Goal: Task Accomplishment & Management: Contribute content

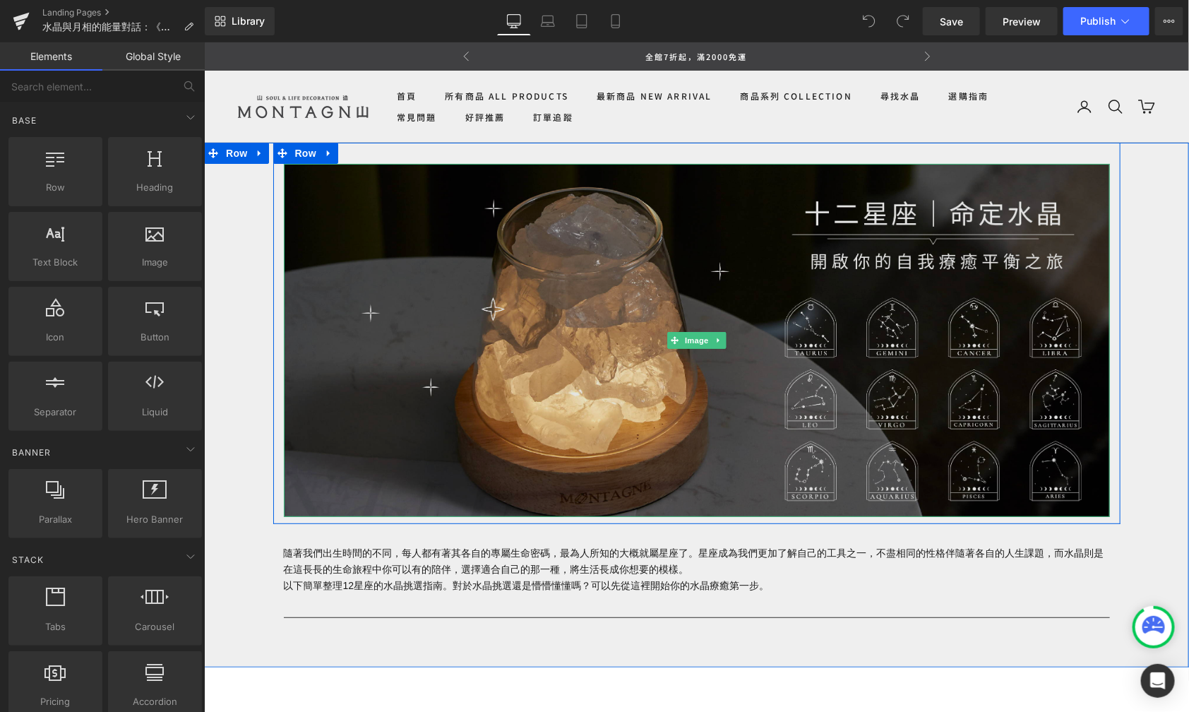
click at [780, 272] on img at bounding box center [696, 339] width 826 height 353
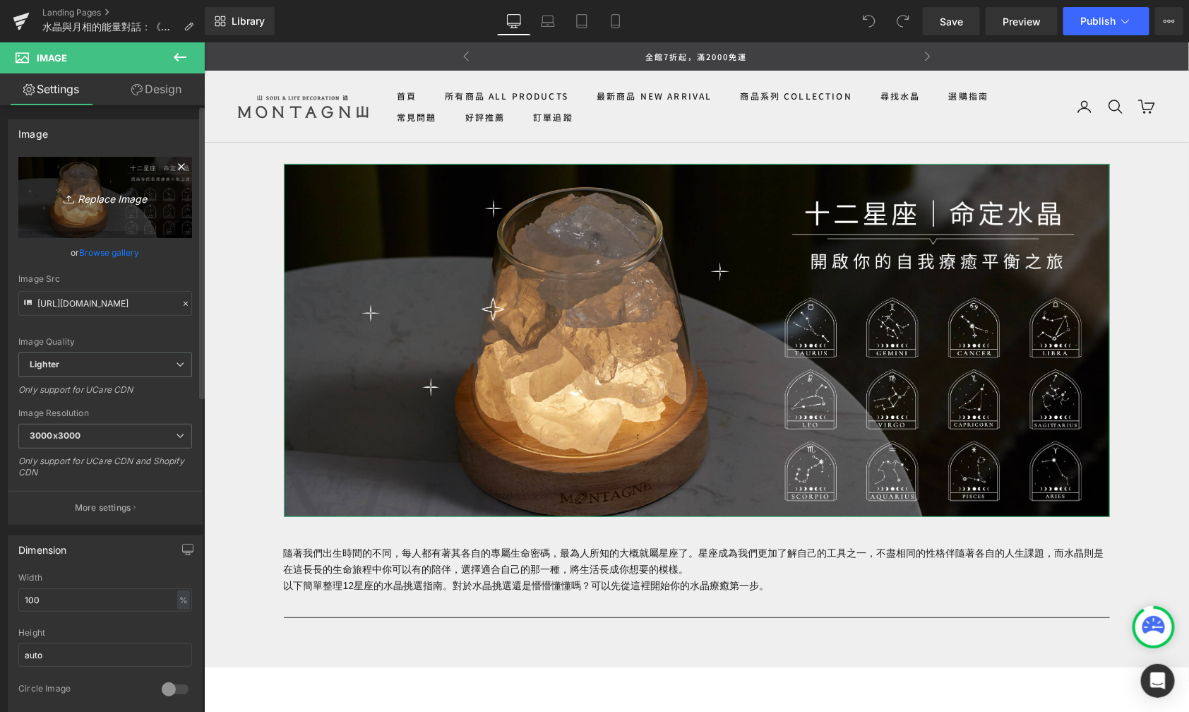
click at [107, 198] on icon "Replace Image" at bounding box center [105, 198] width 113 height 18
type input "C:\fakepath\月亮議題-08.jpg"
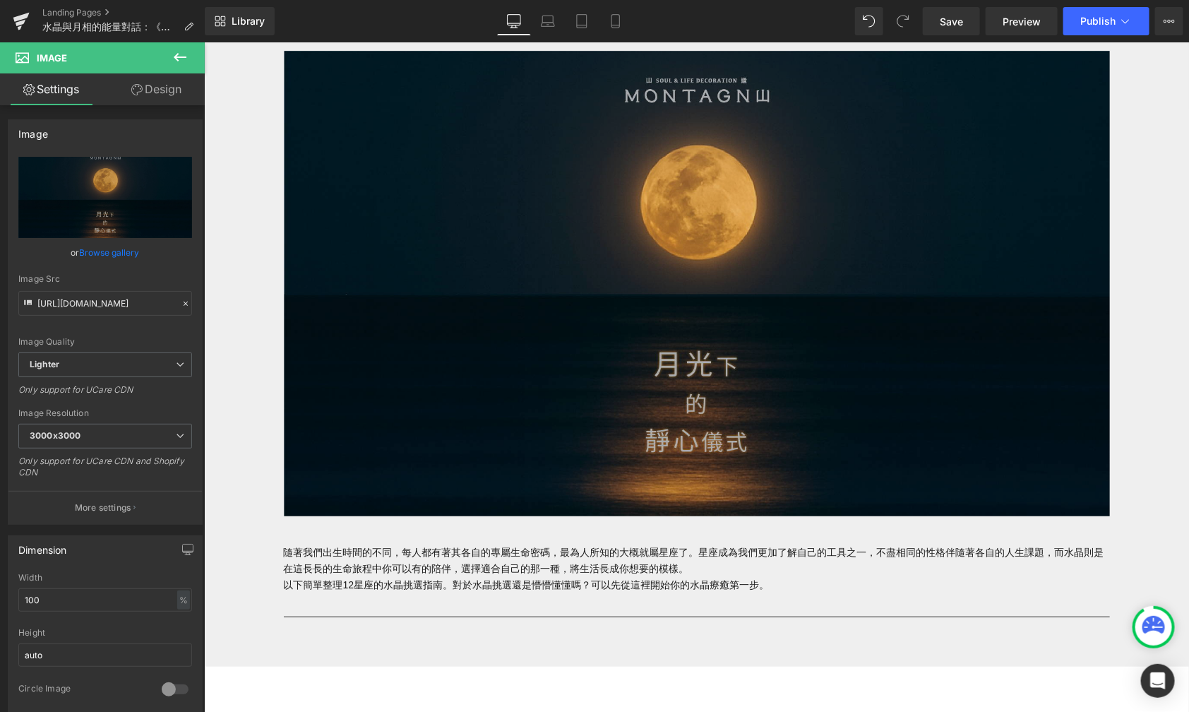
scroll to position [138, 0]
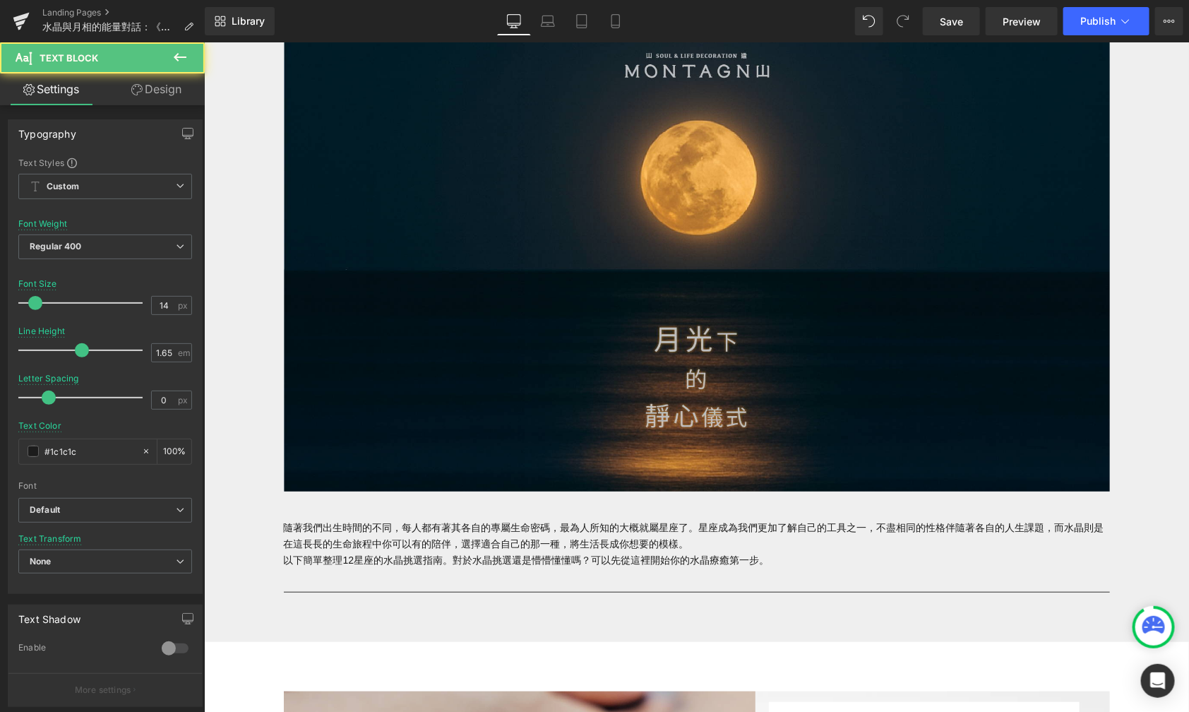
click at [729, 562] on p "以下簡單整理12星座的水晶挑選指南。對於水晶挑選還是懵懵懂懂嗎？可以先從這裡開始你的水晶療癒第一步。" at bounding box center [696, 560] width 826 height 16
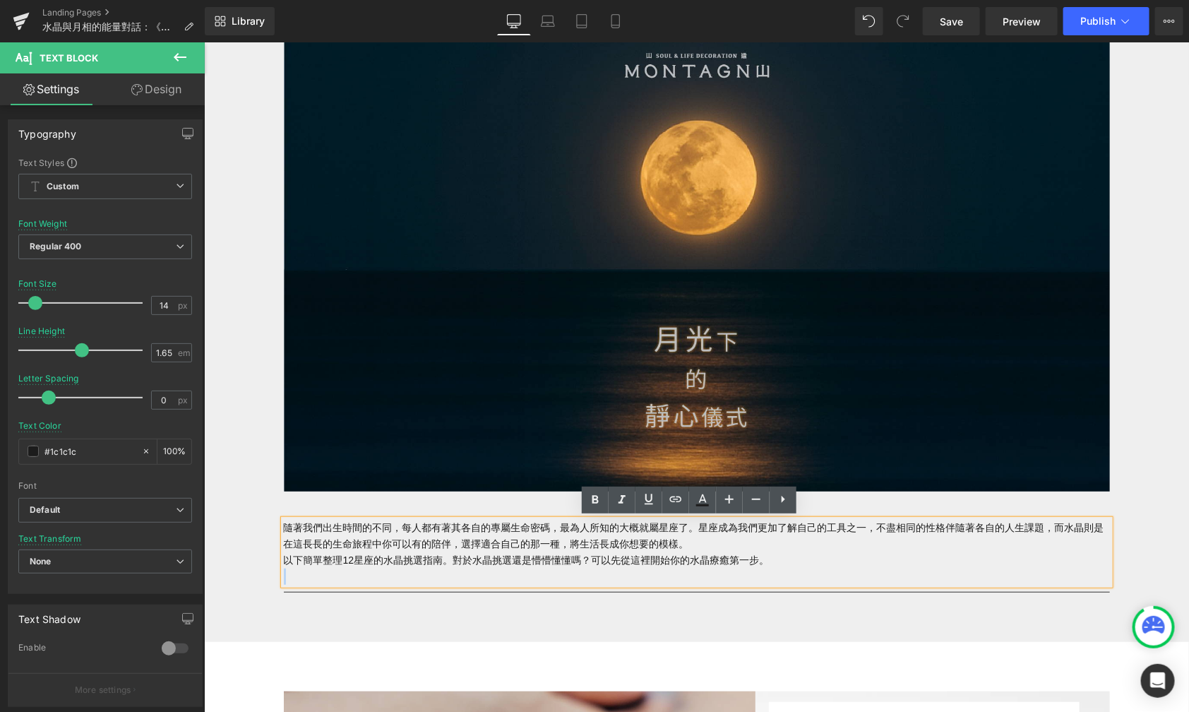
drag, startPoint x: 756, startPoint y: 559, endPoint x: 272, endPoint y: 527, distance: 485.6
click at [283, 527] on div "隨著我們出生時間的不同，每人都有著其各自的專屬生命密碼，最為人所知的大概就屬星座了。星座成為我們更加了解自己的工具之一，不盡相同的性格伴隨著各自的人生課題，而…" at bounding box center [696, 551] width 826 height 65
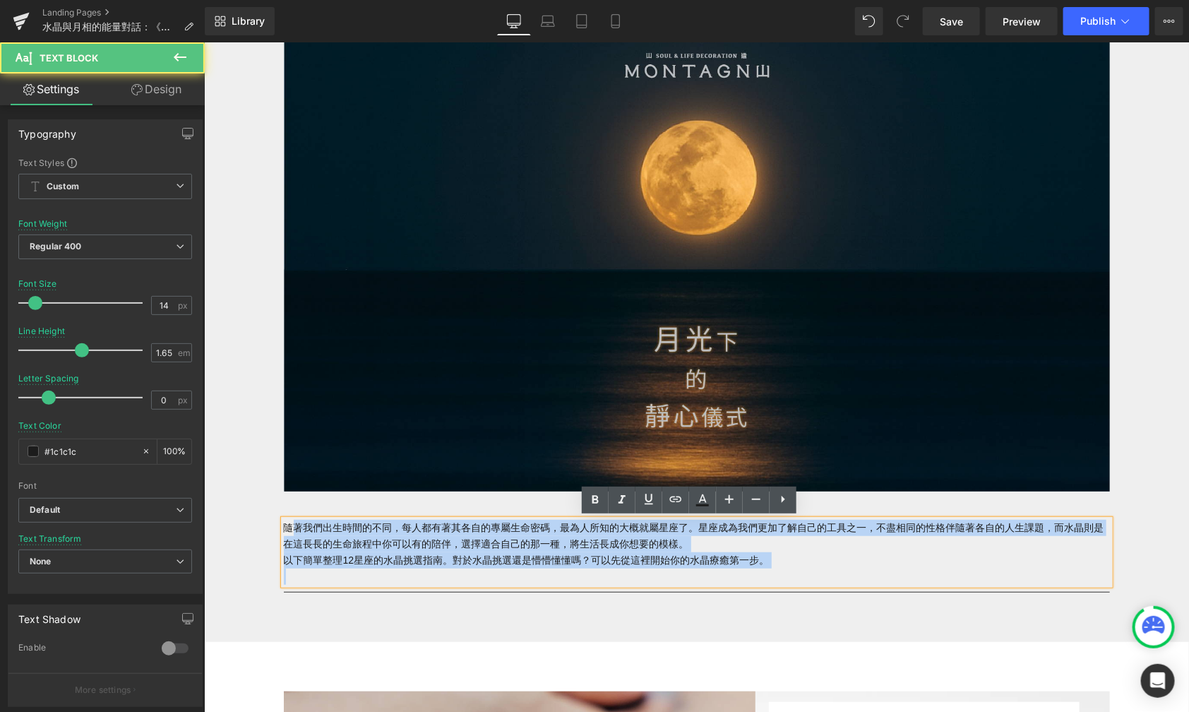
drag, startPoint x: 283, startPoint y: 530, endPoint x: 796, endPoint y: 573, distance: 514.5
click at [795, 571] on div "隨著我們出生時間的不同，每人都有著其各自的專屬生命密碼，最為人所知的大概就屬星座了。星座成為我們更加了解自己的工具之一，不盡相同的性格伴隨著各自的人生課題，而…" at bounding box center [696, 551] width 826 height 65
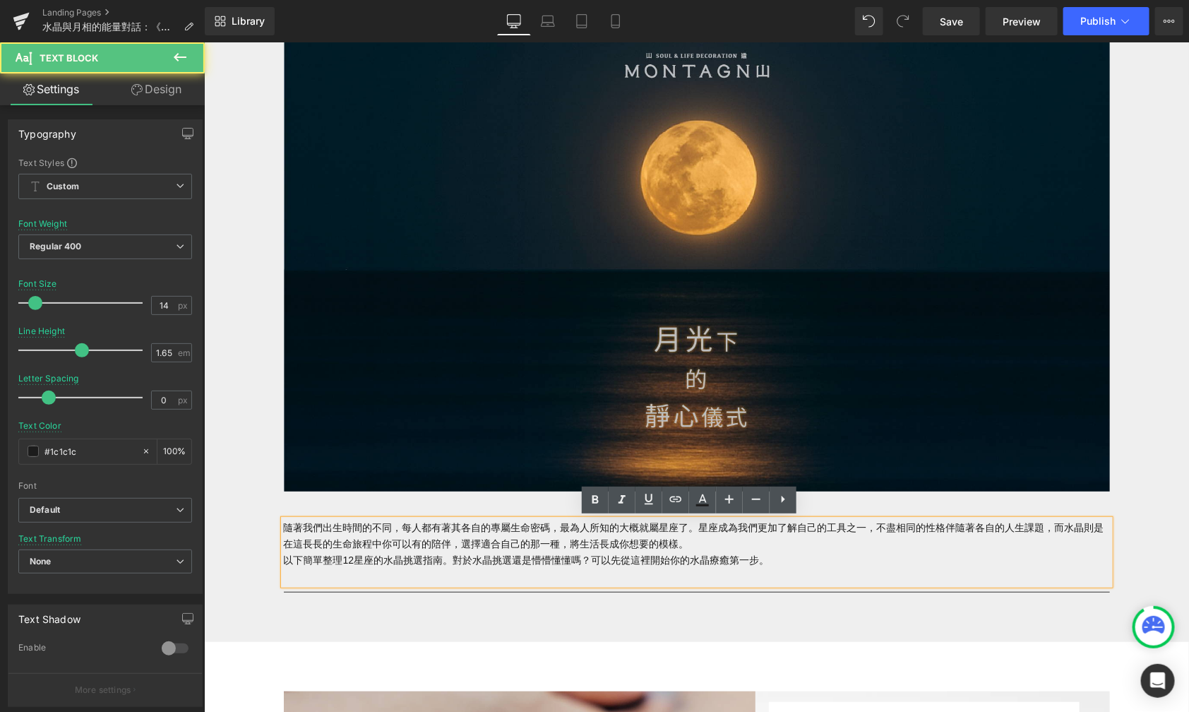
click at [795, 569] on p at bounding box center [696, 576] width 826 height 16
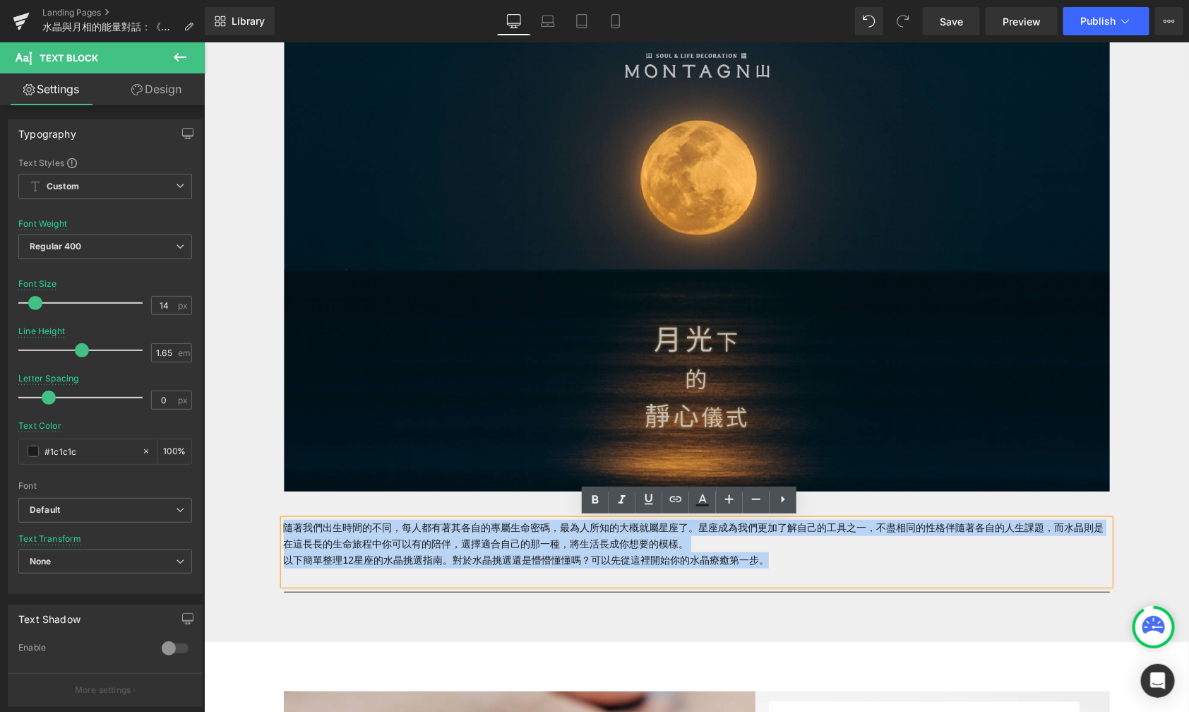
drag, startPoint x: 787, startPoint y: 561, endPoint x: 252, endPoint y: 526, distance: 535.7
click at [252, 526] on div "Image Row 隨著我們出生時間的不同，每人都有著其各自的專屬生命密碼，最為人所知的大概就屬星座了。星座成為我們更加了解自己的工具之一，不盡相同的性格伴隨…" at bounding box center [695, 305] width 985 height 602
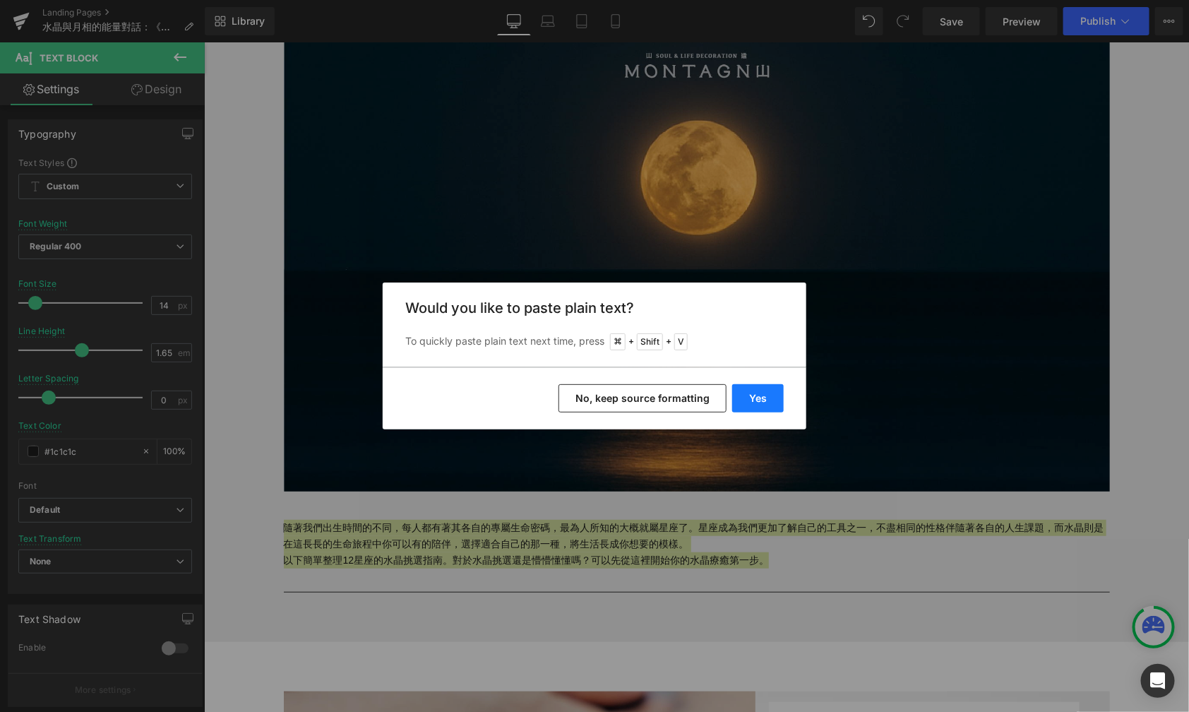
click at [757, 395] on button "Yes" at bounding box center [758, 398] width 52 height 28
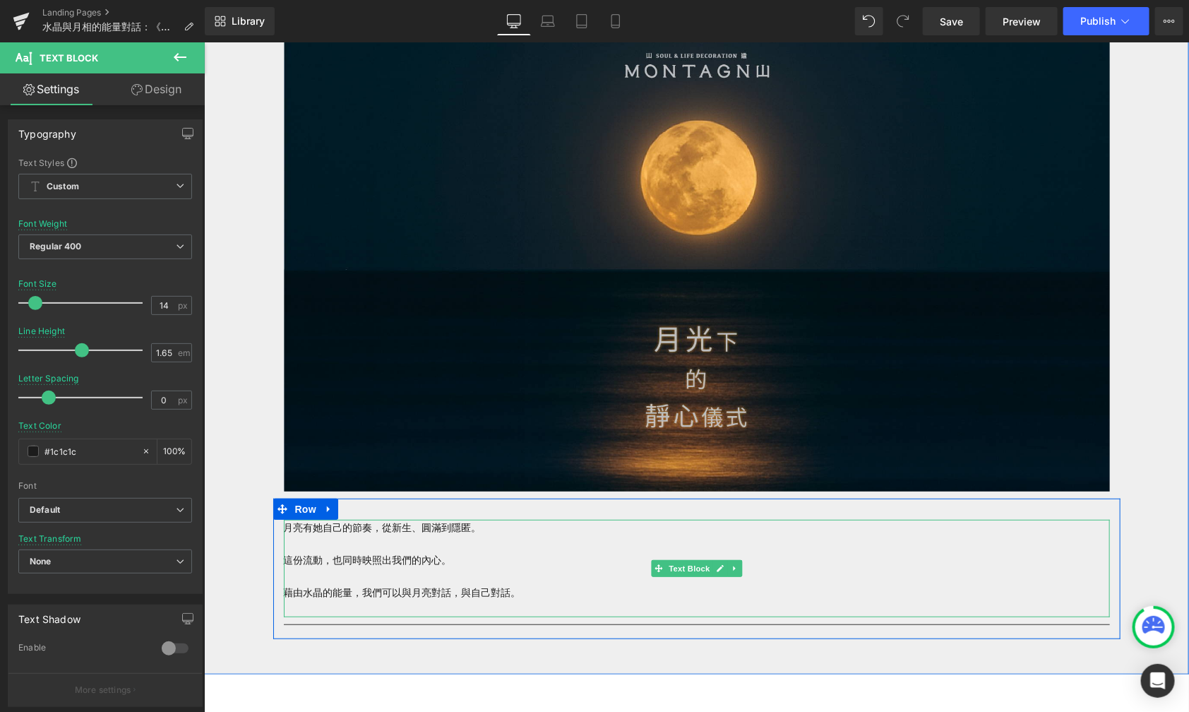
click at [389, 545] on p at bounding box center [696, 543] width 826 height 16
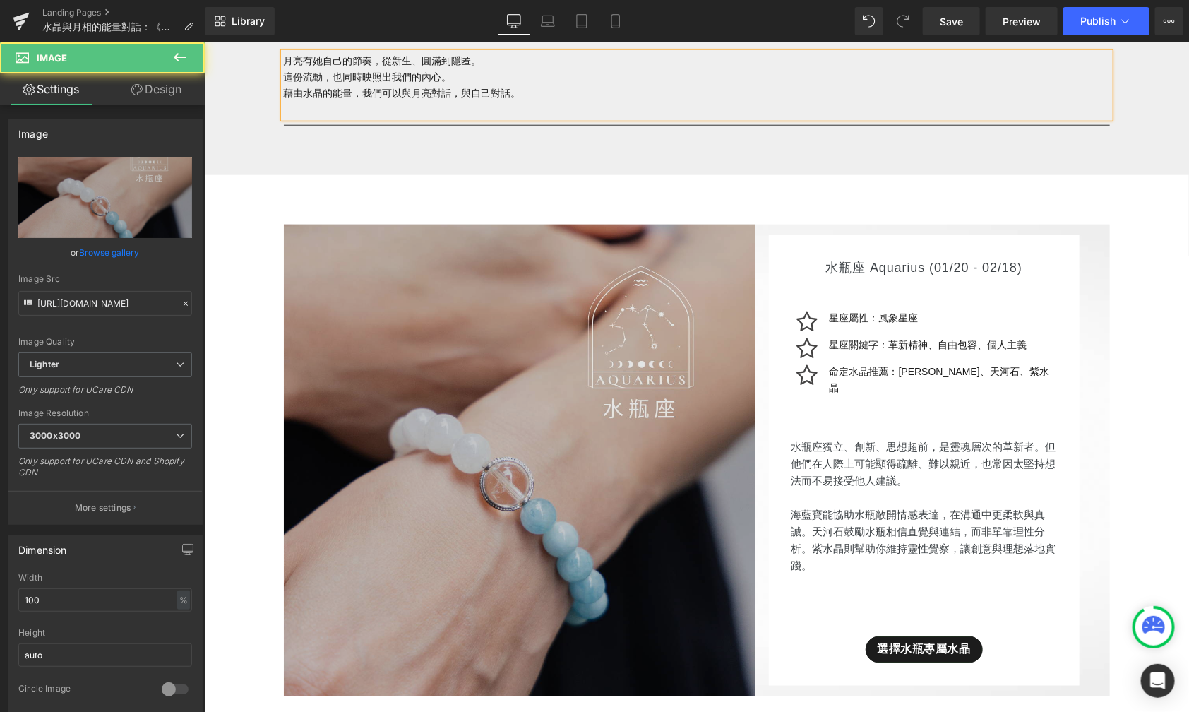
click at [609, 428] on img at bounding box center [519, 460] width 472 height 472
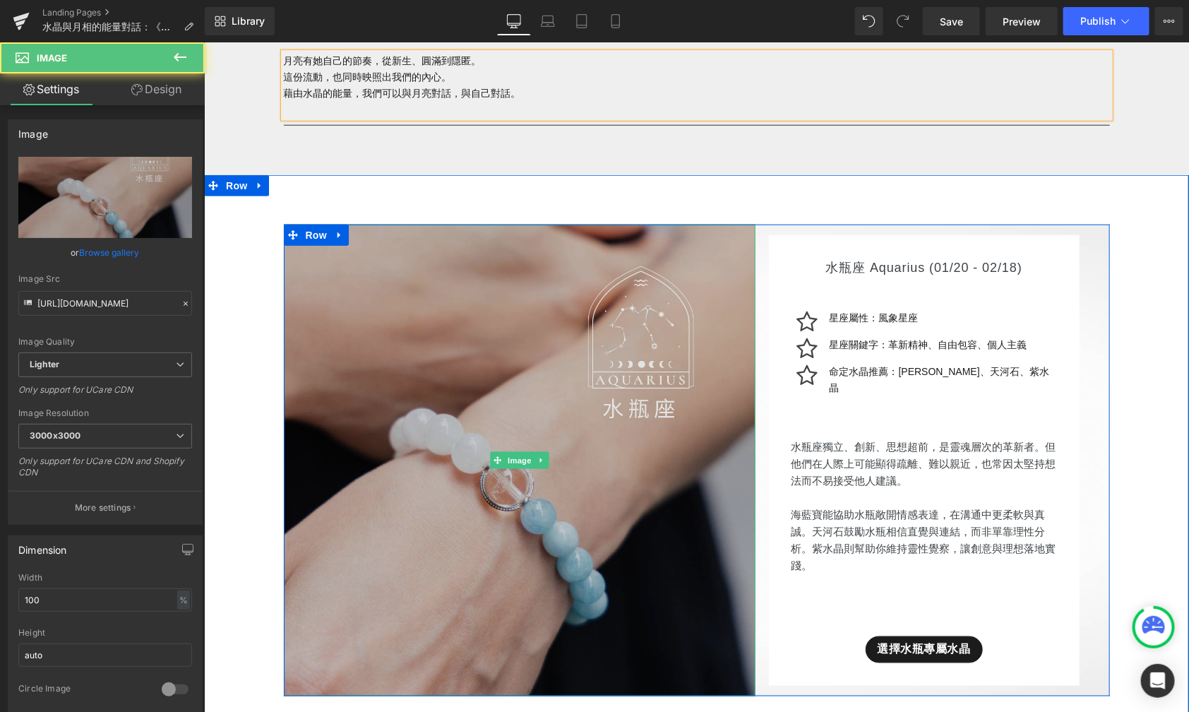
scroll to position [653, 0]
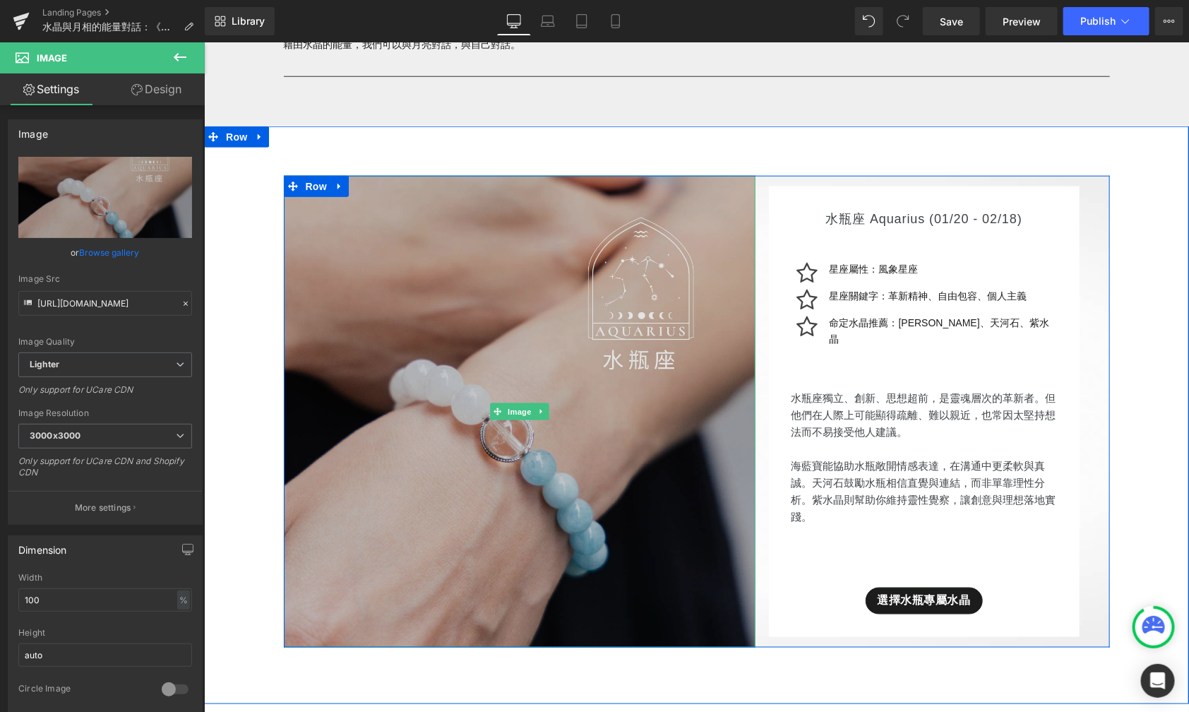
click at [531, 332] on img at bounding box center [519, 411] width 472 height 472
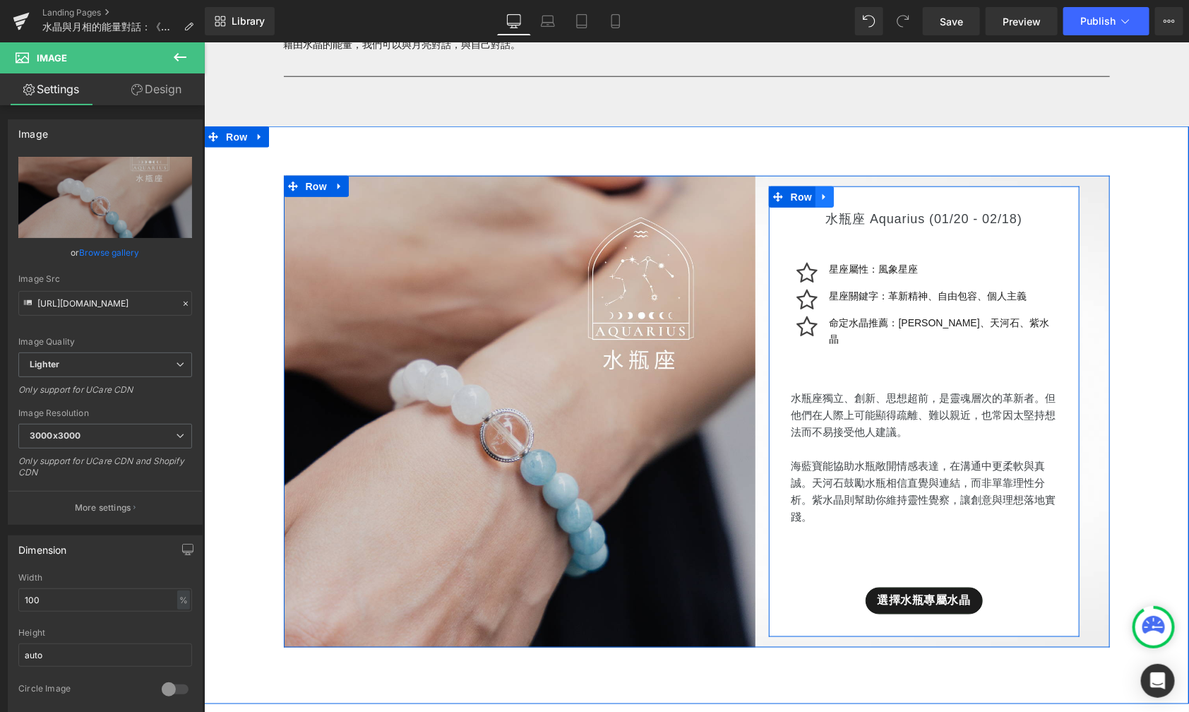
click at [819, 201] on icon at bounding box center [824, 196] width 10 height 11
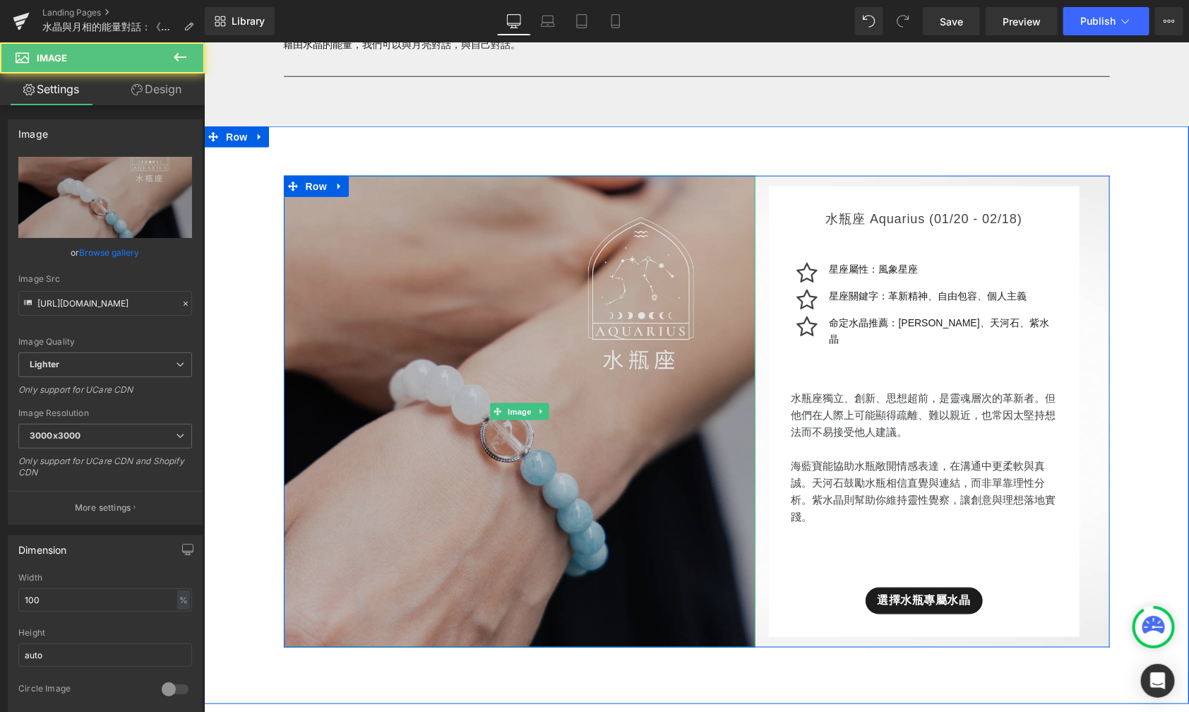
click at [471, 312] on img at bounding box center [519, 411] width 472 height 472
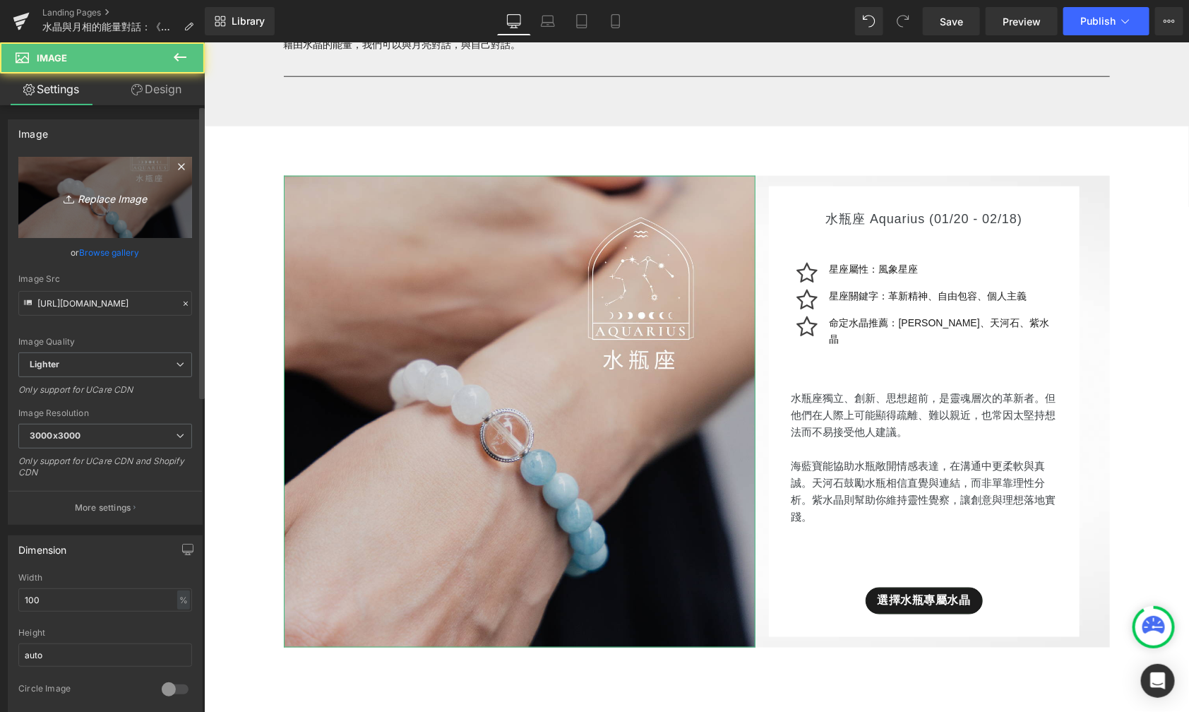
click at [167, 220] on link "Replace Image" at bounding box center [105, 197] width 174 height 81
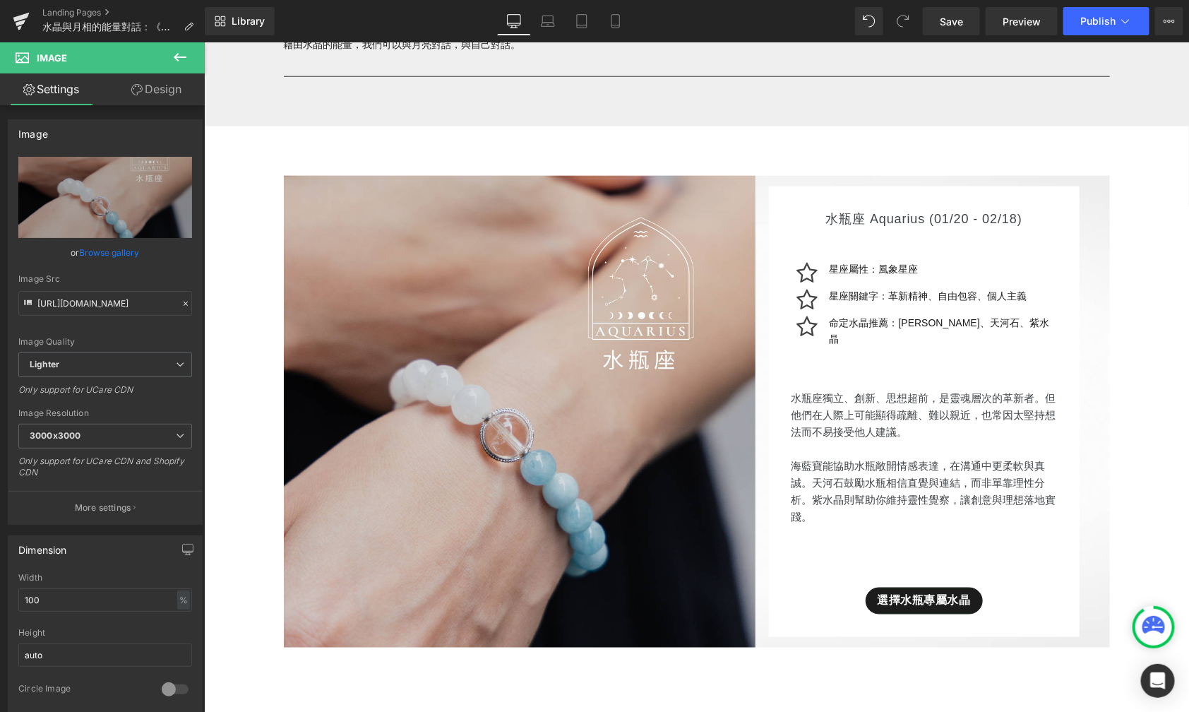
click at [182, 57] on icon at bounding box center [180, 57] width 17 height 17
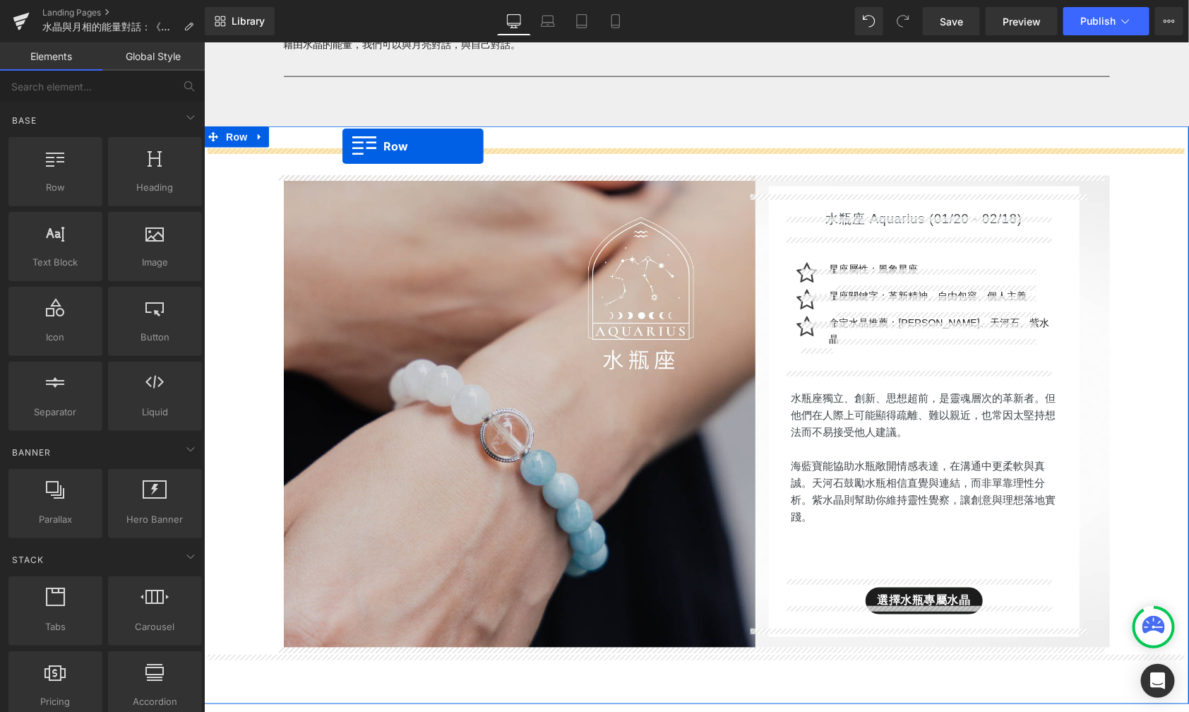
drag, startPoint x: 282, startPoint y: 212, endPoint x: 341, endPoint y: 145, distance: 89.0
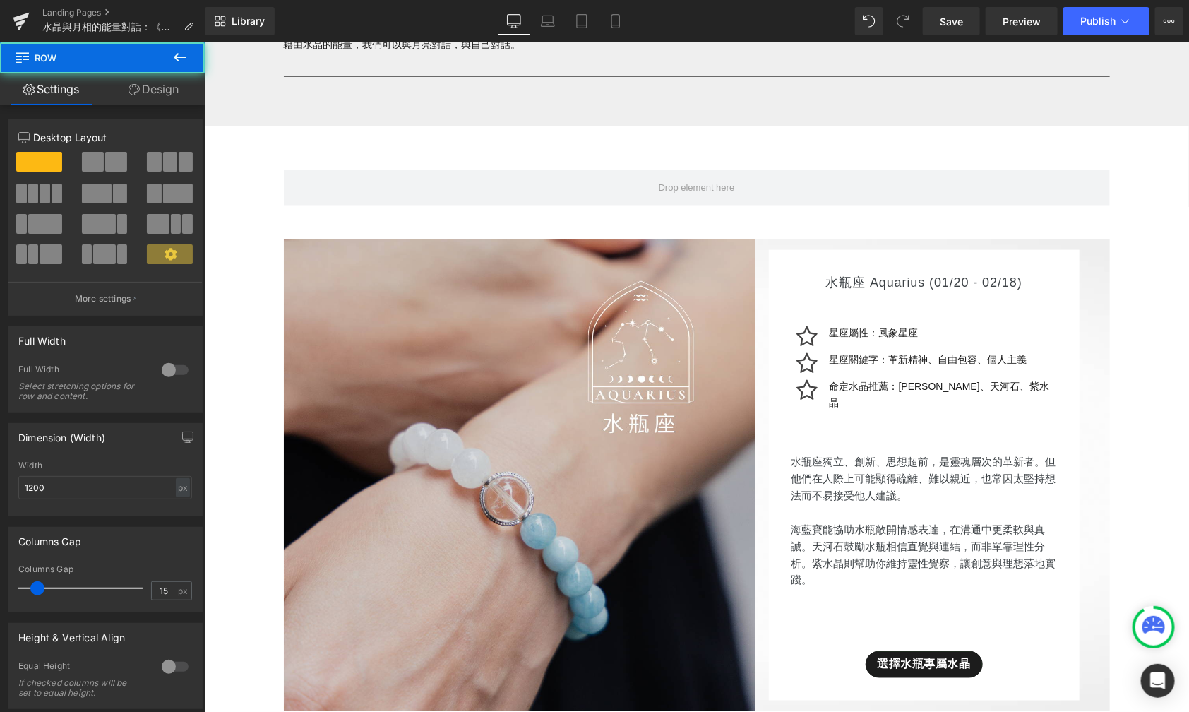
click at [185, 49] on icon at bounding box center [180, 57] width 17 height 17
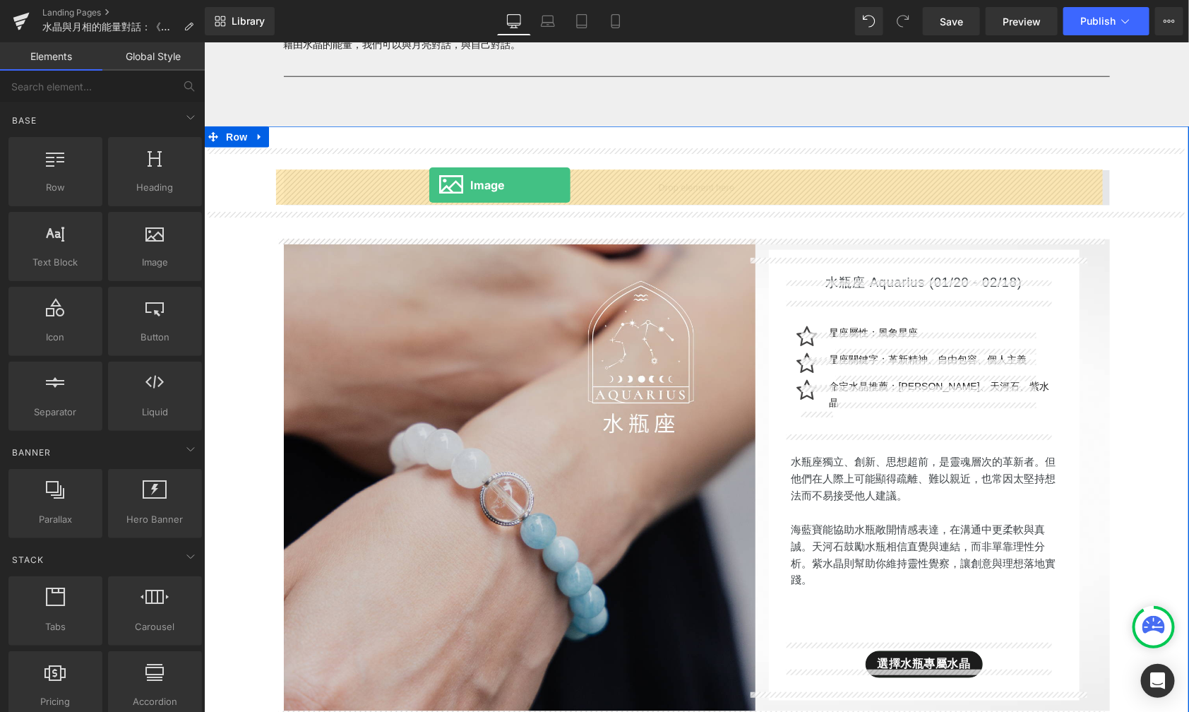
drag, startPoint x: 361, startPoint y: 273, endPoint x: 427, endPoint y: 183, distance: 112.2
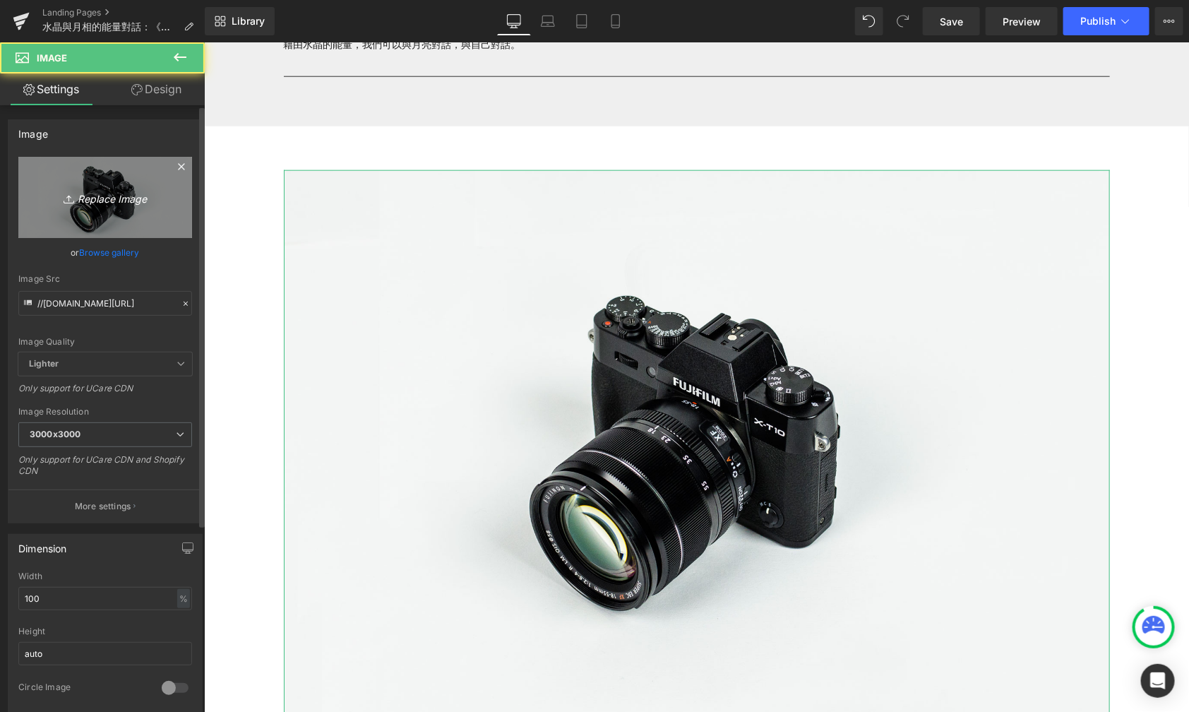
click at [105, 205] on icon "Replace Image" at bounding box center [105, 198] width 113 height 18
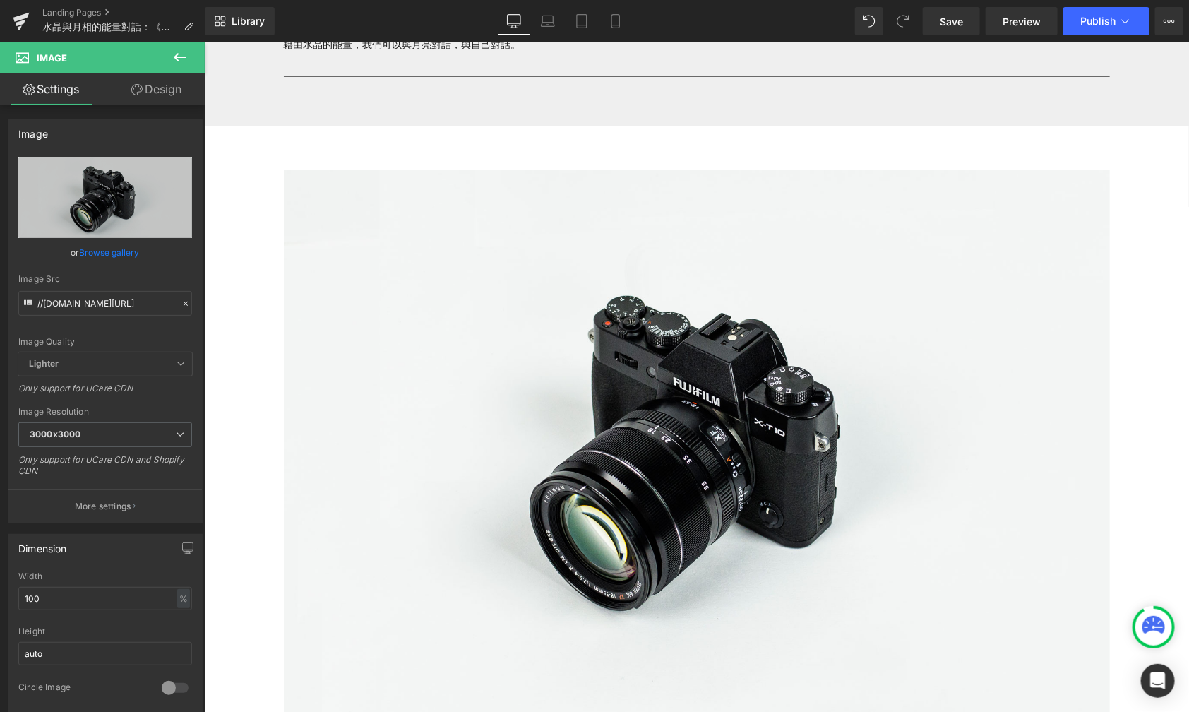
type input "C:\fakepath\月亮議題-09.jpg"
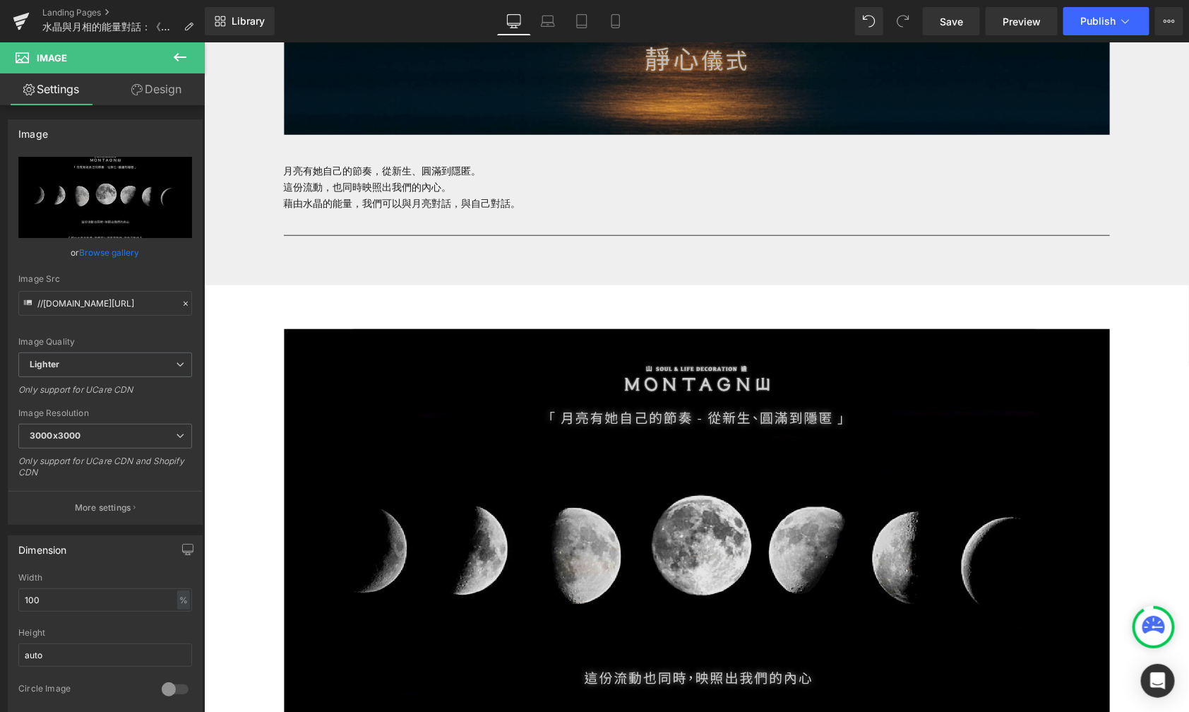
scroll to position [485, 0]
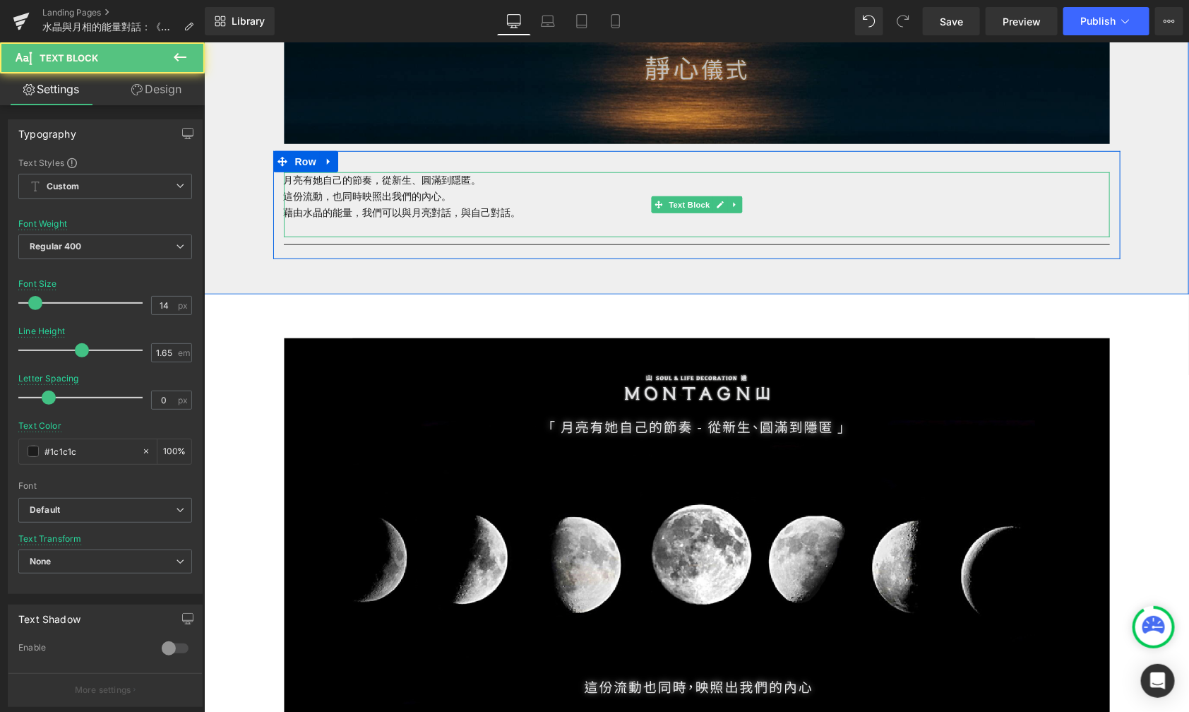
click at [518, 210] on p "藉由水晶的能量，我們可以與月亮對話，與自己對話。" at bounding box center [696, 212] width 826 height 16
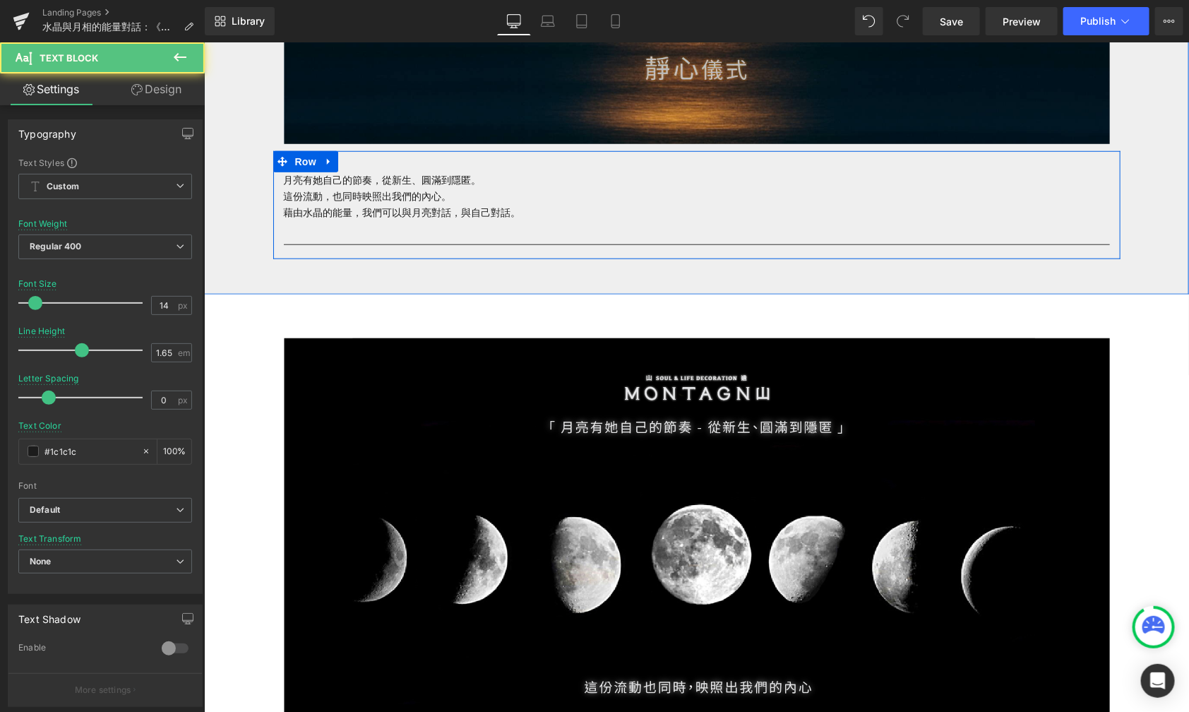
click at [482, 227] on p at bounding box center [696, 228] width 826 height 16
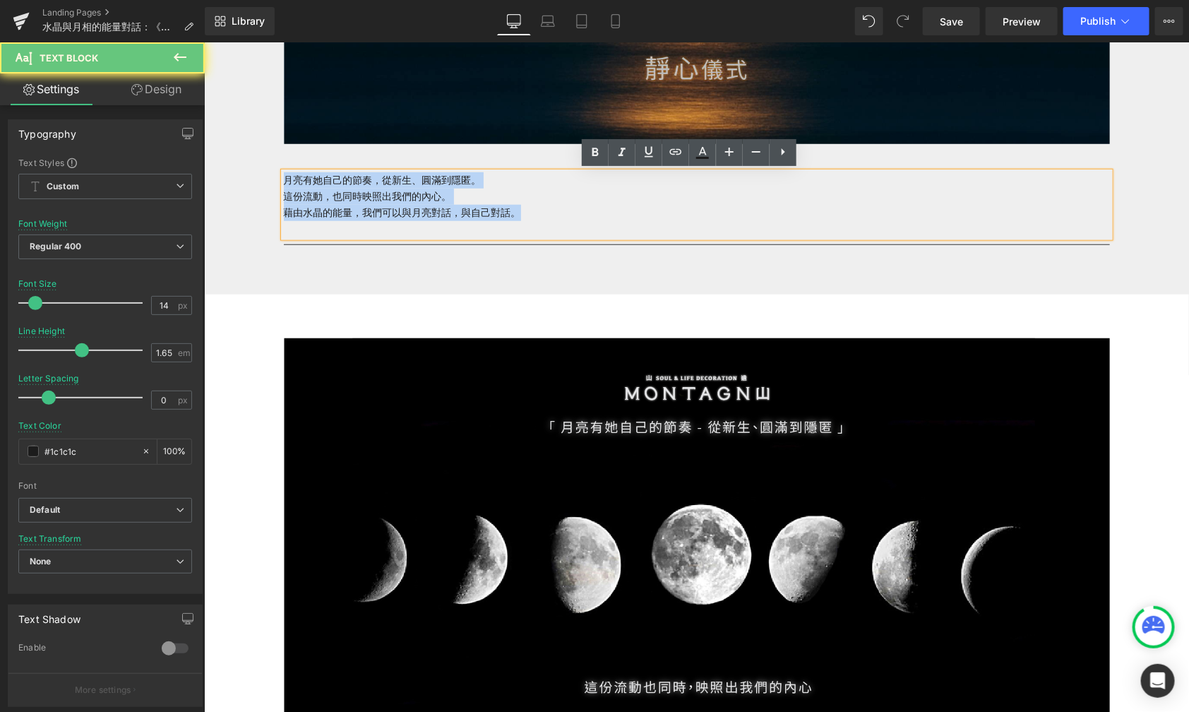
drag, startPoint x: 529, startPoint y: 209, endPoint x: 244, endPoint y: 171, distance: 287.2
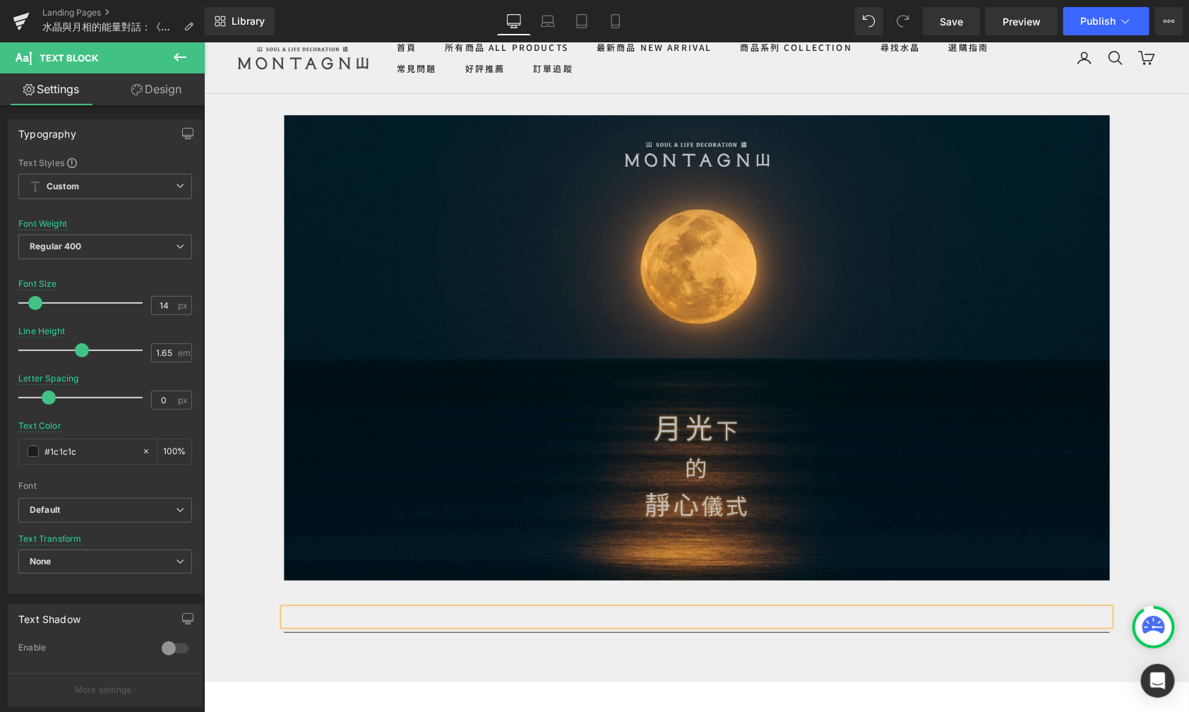
scroll to position [26, 0]
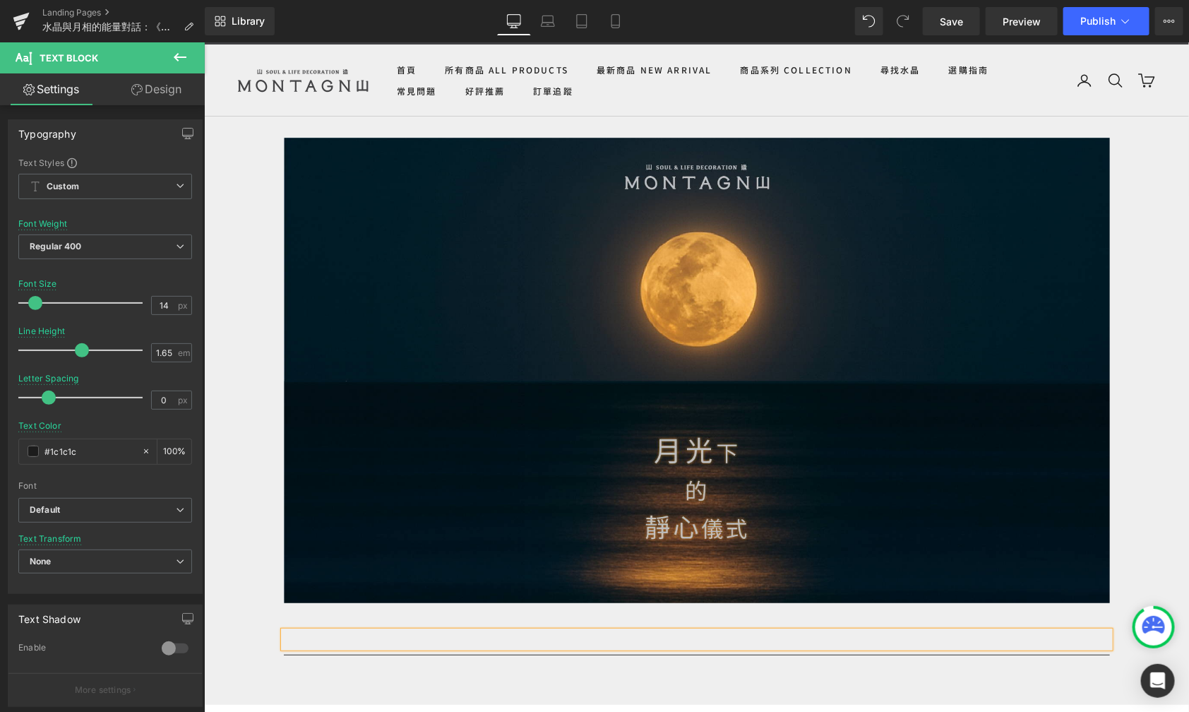
click at [238, 643] on div "Image Row Text Block Separator Row" at bounding box center [695, 392] width 985 height 552
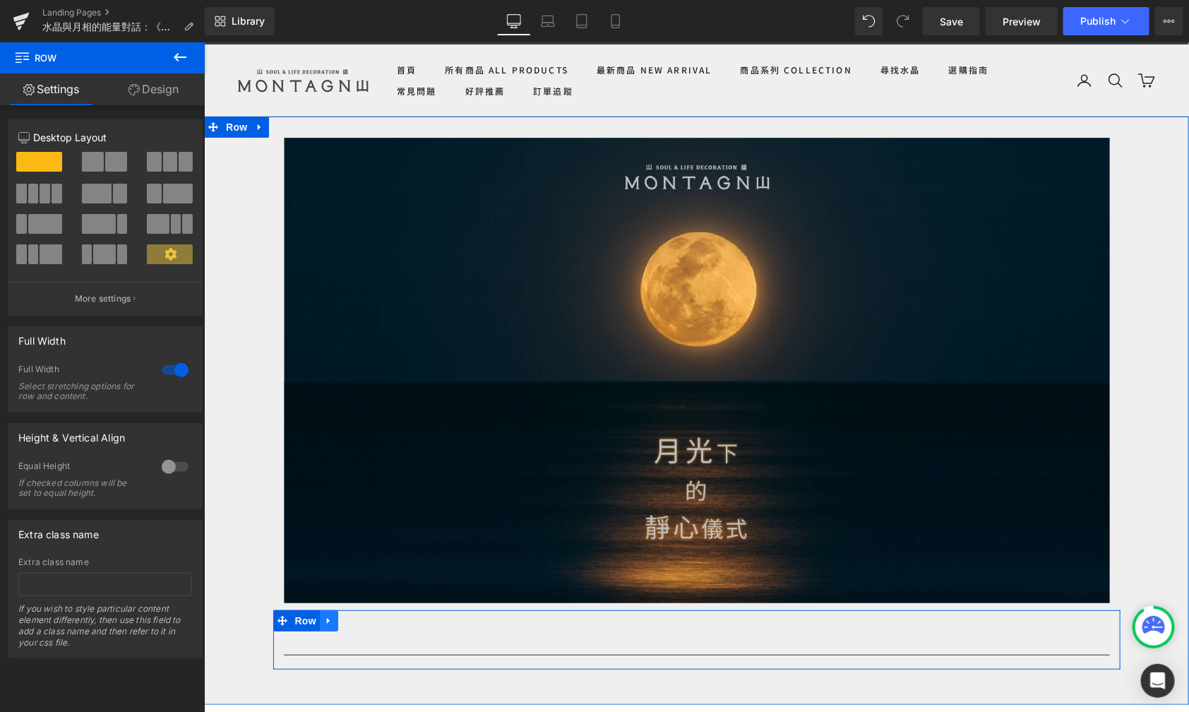
click at [326, 619] on icon at bounding box center [327, 620] width 3 height 6
click at [360, 617] on icon at bounding box center [365, 620] width 10 height 10
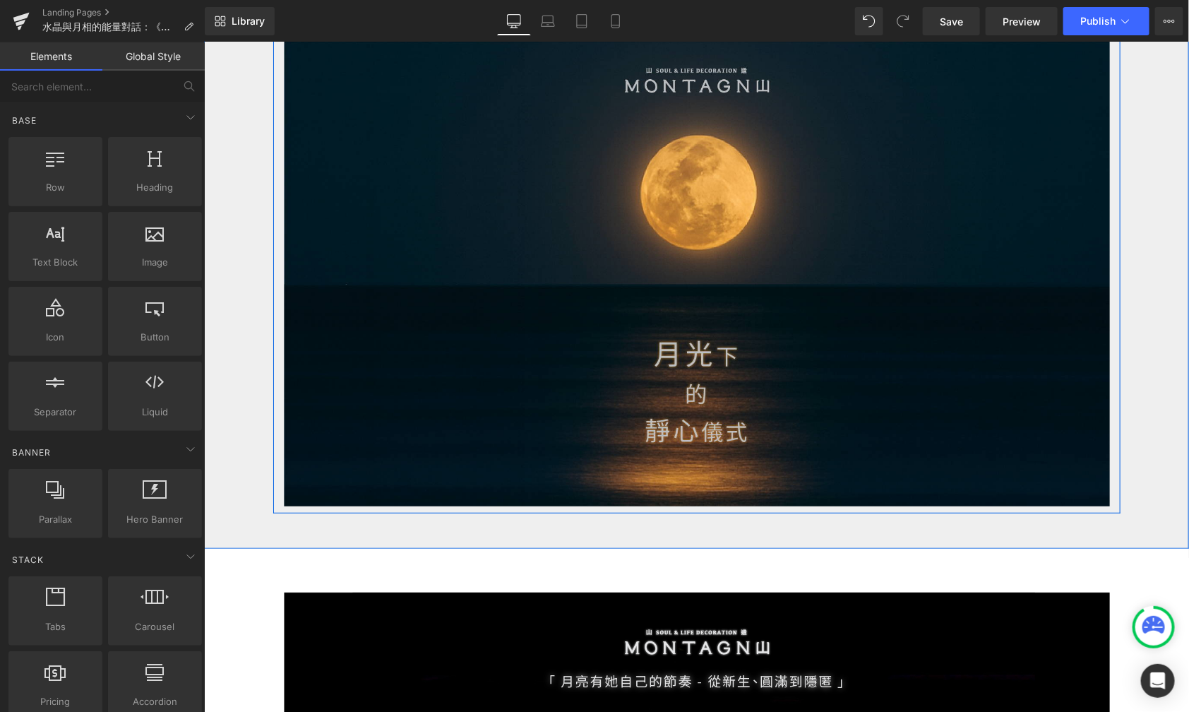
scroll to position [0, 0]
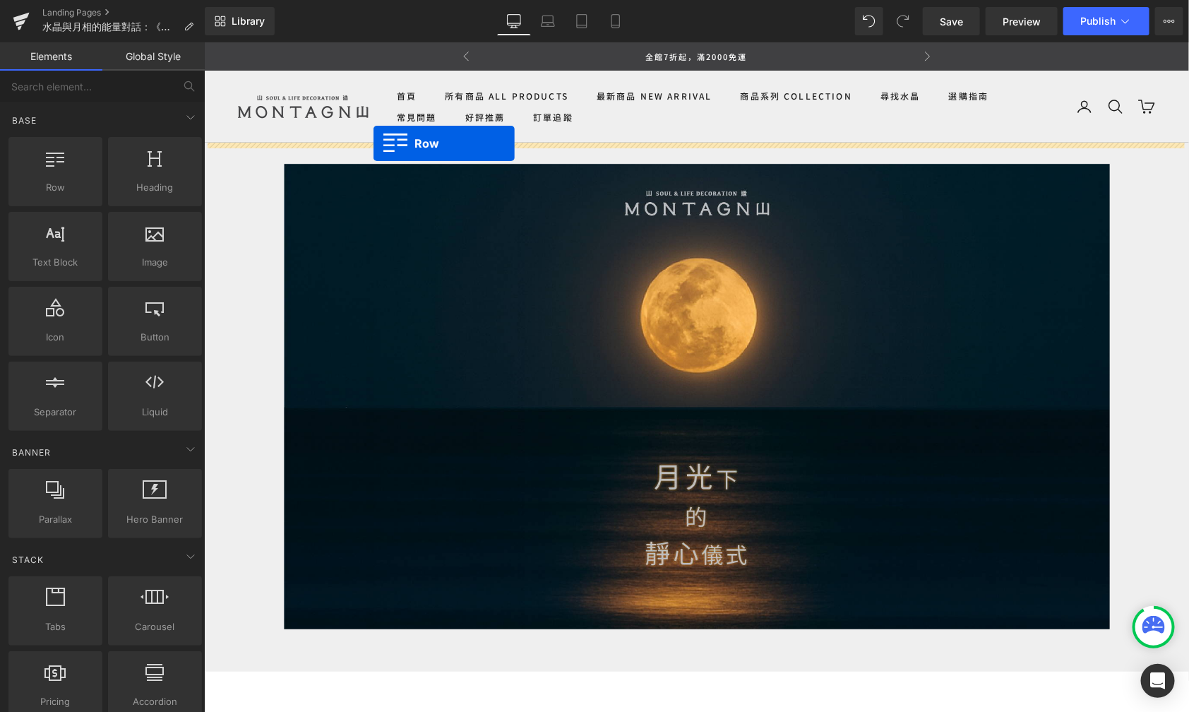
drag, startPoint x: 265, startPoint y: 225, endPoint x: 372, endPoint y: 143, distance: 135.0
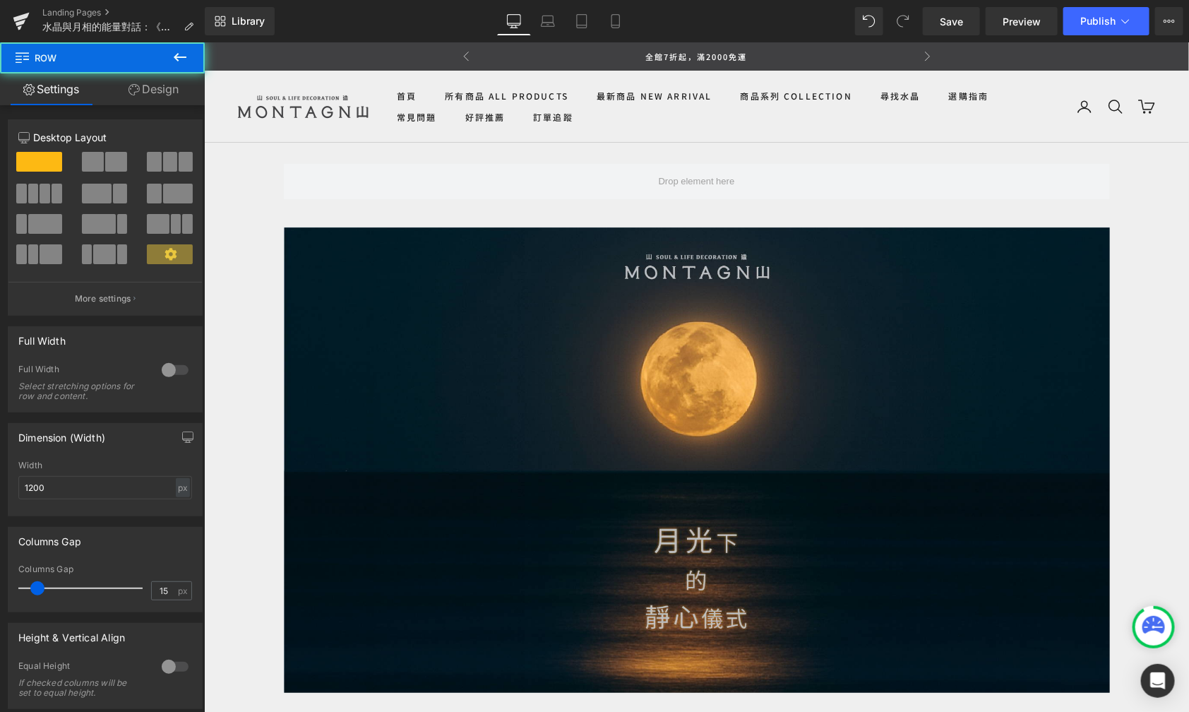
click at [188, 59] on icon at bounding box center [180, 57] width 17 height 17
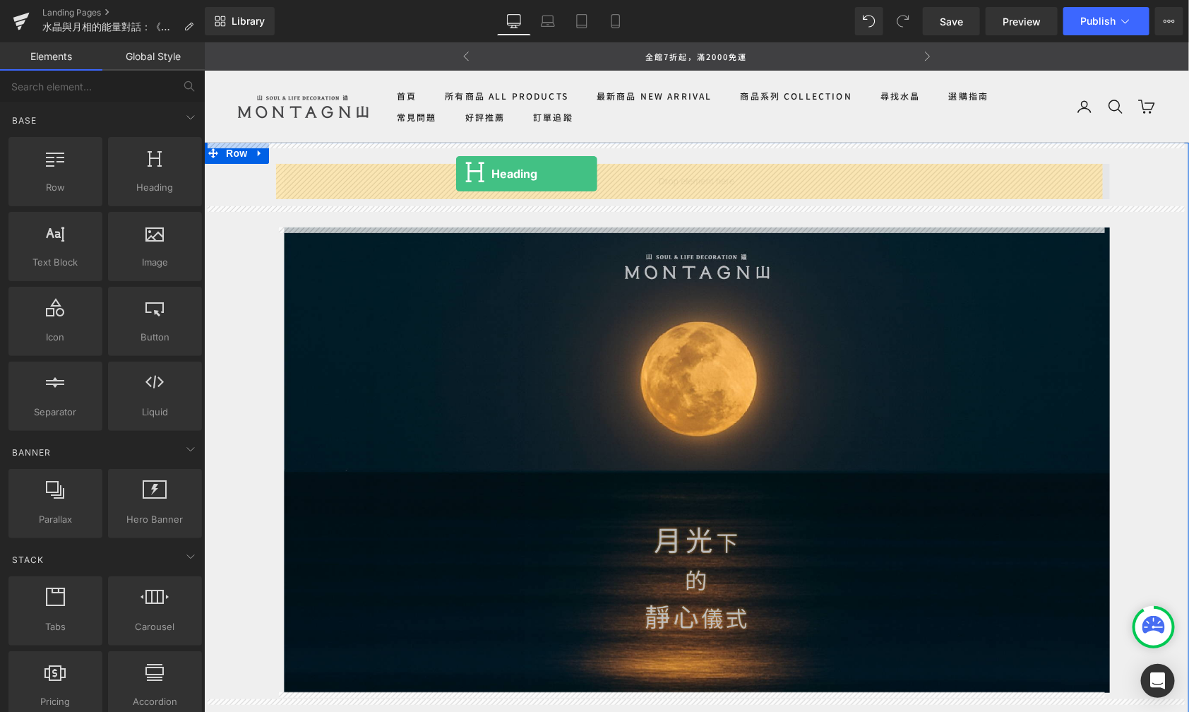
drag, startPoint x: 347, startPoint y: 233, endPoint x: 454, endPoint y: 173, distance: 122.4
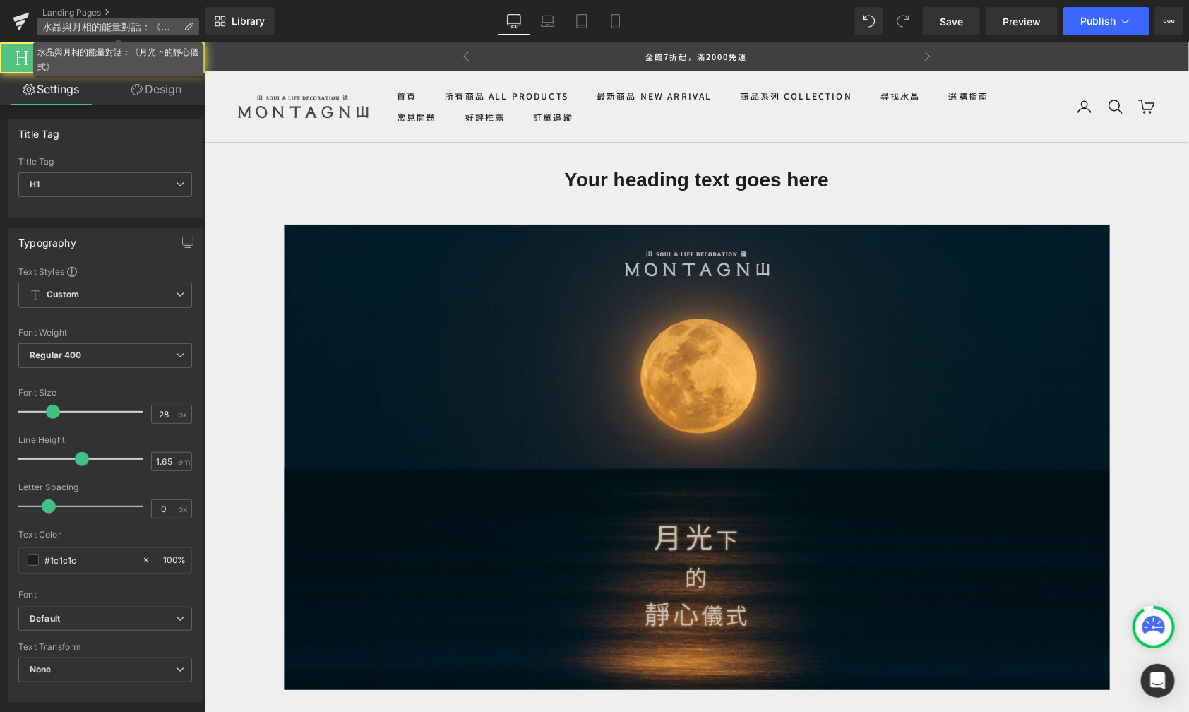
click at [105, 34] on p "水晶與月相的能量對話：《月光下的靜心儀式》" at bounding box center [118, 26] width 162 height 17
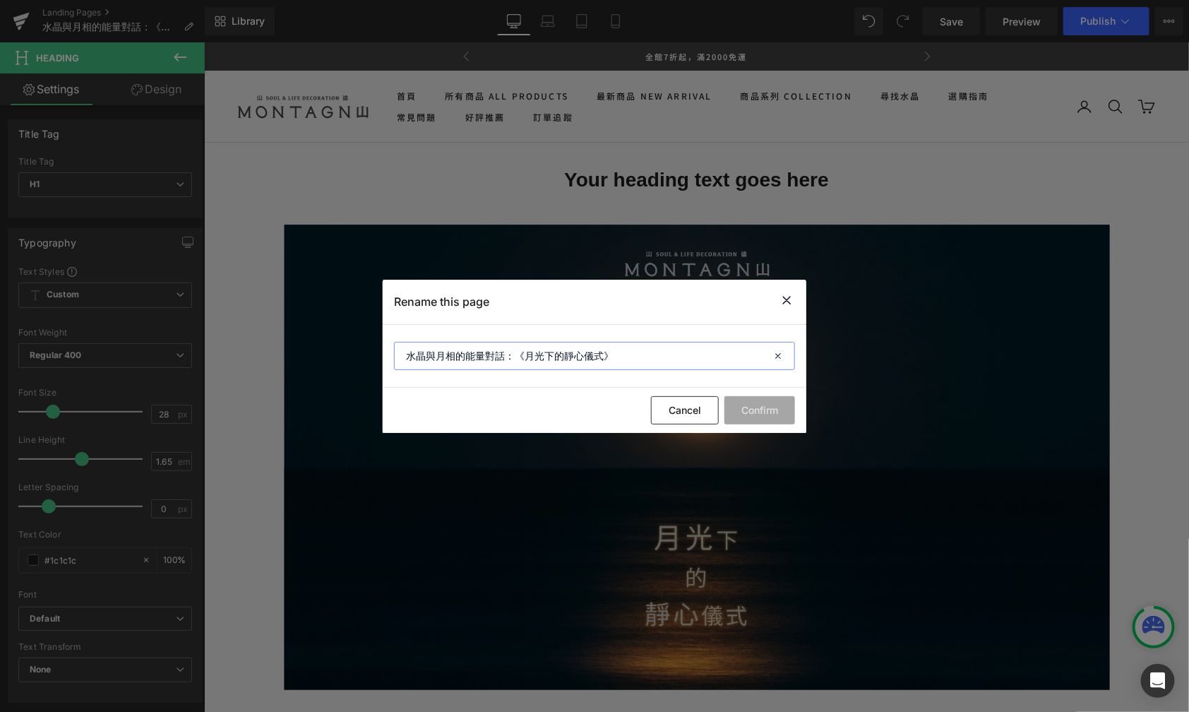
click at [545, 357] on input "水晶與月相的能量對話：《月光下的靜心儀式》" at bounding box center [594, 356] width 401 height 28
click at [792, 295] on icon at bounding box center [786, 301] width 17 height 18
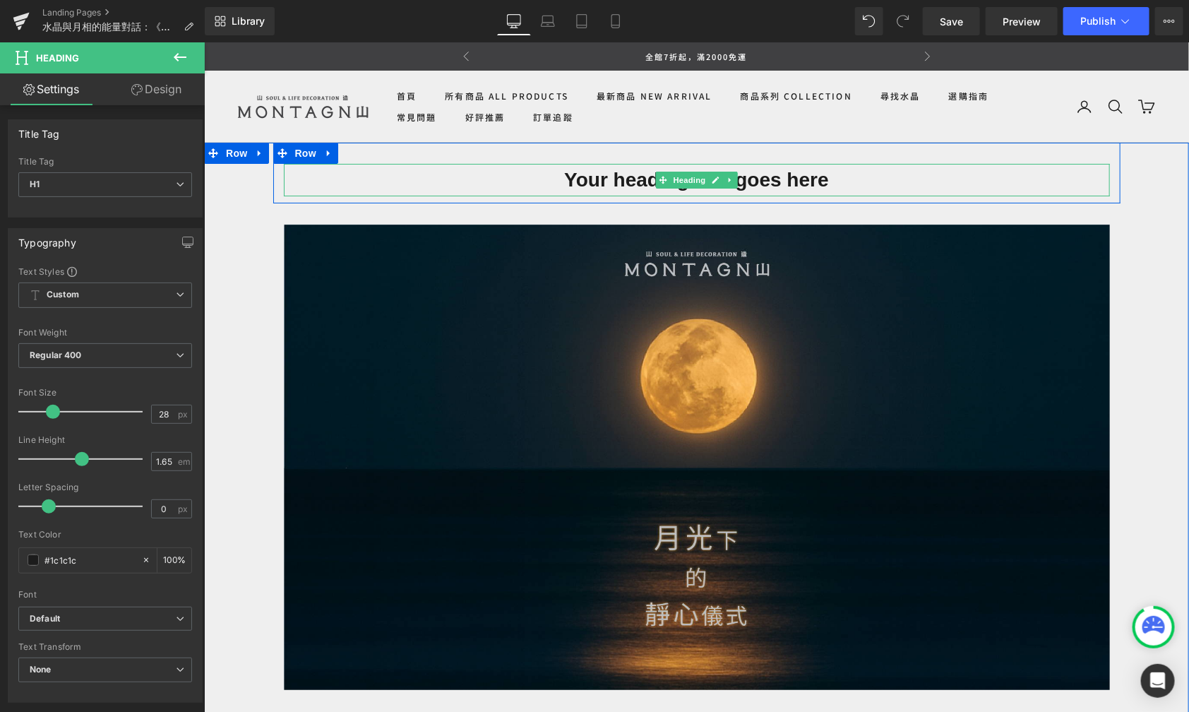
click at [771, 175] on h1 "Your heading text goes here" at bounding box center [696, 179] width 826 height 32
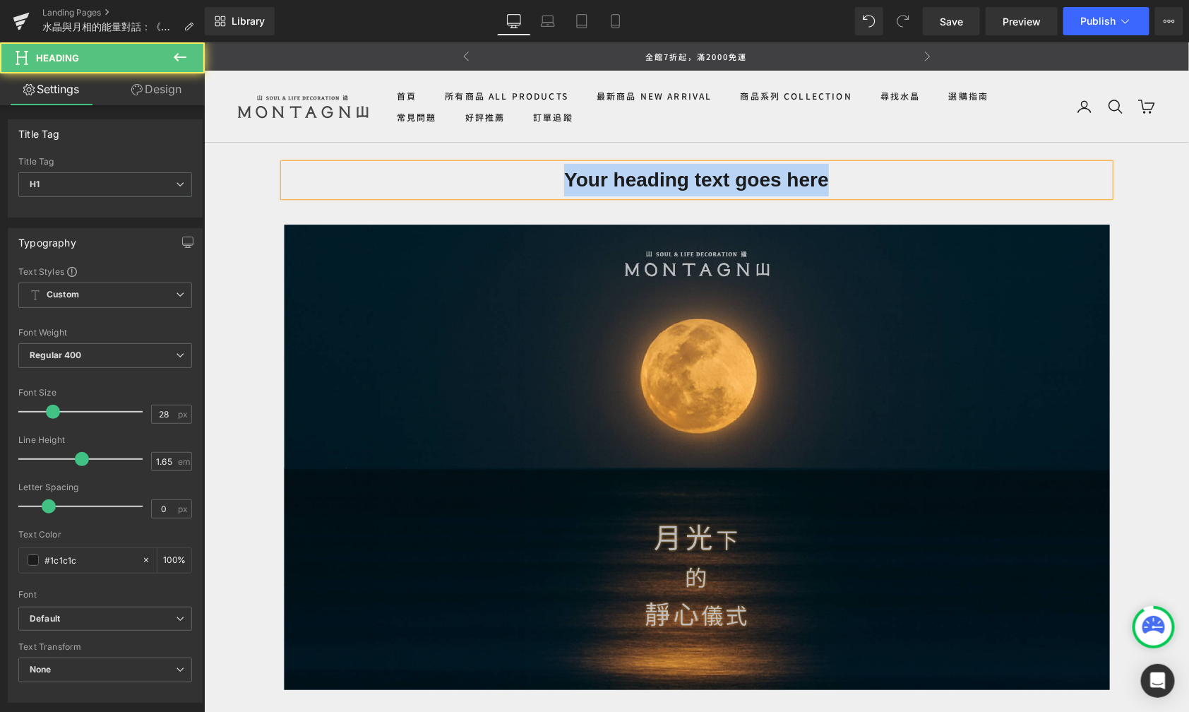
paste div
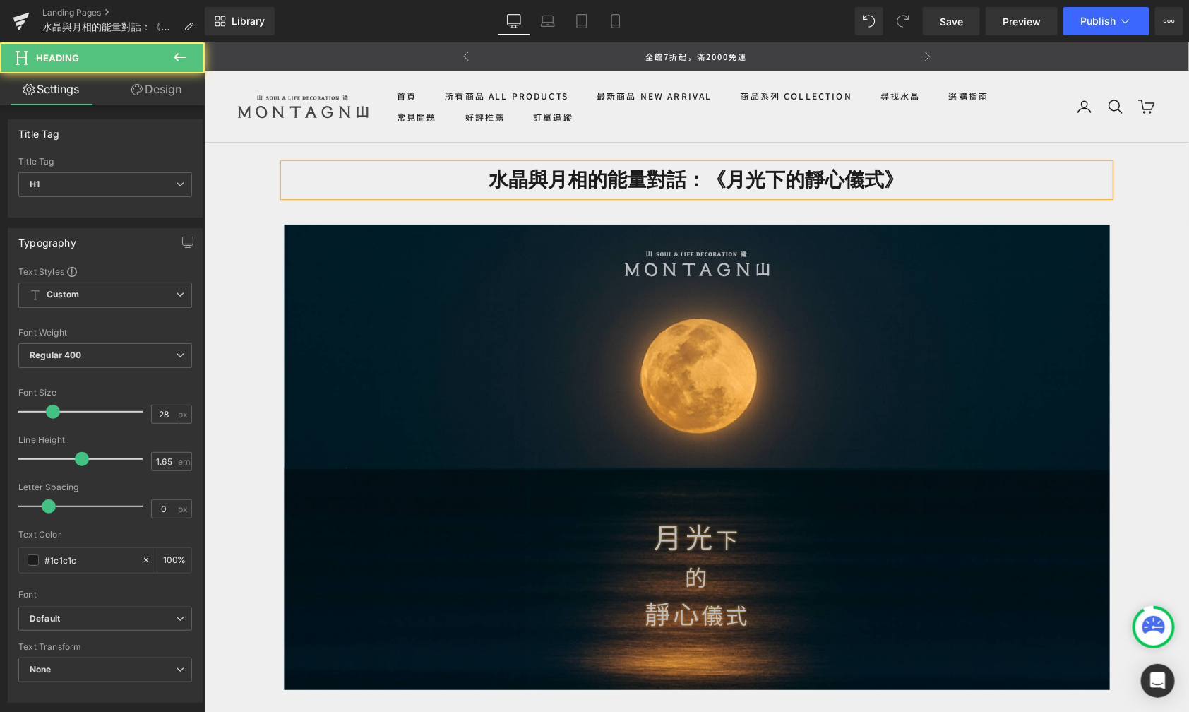
click at [874, 190] on h1 "水晶與月相的能量對話：《月光下的靜心儀式》" at bounding box center [696, 179] width 826 height 32
click at [701, 182] on h1 "水晶與月相的能量對話：《月光下的靜心儀式》" at bounding box center [696, 179] width 826 height 32
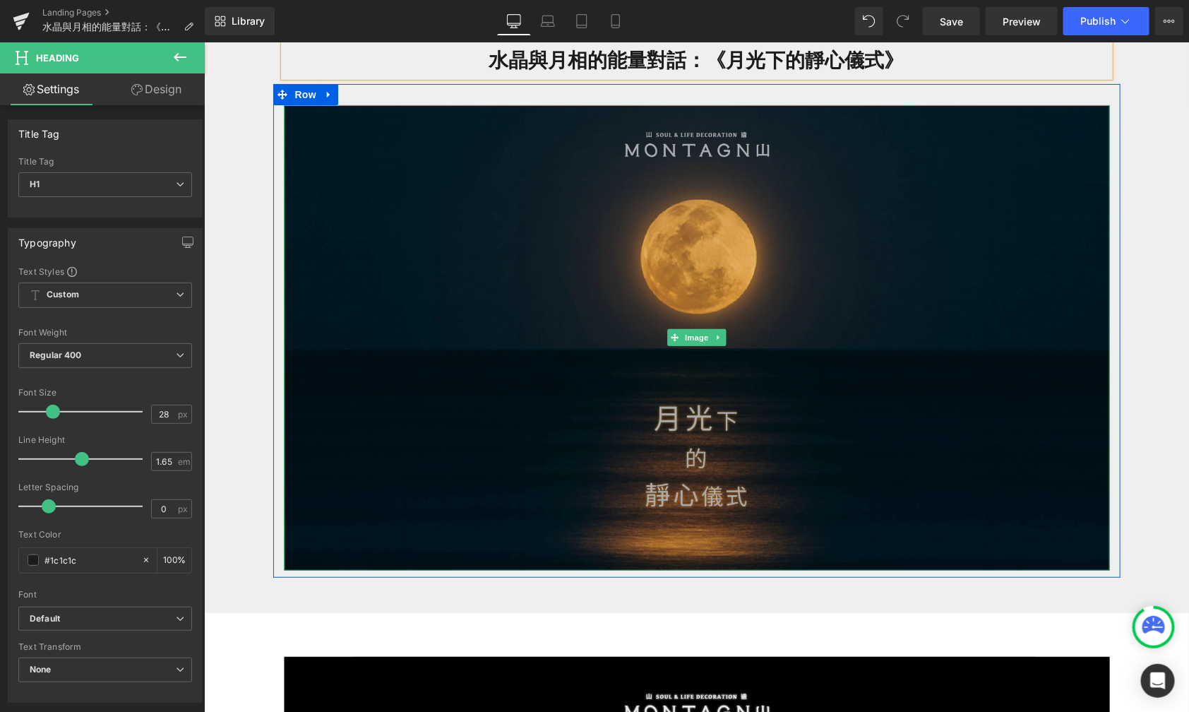
scroll to position [104, 0]
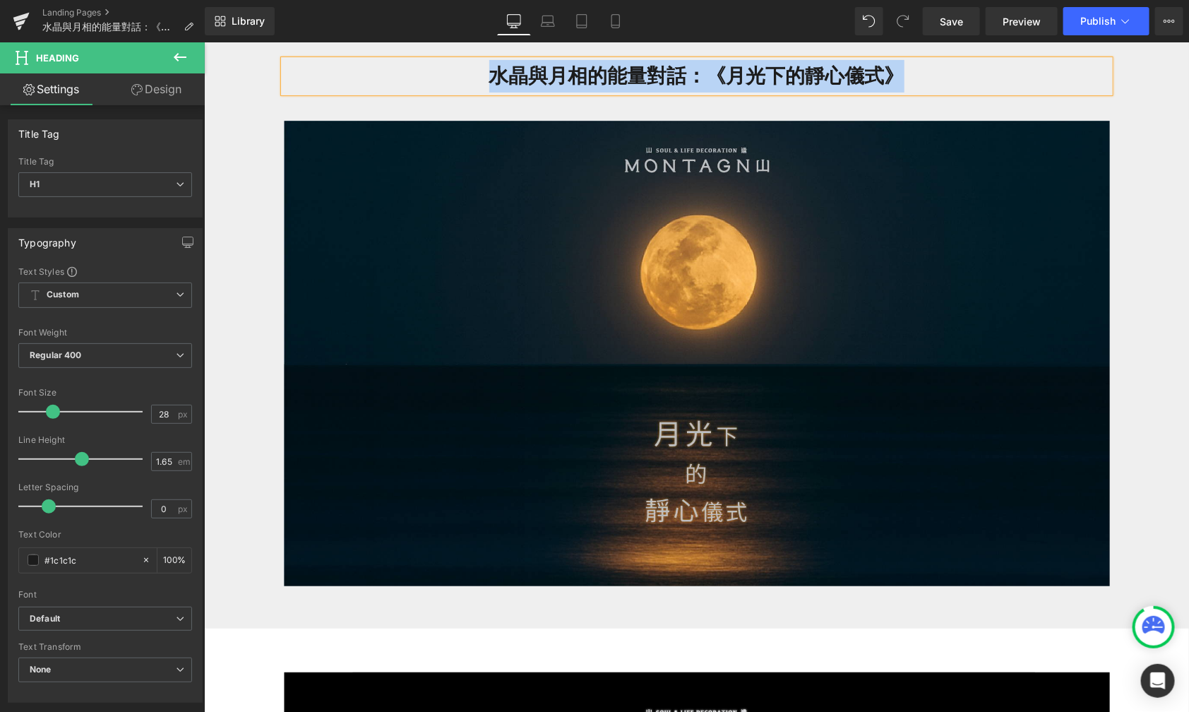
copy h1 "水晶與月相的能量對話：《月光下的靜心儀式》"
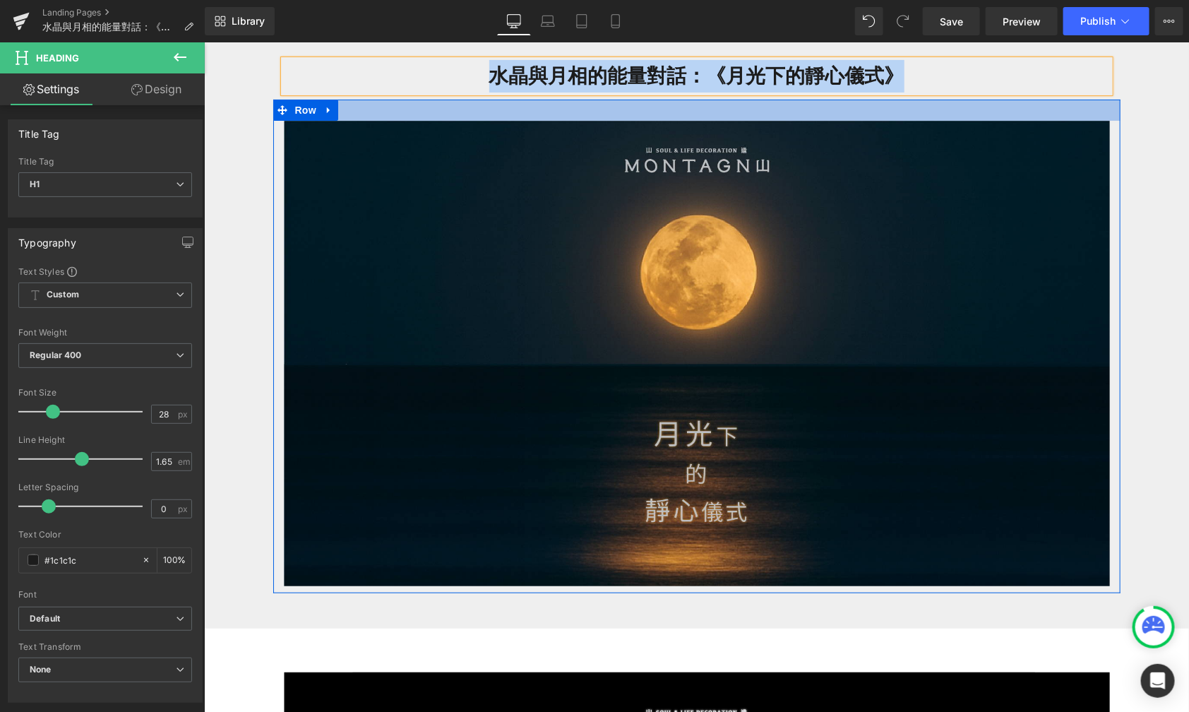
scroll to position [92, 0]
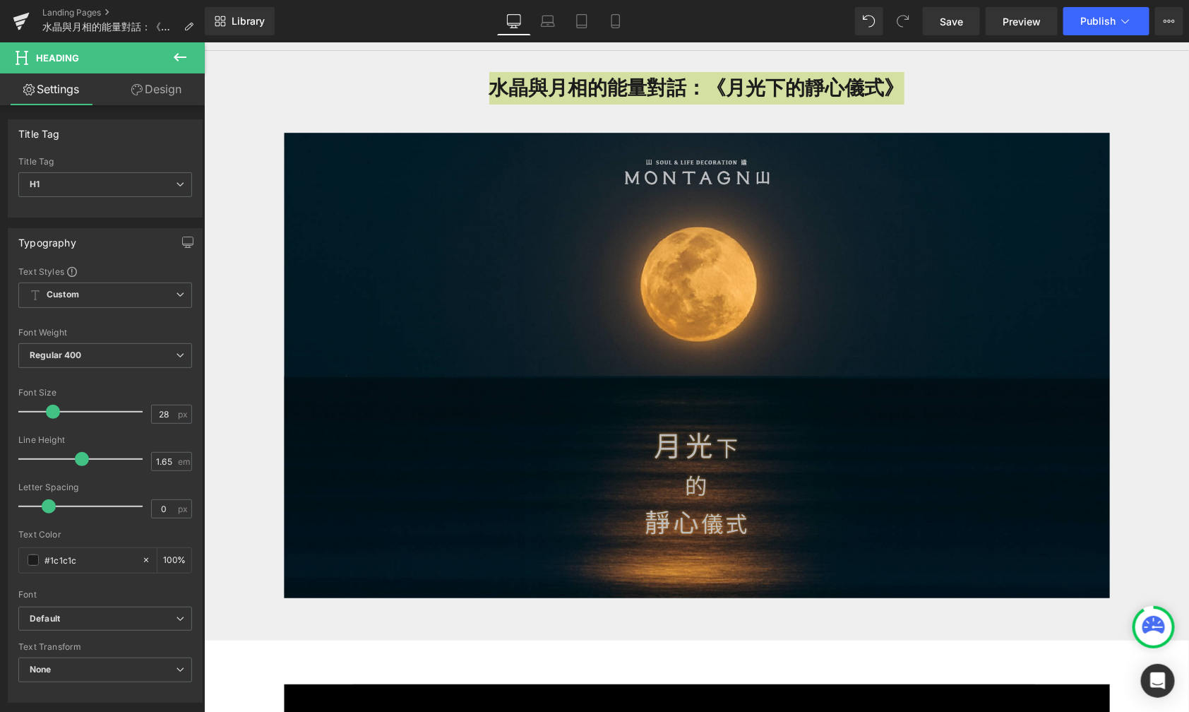
click at [187, 54] on icon at bounding box center [180, 57] width 17 height 17
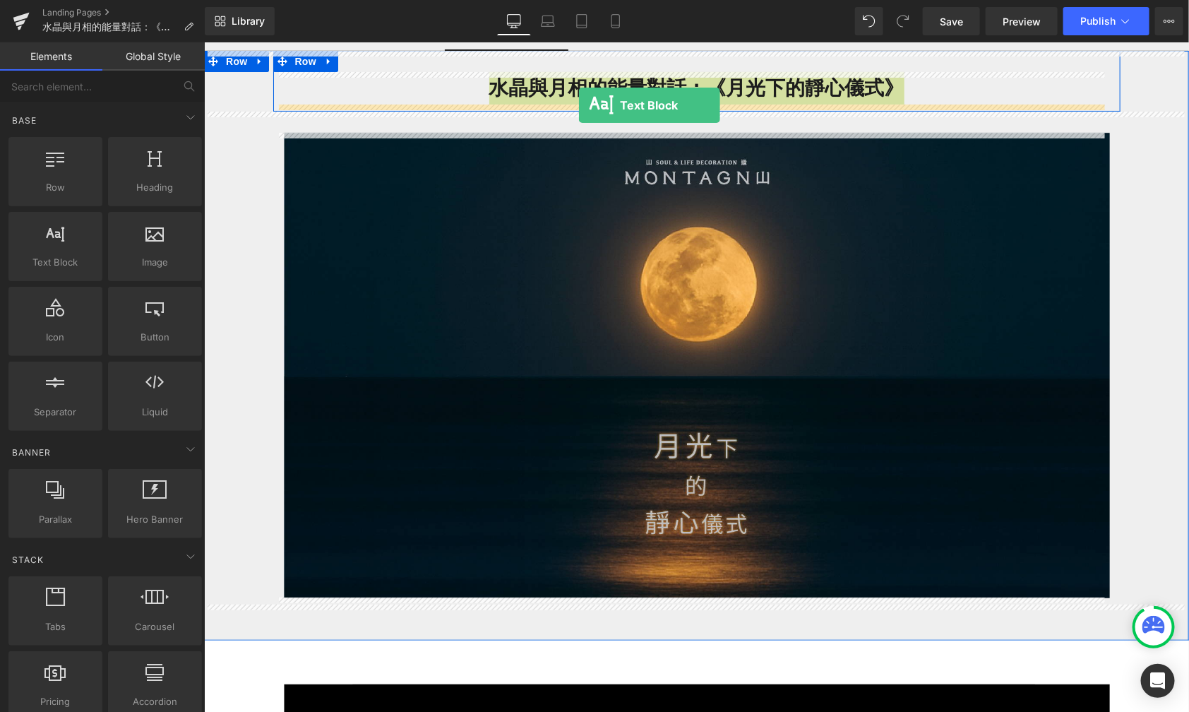
scroll to position [0, 0]
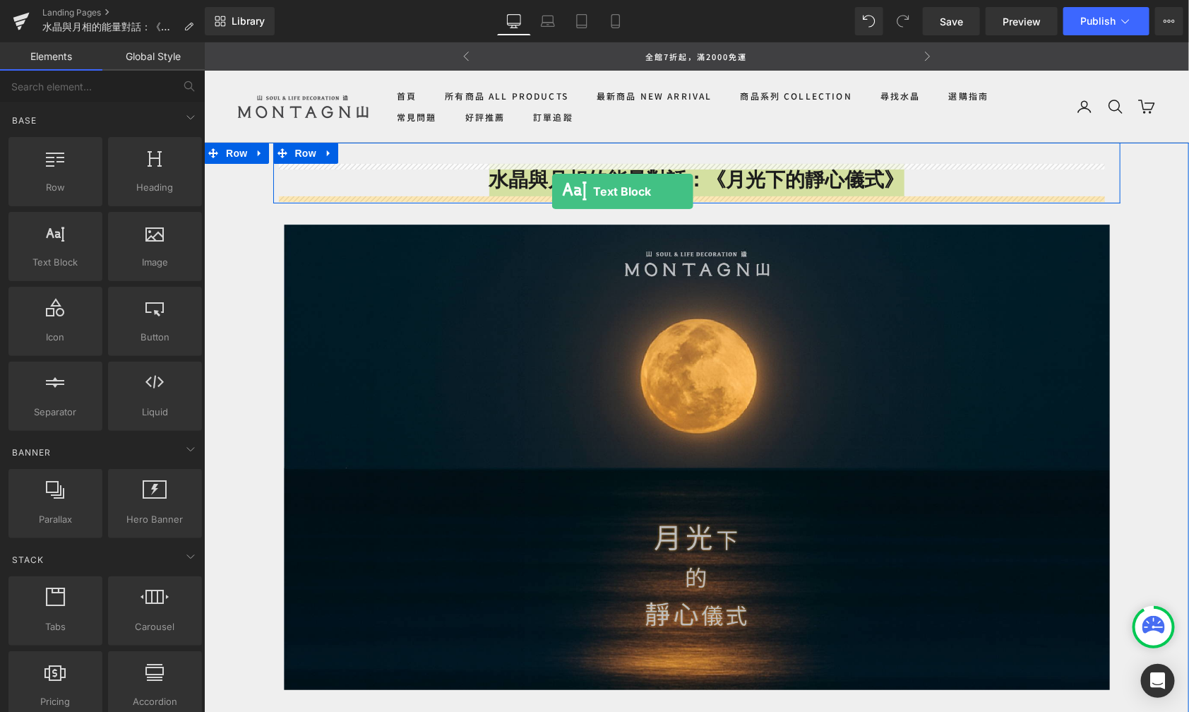
drag, startPoint x: 284, startPoint y: 295, endPoint x: 551, endPoint y: 191, distance: 286.4
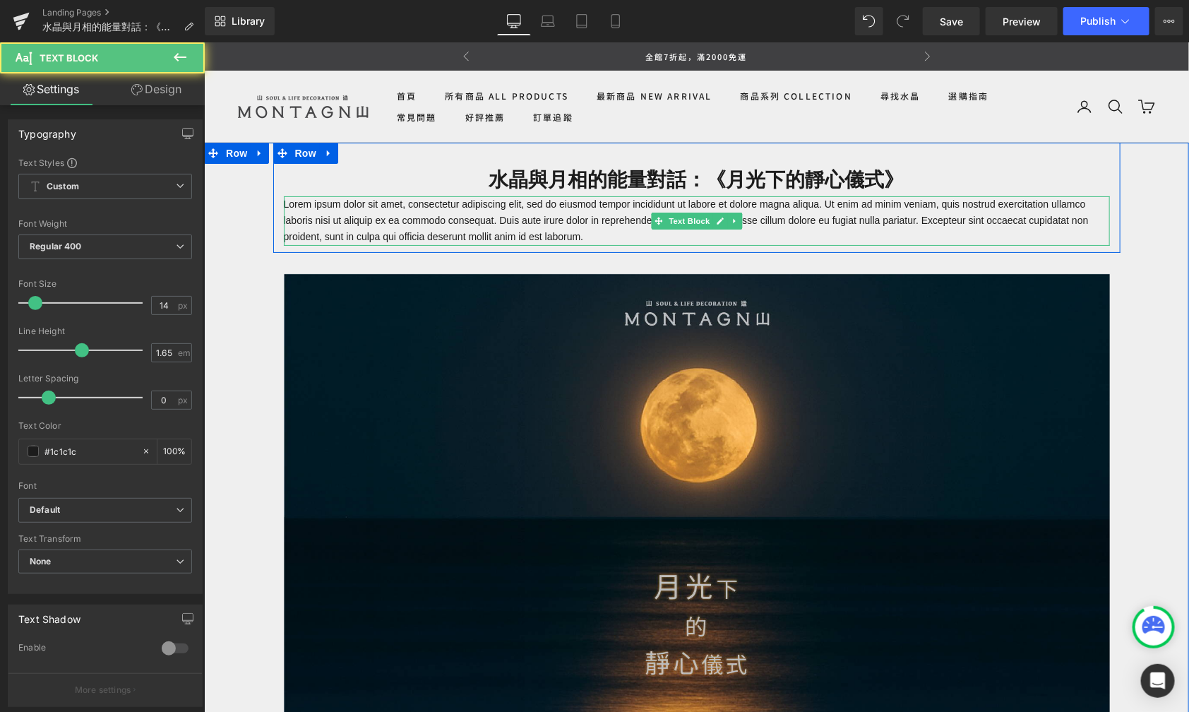
click at [580, 228] on p "Lorem ipsum dolor sit amet, consectetur adipiscing elit, sed do eiusmod tempor …" at bounding box center [696, 220] width 826 height 49
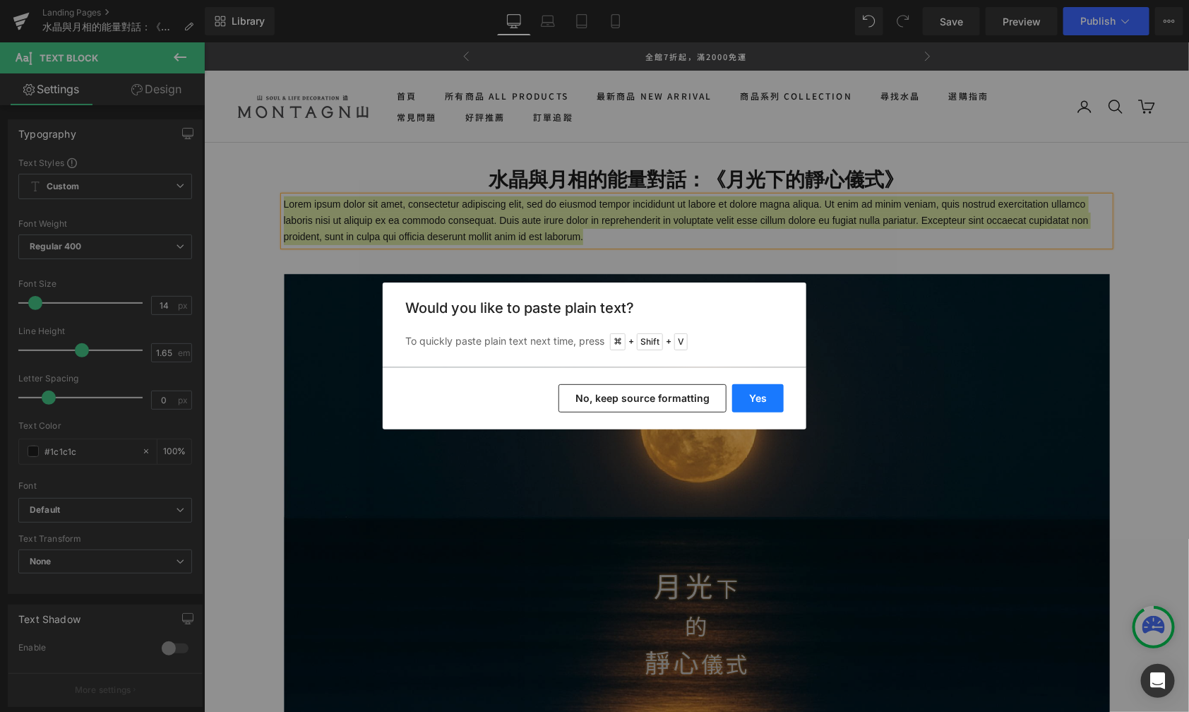
click at [752, 403] on button "Yes" at bounding box center [758, 398] width 52 height 28
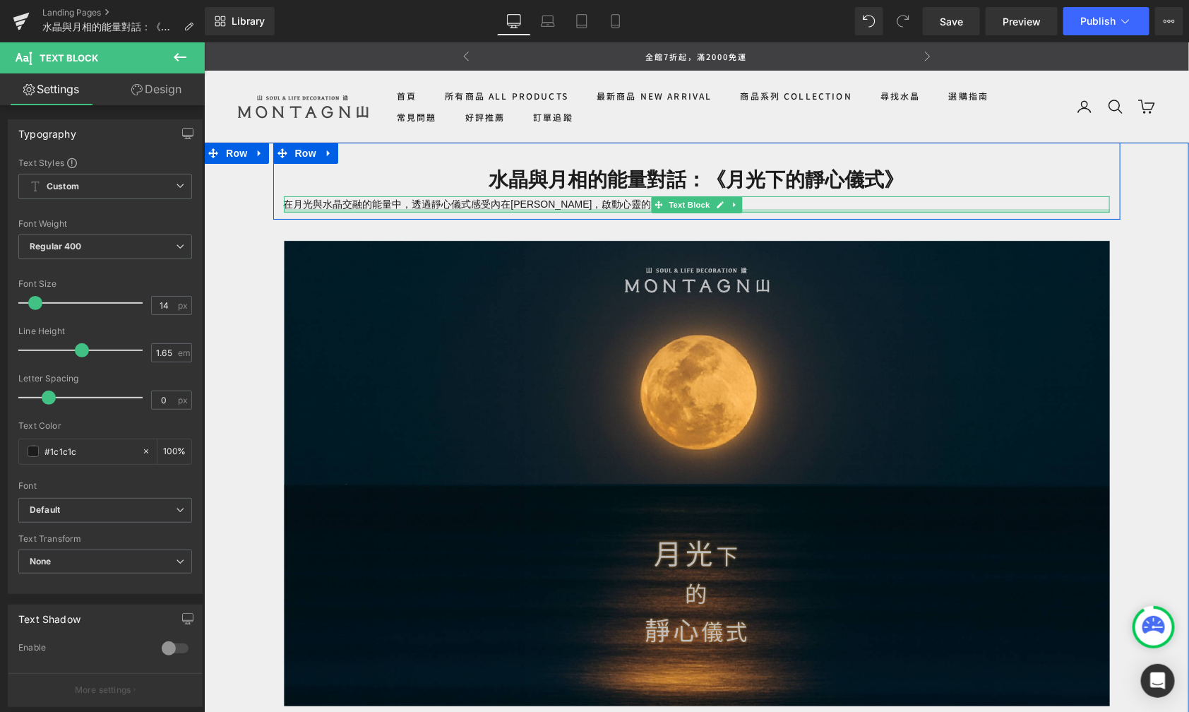
click at [769, 210] on div "在月光與水晶交融的能量中，透過靜心儀式感受內在[PERSON_NAME]，啟動心靈的療癒與宇宙的共振。 Text Block" at bounding box center [696, 204] width 826 height 16
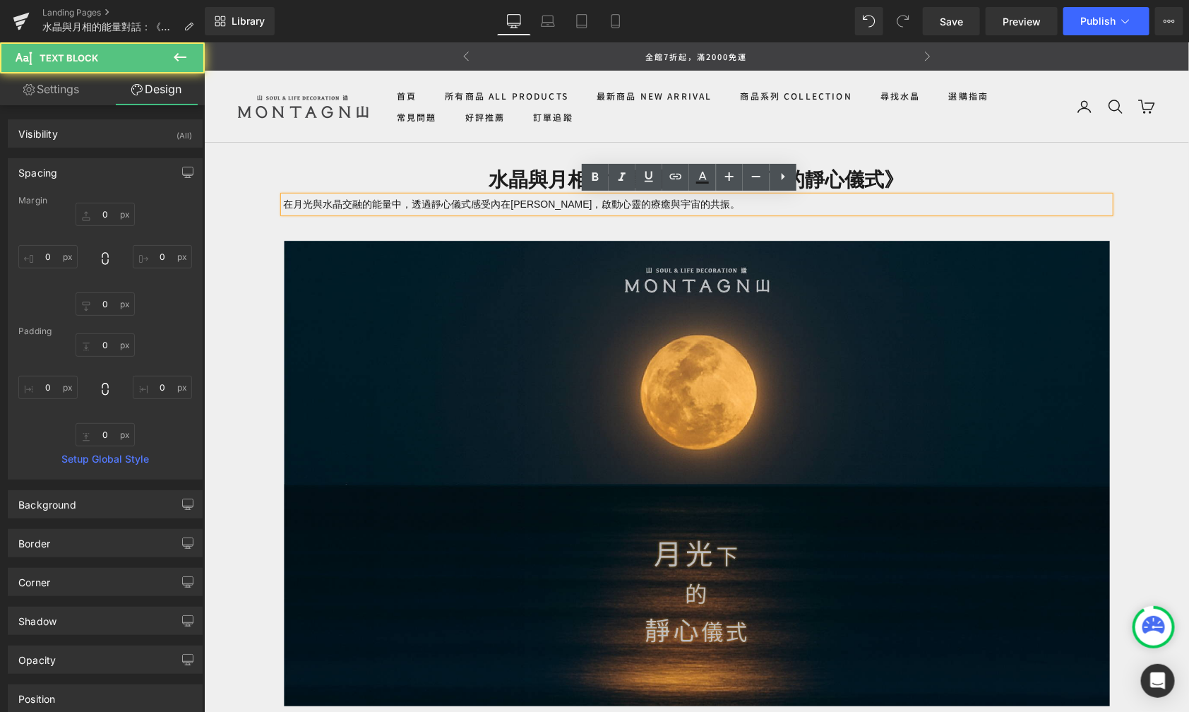
click at [768, 209] on p "在月光與水晶交融的能量中，透過靜心儀式感受內在[PERSON_NAME]，啟動心靈的療癒與宇宙的共振。" at bounding box center [696, 204] width 826 height 16
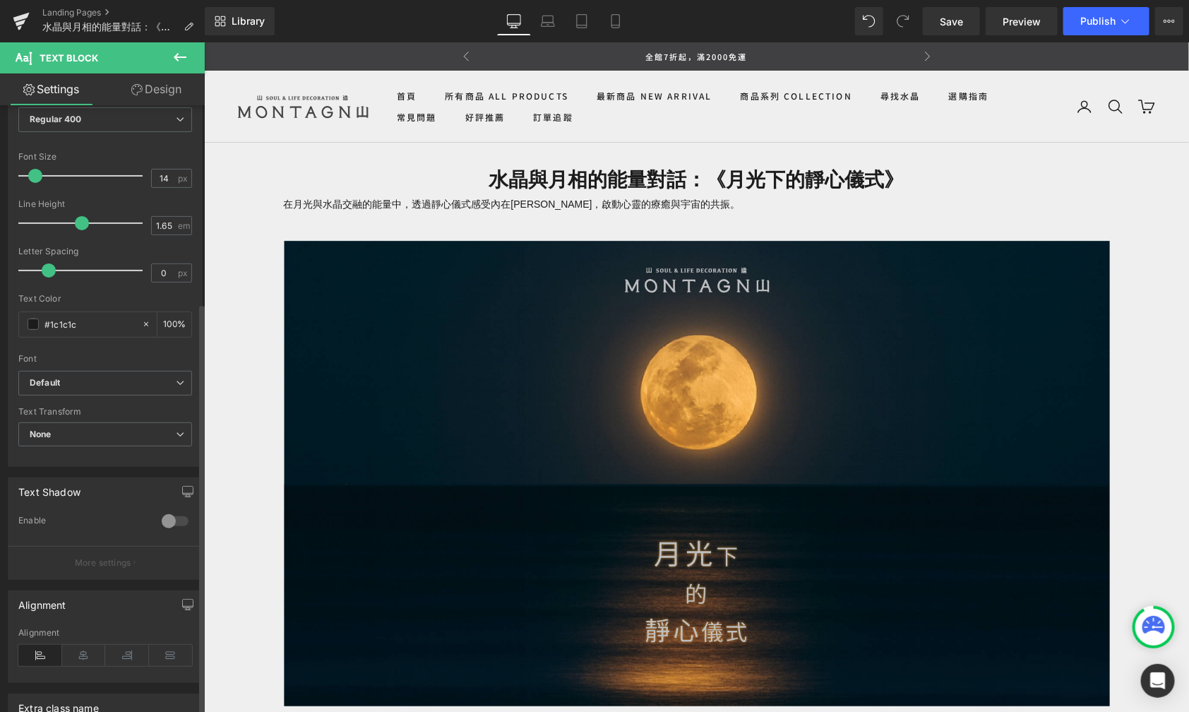
scroll to position [288, 0]
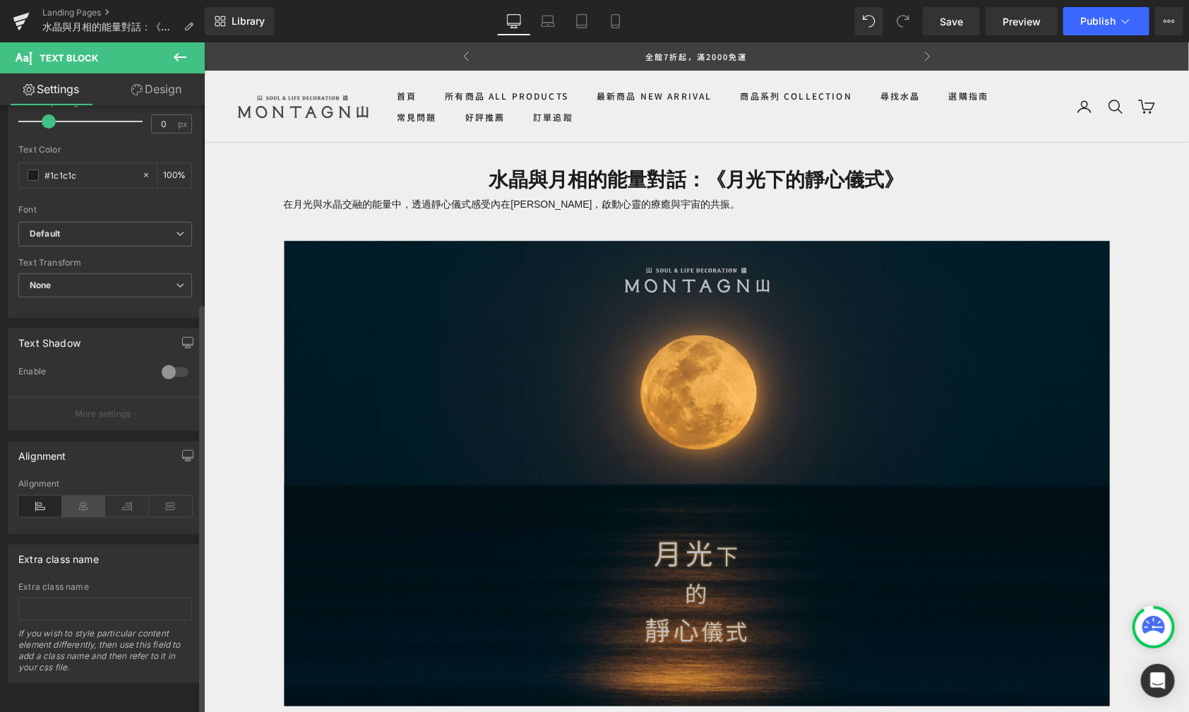
click at [81, 496] on icon at bounding box center [84, 506] width 44 height 21
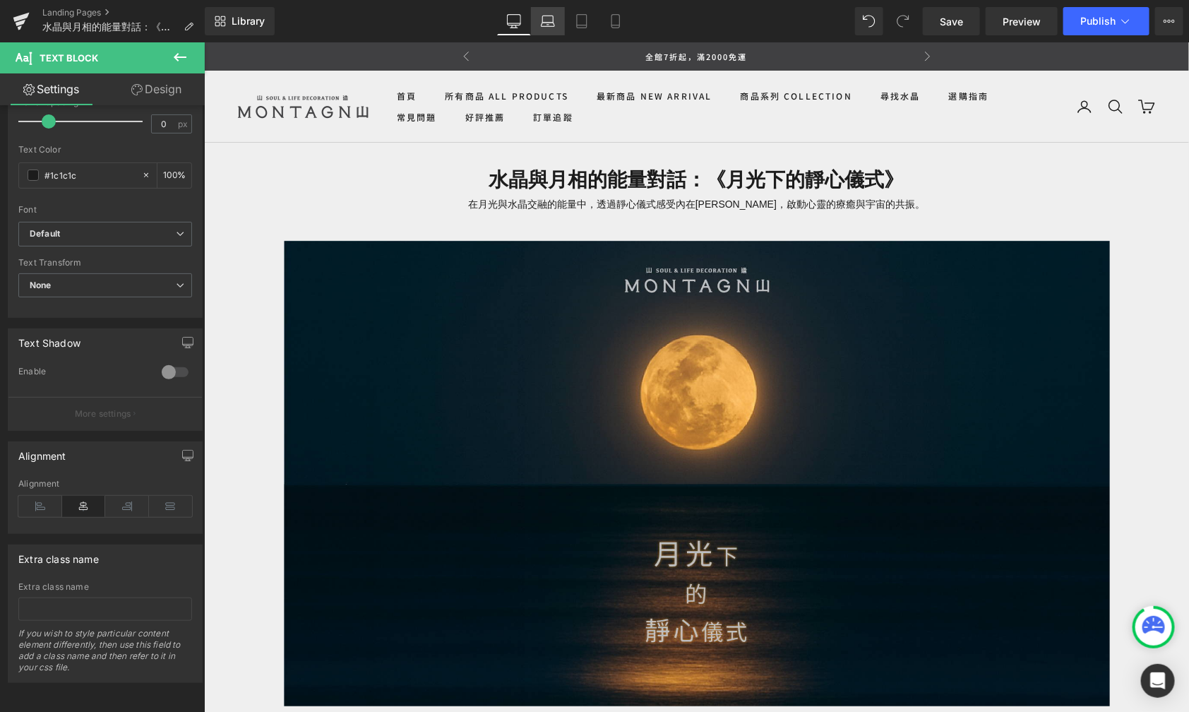
click at [559, 34] on link "Laptop" at bounding box center [548, 21] width 34 height 28
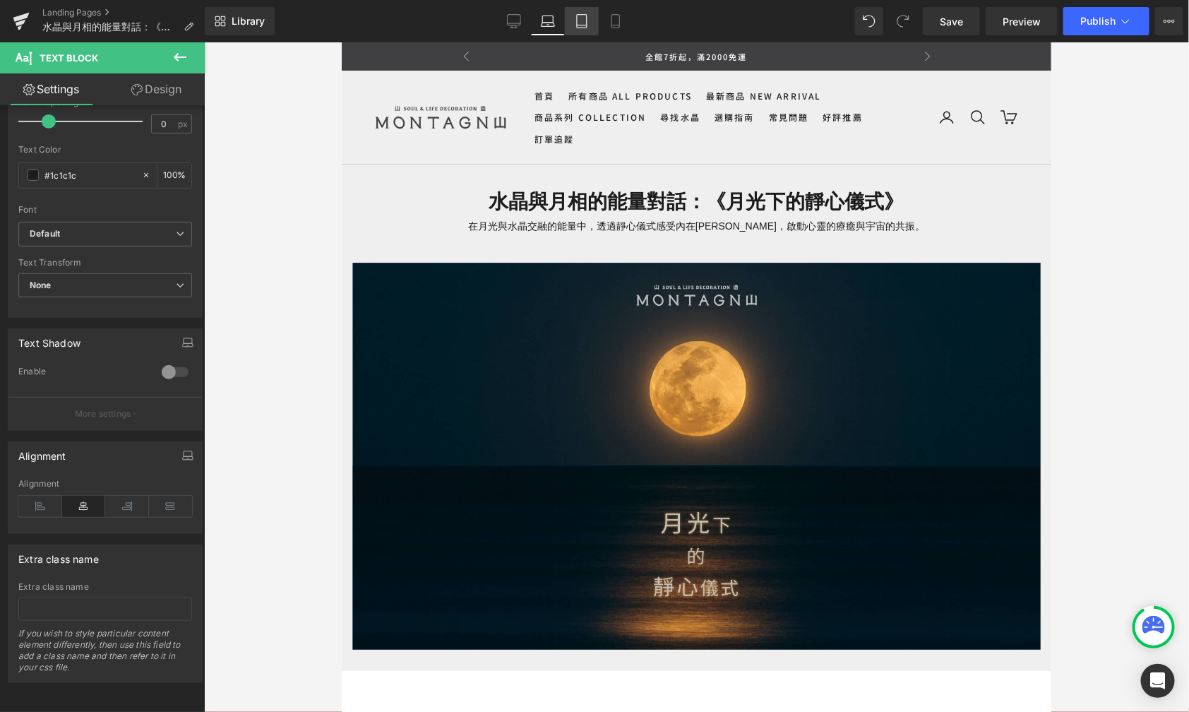
click at [584, 28] on link "Tablet" at bounding box center [582, 21] width 34 height 28
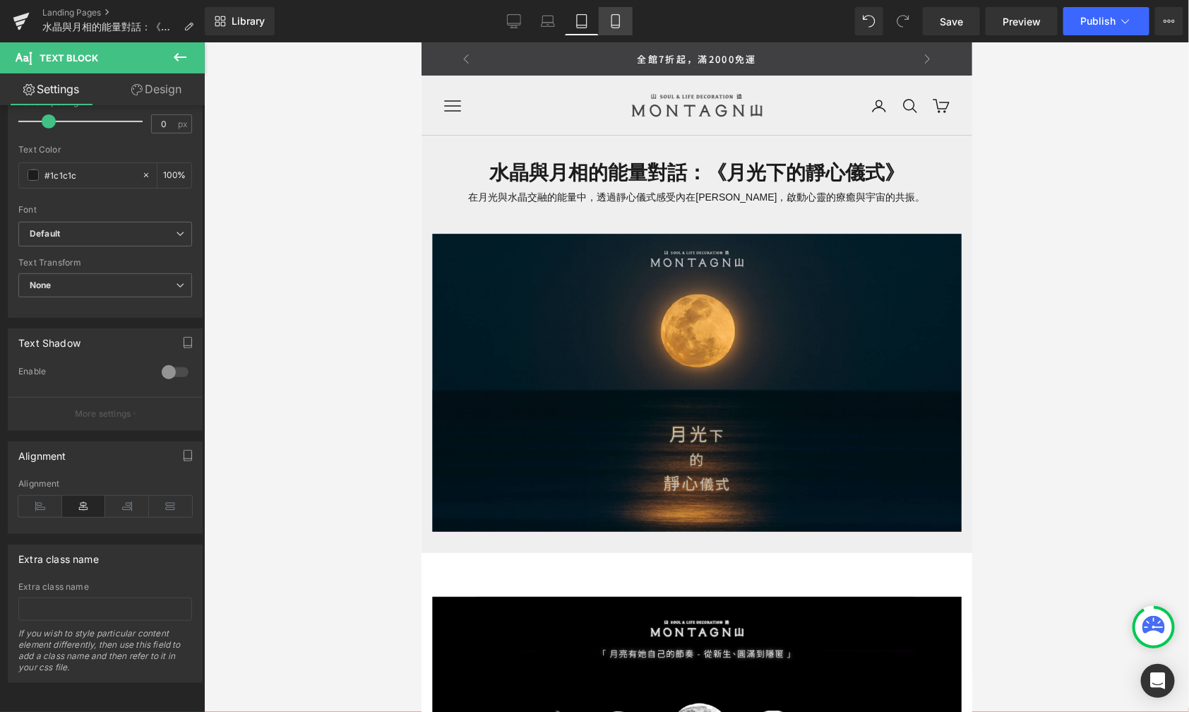
click at [623, 26] on link "Mobile" at bounding box center [616, 21] width 34 height 28
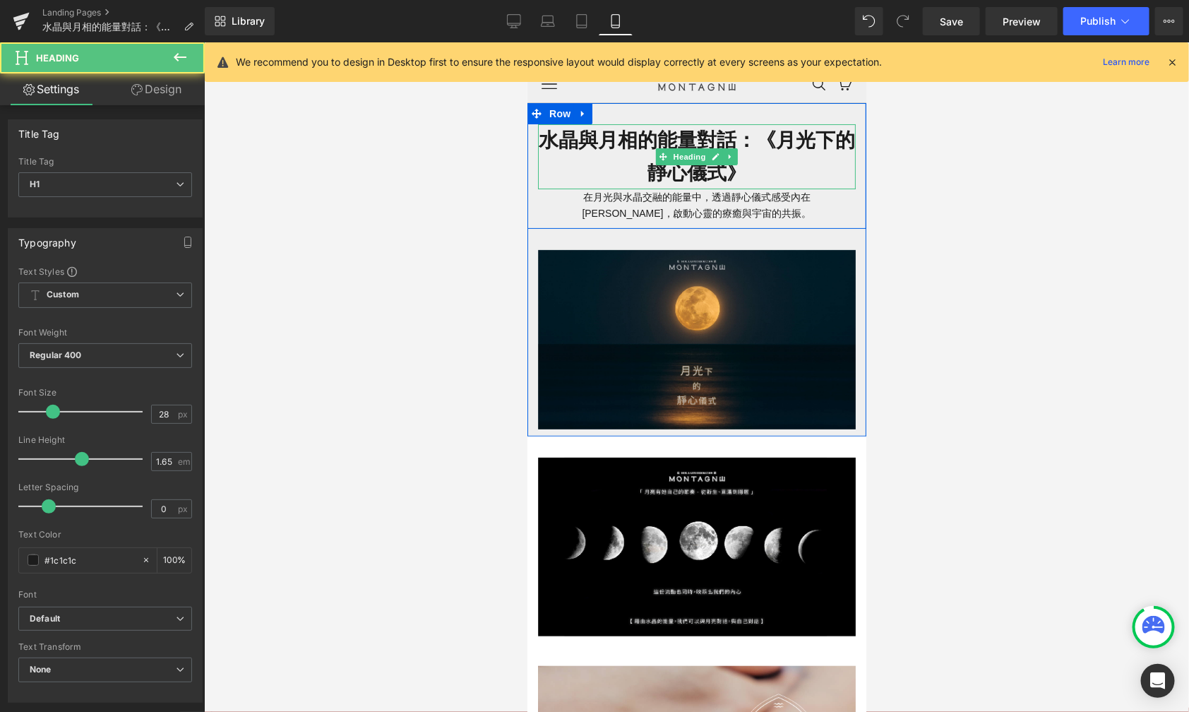
click at [682, 141] on h1 "水晶與月相的能量對話：《月光下的靜心儀式》" at bounding box center [696, 156] width 318 height 65
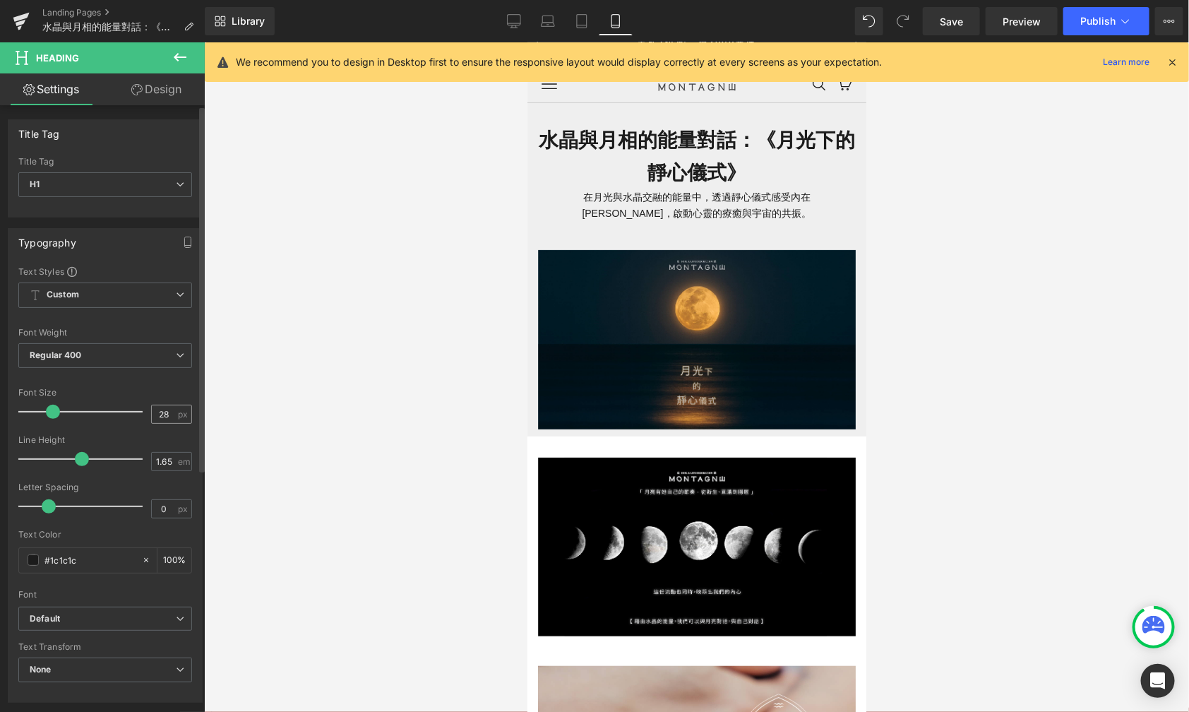
click at [168, 410] on input "28" at bounding box center [164, 414] width 25 height 18
type input "2"
type input "20"
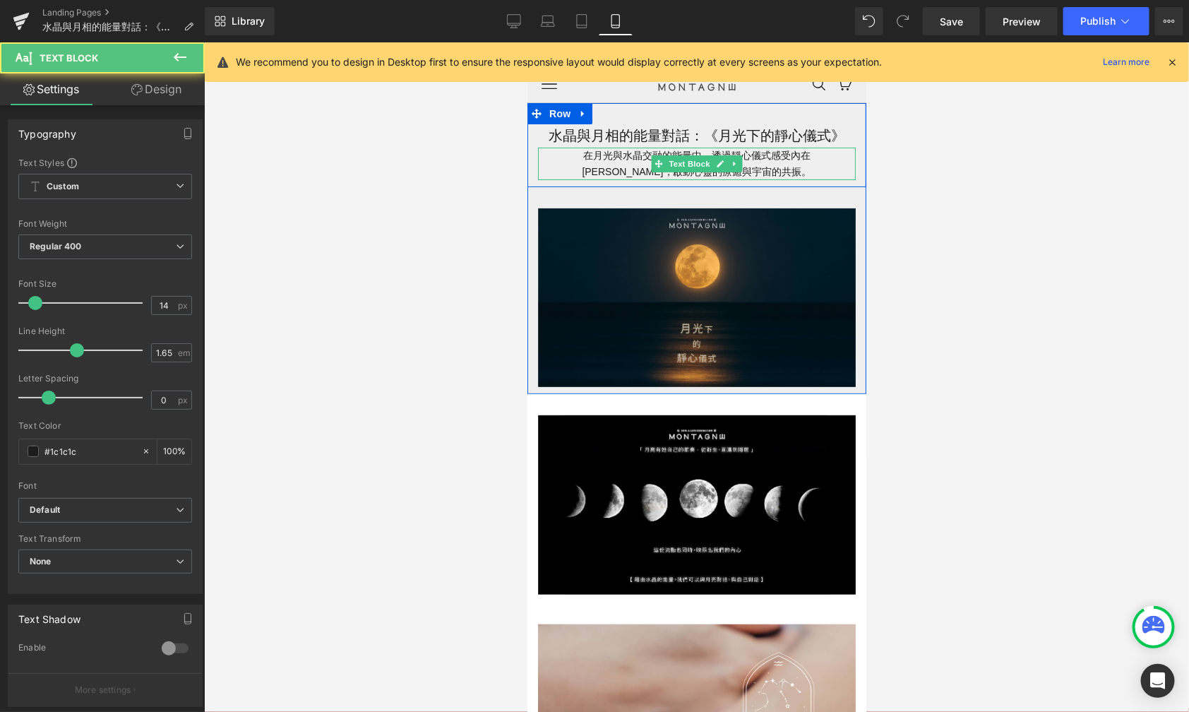
click at [746, 166] on p "在月光與水晶交融的能量中，透過靜心儀式感受內在[PERSON_NAME]，啟動心靈的療癒與宇宙的共振。" at bounding box center [696, 163] width 318 height 32
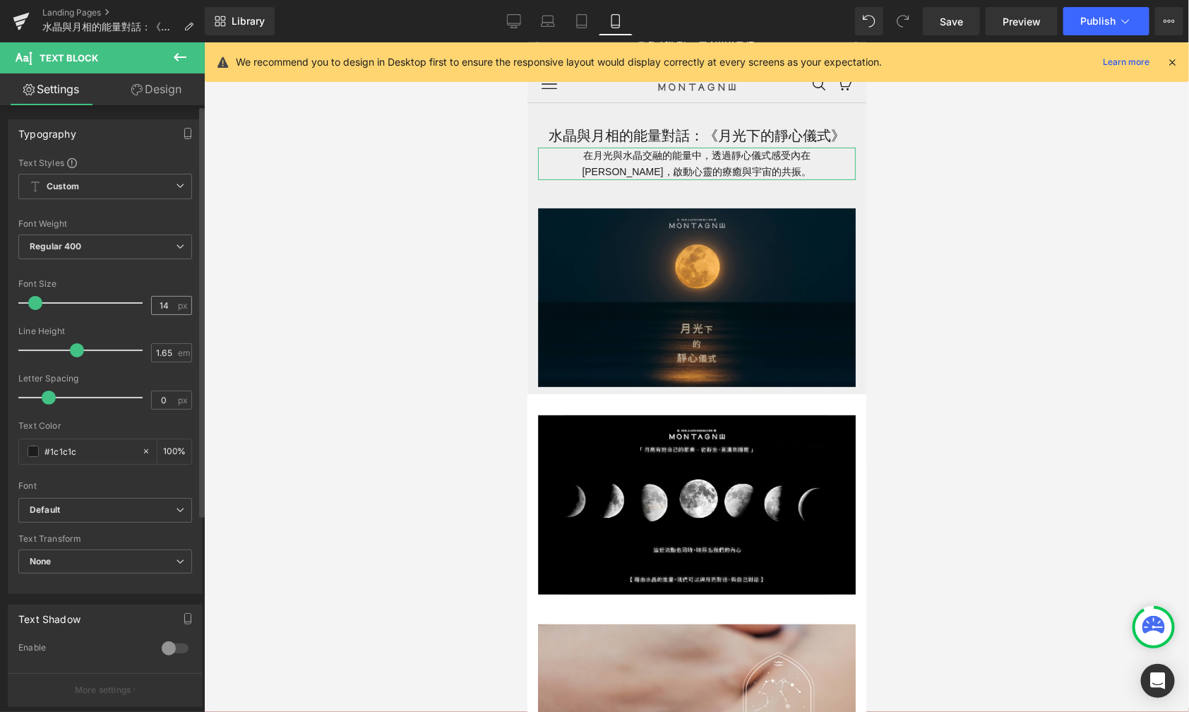
click at [169, 302] on input "14" at bounding box center [164, 306] width 25 height 18
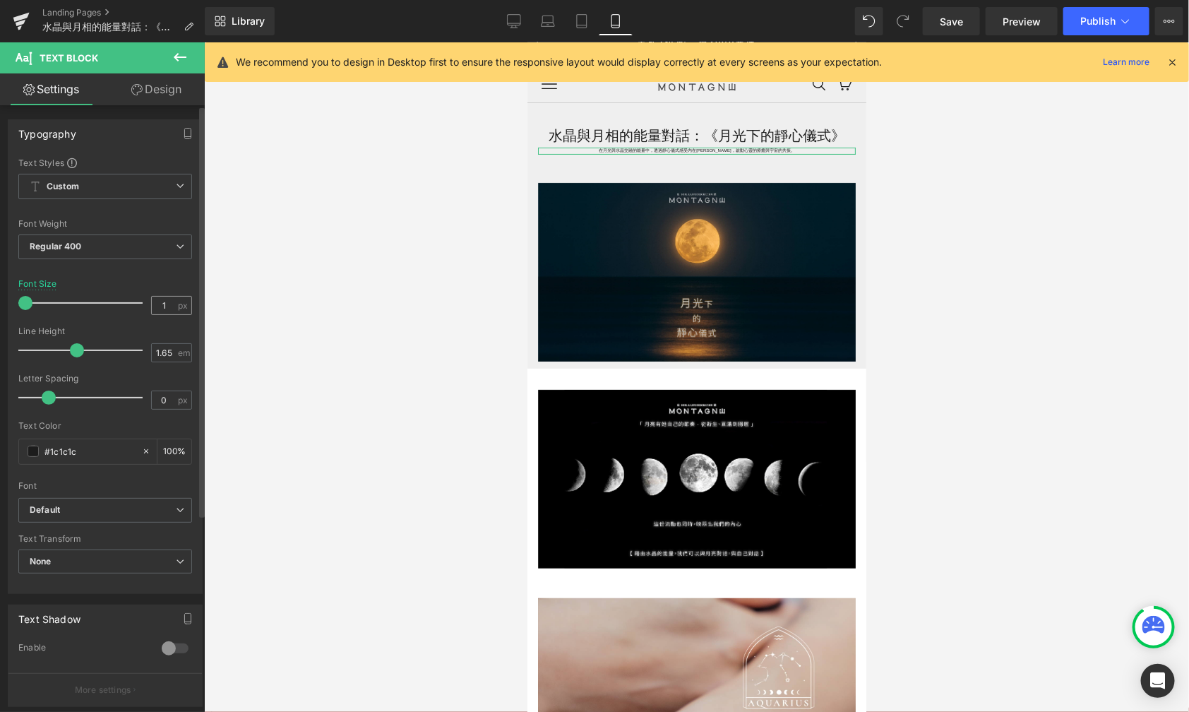
type input "6"
type input "10"
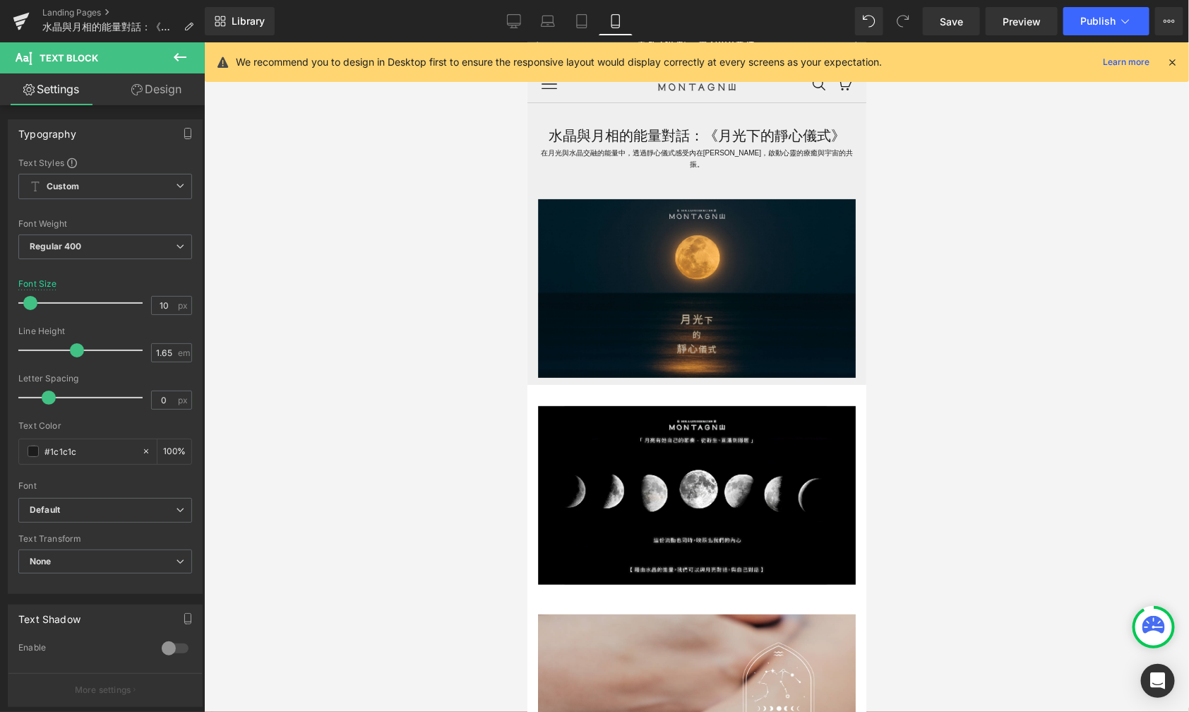
click at [392, 262] on div at bounding box center [696, 377] width 985 height 670
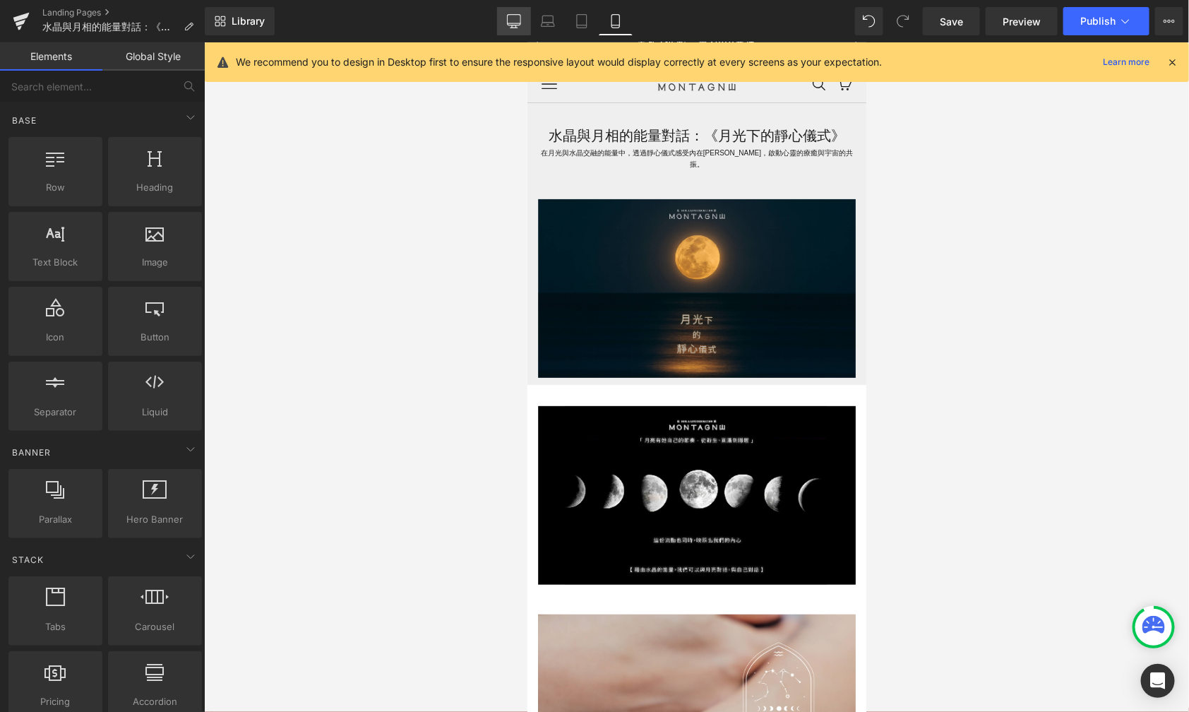
click at [509, 25] on icon at bounding box center [514, 21] width 14 height 14
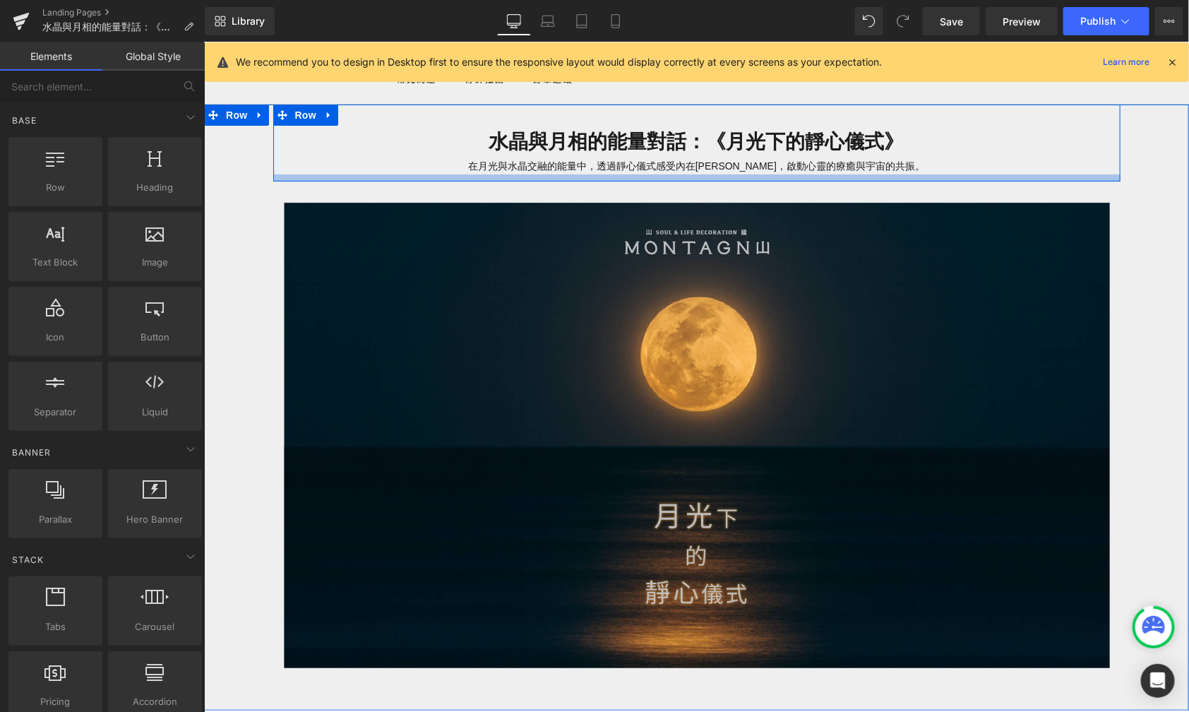
scroll to position [35, 0]
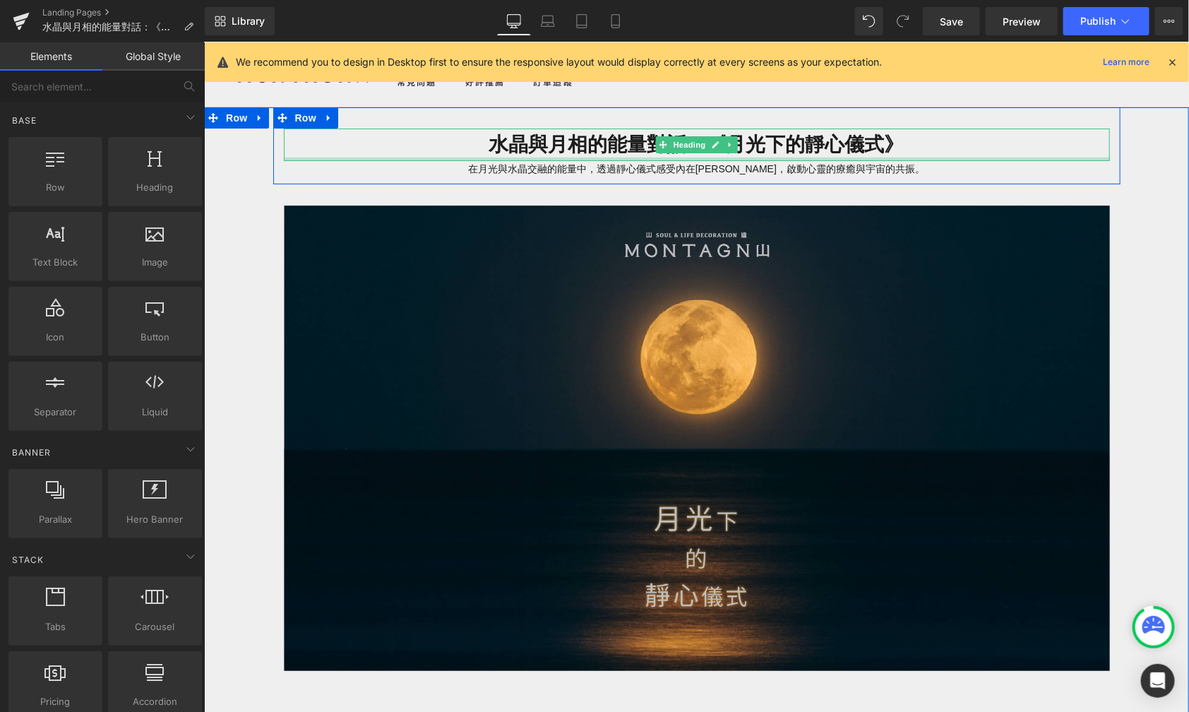
click at [703, 158] on div "水晶與月相的能量對話：《月光下的靜心儀式》 Heading" at bounding box center [696, 144] width 826 height 32
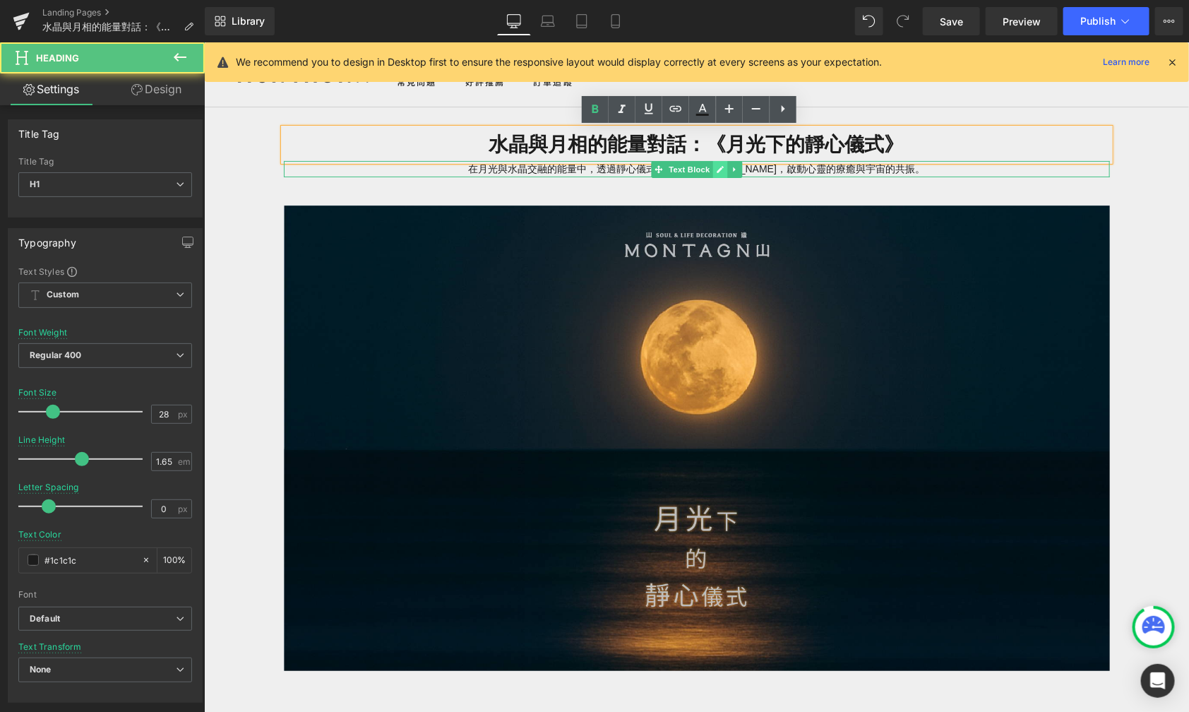
click at [716, 166] on icon at bounding box center [719, 168] width 7 height 7
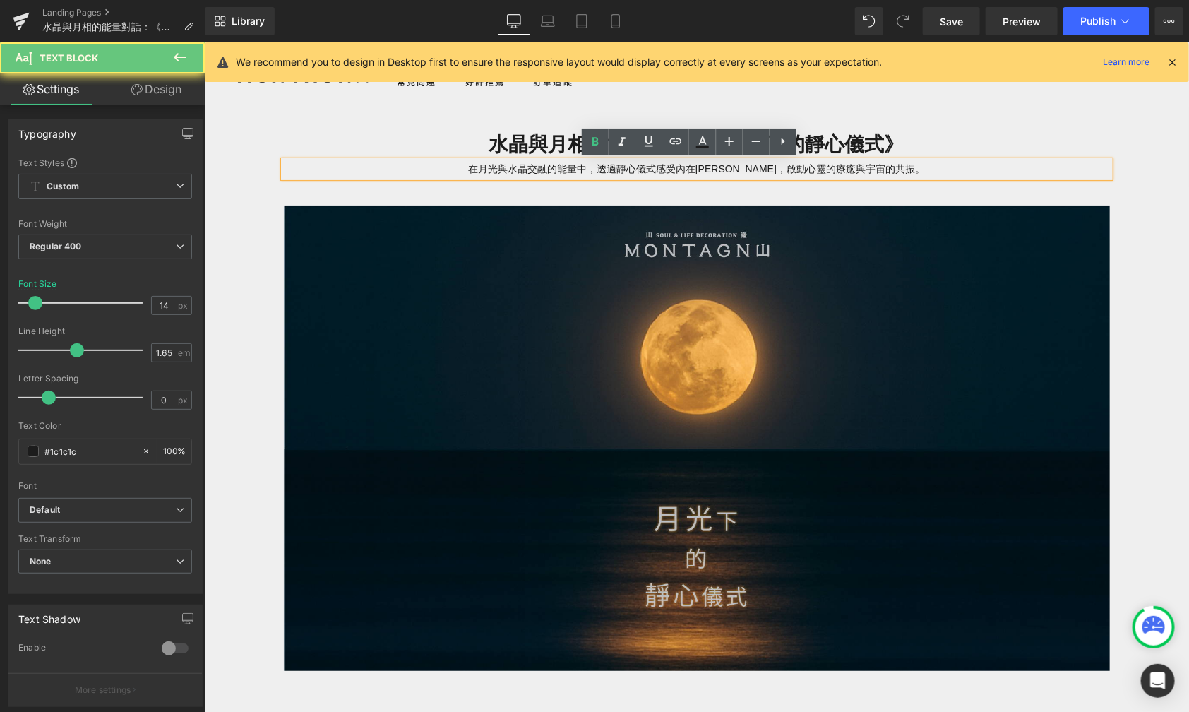
click at [772, 169] on p "在月光與水晶交融的能量中，透過靜心儀式感受內在[PERSON_NAME]，啟動心靈的療癒與宇宙的共振。" at bounding box center [696, 168] width 826 height 16
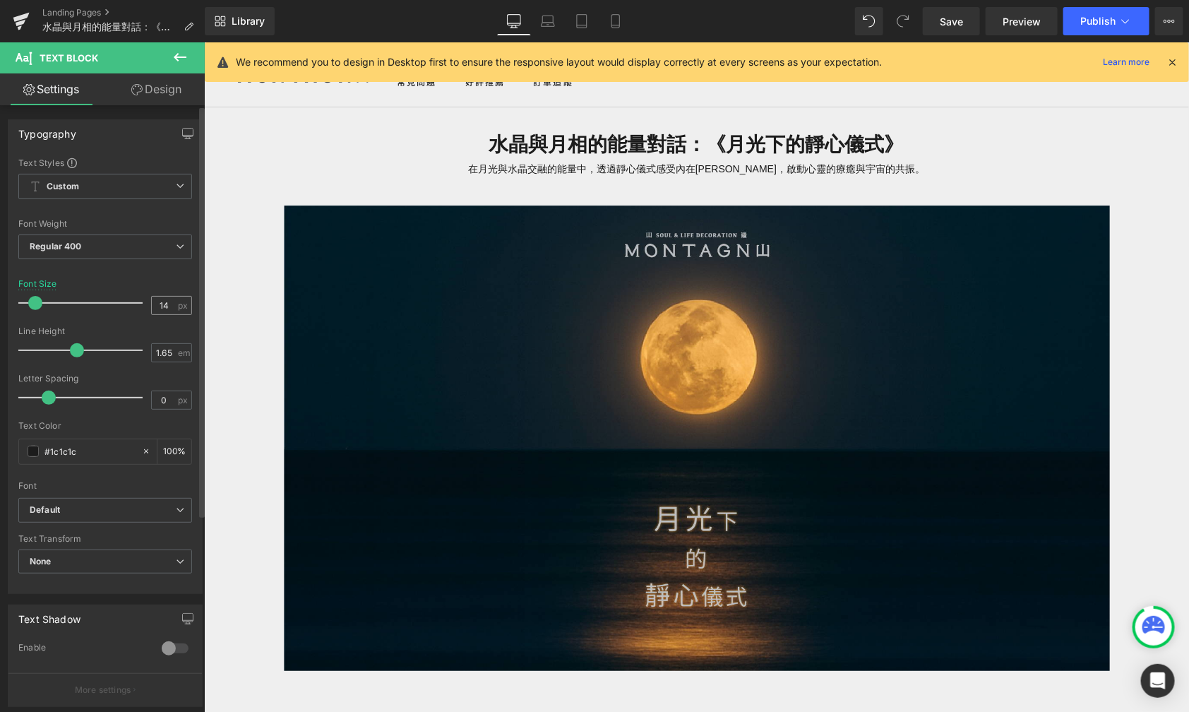
click at [165, 301] on input "14" at bounding box center [164, 306] width 25 height 18
type input "1"
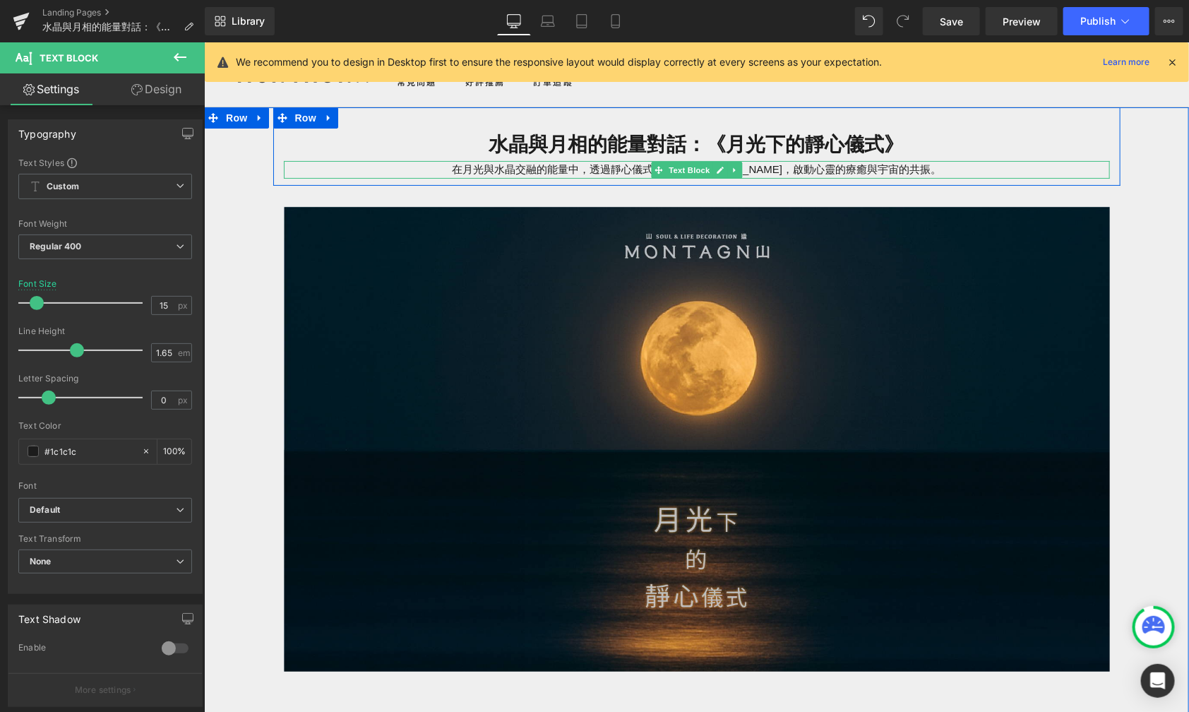
click at [612, 167] on p "在月光與水晶交融的能量中，透過靜心儀式感受內在[PERSON_NAME]，啟動心靈的療癒與宇宙的共振。" at bounding box center [696, 169] width 826 height 18
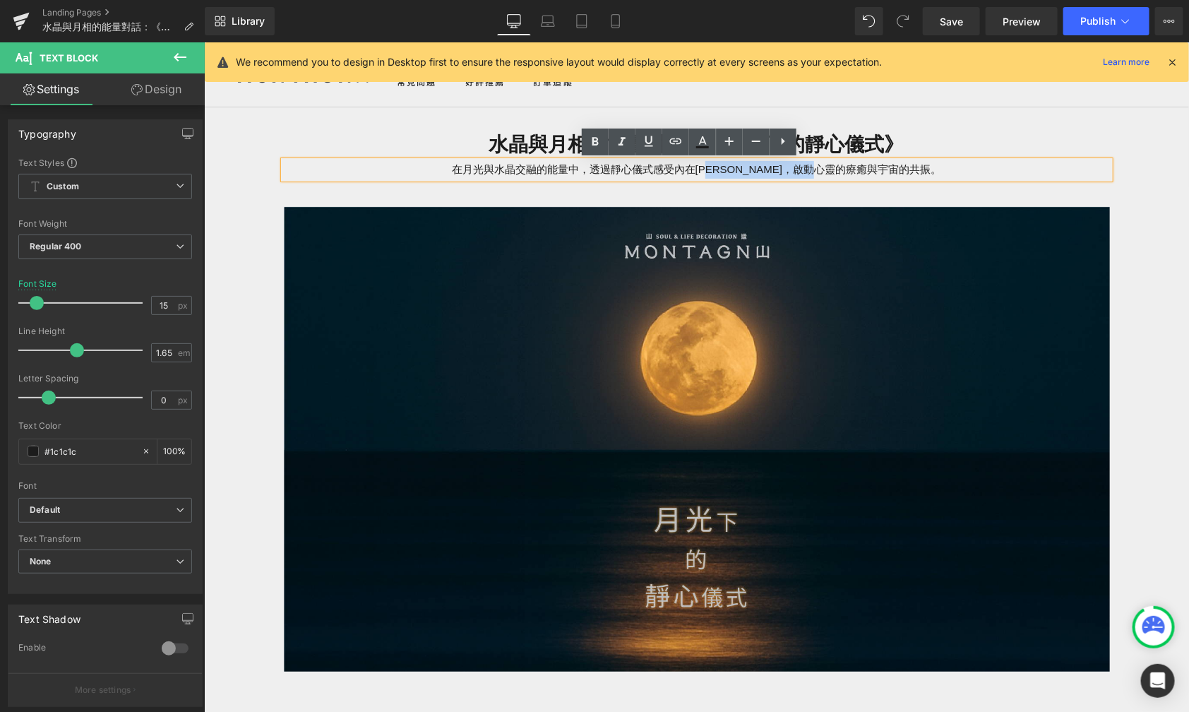
drag, startPoint x: 744, startPoint y: 167, endPoint x: 891, endPoint y: 172, distance: 146.3
click at [891, 172] on p "在月光與水晶交融的能量中，透過靜心儀式感受內在[PERSON_NAME]，啟動心靈的療癒與宇宙的共振。" at bounding box center [696, 169] width 826 height 18
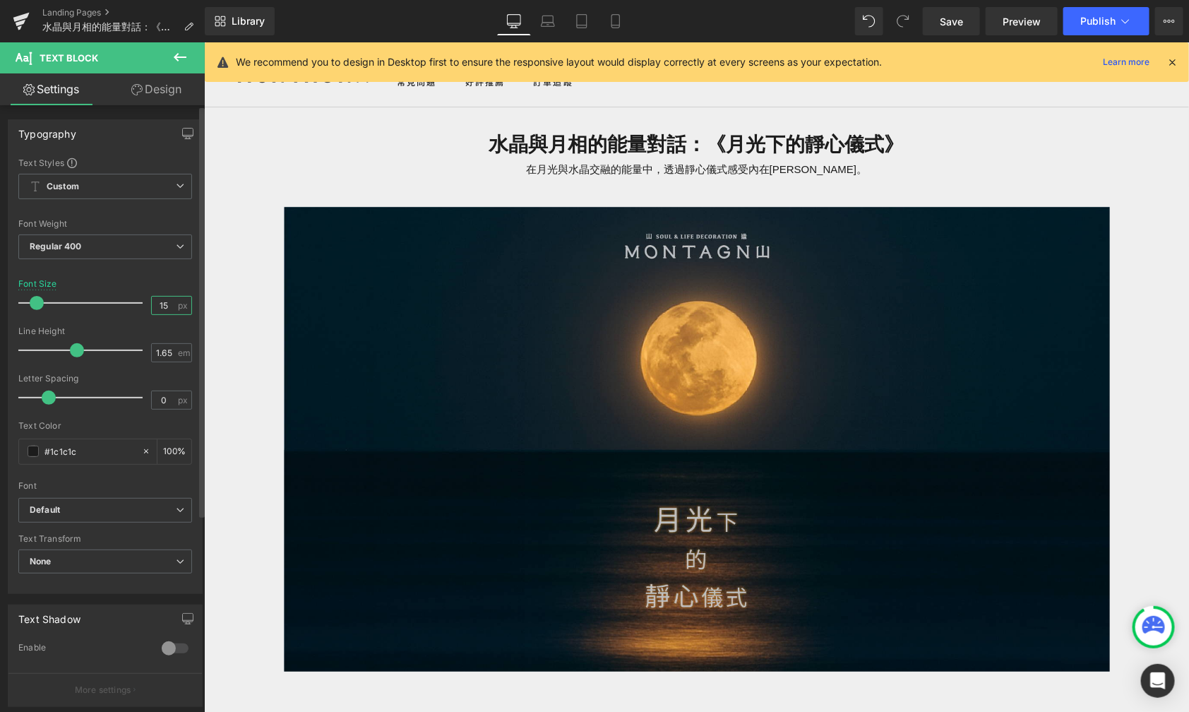
click at [162, 310] on input "15" at bounding box center [164, 306] width 25 height 18
type input "1"
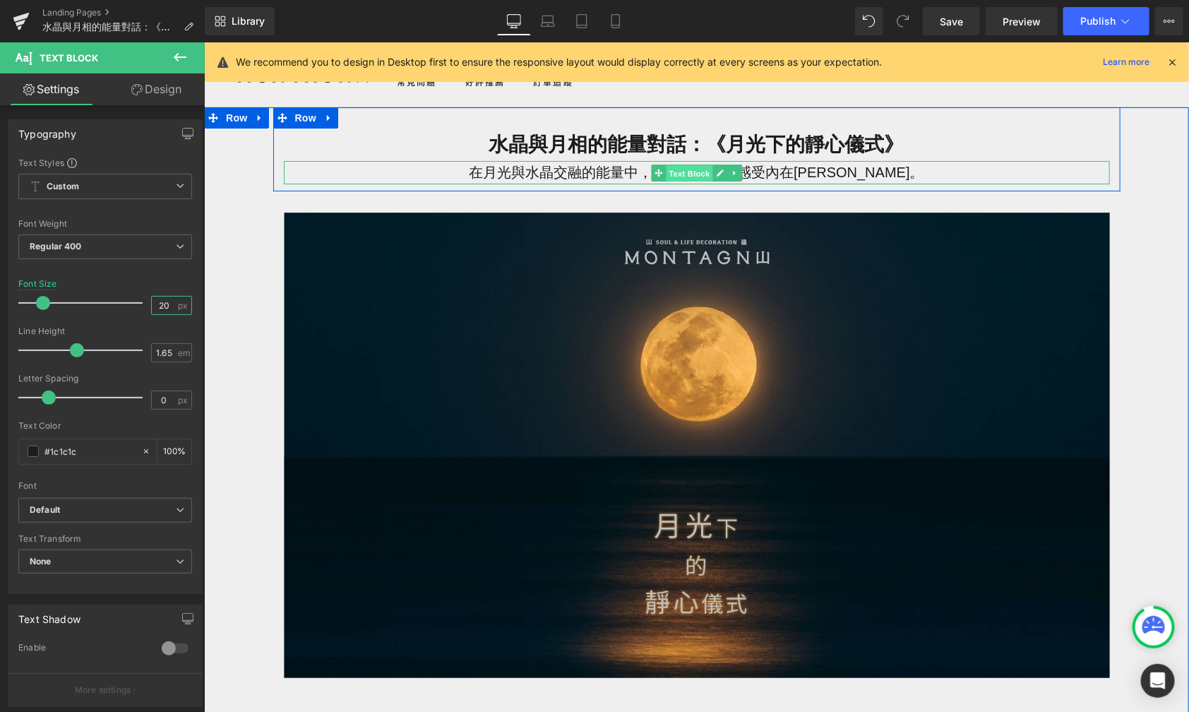
click at [669, 171] on span "Text Block" at bounding box center [688, 173] width 47 height 17
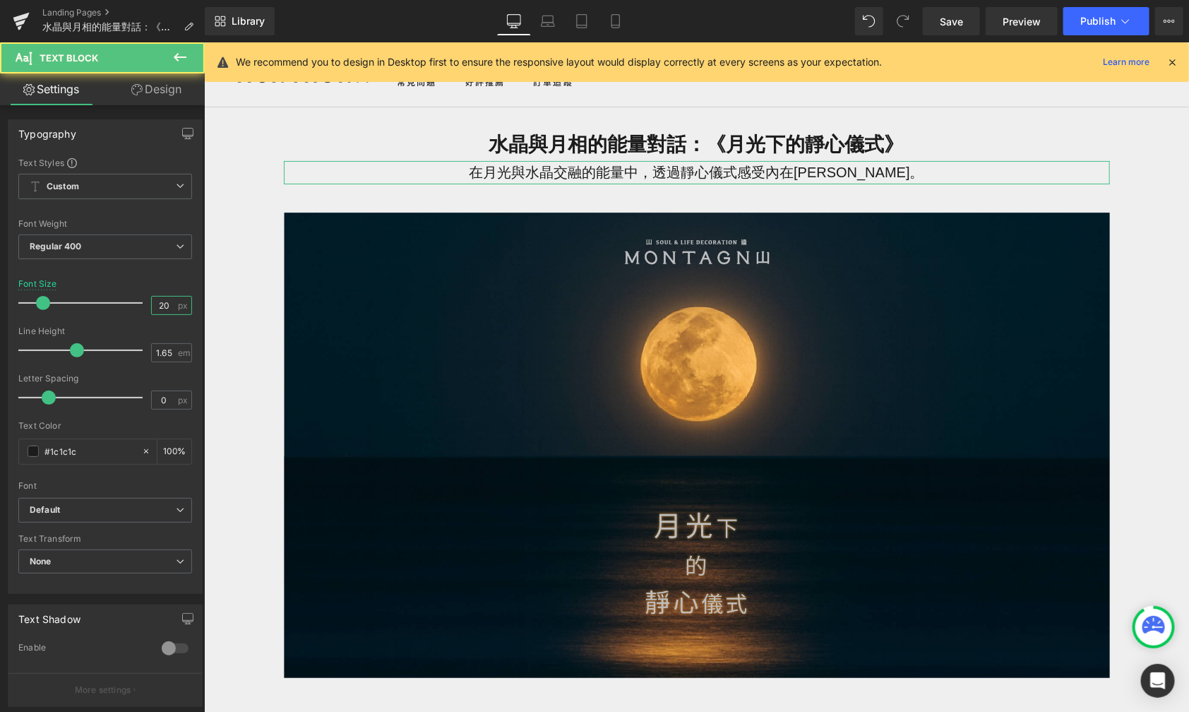
type input "20"
click at [137, 88] on icon at bounding box center [136, 89] width 11 height 11
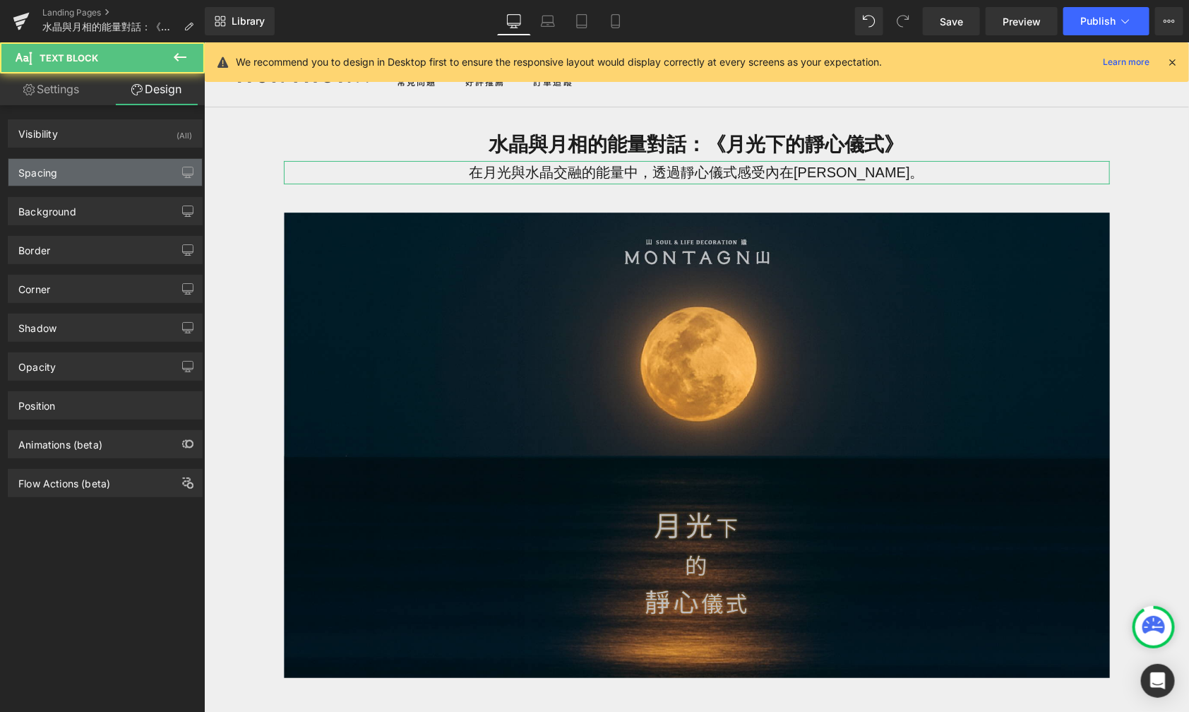
click at [128, 172] on div "Spacing" at bounding box center [105, 172] width 194 height 27
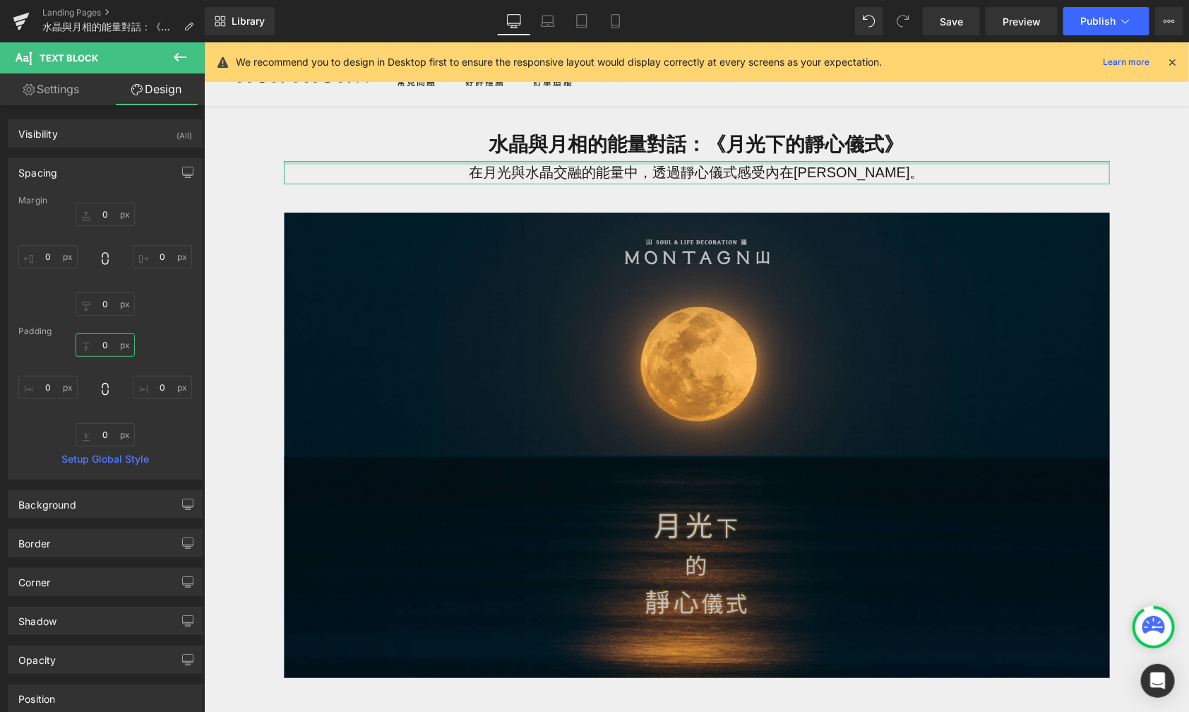
click at [109, 350] on input "0" at bounding box center [105, 344] width 59 height 23
click at [103, 207] on input "0" at bounding box center [105, 214] width 59 height 23
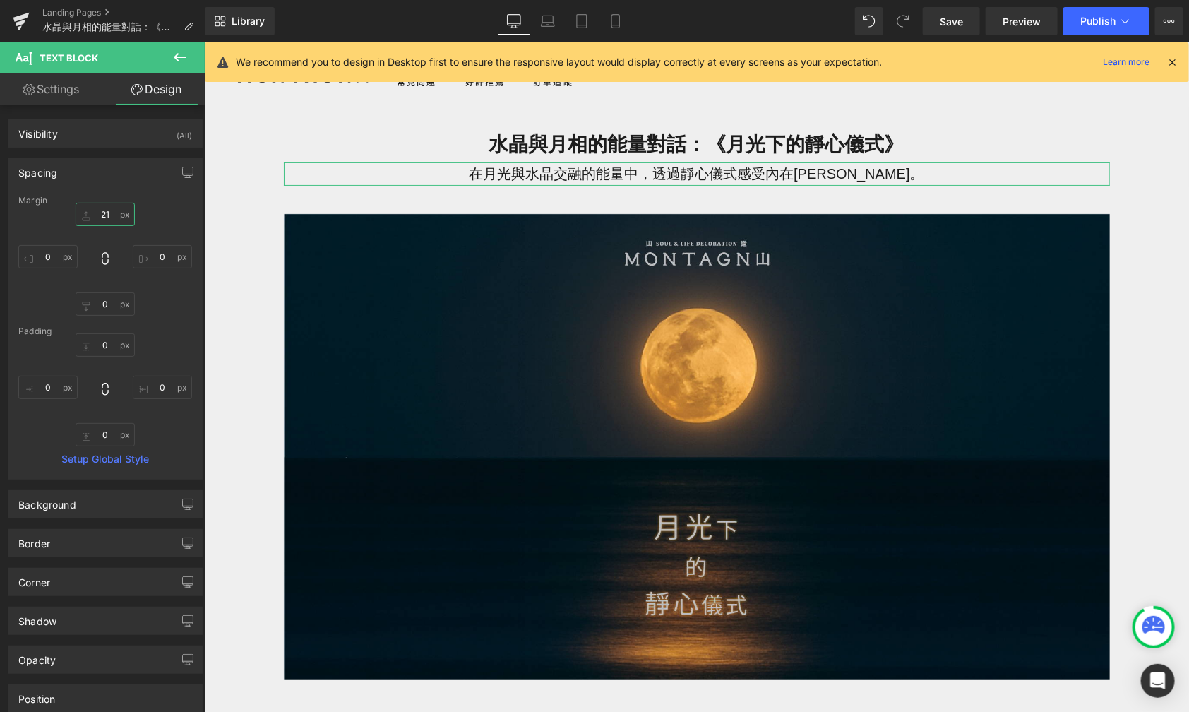
type input "2"
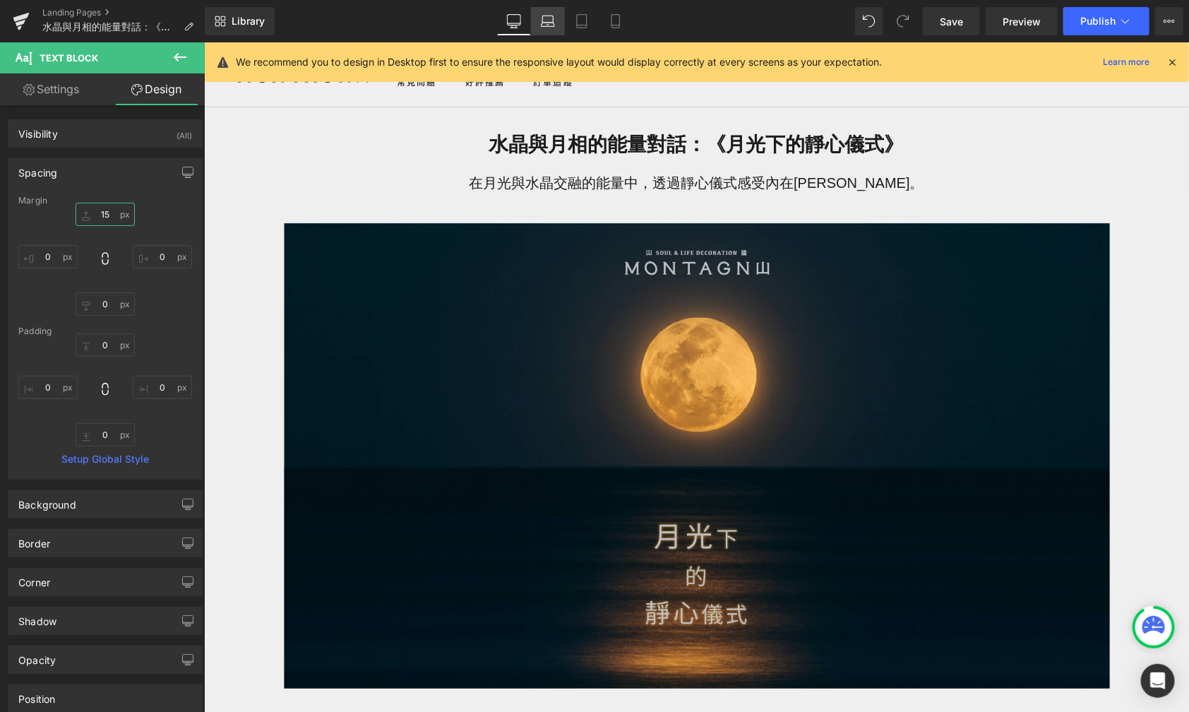
type input "15"
click at [545, 23] on icon at bounding box center [548, 25] width 13 height 4
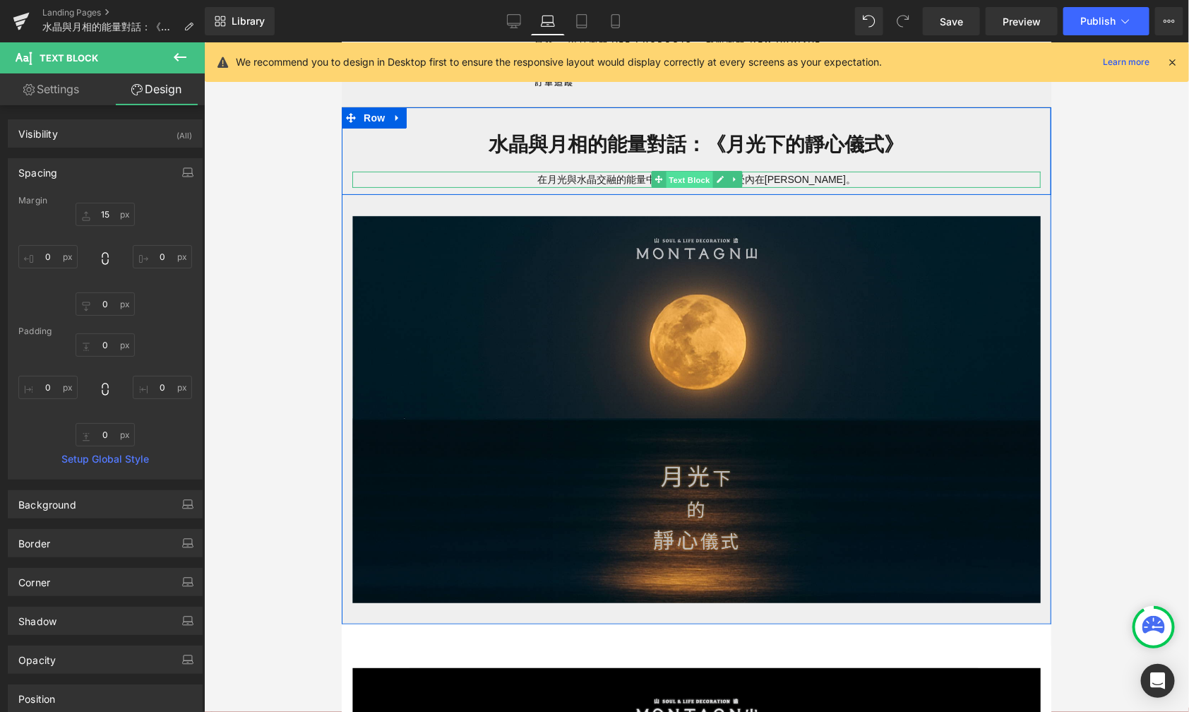
click at [665, 180] on span "Text Block" at bounding box center [688, 179] width 47 height 17
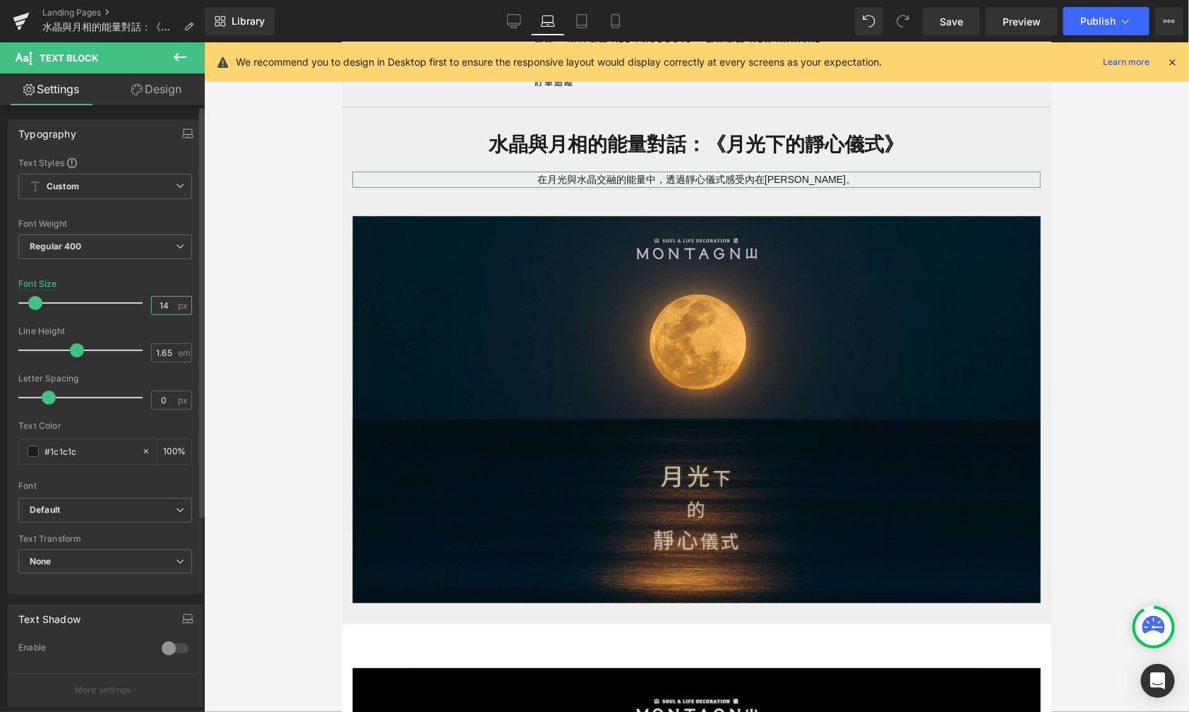
click at [162, 307] on input "14" at bounding box center [164, 306] width 25 height 18
type input "1"
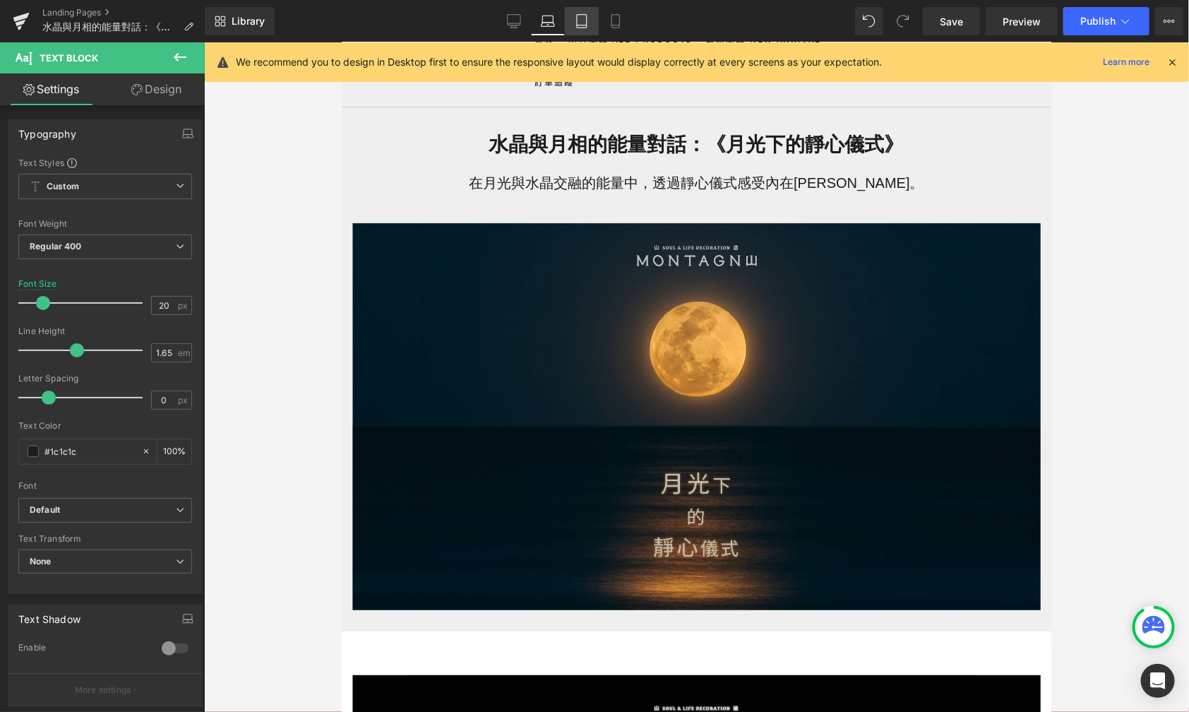
click at [579, 25] on icon at bounding box center [582, 25] width 10 height 0
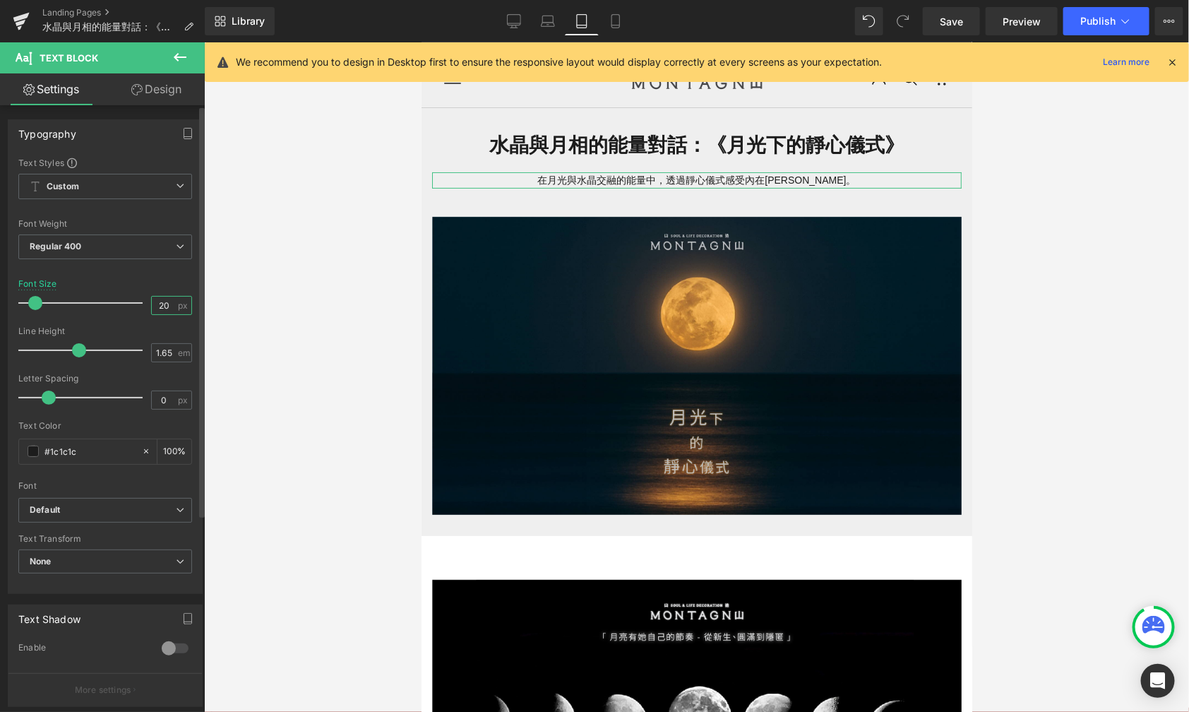
click at [169, 309] on input "20" at bounding box center [164, 306] width 25 height 18
type input "1"
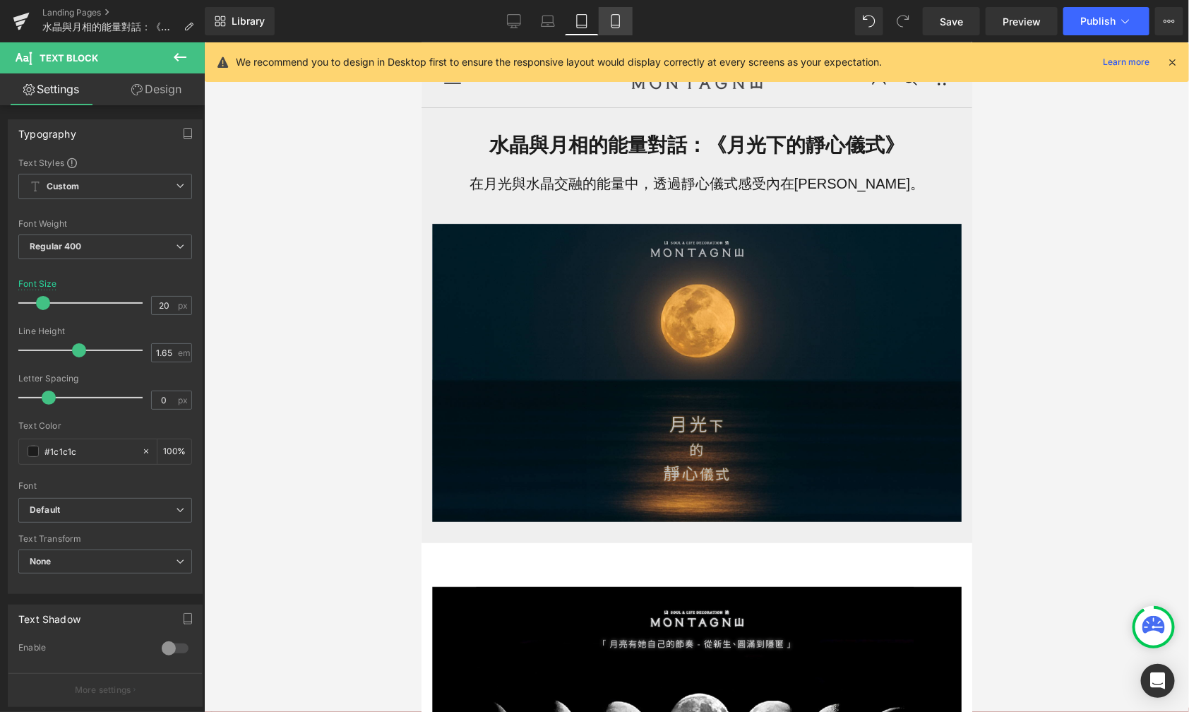
click at [609, 24] on icon at bounding box center [616, 21] width 14 height 14
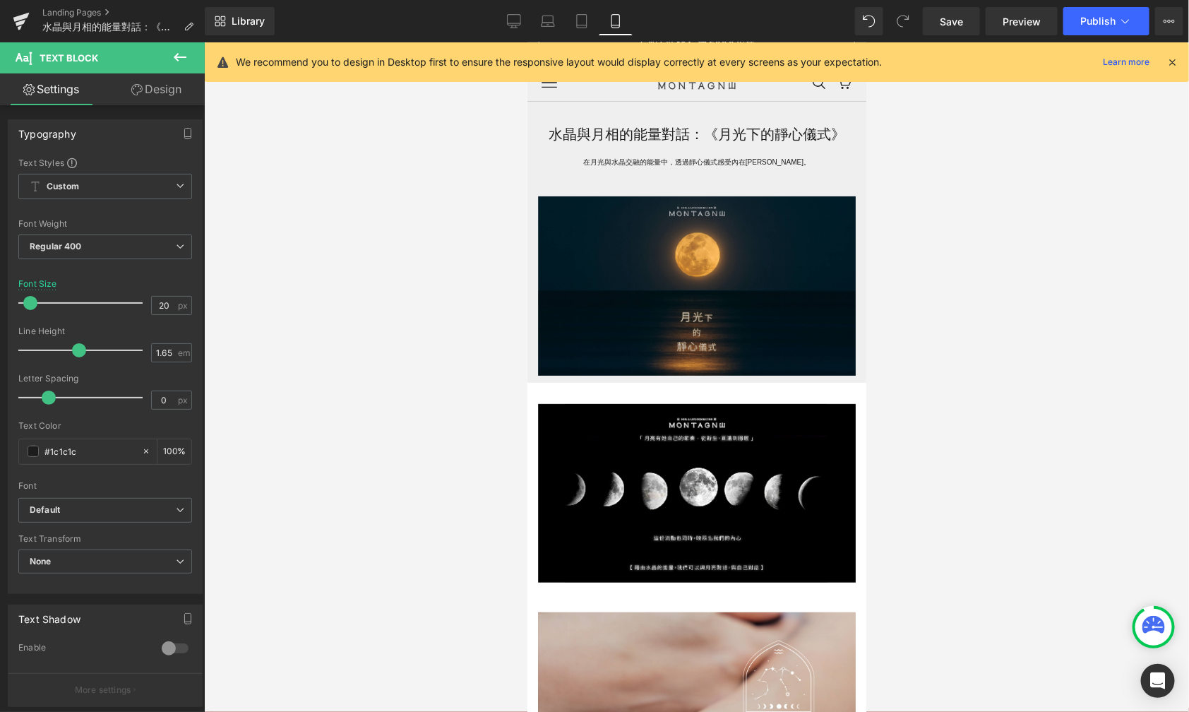
scroll to position [13, 0]
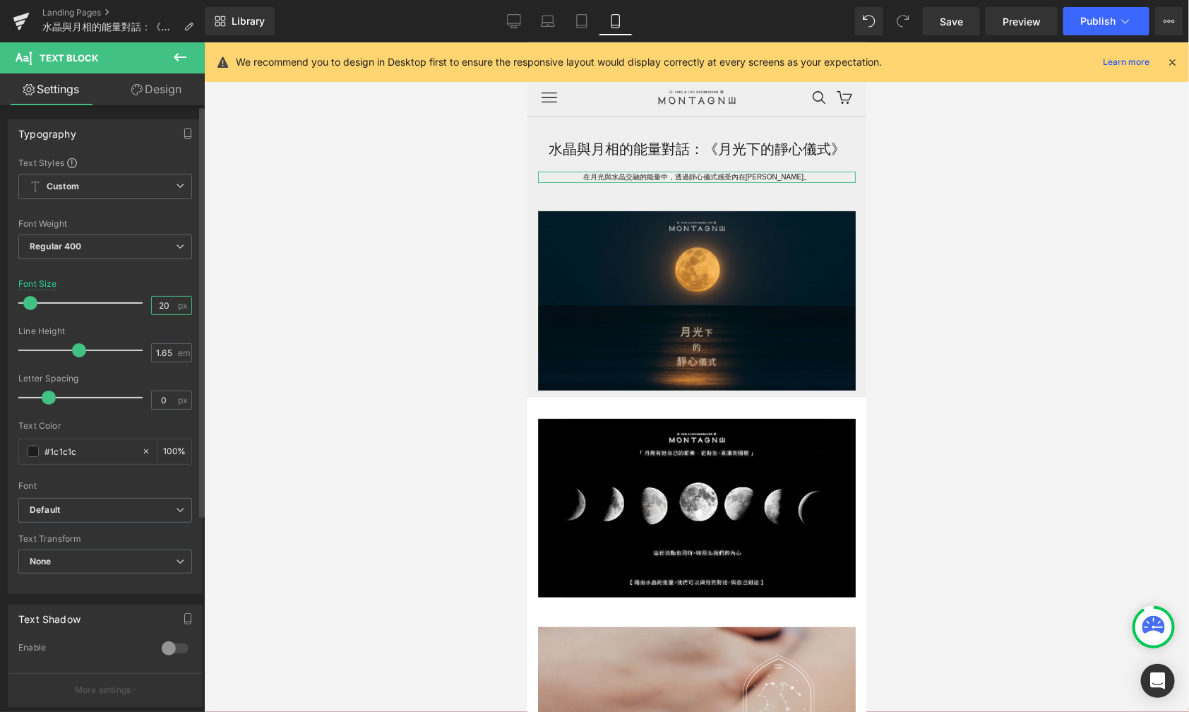
click at [167, 309] on input "20" at bounding box center [164, 306] width 25 height 18
type input "1"
type input "15"
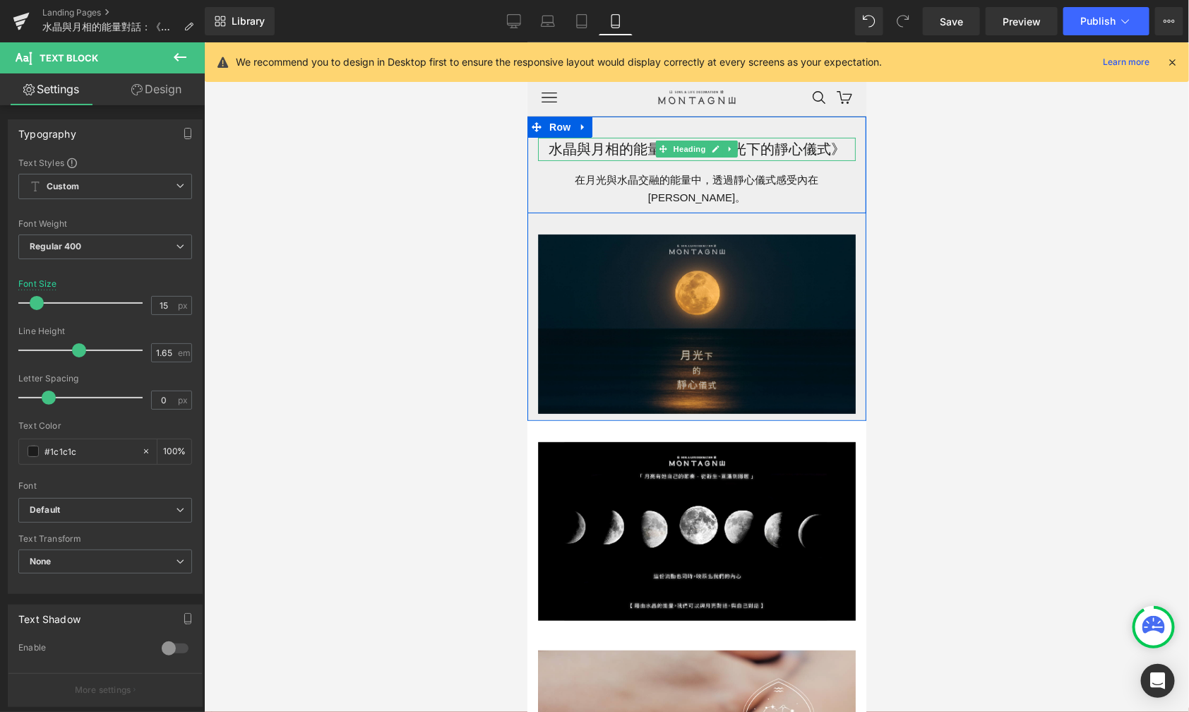
click at [768, 143] on h1 "水晶與月相的能量對話：《月光下的靜心儀式》" at bounding box center [696, 148] width 318 height 23
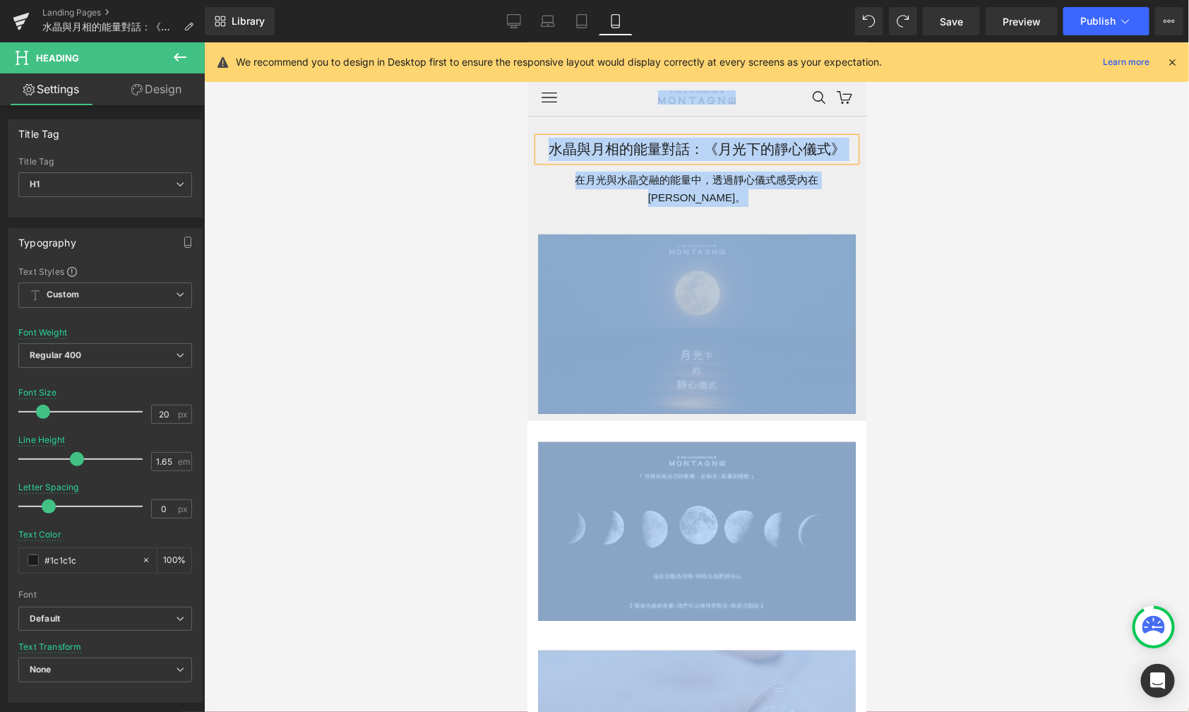
click at [768, 143] on h1 "水晶與月相的能量對話：《月光下的靜心儀式》" at bounding box center [696, 148] width 318 height 23
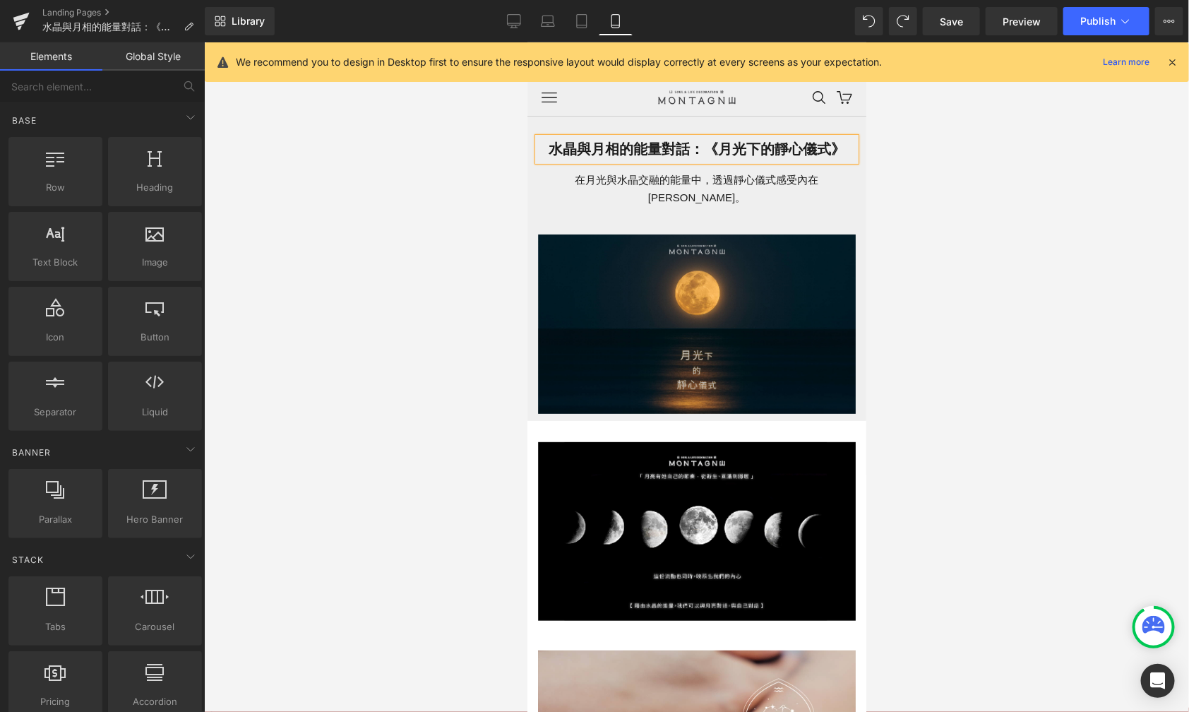
click at [402, 277] on div at bounding box center [696, 377] width 985 height 670
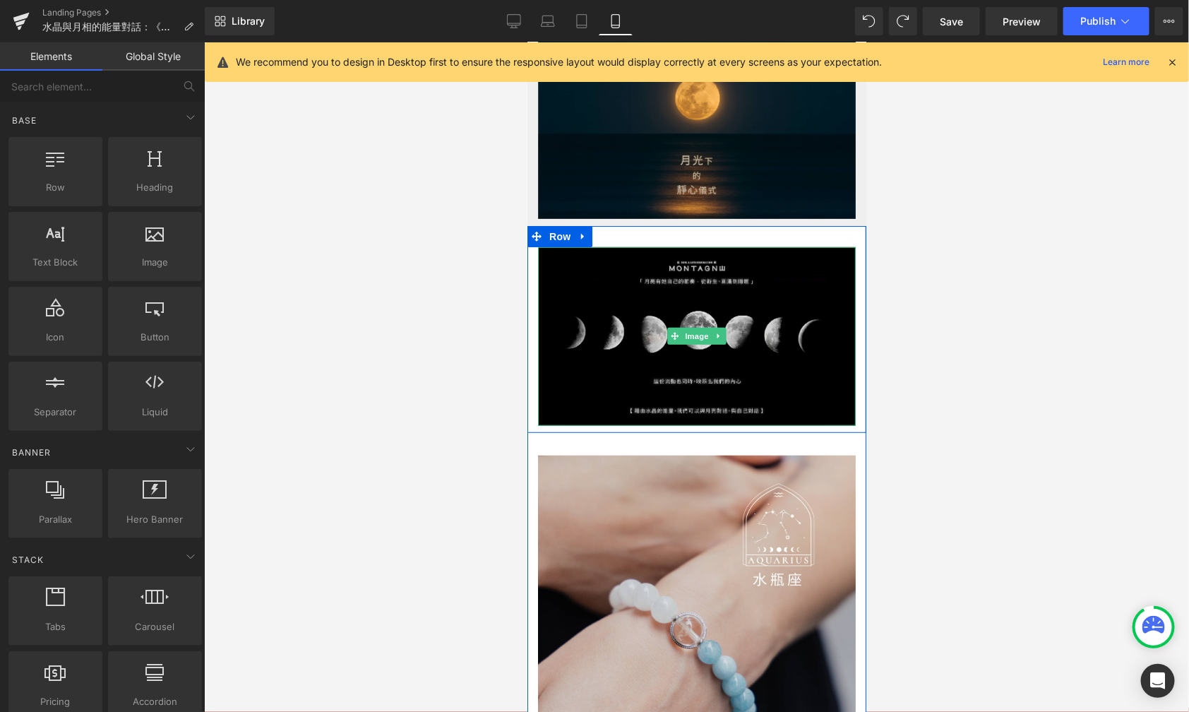
scroll to position [208, 0]
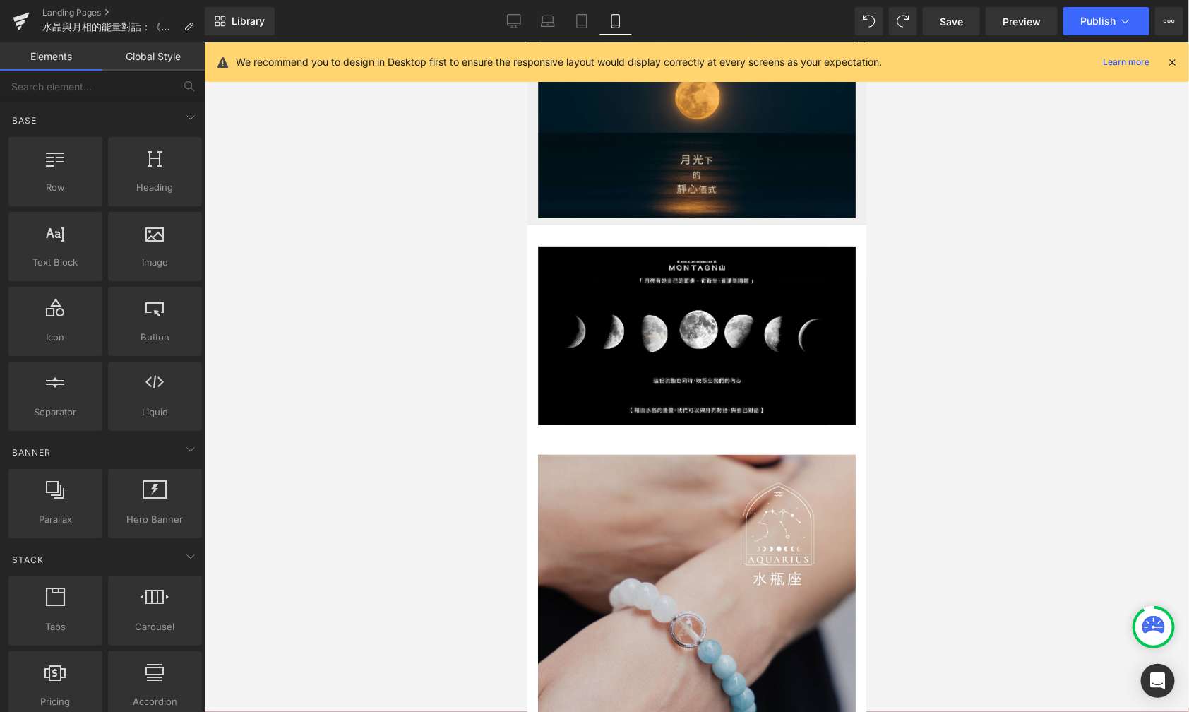
drag, startPoint x: 515, startPoint y: 20, endPoint x: 515, endPoint y: 44, distance: 24.7
click at [515, 20] on icon at bounding box center [514, 21] width 14 height 14
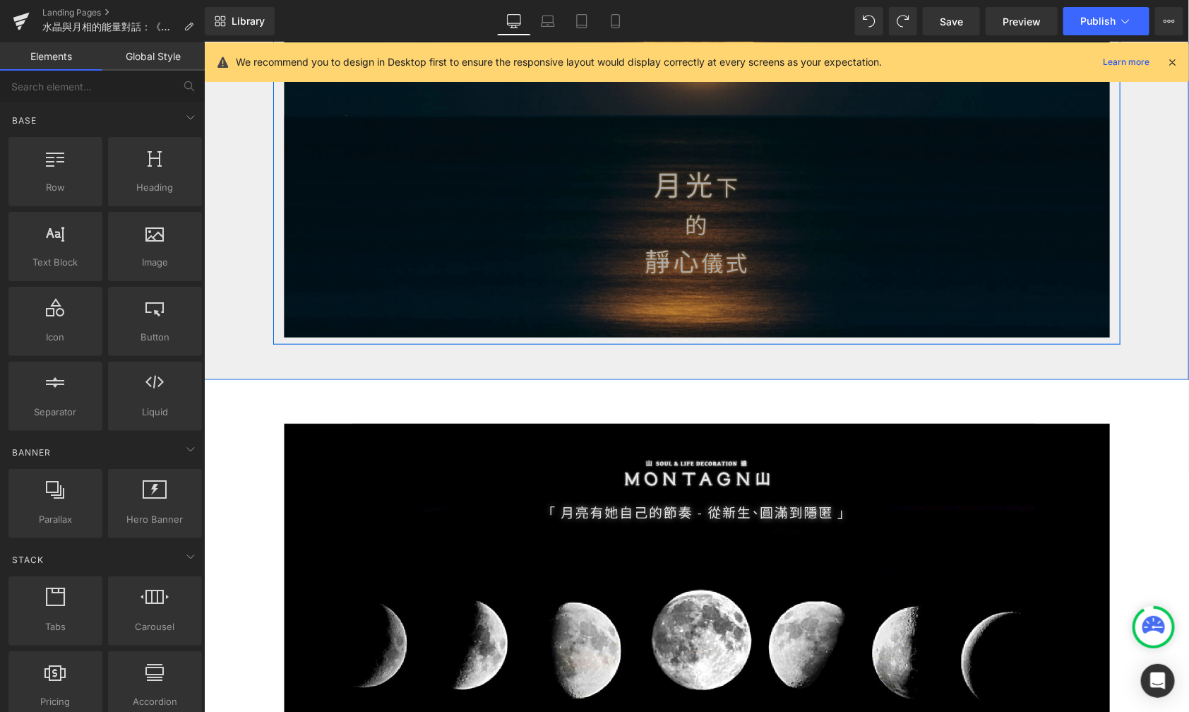
scroll to position [374, 0]
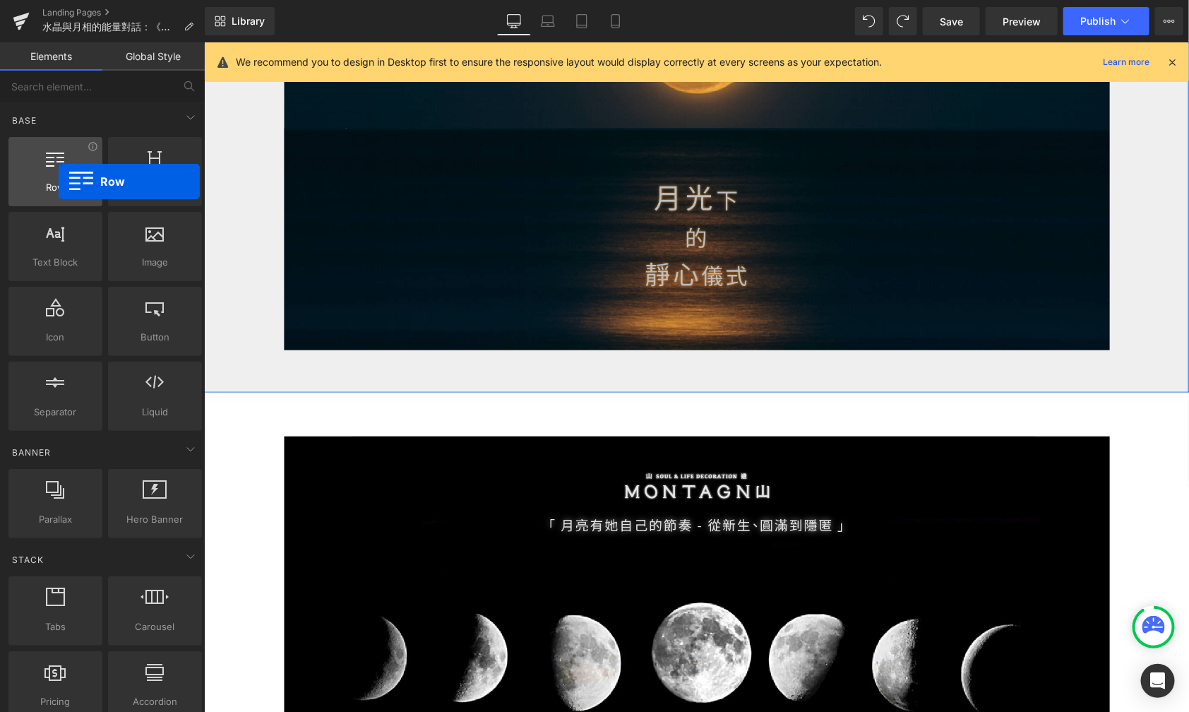
drag, startPoint x: 77, startPoint y: 177, endPoint x: 49, endPoint y: 178, distance: 27.6
click at [49, 178] on div at bounding box center [55, 164] width 85 height 32
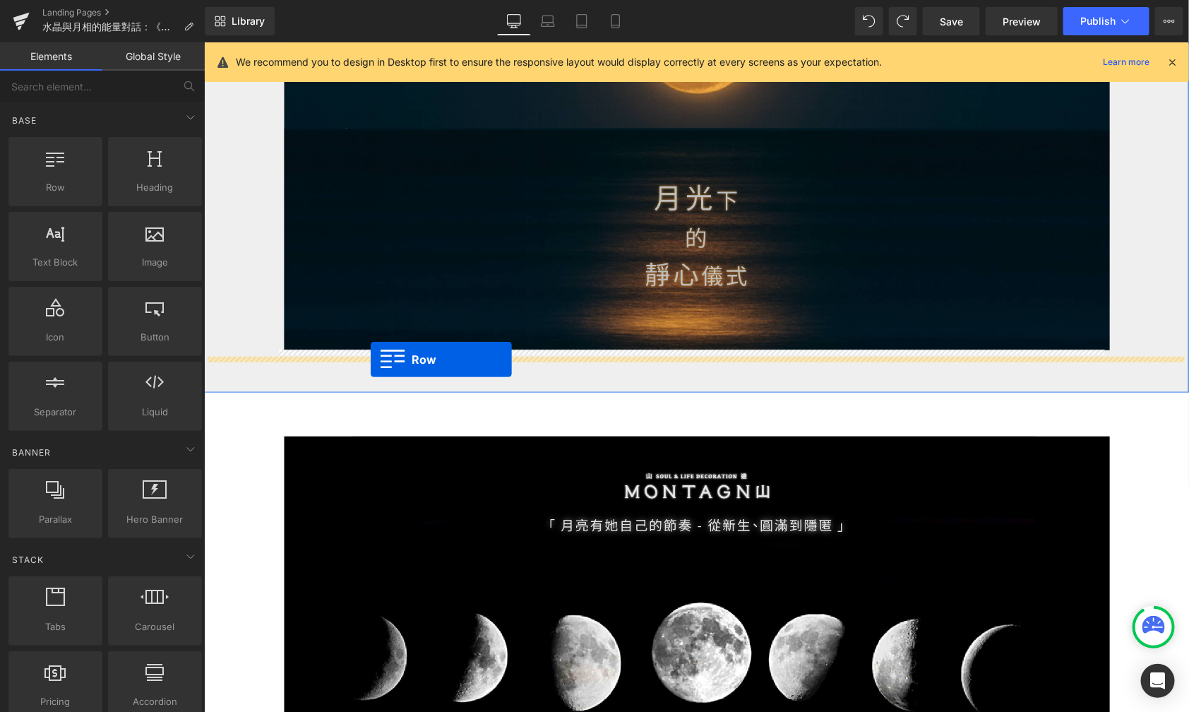
drag, startPoint x: 253, startPoint y: 219, endPoint x: 369, endPoint y: 359, distance: 182.0
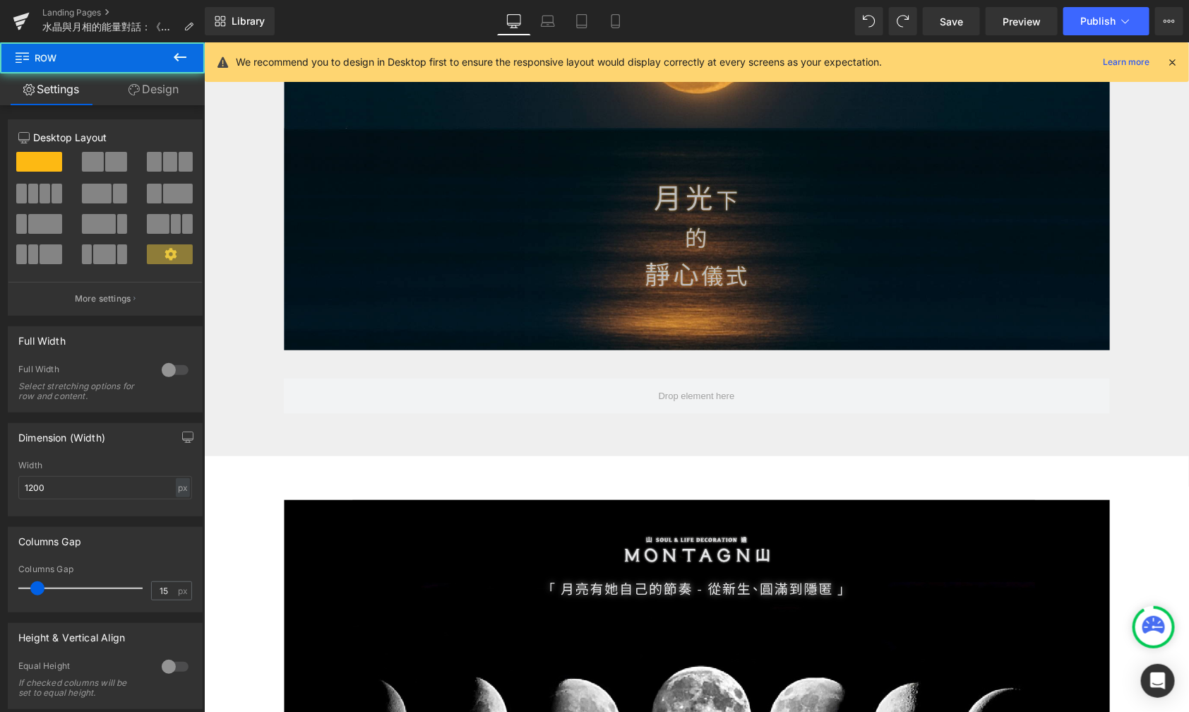
click at [184, 55] on icon at bounding box center [180, 57] width 17 height 17
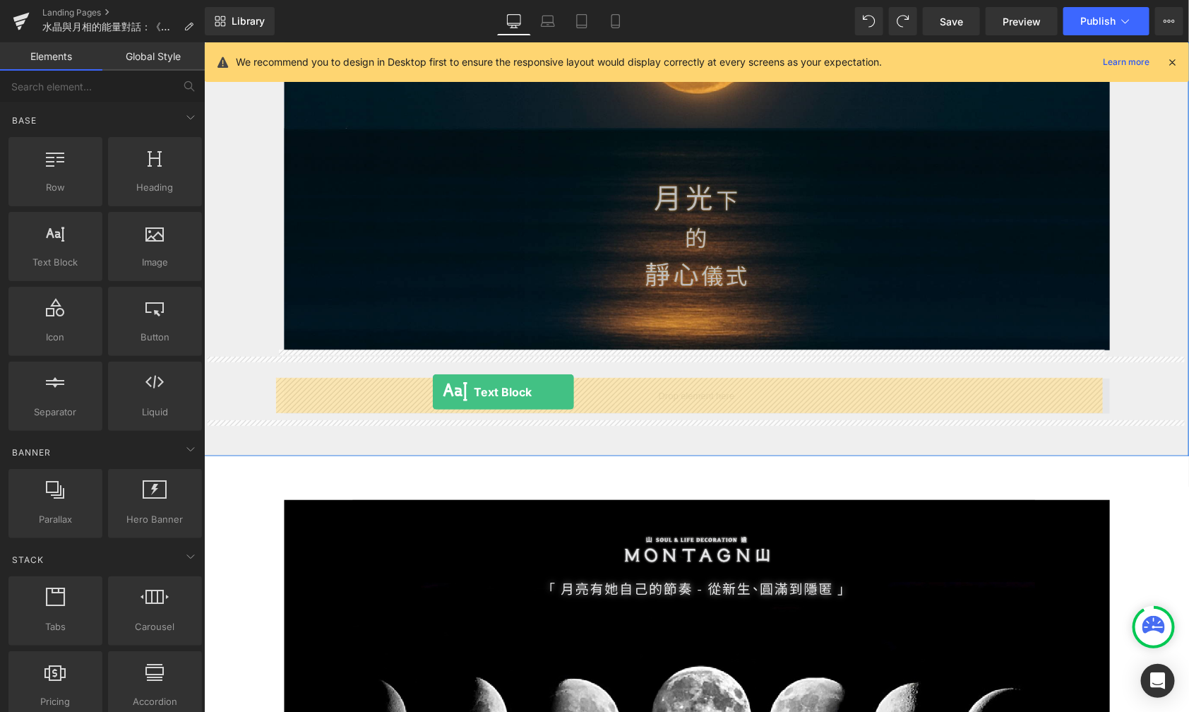
drag, startPoint x: 296, startPoint y: 271, endPoint x: 432, endPoint y: 391, distance: 180.6
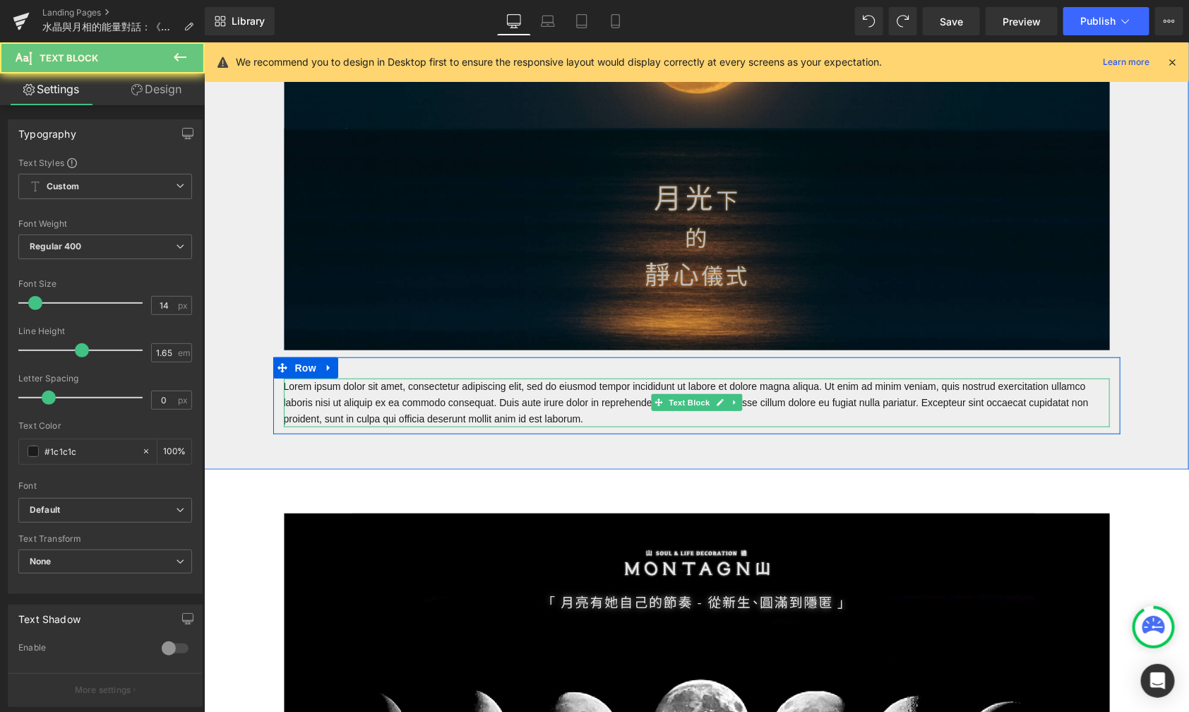
click at [627, 408] on p "Lorem ipsum dolor sit amet, consectetur adipiscing elit, sed do eiusmod tempor …" at bounding box center [696, 402] width 826 height 49
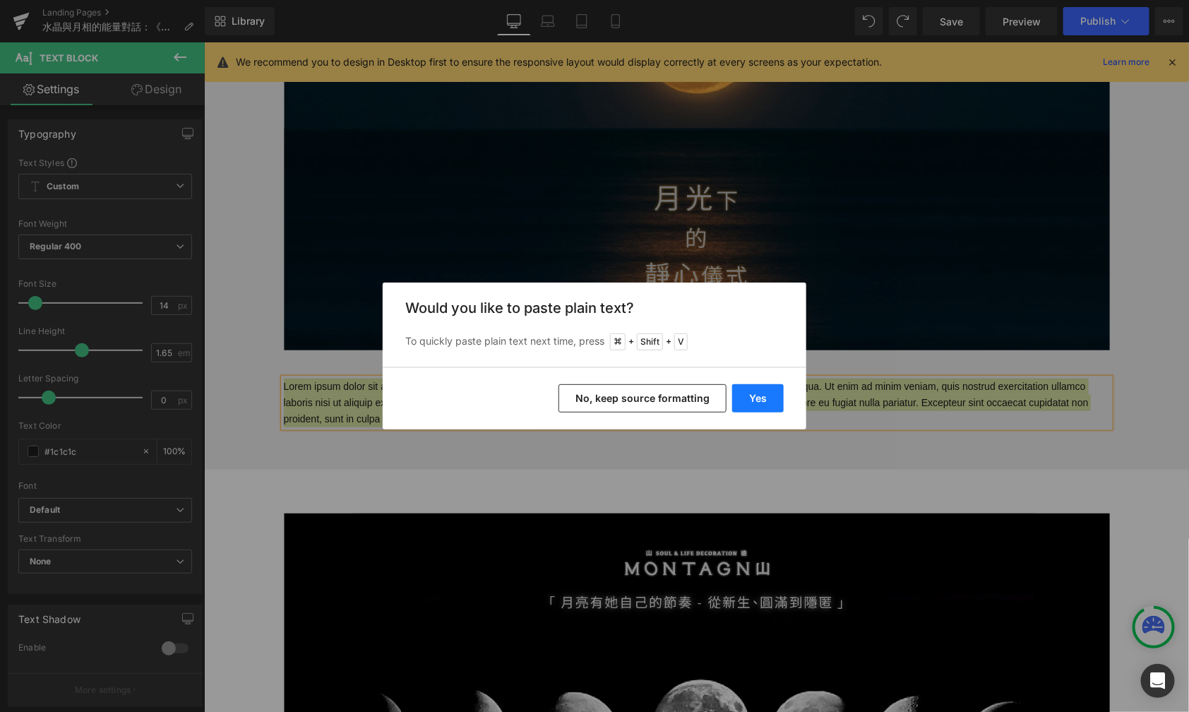
click at [756, 403] on button "Yes" at bounding box center [758, 398] width 52 height 28
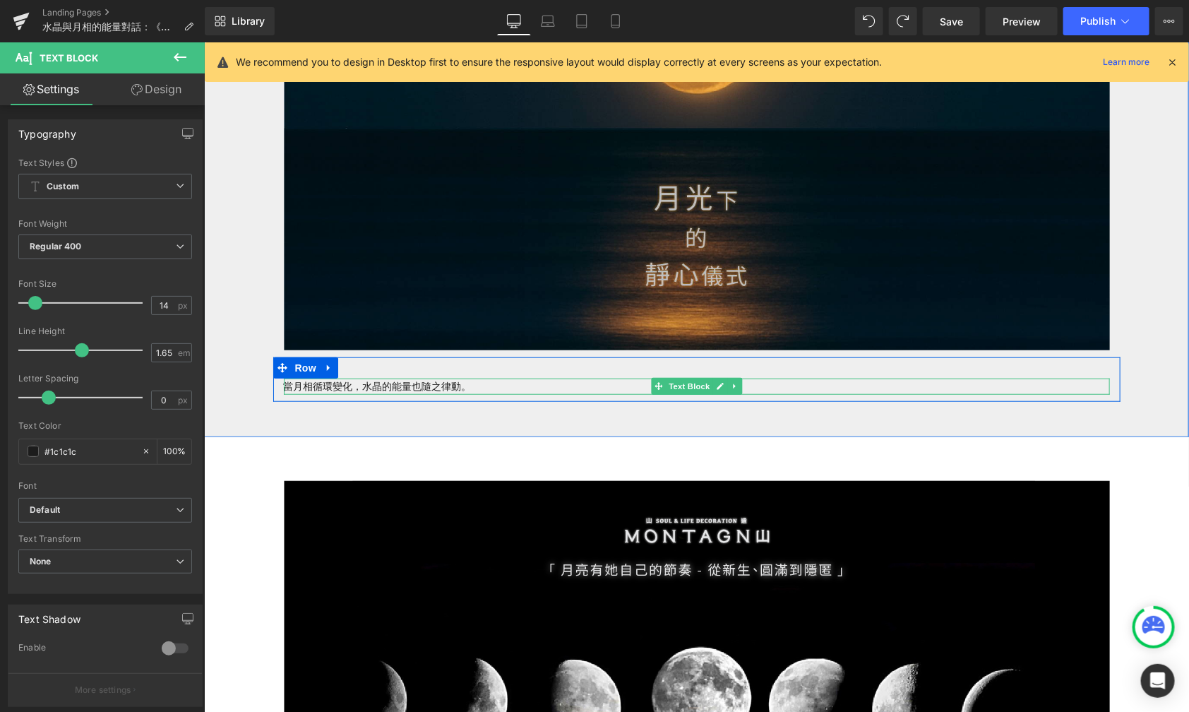
click at [528, 389] on div "當月相循環變化，水晶的能量也隨之律動。 Text Block" at bounding box center [696, 386] width 826 height 16
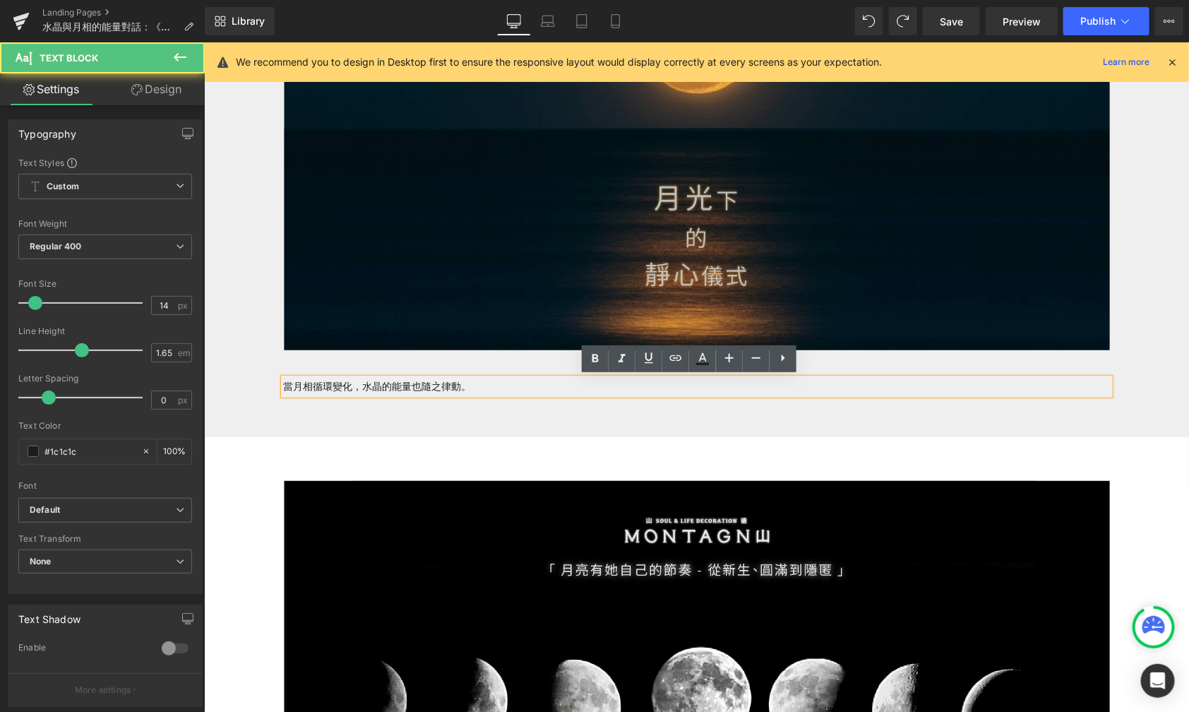
click at [525, 386] on p "當月相循環變化，水晶的能量也隨之律動。" at bounding box center [696, 386] width 826 height 16
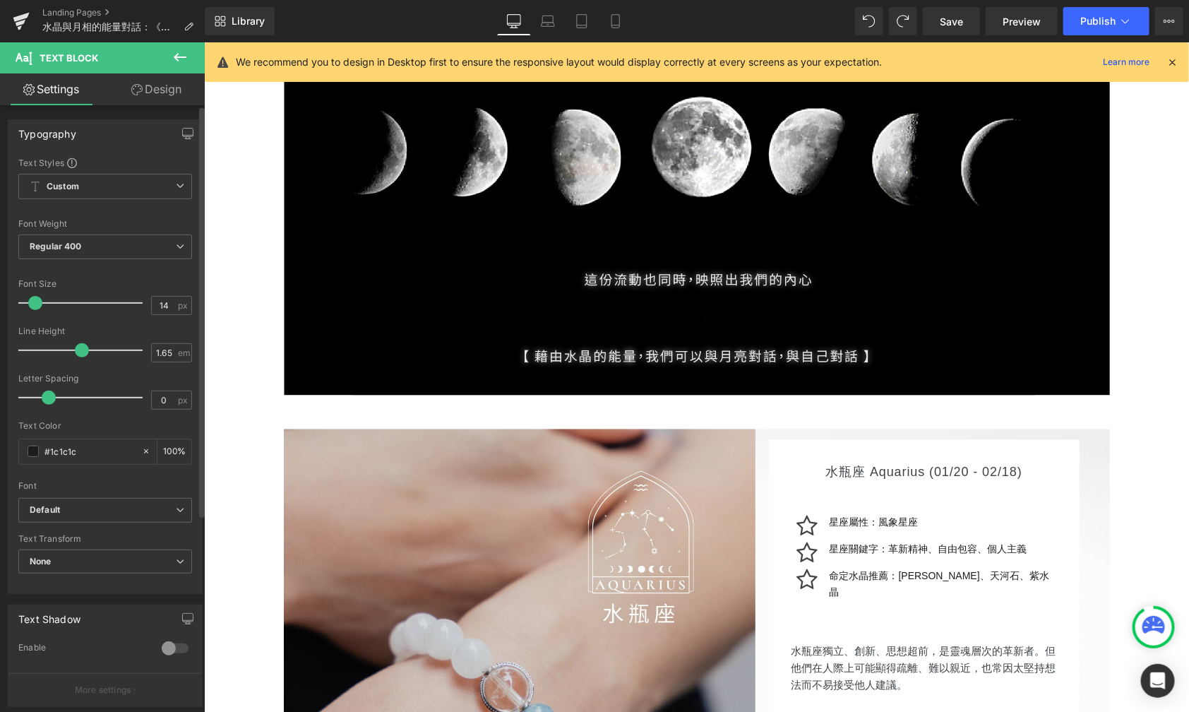
scroll to position [288, 0]
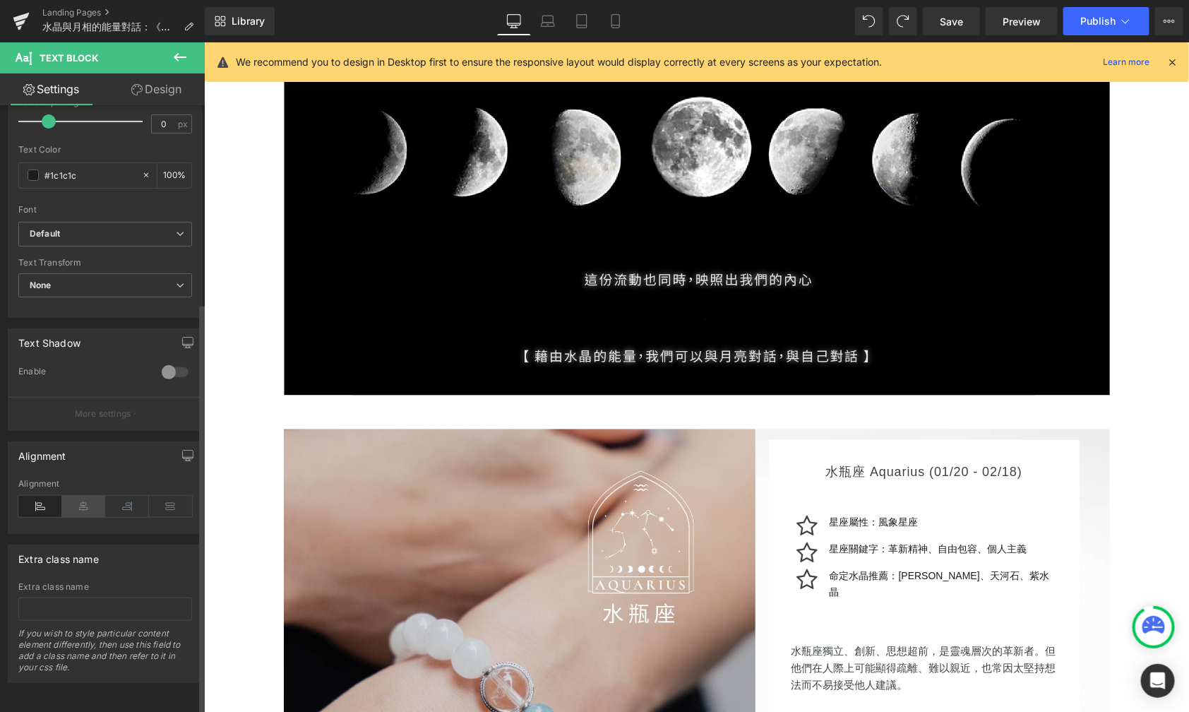
click at [77, 496] on icon at bounding box center [84, 506] width 44 height 21
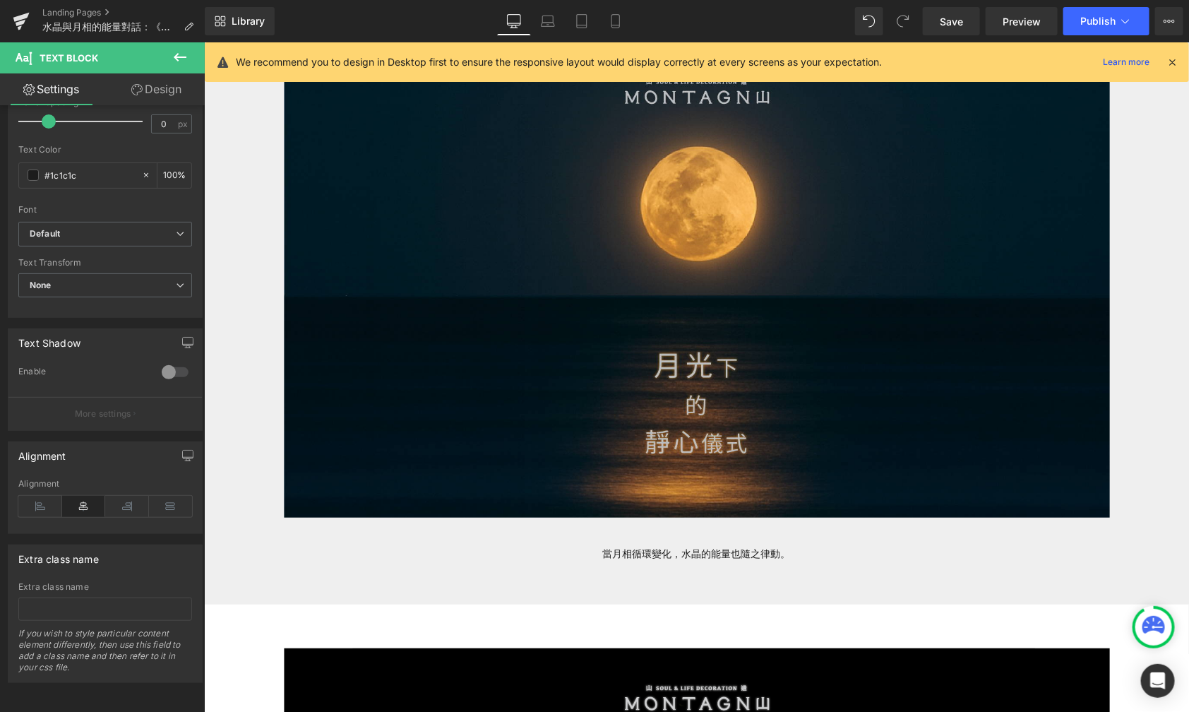
scroll to position [225, 0]
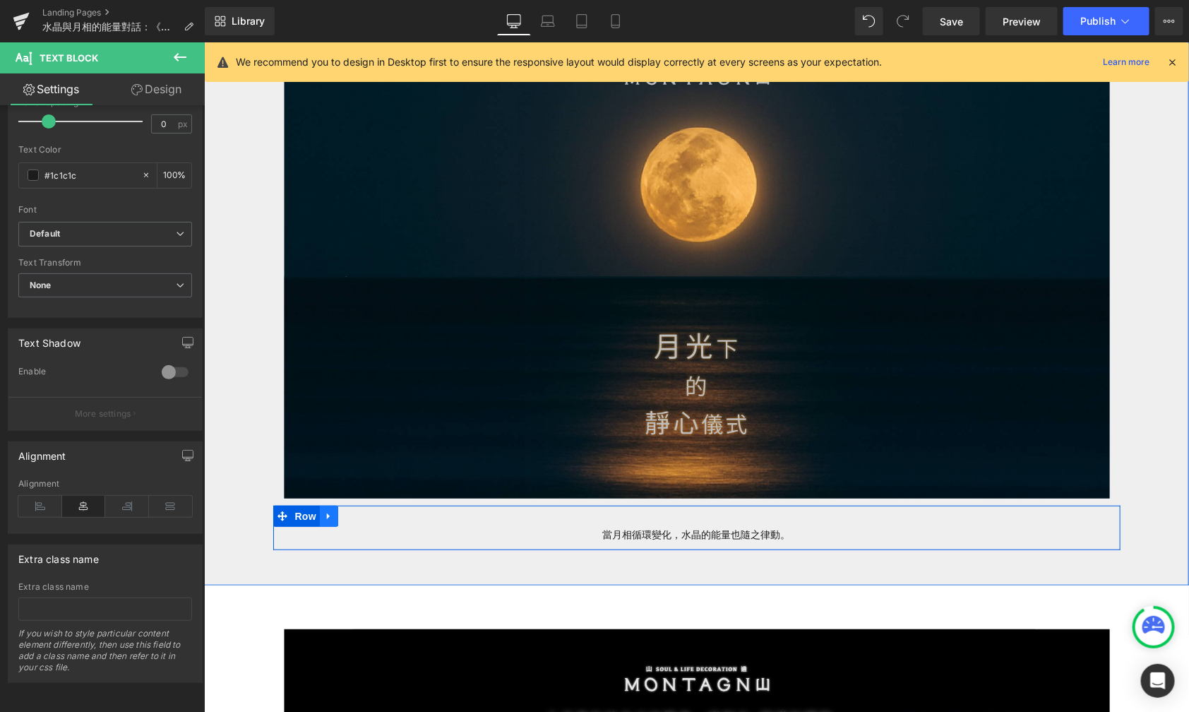
click at [323, 518] on icon at bounding box center [328, 515] width 10 height 11
click at [360, 518] on icon at bounding box center [365, 516] width 10 height 10
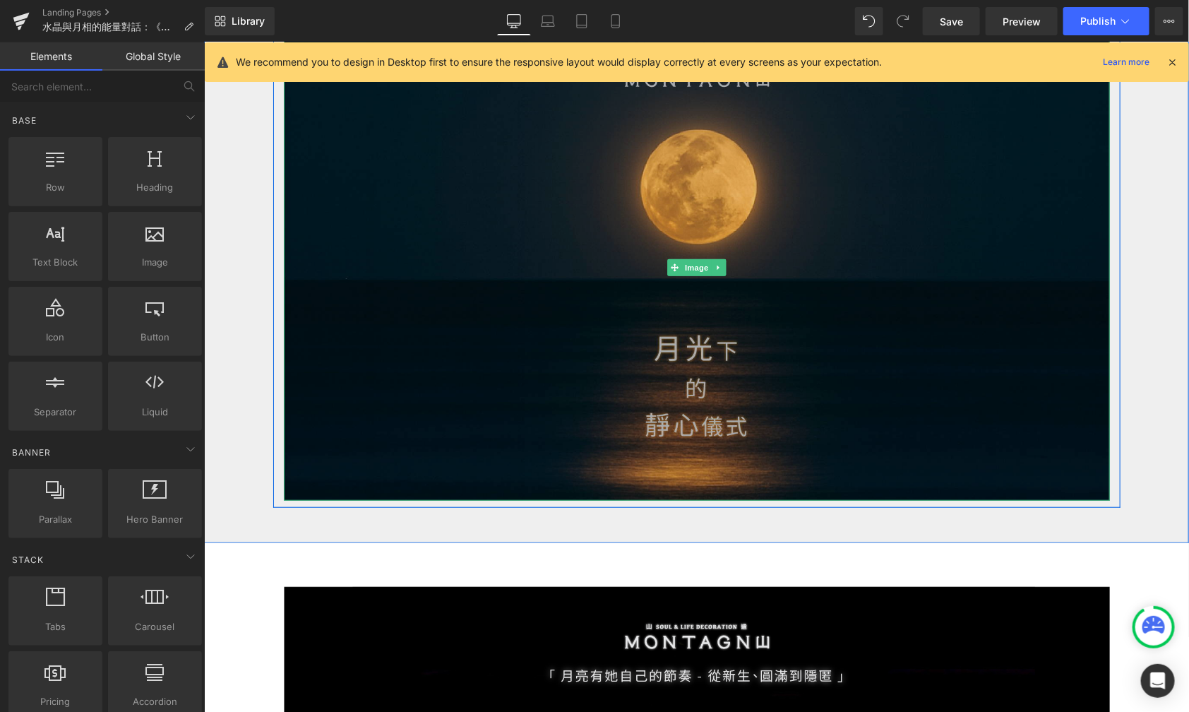
scroll to position [263, 0]
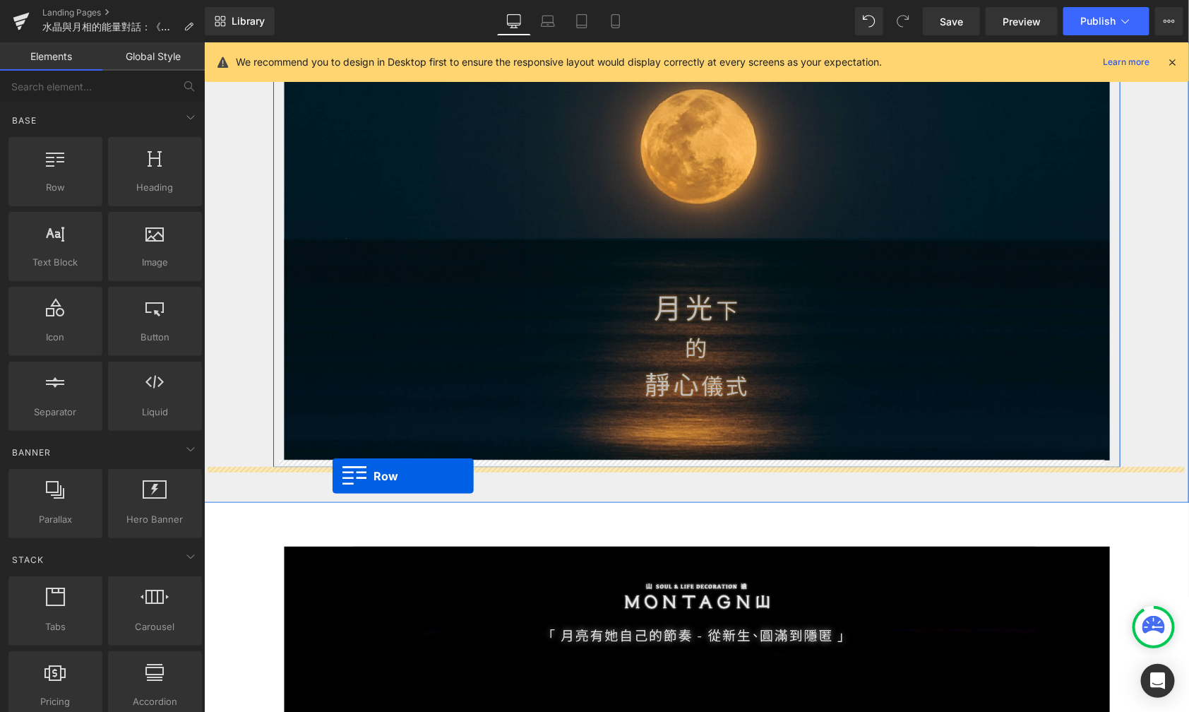
drag, startPoint x: 292, startPoint y: 216, endPoint x: 331, endPoint y: 475, distance: 261.5
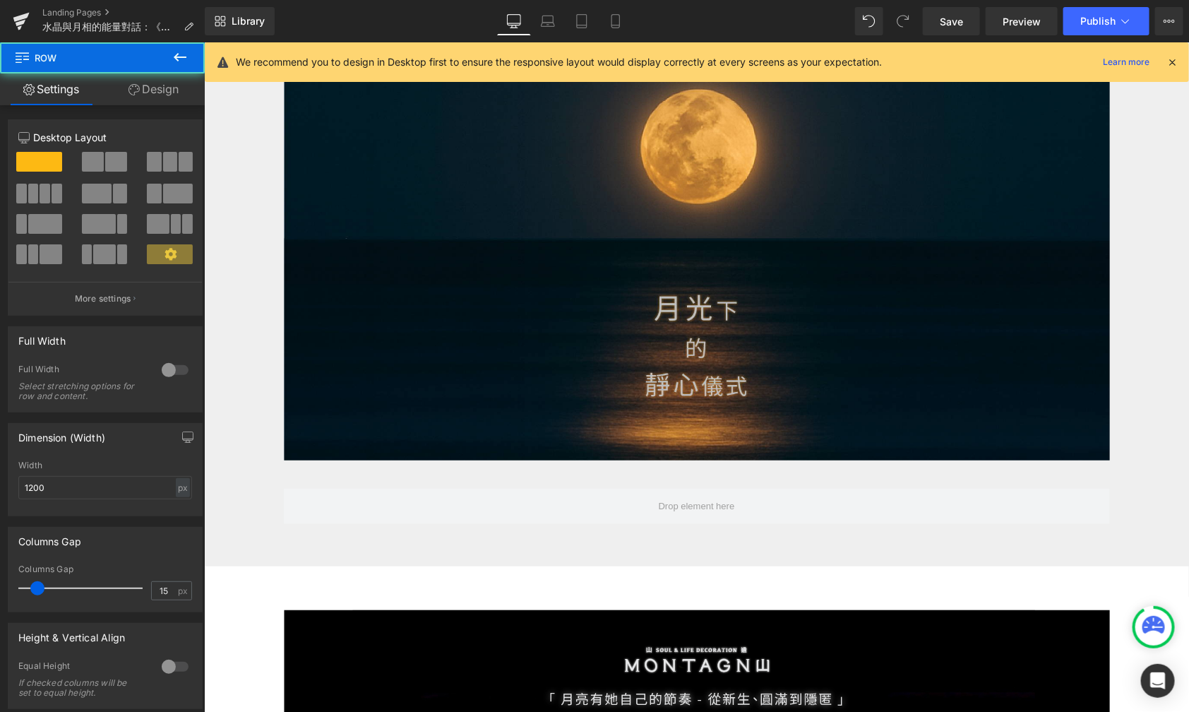
click at [174, 56] on icon at bounding box center [180, 57] width 17 height 17
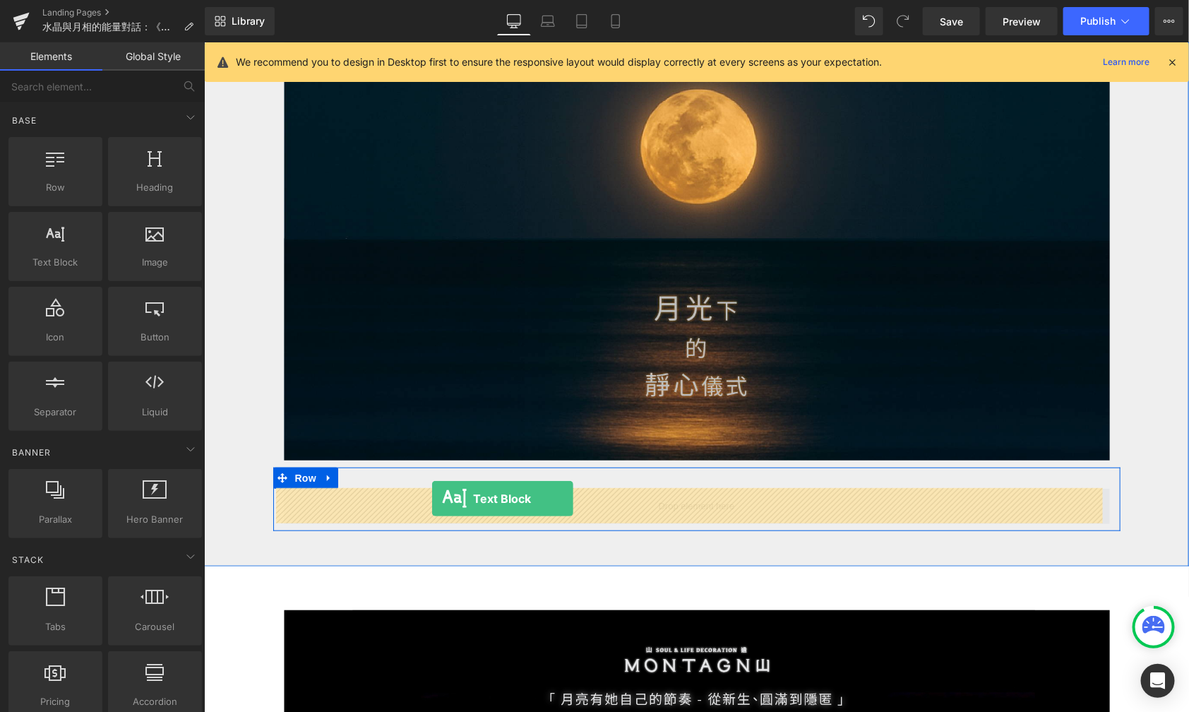
drag, startPoint x: 281, startPoint y: 261, endPoint x: 431, endPoint y: 499, distance: 281.2
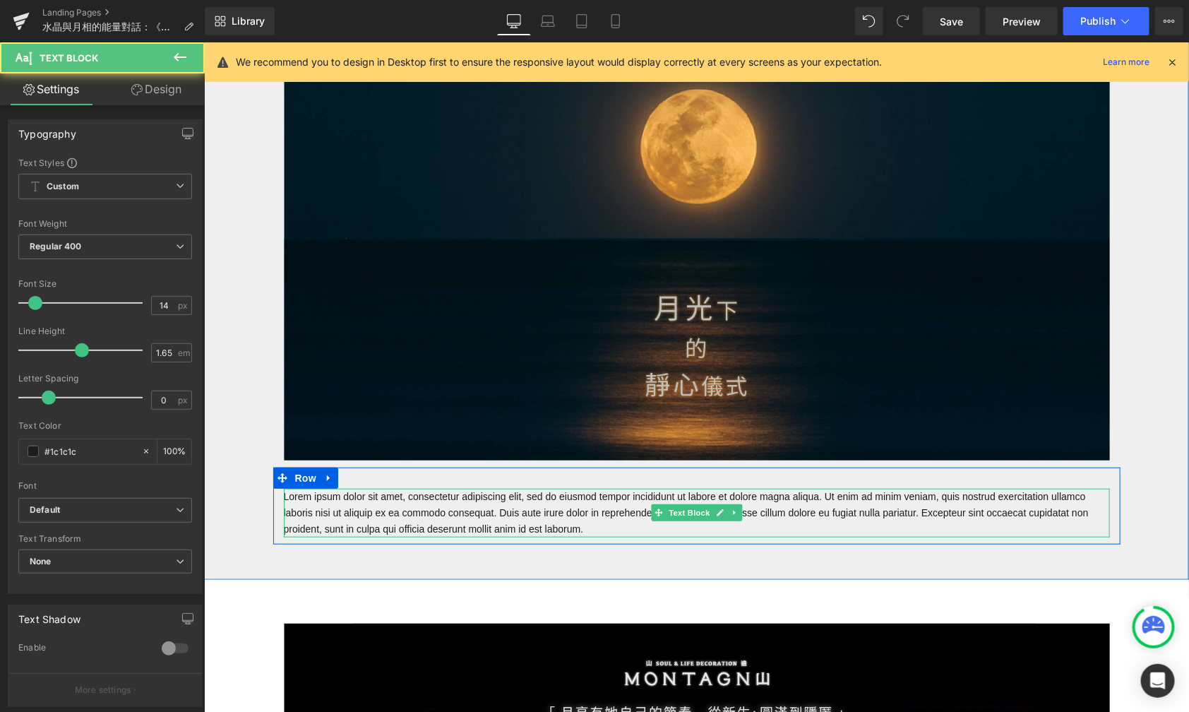
click at [593, 518] on p "Lorem ipsum dolor sit amet, consectetur adipiscing elit, sed do eiusmod tempor …" at bounding box center [696, 512] width 826 height 49
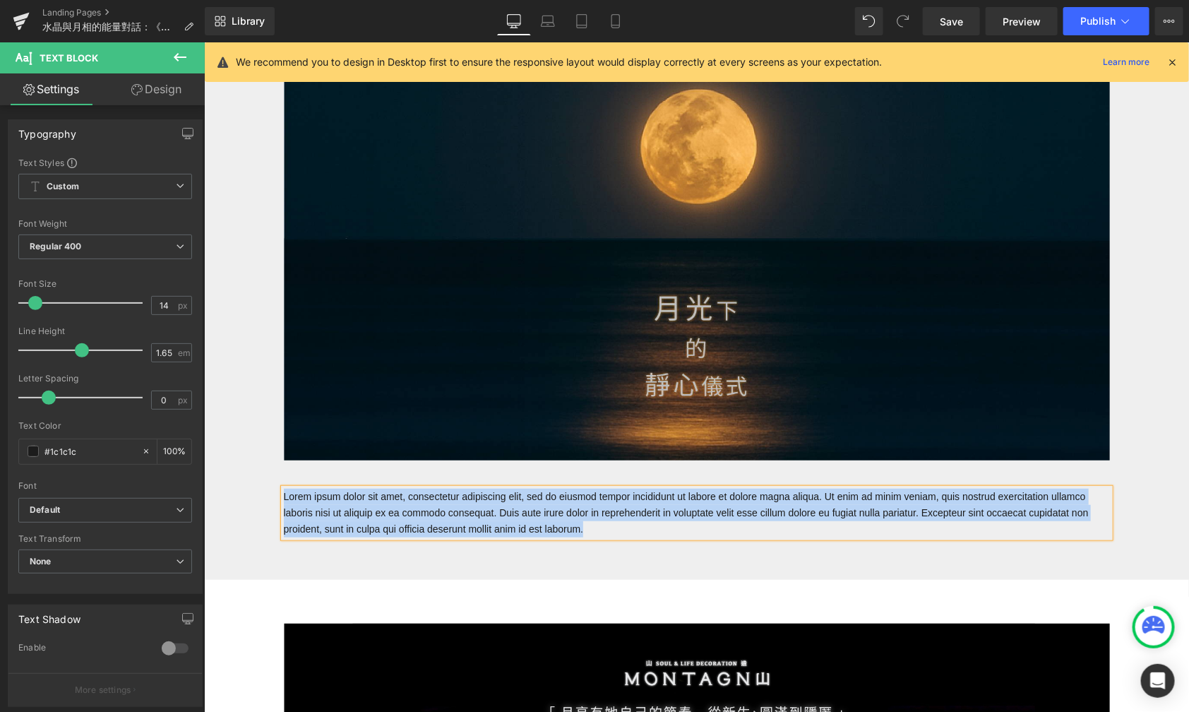
paste div
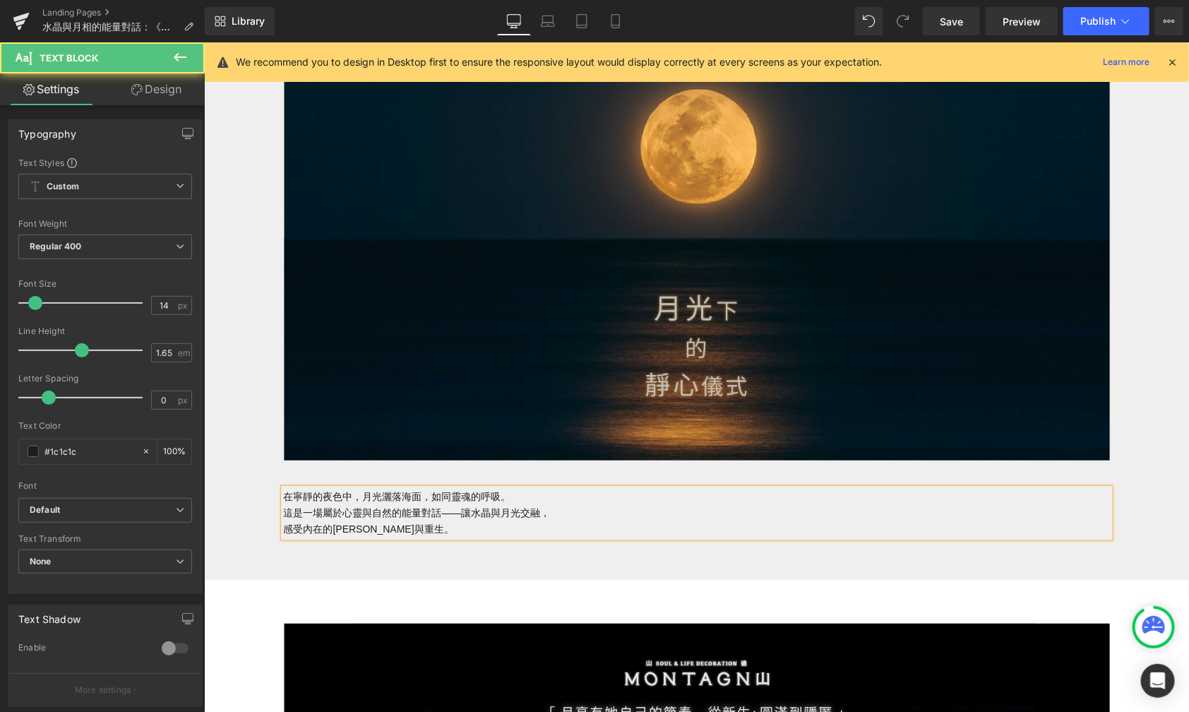
click at [451, 514] on p "這是一場屬於心靈與自然的能量對話——讓水晶與月光交融，" at bounding box center [696, 512] width 826 height 16
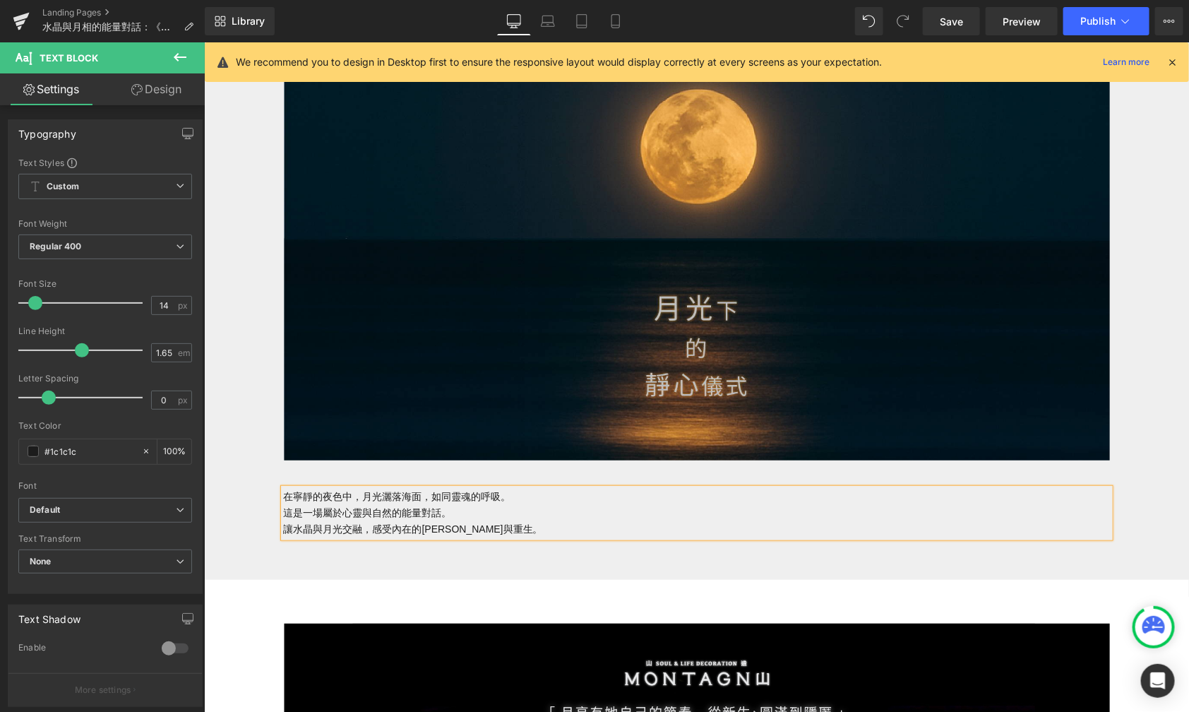
click at [283, 515] on p "這是一場屬於心靈與自然的能量對話。" at bounding box center [696, 512] width 826 height 16
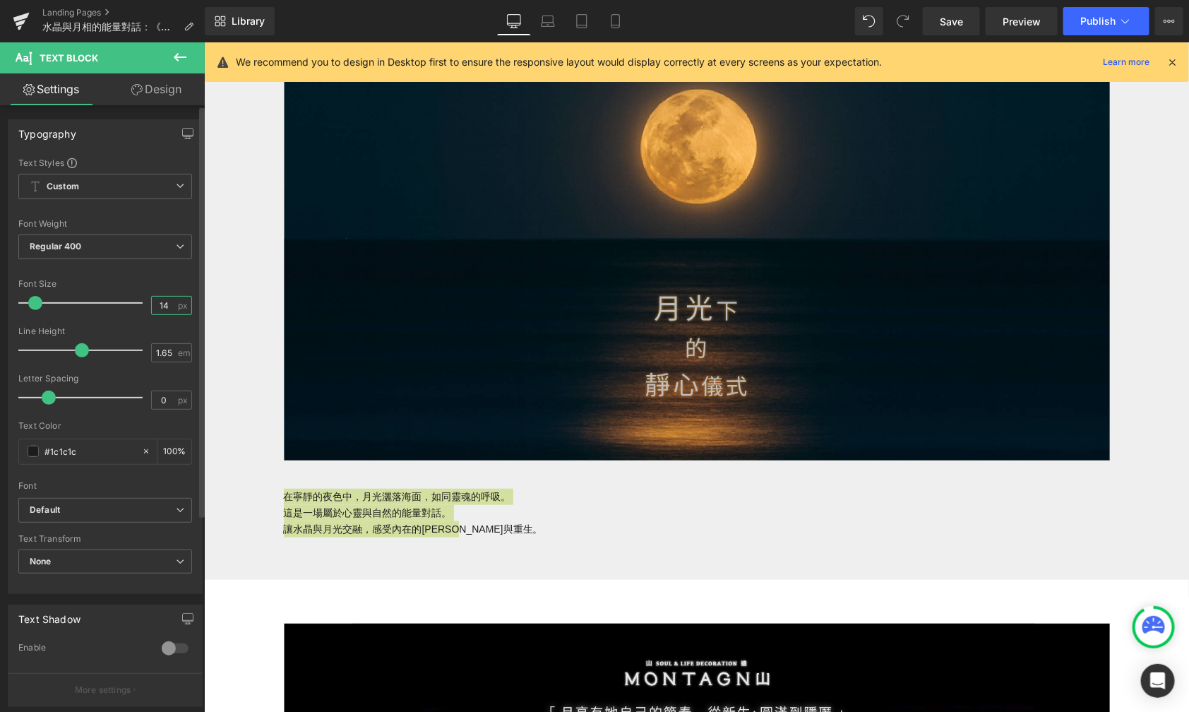
click at [167, 302] on input "14" at bounding box center [164, 306] width 25 height 18
type input "1"
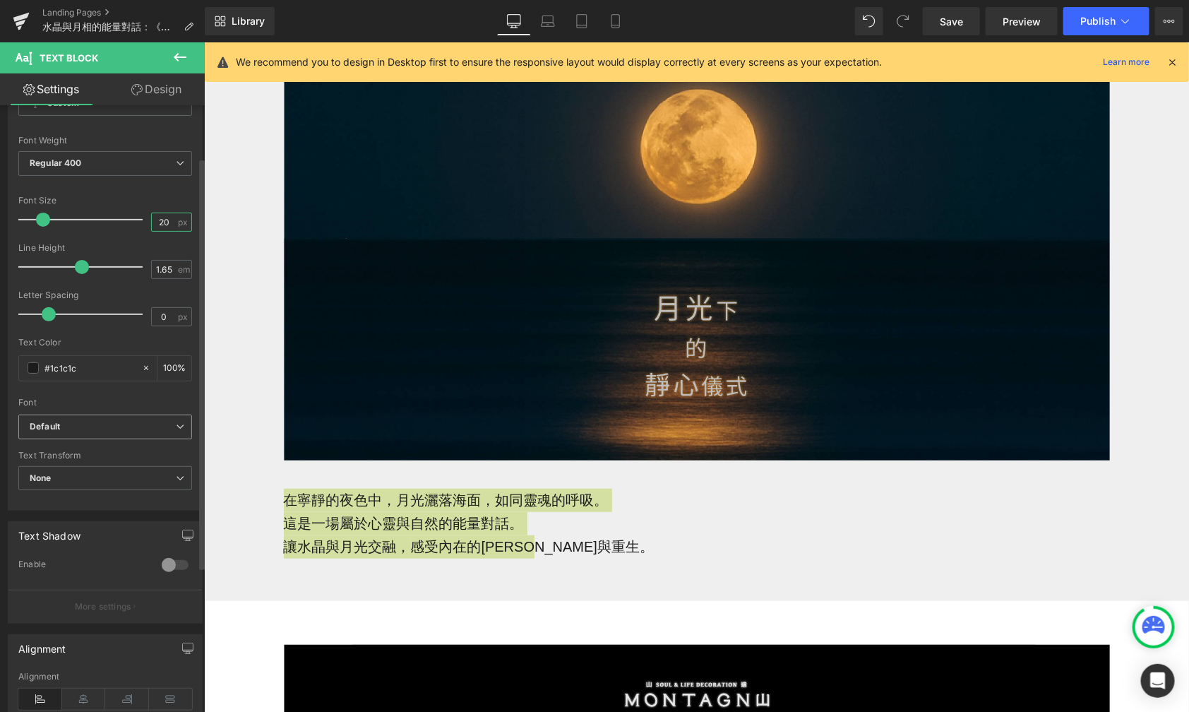
scroll to position [88, 0]
type input "20"
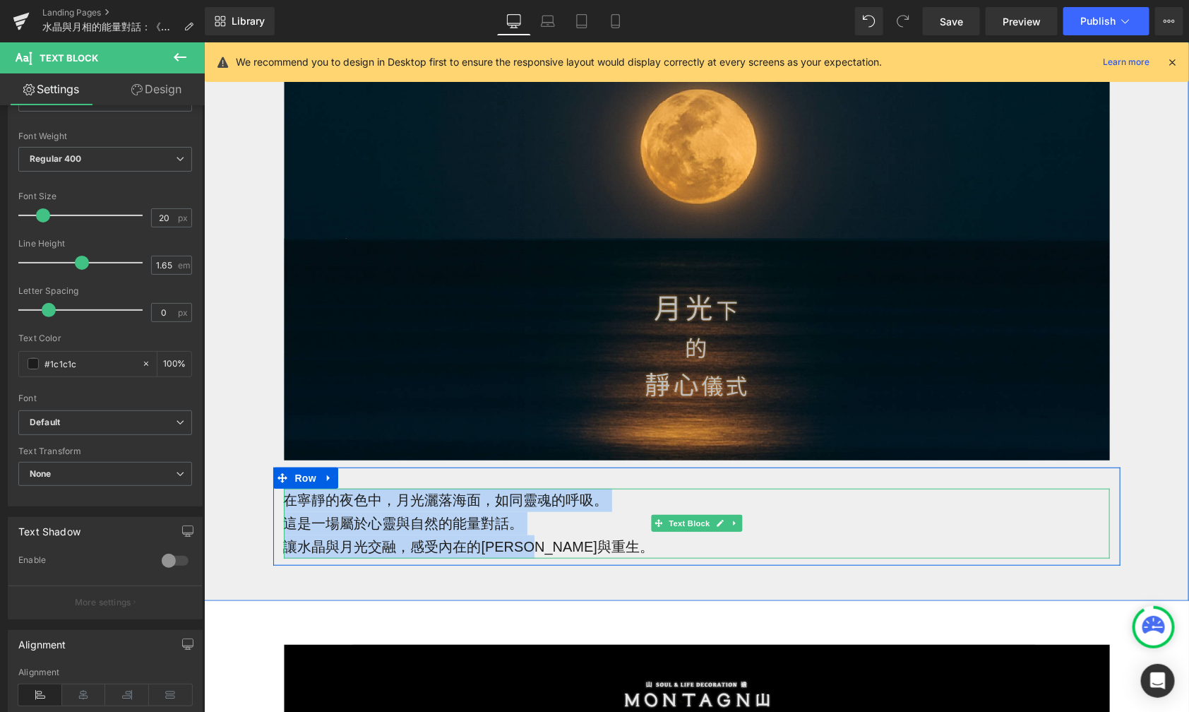
click at [347, 537] on p "讓水晶與月光交融， 感受內在的[PERSON_NAME]與重生。" at bounding box center [696, 546] width 826 height 23
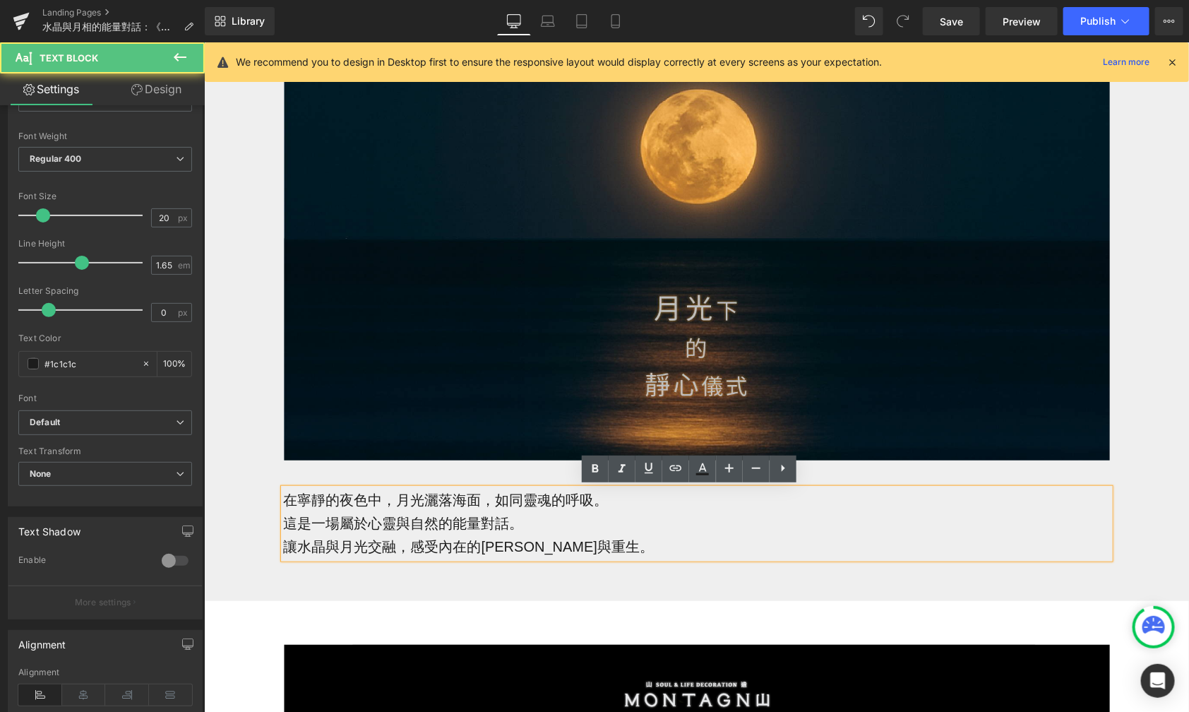
click at [290, 590] on div "水晶與月相的能量對話：《月光下的靜心儀式》 Heading 在月光與水晶交融的能量中，透過靜心儀式感受內在[PERSON_NAME]。 Text Block …" at bounding box center [695, 240] width 985 height 722
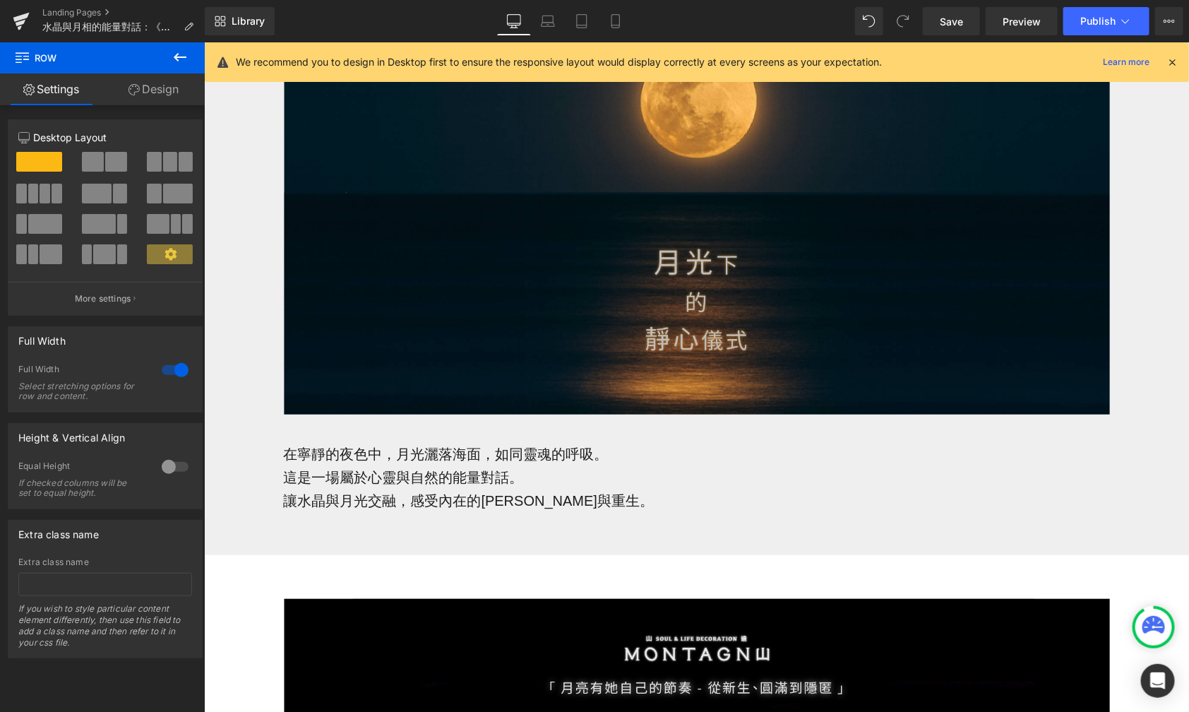
scroll to position [314, 0]
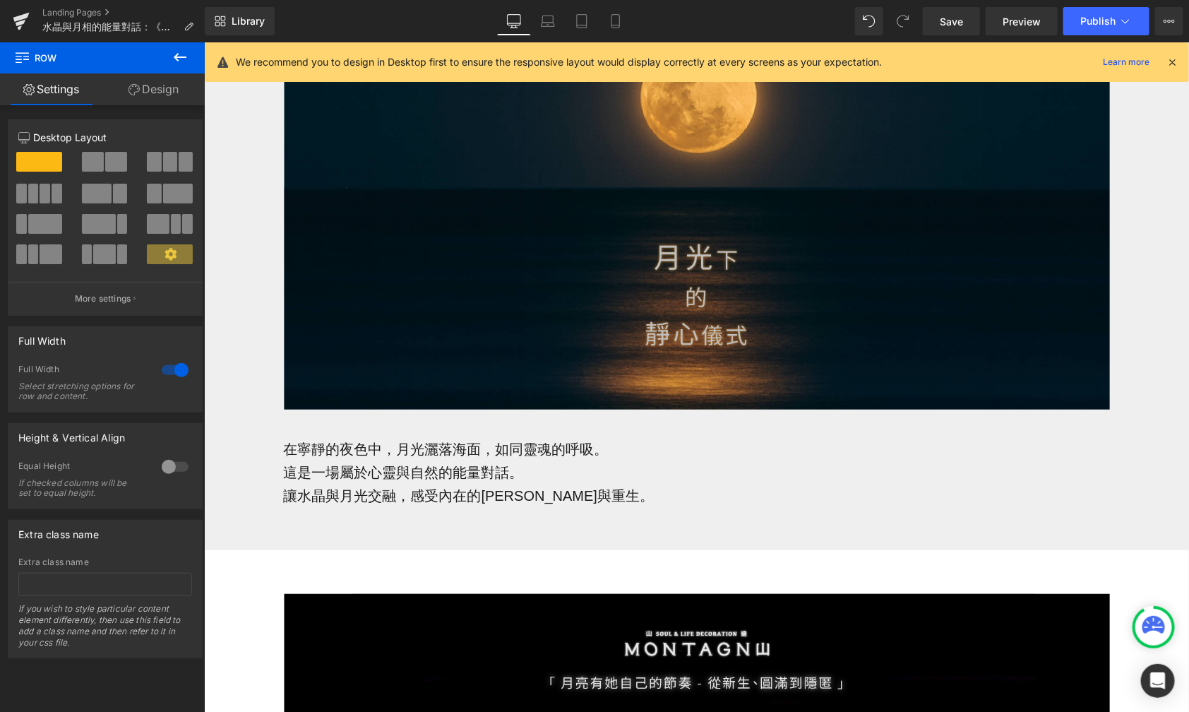
click at [352, 476] on span "這是一場屬於心靈與自然的能量對話。" at bounding box center [403, 472] width 240 height 16
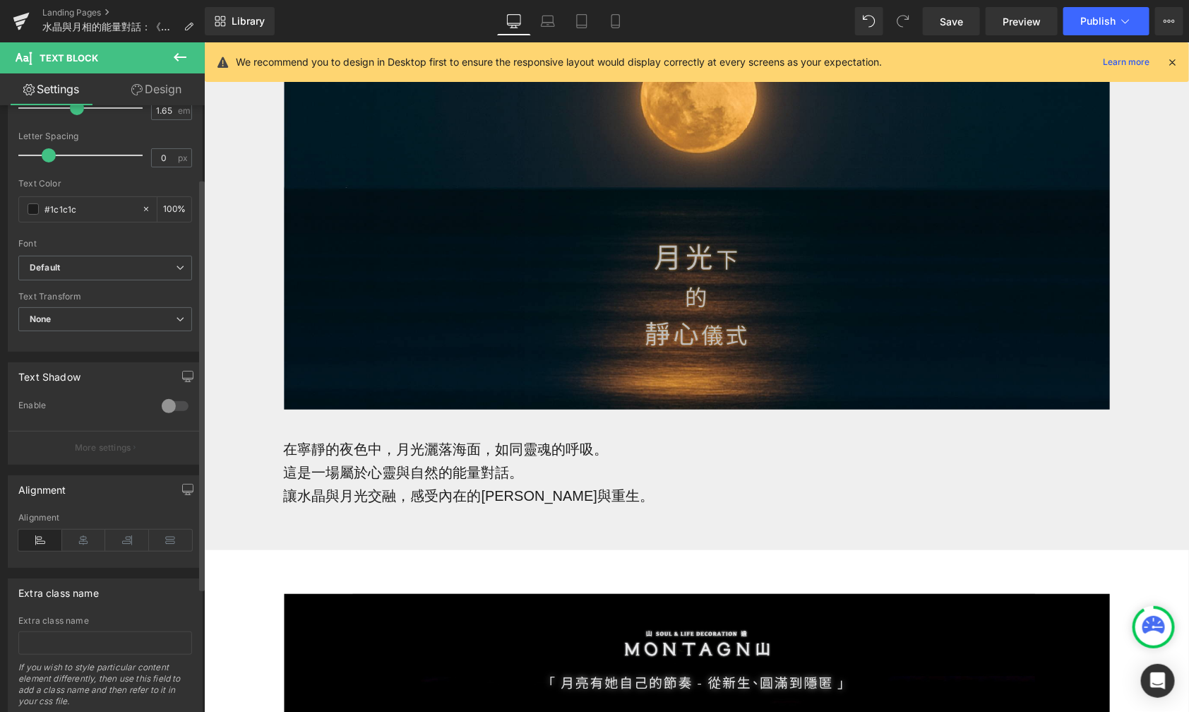
scroll to position [284, 0]
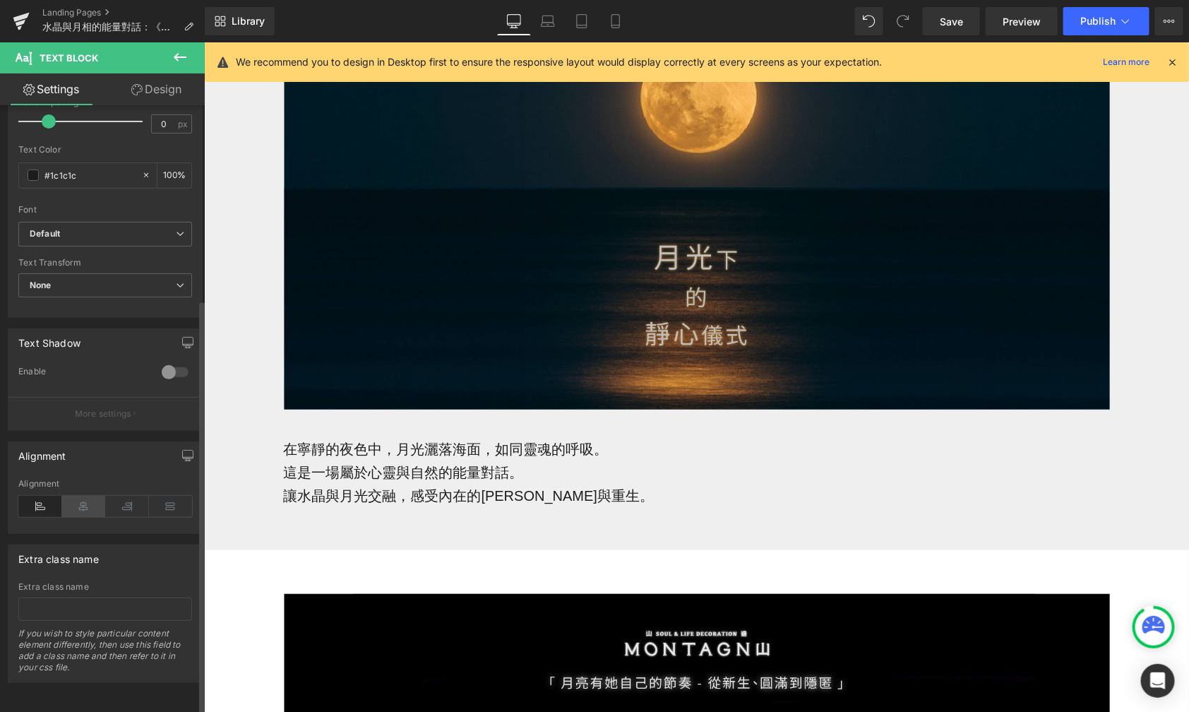
click at [81, 496] on icon at bounding box center [84, 506] width 44 height 21
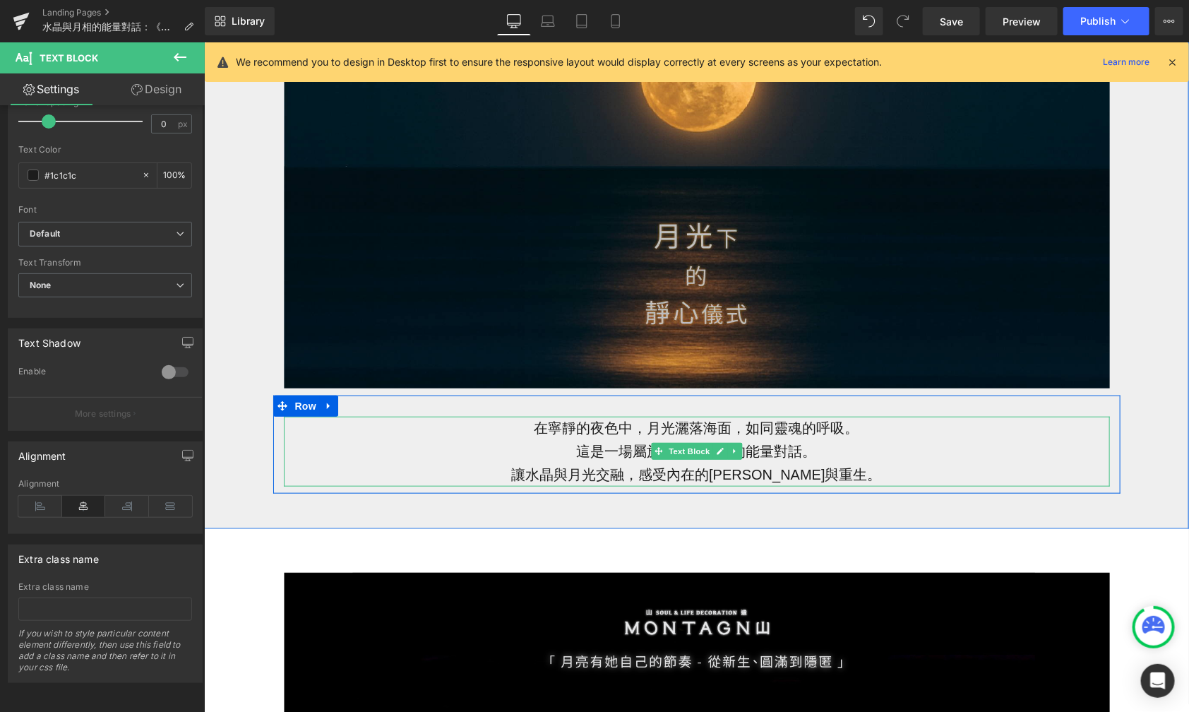
scroll to position [337, 0]
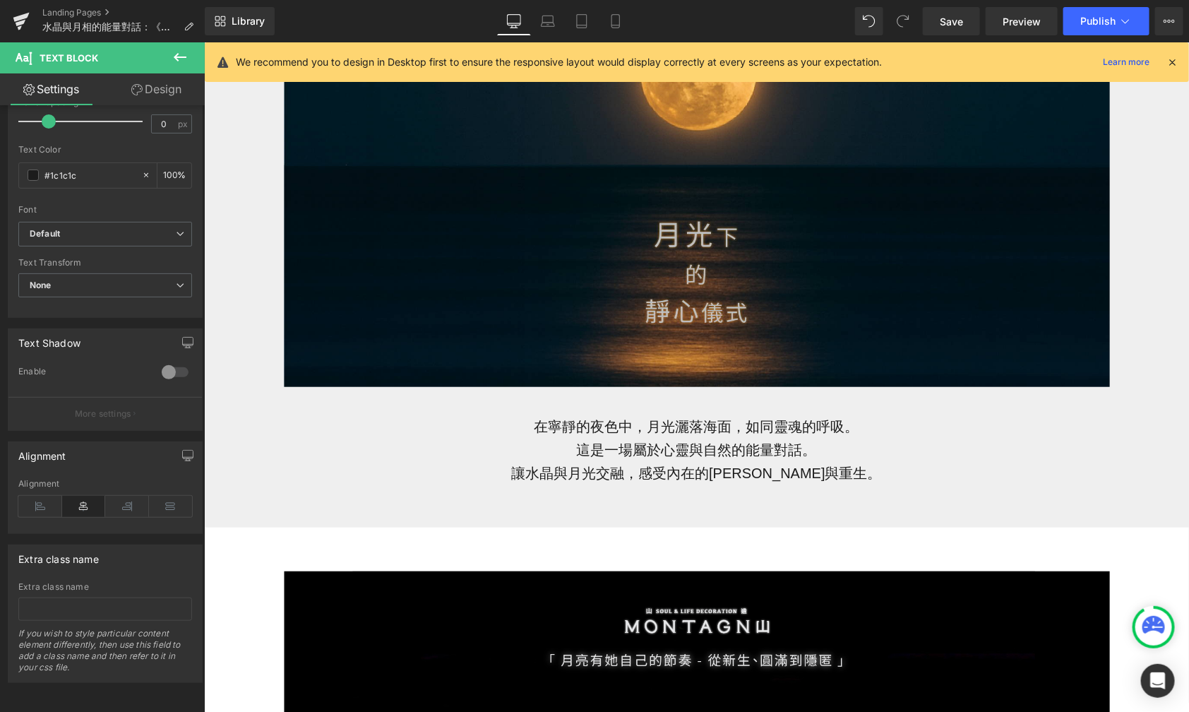
click at [549, 39] on div "Library Desktop Desktop Laptop Tablet Mobile Save Preview Publish Scheduled Vie…" at bounding box center [697, 21] width 984 height 42
click at [549, 25] on icon at bounding box center [548, 21] width 14 height 14
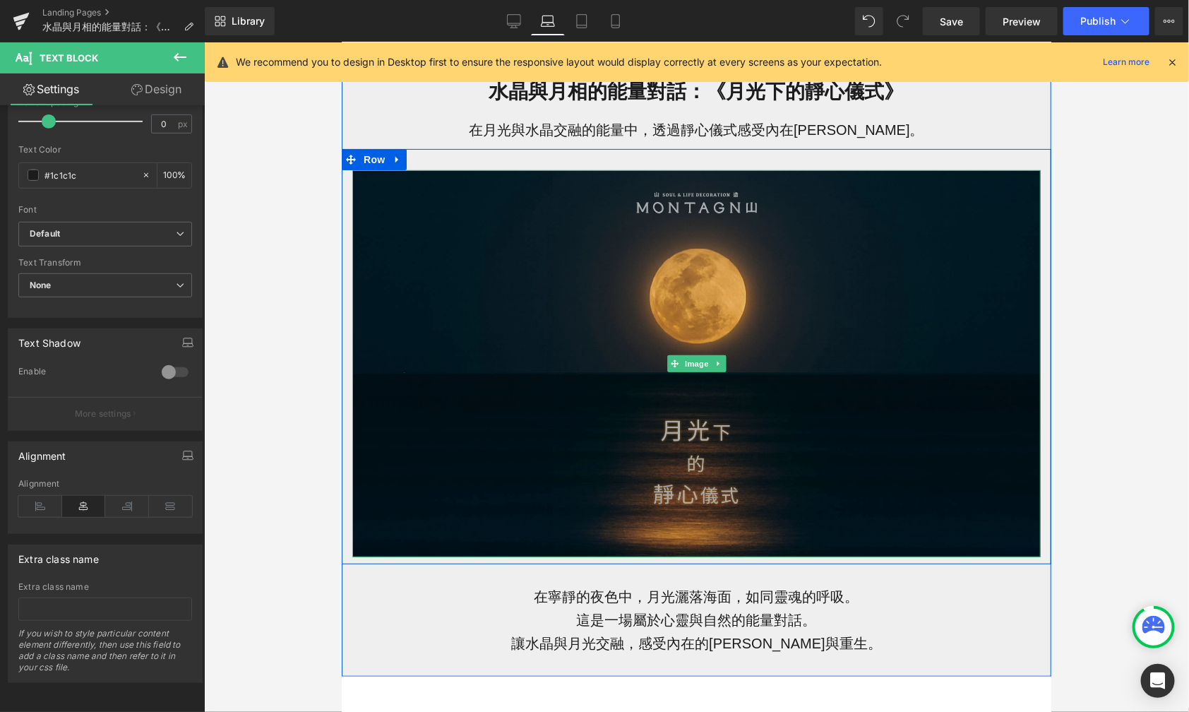
scroll to position [105, 0]
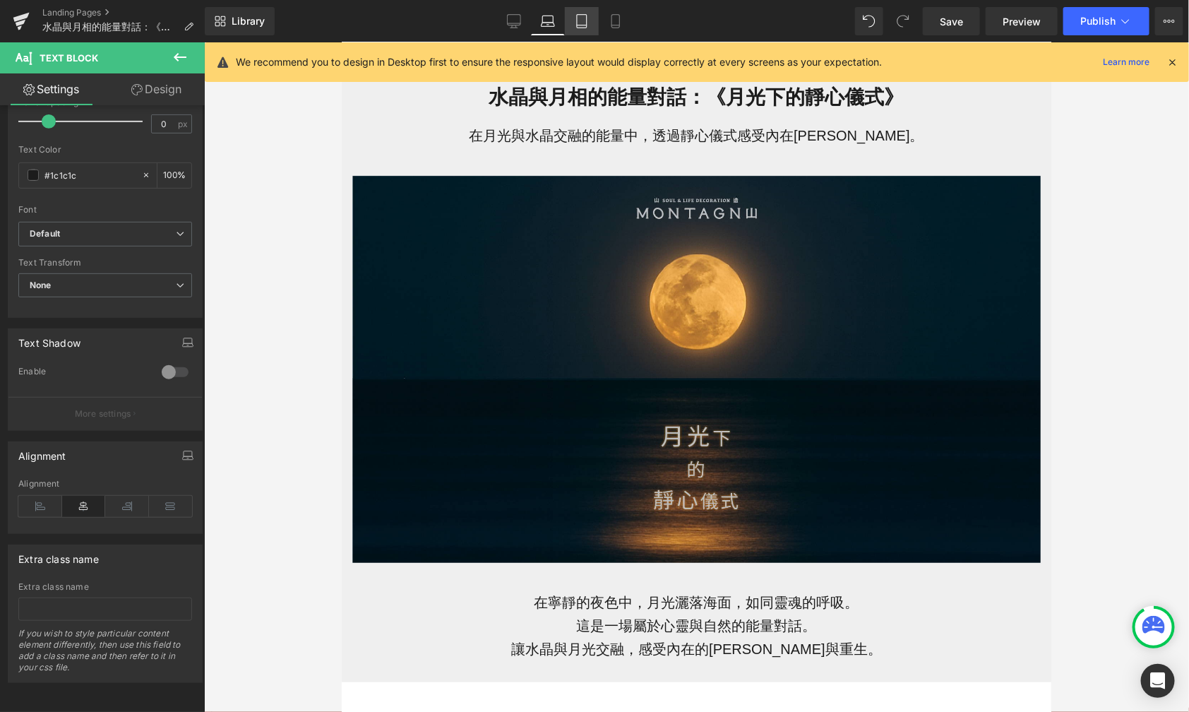
click at [578, 16] on icon at bounding box center [582, 21] width 14 height 14
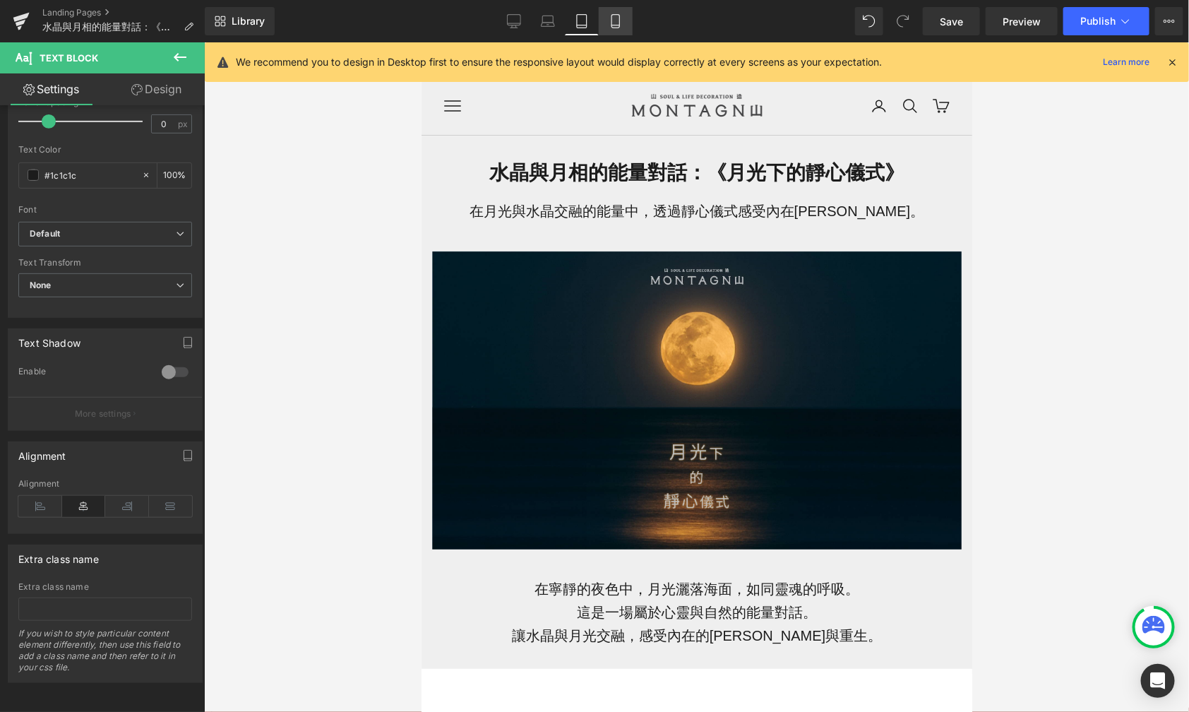
click at [619, 30] on link "Mobile" at bounding box center [616, 21] width 34 height 28
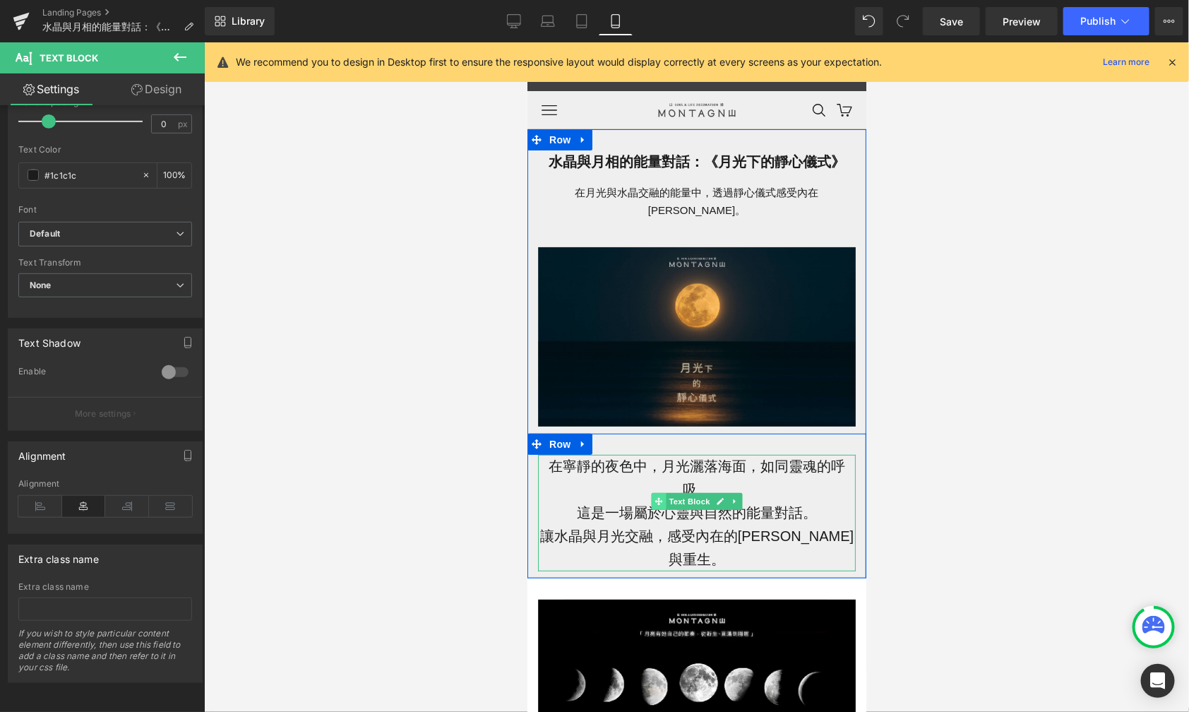
click at [651, 492] on span at bounding box center [658, 500] width 15 height 17
click at [596, 454] on p "在寧靜的夜色中，月光灑落海面，如同靈魂的呼吸。" at bounding box center [696, 477] width 318 height 47
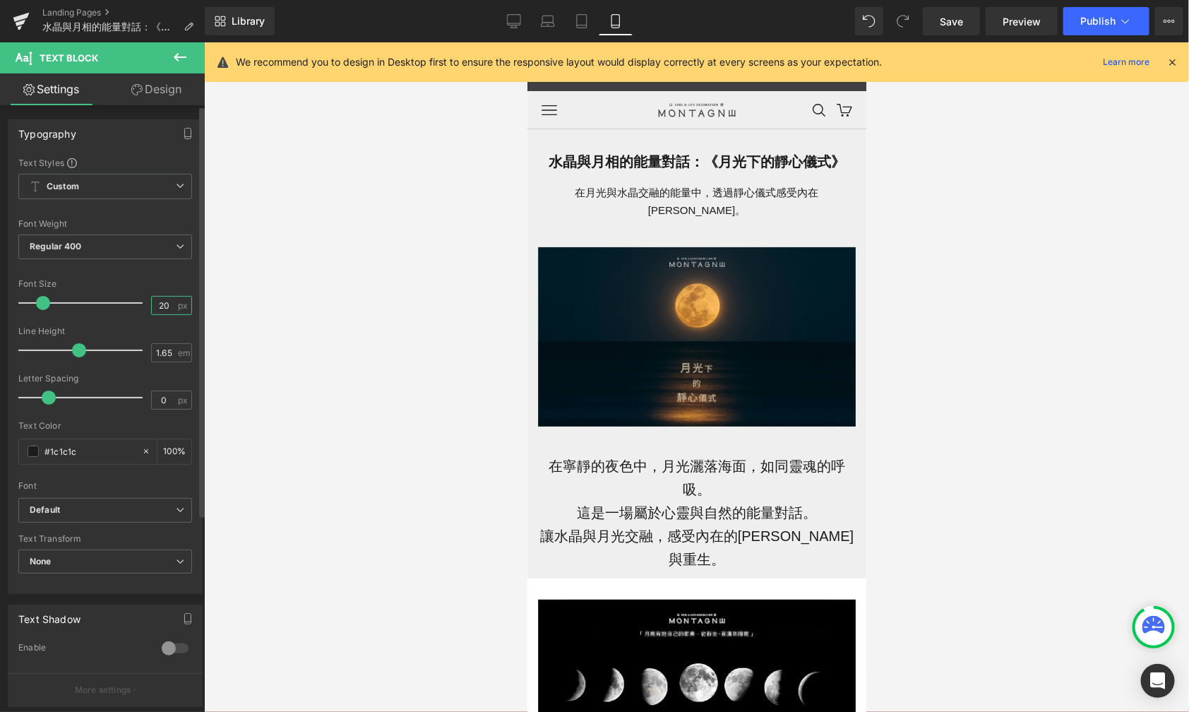
click at [169, 305] on input "20" at bounding box center [164, 306] width 25 height 18
type input "2"
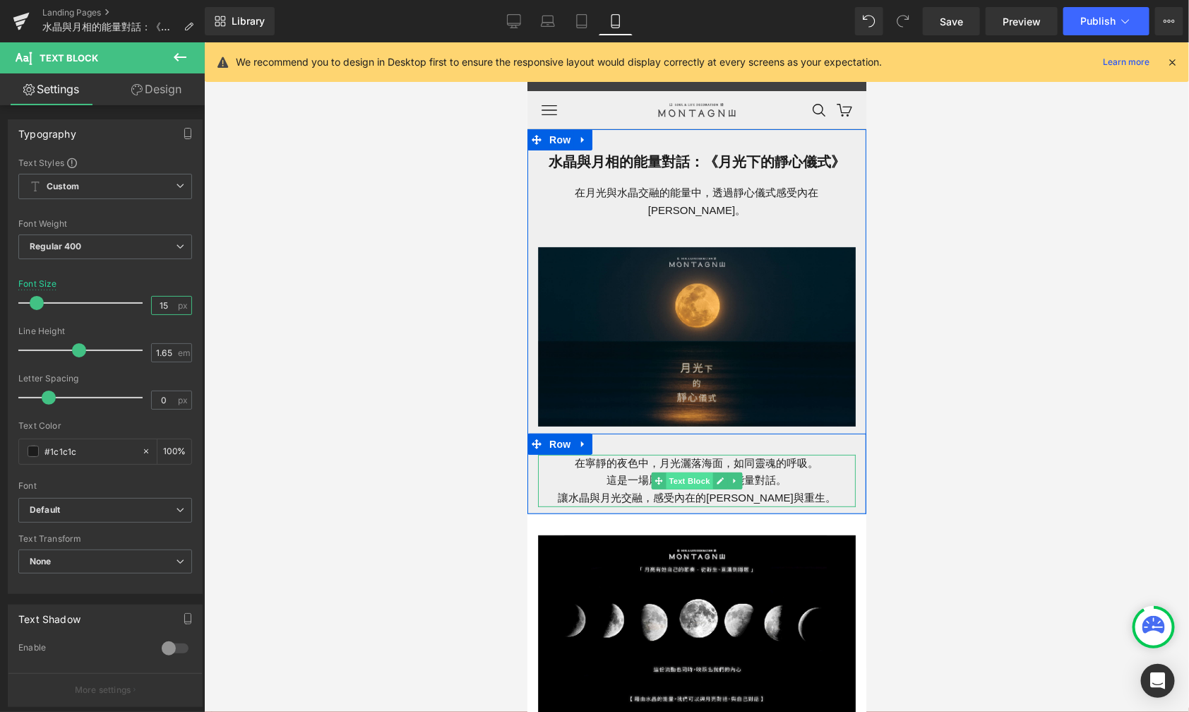
click at [680, 472] on span "Text Block" at bounding box center [688, 480] width 47 height 17
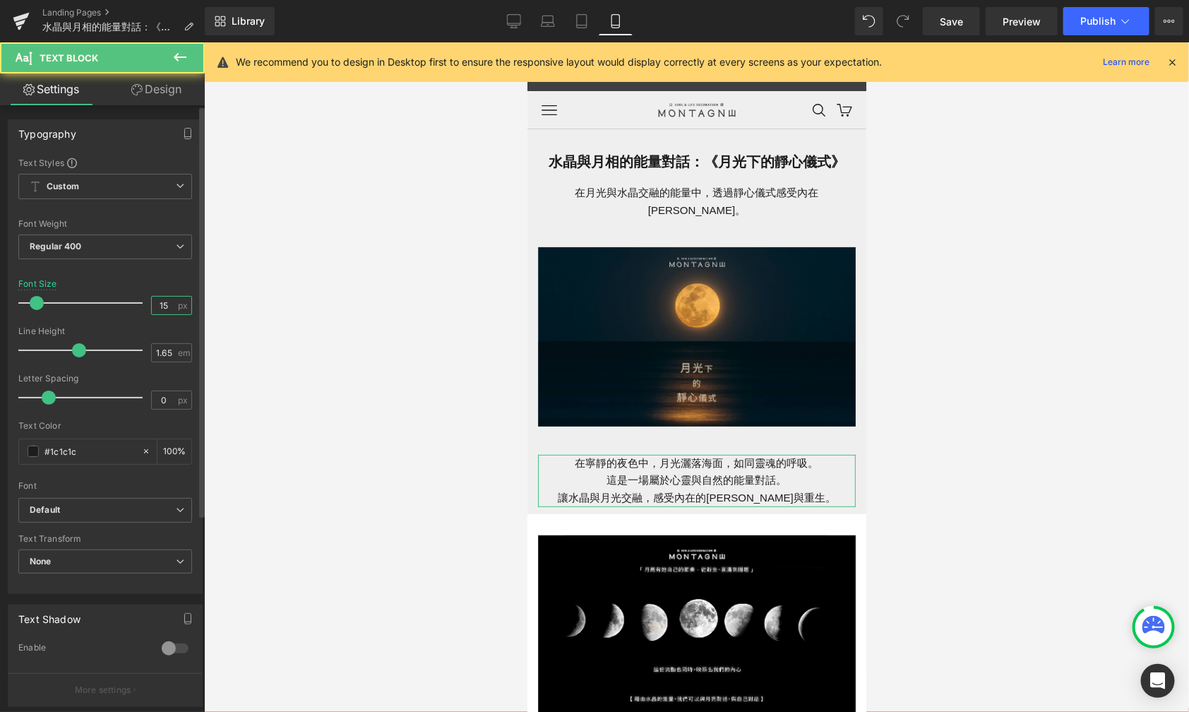
type input "15"
click at [145, 105] on div "Typography Text Styles Custom Custom Setup Global Style Custom Setup Global Sty…" at bounding box center [105, 532] width 211 height 854
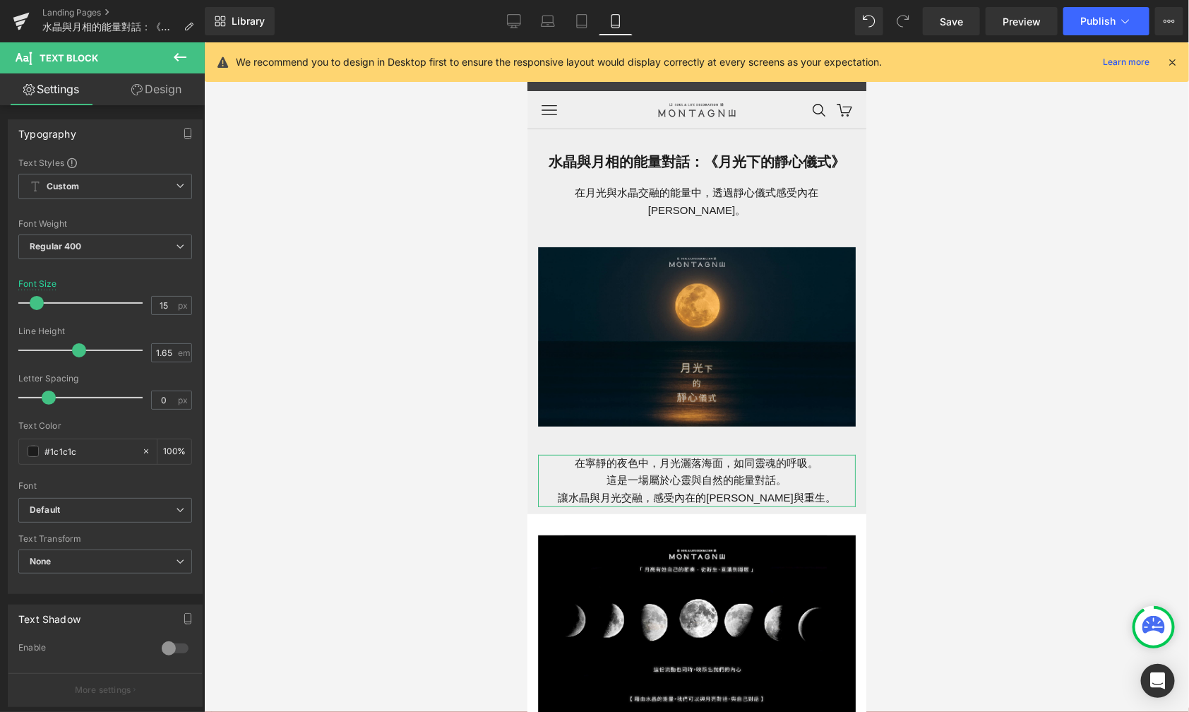
click at [157, 100] on link "Design" at bounding box center [156, 89] width 102 height 32
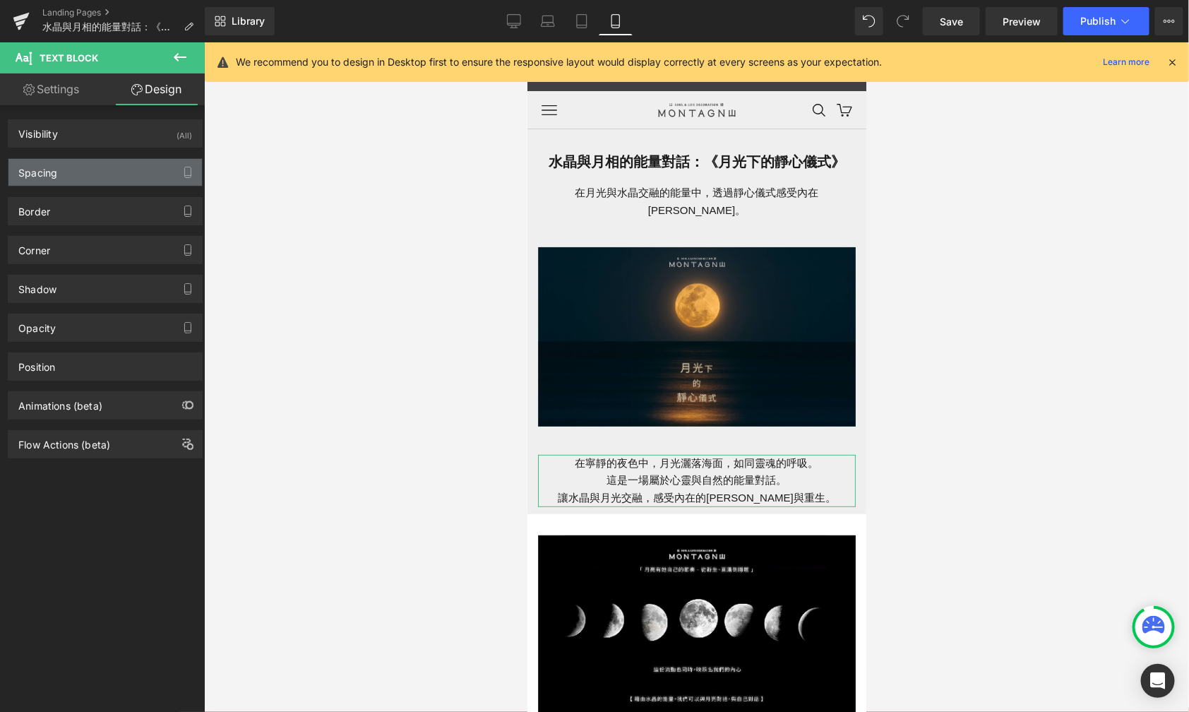
click at [142, 172] on div "Spacing" at bounding box center [105, 172] width 194 height 27
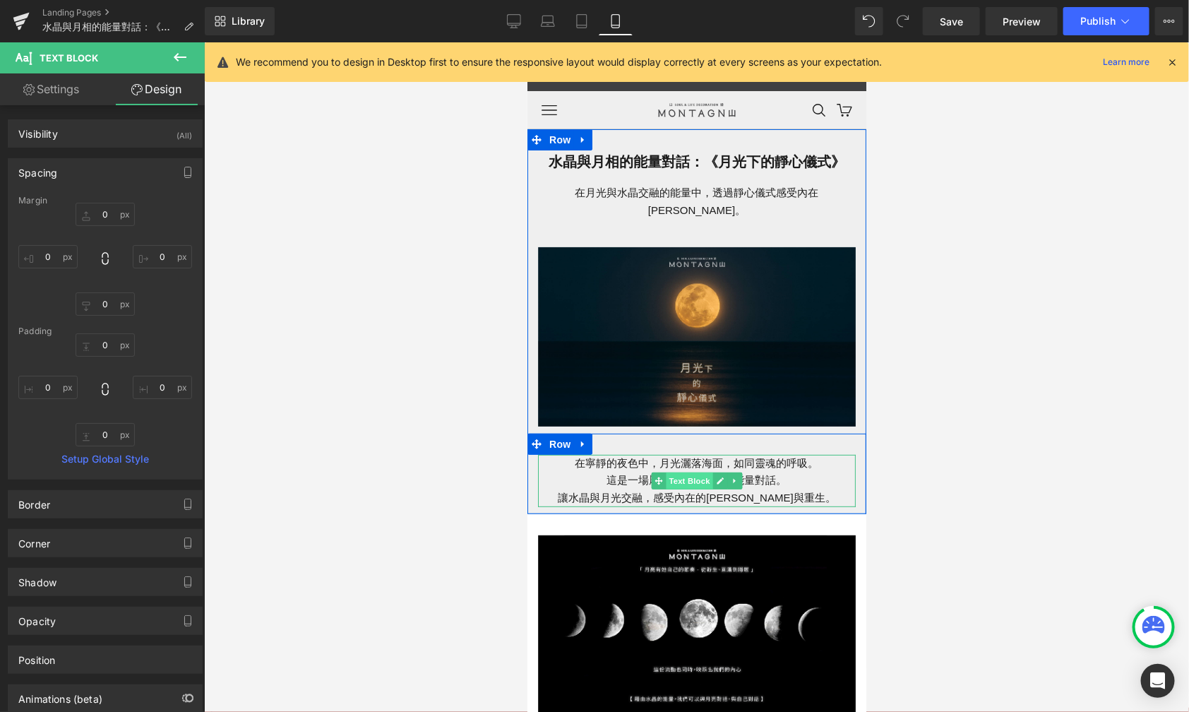
click at [682, 472] on span "Text Block" at bounding box center [688, 480] width 47 height 17
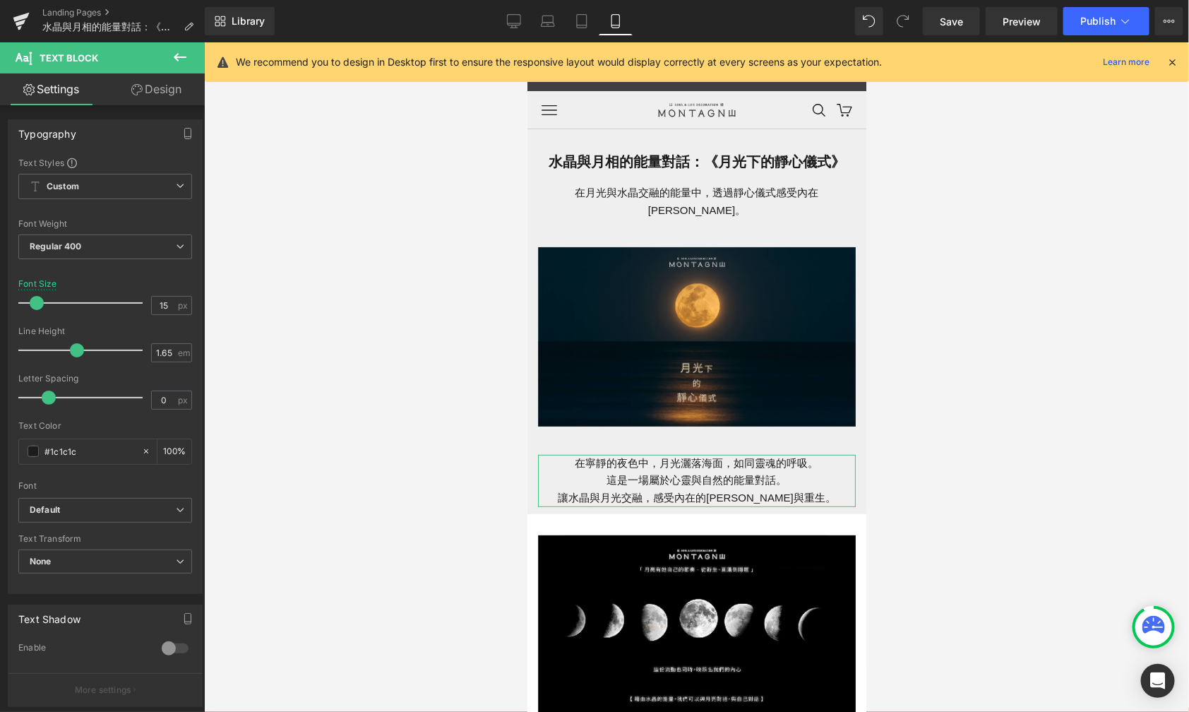
click at [133, 93] on icon at bounding box center [136, 89] width 11 height 11
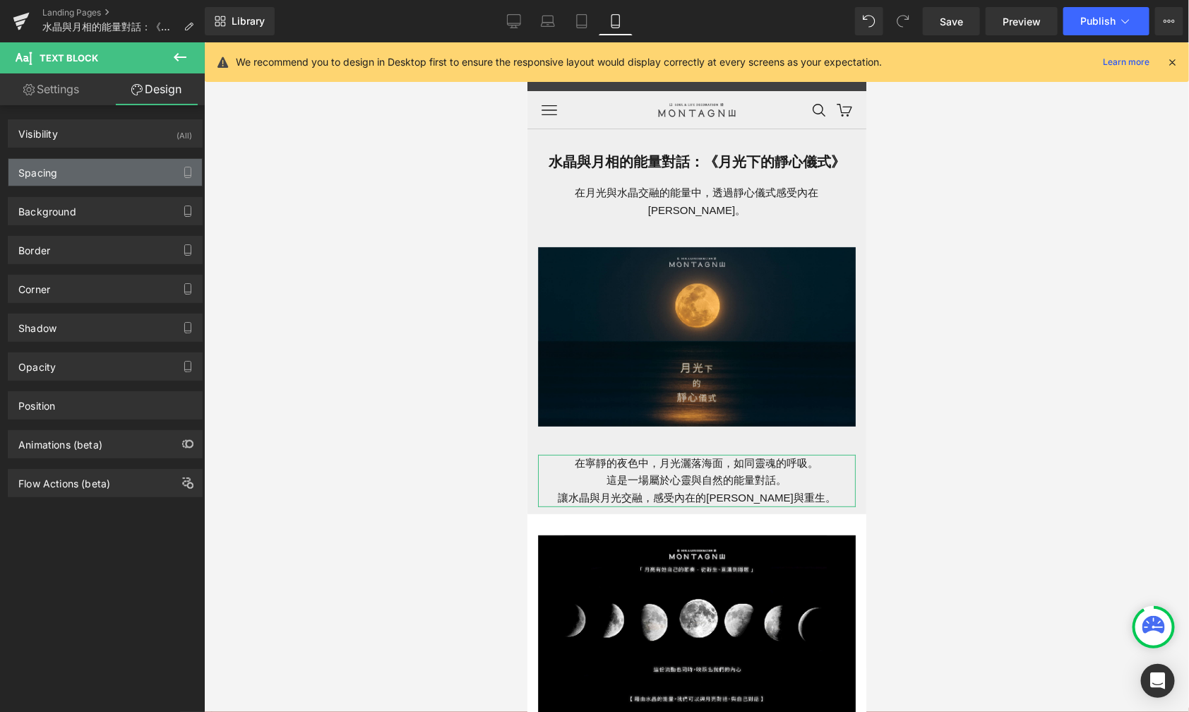
click at [112, 182] on div "Spacing" at bounding box center [105, 172] width 194 height 27
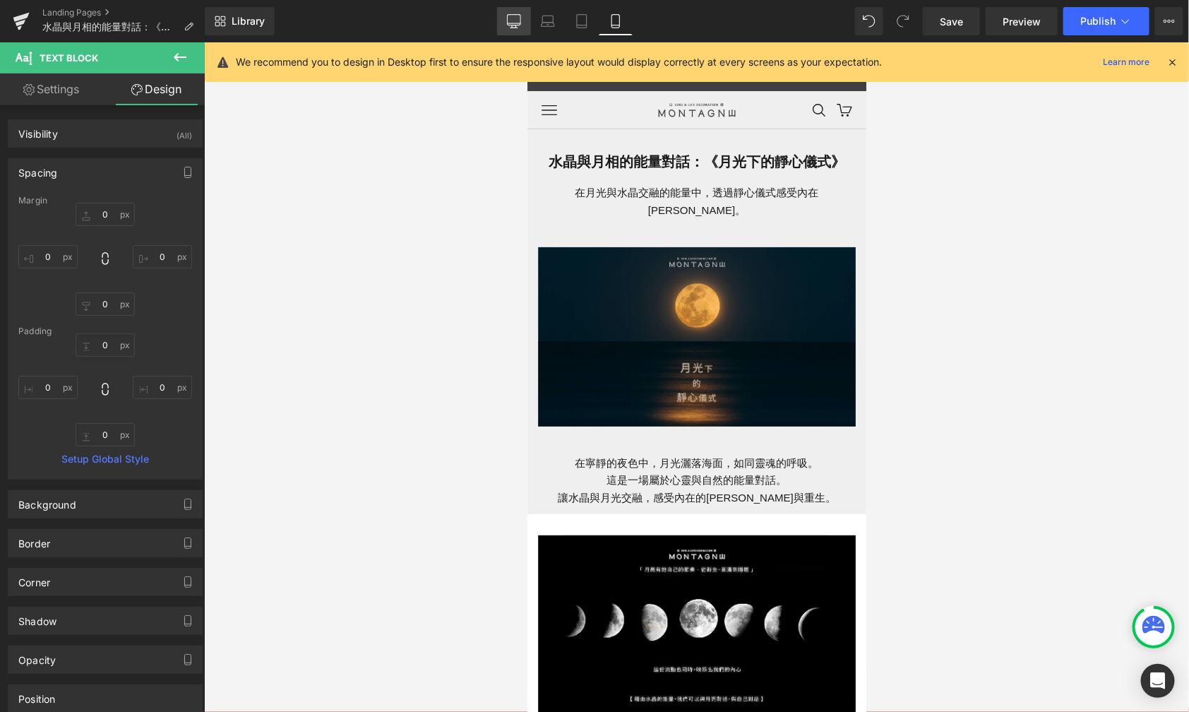
click at [521, 18] on icon at bounding box center [514, 20] width 13 height 11
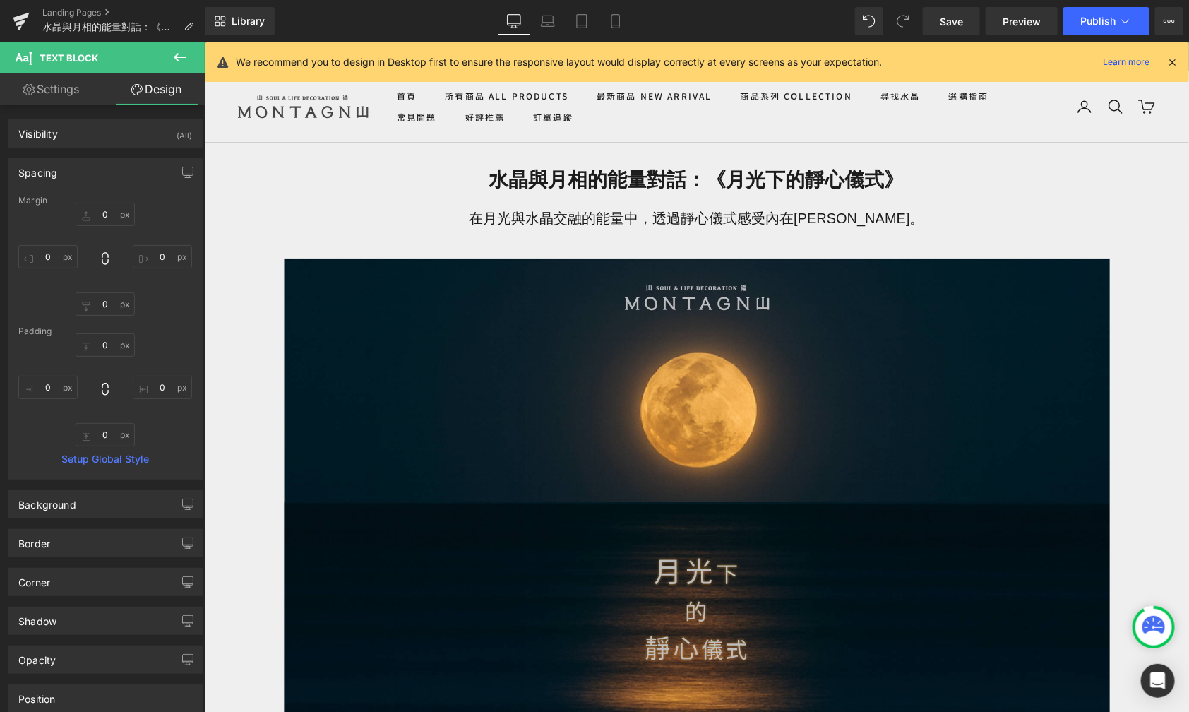
scroll to position [314, 0]
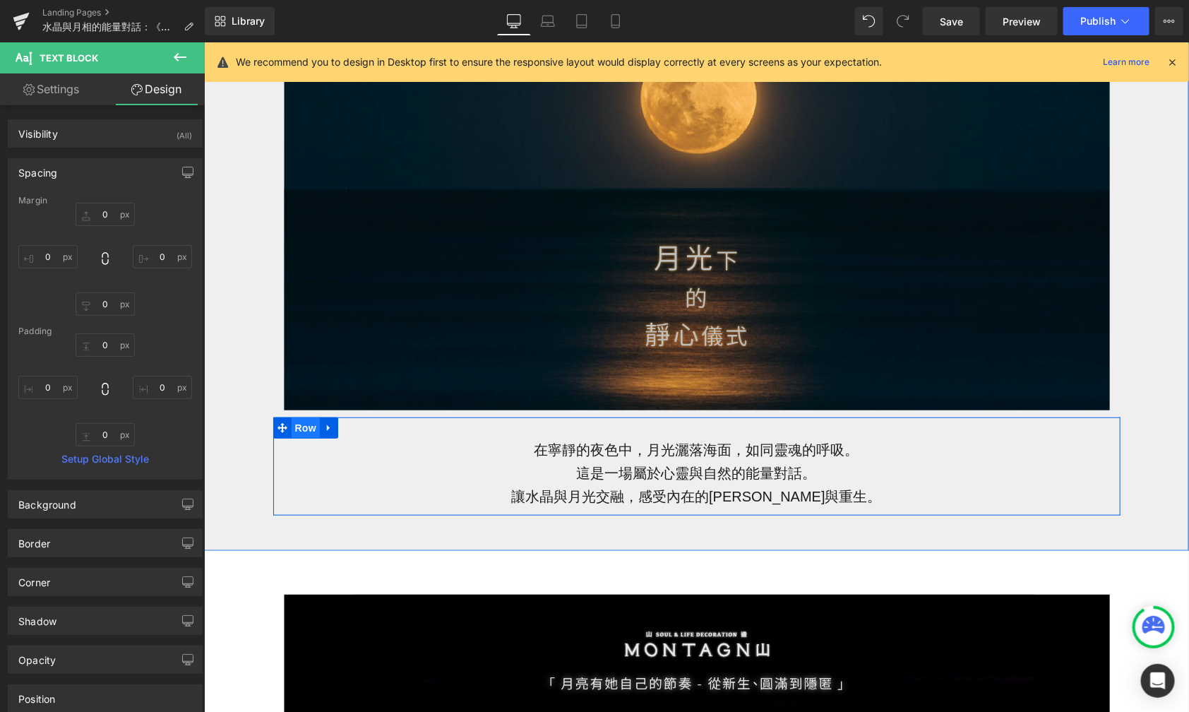
click at [292, 422] on span "Row" at bounding box center [305, 427] width 28 height 21
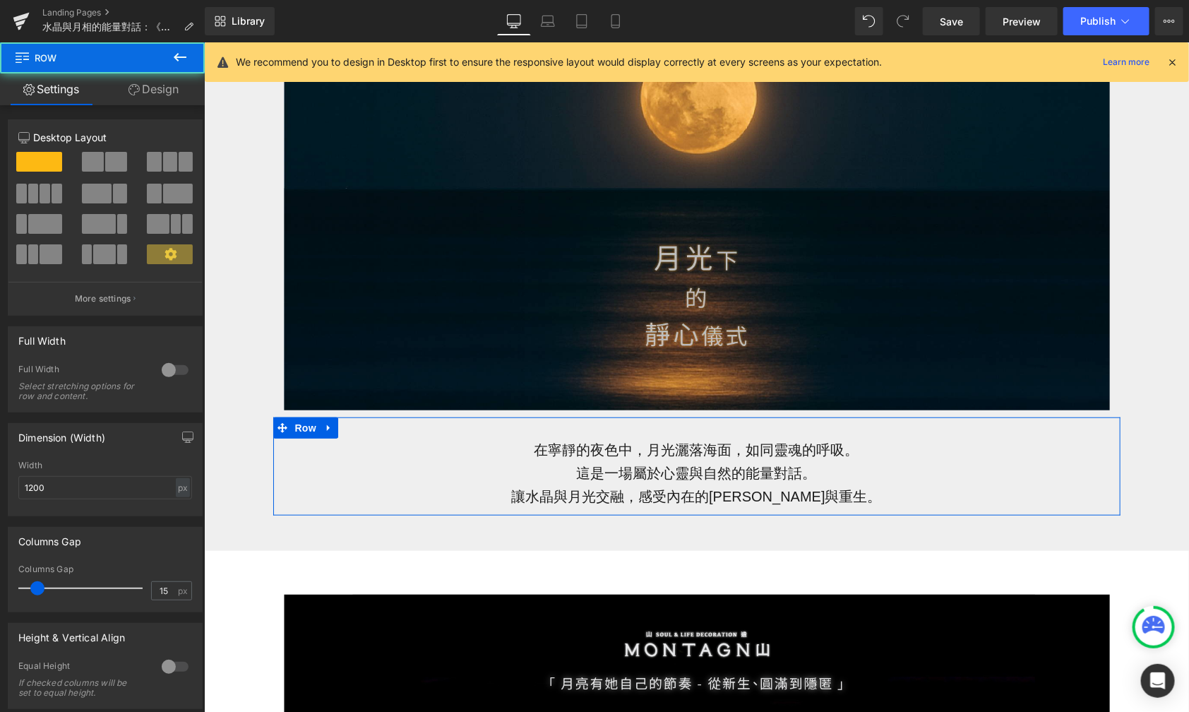
click at [172, 99] on link "Design" at bounding box center [153, 89] width 102 height 32
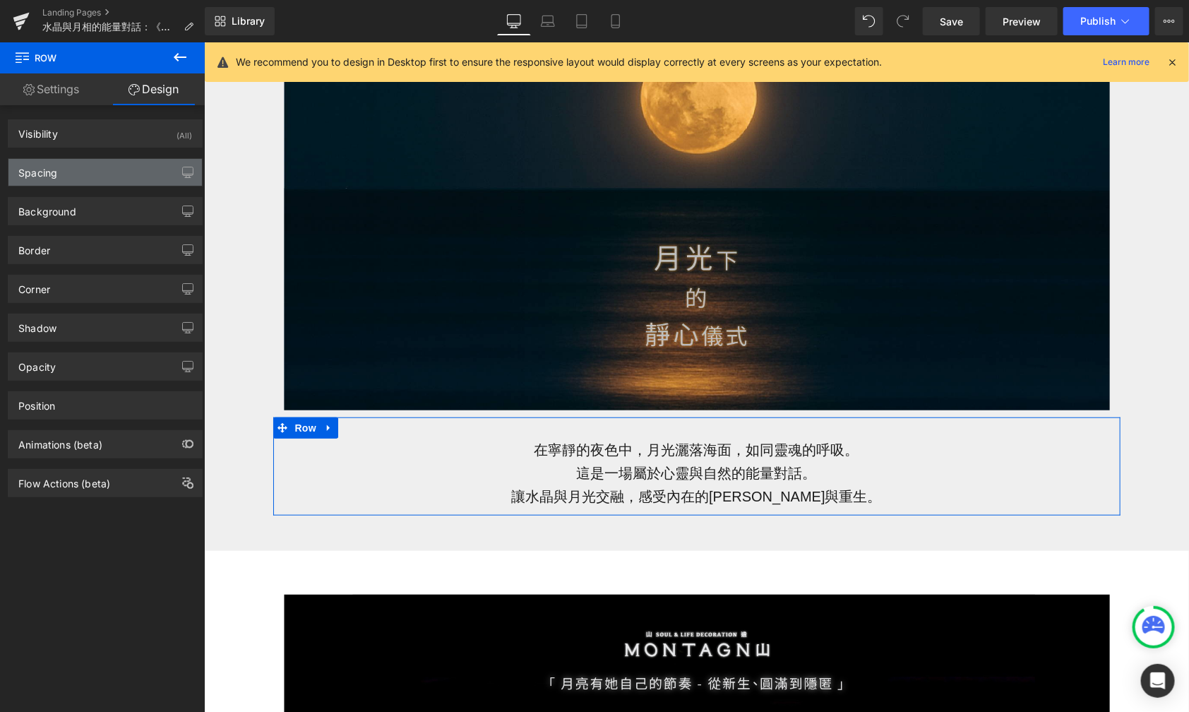
click at [126, 175] on div "Spacing" at bounding box center [105, 172] width 194 height 27
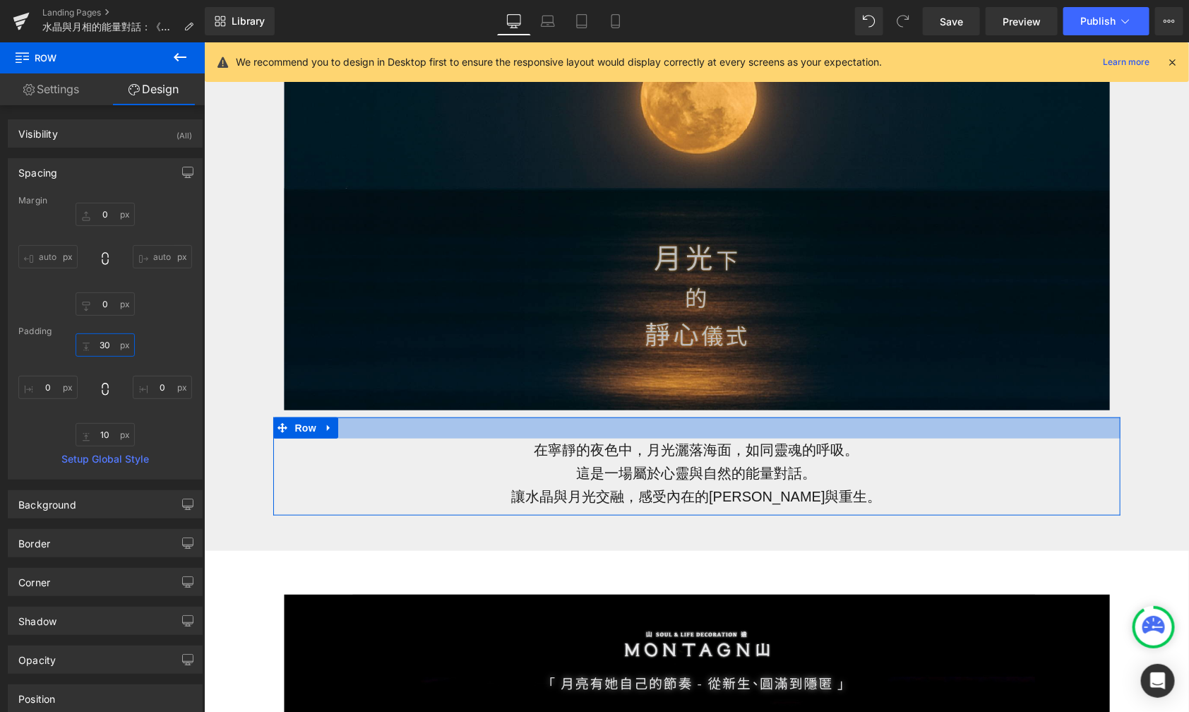
click at [110, 342] on input "30" at bounding box center [105, 344] width 59 height 23
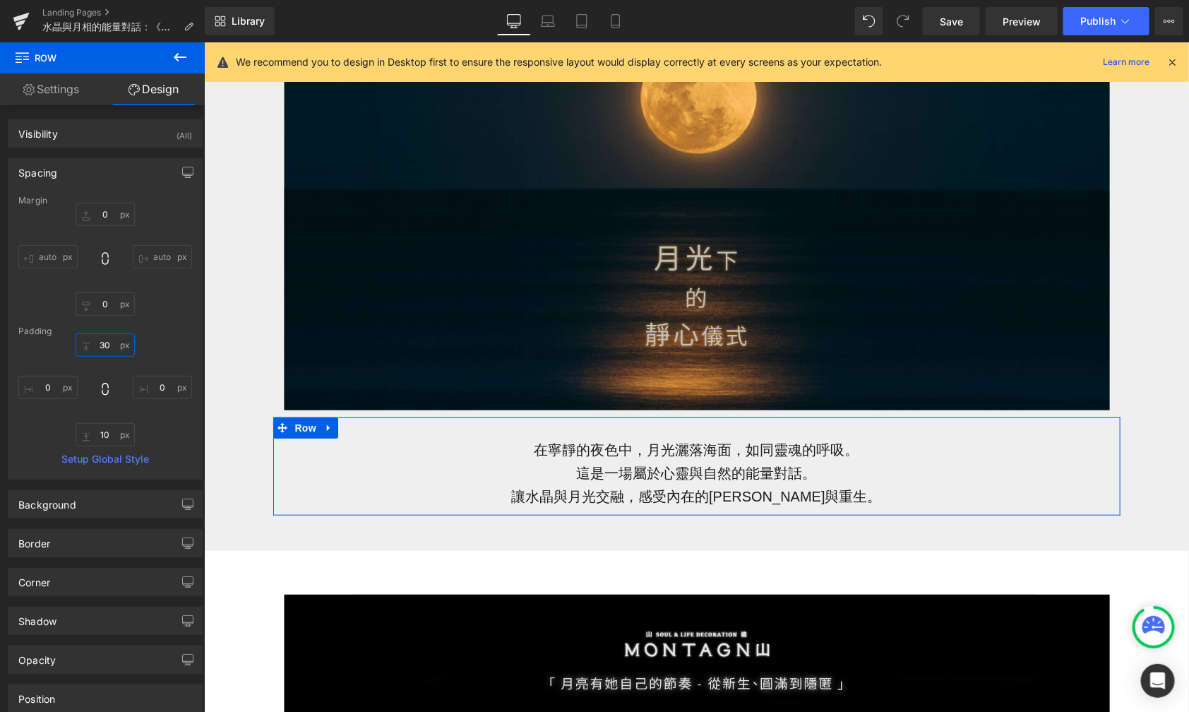
click at [110, 342] on input "30" at bounding box center [105, 344] width 59 height 23
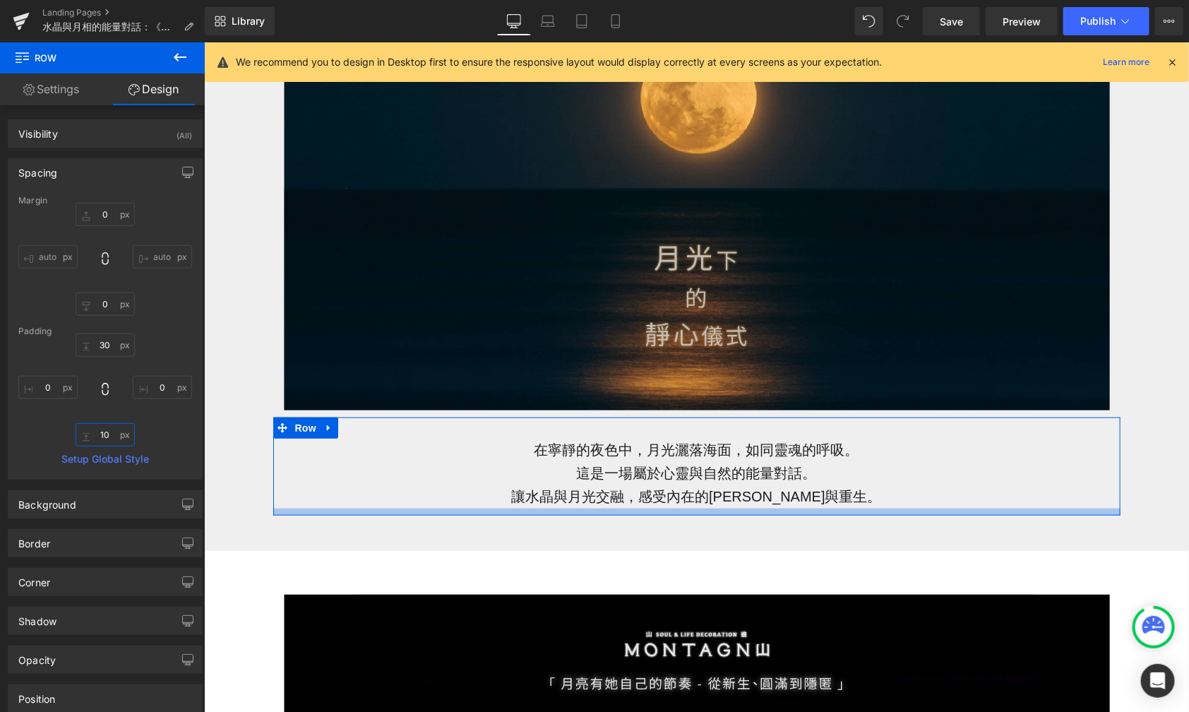
click at [107, 436] on input "10" at bounding box center [105, 434] width 59 height 23
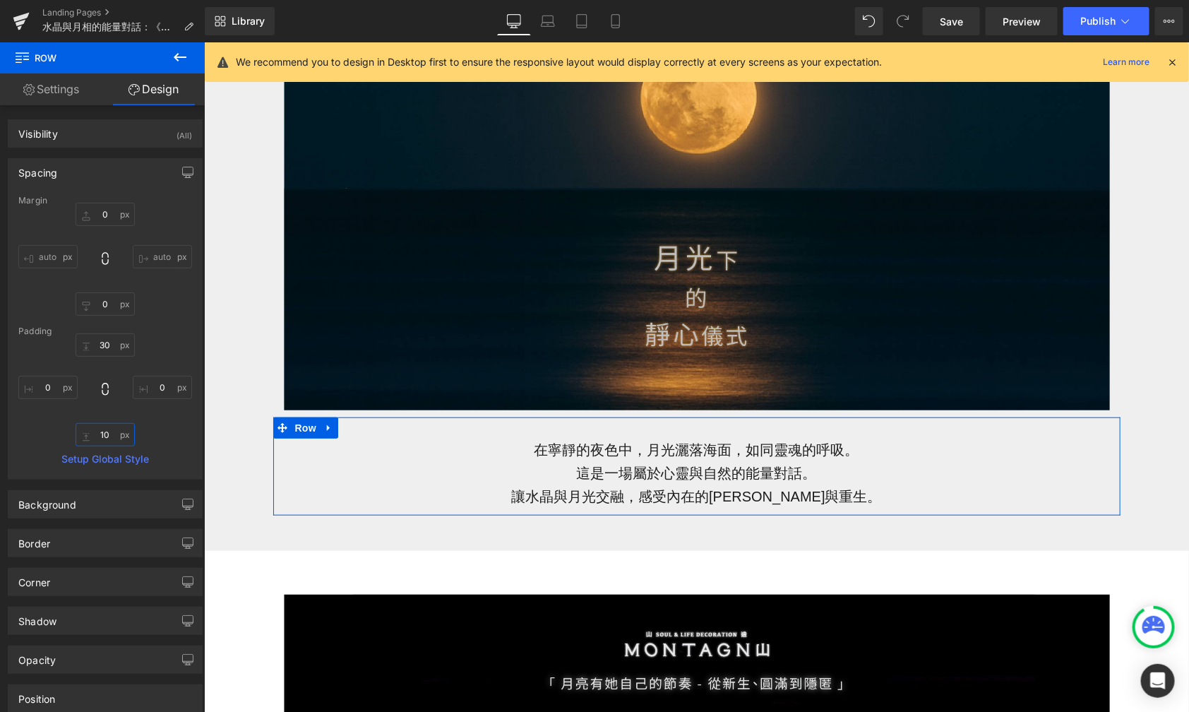
paste input "3"
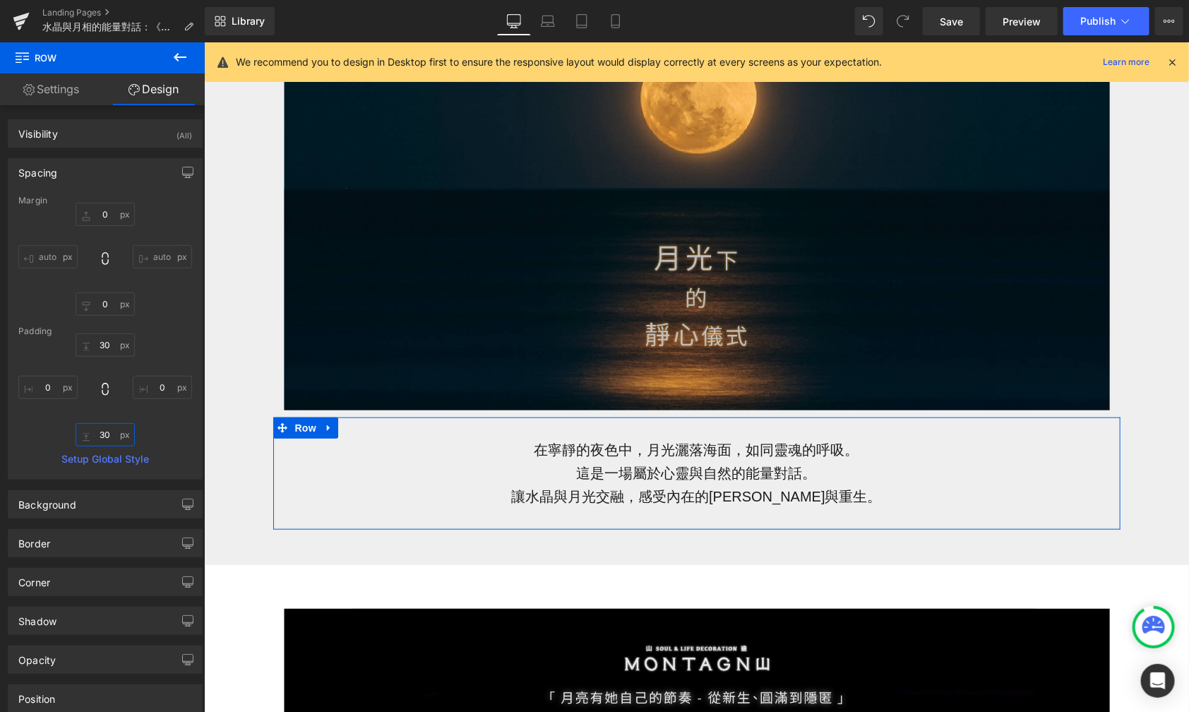
type input "30"
click at [174, 302] on div "0 auto 0 auto" at bounding box center [105, 259] width 174 height 113
click at [177, 176] on button "button" at bounding box center [188, 172] width 23 height 27
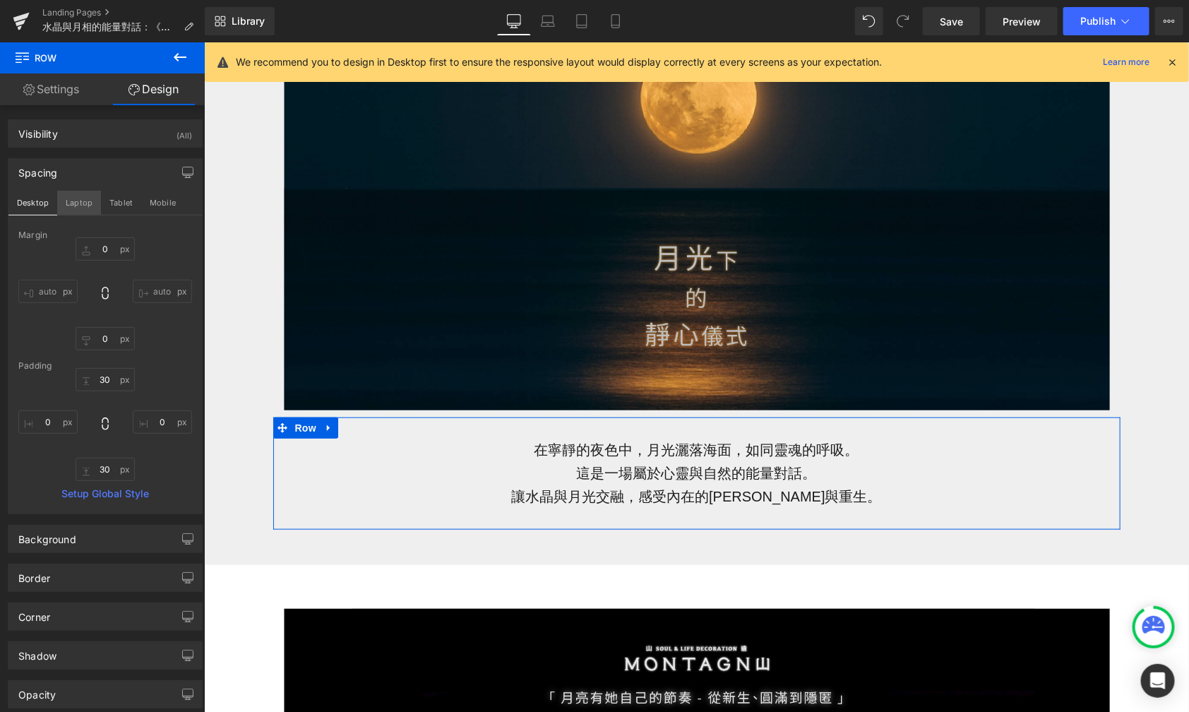
click at [85, 205] on button "Laptop" at bounding box center [79, 203] width 44 height 24
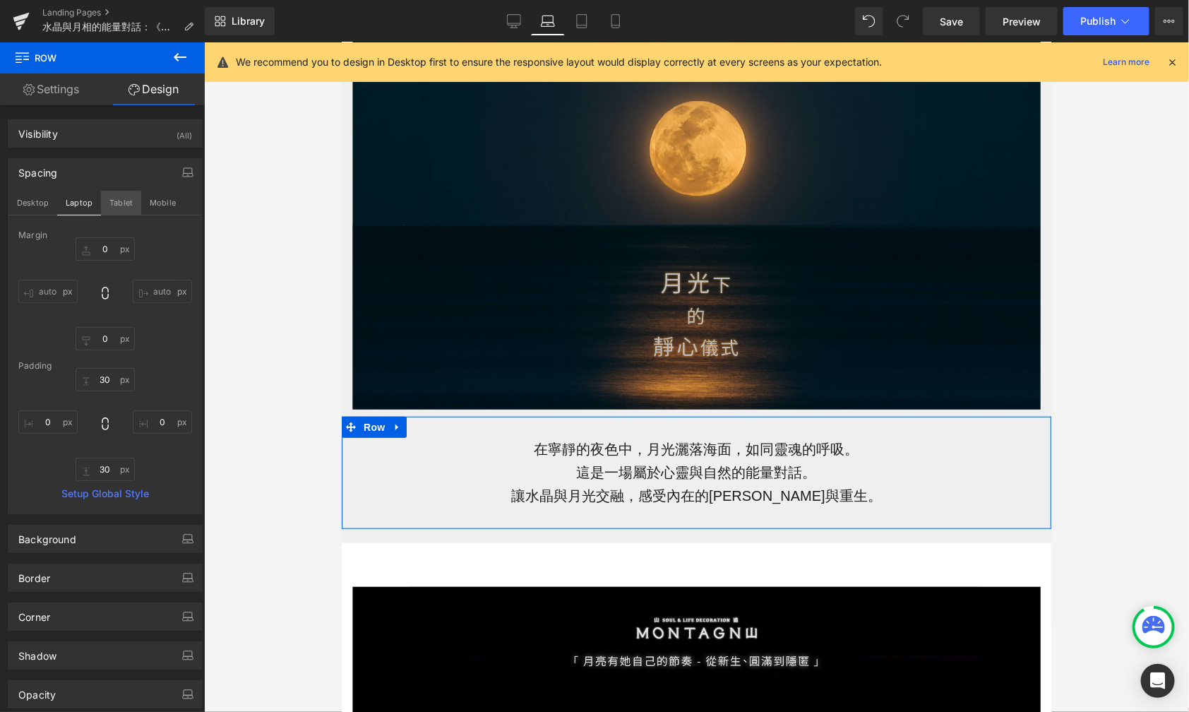
click at [114, 204] on button "Tablet" at bounding box center [121, 203] width 40 height 24
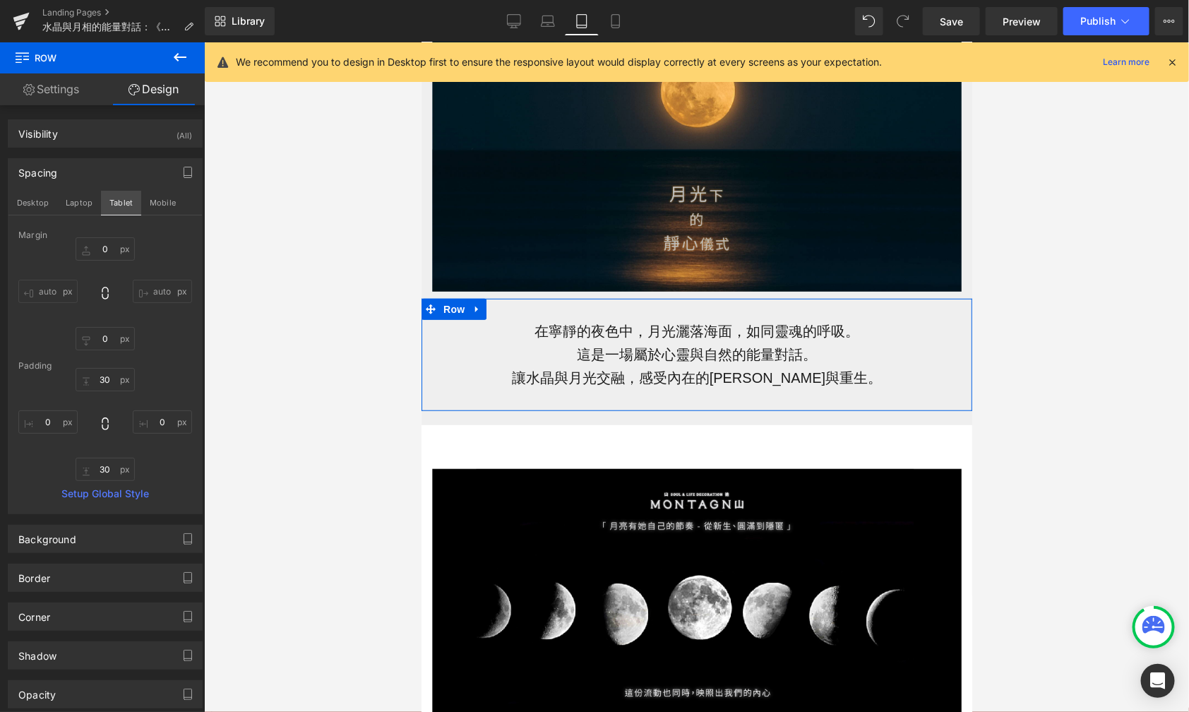
scroll to position [140, 0]
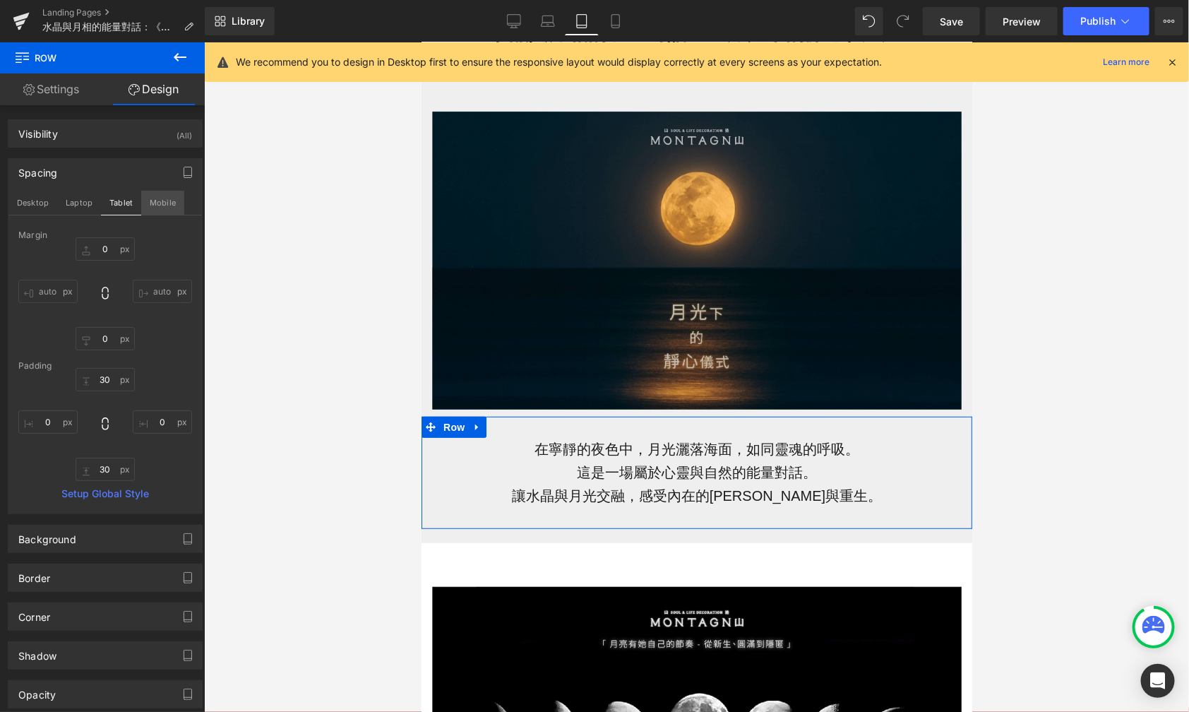
click at [155, 197] on button "Mobile" at bounding box center [162, 203] width 43 height 24
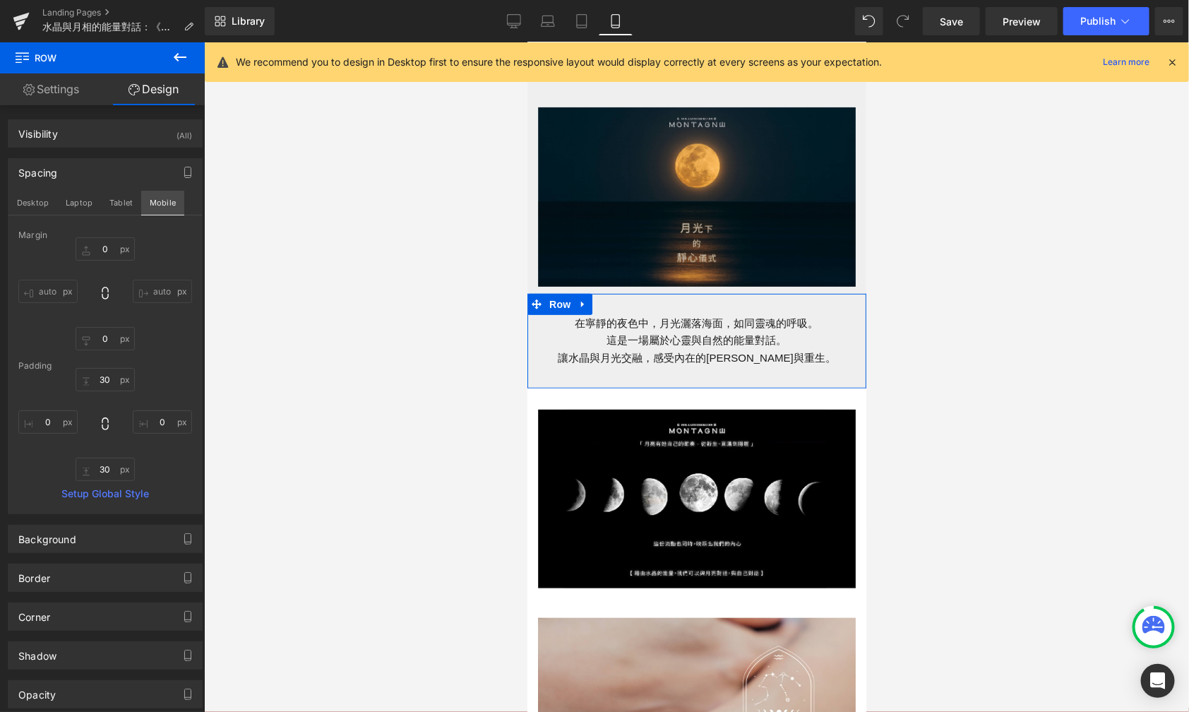
scroll to position [0, 0]
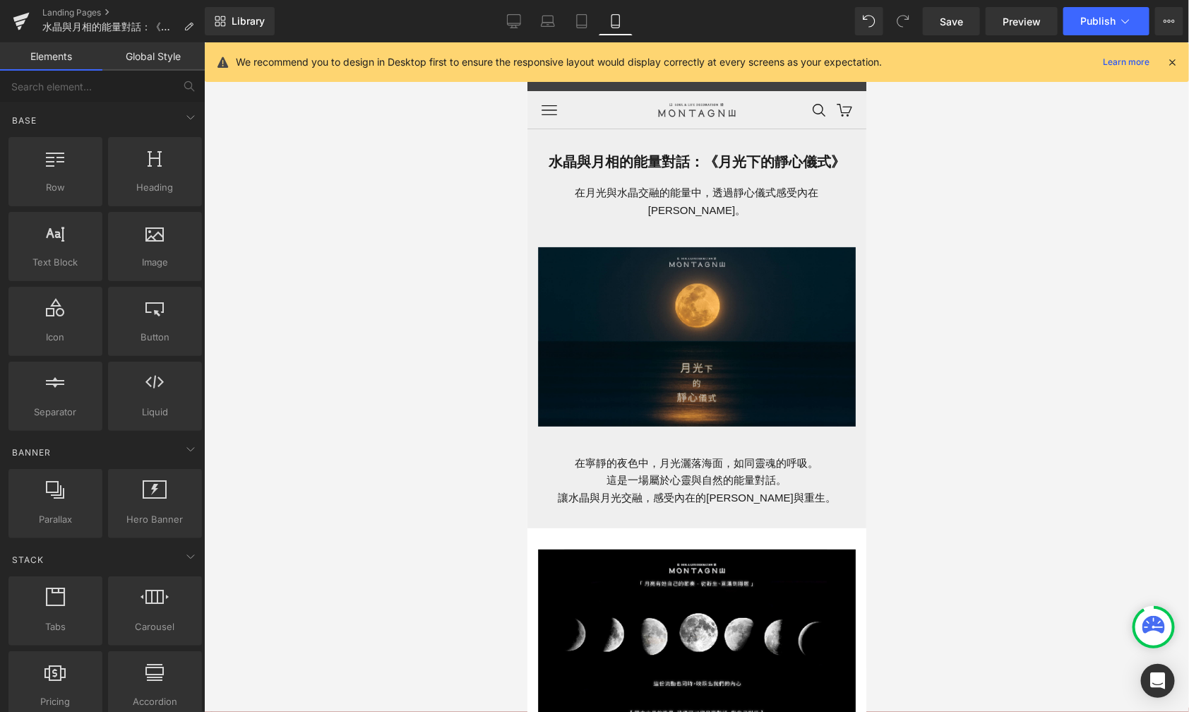
click at [353, 439] on div at bounding box center [696, 377] width 985 height 670
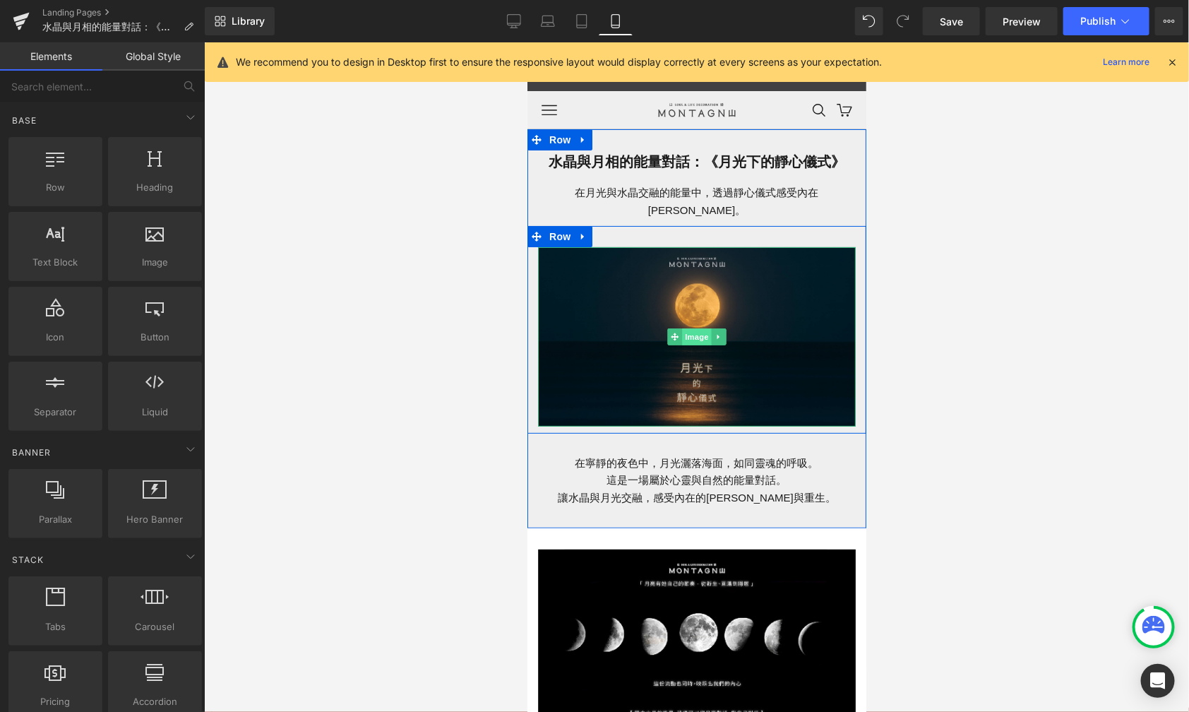
click at [682, 328] on span "Image" at bounding box center [697, 336] width 30 height 17
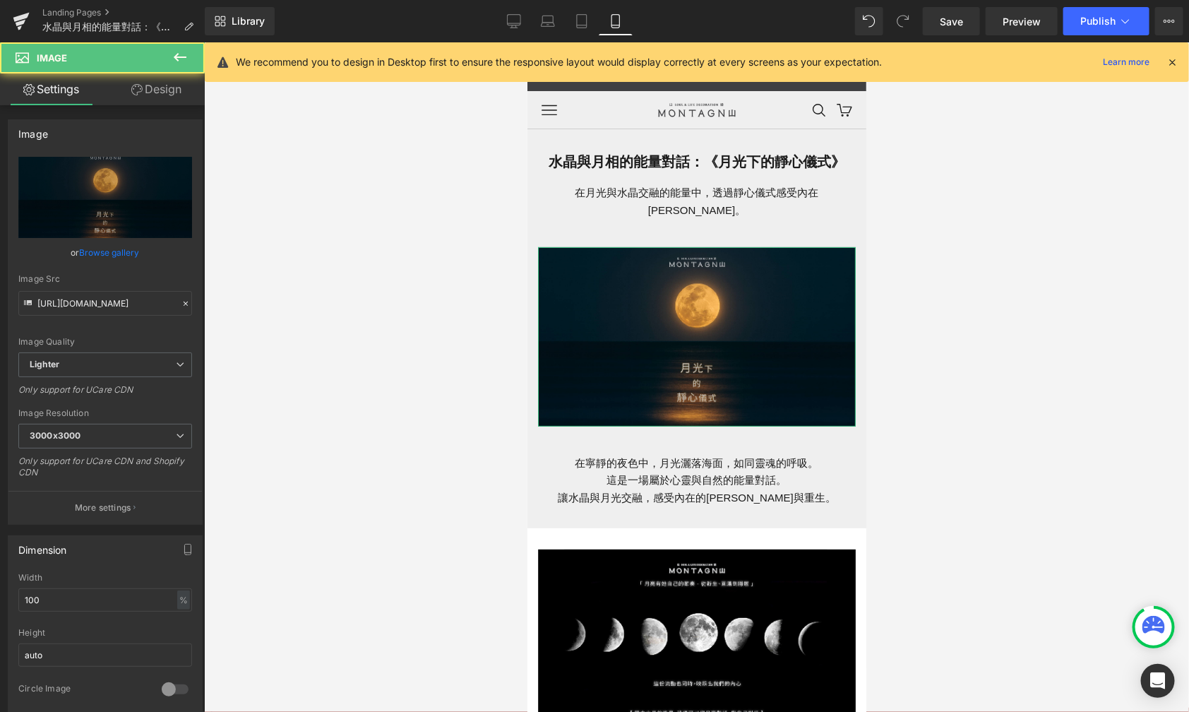
click at [156, 95] on link "Design" at bounding box center [156, 89] width 102 height 32
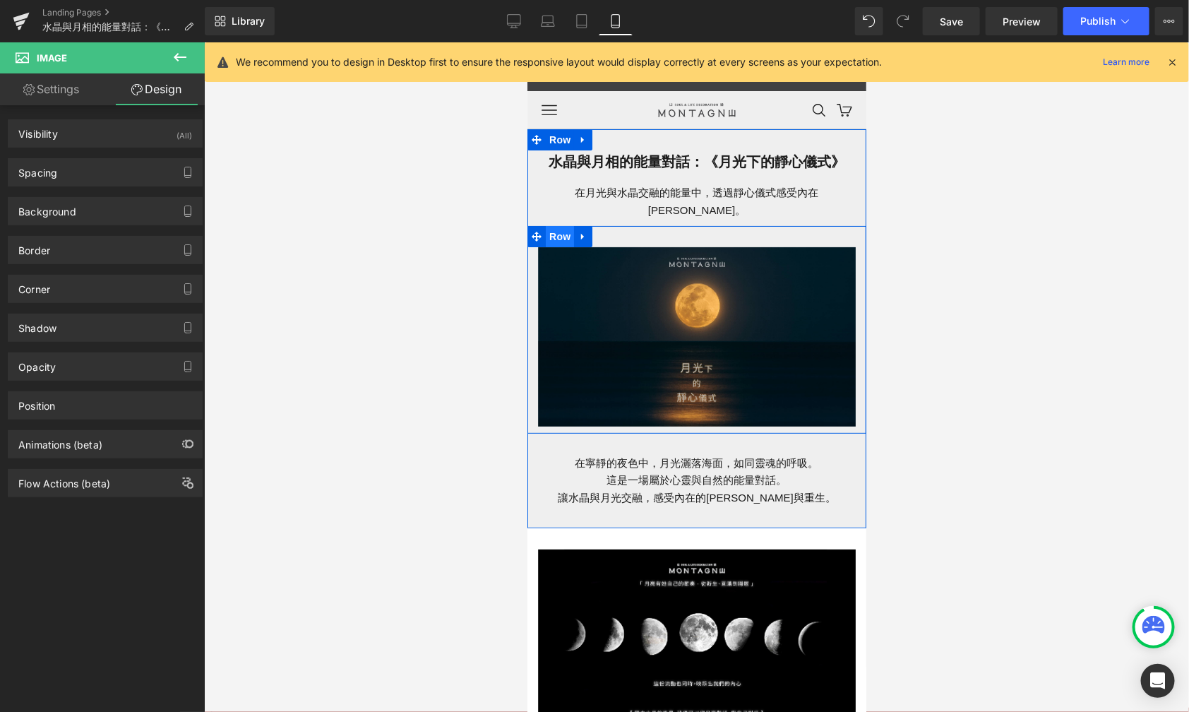
click at [548, 225] on span "Row" at bounding box center [559, 235] width 28 height 21
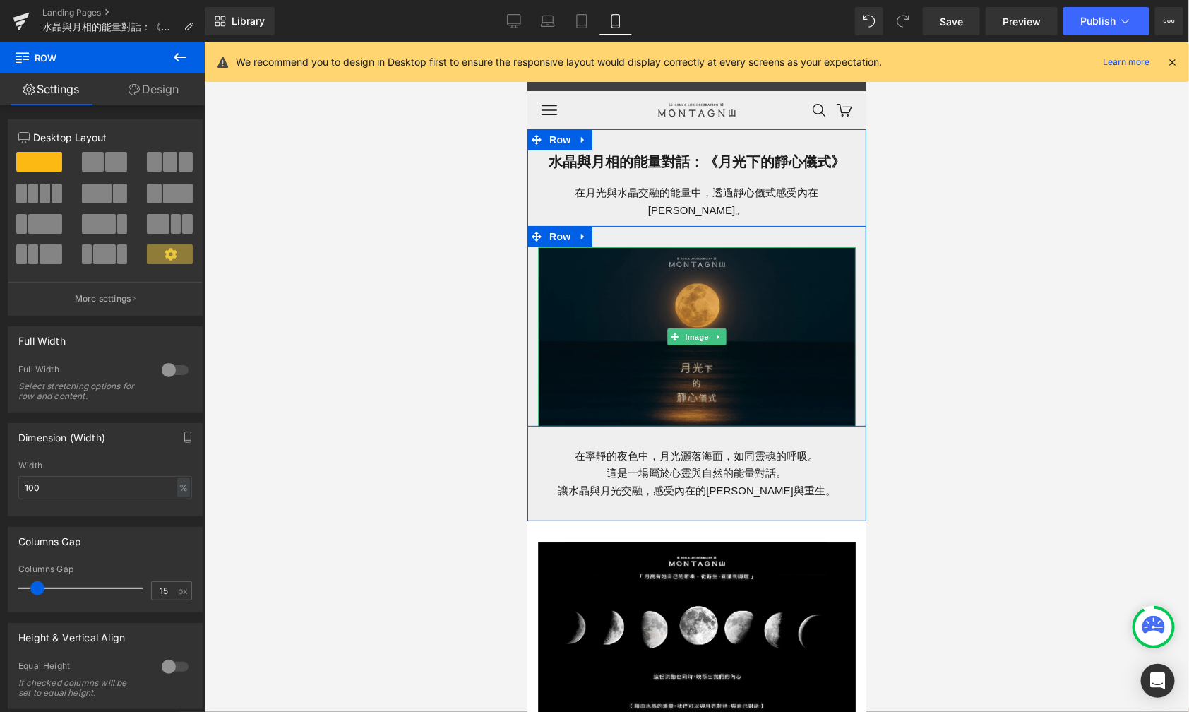
drag, startPoint x: 658, startPoint y: 413, endPoint x: 658, endPoint y: 393, distance: 20.5
click at [658, 393] on div "Image Row" at bounding box center [696, 325] width 339 height 200
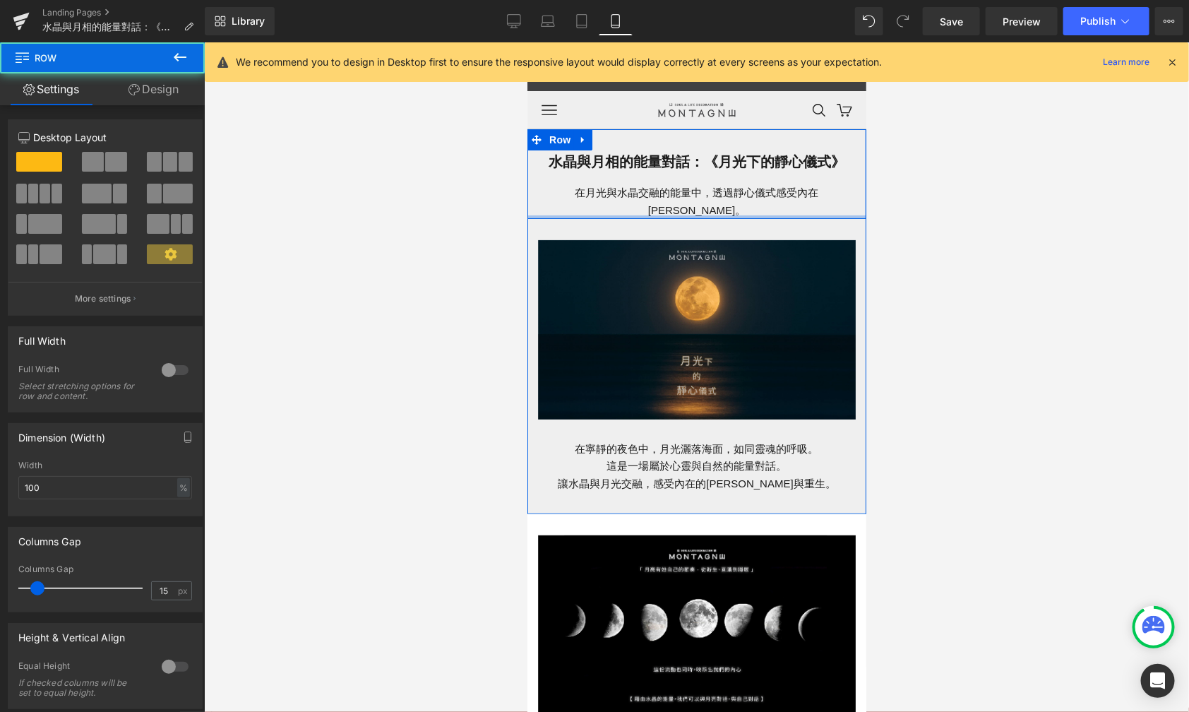
drag, startPoint x: 642, startPoint y: 203, endPoint x: 636, endPoint y: 185, distance: 18.8
click at [642, 181] on div "水晶與月相的能量對話：《月光下的靜心儀式》 Heading 在月光與水晶交融的能量中，透過靜心儀式感受內在[PERSON_NAME]。 Text Block …" at bounding box center [696, 174] width 339 height 90
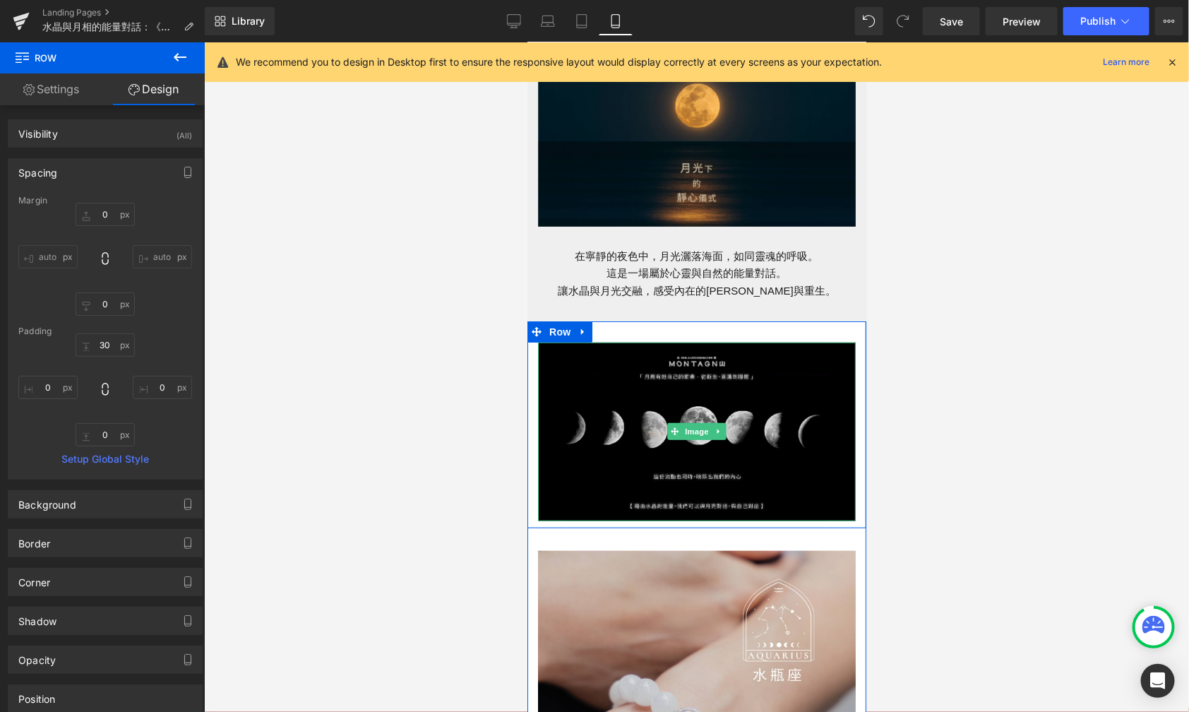
scroll to position [212, 0]
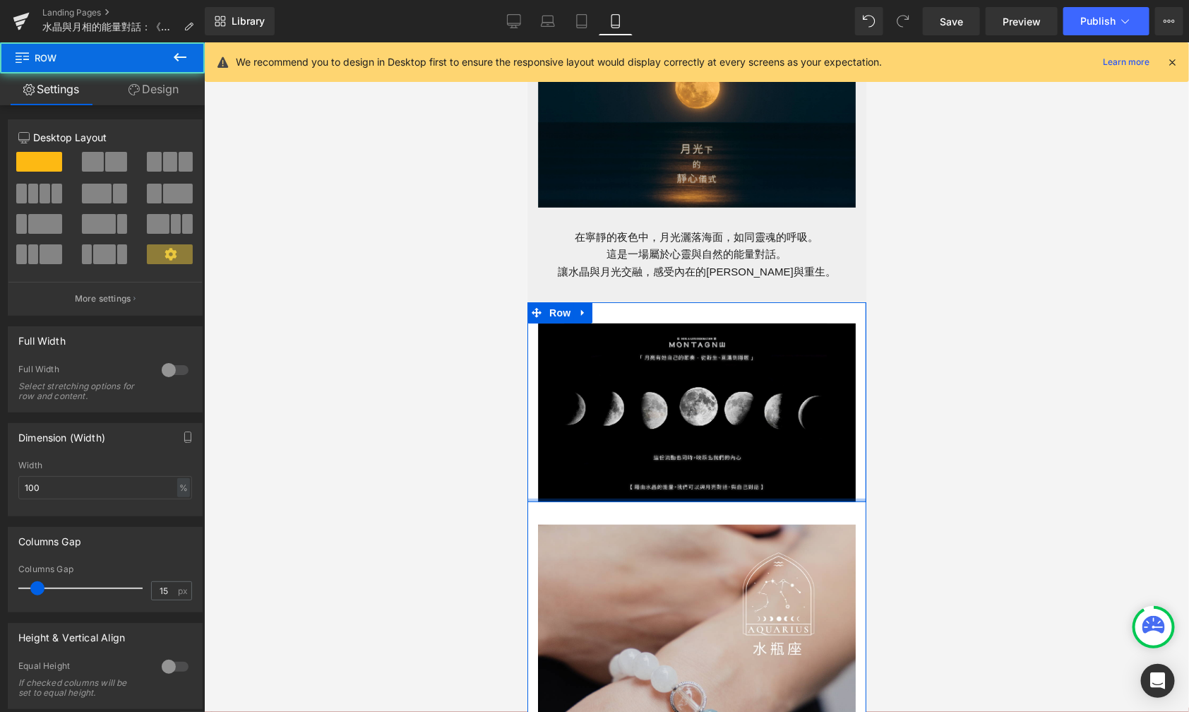
drag, startPoint x: 654, startPoint y: 489, endPoint x: 656, endPoint y: 457, distance: 31.9
click at [655, 459] on div "Image Row" at bounding box center [696, 402] width 339 height 200
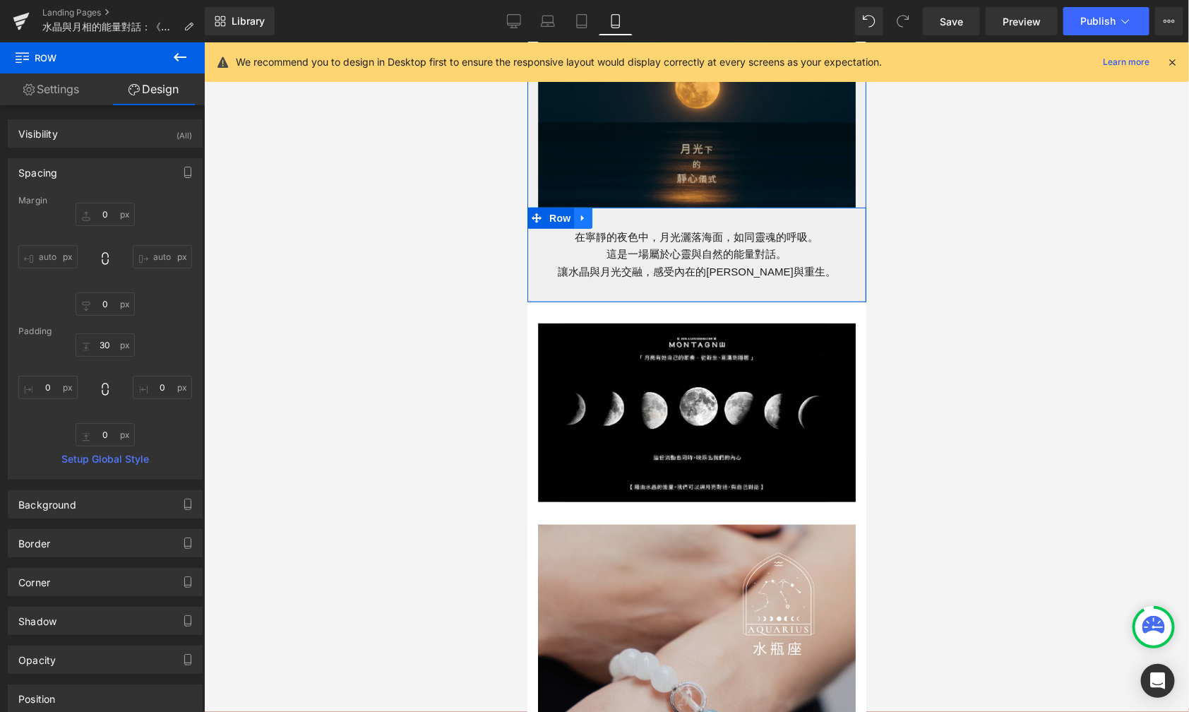
click at [578, 212] on icon at bounding box center [583, 217] width 10 height 11
click at [596, 213] on icon at bounding box center [601, 218] width 10 height 10
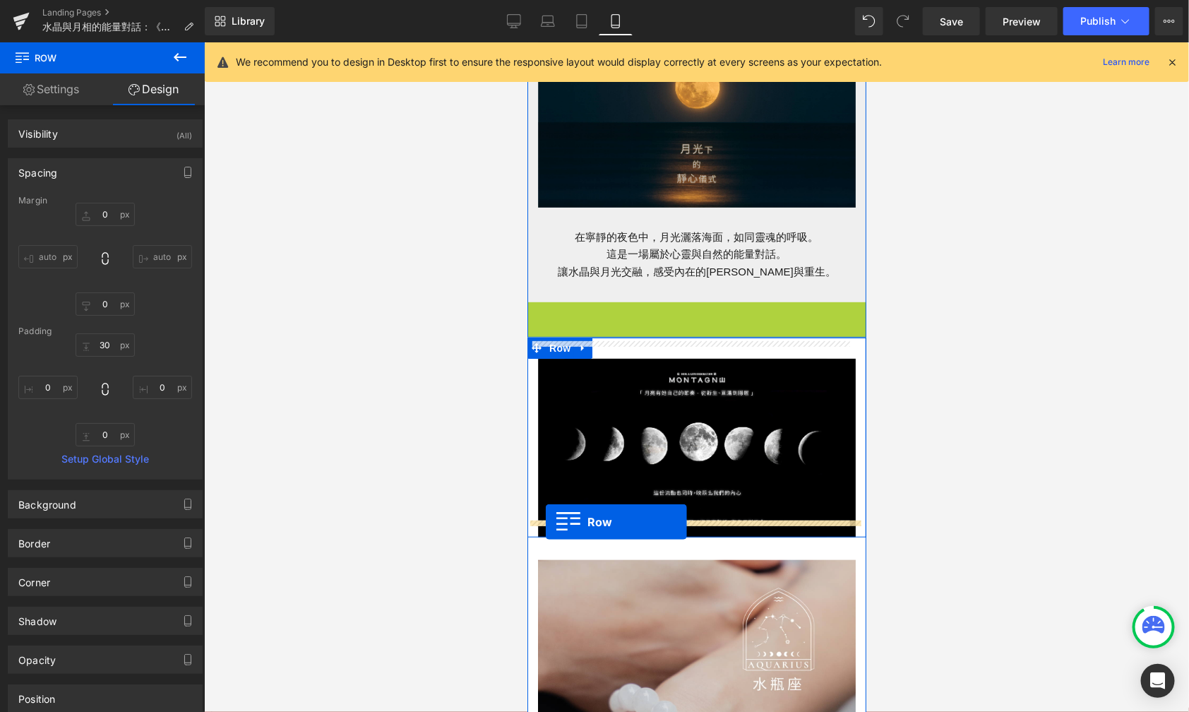
drag, startPoint x: 527, startPoint y: 294, endPoint x: 545, endPoint y: 521, distance: 228.1
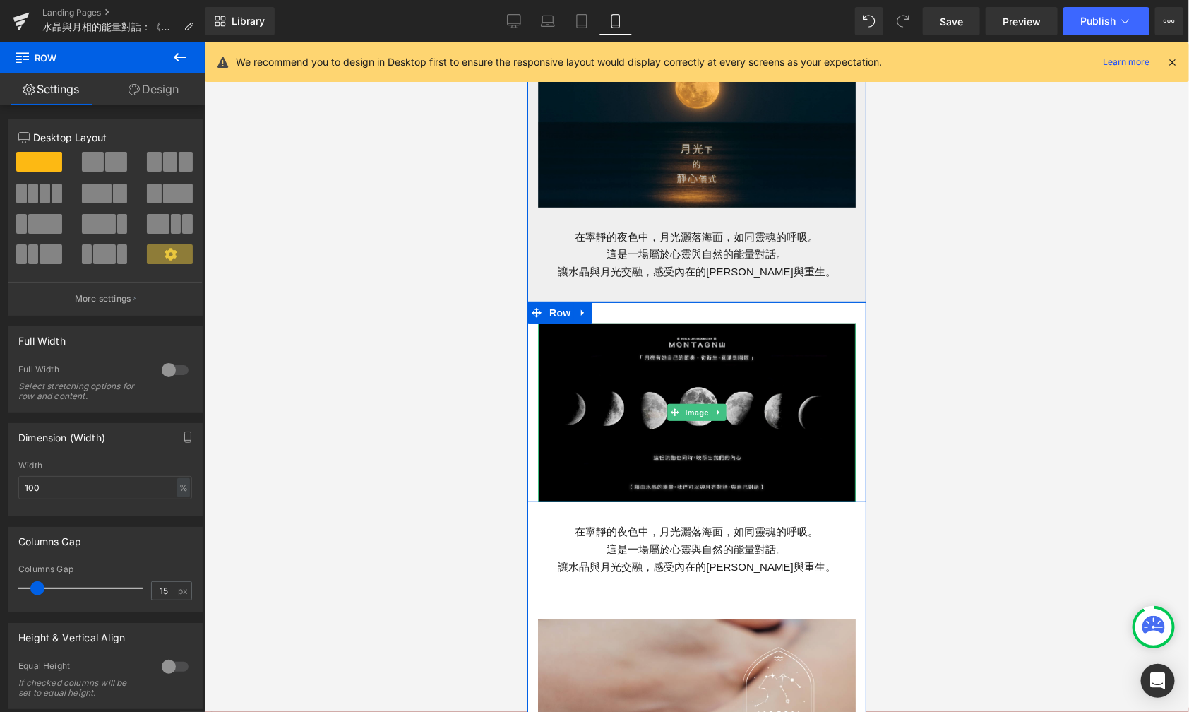
scroll to position [251, 0]
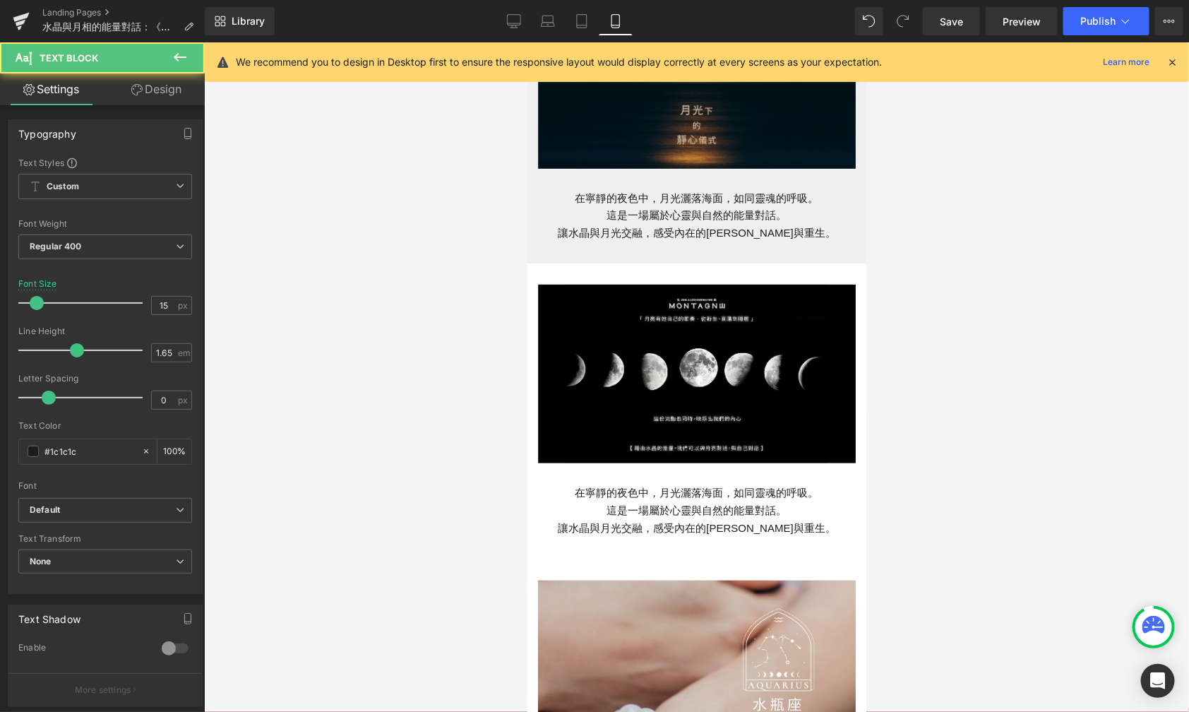
click at [717, 494] on div "在寧靜的夜色中，月光灑落海面，如同靈魂的呼吸。 這是一場屬於心靈與自然的能量對話。 讓水晶與月光交融， 感受內在的[PERSON_NAME]與重生。 Text…" at bounding box center [696, 510] width 318 height 52
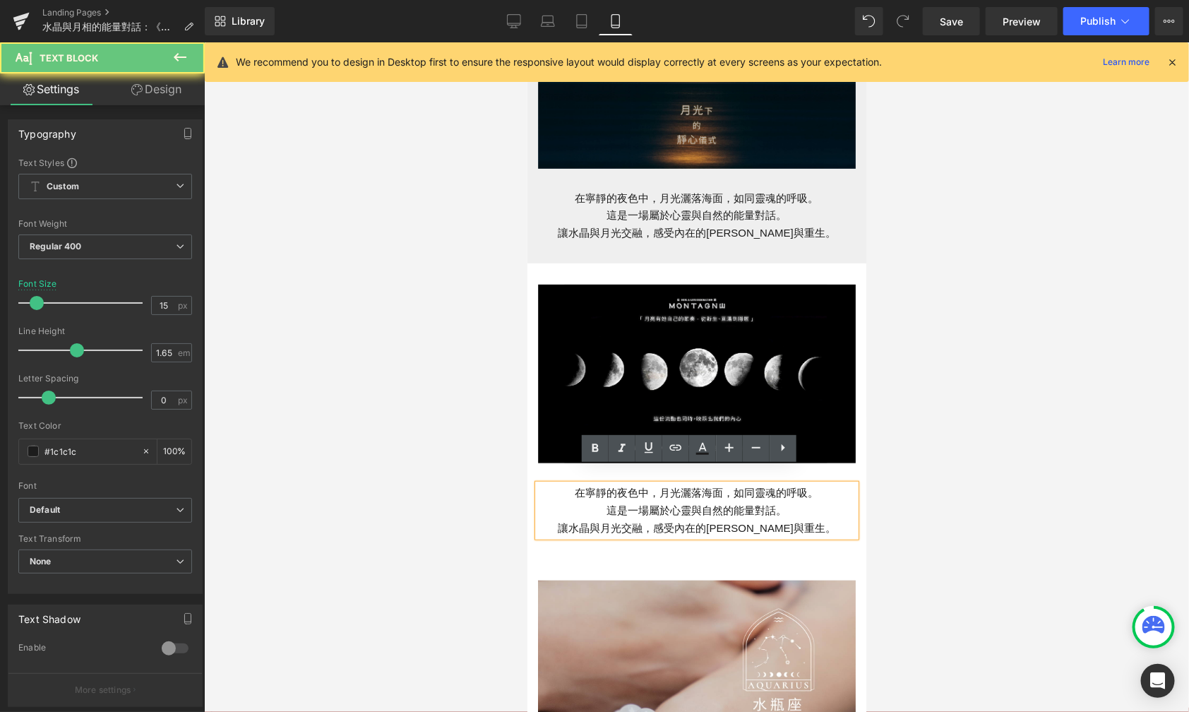
click at [768, 504] on span "這是一場屬於心靈與自然的能量對話。" at bounding box center [697, 510] width 180 height 12
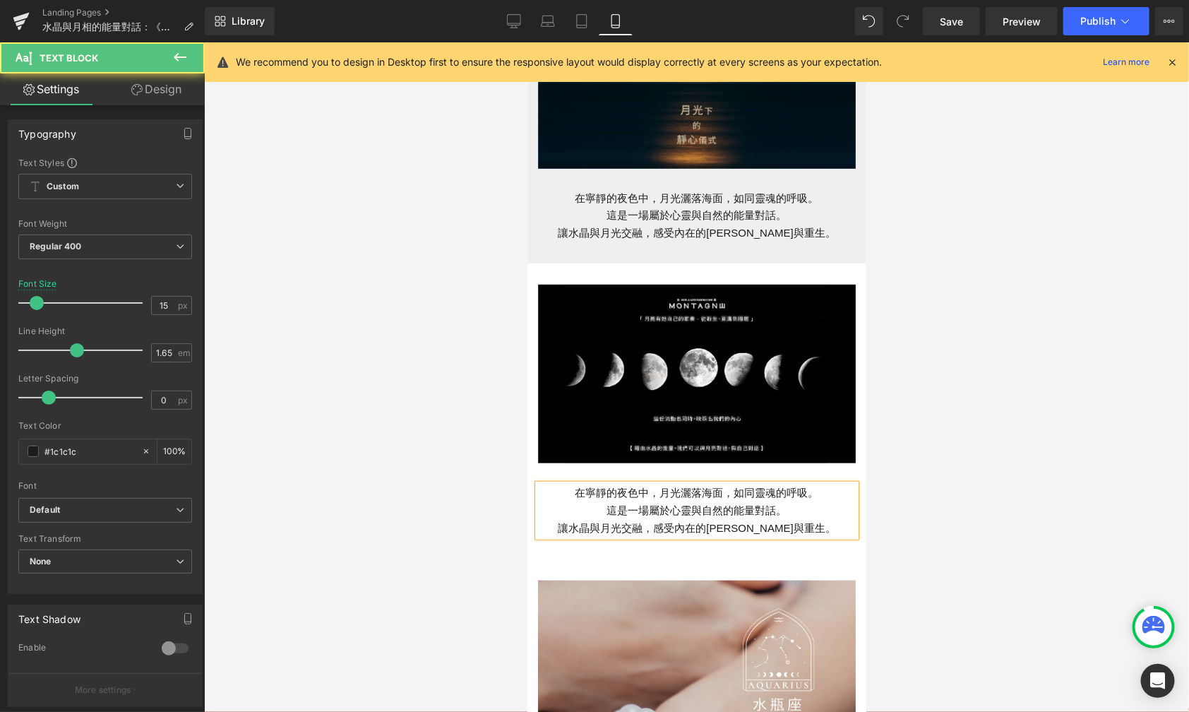
click at [761, 504] on span "這是一場屬於心靈與自然的能量對話。" at bounding box center [697, 510] width 180 height 12
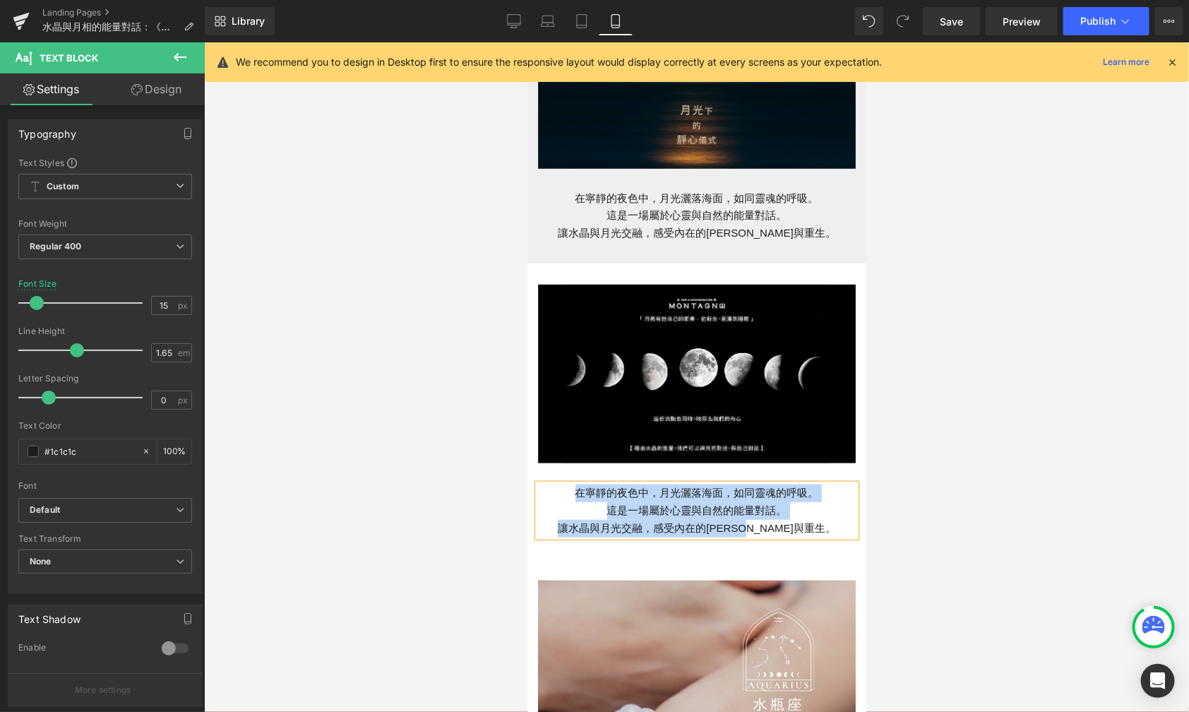
paste div
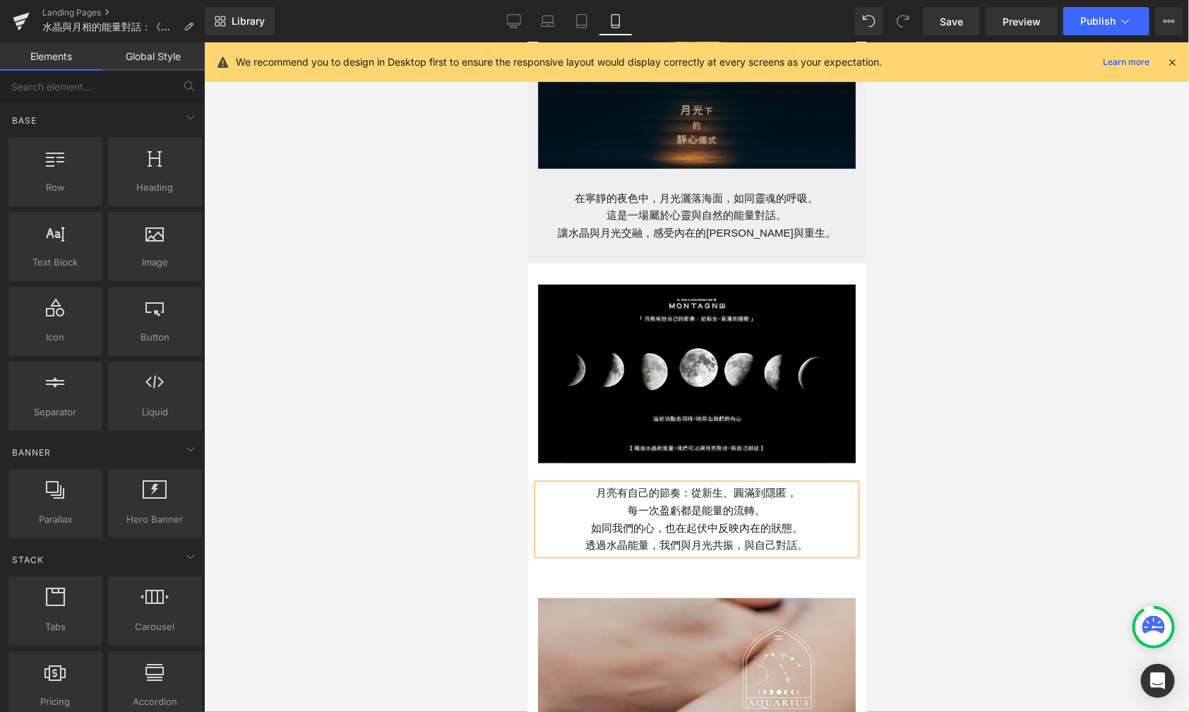
click at [941, 521] on div at bounding box center [696, 377] width 985 height 670
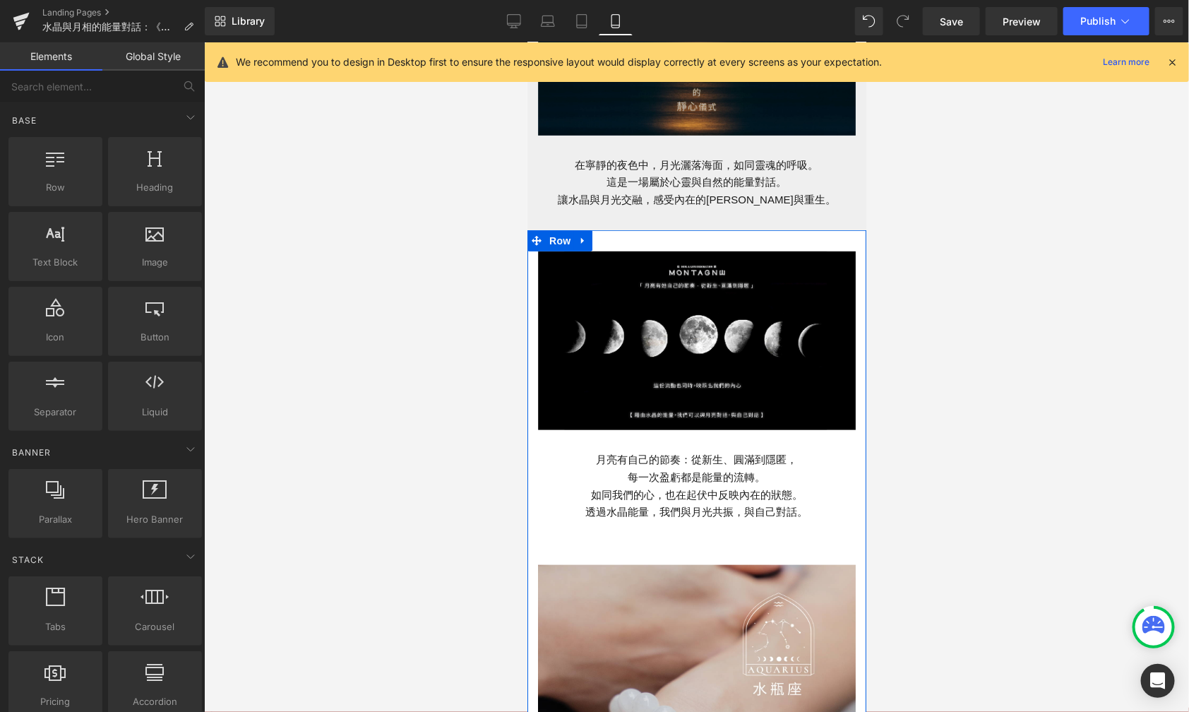
scroll to position [271, 0]
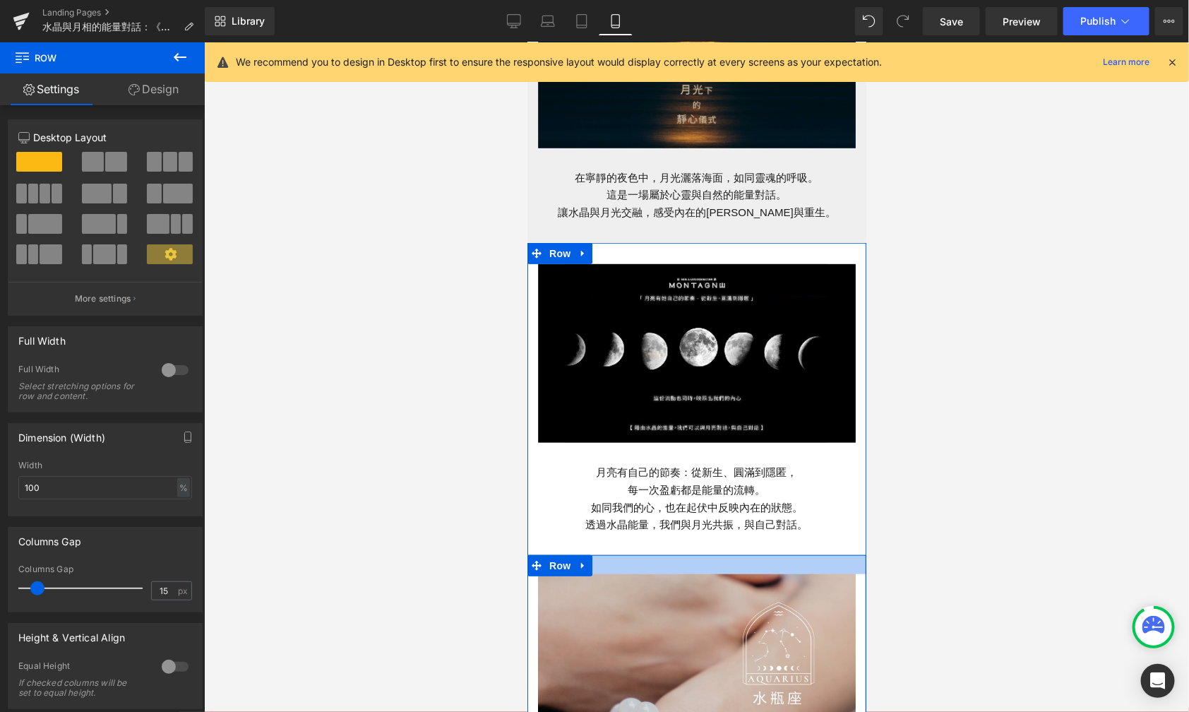
click at [671, 554] on div at bounding box center [696, 563] width 339 height 19
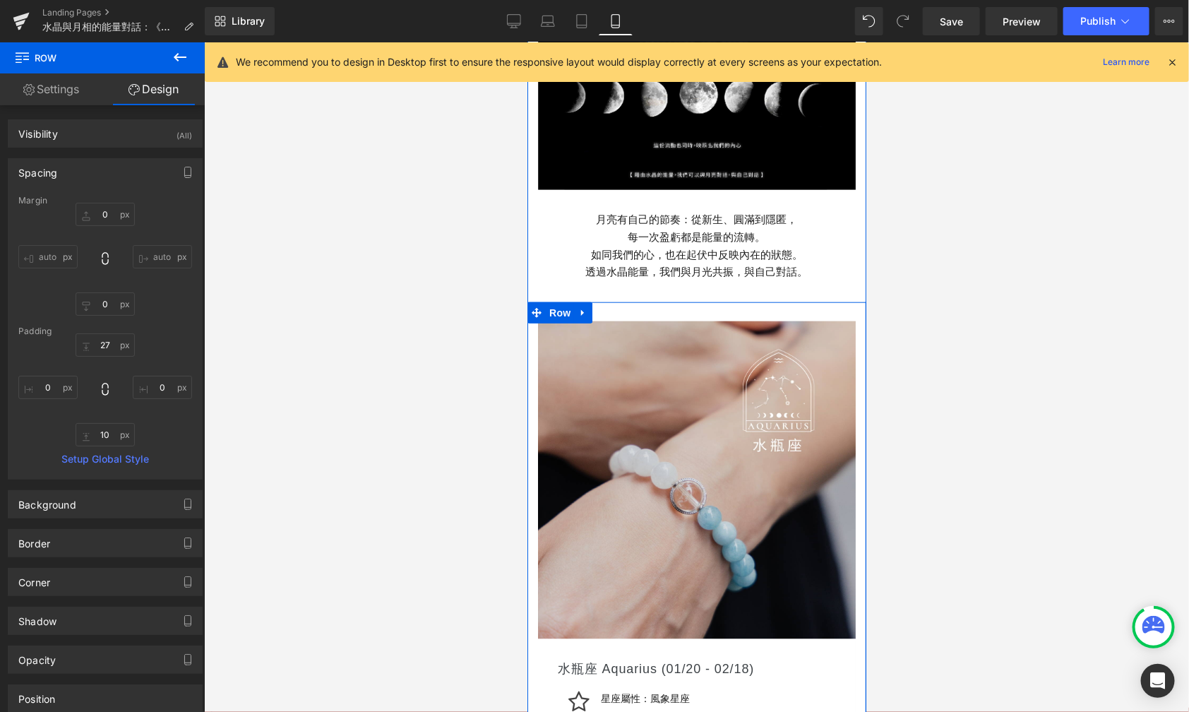
scroll to position [533, 0]
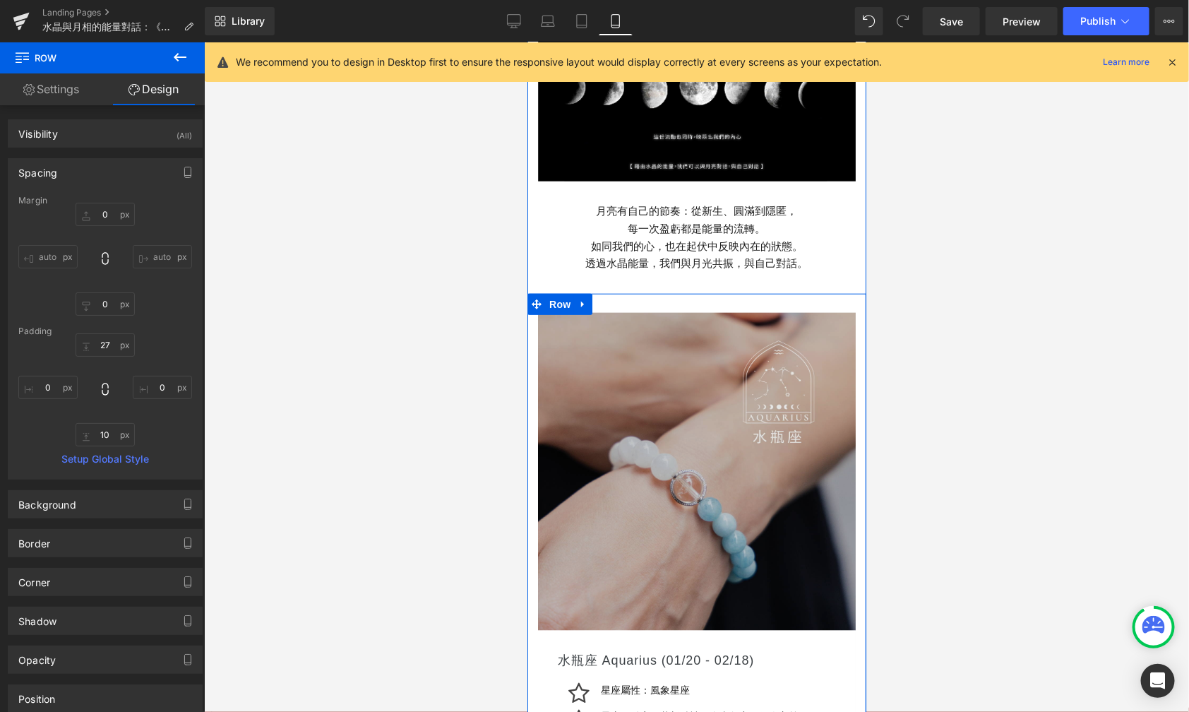
click at [678, 453] on div "Image" at bounding box center [696, 471] width 318 height 318
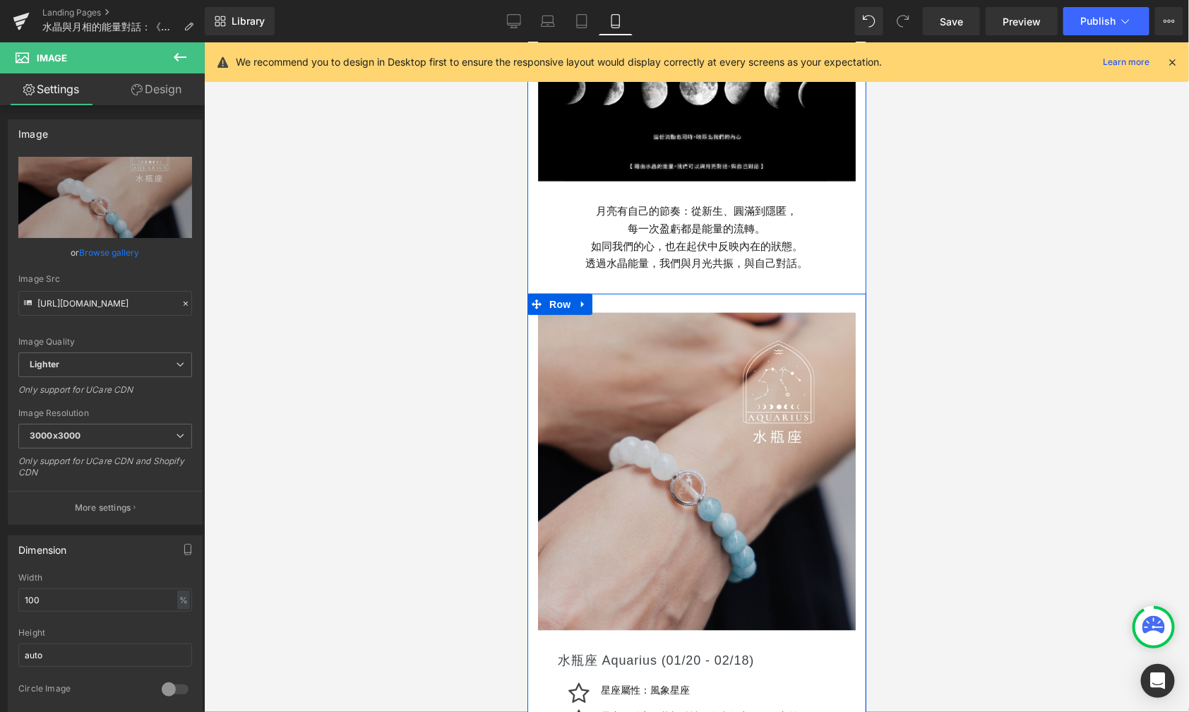
click at [587, 321] on icon at bounding box center [588, 323] width 2 height 5
click at [578, 299] on icon at bounding box center [583, 304] width 10 height 11
click at [611, 293] on link at bounding box center [619, 303] width 18 height 21
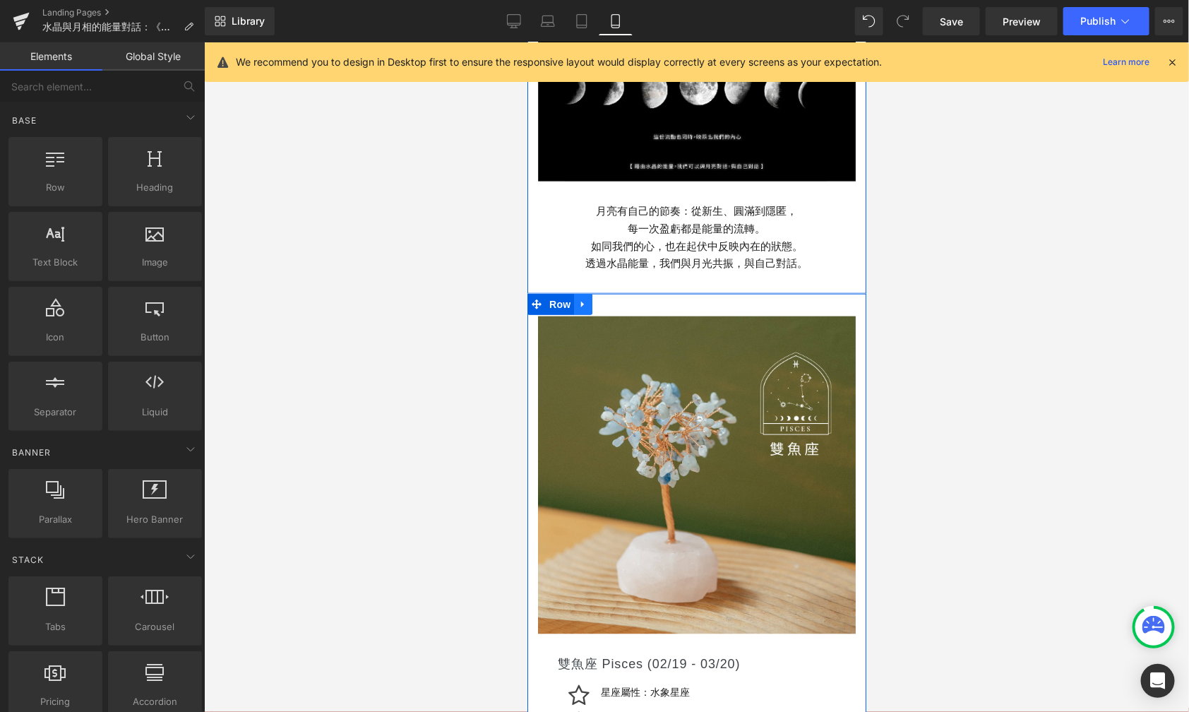
click at [578, 299] on icon at bounding box center [583, 304] width 10 height 11
click at [614, 299] on icon at bounding box center [619, 304] width 10 height 11
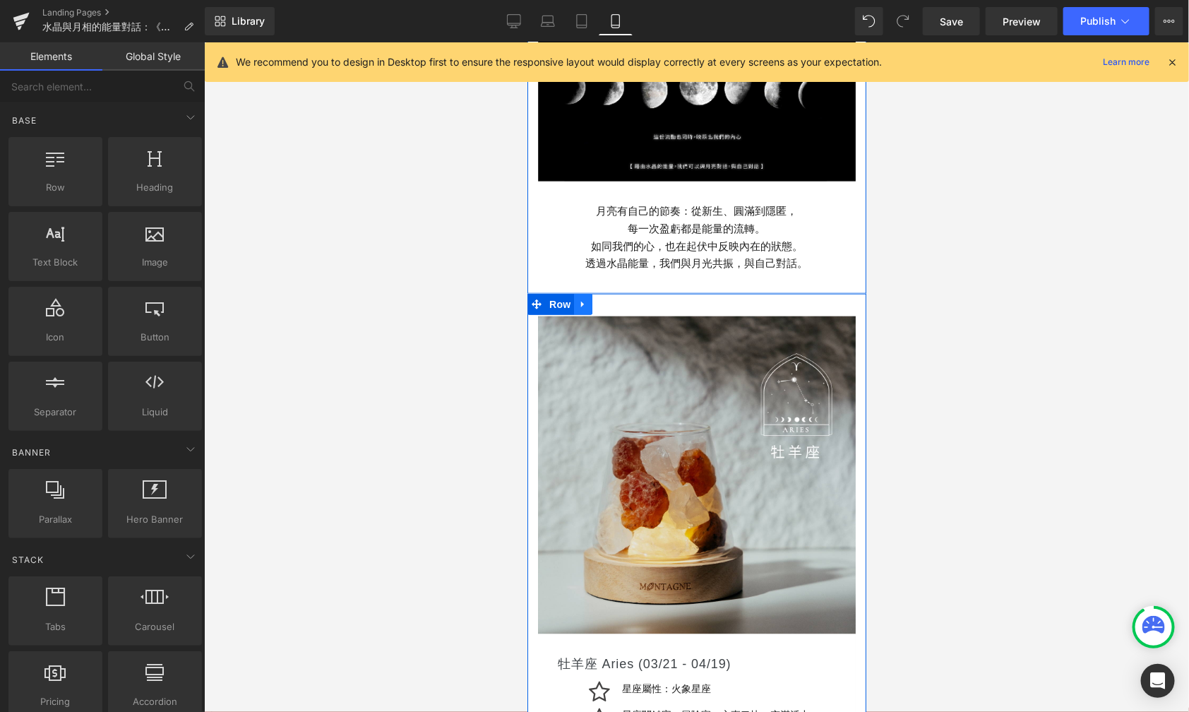
click at [581, 301] on icon at bounding box center [582, 304] width 3 height 6
click at [614, 299] on icon at bounding box center [619, 304] width 10 height 10
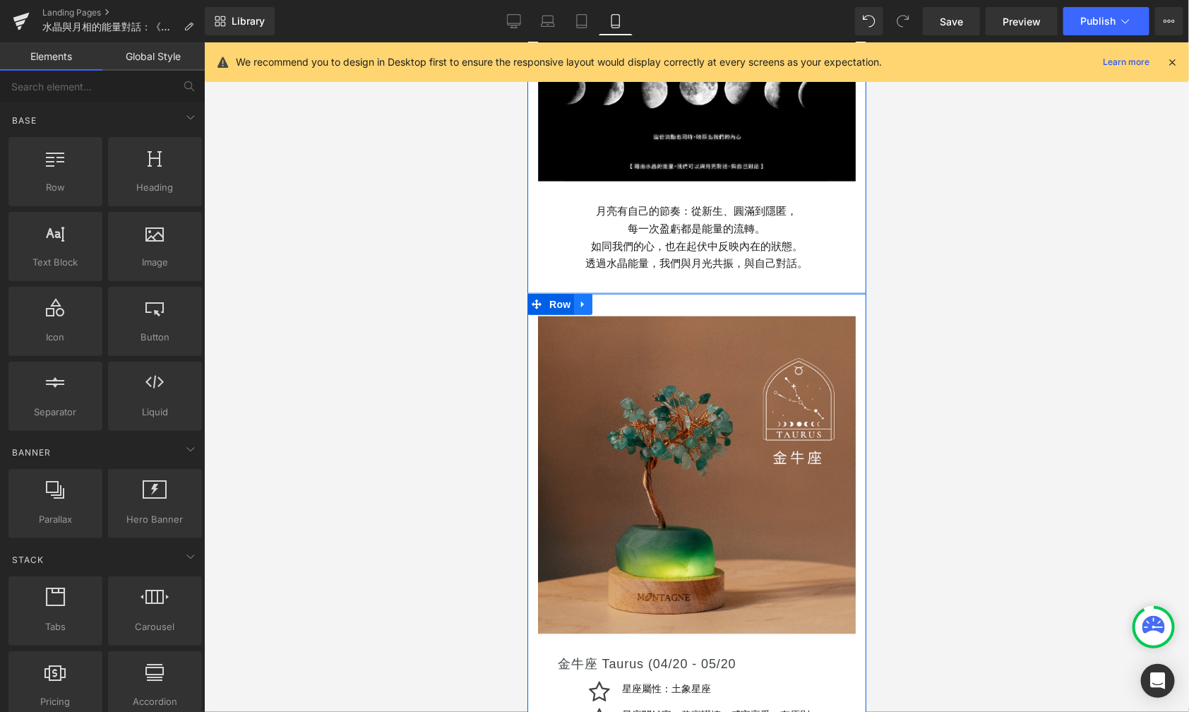
click at [578, 299] on icon at bounding box center [583, 304] width 10 height 11
click at [614, 299] on icon at bounding box center [619, 304] width 10 height 11
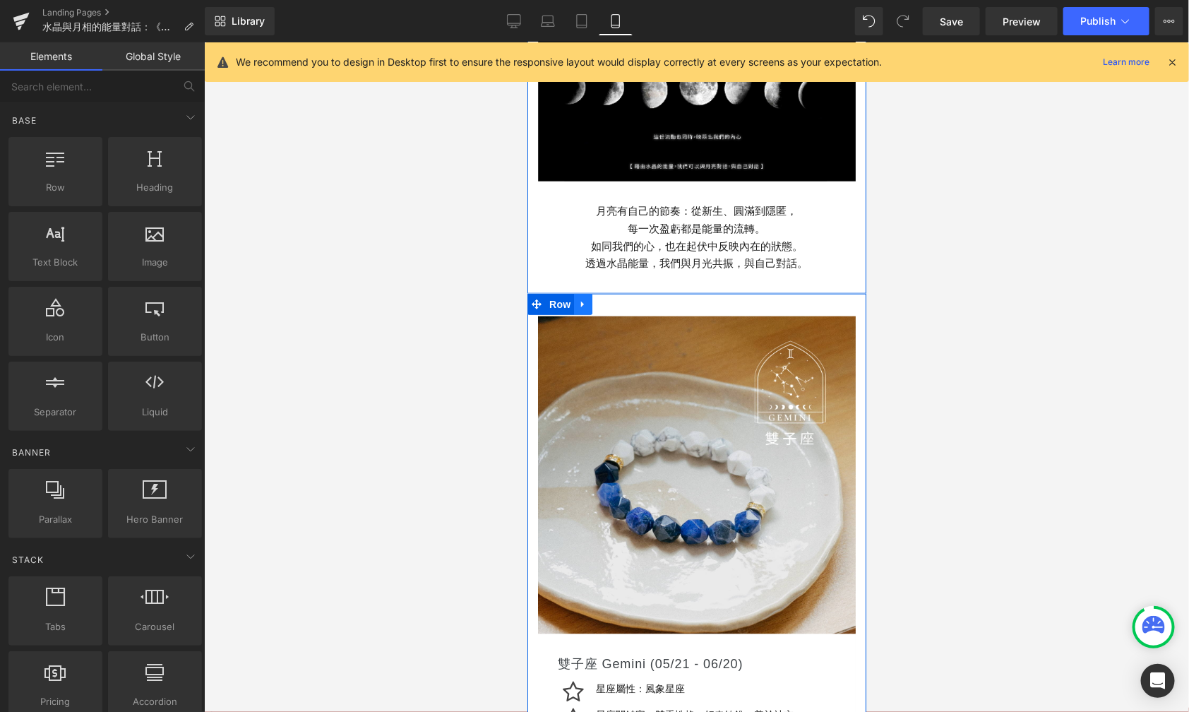
click at [579, 299] on icon at bounding box center [583, 304] width 10 height 11
click at [616, 299] on icon at bounding box center [619, 304] width 10 height 10
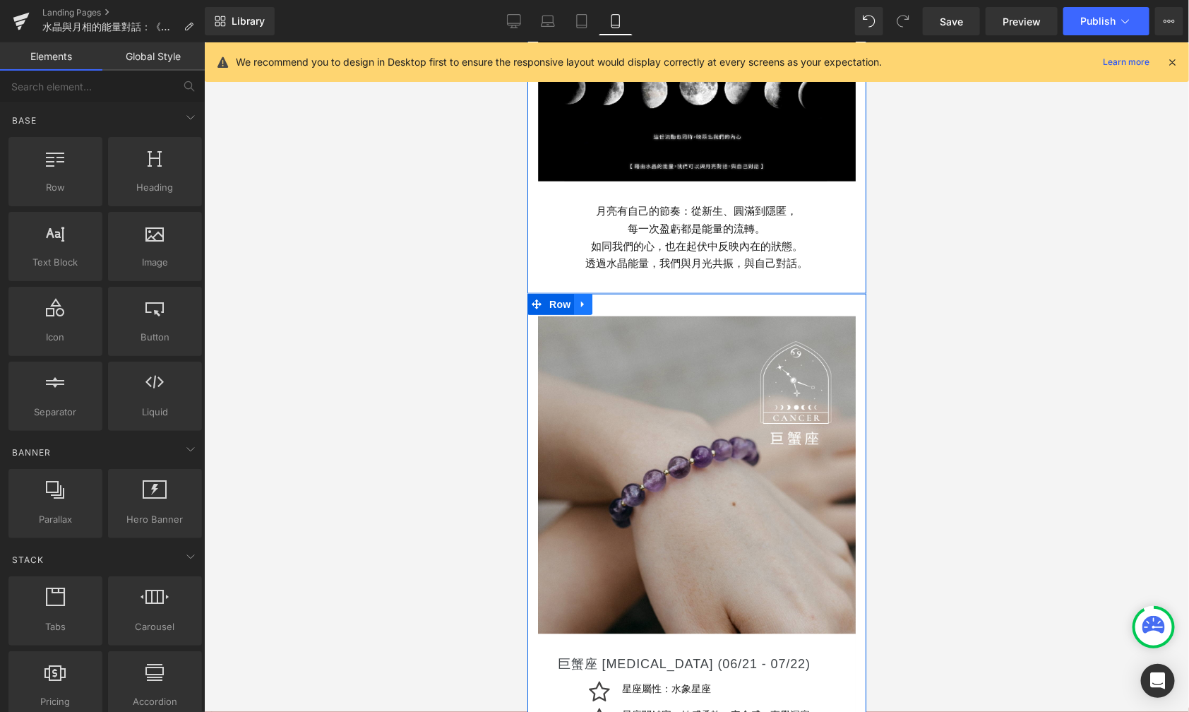
click at [580, 299] on icon at bounding box center [583, 304] width 10 height 11
click at [618, 293] on link at bounding box center [619, 303] width 18 height 21
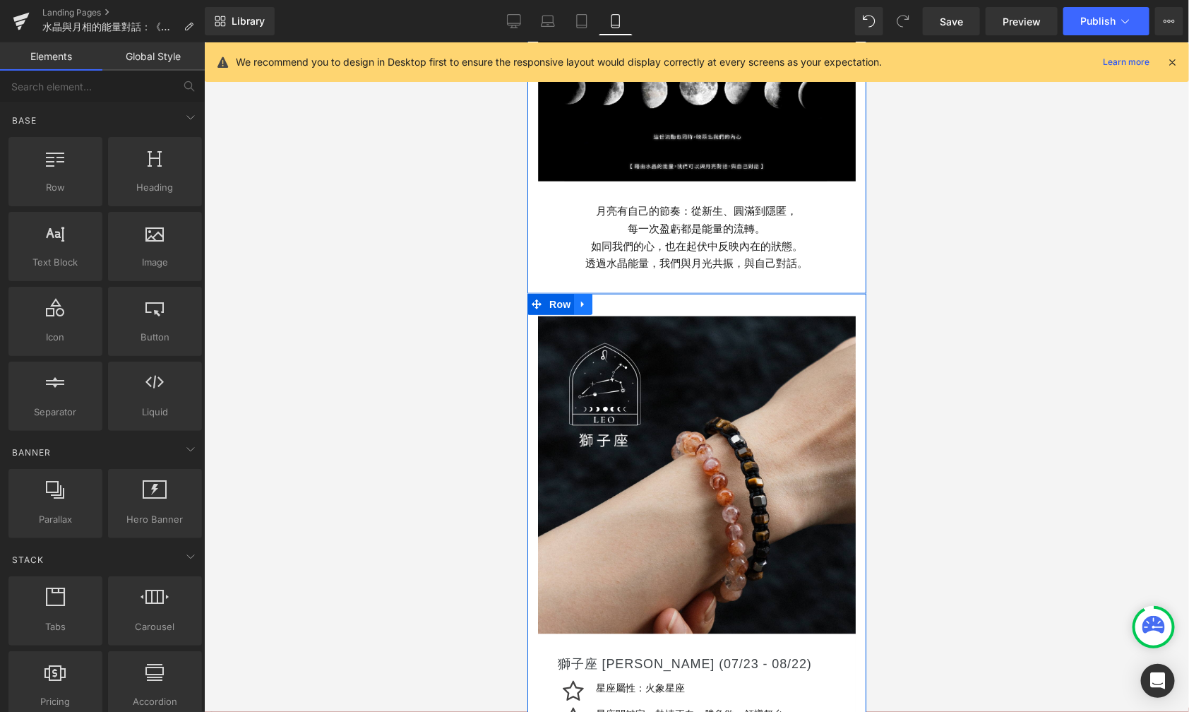
click at [584, 293] on link at bounding box center [582, 303] width 18 height 21
click at [614, 299] on icon at bounding box center [619, 304] width 10 height 10
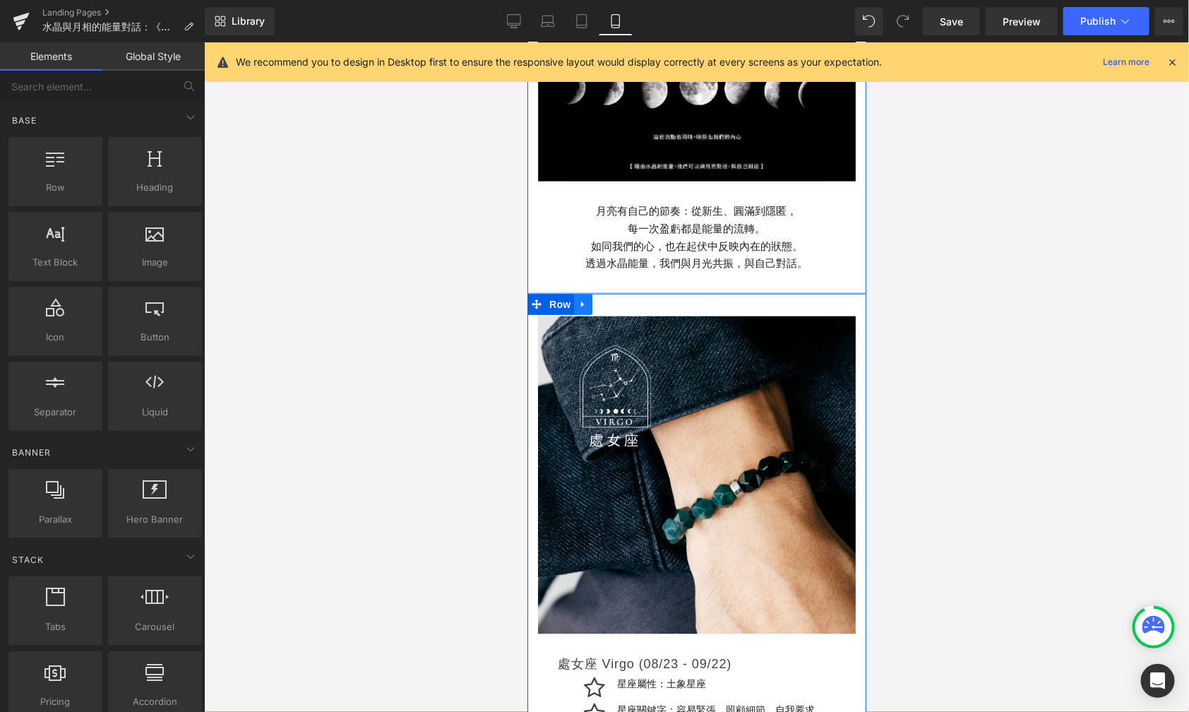
click at [580, 293] on link at bounding box center [582, 303] width 18 height 21
click at [614, 299] on icon at bounding box center [619, 304] width 10 height 10
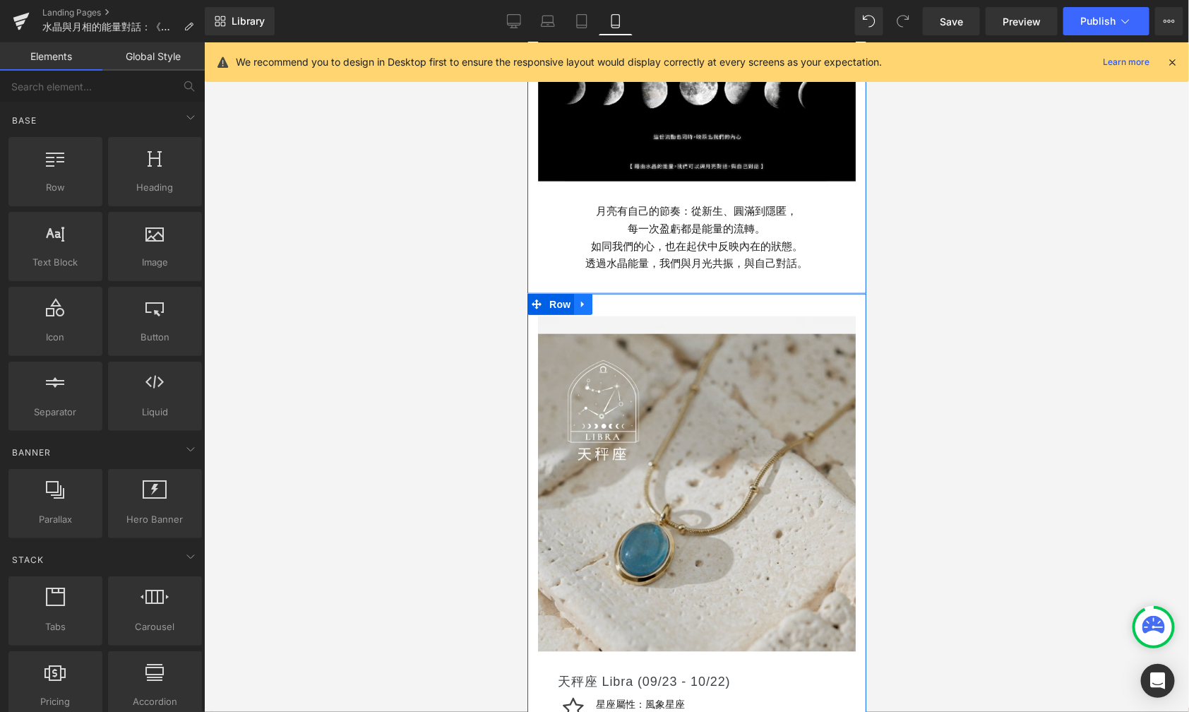
click at [578, 299] on icon at bounding box center [583, 304] width 10 height 11
click at [614, 299] on icon at bounding box center [619, 304] width 10 height 11
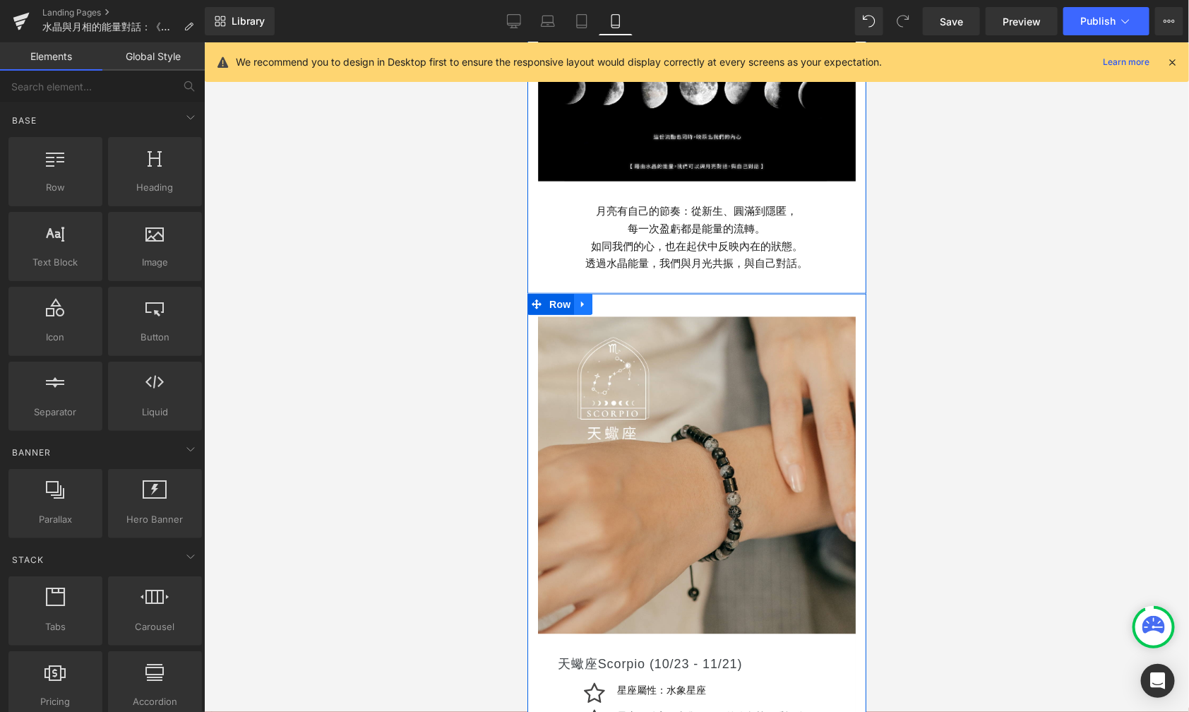
click at [581, 293] on link at bounding box center [582, 303] width 18 height 21
click at [614, 299] on icon at bounding box center [619, 304] width 10 height 10
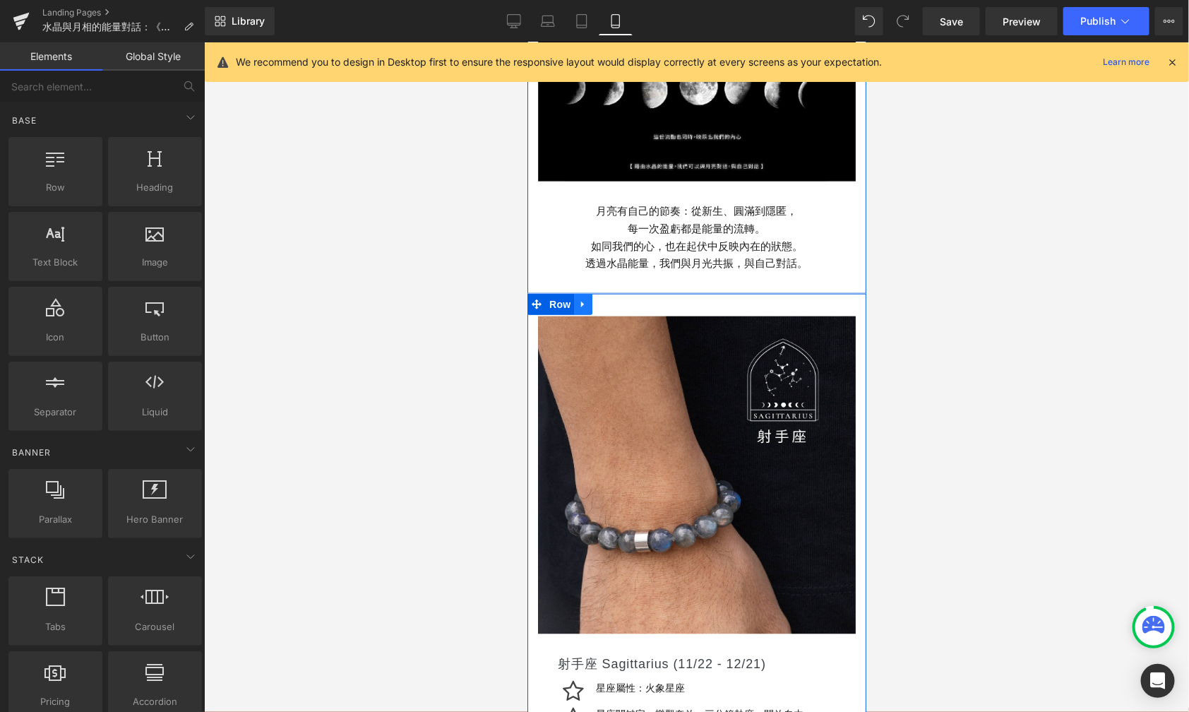
click at [583, 293] on link at bounding box center [582, 303] width 18 height 21
click at [616, 299] on icon at bounding box center [619, 304] width 10 height 10
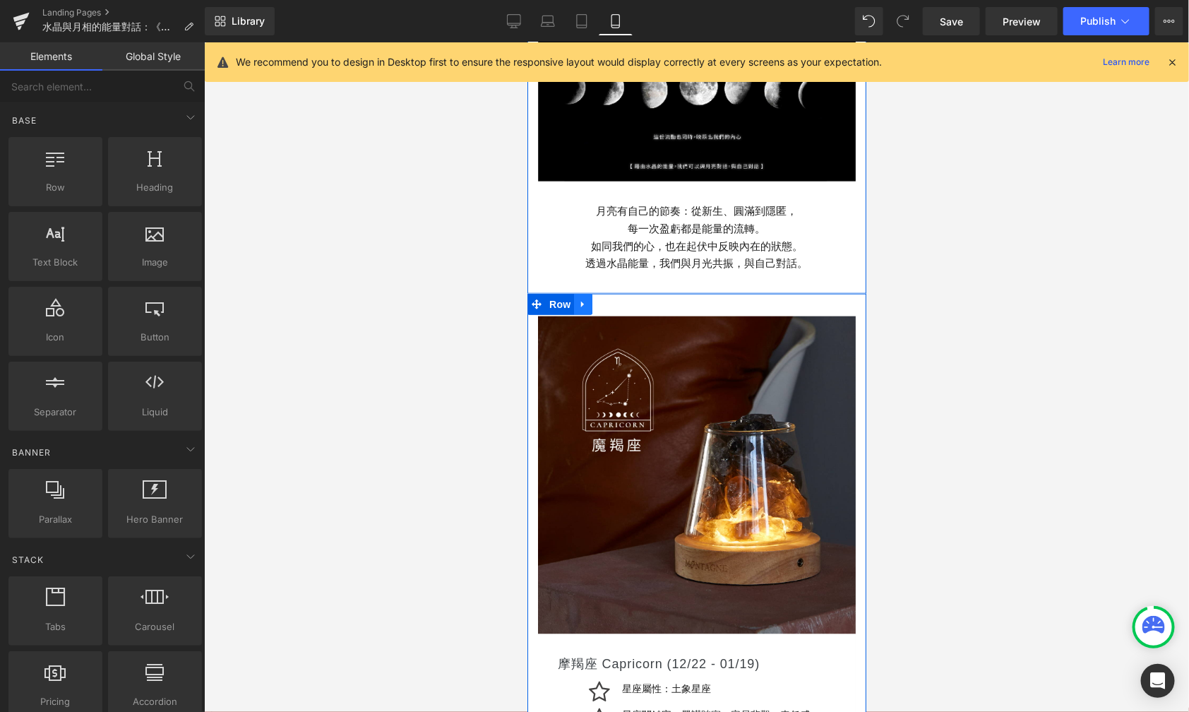
click at [578, 299] on icon at bounding box center [583, 304] width 10 height 11
click at [614, 299] on icon at bounding box center [619, 304] width 10 height 10
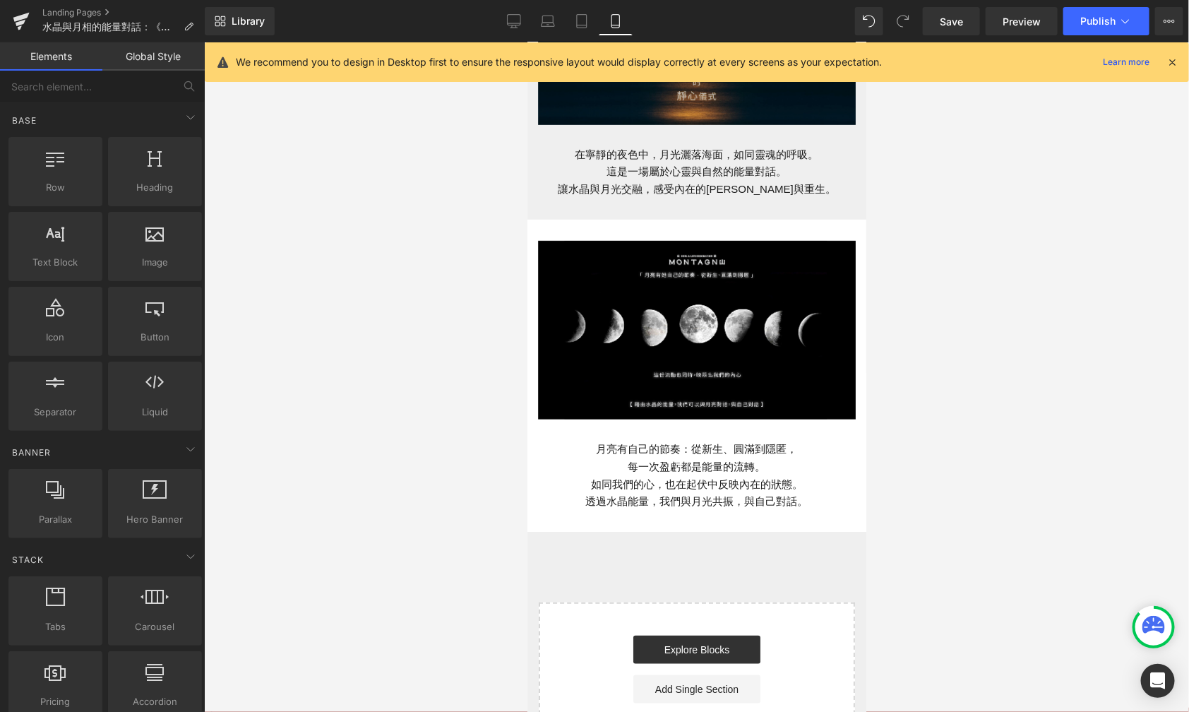
scroll to position [293, 0]
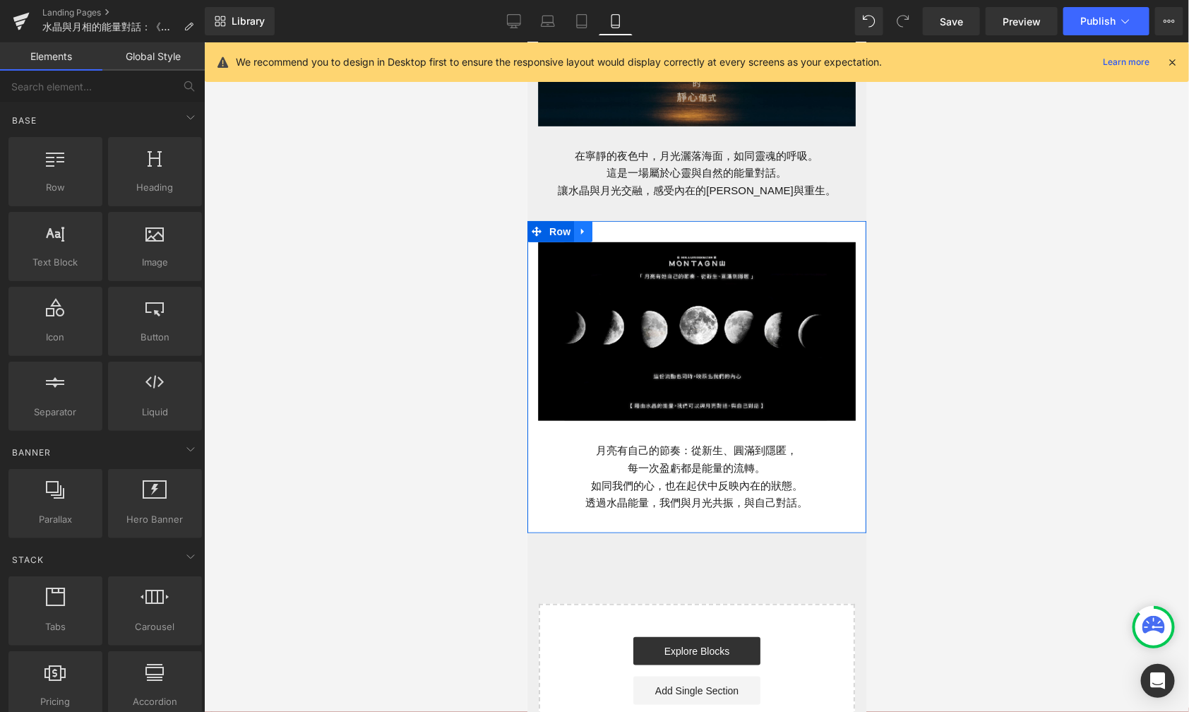
click at [578, 225] on icon at bounding box center [583, 230] width 10 height 11
click at [599, 220] on link at bounding box center [601, 230] width 18 height 21
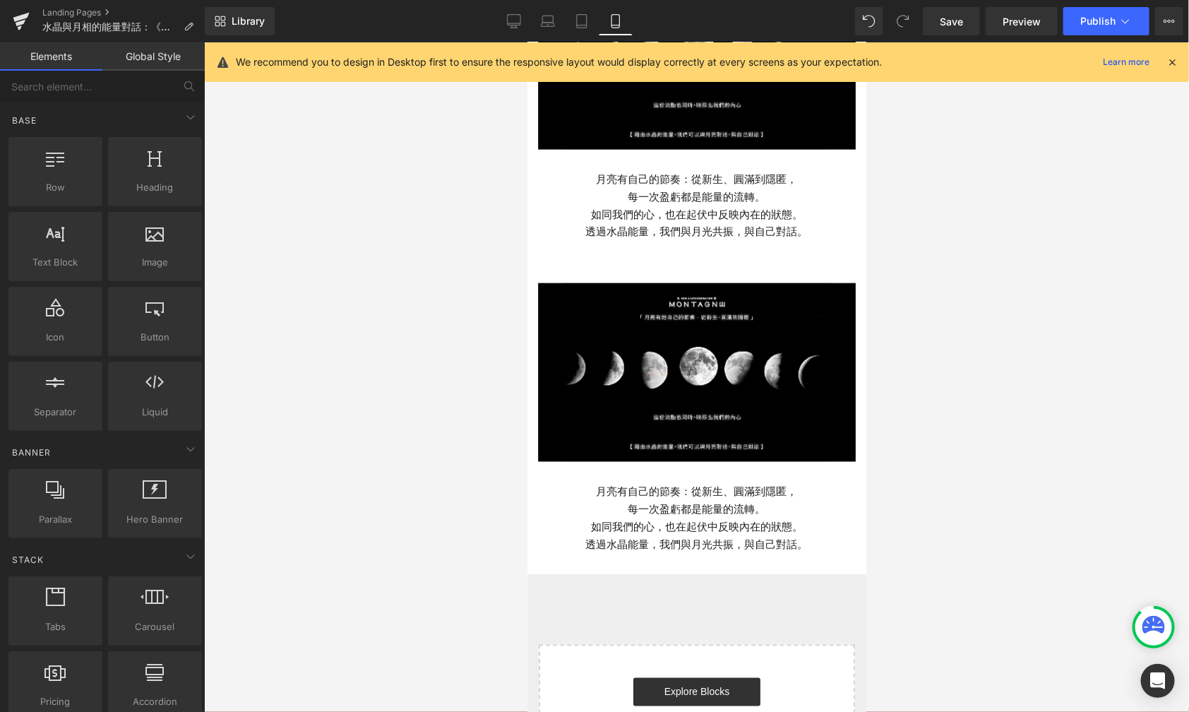
scroll to position [657, 0]
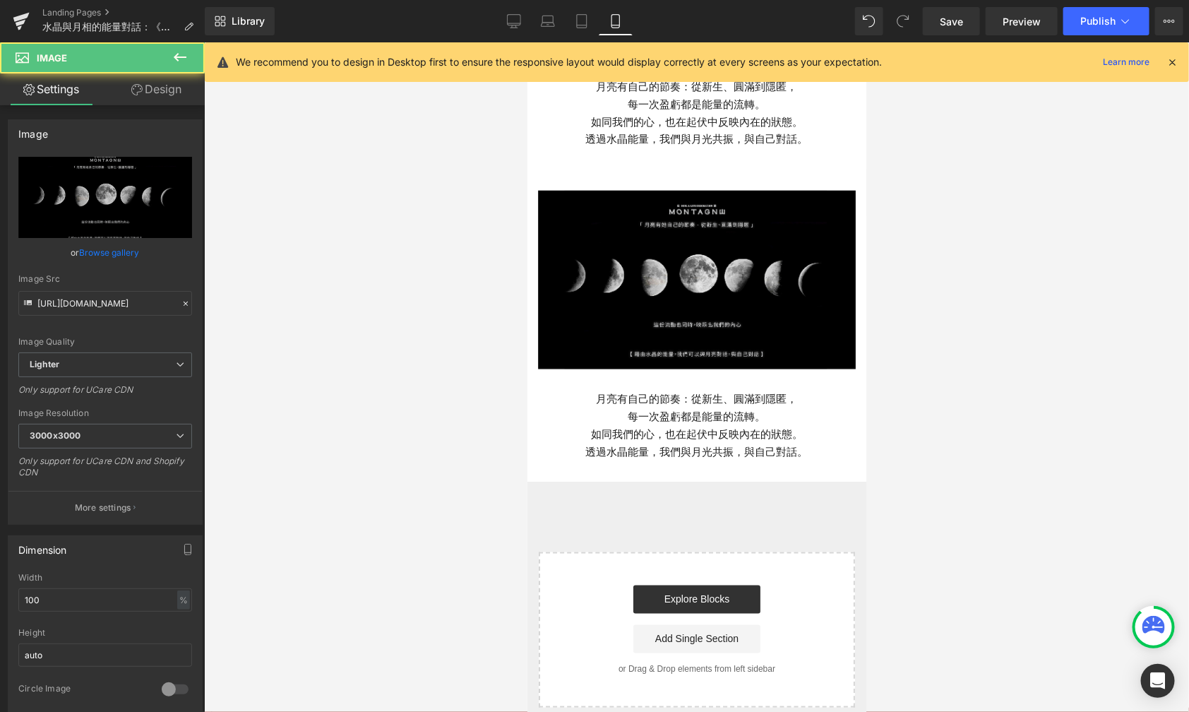
click at [642, 299] on img at bounding box center [696, 279] width 318 height 179
click at [138, 198] on icon "Replace Image" at bounding box center [105, 198] width 113 height 18
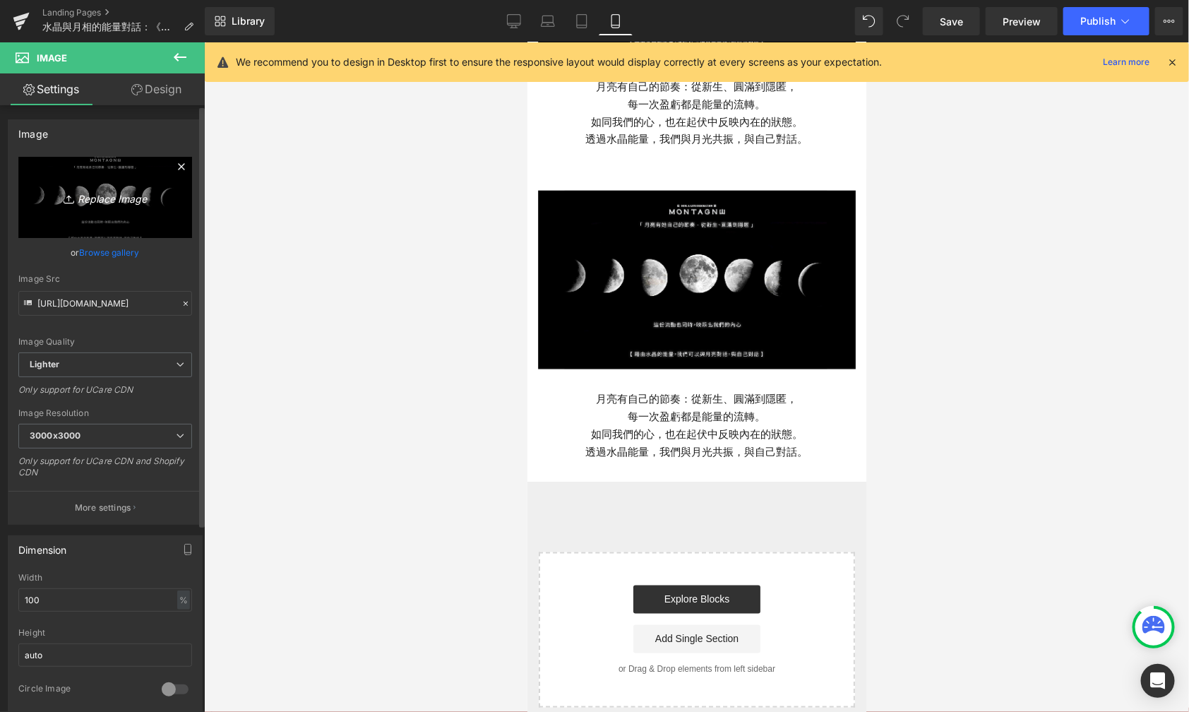
type input "C:\fakepath\月亮議題-10.jpg"
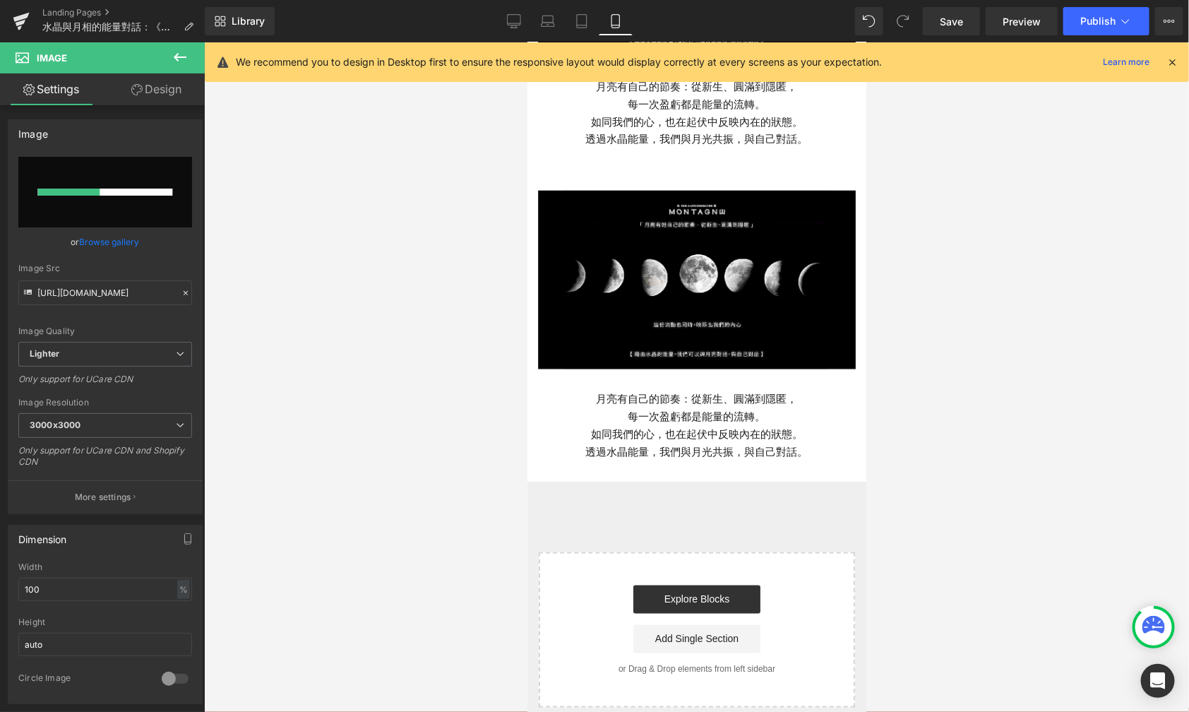
scroll to position [602, 0]
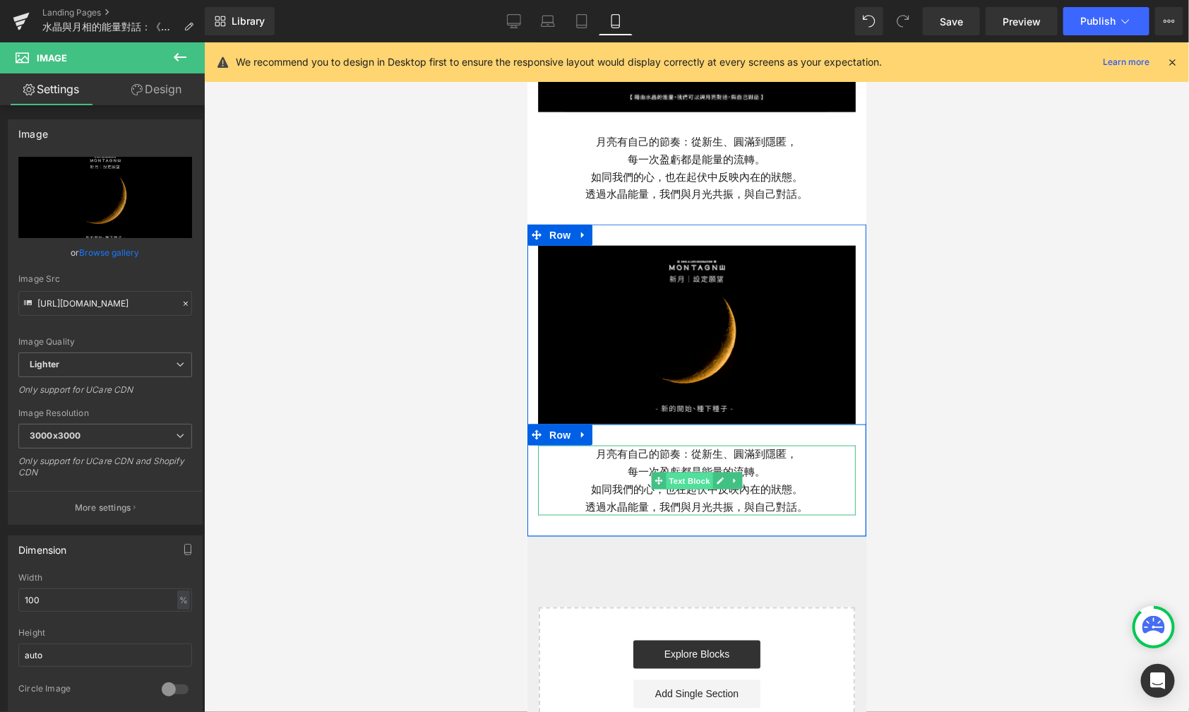
click at [703, 472] on span "Text Block" at bounding box center [688, 480] width 47 height 17
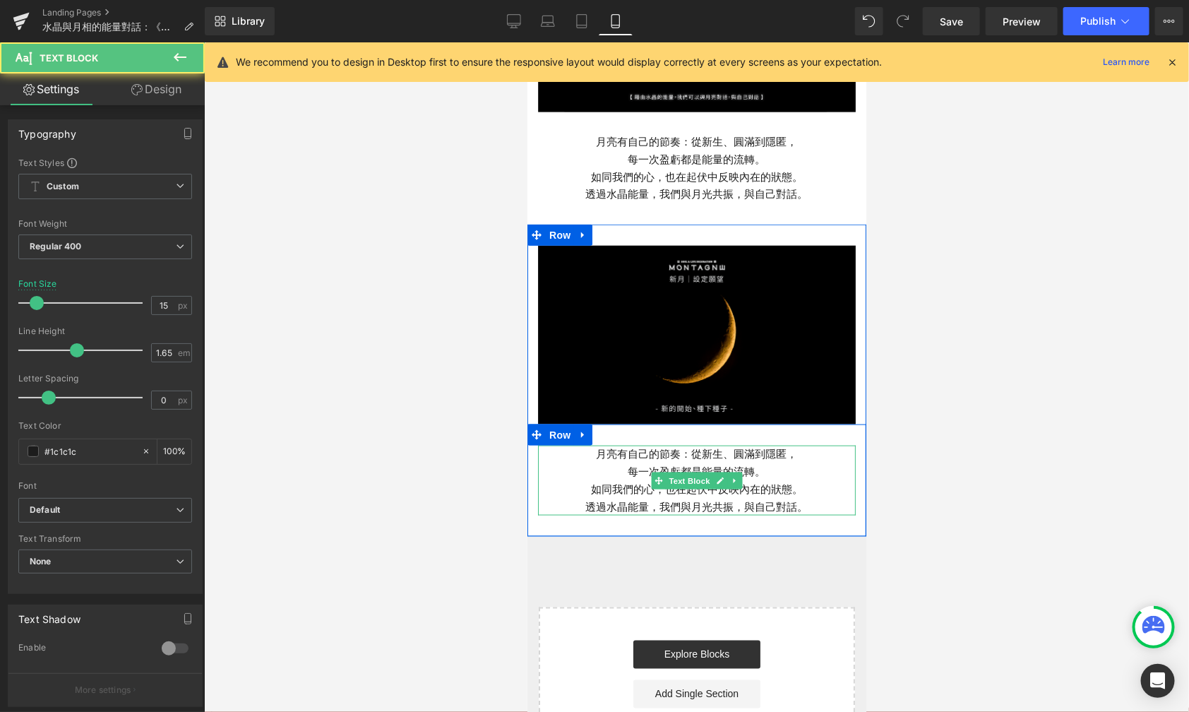
click at [785, 463] on p "每一次盈虧都是能量的流轉。" at bounding box center [696, 472] width 318 height 18
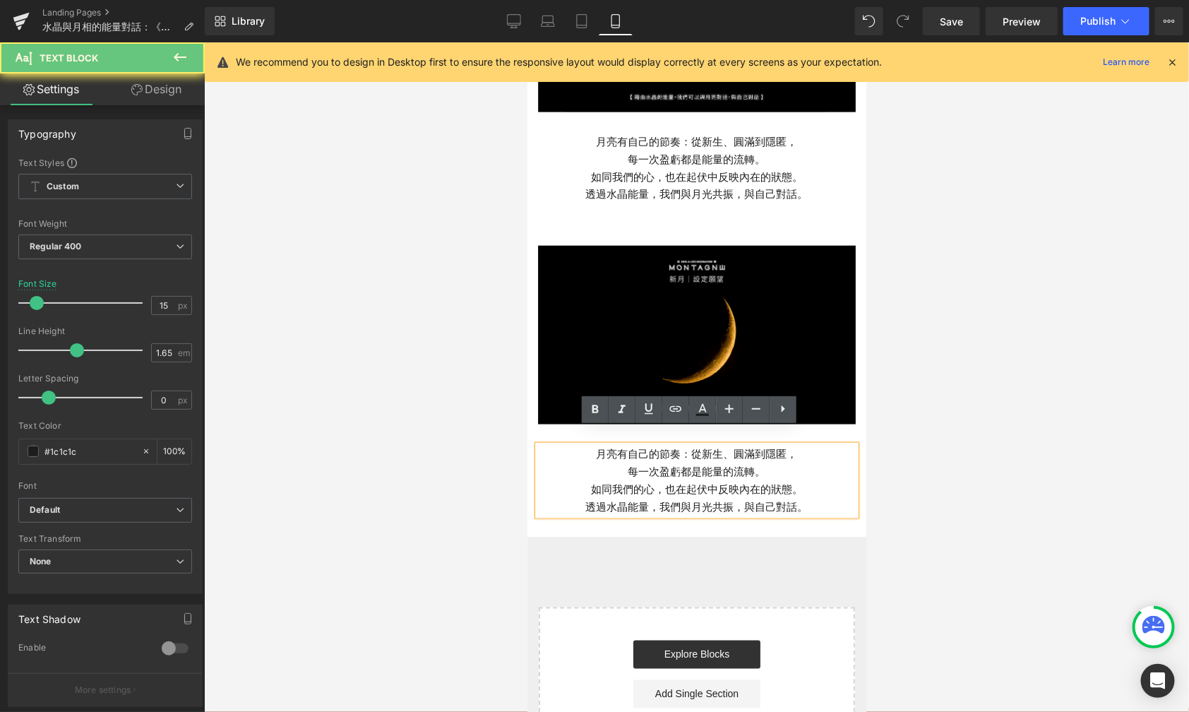
click at [760, 480] on p "如同我們的心，也在起伏中反映內在的狀態。" at bounding box center [696, 489] width 318 height 18
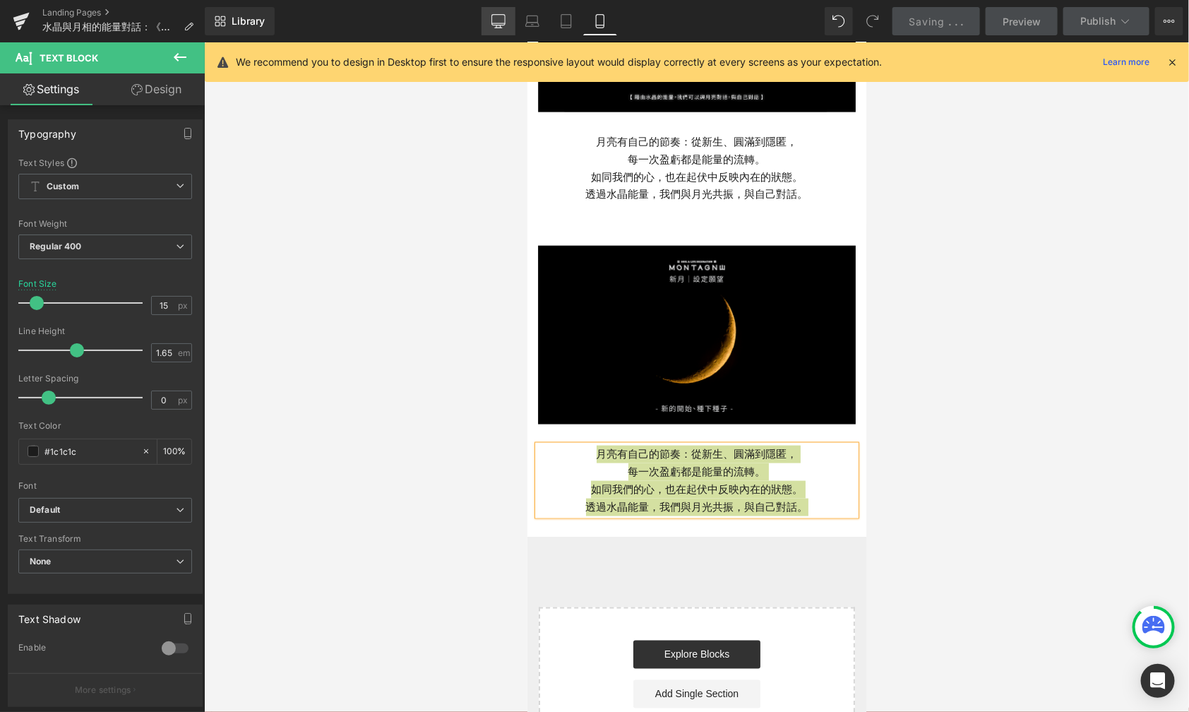
click at [511, 18] on link "Desktop" at bounding box center [499, 21] width 34 height 28
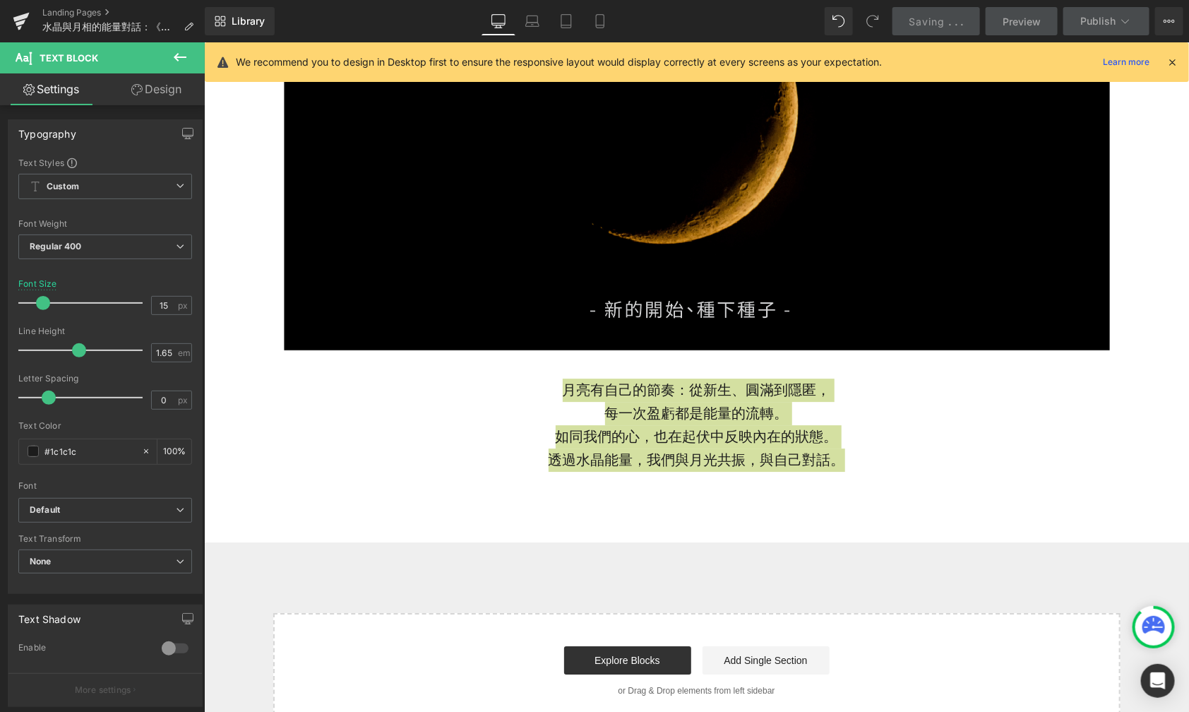
scroll to position [1742, 0]
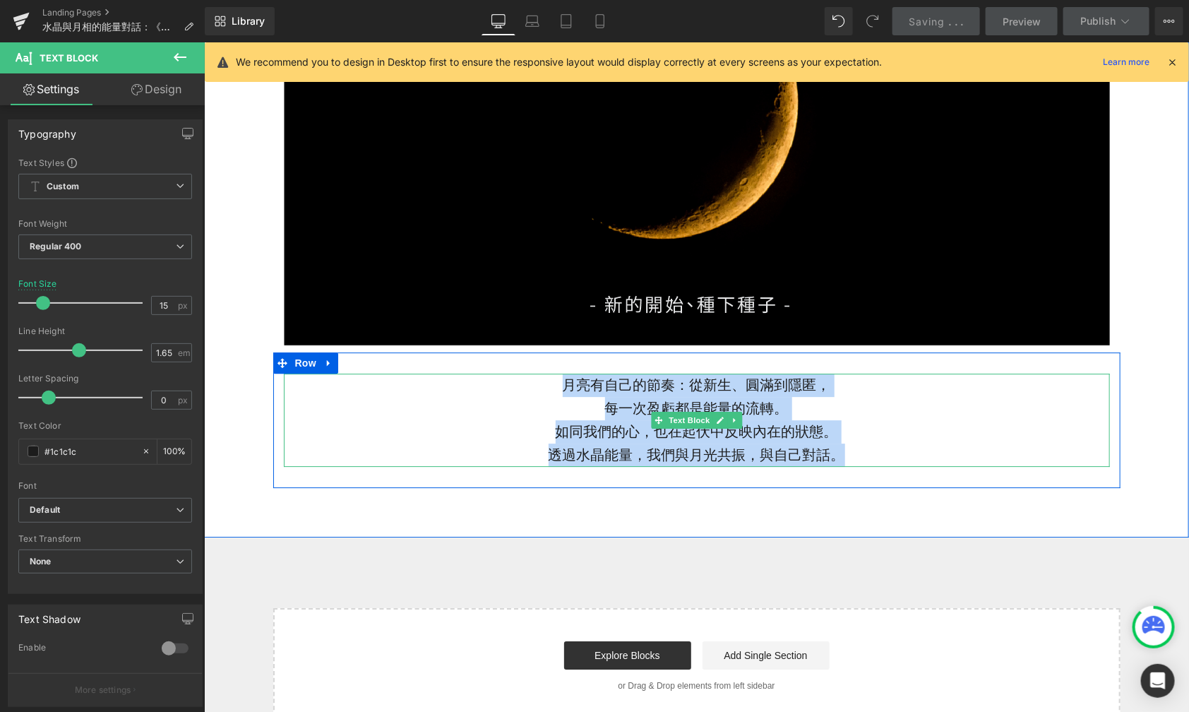
click at [694, 439] on p "如同我們的心，也在起伏中反映內在的狀態。" at bounding box center [696, 431] width 826 height 23
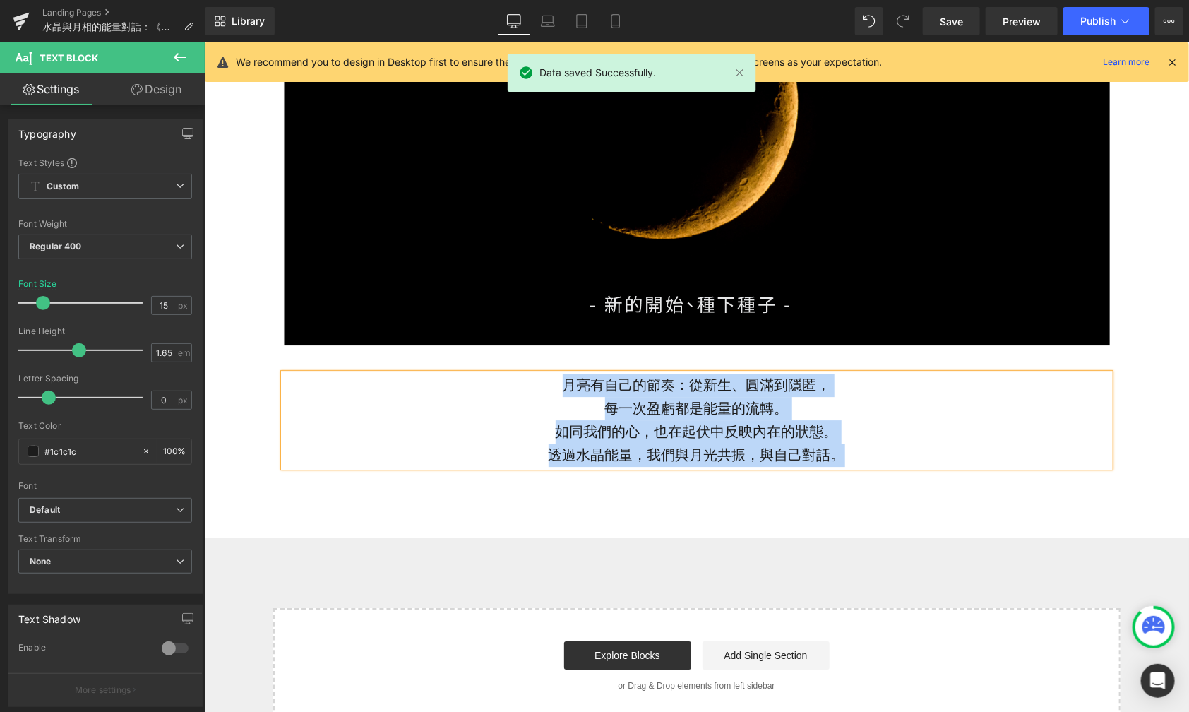
paste div
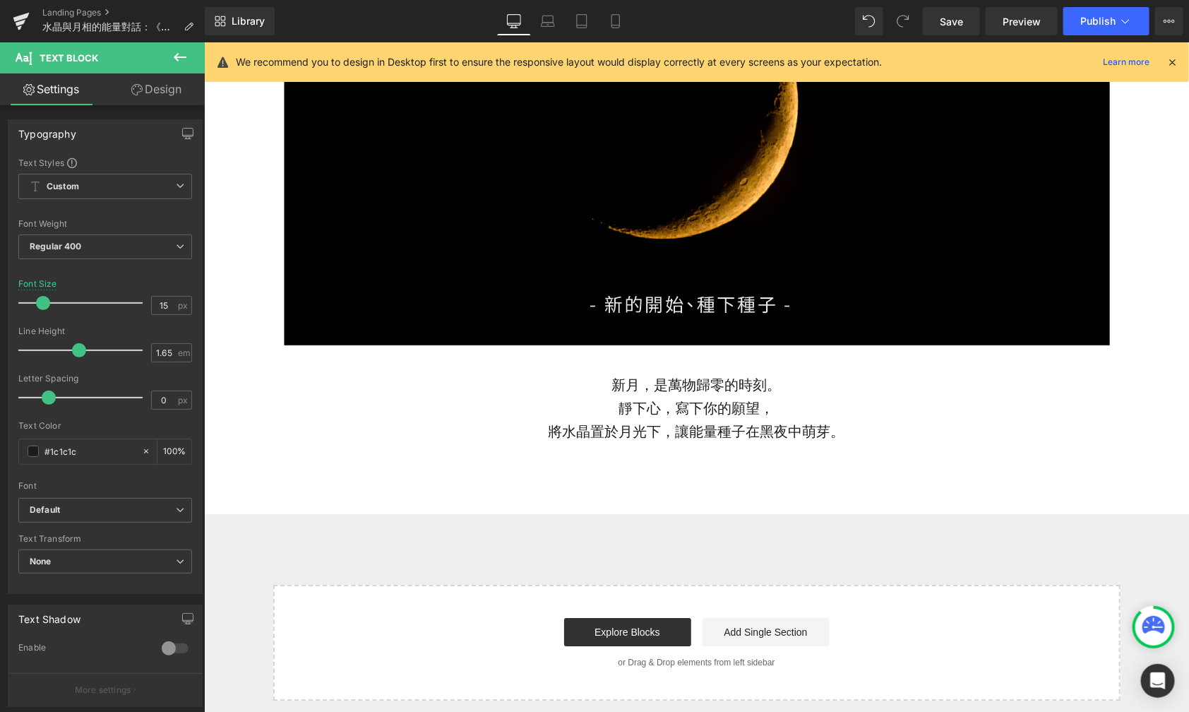
click at [179, 55] on icon at bounding box center [180, 57] width 17 height 17
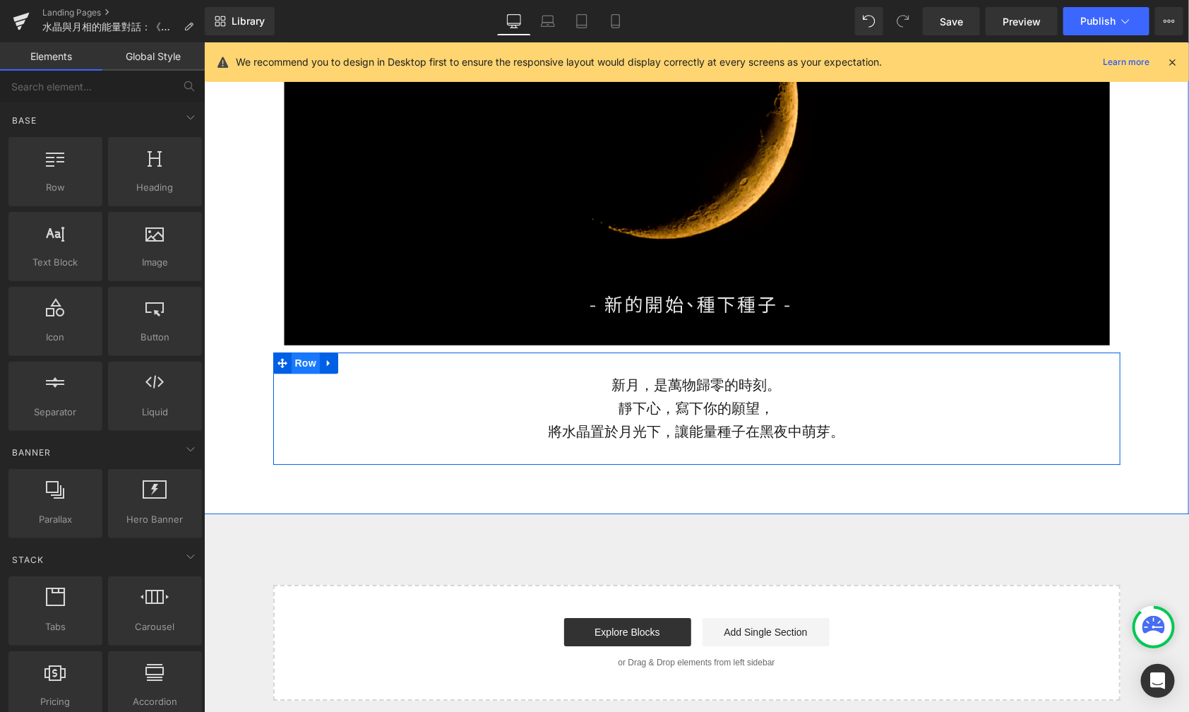
click at [295, 365] on span "Row" at bounding box center [305, 362] width 28 height 21
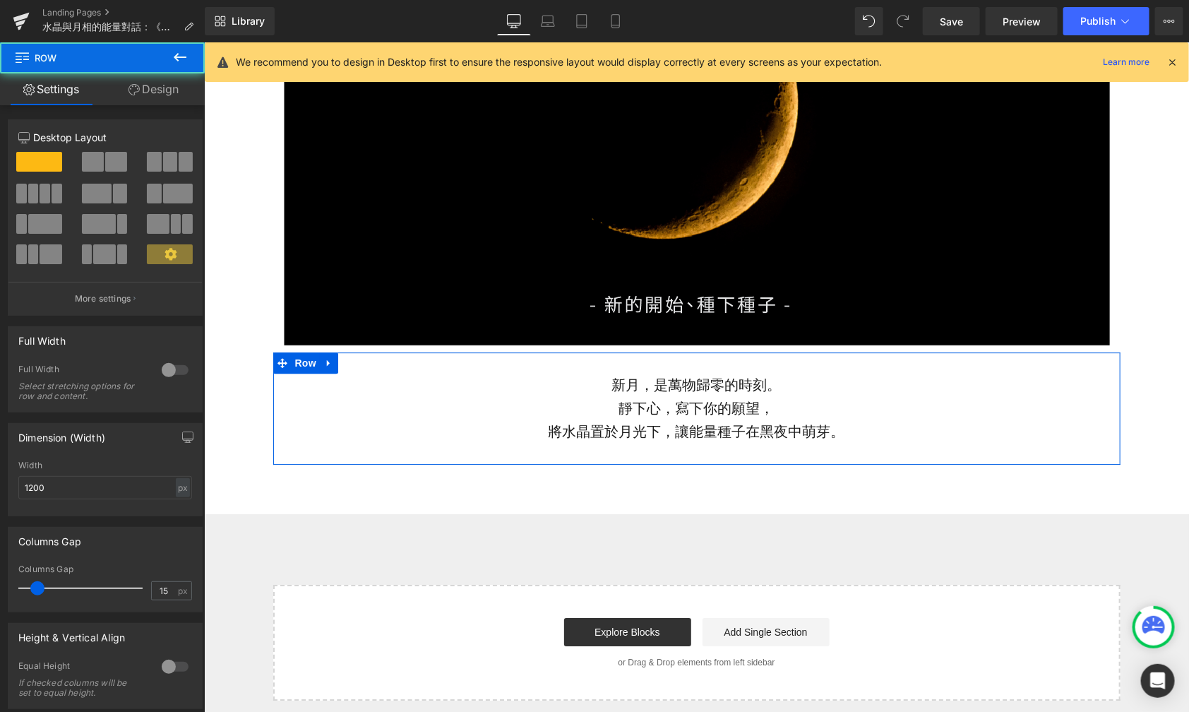
click at [84, 162] on span at bounding box center [93, 162] width 22 height 20
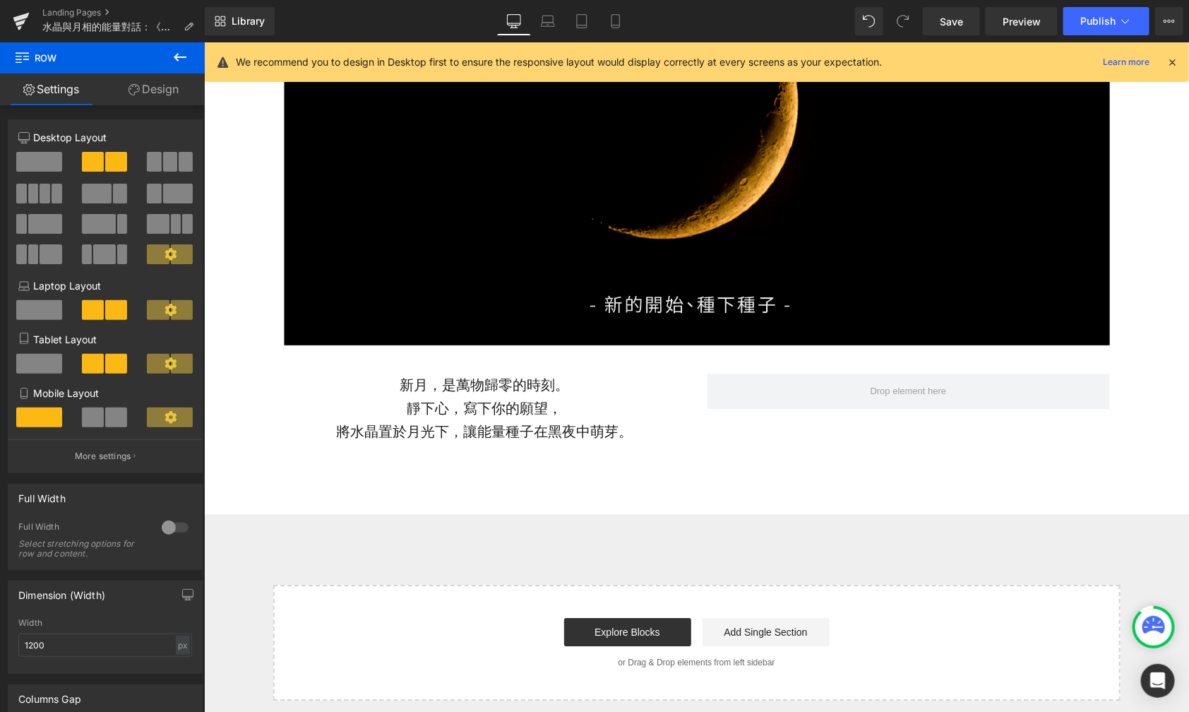
click at [188, 56] on icon at bounding box center [180, 57] width 17 height 17
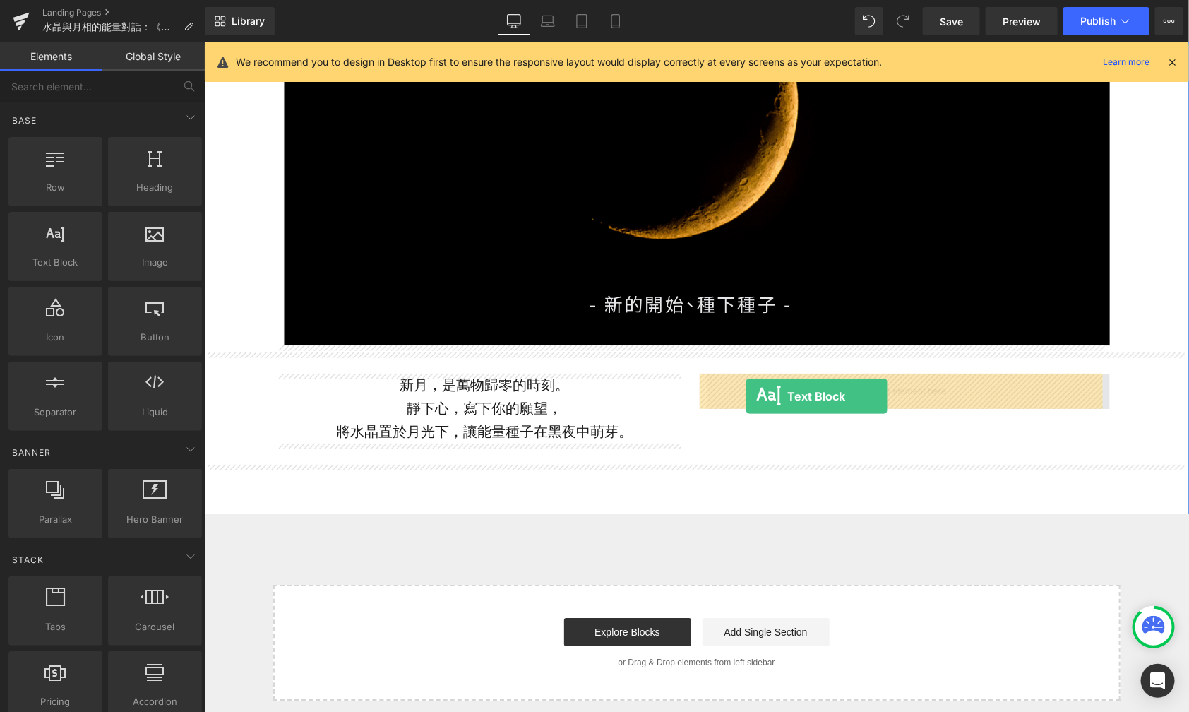
drag, startPoint x: 274, startPoint y: 278, endPoint x: 745, endPoint y: 395, distance: 485.3
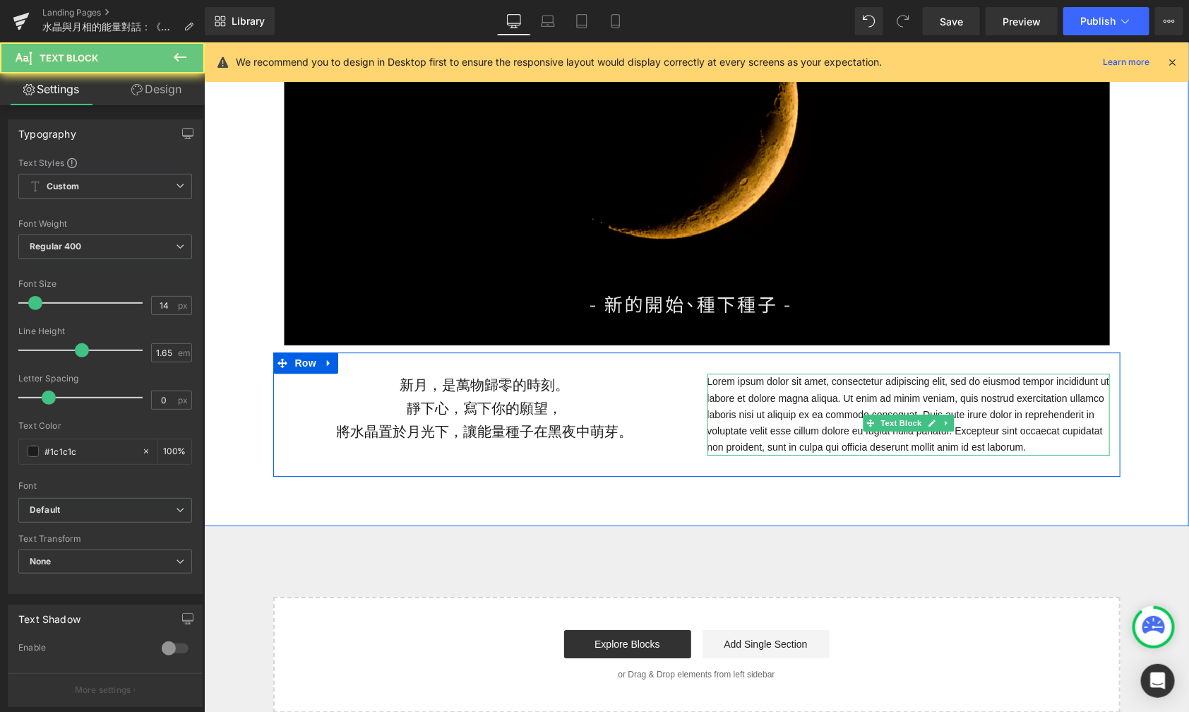
click at [819, 399] on p "Lorem ipsum dolor sit amet, consectetur adipiscing elit, sed do eiusmod tempor …" at bounding box center [908, 413] width 403 height 81
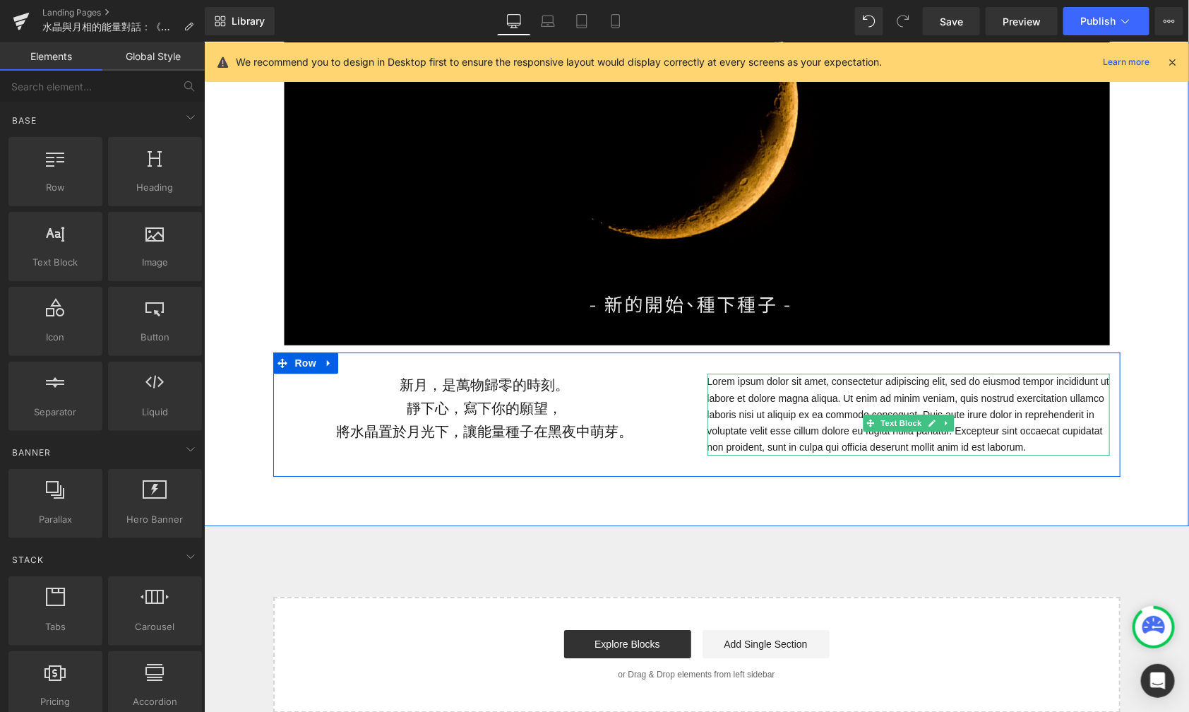
click at [942, 424] on icon at bounding box center [946, 422] width 8 height 8
click at [949, 420] on icon at bounding box center [953, 422] width 8 height 8
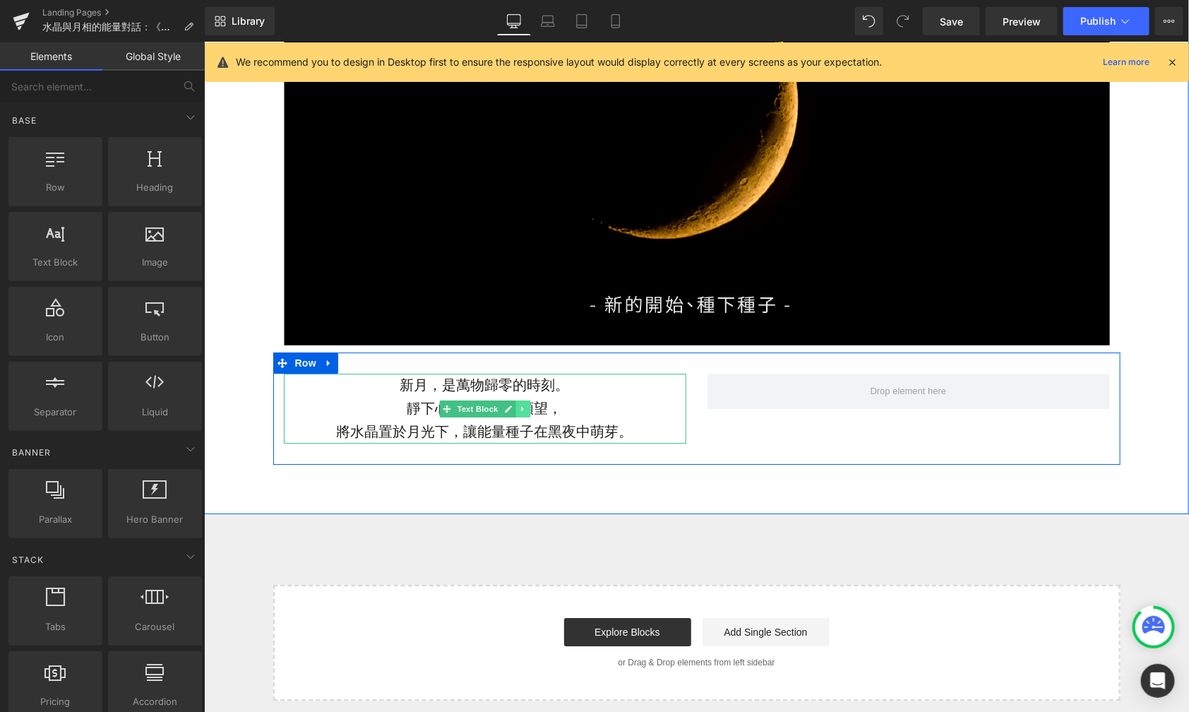
click at [518, 406] on icon at bounding box center [522, 408] width 8 height 8
click at [511, 406] on icon at bounding box center [515, 408] width 8 height 8
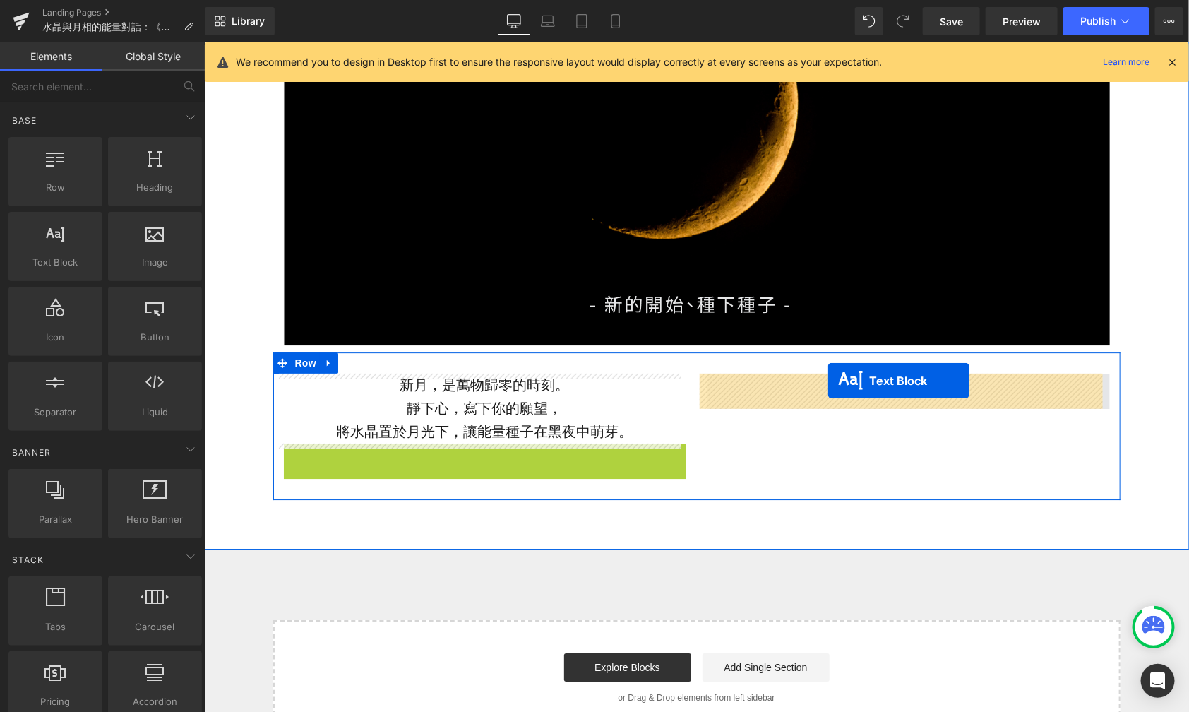
drag, startPoint x: 437, startPoint y: 479, endPoint x: 827, endPoint y: 380, distance: 402.2
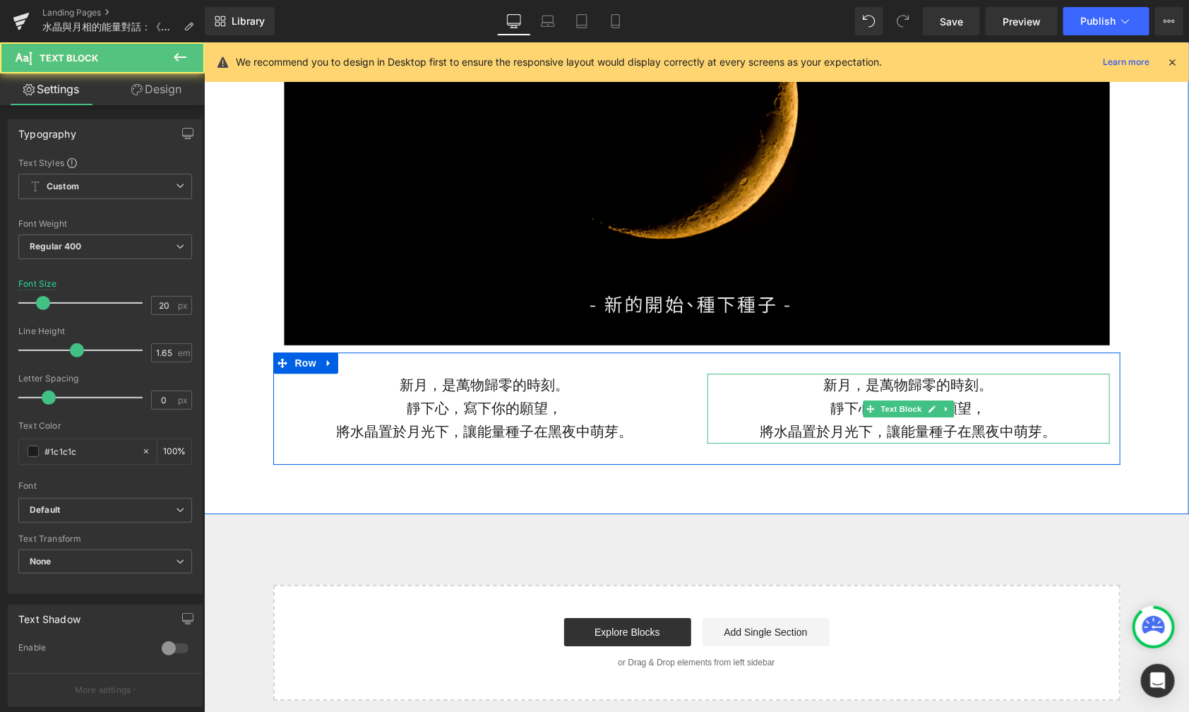
click at [835, 405] on p "靜下心，寫下你的願望，" at bounding box center [908, 407] width 403 height 23
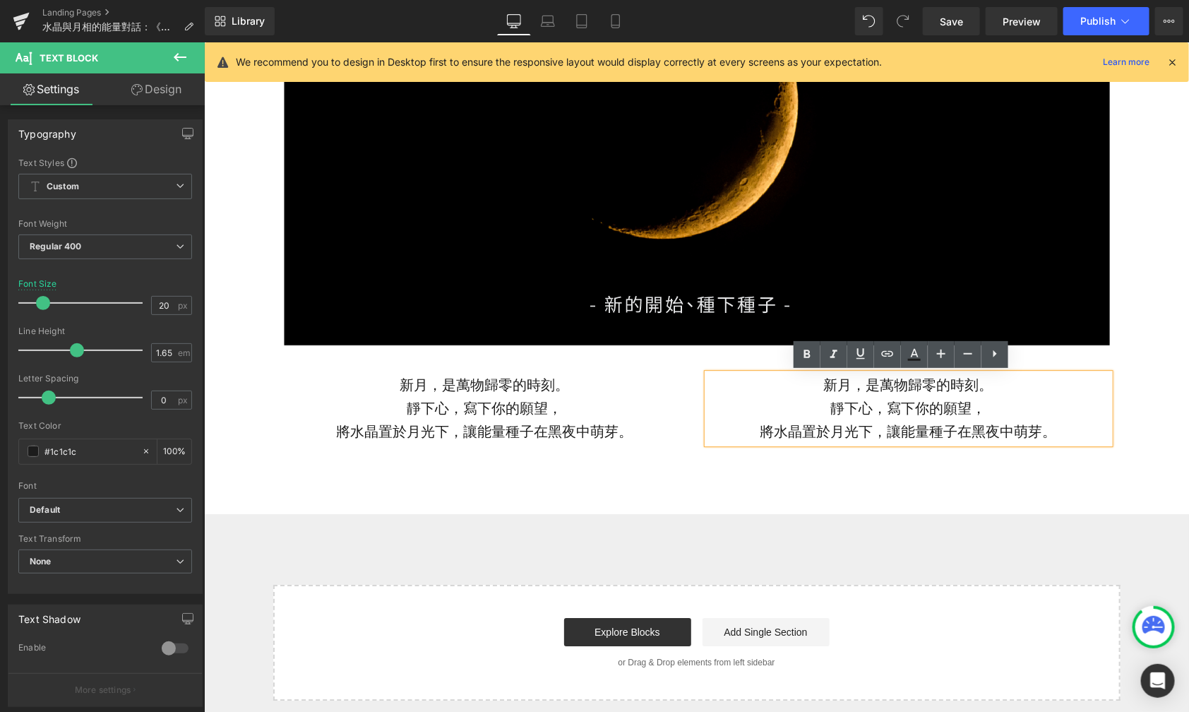
click at [865, 409] on p "靜下心，寫下你的願望，" at bounding box center [908, 407] width 403 height 23
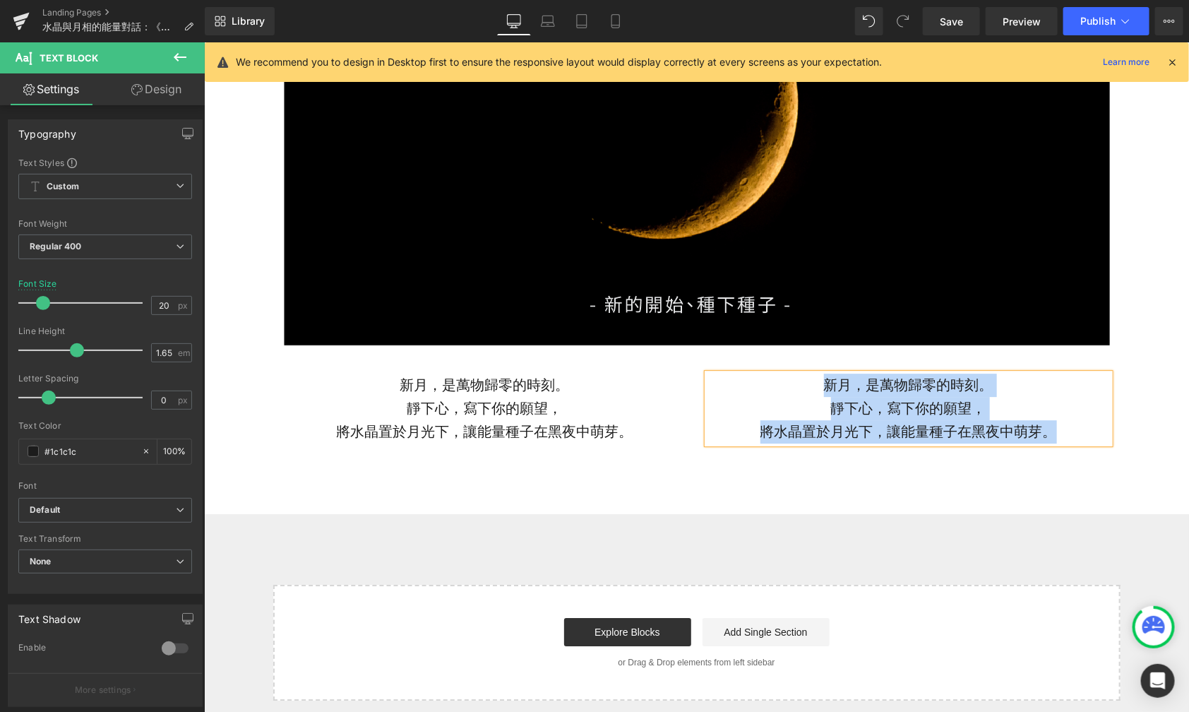
paste div
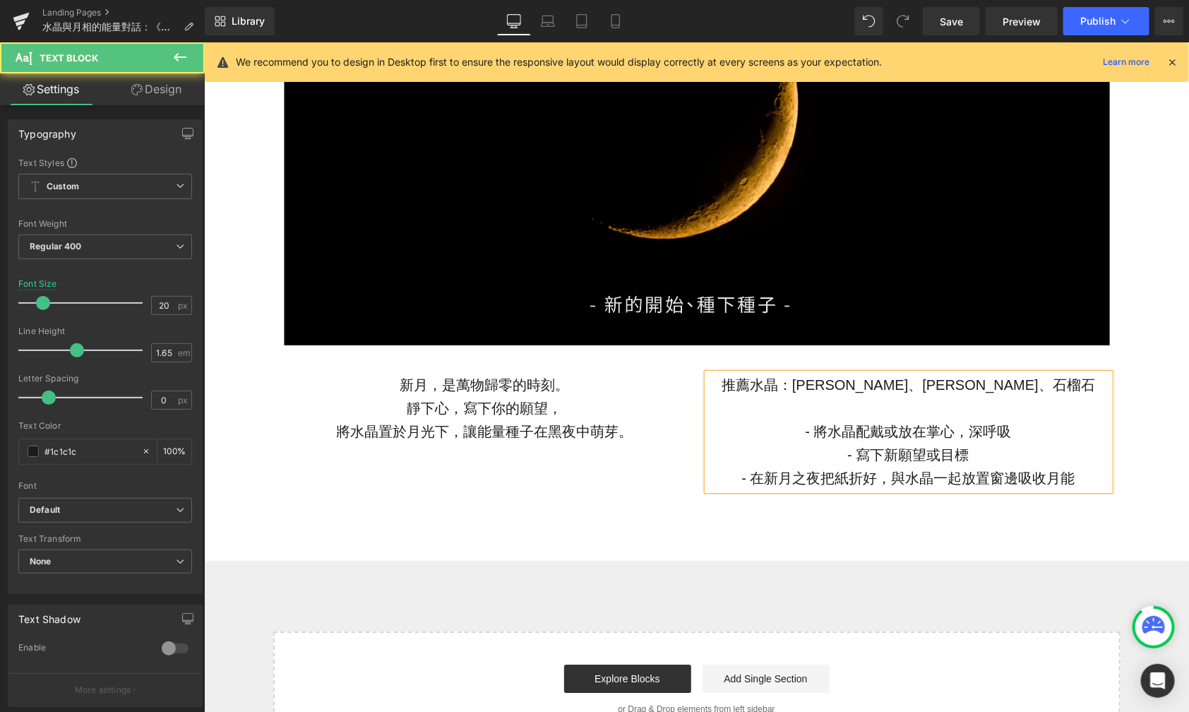
click at [865, 411] on p at bounding box center [908, 407] width 403 height 23
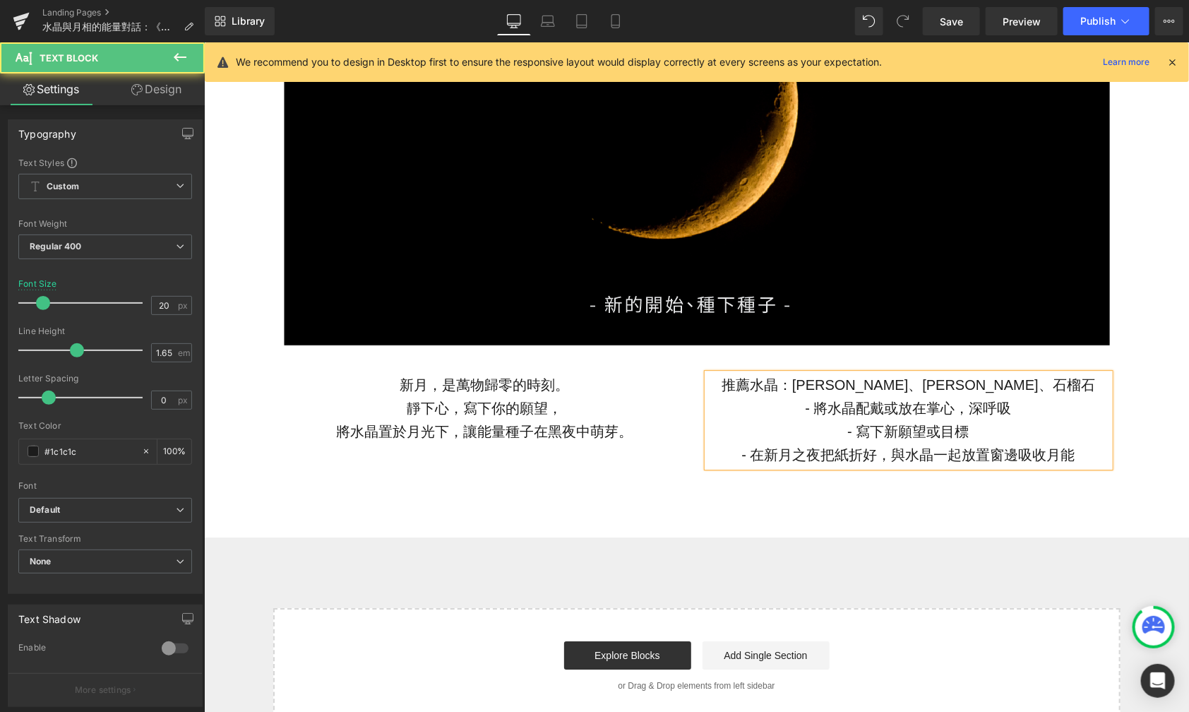
click at [807, 408] on p "- 將水晶配戴或放在掌心，深呼吸" at bounding box center [908, 407] width 403 height 23
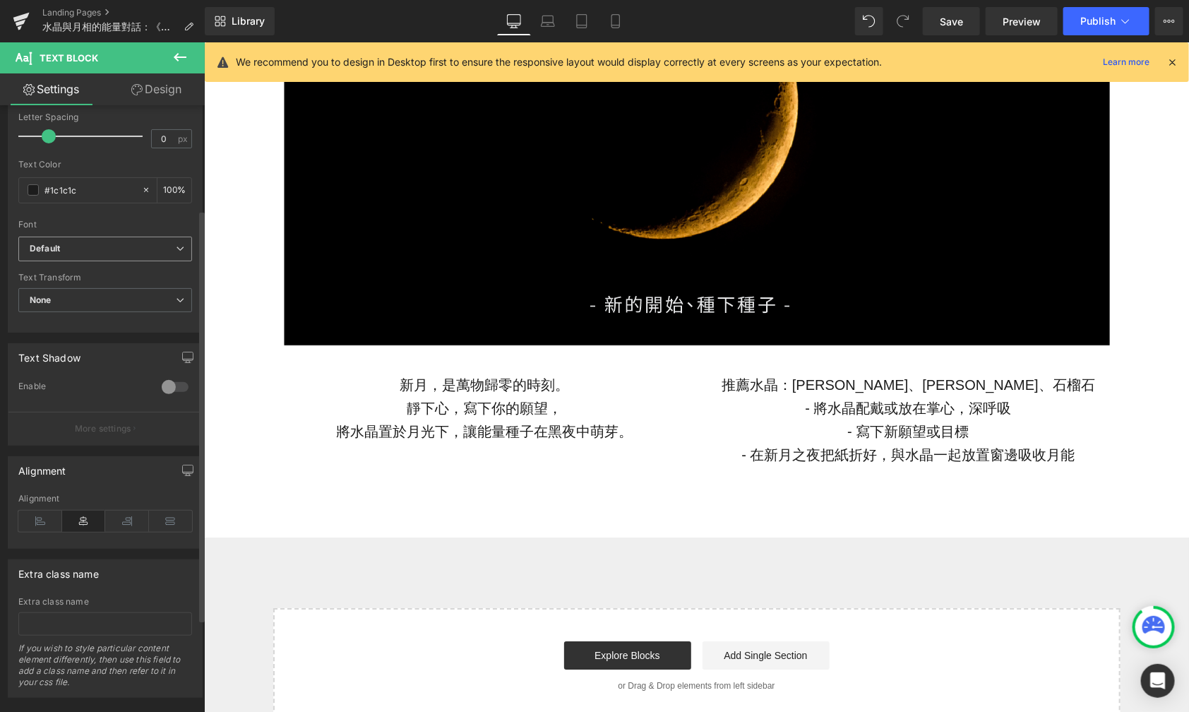
scroll to position [288, 0]
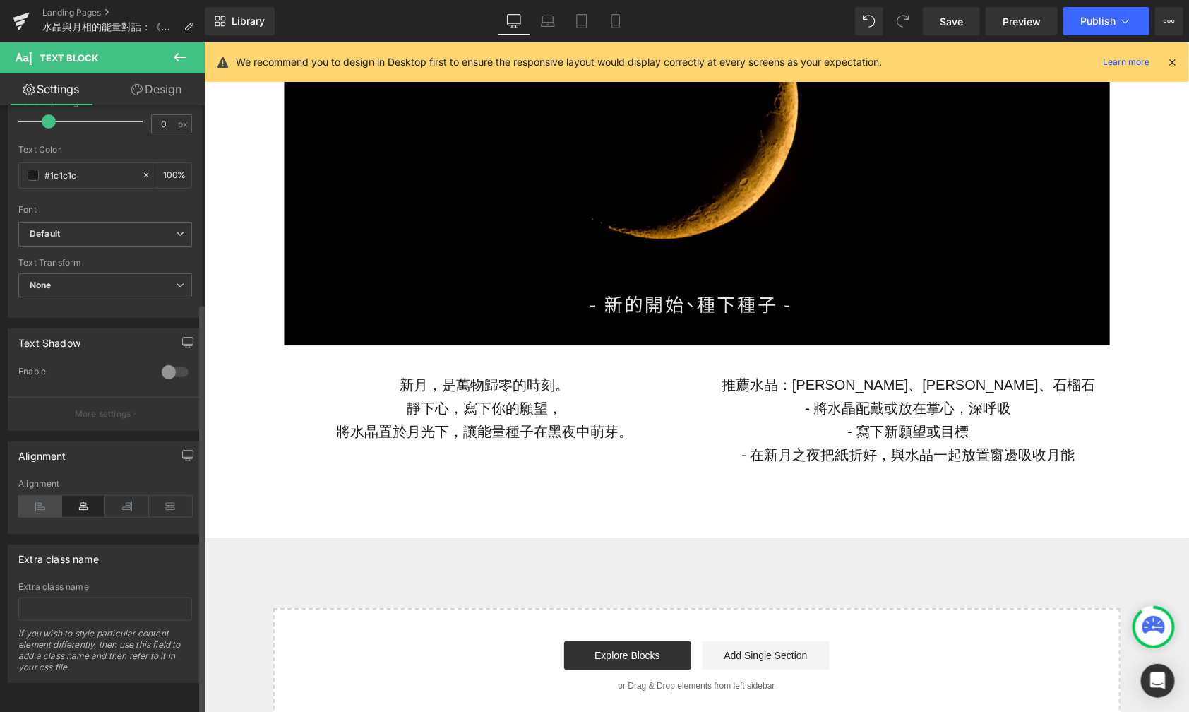
click at [49, 499] on icon at bounding box center [40, 506] width 44 height 21
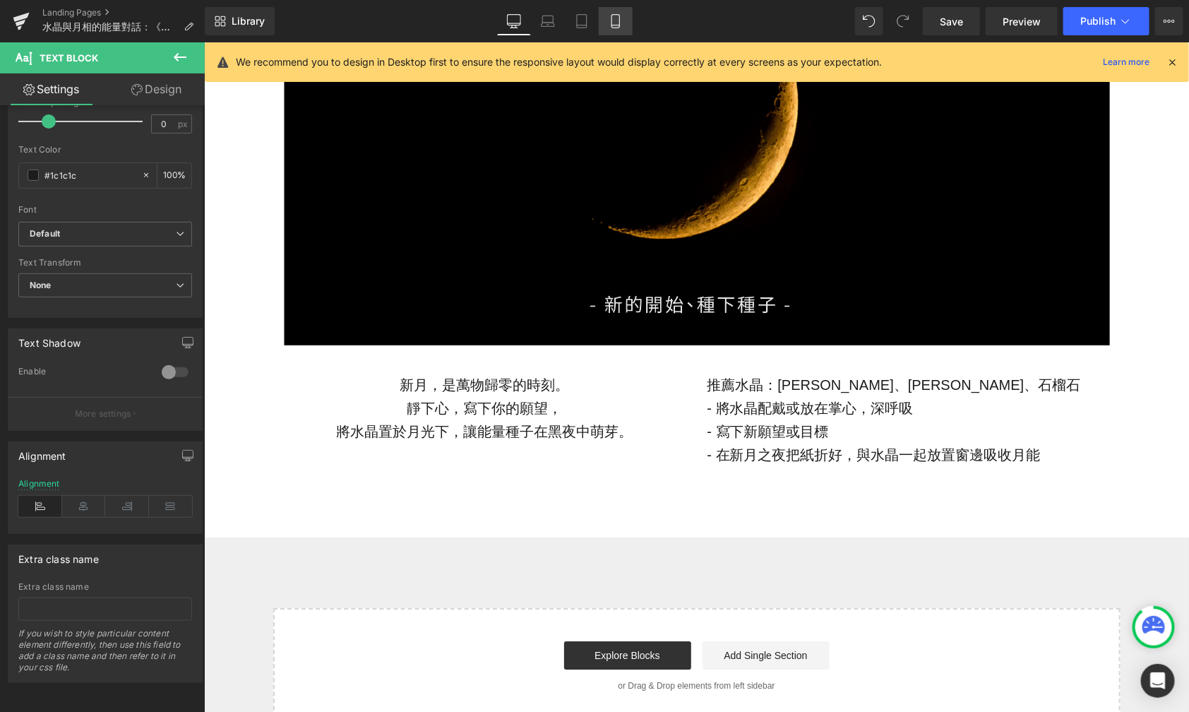
click at [612, 23] on icon at bounding box center [616, 21] width 14 height 14
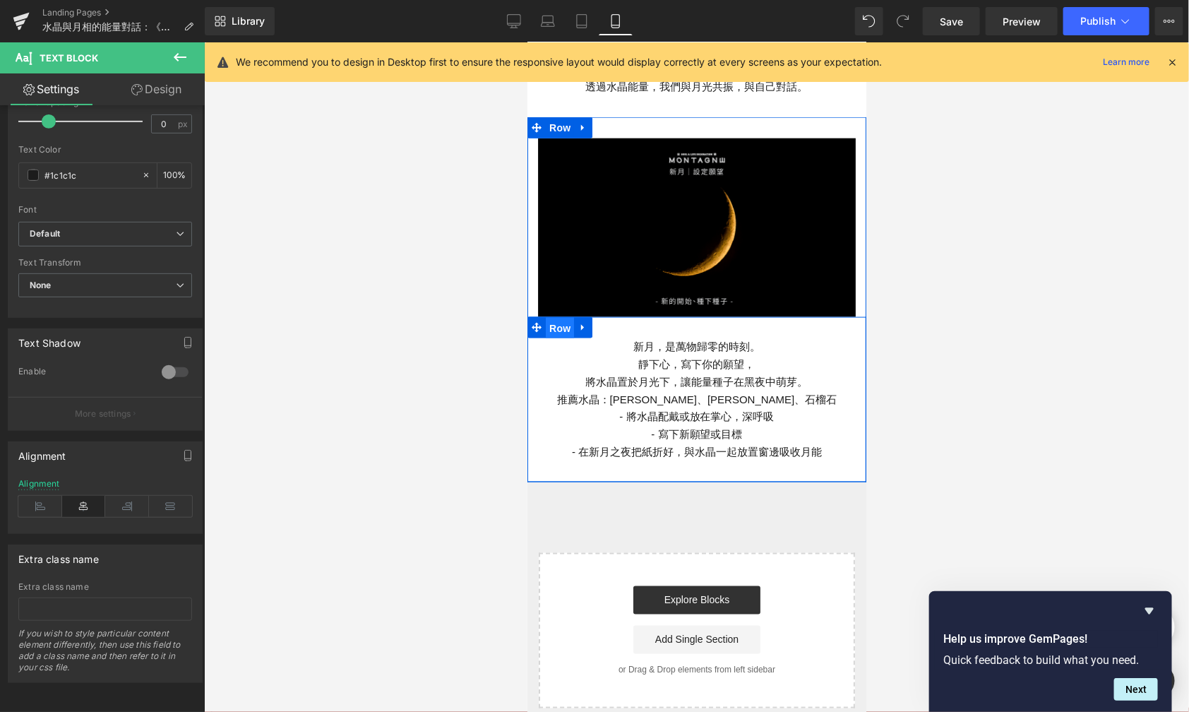
click at [557, 317] on span "Row" at bounding box center [559, 327] width 28 height 21
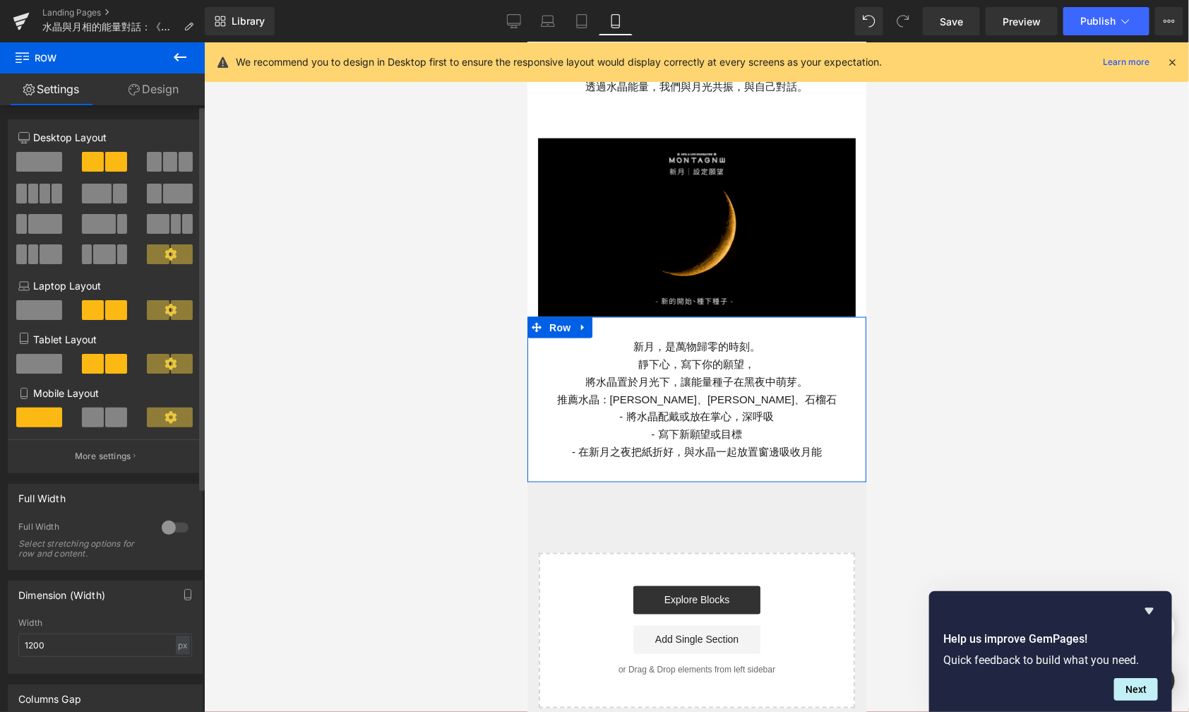
click at [105, 422] on span at bounding box center [116, 418] width 22 height 20
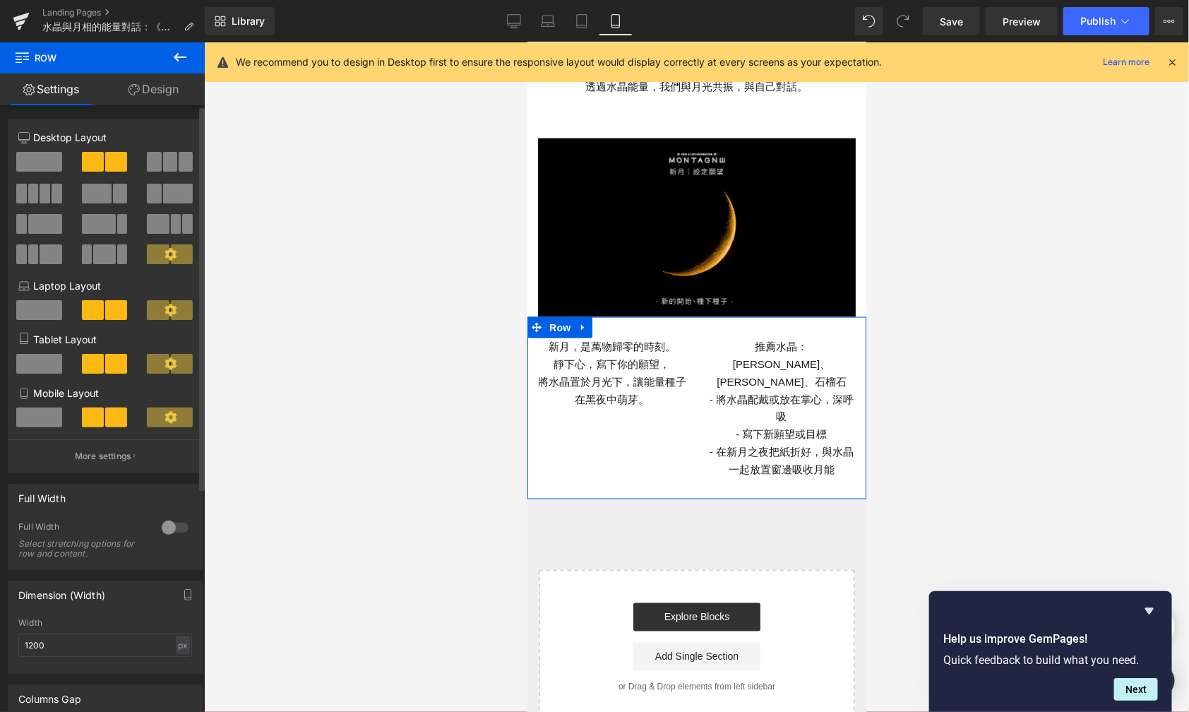
click at [40, 422] on span at bounding box center [39, 418] width 46 height 20
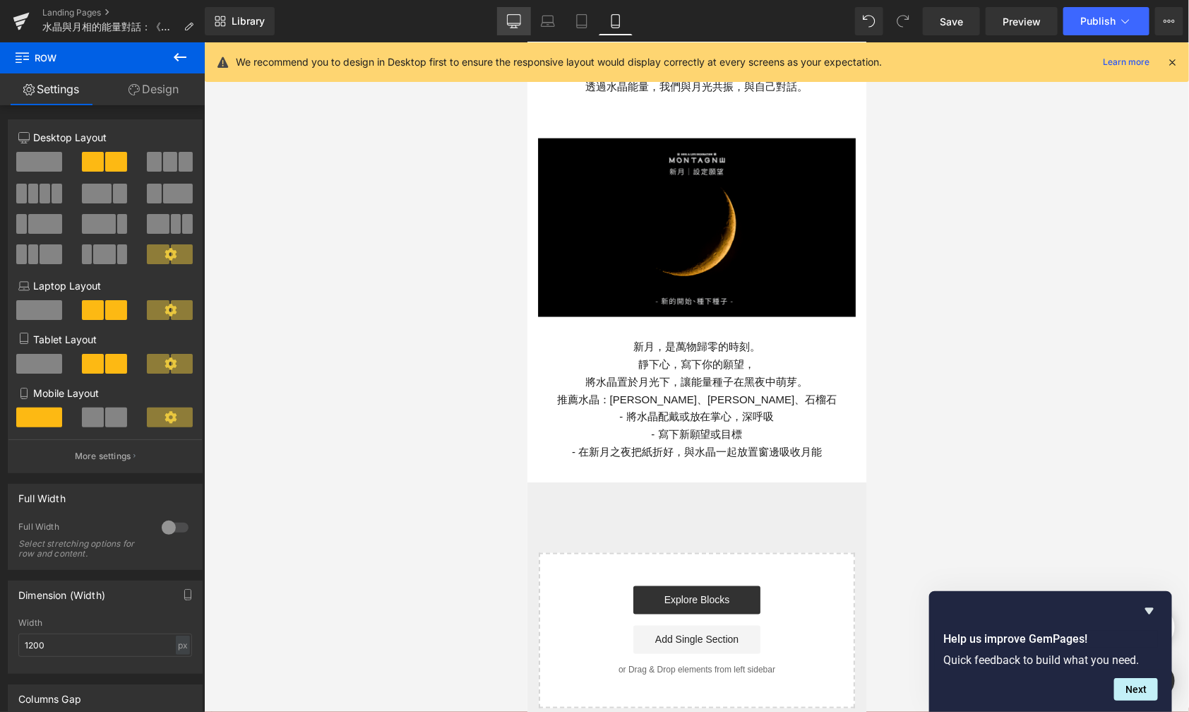
click at [506, 20] on link "Desktop" at bounding box center [514, 21] width 34 height 28
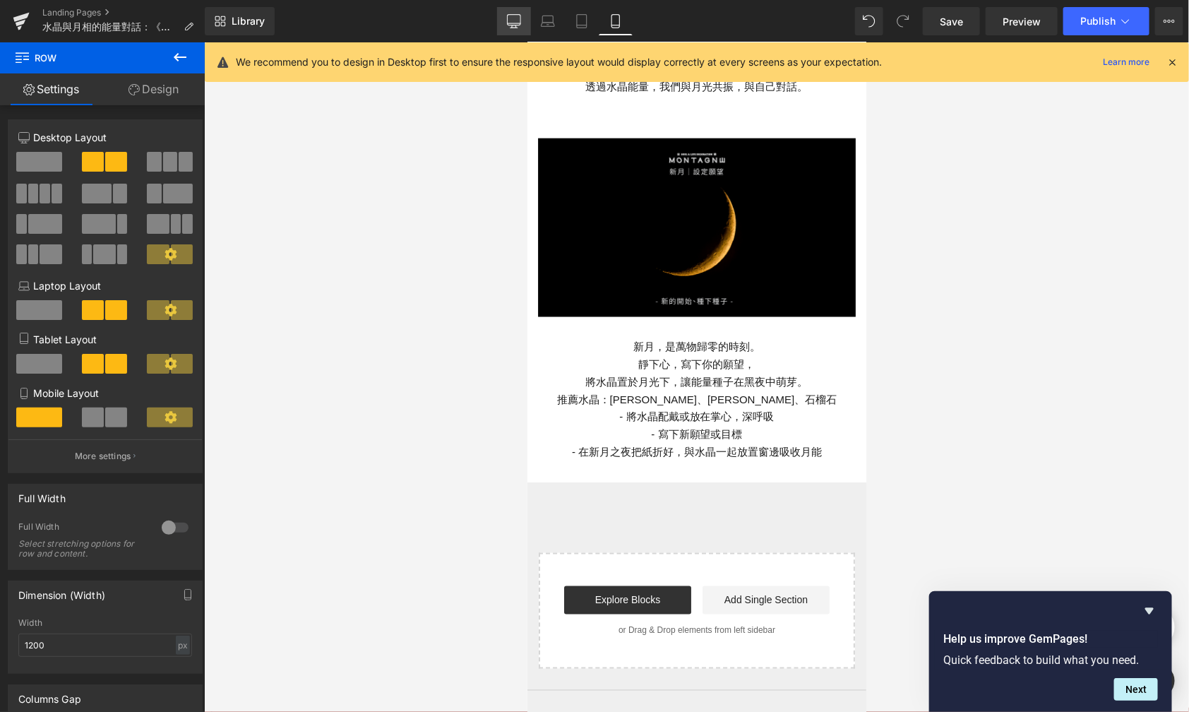
scroll to position [1795, 0]
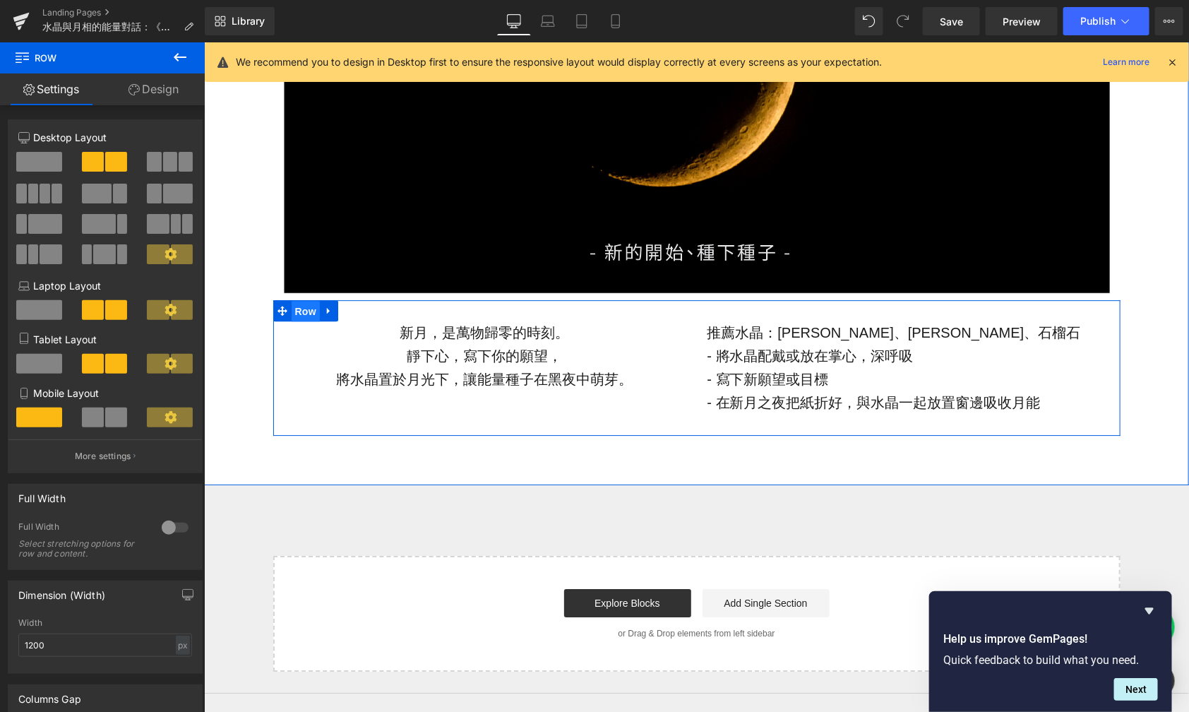
click at [297, 309] on span "Row" at bounding box center [305, 310] width 28 height 21
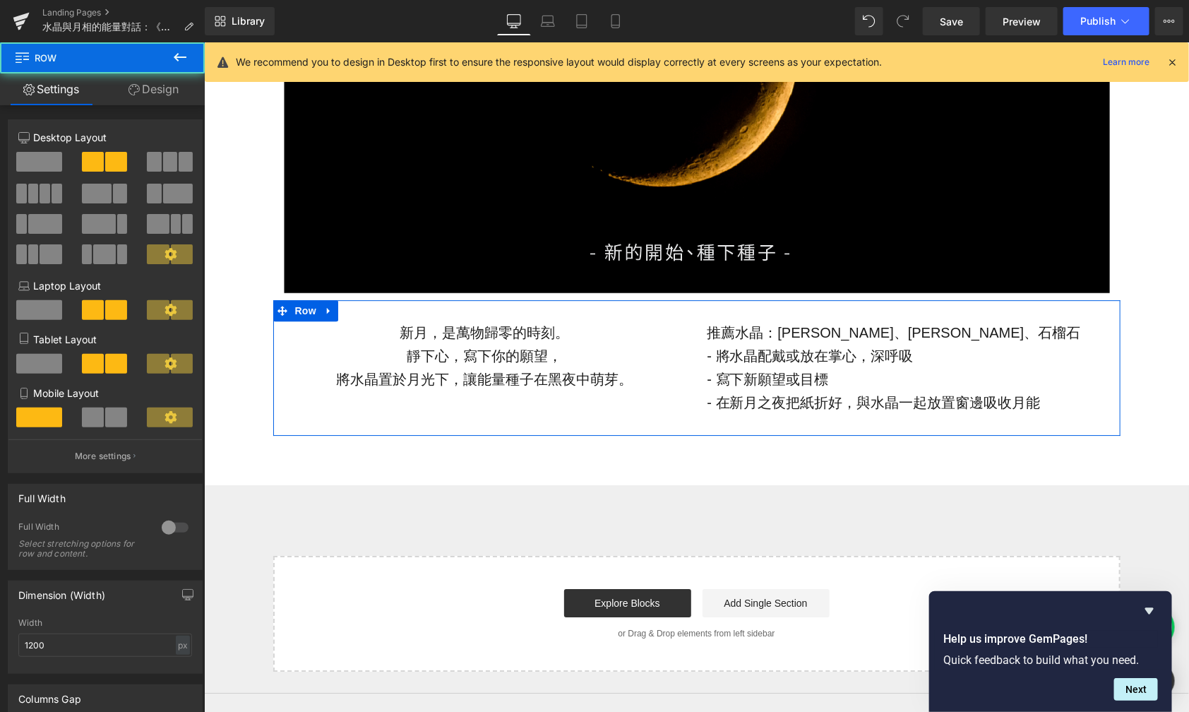
click at [162, 96] on link "Design" at bounding box center [153, 89] width 102 height 32
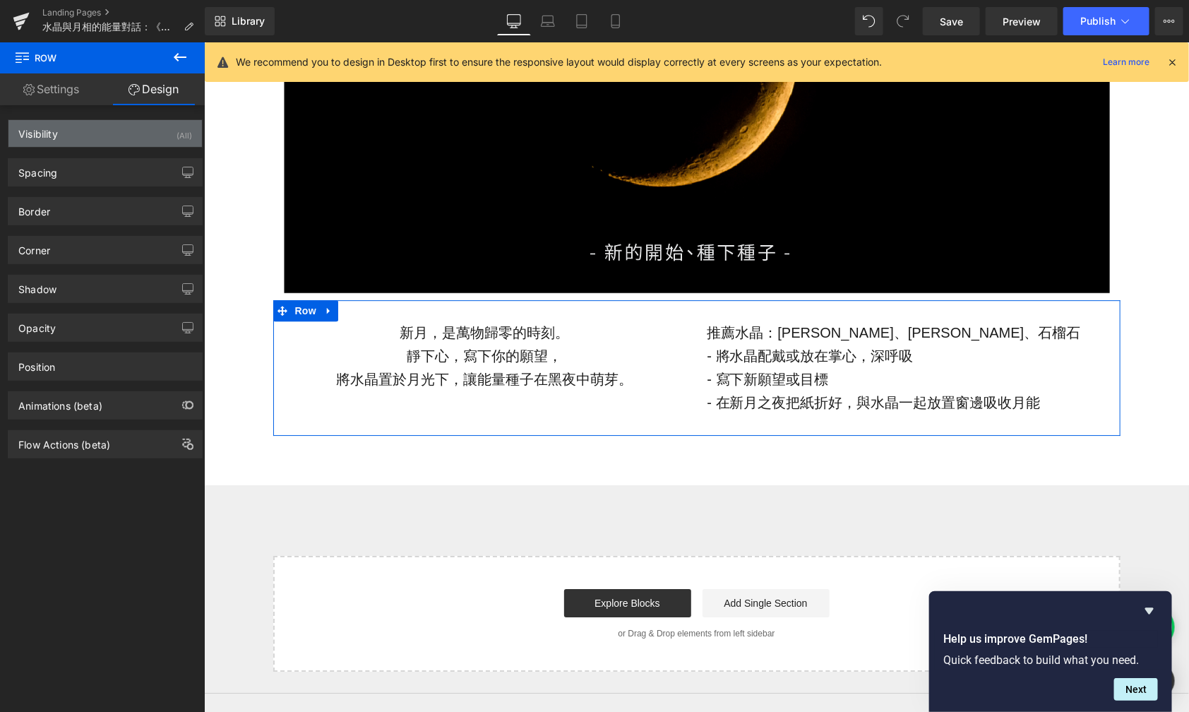
click at [128, 131] on div "Visibility (All)" at bounding box center [105, 133] width 194 height 27
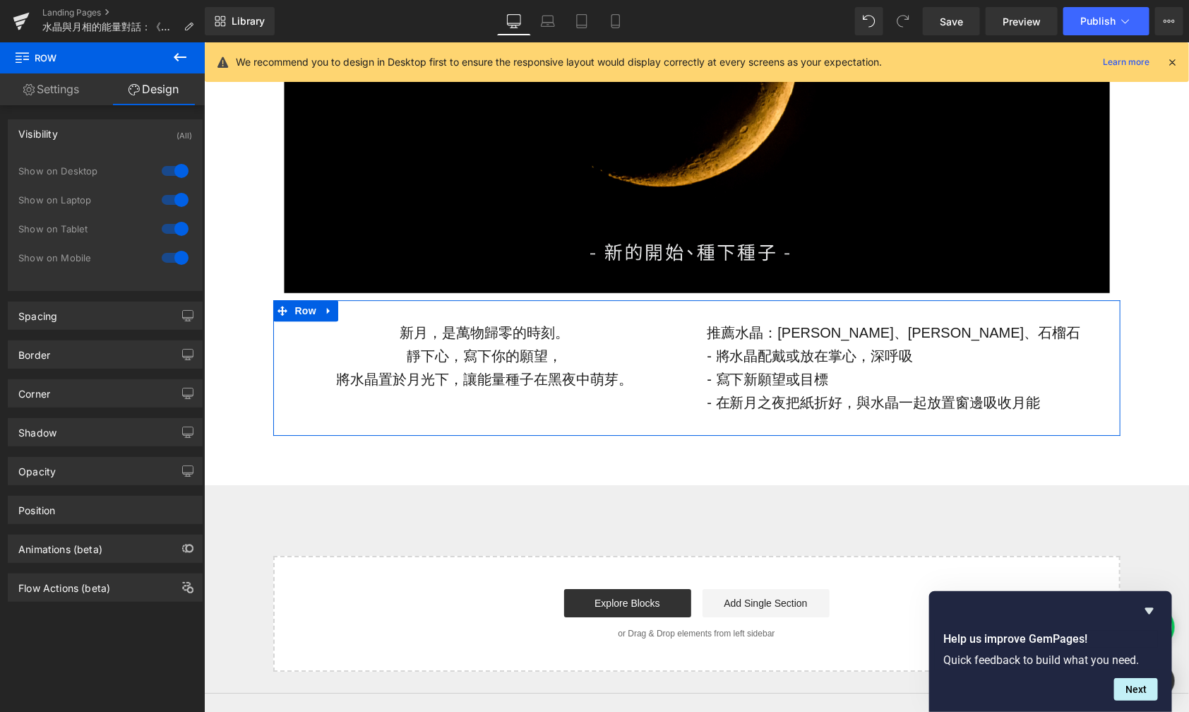
click at [178, 254] on div at bounding box center [175, 257] width 34 height 23
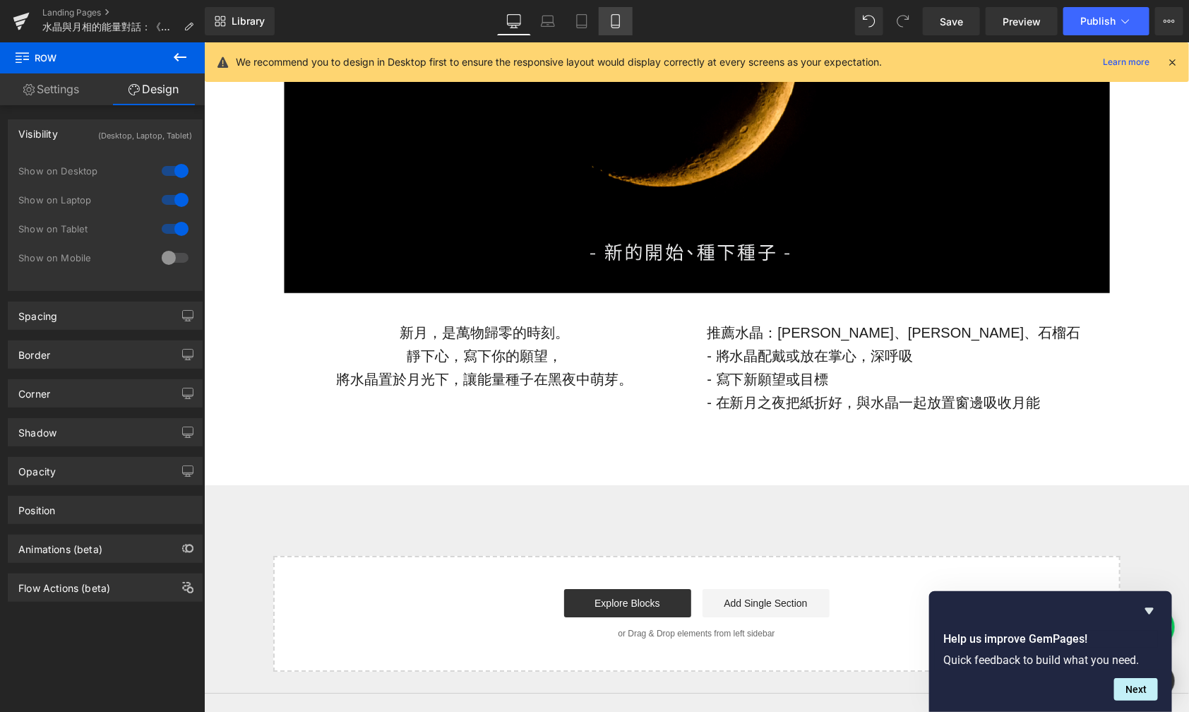
click at [607, 32] on link "Mobile" at bounding box center [616, 21] width 34 height 28
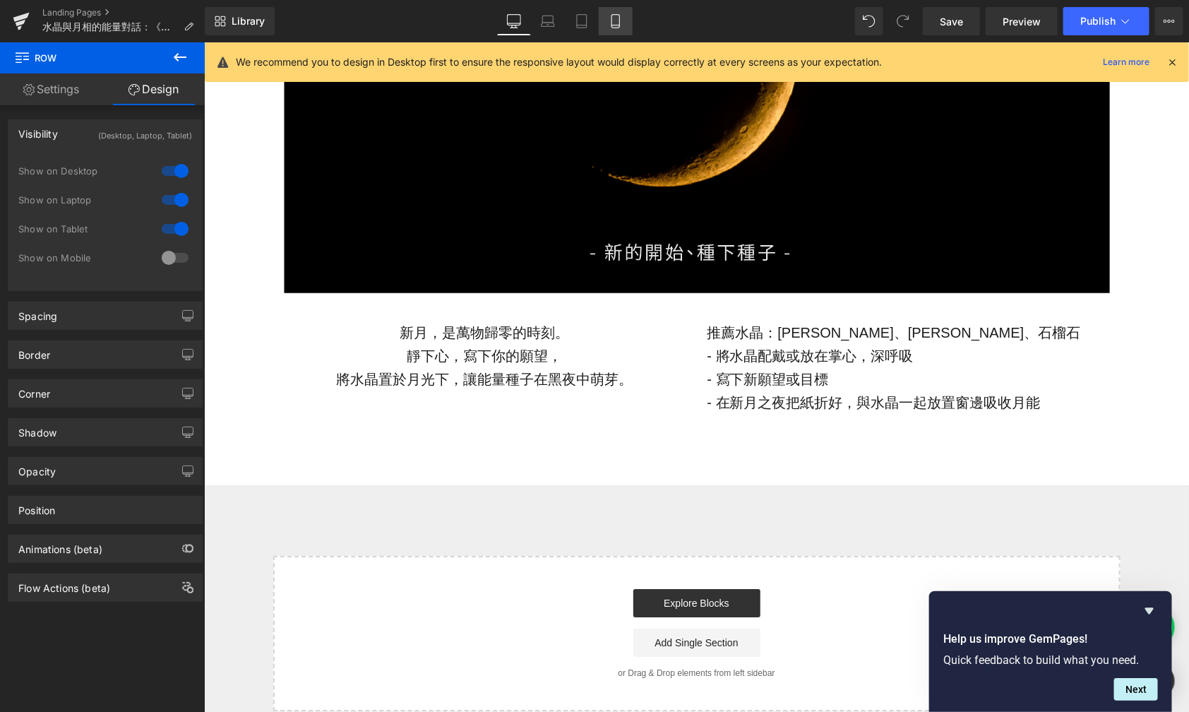
scroll to position [0, 0]
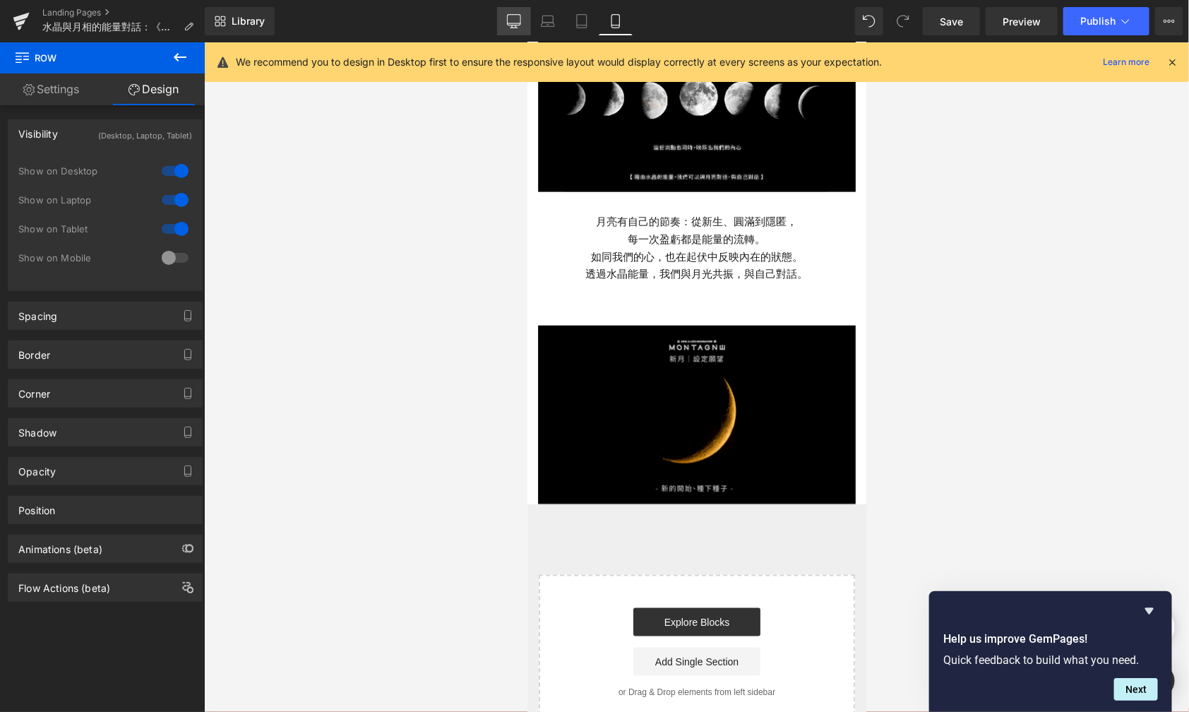
click at [511, 27] on icon at bounding box center [514, 21] width 14 height 14
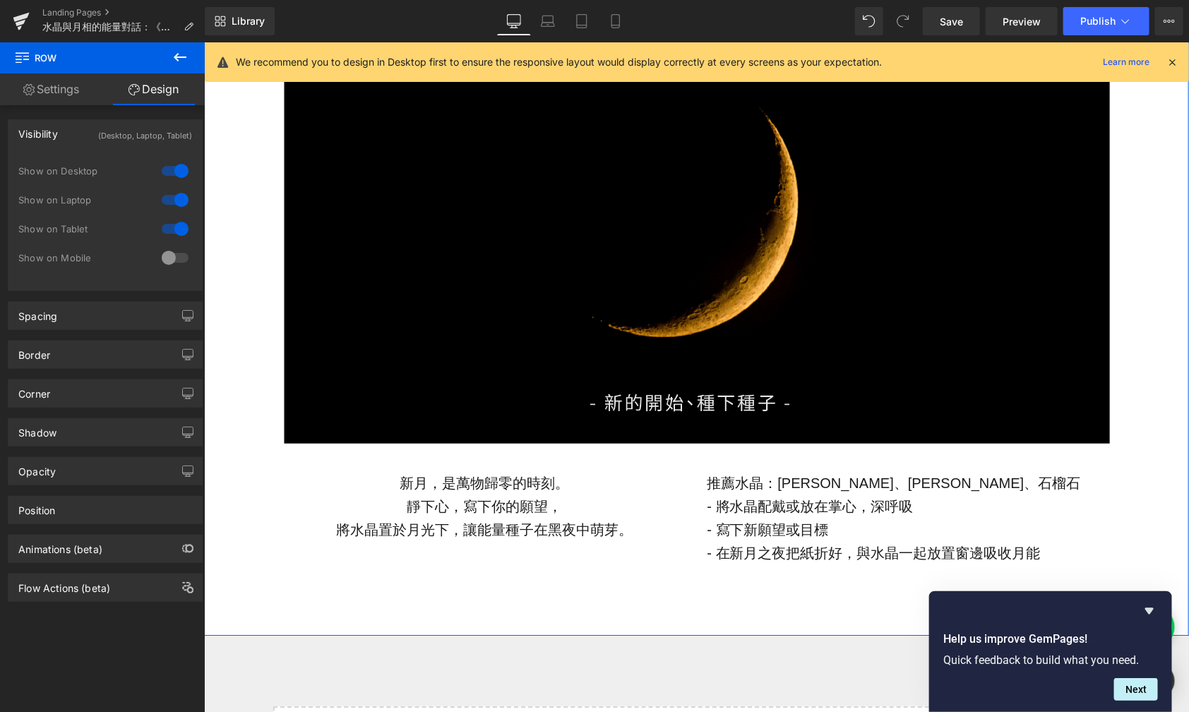
scroll to position [1631, 0]
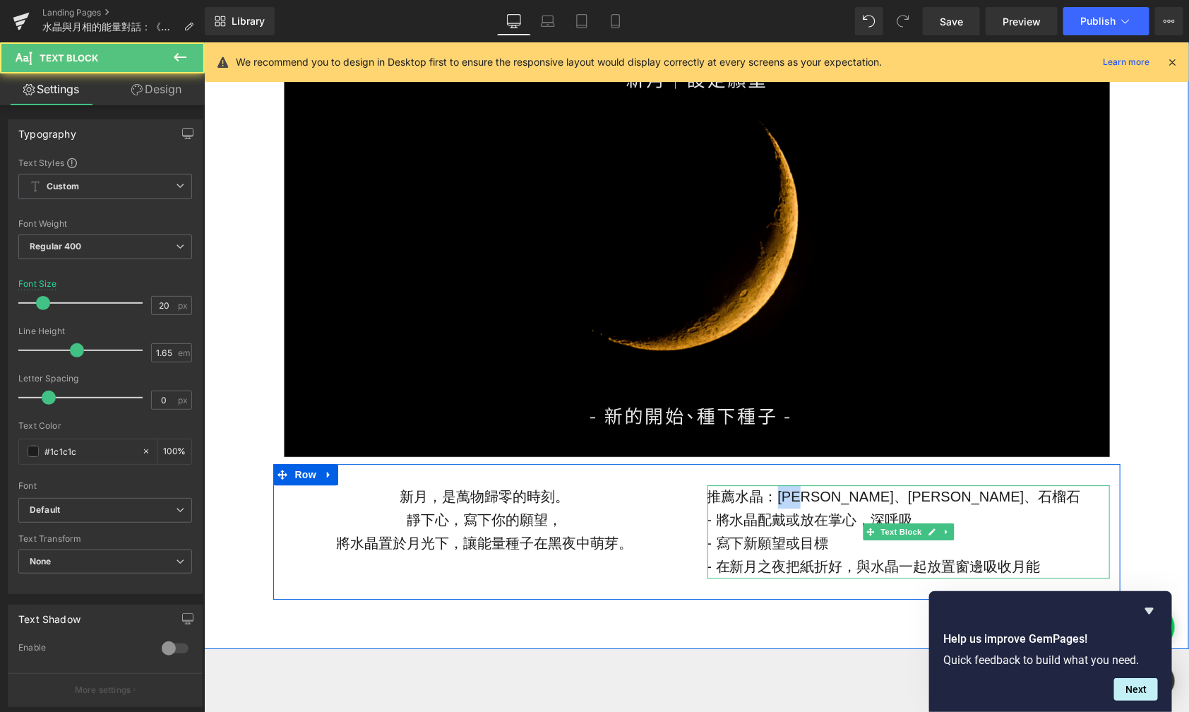
drag, startPoint x: 811, startPoint y: 499, endPoint x: 771, endPoint y: 499, distance: 40.3
click at [771, 499] on p "推薦水晶：[PERSON_NAME]、[PERSON_NAME]、石榴石" at bounding box center [908, 495] width 403 height 23
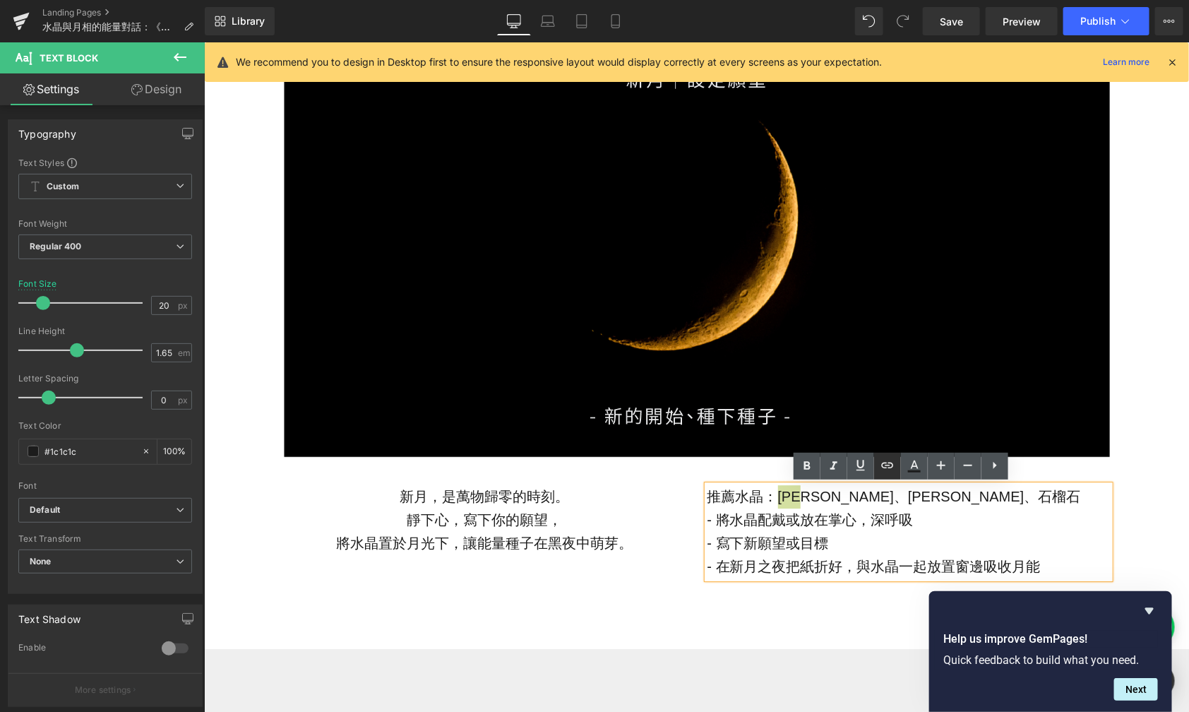
click at [891, 468] on icon at bounding box center [887, 465] width 17 height 17
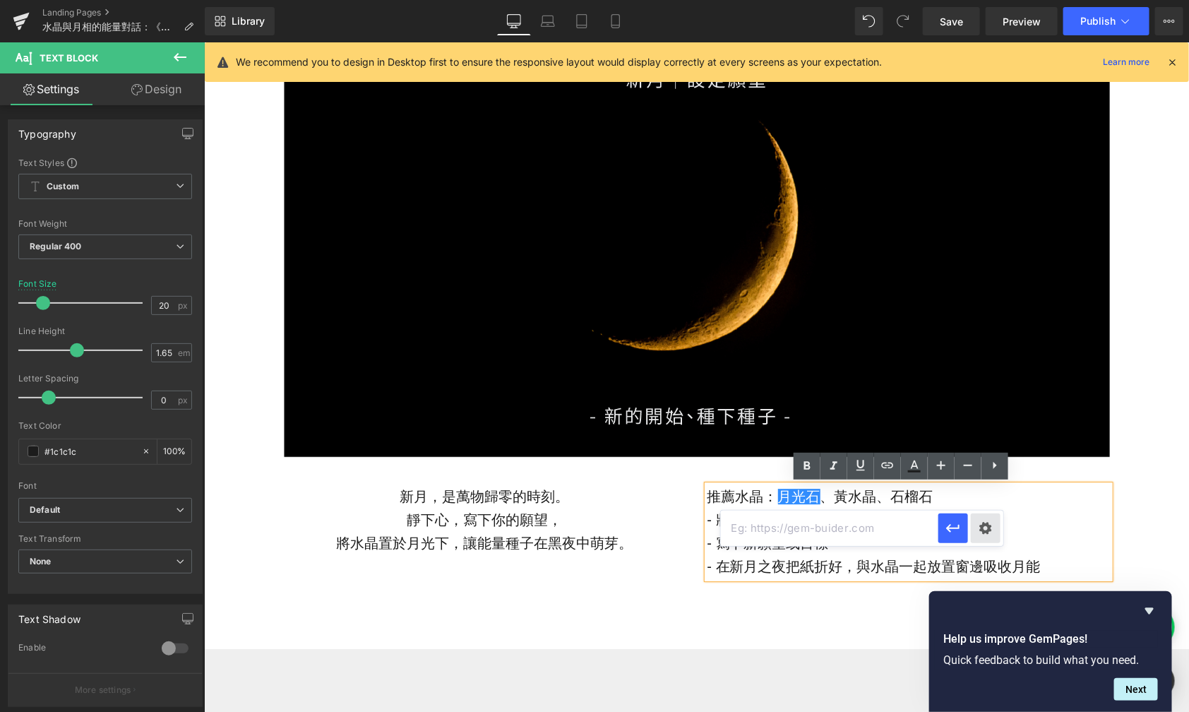
click at [995, 0] on div "Text Color Highlight Color #333333 Edit or remove link: Edit - Unlink - Cancel" at bounding box center [594, 0] width 1189 height 0
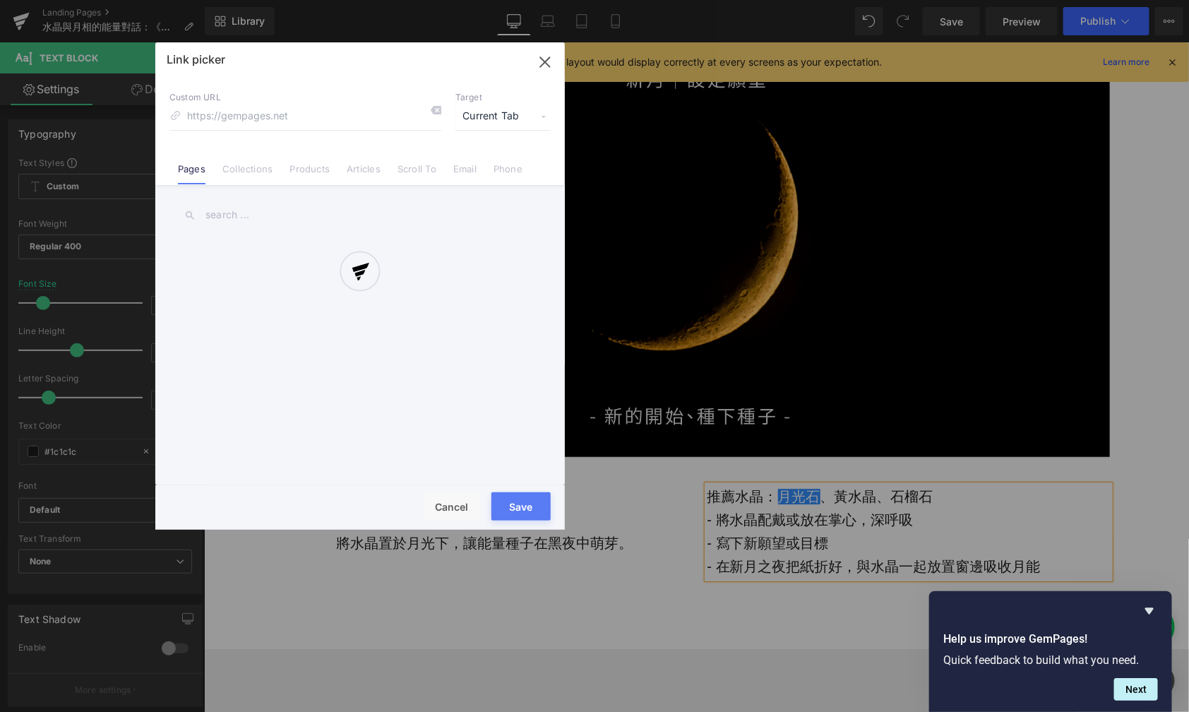
click at [254, 165] on div at bounding box center [360, 285] width 410 height 487
click at [244, 172] on div at bounding box center [360, 285] width 410 height 487
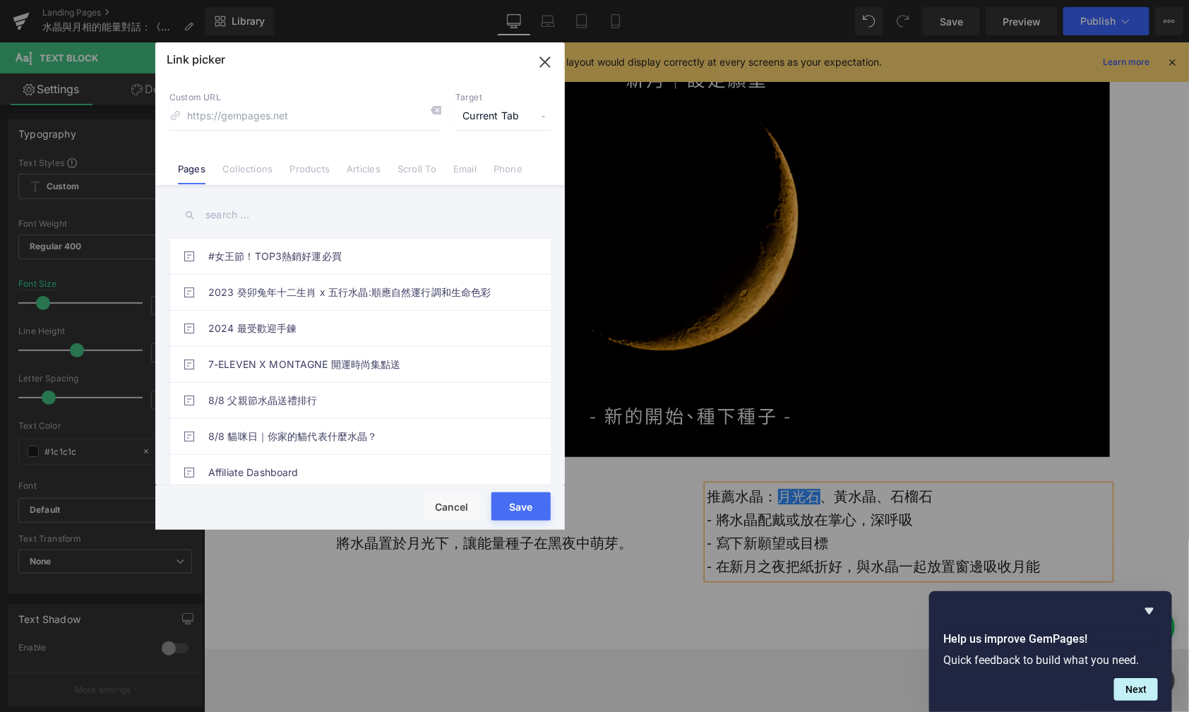
click at [244, 172] on link "Collections" at bounding box center [247, 173] width 50 height 21
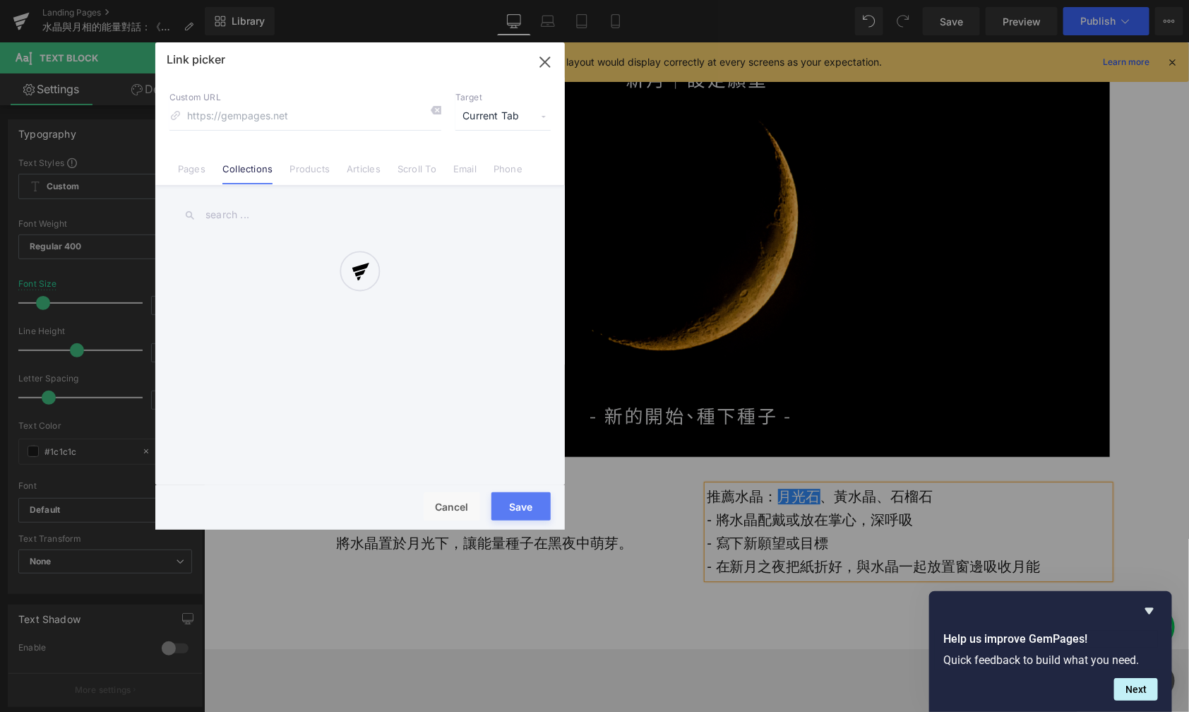
click at [229, 215] on div at bounding box center [360, 285] width 410 height 487
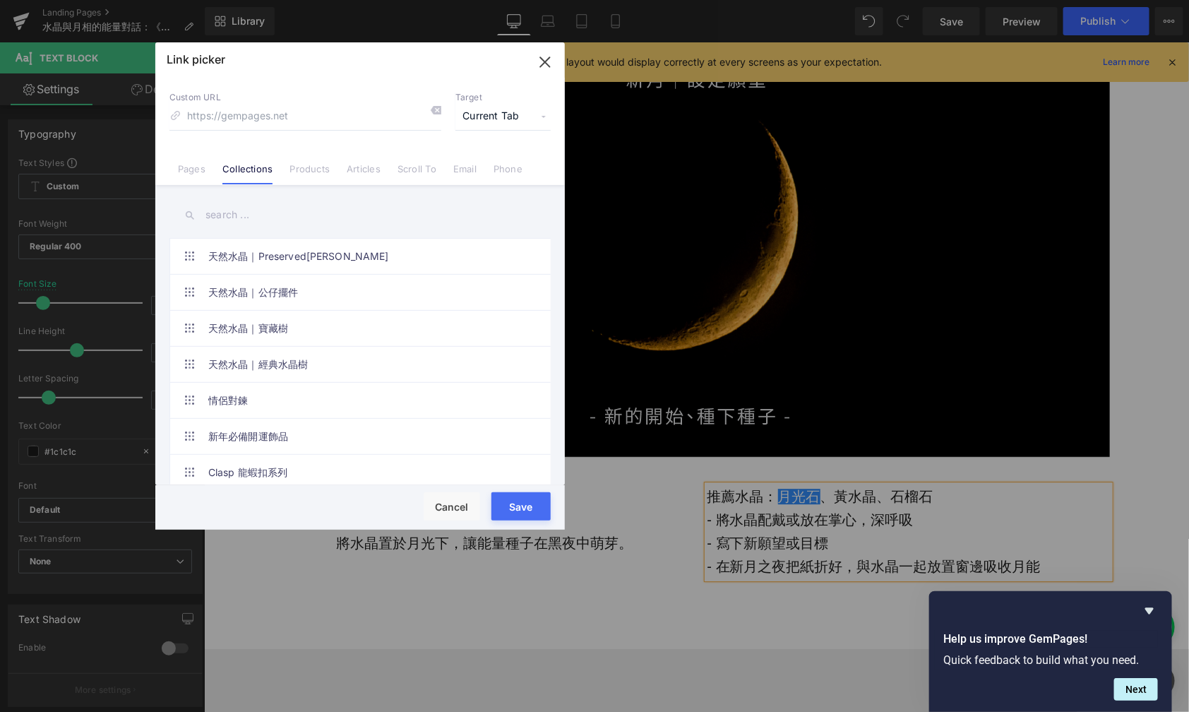
click at [225, 215] on input "text" at bounding box center [359, 215] width 381 height 32
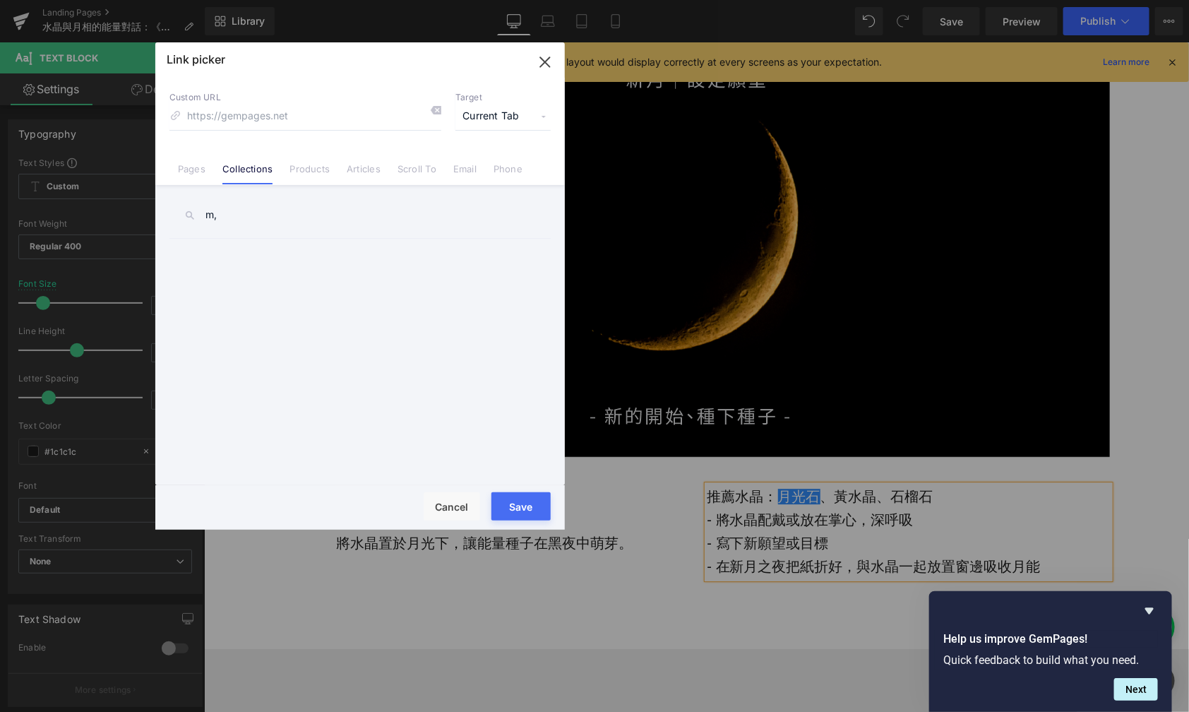
type input "m"
type input "月光石"
click at [237, 244] on link "月光石 Moonstone" at bounding box center [363, 256] width 311 height 35
click at [529, 510] on button "Save" at bounding box center [521, 506] width 59 height 28
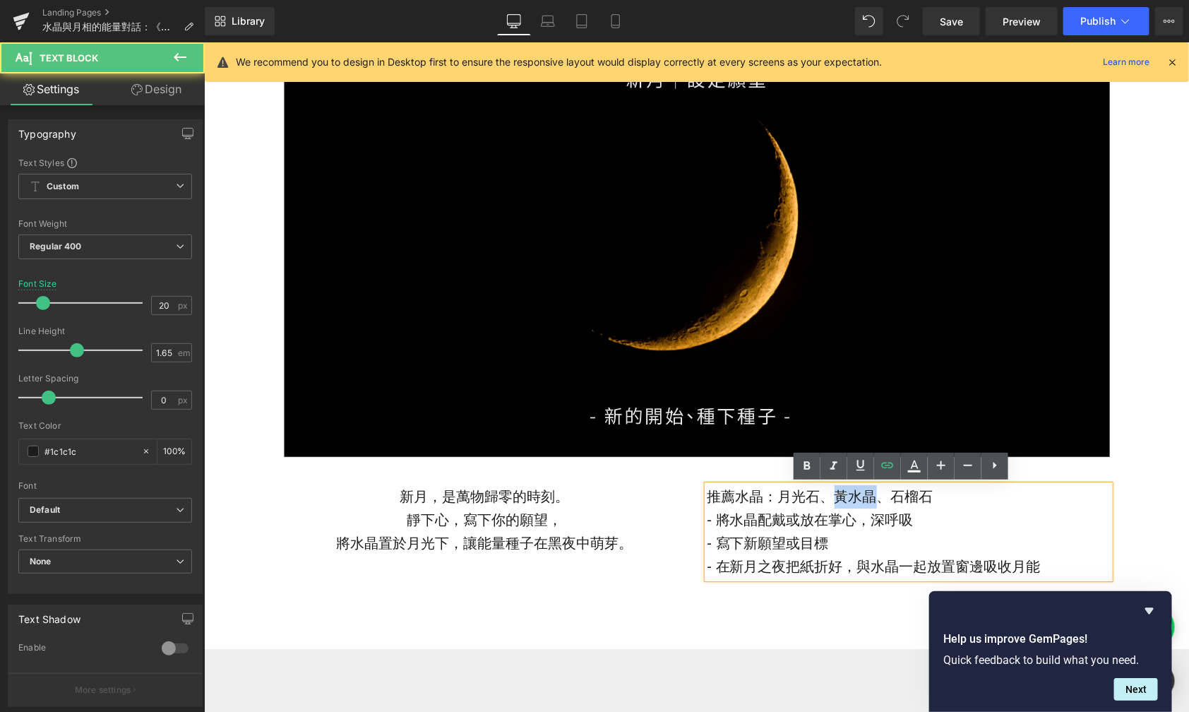
drag, startPoint x: 867, startPoint y: 495, endPoint x: 830, endPoint y: 496, distance: 36.7
click at [830, 496] on p "推薦水晶： [PERSON_NAME] 、[PERSON_NAME]、石榴石" at bounding box center [908, 495] width 403 height 23
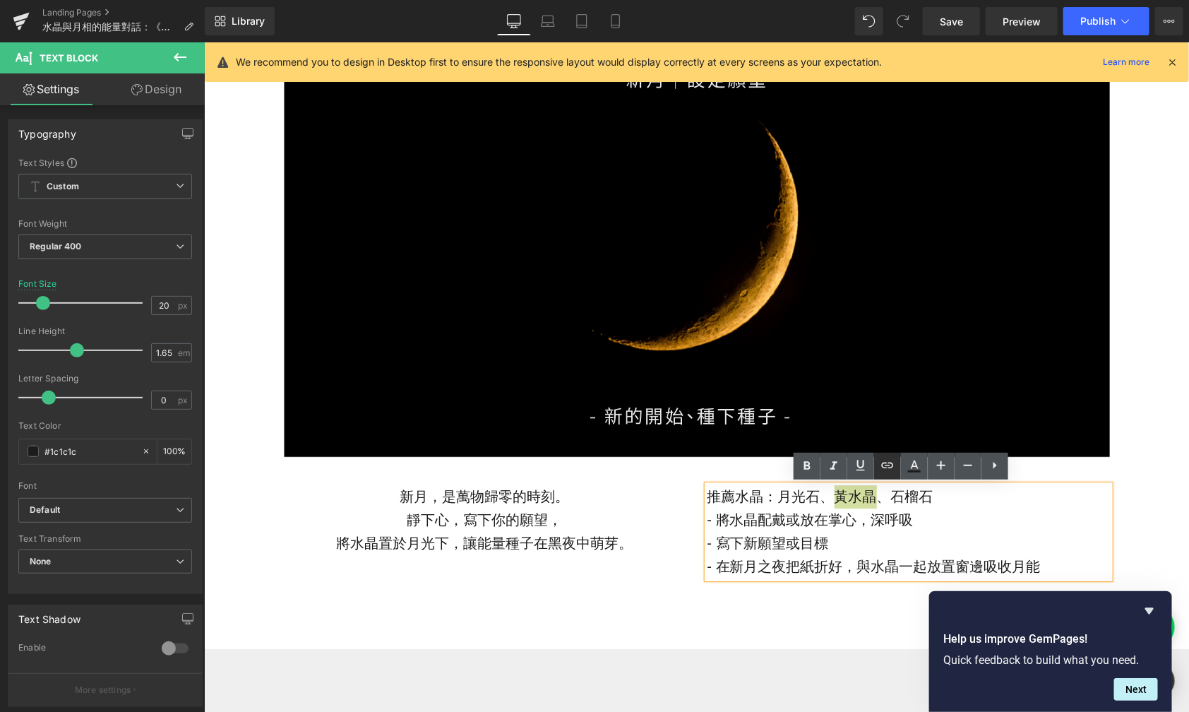
click at [885, 471] on icon at bounding box center [887, 465] width 17 height 17
click at [1037, 0] on div "Text Color Highlight Color #333333 Edit or remove link: Edit - Unlink - Cancel" at bounding box center [594, 0] width 1189 height 0
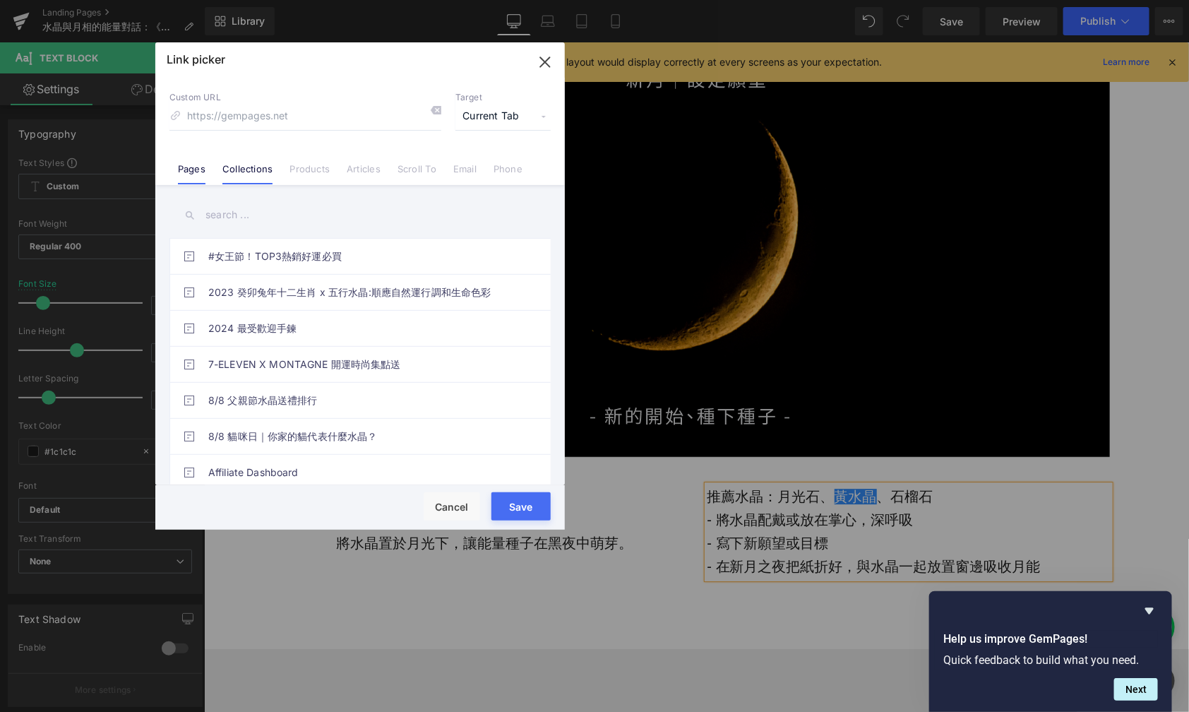
click at [245, 177] on link "Collections" at bounding box center [247, 173] width 50 height 21
click at [236, 212] on input "text" at bounding box center [359, 215] width 381 height 32
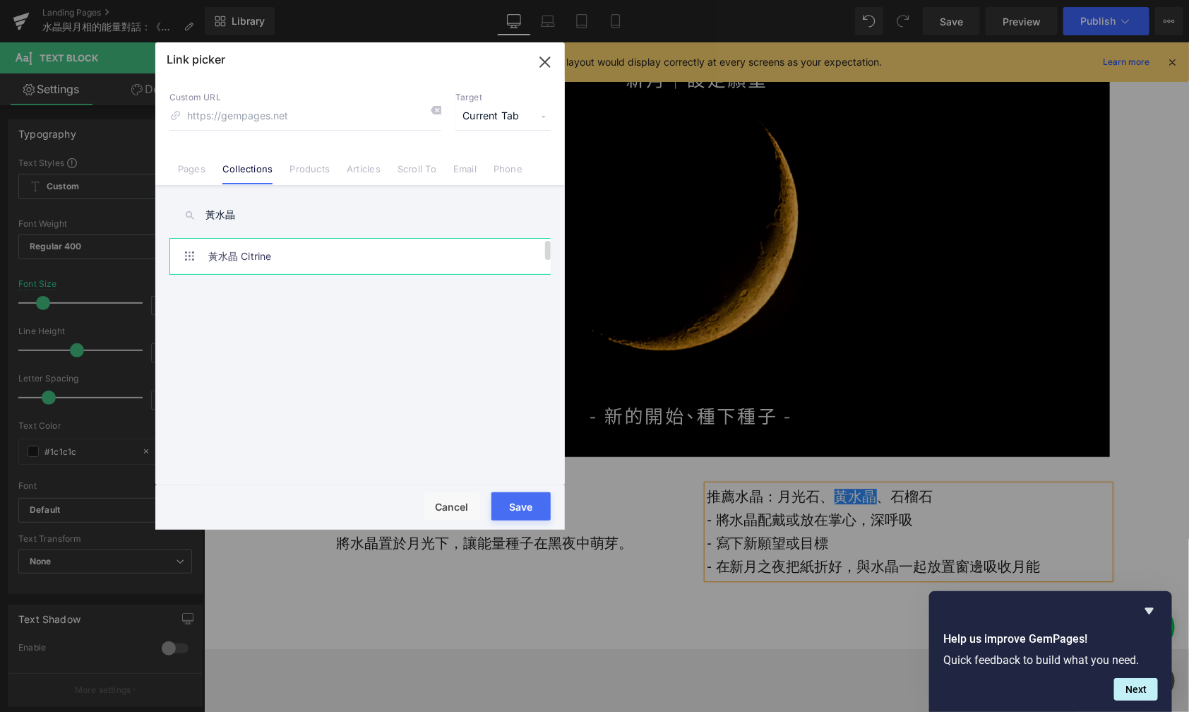
type input "黃水晶"
click at [249, 253] on link "黃水晶 Citrine" at bounding box center [363, 256] width 311 height 35
drag, startPoint x: 525, startPoint y: 504, endPoint x: 321, endPoint y: 460, distance: 209.3
click at [525, 504] on button "Save" at bounding box center [521, 506] width 59 height 28
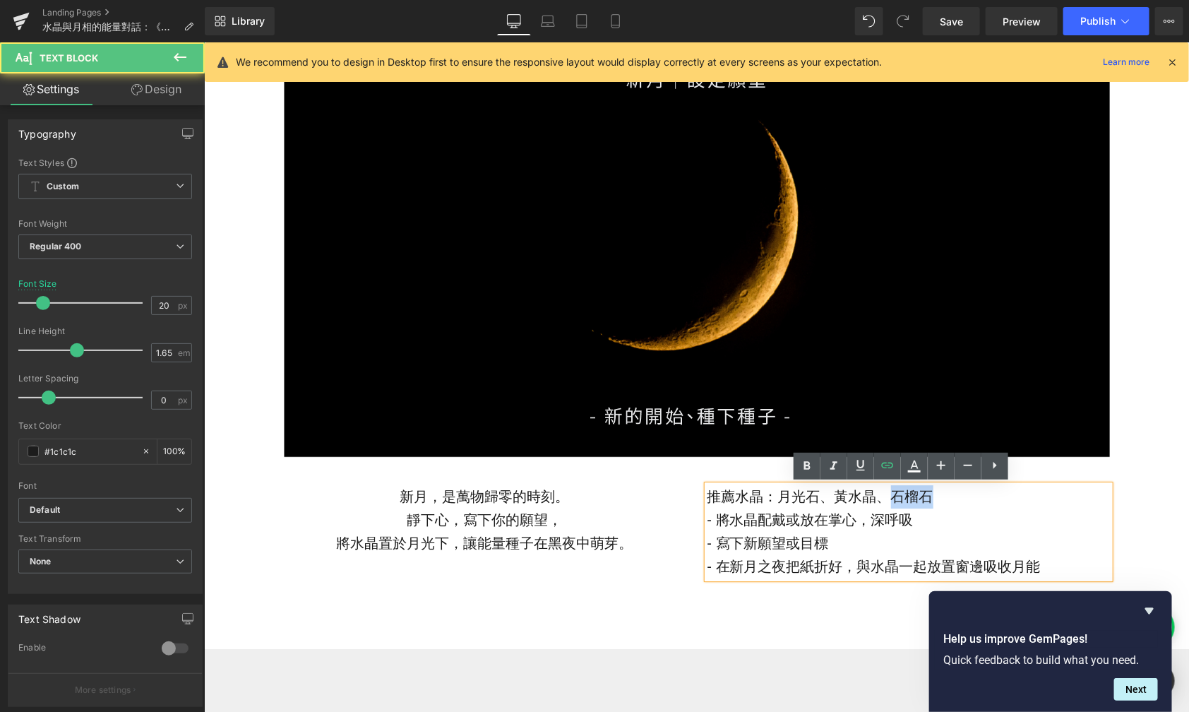
drag, startPoint x: 933, startPoint y: 494, endPoint x: 884, endPoint y: 494, distance: 48.7
click at [884, 494] on p "推薦水晶： [PERSON_NAME] 、 [PERSON_NAME] 、石榴石" at bounding box center [908, 495] width 403 height 23
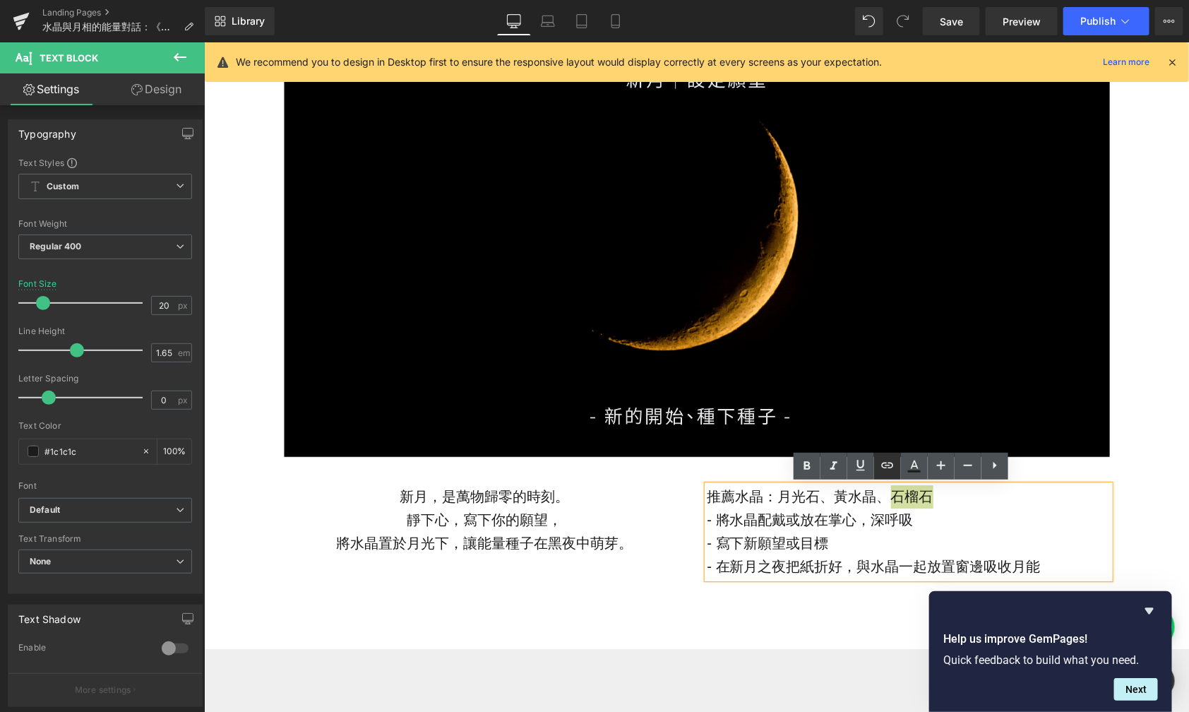
click at [893, 470] on icon at bounding box center [887, 465] width 17 height 17
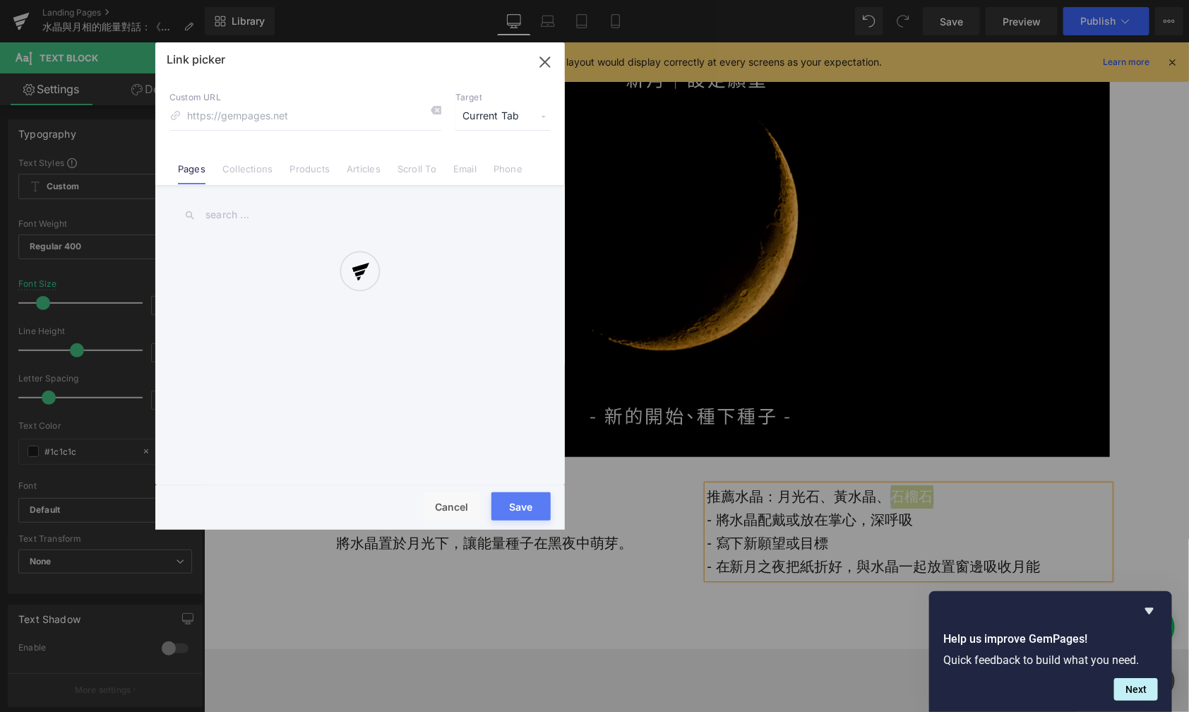
click at [1085, 0] on div "Text Color Highlight Color #333333 Edit or remove link: Edit - Unlink - Cancel …" at bounding box center [594, 0] width 1189 height 0
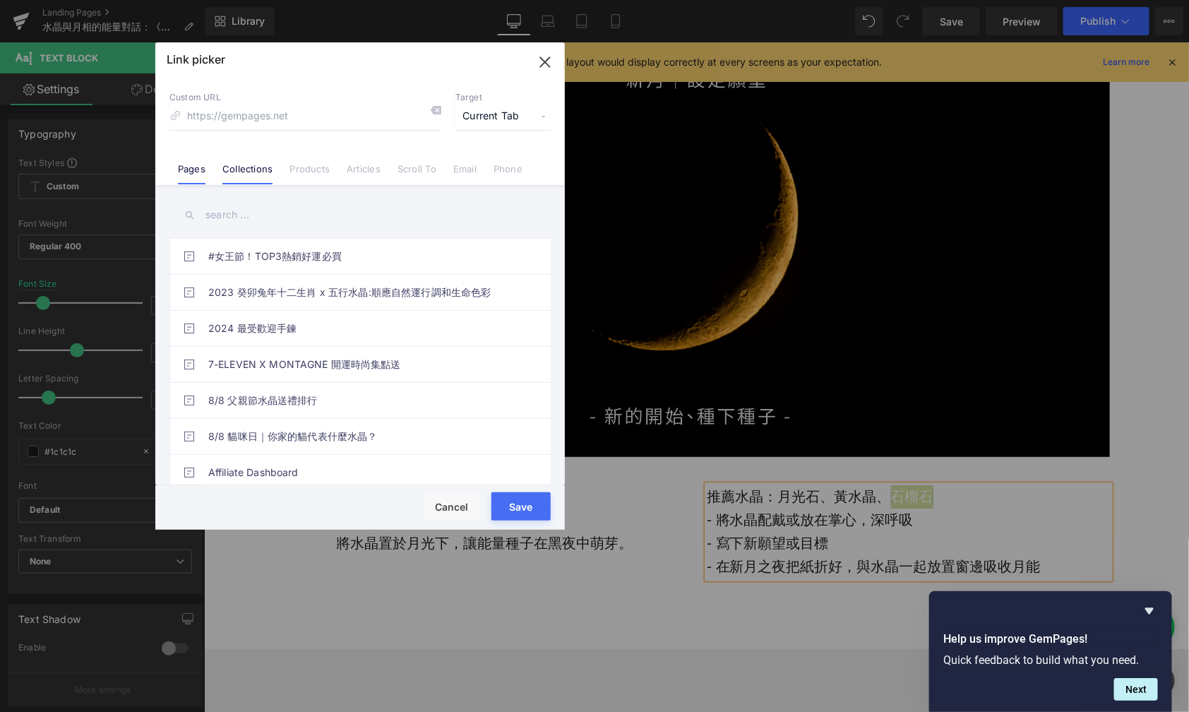
click at [246, 176] on link "Collections" at bounding box center [247, 173] width 50 height 21
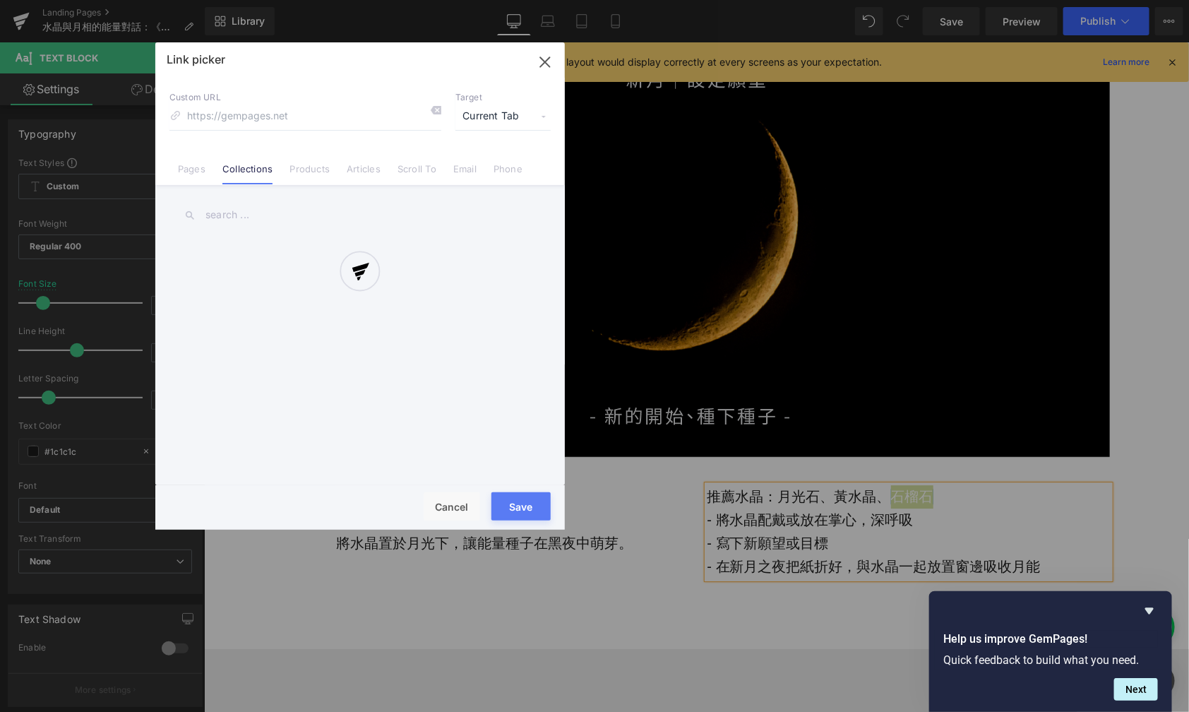
click at [244, 220] on div at bounding box center [360, 285] width 410 height 487
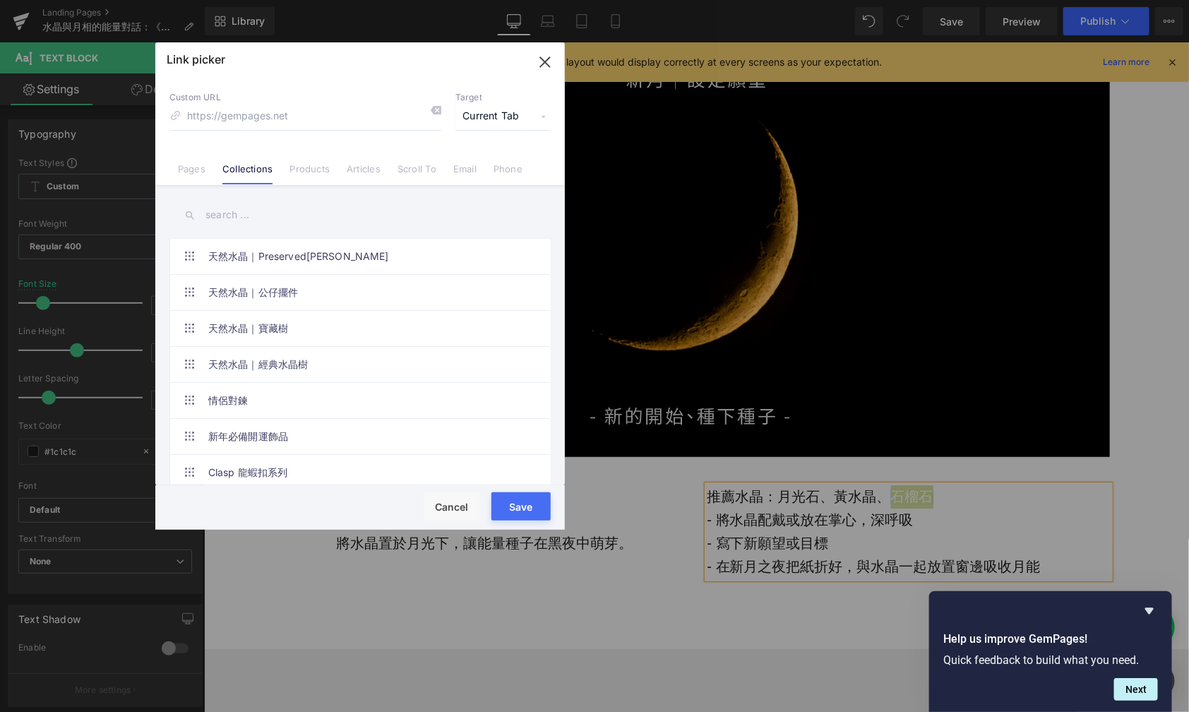
click at [234, 219] on input "text" at bounding box center [359, 215] width 381 height 32
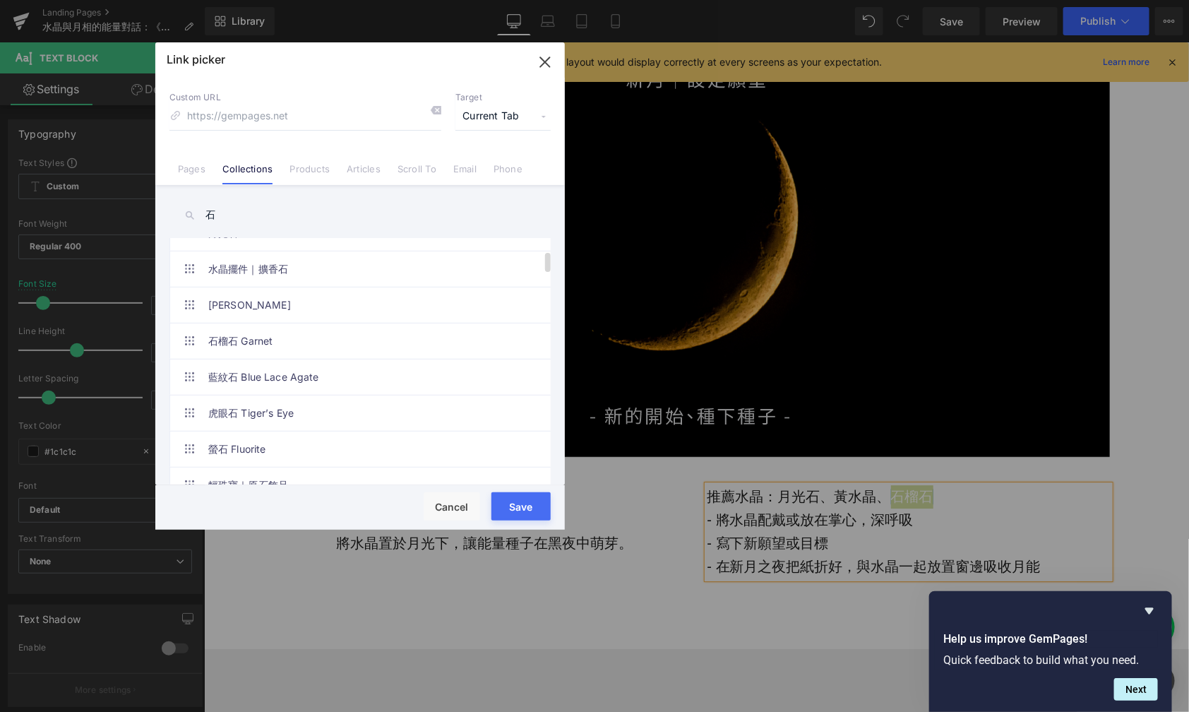
scroll to position [183, 0]
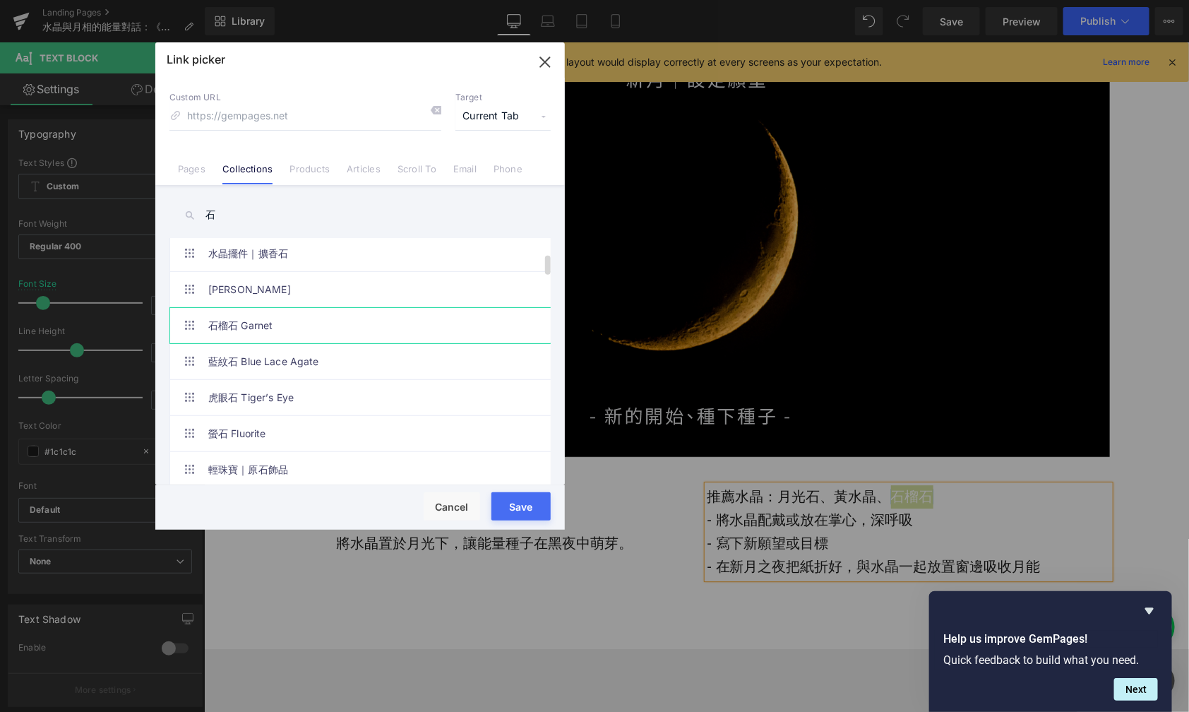
type input "石"
click at [254, 331] on link "石榴石 Garnet" at bounding box center [363, 325] width 311 height 35
click at [525, 503] on button "Save" at bounding box center [521, 506] width 59 height 28
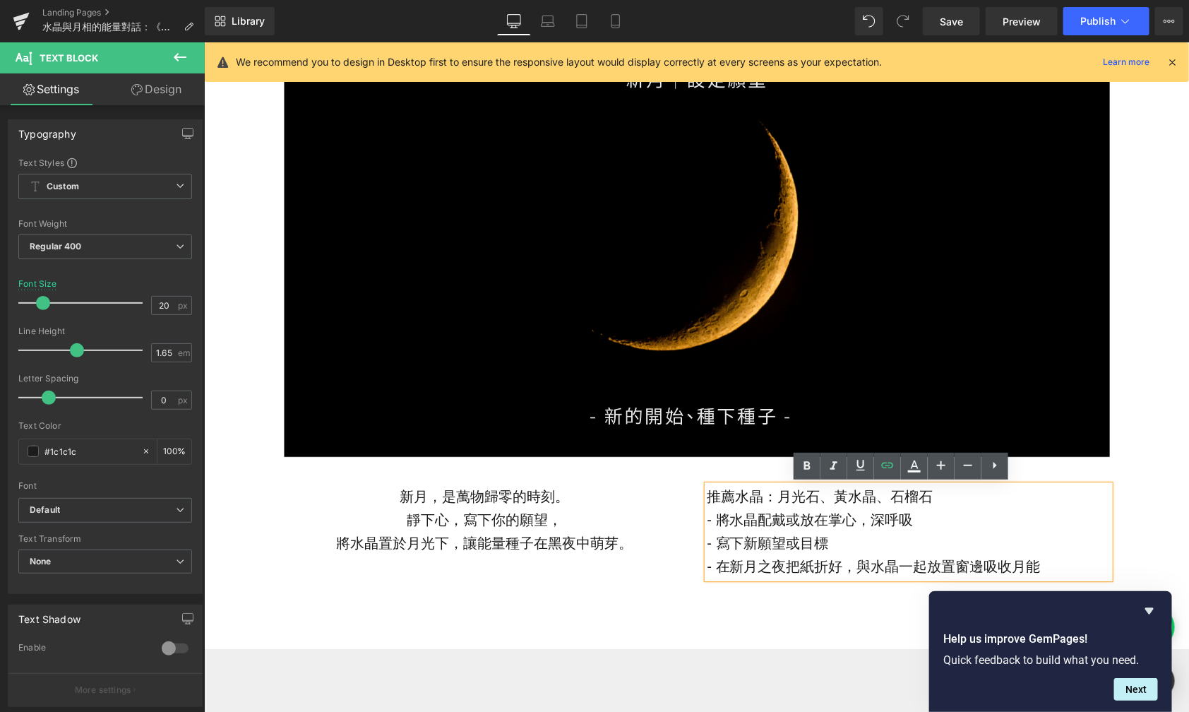
click at [784, 595] on div "新月，是萬物歸零的時刻。 靜下心，寫下你的願望， 將水晶置於月光下，讓能量種子在黑夜中萌芽。 Text Block 推薦水晶： 月光石 、 [PERSON_N…" at bounding box center [696, 531] width 847 height 136
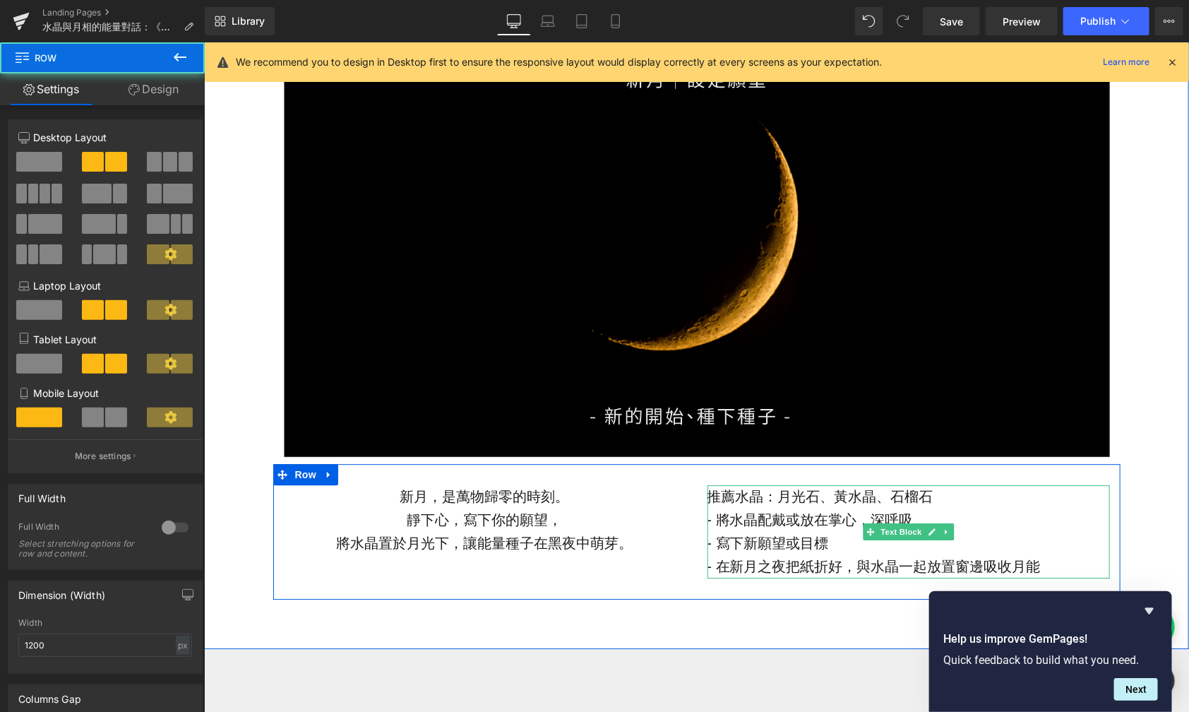
click at [938, 496] on p "推薦水晶： [PERSON_NAME] 、 [PERSON_NAME] 、 石榴石" at bounding box center [908, 495] width 403 height 23
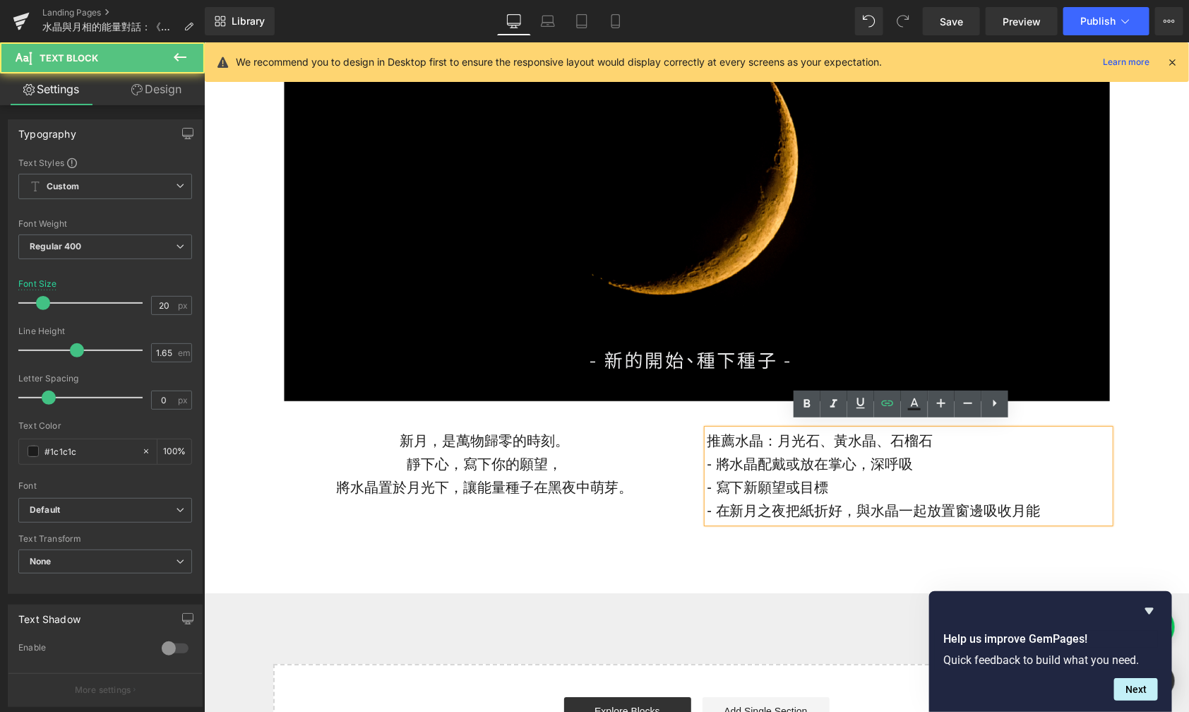
scroll to position [1701, 0]
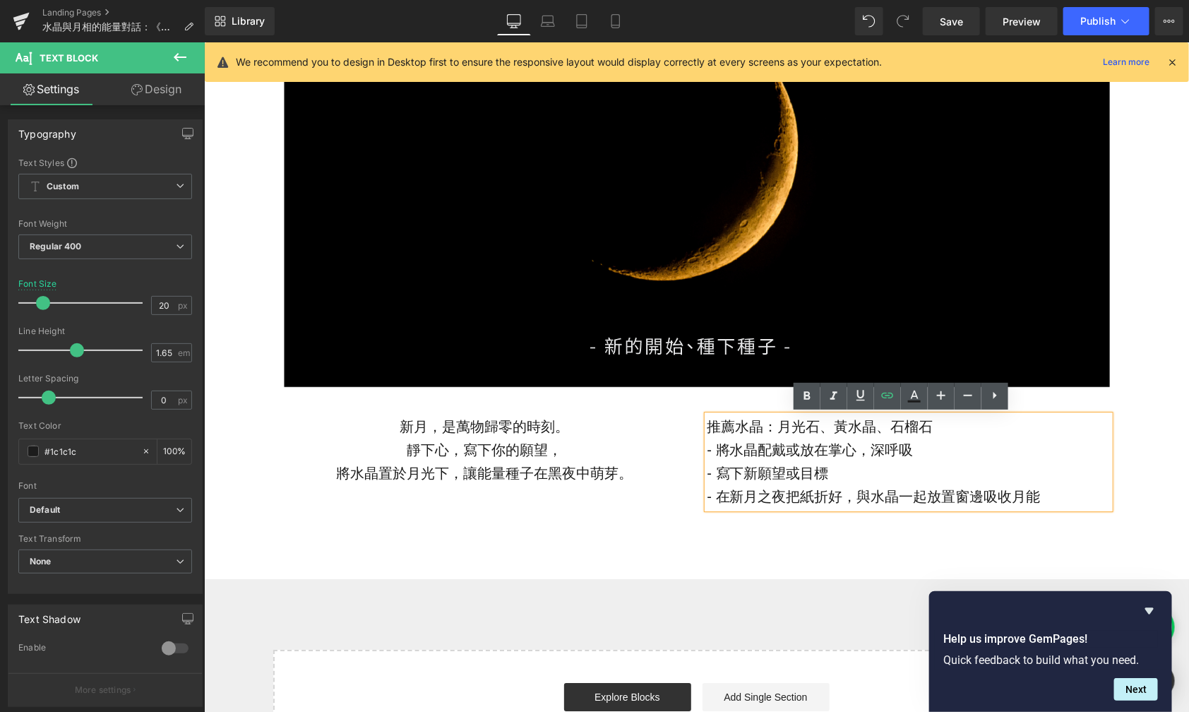
click at [667, 535] on div "Image Row 新月，是萬物歸零的時刻。 靜下心，寫下你的願望， 將水晶置於月光下，讓能量種子在黑夜中萌芽。 Text Block 推薦水晶： 月光石 、…" at bounding box center [695, 228] width 985 height 701
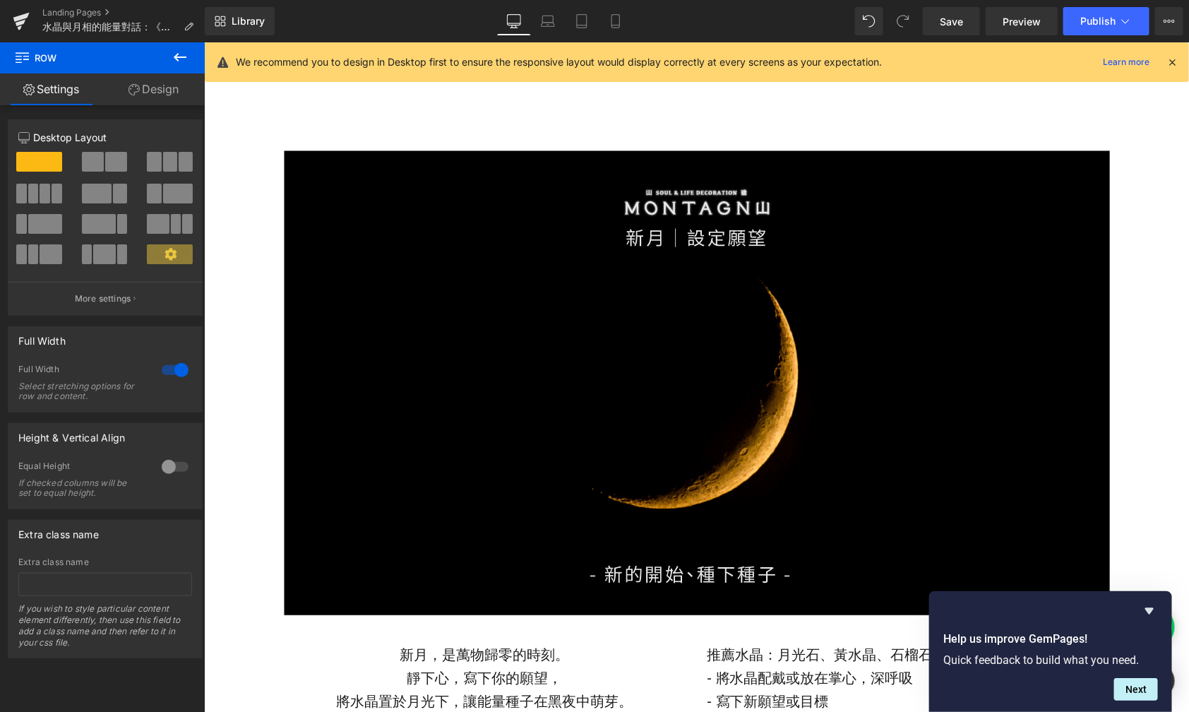
scroll to position [1457, 0]
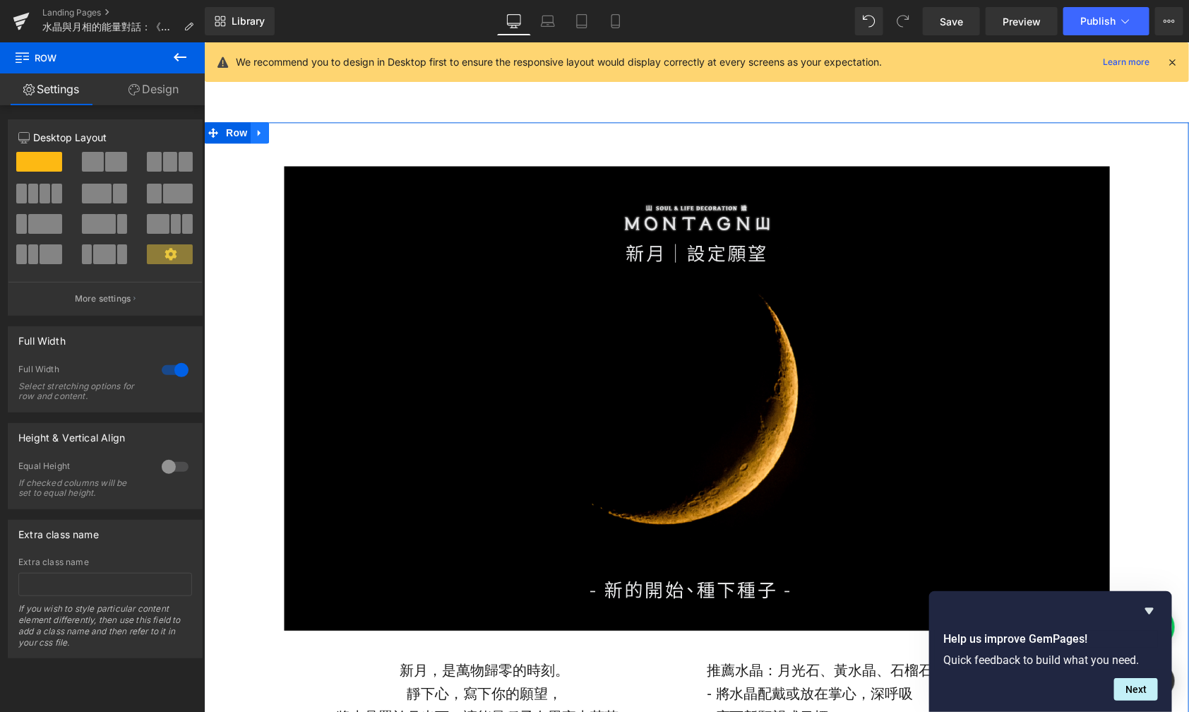
click at [257, 131] on icon at bounding box center [258, 132] width 3 height 6
click at [273, 132] on icon at bounding box center [278, 132] width 10 height 11
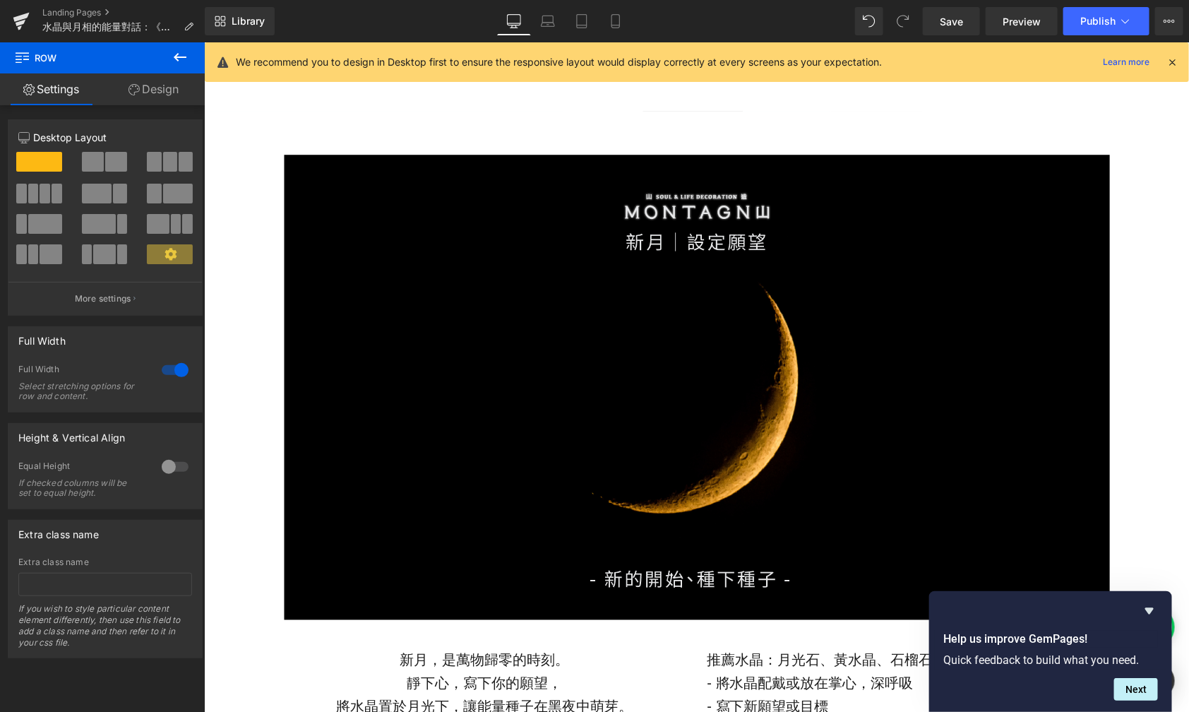
scroll to position [2181, 0]
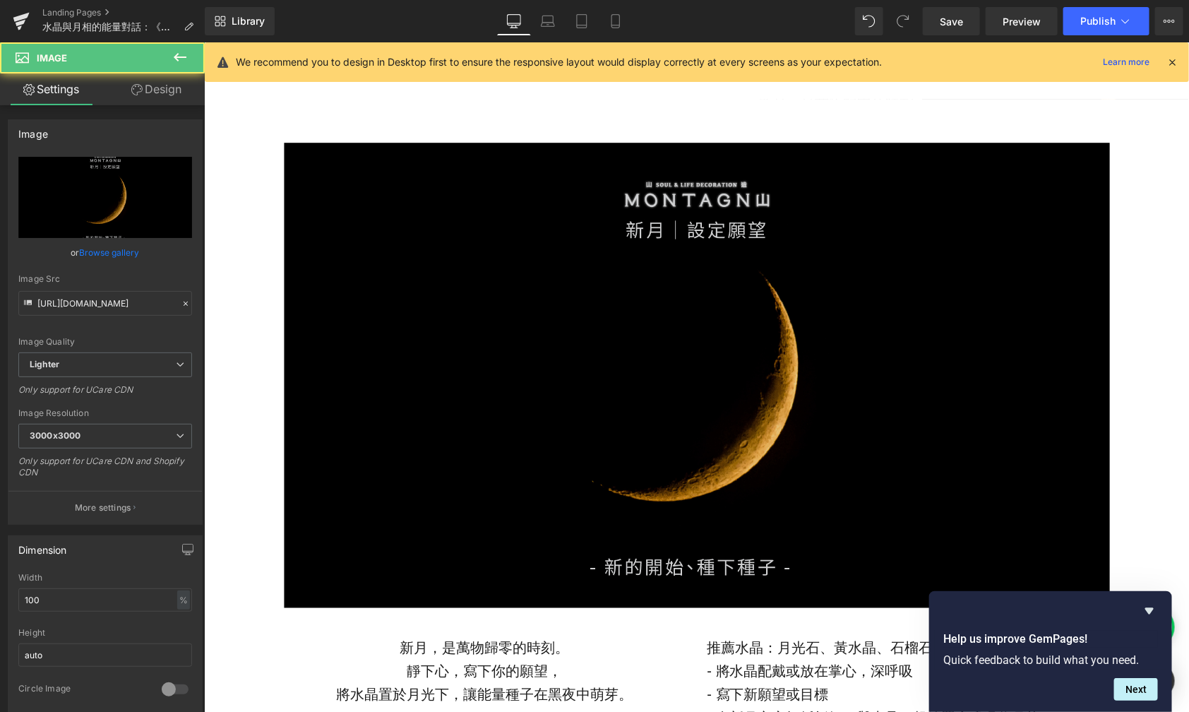
click at [561, 323] on img at bounding box center [696, 374] width 826 height 465
click at [141, 213] on link "Replace Image" at bounding box center [105, 197] width 174 height 81
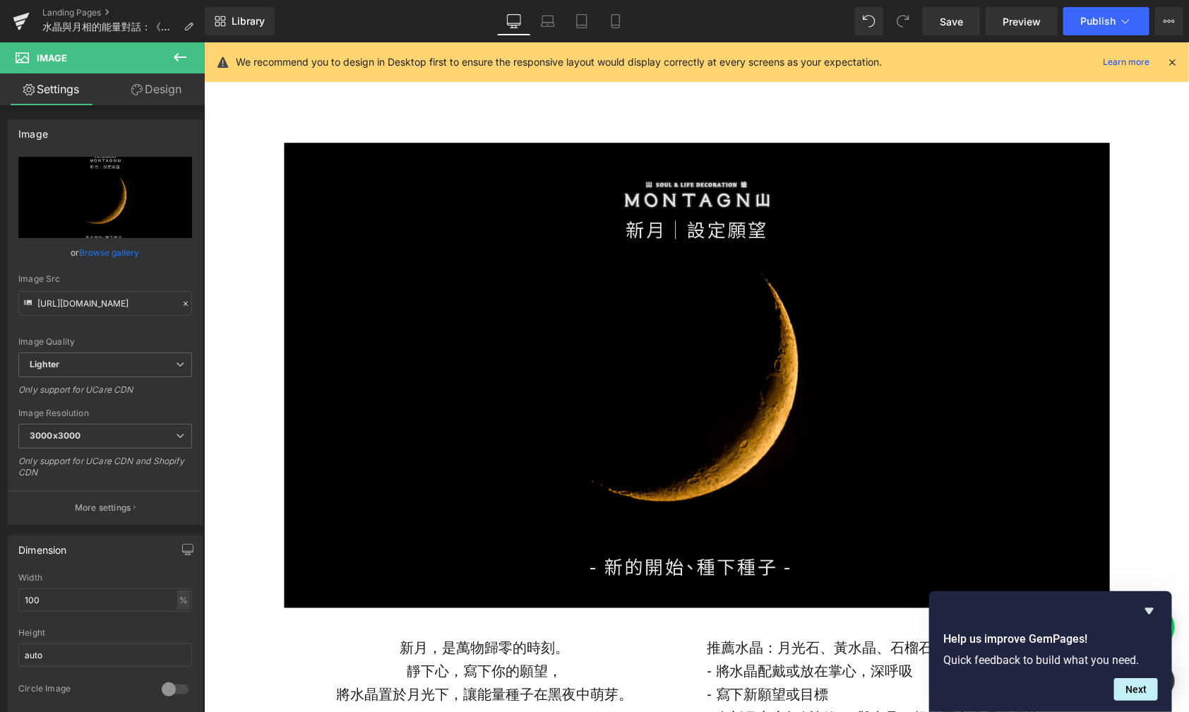
type input "C:\fakepath\月亮議題-11.jpg"
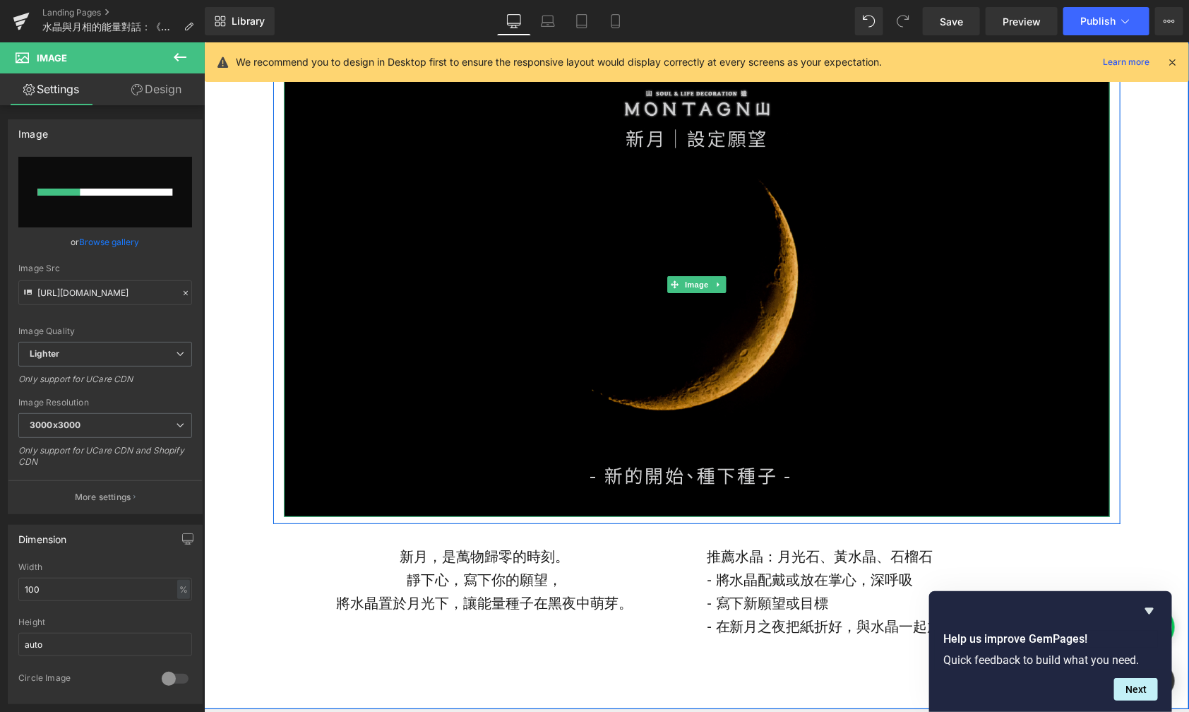
scroll to position [2280, 0]
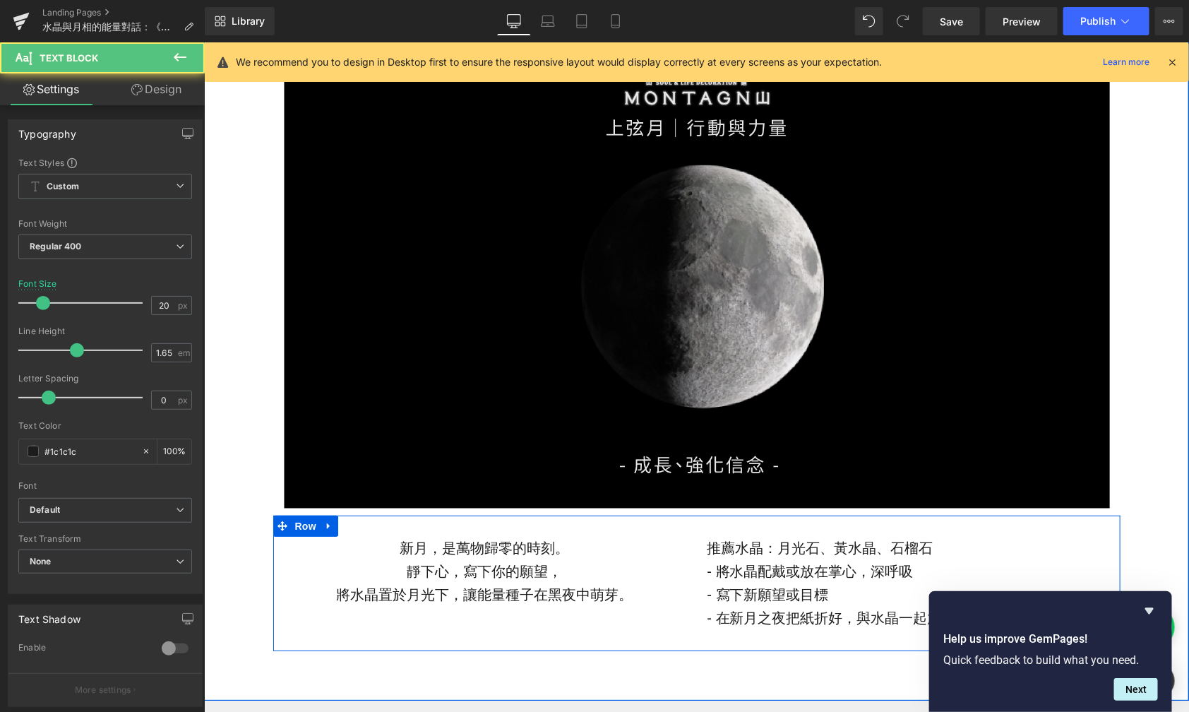
click at [552, 580] on p "靜下心，寫下你的願望，" at bounding box center [484, 570] width 403 height 23
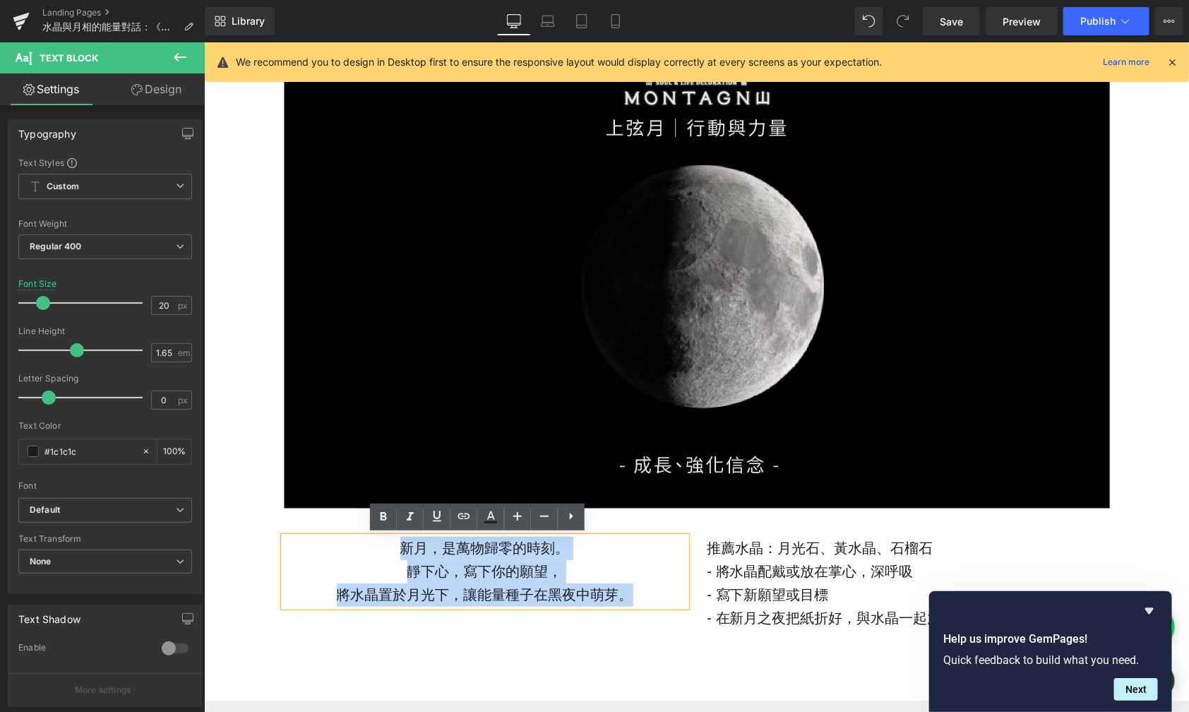
drag, startPoint x: 621, startPoint y: 587, endPoint x: 366, endPoint y: 528, distance: 261.8
click at [366, 528] on div "新月，是萬物歸零的時刻。 靜下心，寫下你的願望， 將水晶置於月光下，讓能量種子在黑夜中萌芽。 Text Block 推薦水晶： 月光石 、 [PERSON_N…" at bounding box center [696, 583] width 847 height 136
paste div
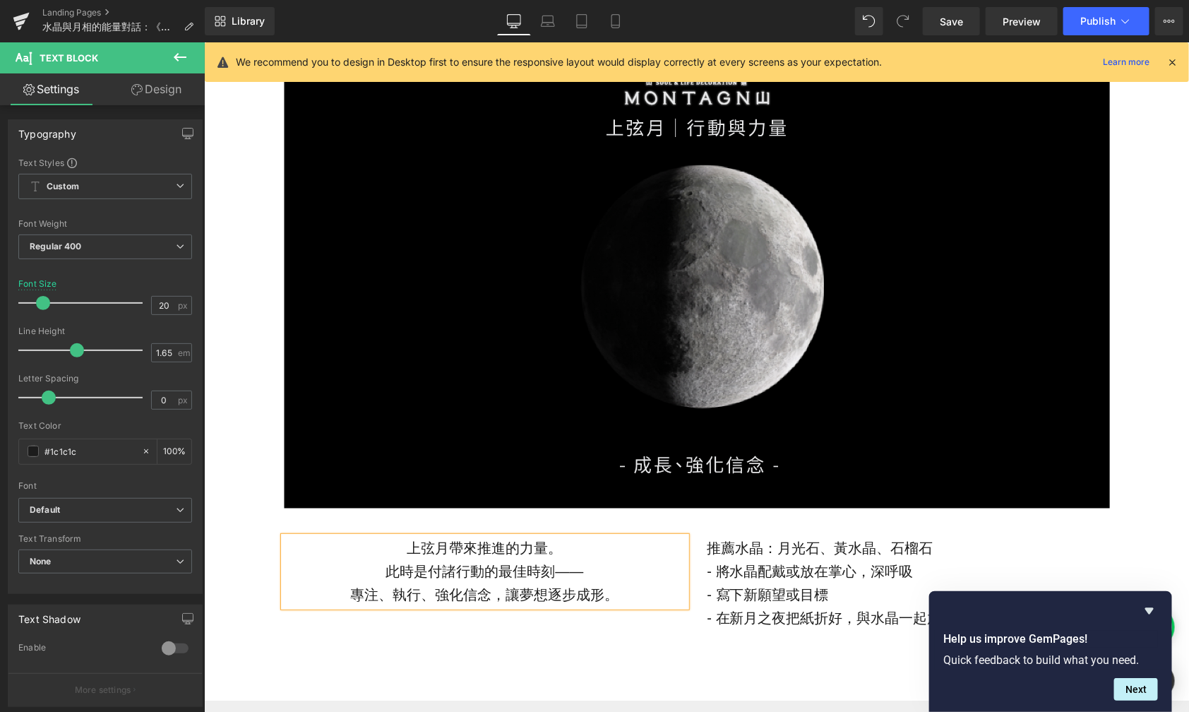
click at [574, 577] on p "此時是付諸行動的最佳時刻——" at bounding box center [484, 570] width 403 height 23
click at [612, 6] on div "Library Desktop Desktop Laptop Tablet Mobile Save Preview Publish Scheduled Vie…" at bounding box center [697, 21] width 984 height 42
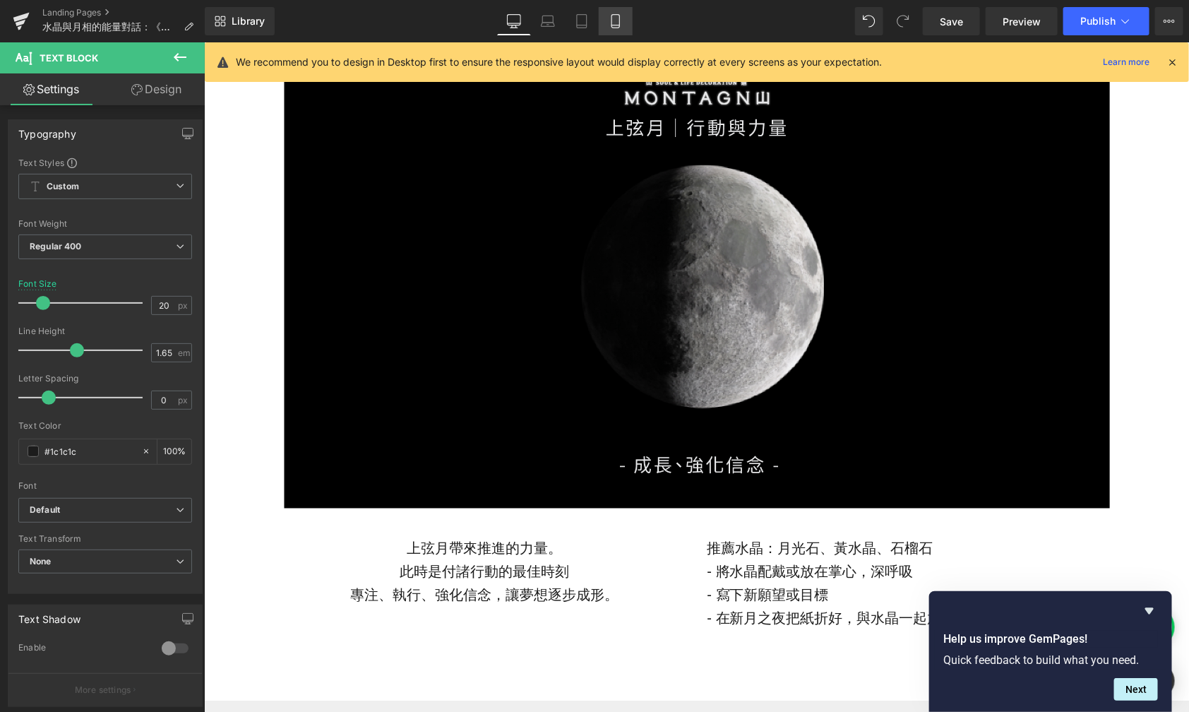
click at [612, 11] on link "Mobile" at bounding box center [616, 21] width 34 height 28
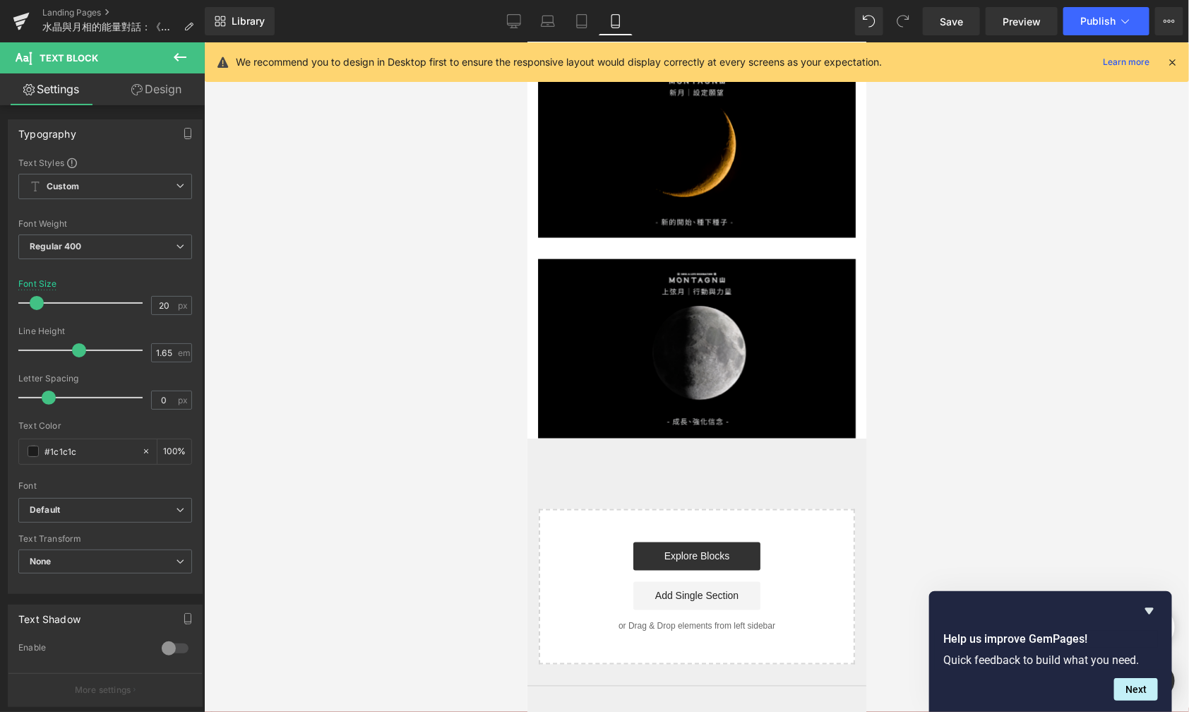
scroll to position [799, 0]
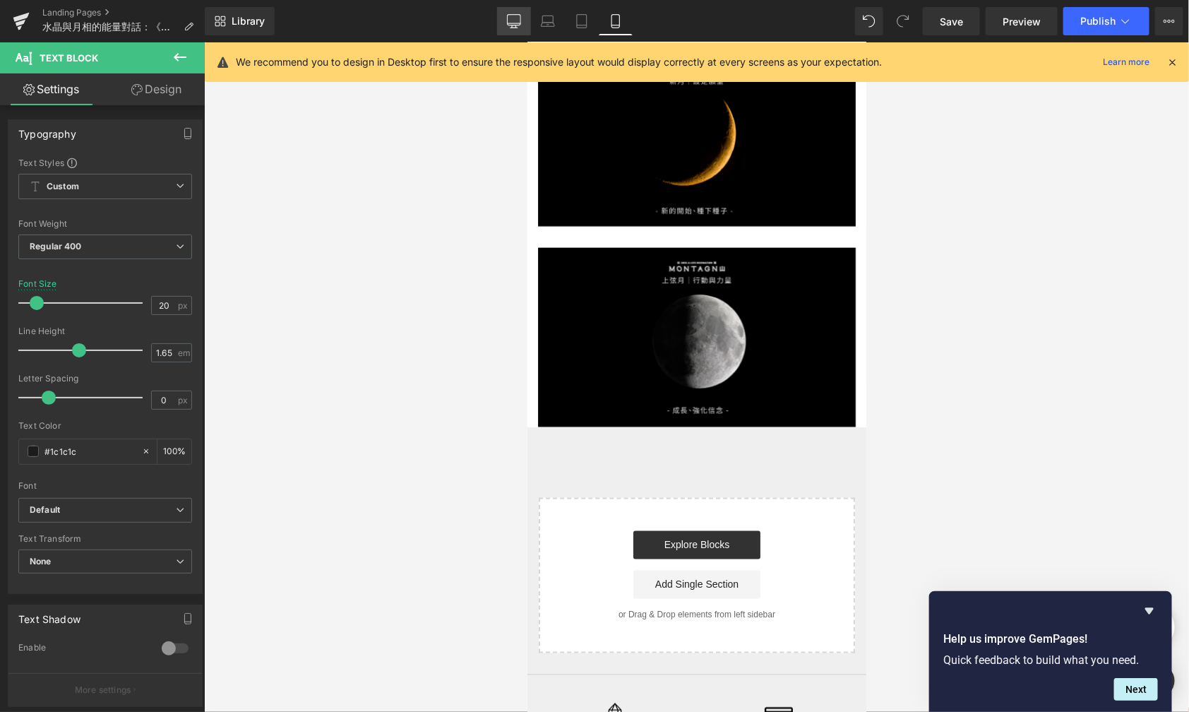
click at [518, 22] on icon at bounding box center [514, 21] width 14 height 14
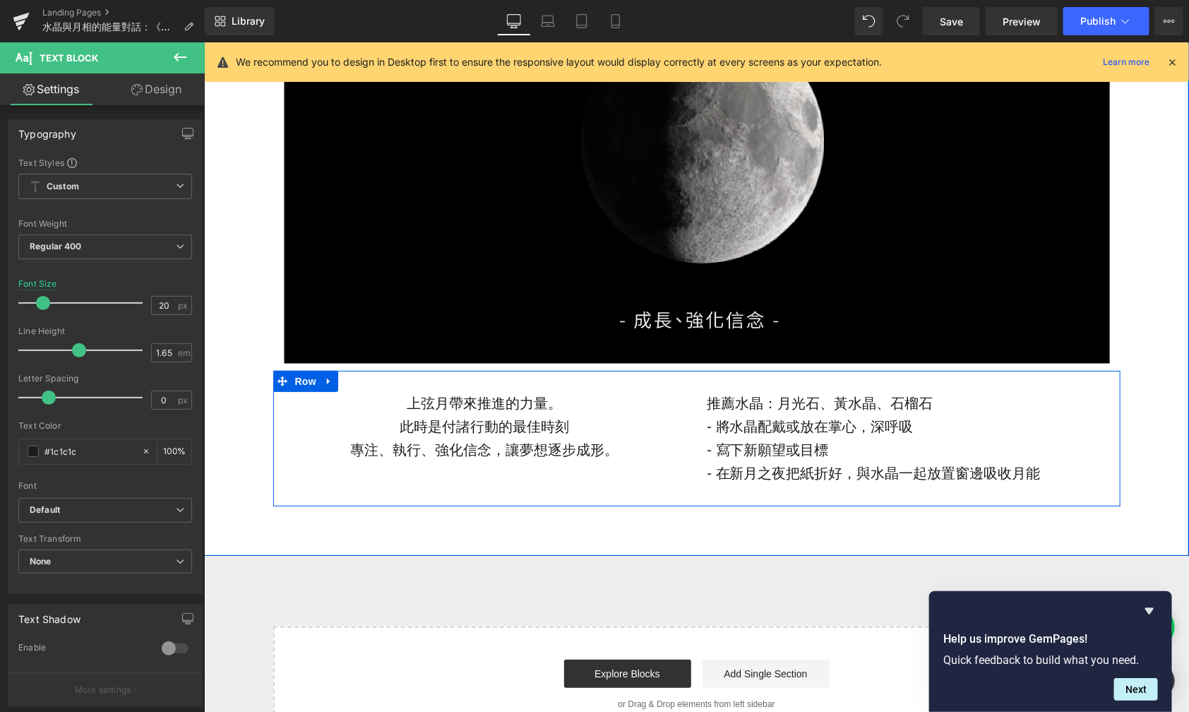
scroll to position [2423, 0]
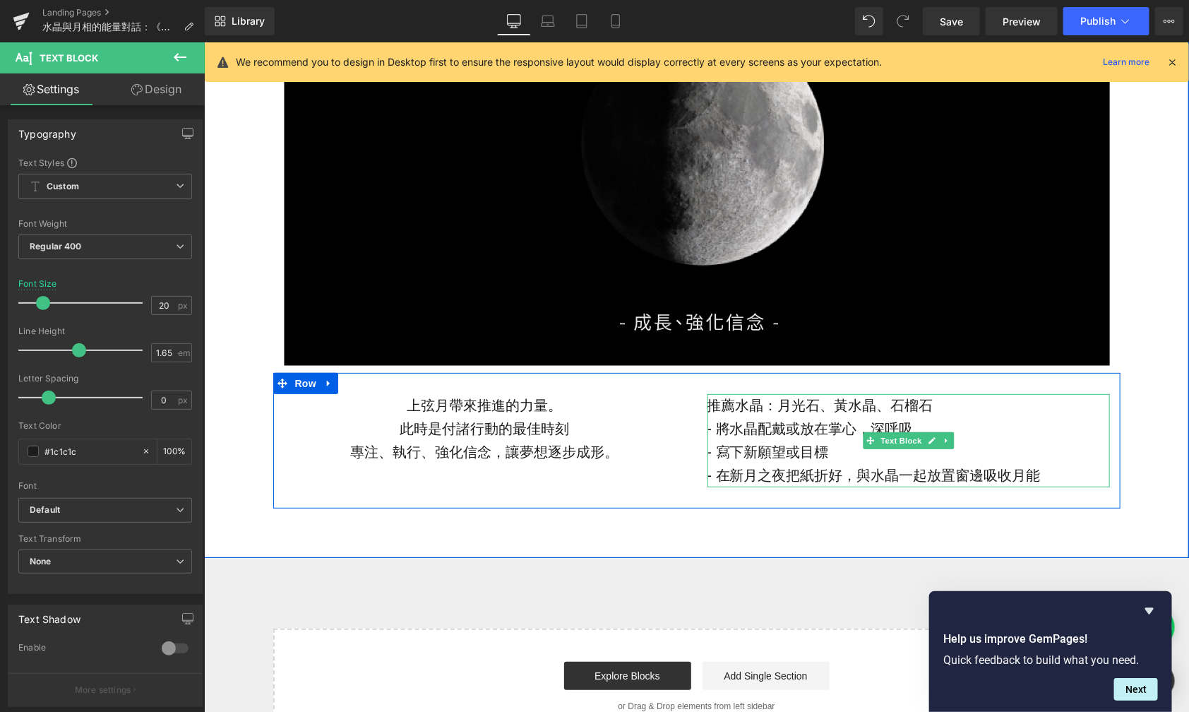
click at [815, 422] on p "- 將水晶配戴或放在掌心，深呼吸" at bounding box center [908, 428] width 403 height 23
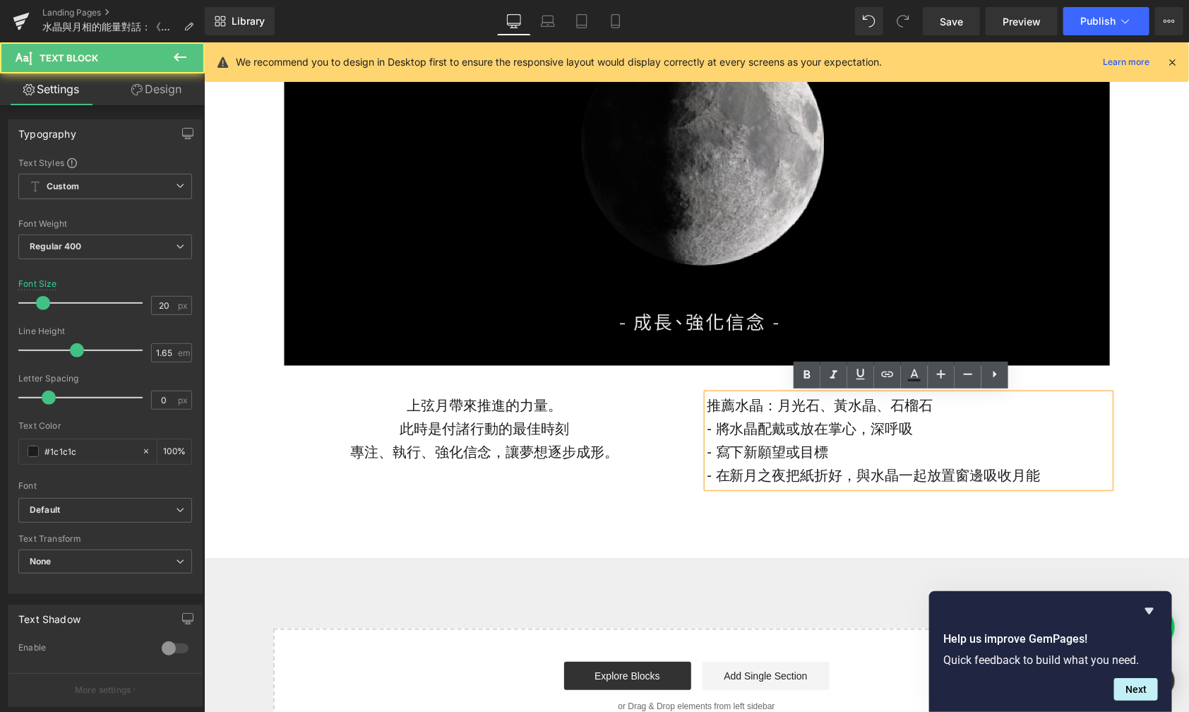
click at [828, 457] on p "- 寫下新願望或目標" at bounding box center [908, 451] width 403 height 23
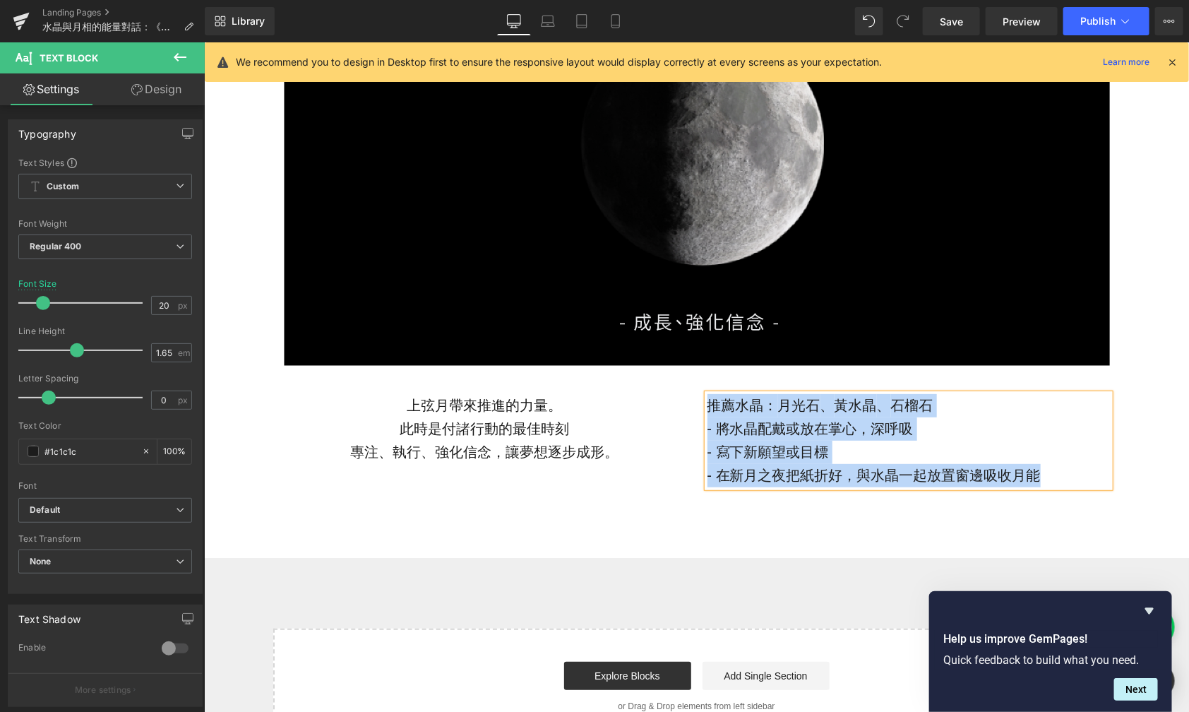
paste div
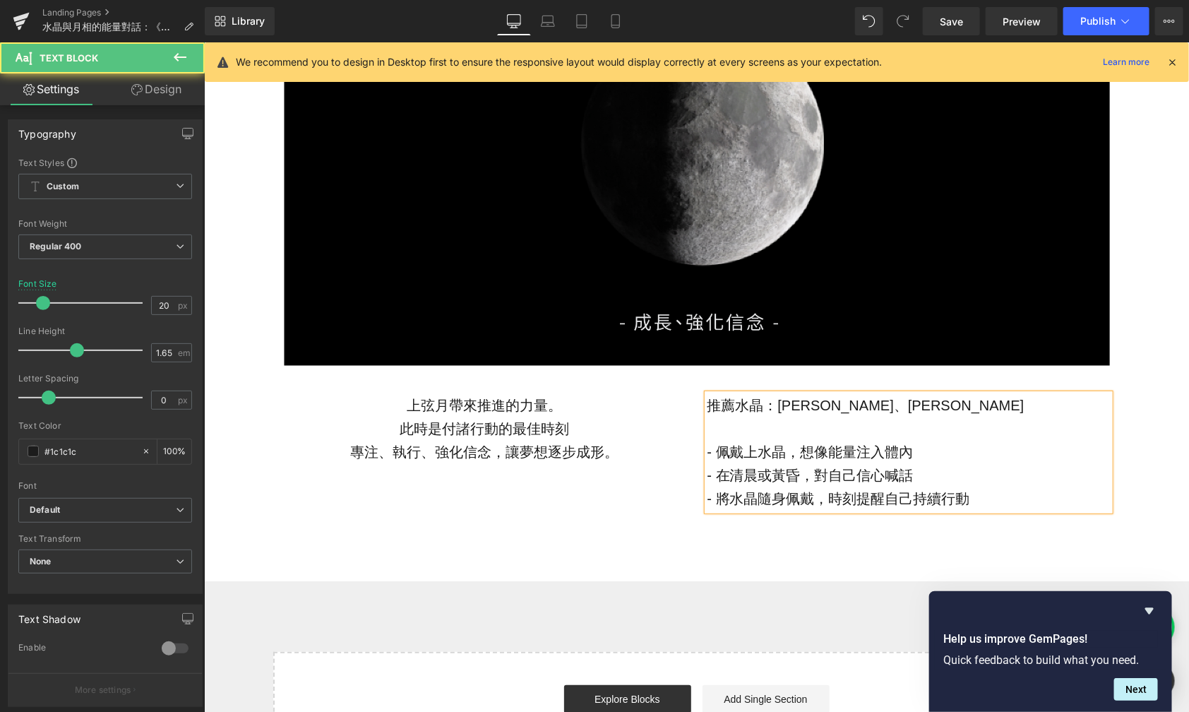
click at [779, 427] on p at bounding box center [908, 428] width 403 height 23
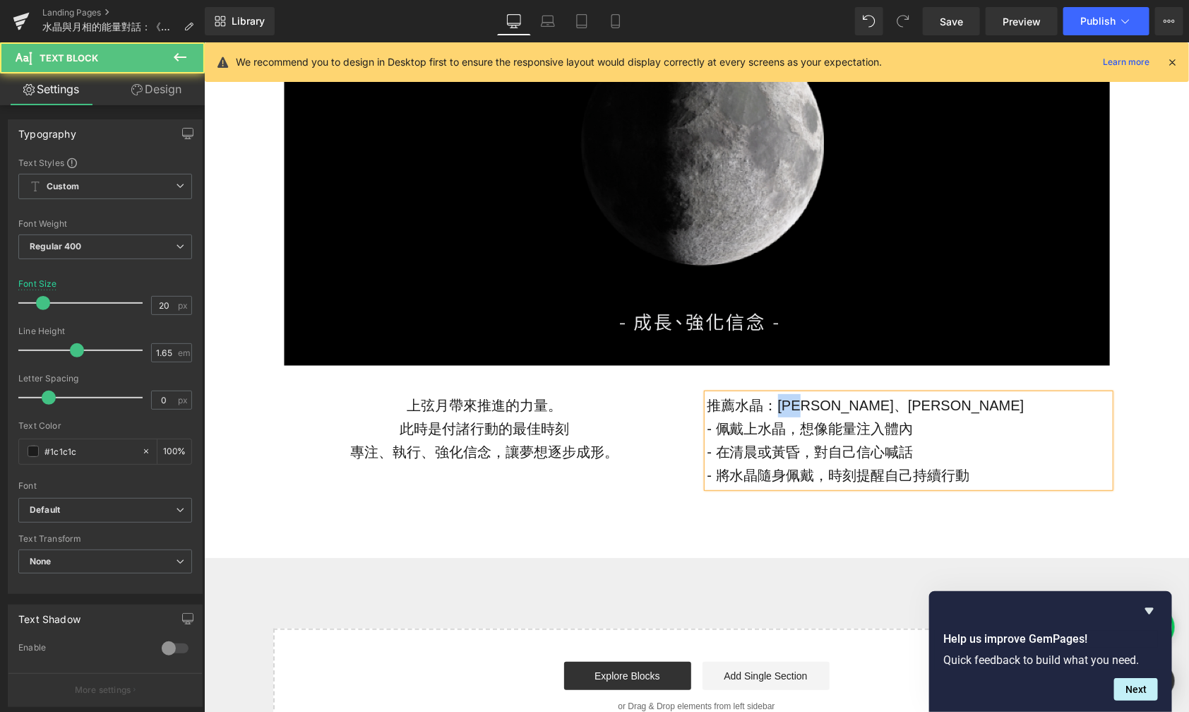
drag, startPoint x: 809, startPoint y: 406, endPoint x: 771, endPoint y: 406, distance: 37.4
click at [771, 406] on p "推薦水晶：[PERSON_NAME]、[PERSON_NAME]" at bounding box center [908, 404] width 403 height 23
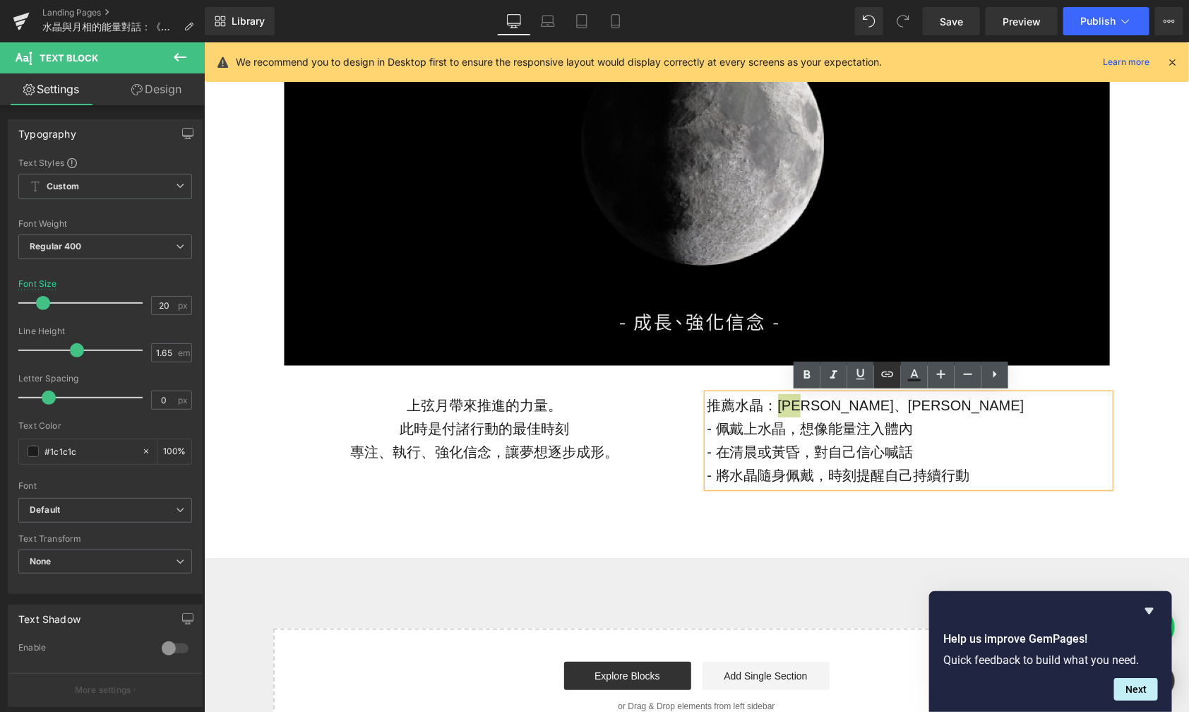
click at [884, 376] on icon at bounding box center [887, 374] width 12 height 6
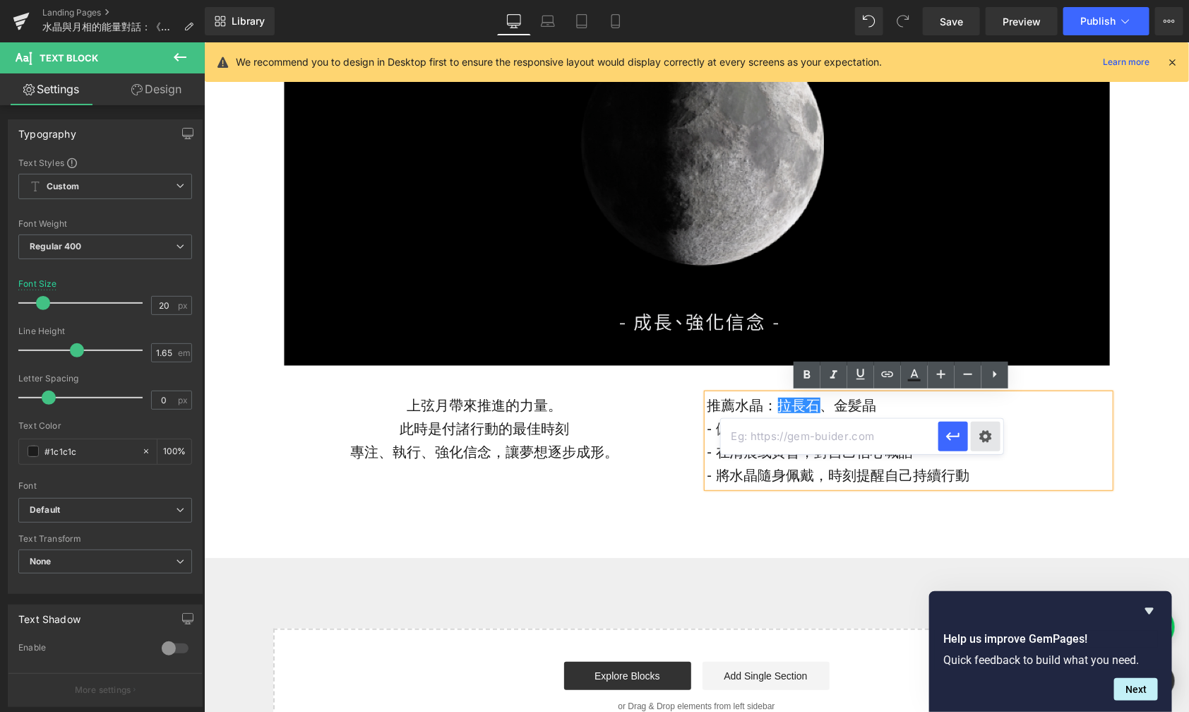
click at [990, 0] on div "Text Color Highlight Color #333333 Edit or remove link: Edit - Unlink - Cancel" at bounding box center [594, 0] width 1189 height 0
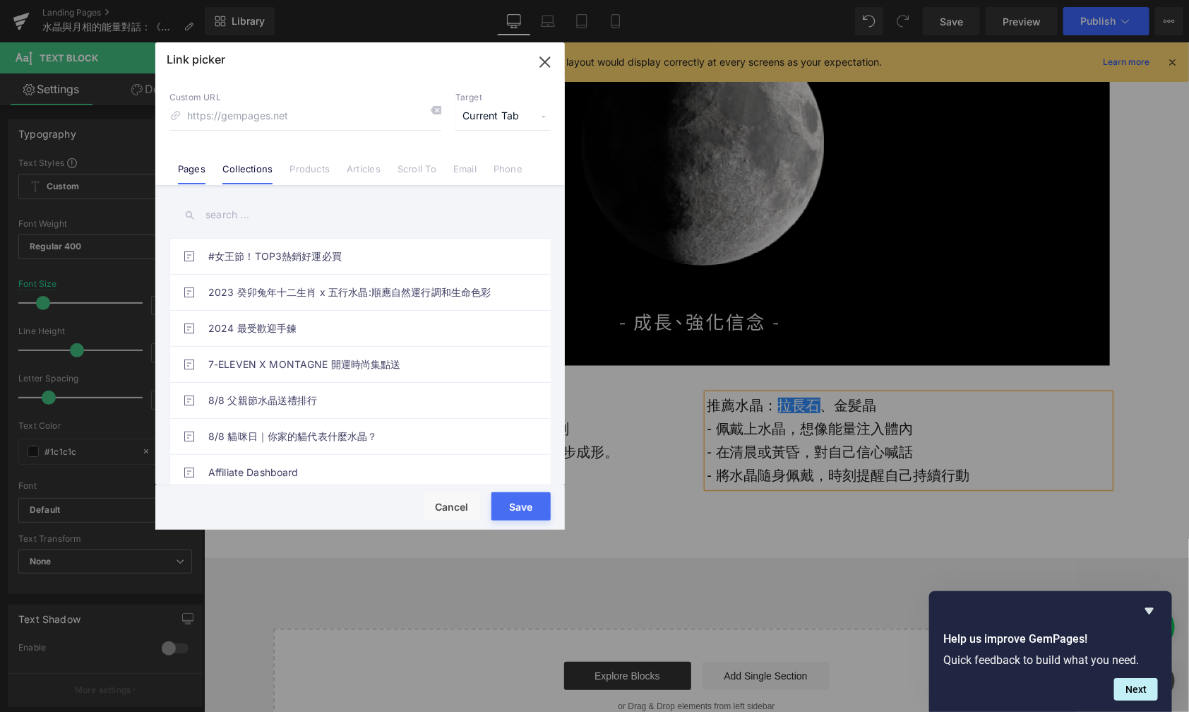
click at [242, 171] on link "Collections" at bounding box center [247, 173] width 50 height 21
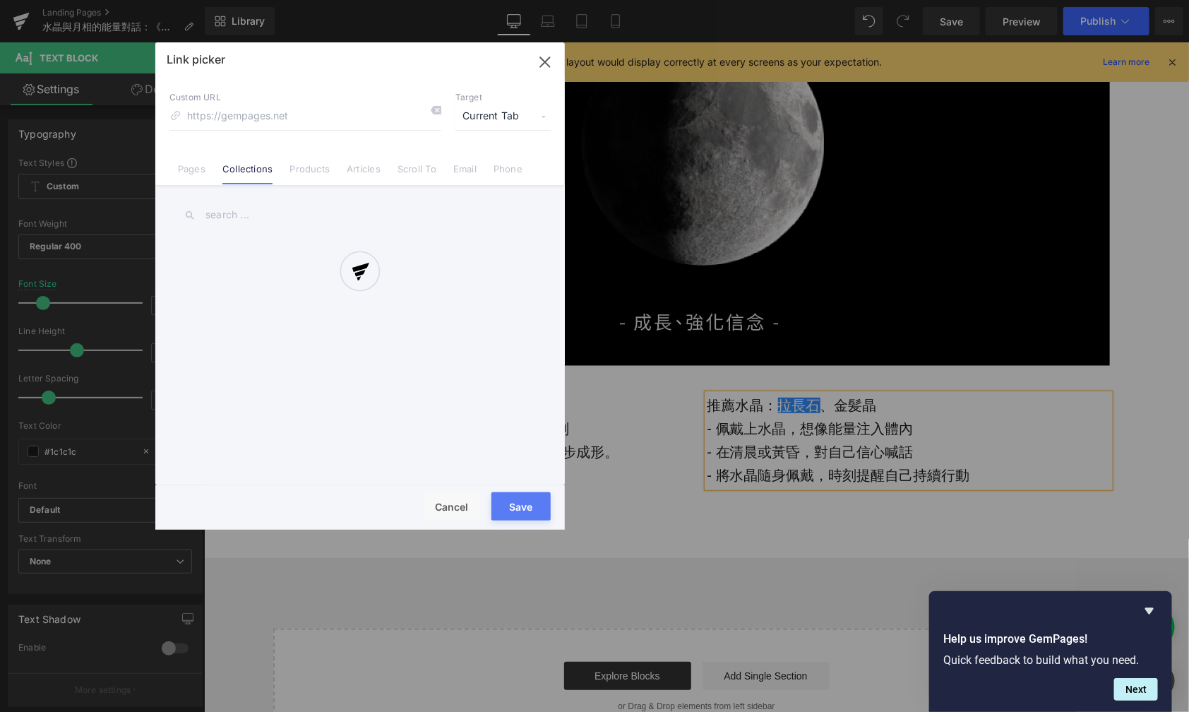
click at [244, 213] on div at bounding box center [360, 285] width 410 height 487
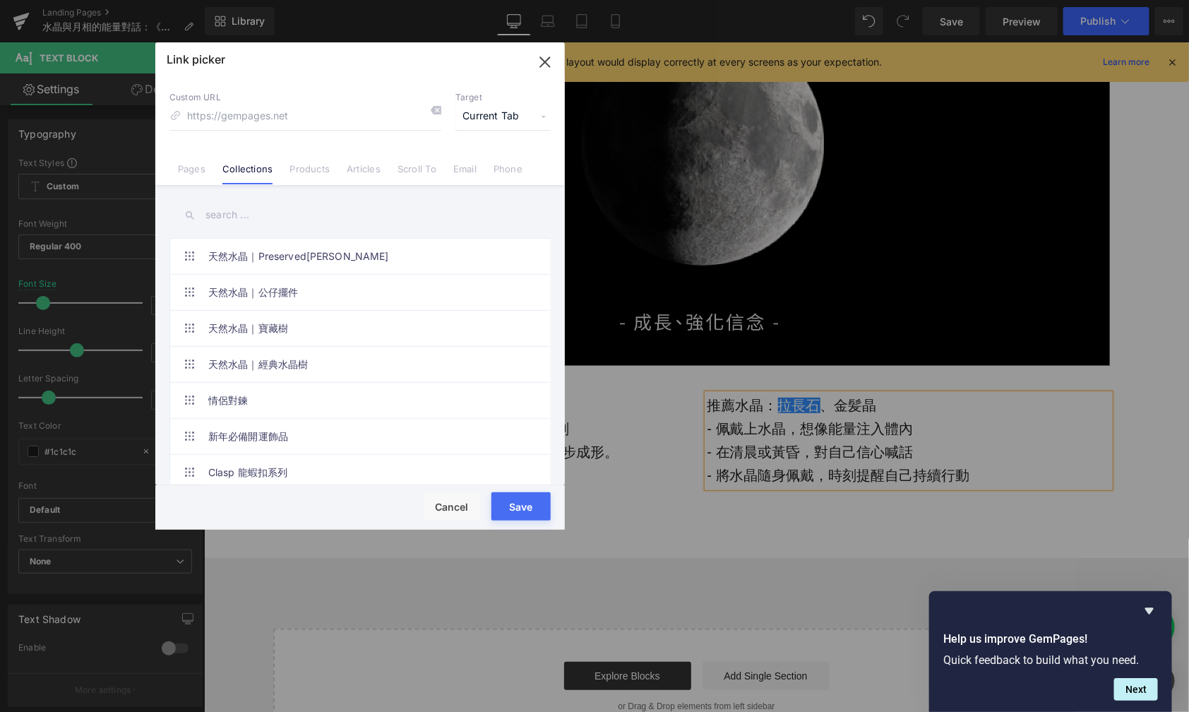
click at [232, 213] on input "text" at bounding box center [359, 215] width 381 height 32
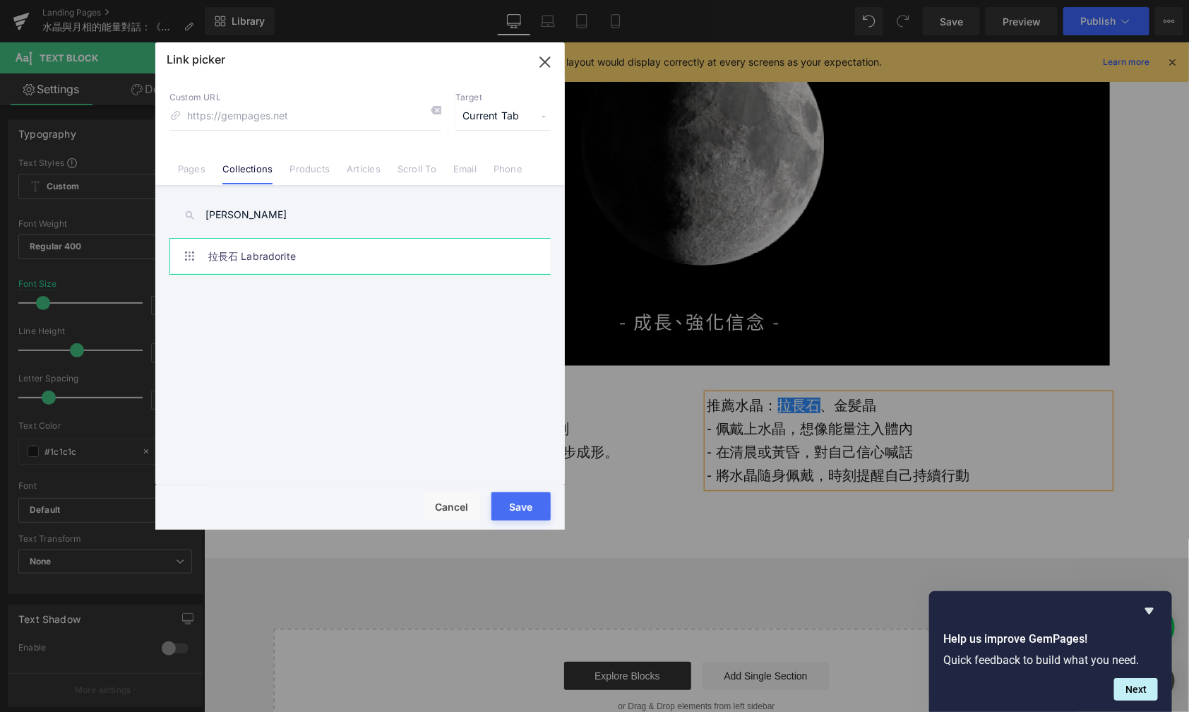
type input "[PERSON_NAME]"
click at [242, 253] on link "拉長石 Labradorite" at bounding box center [363, 256] width 311 height 35
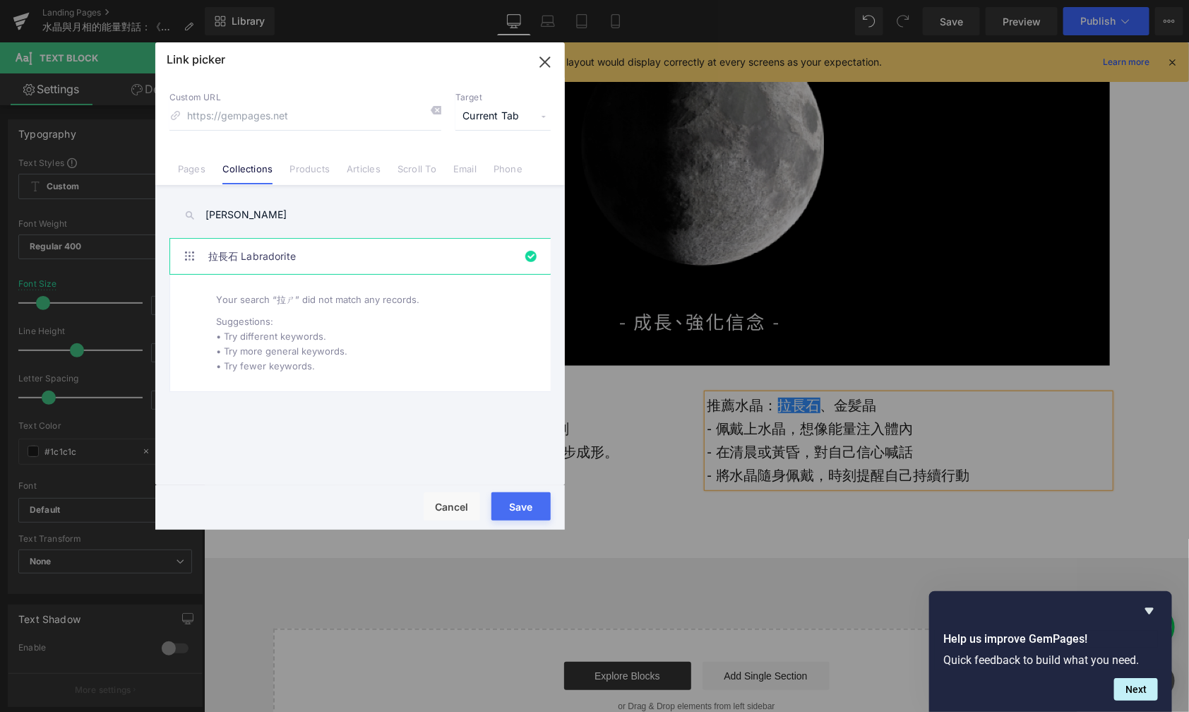
click at [548, 500] on button "Save" at bounding box center [521, 506] width 59 height 28
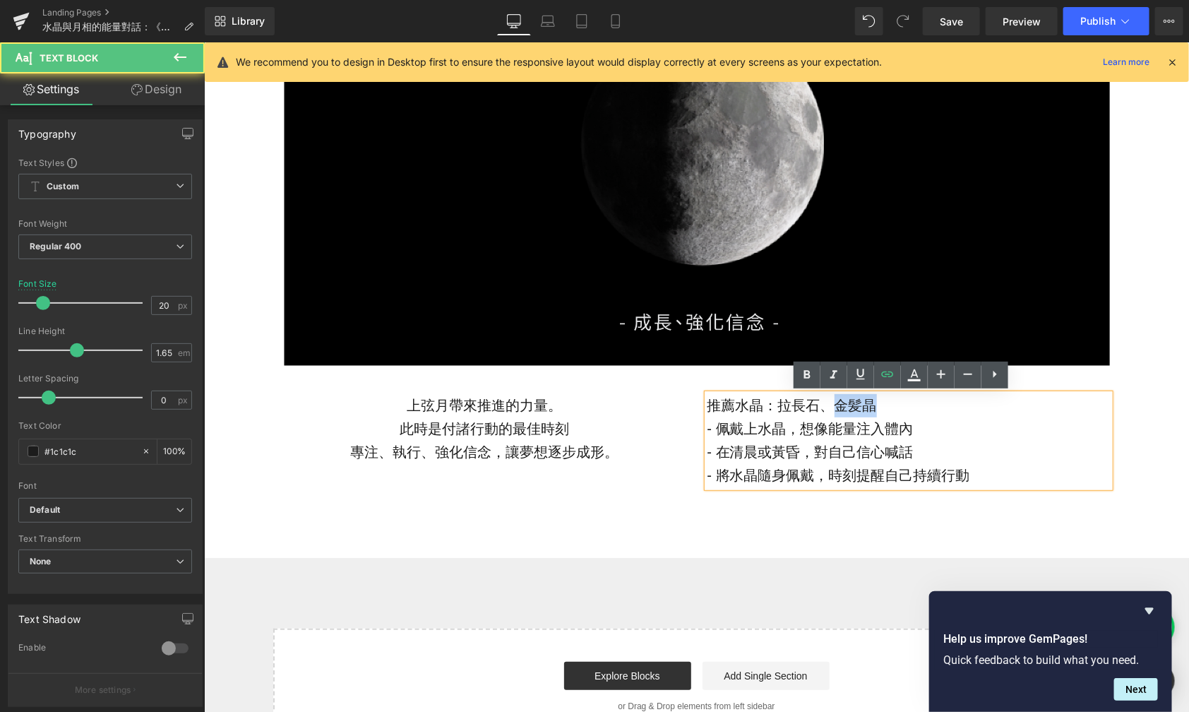
drag, startPoint x: 879, startPoint y: 408, endPoint x: 826, endPoint y: 406, distance: 53.7
click at [826, 406] on p "推薦水晶： [PERSON_NAME] 、[PERSON_NAME]" at bounding box center [908, 404] width 403 height 23
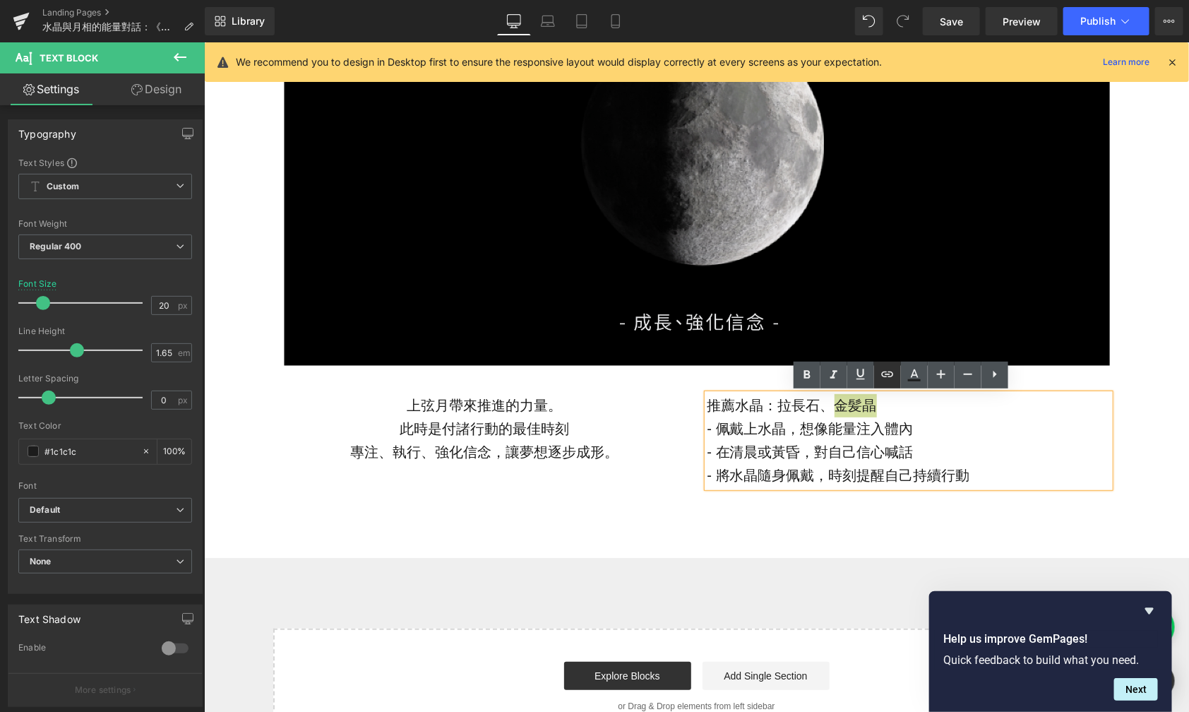
click at [884, 381] on icon at bounding box center [887, 374] width 17 height 17
click at [1038, 0] on div "Text Color Highlight Color #333333 Edit or remove link: Edit - Unlink - Cancel" at bounding box center [594, 0] width 1189 height 0
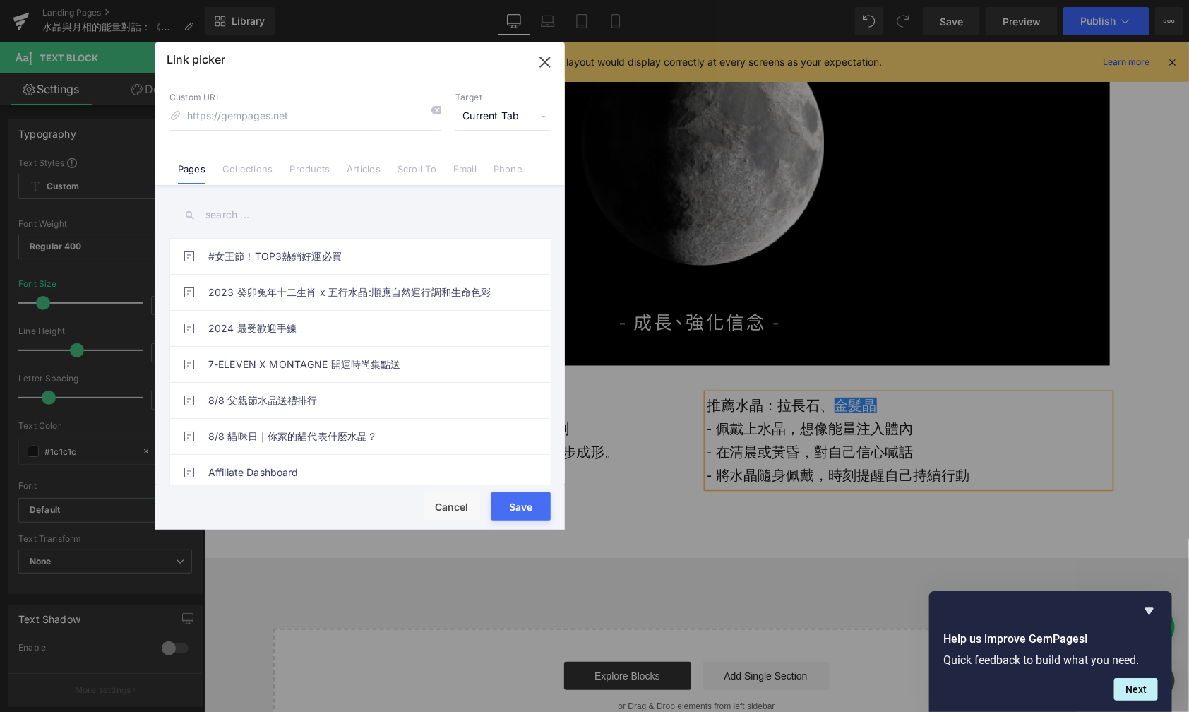
click at [237, 184] on div "Custom URL Target Current Tab Current Tab New Tab Pages Collections Products Ar…" at bounding box center [360, 131] width 410 height 107
click at [244, 174] on link "Collections" at bounding box center [247, 173] width 50 height 21
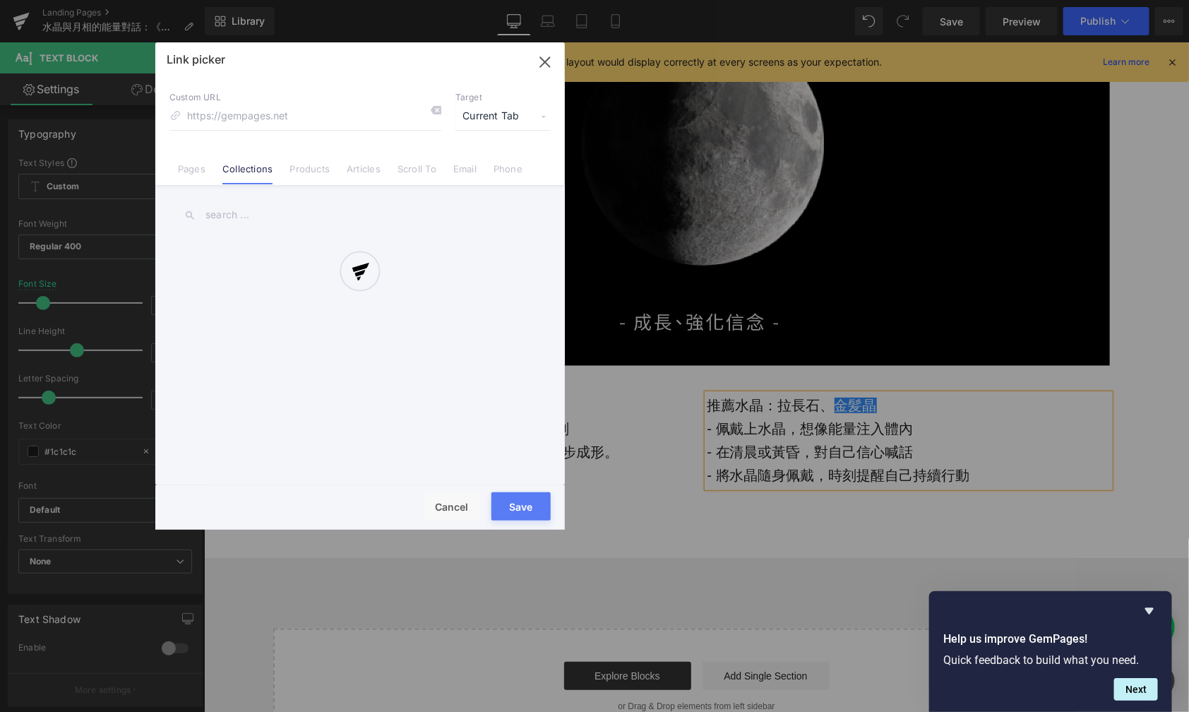
click at [243, 213] on div at bounding box center [360, 285] width 410 height 487
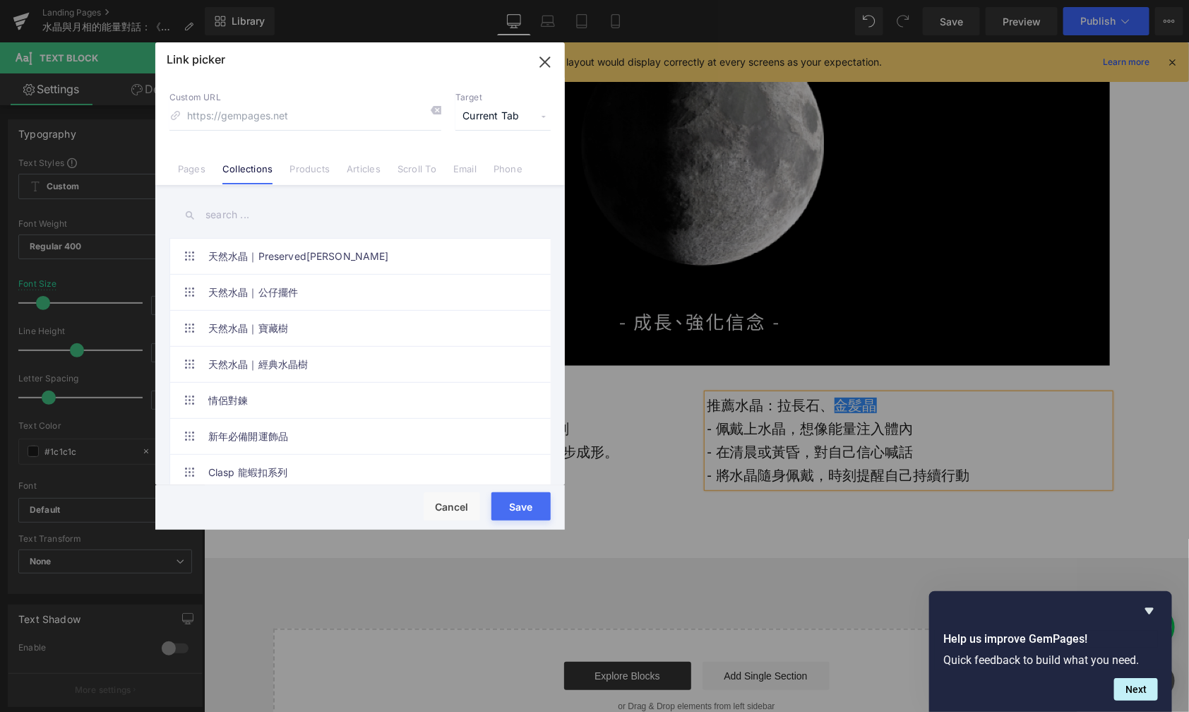
click at [226, 215] on input "text" at bounding box center [359, 215] width 381 height 32
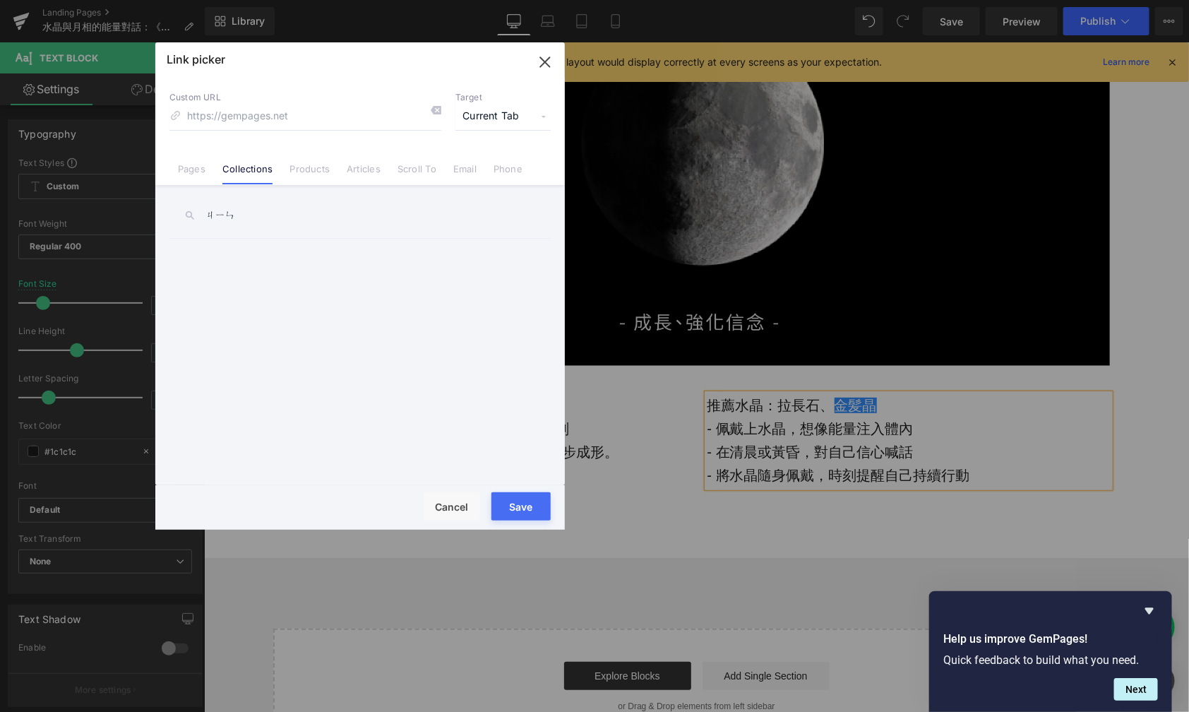
type input "[PERSON_NAME]"
type input "法"
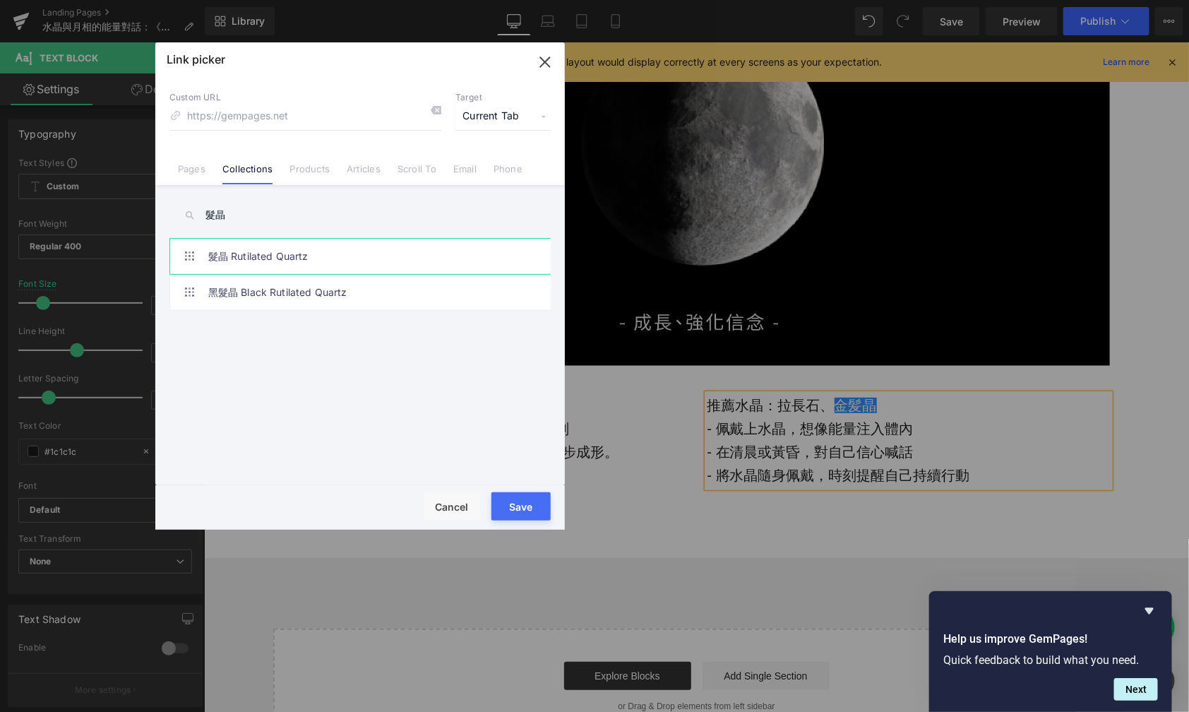
type input "髮晶"
click at [255, 265] on link "髮晶 Rutilated Quartz" at bounding box center [363, 256] width 311 height 35
click at [520, 500] on button "Save" at bounding box center [521, 506] width 59 height 28
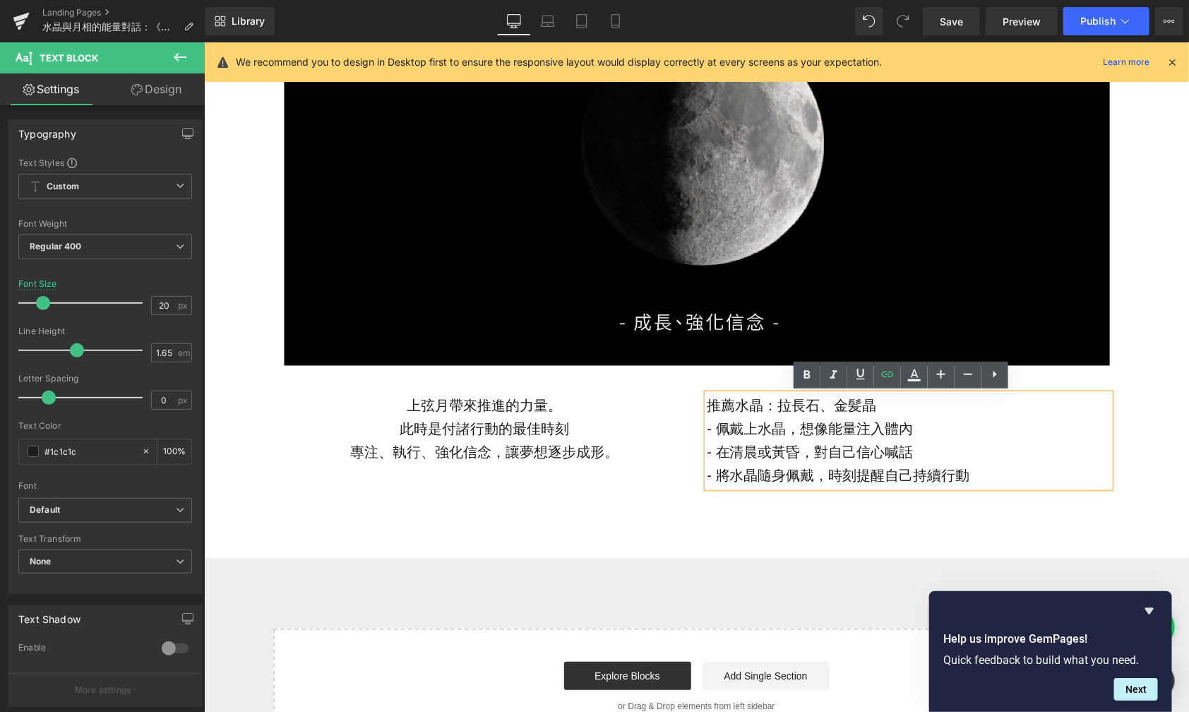
click at [874, 404] on p "推薦水晶： [PERSON_NAME] 、 [PERSON_NAME]" at bounding box center [908, 404] width 403 height 23
drag, startPoint x: 882, startPoint y: 404, endPoint x: 695, endPoint y: 405, distance: 187.2
click at [707, 406] on div "推薦水晶： [PERSON_NAME]長石 、 金髪晶 - 佩戴上水晶，想像能量注入體內 - 在清晨或黃昏，對自己信心喊話 - 將水晶隨身佩戴，時刻提醒自己持…" at bounding box center [908, 439] width 403 height 93
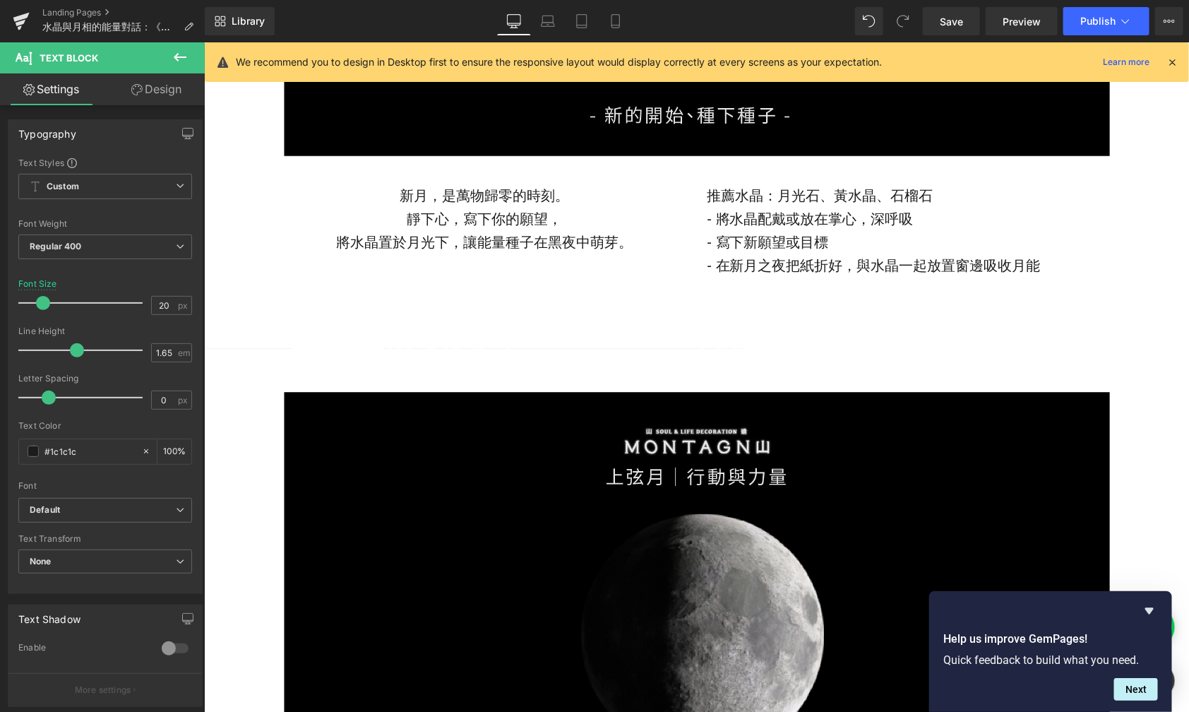
scroll to position [1879, 0]
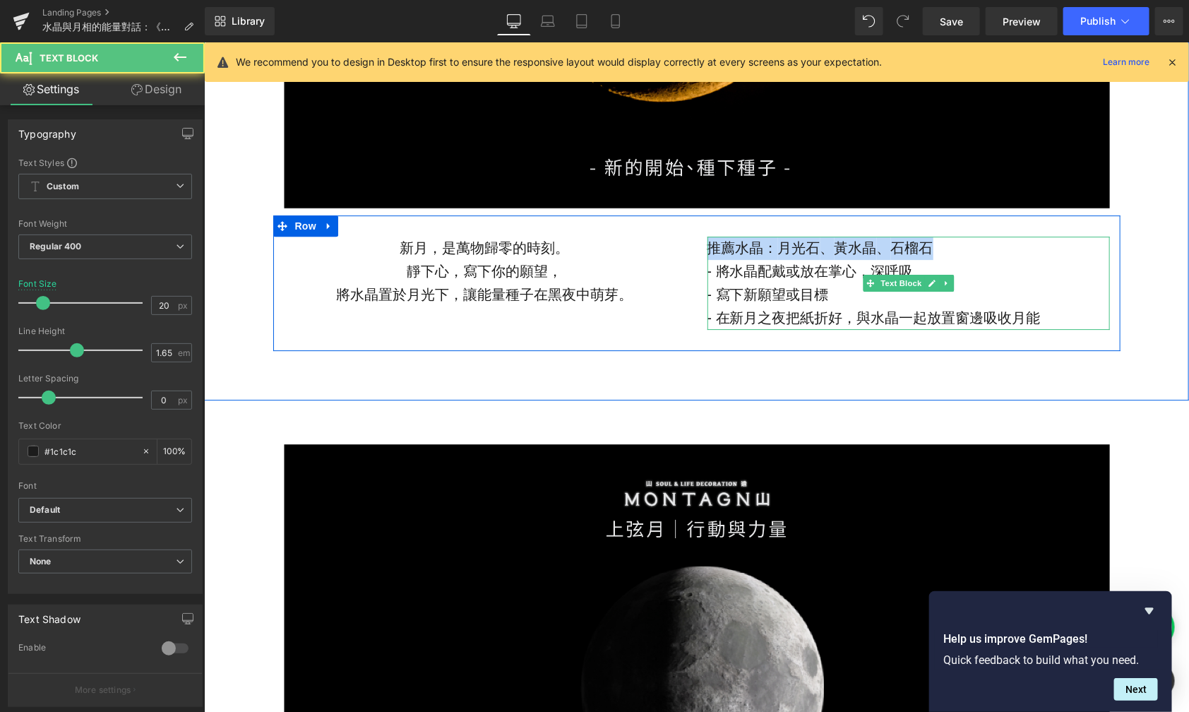
drag, startPoint x: 927, startPoint y: 244, endPoint x: 706, endPoint y: 242, distance: 221.8
click at [707, 242] on p "推薦水晶： [PERSON_NAME] 、 [PERSON_NAME] 、 石榴石" at bounding box center [908, 247] width 403 height 23
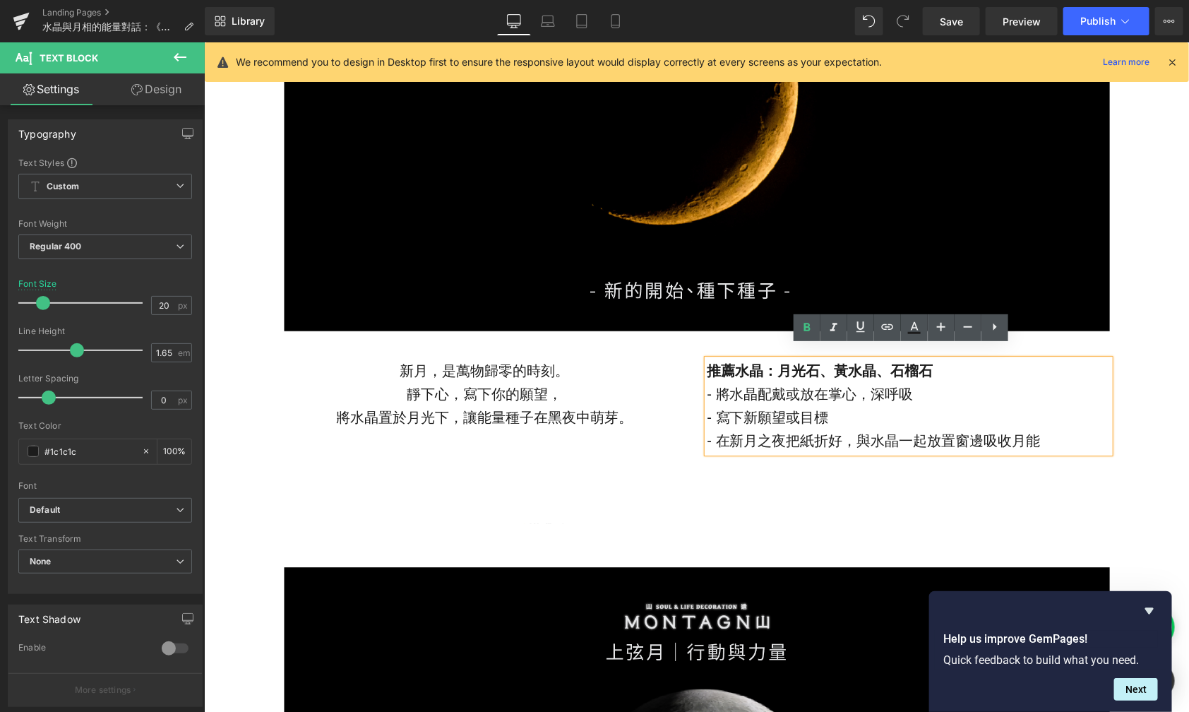
scroll to position [1726, 0]
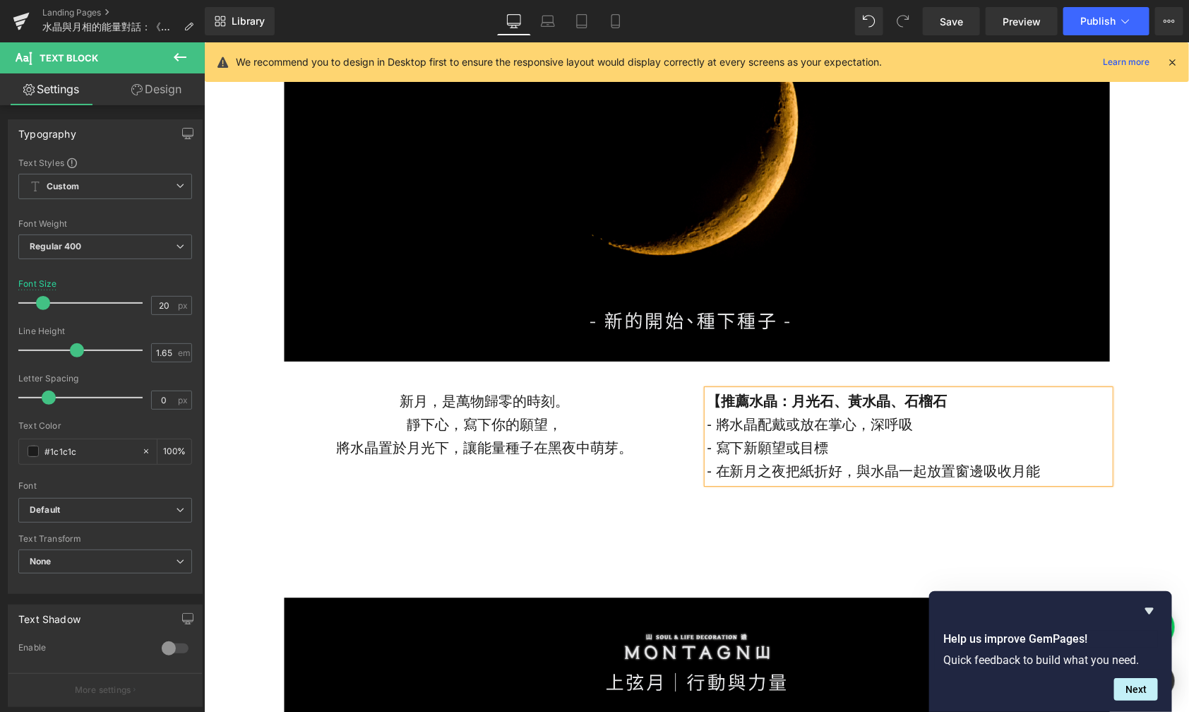
click at [954, 398] on p "【推薦水晶： [PERSON_NAME] 、 [PERSON_NAME] 、 石榴石" at bounding box center [908, 400] width 403 height 23
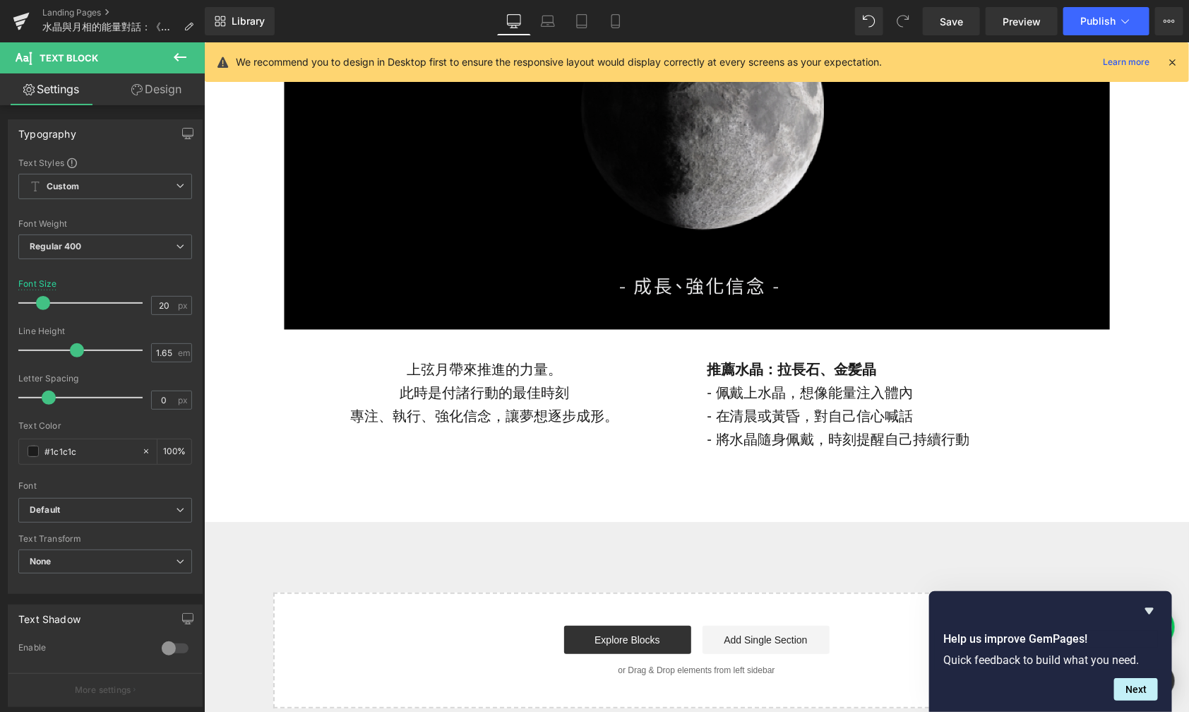
scroll to position [2463, 0]
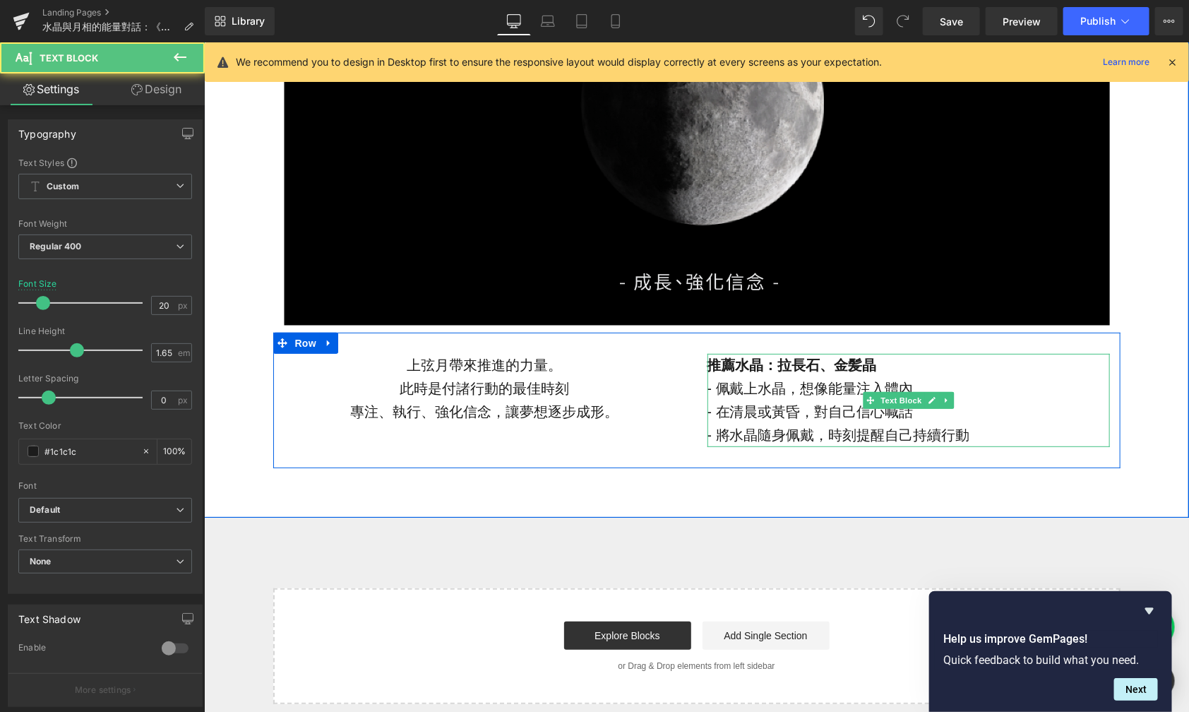
click at [707, 365] on strong "推薦水晶： [PERSON_NAME] 、 [PERSON_NAME]" at bounding box center [791, 365] width 169 height 16
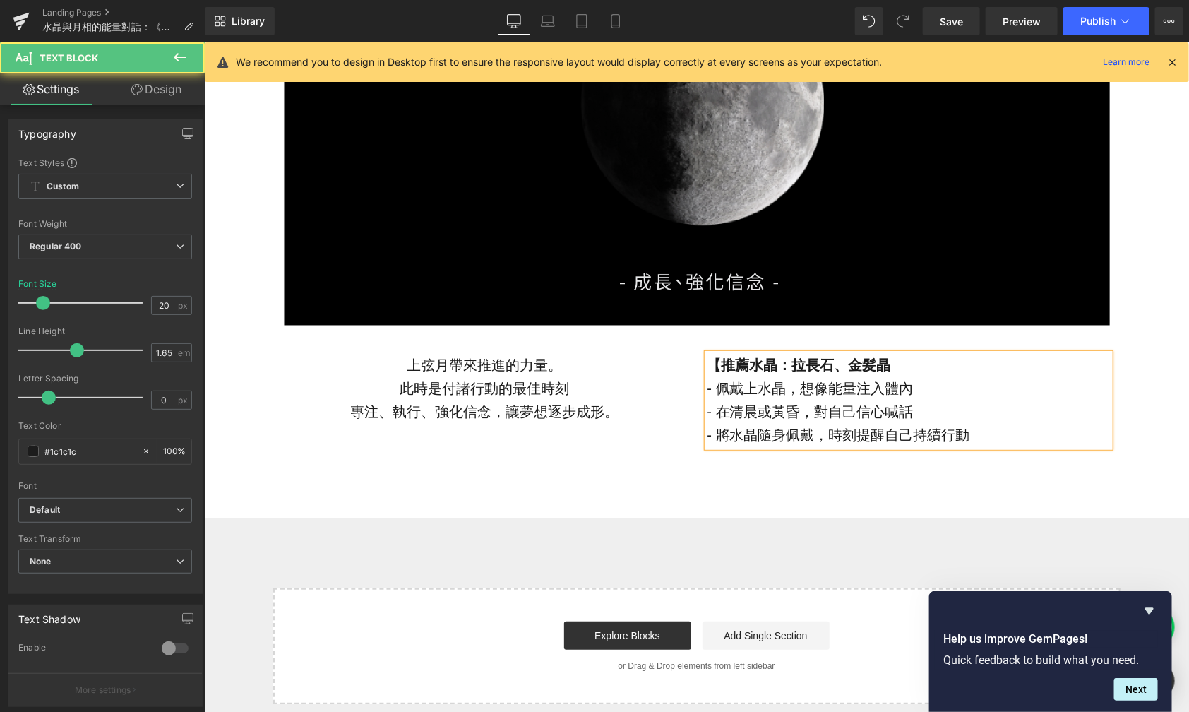
click at [943, 372] on p "【推薦水晶： [PERSON_NAME]長石 、 [PERSON_NAME]" at bounding box center [908, 364] width 403 height 23
click at [816, 470] on div "Image Row 上弦月帶來推進的力量。 此時是付諸行動的最佳時刻 專注、執行、強化信念，讓夢想逐步成形。 Text Block 【推薦水晶： [PERSO…" at bounding box center [695, 166] width 985 height 701
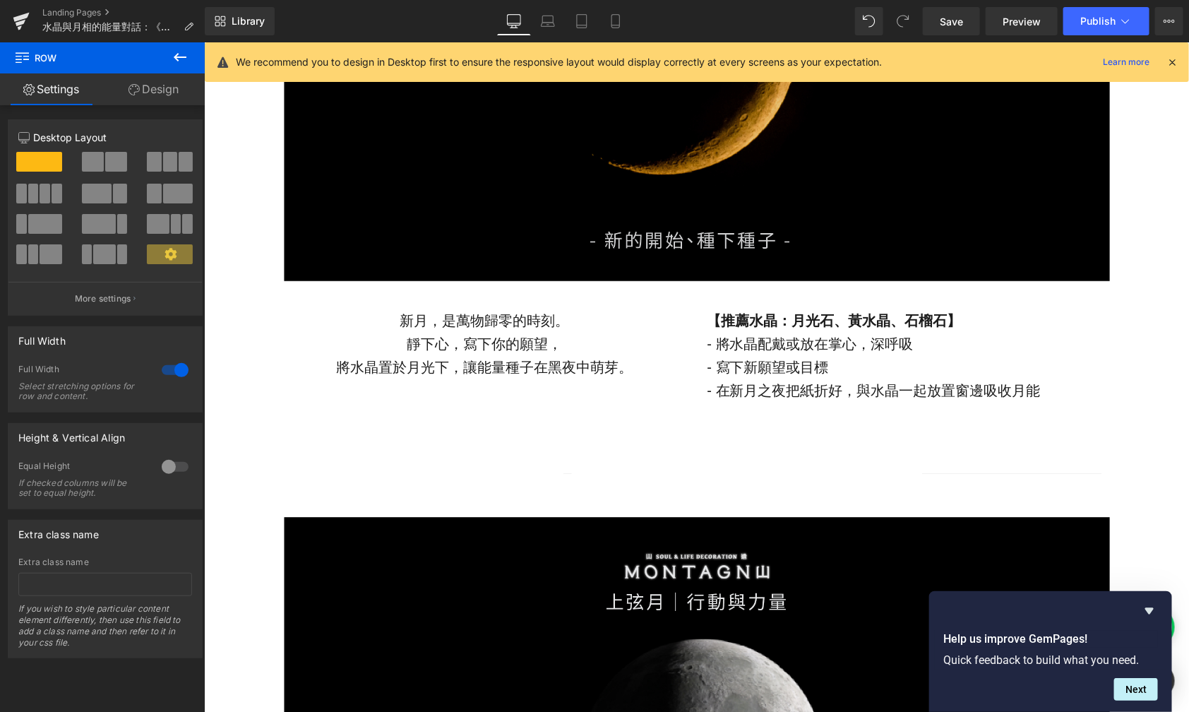
scroll to position [1812, 0]
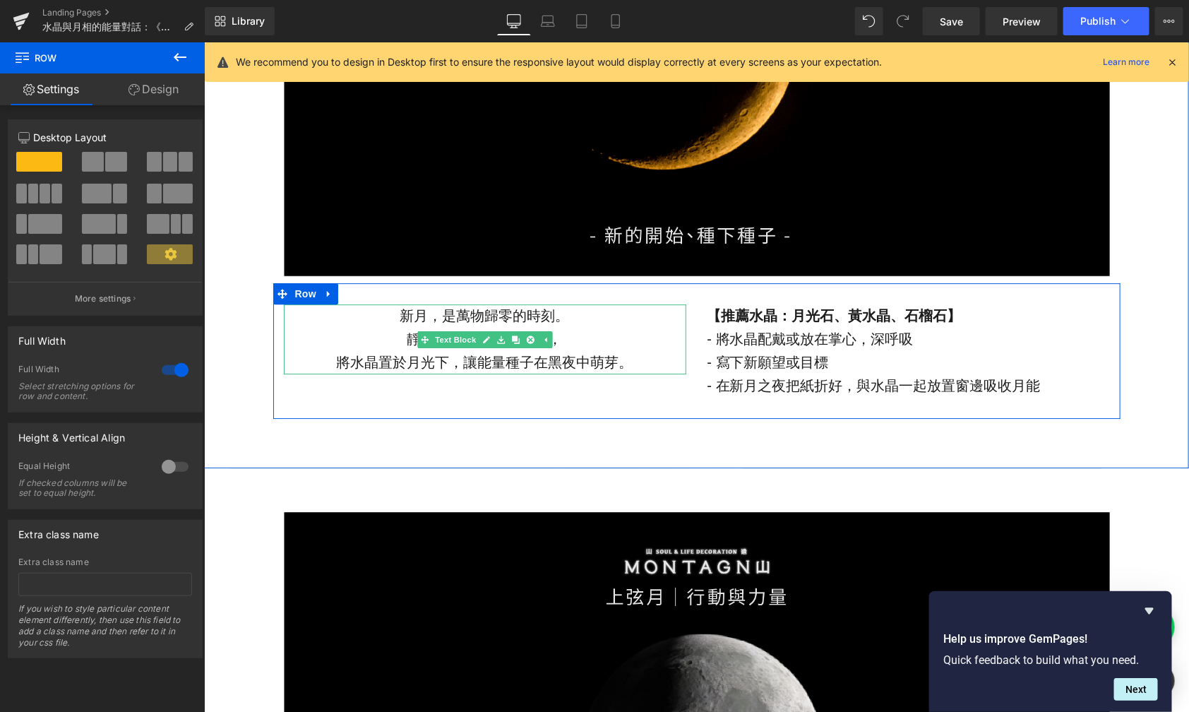
click at [581, 338] on p "靜下心，寫下你的願望，" at bounding box center [484, 338] width 403 height 23
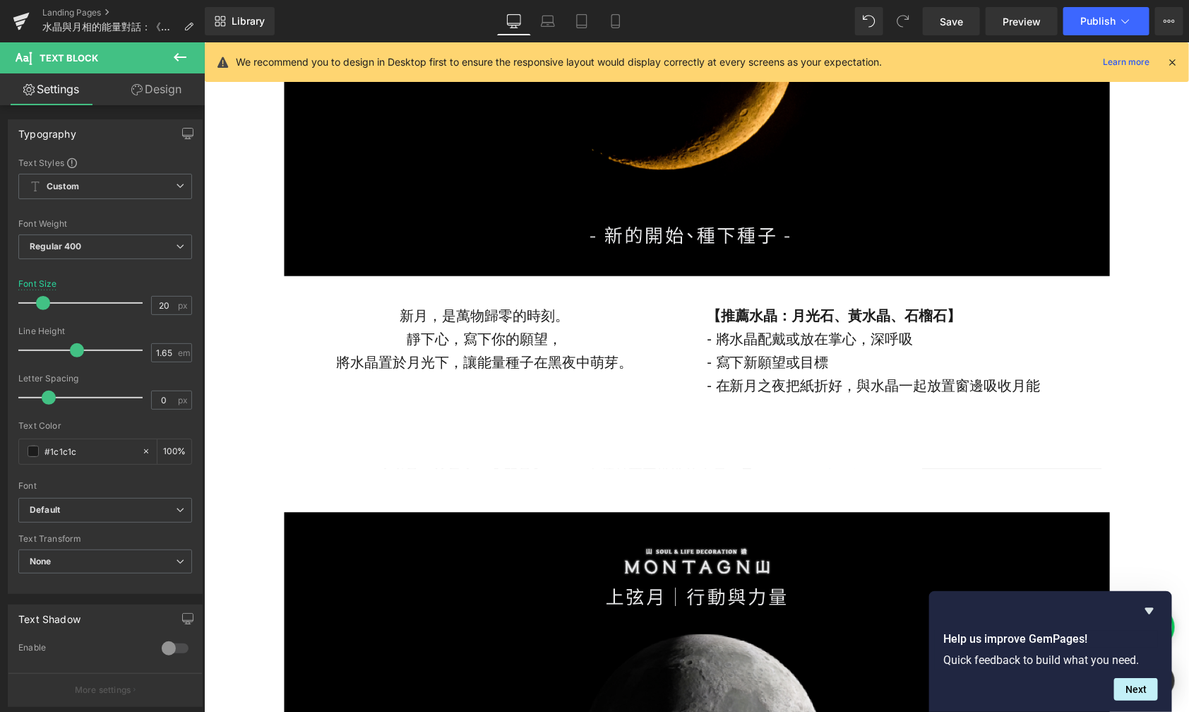
click at [144, 95] on link "Design" at bounding box center [156, 89] width 102 height 32
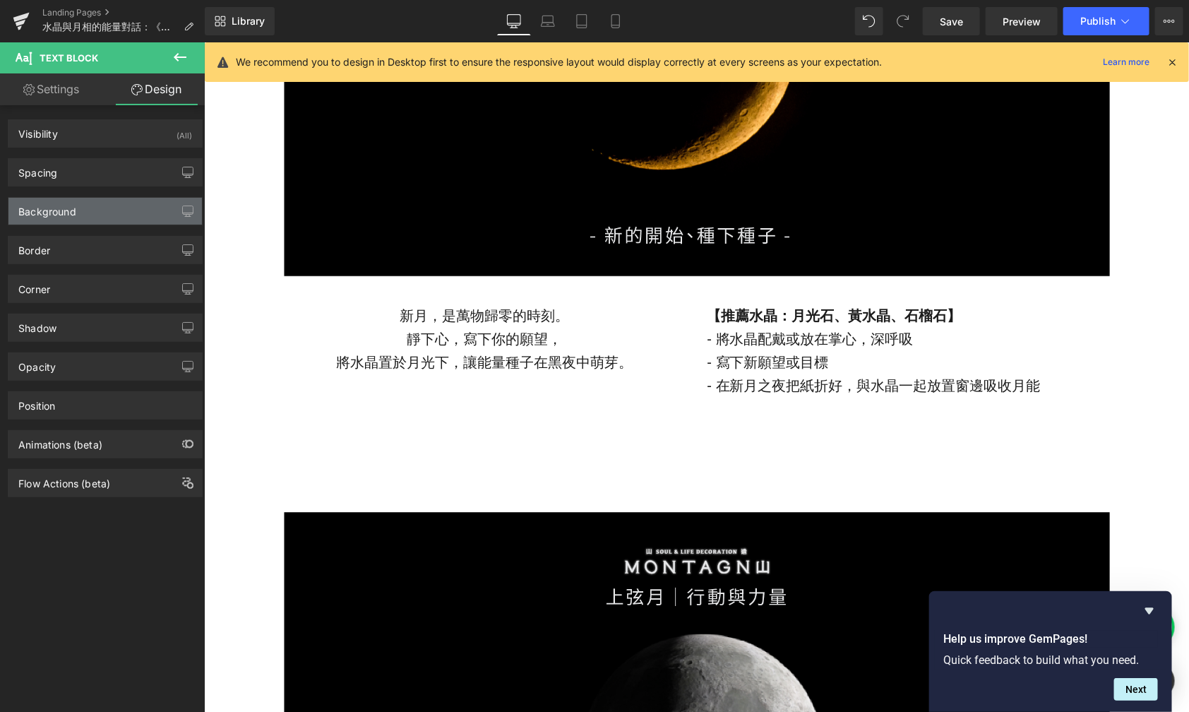
click at [91, 213] on div "Background" at bounding box center [105, 211] width 194 height 27
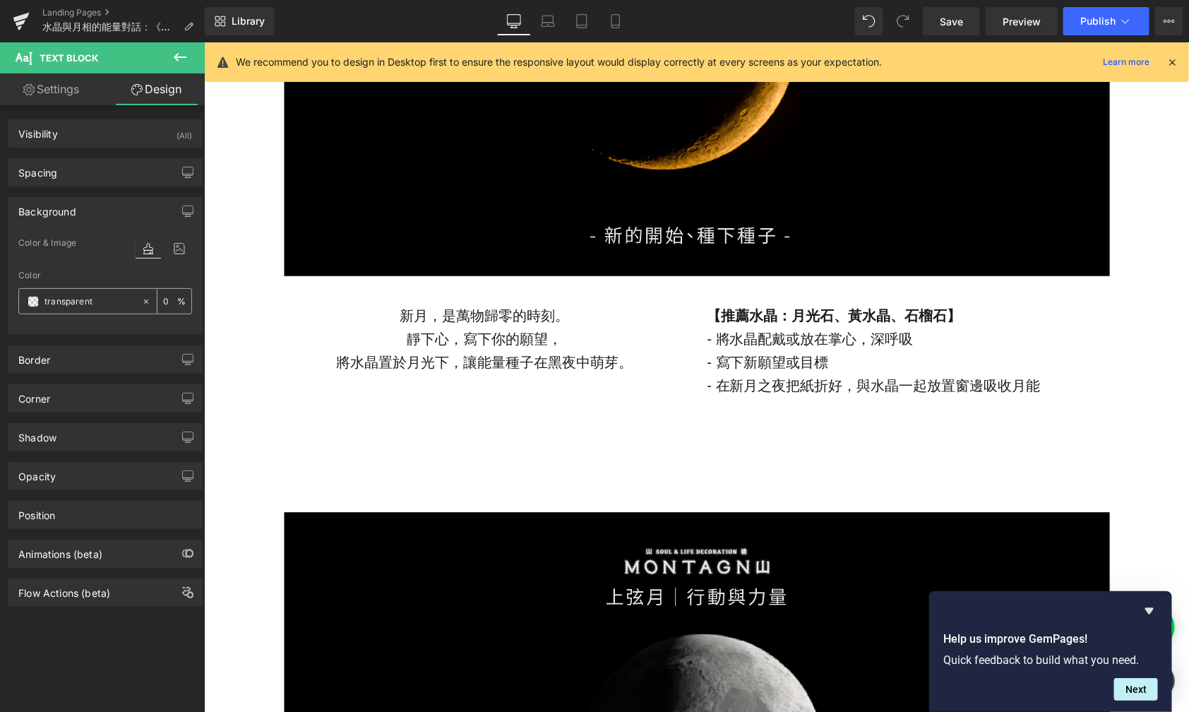
click at [34, 303] on span at bounding box center [33, 301] width 11 height 11
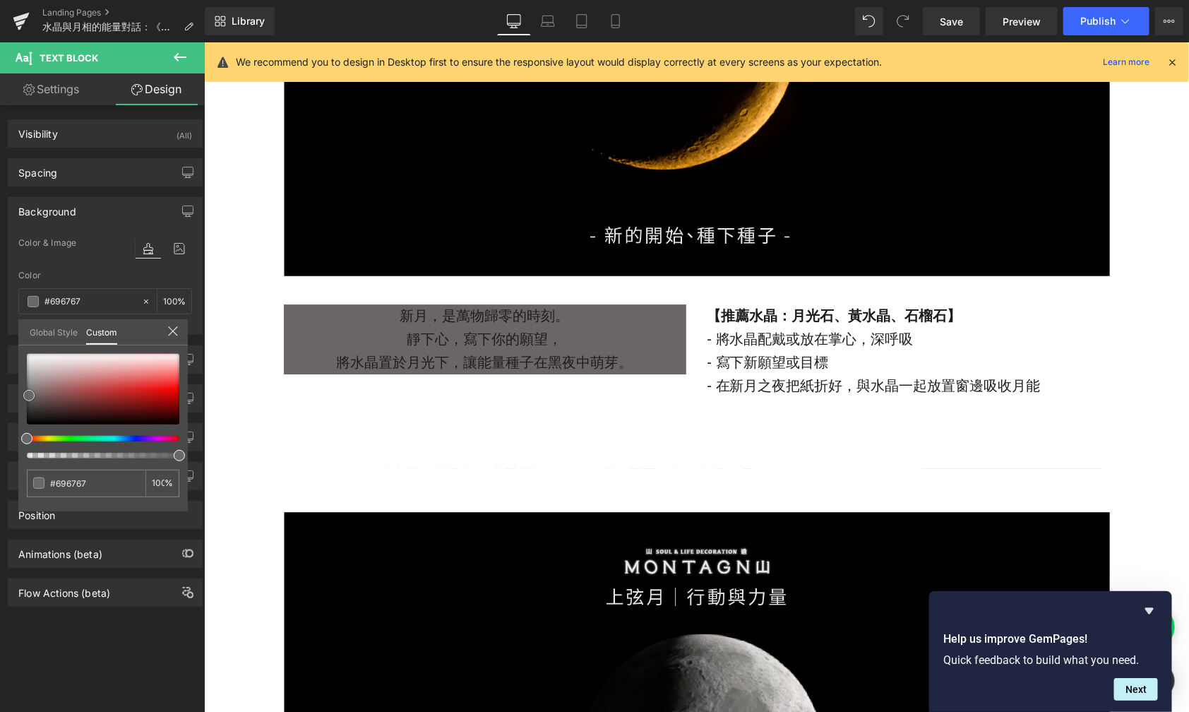
drag, startPoint x: 38, startPoint y: 378, endPoint x: 28, endPoint y: 395, distance: 19.6
click at [28, 395] on div at bounding box center [103, 389] width 153 height 71
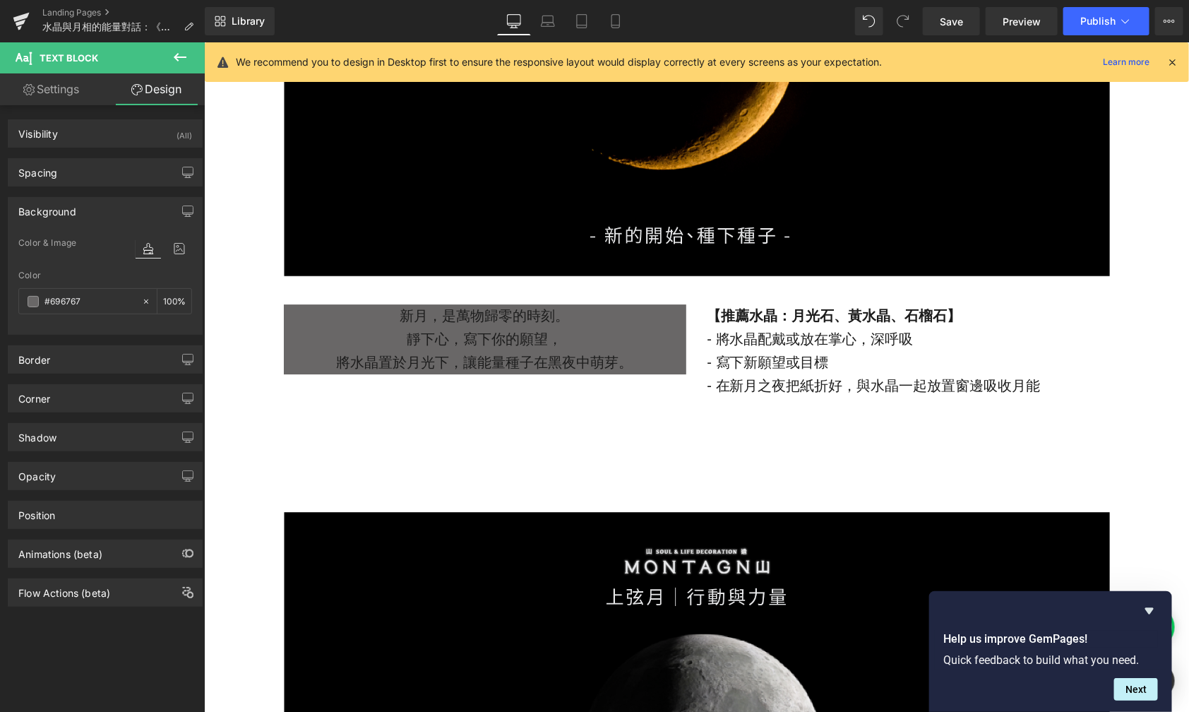
click at [448, 315] on body "跳至內容 上一個 全館7折起，滿2000免運 【贈品需加入購物車】 Happy Cat Month 滿 3000$ 送 水晶貓咪盲盒組！ 下一個 [GEOGR…" at bounding box center [695, 238] width 985 height 4017
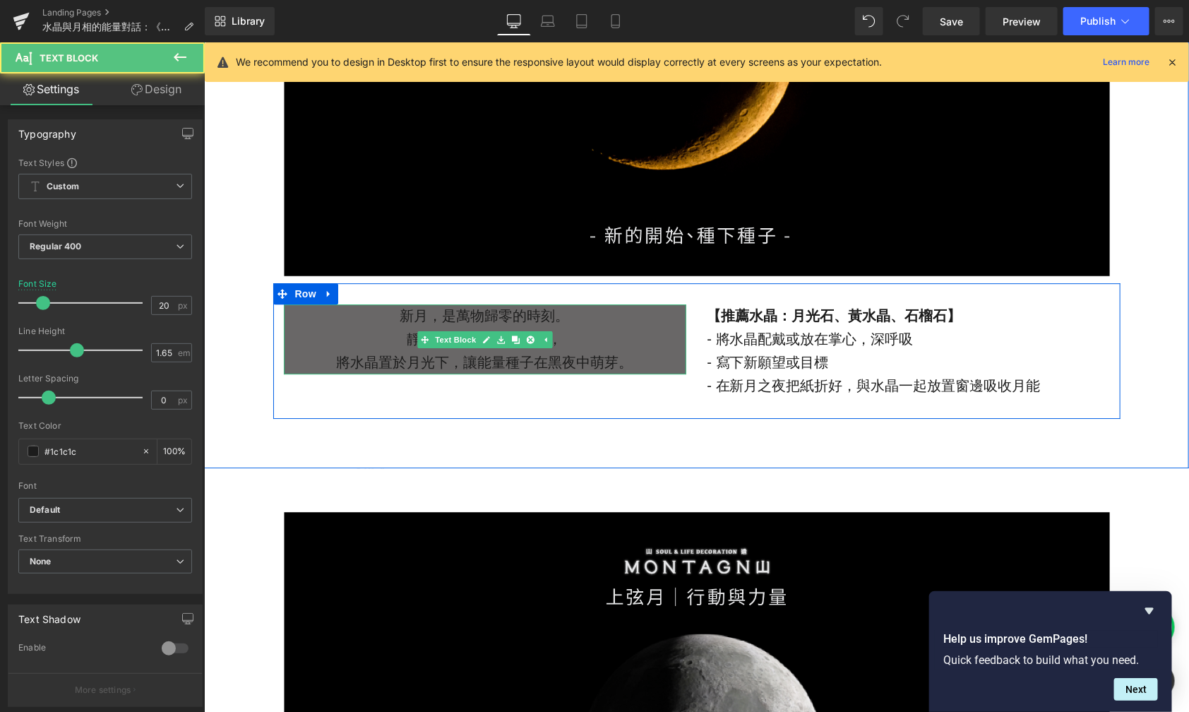
click at [415, 318] on p "新月，是萬物歸零的時刻。" at bounding box center [484, 315] width 403 height 23
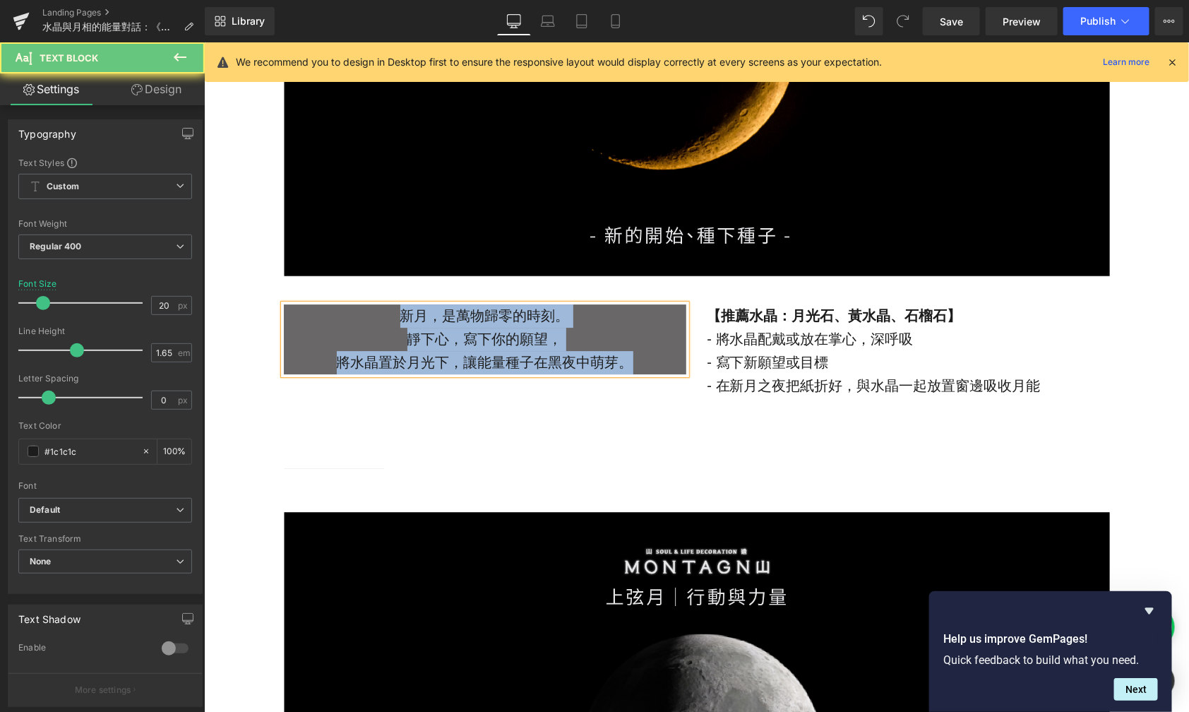
click at [394, 318] on p "新月，是萬物歸零的時刻。" at bounding box center [484, 315] width 403 height 23
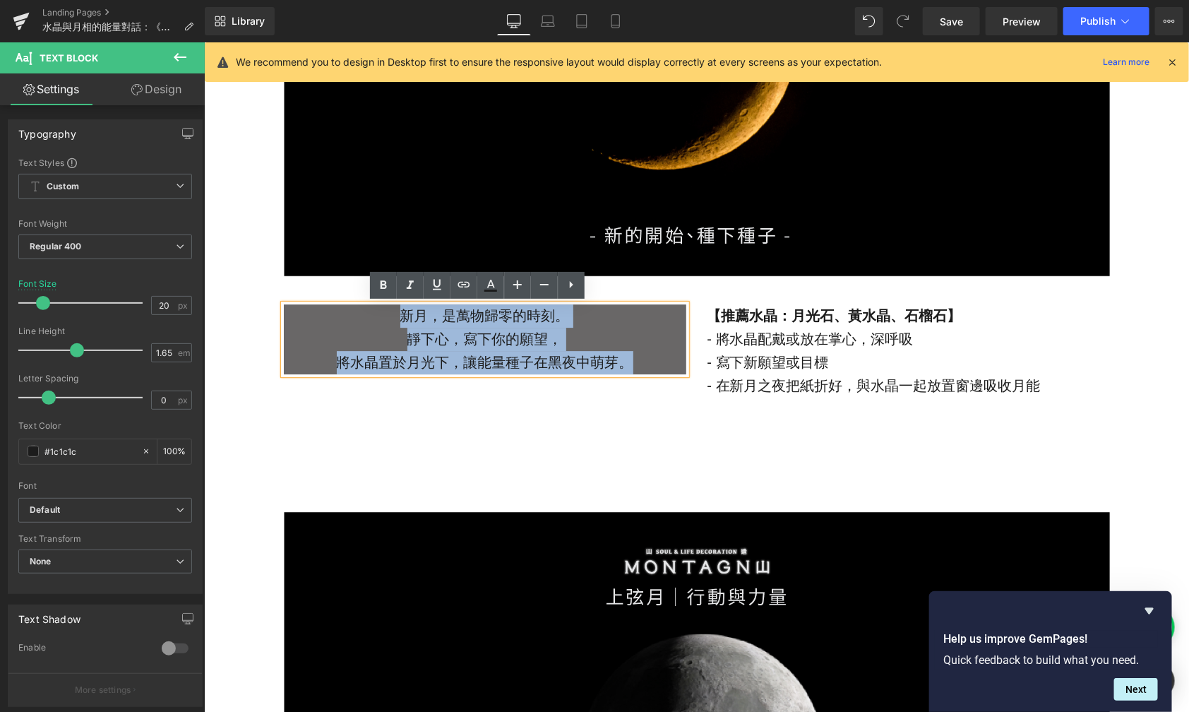
drag, startPoint x: 391, startPoint y: 318, endPoint x: 645, endPoint y: 358, distance: 257.4
click at [645, 358] on div "新月，是萬物歸零的時刻。 靜下心，寫下你的願望， 將水晶置於月光下，讓能量種子在黑夜中萌芽。" at bounding box center [484, 339] width 403 height 70
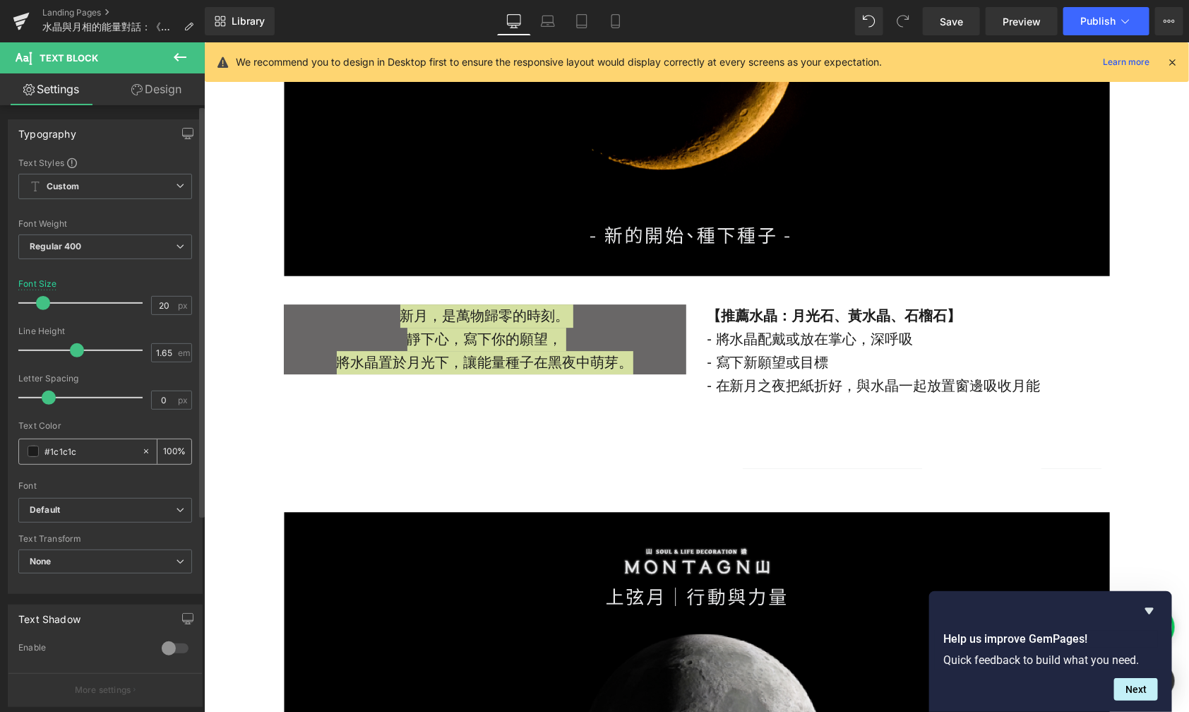
click at [35, 448] on span at bounding box center [33, 451] width 11 height 11
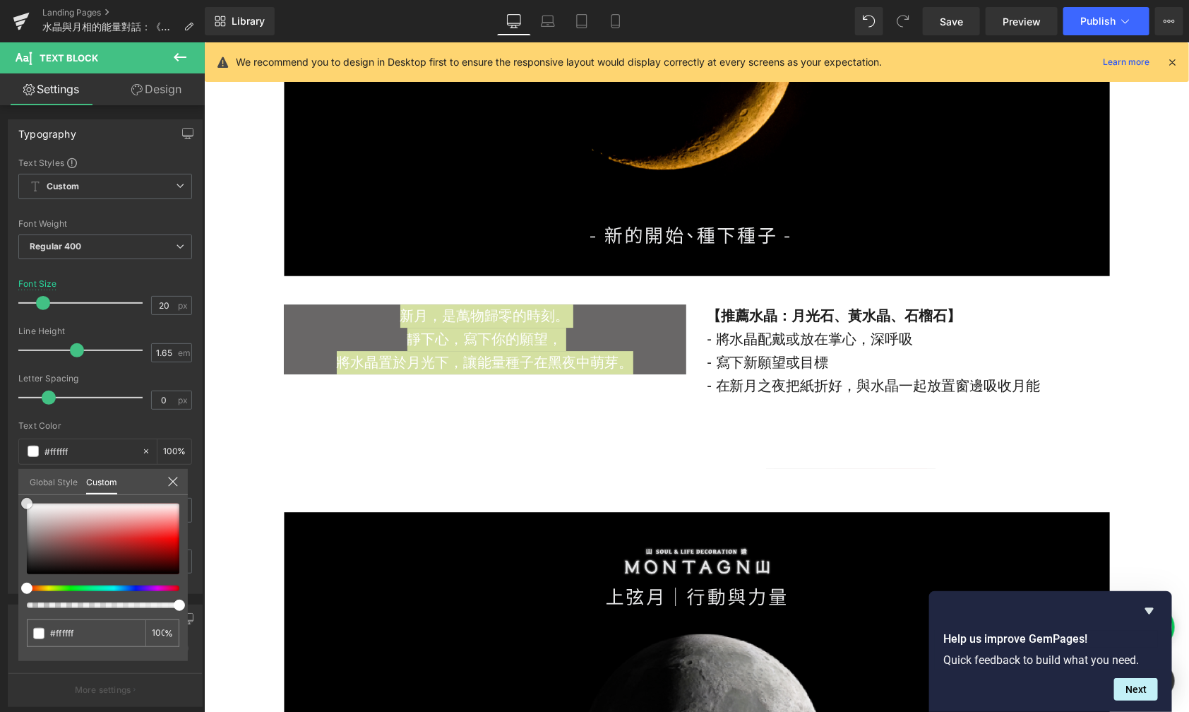
drag, startPoint x: 50, startPoint y: 511, endPoint x: -4, endPoint y: 488, distance: 59.2
click at [0, 488] on html "Row You are previewing how the will restyle your page. You can not edit Element…" at bounding box center [594, 356] width 1189 height 712
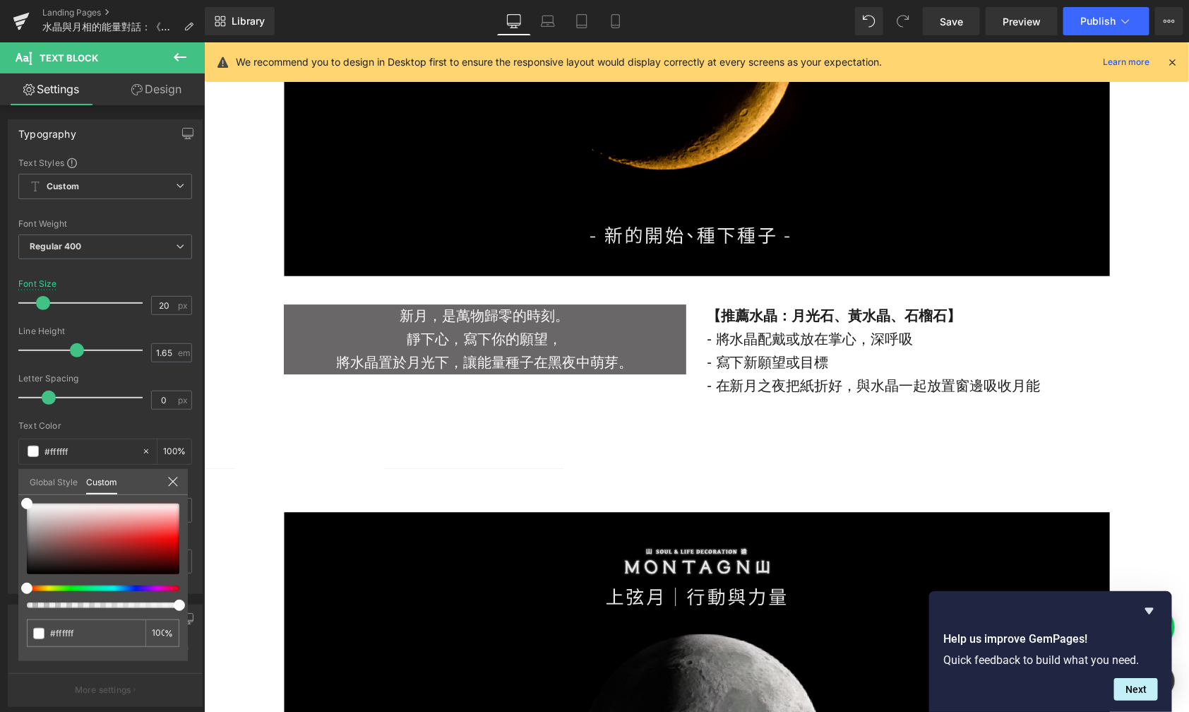
click at [288, 431] on body "跳至內容 上一個 全館7折起，滿2000免運 【贈品需加入購物車】 Happy Cat Month 滿 3000$ 送 水晶貓咪盲盒組！ 下一個 [GEOGR…" at bounding box center [695, 238] width 985 height 4017
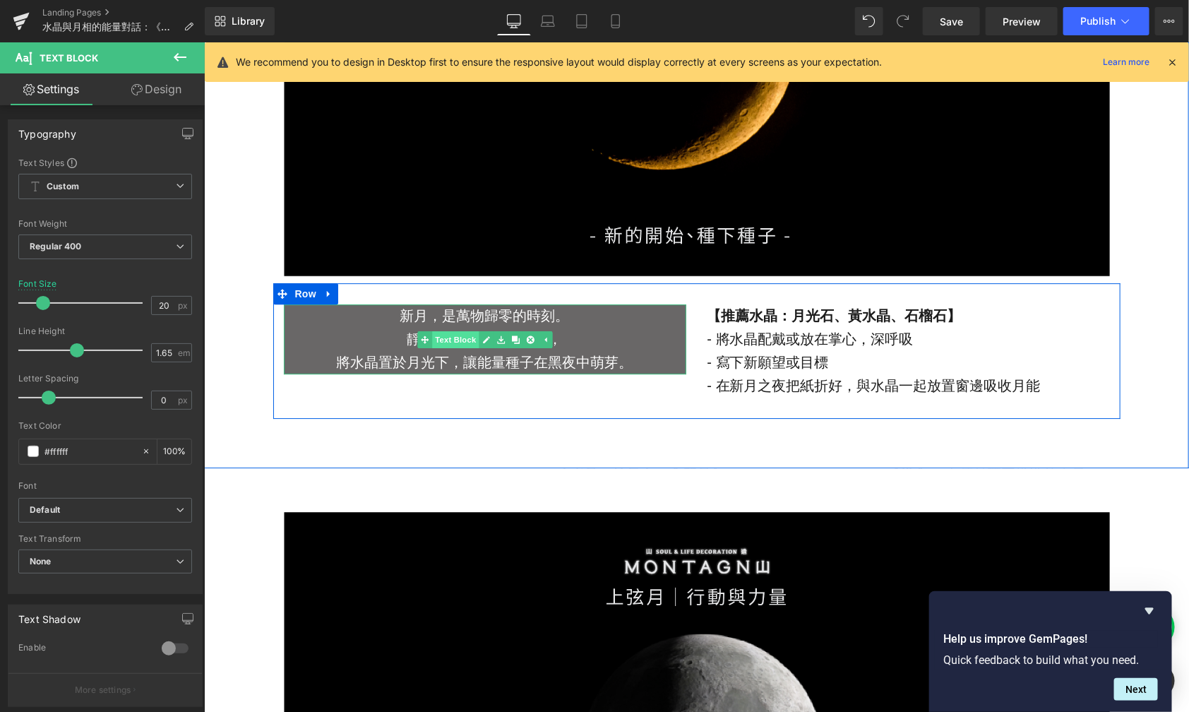
click at [452, 335] on span "Text Block" at bounding box center [455, 339] width 47 height 17
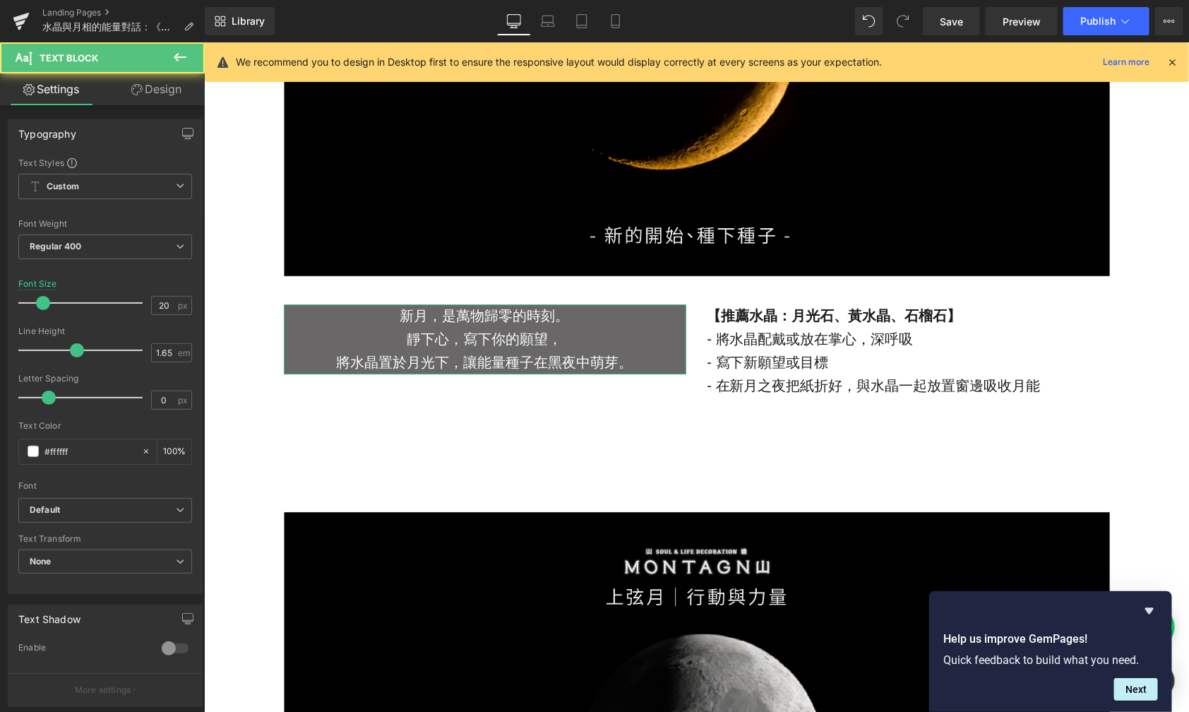
click at [179, 95] on link "Design" at bounding box center [156, 89] width 102 height 32
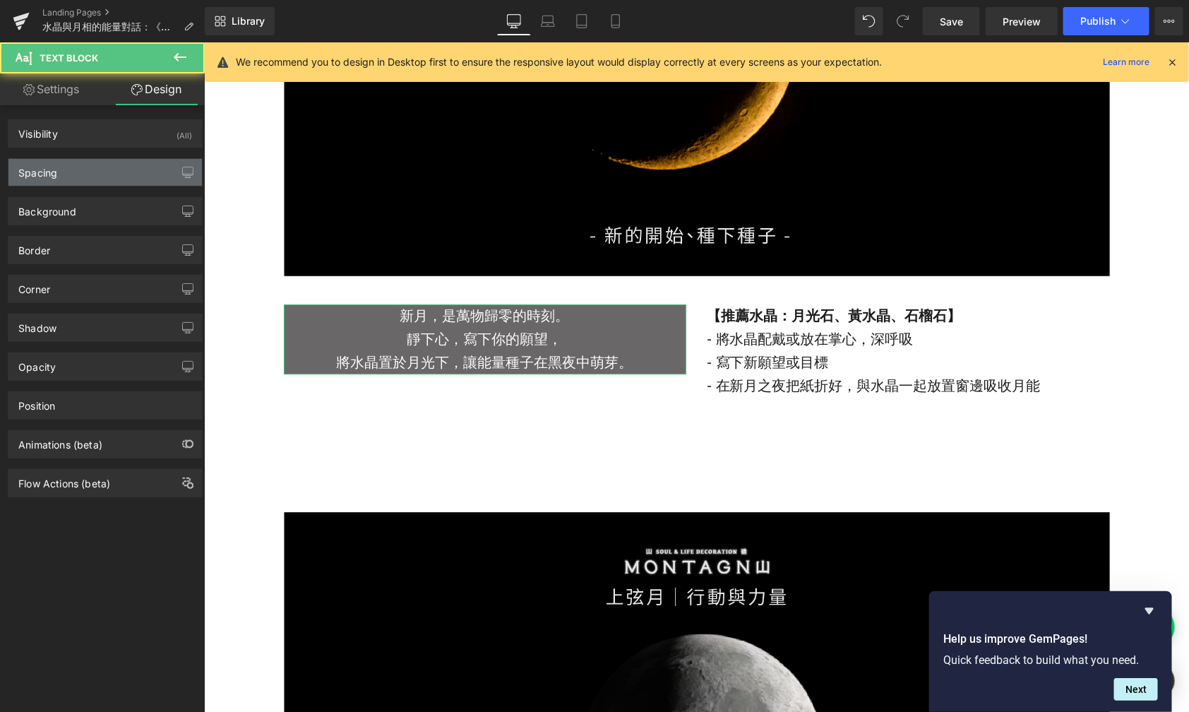
click at [100, 181] on div "Spacing" at bounding box center [105, 172] width 194 height 27
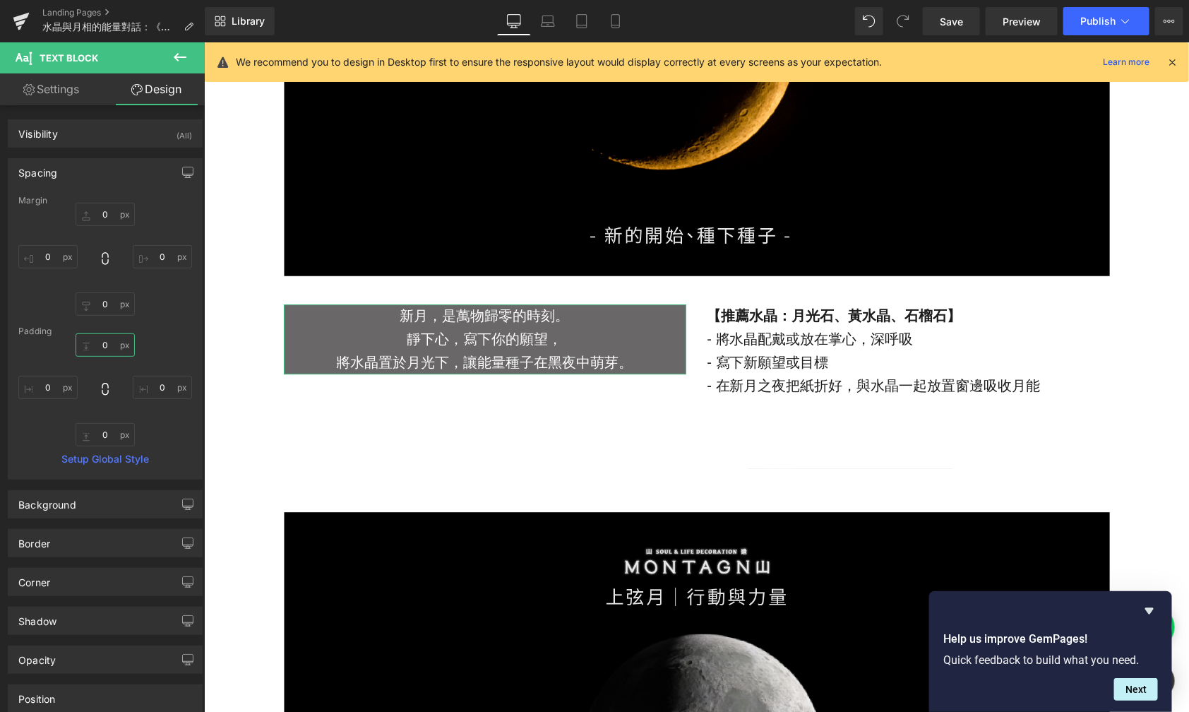
click at [120, 347] on input "0" at bounding box center [105, 344] width 59 height 23
type input "ˇ"
type input "ㄢ"
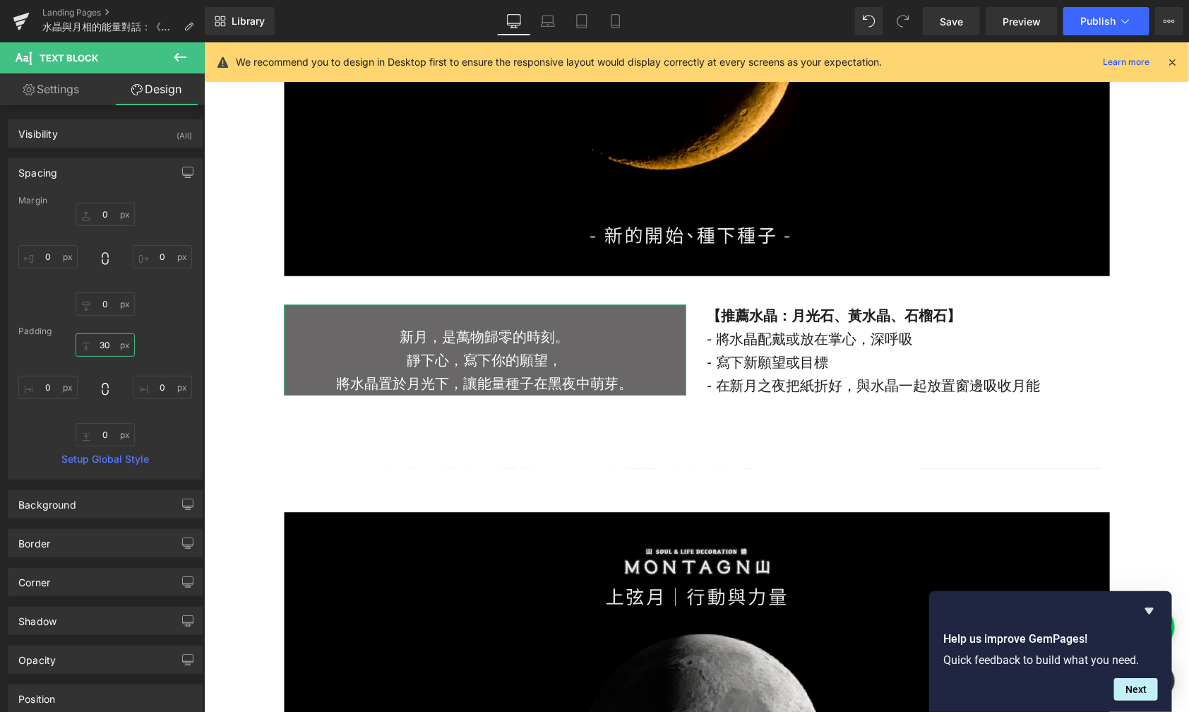
type input "3"
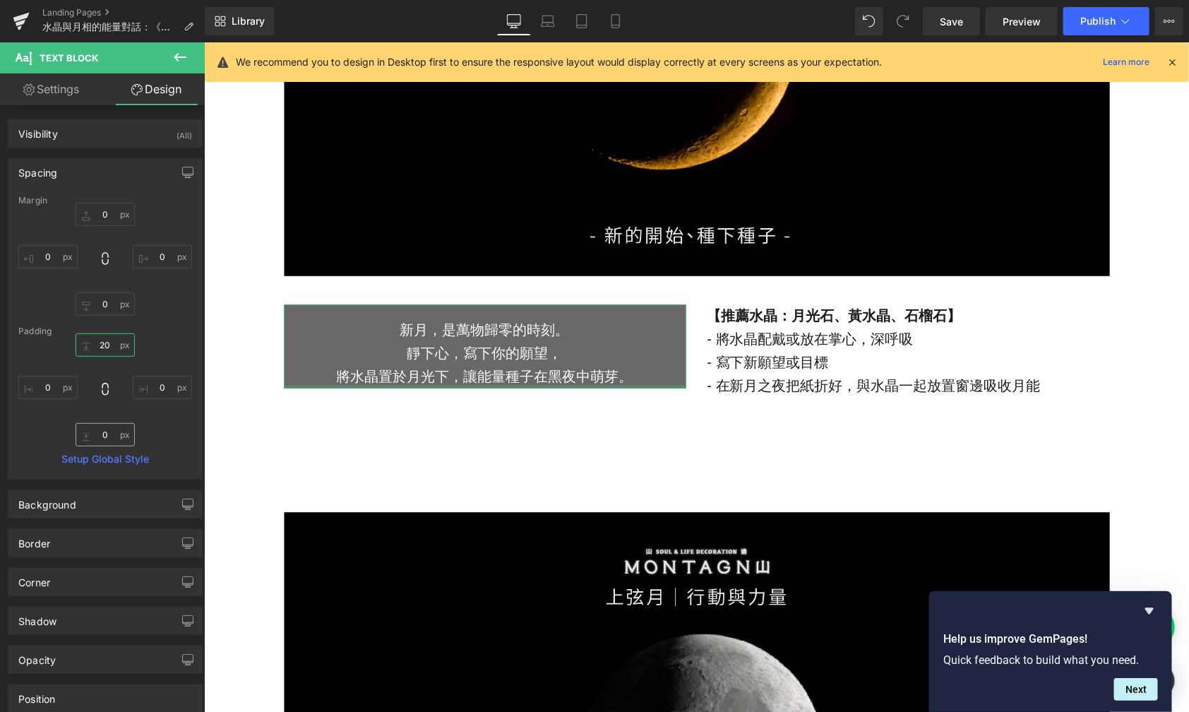
type input "20"
click at [109, 432] on input "0" at bounding box center [105, 434] width 59 height 23
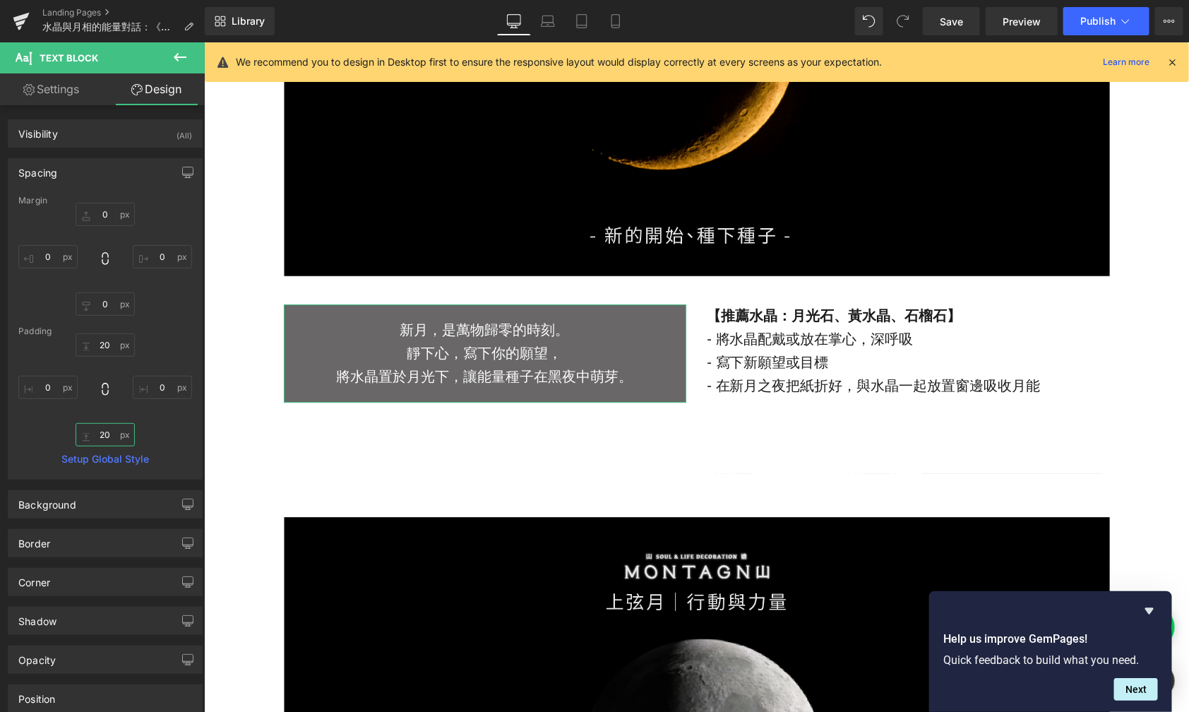
type input "2"
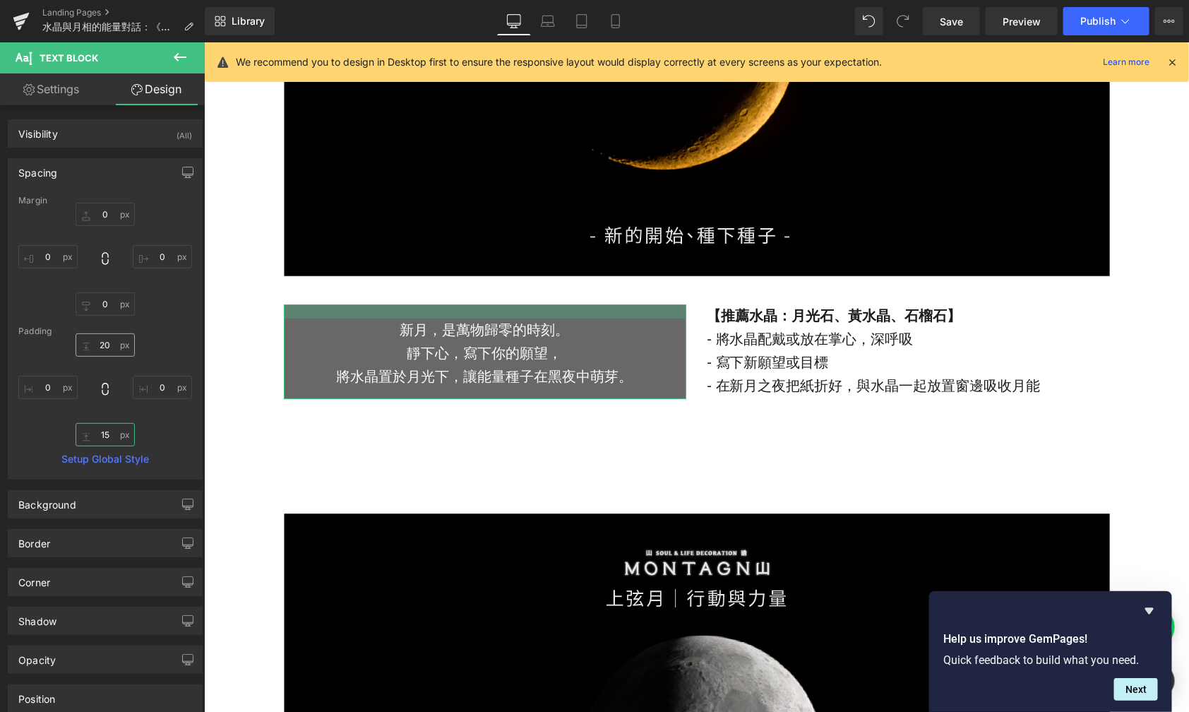
type input "15"
click at [107, 343] on input "20" at bounding box center [105, 344] width 59 height 23
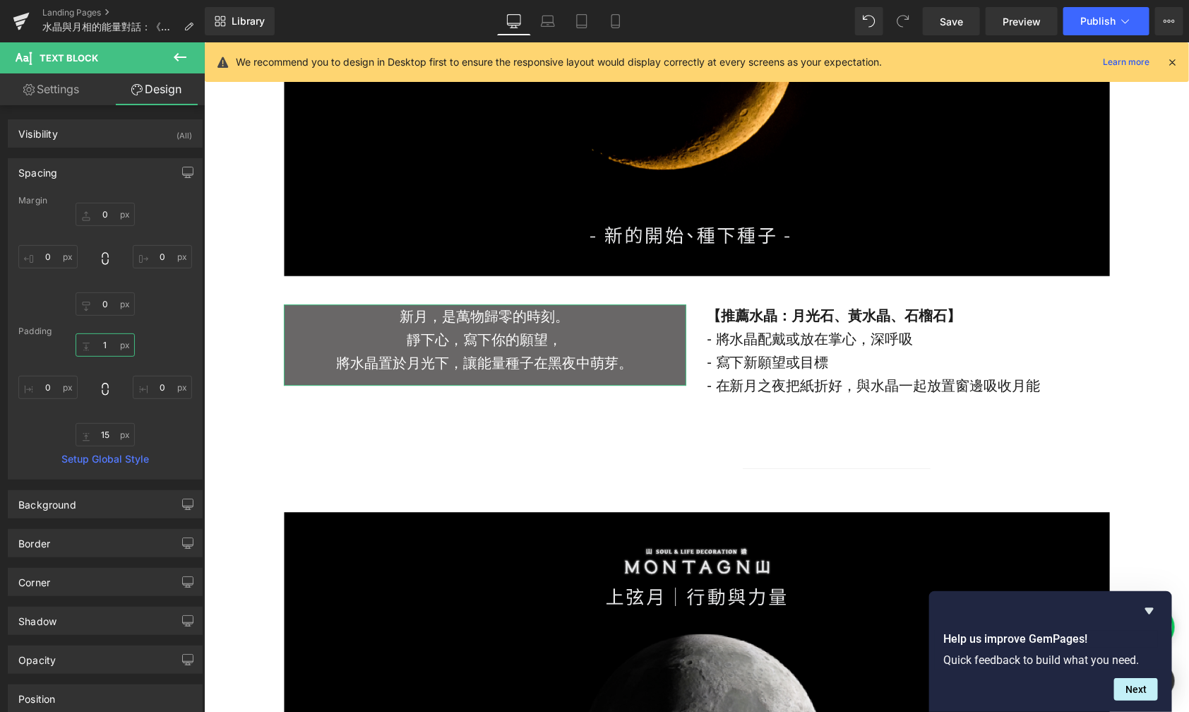
type input "15"
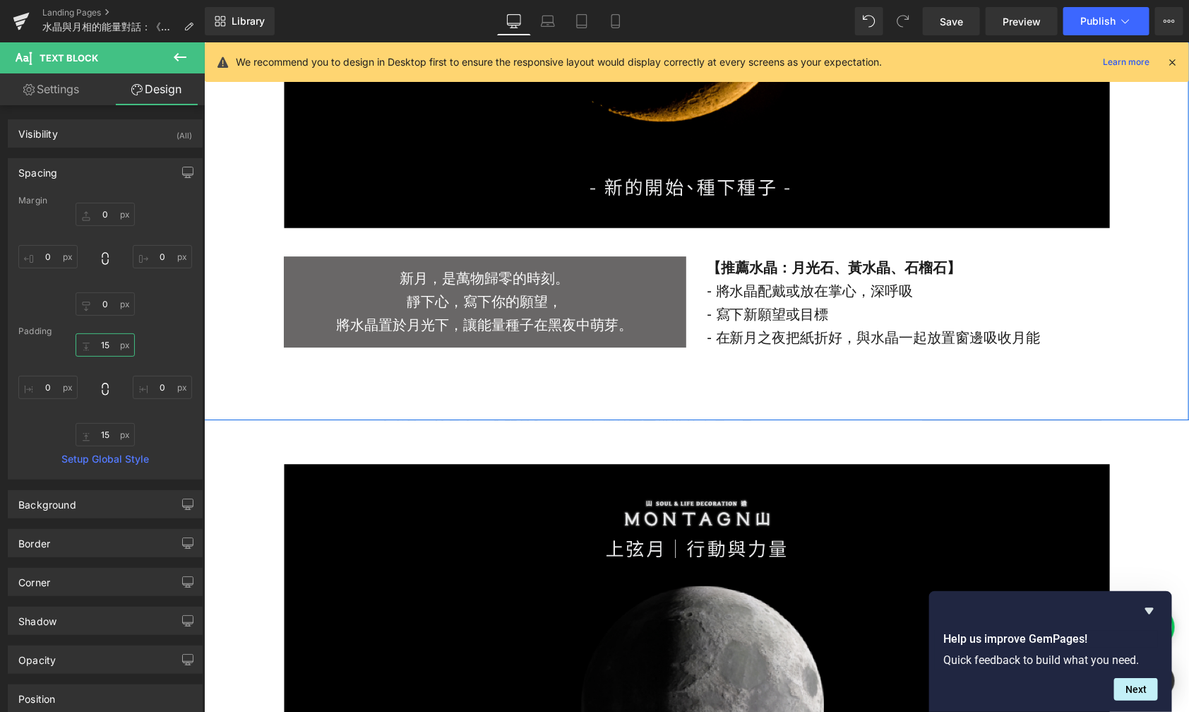
scroll to position [1860, 0]
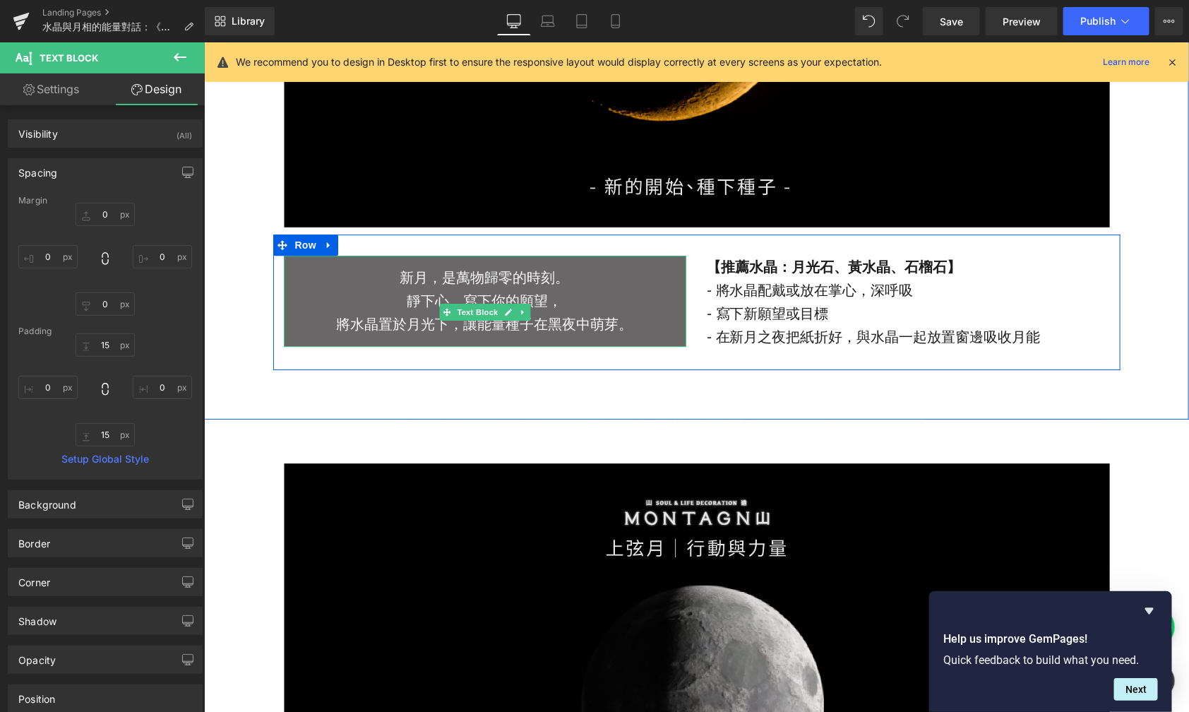
click at [348, 290] on p "靜下心，寫下你的願望，" at bounding box center [484, 300] width 403 height 23
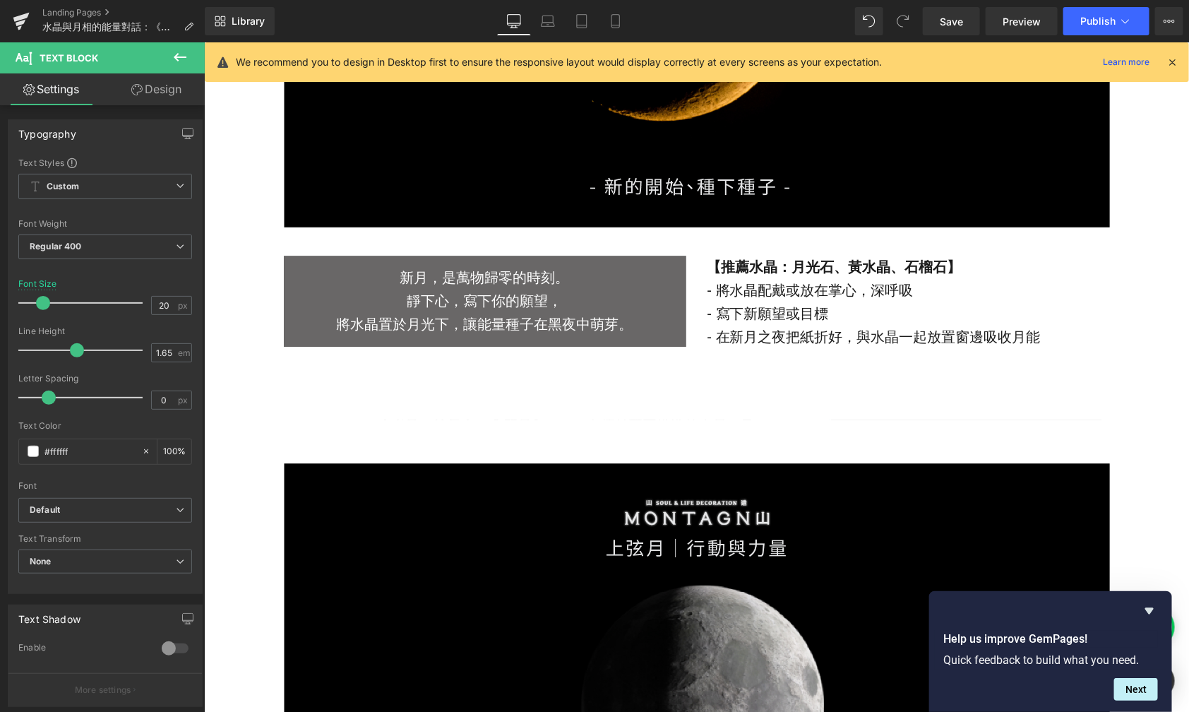
click at [171, 93] on link "Design" at bounding box center [156, 89] width 102 height 32
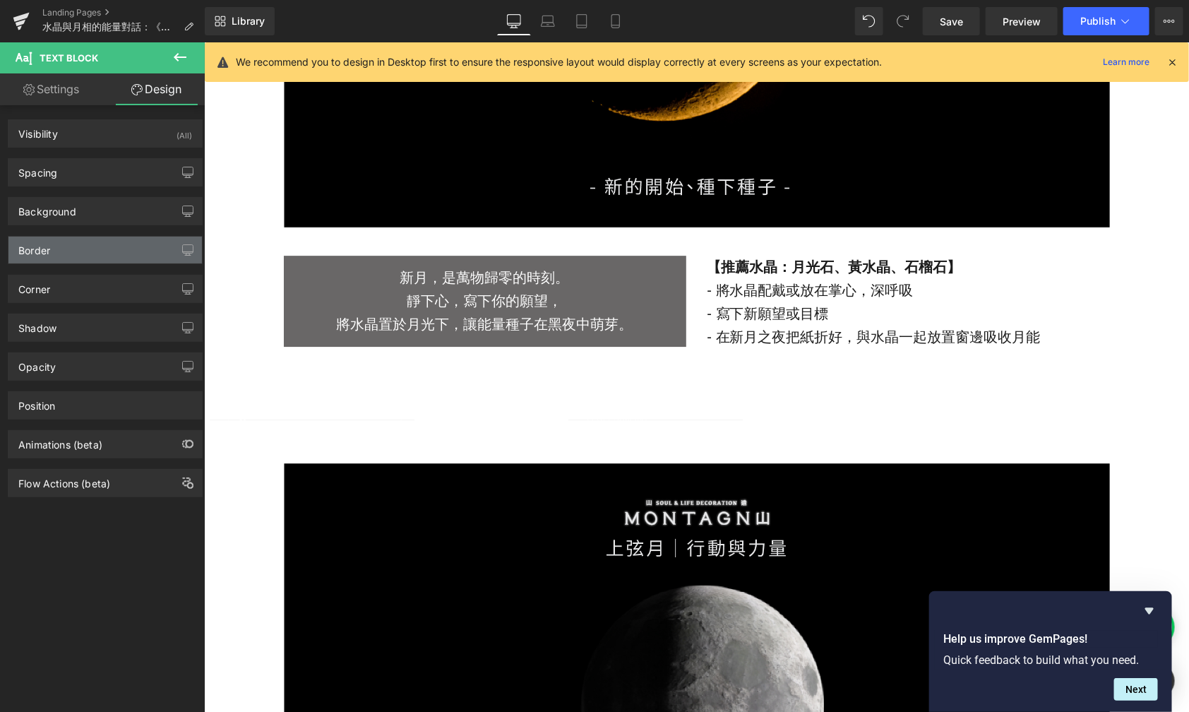
click at [89, 258] on div "Border" at bounding box center [105, 250] width 194 height 27
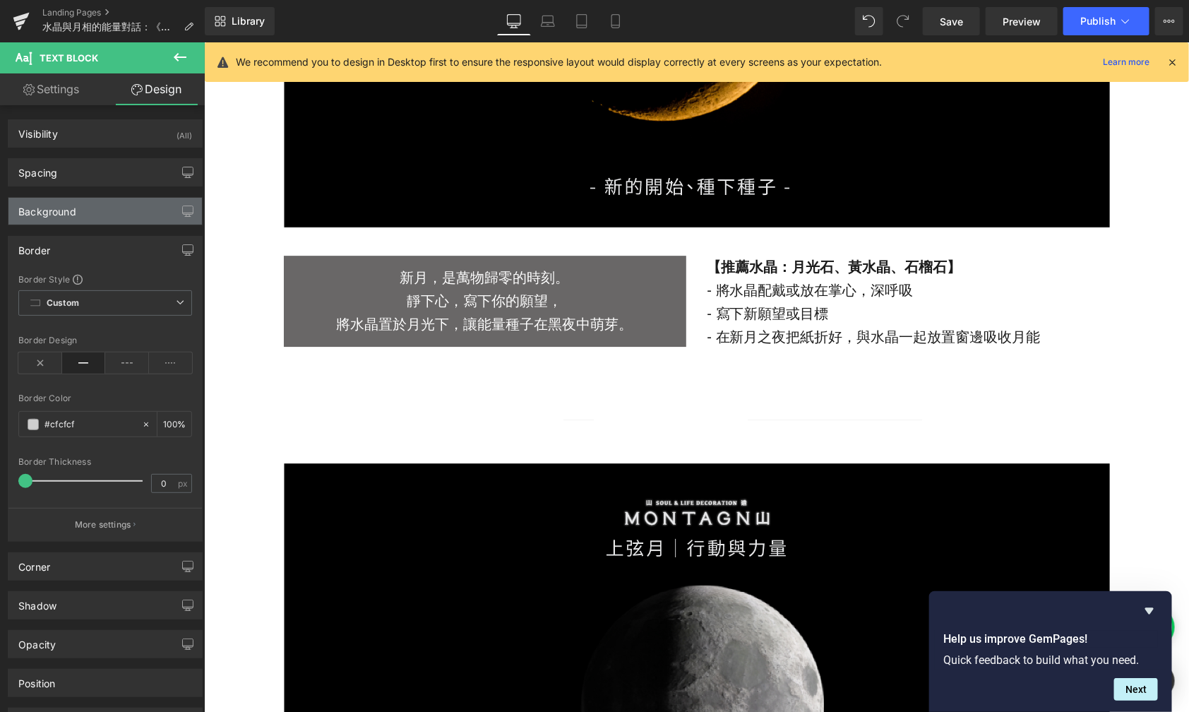
click at [88, 206] on div "Background" at bounding box center [105, 211] width 194 height 27
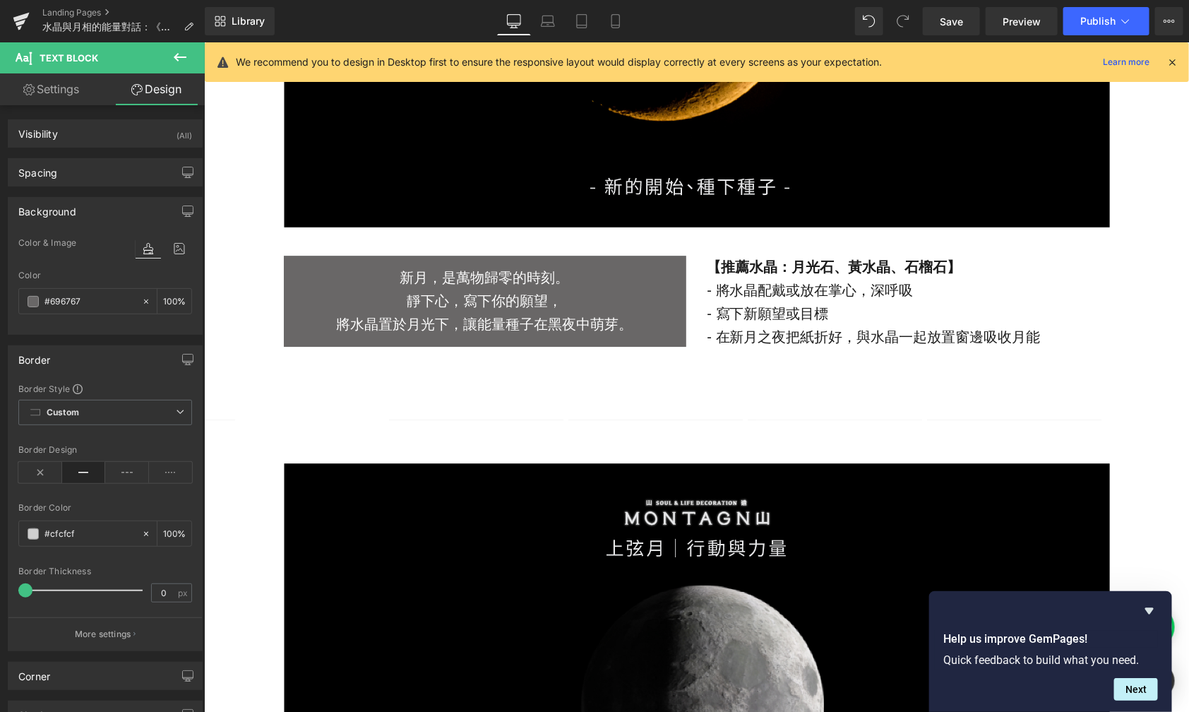
scroll to position [22, 0]
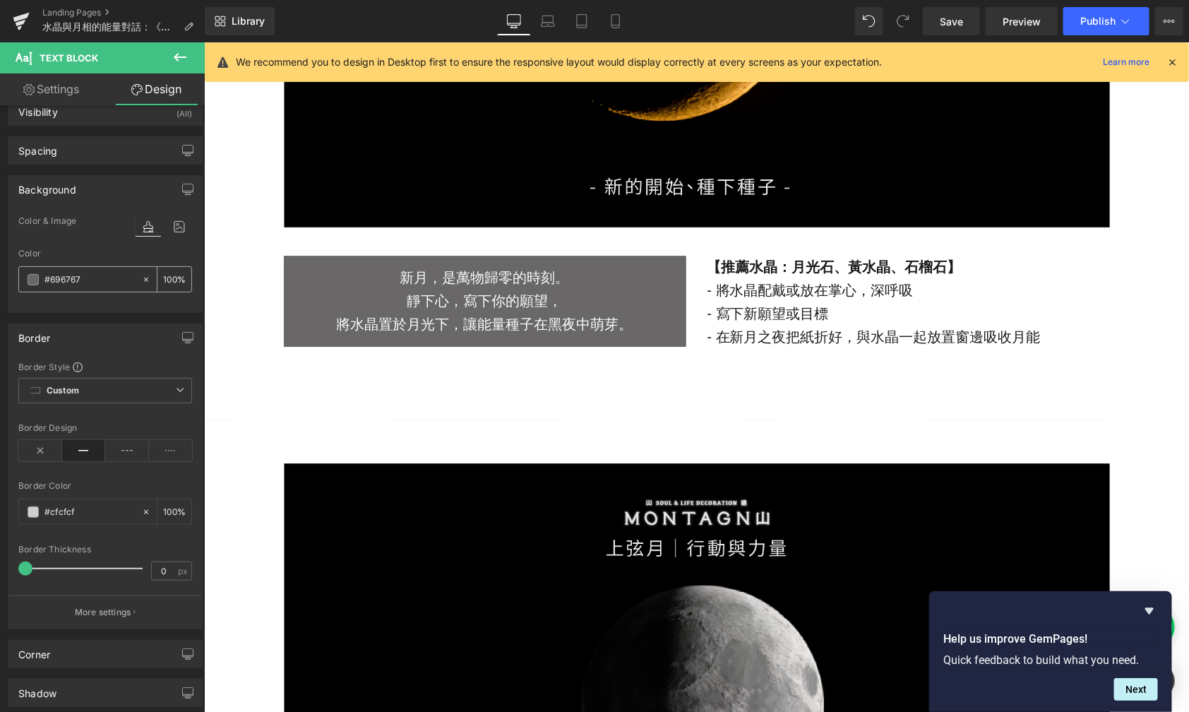
click at [23, 279] on div "#696767" at bounding box center [80, 279] width 122 height 25
click at [25, 279] on div "#696767" at bounding box center [80, 279] width 122 height 25
click at [30, 280] on span at bounding box center [33, 279] width 11 height 11
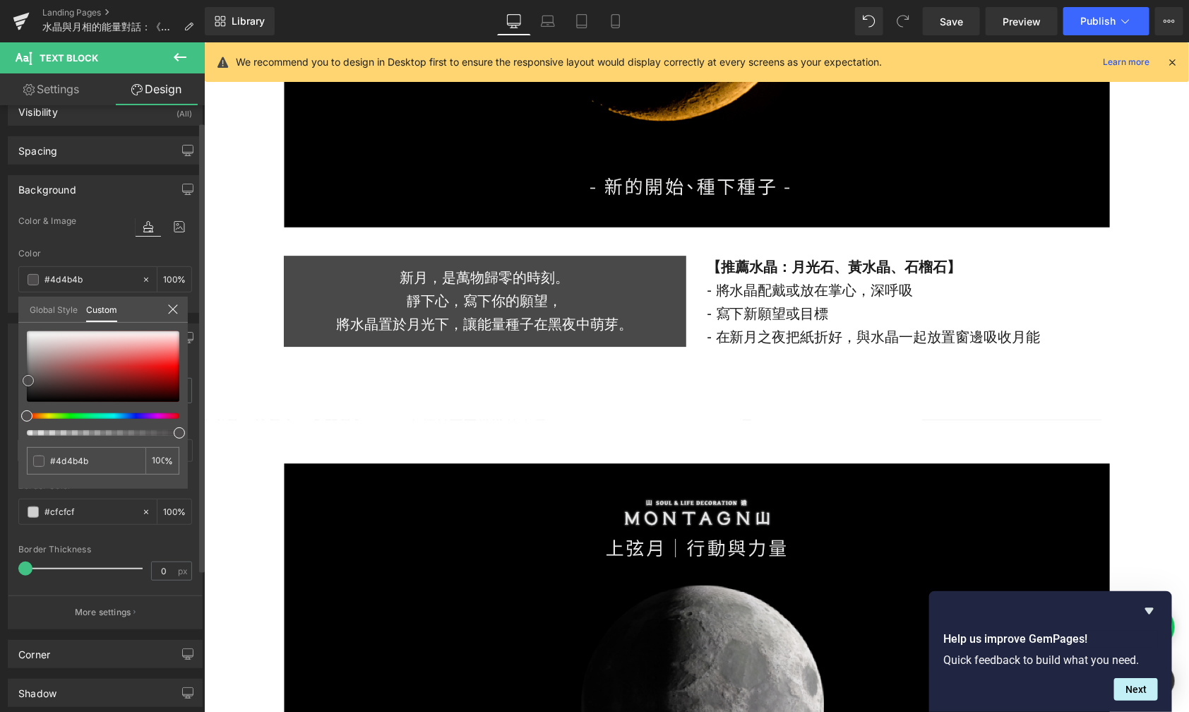
drag, startPoint x: 28, startPoint y: 373, endPoint x: 28, endPoint y: 381, distance: 7.8
click at [28, 381] on span at bounding box center [28, 380] width 11 height 11
click at [258, 404] on body "跳至內容 上一個 全館7折起，滿2000免運 【贈品需加入購物車】 Happy Cat Month 滿 3000$ 送 水晶貓咪盲盒組！ 下一個 [GEOGR…" at bounding box center [695, 189] width 985 height 4017
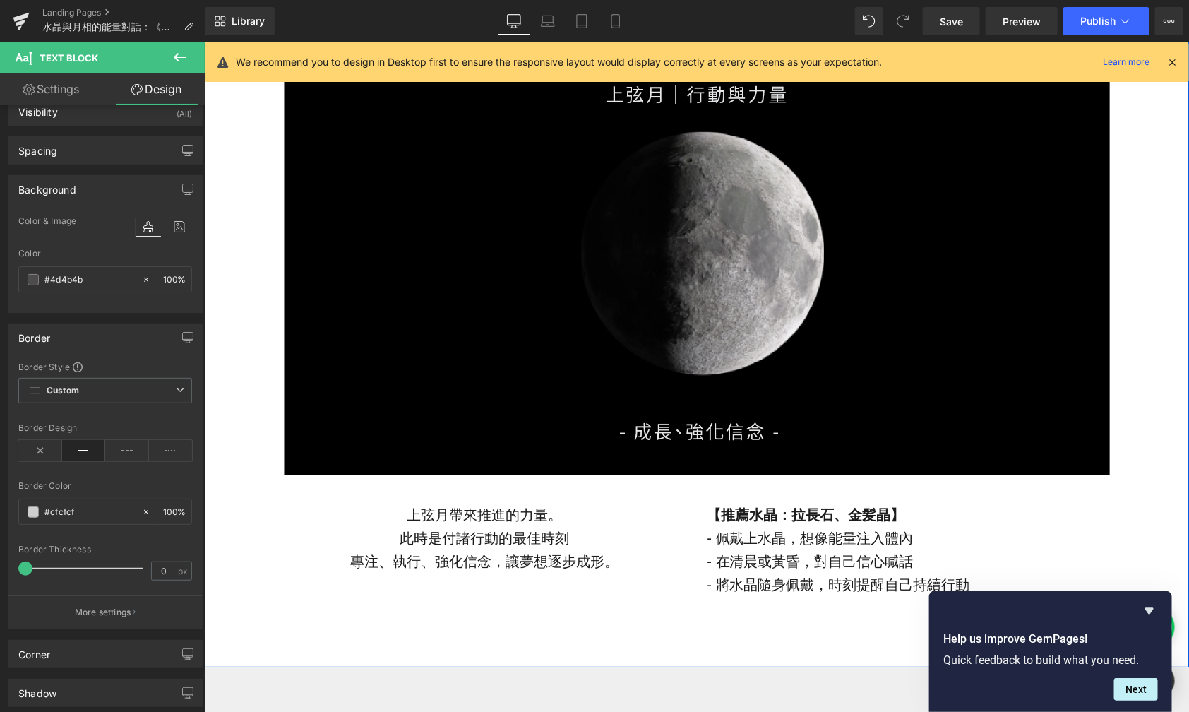
scroll to position [2264, 0]
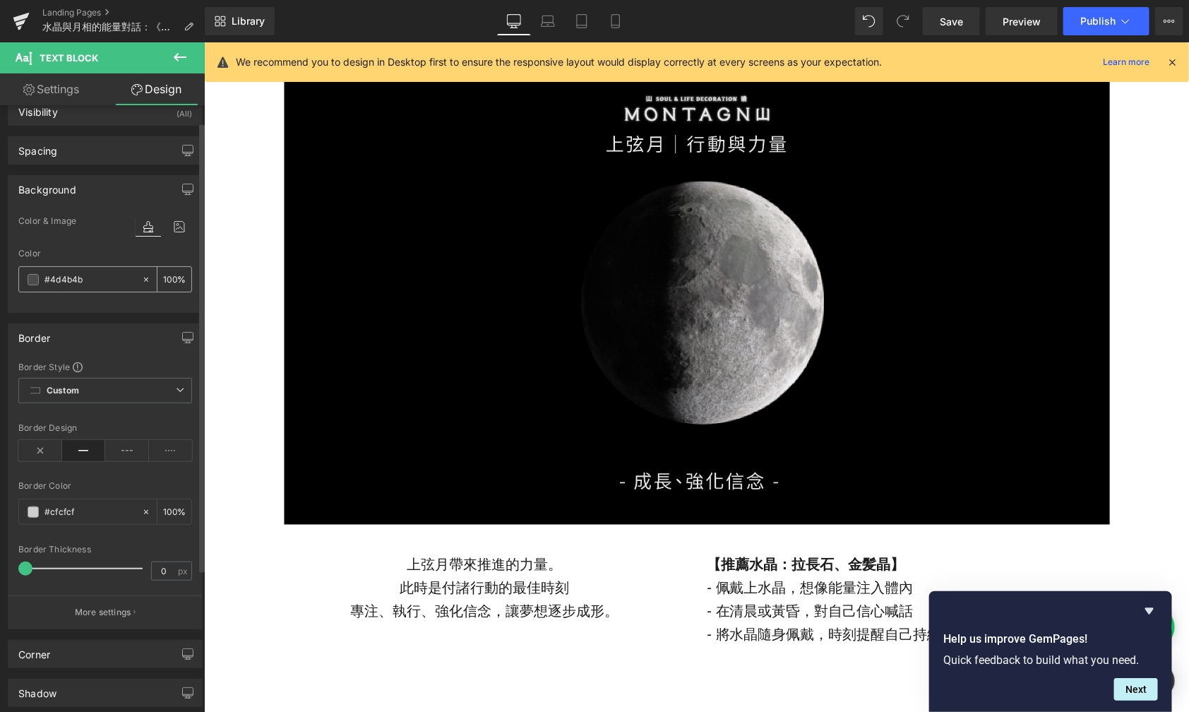
click at [95, 279] on input "#696767" at bounding box center [89, 280] width 90 height 16
type input "#4d4b4b"
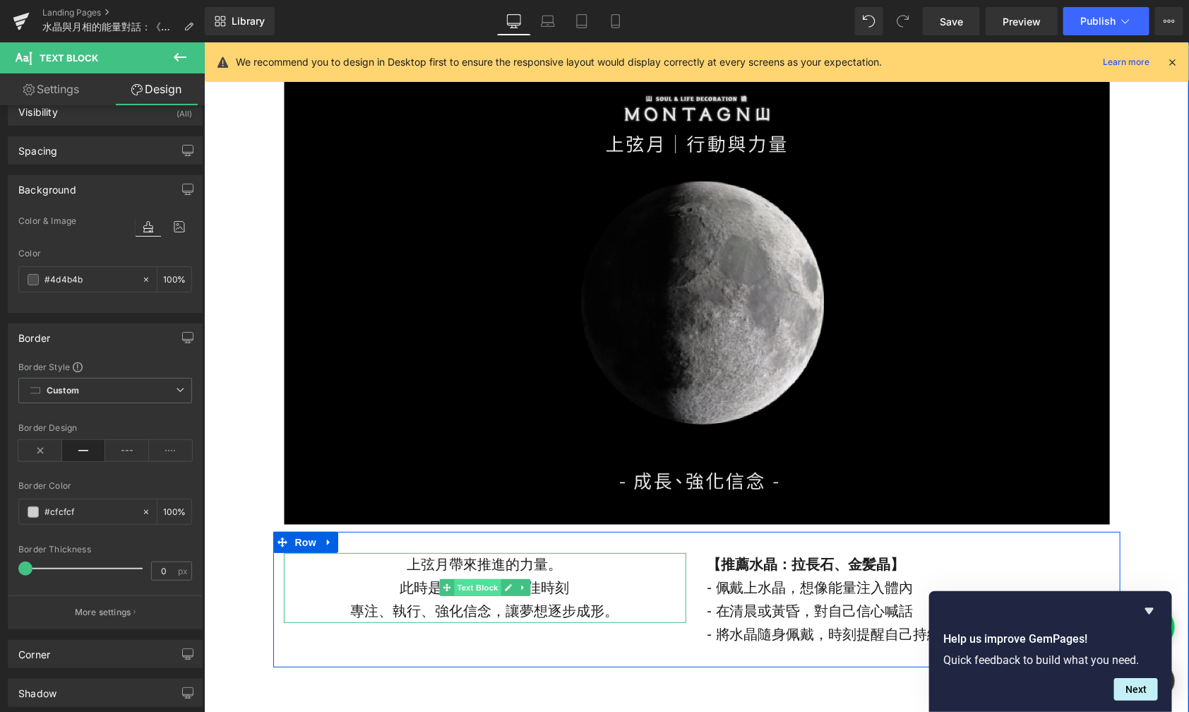
click at [470, 585] on span "Text Block" at bounding box center [476, 586] width 47 height 17
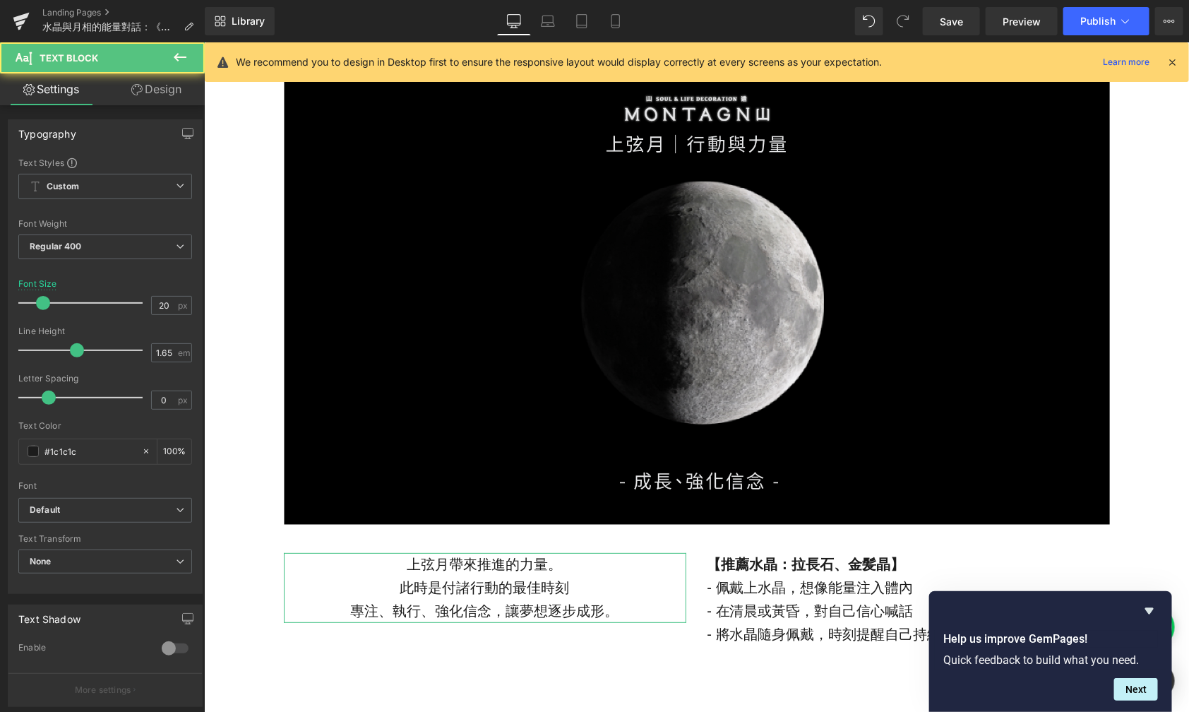
click at [149, 97] on link "Design" at bounding box center [156, 89] width 102 height 32
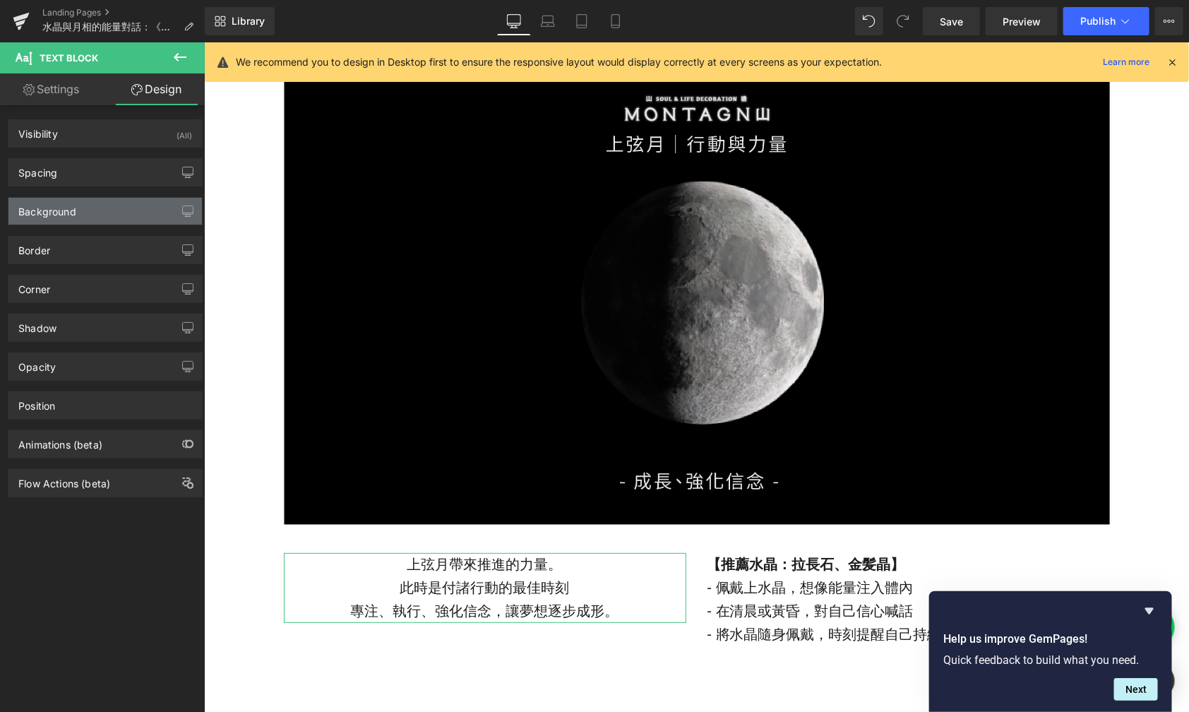
click at [72, 211] on div "Background" at bounding box center [47, 208] width 58 height 20
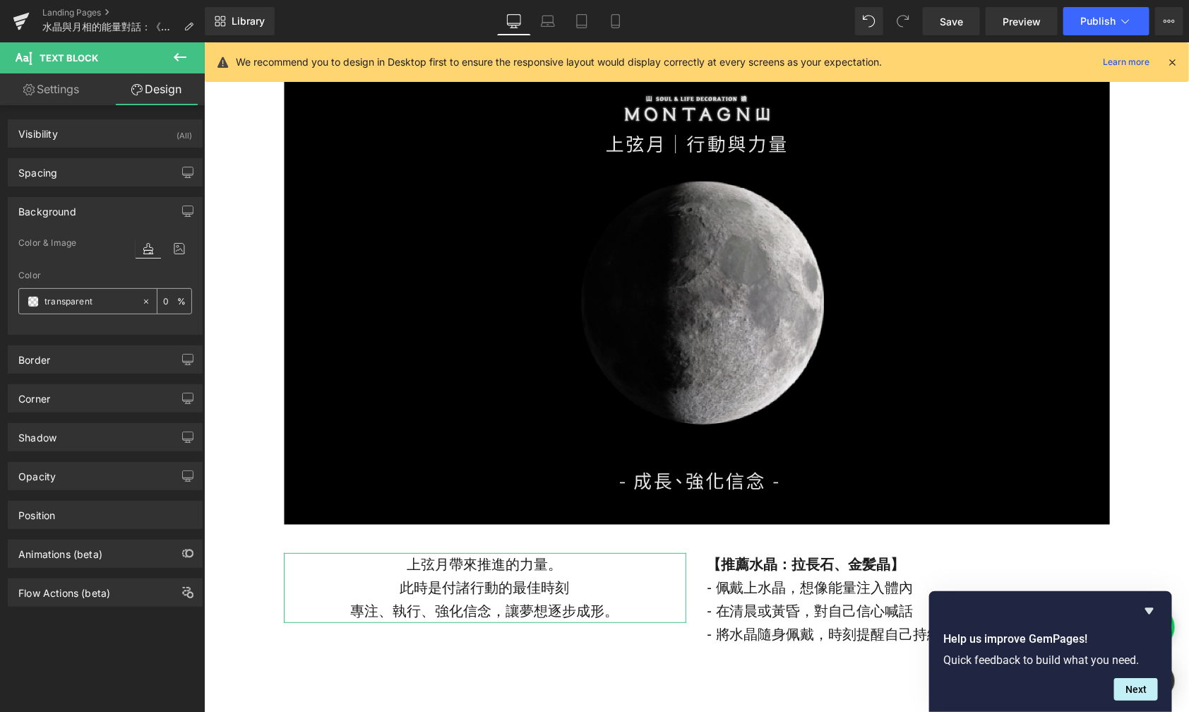
click at [73, 301] on input "transparent" at bounding box center [89, 302] width 90 height 16
click at [95, 301] on input "transparent" at bounding box center [89, 302] width 90 height 16
click at [37, 299] on span at bounding box center [33, 301] width 11 height 11
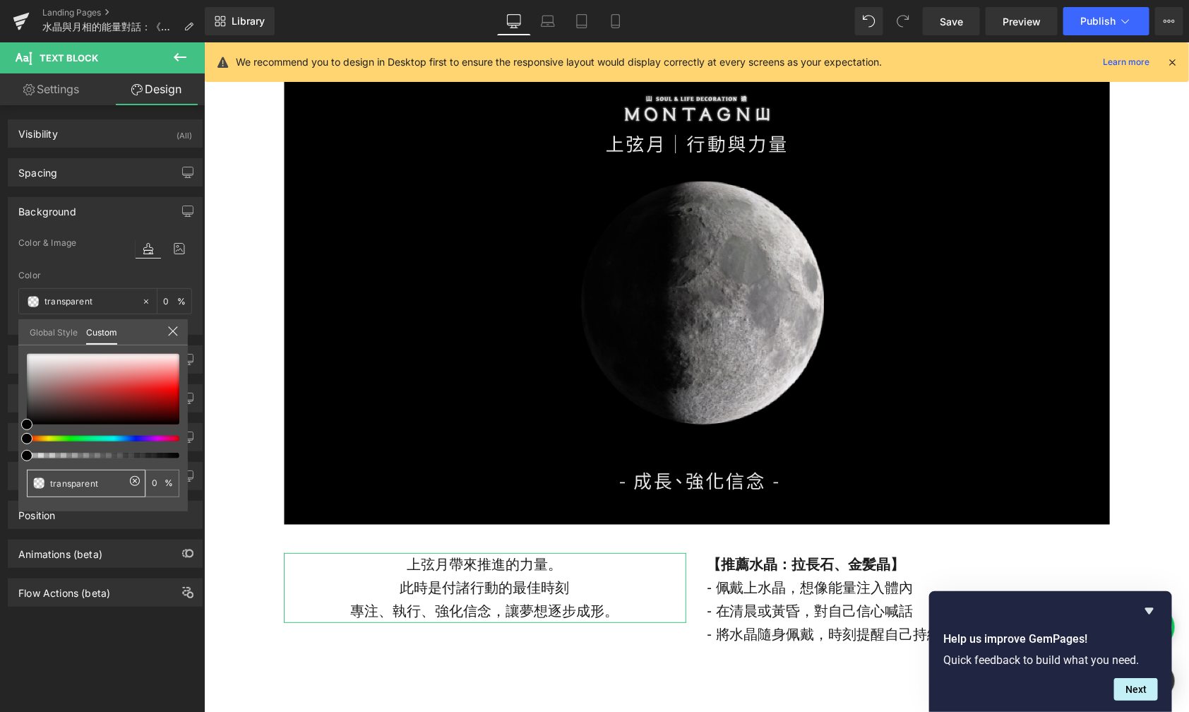
drag, startPoint x: 101, startPoint y: 480, endPoint x: 27, endPoint y: 480, distance: 74.2
click at [27, 480] on div "transparent" at bounding box center [86, 484] width 119 height 28
paste input "#4d4b4b"
type input "#4d4b4b"
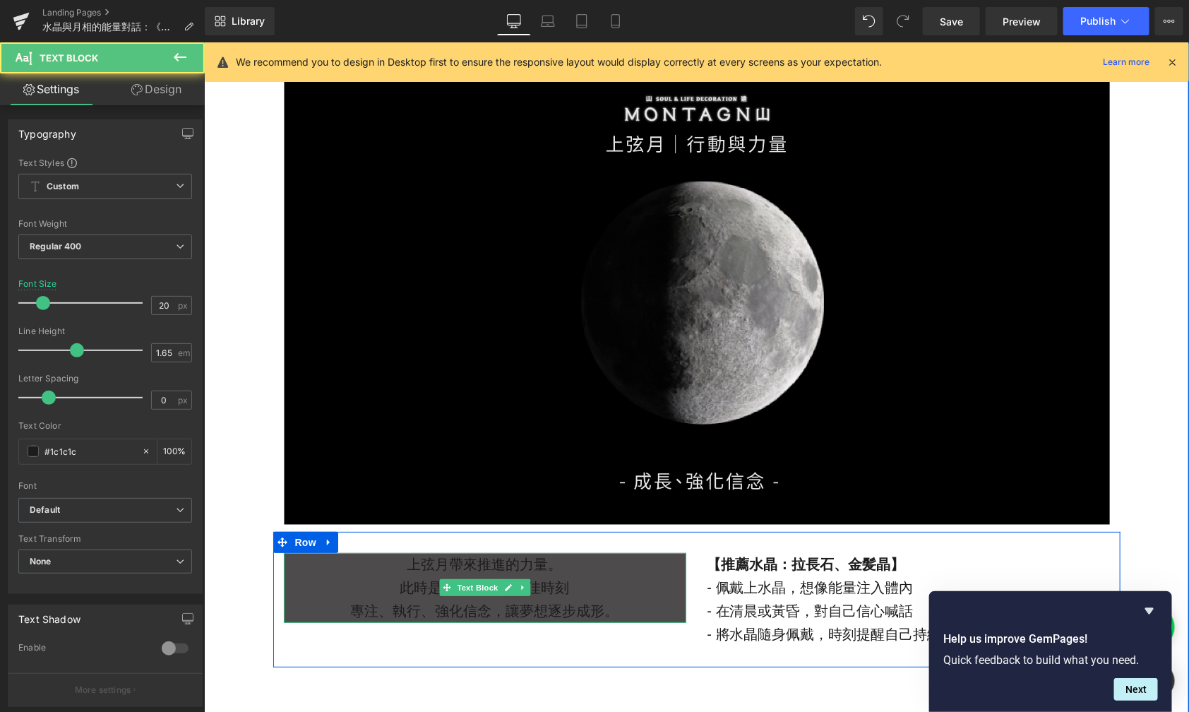
click at [408, 589] on p "此時是付諸行動的最佳時刻" at bounding box center [484, 587] width 403 height 23
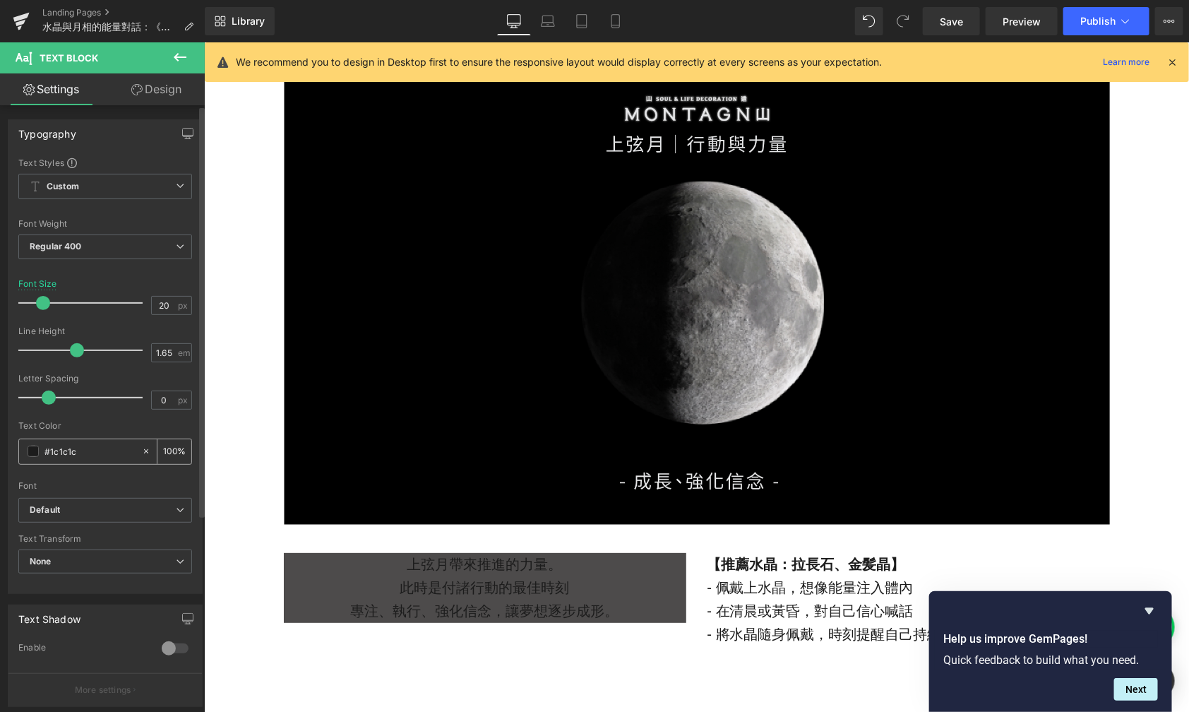
click at [35, 451] on span at bounding box center [33, 451] width 11 height 11
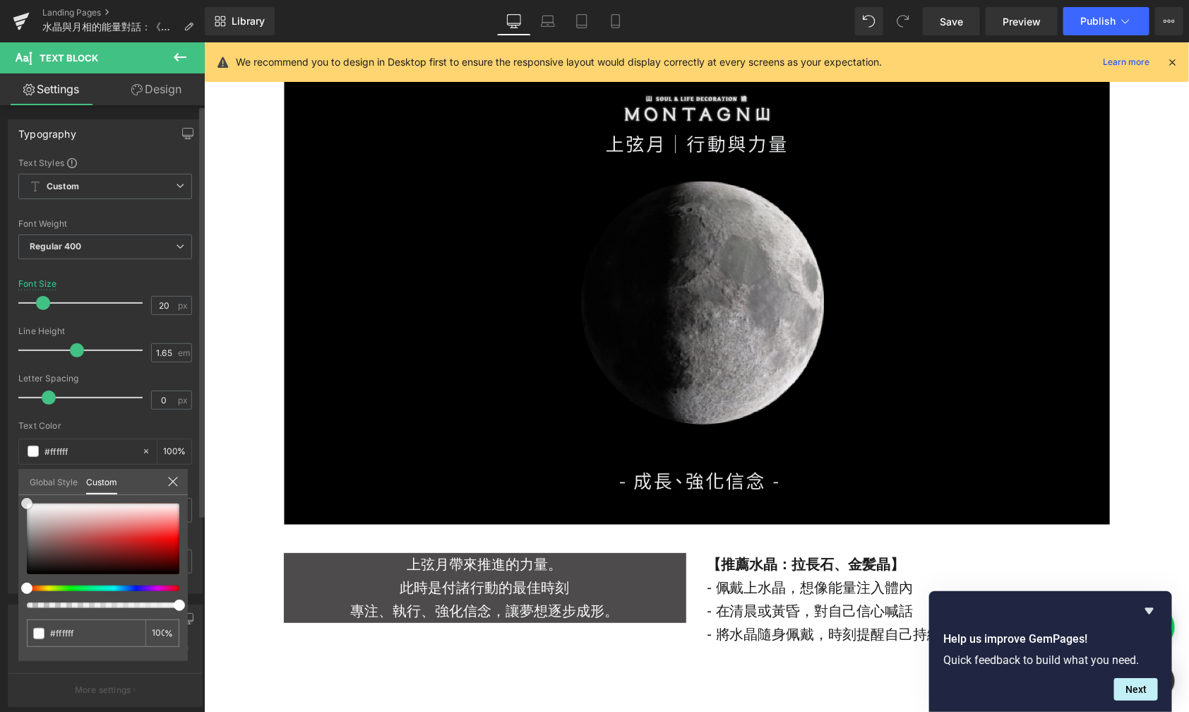
drag, startPoint x: 39, startPoint y: 527, endPoint x: 8, endPoint y: 483, distance: 53.3
click at [8, 484] on div "Typography Text Styles Custom Custom Setup Global Style Custom Setup Global Sty…" at bounding box center [105, 351] width 211 height 485
click at [156, 102] on link "Design" at bounding box center [156, 89] width 102 height 32
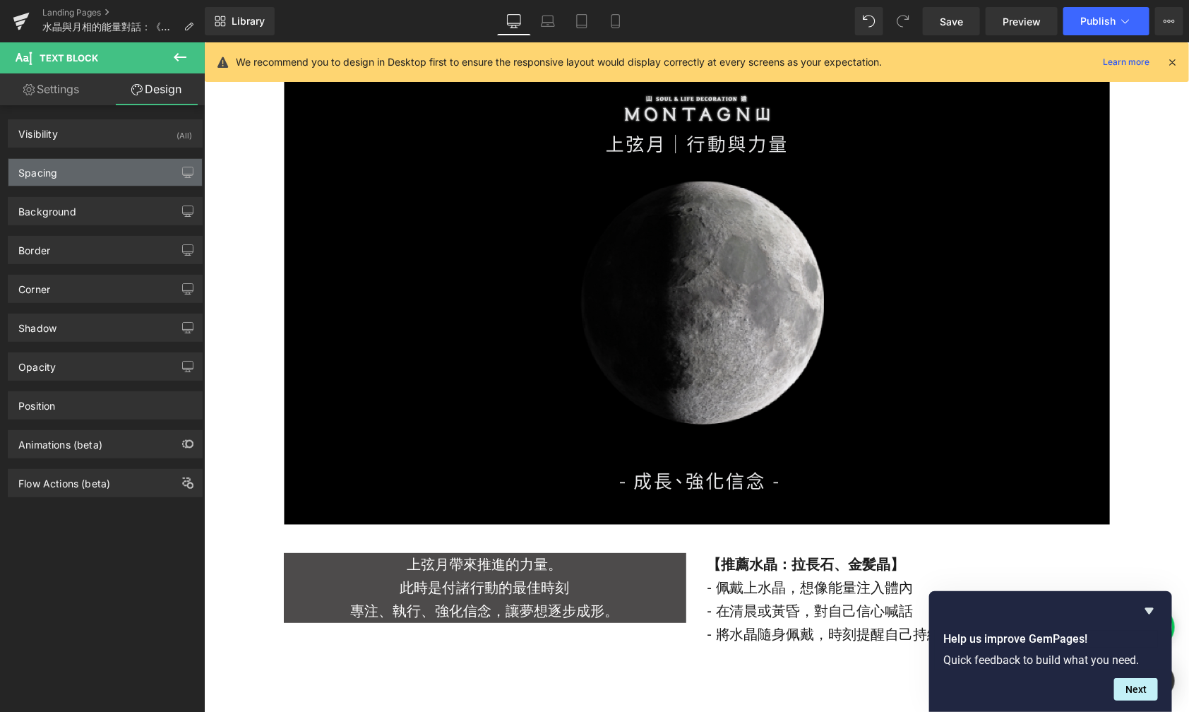
click at [104, 163] on div "Spacing" at bounding box center [105, 172] width 194 height 27
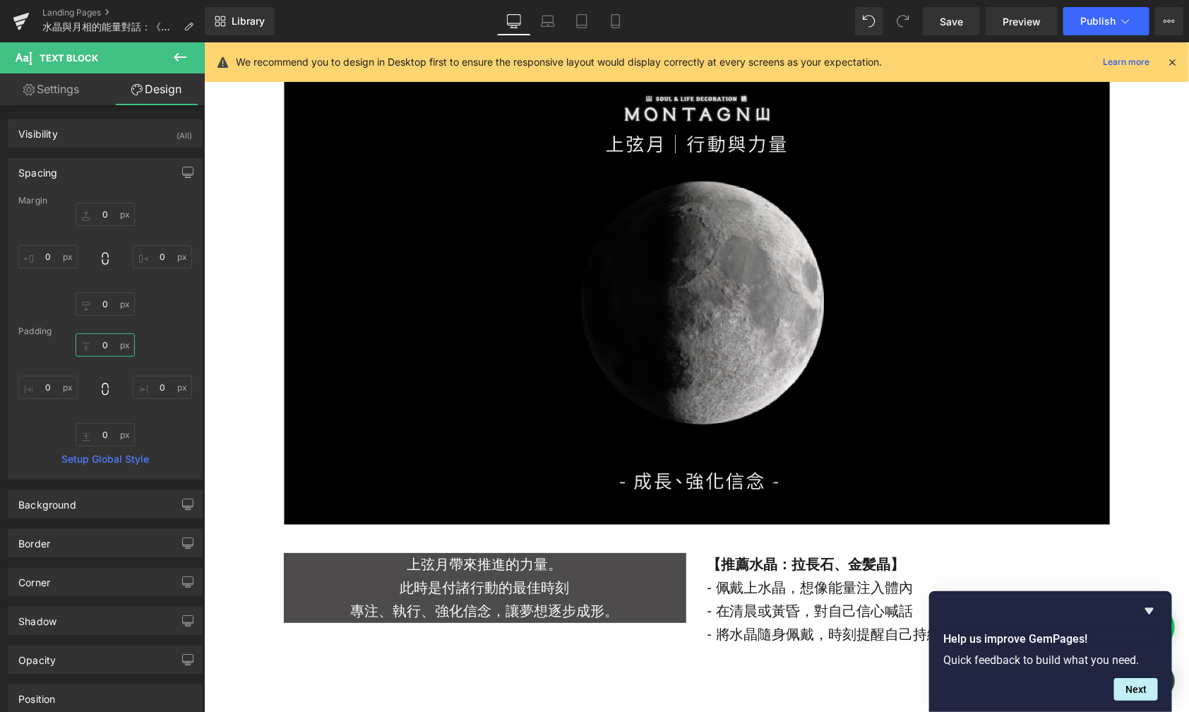
click at [112, 350] on input "0" at bounding box center [105, 344] width 59 height 23
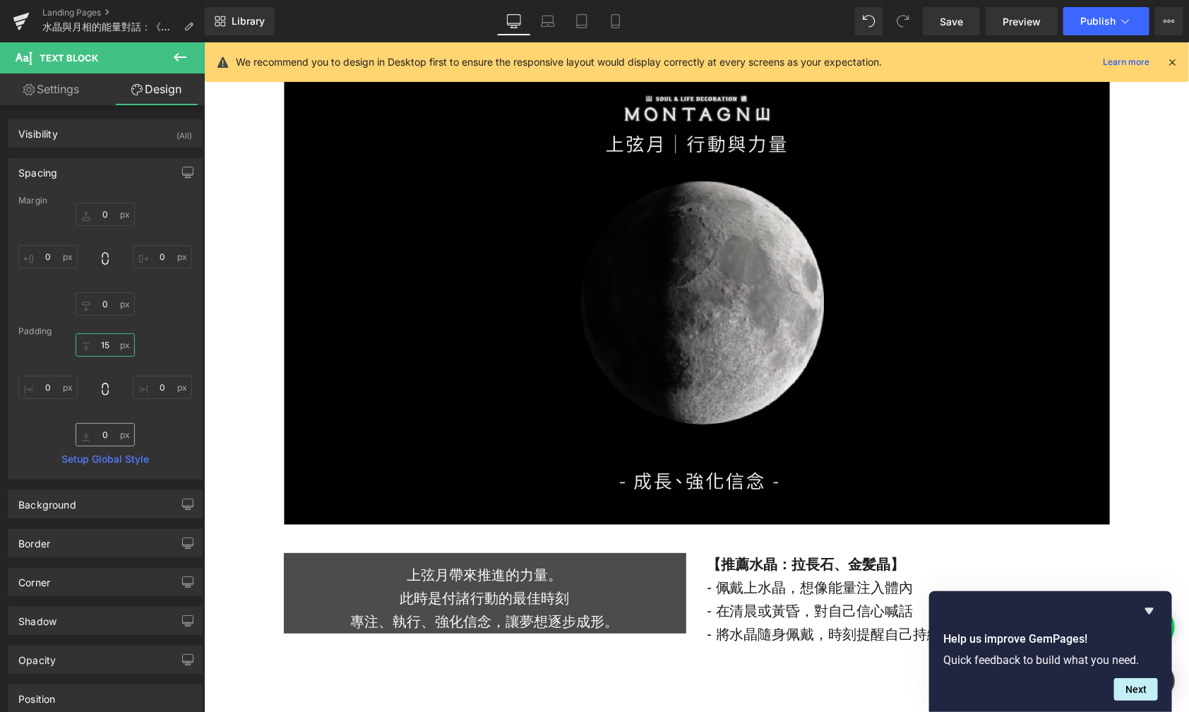
type input "15"
click at [110, 432] on input "0" at bounding box center [105, 434] width 59 height 23
type input "15"
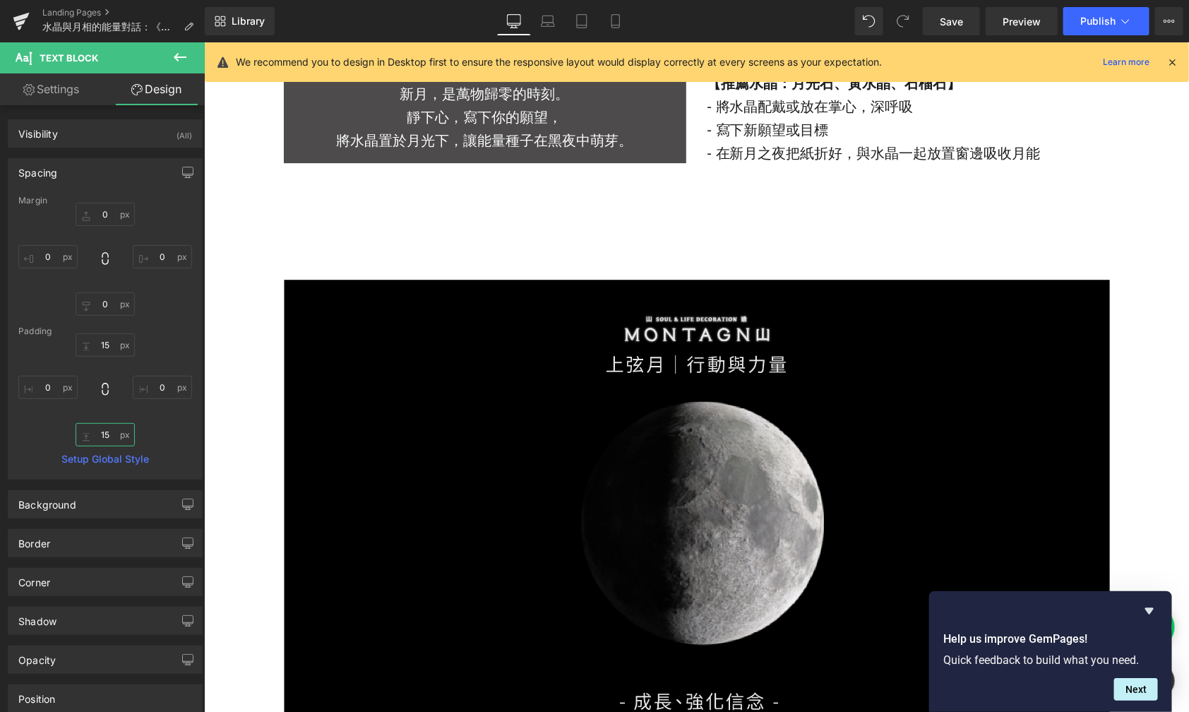
scroll to position [2057, 0]
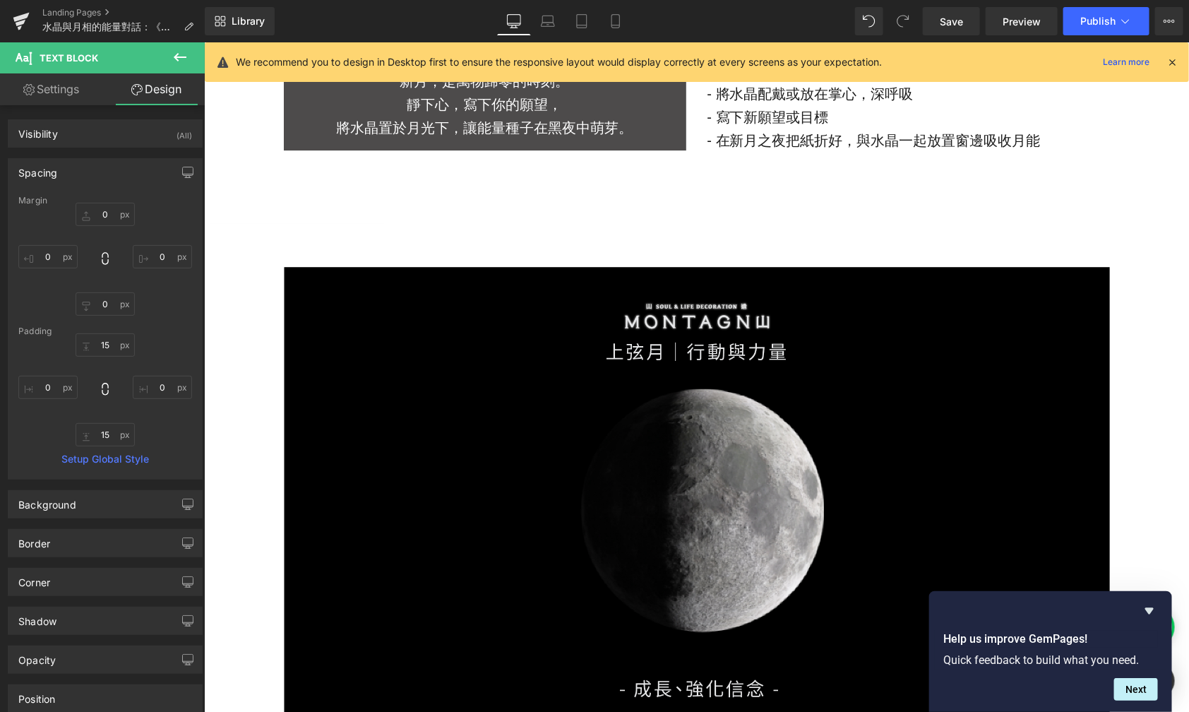
click at [203, 42] on div at bounding box center [203, 42] width 0 height 0
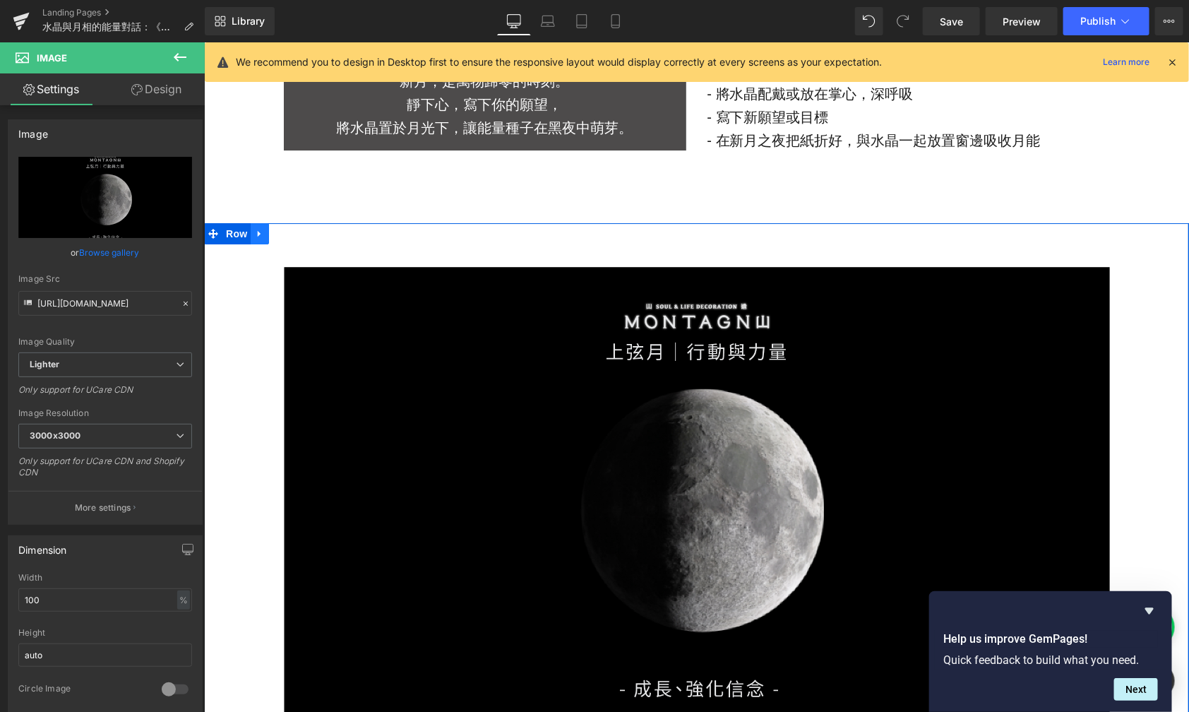
click at [254, 232] on icon at bounding box center [259, 233] width 10 height 11
click at [273, 235] on icon at bounding box center [278, 233] width 10 height 10
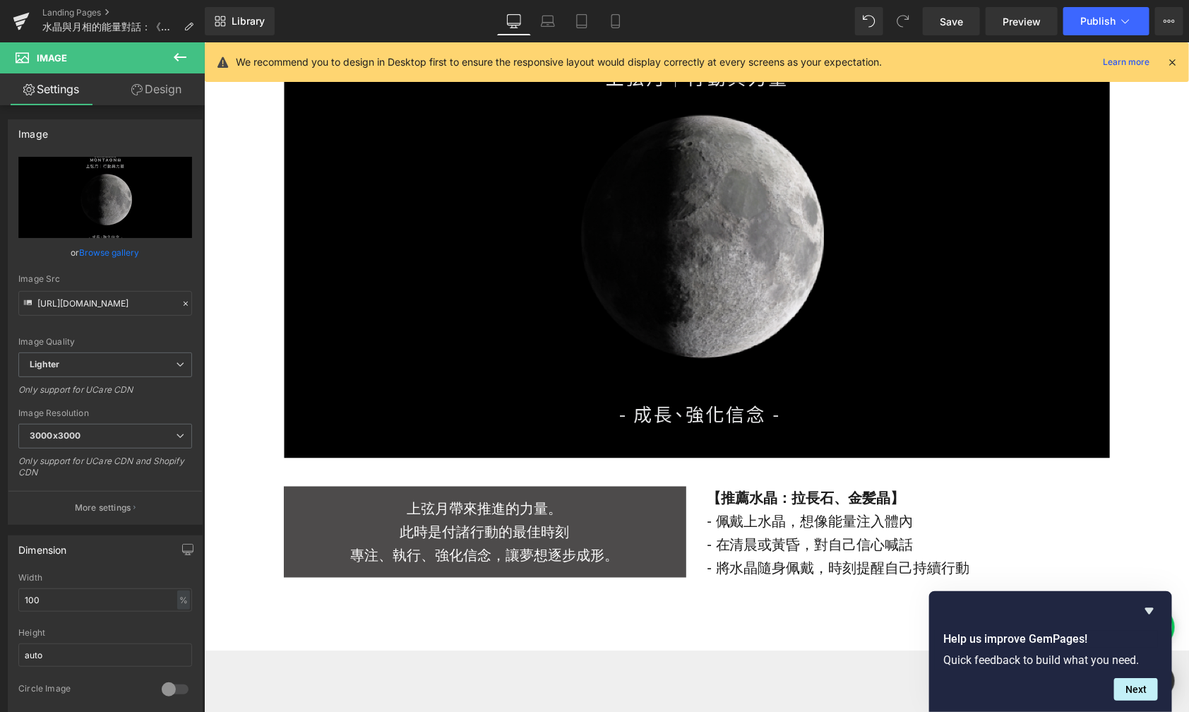
scroll to position [3010, 0]
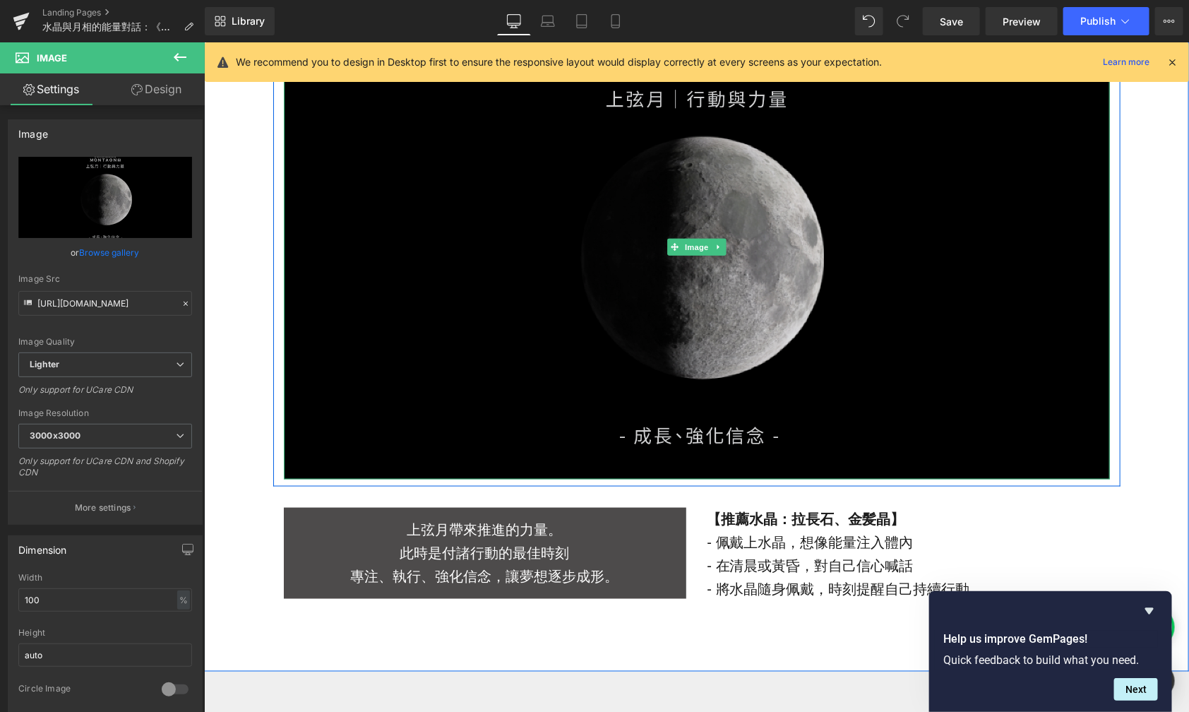
click at [470, 302] on img at bounding box center [696, 246] width 826 height 465
click at [548, 259] on img at bounding box center [696, 246] width 826 height 465
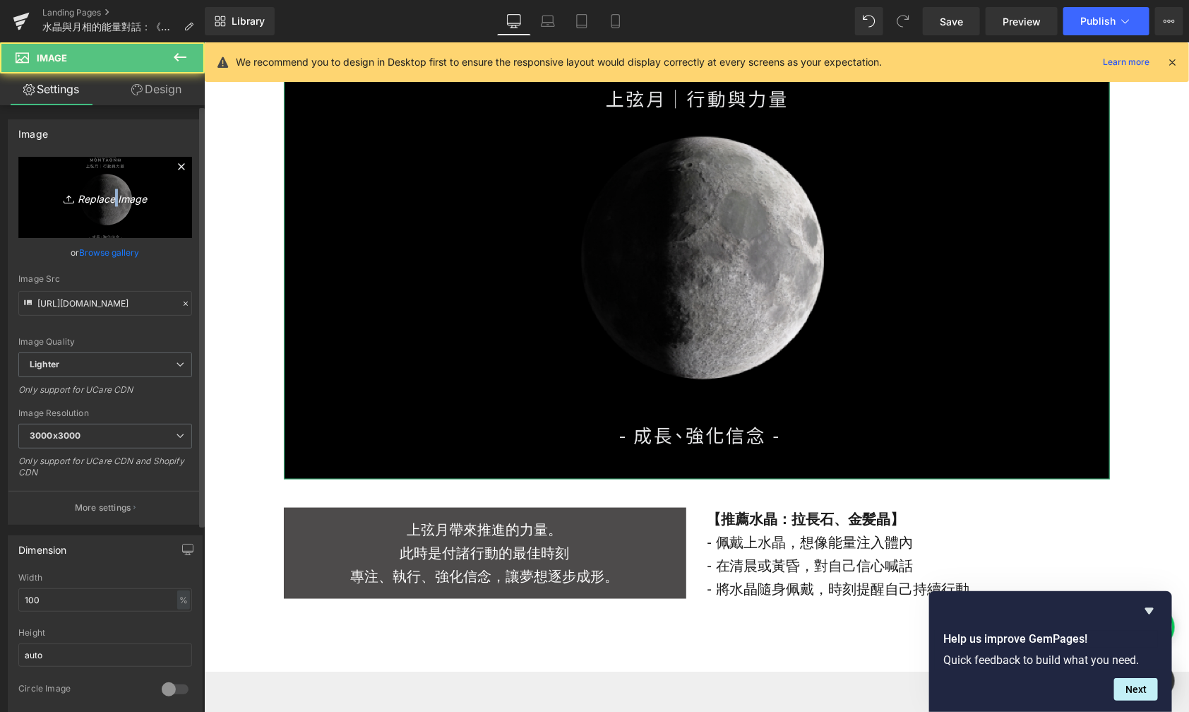
click at [111, 204] on icon "Replace Image" at bounding box center [105, 198] width 113 height 18
type input "C:\fakepath\月亮議題-12.jpg"
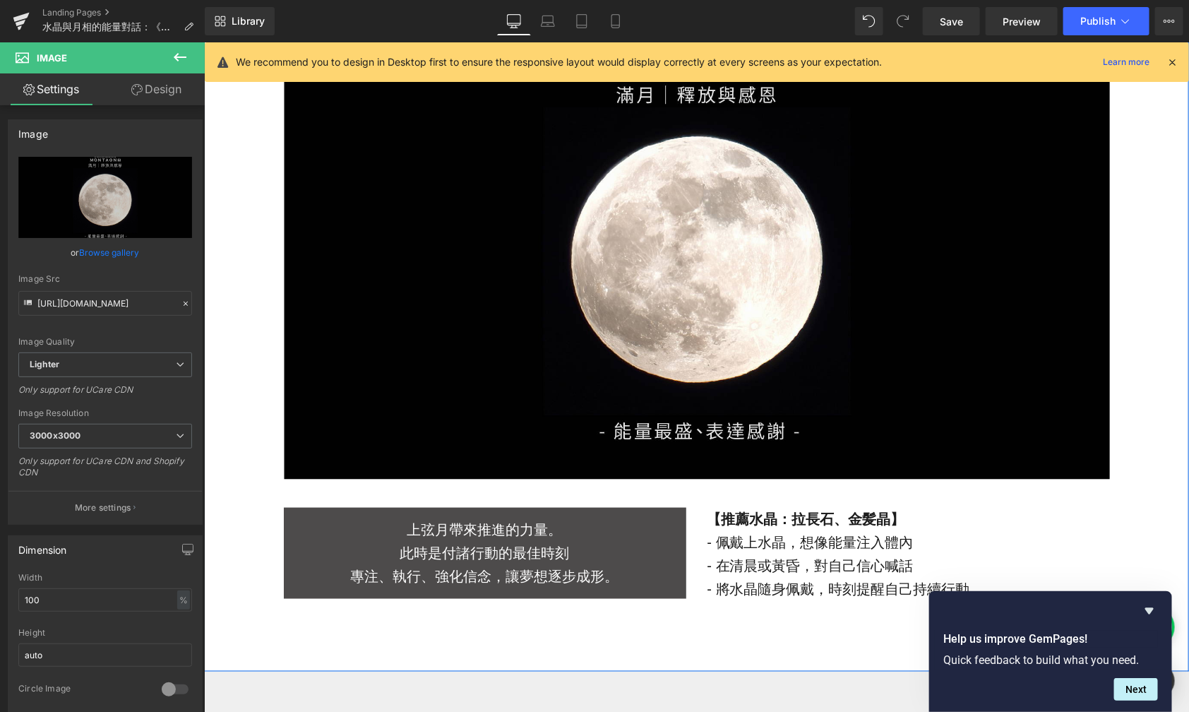
click at [480, 542] on p "此時是付諸行動的最佳時刻" at bounding box center [484, 552] width 403 height 23
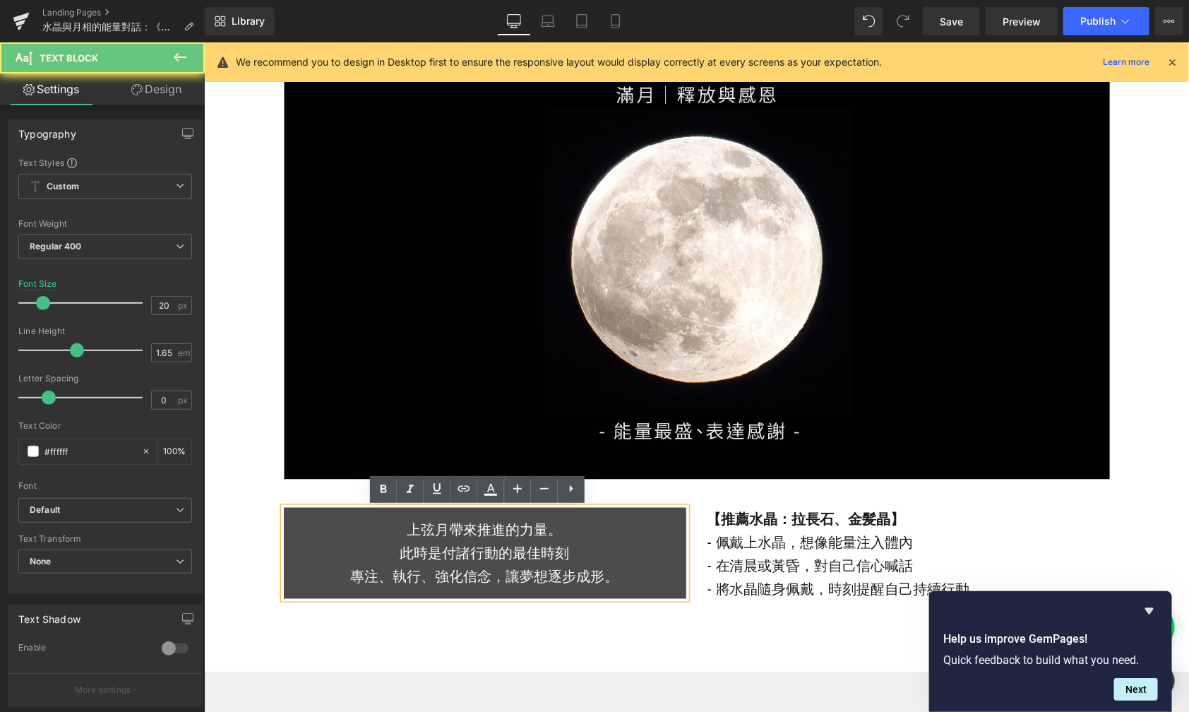
click at [528, 542] on p "此時是付諸行動的最佳時刻" at bounding box center [484, 552] width 403 height 23
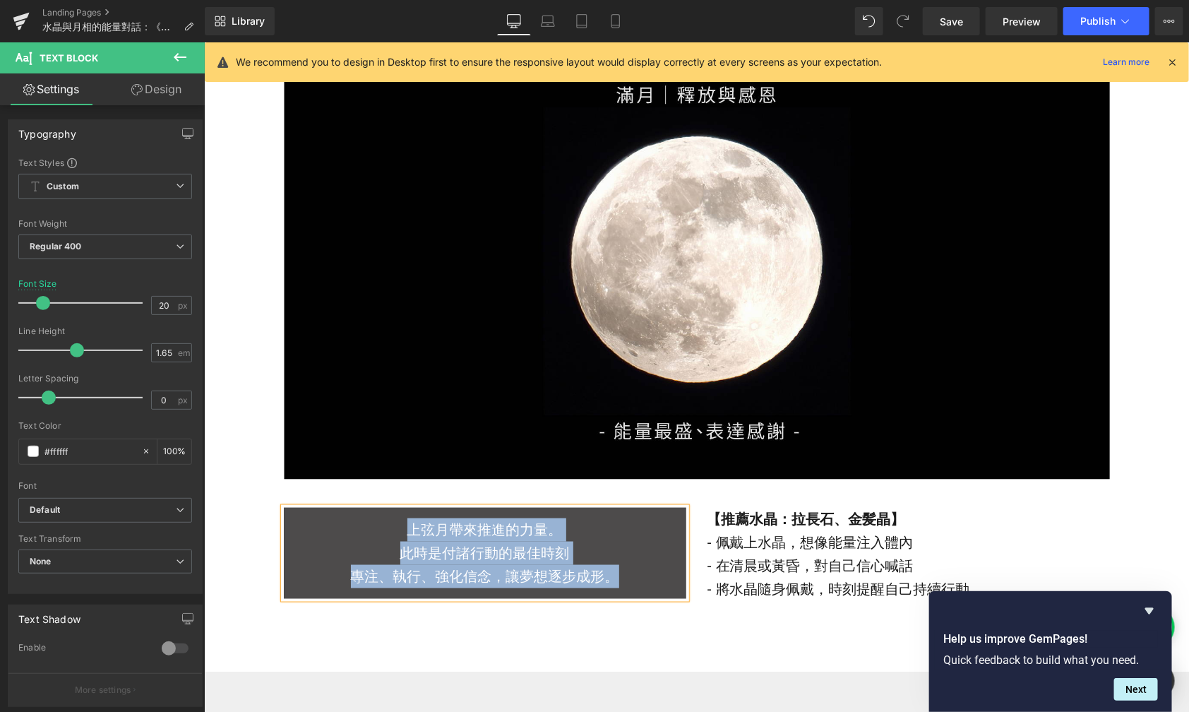
paste div
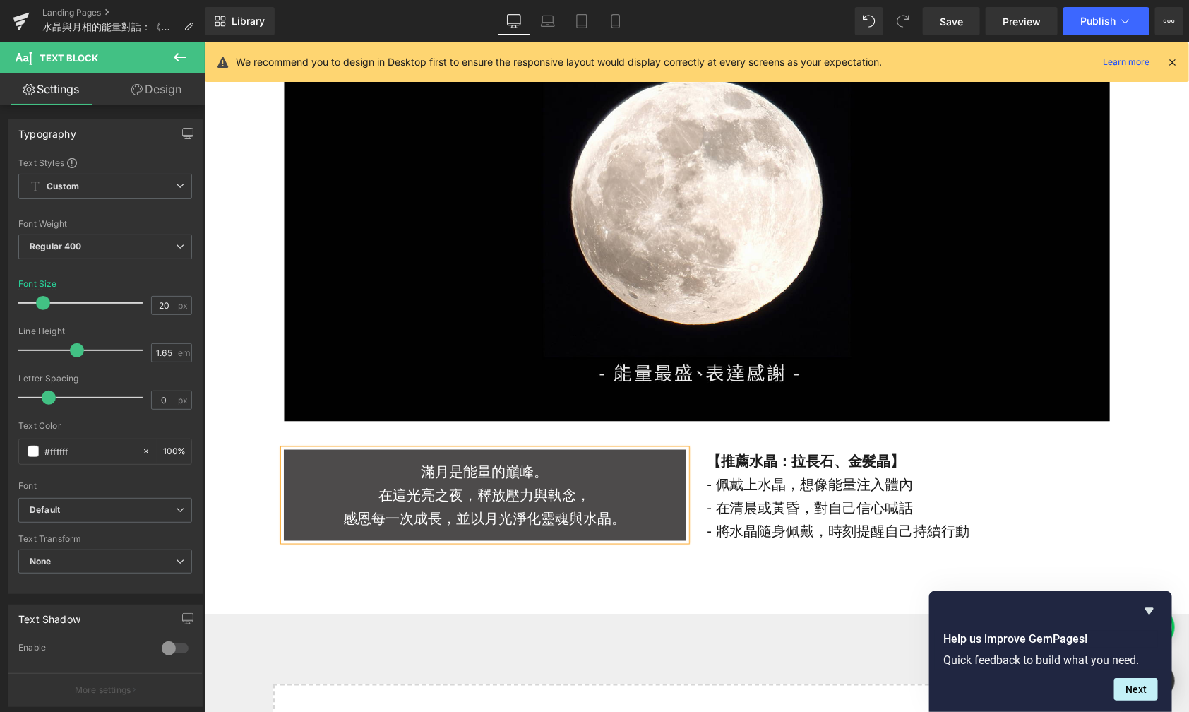
scroll to position [3080, 0]
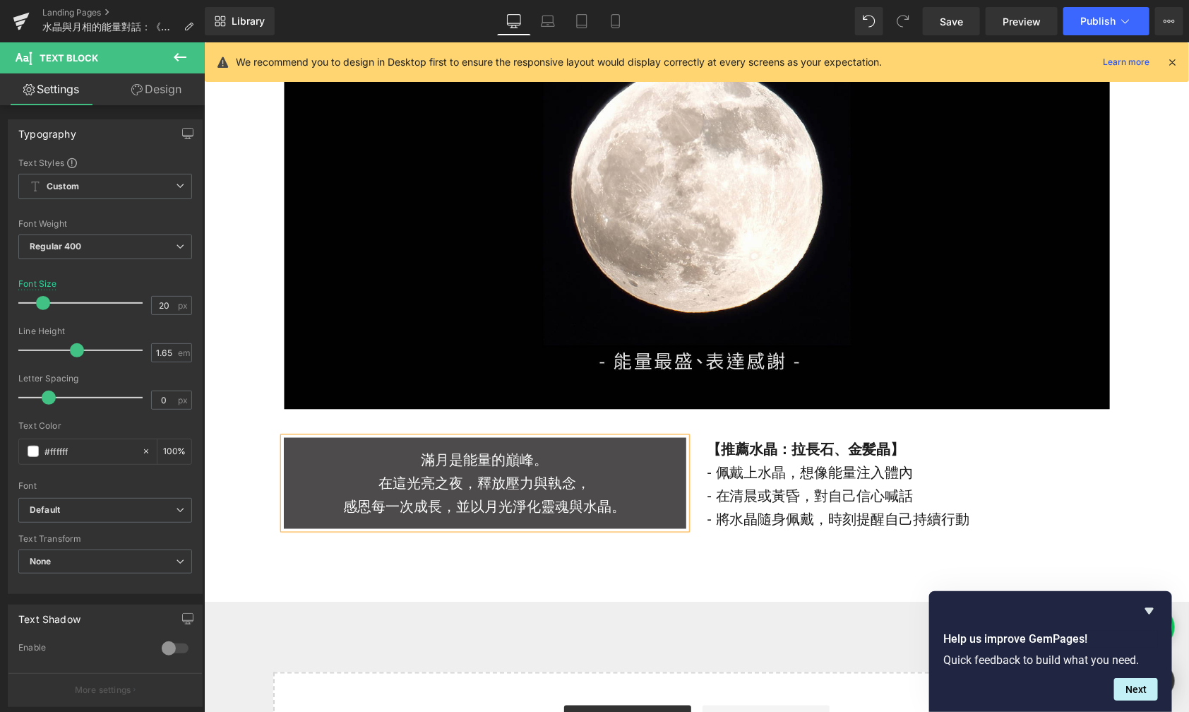
click at [828, 459] on p "【推薦水晶： [PERSON_NAME]長石 、 [PERSON_NAME] 】" at bounding box center [908, 448] width 403 height 23
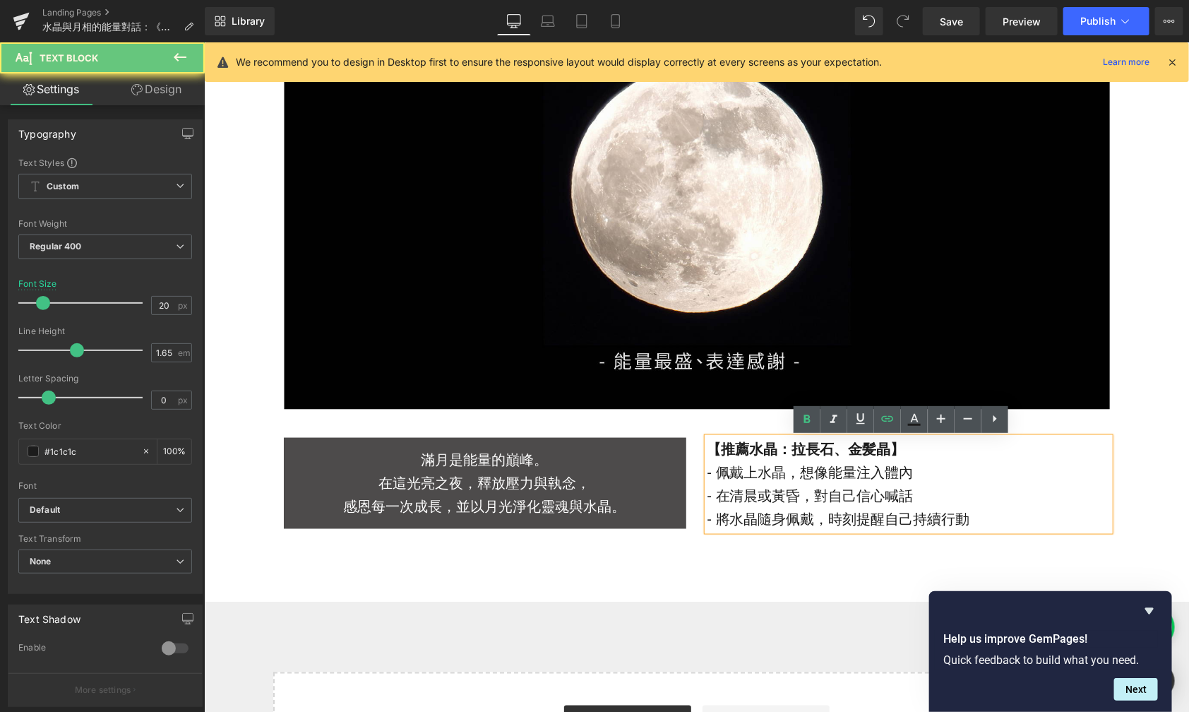
click at [831, 480] on p "- 佩戴上水晶，想像能量注入體內" at bounding box center [908, 471] width 403 height 23
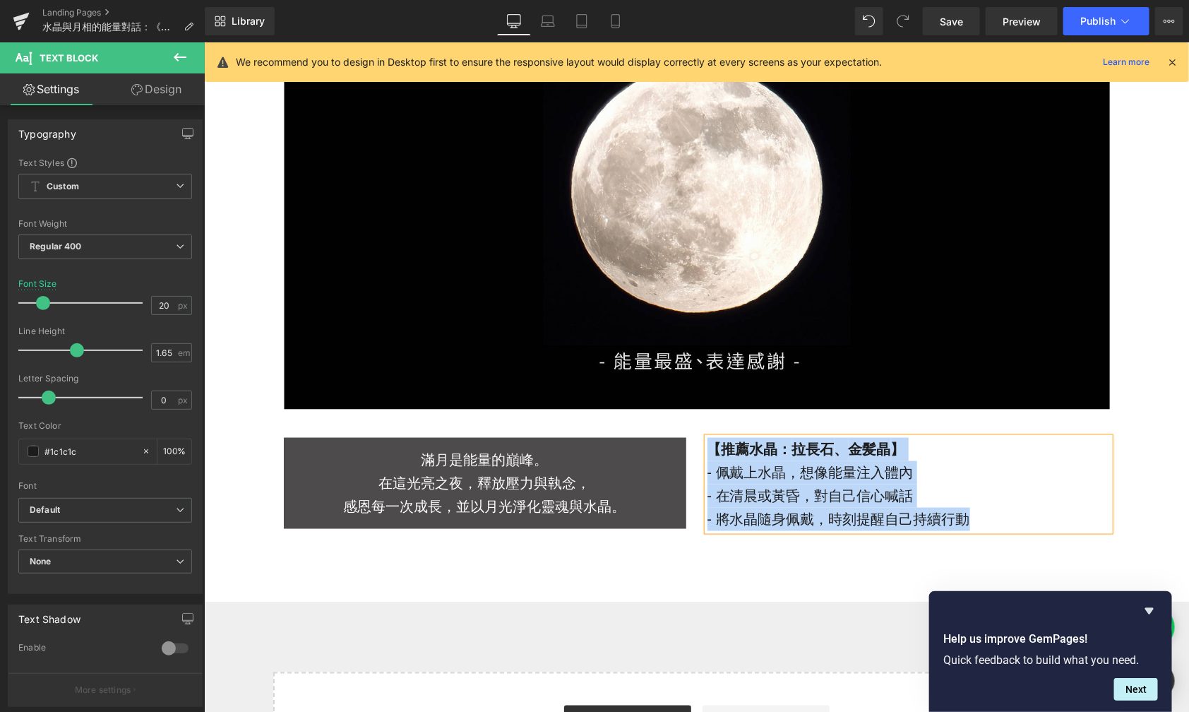
paste div
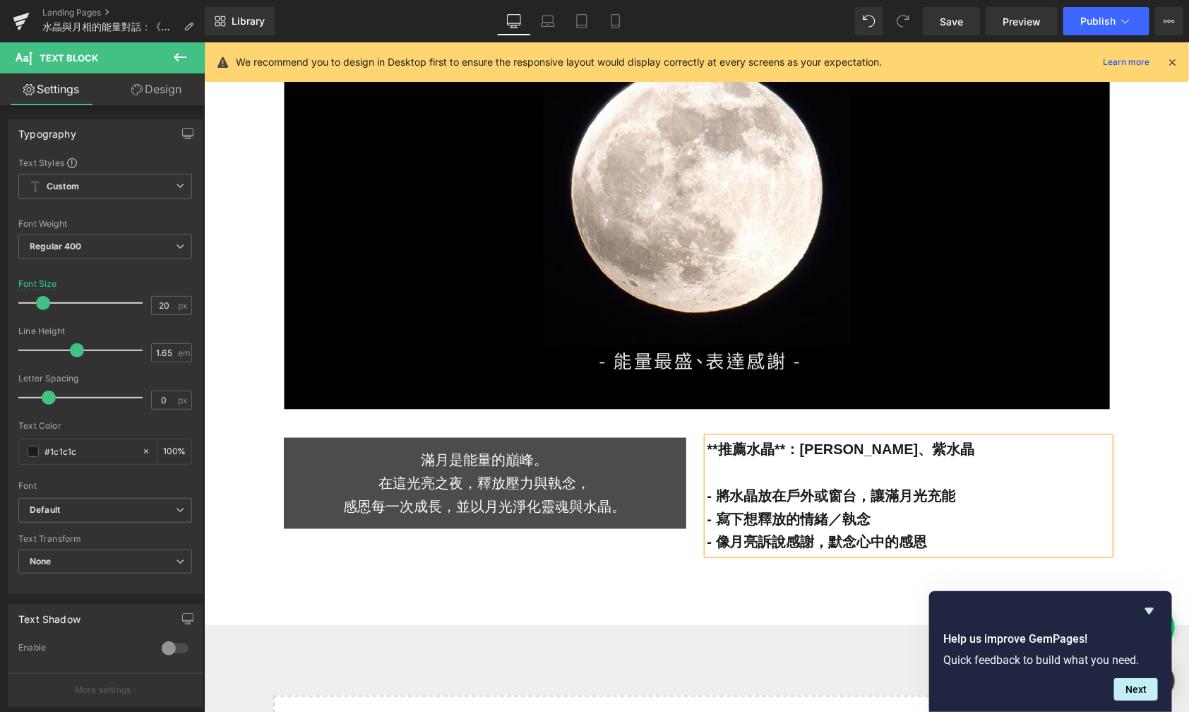
click at [776, 474] on p at bounding box center [908, 471] width 403 height 23
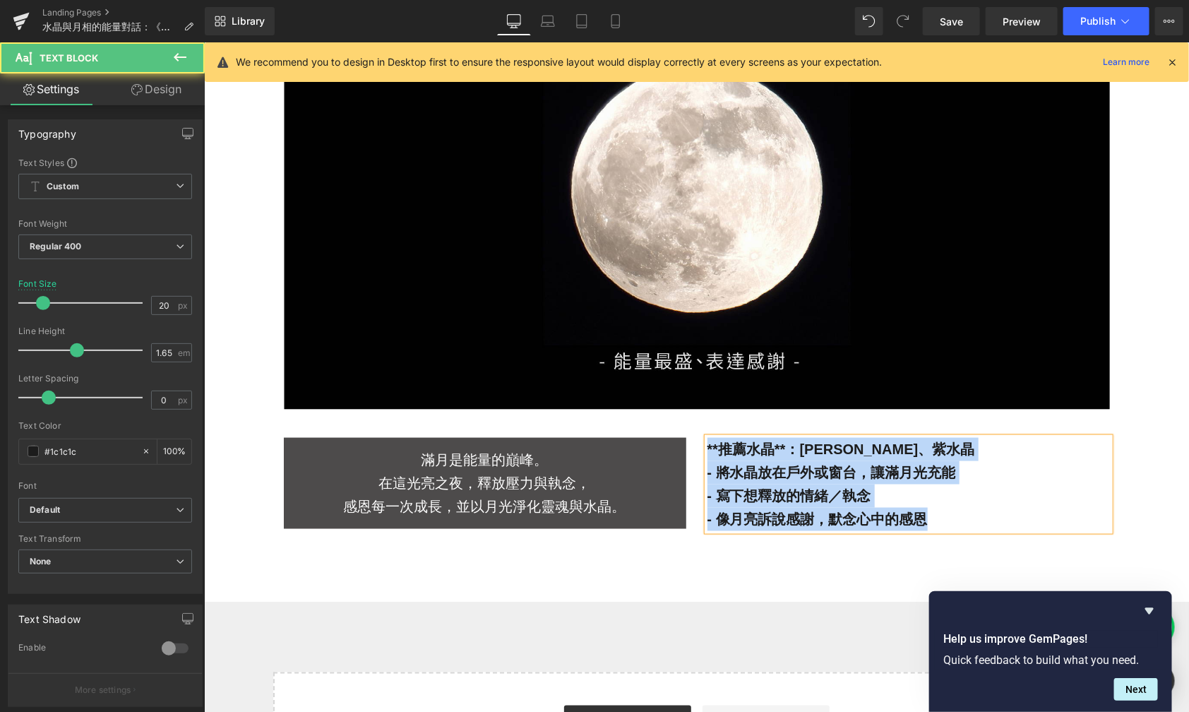
drag, startPoint x: 941, startPoint y: 511, endPoint x: 685, endPoint y: 446, distance: 264.5
click at [685, 447] on div "滿月是能量的巔峰。 在這光亮之夜，釋放壓力與執念， 感恩每一次成長，並以月光淨化靈魂與水晶。 Text Block **推薦水晶**：[PERSON_NAME…" at bounding box center [696, 484] width 847 height 136
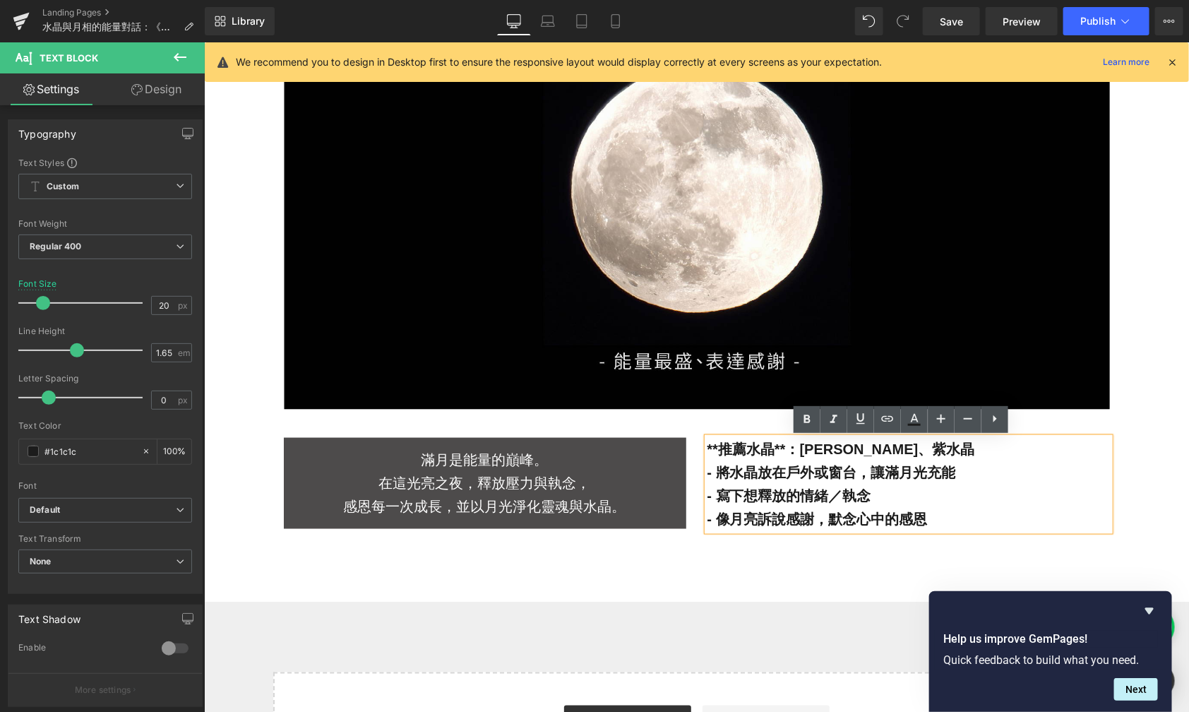
click at [941, 513] on p "- 像月亮訴說感謝，默念心中的感恩" at bounding box center [908, 518] width 403 height 23
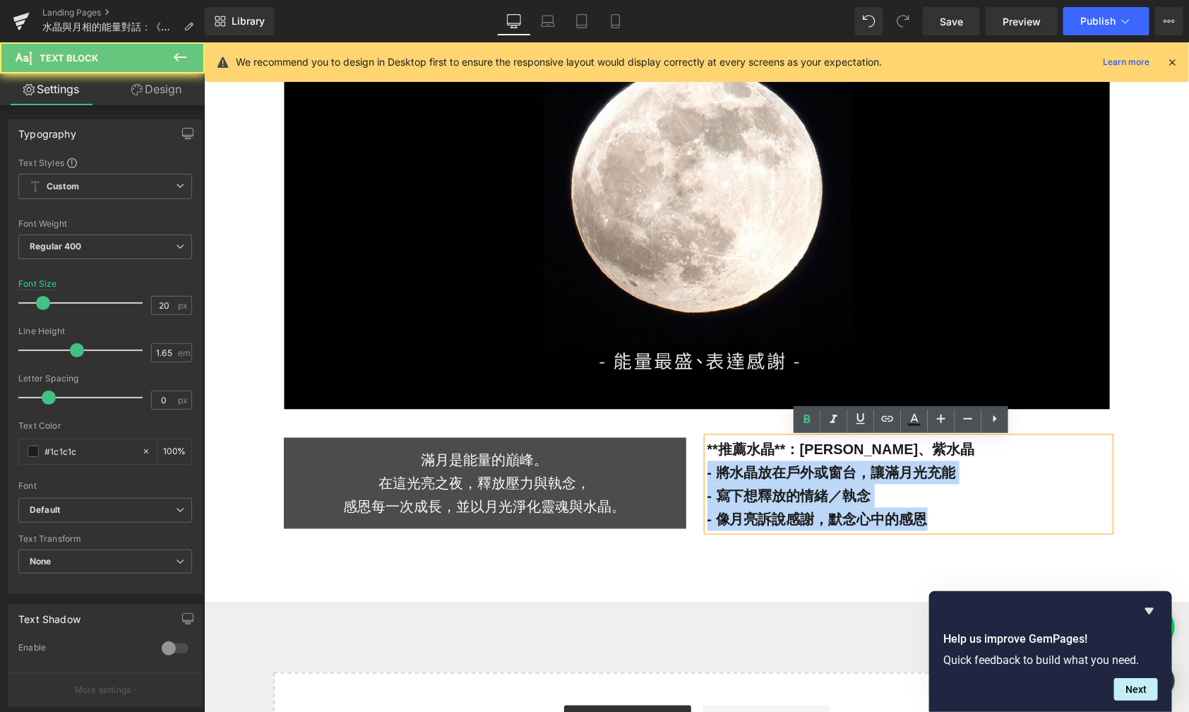
drag, startPoint x: 947, startPoint y: 521, endPoint x: 686, endPoint y: 471, distance: 266.1
click at [686, 471] on div "滿月是能量的巔峰。 在這光亮之夜，釋放壓力與執念， 感恩每一次成長，並以月光淨化靈魂與水晶。 Text Block **推薦水晶**：[PERSON_NAME…" at bounding box center [696, 484] width 847 height 136
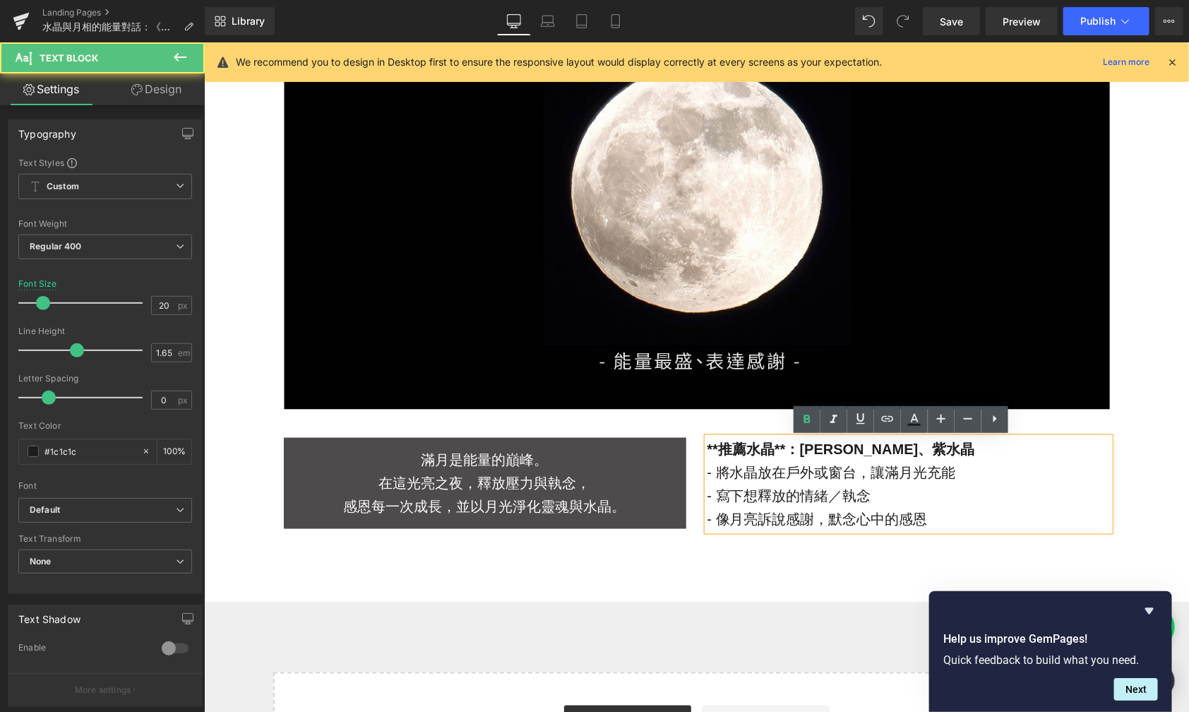
click at [919, 451] on p "**推薦水晶**：[PERSON_NAME]、紫水晶" at bounding box center [908, 448] width 403 height 23
drag, startPoint x: 824, startPoint y: 450, endPoint x: 789, endPoint y: 452, distance: 35.4
click at [789, 452] on strong "【推薦水晶：[PERSON_NAME]、紫水晶】" at bounding box center [844, 449] width 274 height 16
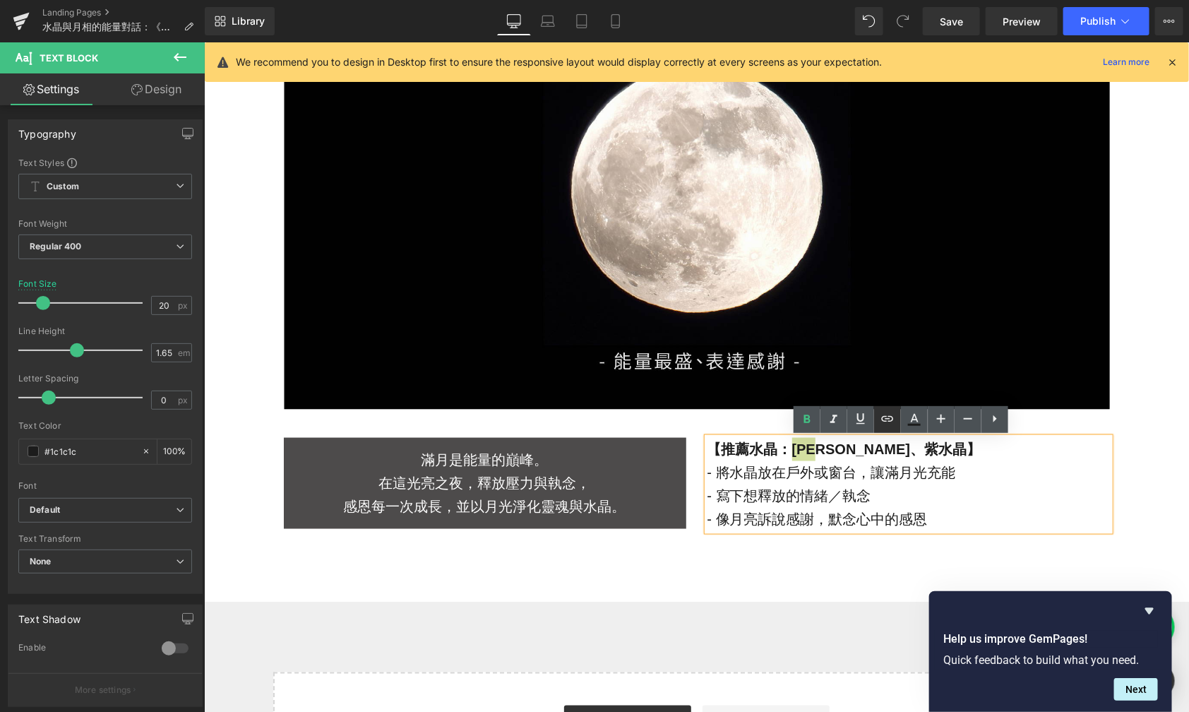
click at [896, 422] on icon at bounding box center [887, 418] width 17 height 17
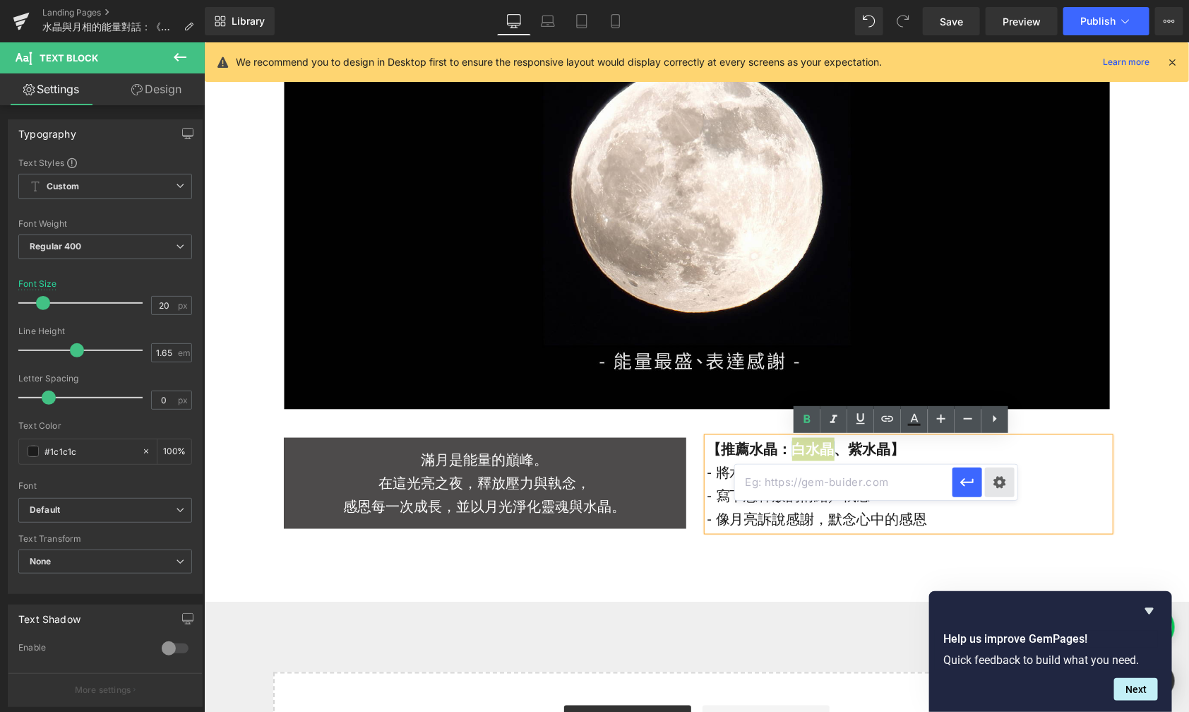
click at [998, 0] on div "Text Color Highlight Color #333333 Edit or remove link: Edit - Unlink - Cancel" at bounding box center [594, 0] width 1189 height 0
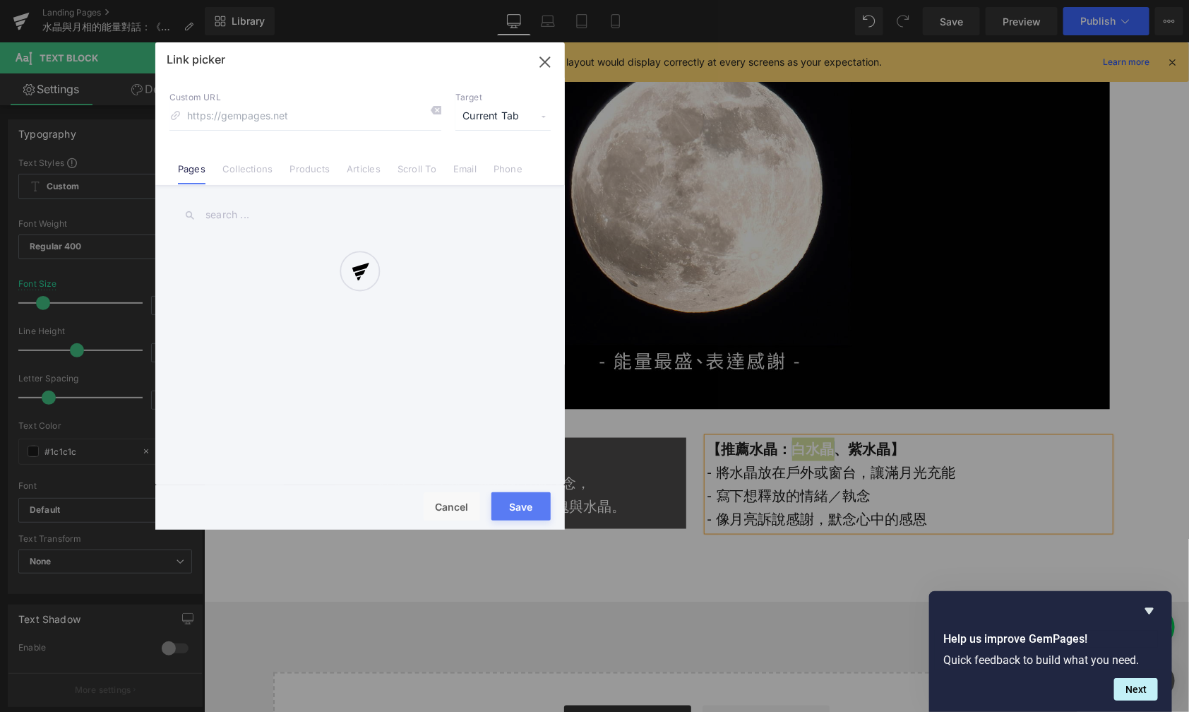
click at [237, 174] on div at bounding box center [360, 285] width 410 height 487
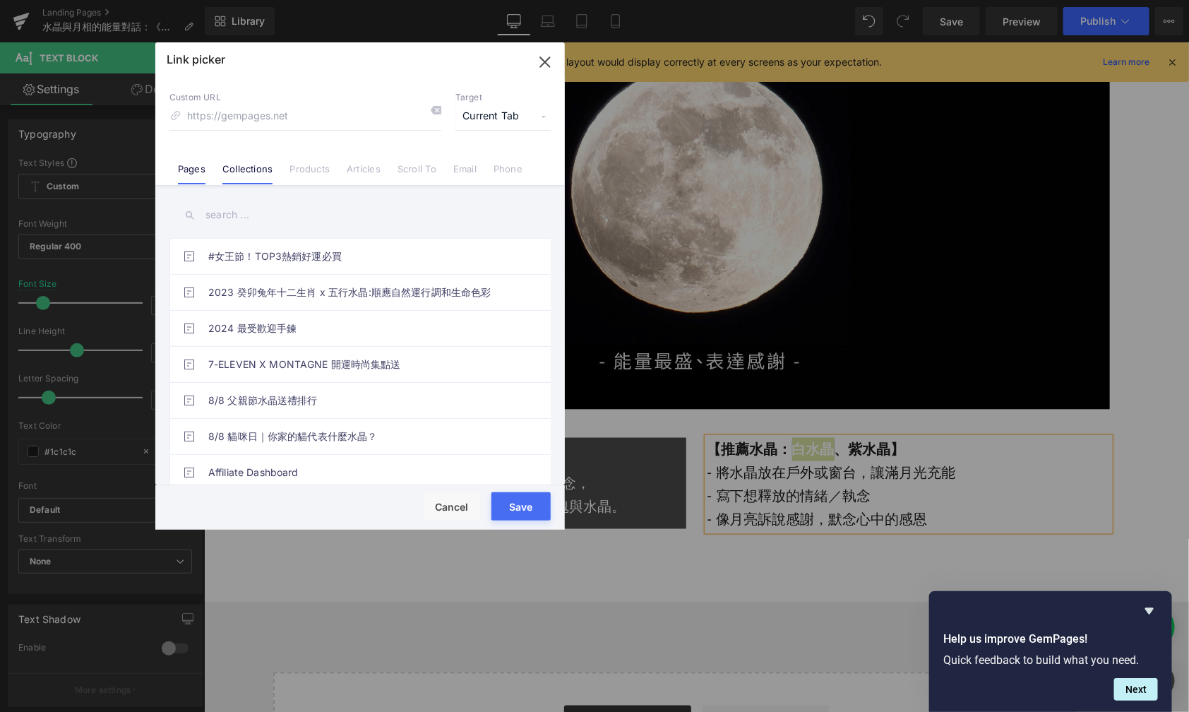
click at [237, 163] on link "Collections" at bounding box center [247, 173] width 50 height 21
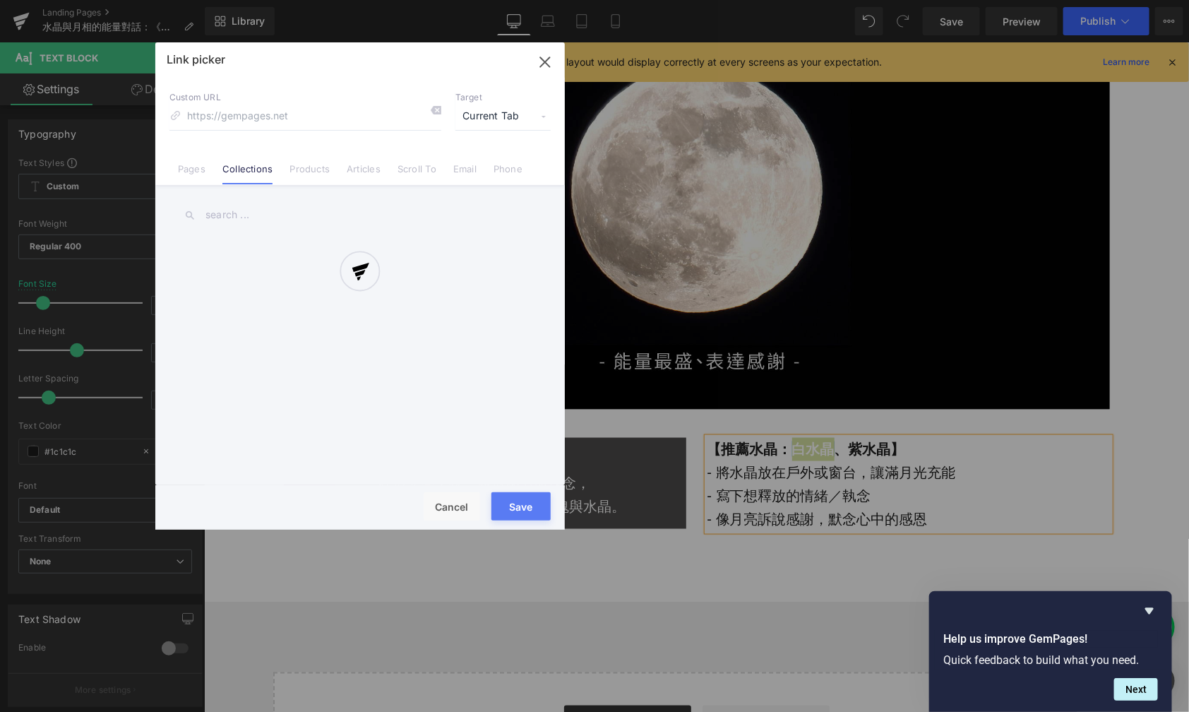
click at [227, 222] on div at bounding box center [360, 285] width 410 height 487
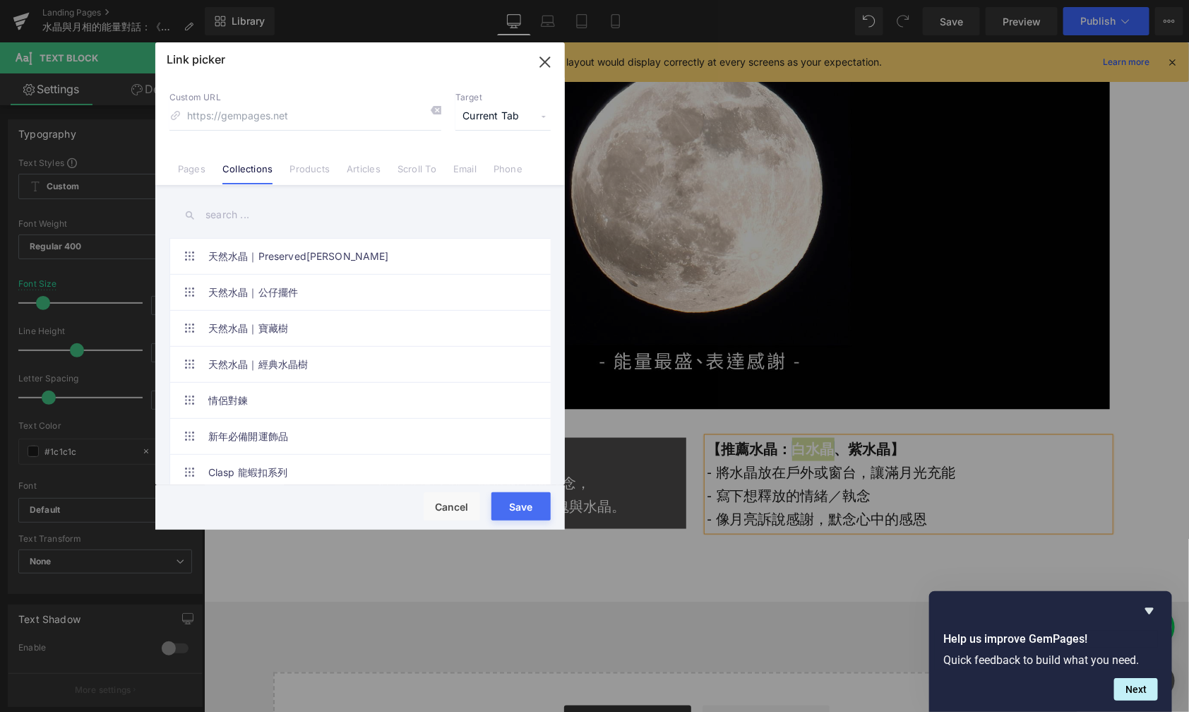
click at [216, 221] on input "text" at bounding box center [359, 215] width 381 height 32
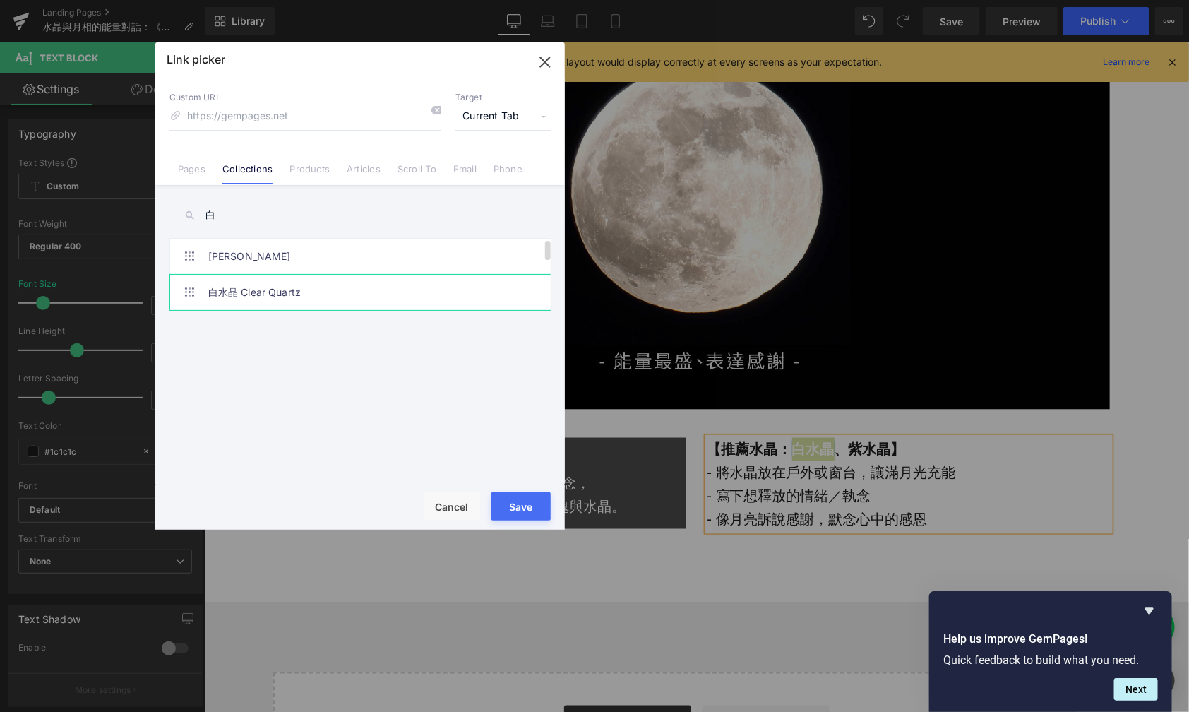
type input "白"
click at [236, 285] on link "白水晶 Clear Quartz" at bounding box center [363, 292] width 311 height 35
drag, startPoint x: 536, startPoint y: 509, endPoint x: 328, endPoint y: 467, distance: 211.9
click at [536, 509] on button "Save" at bounding box center [521, 506] width 59 height 28
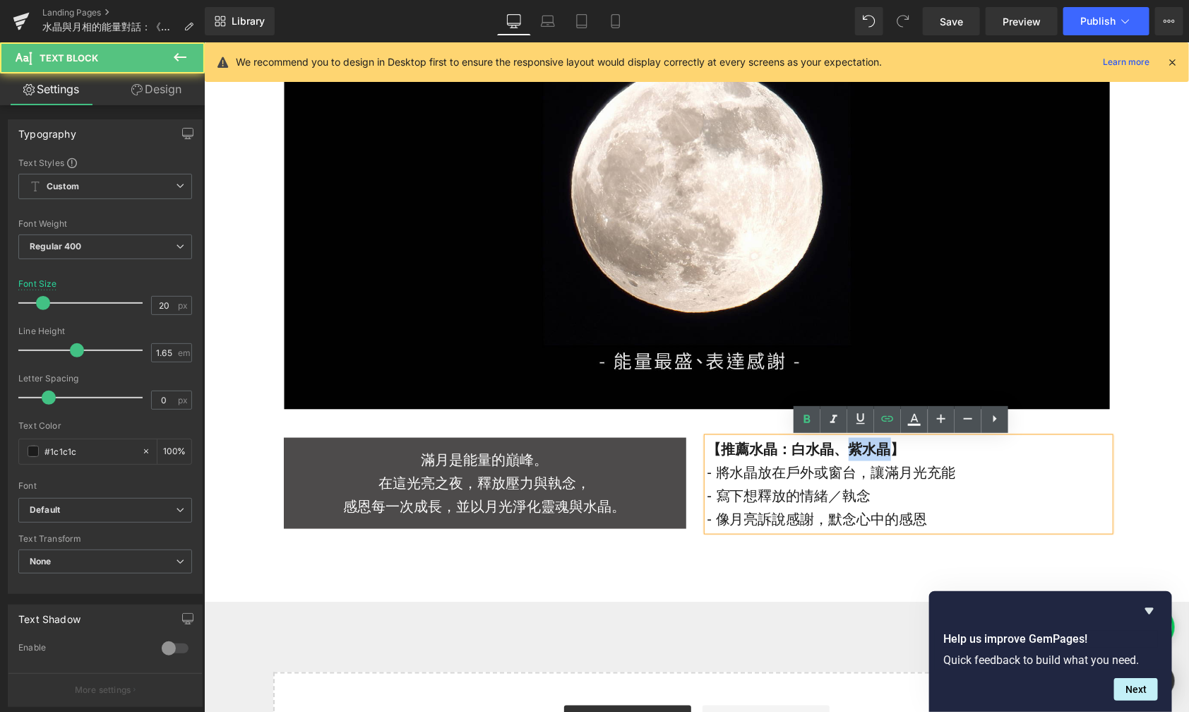
drag, startPoint x: 880, startPoint y: 453, endPoint x: 838, endPoint y: 453, distance: 42.4
click at [838, 453] on strong "【推薦水晶： [PERSON_NAME] 、紫水晶】" at bounding box center [806, 449] width 198 height 16
click at [891, 417] on icon at bounding box center [887, 419] width 12 height 6
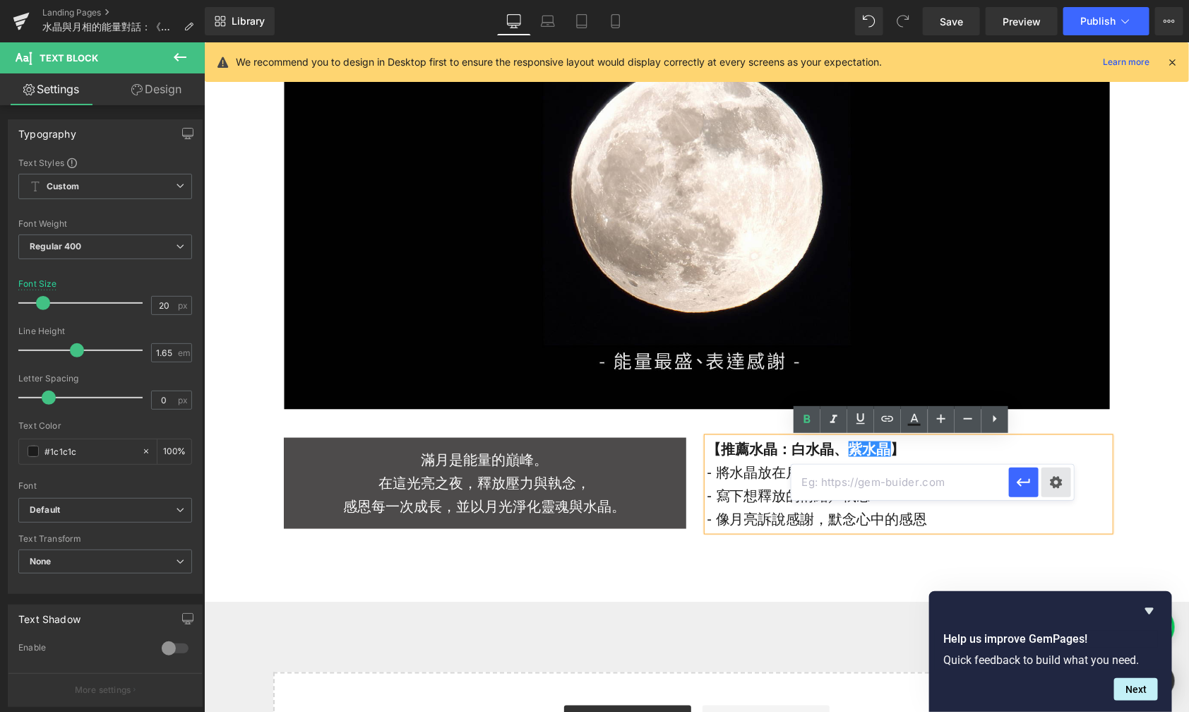
click at [1066, 0] on div "Text Color Highlight Color #333333 Edit or remove link: Edit - Unlink - Cancel" at bounding box center [594, 0] width 1189 height 0
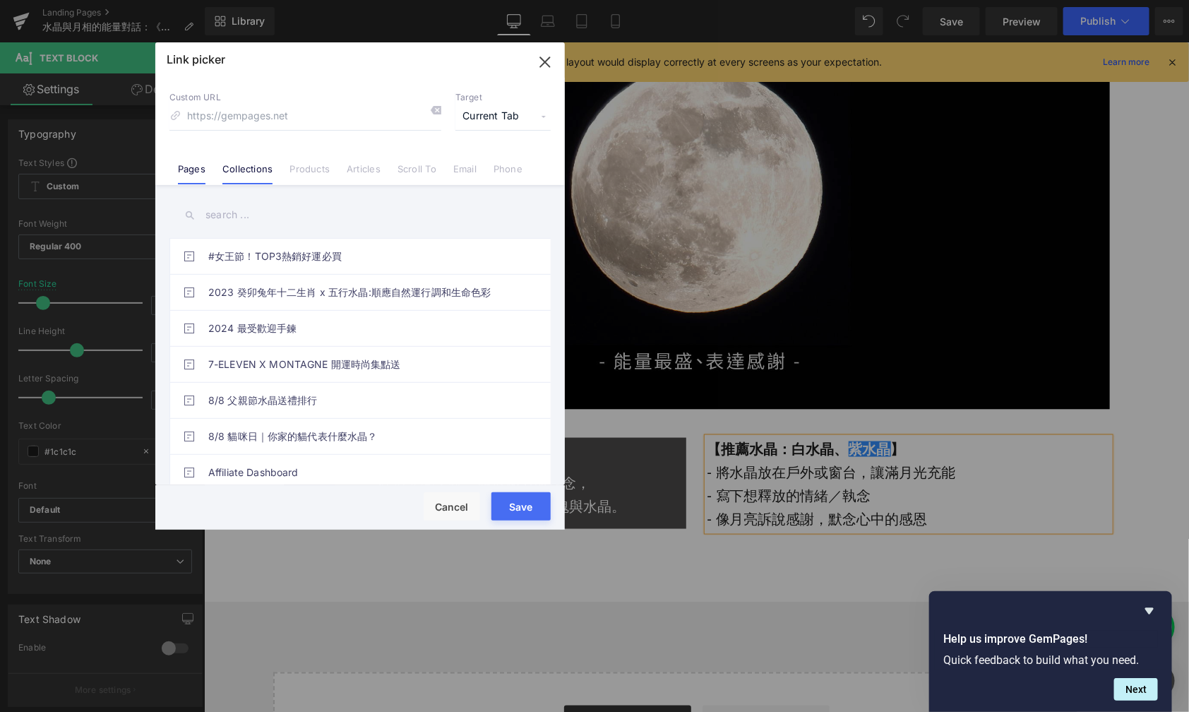
click at [256, 179] on link "Collections" at bounding box center [247, 173] width 50 height 21
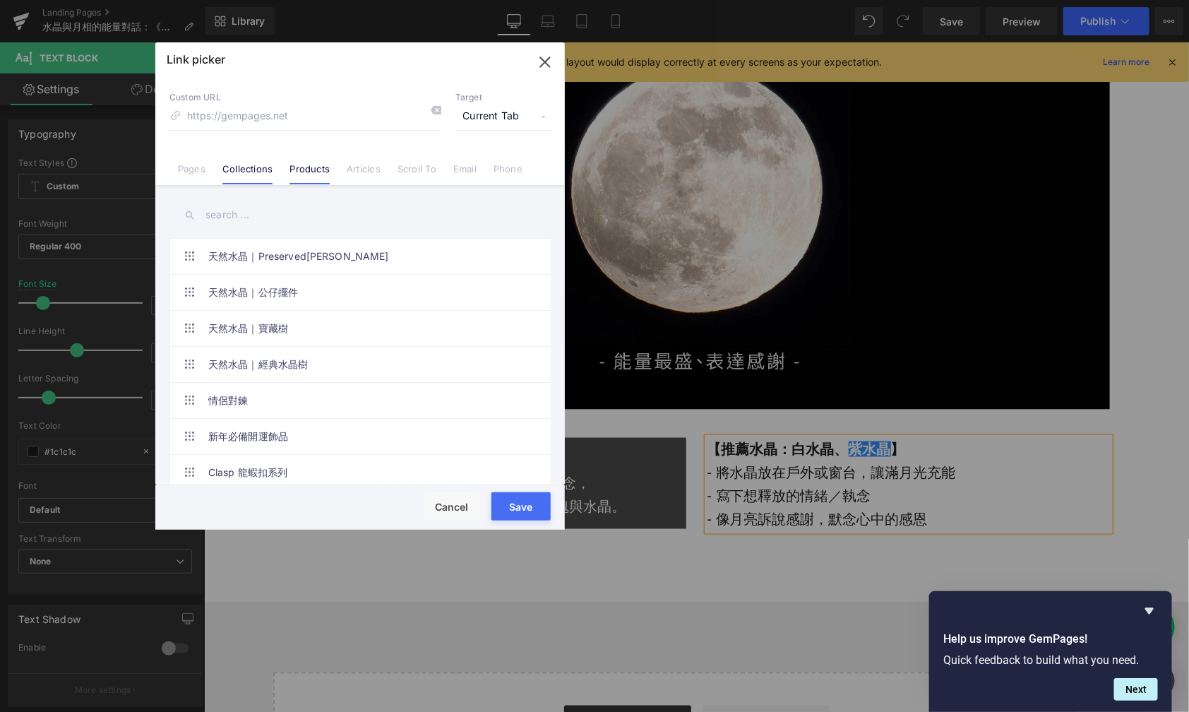
click at [295, 168] on link "Products" at bounding box center [310, 173] width 40 height 21
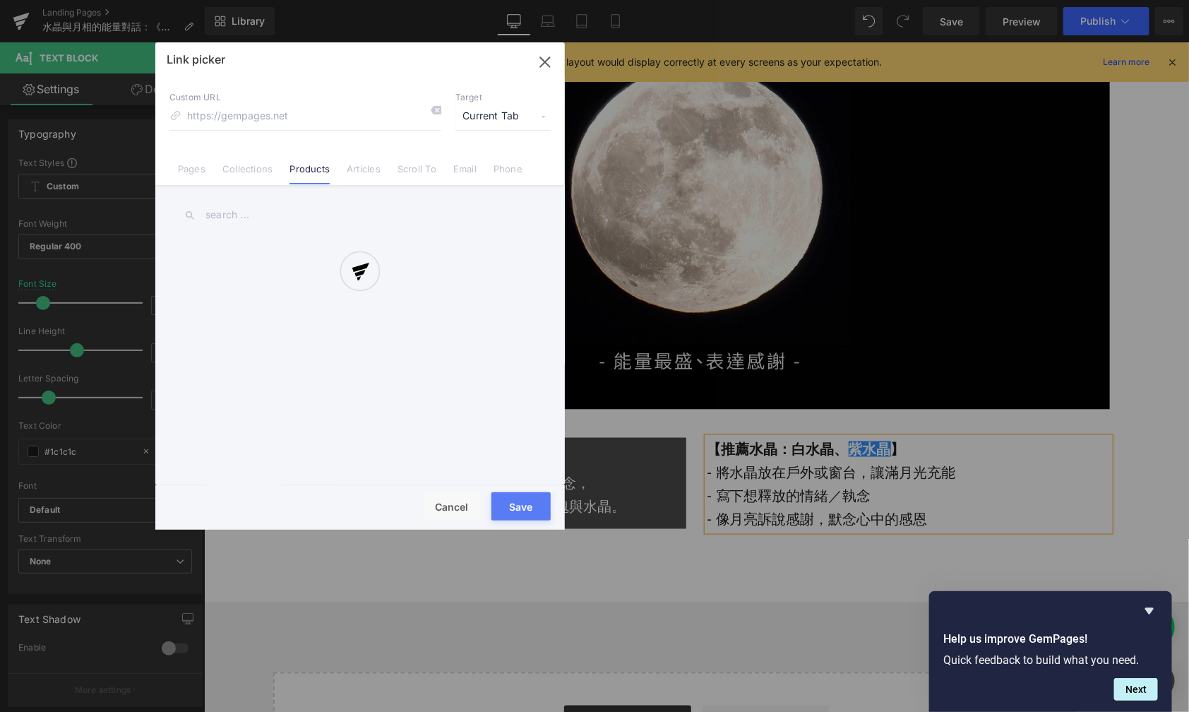
click at [227, 216] on div at bounding box center [360, 285] width 410 height 487
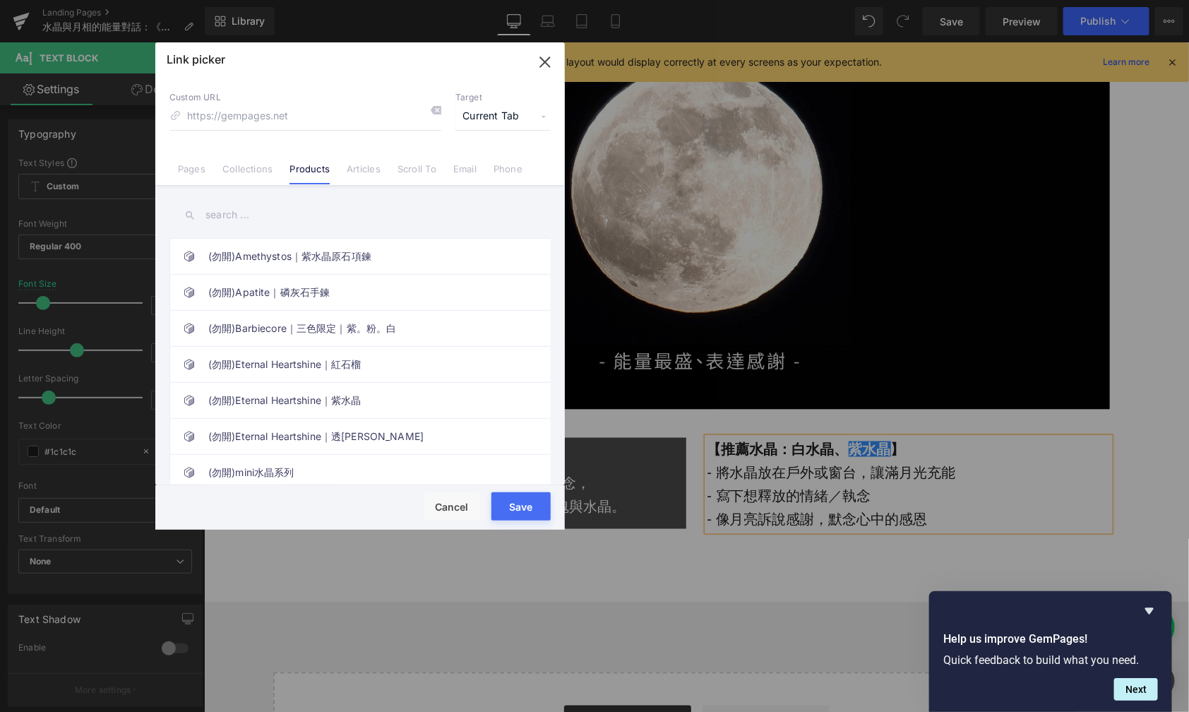
click at [222, 215] on input "text" at bounding box center [359, 215] width 381 height 32
type input "紫"
click at [237, 176] on link "Collections" at bounding box center [247, 173] width 50 height 21
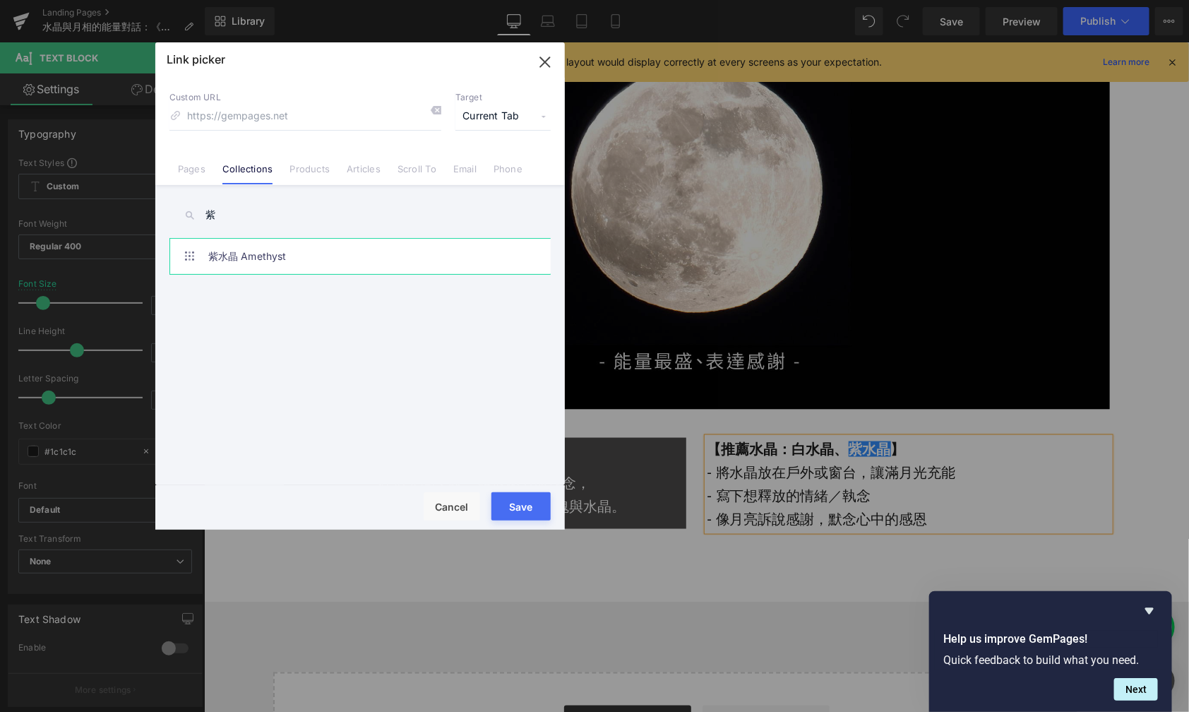
click at [257, 250] on link "紫水晶 Amethyst" at bounding box center [363, 256] width 311 height 35
click at [537, 506] on button "Save" at bounding box center [521, 506] width 59 height 28
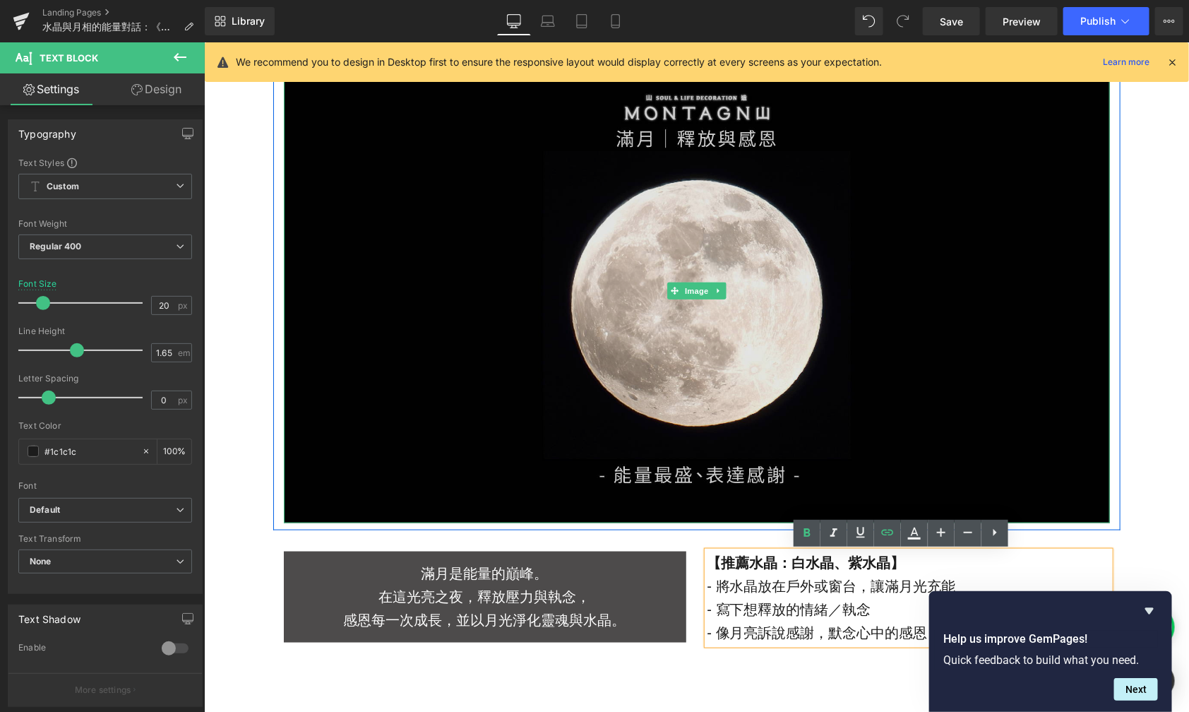
scroll to position [2877, 0]
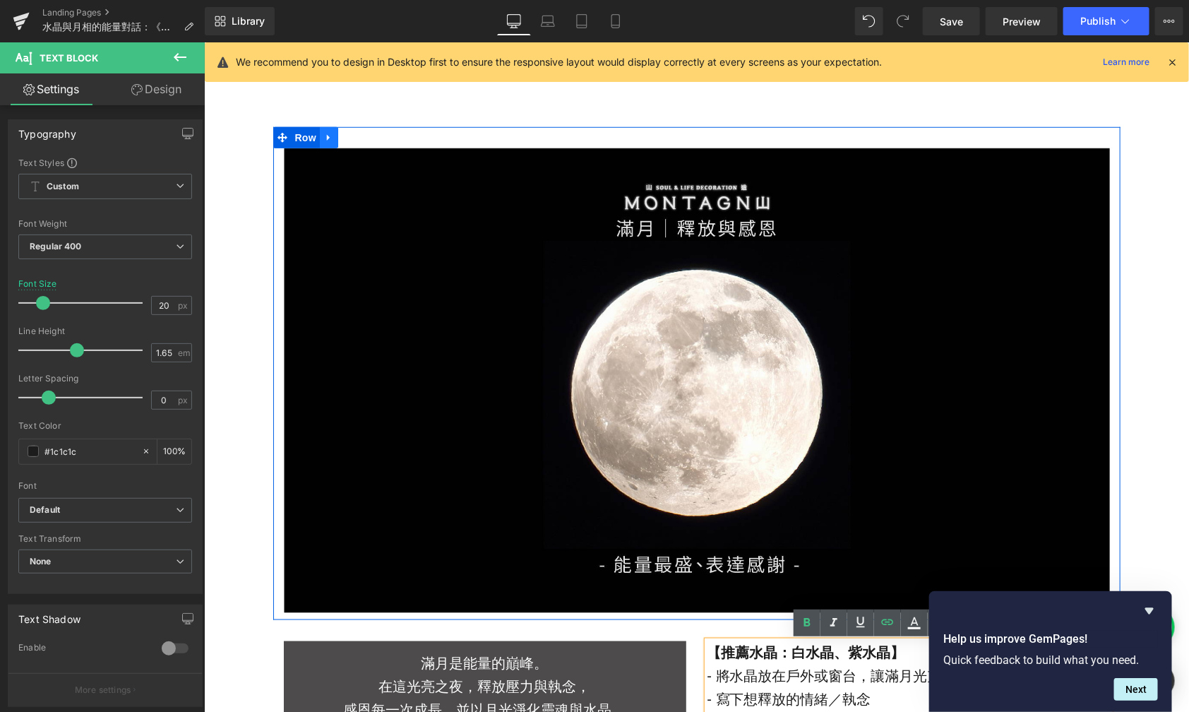
click at [323, 141] on icon at bounding box center [328, 136] width 10 height 11
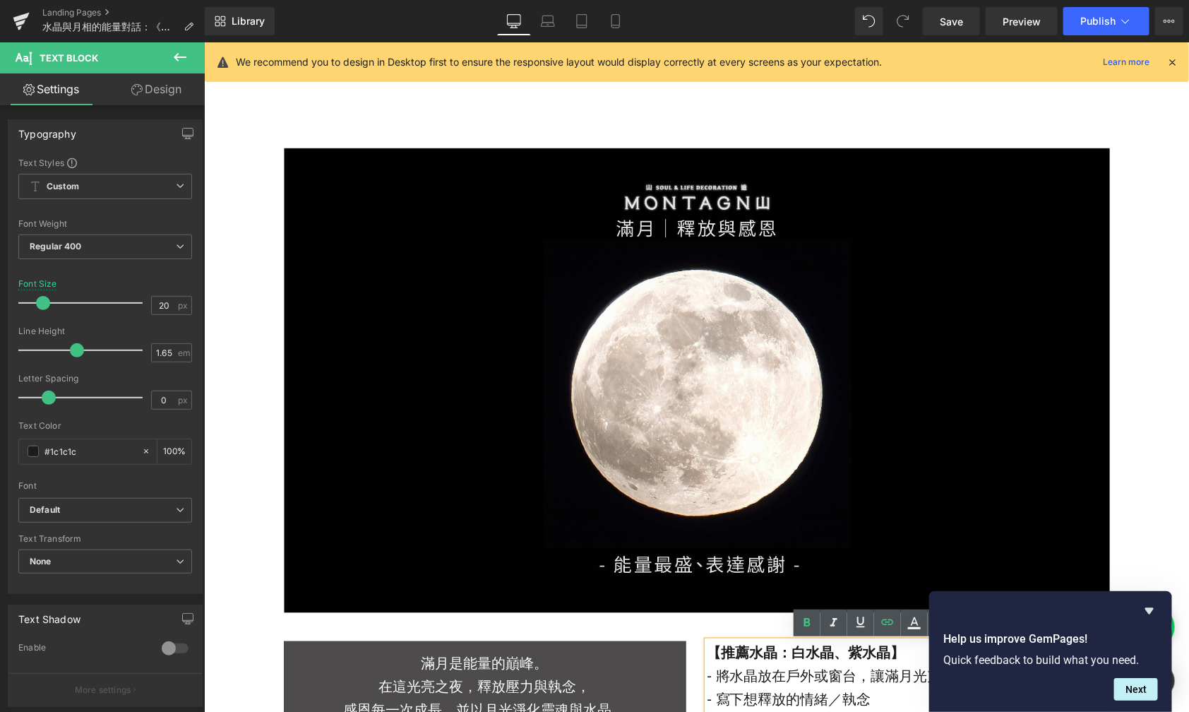
click at [256, 116] on div "Image Row 滿月是能量的巔峰。 在這光亮之夜，釋放壓力與執念， 感恩每一次成長，並以月光淨化靈魂與水晶。 Text Block 【推薦水晶： [PER…" at bounding box center [695, 454] width 985 height 701
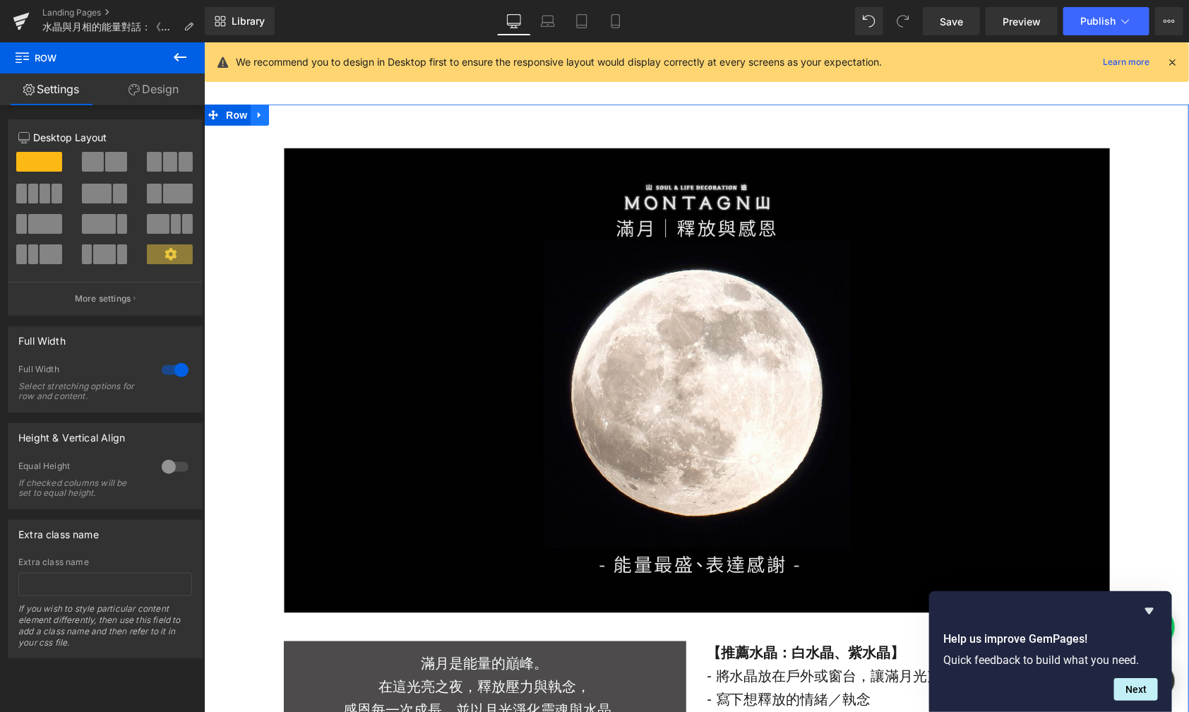
click at [254, 112] on icon at bounding box center [259, 114] width 10 height 11
click at [273, 114] on icon at bounding box center [278, 114] width 10 height 10
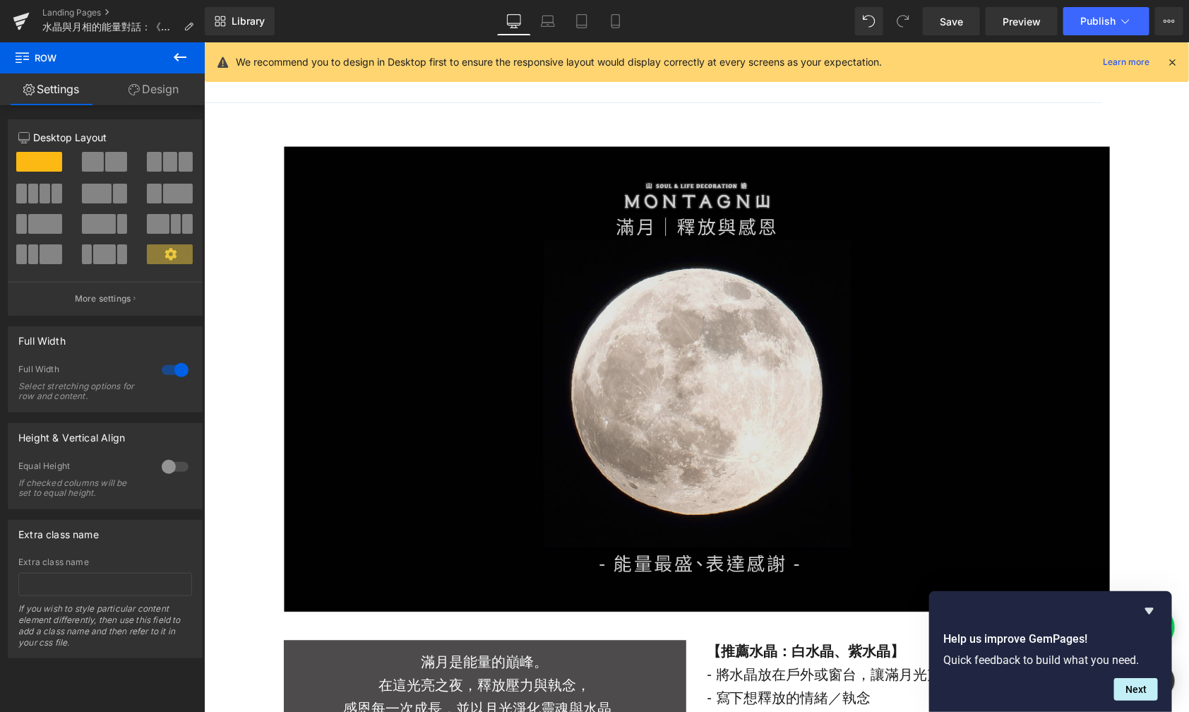
scroll to position [3584, 0]
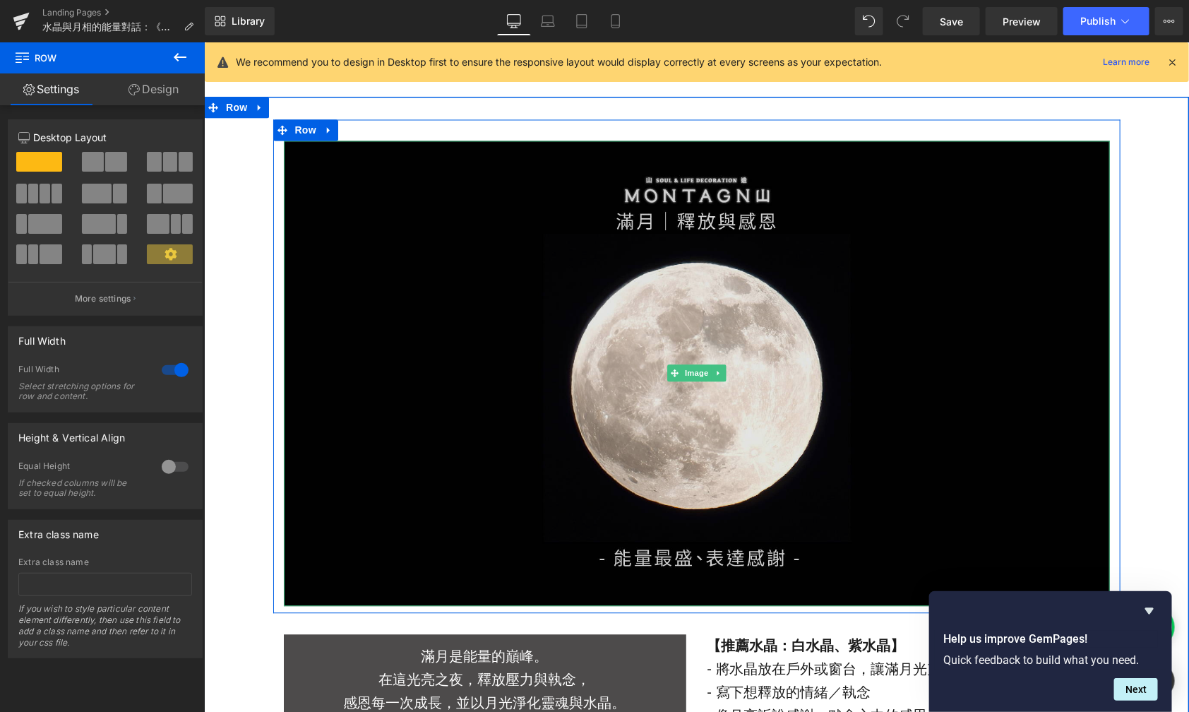
click at [509, 357] on img at bounding box center [696, 373] width 826 height 465
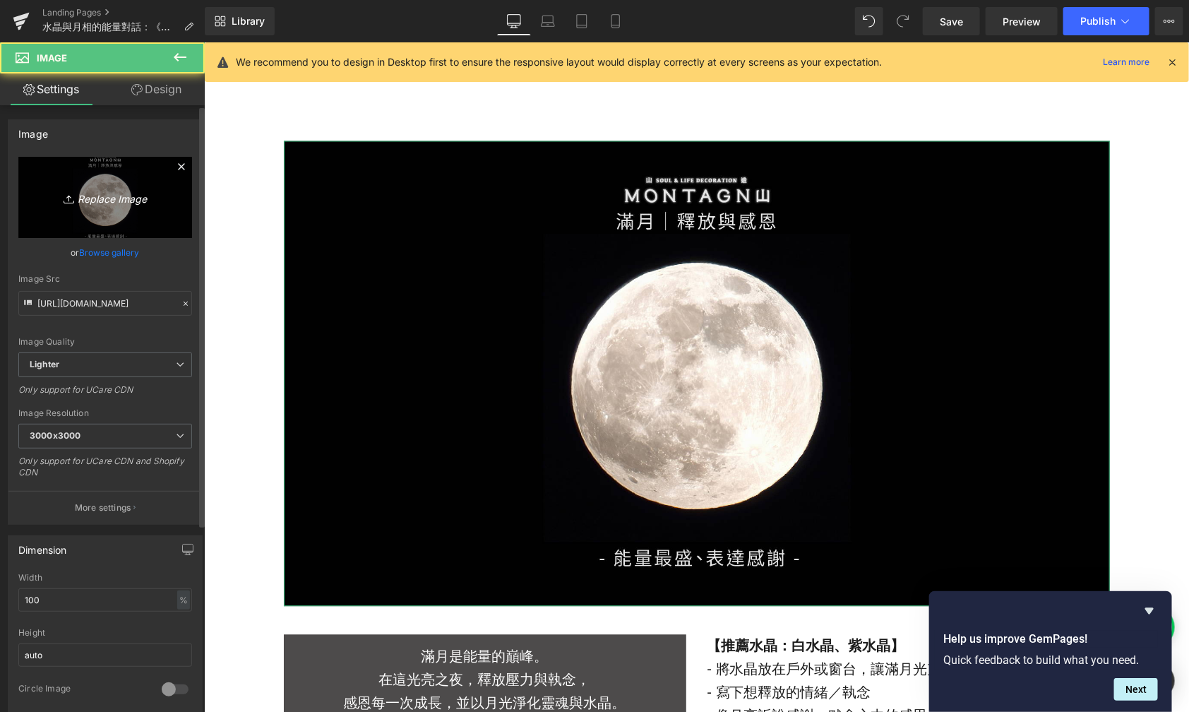
click at [148, 213] on link "Replace Image" at bounding box center [105, 197] width 174 height 81
type input "C:\fakepath\月亮議題-13.jpg"
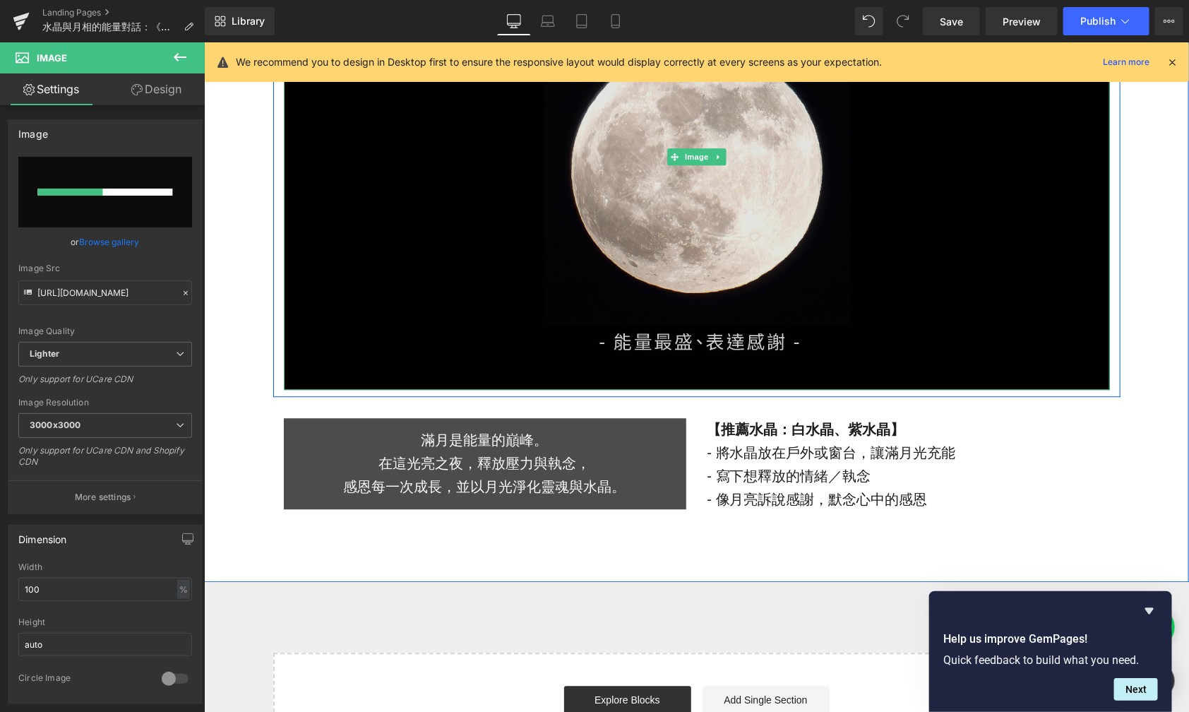
scroll to position [3809, 0]
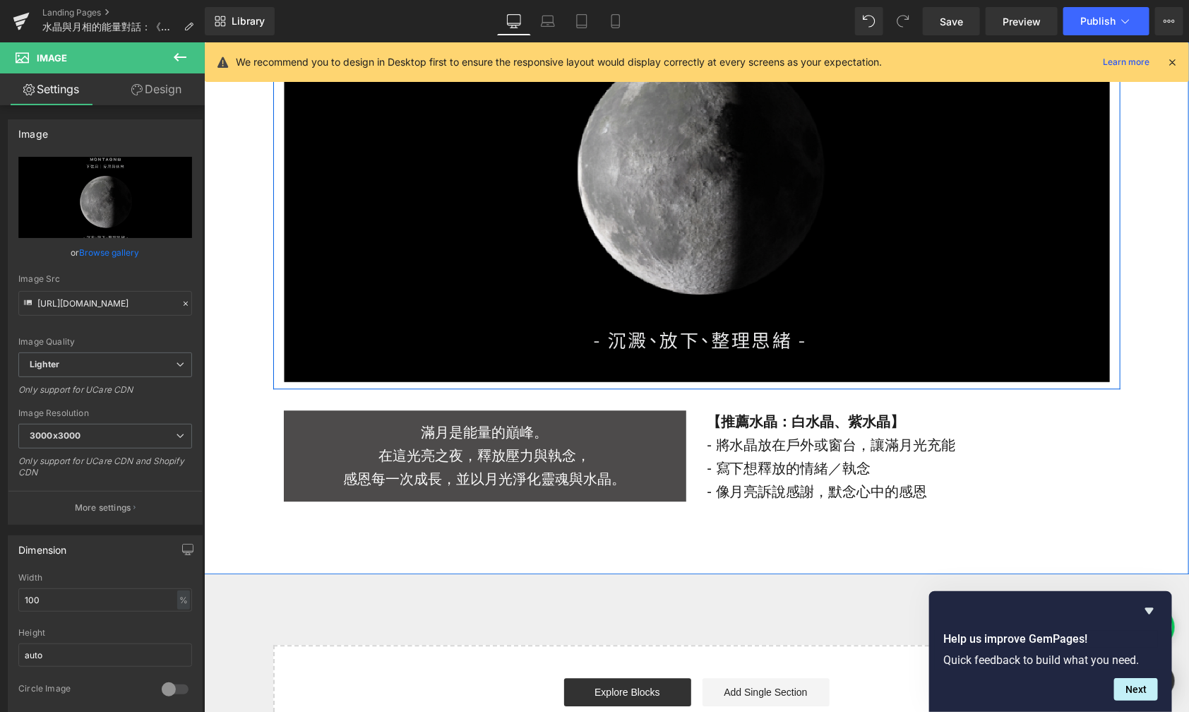
click at [468, 438] on p "滿月是能量的巔峰。" at bounding box center [484, 431] width 403 height 23
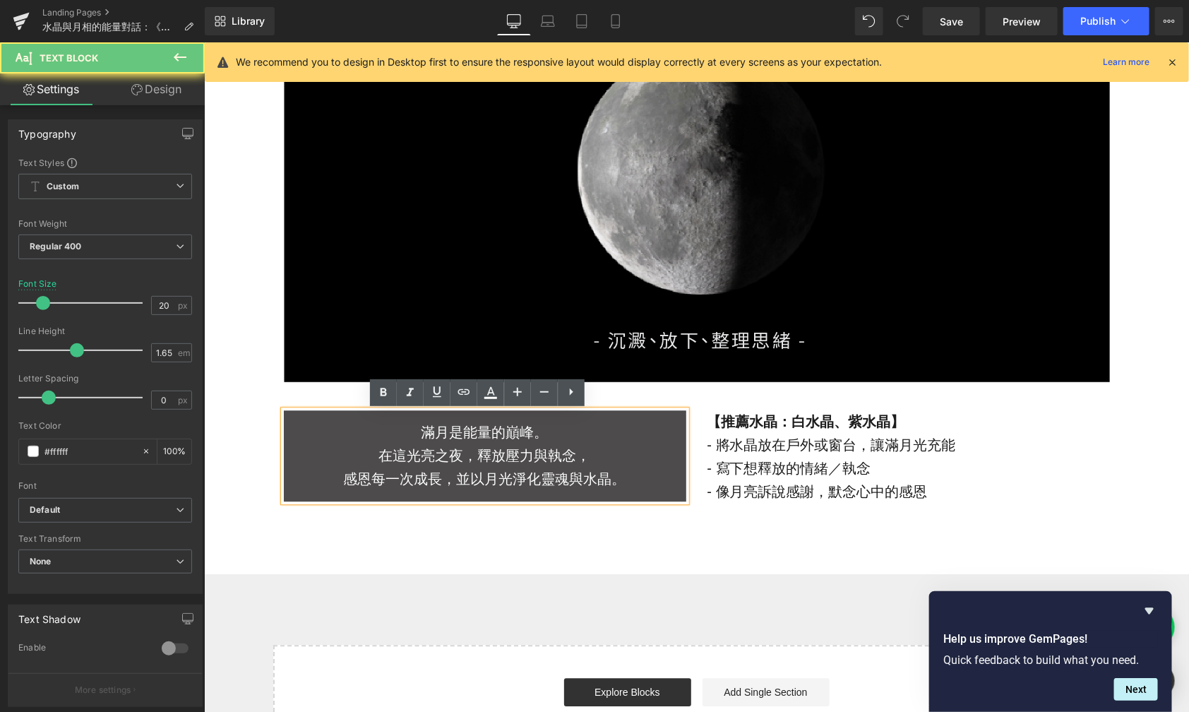
click at [482, 446] on p "在這光亮之夜，釋放壓力與執念，" at bounding box center [484, 455] width 403 height 23
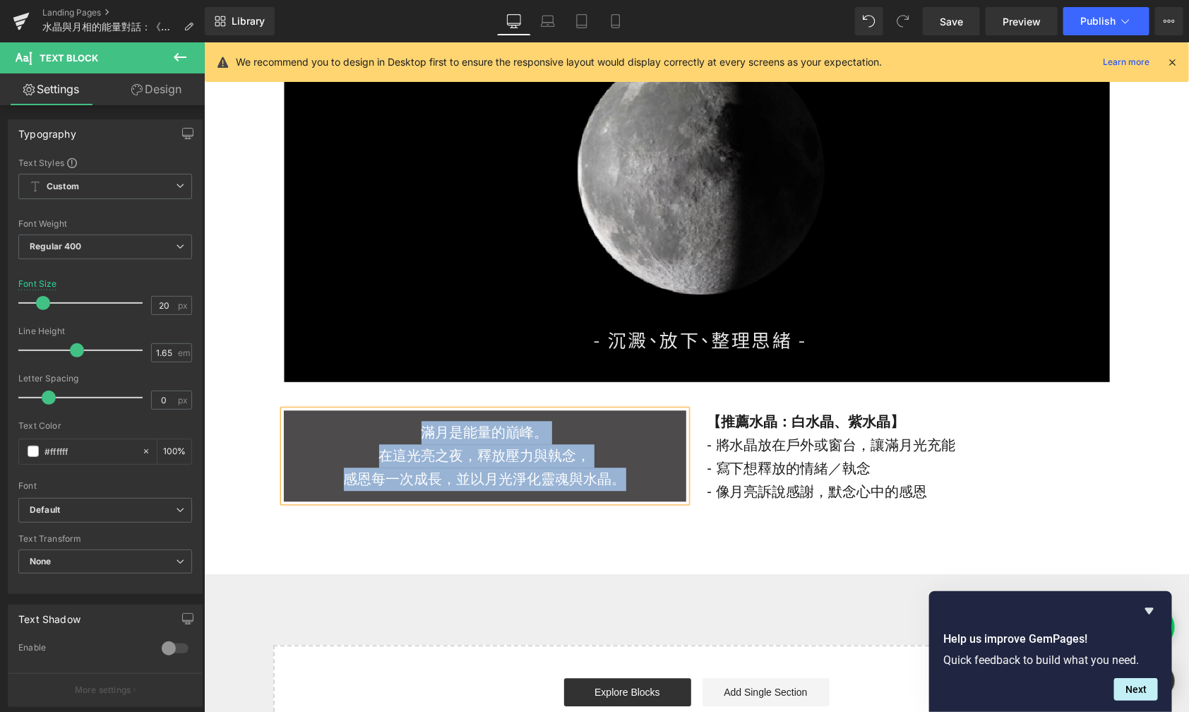
paste div
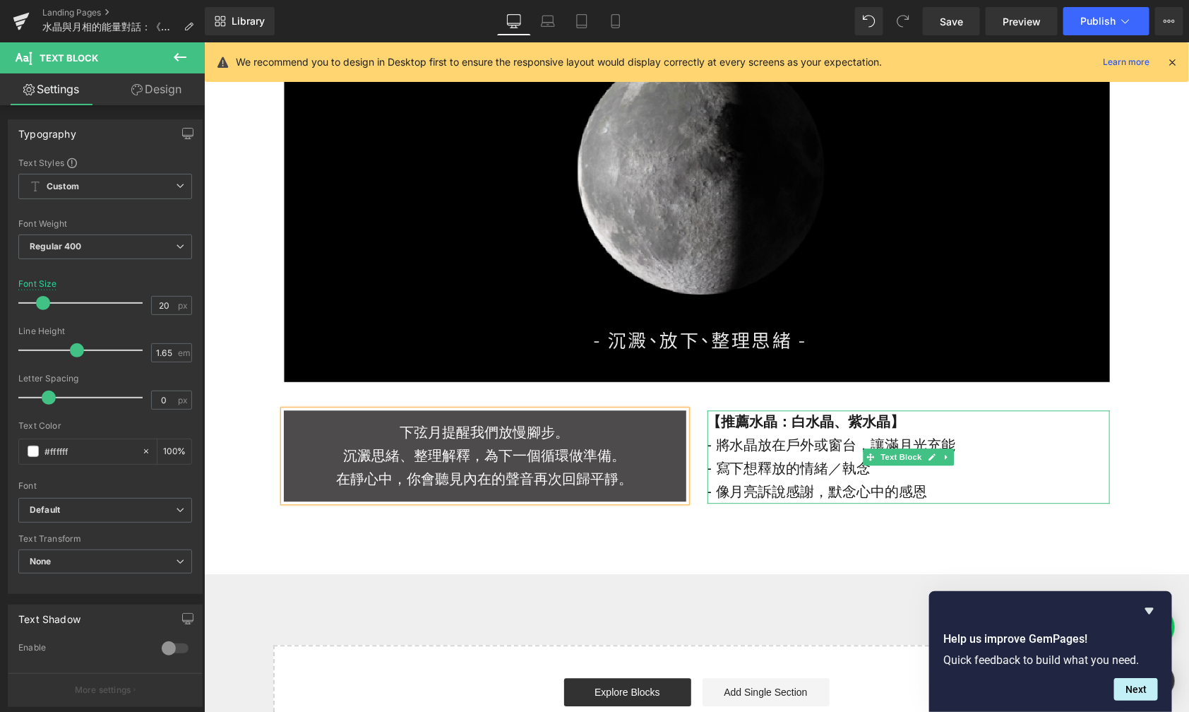
click at [754, 491] on p "- 像月亮訴說感謝，默念心中的感恩" at bounding box center [908, 491] width 403 height 23
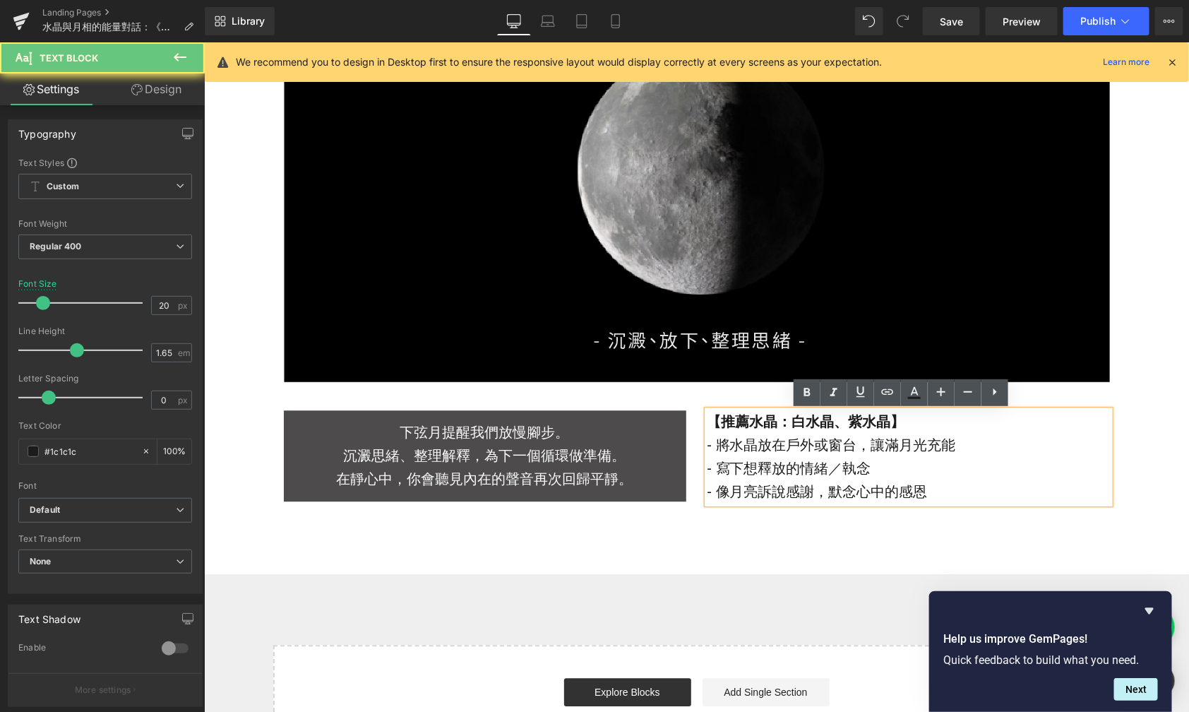
click at [835, 480] on p "- 寫下想釋放的情緒／執念" at bounding box center [908, 467] width 403 height 23
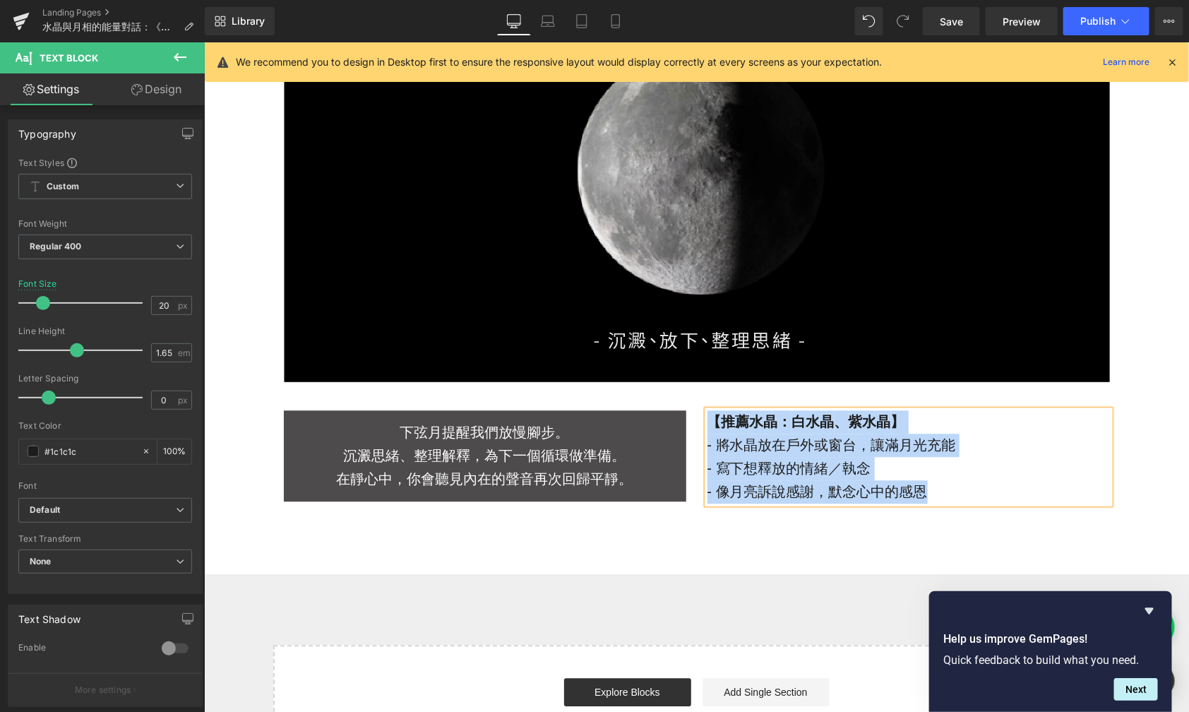
paste div
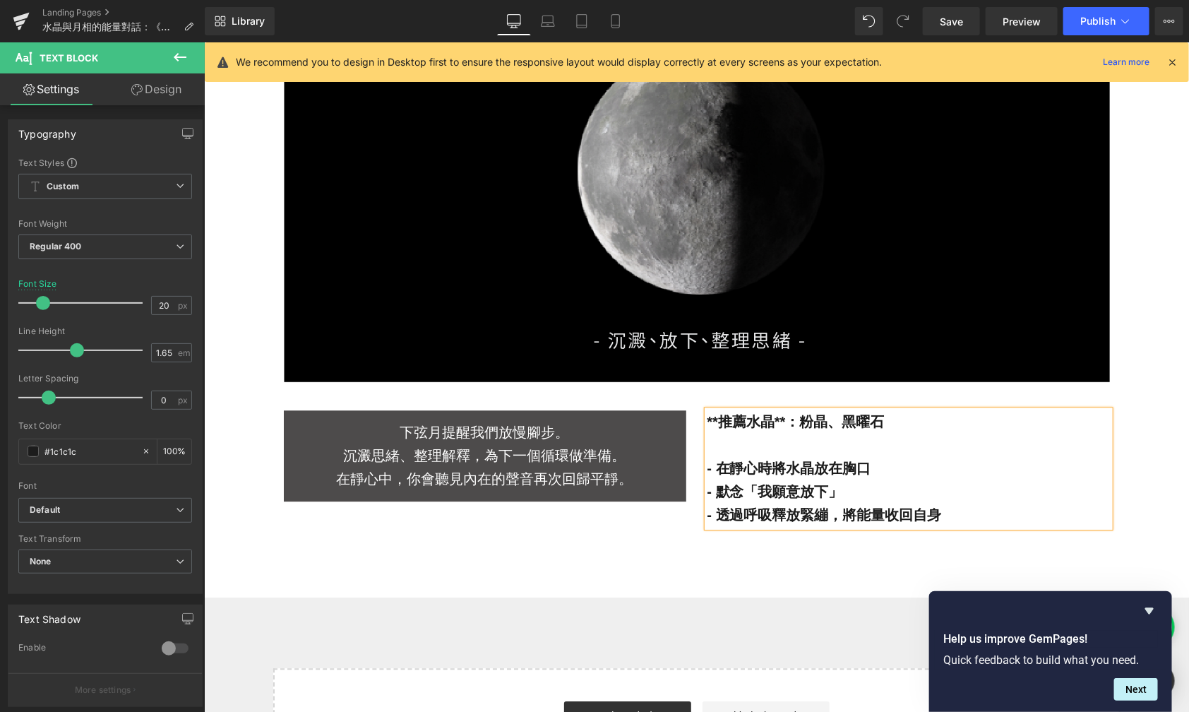
click at [752, 446] on p at bounding box center [908, 444] width 403 height 23
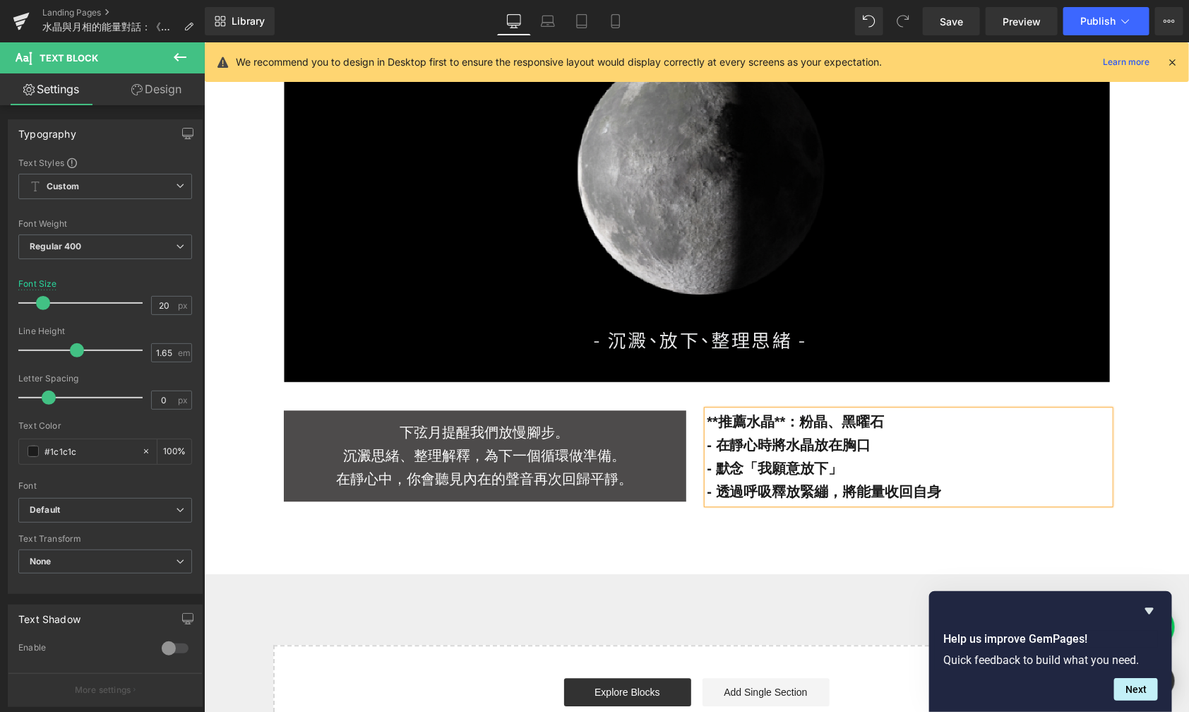
click at [782, 421] on b "**推薦水晶**：粉晶、黑曜石" at bounding box center [795, 421] width 177 height 16
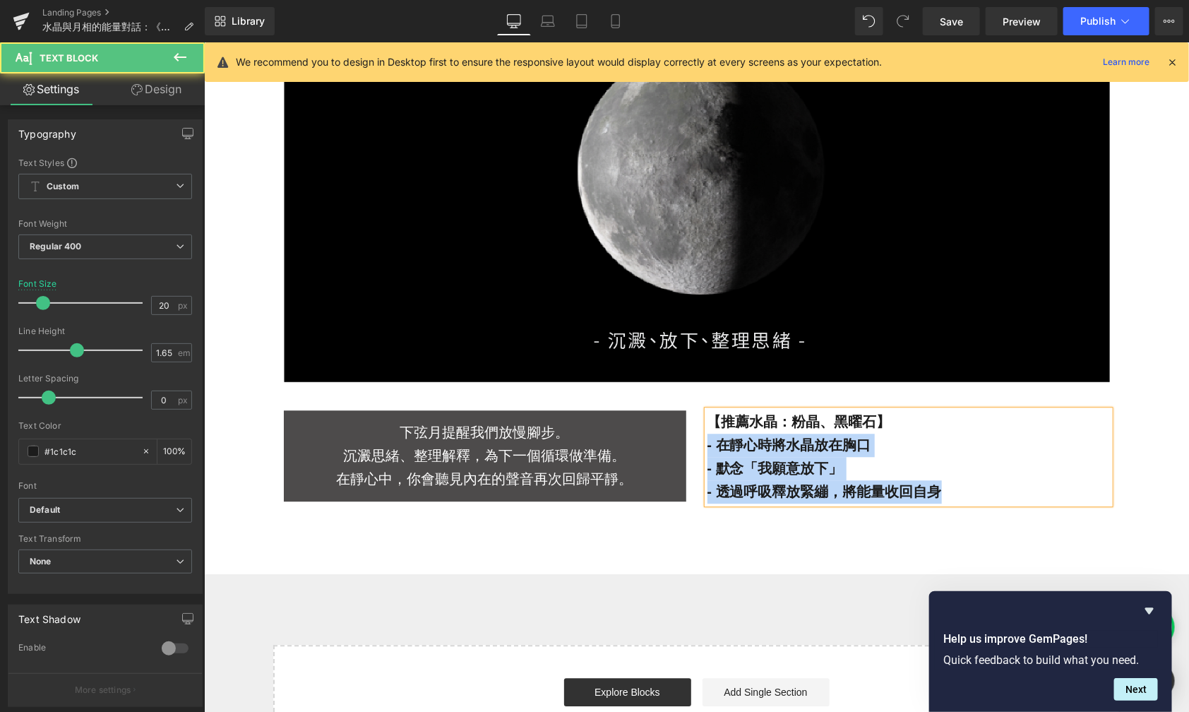
drag, startPoint x: 950, startPoint y: 494, endPoint x: 691, endPoint y: 451, distance: 262.6
click at [696, 451] on div "【推薦水晶：粉晶、黑曜石】 - 在靜心時將水晶放在胸口 - 默念「我願意放下」 - 透過呼吸釋放緊繃，將能量收回自身 Text Block" at bounding box center [908, 456] width 424 height 93
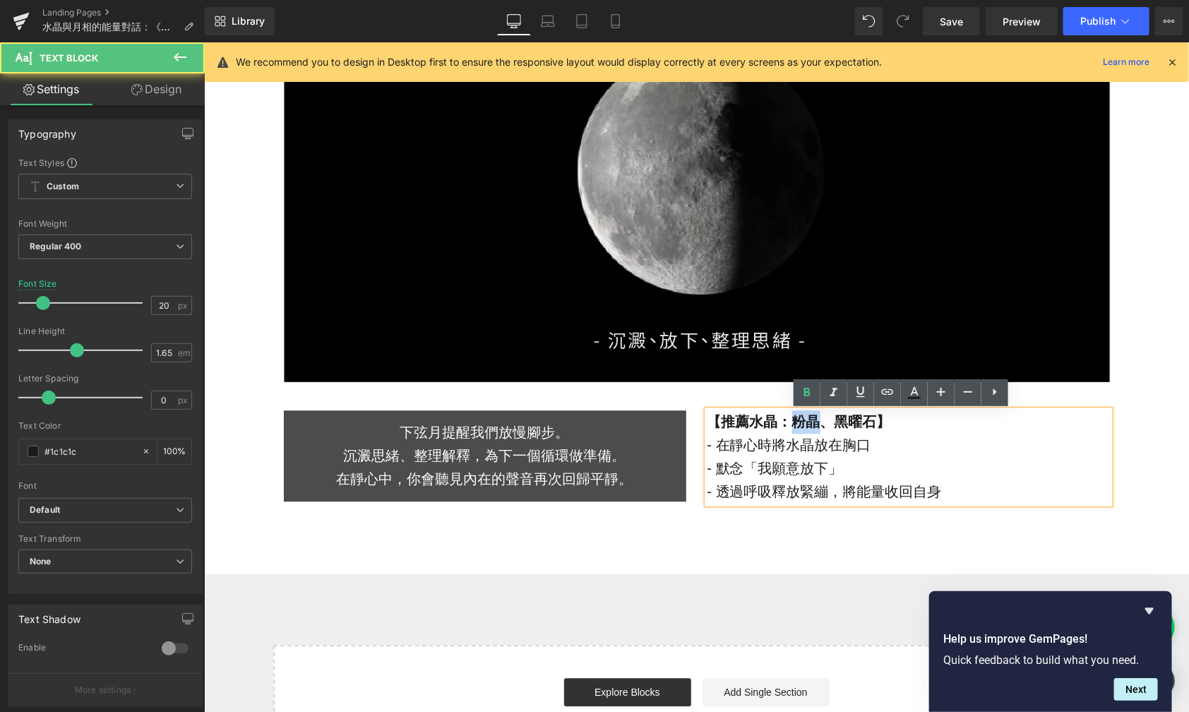
drag, startPoint x: 804, startPoint y: 421, endPoint x: 779, endPoint y: 421, distance: 25.4
click at [779, 421] on strong "【推薦水晶：粉晶、黑曜石】" at bounding box center [799, 421] width 184 height 16
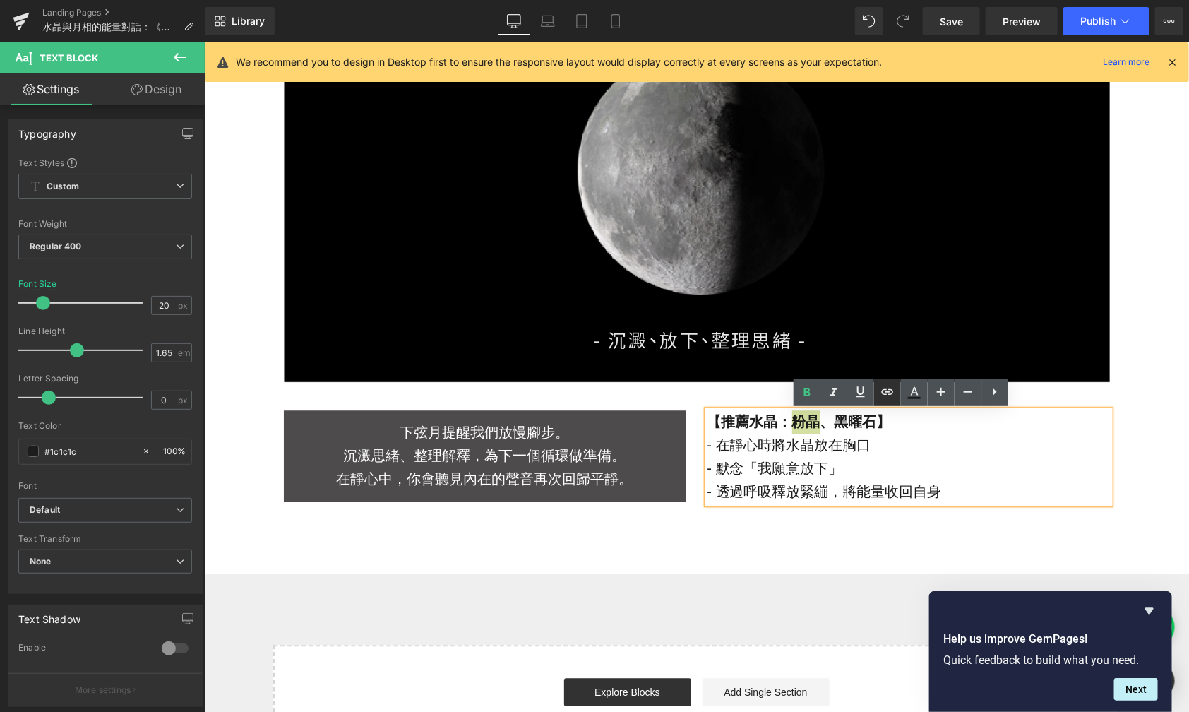
click at [887, 393] on icon at bounding box center [887, 391] width 17 height 17
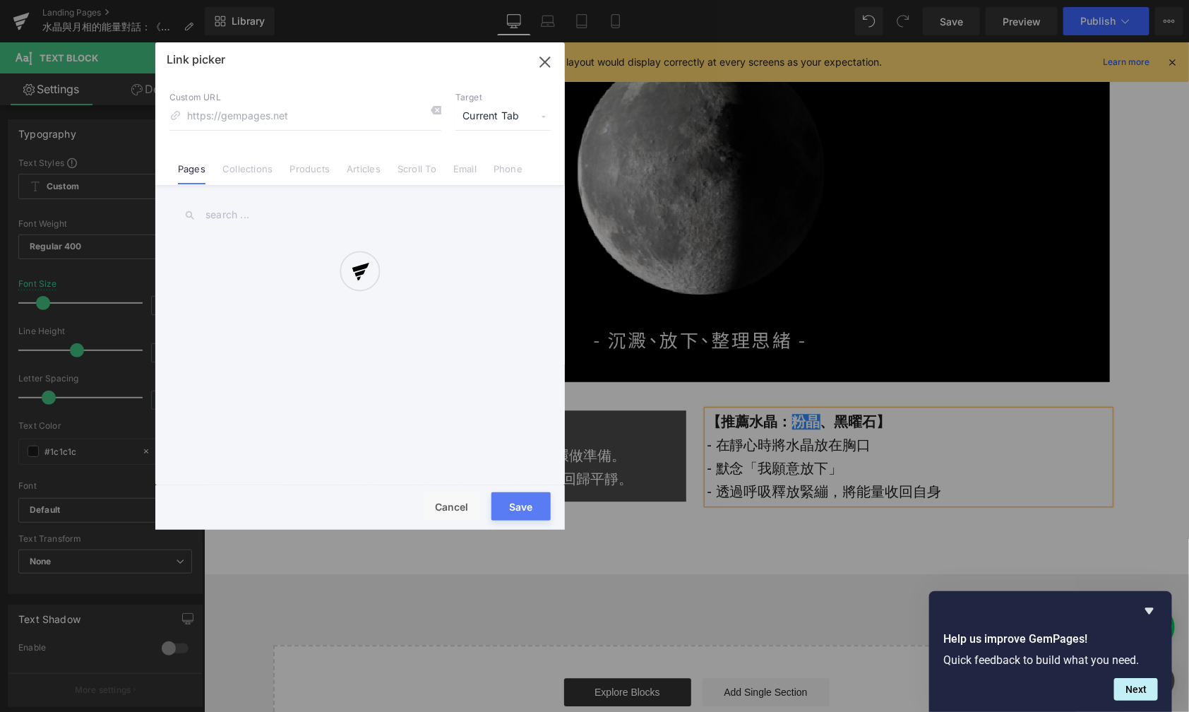
click at [988, 0] on div "Text Color Highlight Color #333333 Edit or remove link: Edit - Unlink - Cancel …" at bounding box center [594, 0] width 1189 height 0
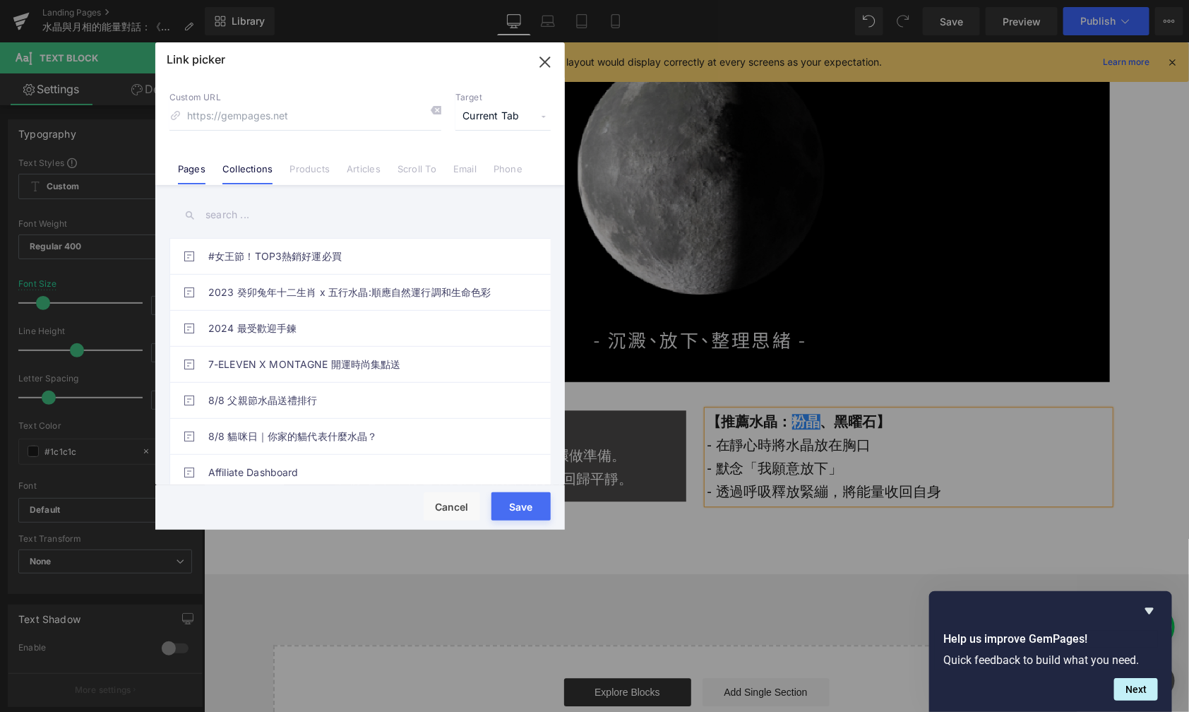
click at [234, 182] on link "Collections" at bounding box center [247, 173] width 50 height 21
click at [222, 218] on input "text" at bounding box center [359, 215] width 381 height 32
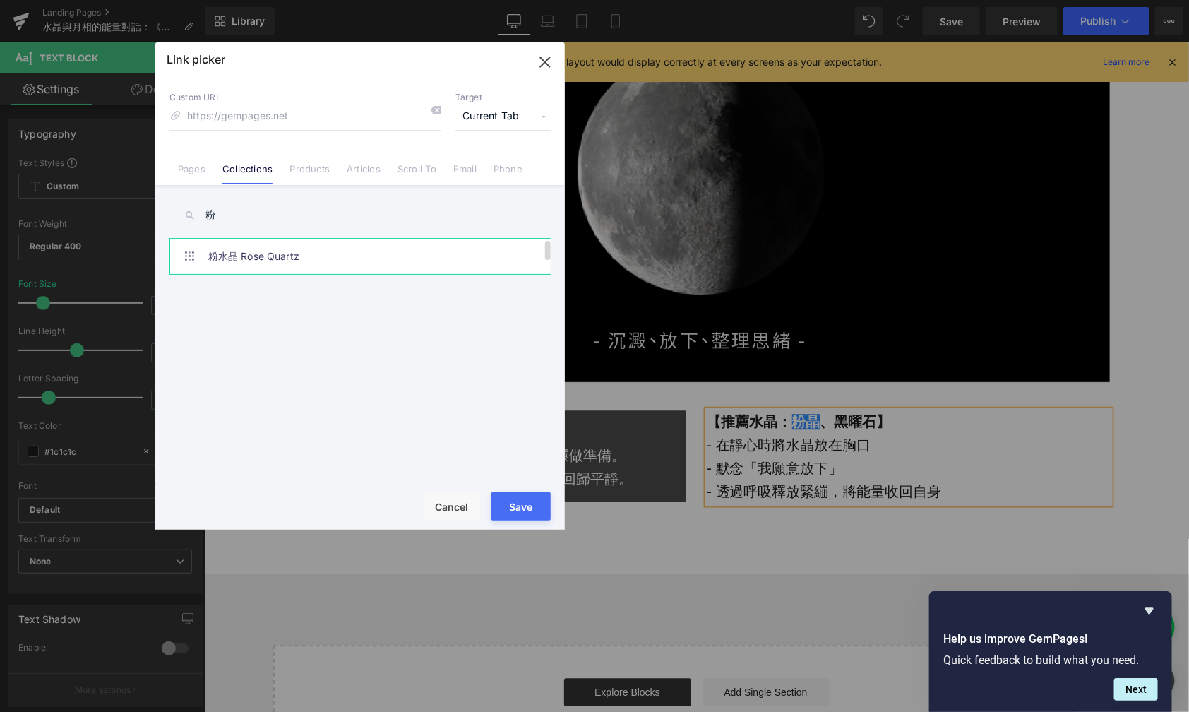
type input "粉"
click at [241, 273] on link "粉水晶 Rose Quartz" at bounding box center [363, 256] width 311 height 35
drag, startPoint x: 519, startPoint y: 499, endPoint x: 314, endPoint y: 457, distance: 209.1
click at [519, 499] on button "Save" at bounding box center [521, 506] width 59 height 28
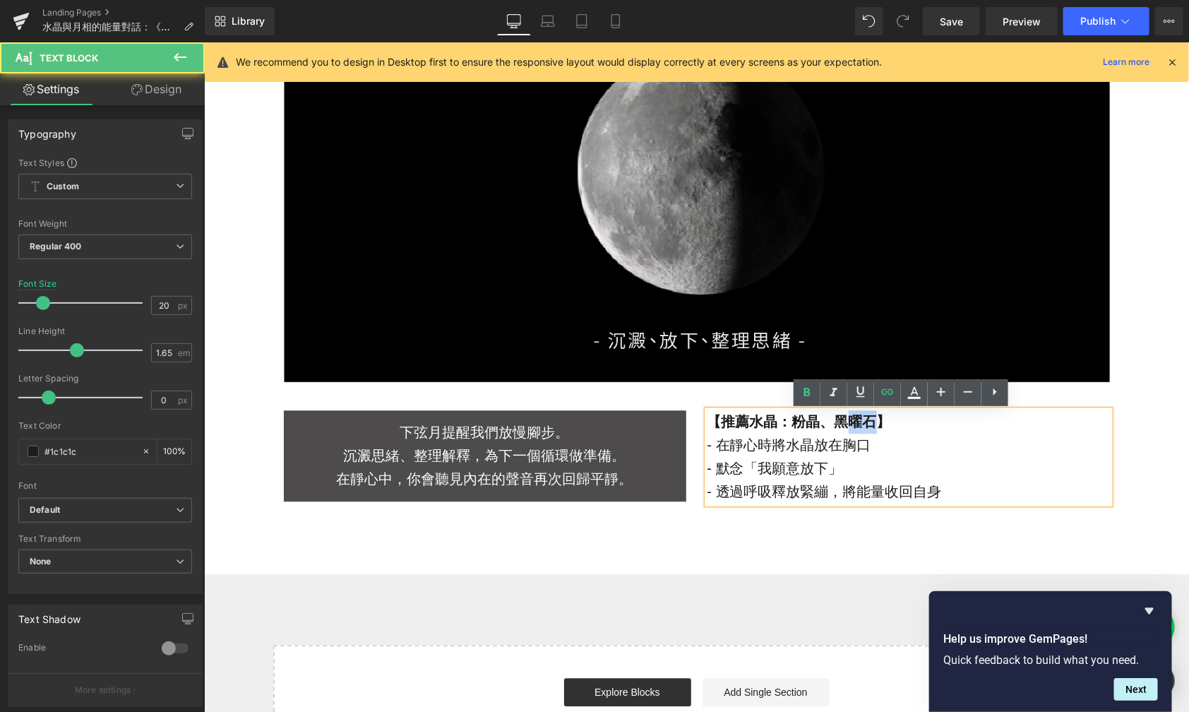
drag, startPoint x: 869, startPoint y: 420, endPoint x: 835, endPoint y: 420, distance: 33.9
click at [835, 420] on strong "【推薦水晶： [PERSON_NAME] 、黑曜石】" at bounding box center [799, 421] width 184 height 16
drag, startPoint x: 867, startPoint y: 424, endPoint x: 827, endPoint y: 423, distance: 39.6
click at [827, 423] on strong "【推薦水晶： [PERSON_NAME] 、黑曜石】" at bounding box center [799, 421] width 184 height 16
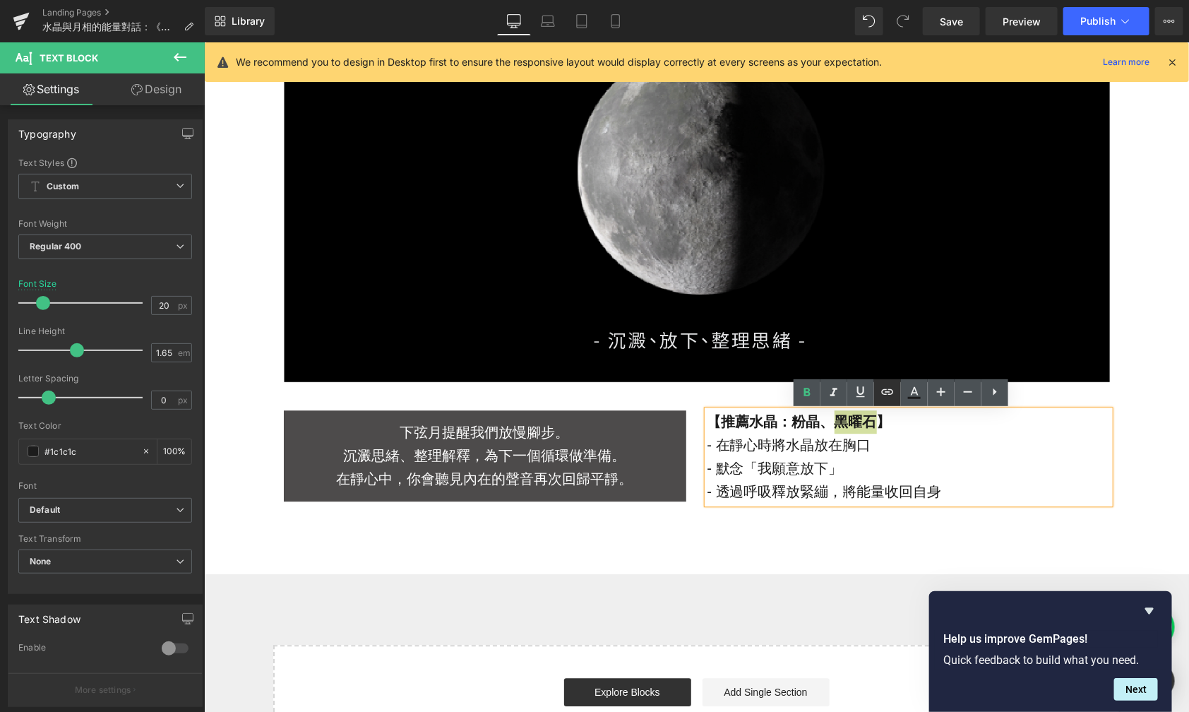
click at [889, 393] on icon at bounding box center [887, 391] width 12 height 6
click at [1043, 0] on div "Text Color Highlight Color #333333 Edit or remove link: Edit - Unlink - Cancel" at bounding box center [594, 0] width 1189 height 0
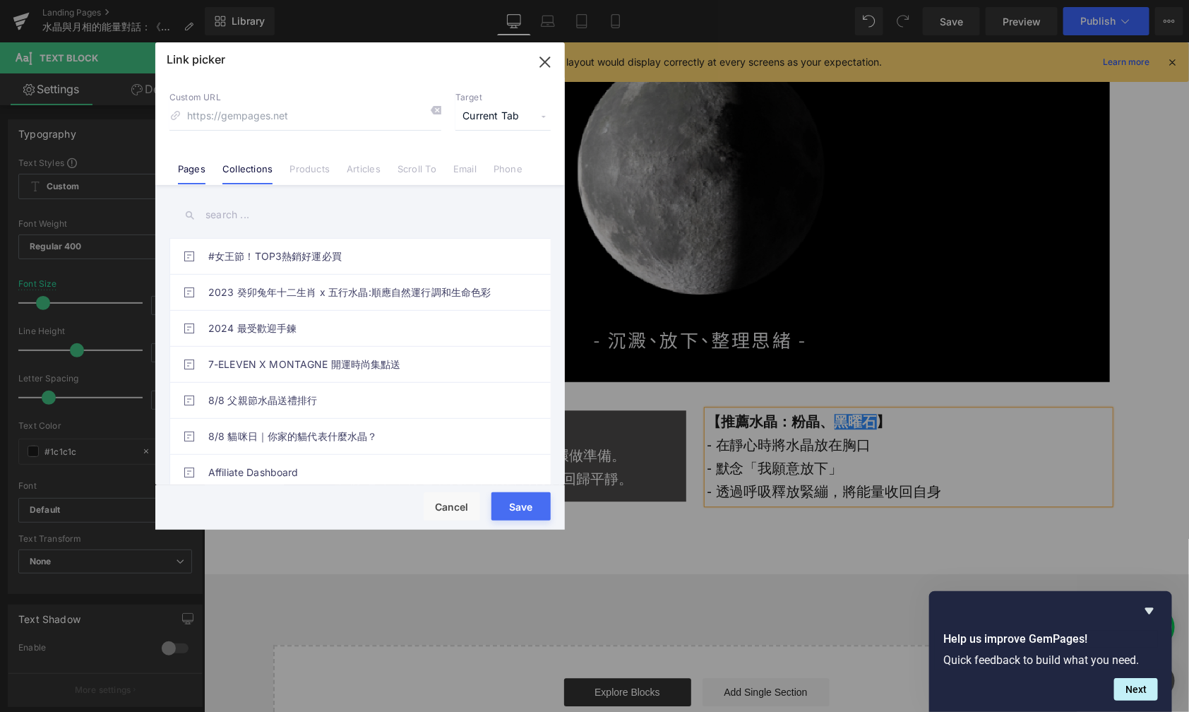
click at [261, 168] on link "Collections" at bounding box center [247, 173] width 50 height 21
click at [240, 216] on input "text" at bounding box center [359, 215] width 381 height 32
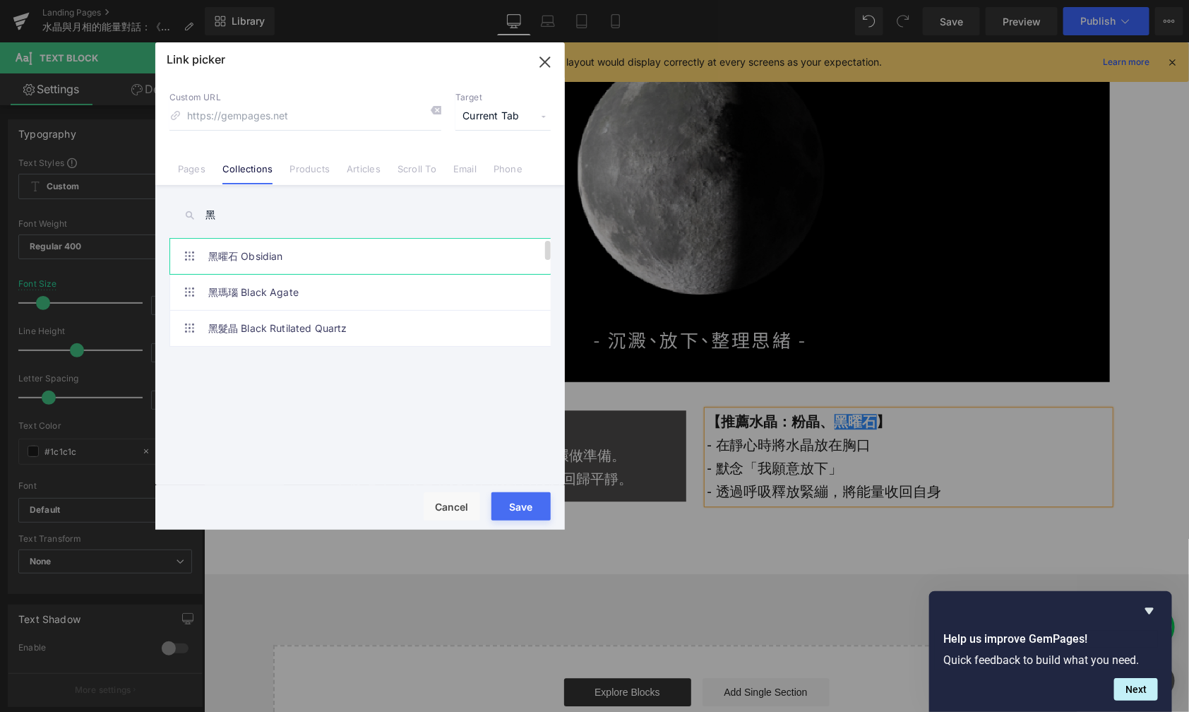
type input "黑"
click at [263, 251] on link "黑曜石 Obsidian" at bounding box center [363, 256] width 311 height 35
click at [520, 501] on button "Save" at bounding box center [521, 506] width 59 height 28
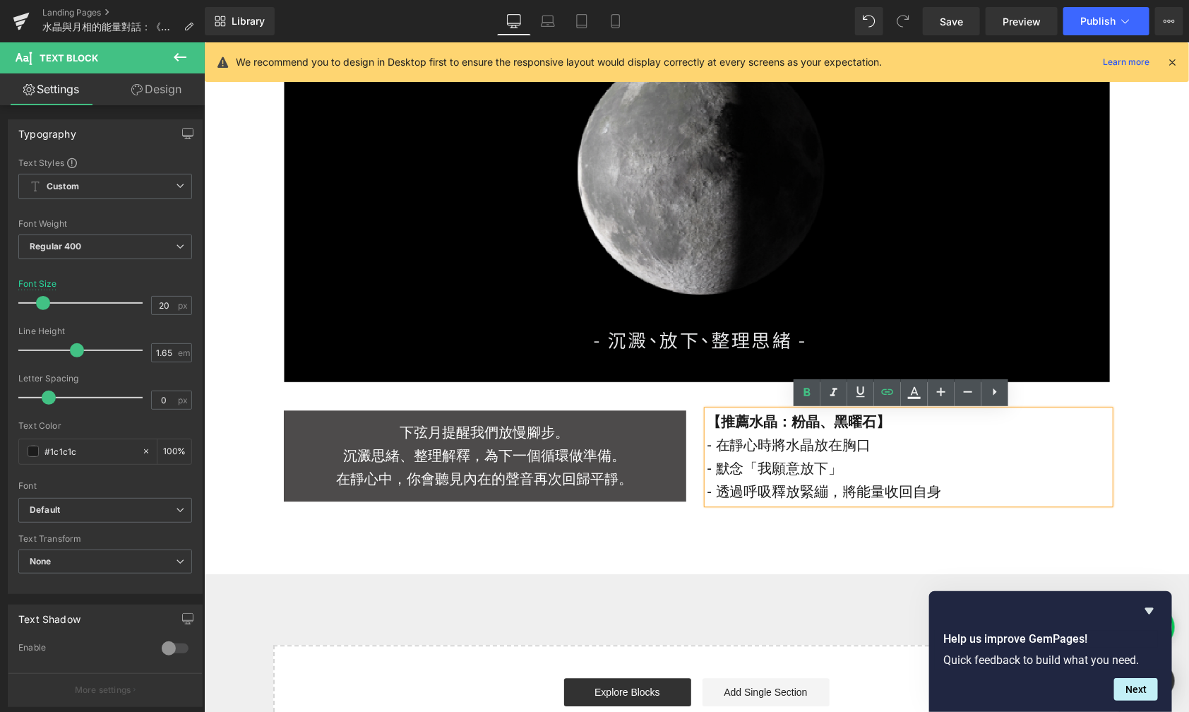
click at [543, 542] on div "Image Row 下弦月提醒我們放慢腳步。 沉澱思緒、整理解釋，為下一個循環做準備。 在靜心中，你會聽見內在的聲音再次回歸平靜。 Text Block 【推…" at bounding box center [695, 222] width 985 height 701
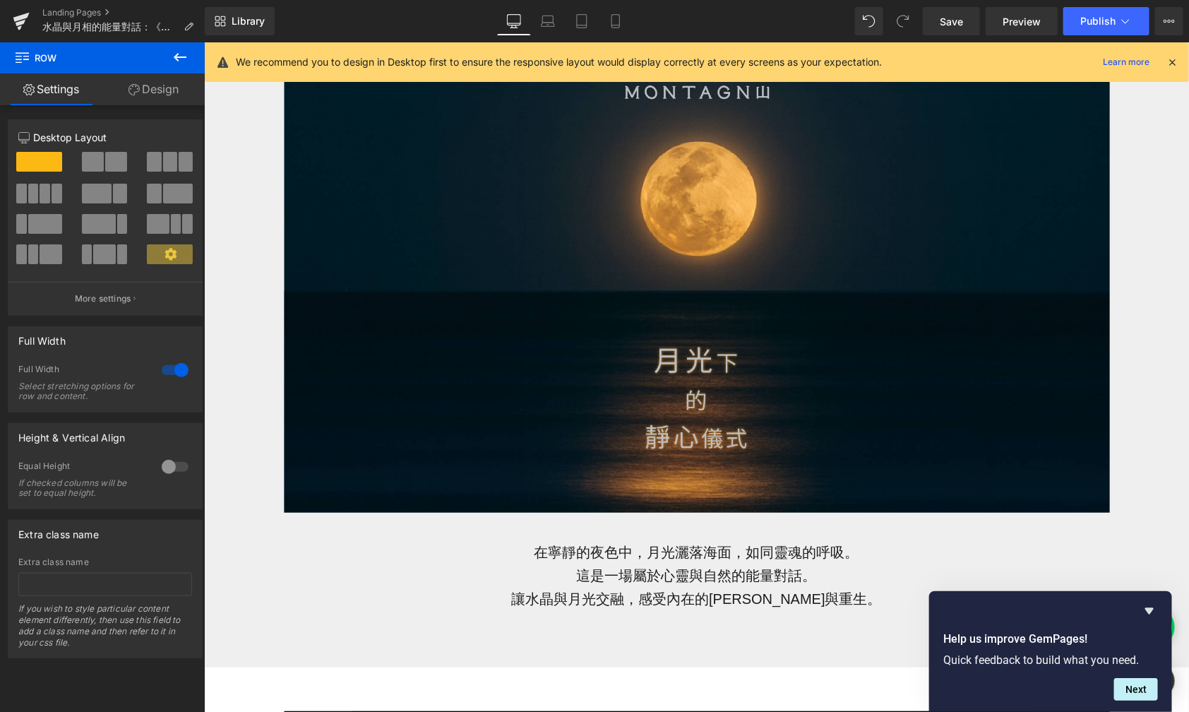
scroll to position [205, 0]
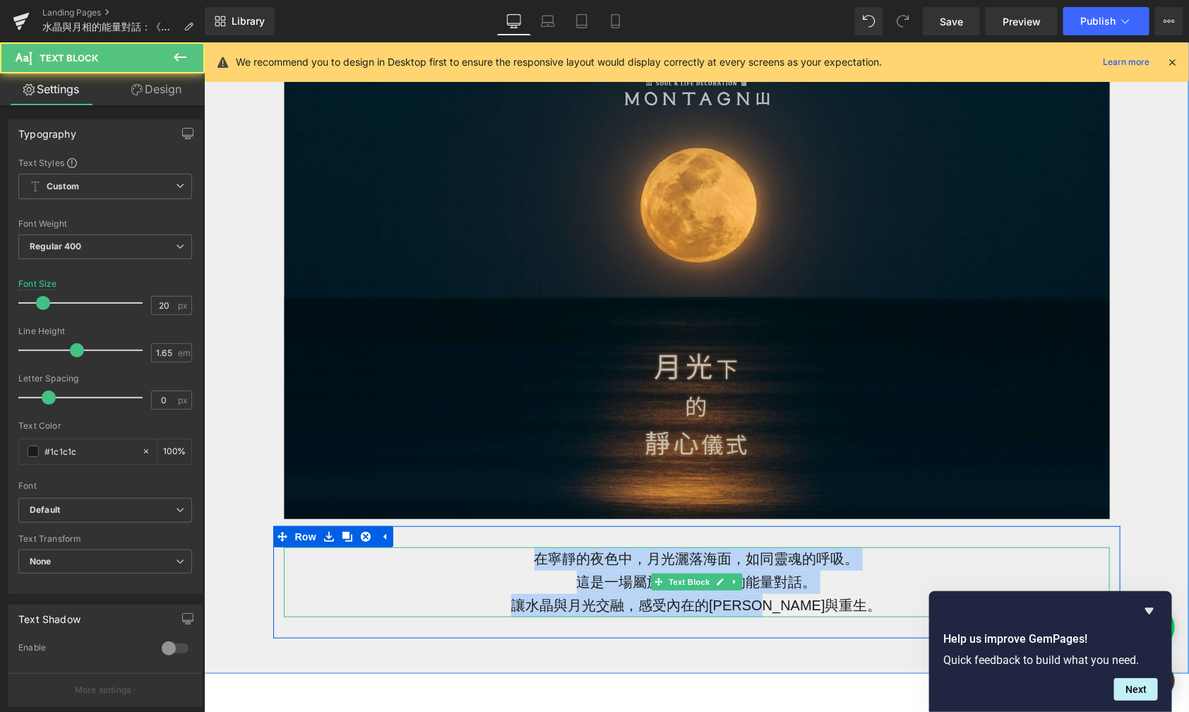
drag, startPoint x: 837, startPoint y: 599, endPoint x: 516, endPoint y: 554, distance: 324.5
click at [516, 554] on div "在寧靜的夜色中，月光灑落海面，如同靈魂的呼吸。 這是一場屬於心靈與自然的能量對話。 讓水晶與月光交融， 感受內在的[PERSON_NAME]與重生。" at bounding box center [696, 582] width 826 height 70
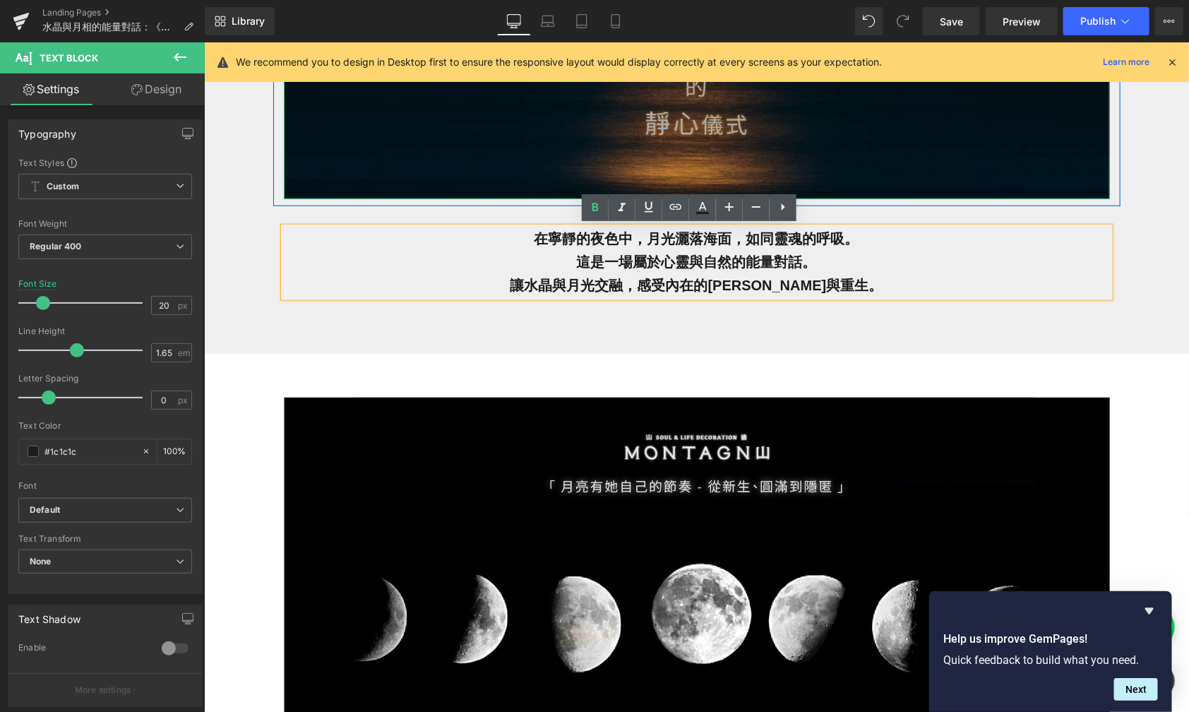
scroll to position [547, 0]
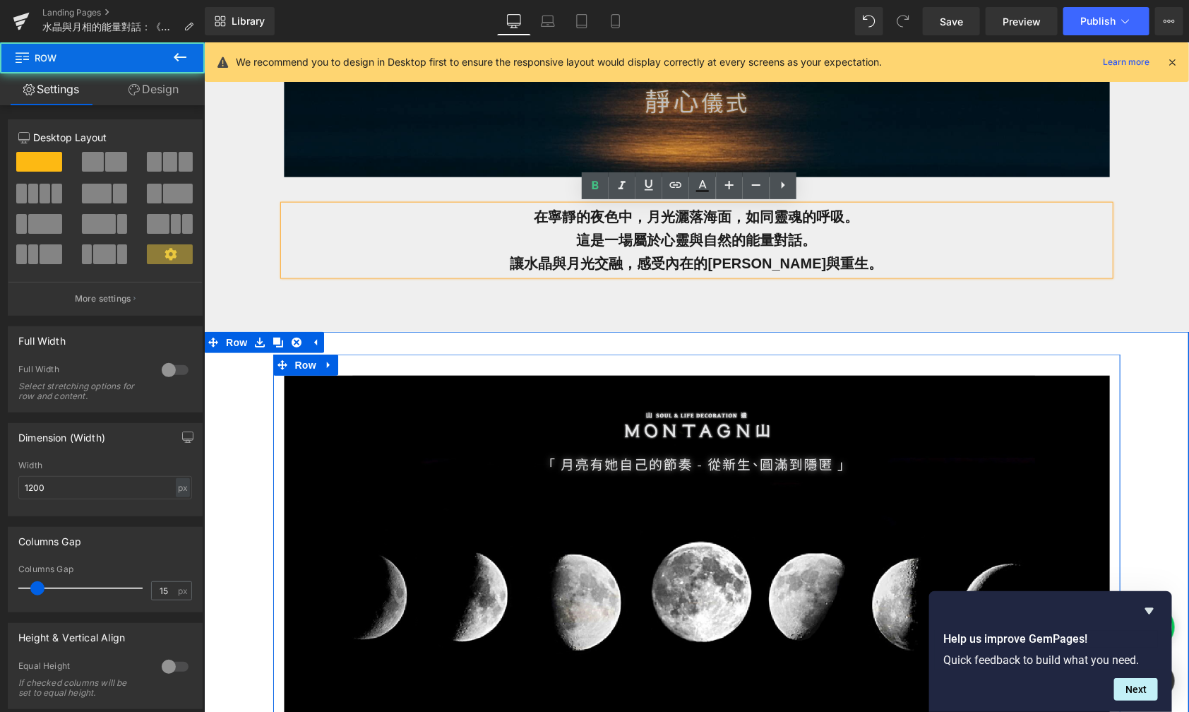
click at [547, 359] on div "Image Row" at bounding box center [696, 600] width 847 height 493
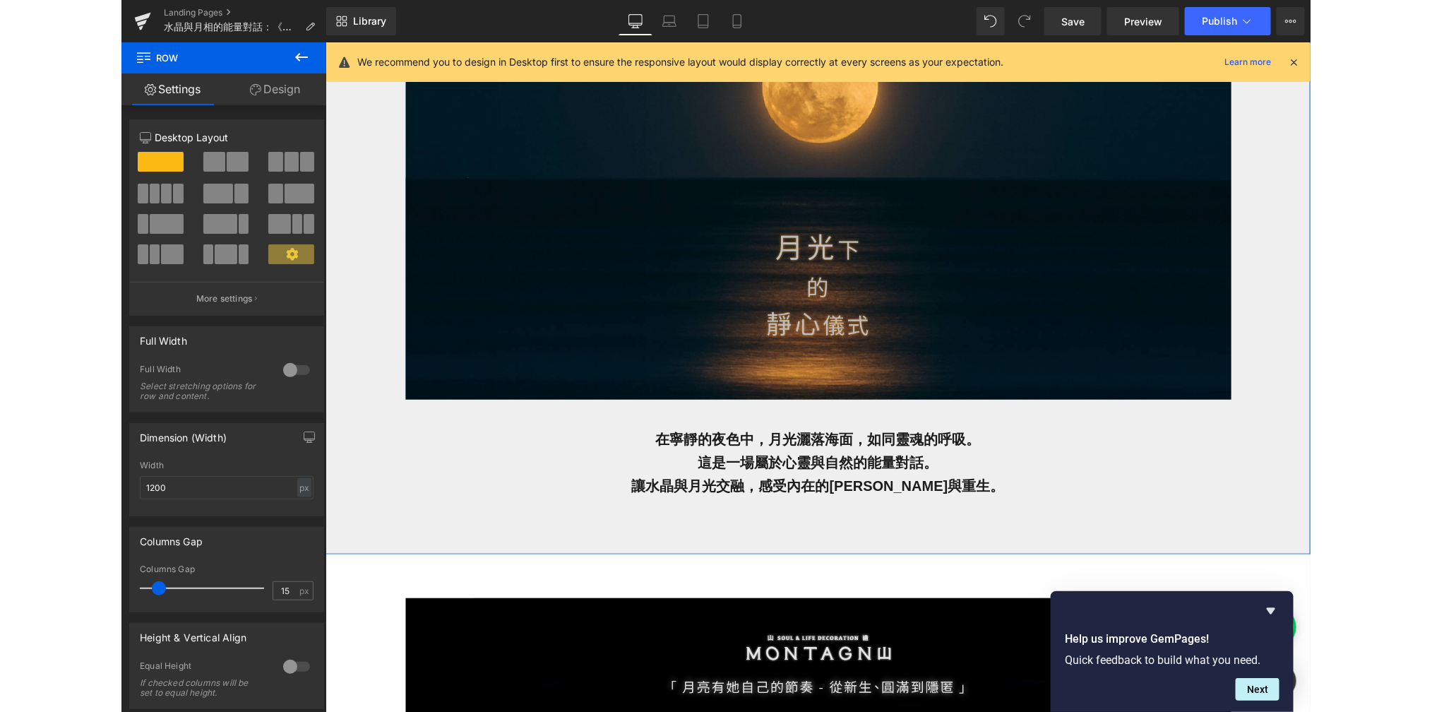
scroll to position [359, 0]
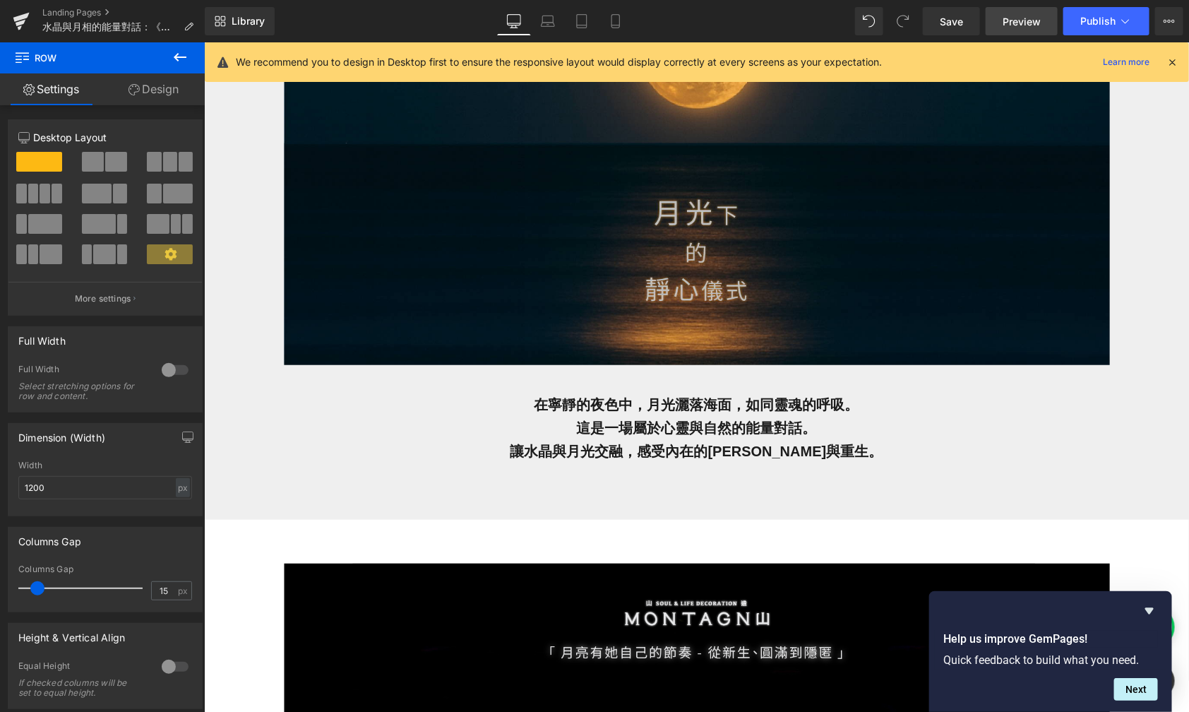
click at [1012, 22] on span "Preview" at bounding box center [1022, 21] width 38 height 15
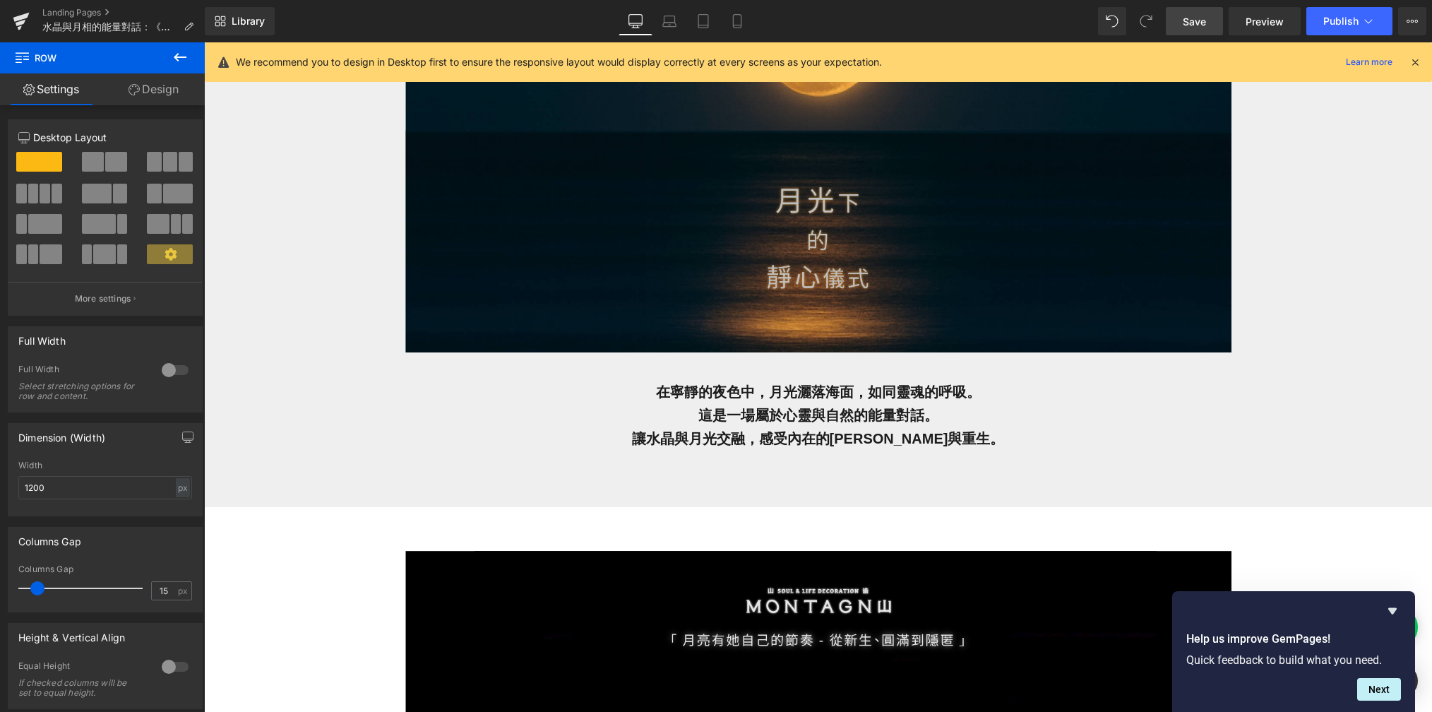
click at [1189, 27] on span "Save" at bounding box center [1194, 21] width 23 height 15
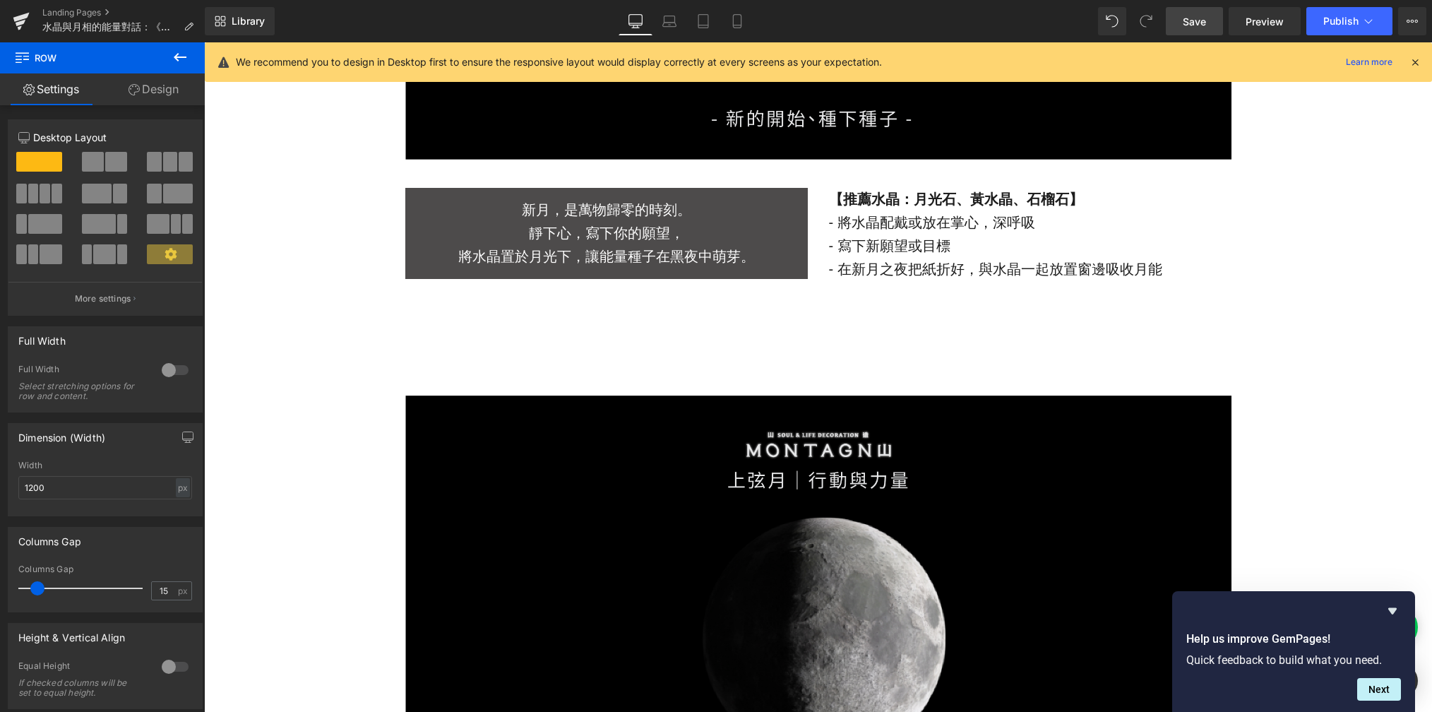
scroll to position [1920, 0]
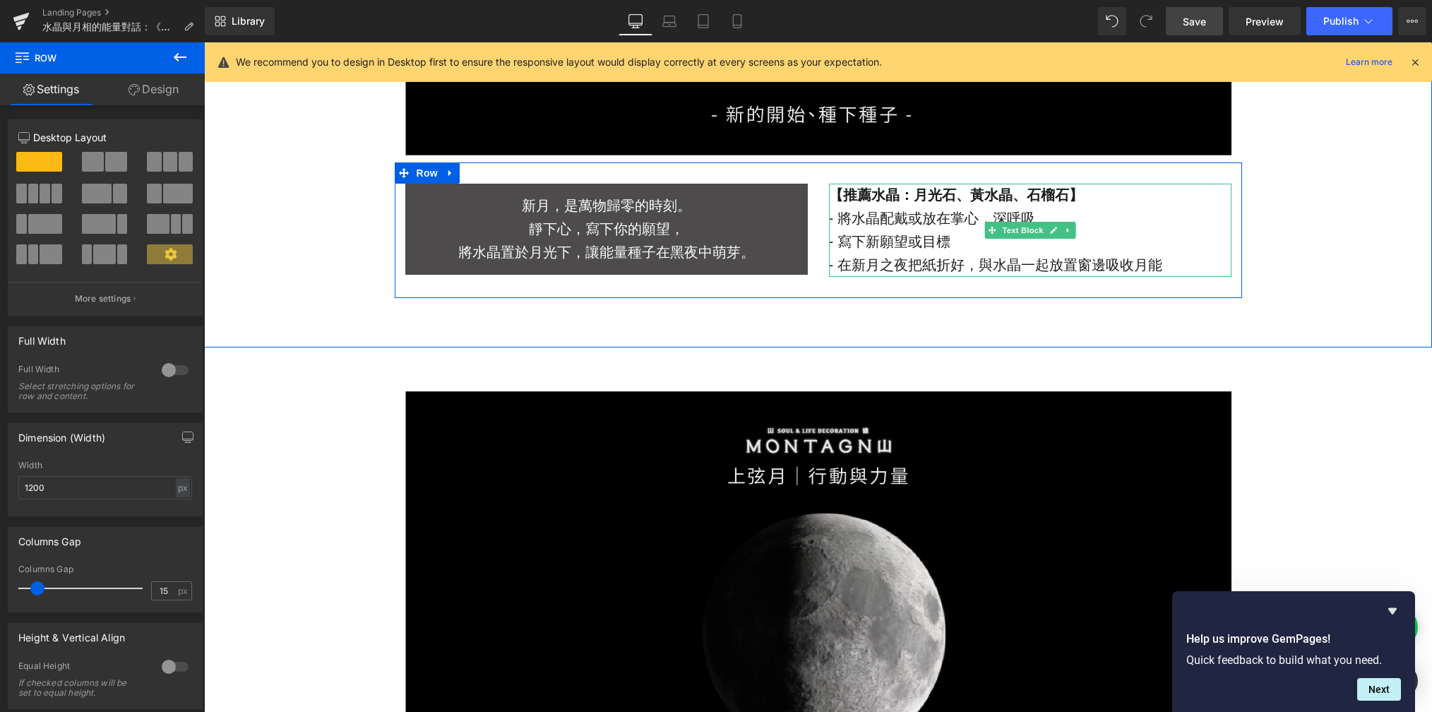
click at [910, 254] on p "- 在新月之夜把紙折好，與水晶一起放置窗邊吸收月能" at bounding box center [1030, 265] width 403 height 23
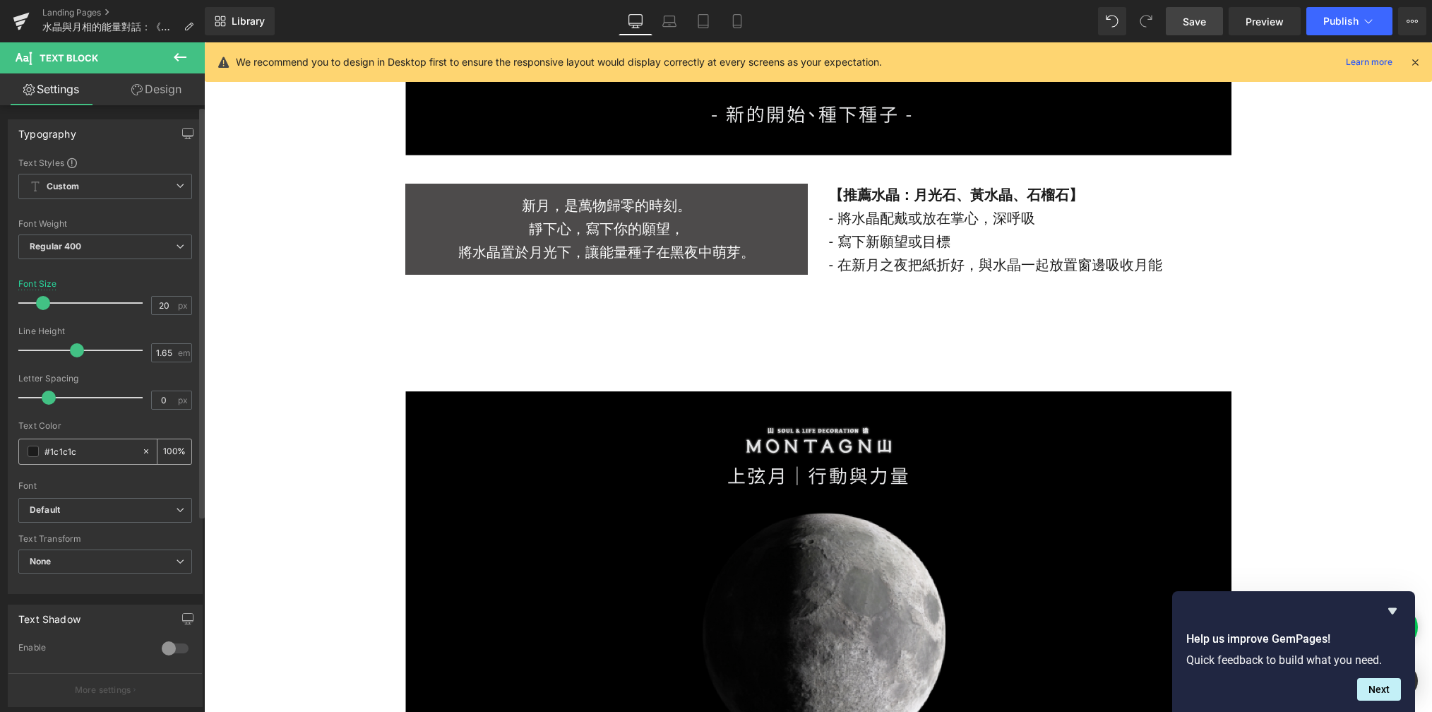
scroll to position [288, 0]
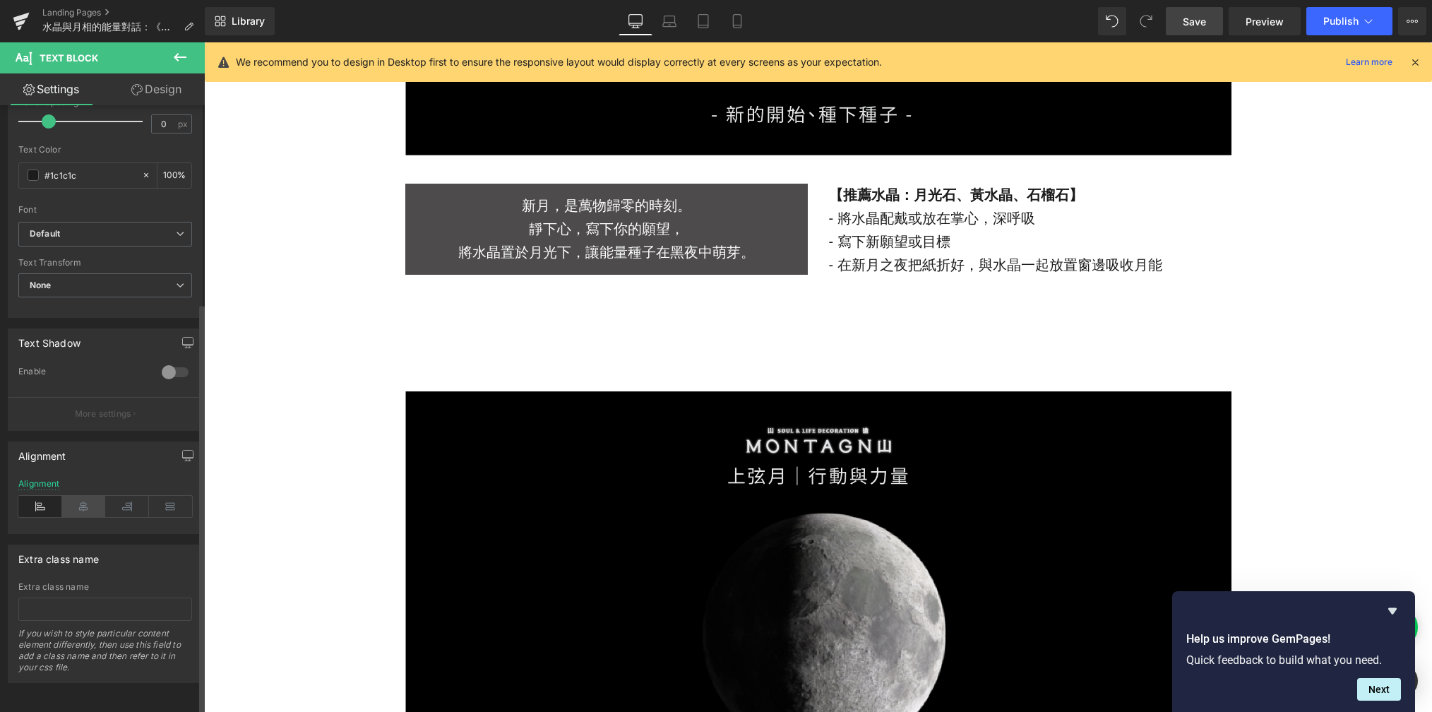
click at [81, 496] on icon at bounding box center [84, 506] width 44 height 21
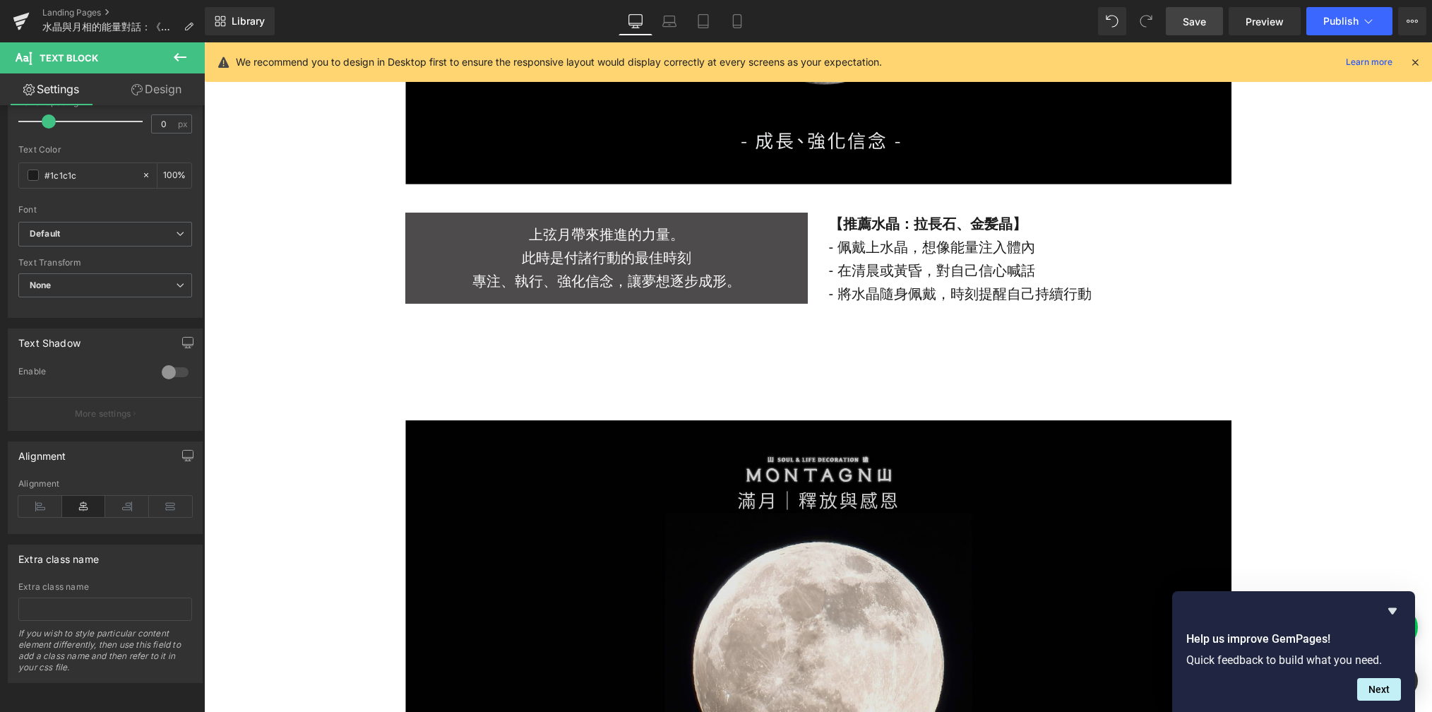
scroll to position [2680, 0]
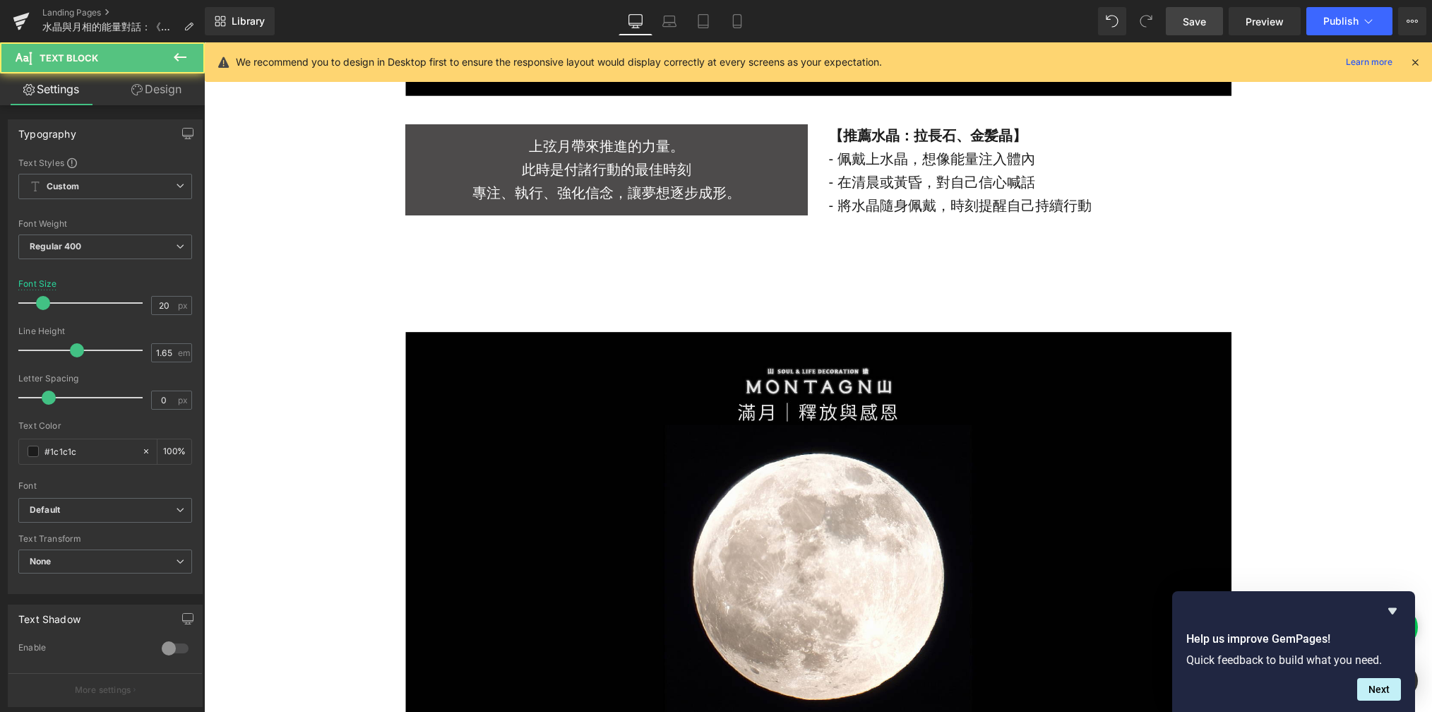
click at [946, 176] on p "- 在清晨或黃昏，對自己信心喊話" at bounding box center [1030, 182] width 403 height 23
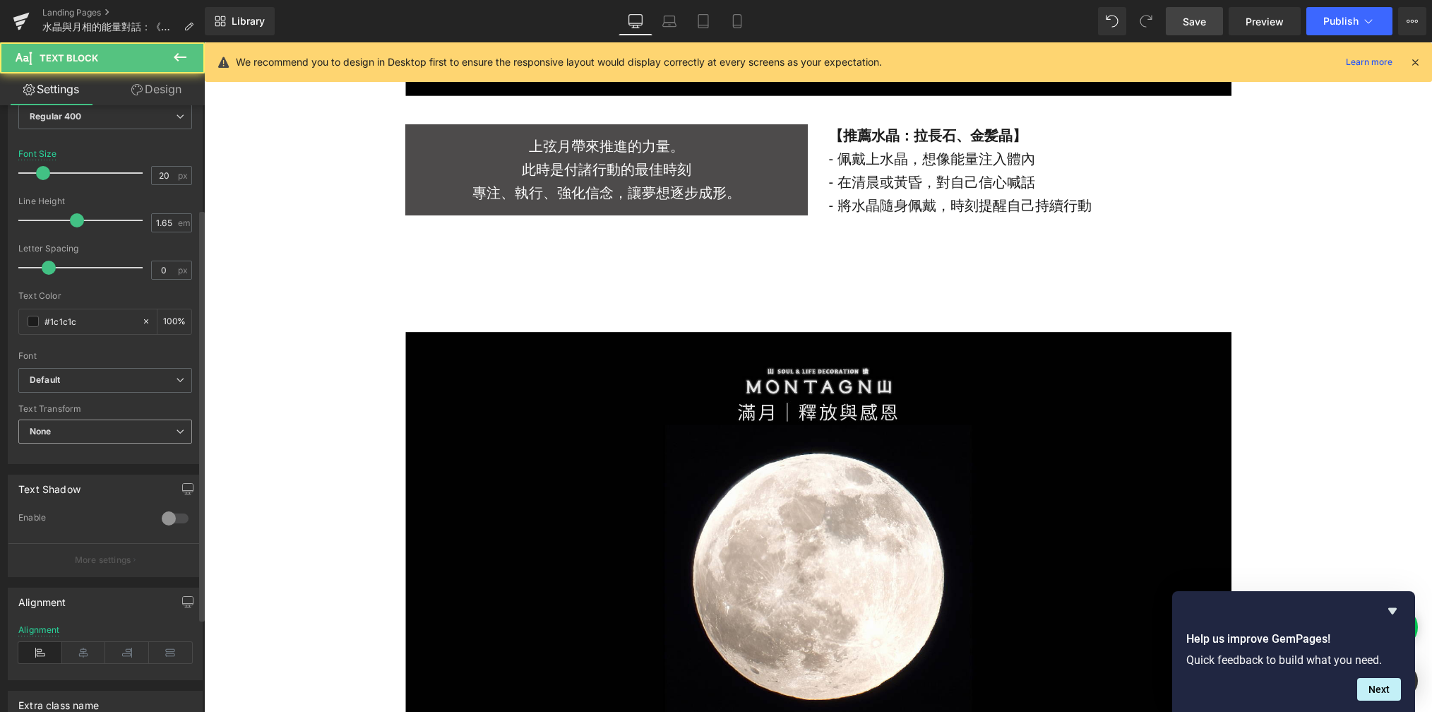
scroll to position [288, 0]
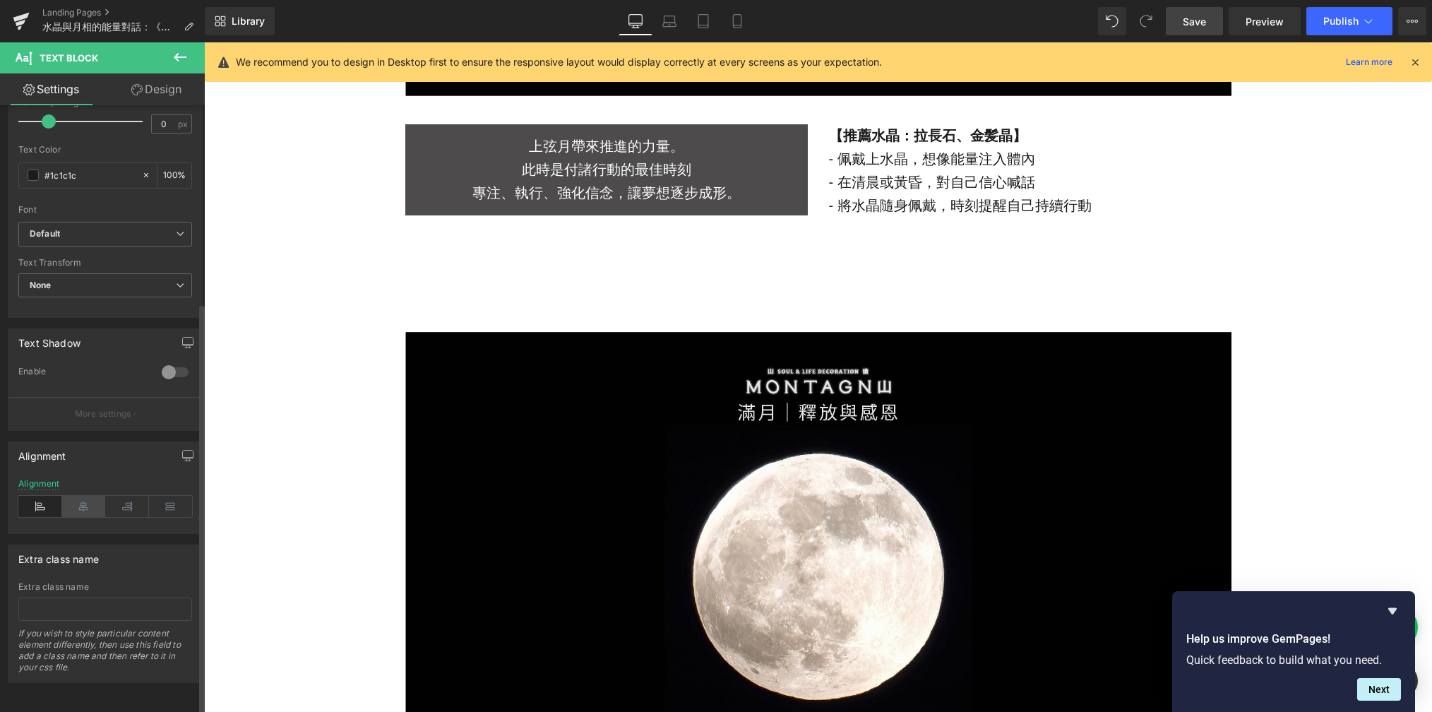
click at [80, 496] on icon at bounding box center [84, 506] width 44 height 21
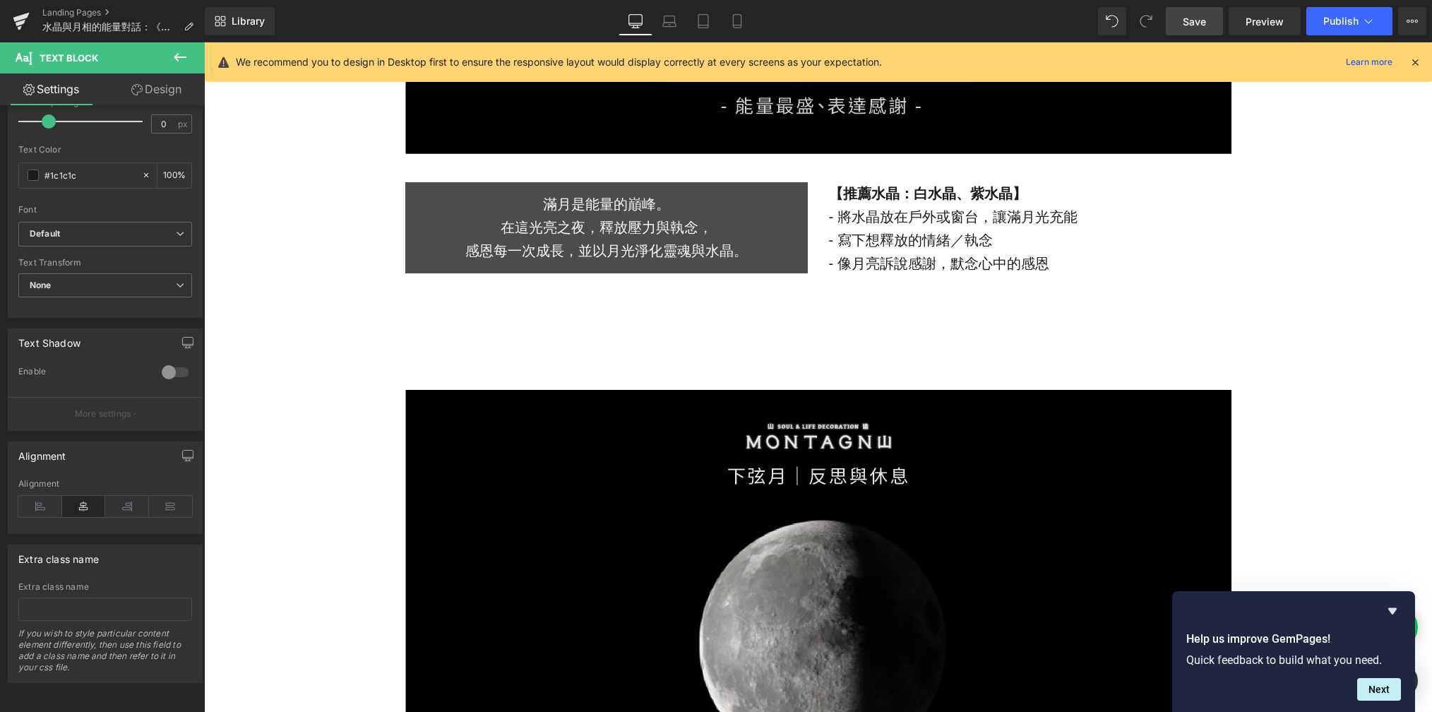
scroll to position [3379, 0]
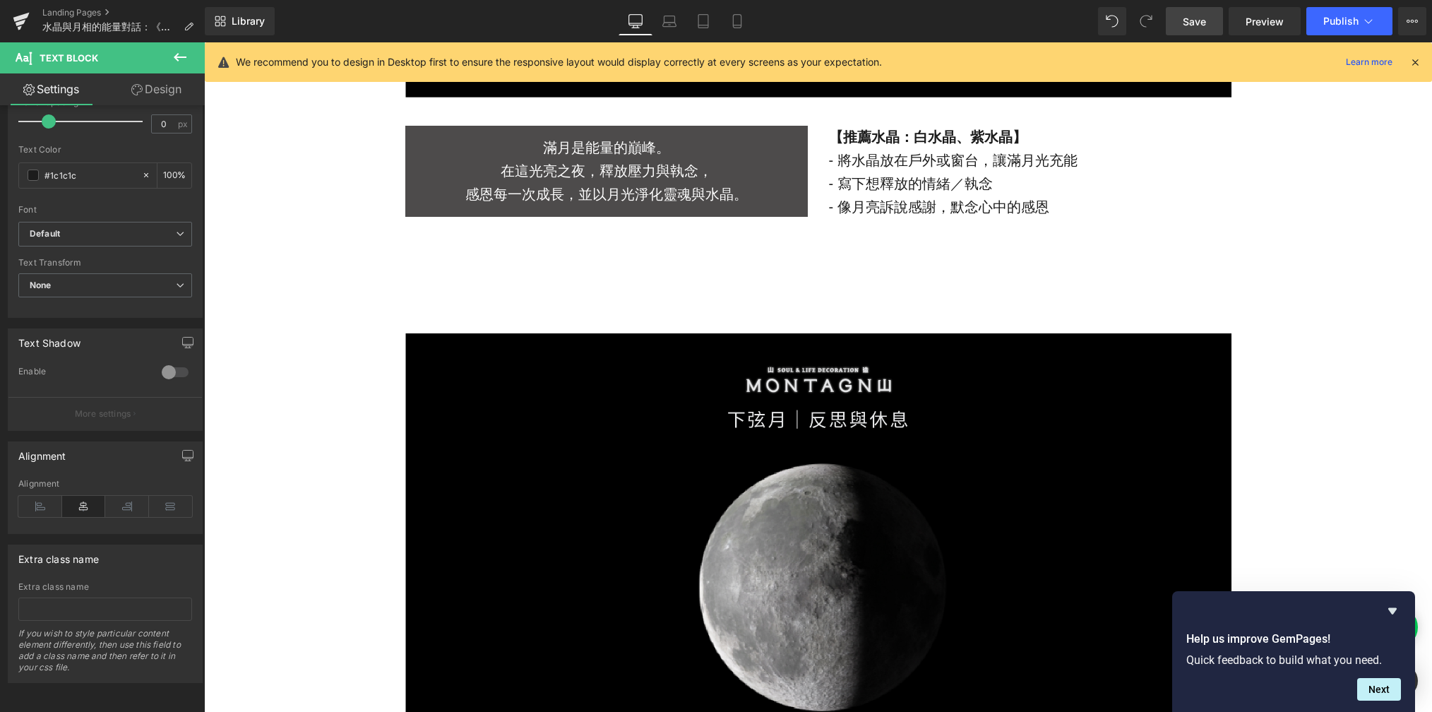
click at [996, 167] on div "【推薦水晶： [PERSON_NAME] 、 [PERSON_NAME] 】 - 將水晶放在戶外或窗台，讓滿月光充能 - 寫下想釋放的情緒／執念 - 像月亮訴…" at bounding box center [1030, 172] width 403 height 93
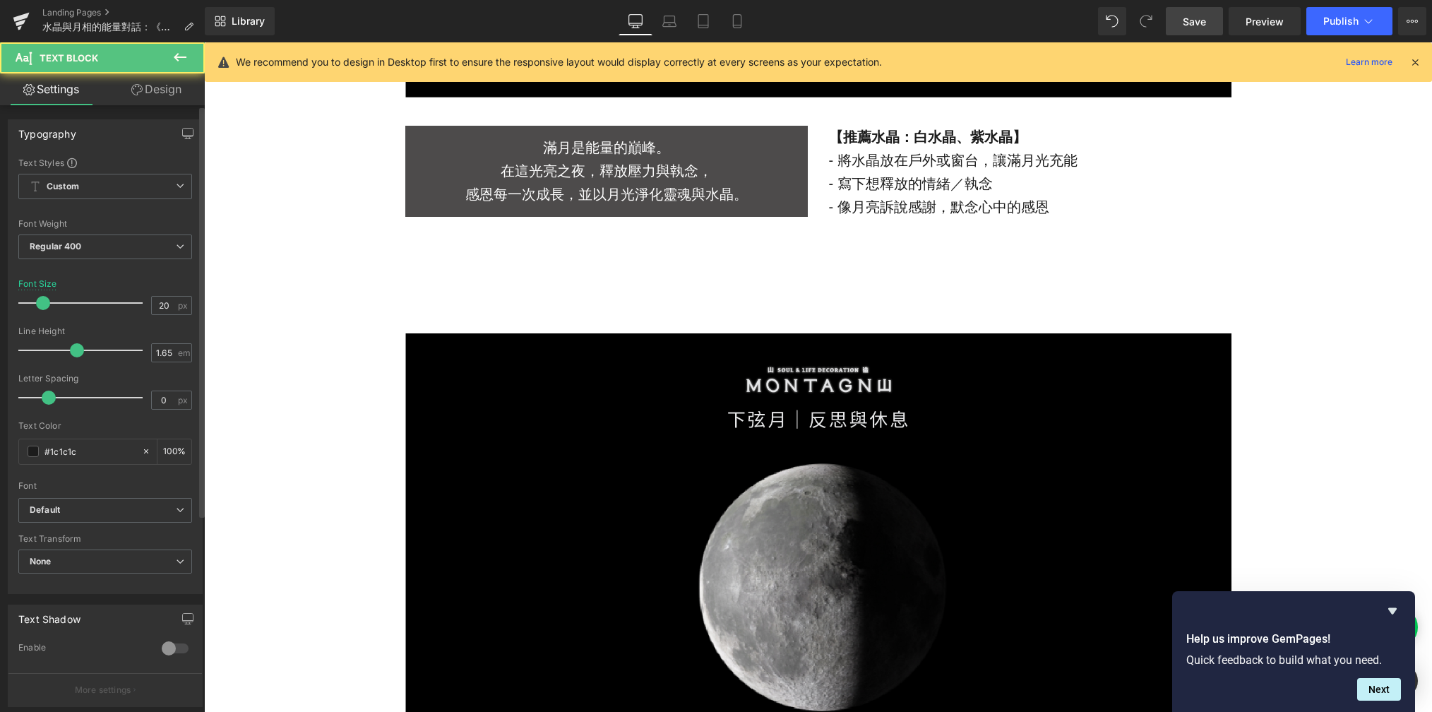
scroll to position [288, 0]
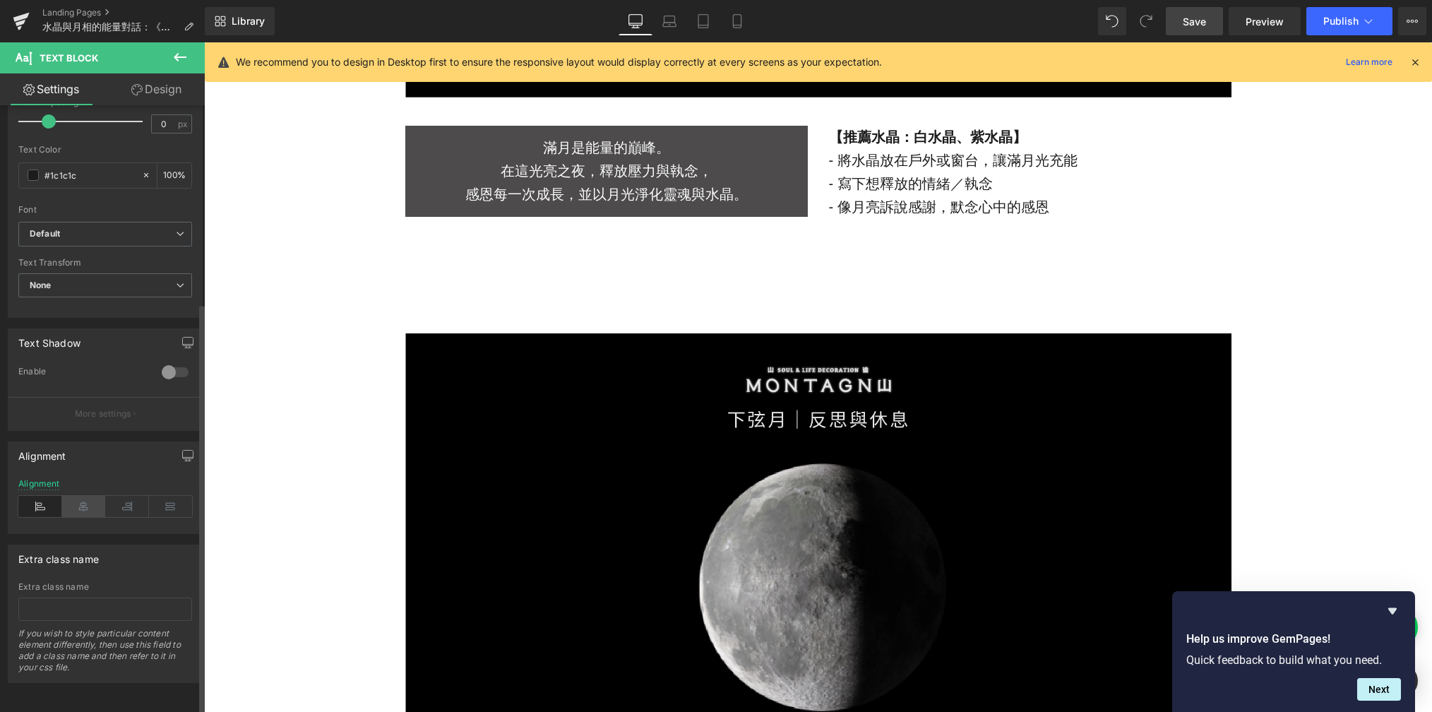
click at [78, 496] on icon at bounding box center [84, 506] width 44 height 21
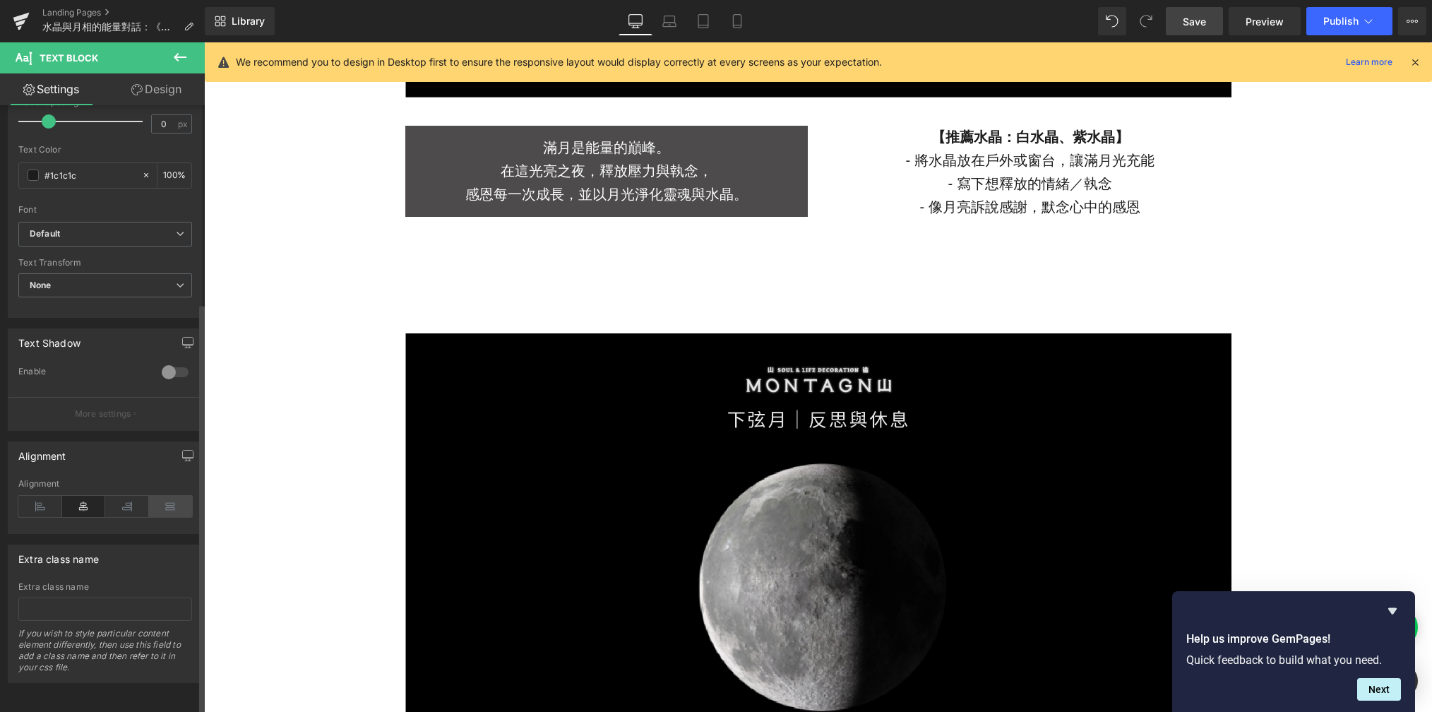
click at [164, 496] on icon at bounding box center [171, 506] width 44 height 21
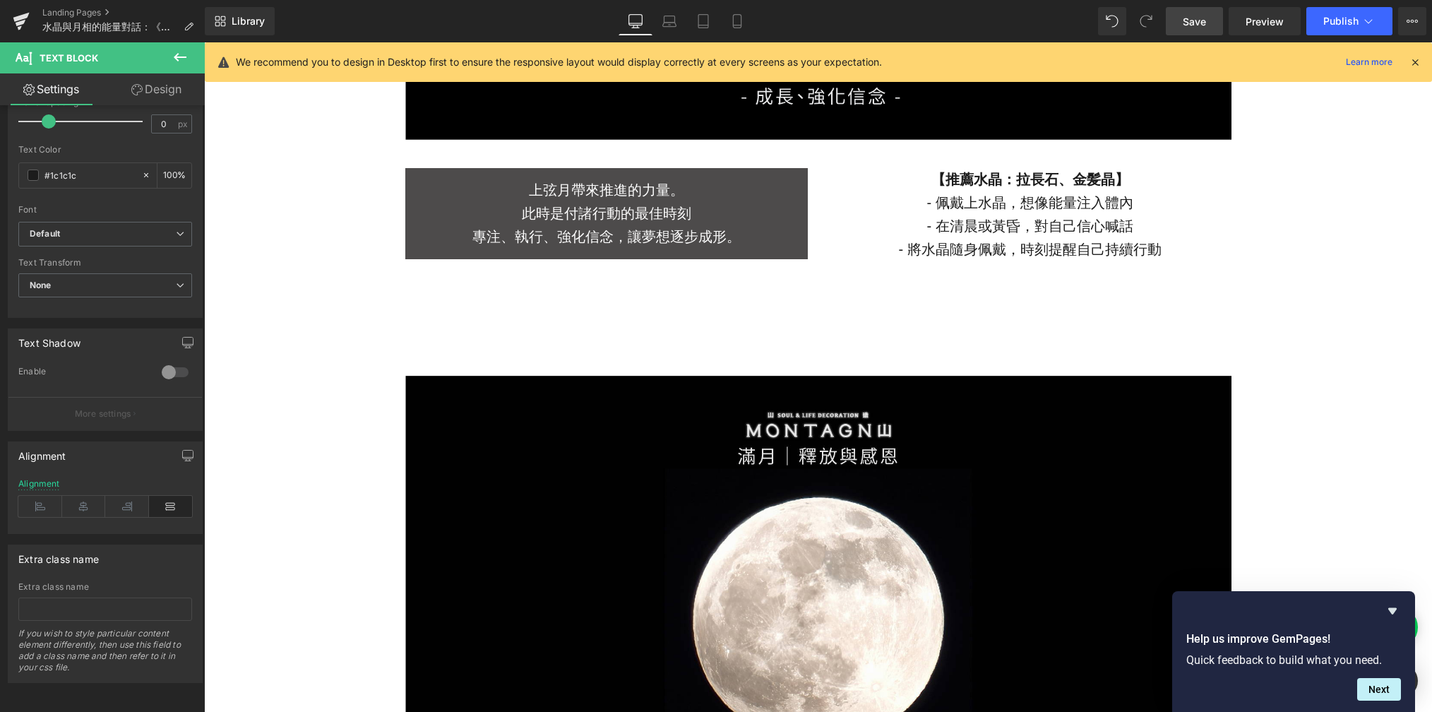
scroll to position [2518, 0]
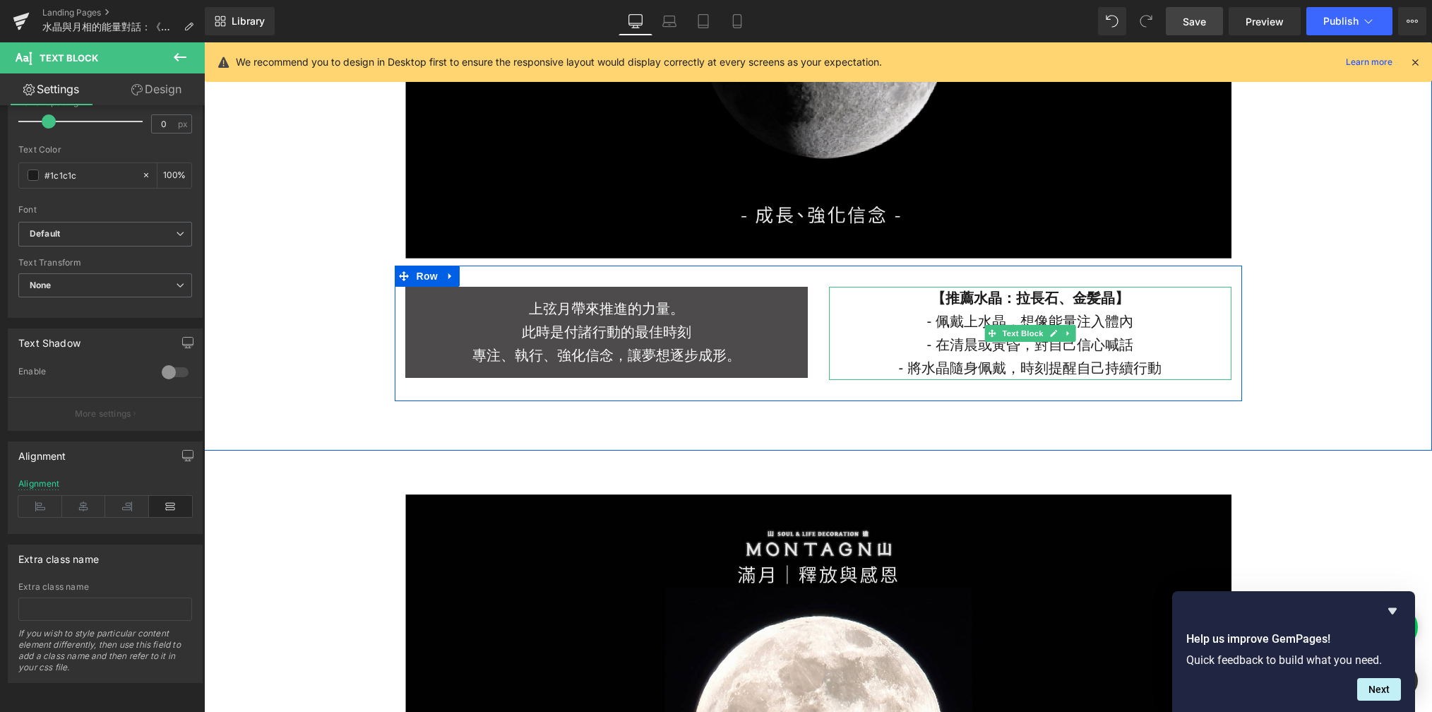
click at [970, 340] on p "- 在清晨或黃昏，對自己信心喊話" at bounding box center [1030, 344] width 403 height 23
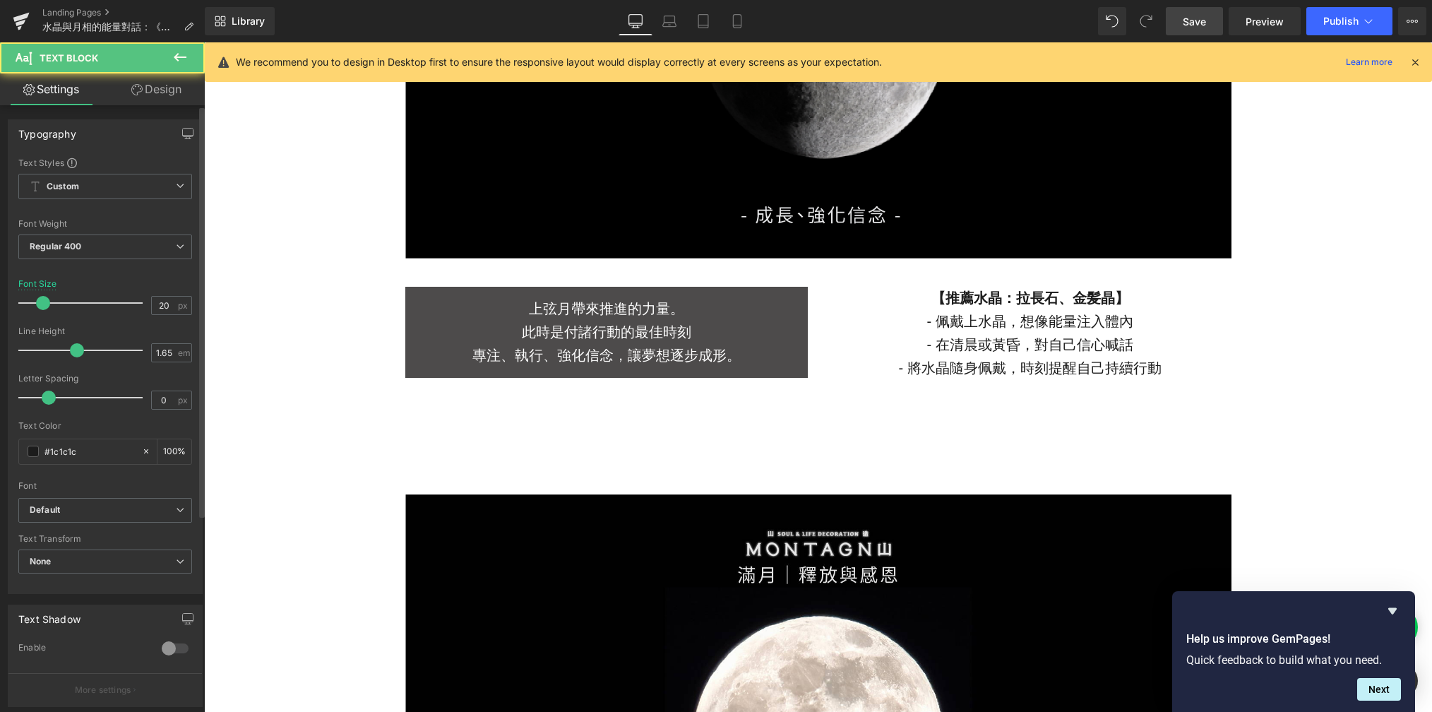
scroll to position [288, 0]
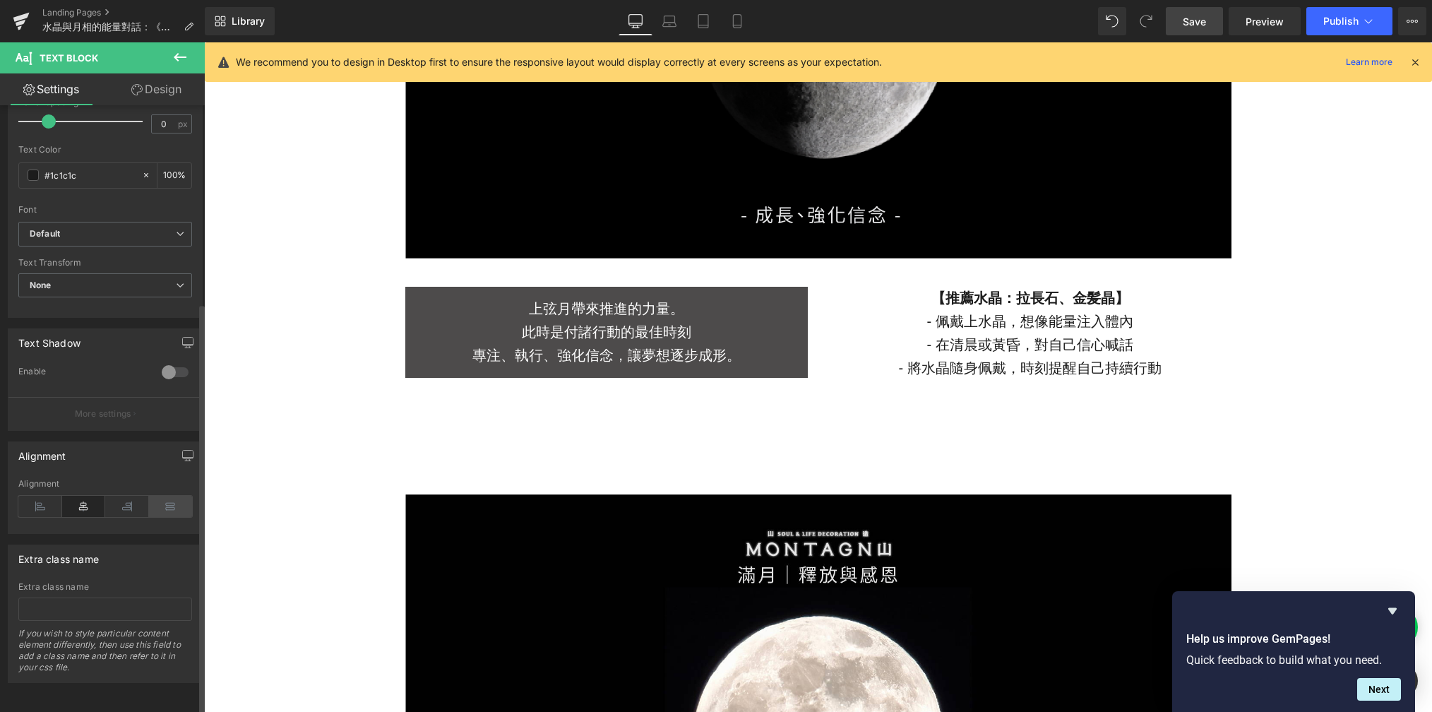
click at [162, 497] on icon at bounding box center [171, 506] width 44 height 21
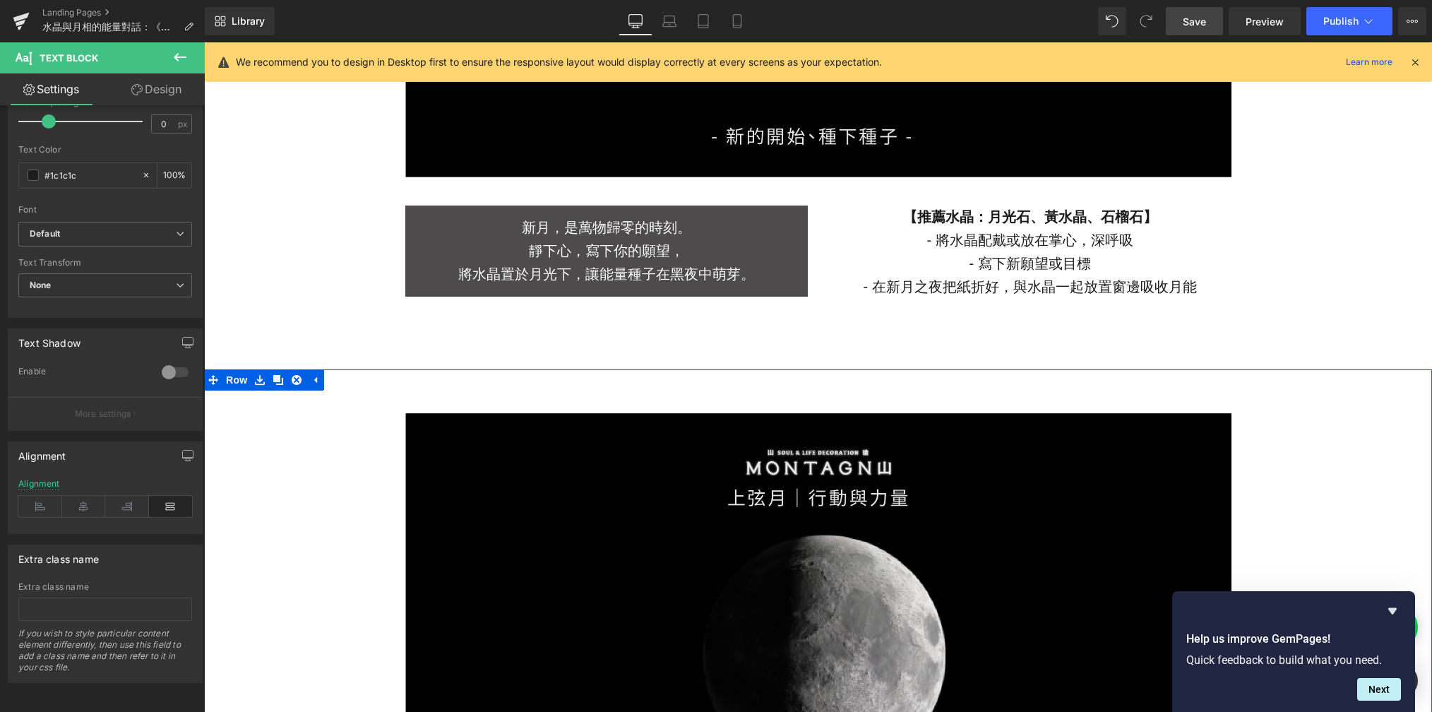
scroll to position [1880, 0]
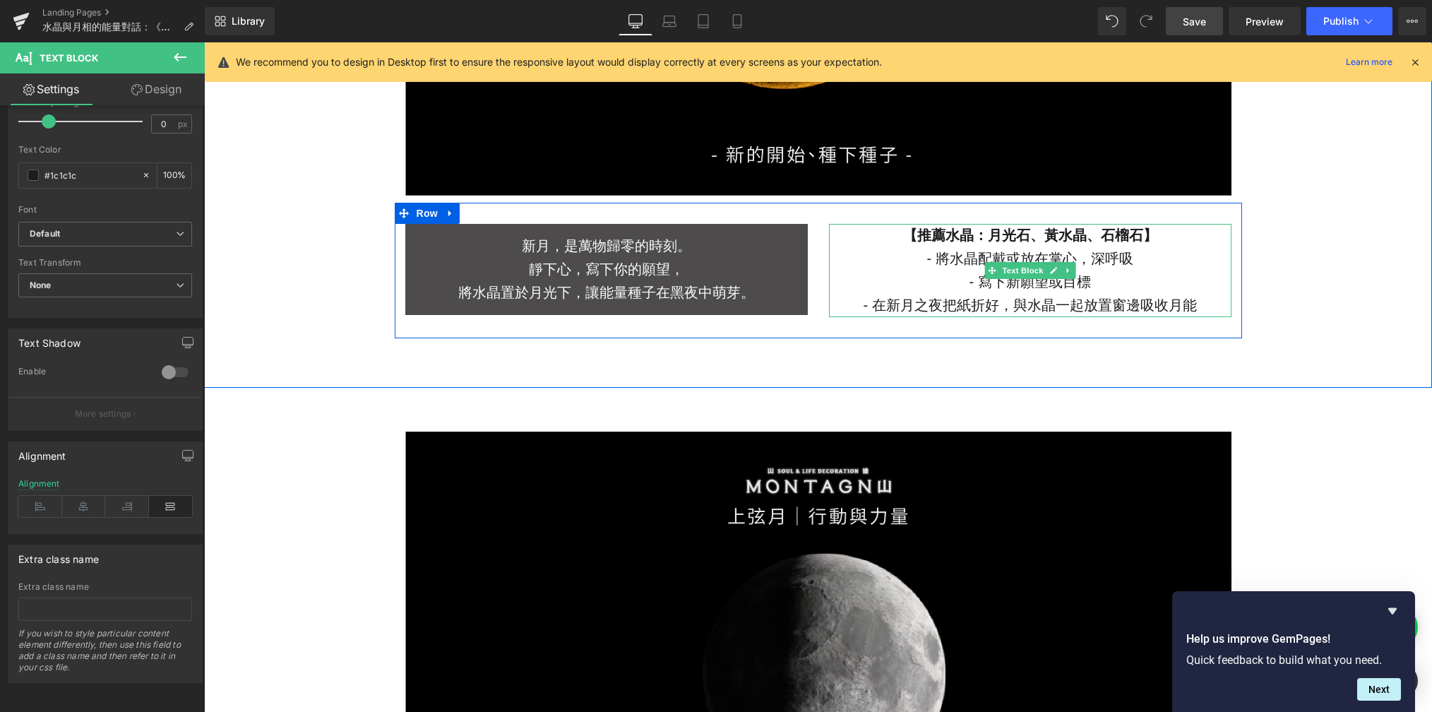
click at [971, 290] on p "- 寫下新願望或目標" at bounding box center [1030, 281] width 403 height 23
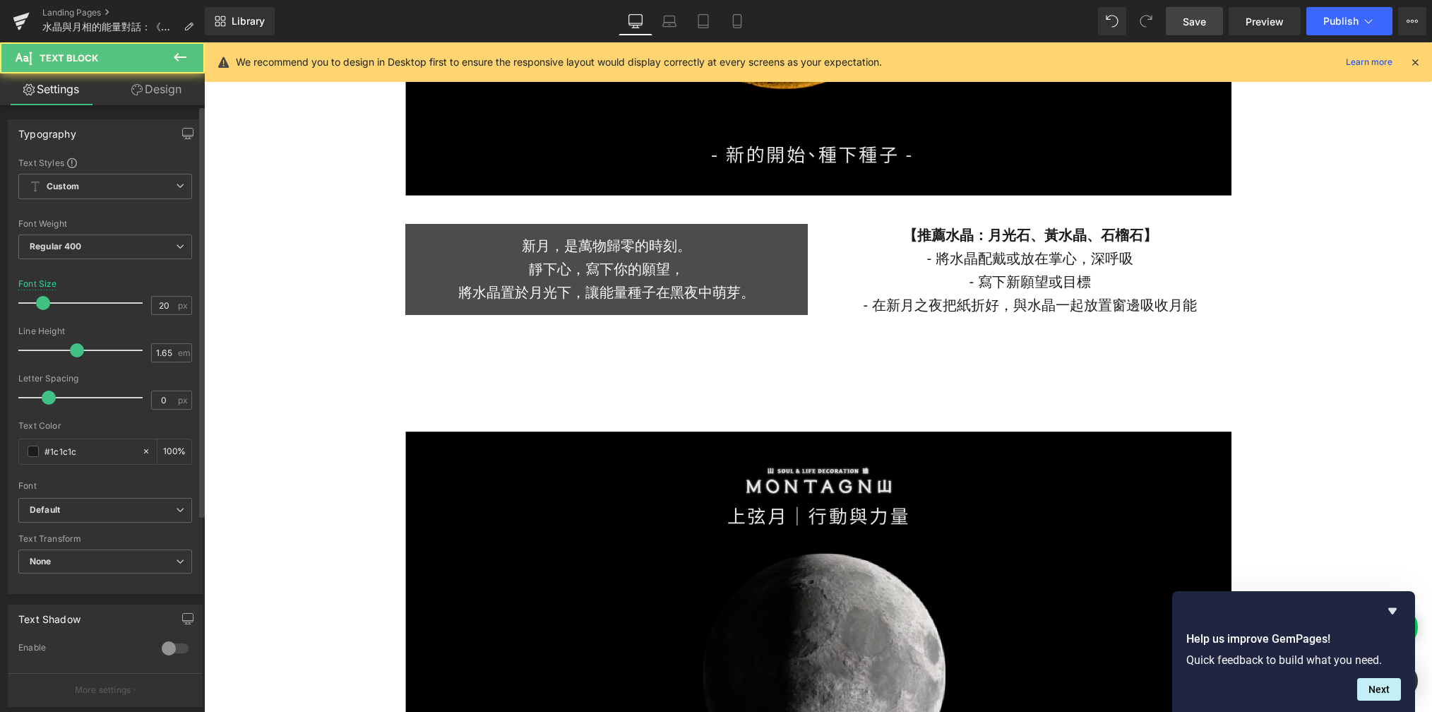
scroll to position [288, 0]
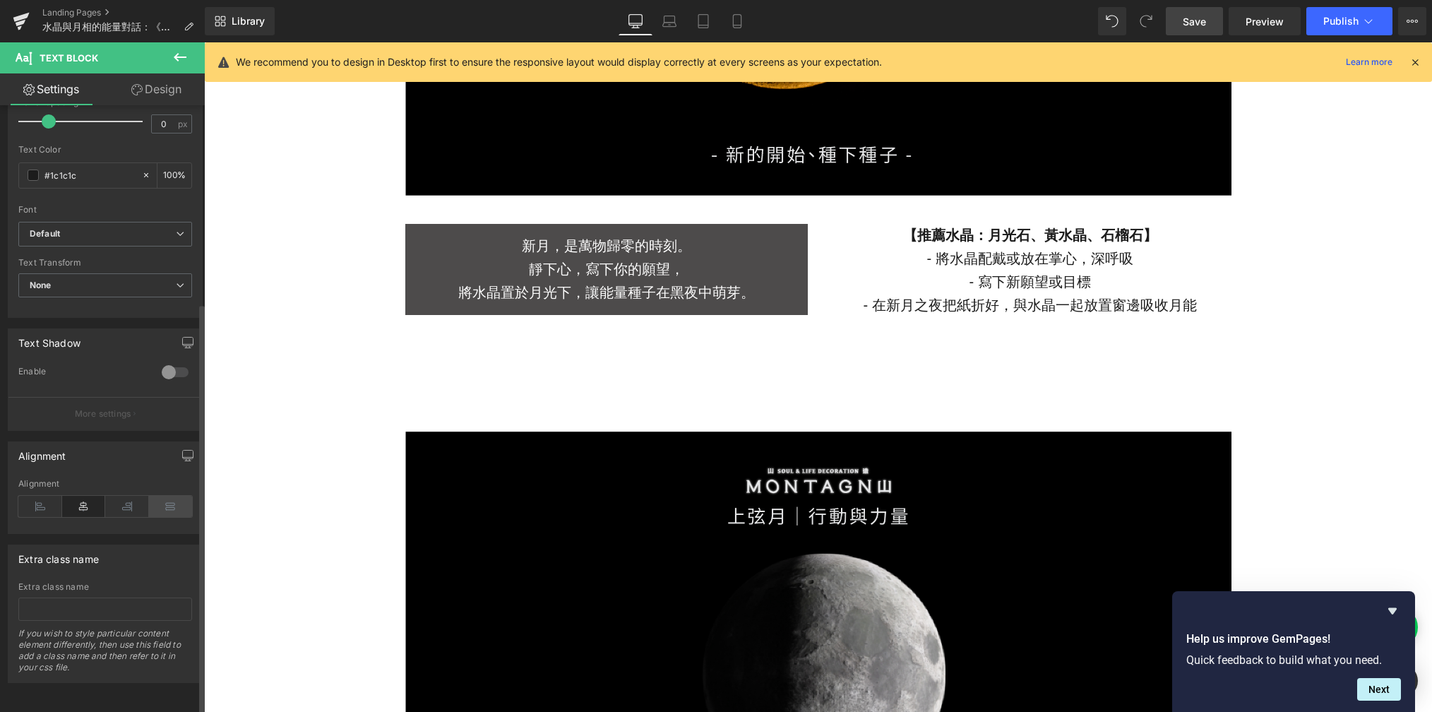
click at [168, 499] on icon at bounding box center [171, 506] width 44 height 21
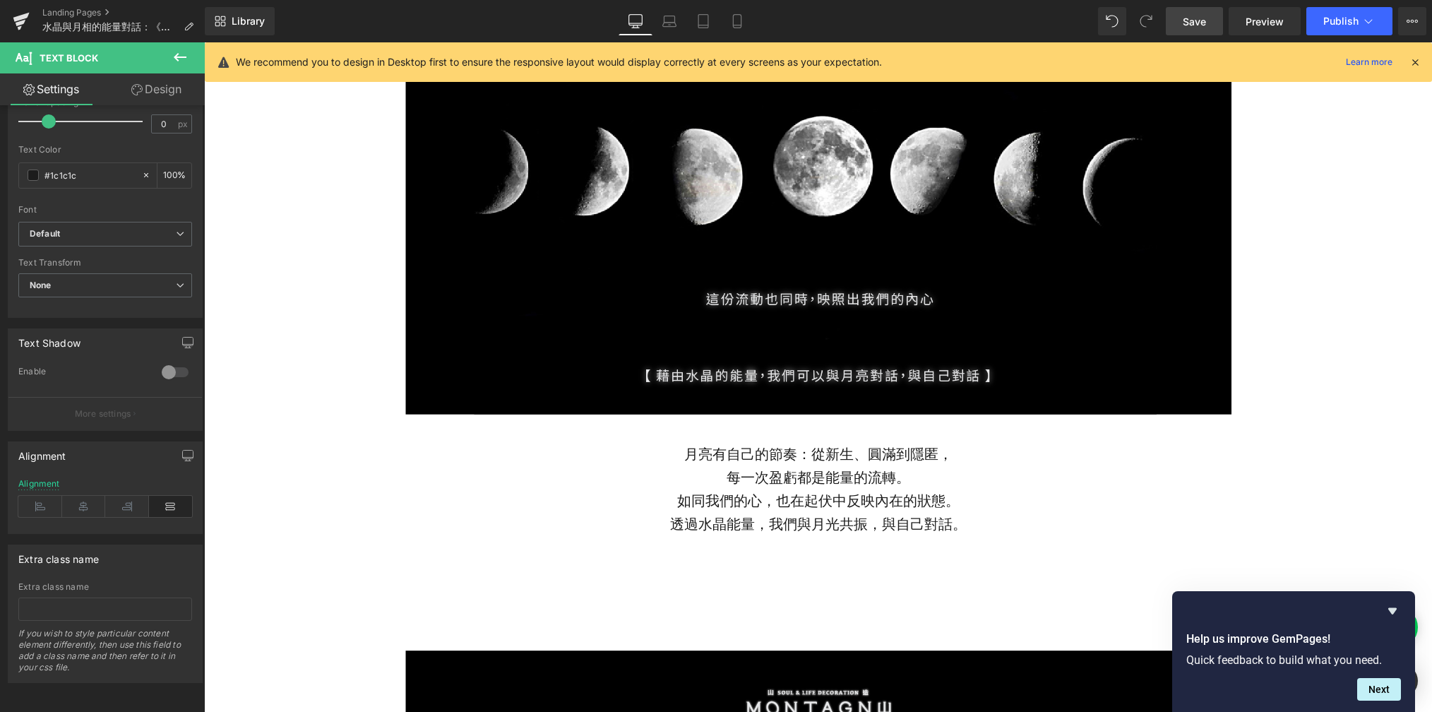
scroll to position [944, 0]
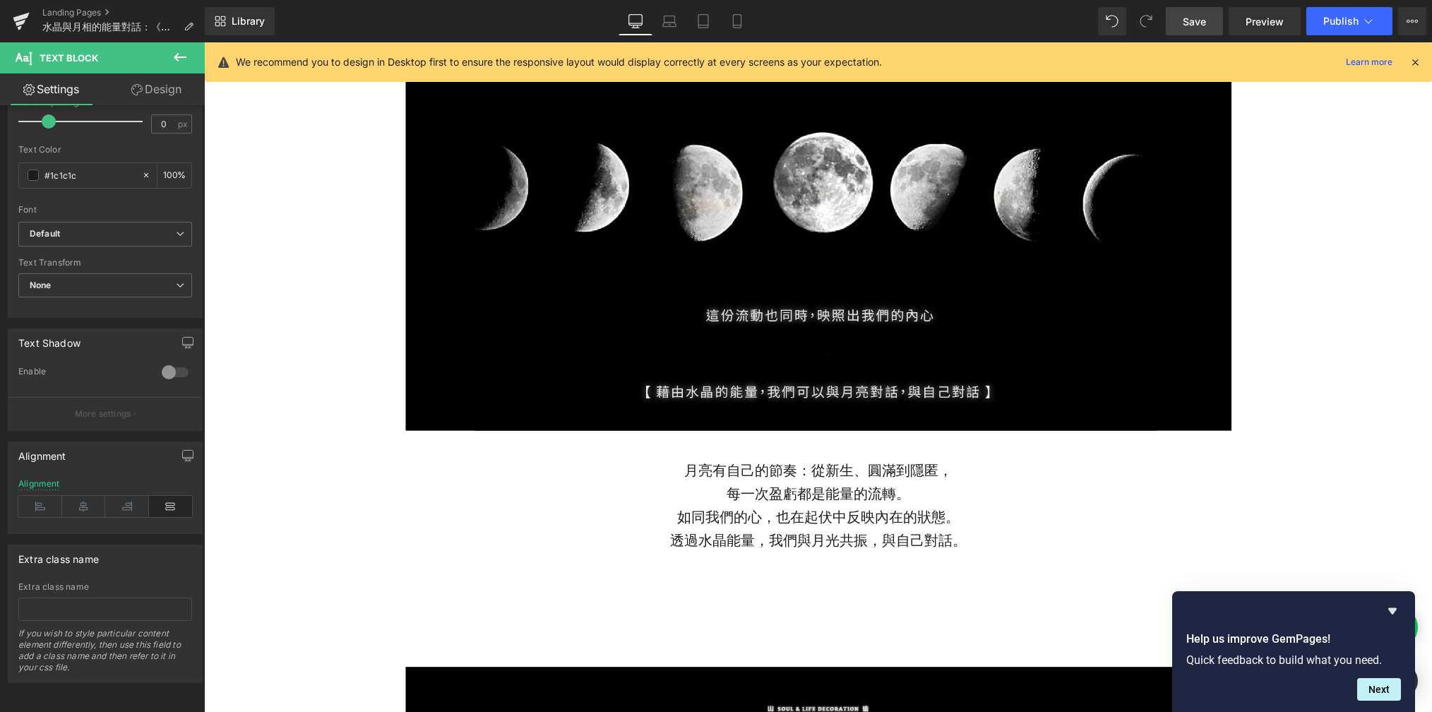
click at [1189, 23] on link "Save" at bounding box center [1194, 21] width 57 height 28
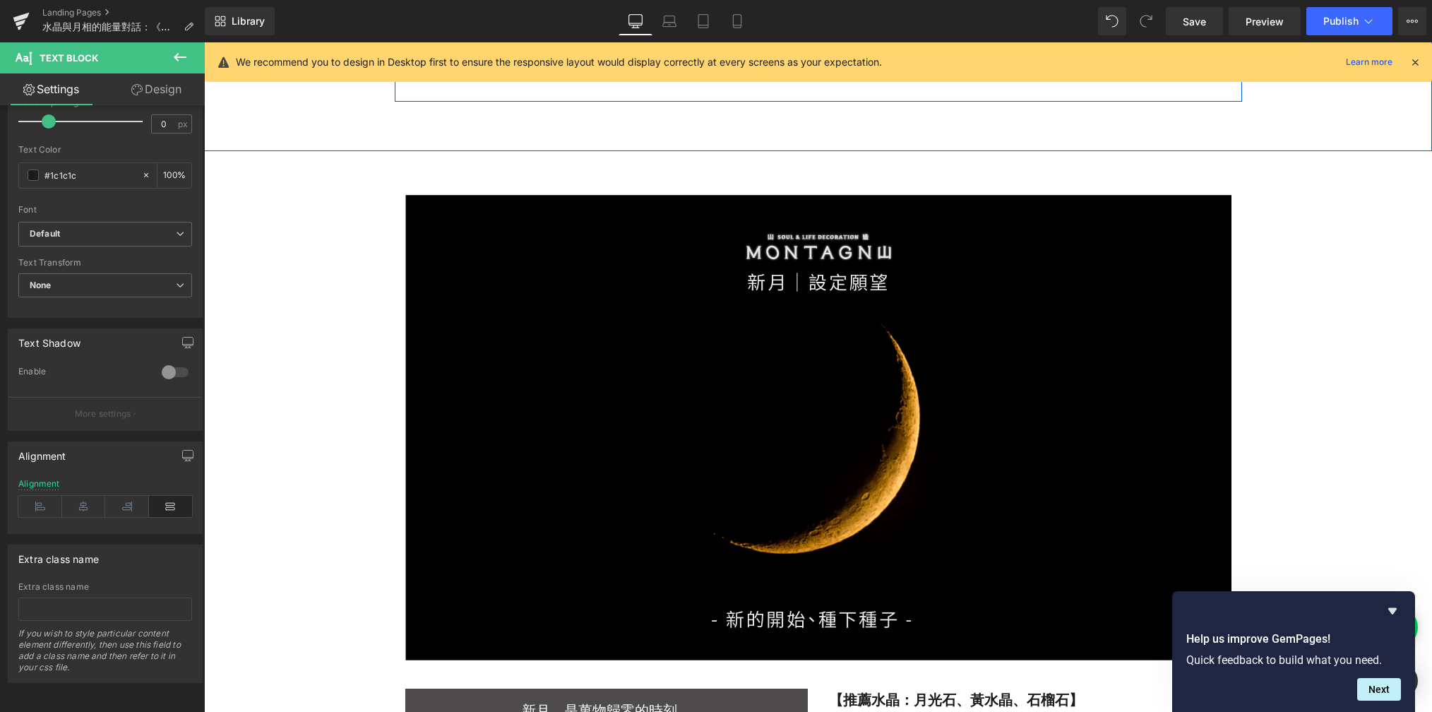
scroll to position [1621, 0]
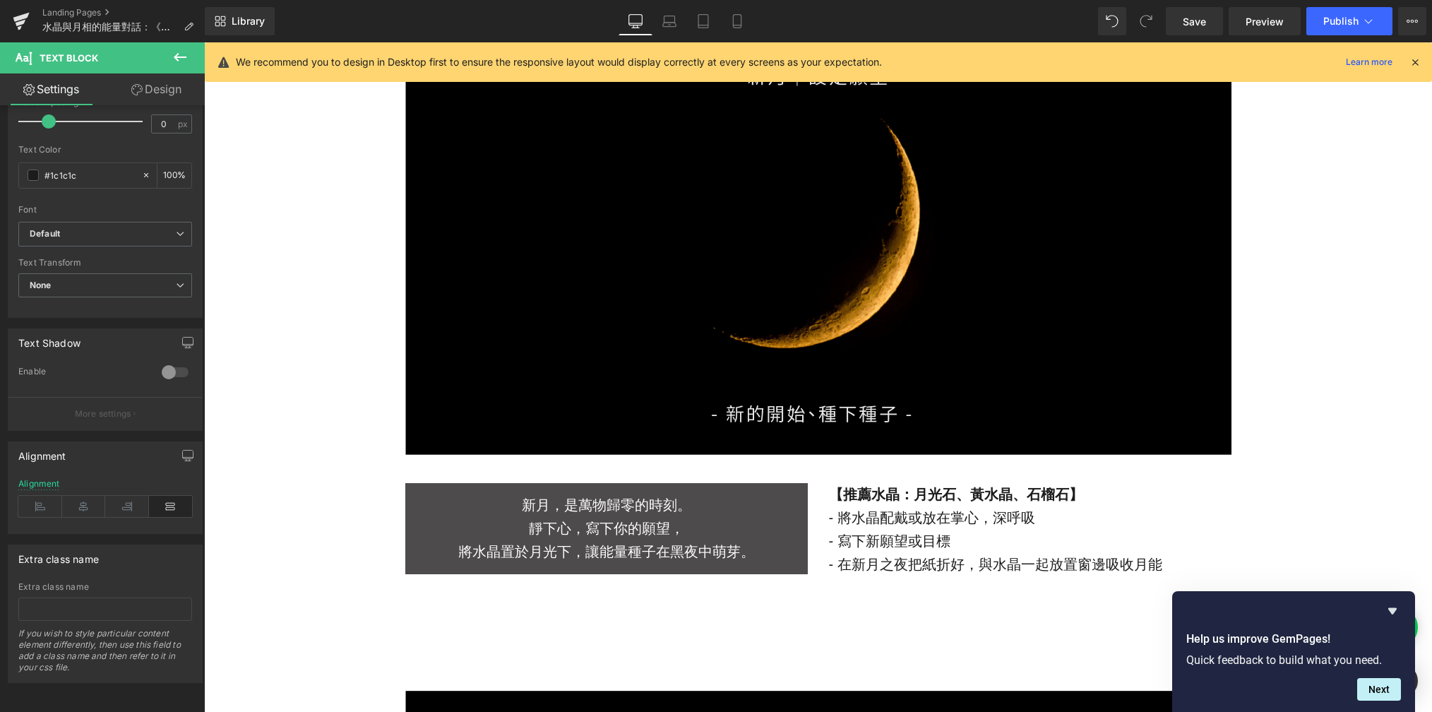
click at [893, 550] on p "- 寫下新願望或目標" at bounding box center [1030, 541] width 403 height 23
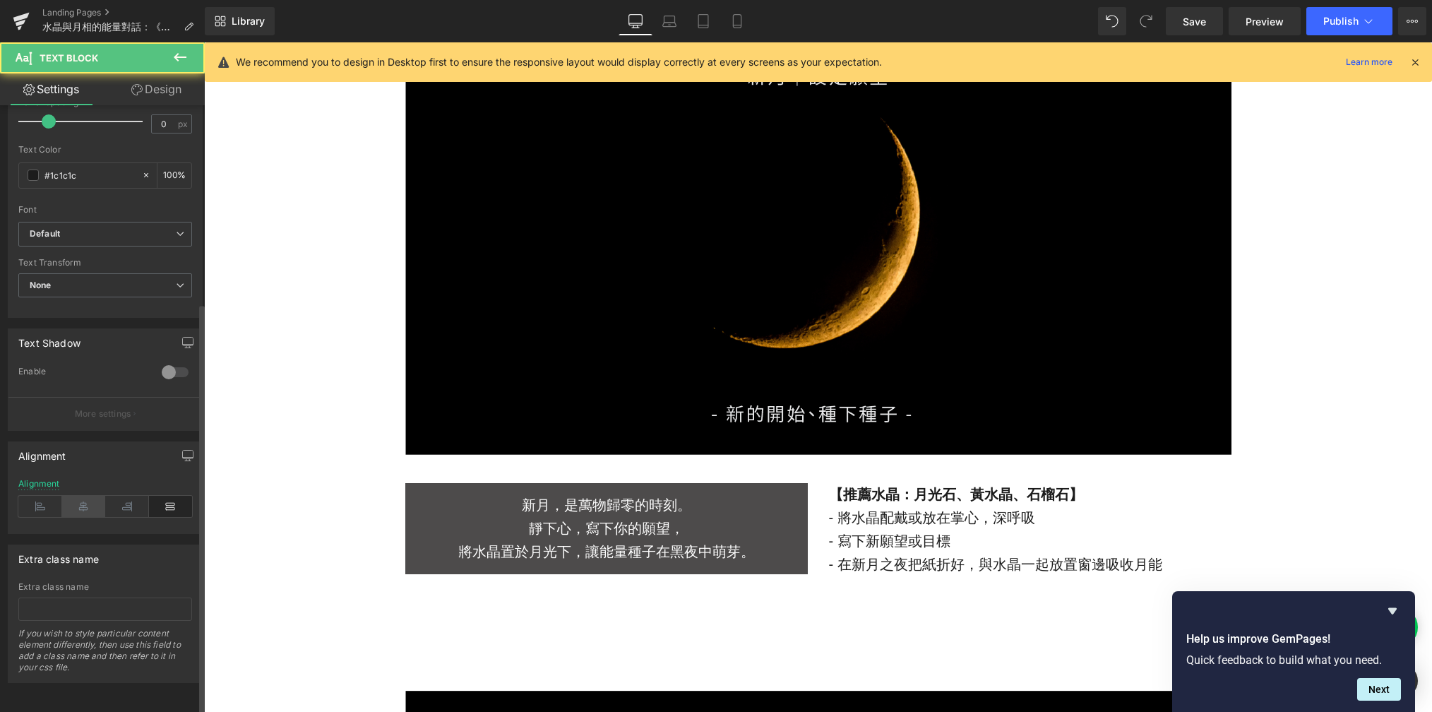
click at [84, 496] on icon at bounding box center [84, 506] width 44 height 21
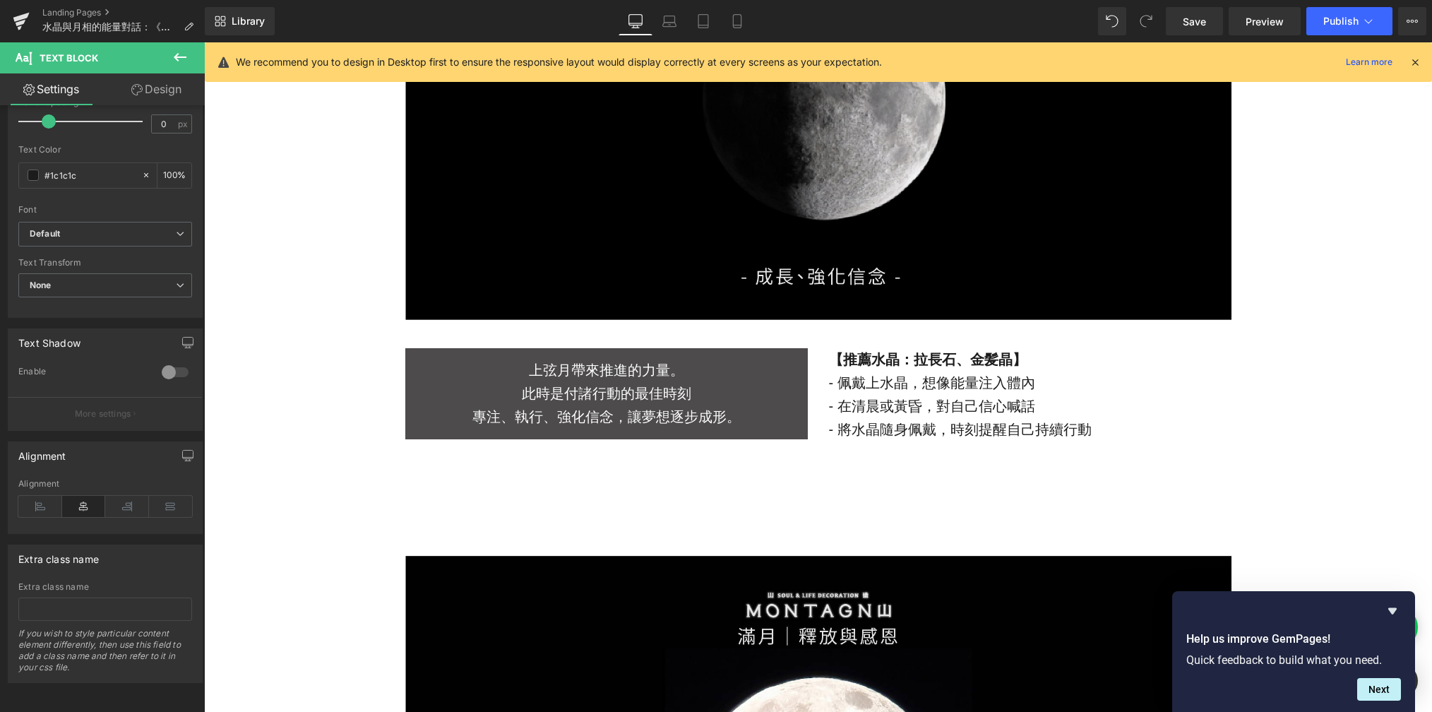
scroll to position [2589, 0]
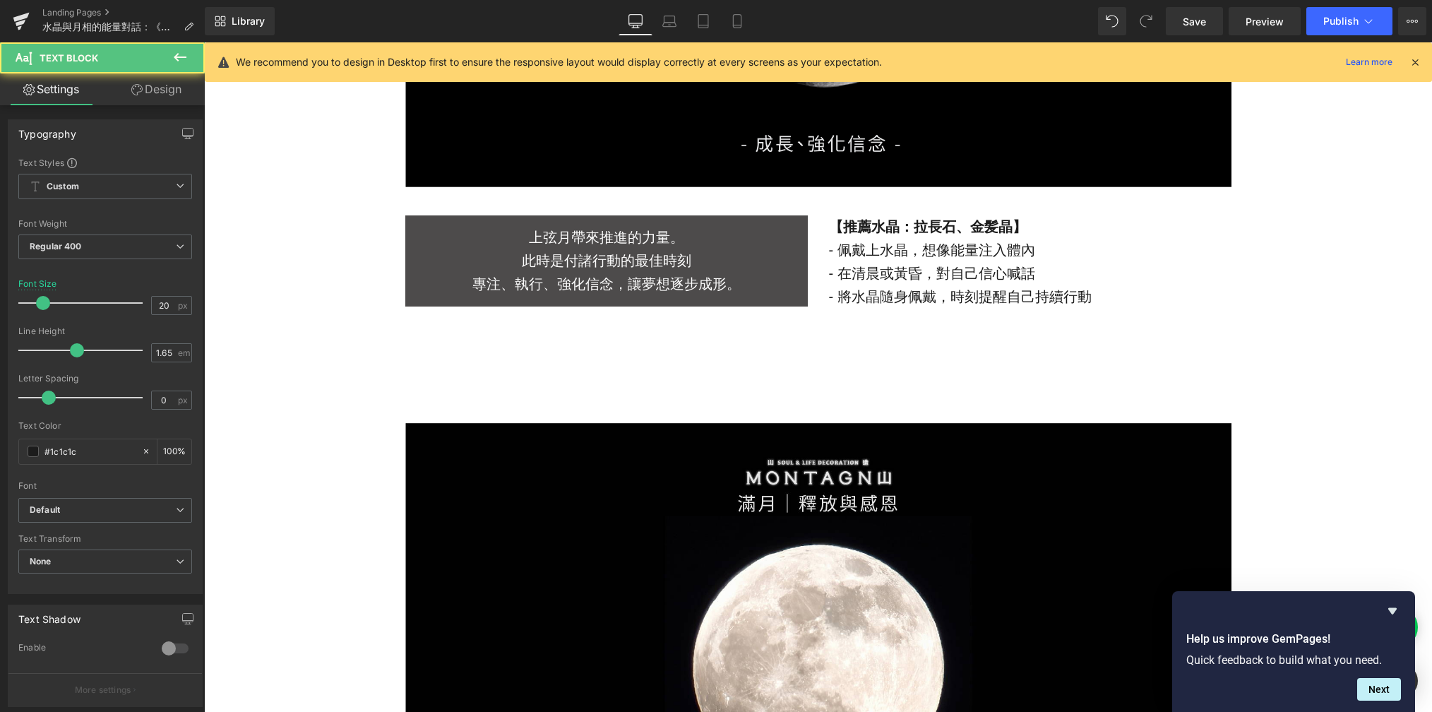
click at [859, 287] on p "- 將水晶隨身佩戴，時刻提醒自己持續行動" at bounding box center [1030, 296] width 403 height 23
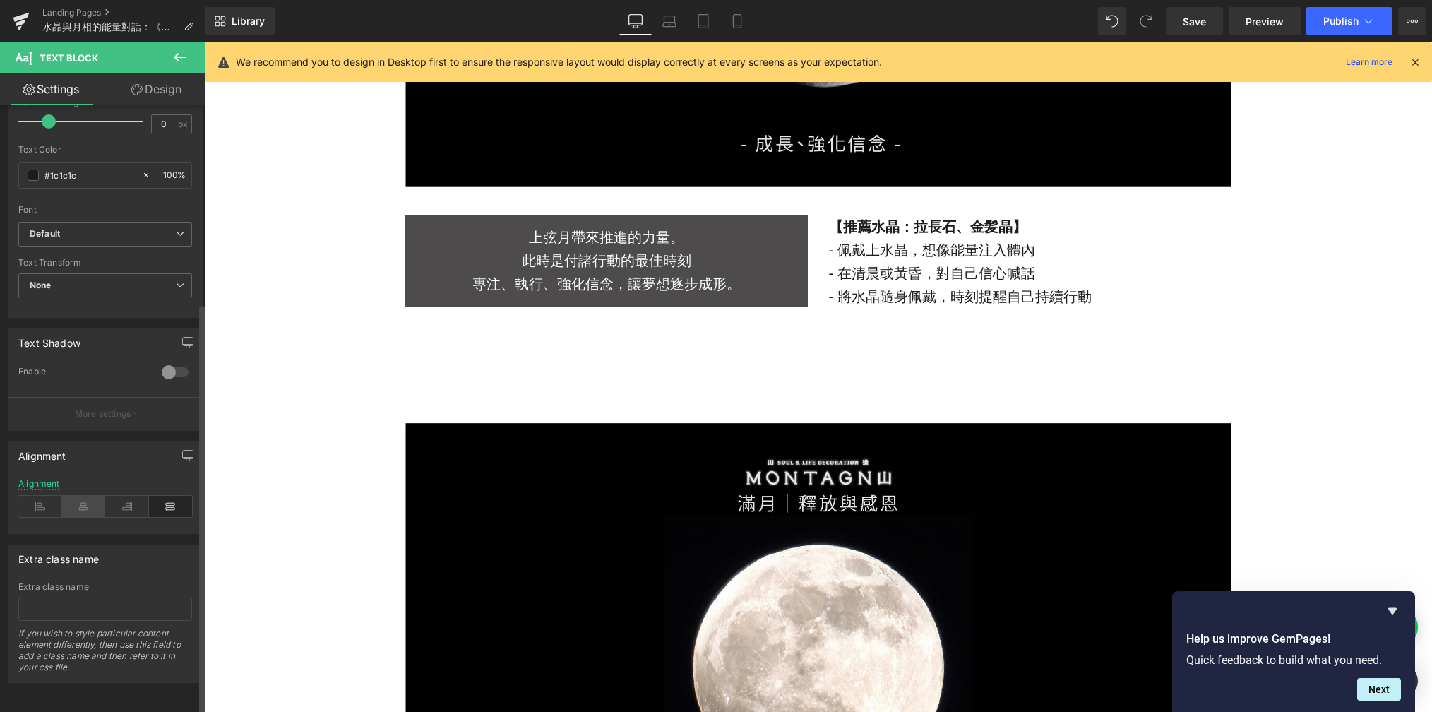
click at [83, 496] on icon at bounding box center [84, 506] width 44 height 21
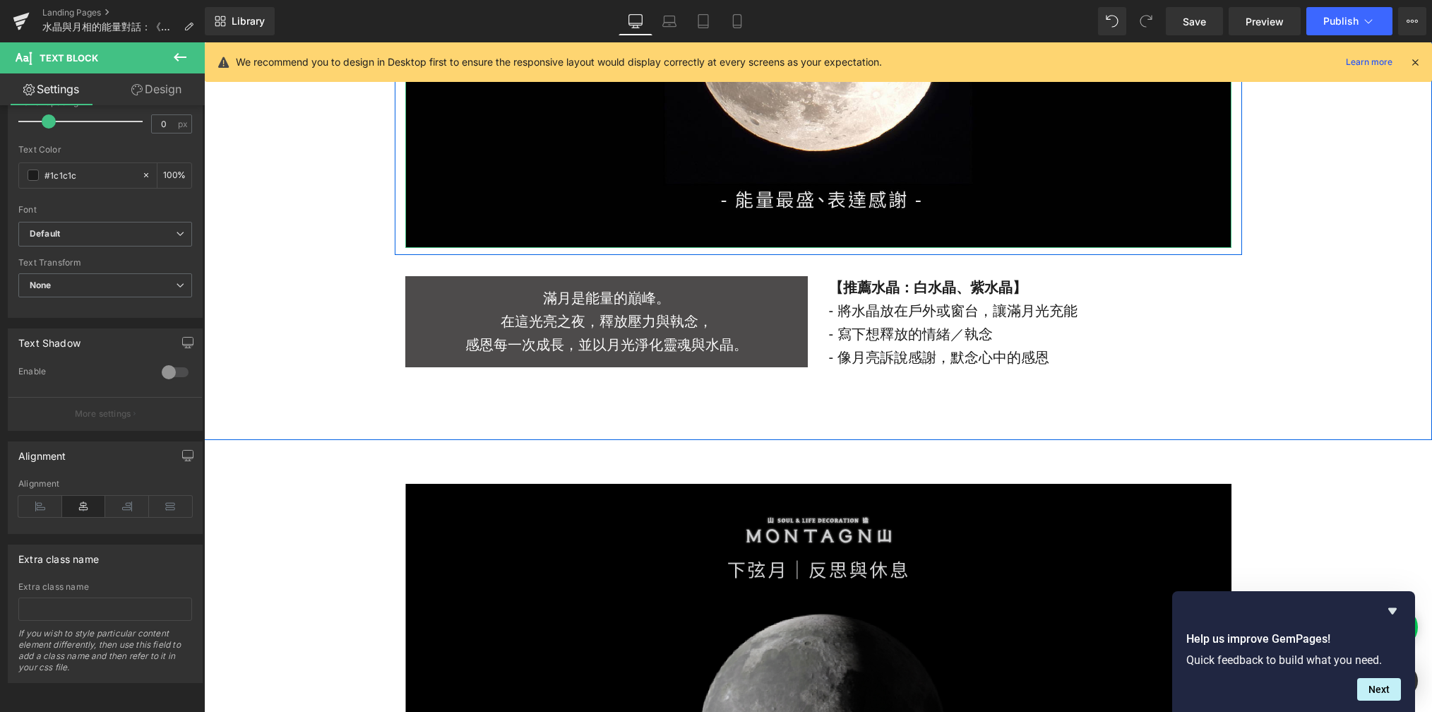
scroll to position [3269, 0]
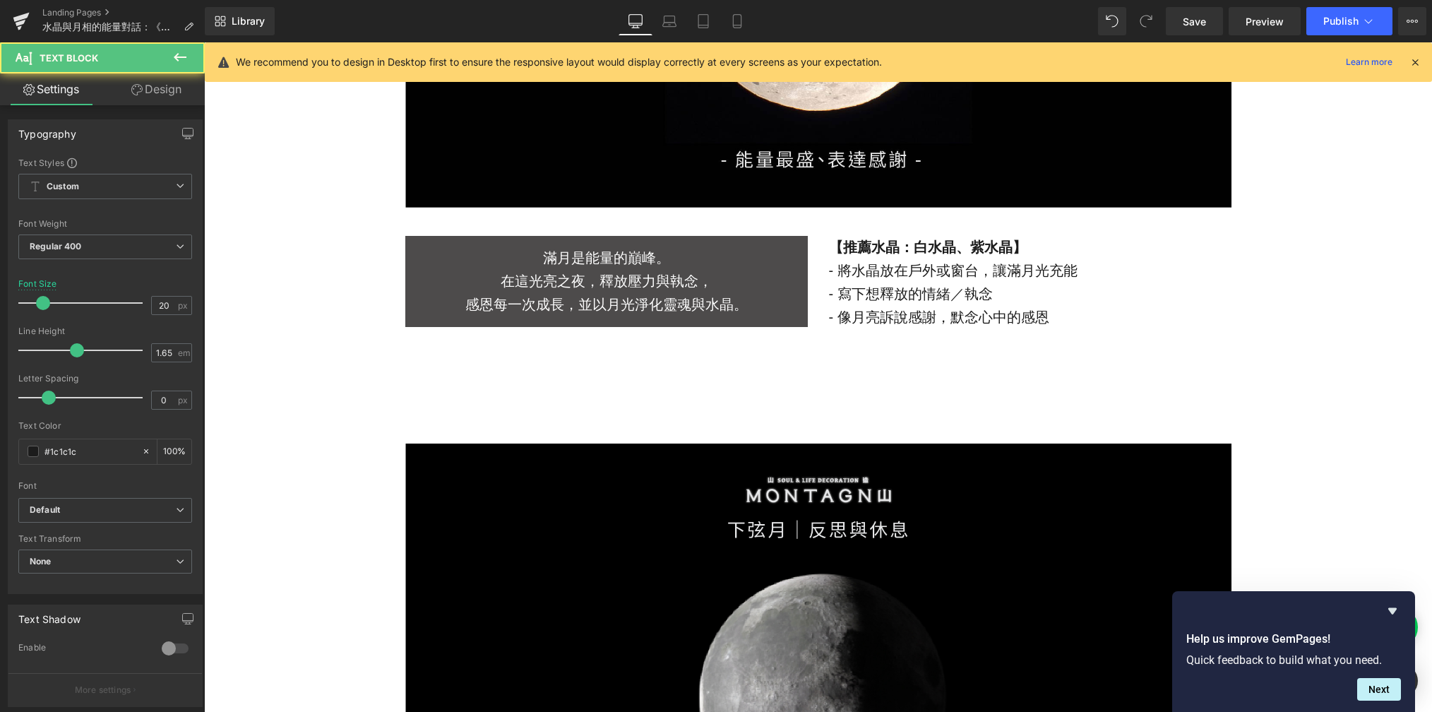
click at [924, 290] on p "- 寫下想釋放的情緒／執念" at bounding box center [1030, 293] width 403 height 23
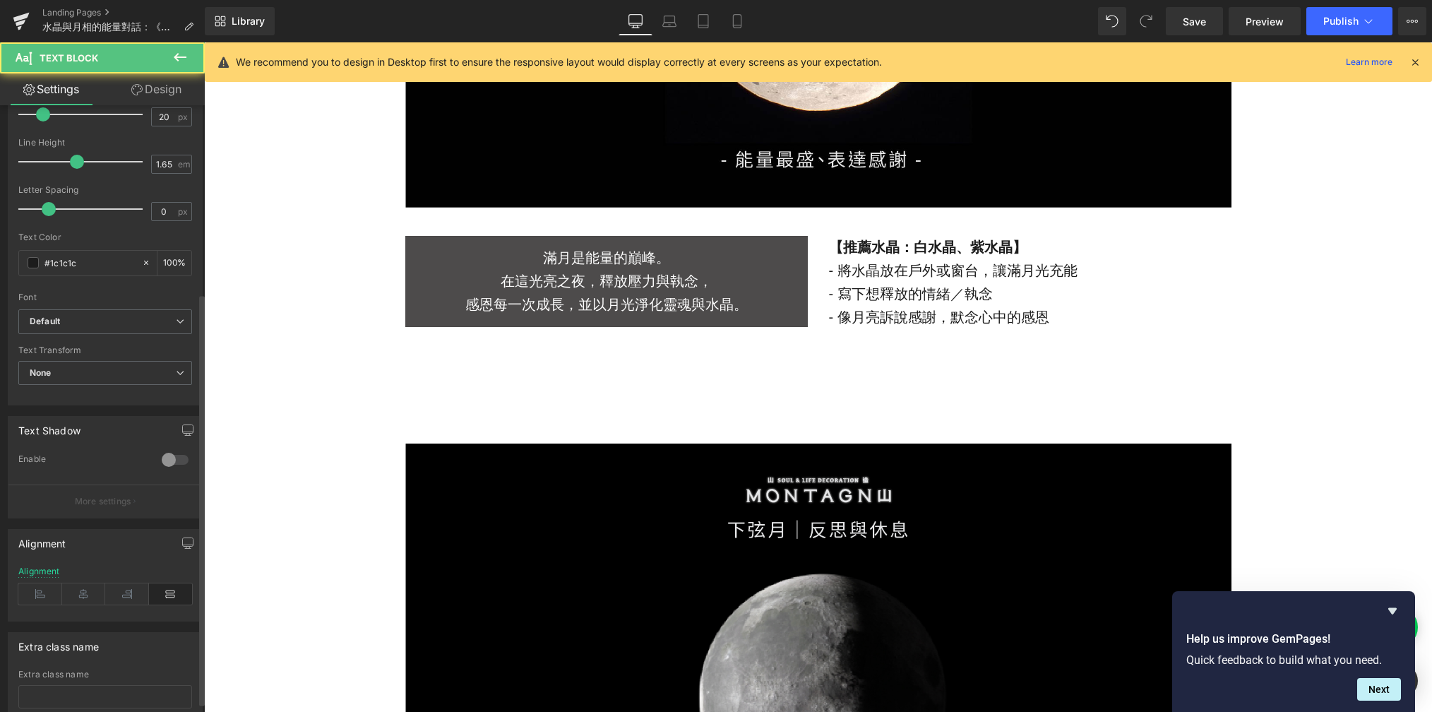
scroll to position [288, 0]
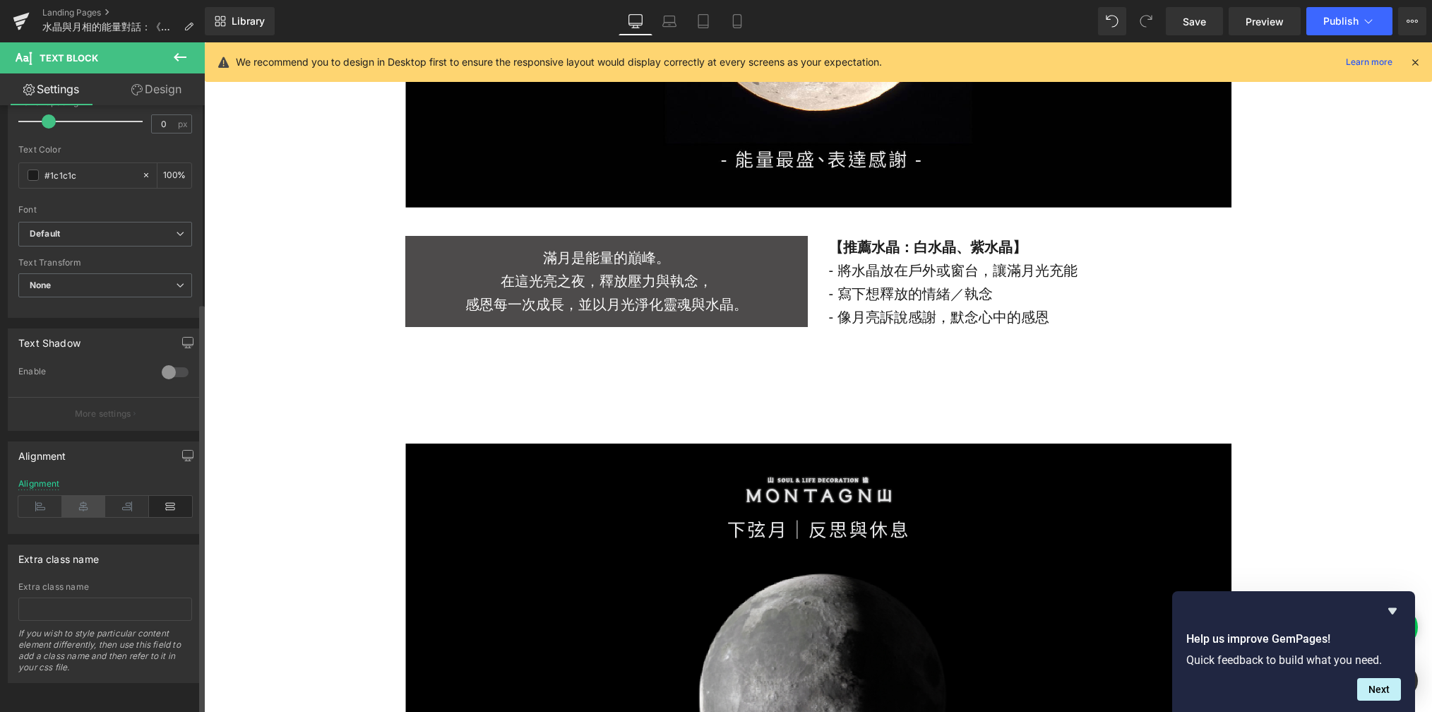
click at [73, 496] on icon at bounding box center [84, 506] width 44 height 21
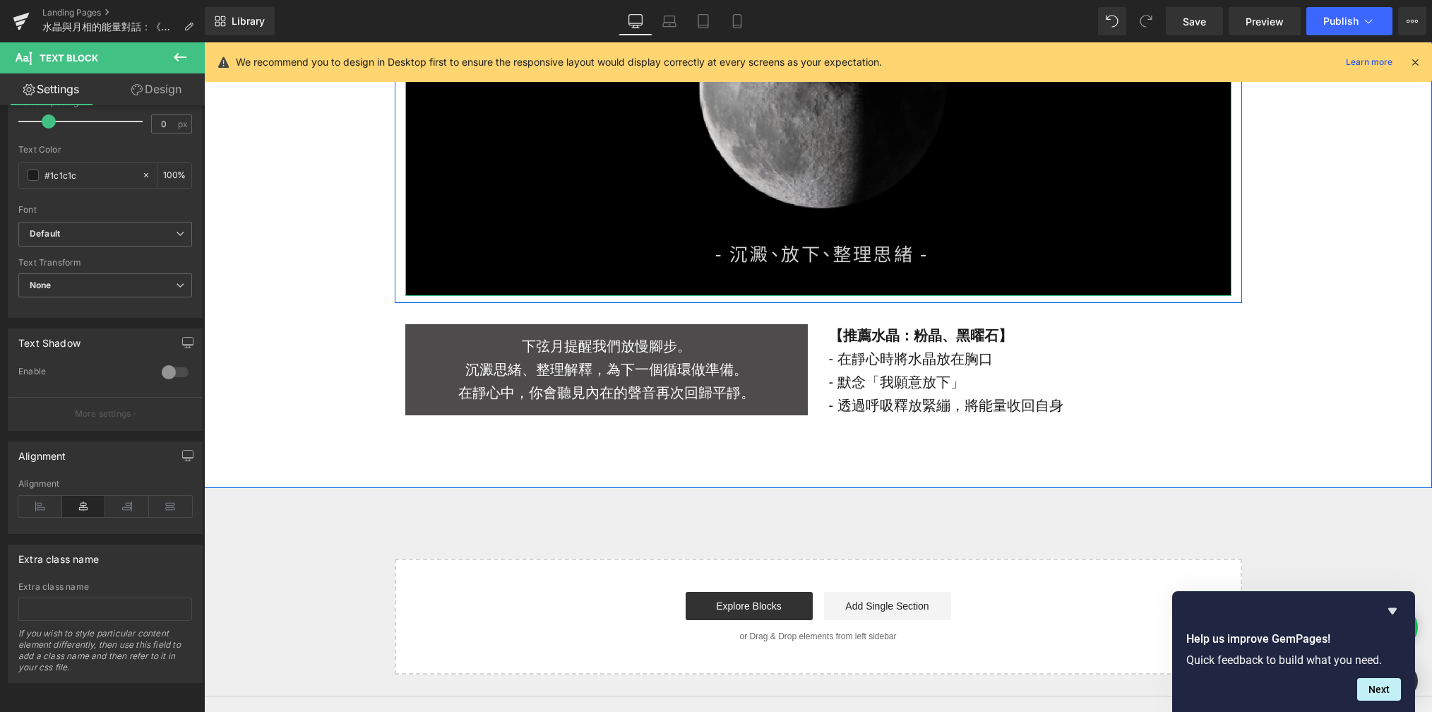
scroll to position [3967, 0]
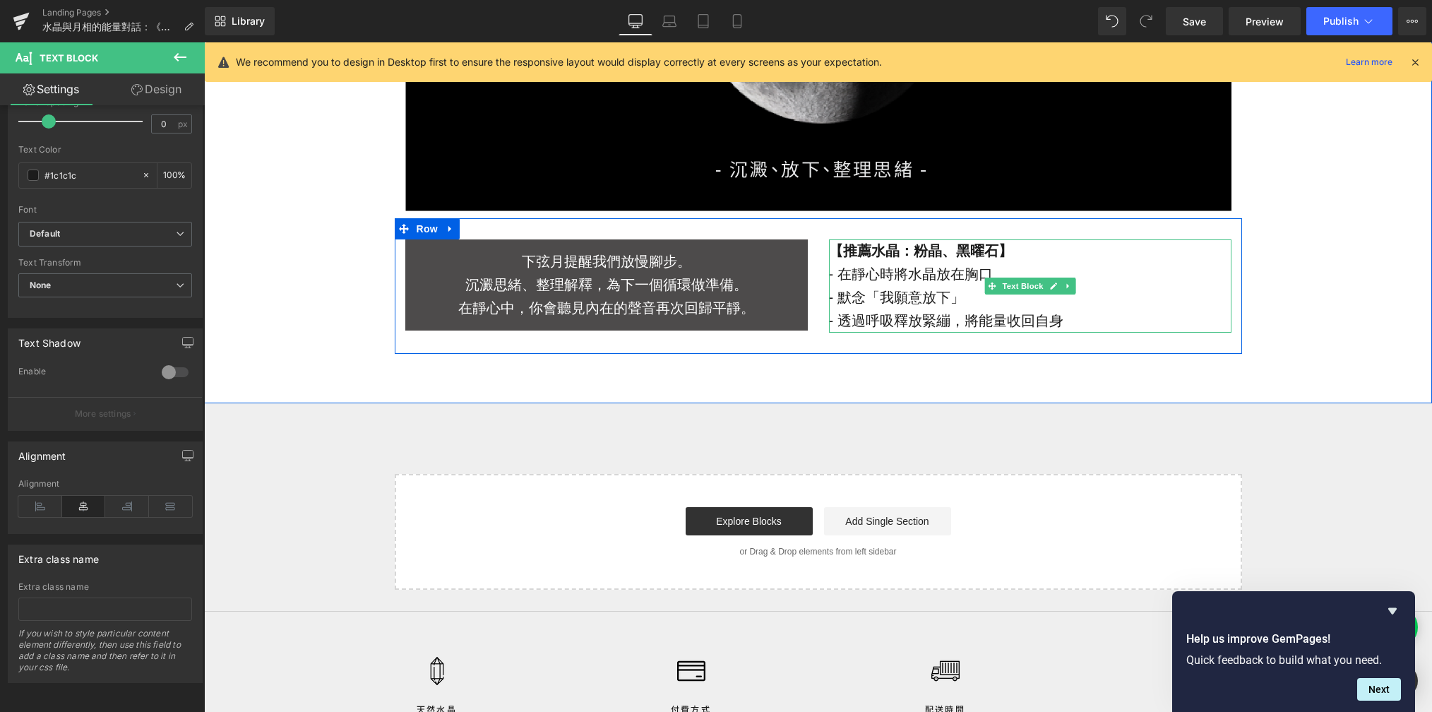
click at [921, 286] on p "- 在靜心時將水晶放在胸口" at bounding box center [1030, 274] width 403 height 23
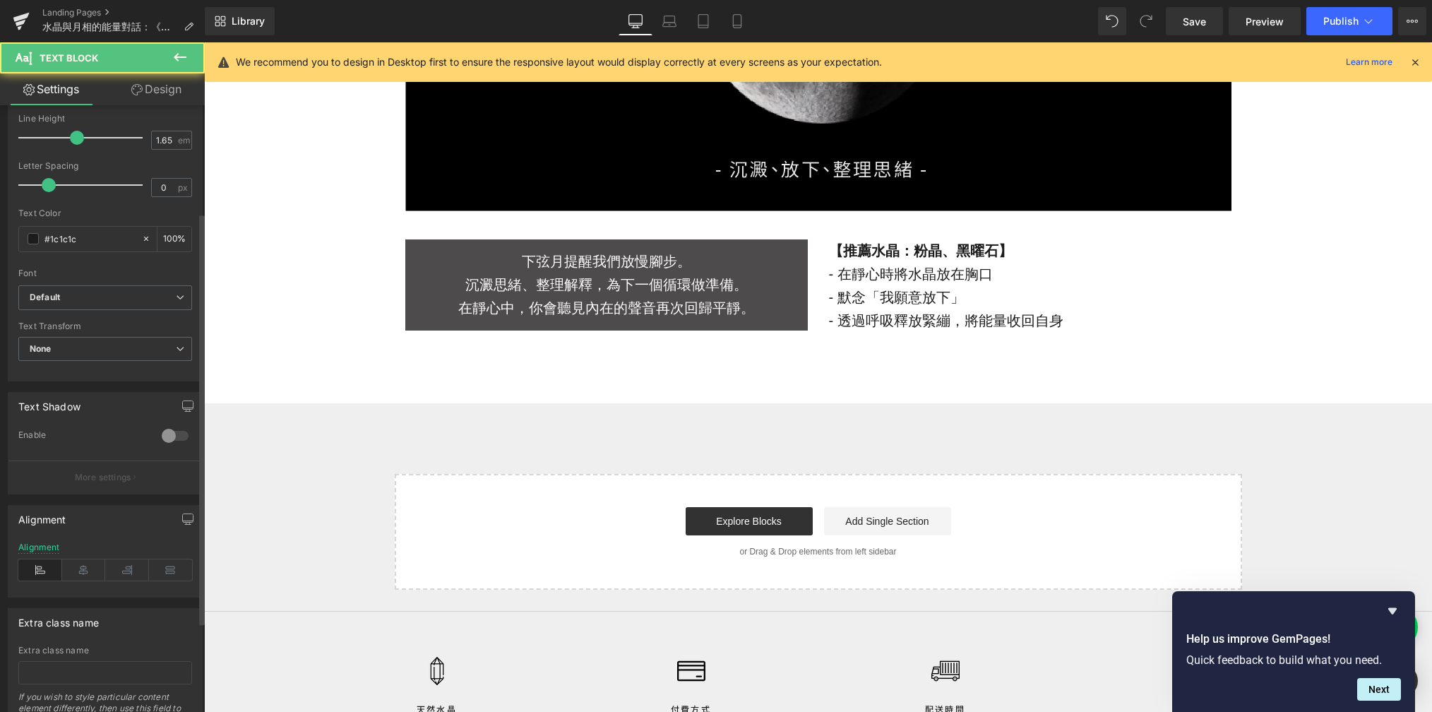
scroll to position [288, 0]
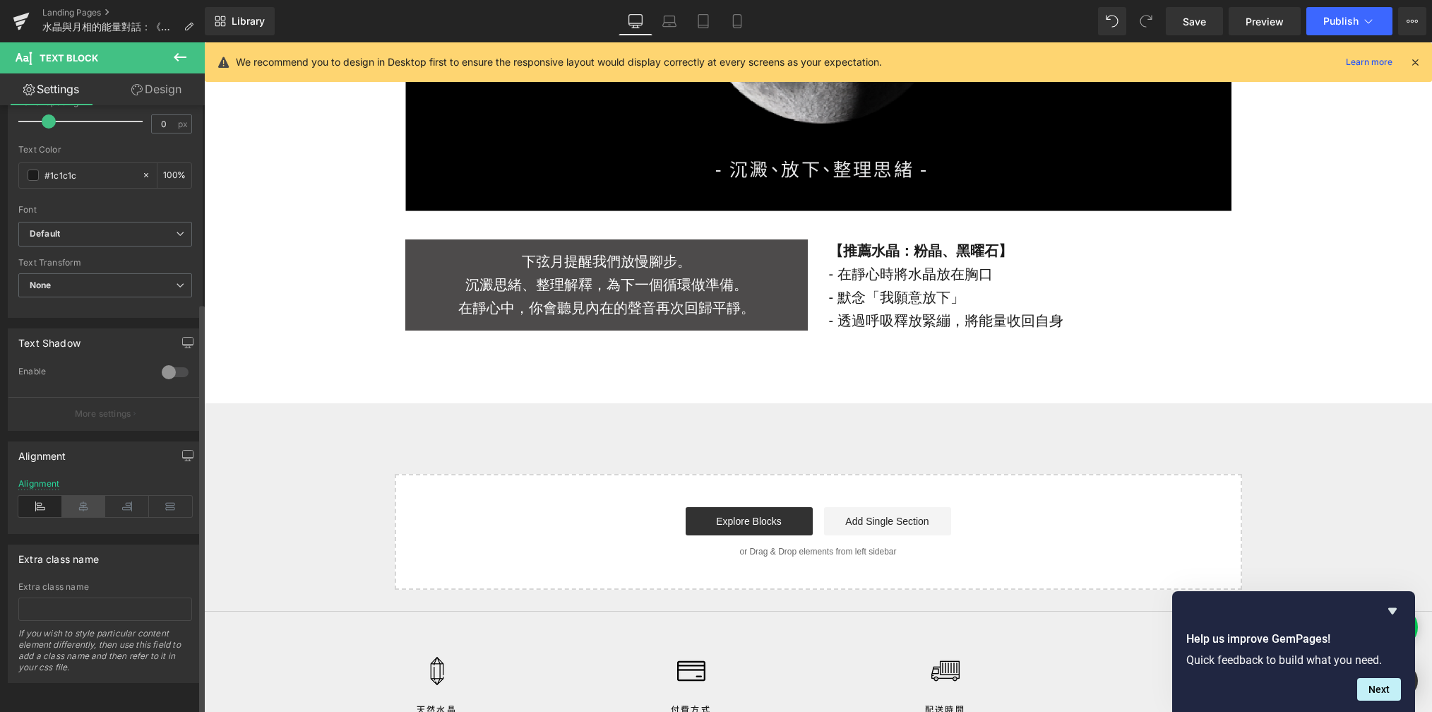
click at [74, 501] on icon at bounding box center [84, 506] width 44 height 21
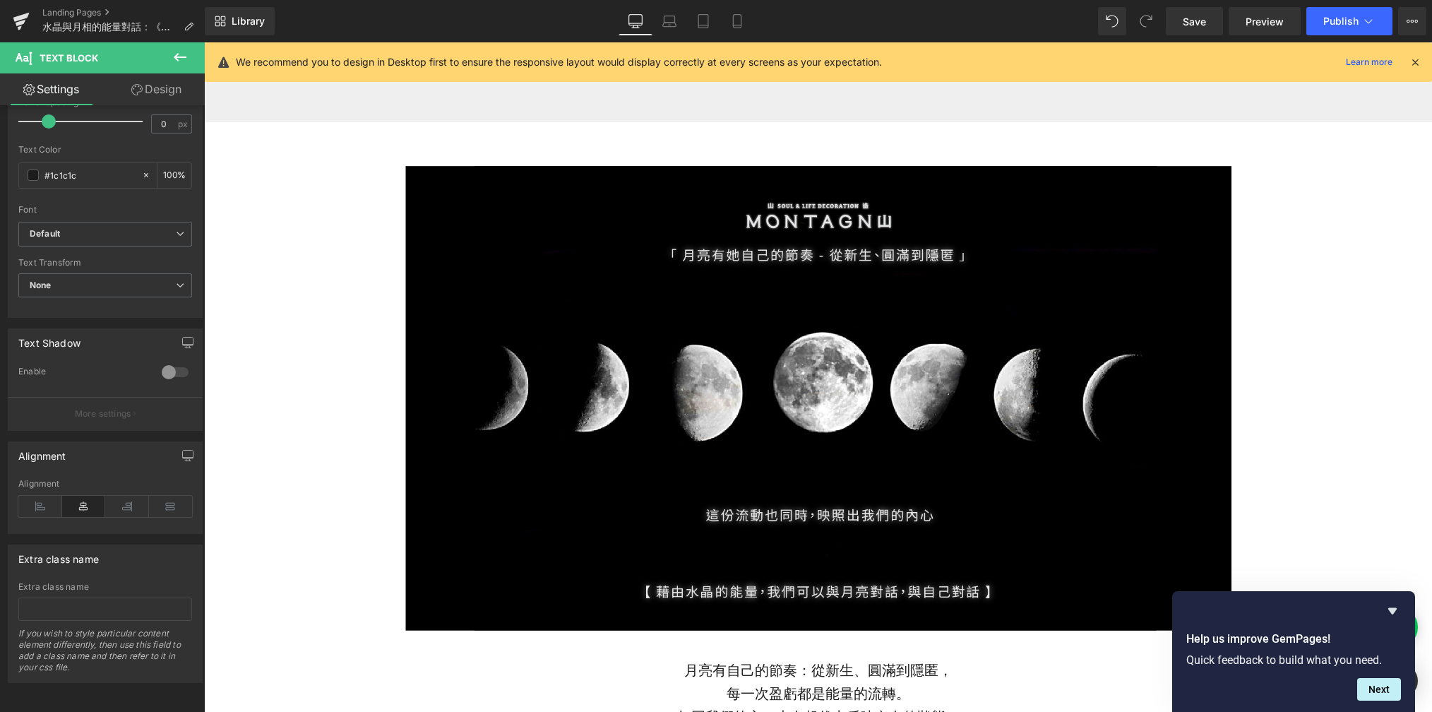
scroll to position [729, 0]
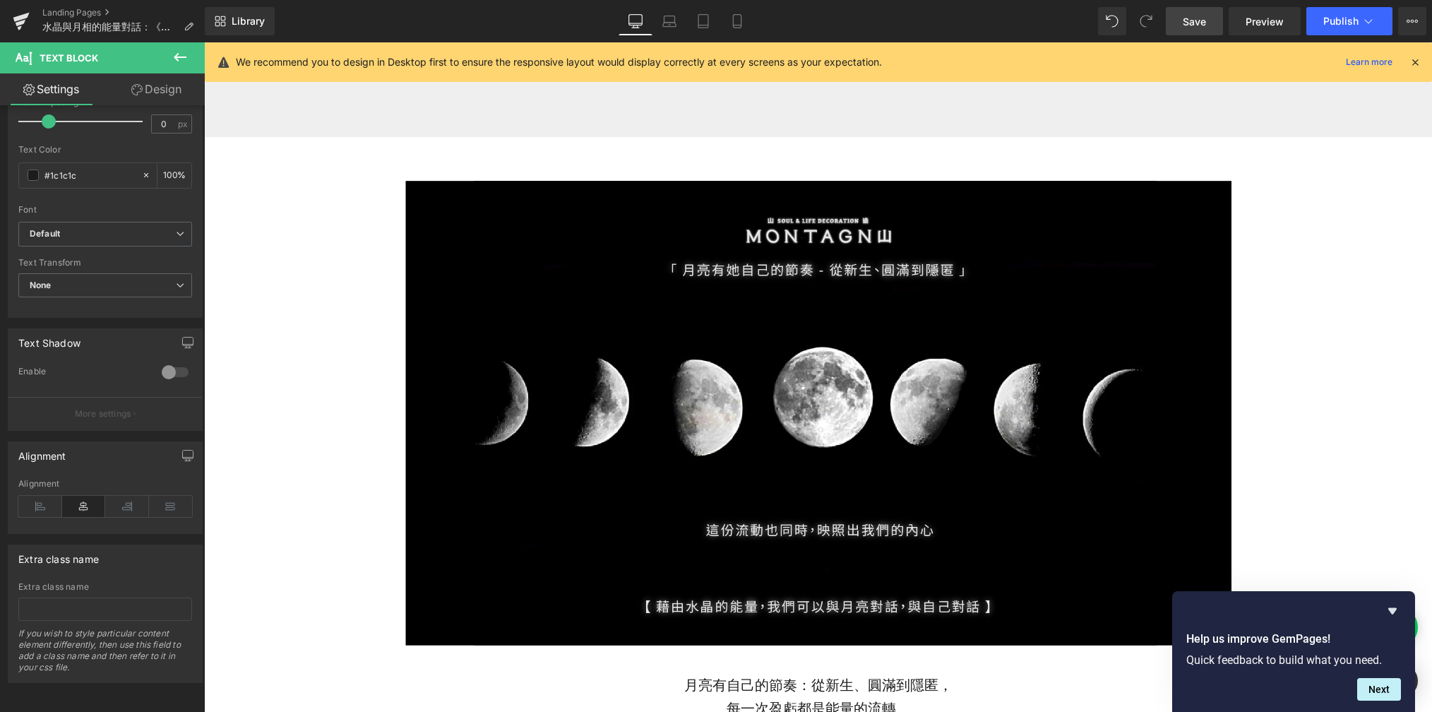
click at [1189, 18] on span "Save" at bounding box center [1194, 21] width 23 height 15
click at [725, 15] on link "Mobile" at bounding box center [737, 21] width 34 height 28
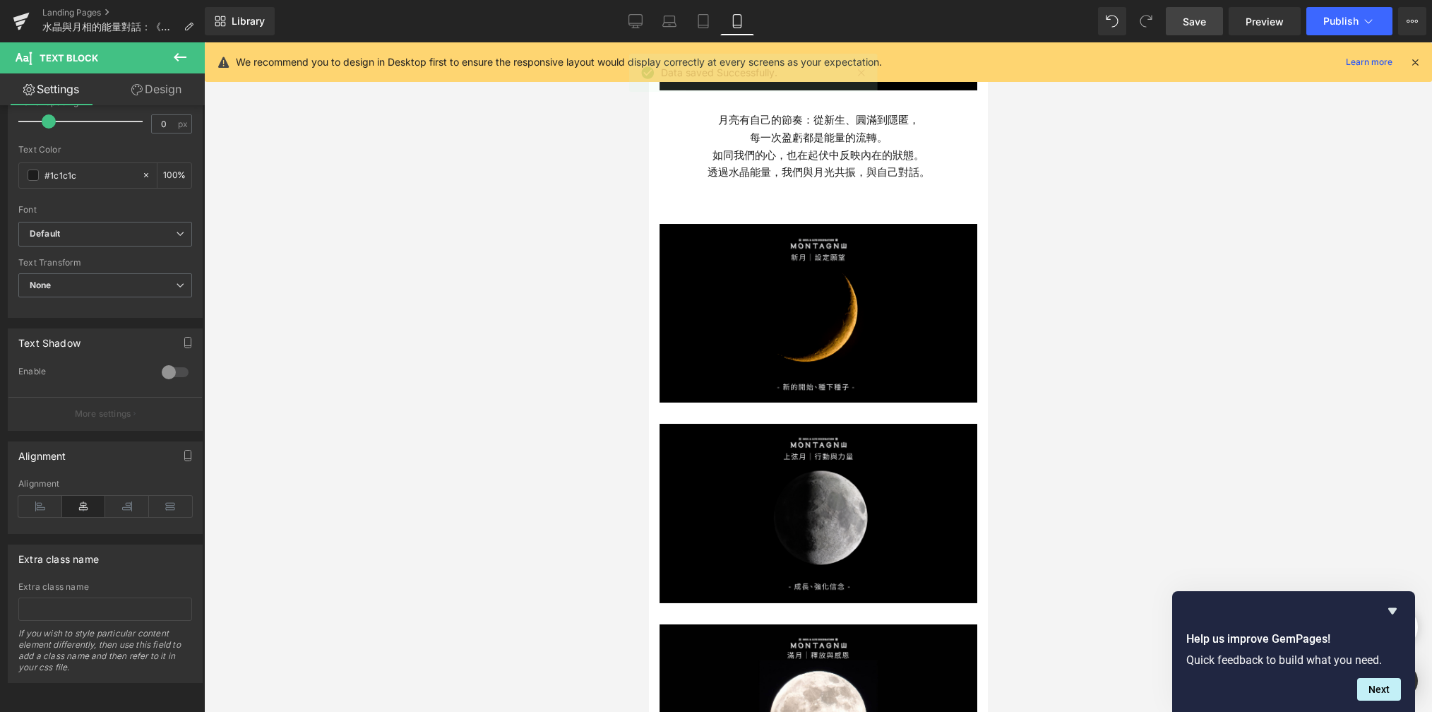
scroll to position [689, 0]
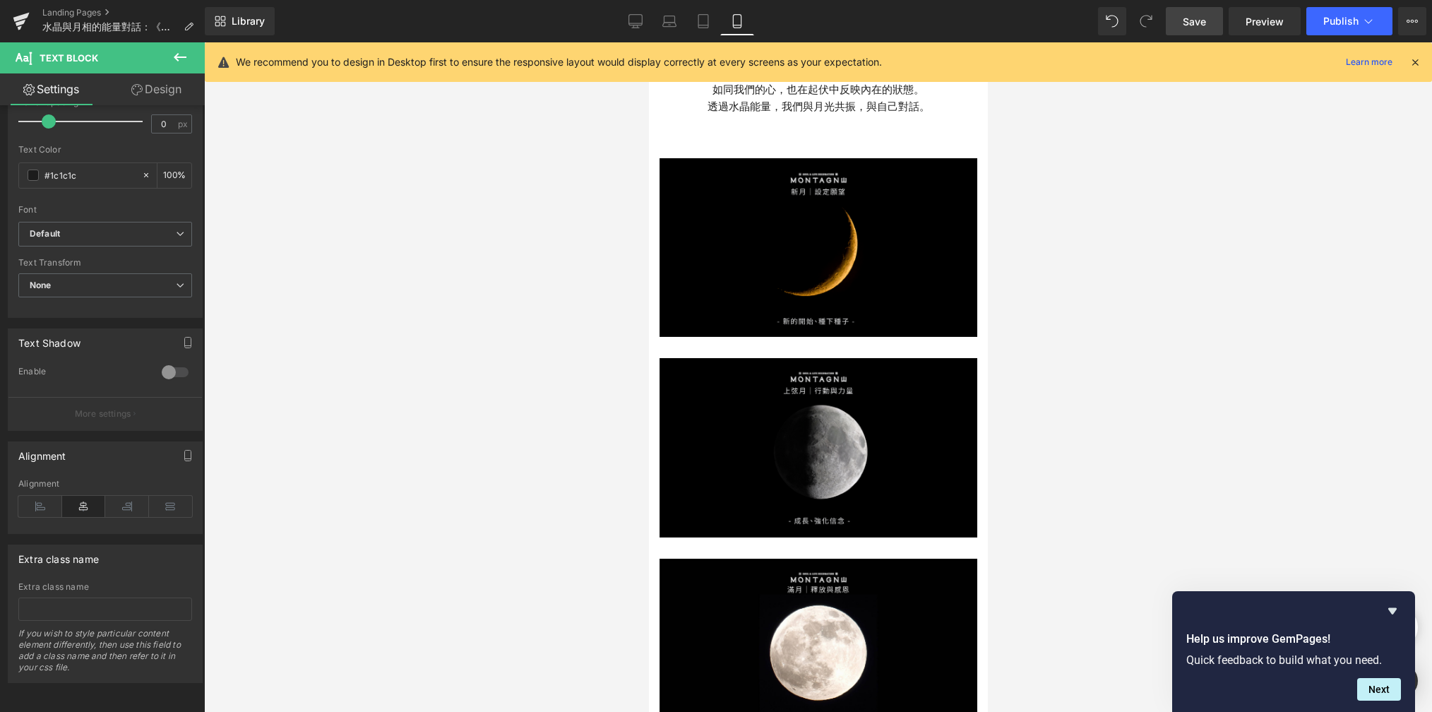
click at [172, 64] on icon at bounding box center [180, 57] width 17 height 17
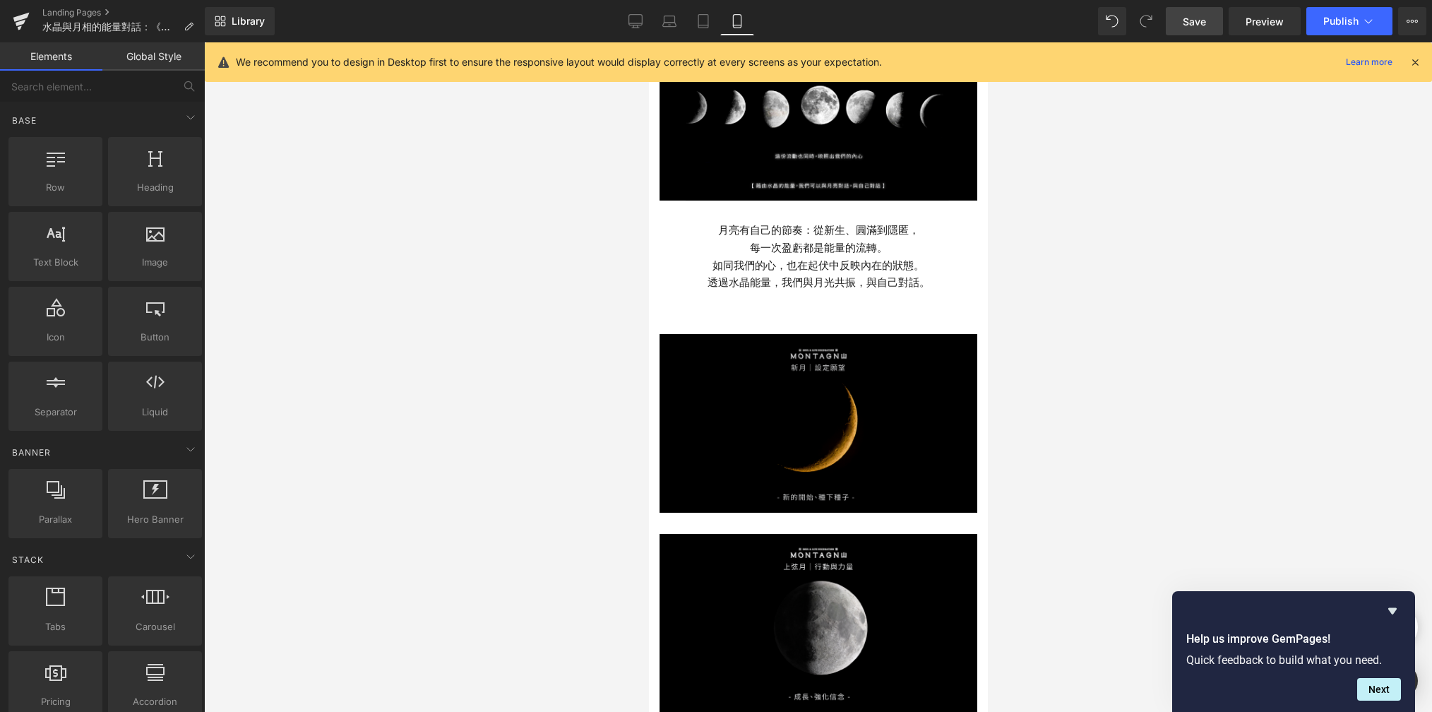
scroll to position [504, 0]
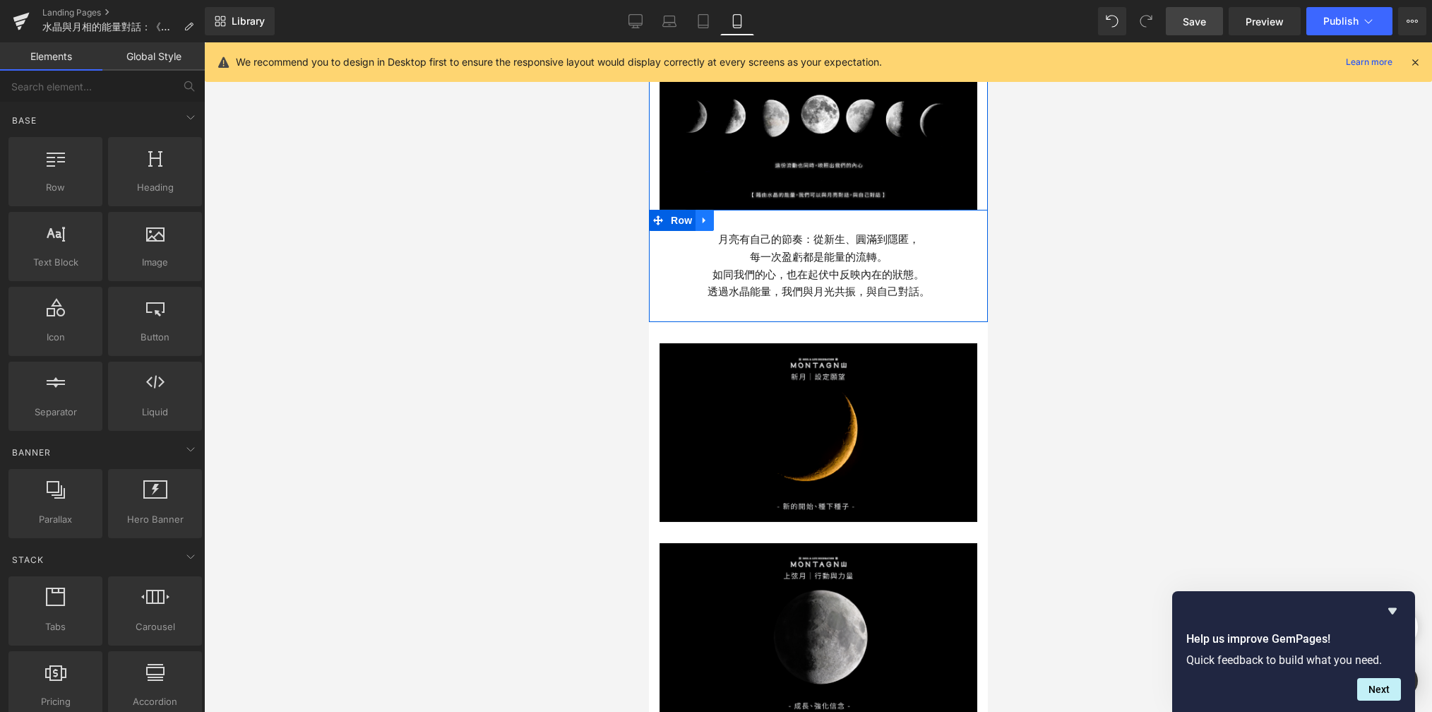
click at [700, 215] on icon at bounding box center [704, 220] width 10 height 11
click at [718, 215] on icon at bounding box center [723, 220] width 10 height 10
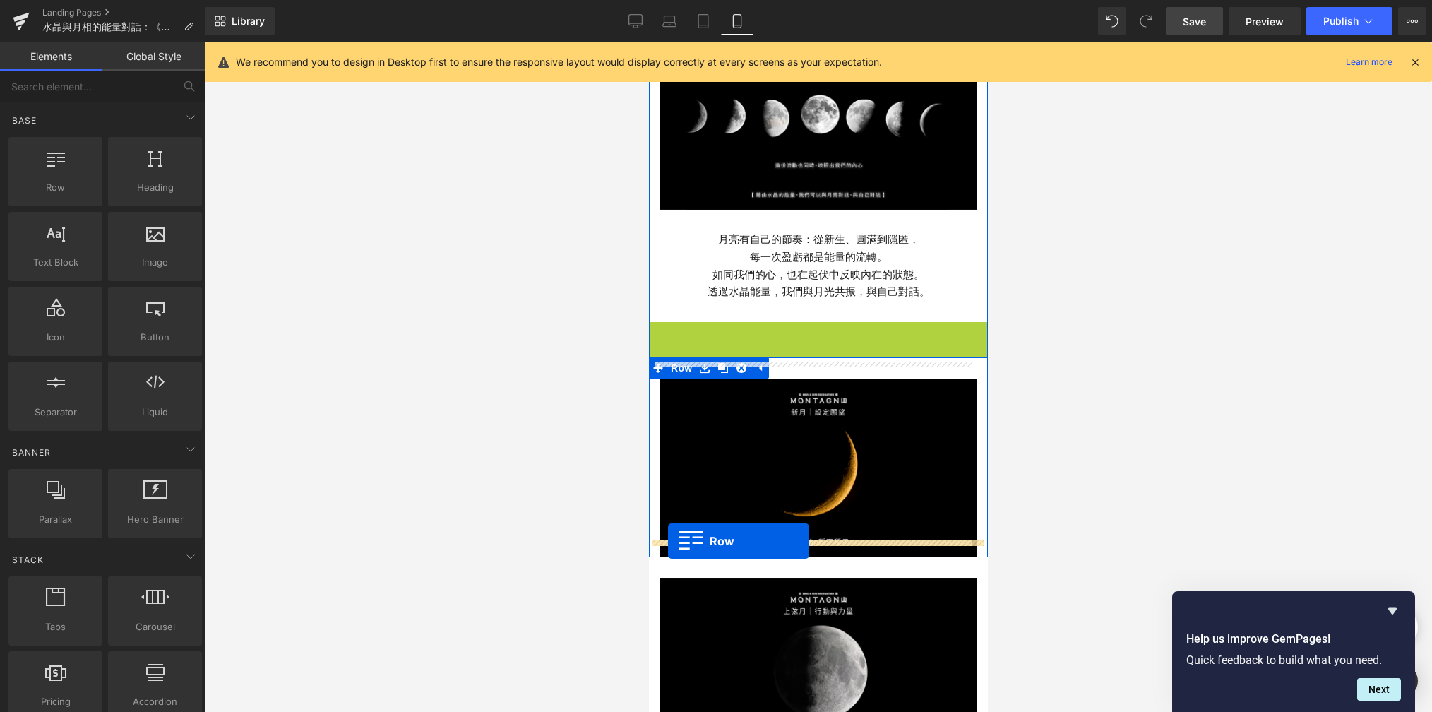
drag, startPoint x: 654, startPoint y: 315, endPoint x: 668, endPoint y: 541, distance: 226.4
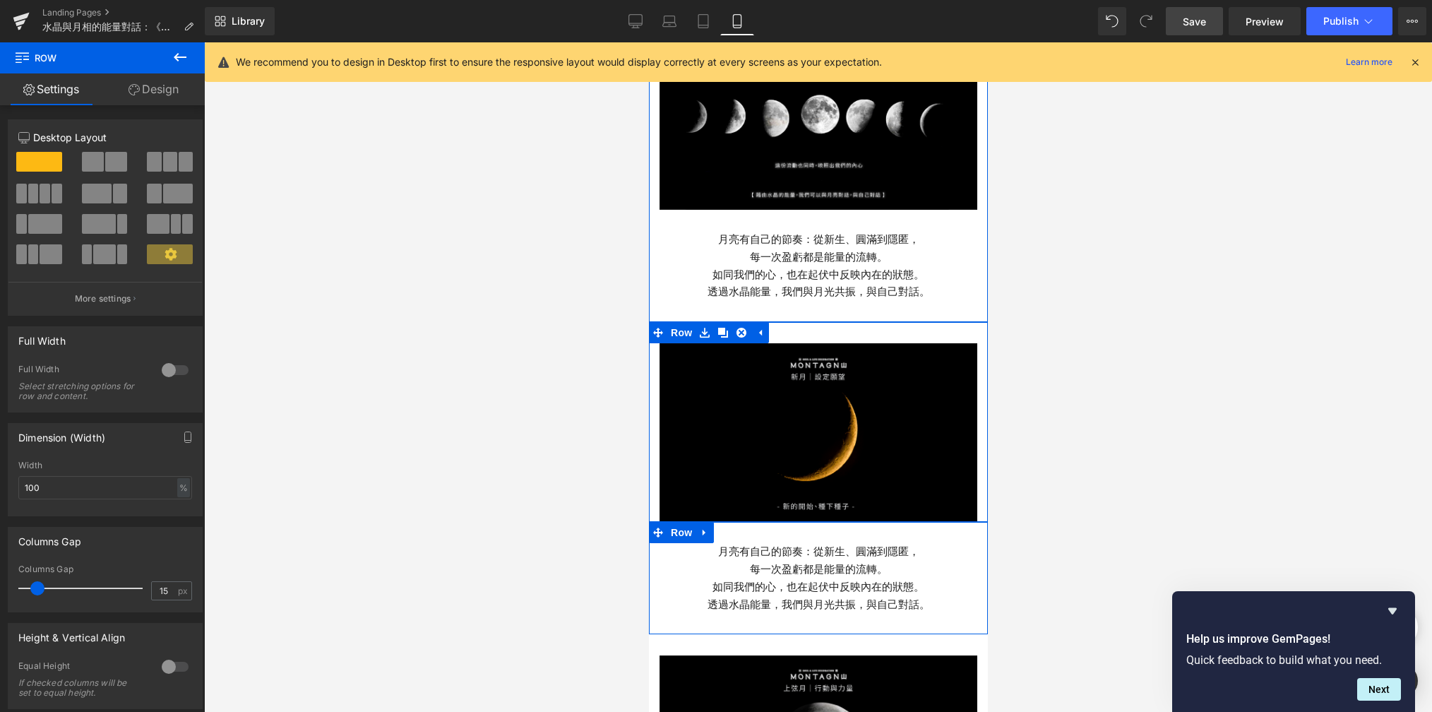
click at [161, 100] on link "Design" at bounding box center [153, 89] width 102 height 32
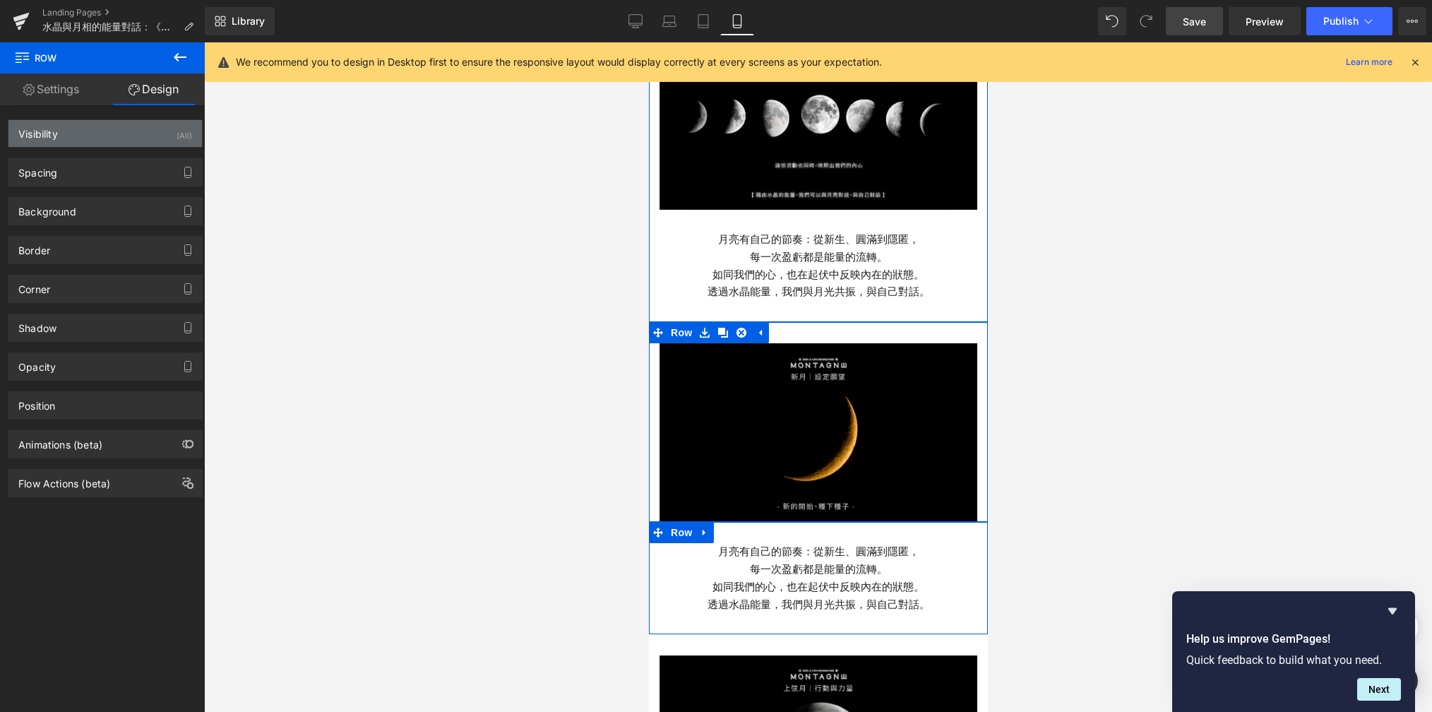
click at [146, 146] on div "Visibility (All)" at bounding box center [105, 133] width 194 height 27
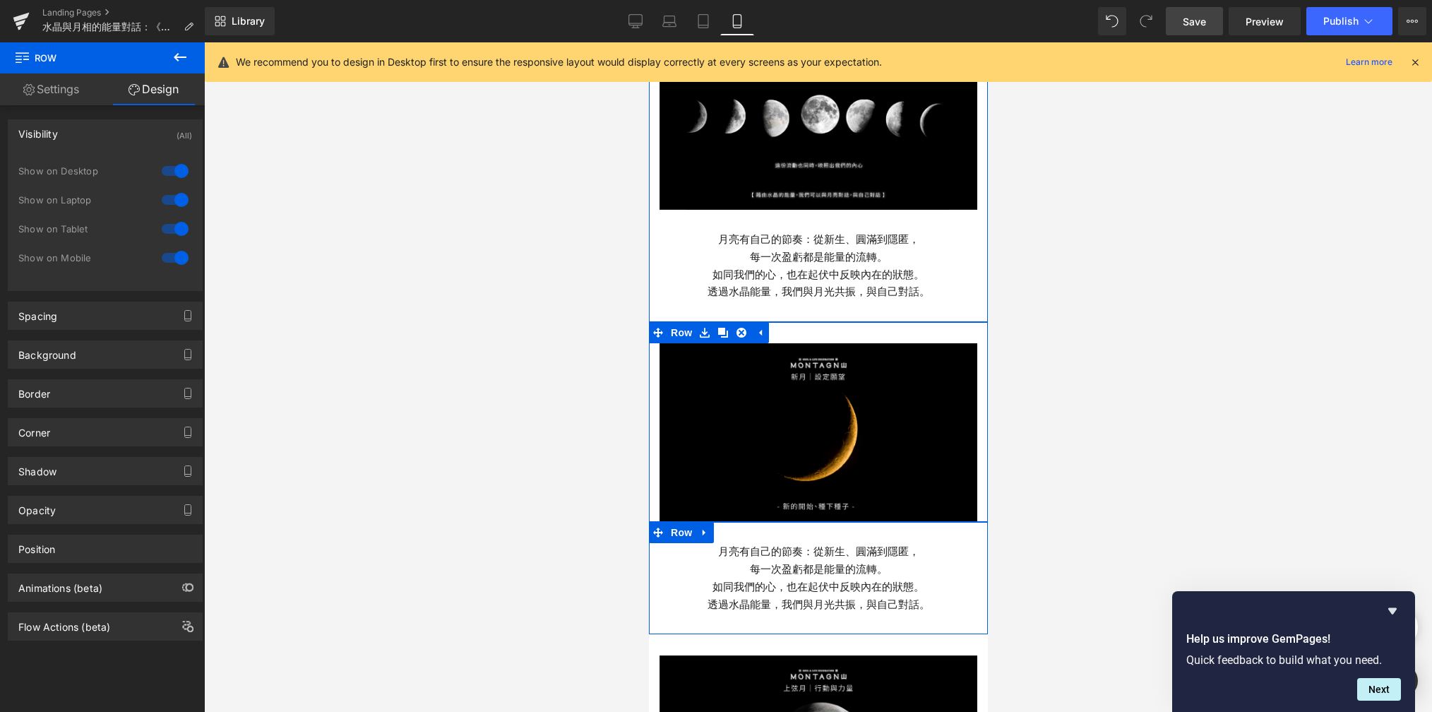
click at [176, 174] on div at bounding box center [175, 171] width 34 height 23
click at [176, 196] on div at bounding box center [175, 200] width 34 height 23
click at [176, 219] on div at bounding box center [175, 229] width 34 height 23
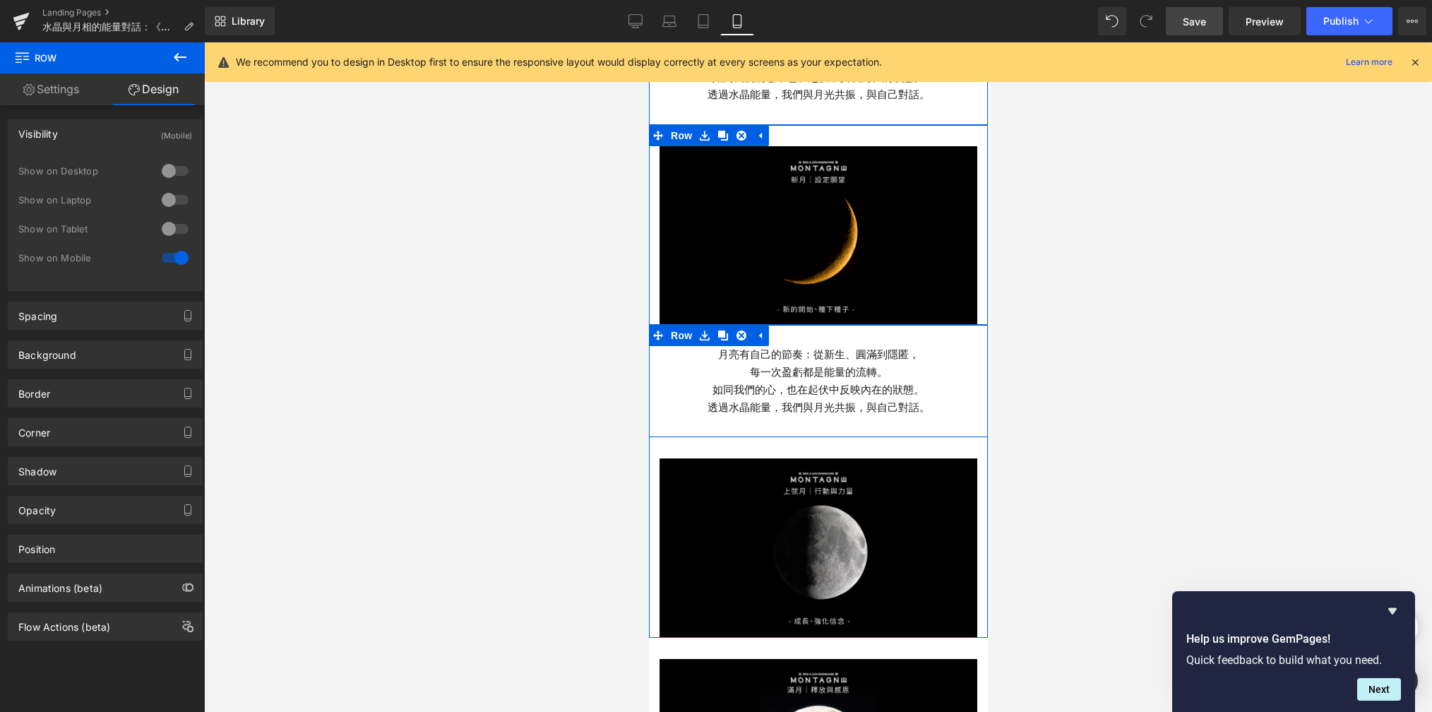
scroll to position [759, 0]
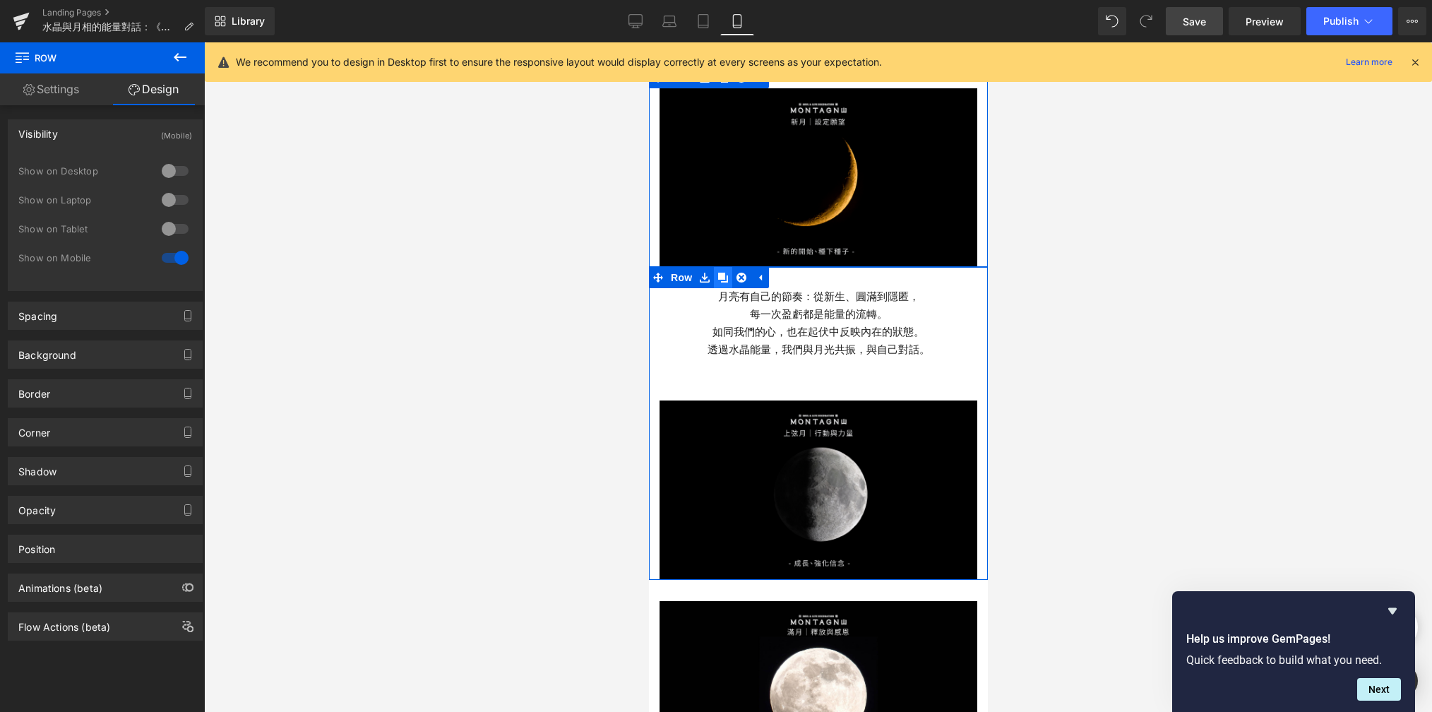
click at [718, 273] on icon at bounding box center [723, 278] width 10 height 11
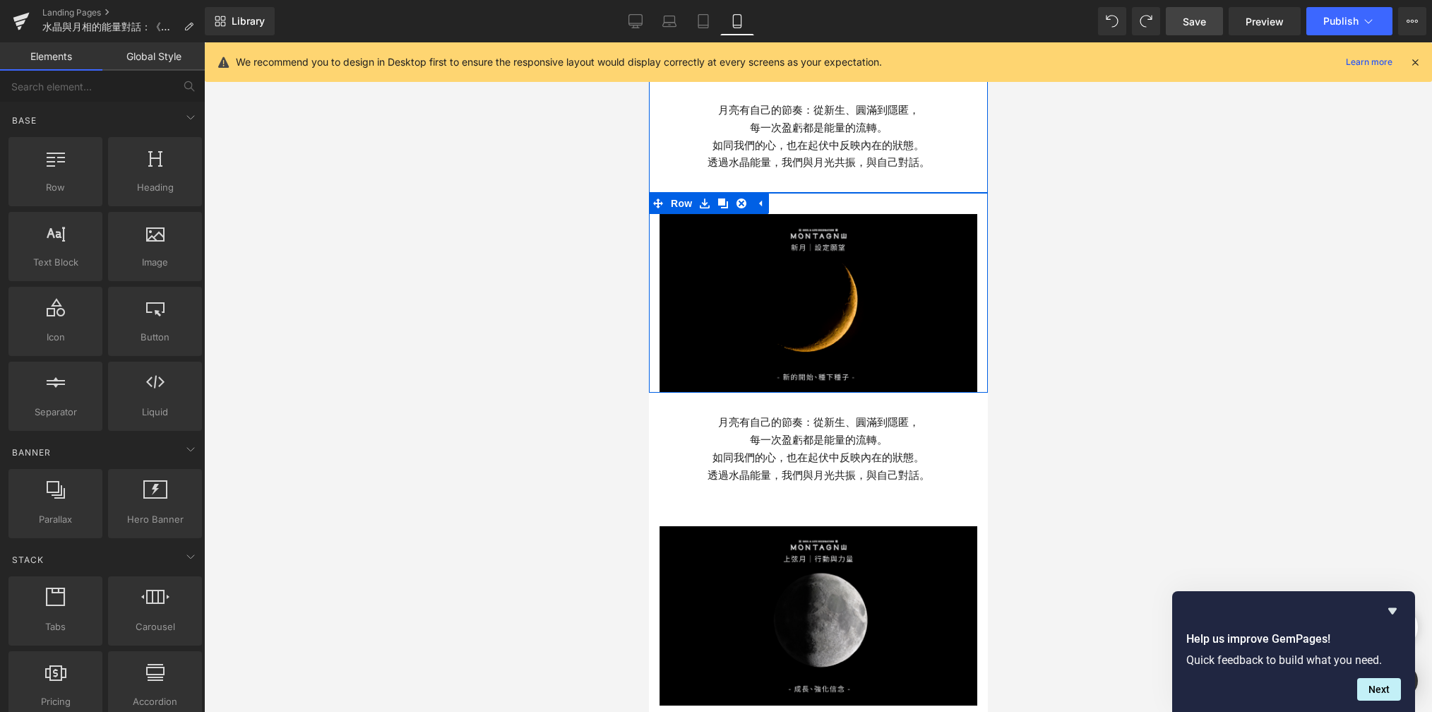
scroll to position [629, 0]
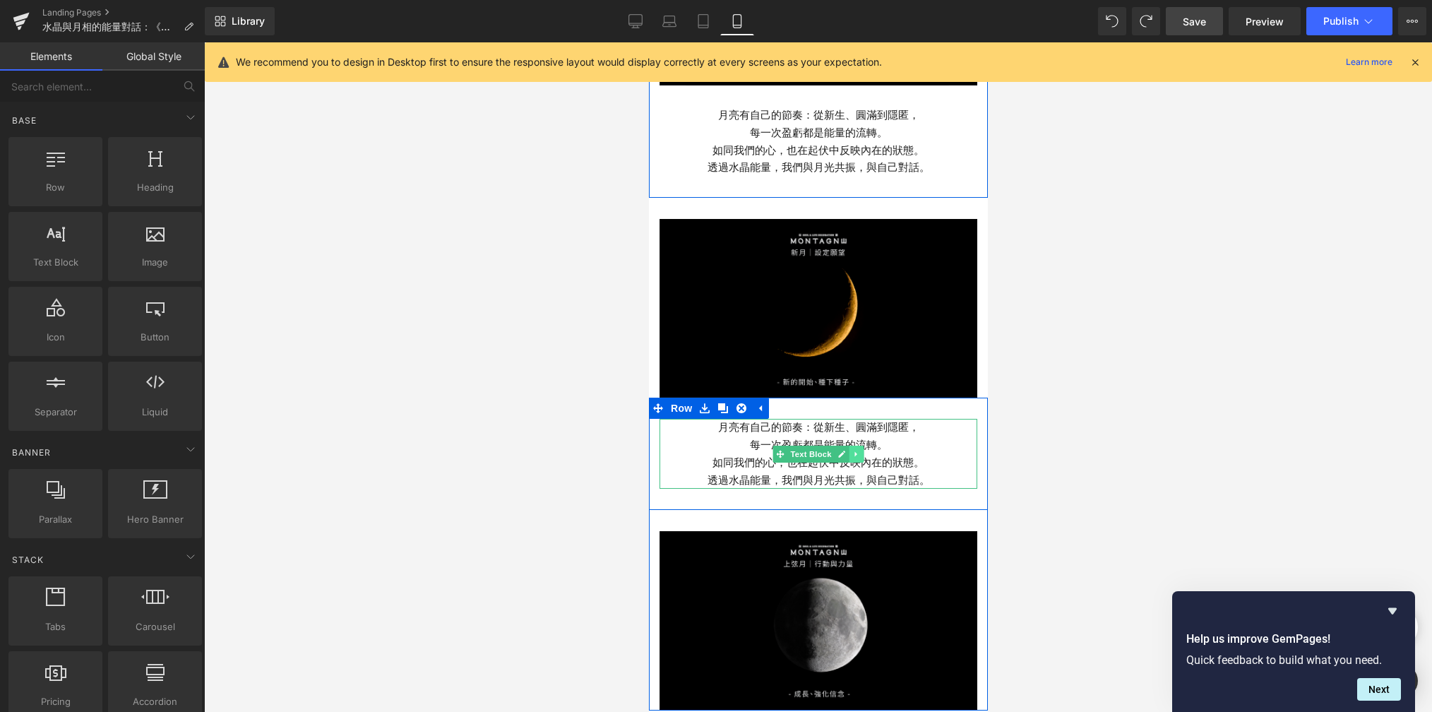
click at [852, 450] on icon at bounding box center [856, 454] width 8 height 8
click at [845, 450] on icon at bounding box center [849, 454] width 8 height 8
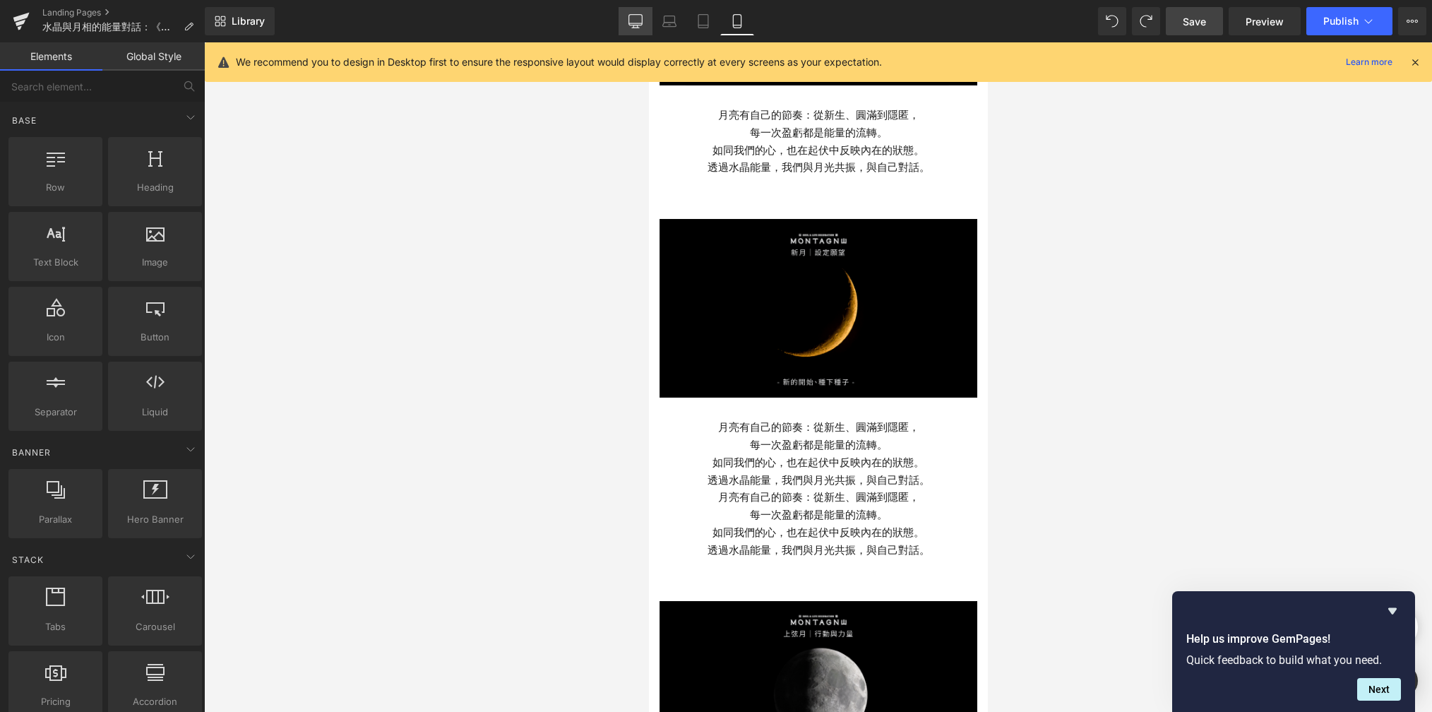
click at [631, 16] on icon at bounding box center [636, 21] width 14 height 14
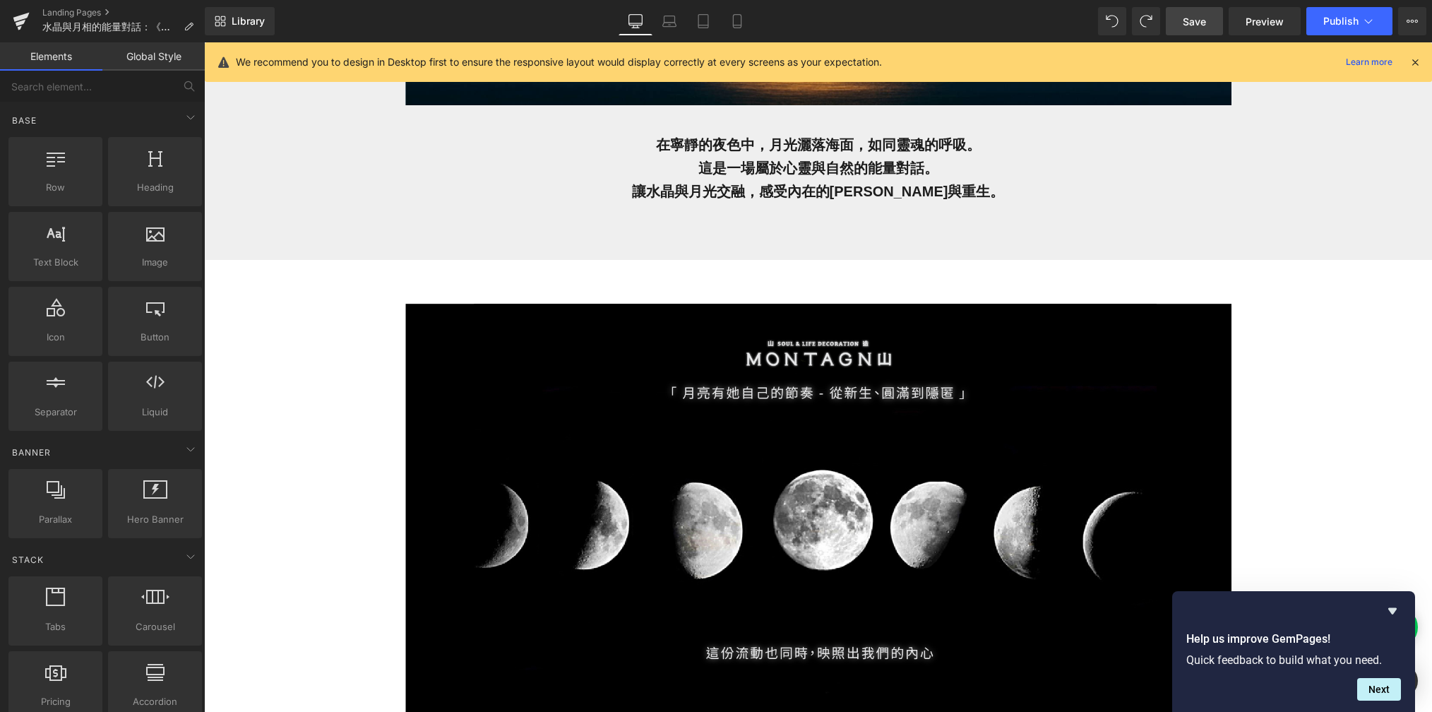
scroll to position [0, 0]
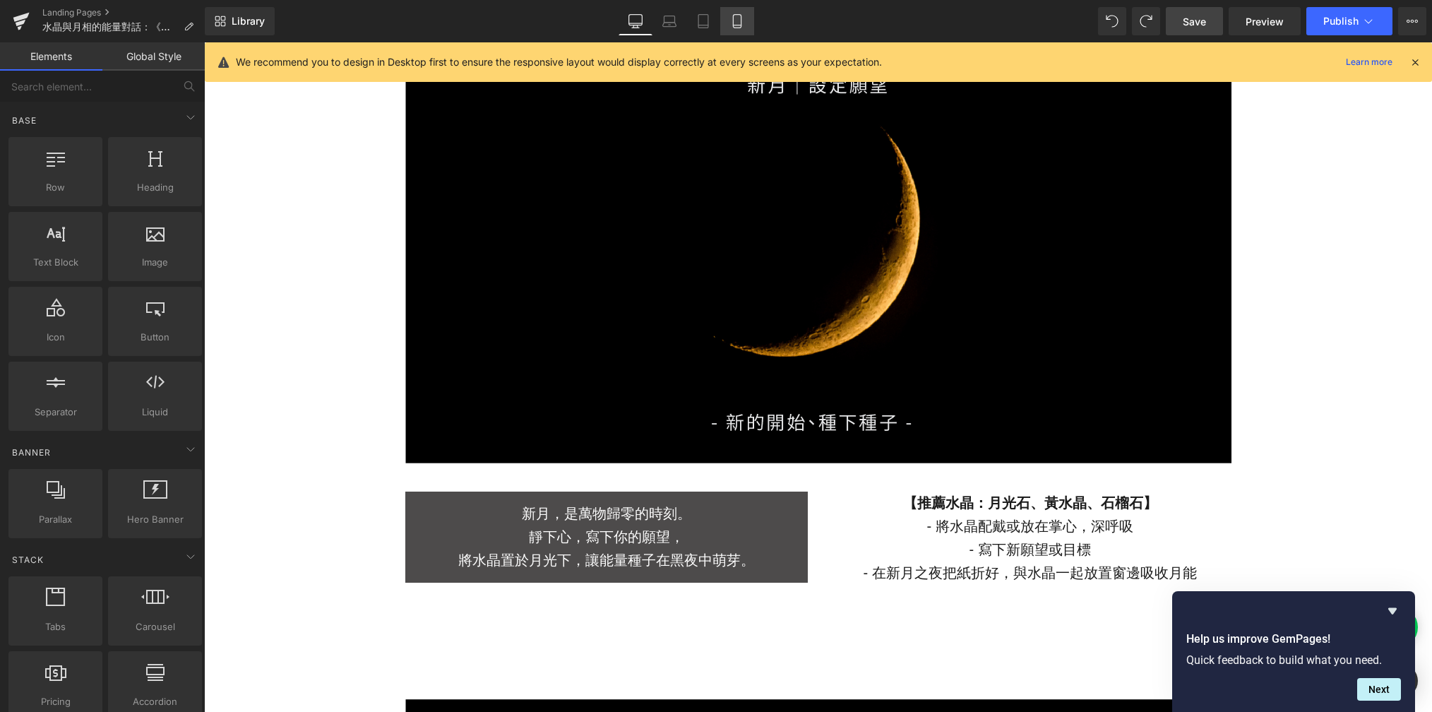
click at [739, 25] on icon at bounding box center [737, 25] width 8 height 0
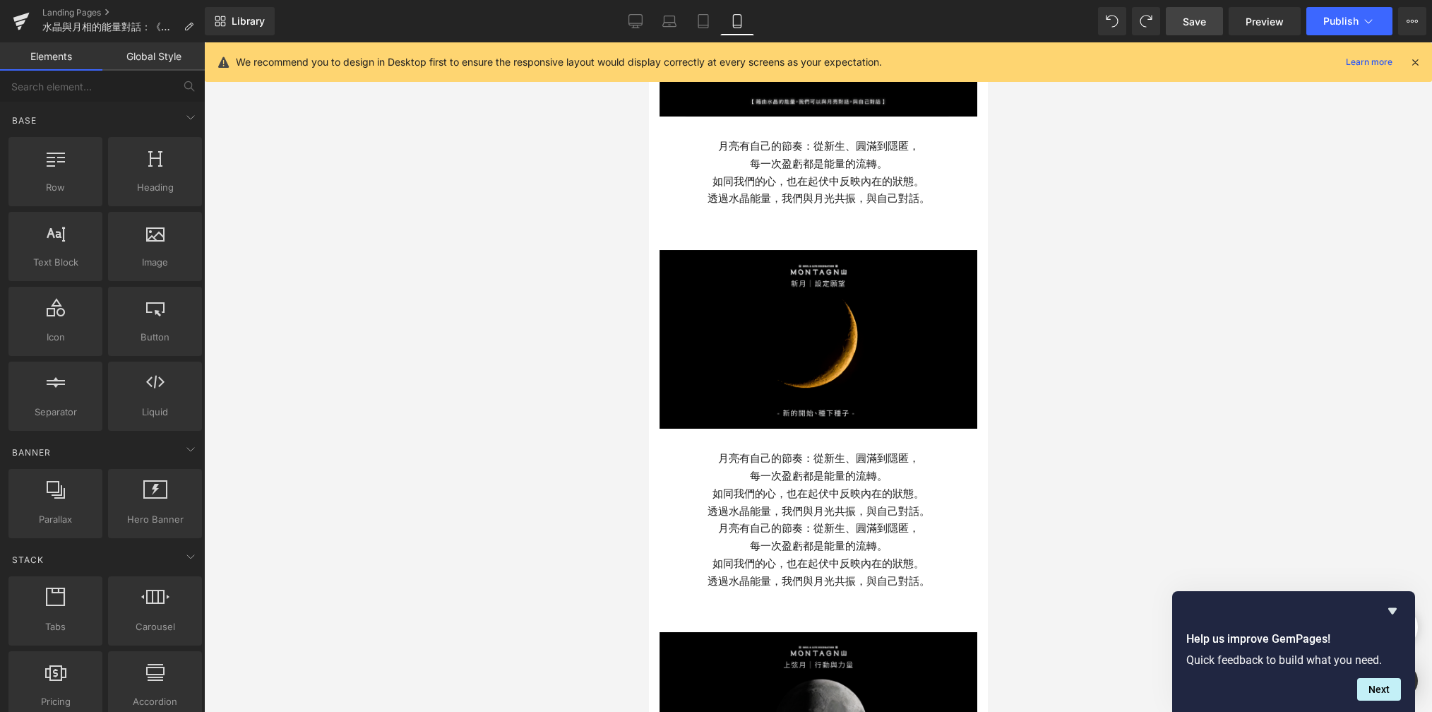
scroll to position [626, 0]
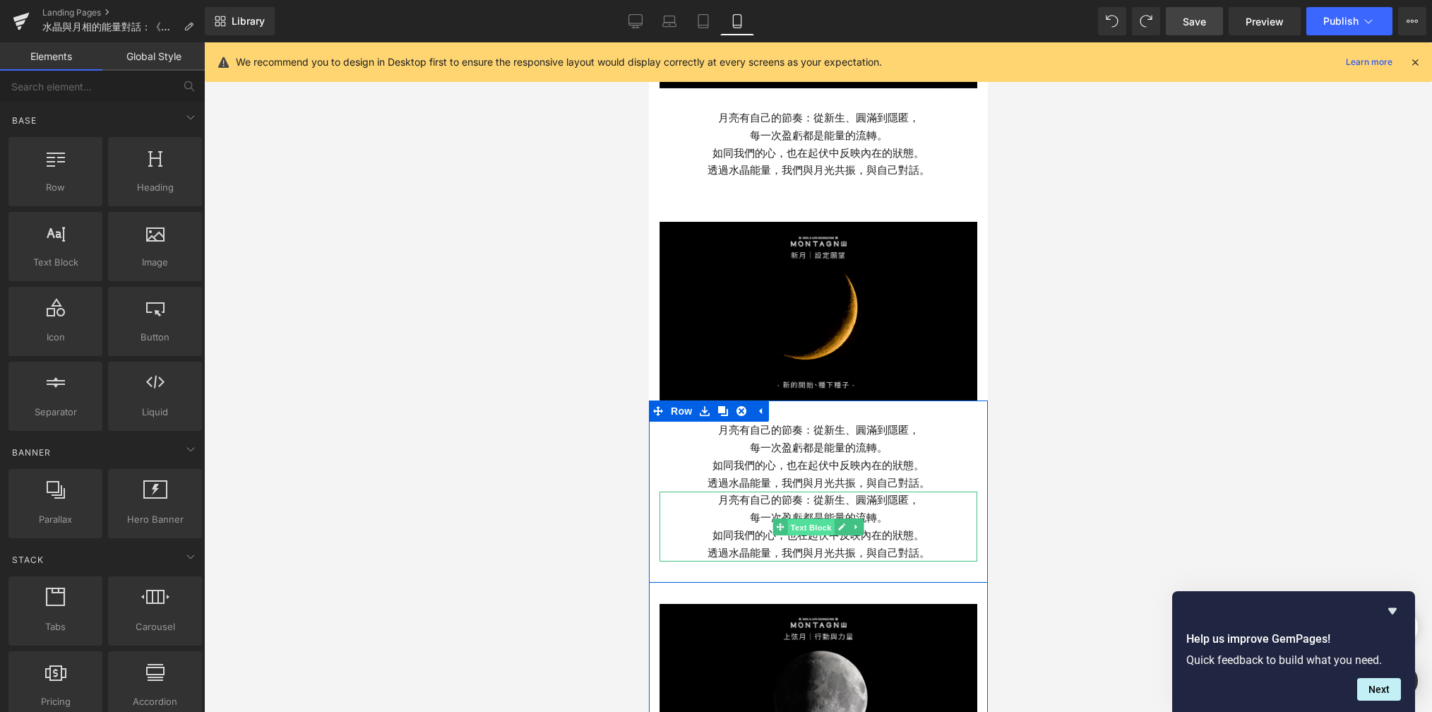
click at [802, 519] on span "Text Block" at bounding box center [810, 527] width 47 height 17
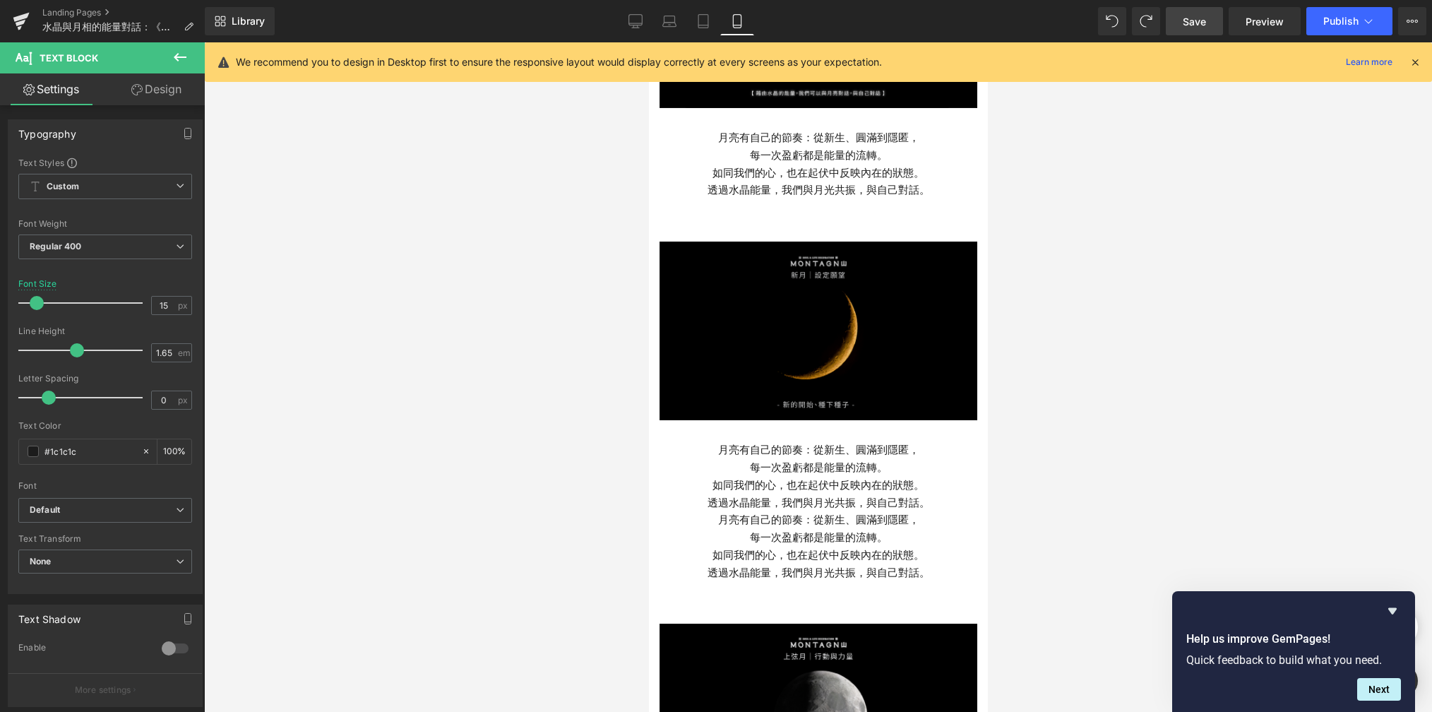
scroll to position [609, 0]
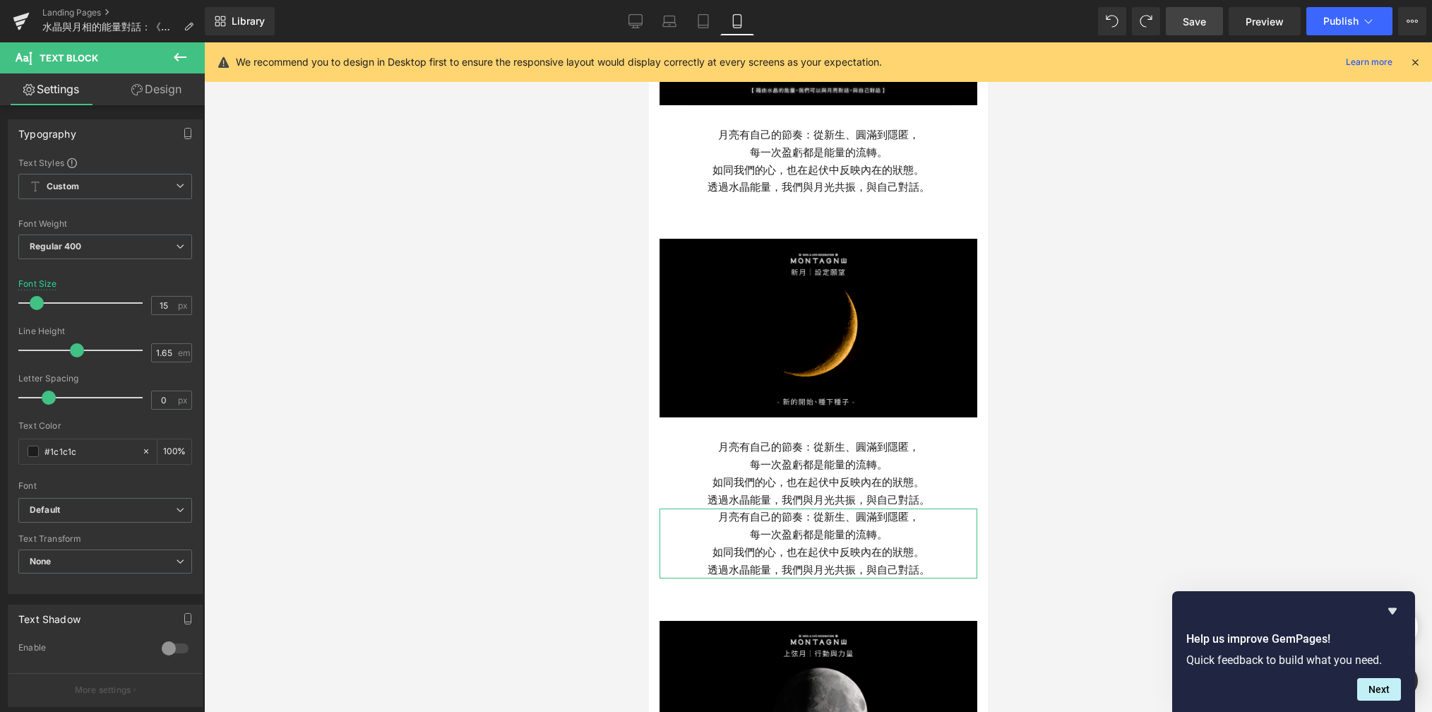
click at [167, 103] on link "Design" at bounding box center [156, 89] width 102 height 32
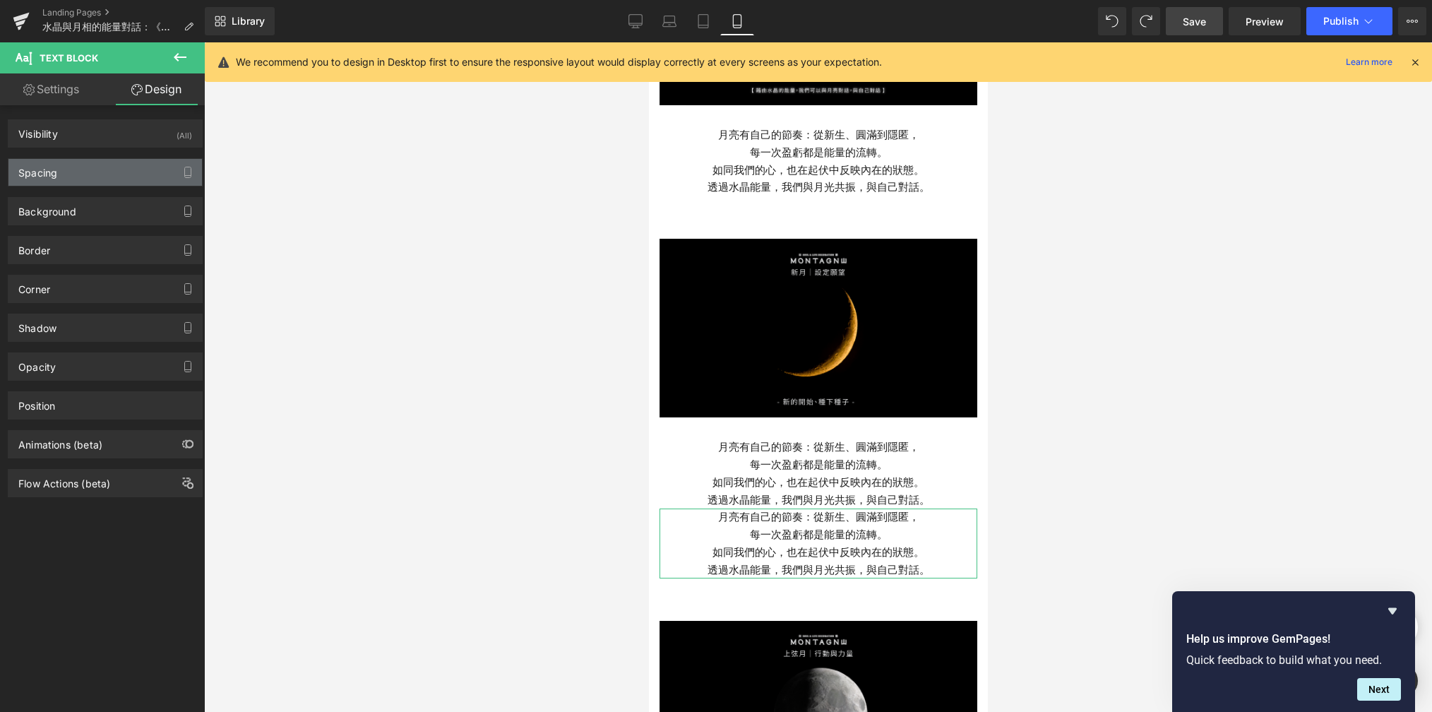
click at [107, 172] on div "Spacing" at bounding box center [105, 172] width 194 height 27
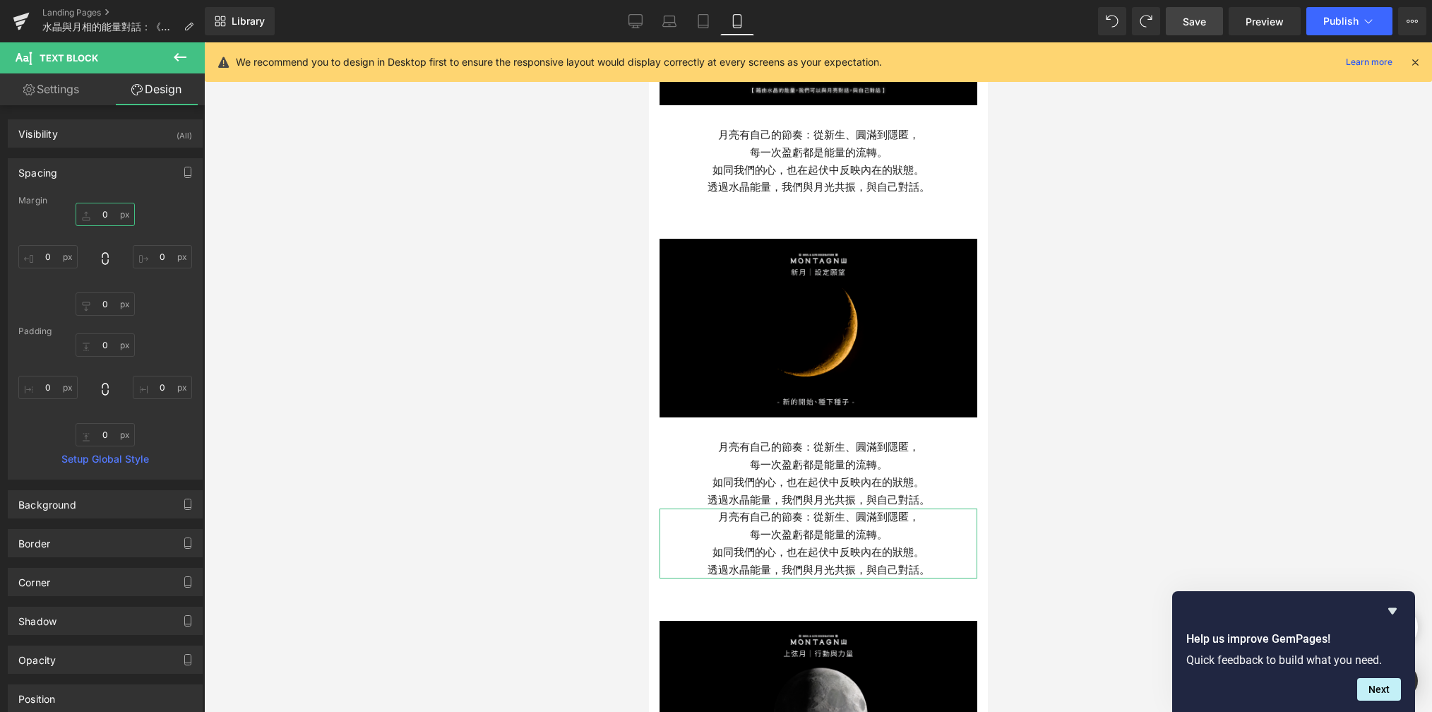
click at [109, 218] on input "0" at bounding box center [105, 214] width 59 height 23
type input "ㄓ"
type input "ㄓㄢ"
type input "ㄓ"
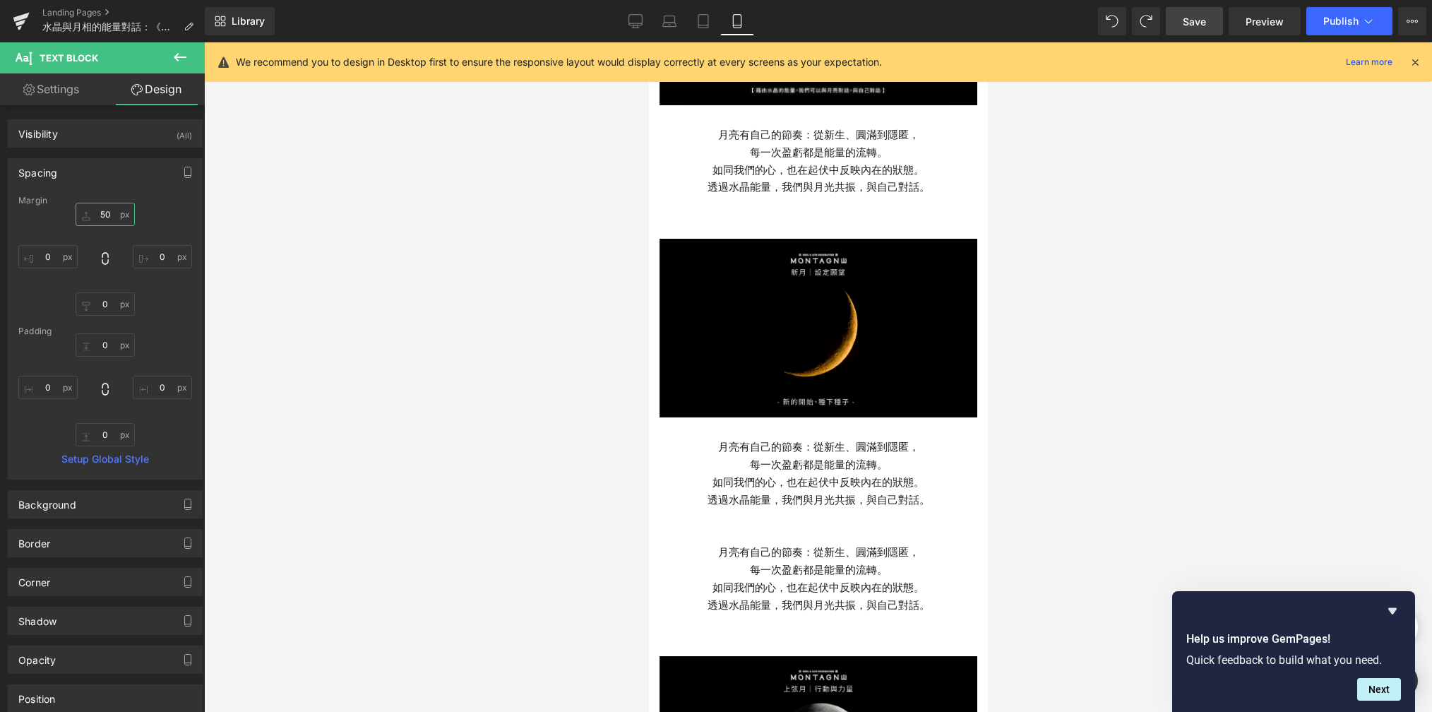
type input "5"
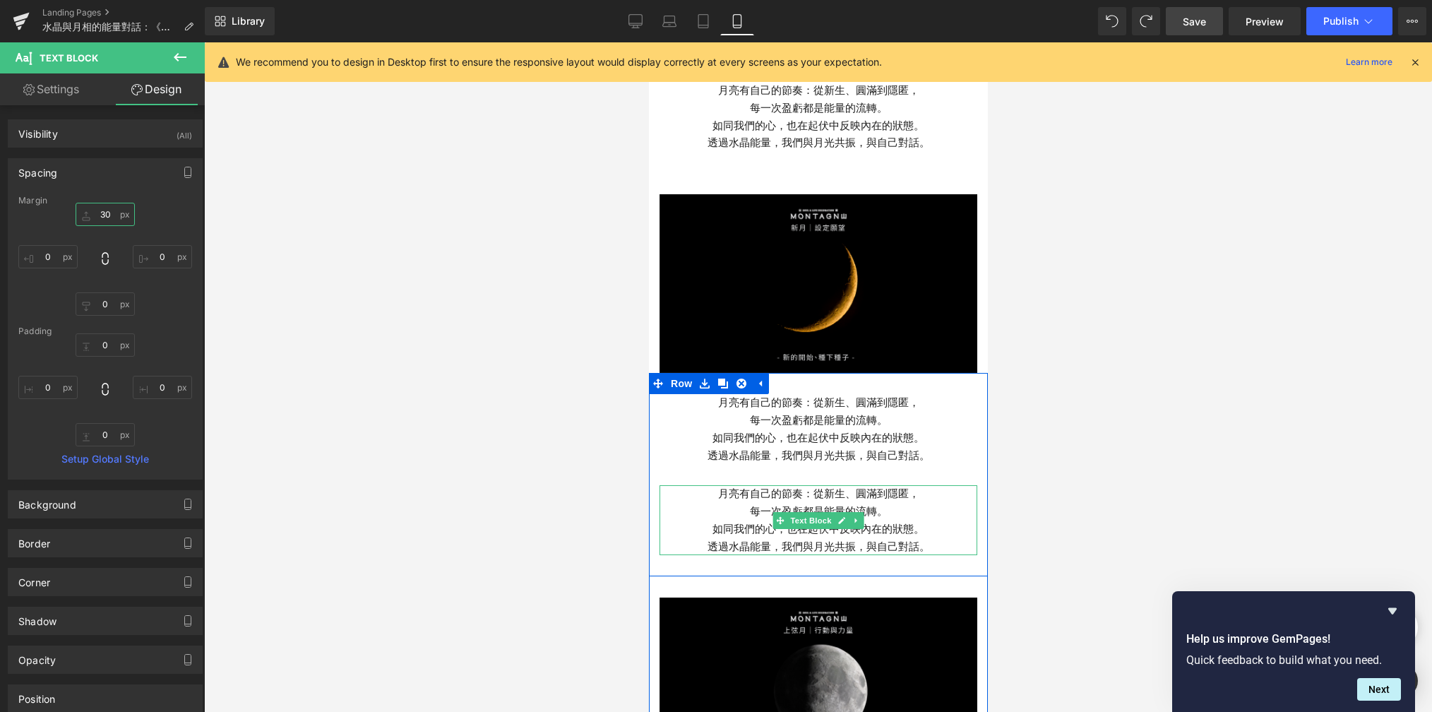
scroll to position [662, 0]
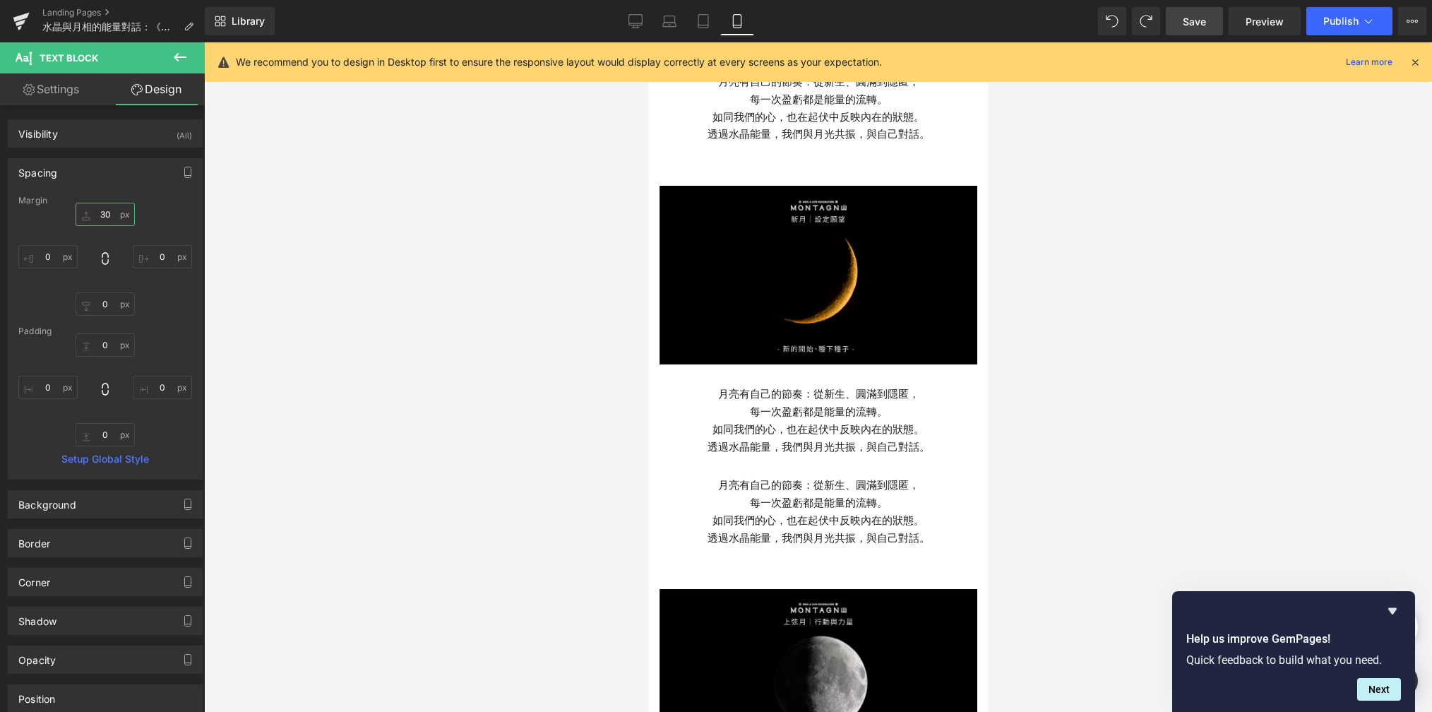
type input "30"
click at [183, 61] on icon at bounding box center [180, 57] width 17 height 17
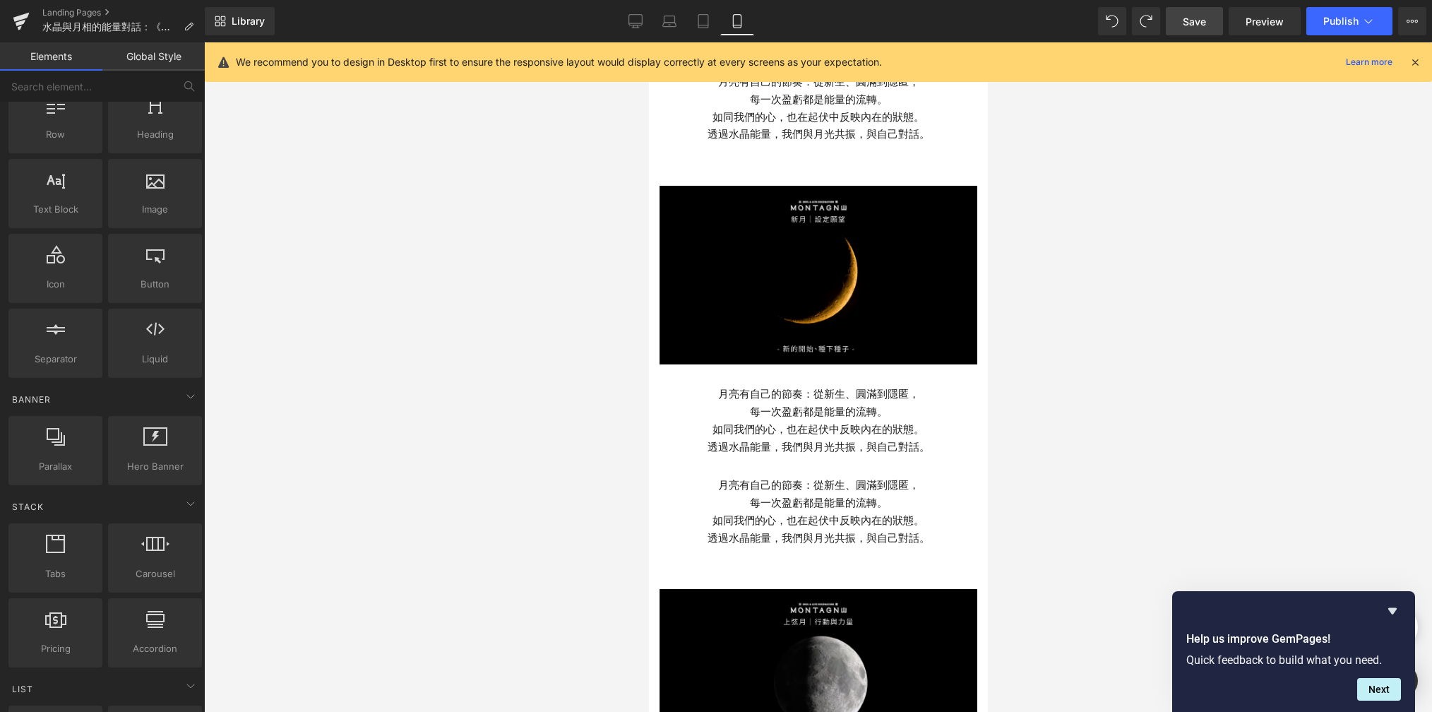
scroll to position [71, 0]
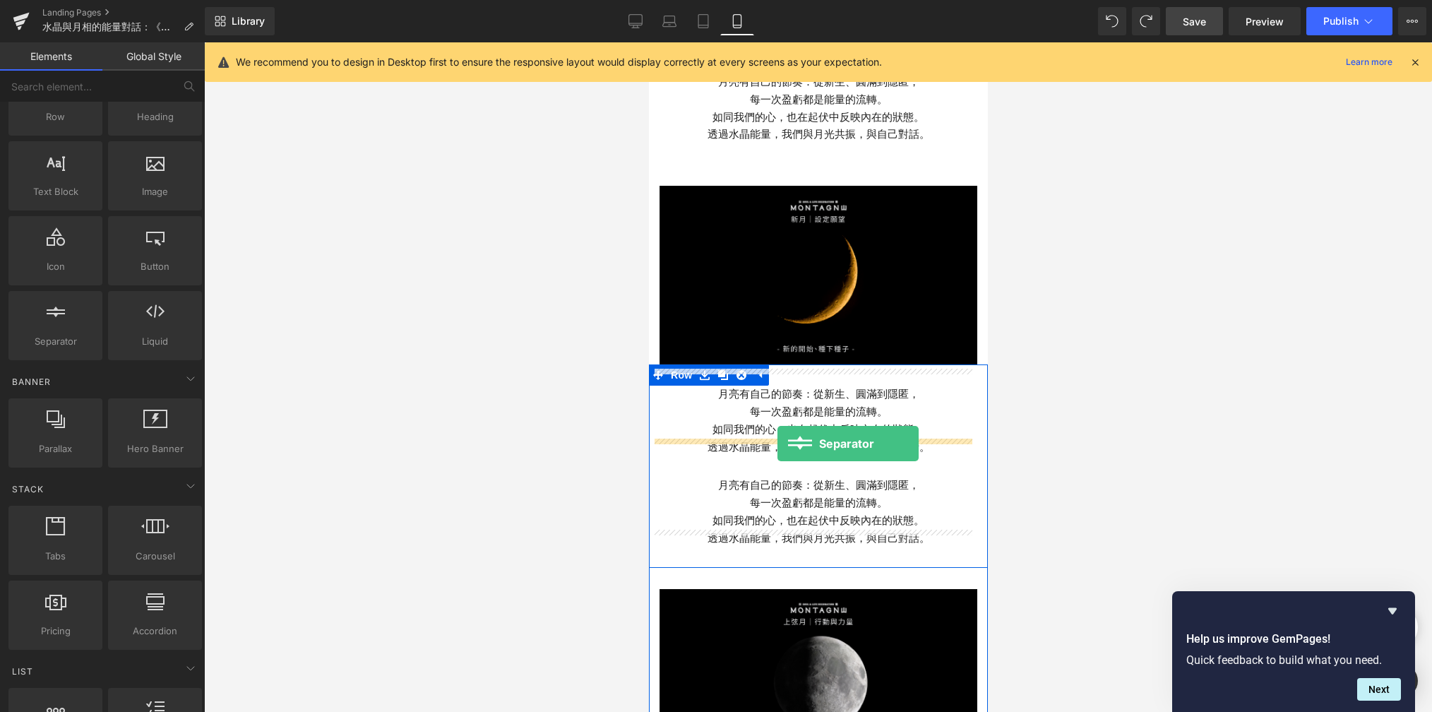
drag, startPoint x: 713, startPoint y: 355, endPoint x: 778, endPoint y: 443, distance: 109.2
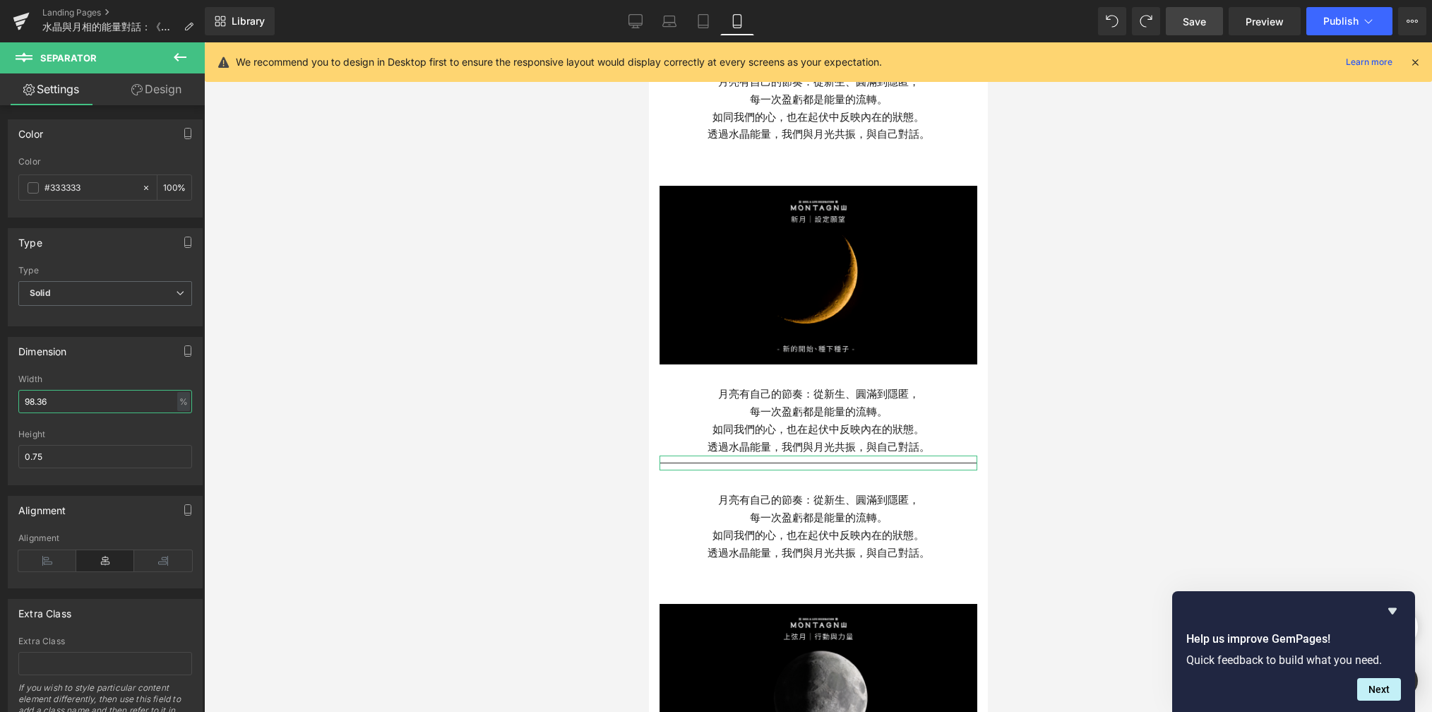
click at [74, 405] on input "98.36" at bounding box center [105, 401] width 174 height 23
type input "9"
type input "5"
type input "20"
click at [165, 99] on link "Design" at bounding box center [156, 89] width 102 height 32
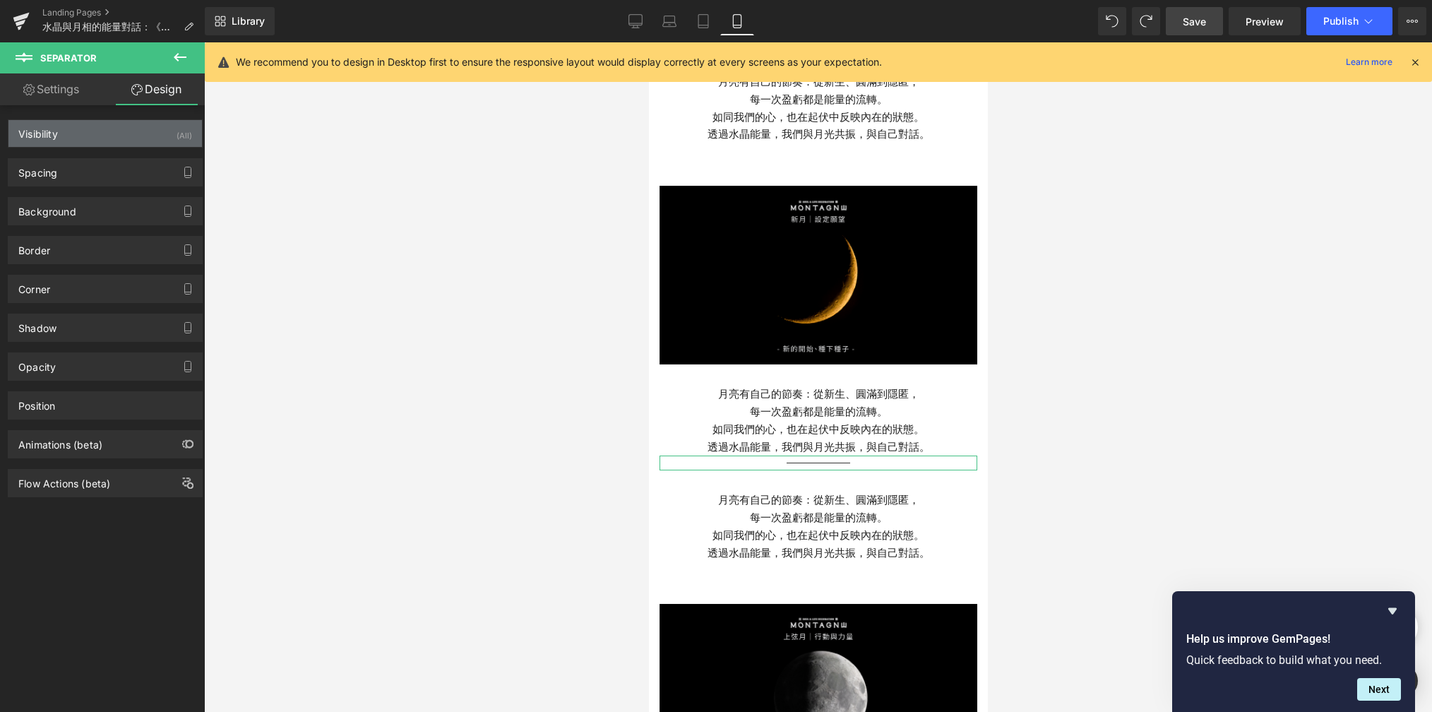
click at [160, 142] on div "Visibility (All)" at bounding box center [105, 133] width 194 height 27
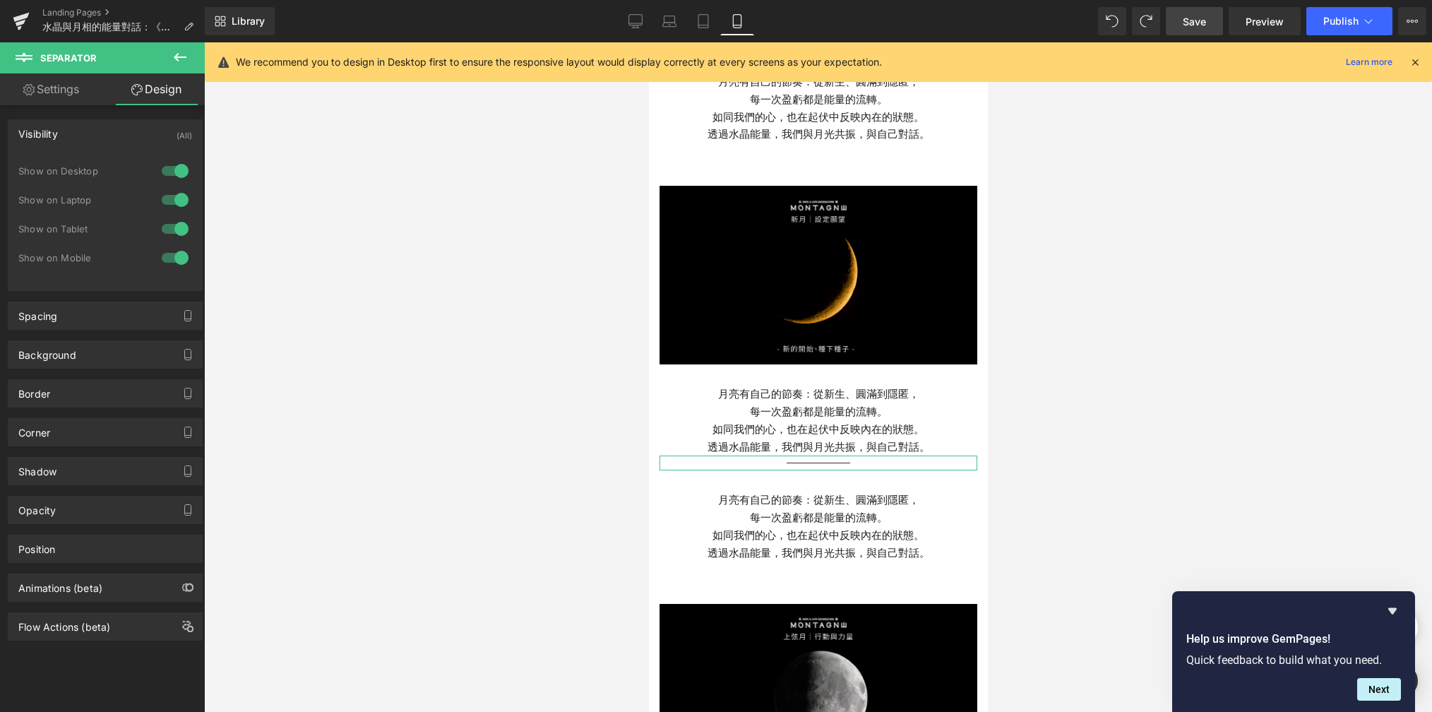
click at [169, 166] on div at bounding box center [175, 171] width 34 height 23
click at [169, 195] on div at bounding box center [175, 200] width 34 height 23
click at [169, 230] on div at bounding box center [175, 229] width 34 height 23
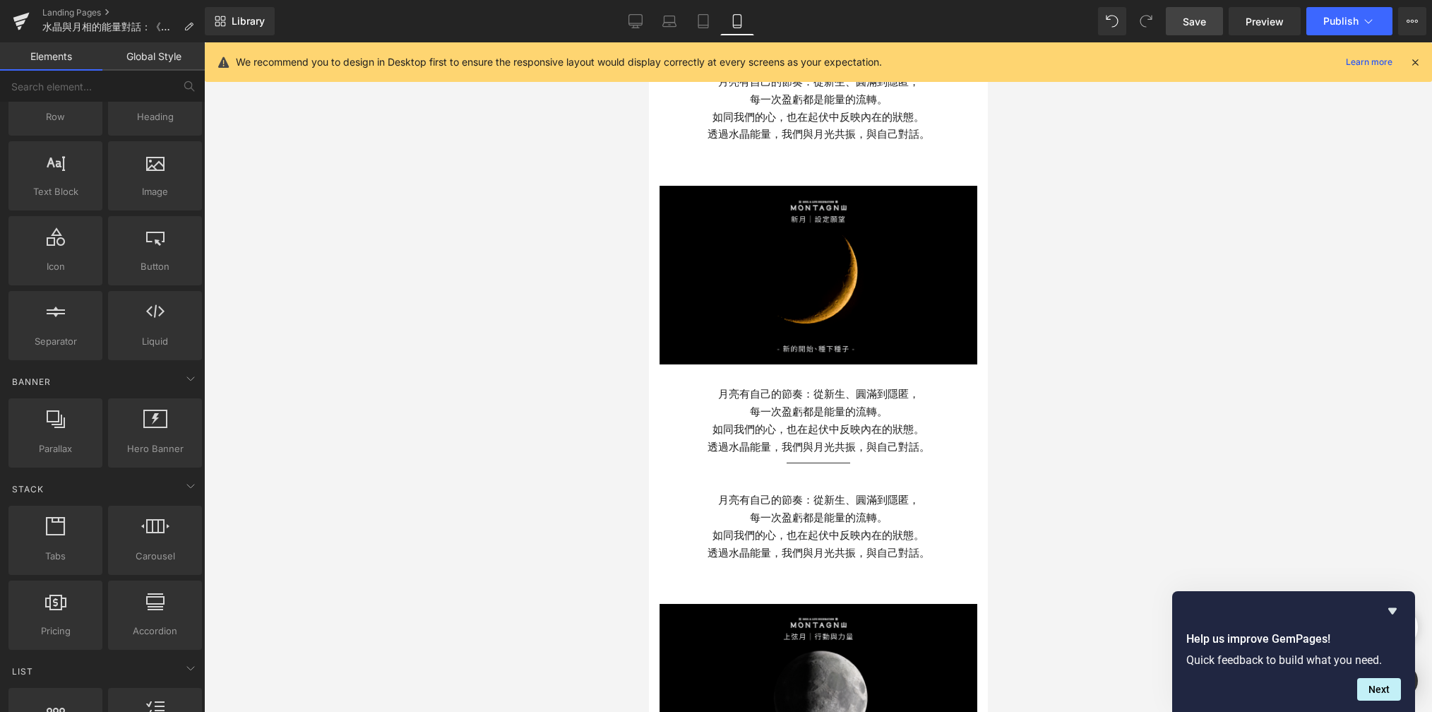
click at [426, 366] on div at bounding box center [818, 377] width 1228 height 670
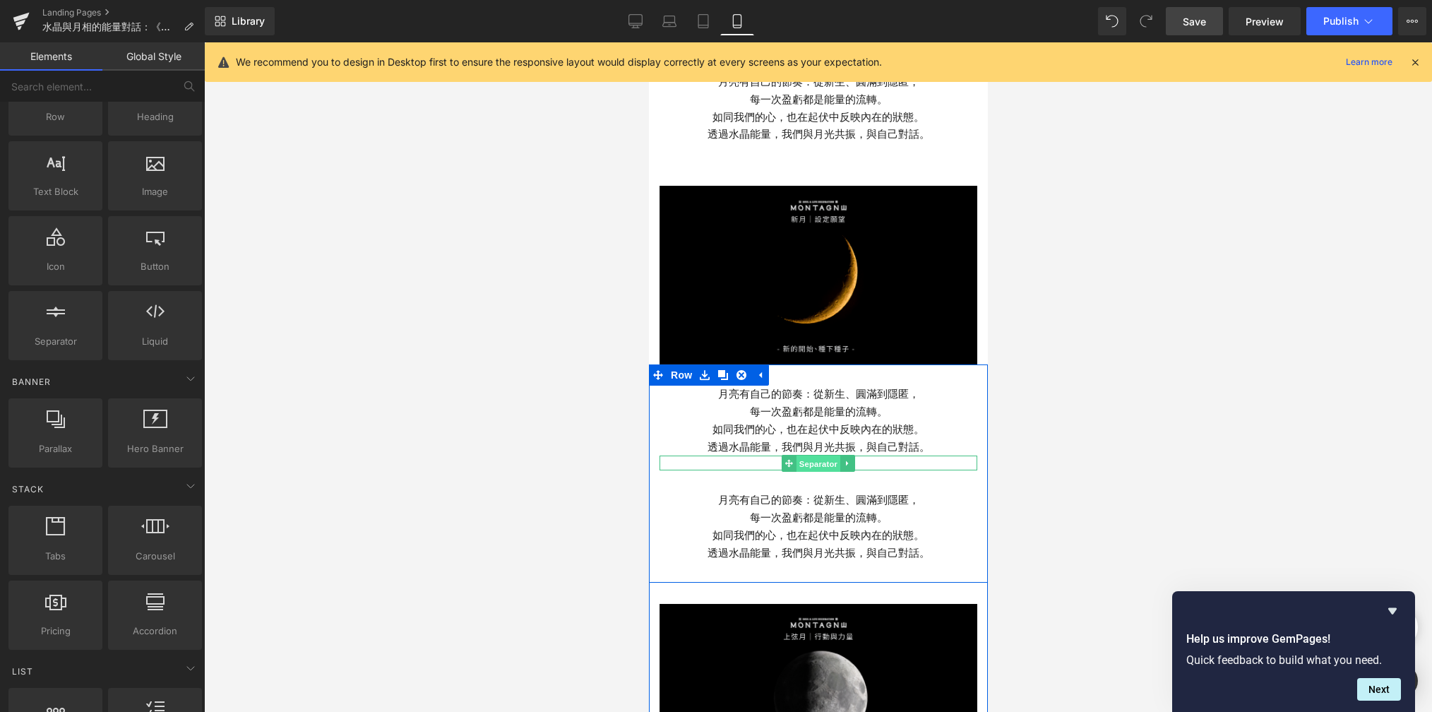
click at [806, 456] on span "Separator" at bounding box center [818, 464] width 44 height 17
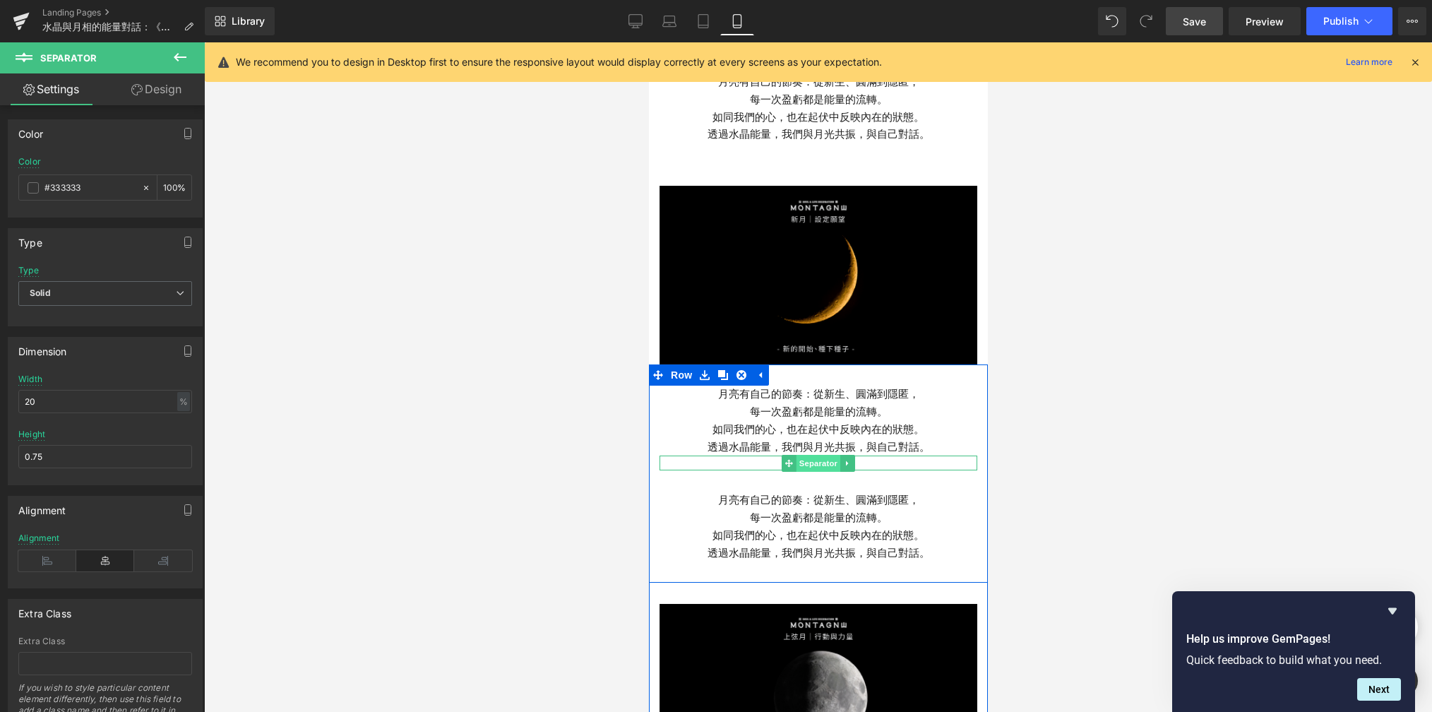
click at [805, 455] on span "Separator" at bounding box center [818, 463] width 44 height 17
click at [804, 518] on span "Text Block" at bounding box center [810, 526] width 47 height 17
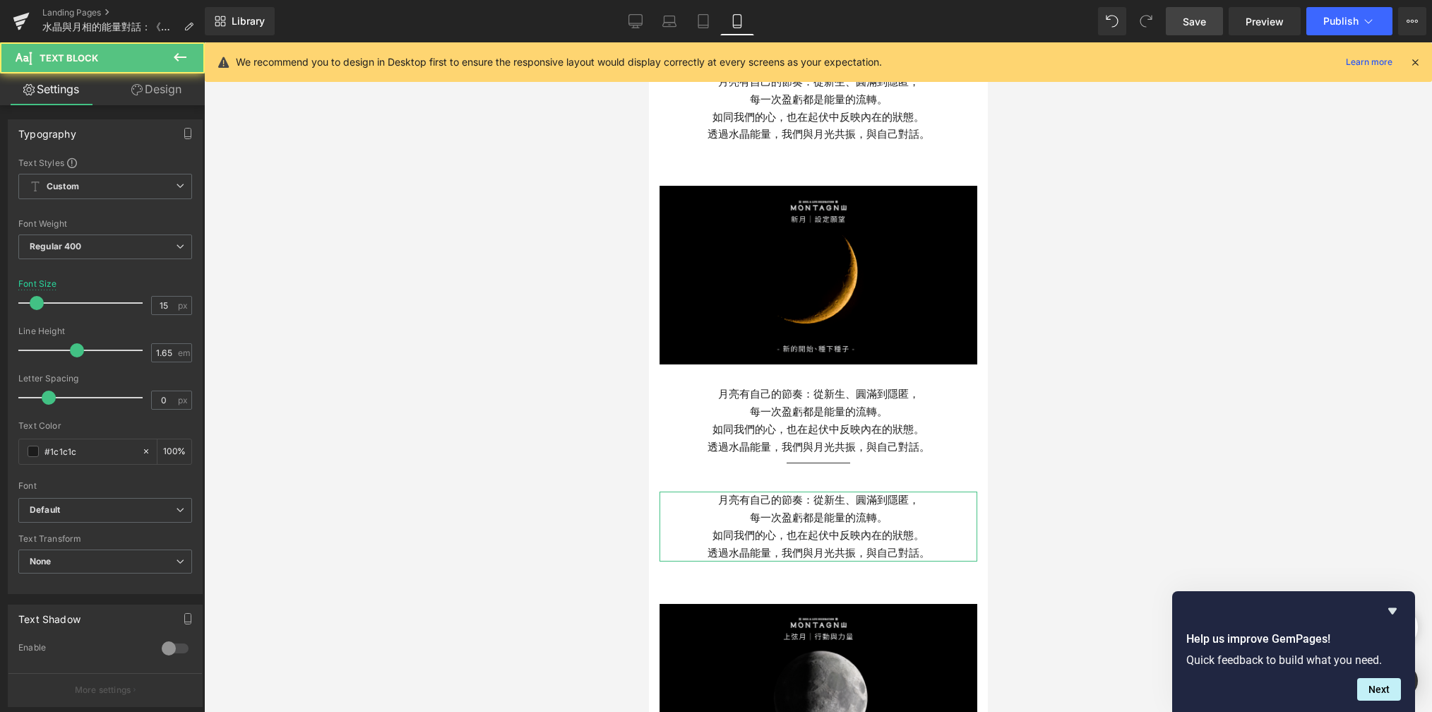
click at [157, 95] on link "Design" at bounding box center [156, 89] width 102 height 32
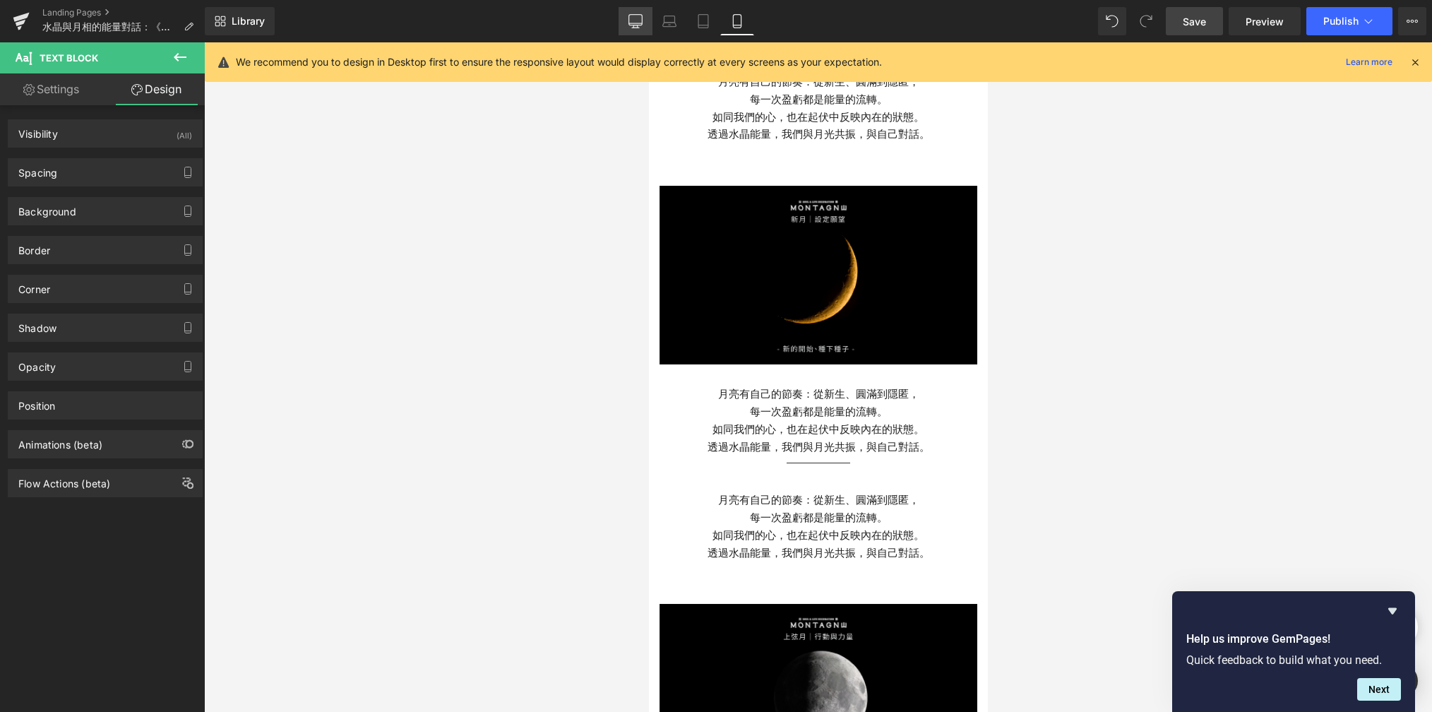
click at [623, 24] on link "Desktop" at bounding box center [636, 21] width 34 height 28
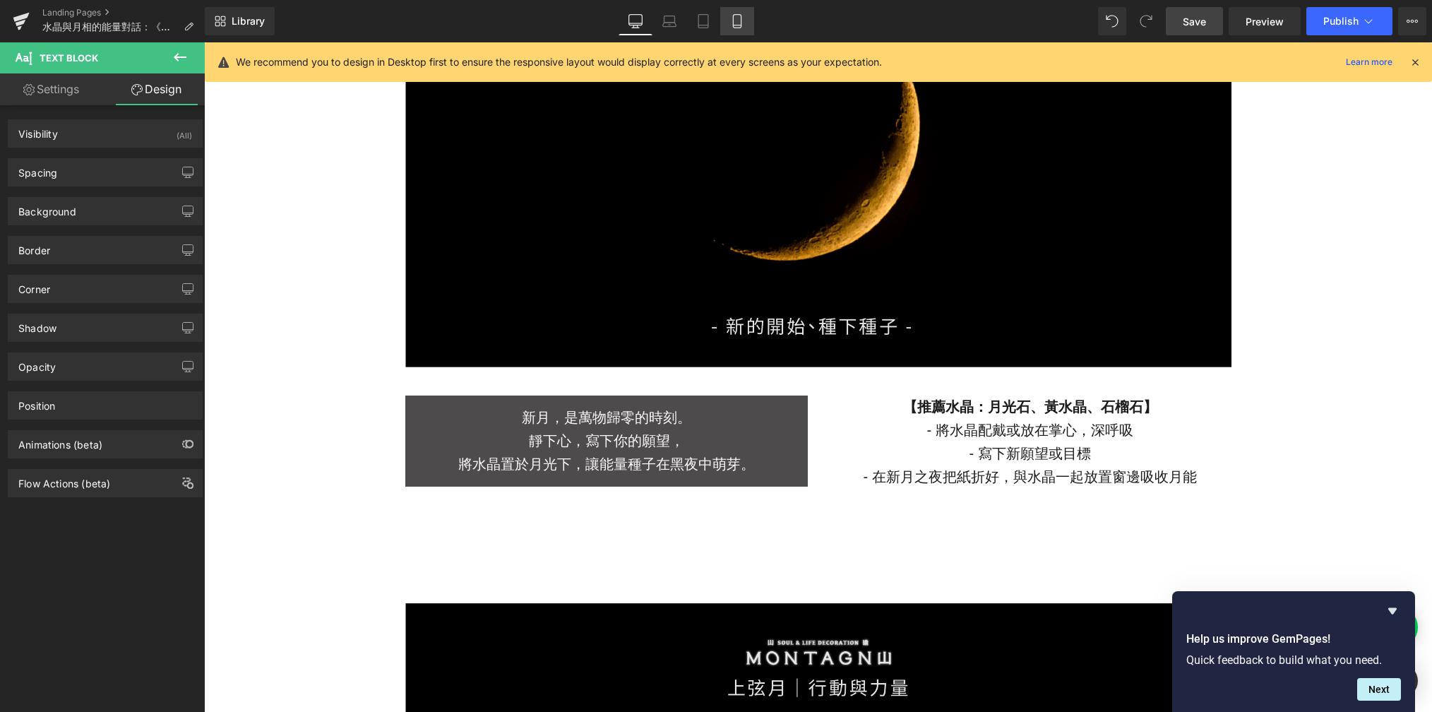
click at [748, 14] on link "Mobile" at bounding box center [737, 21] width 34 height 28
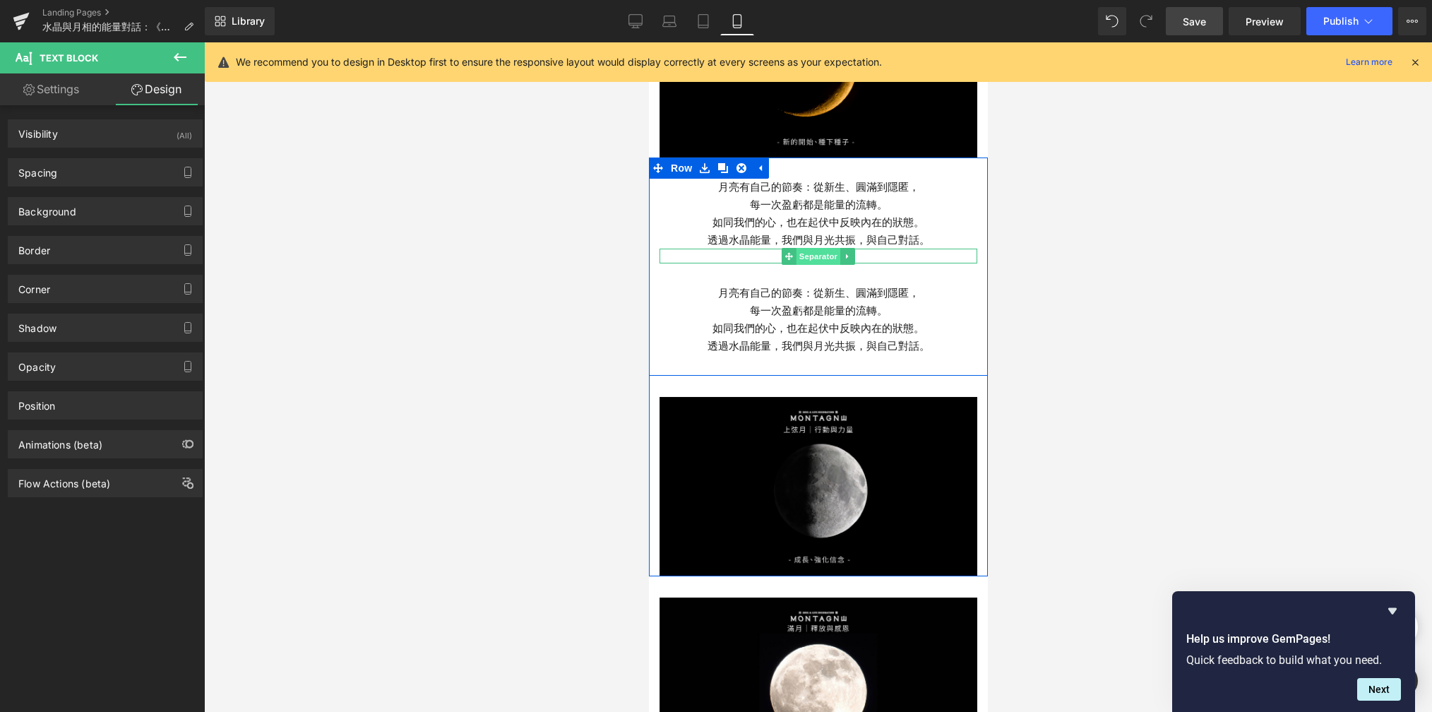
click at [801, 248] on span "Separator" at bounding box center [818, 256] width 44 height 17
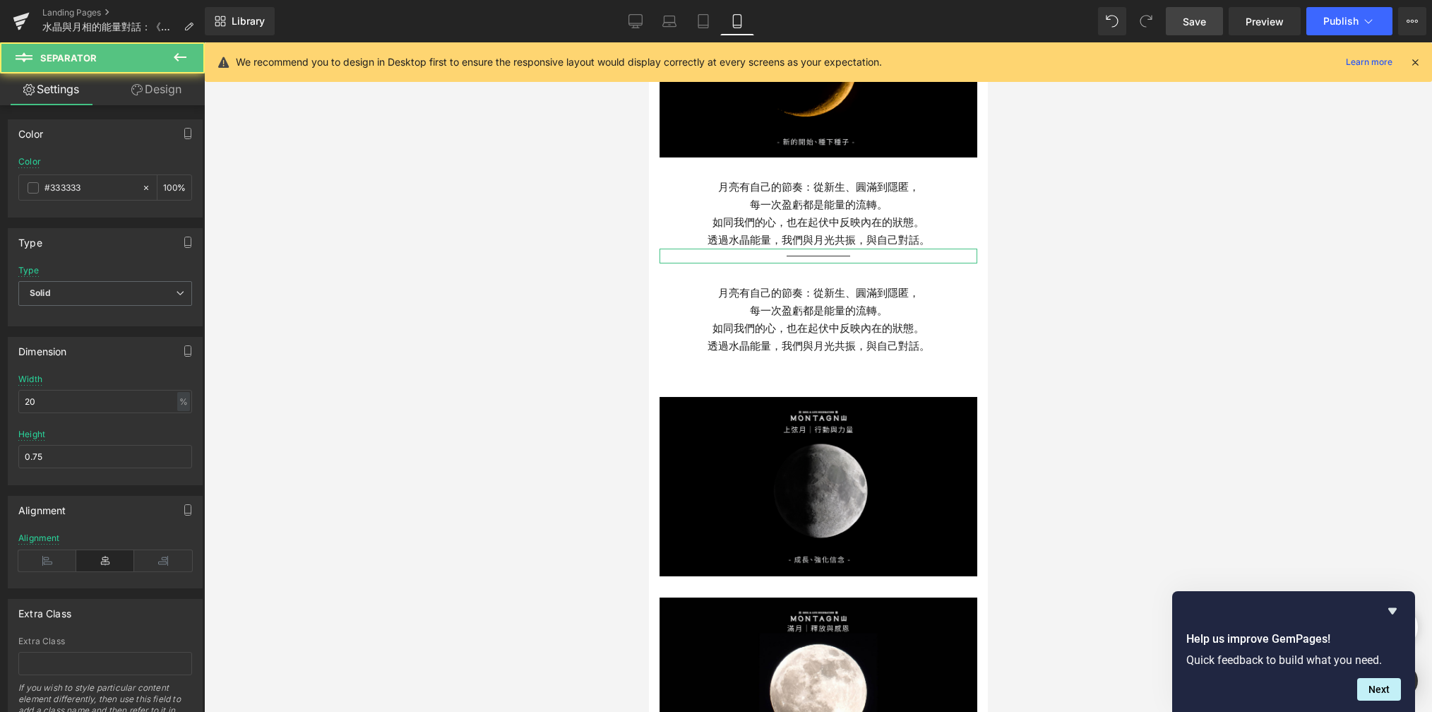
click at [174, 86] on link "Design" at bounding box center [156, 89] width 102 height 32
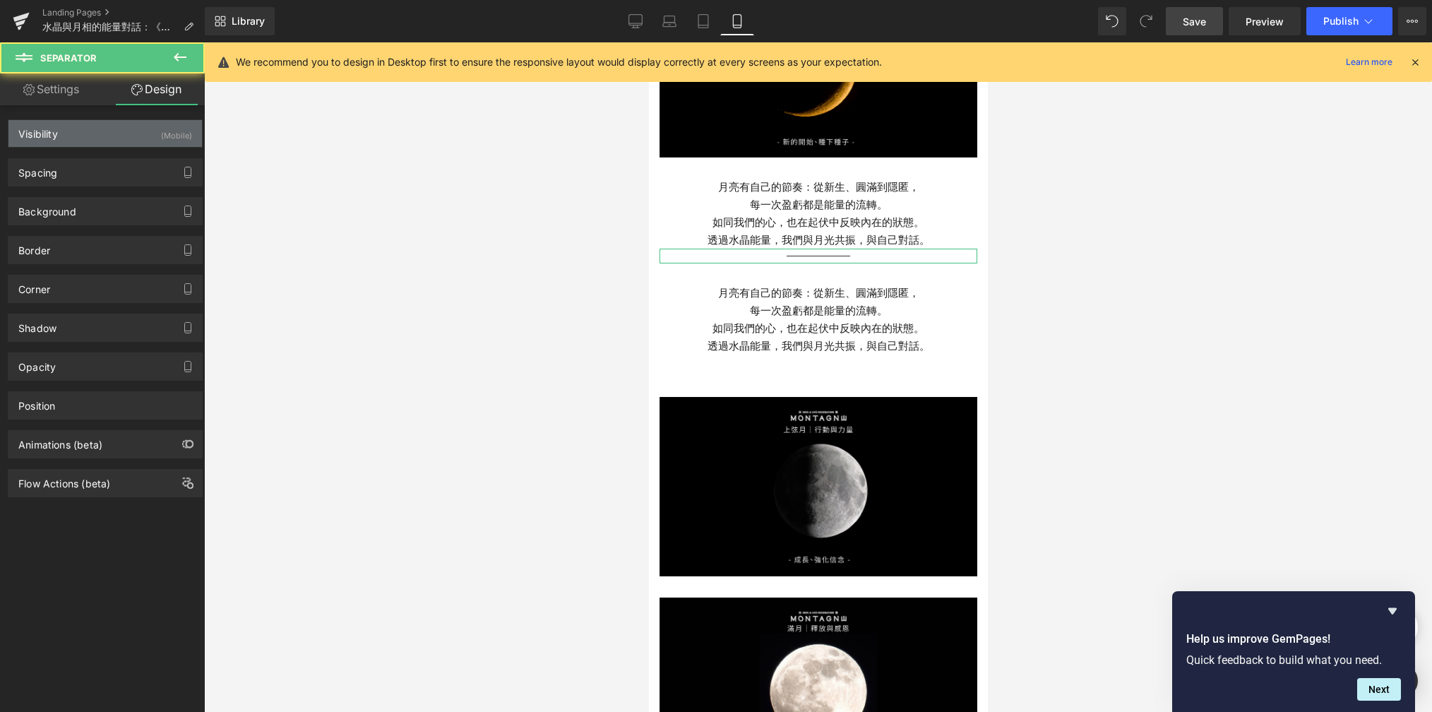
click at [174, 143] on div "(Mobile)" at bounding box center [176, 131] width 31 height 23
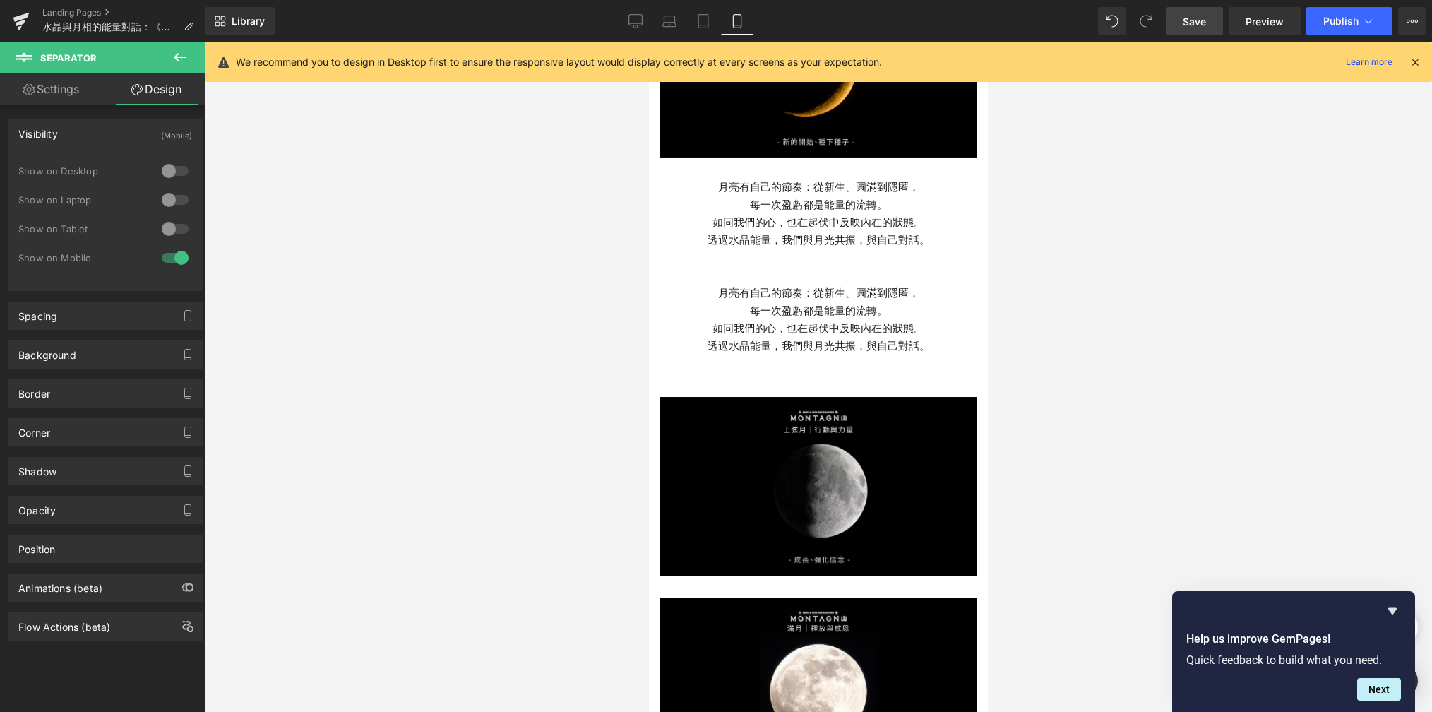
click at [169, 167] on div at bounding box center [175, 171] width 34 height 23
click at [169, 198] on div at bounding box center [175, 200] width 34 height 23
click at [169, 227] on div at bounding box center [175, 229] width 34 height 23
click at [650, 11] on link "Desktop" at bounding box center [636, 21] width 34 height 28
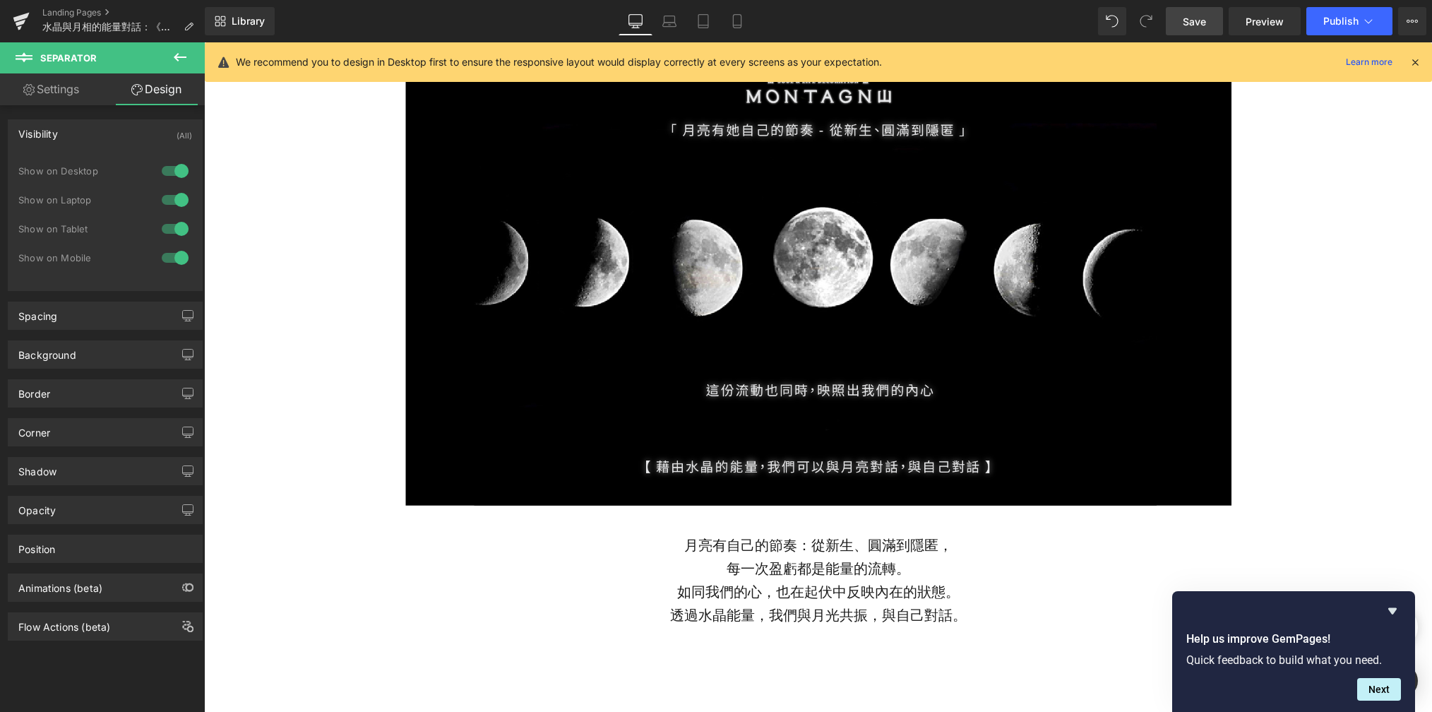
scroll to position [0, 0]
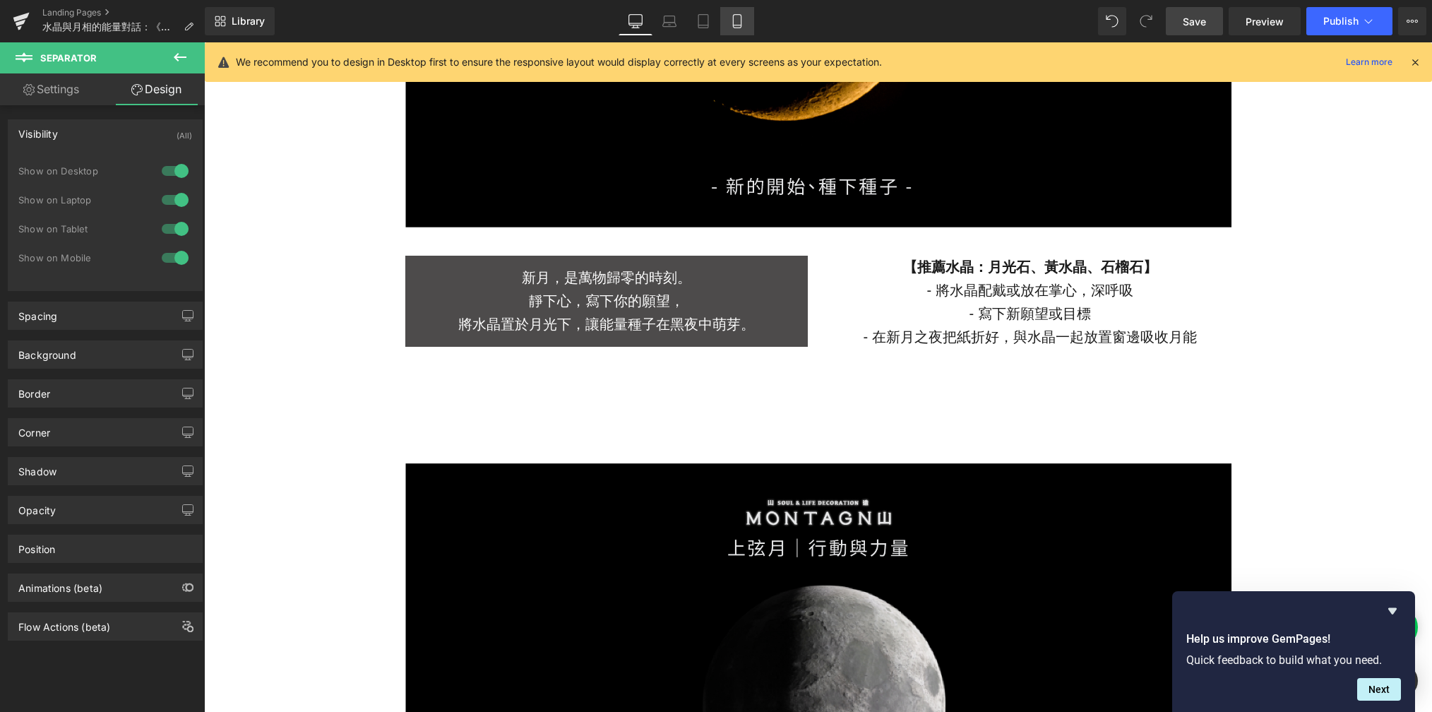
click at [742, 30] on link "Mobile" at bounding box center [737, 21] width 34 height 28
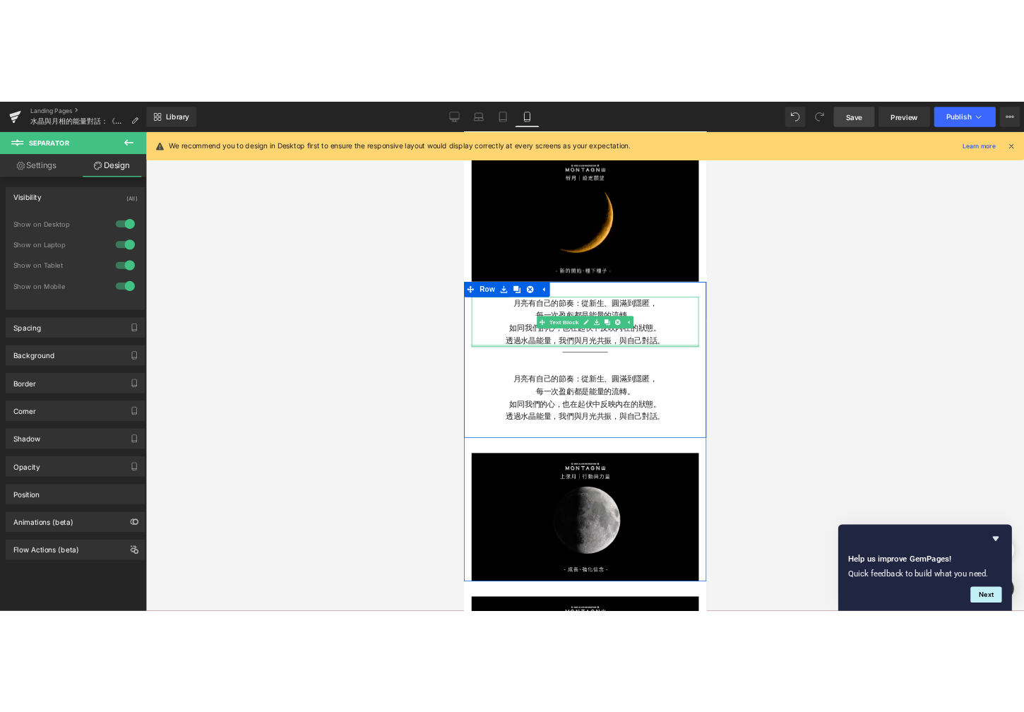
scroll to position [772, 0]
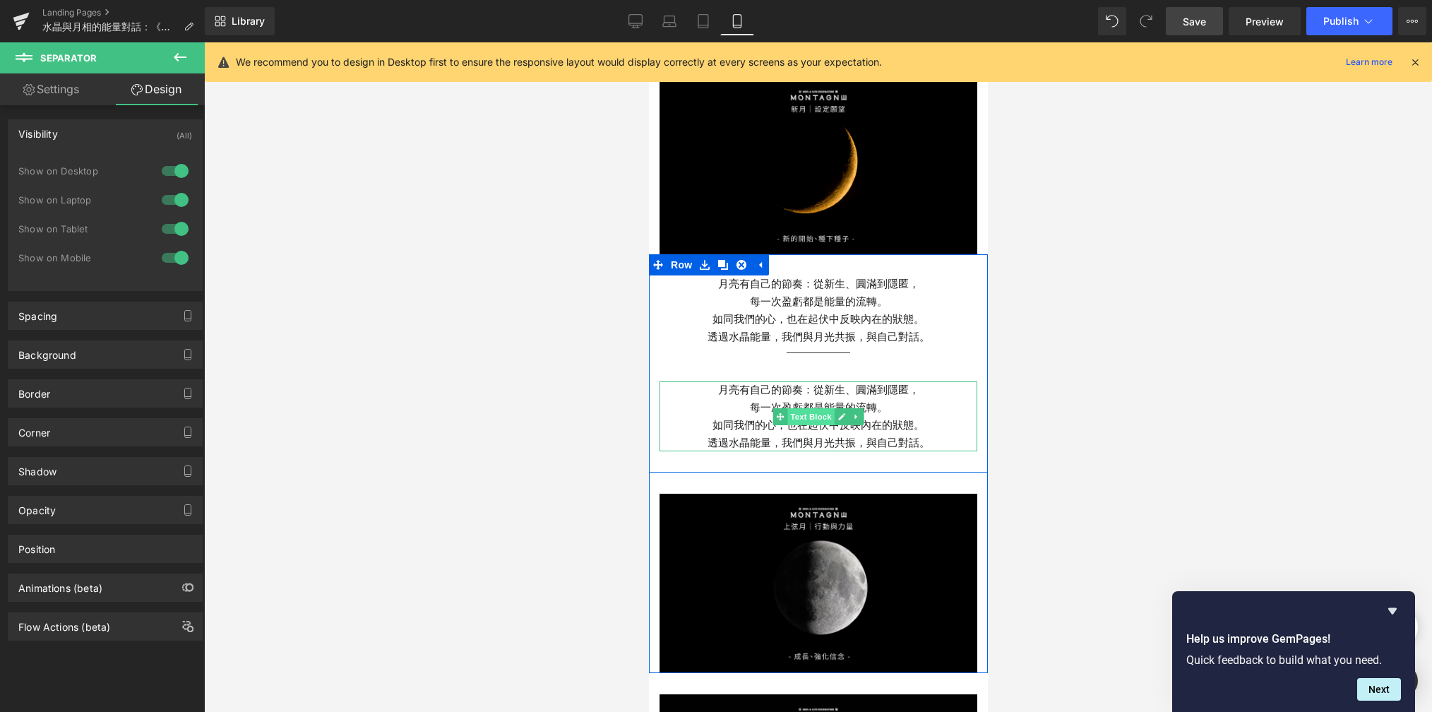
click at [807, 408] on span "Text Block" at bounding box center [810, 416] width 47 height 17
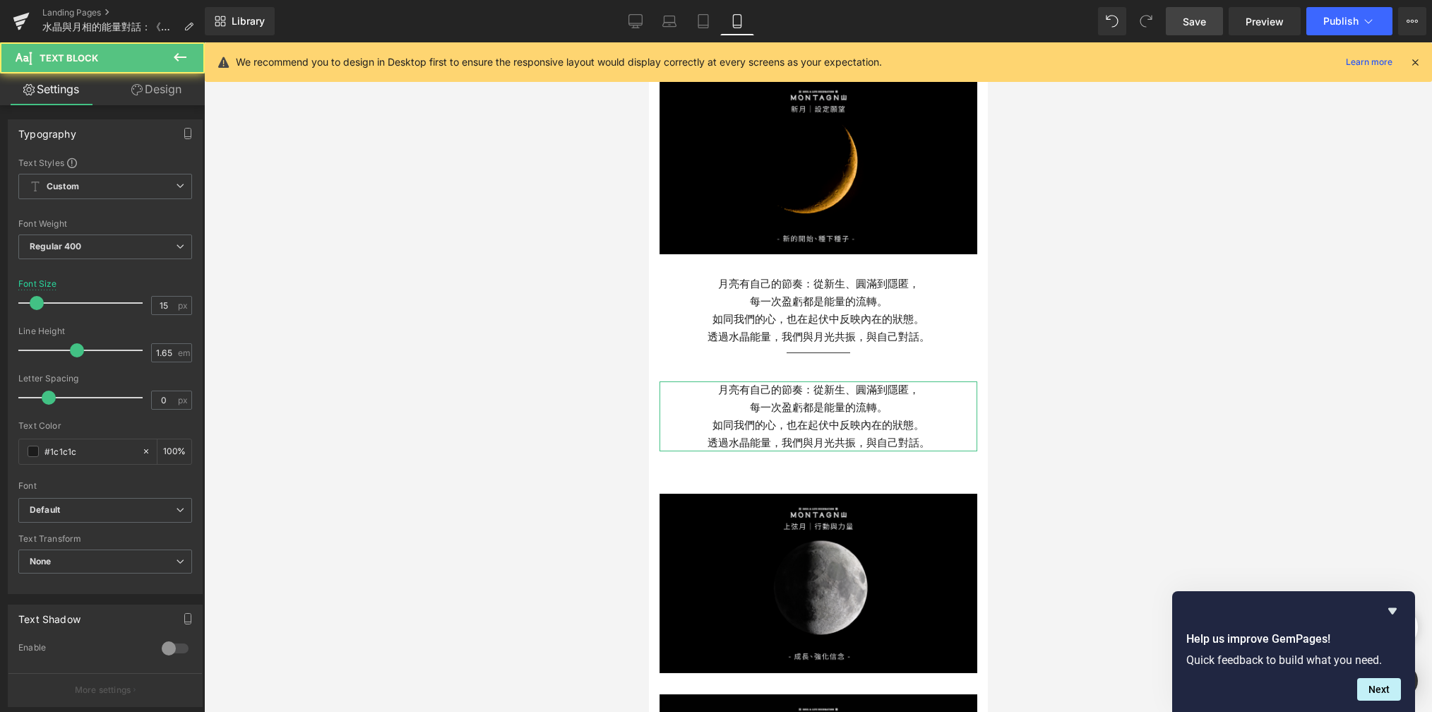
click at [180, 89] on link "Design" at bounding box center [156, 89] width 102 height 32
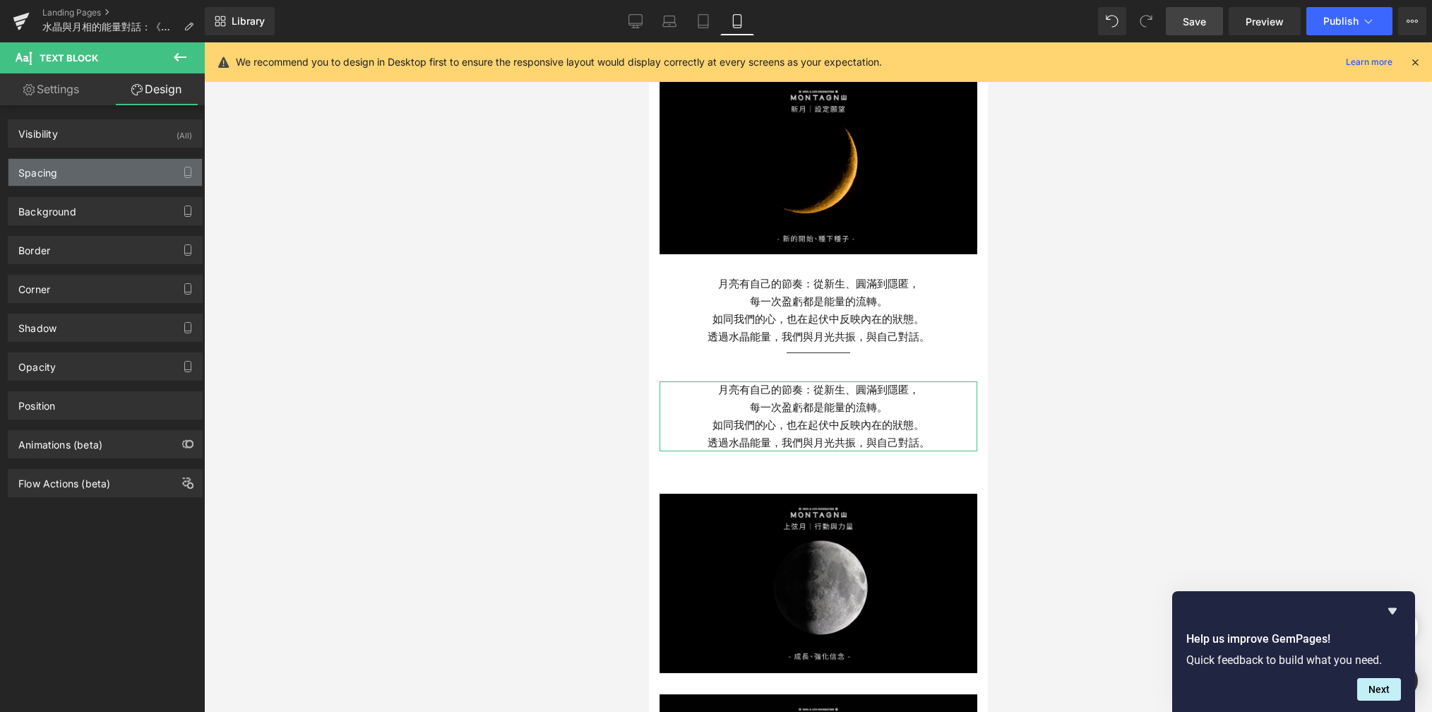
click at [136, 178] on div "Spacing" at bounding box center [105, 172] width 194 height 27
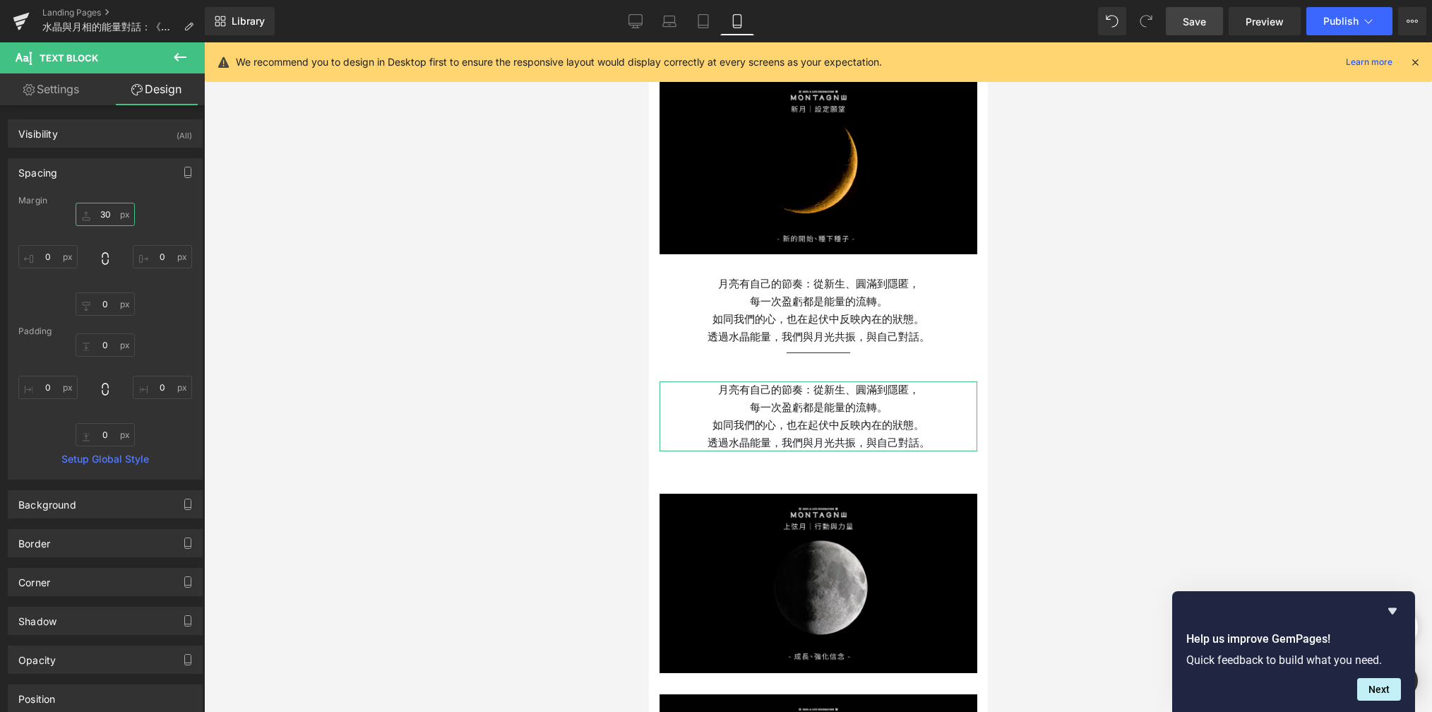
click at [114, 218] on input "30" at bounding box center [105, 214] width 59 height 23
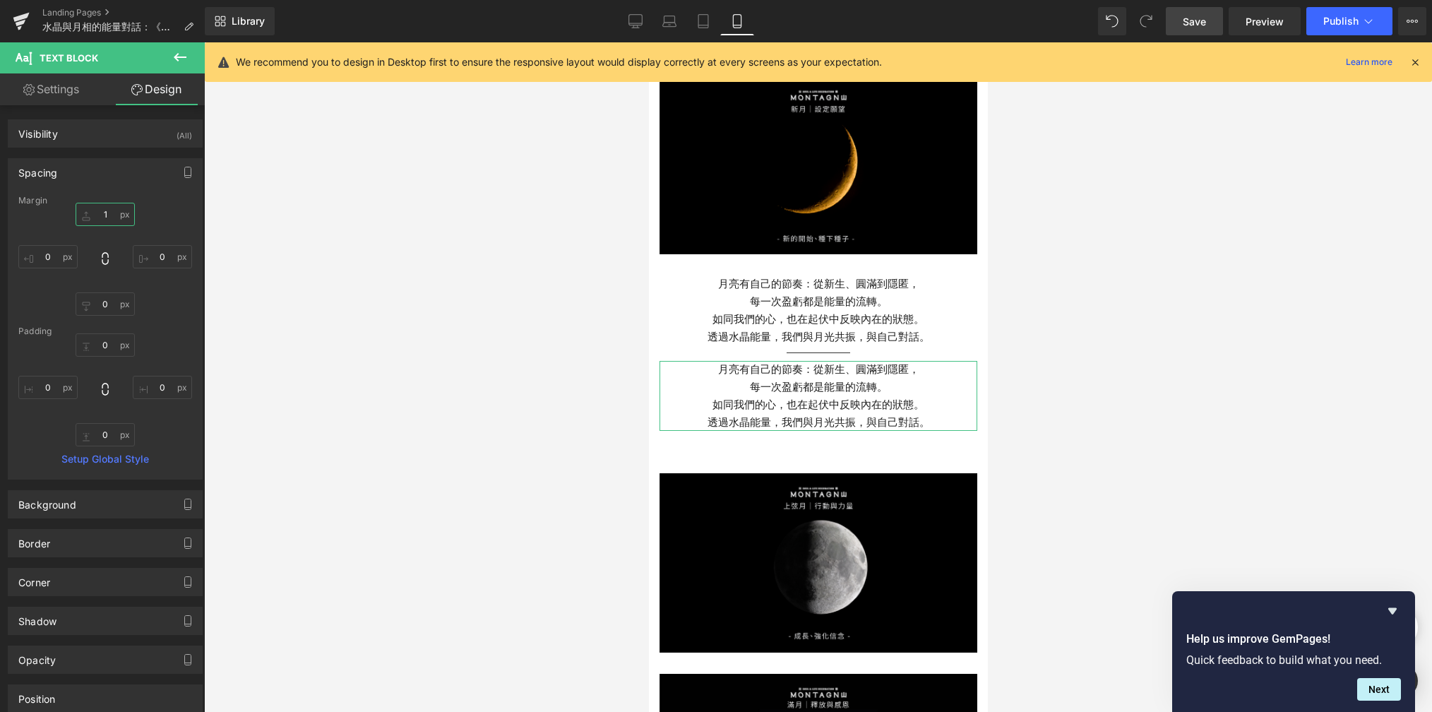
type input "15"
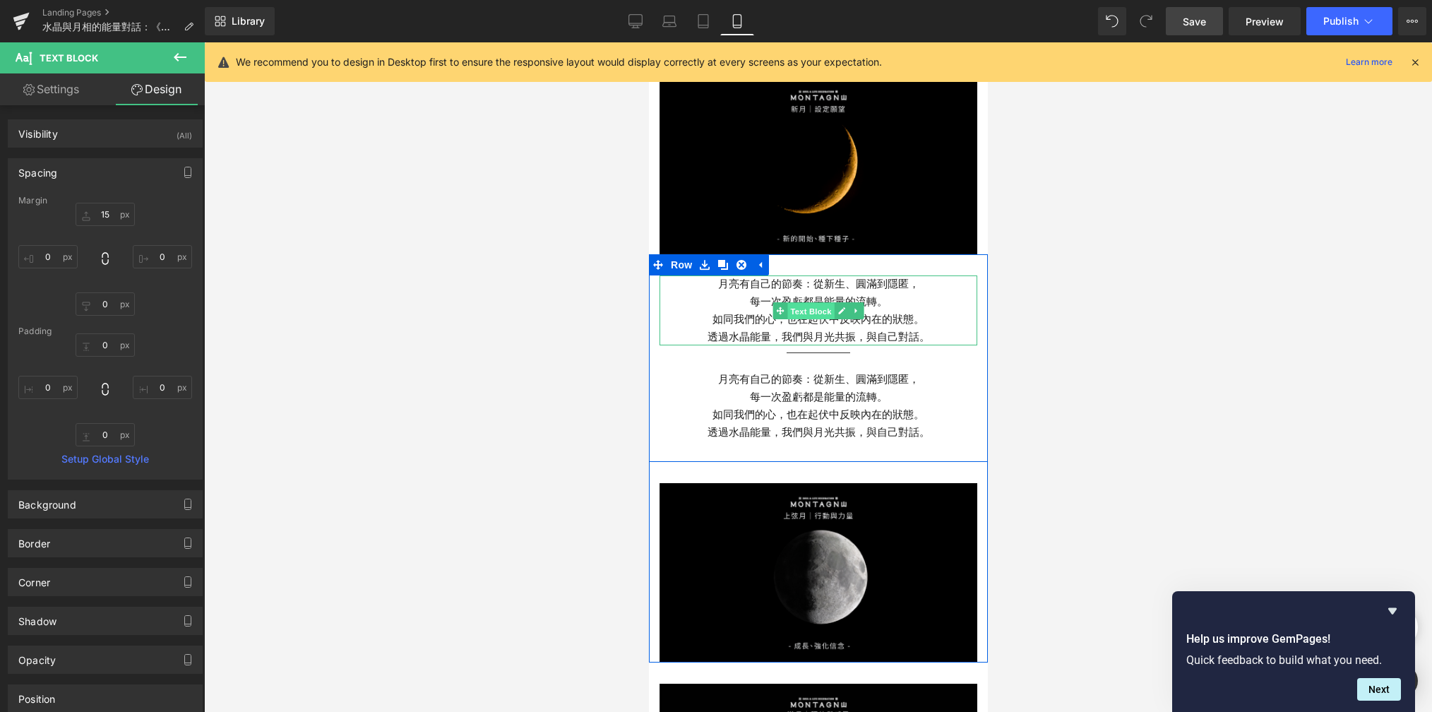
click at [789, 303] on span "Text Block" at bounding box center [810, 311] width 47 height 17
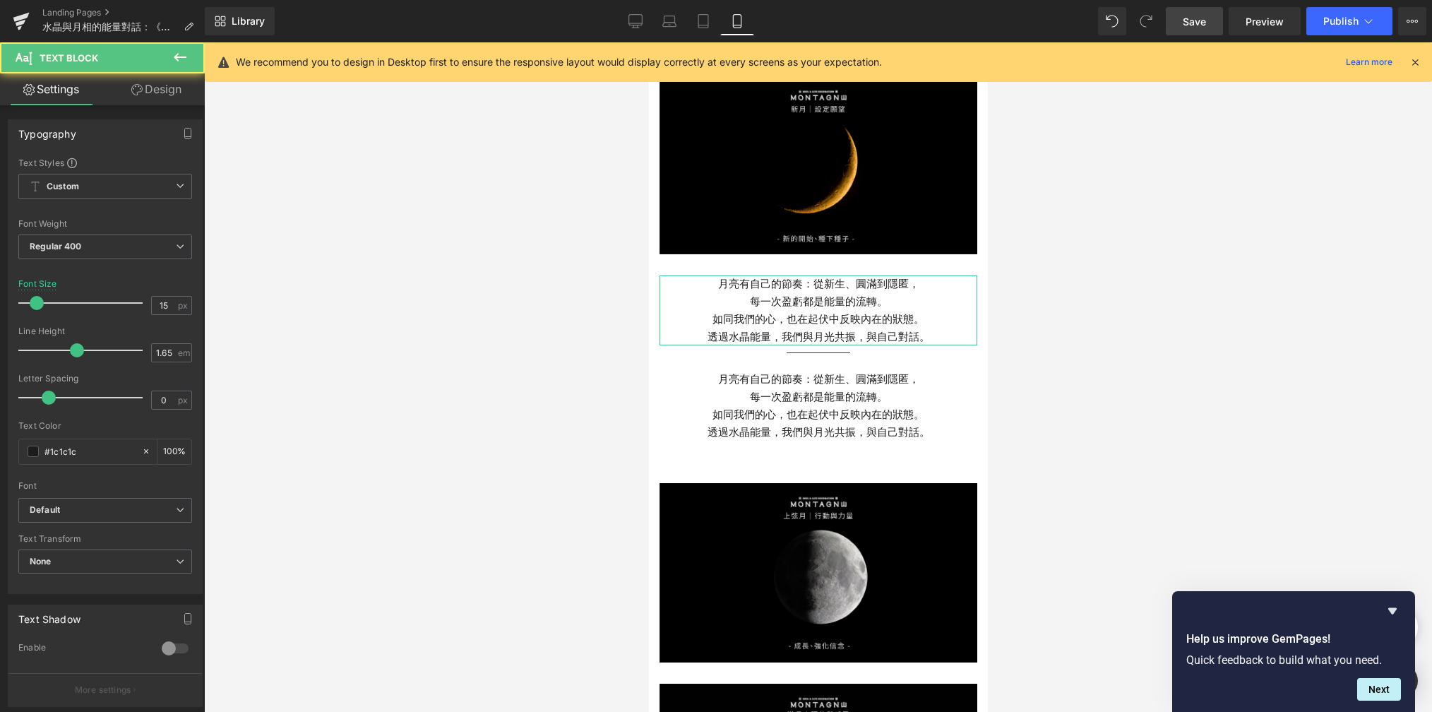
click at [163, 85] on link "Design" at bounding box center [156, 89] width 102 height 32
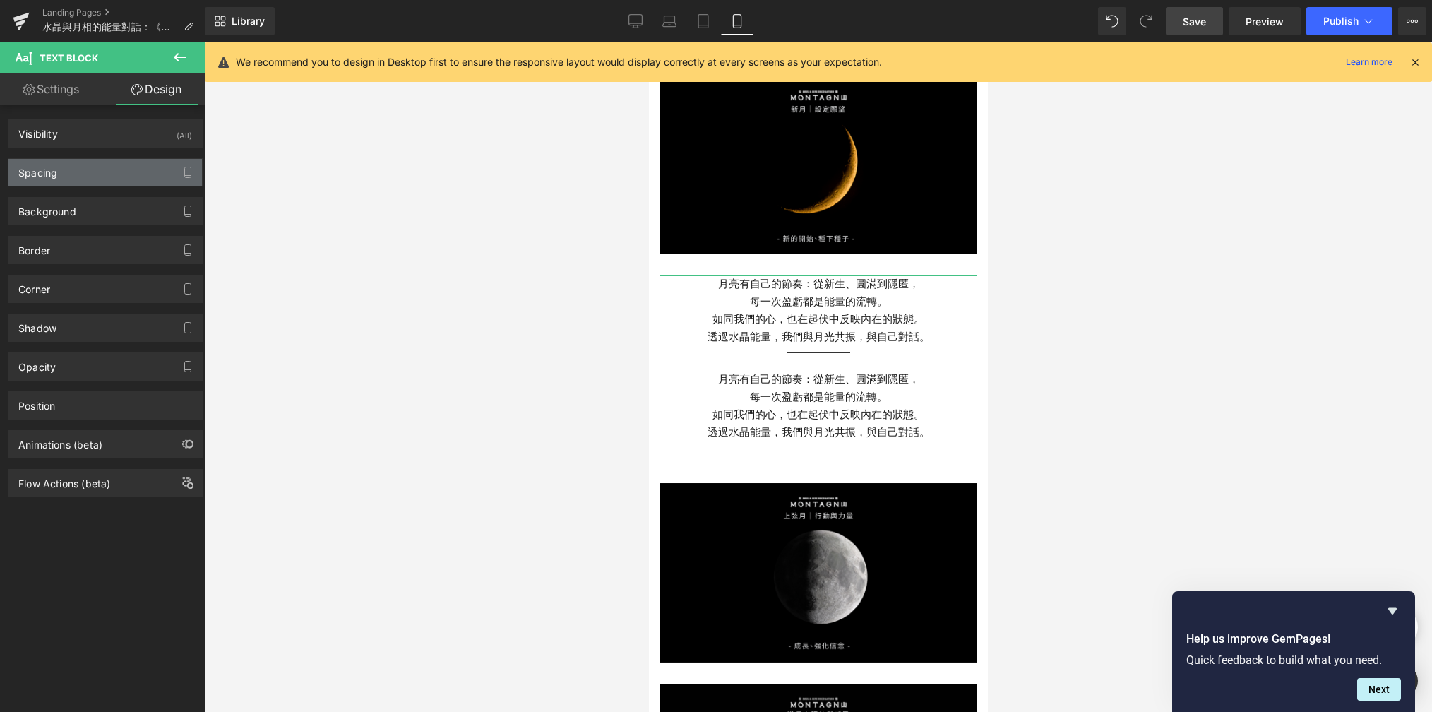
click at [117, 170] on div "Spacing" at bounding box center [105, 172] width 194 height 27
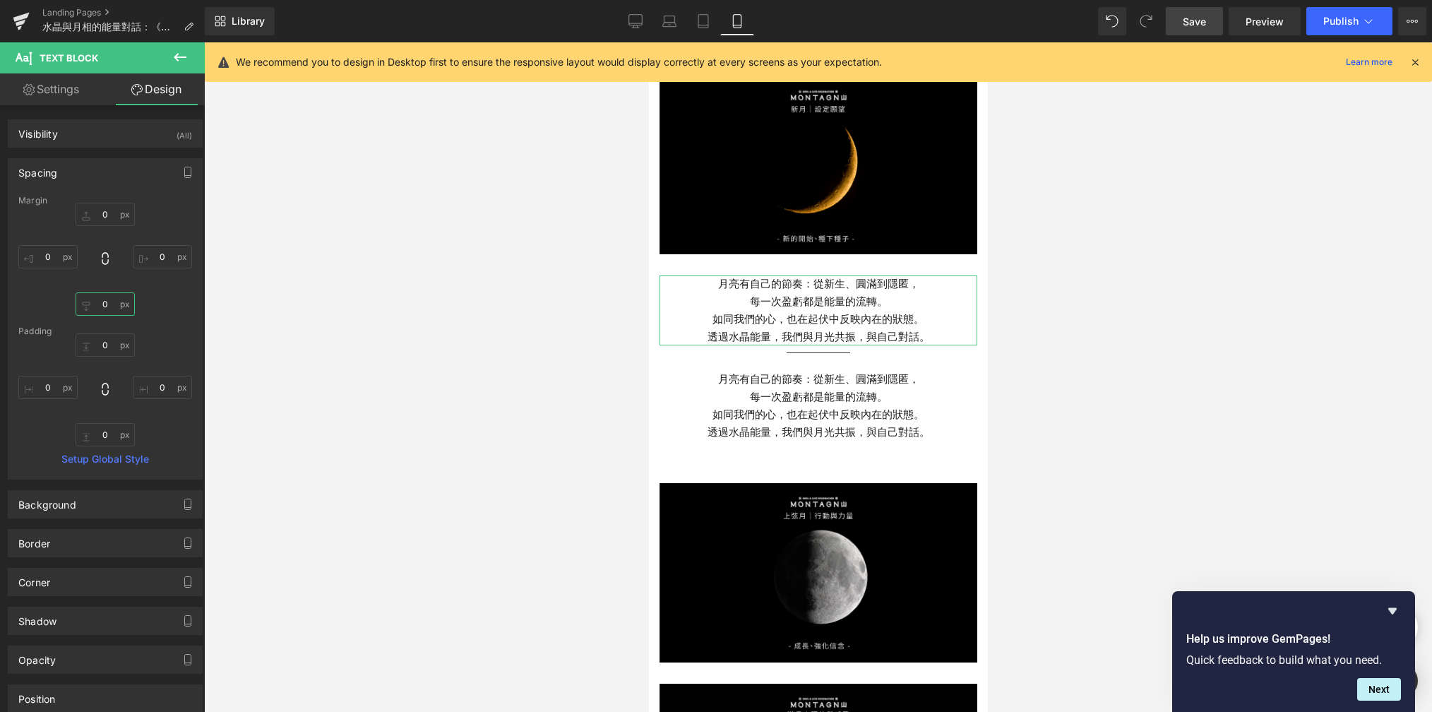
click at [109, 299] on input "0" at bounding box center [105, 303] width 59 height 23
type input "15"
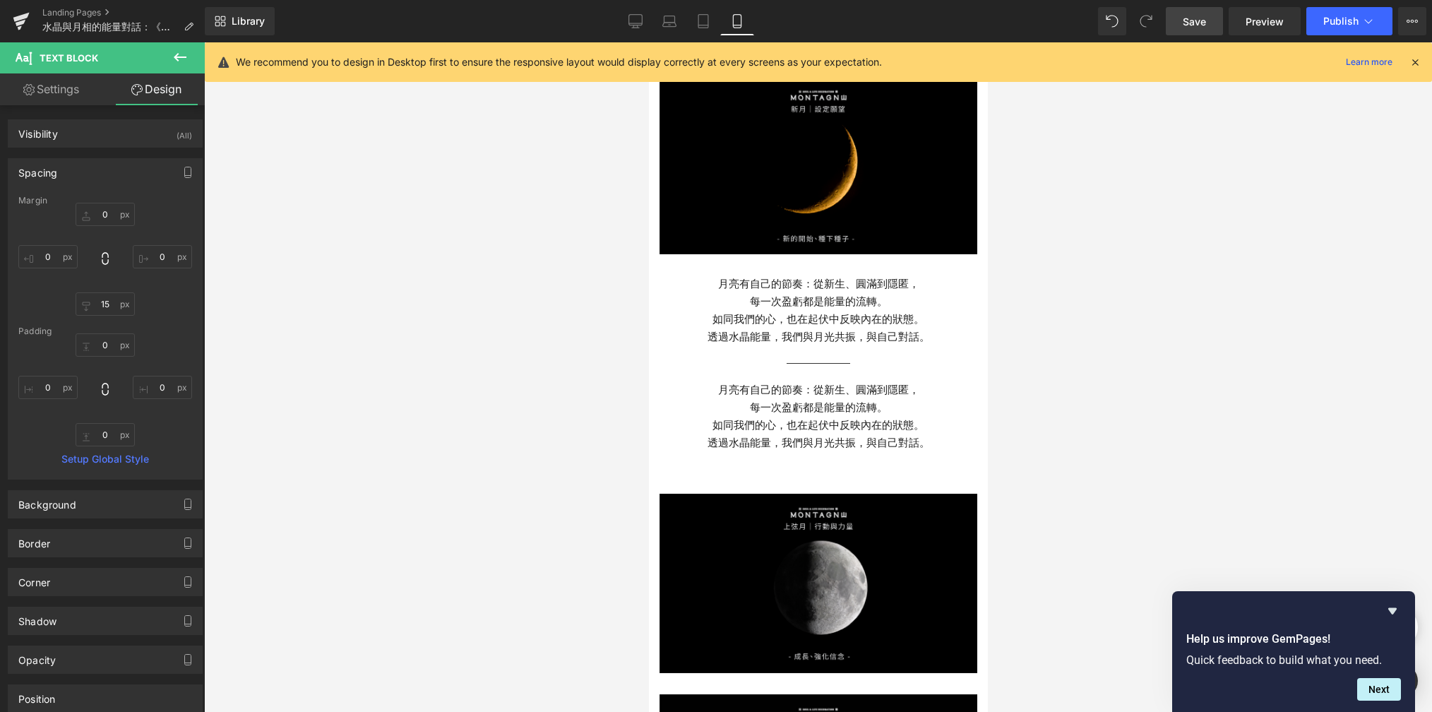
click at [446, 380] on div at bounding box center [818, 377] width 1228 height 670
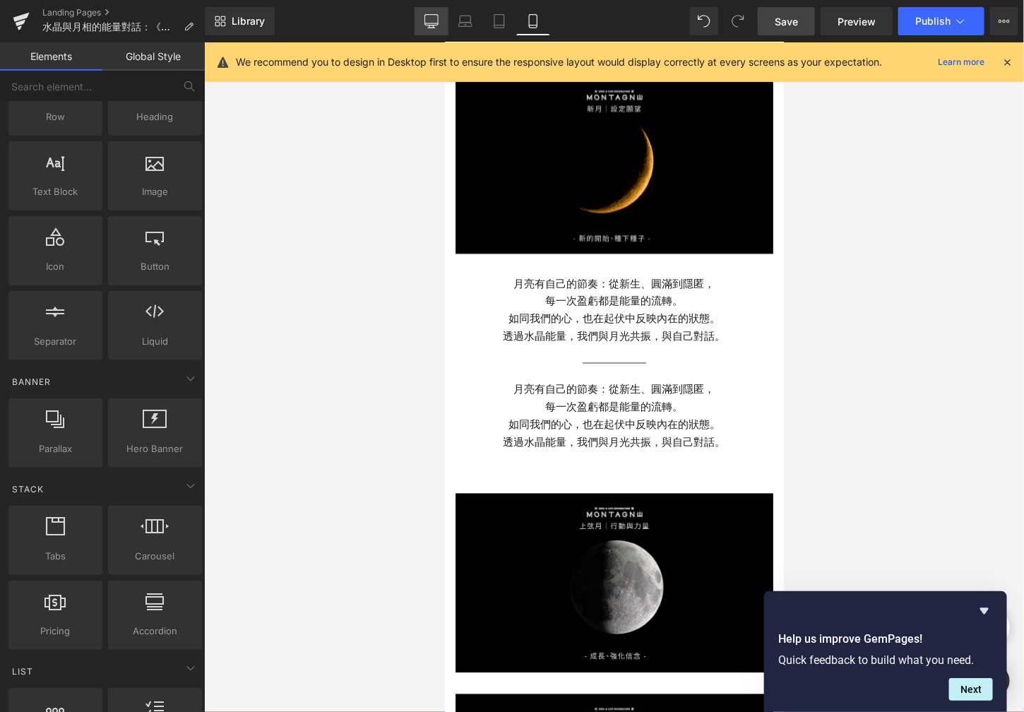
click at [436, 28] on link "Desktop" at bounding box center [432, 21] width 34 height 28
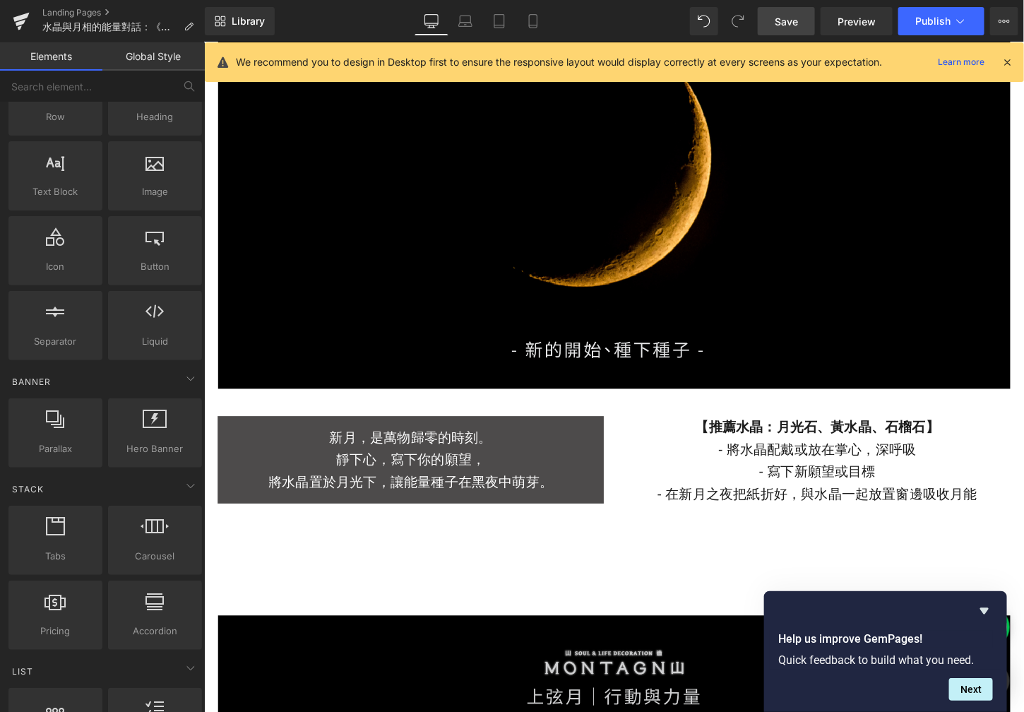
scroll to position [1660, 0]
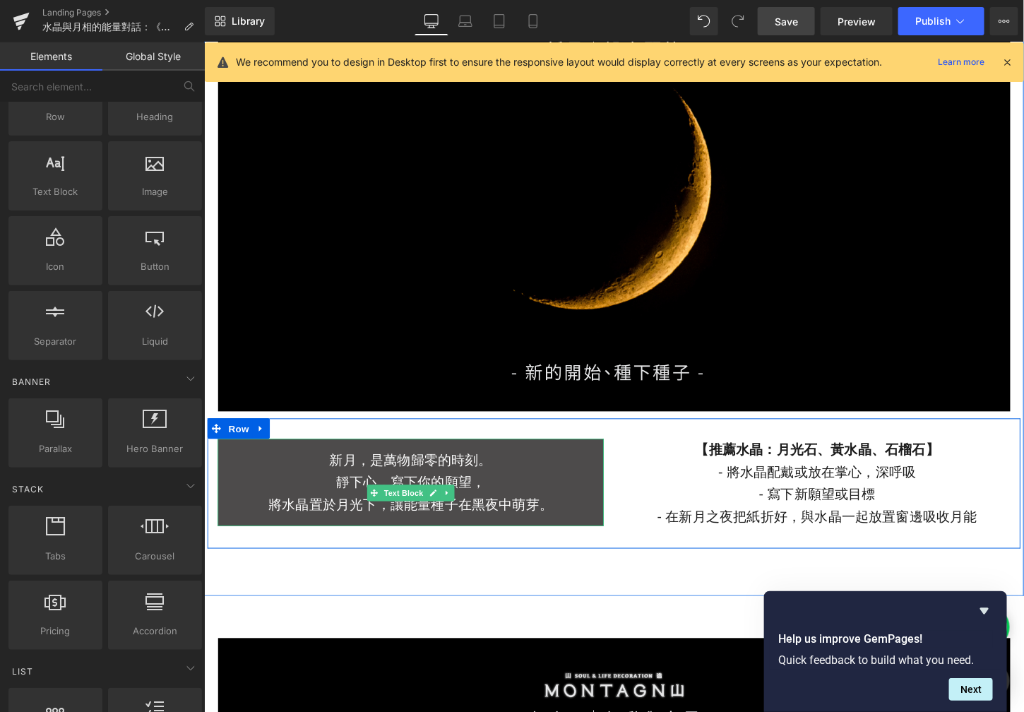
click at [484, 504] on p "靜下心，寫下你的願望，" at bounding box center [419, 500] width 403 height 23
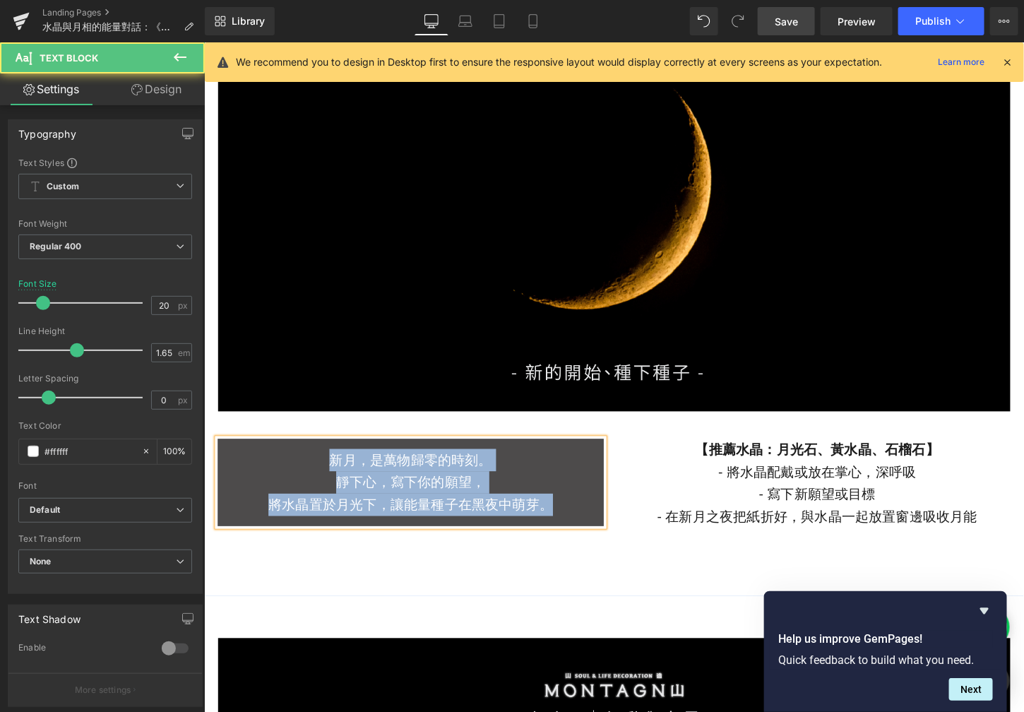
copy div "新月，是萬物歸零的時刻。 靜下心，寫下你的願望， 將水晶置於月光下，讓能量種子在黑夜中萌芽。"
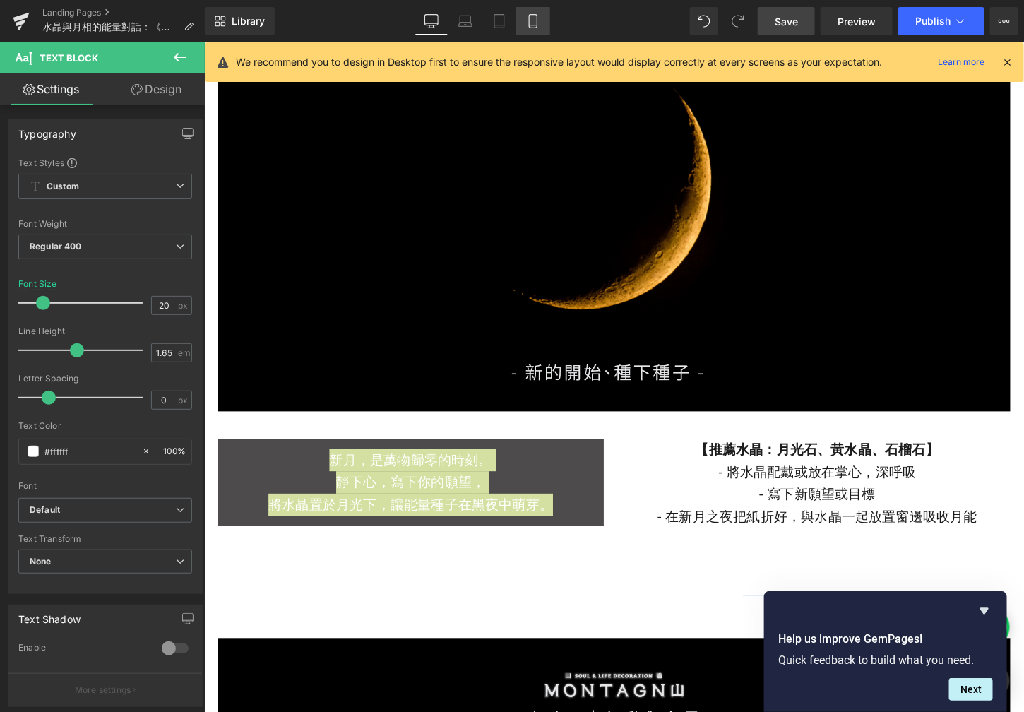
click at [540, 25] on link "Mobile" at bounding box center [533, 21] width 34 height 28
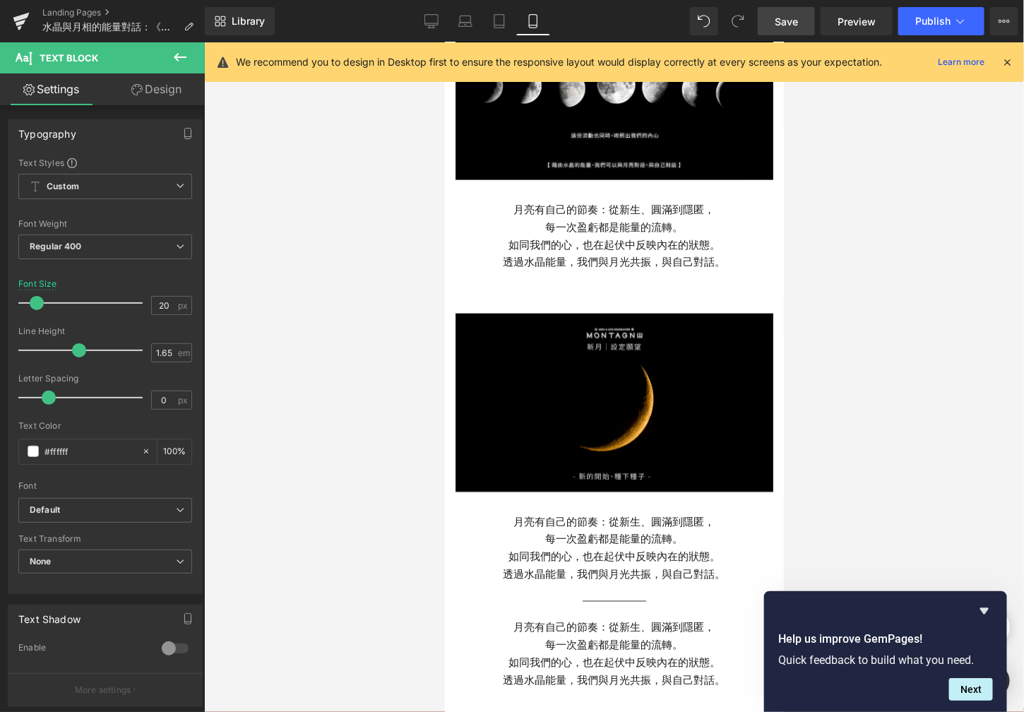
scroll to position [556, 0]
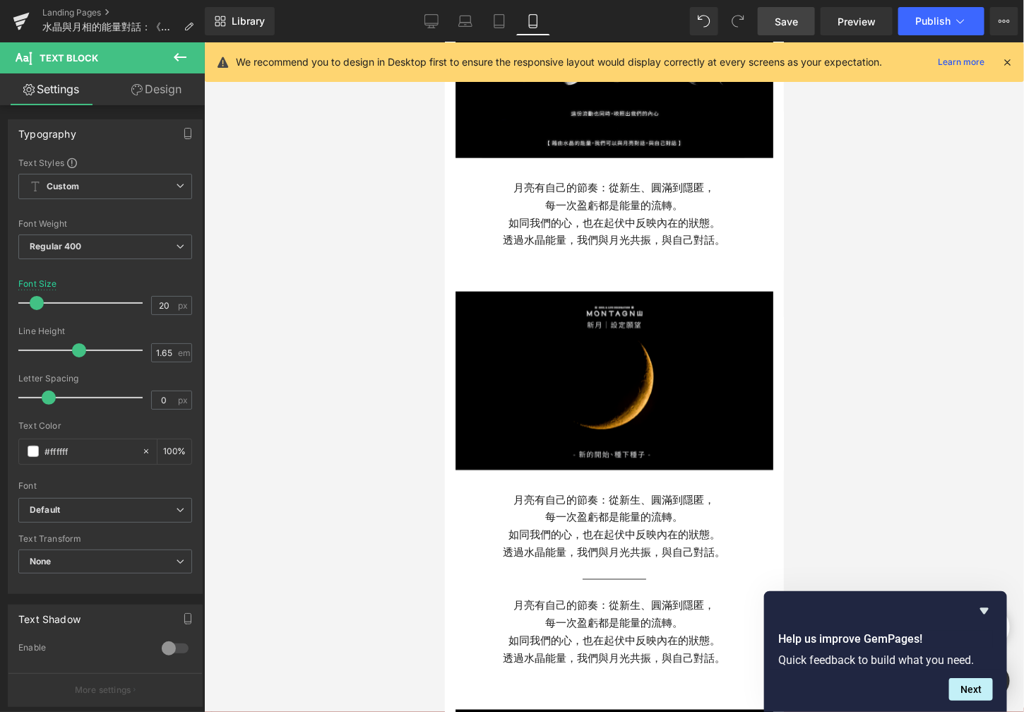
click at [594, 508] on p "每一次盈虧都是能量的流轉。" at bounding box center [614, 517] width 318 height 18
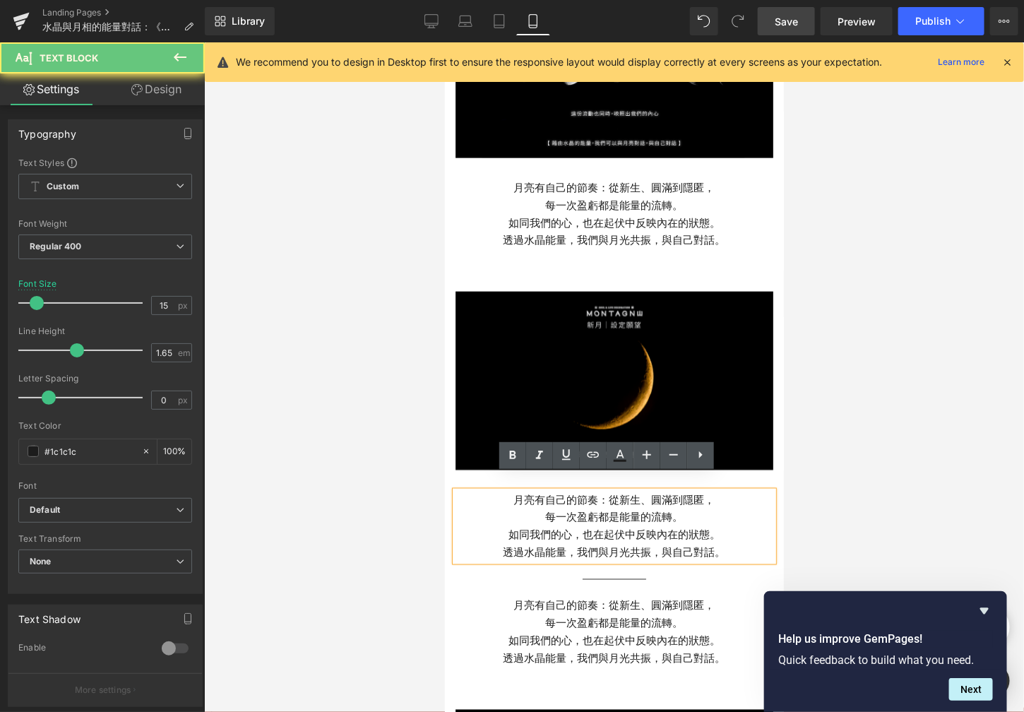
click at [633, 508] on p "每一次盈虧都是能量的流轉。" at bounding box center [614, 517] width 318 height 18
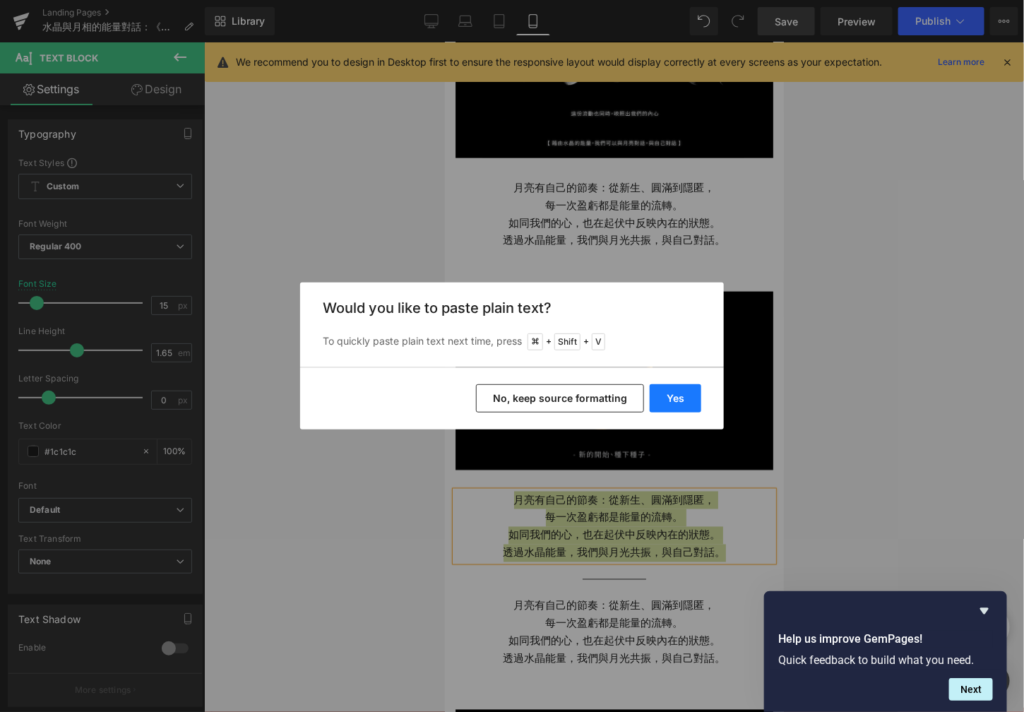
click at [664, 386] on button "Yes" at bounding box center [676, 398] width 52 height 28
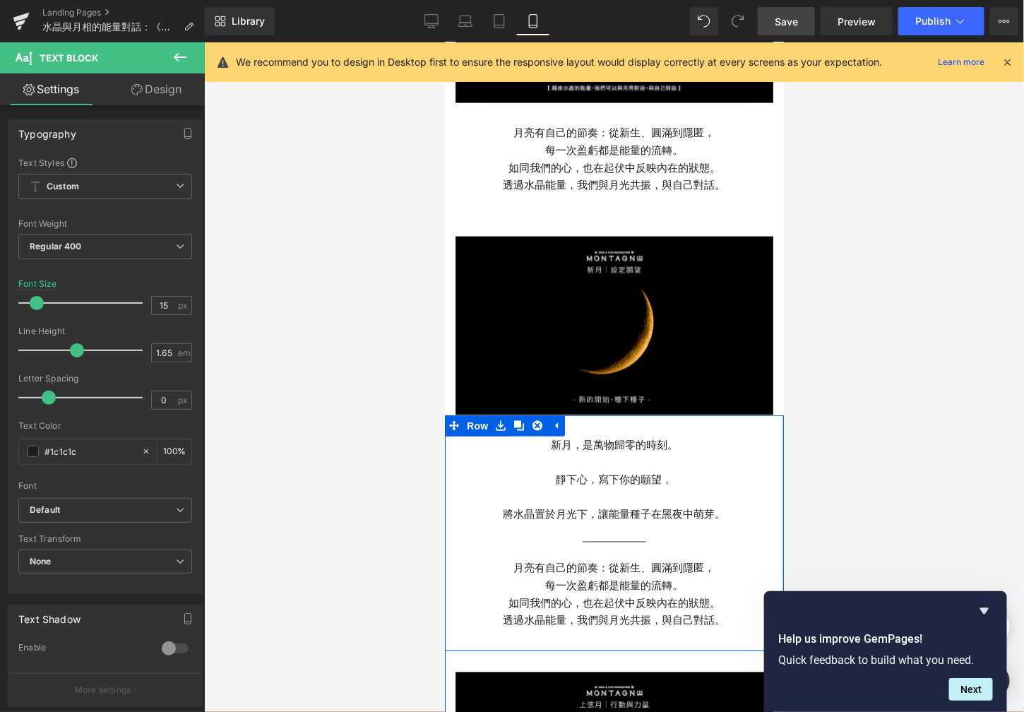
scroll to position [624, 0]
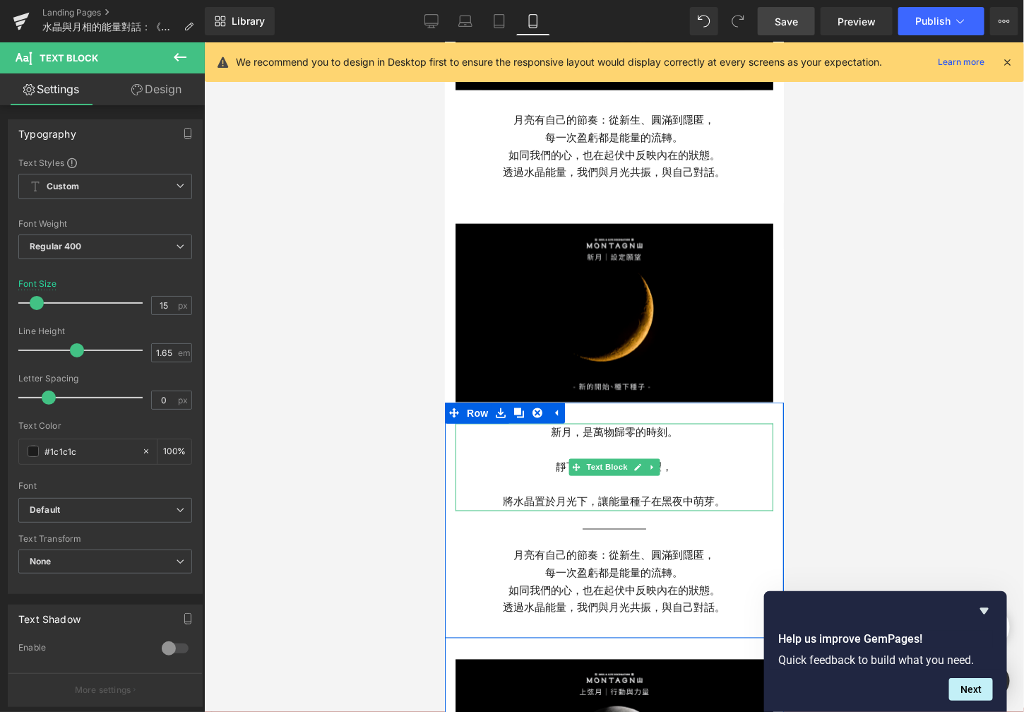
click at [643, 476] on p at bounding box center [614, 485] width 318 height 18
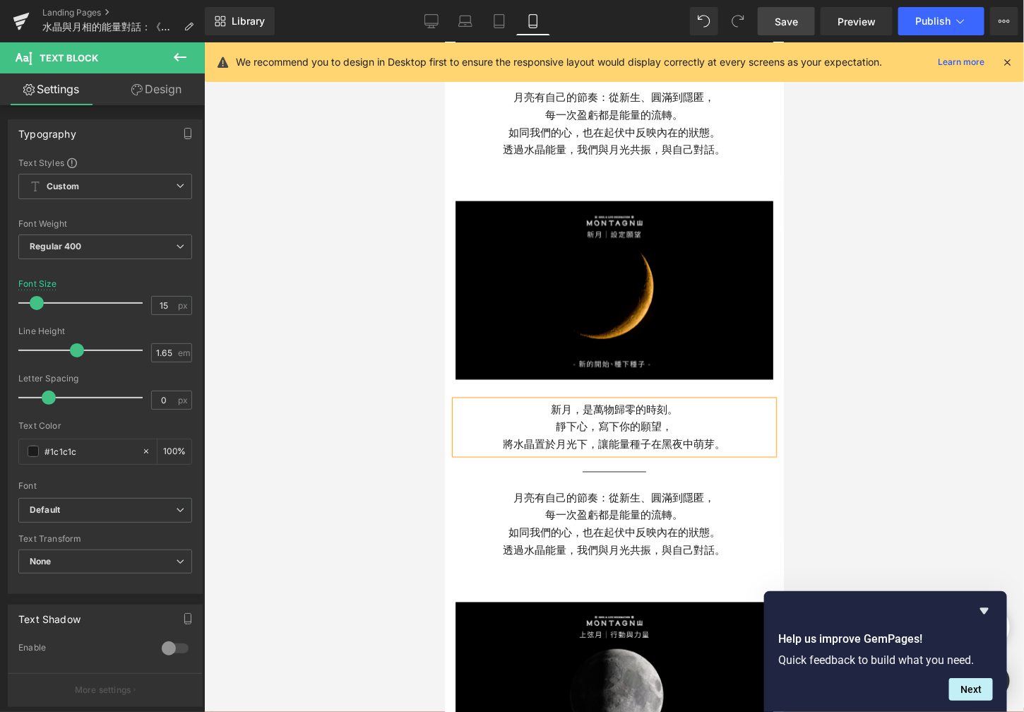
scroll to position [658, 0]
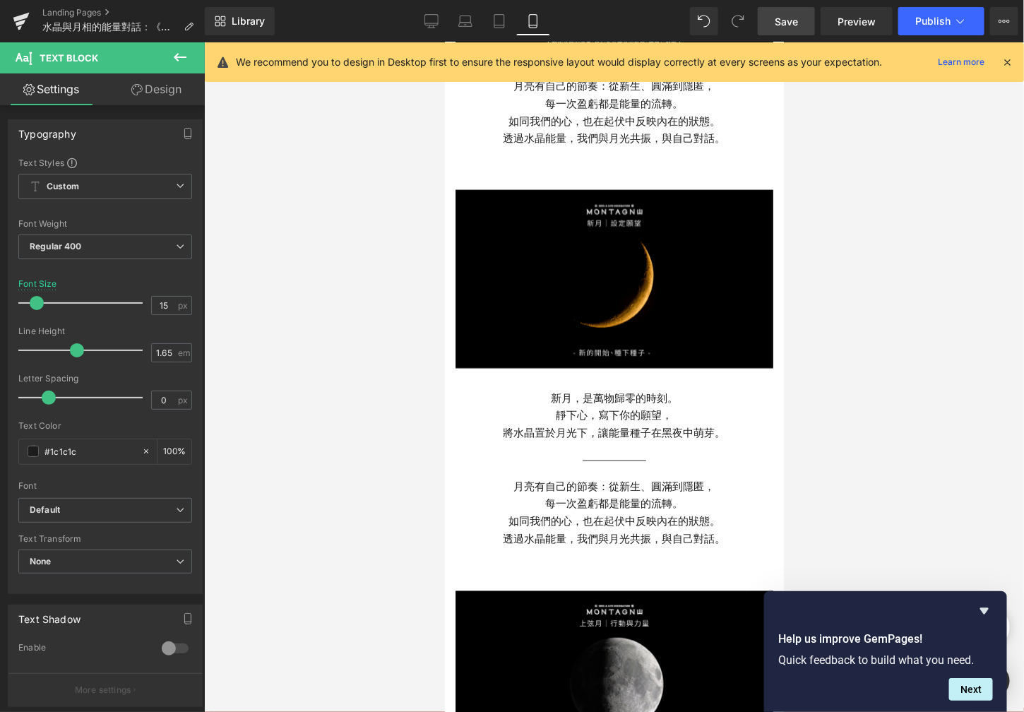
click at [145, 91] on link "Design" at bounding box center [156, 89] width 102 height 32
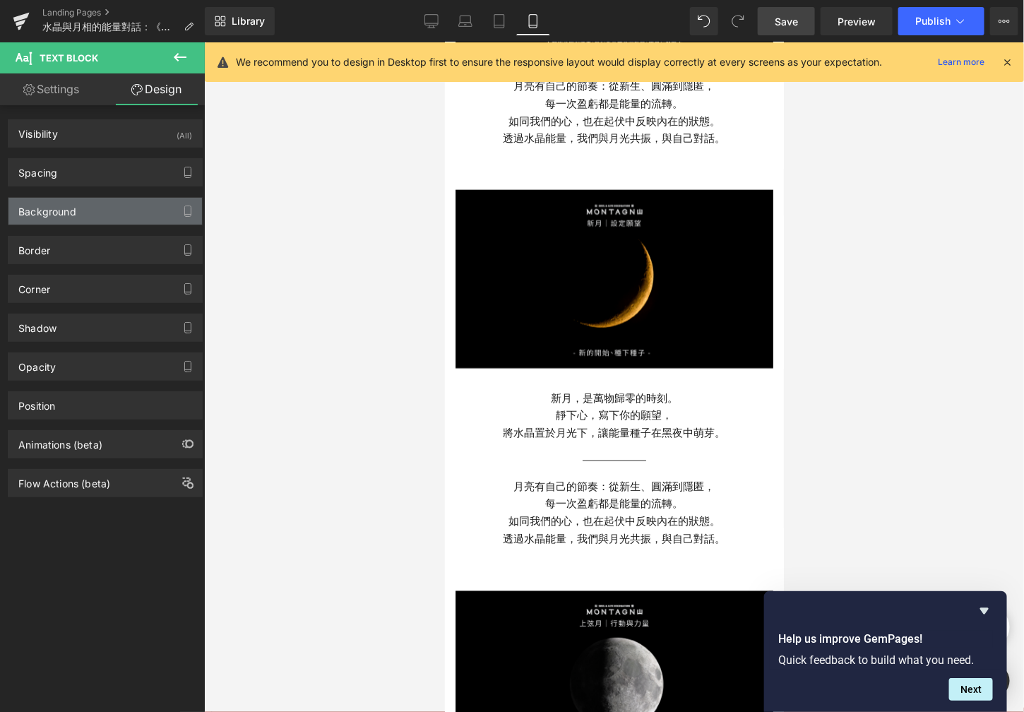
click at [82, 215] on div "Background" at bounding box center [105, 211] width 194 height 27
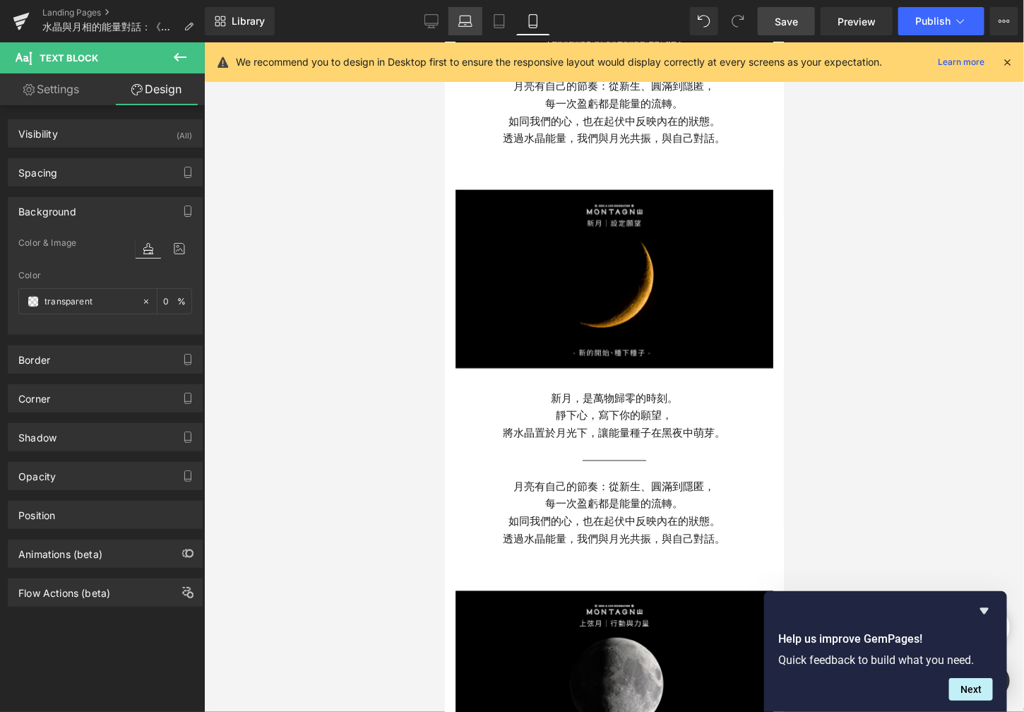
click at [463, 25] on icon at bounding box center [465, 21] width 14 height 14
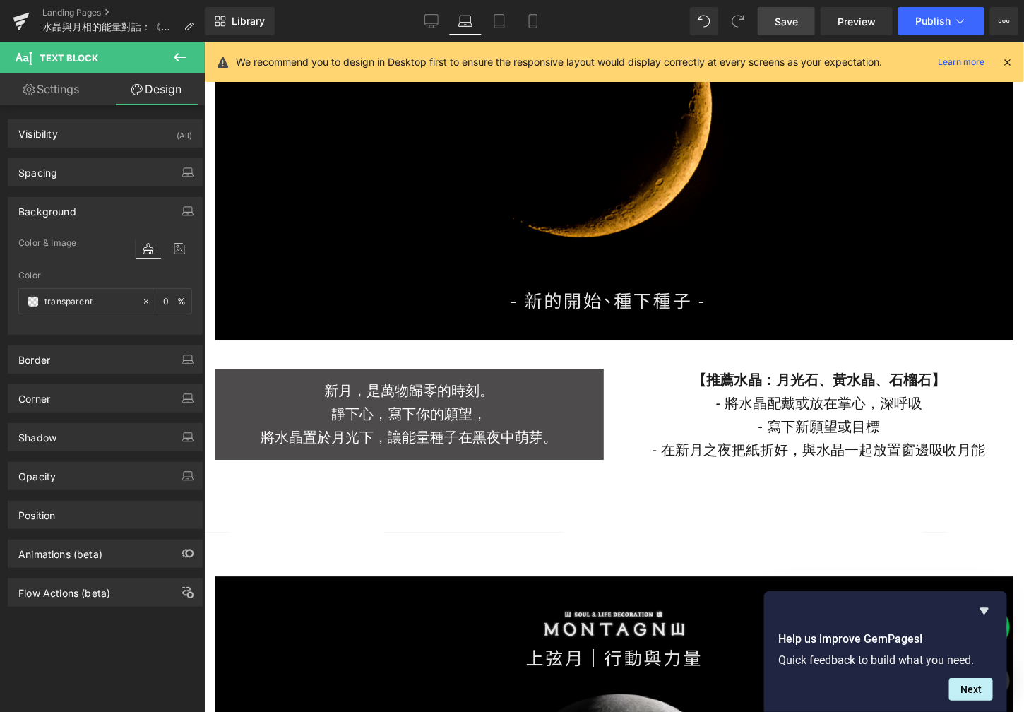
scroll to position [1754, 0]
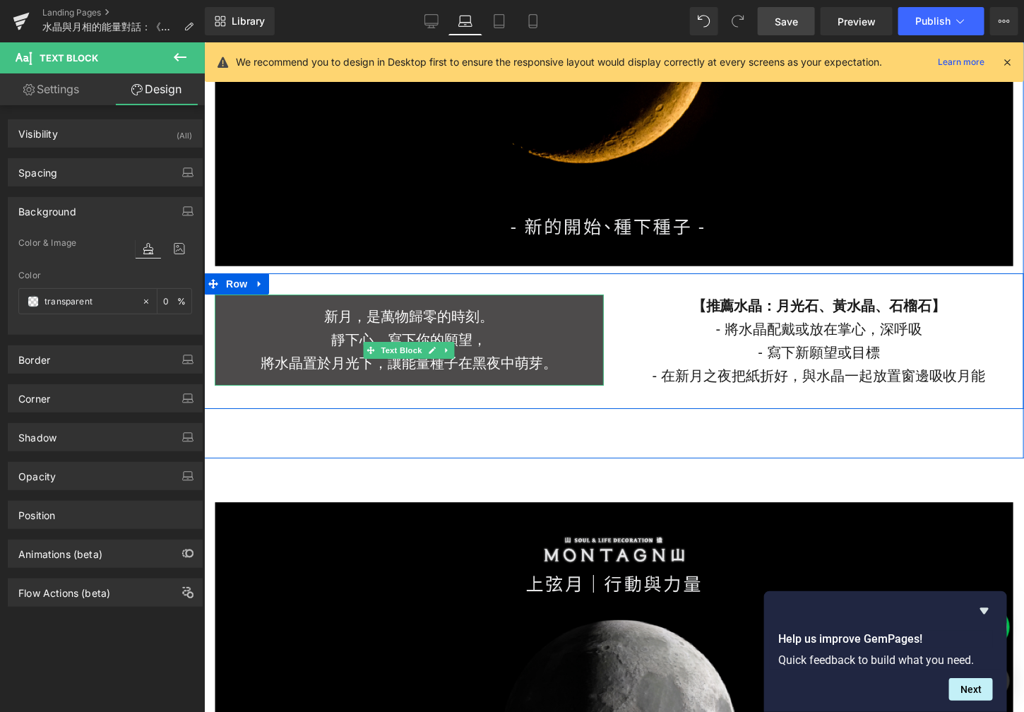
click at [451, 363] on p "將水晶置於月光下，讓能量種子在黑夜中萌芽。" at bounding box center [408, 362] width 389 height 23
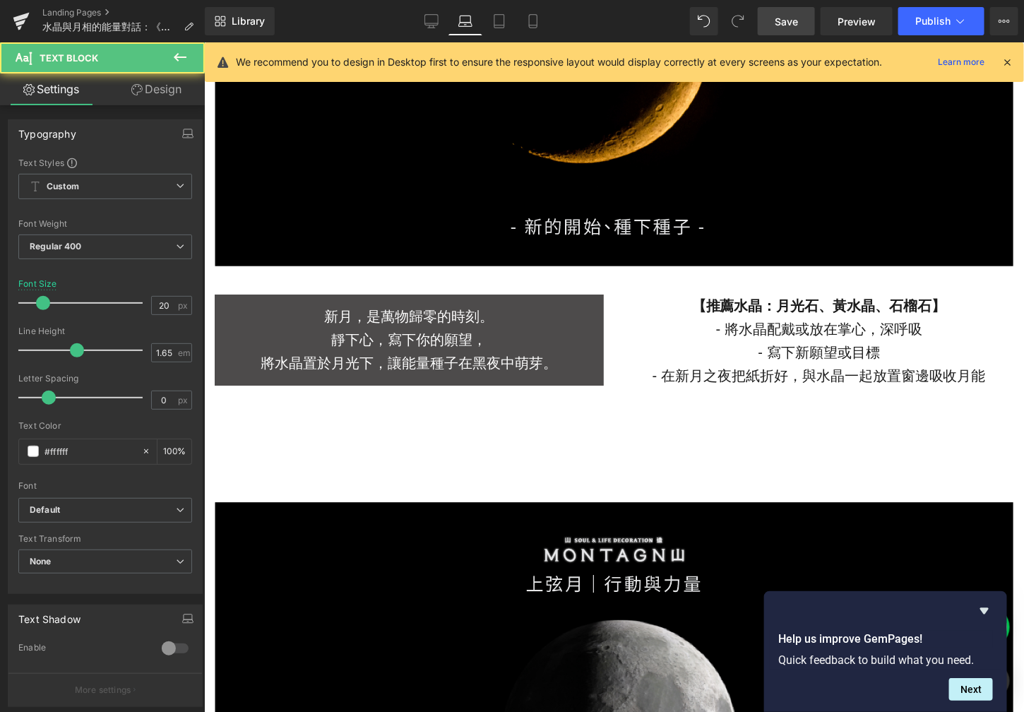
click at [166, 71] on button at bounding box center [179, 57] width 49 height 31
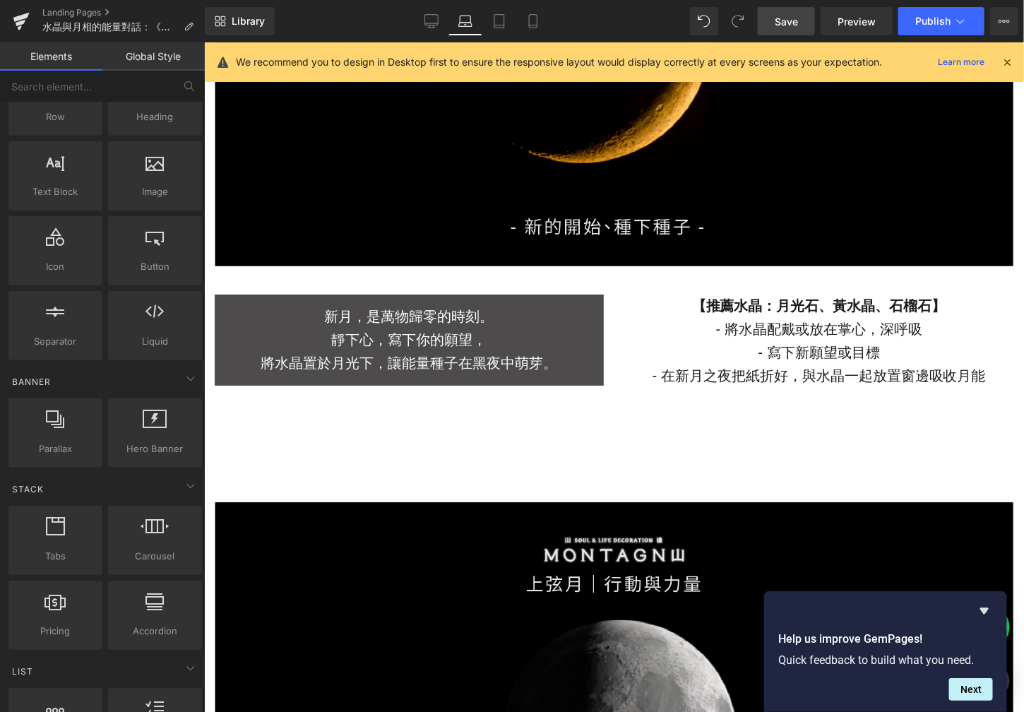
click at [378, 343] on span "Text Block" at bounding box center [401, 349] width 47 height 17
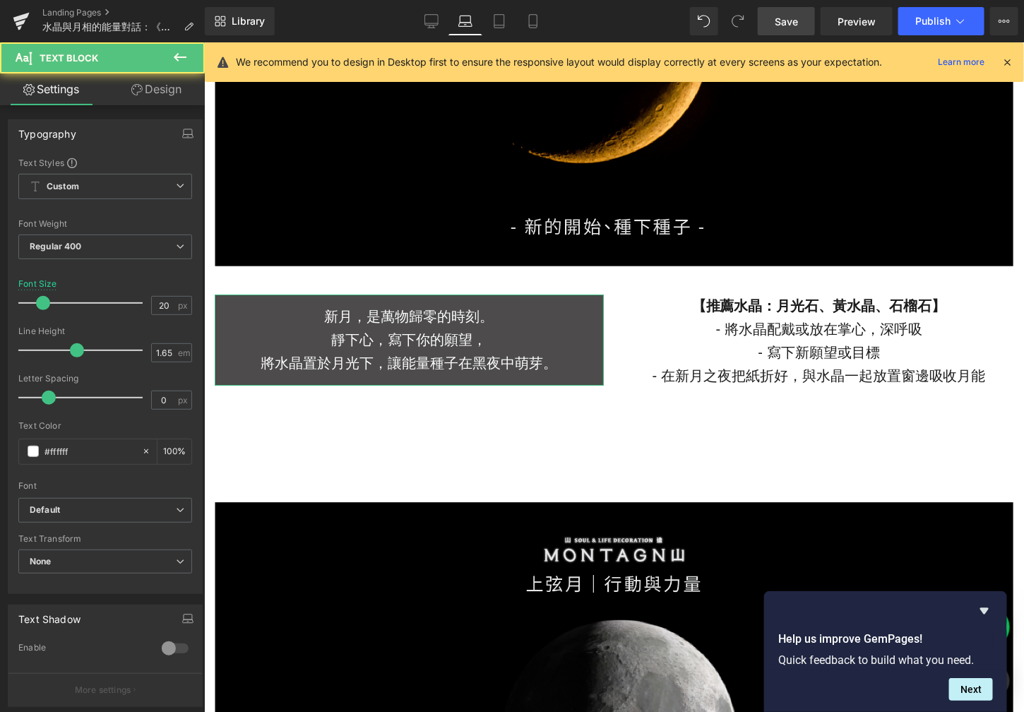
click at [169, 100] on link "Design" at bounding box center [156, 89] width 102 height 32
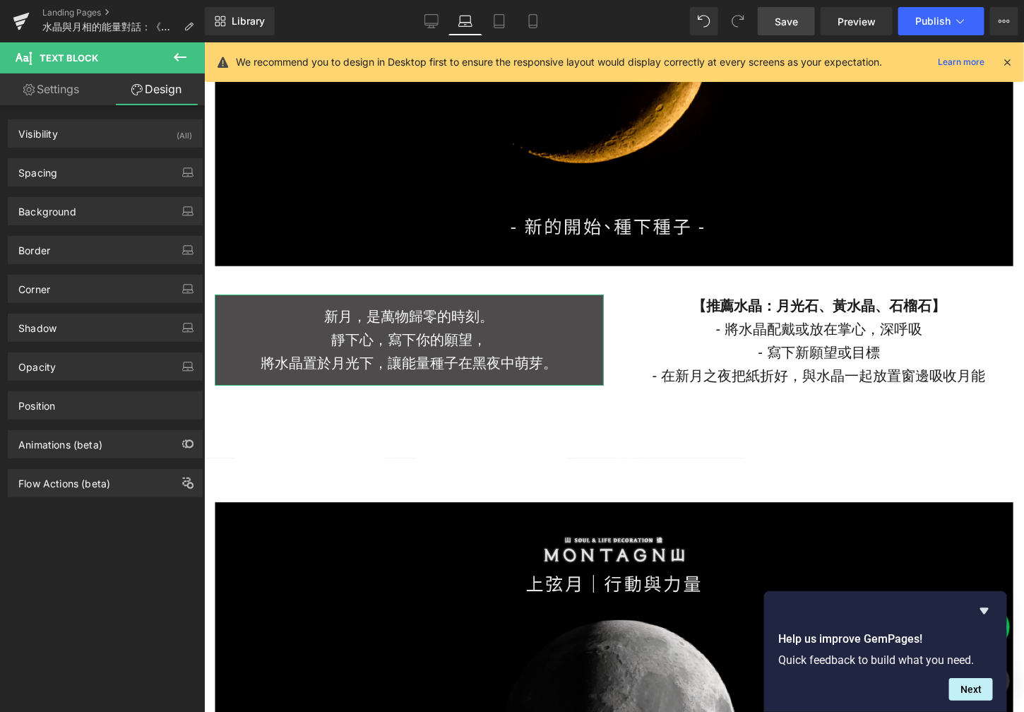
click at [100, 197] on div "Background Color & Image color Color #4d4b4b 100 % Image Replace Image Upload i…" at bounding box center [105, 211] width 195 height 28
click at [100, 201] on div "Background" at bounding box center [105, 211] width 194 height 27
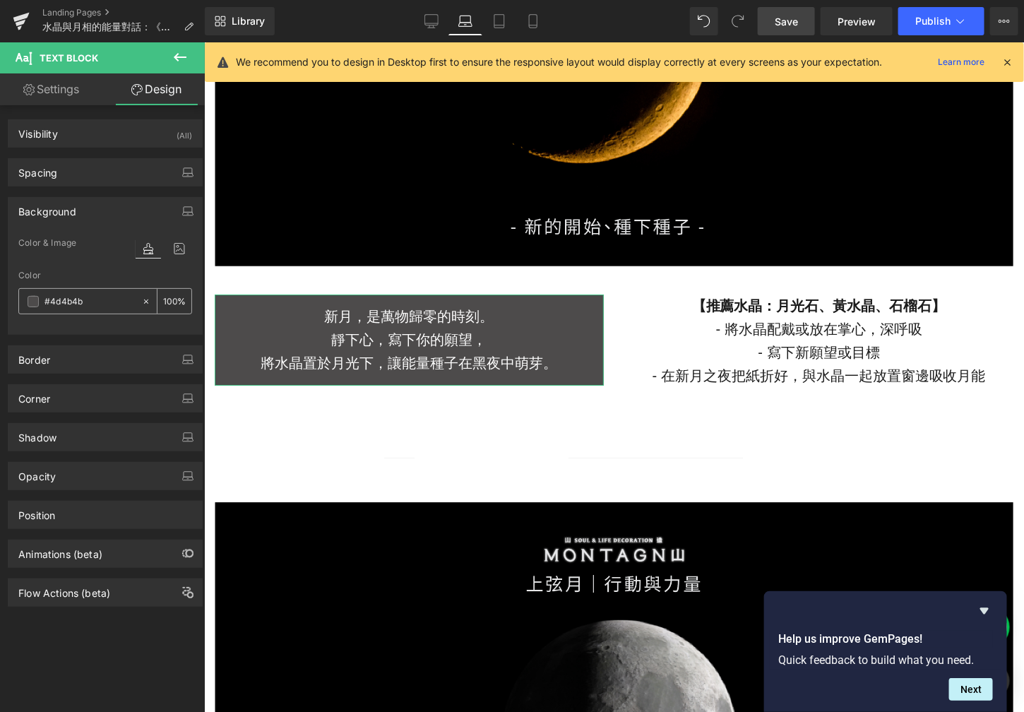
click at [94, 297] on input "#4d4b4b" at bounding box center [89, 302] width 90 height 16
click at [529, 20] on icon at bounding box center [533, 21] width 8 height 13
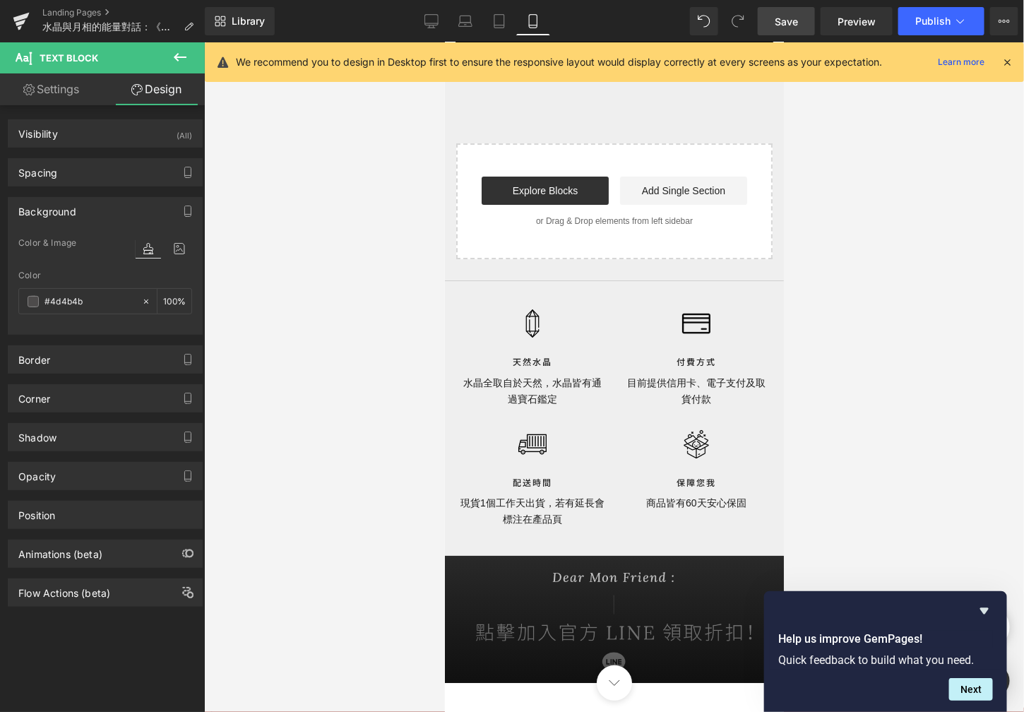
scroll to position [0, 0]
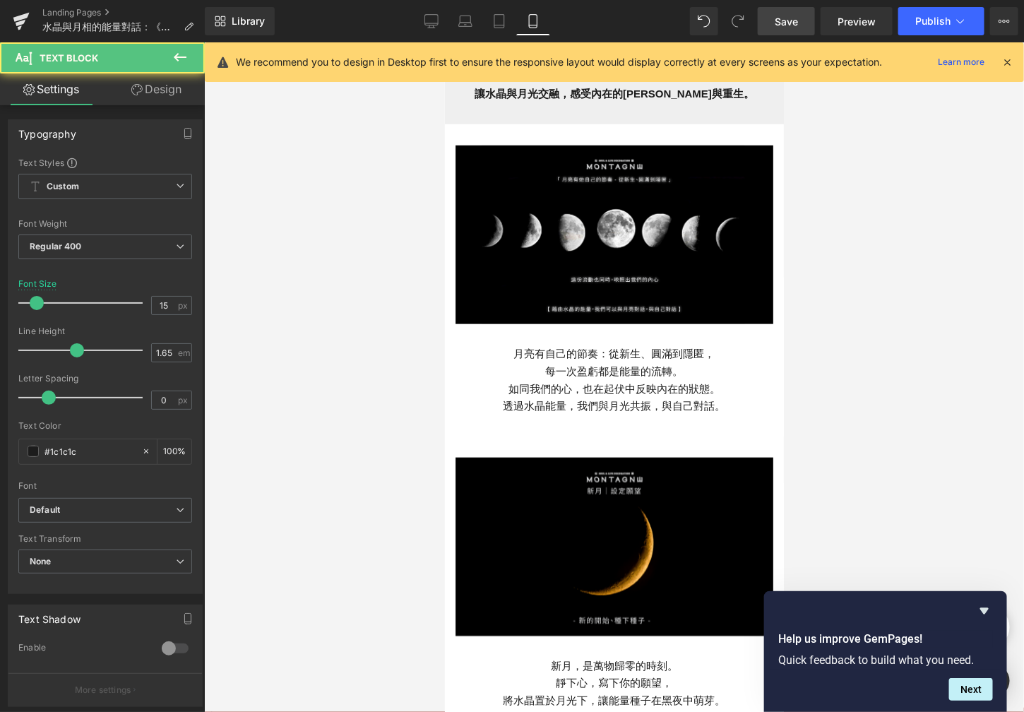
click at [585, 380] on p "如同我們的心，也在起伏中反映內在的狀態。" at bounding box center [614, 389] width 318 height 18
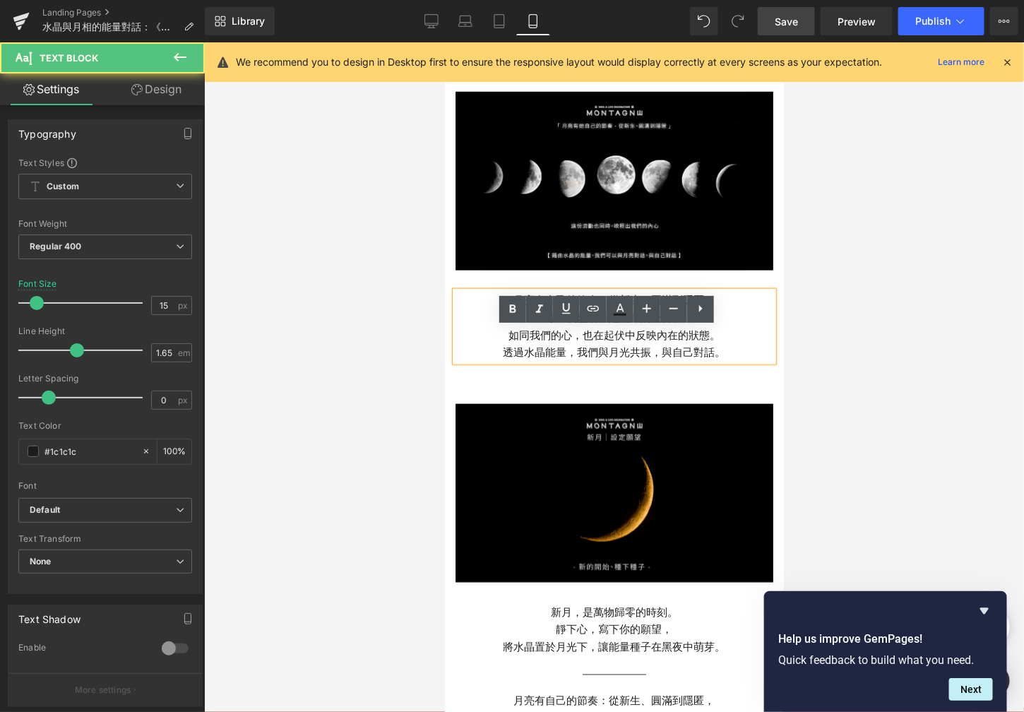
scroll to position [581, 0]
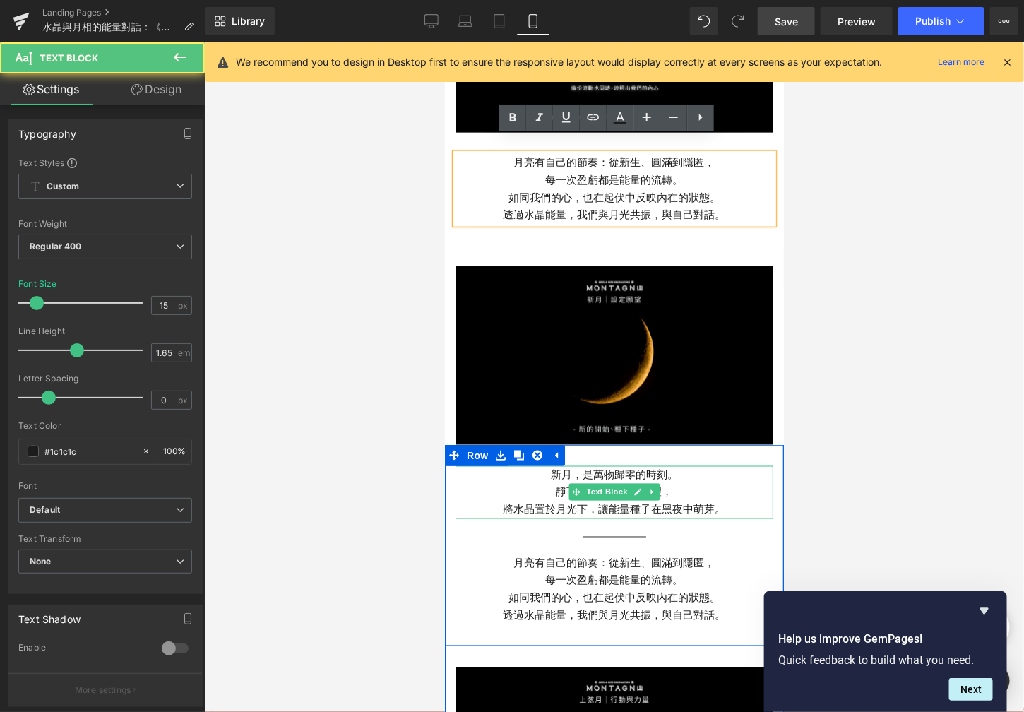
click at [587, 501] on p "將水晶置於月光下，讓能量種子在黑夜中萌芽。" at bounding box center [614, 510] width 318 height 18
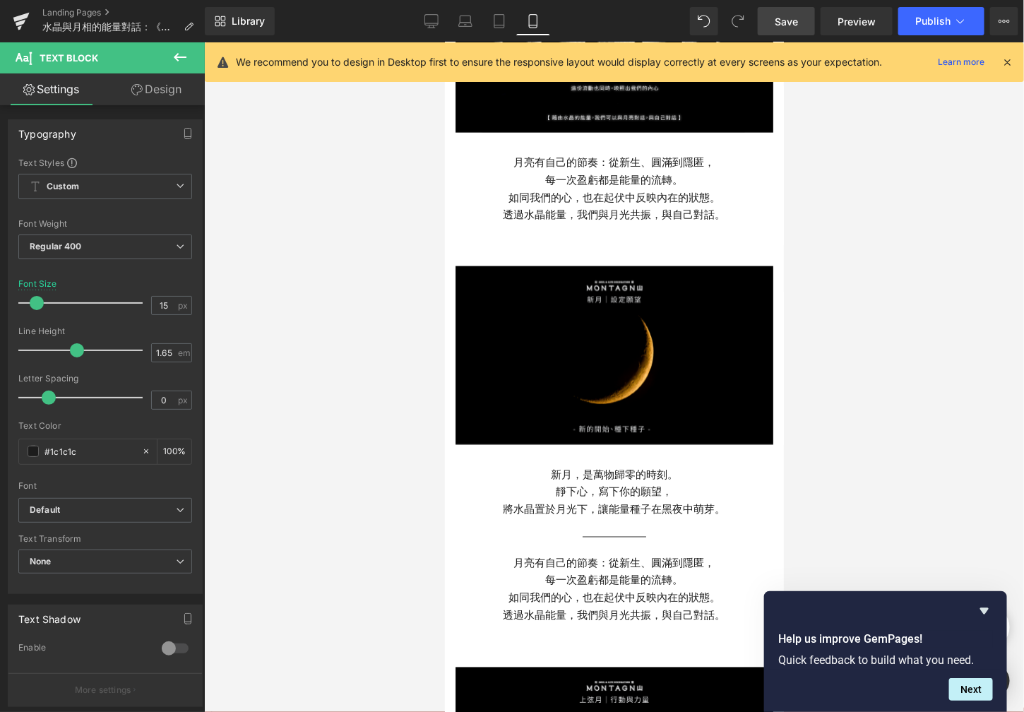
click at [138, 105] on link "Design" at bounding box center [156, 89] width 102 height 32
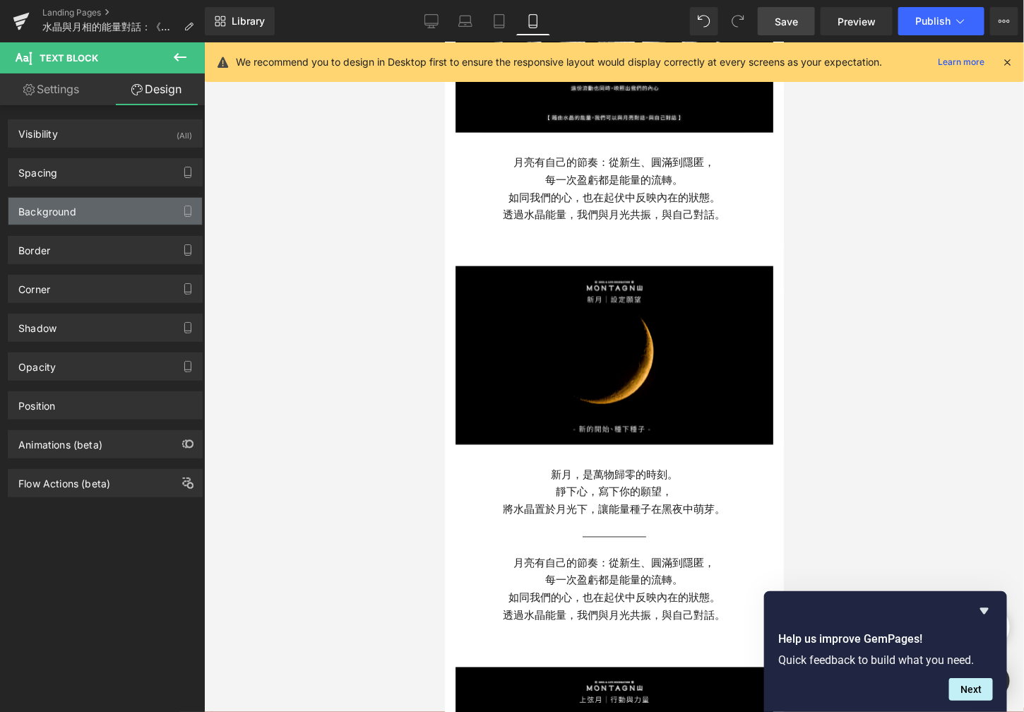
click at [89, 217] on div "Background" at bounding box center [105, 211] width 194 height 27
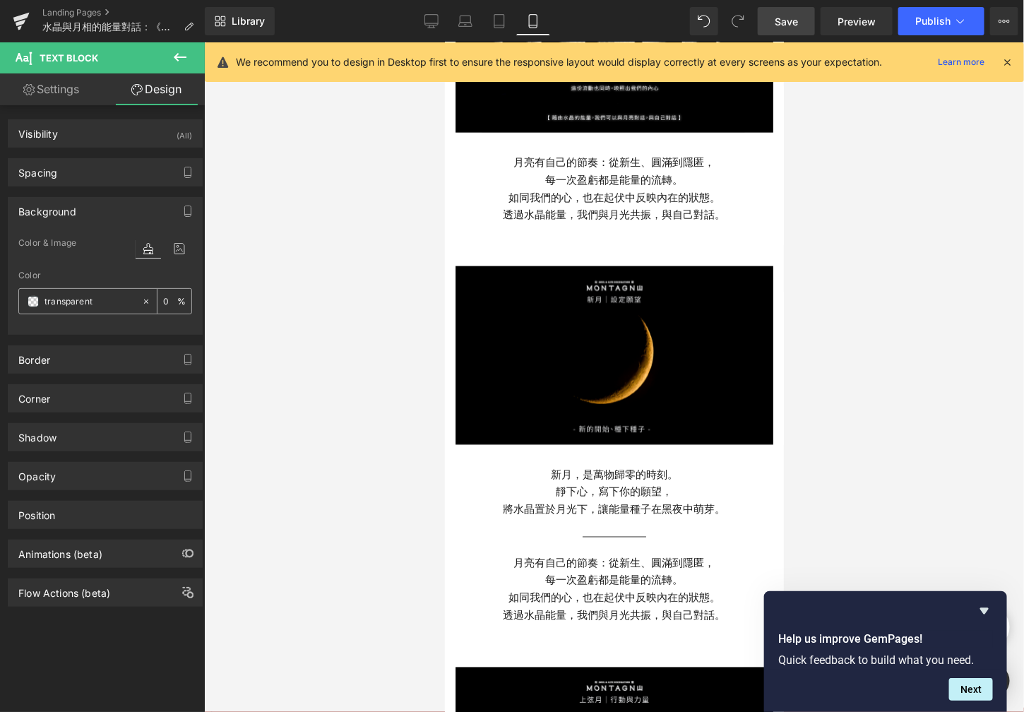
click at [81, 302] on input "transparent" at bounding box center [89, 302] width 90 height 16
paste input "#4d4b4b"
drag, startPoint x: 102, startPoint y: 297, endPoint x: 13, endPoint y: 296, distance: 89.0
click at [13, 297] on div "Color & Image color Color #4d4b4bnt 0 % Image Replace Image Upload image or Bro…" at bounding box center [105, 284] width 194 height 100
paste input "text"
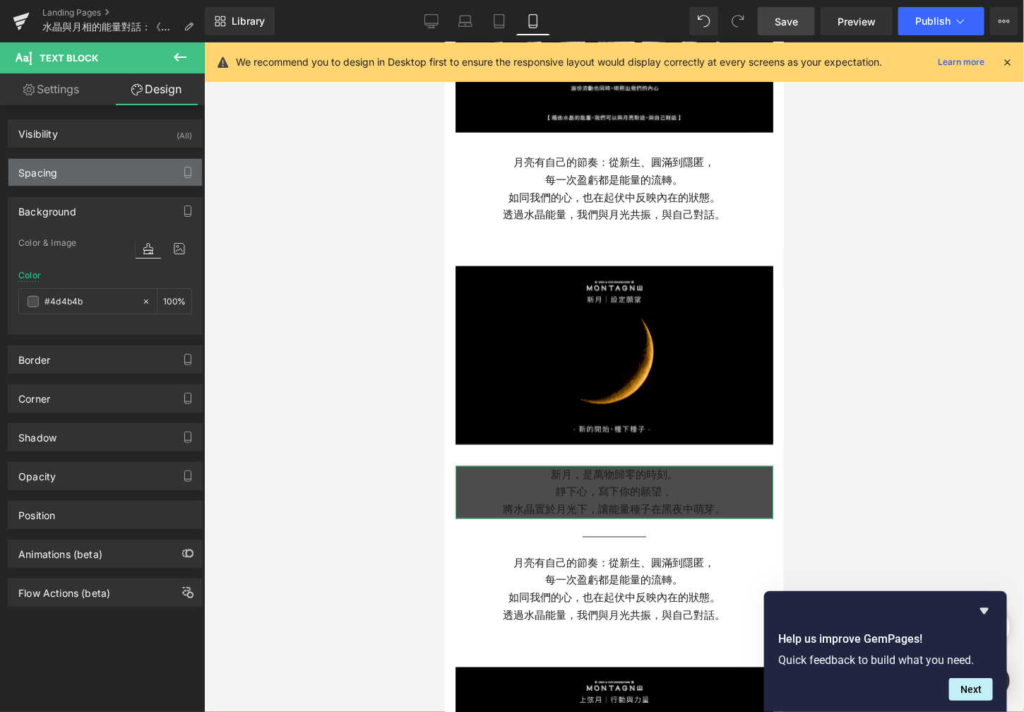
type input "#4d4b4b"
click at [119, 178] on div "Spacing" at bounding box center [105, 172] width 194 height 27
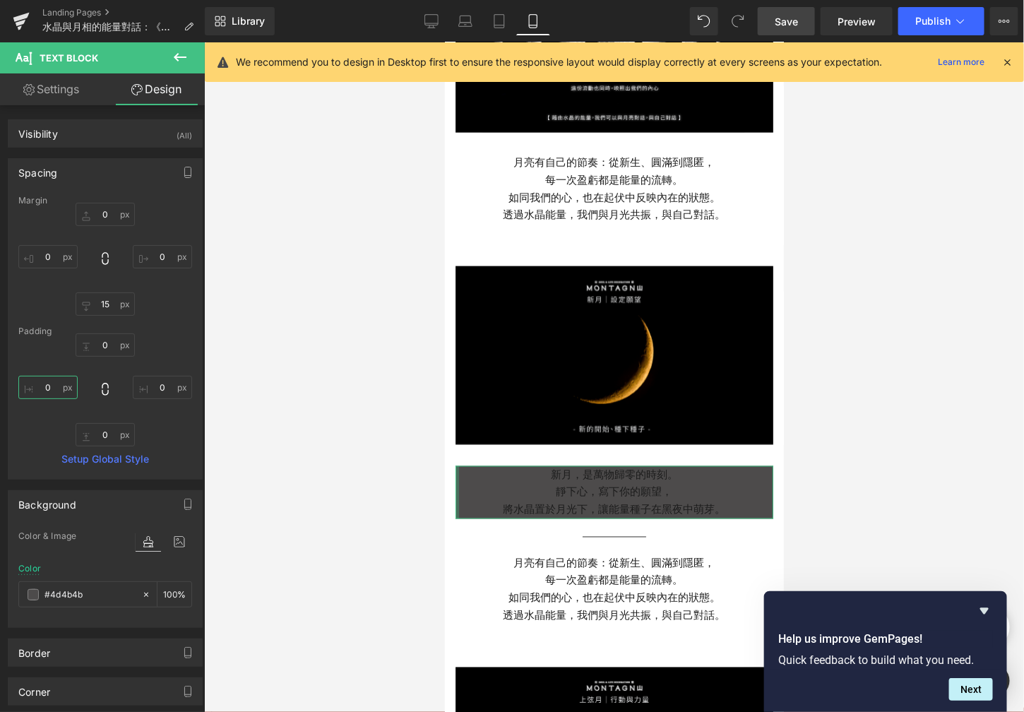
click at [58, 385] on input "0" at bounding box center [47, 387] width 59 height 23
type input "1"
click at [51, 259] on input "0" at bounding box center [47, 256] width 59 height 23
type input "1"
type input "2"
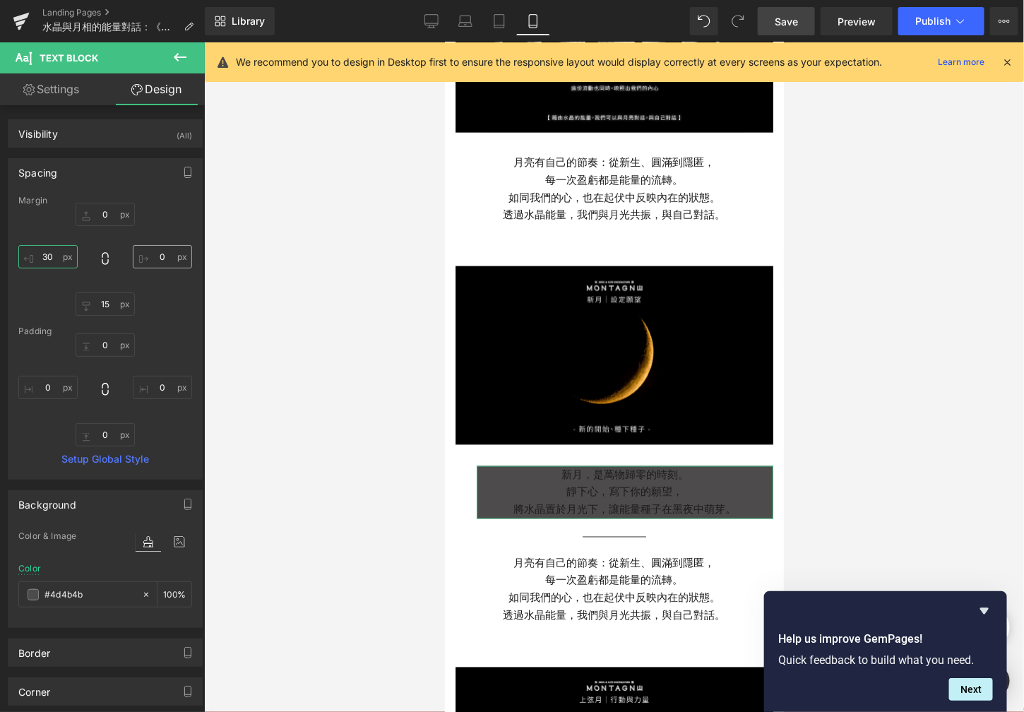
type input "30"
click at [162, 252] on input "0" at bounding box center [162, 256] width 59 height 23
type input "30"
click at [109, 305] on input "15" at bounding box center [105, 303] width 59 height 23
click at [107, 213] on input "0" at bounding box center [105, 214] width 59 height 23
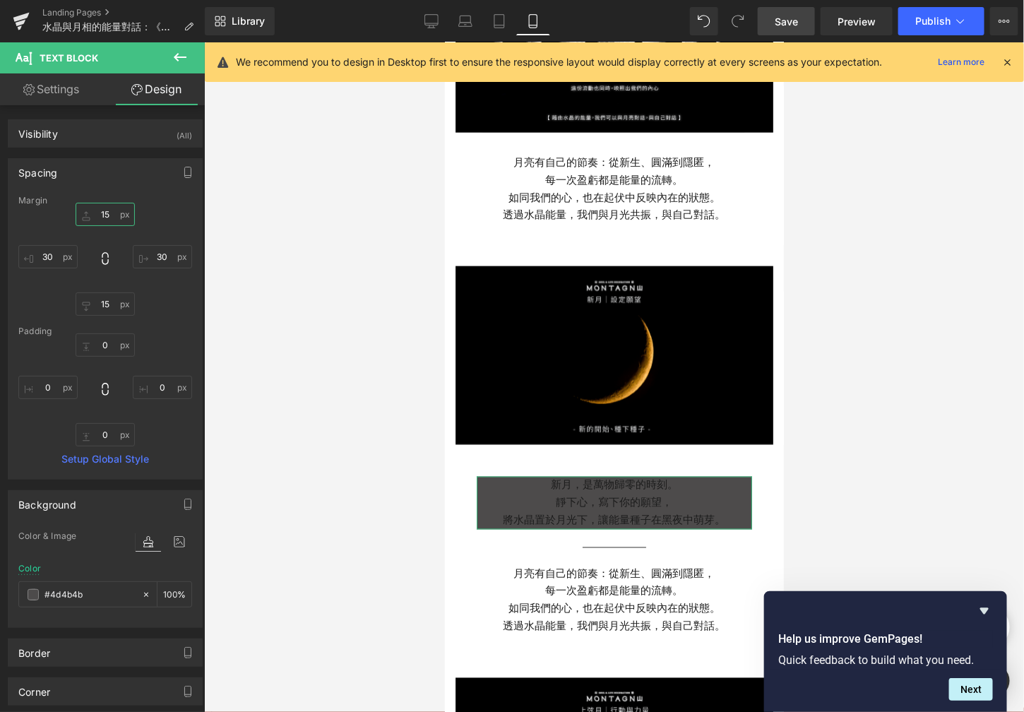
type input "1"
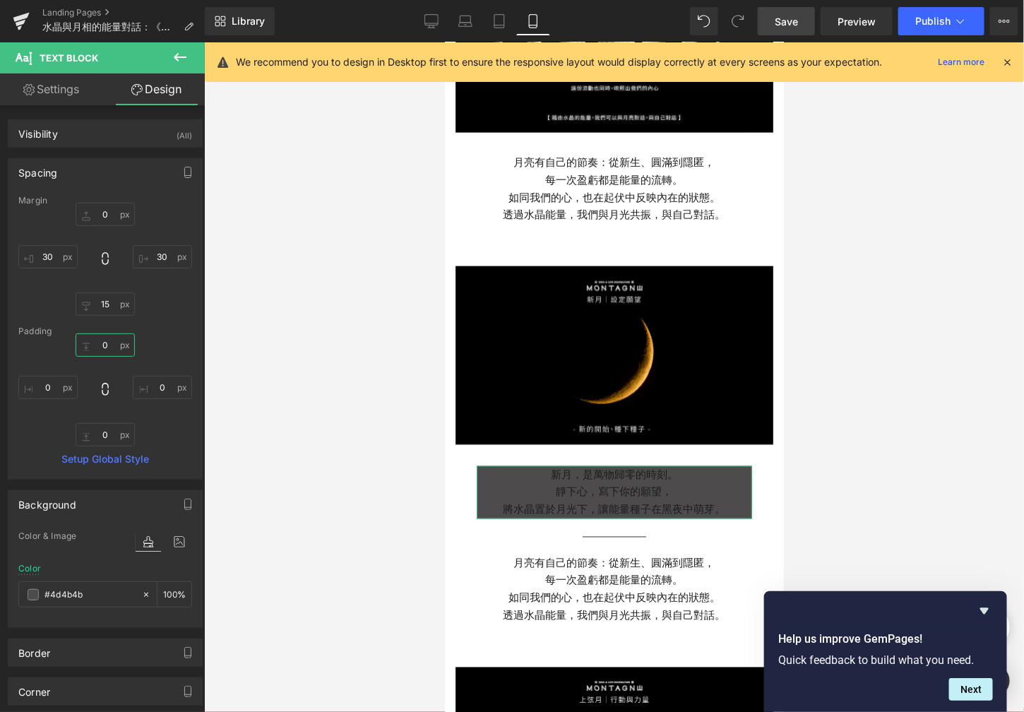
click at [107, 351] on input "0" at bounding box center [105, 344] width 59 height 23
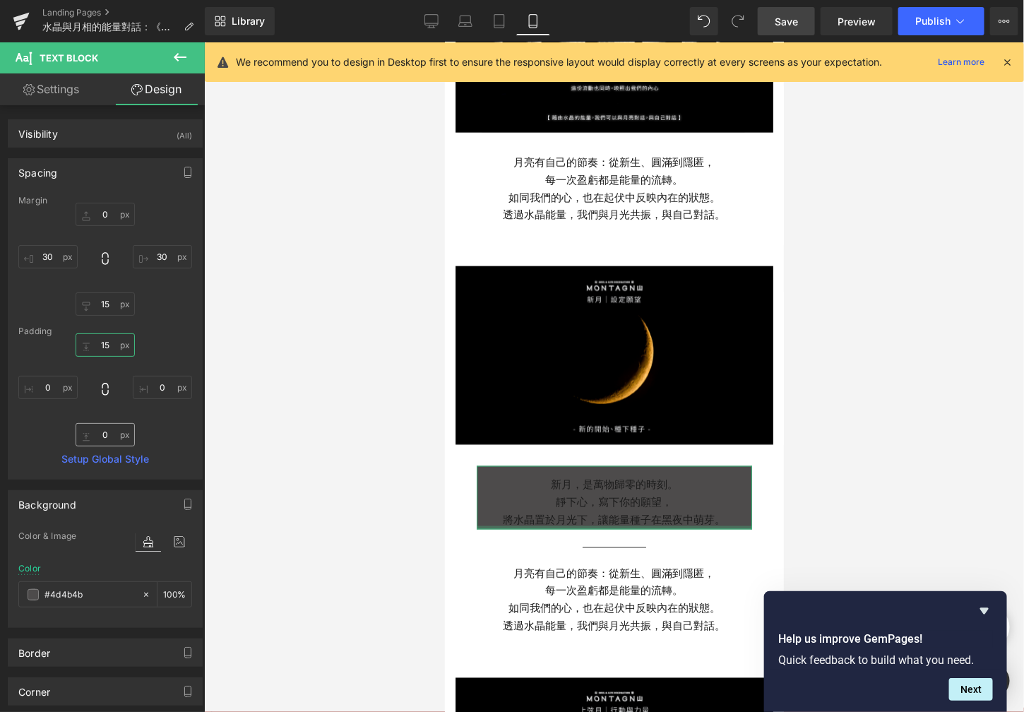
type input "15"
click at [108, 436] on input "0" at bounding box center [105, 434] width 59 height 23
type input "15"
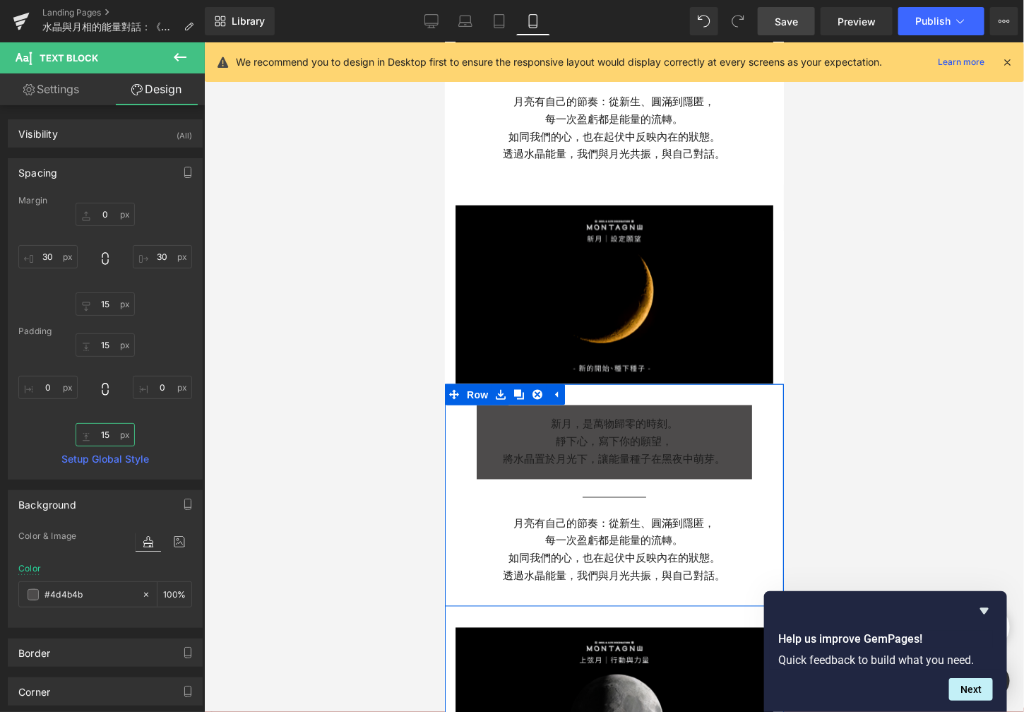
scroll to position [697, 0]
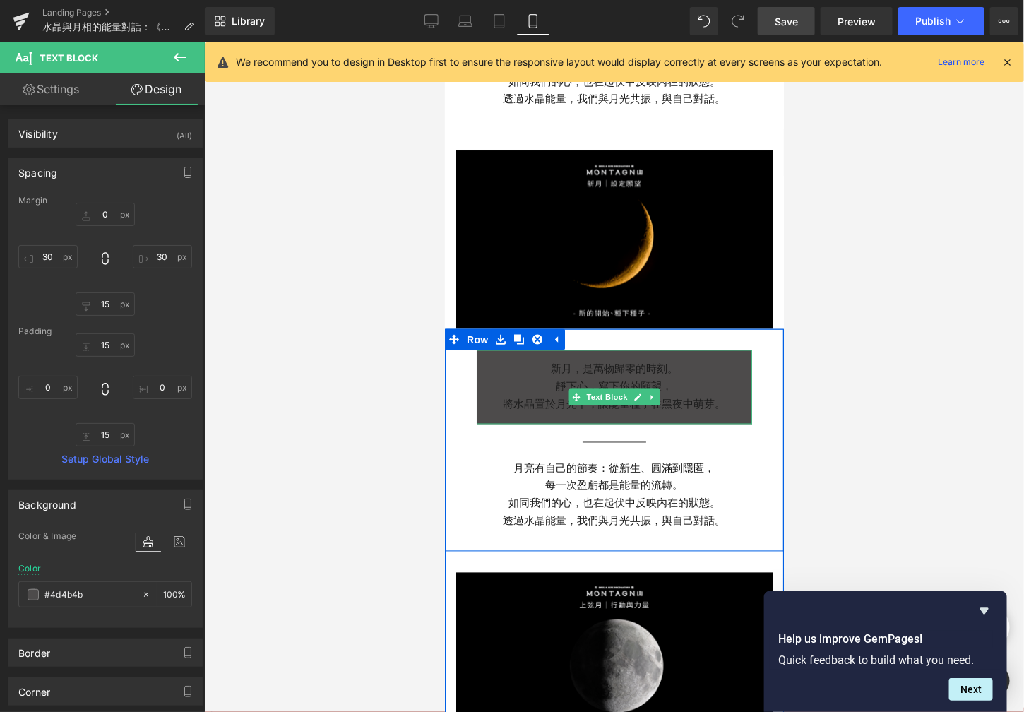
click at [557, 378] on p "靜下心，寫下你的願望，" at bounding box center [613, 387] width 275 height 18
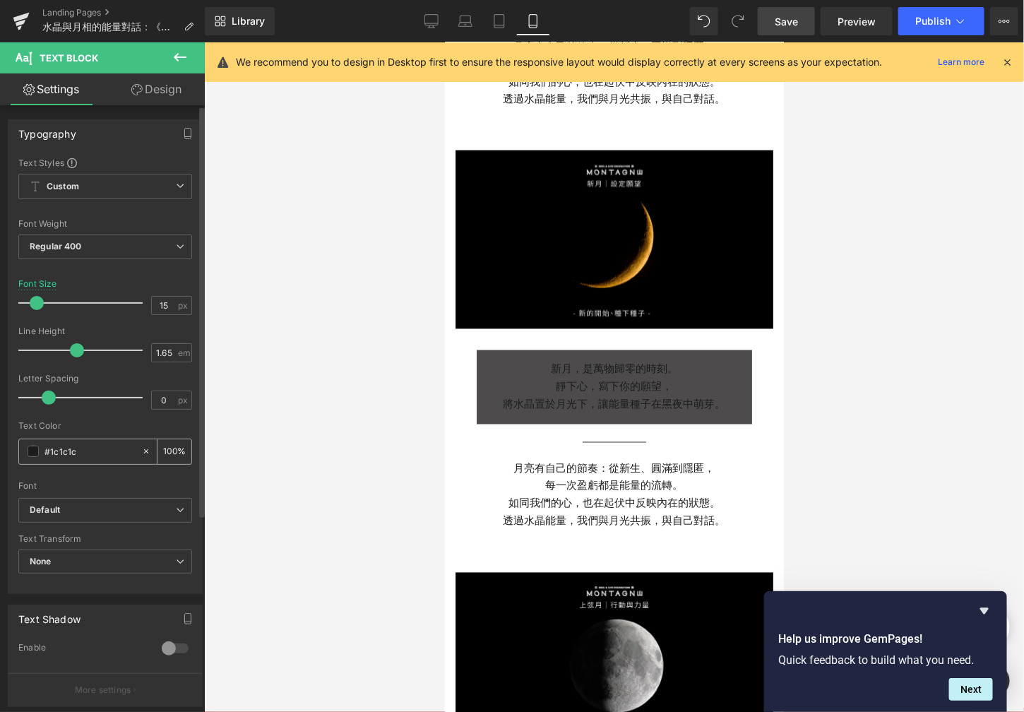
click at [32, 456] on span at bounding box center [33, 451] width 11 height 11
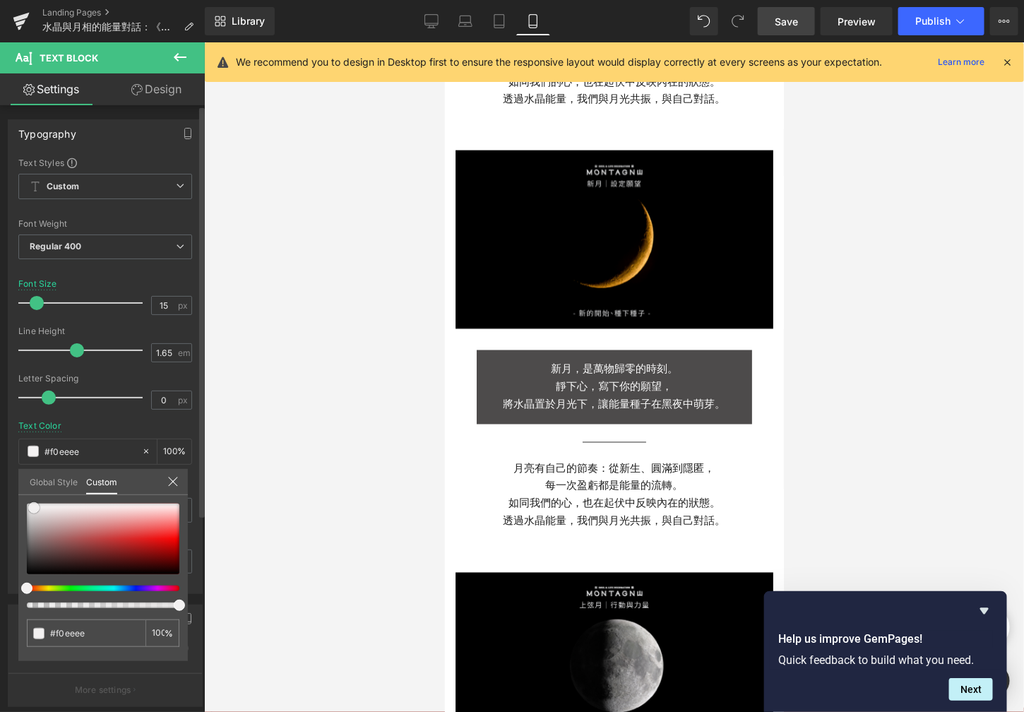
drag, startPoint x: 40, startPoint y: 508, endPoint x: 7, endPoint y: 480, distance: 43.6
click at [8, 480] on div "Typography Text Styles Custom Custom Setup Global Style Custom Setup Global Sty…" at bounding box center [105, 351] width 211 height 485
click at [308, 412] on div at bounding box center [614, 377] width 820 height 670
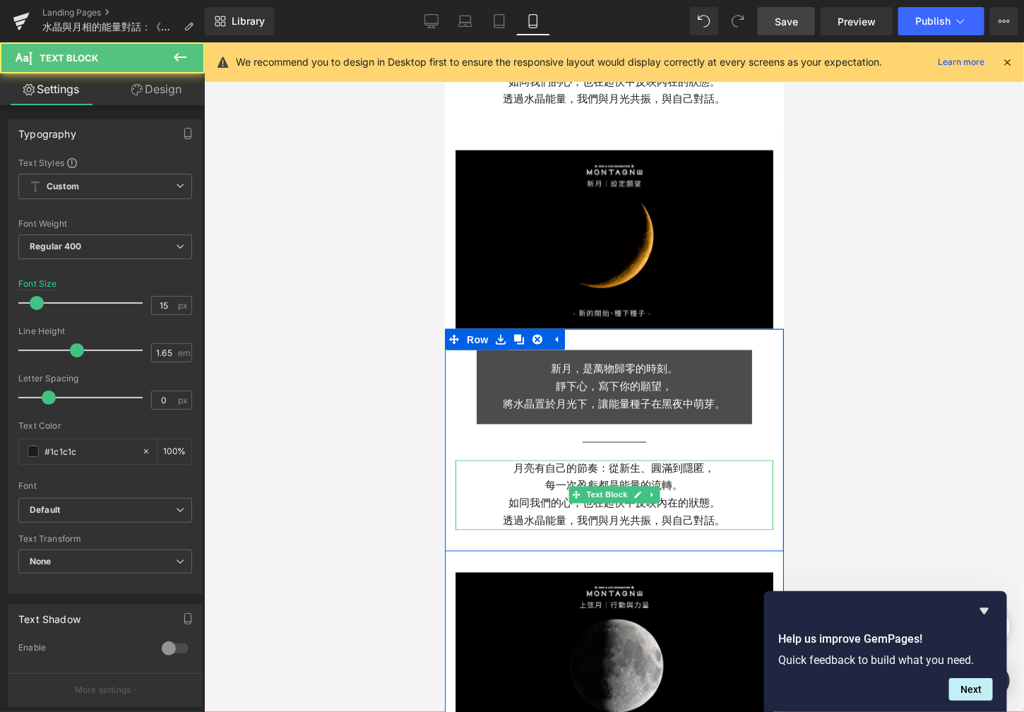
click at [604, 494] on p "如同我們的心，也在起伏中反映內在的狀態。" at bounding box center [614, 503] width 318 height 18
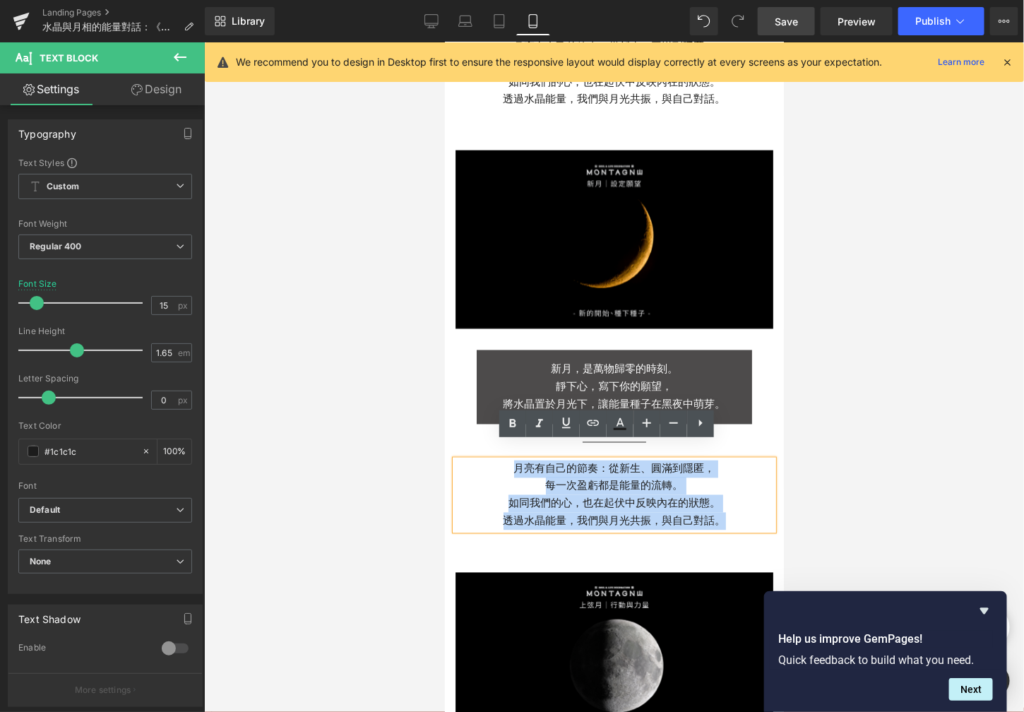
drag, startPoint x: 721, startPoint y: 500, endPoint x: 508, endPoint y: 444, distance: 220.6
click at [508, 460] on div "月亮有自己的節奏：從新生、圓滿到隱匿， 每一次盈虧都是能量的流轉。 如同我們的心，也在起伏中反映內在的狀態。 透過水晶能量，我們與月光共振，與自己對話。" at bounding box center [614, 495] width 318 height 70
paste div
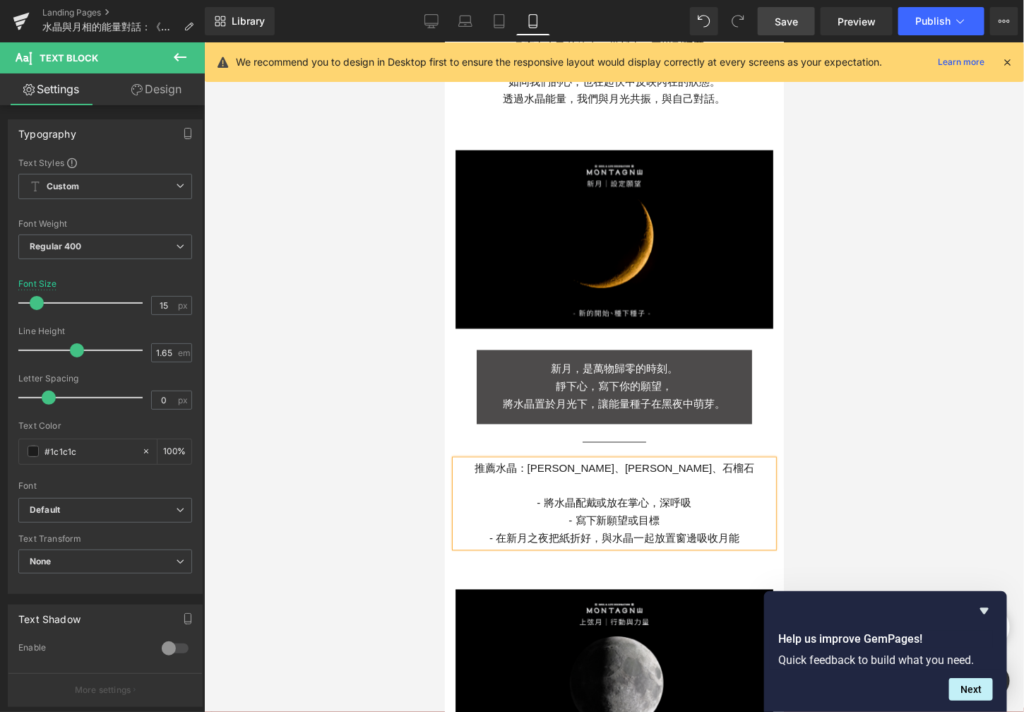
click at [560, 477] on p at bounding box center [614, 486] width 318 height 18
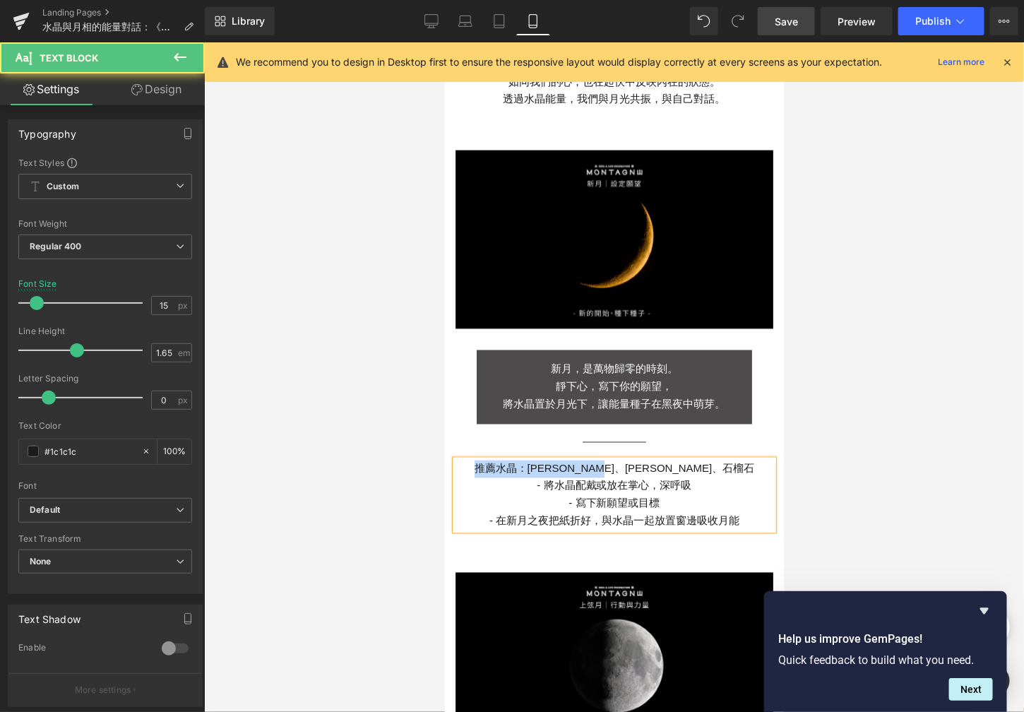
drag, startPoint x: 697, startPoint y: 451, endPoint x: 520, endPoint y: 449, distance: 177.3
click at [520, 460] on p "推薦水晶：[PERSON_NAME]、[PERSON_NAME]、石榴石" at bounding box center [614, 469] width 318 height 18
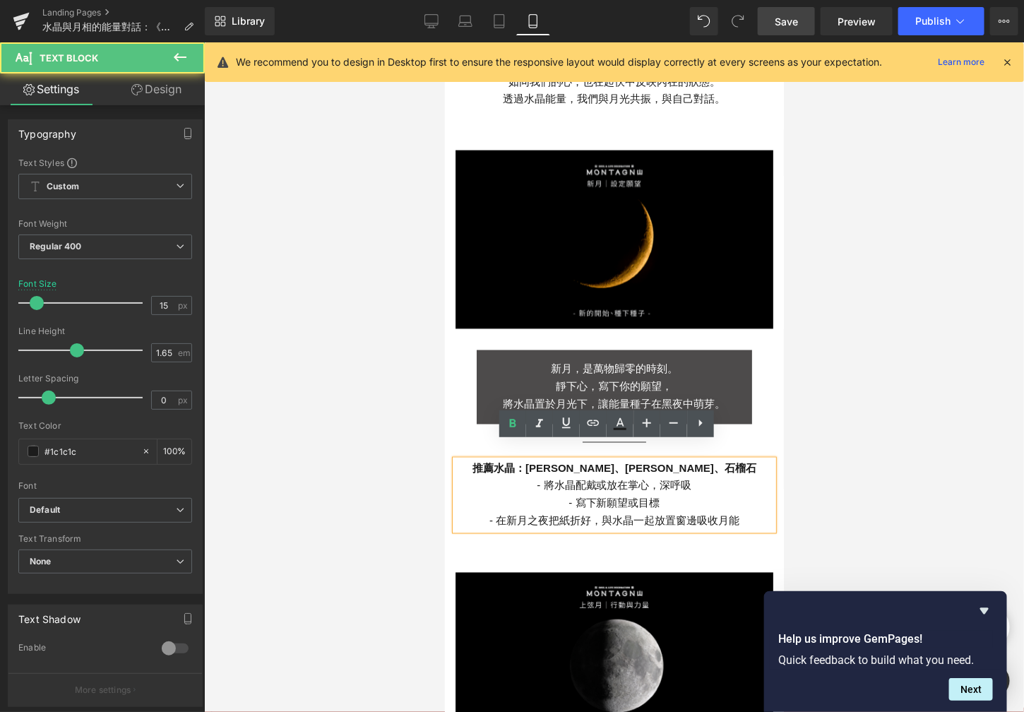
click at [571, 477] on p "- 將水晶配戴或放在掌心，深呼吸" at bounding box center [614, 486] width 318 height 18
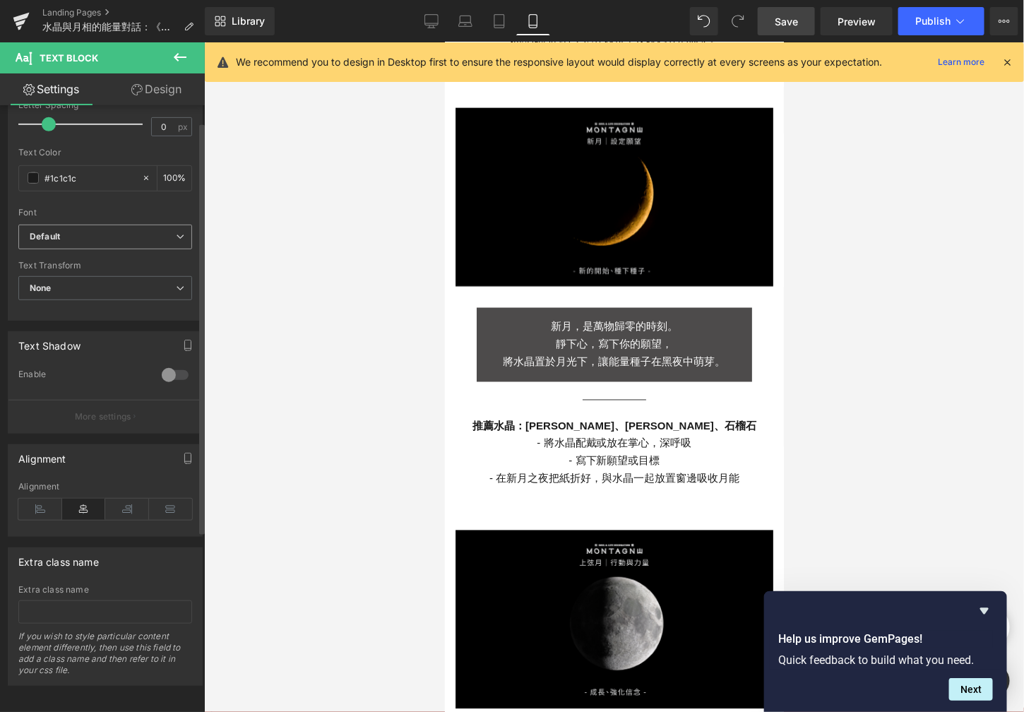
scroll to position [288, 0]
click at [39, 496] on icon at bounding box center [40, 506] width 44 height 21
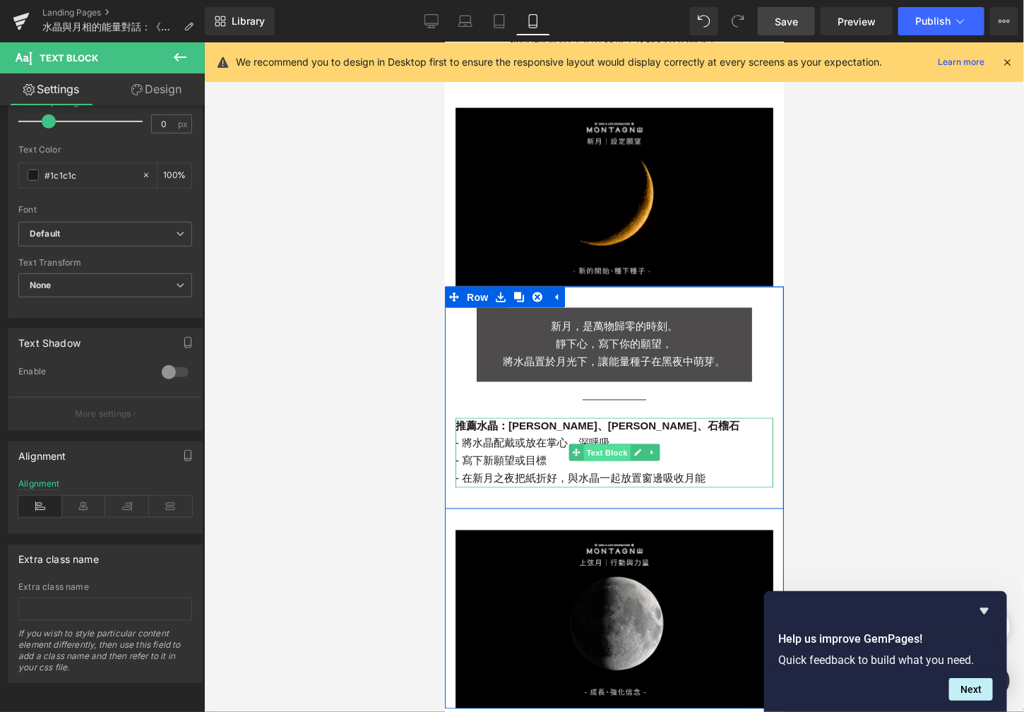
click at [595, 444] on span "Text Block" at bounding box center [606, 452] width 47 height 17
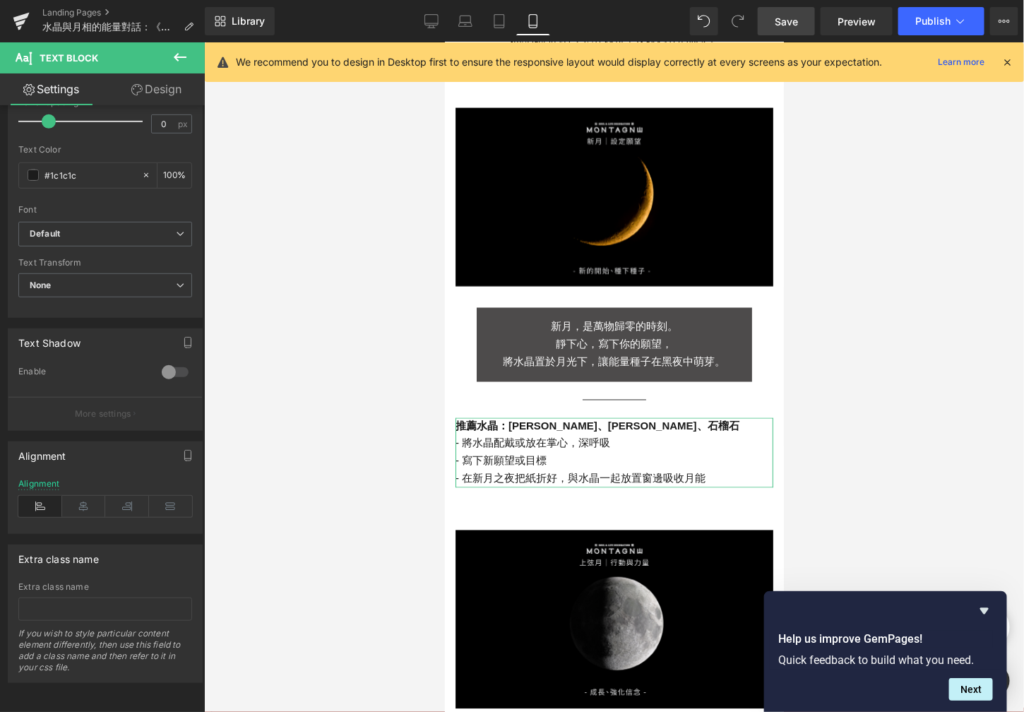
click at [138, 95] on link "Design" at bounding box center [156, 89] width 102 height 32
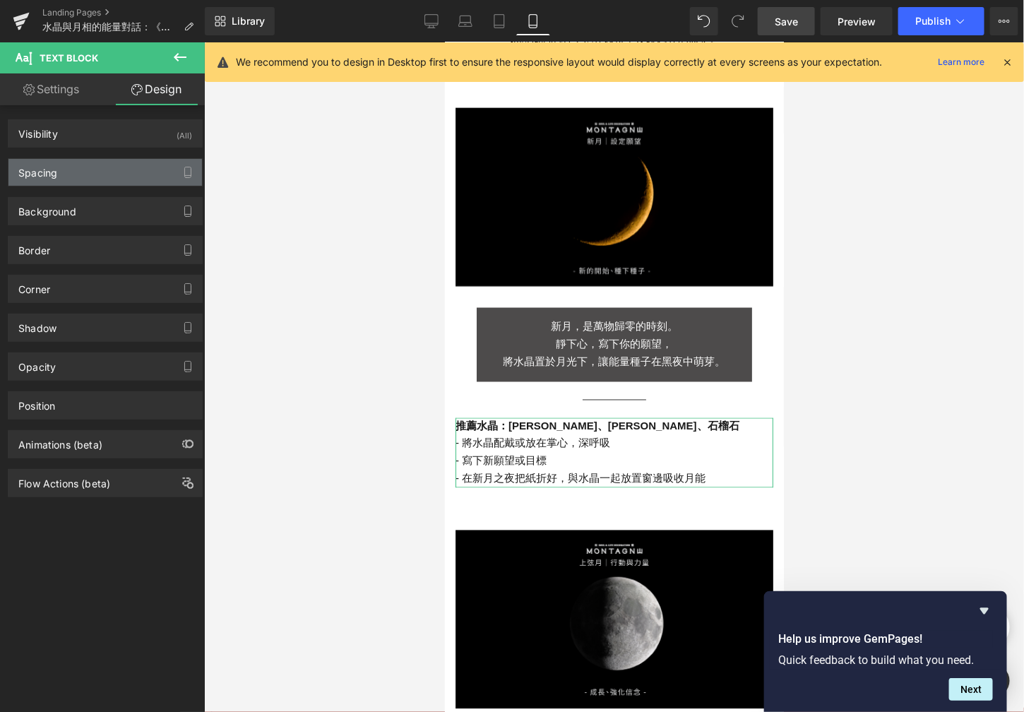
click at [108, 160] on div "Spacing" at bounding box center [105, 172] width 194 height 27
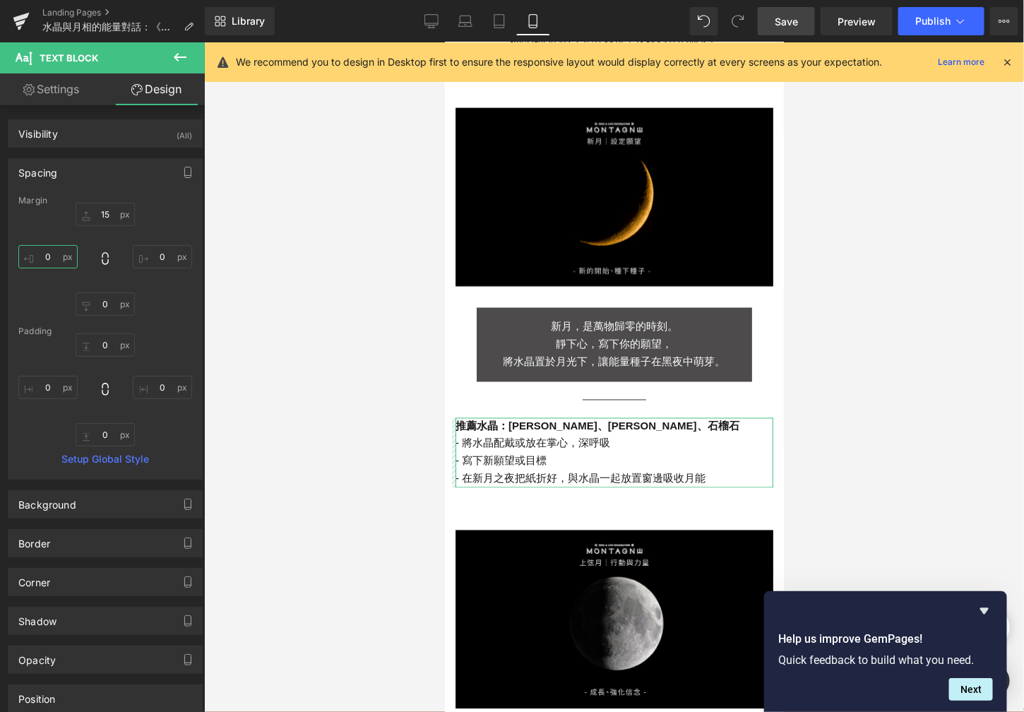
click at [56, 253] on input "0" at bounding box center [47, 256] width 59 height 23
click at [55, 393] on input "0" at bounding box center [47, 387] width 59 height 23
type input "1"
type input "2"
type input "50"
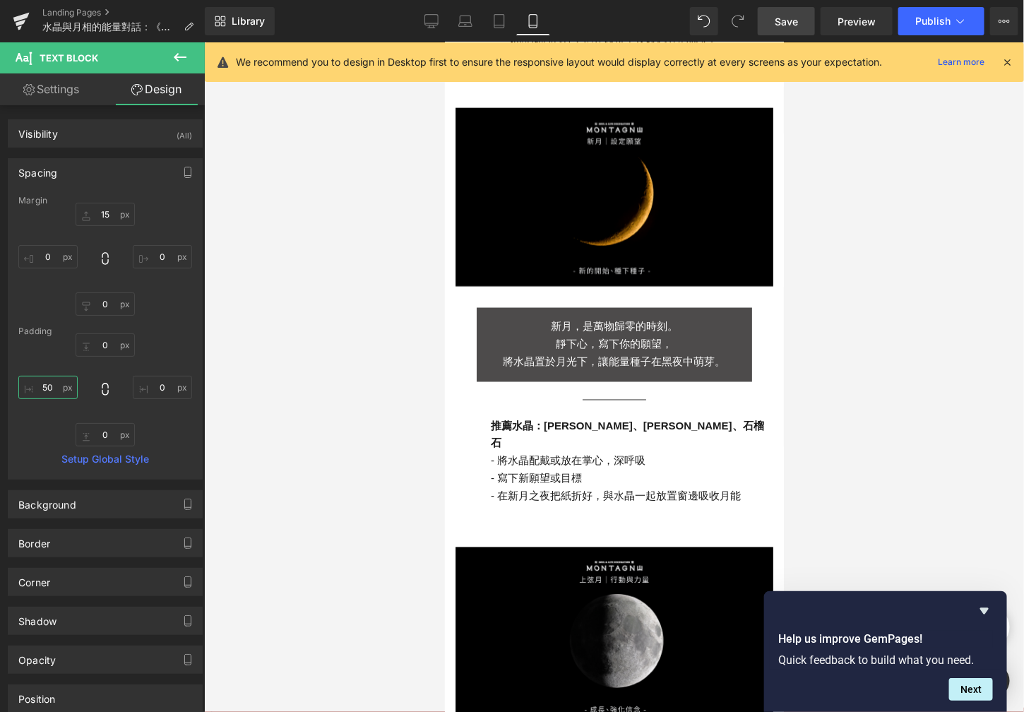
scroll to position [783, 0]
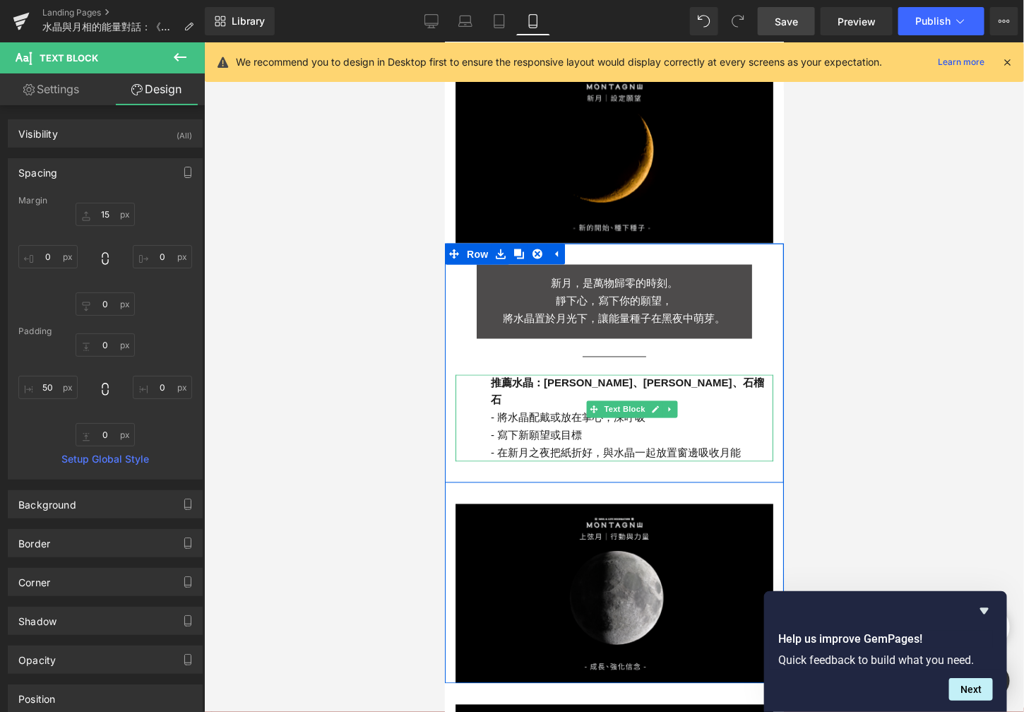
click at [490, 376] on strong "推薦水晶：[PERSON_NAME]、[PERSON_NAME]、石榴石" at bounding box center [626, 391] width 273 height 30
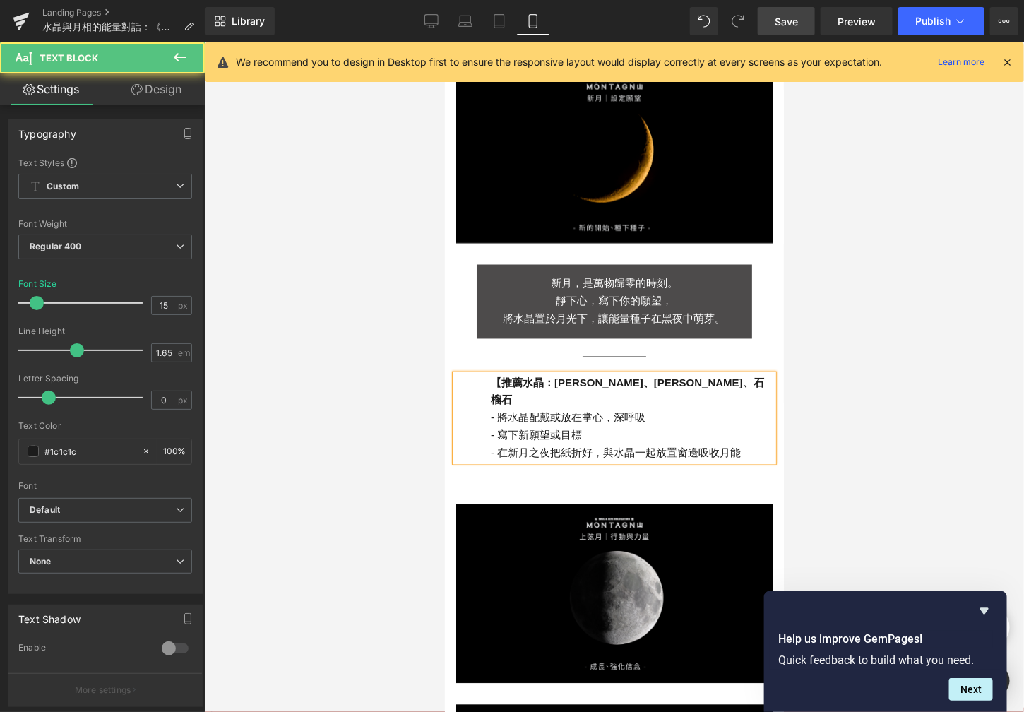
click at [695, 374] on p "【推薦水晶：[PERSON_NAME]、[PERSON_NAME]、石榴石" at bounding box center [631, 391] width 282 height 35
click at [490, 376] on strong "【推薦水晶：[PERSON_NAME]、[PERSON_NAME]、石榴石】" at bounding box center [626, 391] width 273 height 30
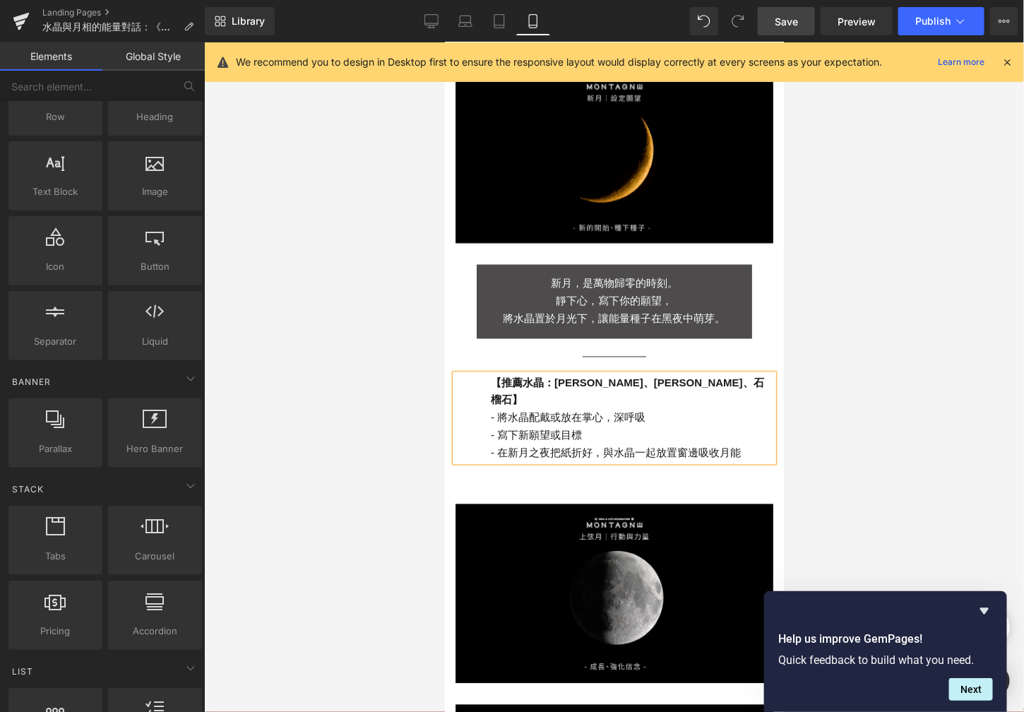
click at [426, 419] on div at bounding box center [614, 377] width 820 height 670
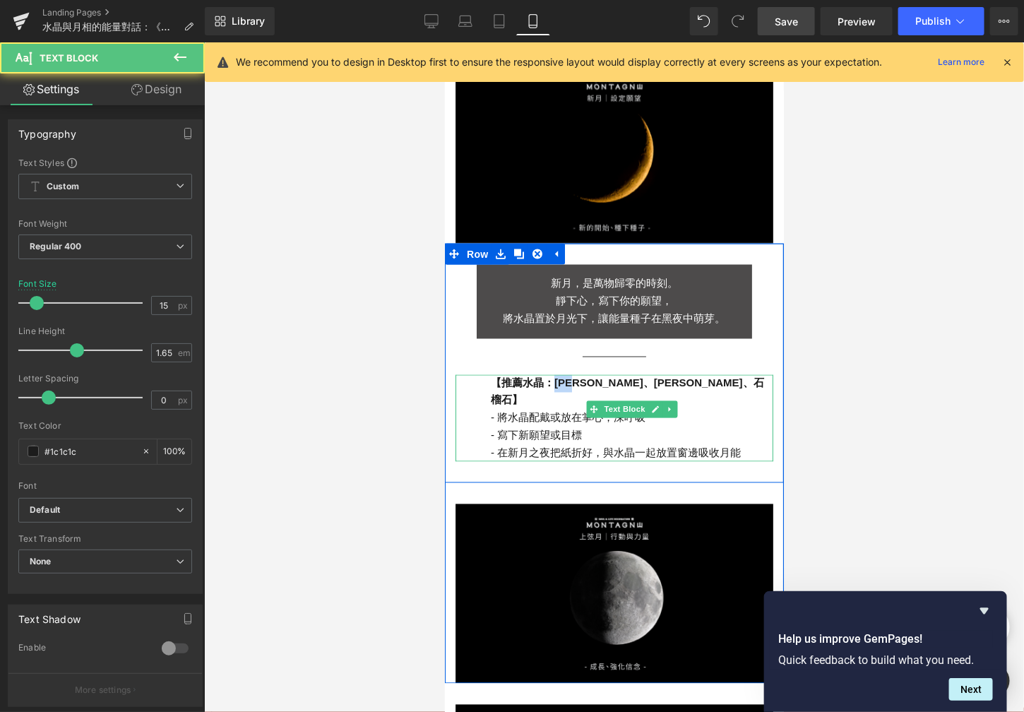
drag, startPoint x: 574, startPoint y: 367, endPoint x: 546, endPoint y: 367, distance: 28.2
click at [546, 376] on strong "【推薦水晶：[PERSON_NAME]、[PERSON_NAME]、石榴石】" at bounding box center [626, 391] width 273 height 30
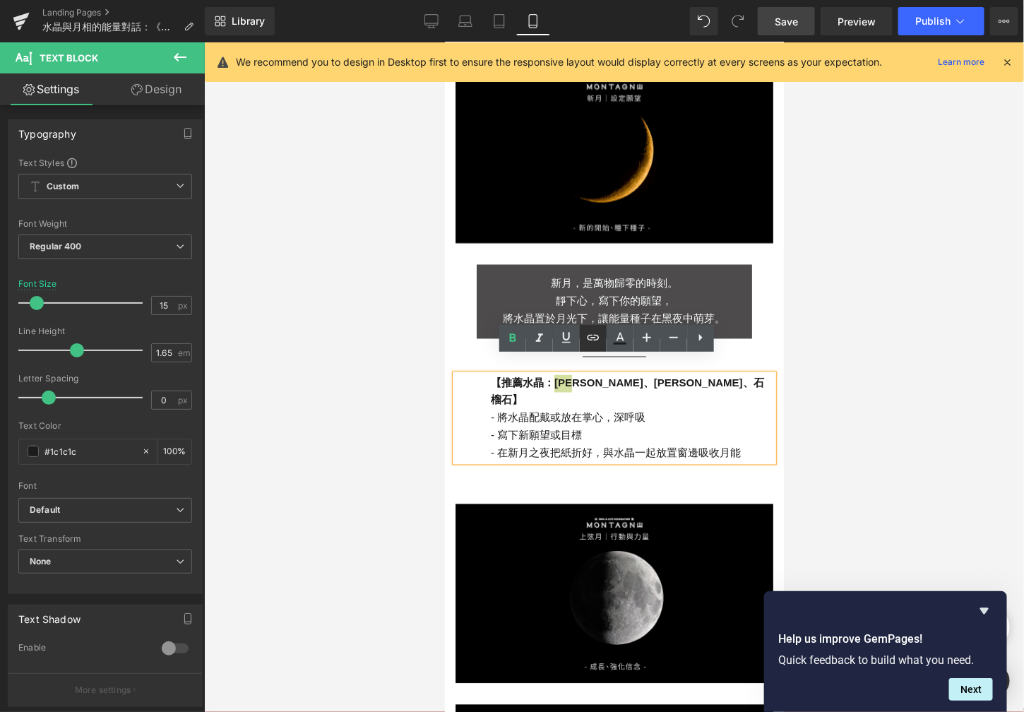
click at [597, 331] on icon at bounding box center [593, 337] width 17 height 17
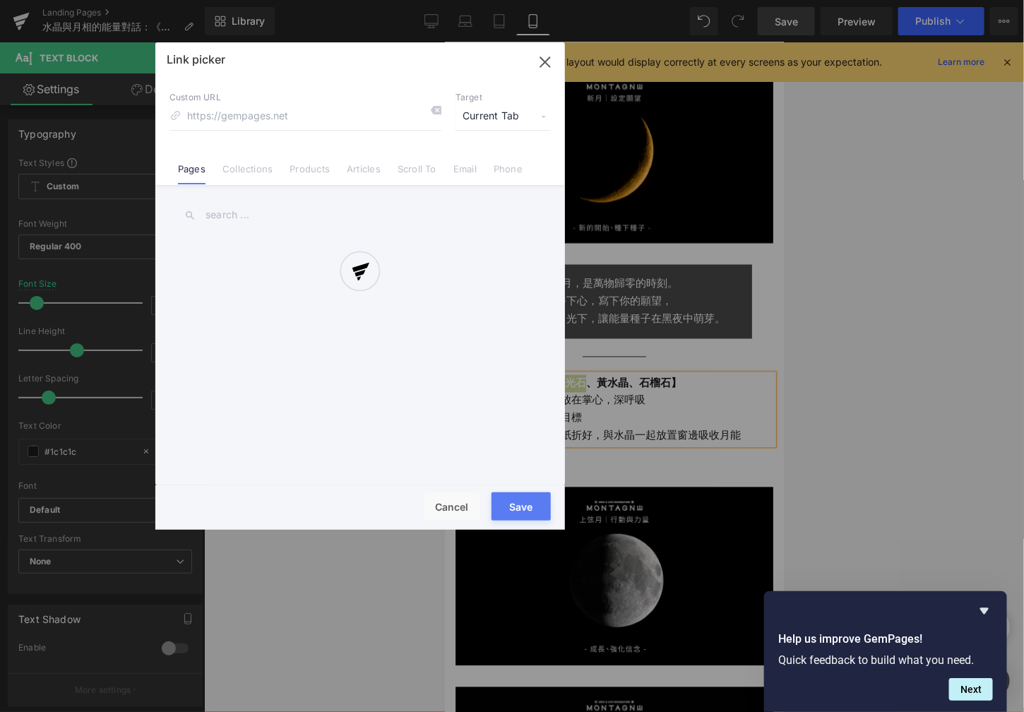
click at [746, 0] on div "Text Color Highlight Color #333333 Edit or remove link: Edit - Unlink - Cancel …" at bounding box center [512, 0] width 1024 height 0
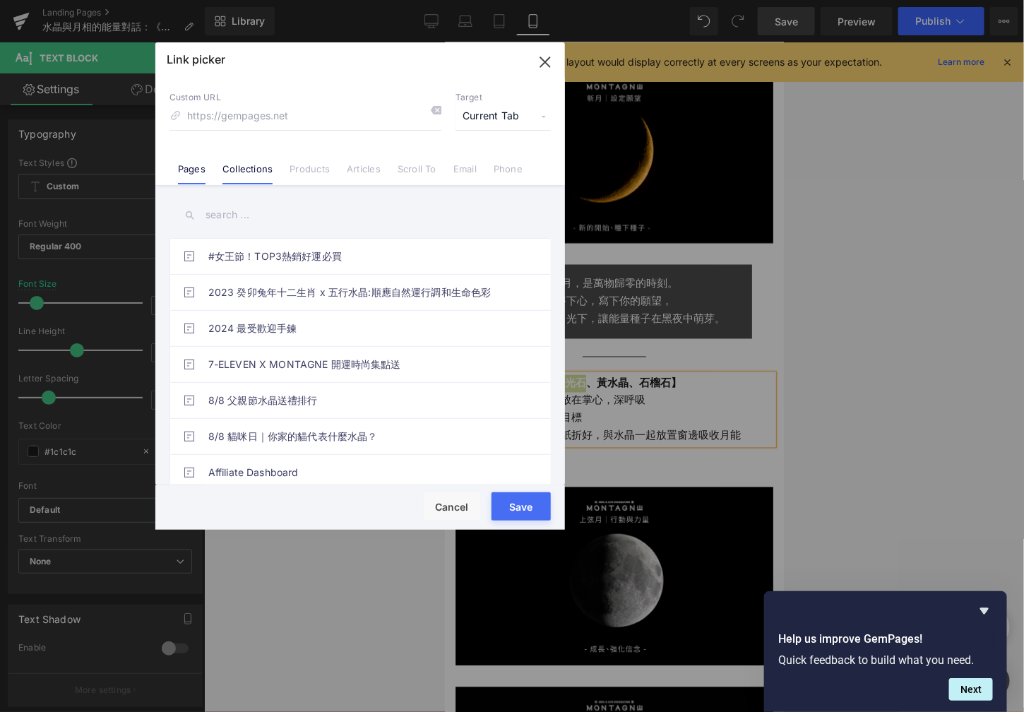
click at [249, 169] on link "Collections" at bounding box center [247, 173] width 50 height 21
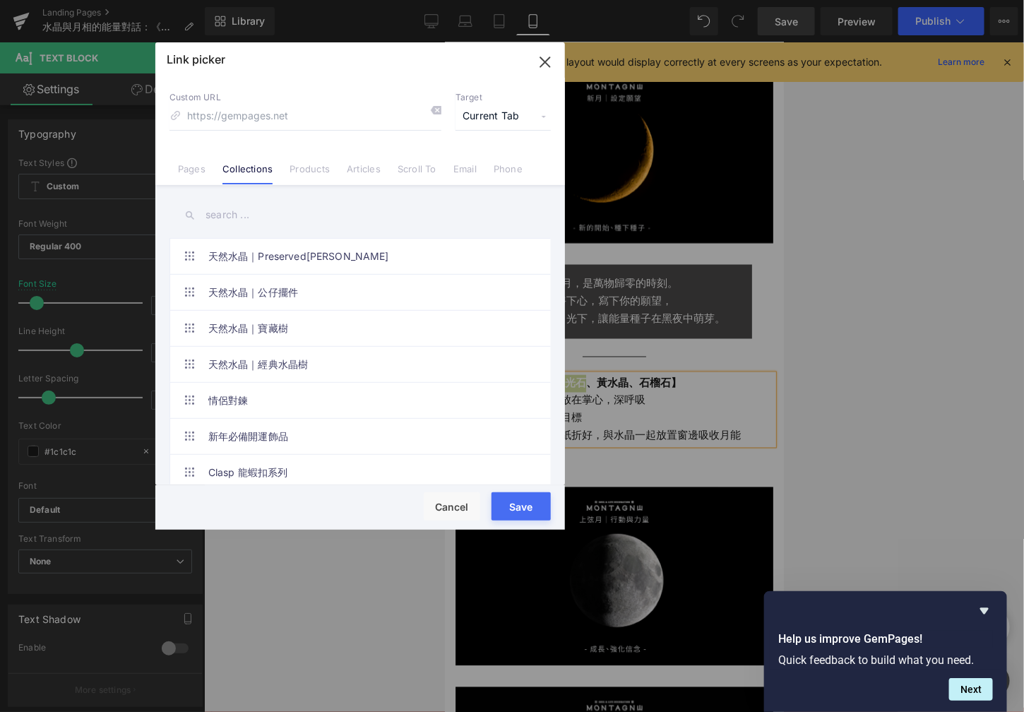
click at [223, 218] on input "text" at bounding box center [359, 215] width 381 height 32
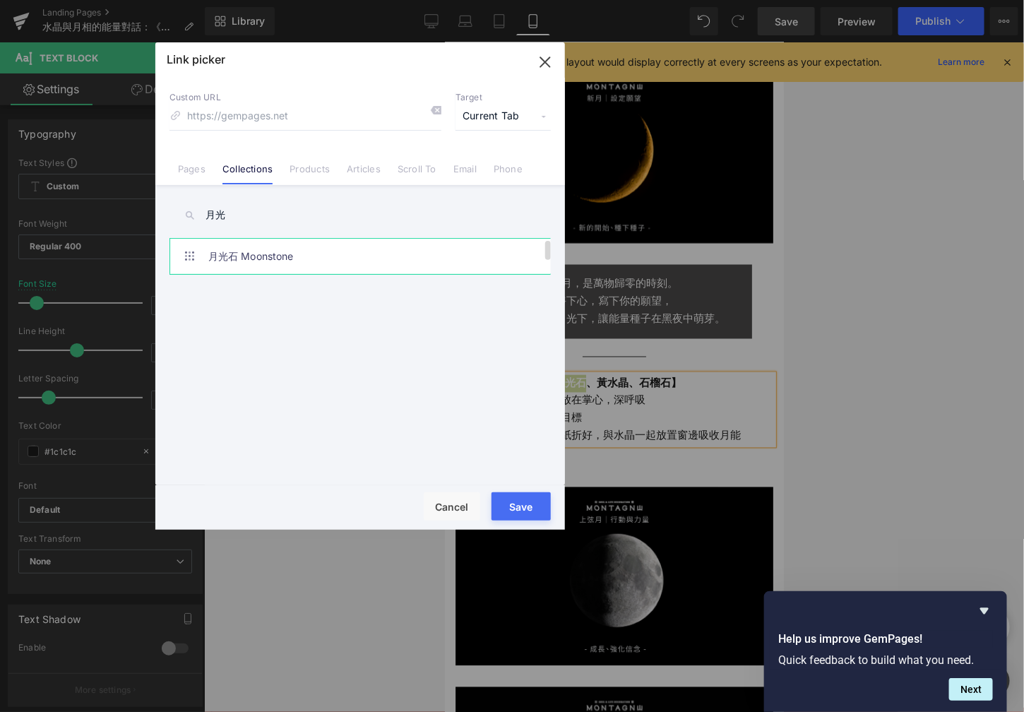
type input "月光"
click at [267, 263] on link "月光石 Moonstone" at bounding box center [363, 256] width 311 height 35
click at [525, 505] on button "Save" at bounding box center [521, 506] width 59 height 28
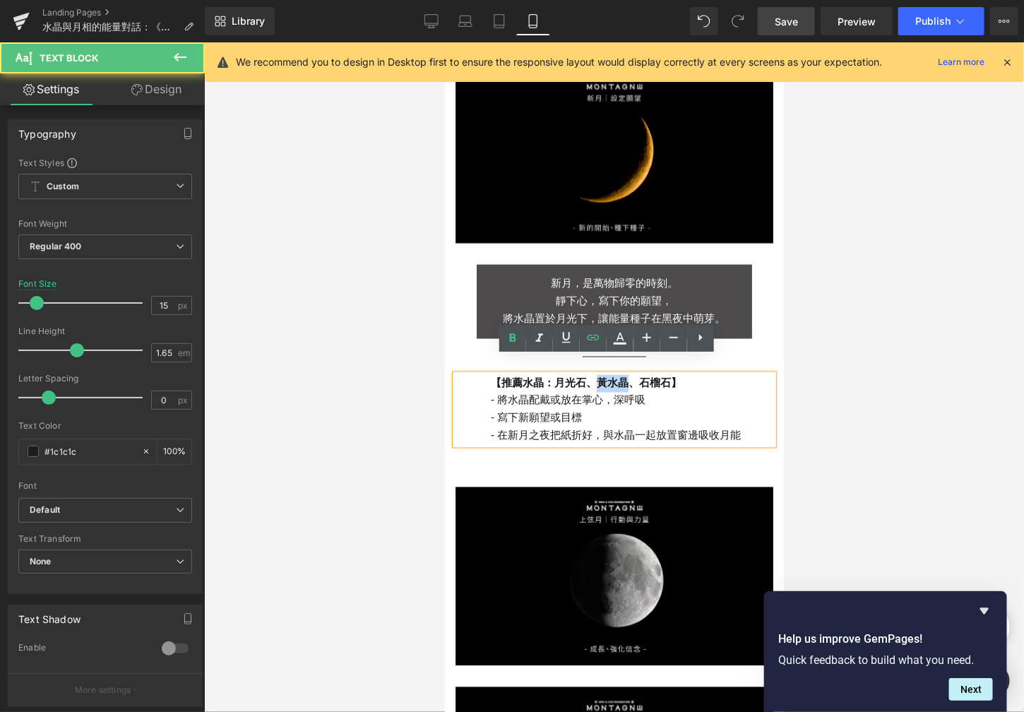
drag, startPoint x: 617, startPoint y: 369, endPoint x: 587, endPoint y: 369, distance: 30.4
click at [587, 376] on strong "【推薦水晶： [PERSON_NAME] 、[PERSON_NAME]、石榴石】" at bounding box center [585, 382] width 191 height 12
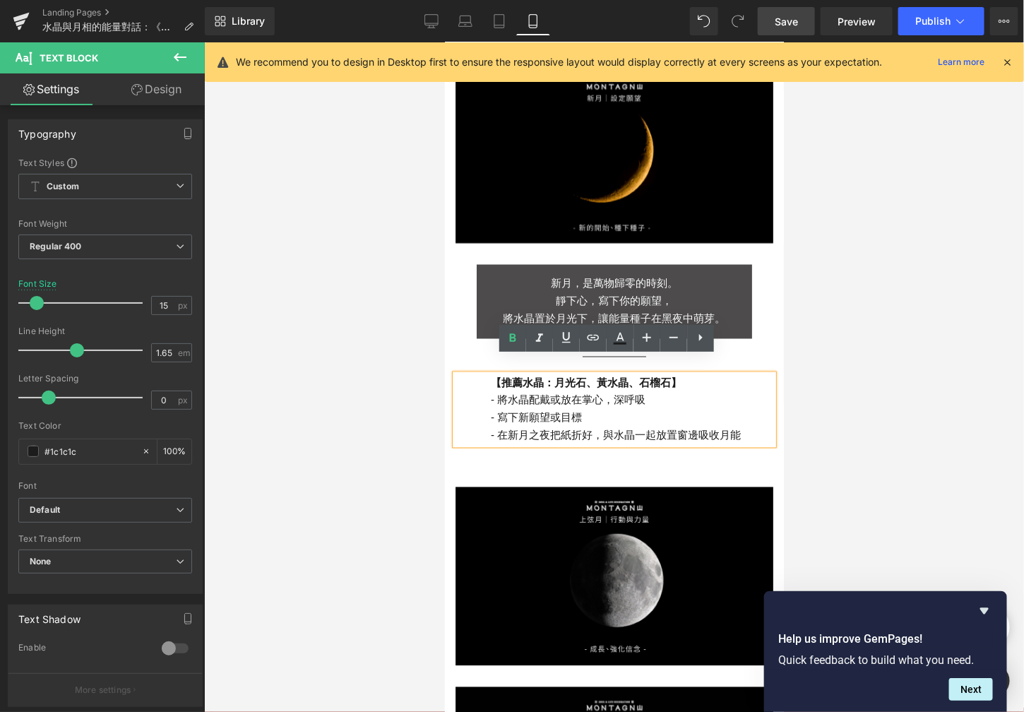
click at [594, 322] on div "新月，是萬物歸零的時刻。 靜下心，寫下你的願望， 將水晶置於月光下，讓能量種子在黑夜中萌芽。 Text Block NaNpx Separator 【推薦水晶…" at bounding box center [613, 353] width 339 height 179
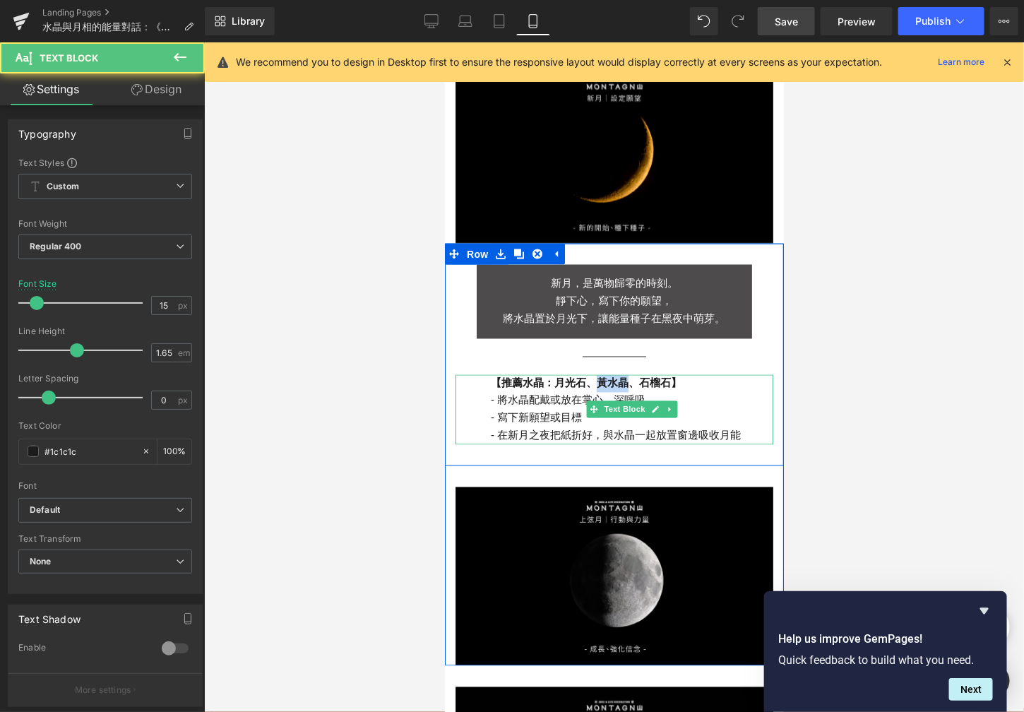
drag, startPoint x: 615, startPoint y: 367, endPoint x: 590, endPoint y: 366, distance: 24.8
click at [590, 376] on strong "【推薦水晶： [PERSON_NAME] 、[PERSON_NAME]、石榴石】" at bounding box center [585, 382] width 191 height 12
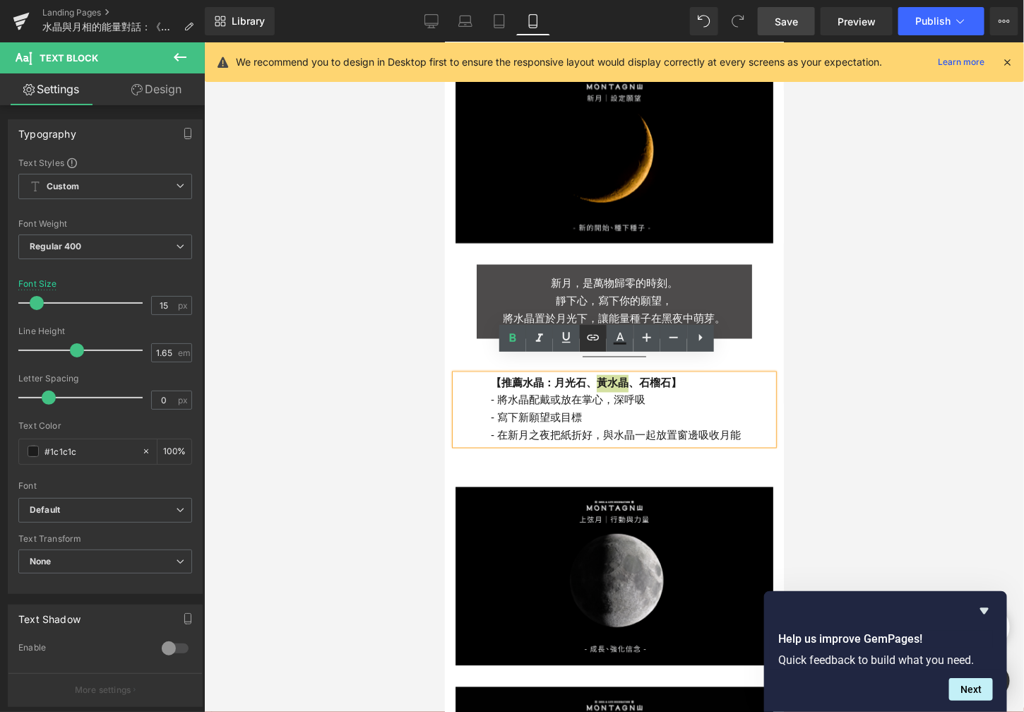
click at [593, 333] on icon at bounding box center [593, 337] width 17 height 17
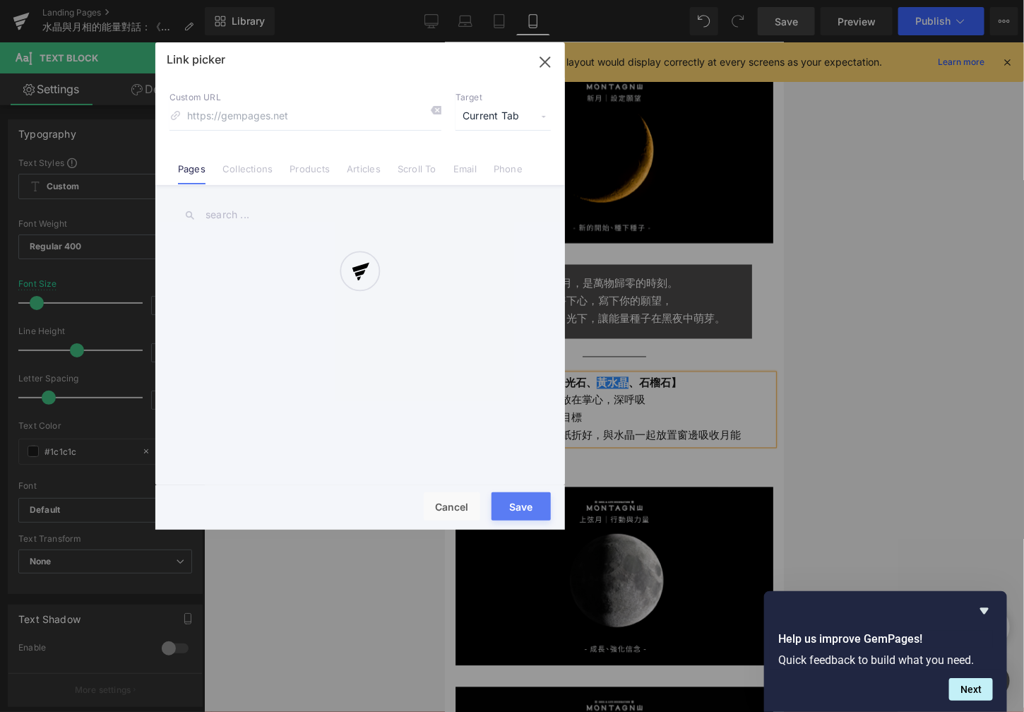
click at [743, 0] on div "Text Color Highlight Color #333333 Edit or remove link: Edit - Unlink - Cancel …" at bounding box center [512, 0] width 1024 height 0
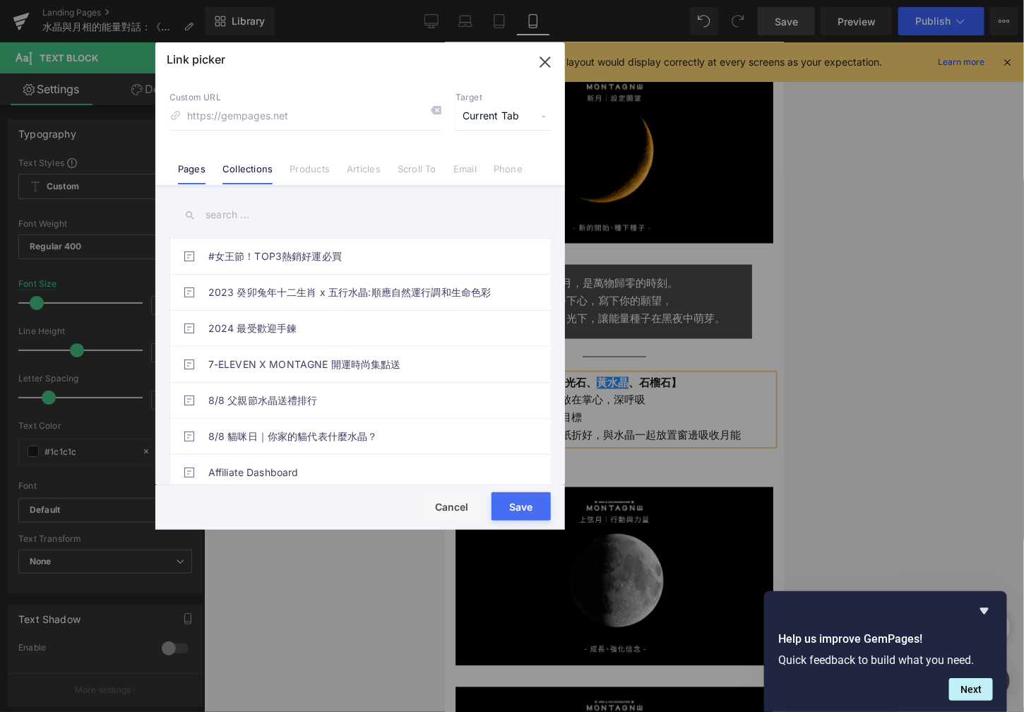
click at [246, 174] on link "Collections" at bounding box center [247, 173] width 50 height 21
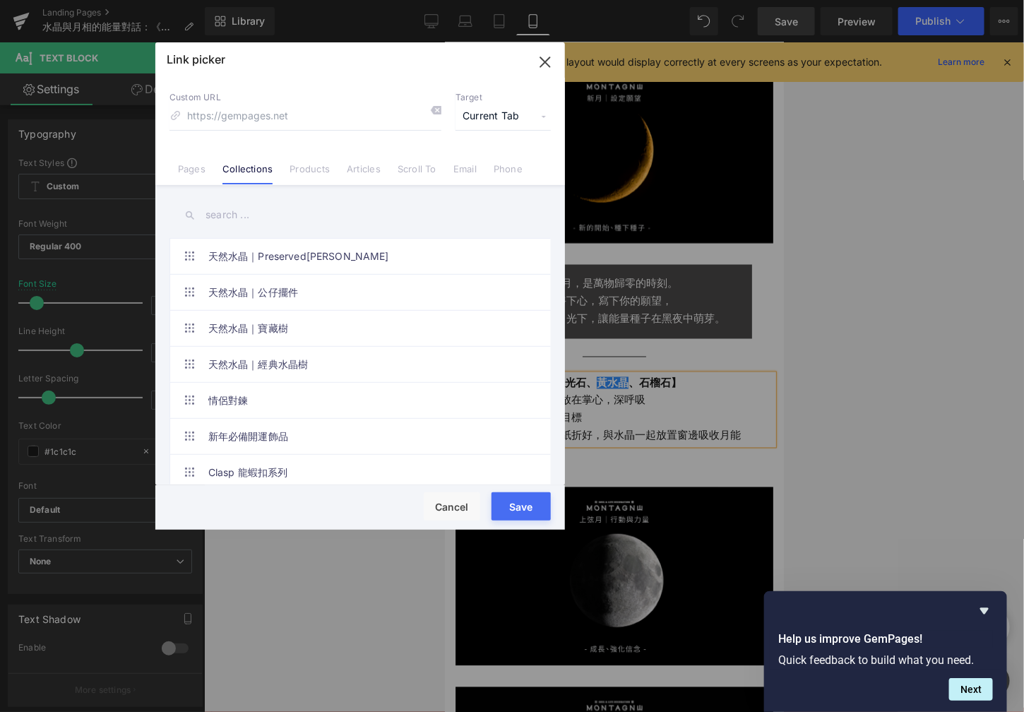
click at [233, 215] on input "text" at bounding box center [359, 215] width 381 height 32
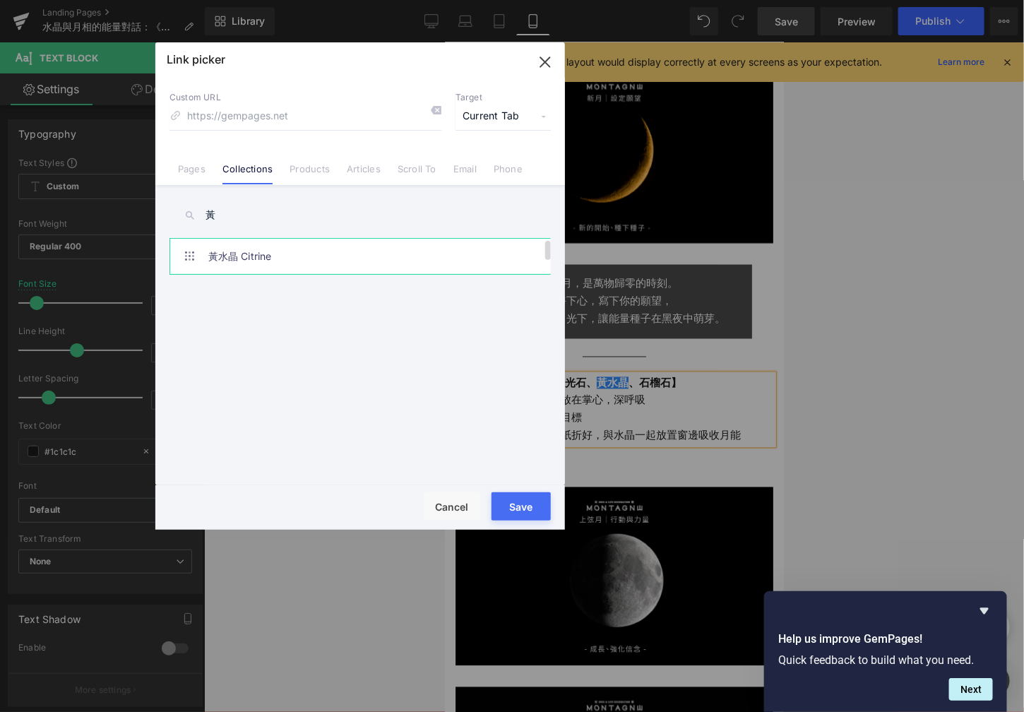
type input "黃"
click at [259, 267] on link "黃水晶 Citrine" at bounding box center [363, 256] width 311 height 35
drag, startPoint x: 540, startPoint y: 496, endPoint x: 143, endPoint y: 366, distance: 417.0
click at [540, 496] on button "Save" at bounding box center [521, 506] width 59 height 28
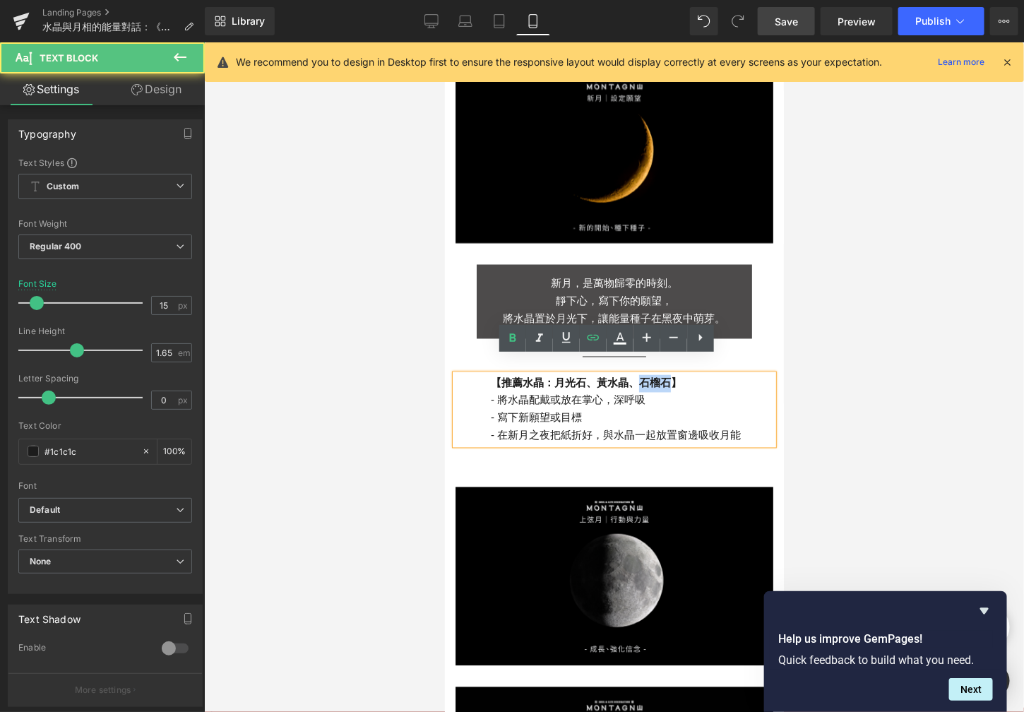
drag, startPoint x: 662, startPoint y: 362, endPoint x: 635, endPoint y: 361, distance: 26.9
click at [635, 376] on strong "【推薦水晶： [PERSON_NAME] 、 [PERSON_NAME] 、石榴石】" at bounding box center [585, 382] width 191 height 12
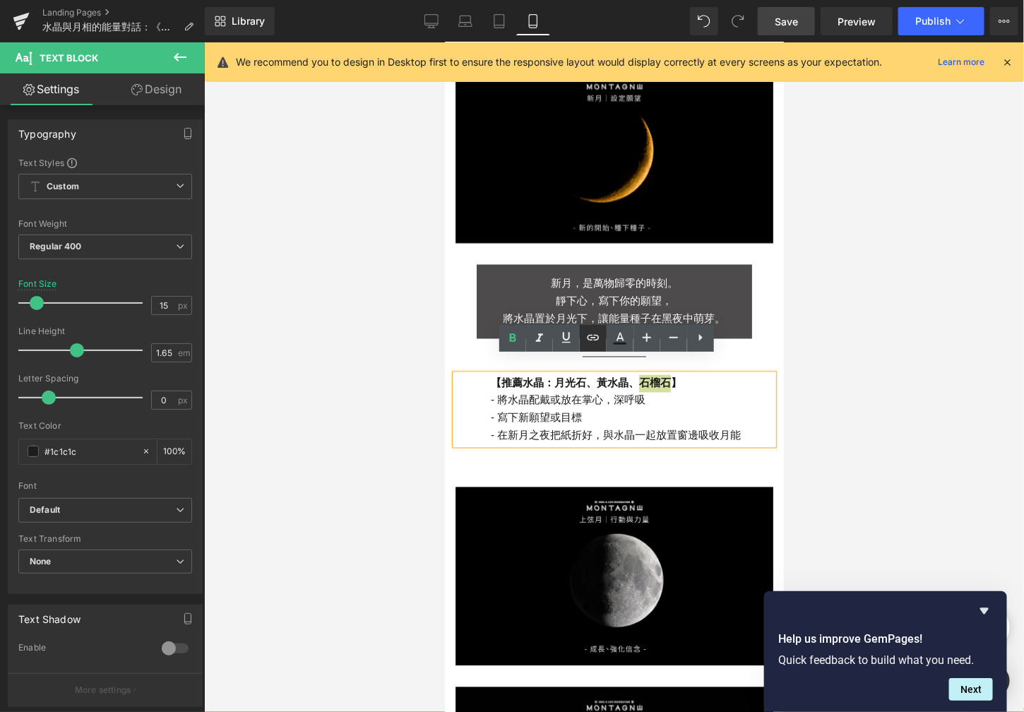
click at [590, 343] on icon at bounding box center [593, 337] width 17 height 17
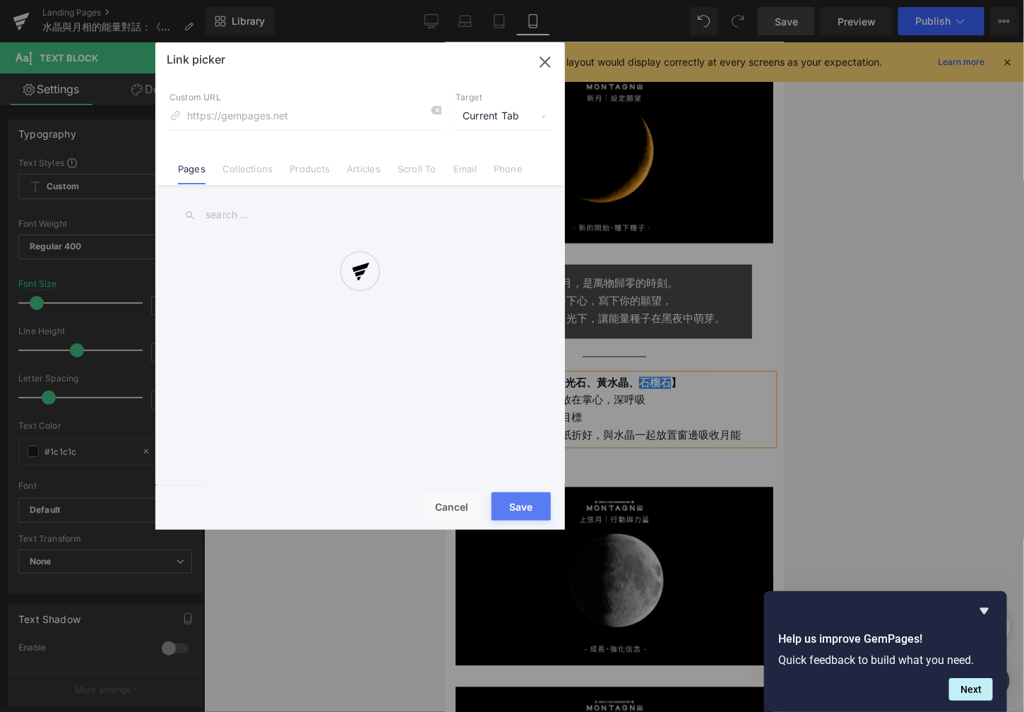
click at [734, 0] on div "Text Color Highlight Color #333333 Edit or remove link: Edit - Unlink - Cancel …" at bounding box center [512, 0] width 1024 height 0
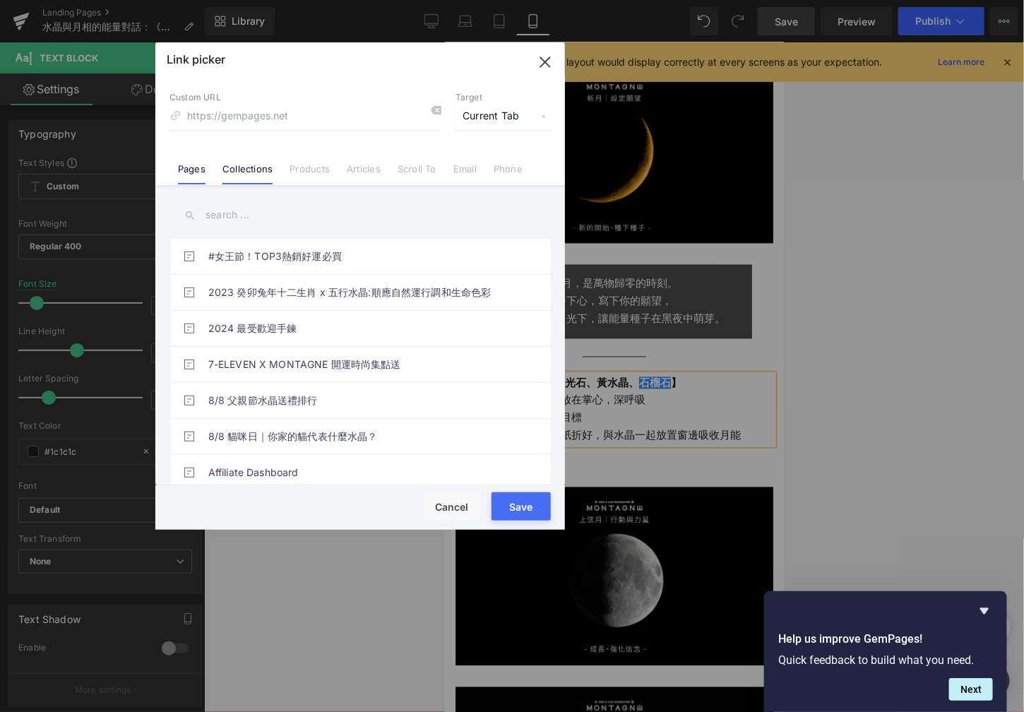
click at [227, 172] on link "Collections" at bounding box center [247, 173] width 50 height 21
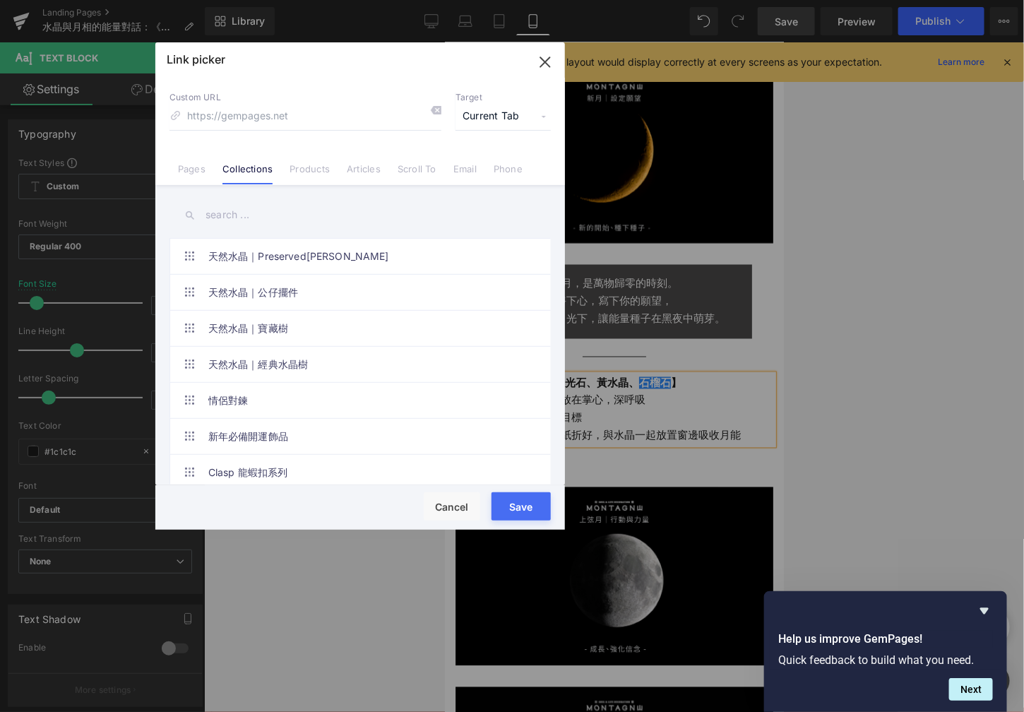
click at [234, 213] on input "text" at bounding box center [359, 215] width 381 height 32
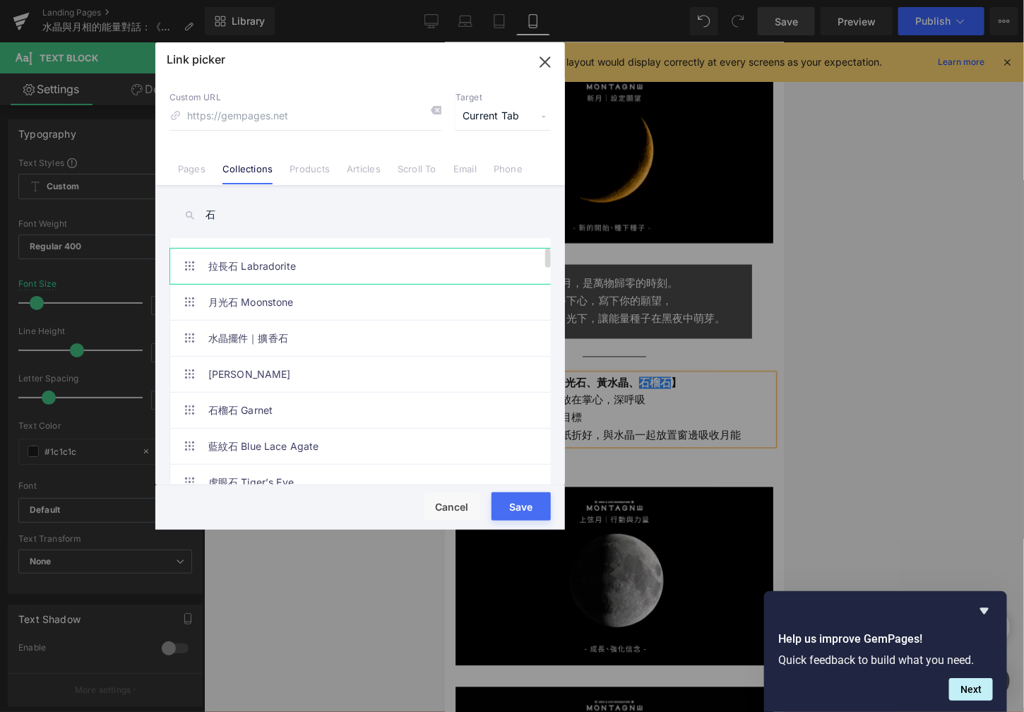
scroll to position [102, 0]
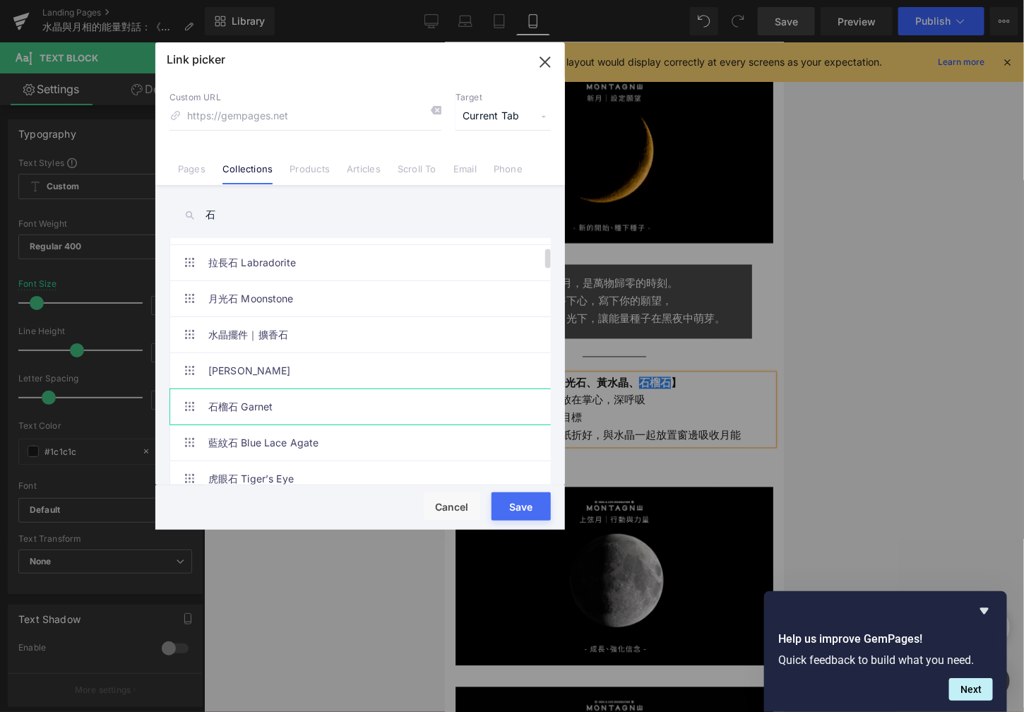
type input "石"
click at [270, 410] on link "石榴石 Garnet" at bounding box center [363, 406] width 311 height 35
click at [504, 501] on button "Save" at bounding box center [521, 506] width 59 height 28
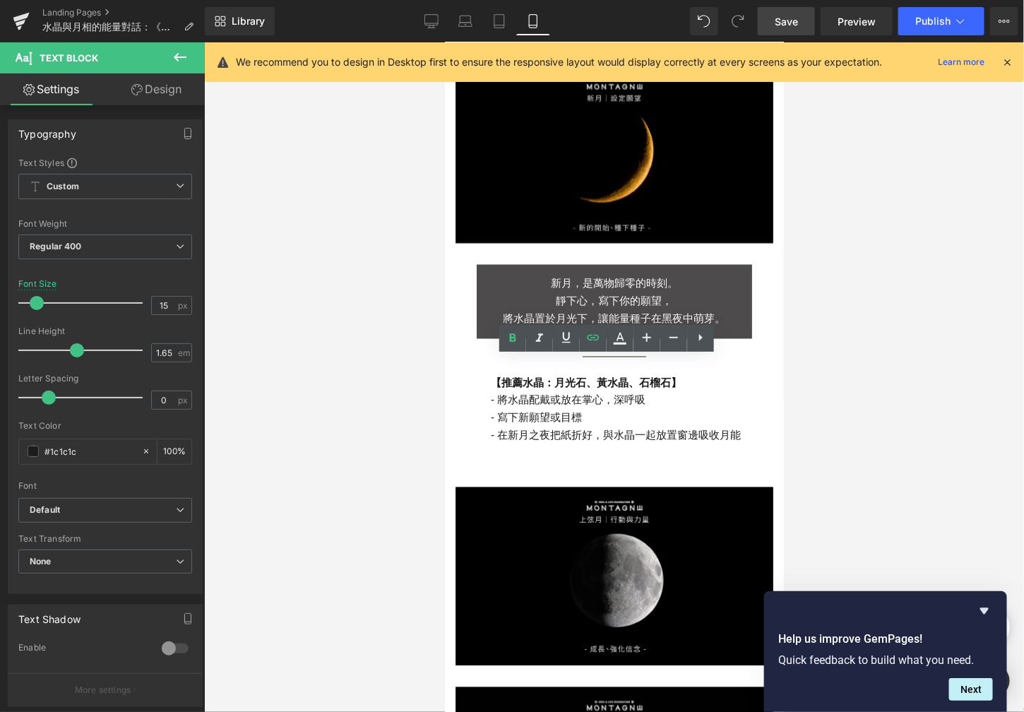
click at [351, 383] on div at bounding box center [614, 377] width 820 height 670
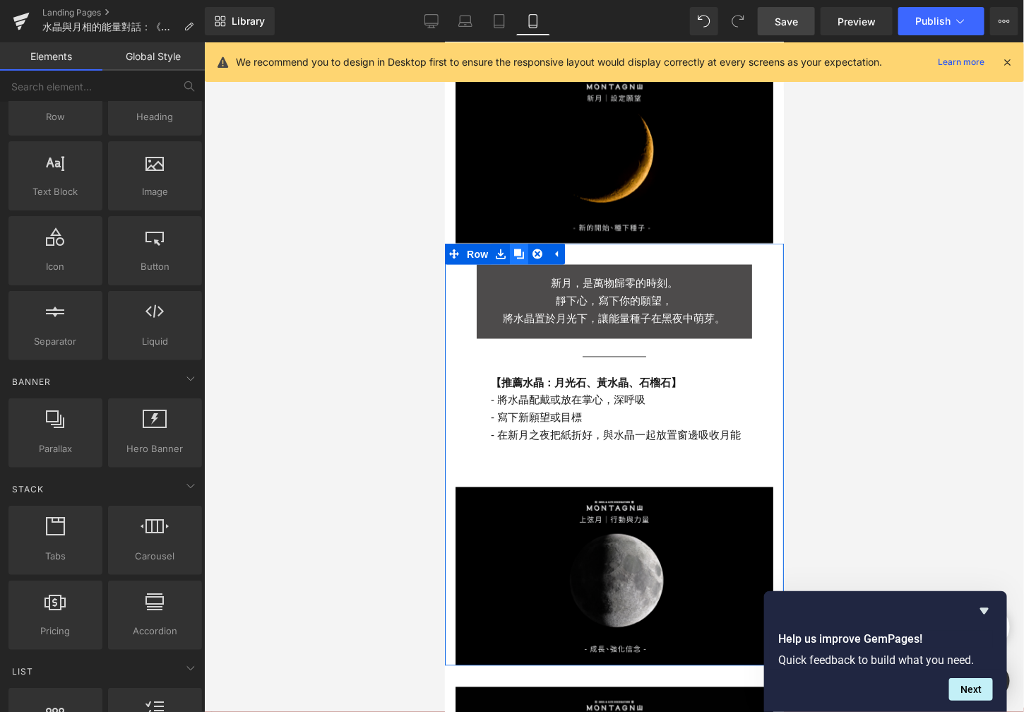
click at [513, 249] on icon at bounding box center [518, 254] width 10 height 11
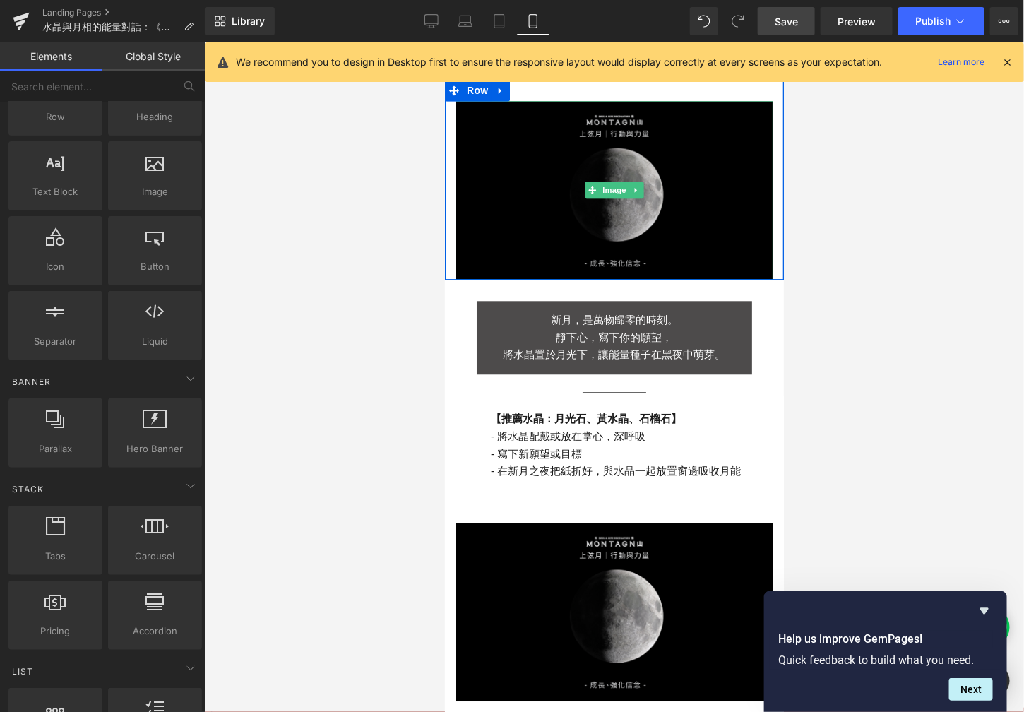
scroll to position [1213, 0]
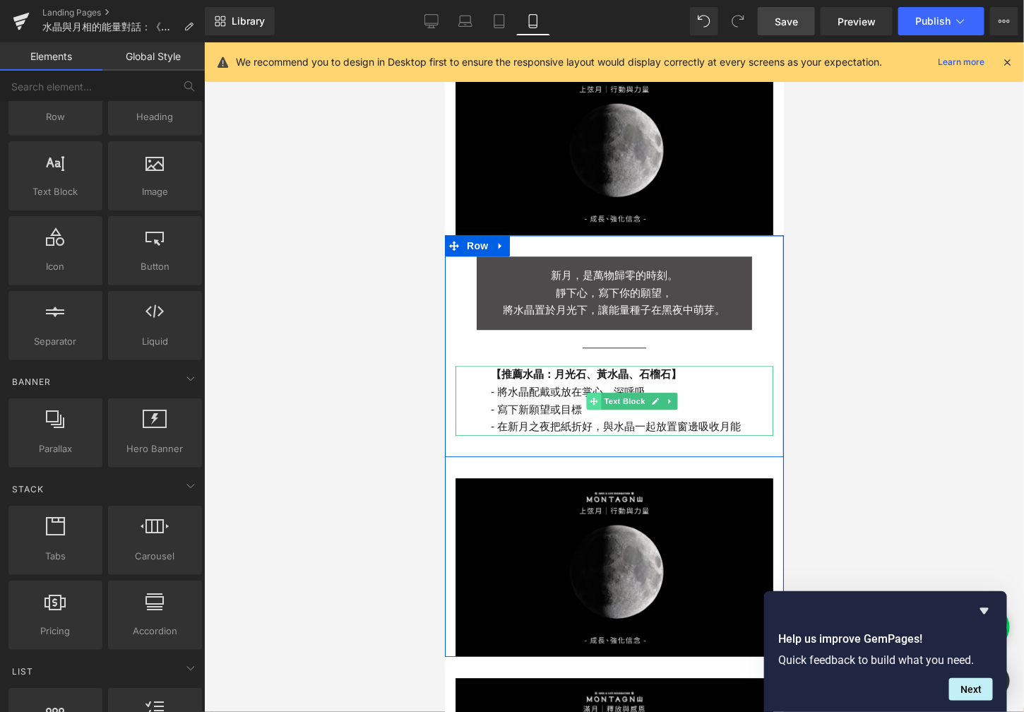
click at [586, 392] on span at bounding box center [593, 400] width 15 height 17
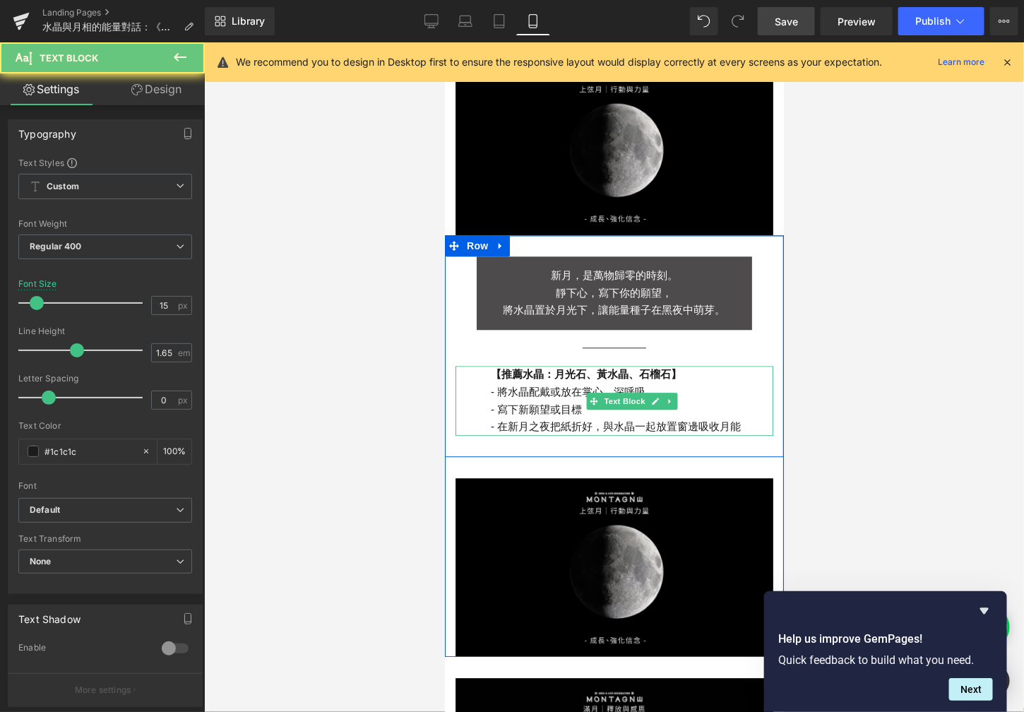
click at [545, 400] on p "- 寫下新願望或目標" at bounding box center [631, 409] width 282 height 18
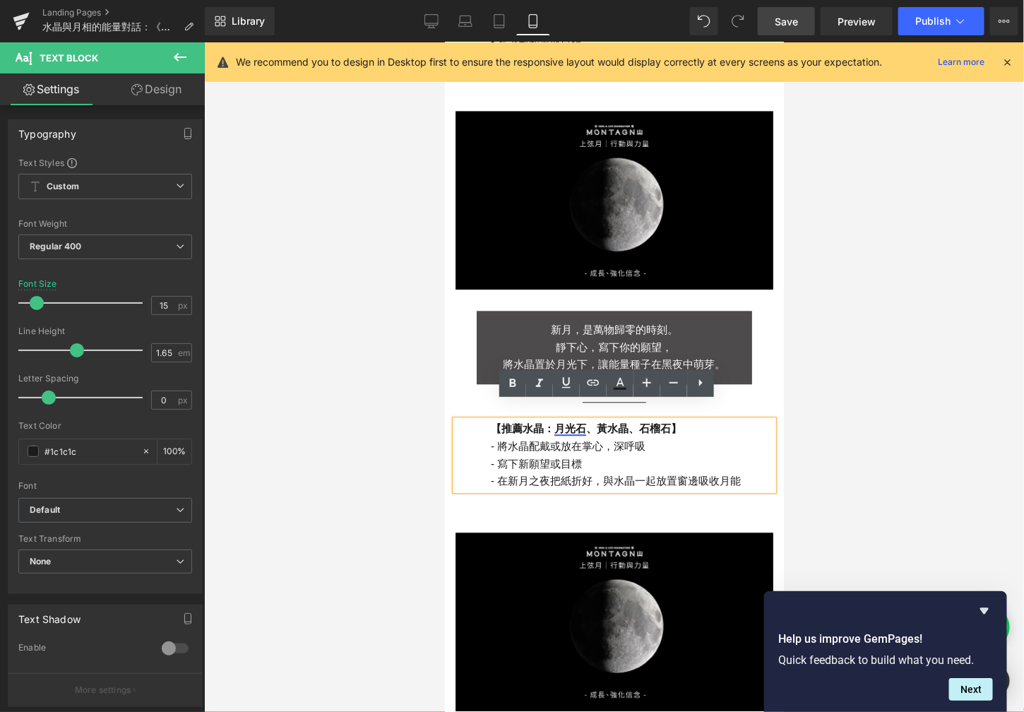
scroll to position [1141, 0]
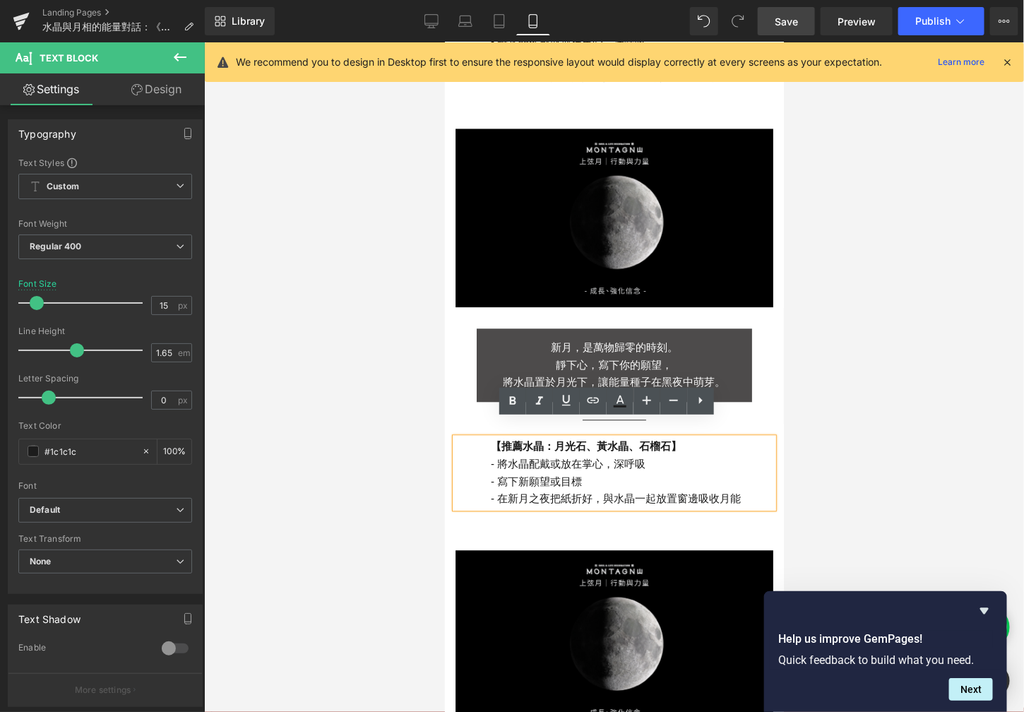
click at [648, 357] on div "新月，是萬物歸零的時刻。 靜下心，寫下你的願望， 將水晶置於月光下，讓能量種子在黑夜中萌芽。 Text Block" at bounding box center [613, 364] width 275 height 73
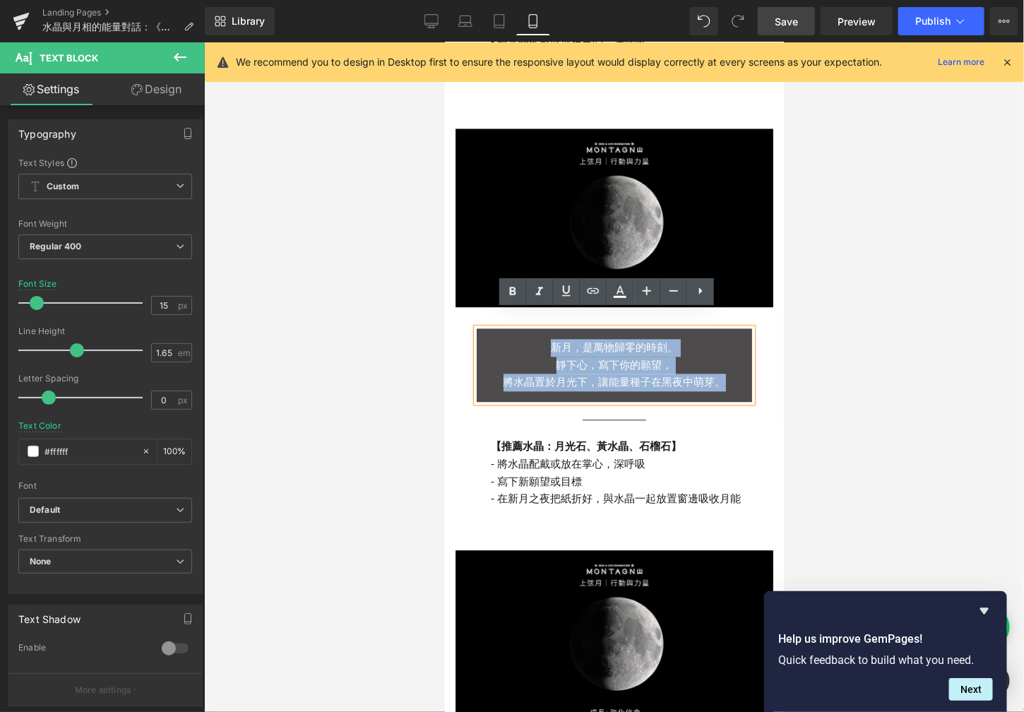
drag, startPoint x: 724, startPoint y: 366, endPoint x: 511, endPoint y: 333, distance: 215.2
click at [511, 333] on div "新月，是萬物歸零的時刻。 靜下心，寫下你的願望， 將水晶置於月光下，讓能量種子在黑夜中萌芽。" at bounding box center [613, 364] width 275 height 73
paste div
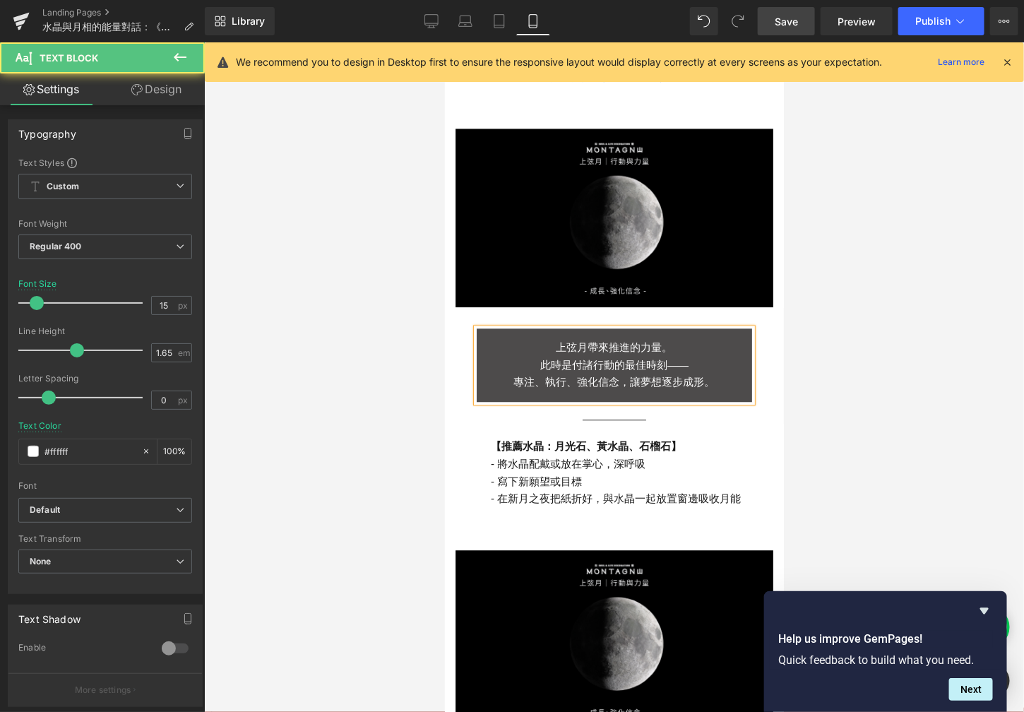
click at [689, 356] on p "此時是付諸行動的最佳時刻——" at bounding box center [613, 365] width 275 height 18
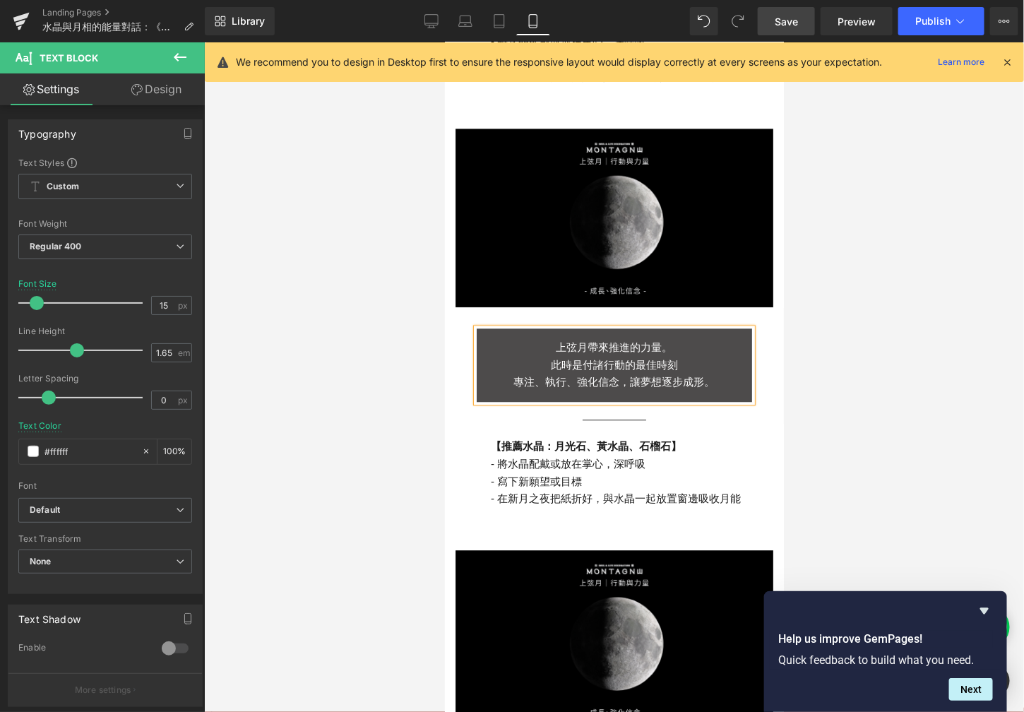
click at [500, 373] on p "專注、執行、強化信念，讓夢想逐步成形。" at bounding box center [613, 382] width 275 height 18
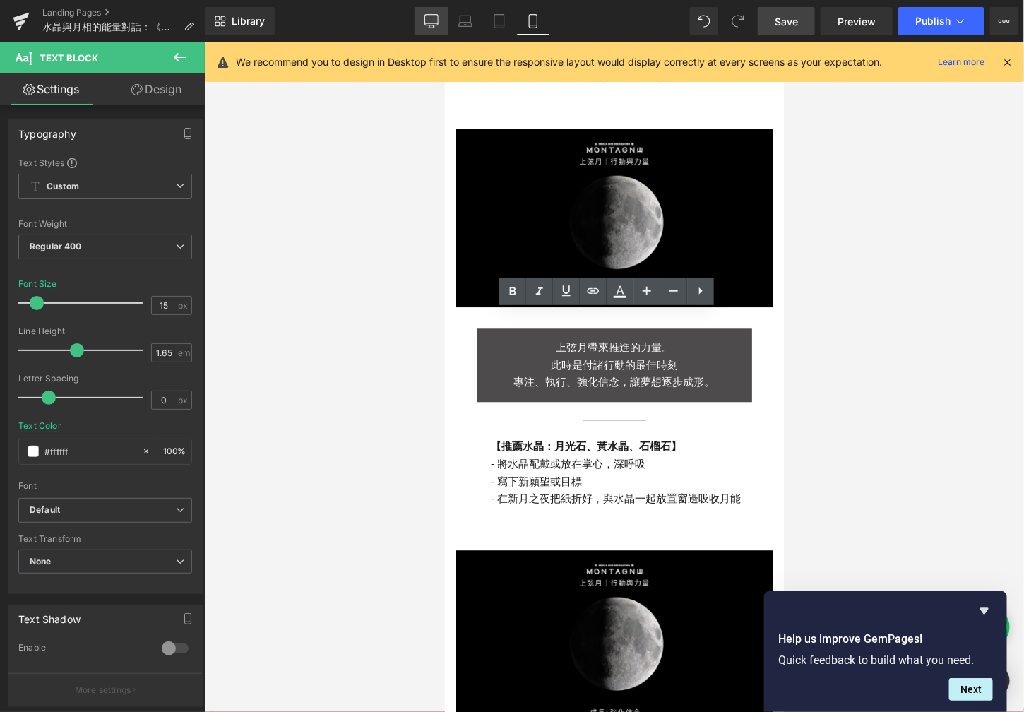
click at [434, 28] on link "Desktop" at bounding box center [432, 21] width 34 height 28
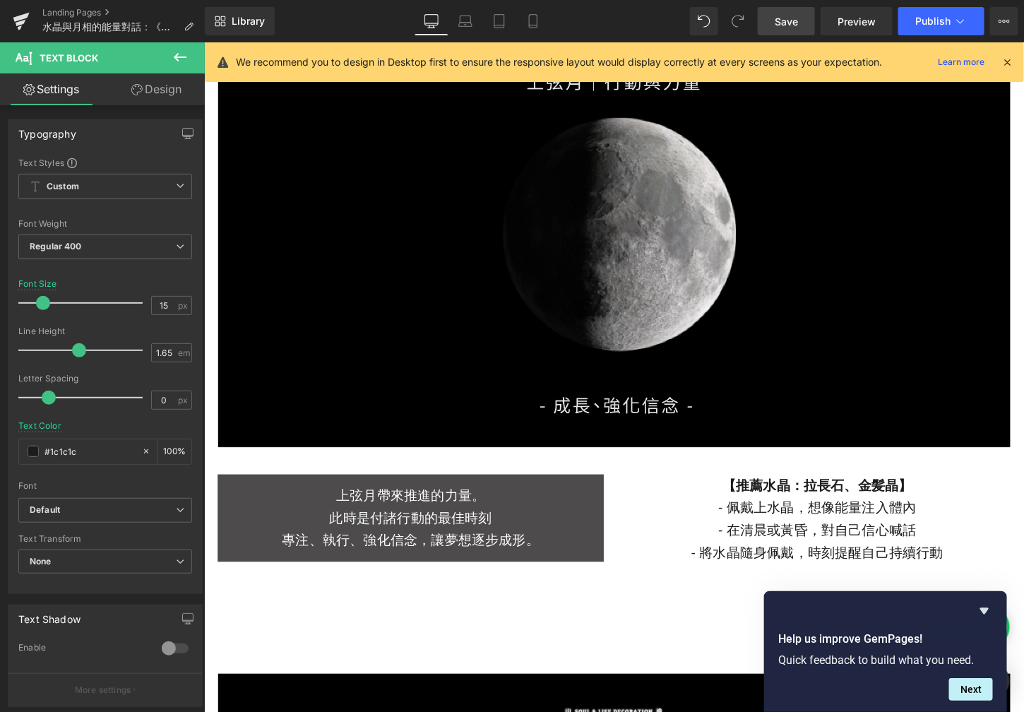
scroll to position [2374, 0]
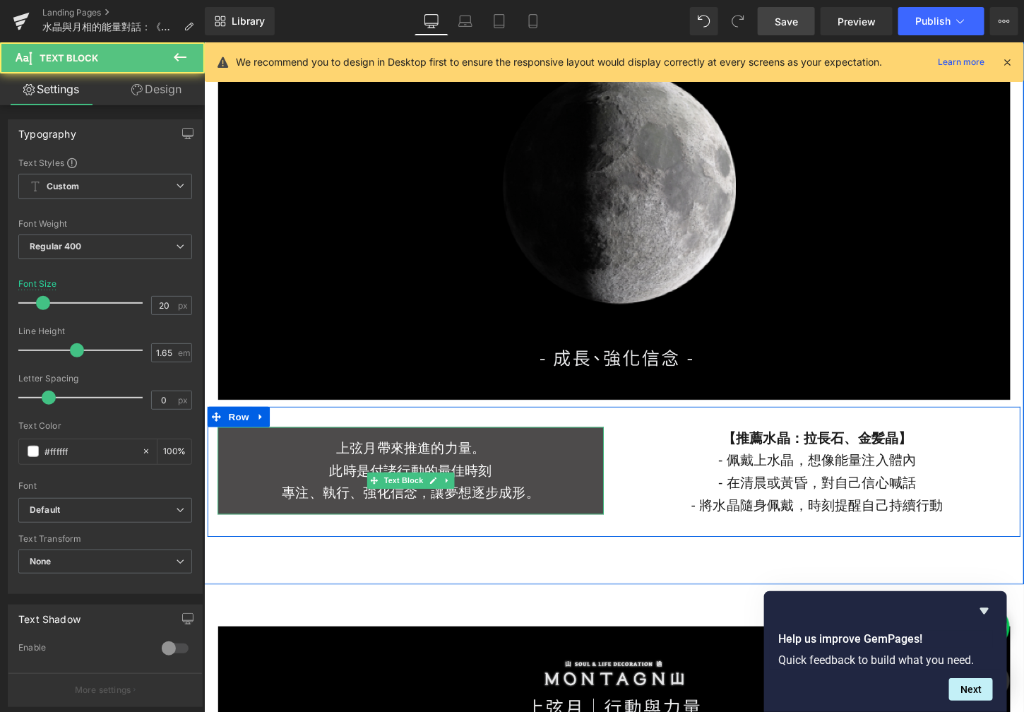
click at [510, 489] on p "此時是付諸行動的最佳時刻" at bounding box center [419, 488] width 403 height 23
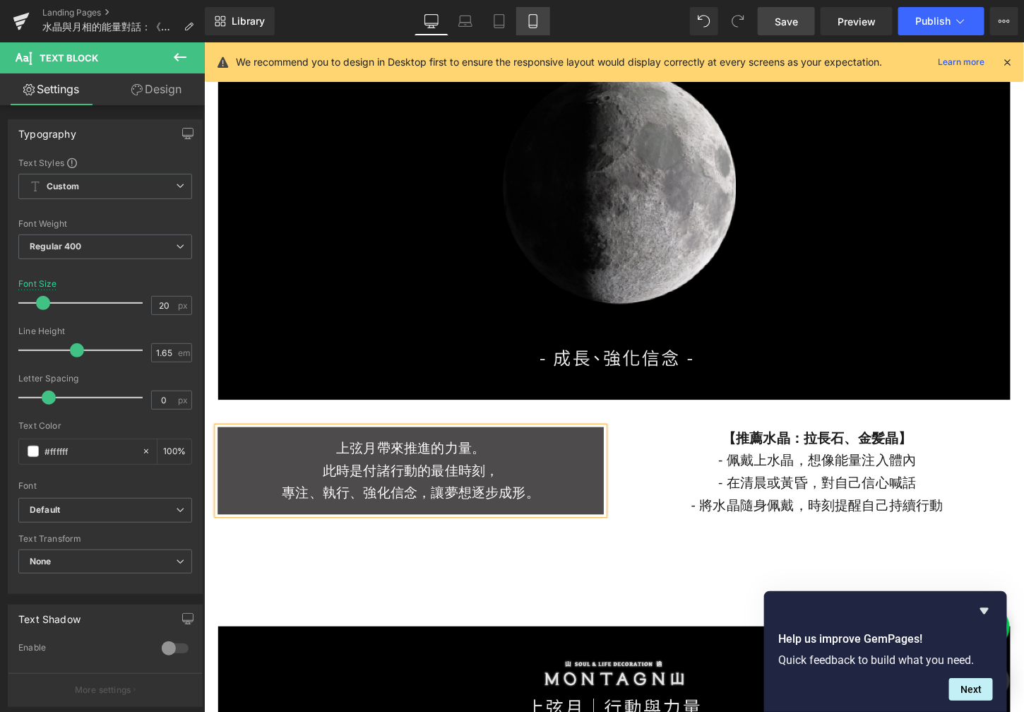
click at [522, 24] on link "Mobile" at bounding box center [533, 21] width 34 height 28
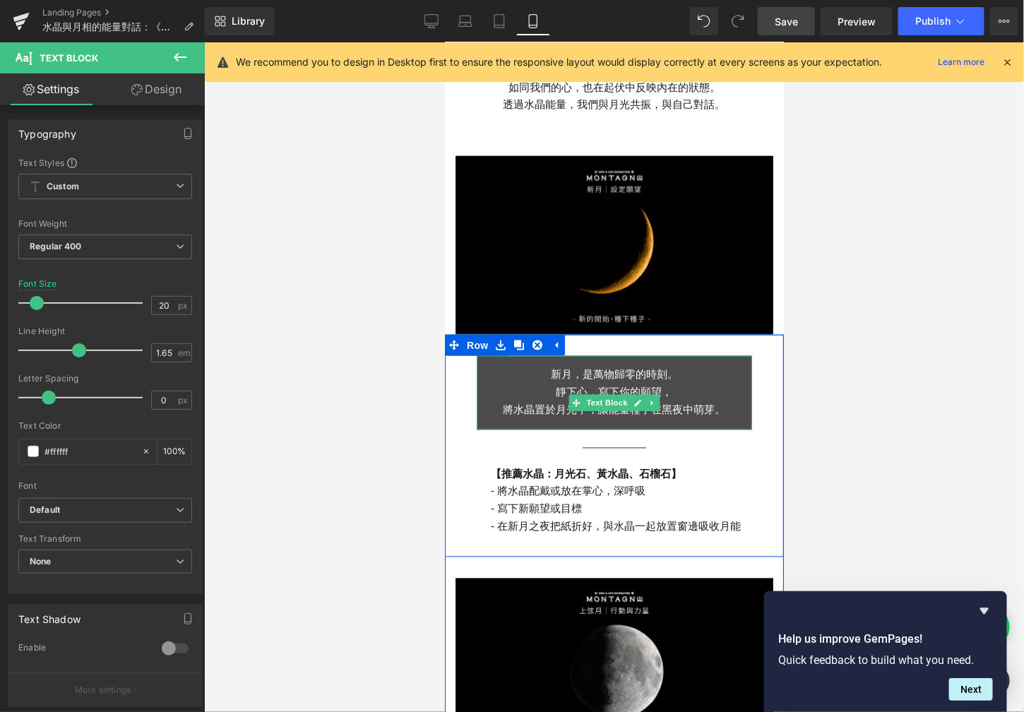
click at [682, 383] on p "靜下心，寫下你的願望，" at bounding box center [613, 392] width 275 height 18
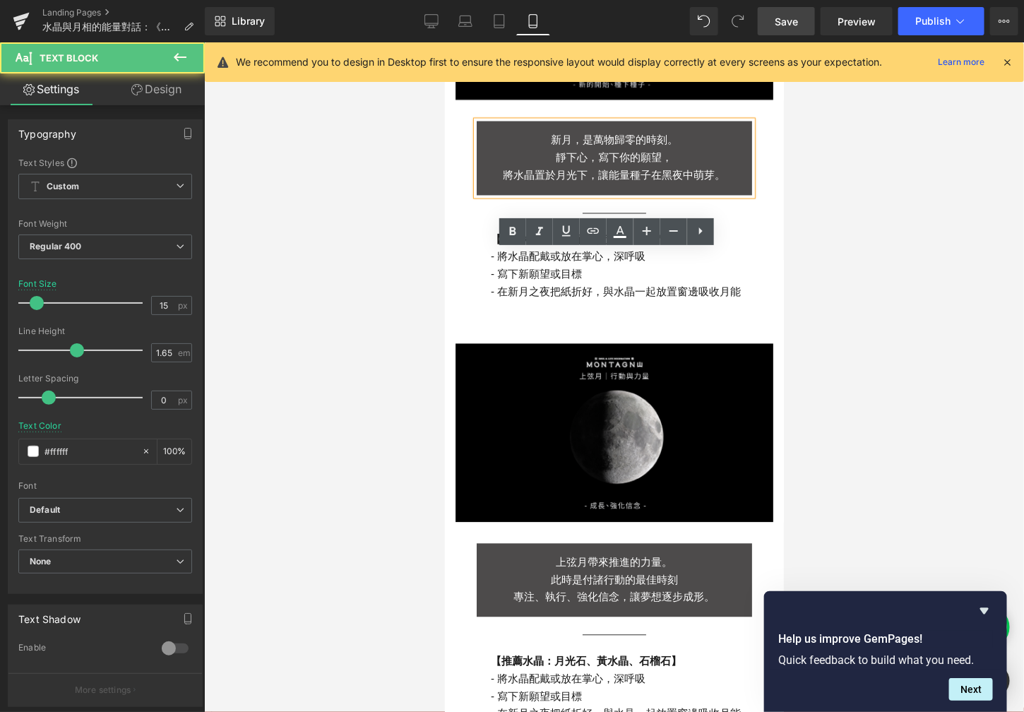
scroll to position [1043, 0]
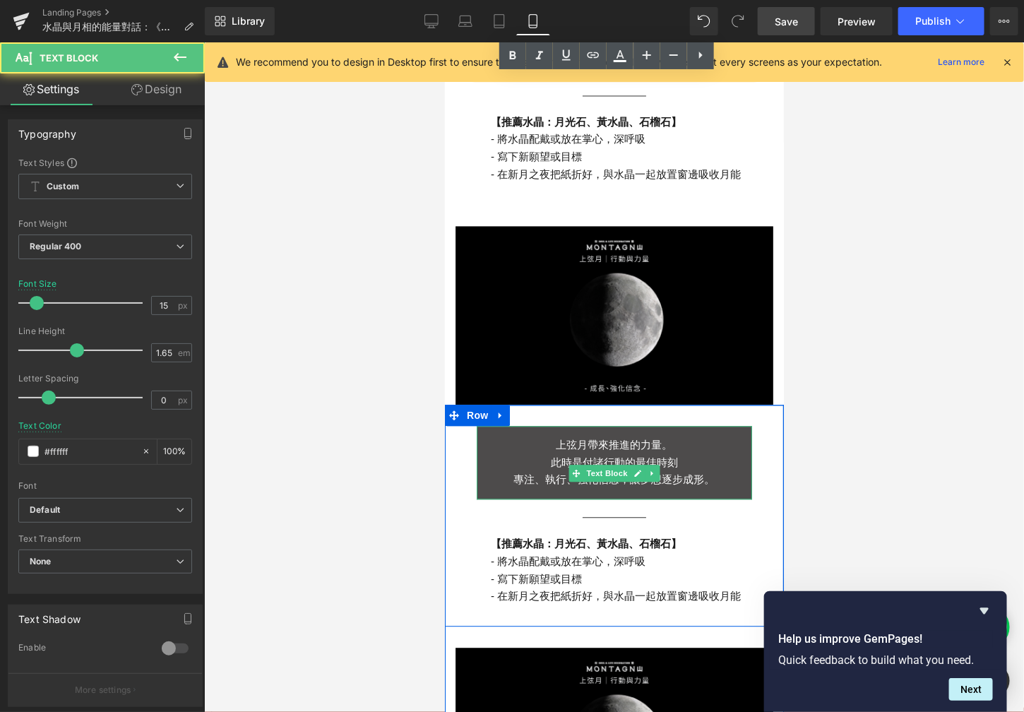
click at [682, 454] on p "此時是付諸行動的最佳時刻" at bounding box center [613, 463] width 275 height 18
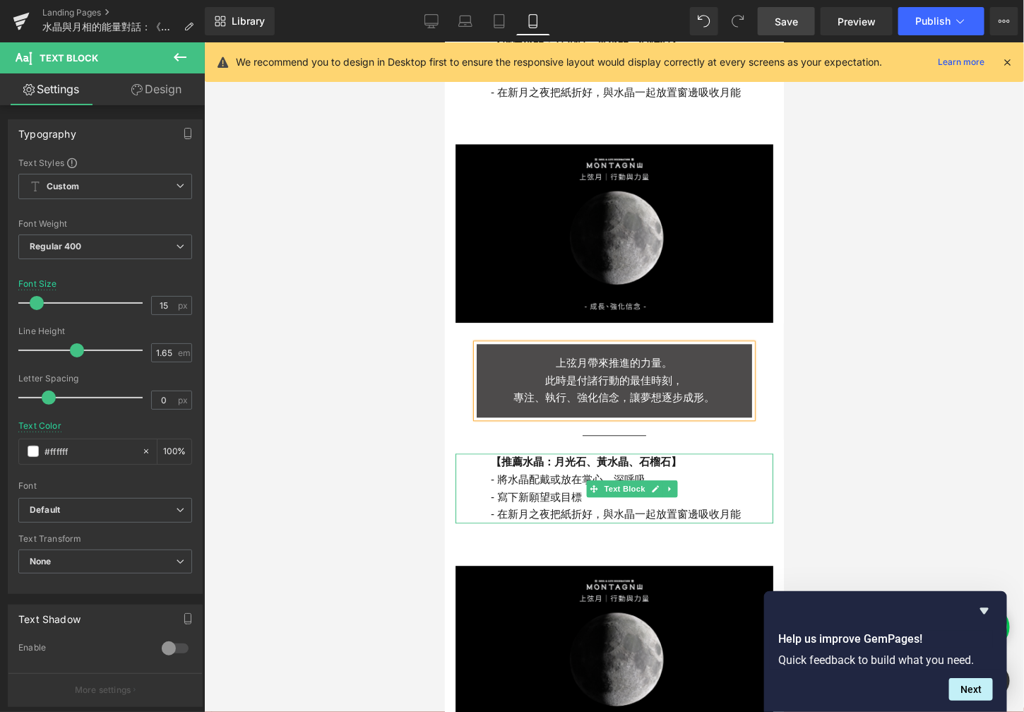
scroll to position [1166, 0]
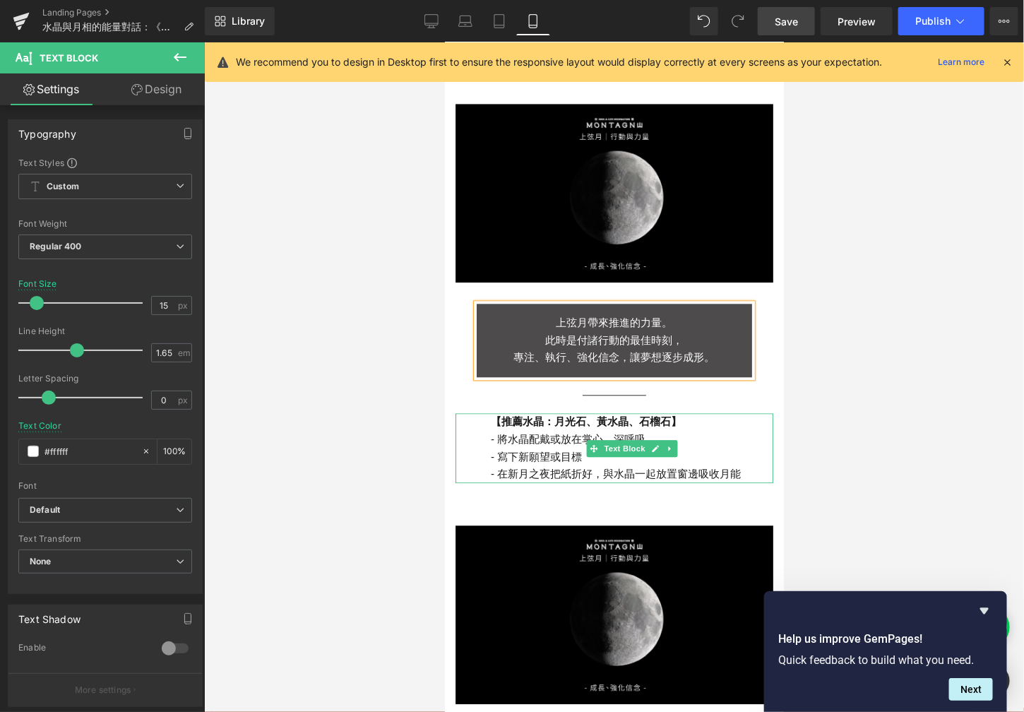
click at [718, 465] on p "- 在新月之夜把紙折好，與水晶一起放置窗邊吸收月能" at bounding box center [631, 474] width 282 height 18
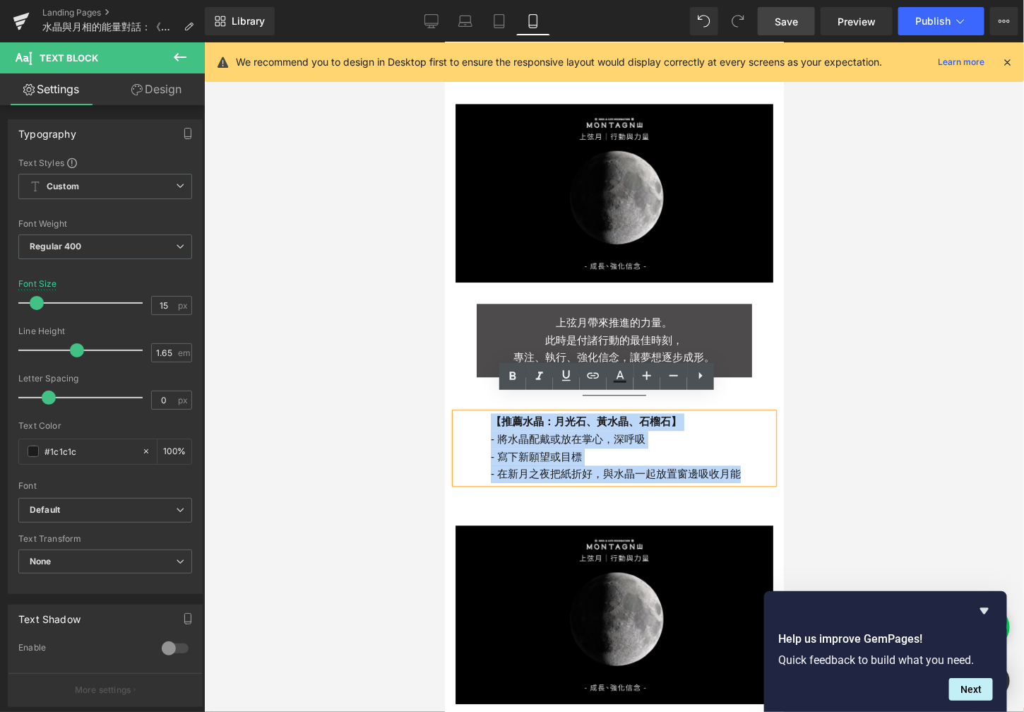
drag, startPoint x: 737, startPoint y: 453, endPoint x: 475, endPoint y: 409, distance: 265.6
click at [475, 412] on div "【推薦水晶： 月光石 、 [PERSON_NAME] 、 石榴石 】 - 將水晶配戴或放在掌心，深呼吸 - 寫下新願望或目標 - 在新月之夜把紙折好，與水晶一…" at bounding box center [614, 447] width 318 height 70
paste div
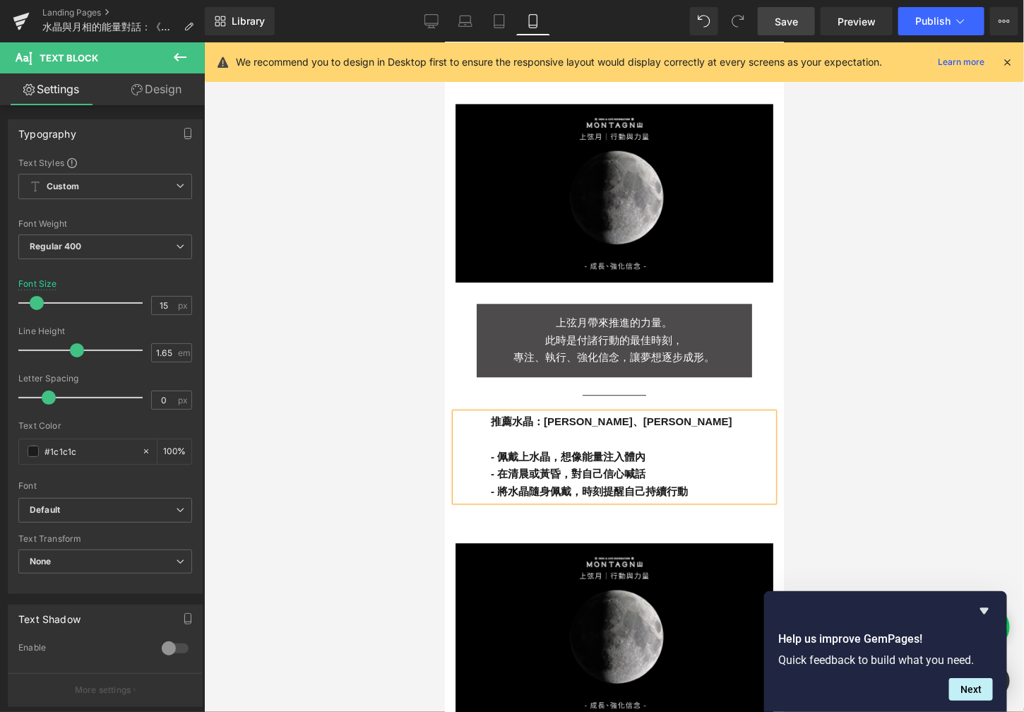
click at [490, 412] on p "推薦水晶：[PERSON_NAME]、[PERSON_NAME]" at bounding box center [631, 421] width 282 height 18
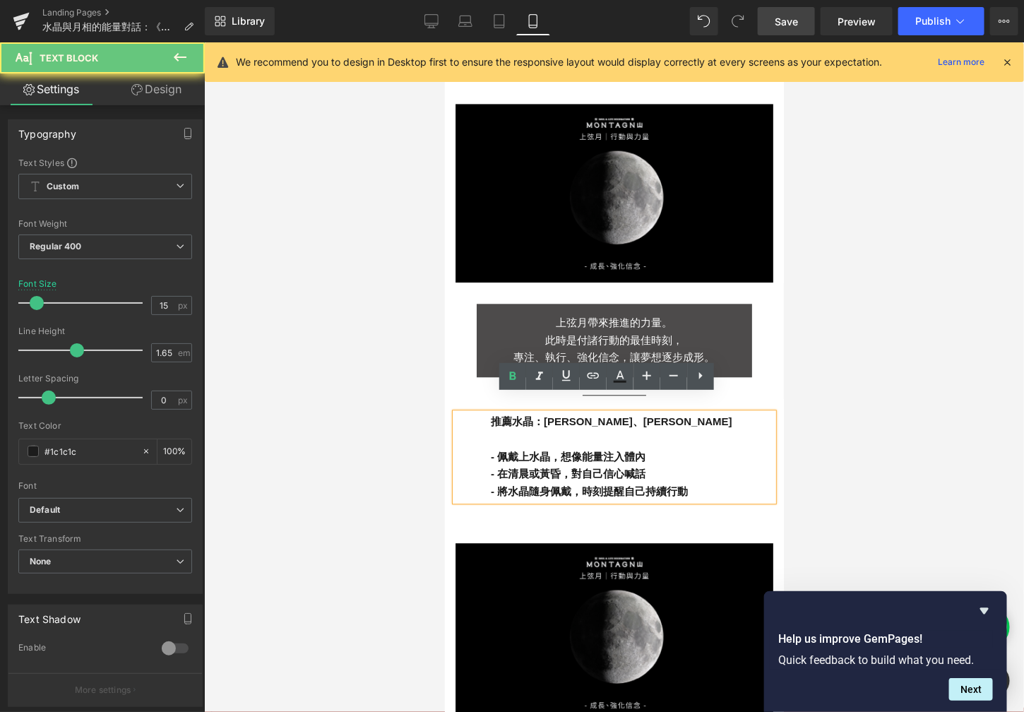
click at [490, 448] on p "- 佩戴上水晶，想像能量注入體內" at bounding box center [631, 457] width 282 height 18
click at [490, 430] on p at bounding box center [631, 439] width 282 height 18
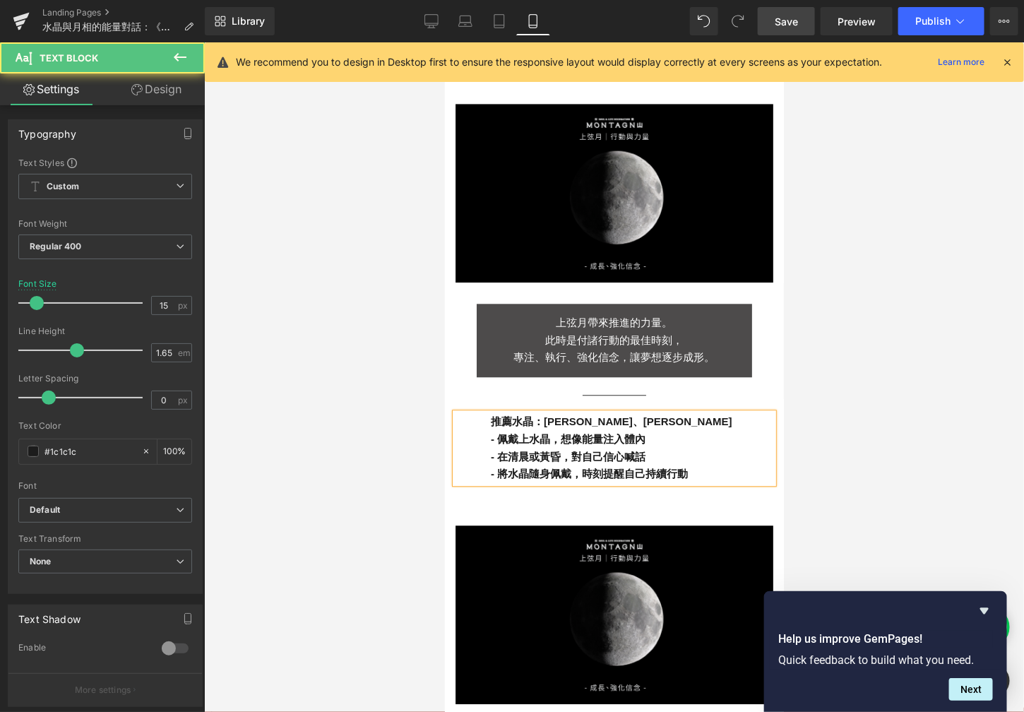
click at [477, 412] on div "推薦水晶：[PERSON_NAME]長石、金髪晶 - 佩戴上水晶，想像能量注入體內 - 在清晨或黃昏，對自己信心喊話 - 將水晶隨身佩戴，時刻提醒自己持續行動" at bounding box center [614, 447] width 318 height 70
click at [629, 412] on p "【推薦水晶：[PERSON_NAME]長石、[PERSON_NAME]" at bounding box center [631, 421] width 282 height 18
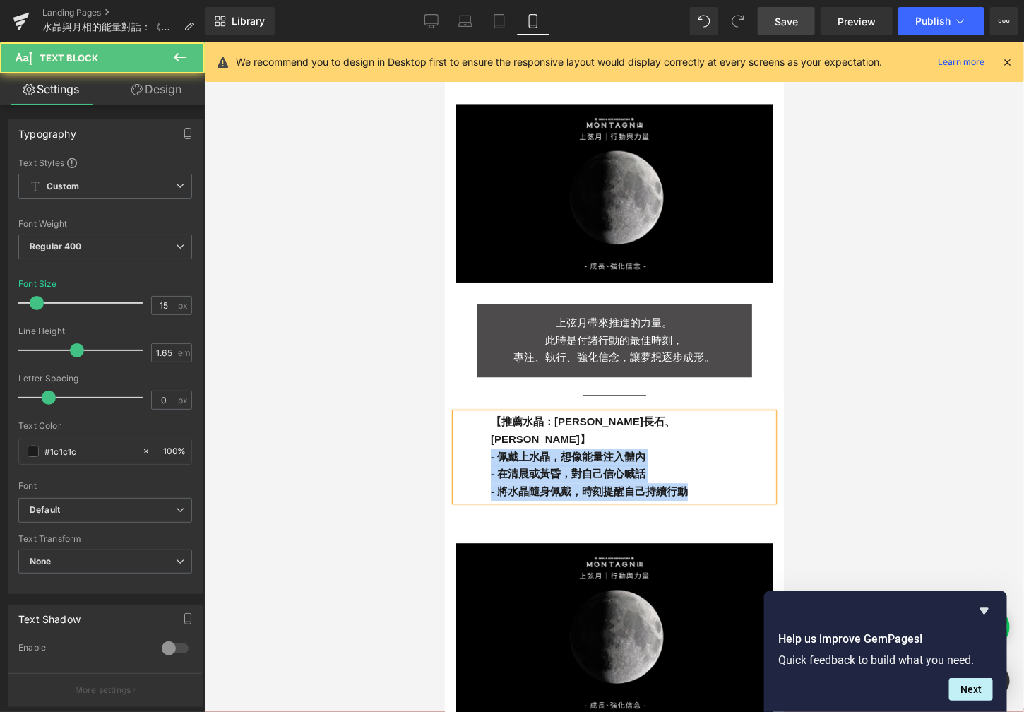
drag, startPoint x: 684, startPoint y: 455, endPoint x: 480, endPoint y: 427, distance: 206.0
click at [480, 427] on div "【推薦水晶：[PERSON_NAME]長石、[PERSON_NAME]】 - 佩戴上水晶，想像能量注入體內 - 在清晨或黃昏，對自己信心喊話 - 將水晶隨身佩…" at bounding box center [614, 456] width 318 height 88
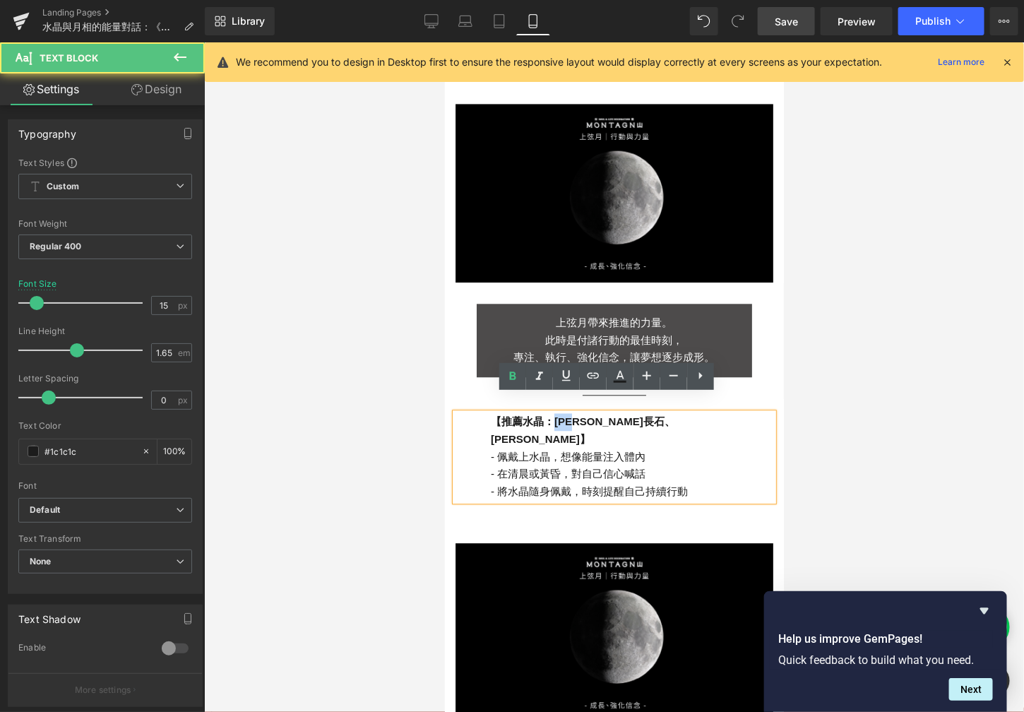
drag, startPoint x: 575, startPoint y: 403, endPoint x: 547, endPoint y: 403, distance: 28.2
click at [547, 415] on strong "【推薦水晶：[PERSON_NAME]長石、[PERSON_NAME]】" at bounding box center [582, 430] width 184 height 30
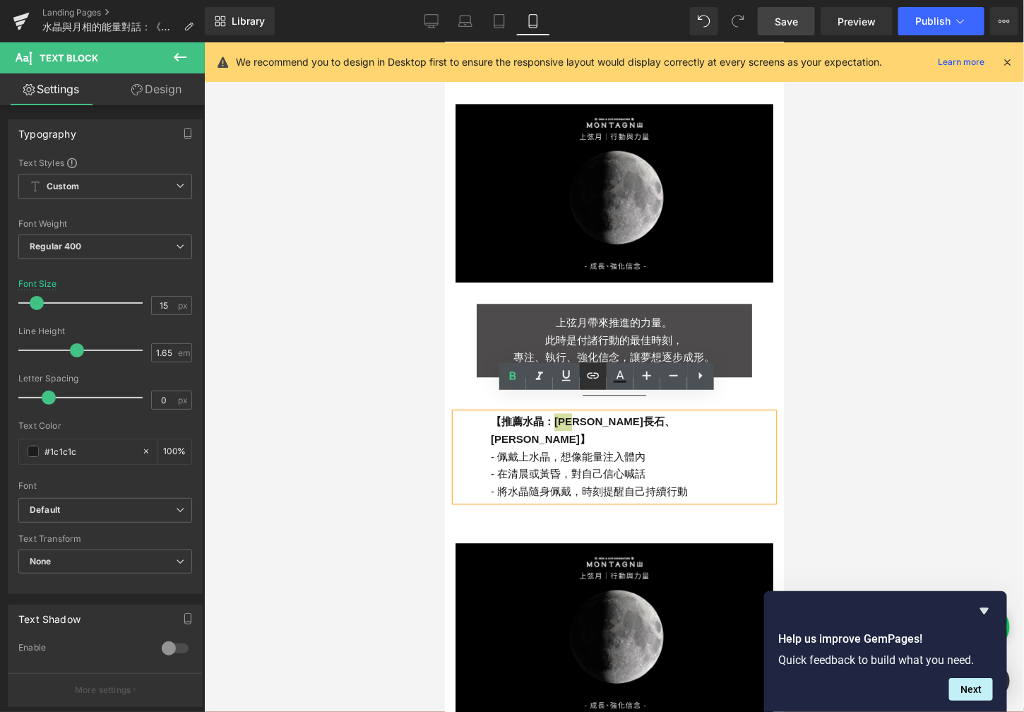
click at [602, 383] on link at bounding box center [593, 376] width 27 height 27
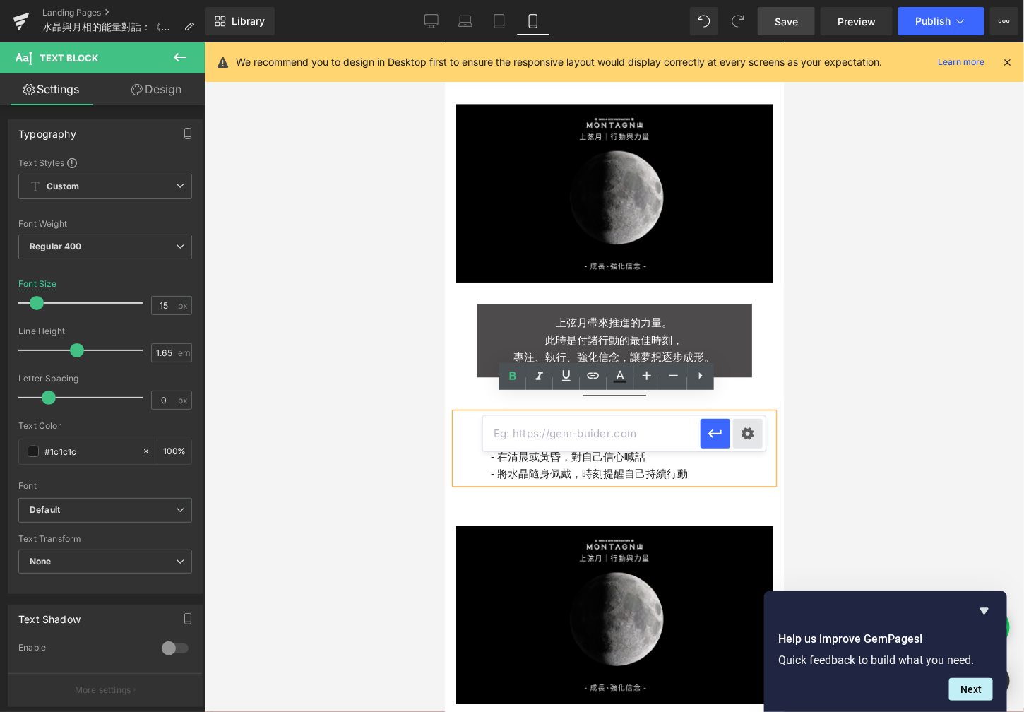
click at [757, 0] on div "Text Color Highlight Color #333333 Edit or remove link: Edit - Unlink - Cancel" at bounding box center [512, 0] width 1024 height 0
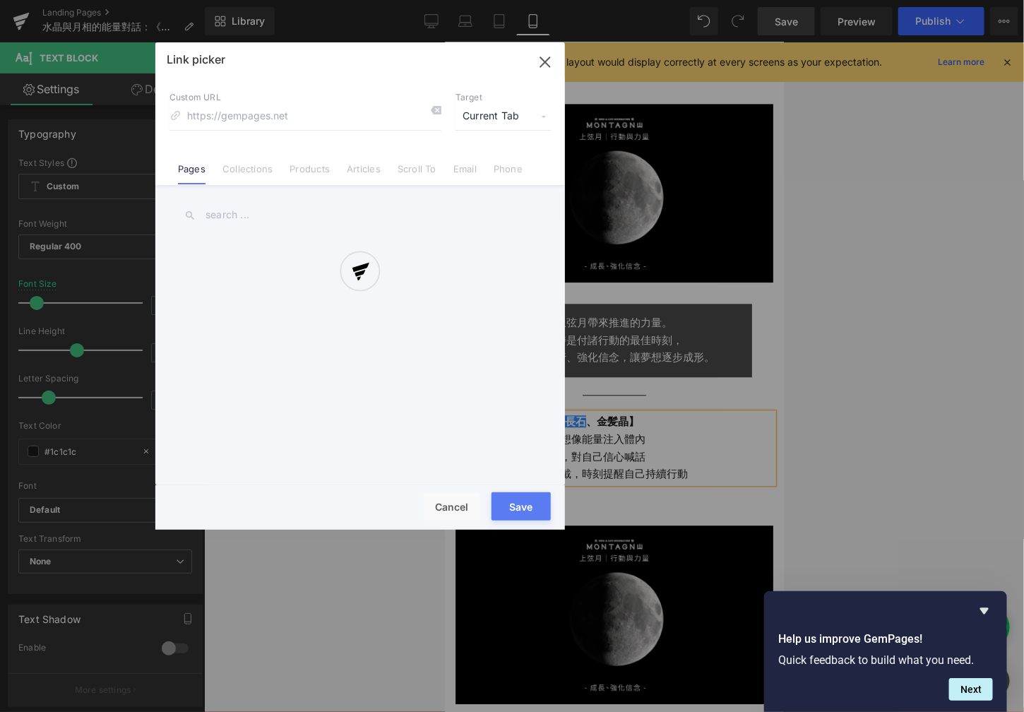
click at [252, 167] on div at bounding box center [360, 285] width 410 height 487
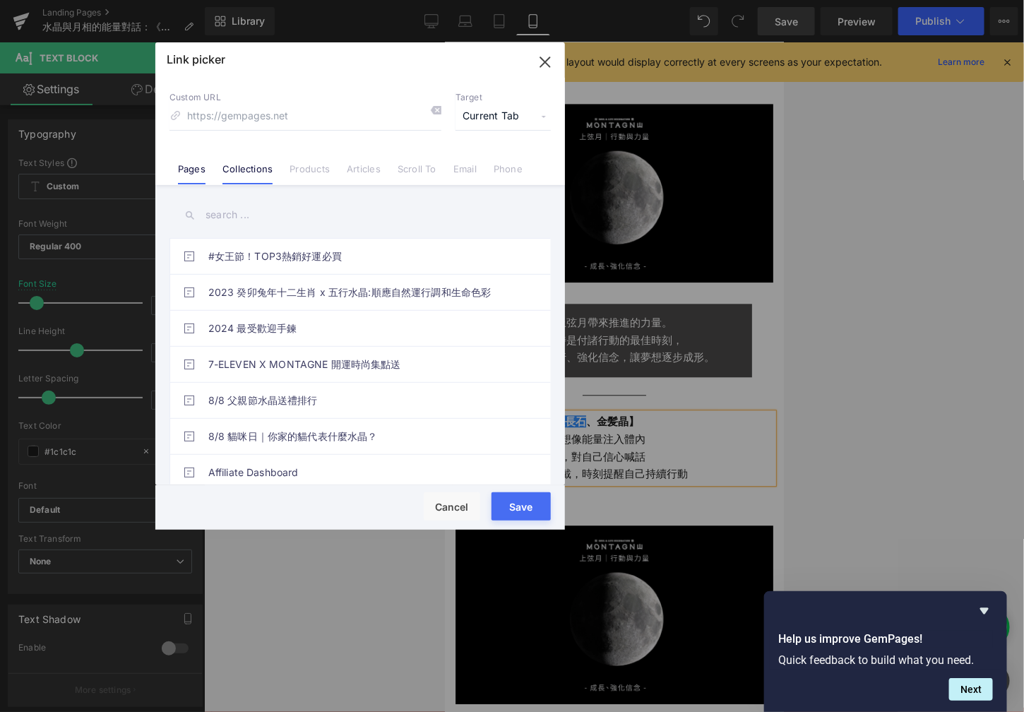
click at [242, 168] on link "Collections" at bounding box center [247, 173] width 50 height 21
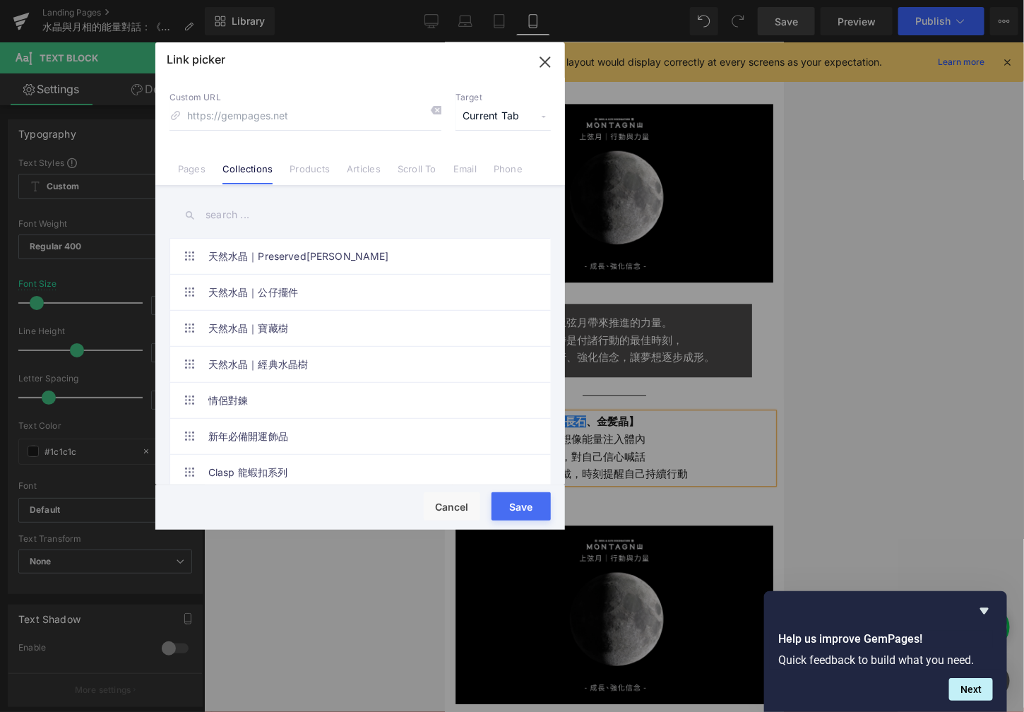
click at [225, 214] on input "text" at bounding box center [359, 215] width 381 height 32
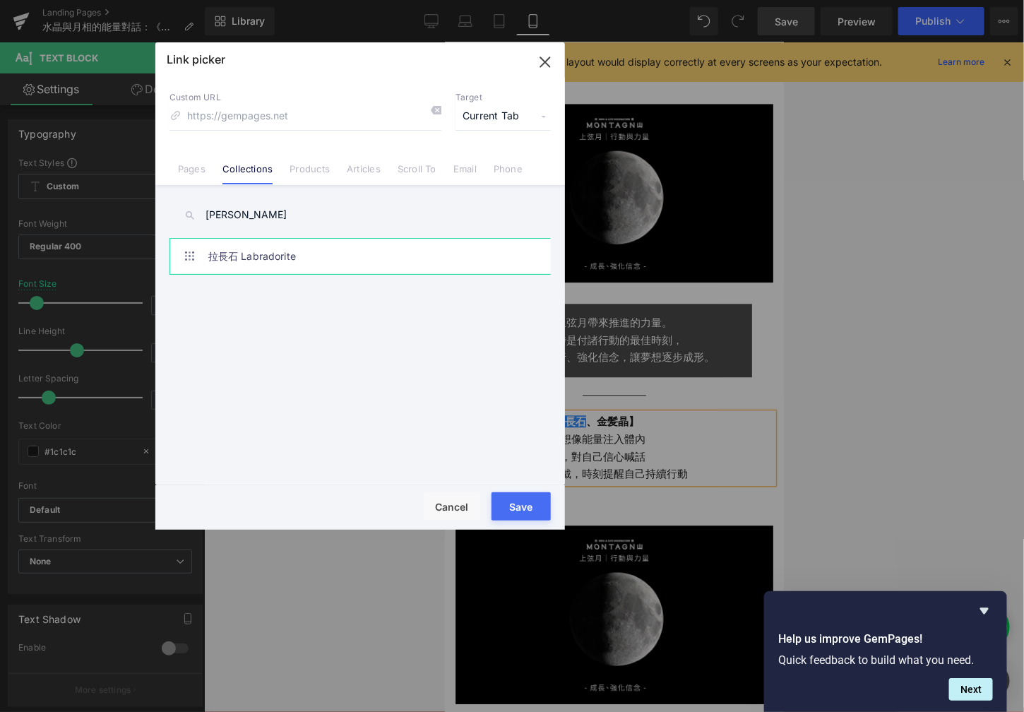
type input "[PERSON_NAME]"
click at [263, 249] on link "拉長石 Labradorite" at bounding box center [363, 256] width 311 height 35
drag, startPoint x: 545, startPoint y: 499, endPoint x: 100, endPoint y: 457, distance: 446.9
click at [545, 499] on button "Save" at bounding box center [521, 506] width 59 height 28
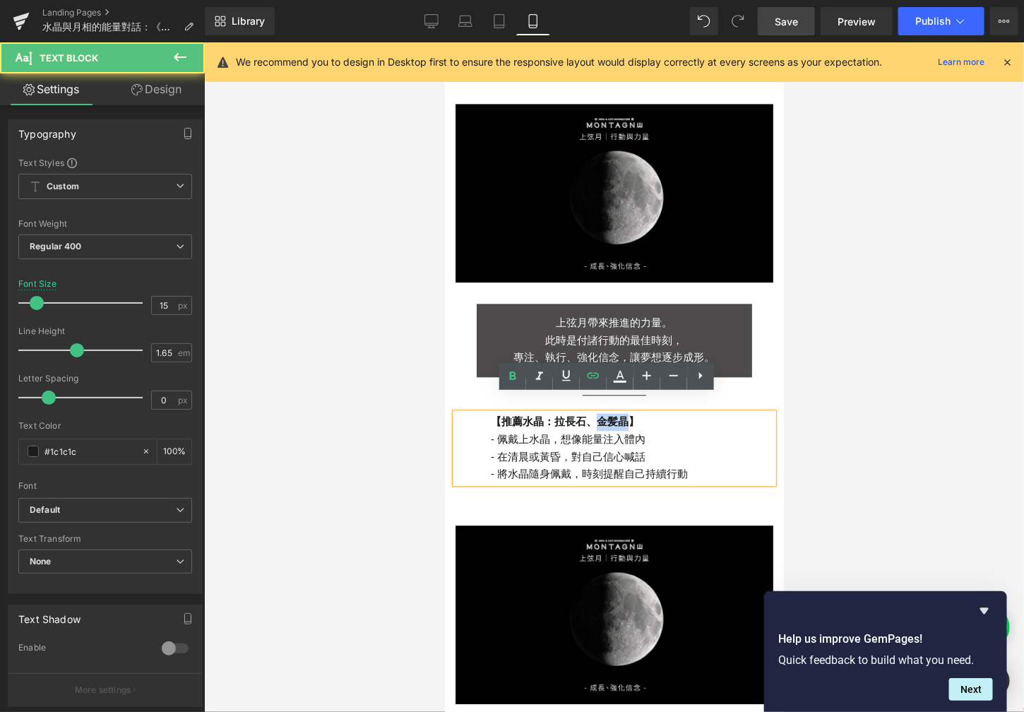
drag, startPoint x: 619, startPoint y: 406, endPoint x: 590, endPoint y: 406, distance: 29.0
click at [590, 415] on strong "【推薦水晶： [PERSON_NAME]長石 、[PERSON_NAME]】" at bounding box center [564, 421] width 148 height 12
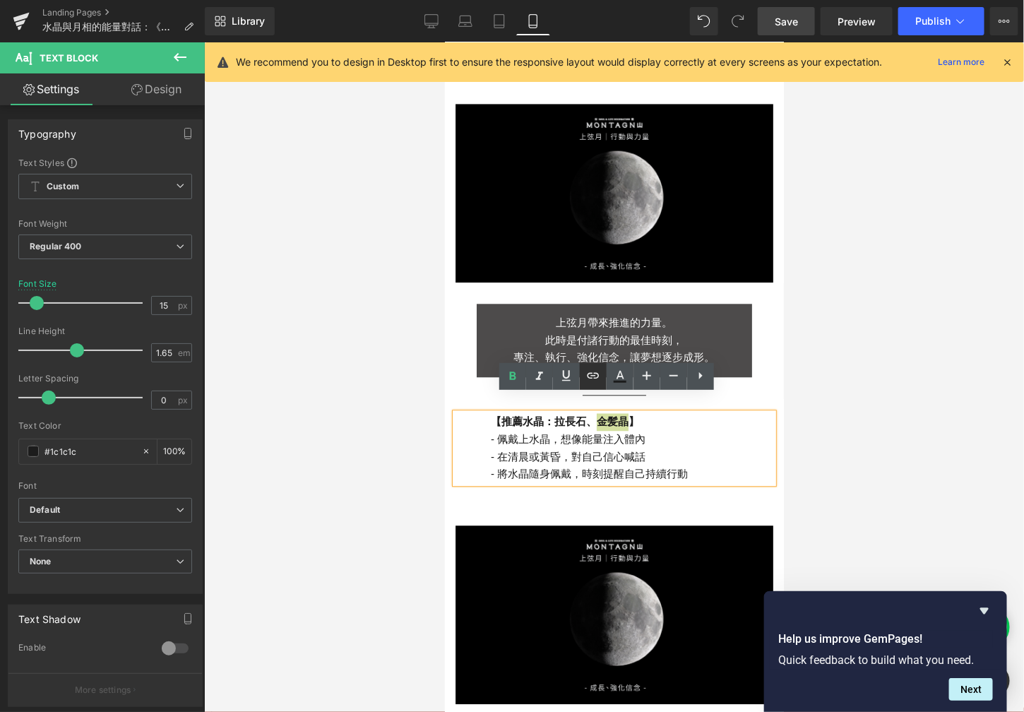
click at [589, 384] on link at bounding box center [593, 376] width 27 height 27
click at [751, 0] on div "Text Color Highlight Color #333333 Edit or remove link: Edit - Unlink - Cancel" at bounding box center [512, 0] width 1024 height 0
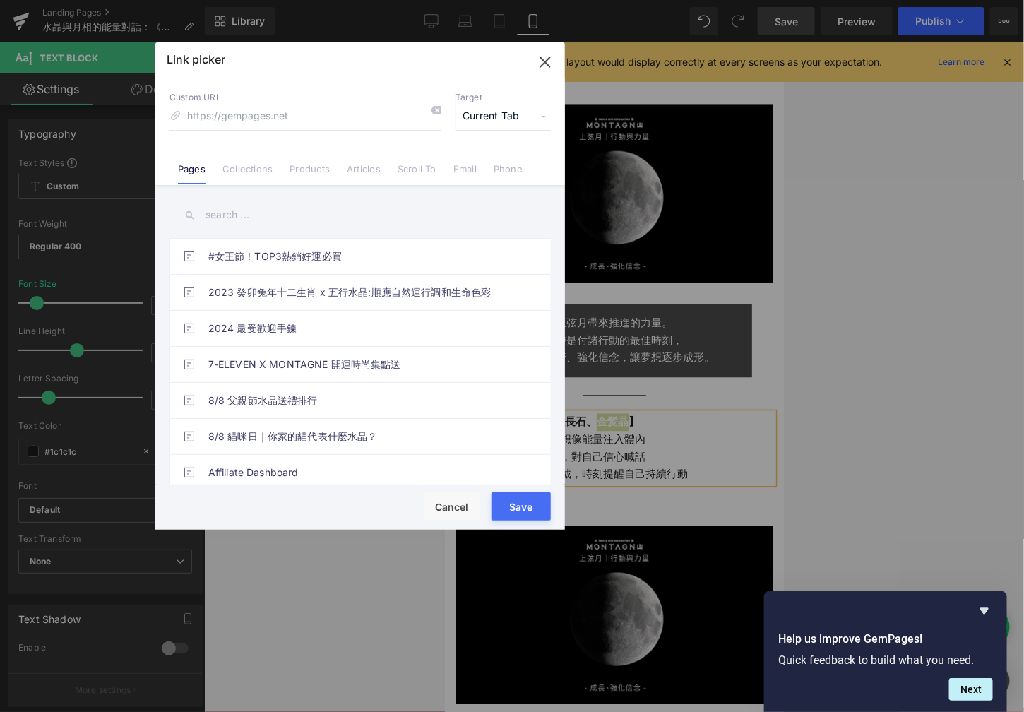
click at [208, 157] on li "Pages" at bounding box center [191, 163] width 44 height 25
click at [225, 163] on link "Collections" at bounding box center [247, 173] width 50 height 21
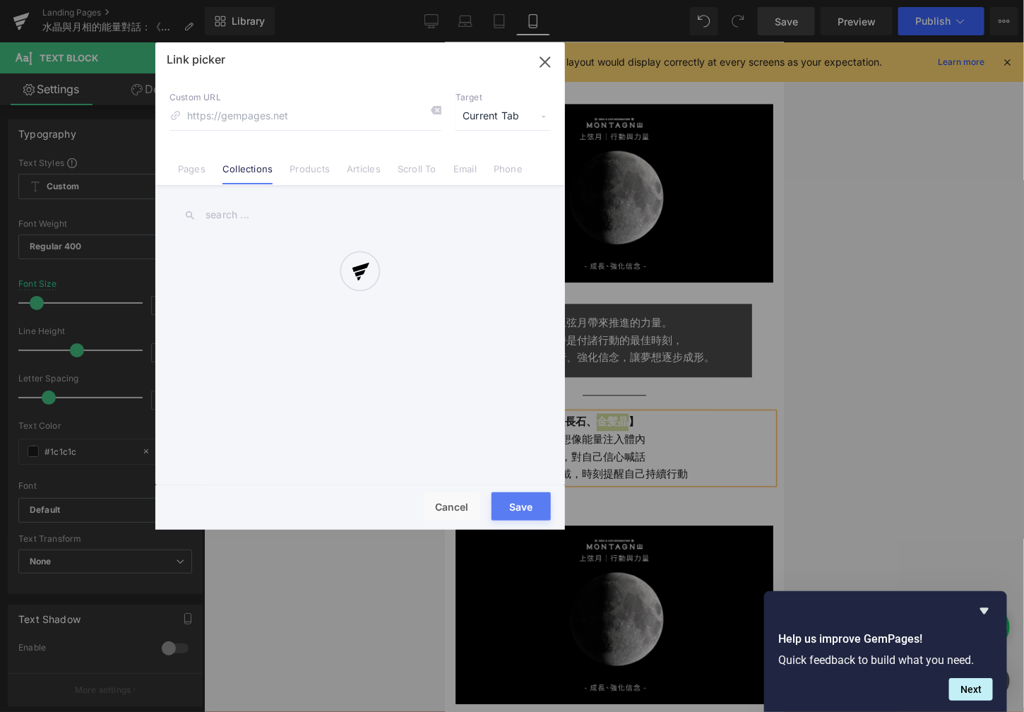
click at [225, 209] on div at bounding box center [360, 285] width 410 height 487
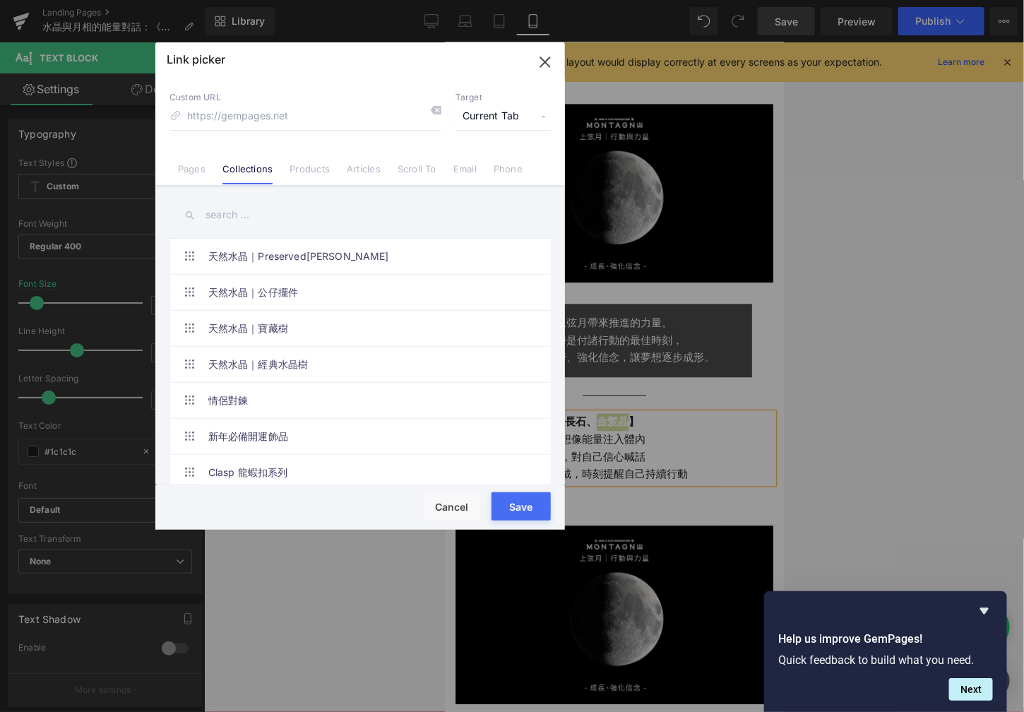
click at [225, 214] on input "text" at bounding box center [359, 215] width 381 height 32
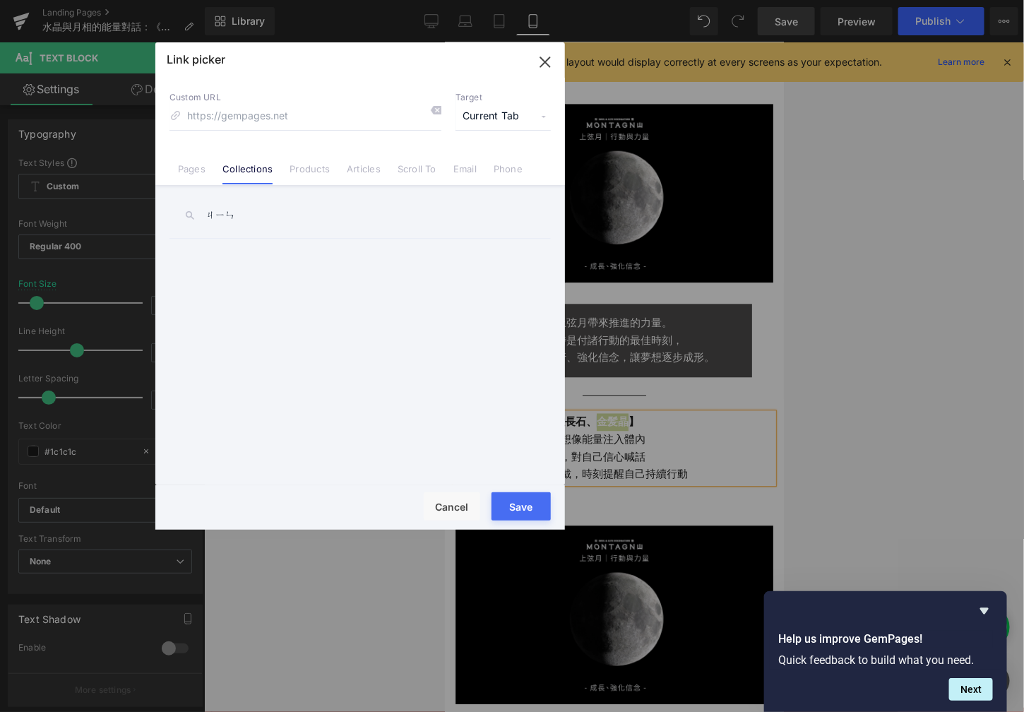
type input "[PERSON_NAME]"
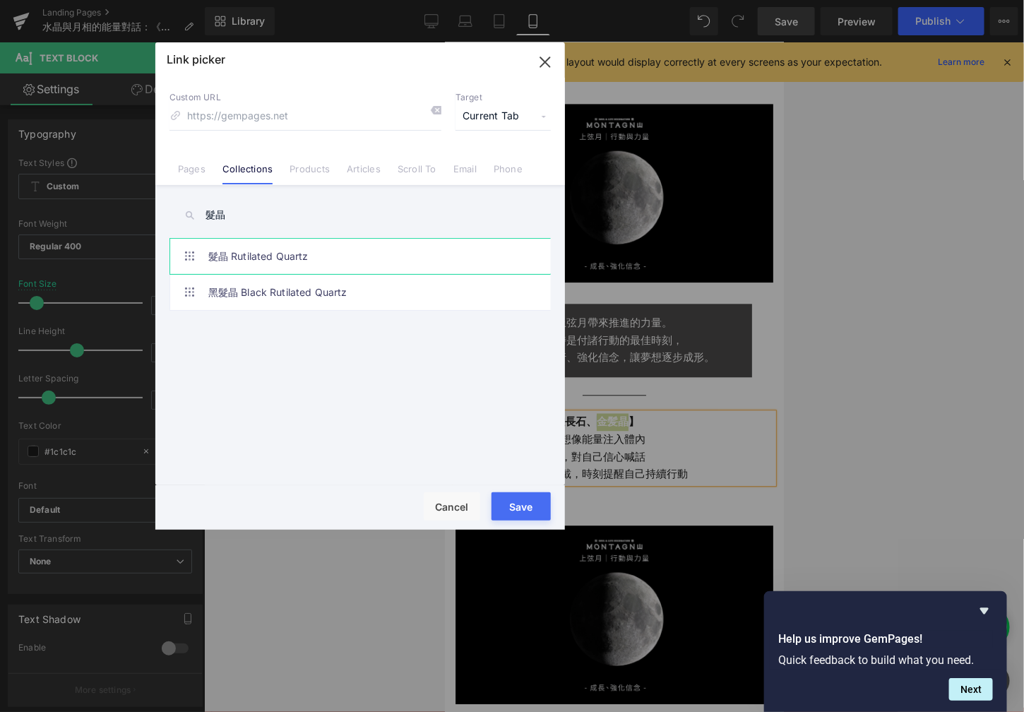
type input "髮晶"
click at [245, 269] on link "髮晶 Rutilated Quartz" at bounding box center [363, 256] width 311 height 35
click at [510, 494] on button "Save" at bounding box center [521, 506] width 59 height 28
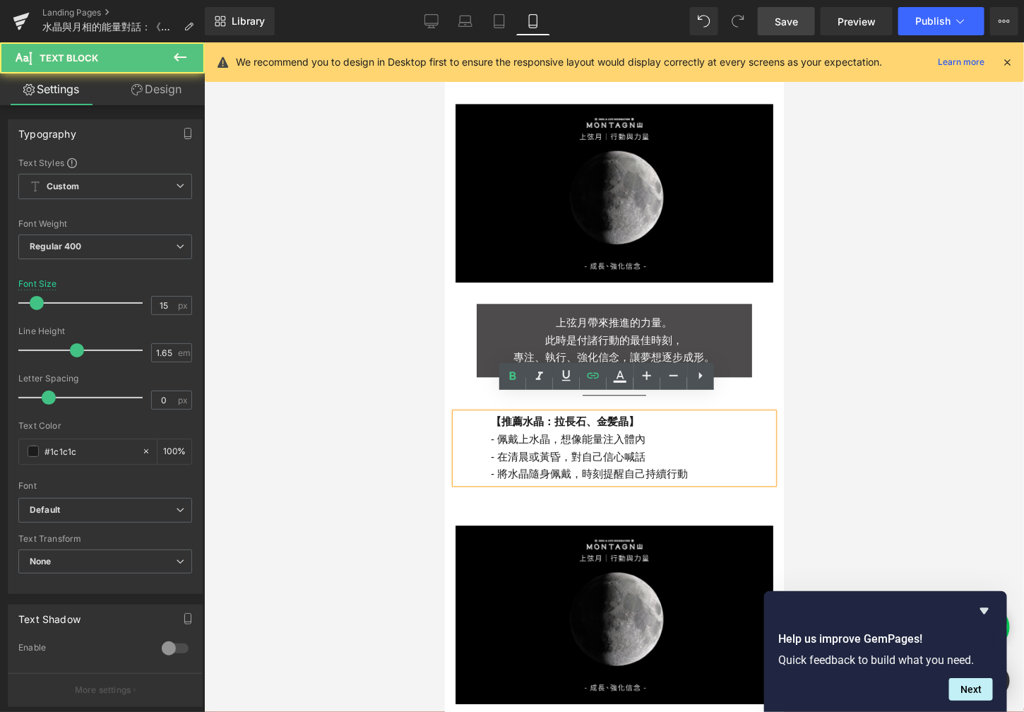
click at [576, 465] on p "- 將水晶隨身佩戴，時刻提醒自己持續行動" at bounding box center [631, 474] width 282 height 18
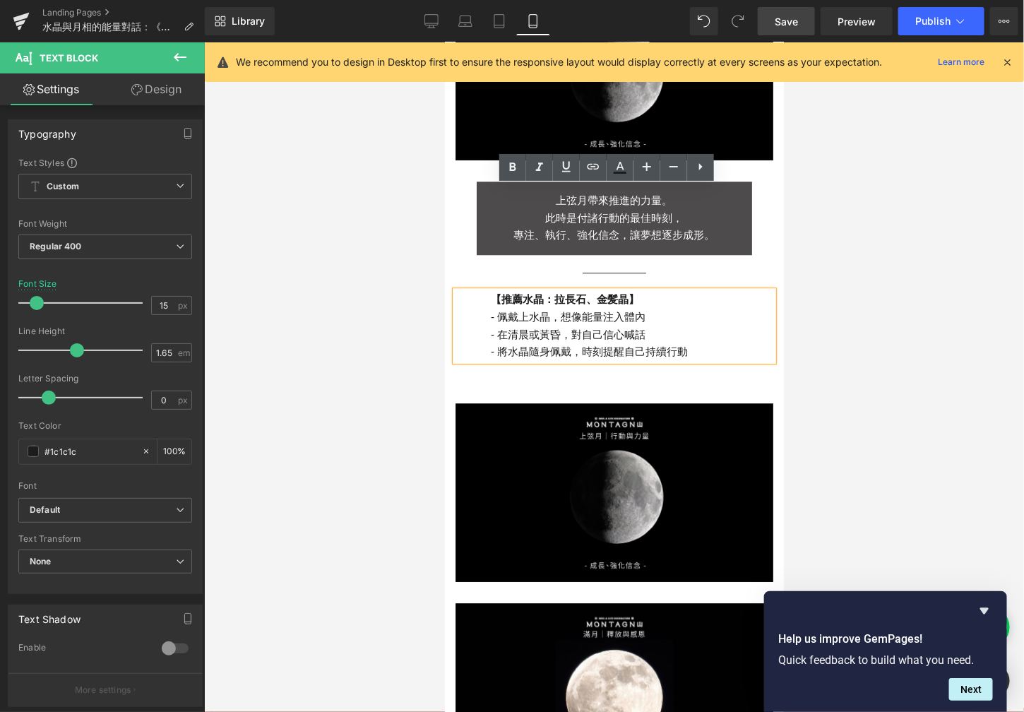
scroll to position [1270, 0]
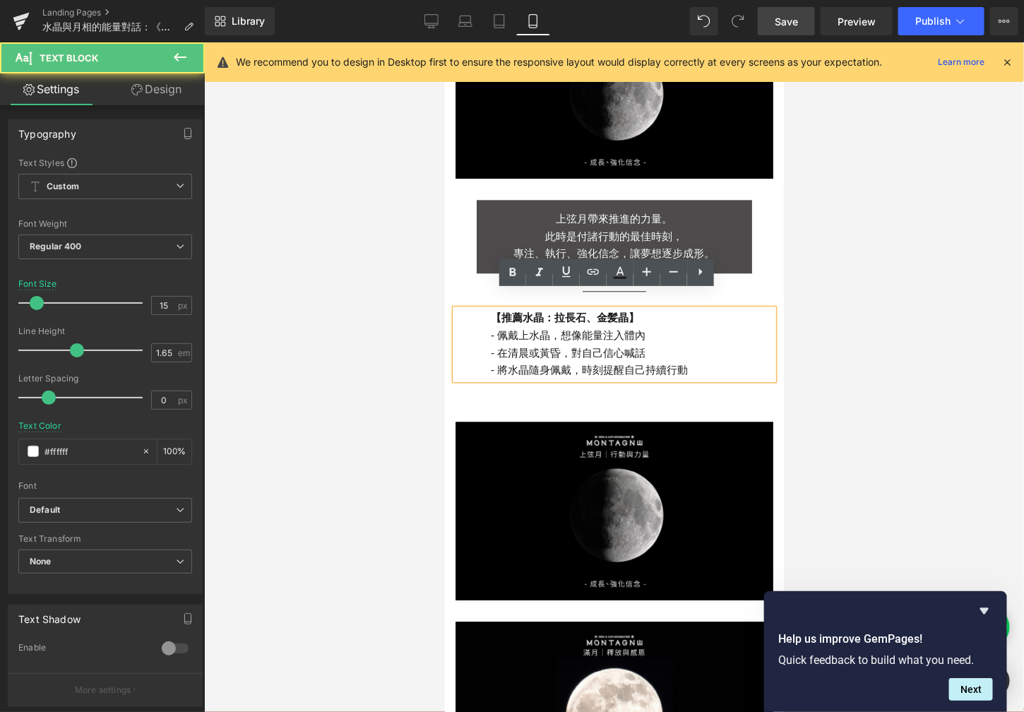
click at [476, 203] on div "上弦月帶來推進的力量。 此時是付諸行動的最佳時刻， 專注、執行、強化信念，讓夢想逐步成形。 Text Block" at bounding box center [613, 235] width 275 height 73
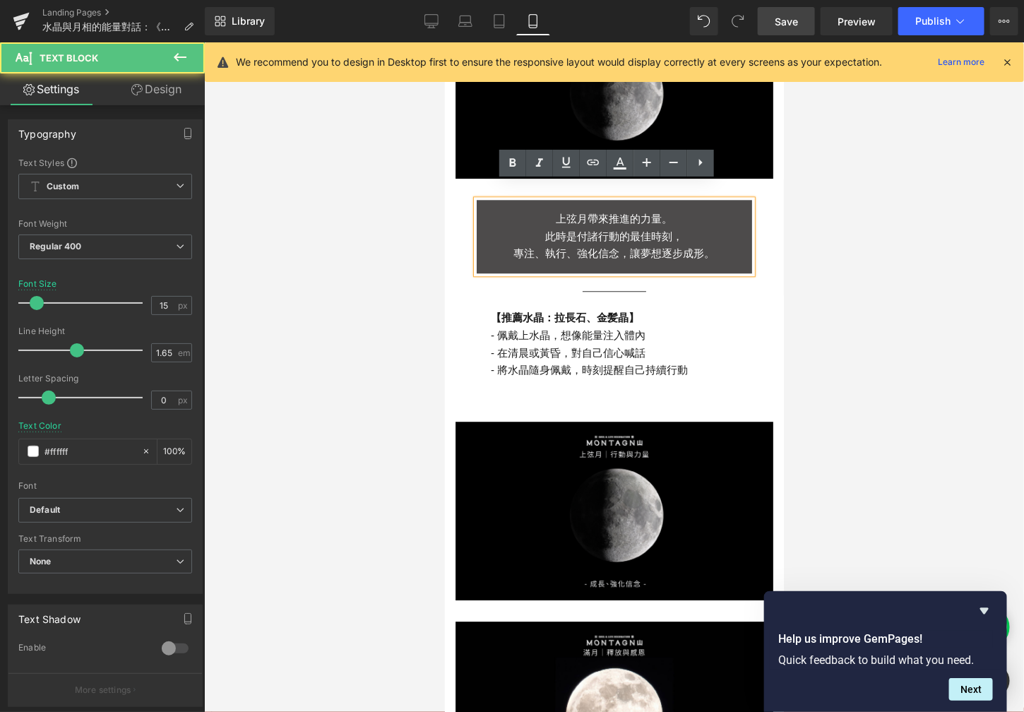
click at [461, 178] on div "上弦月帶來推進的力量。 此時是付諸行動的最佳時刻， 專注、執行、強化信念，讓夢想逐步成形。 Text Block Separator 【推薦水晶： [PERS…" at bounding box center [613, 289] width 339 height 222
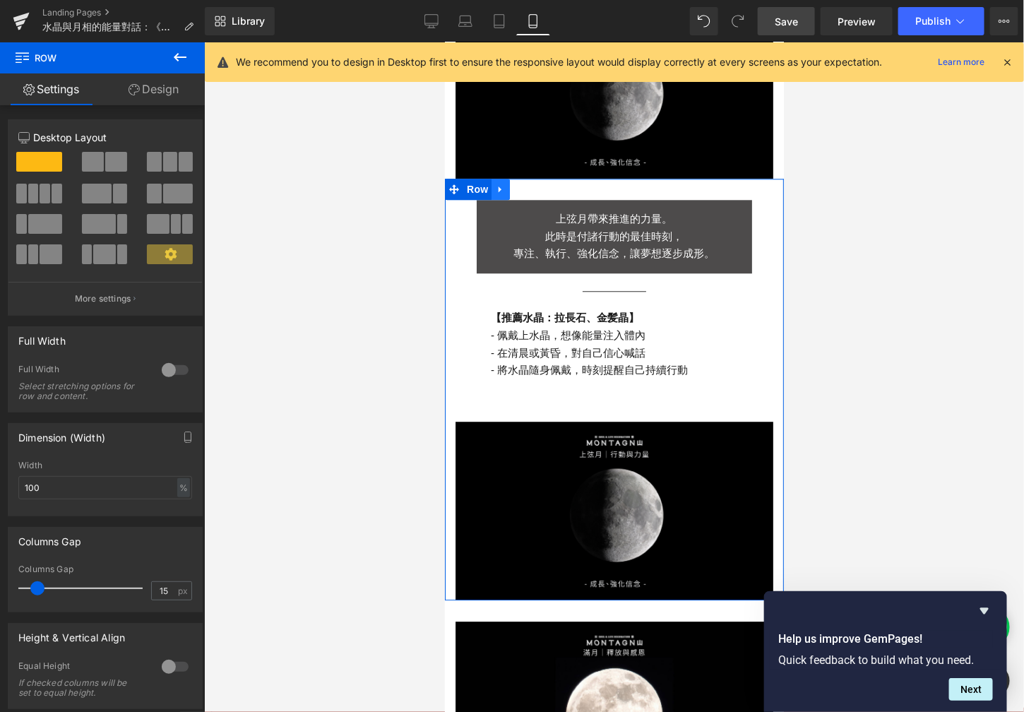
click at [498, 178] on link at bounding box center [500, 188] width 18 height 21
click at [509, 178] on link at bounding box center [518, 188] width 18 height 21
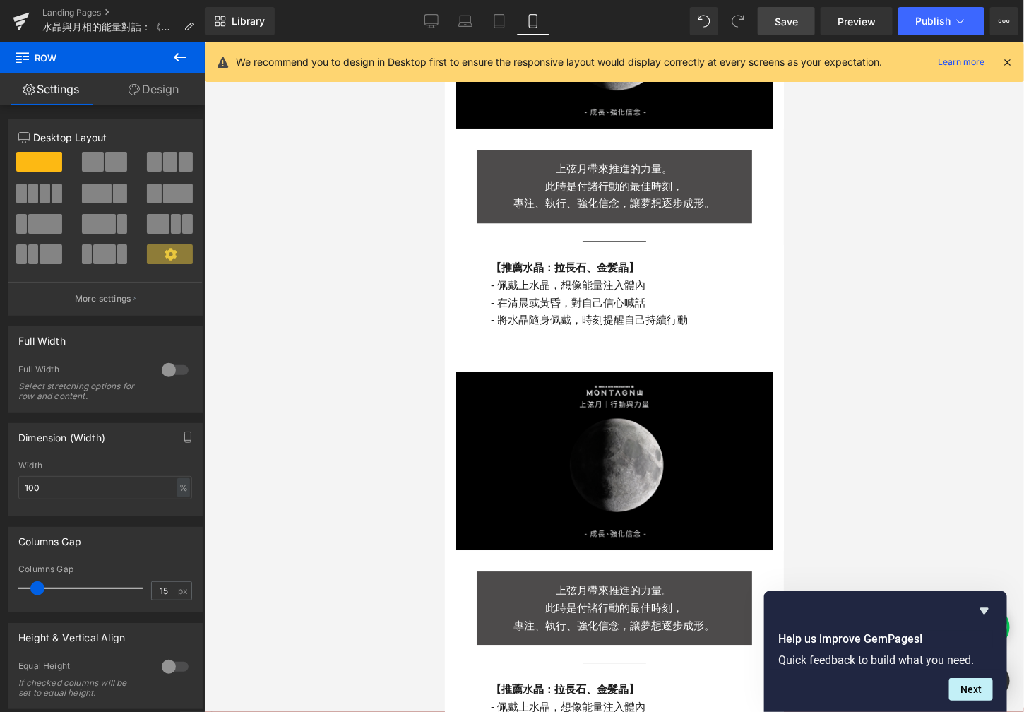
scroll to position [1339, 0]
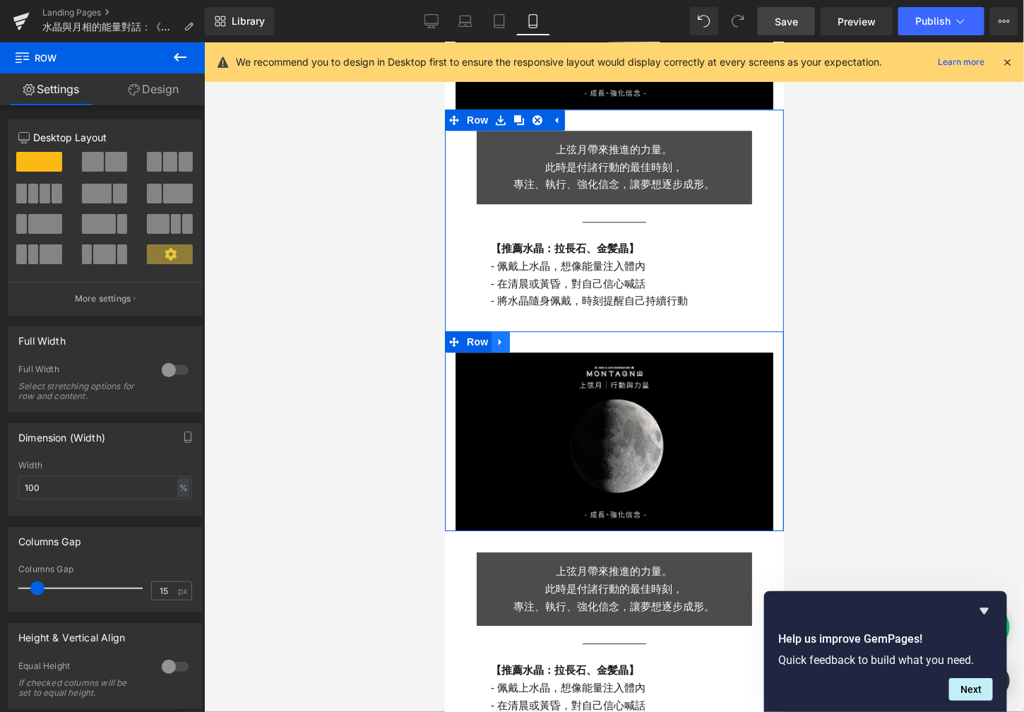
click at [496, 336] on icon at bounding box center [500, 341] width 10 height 11
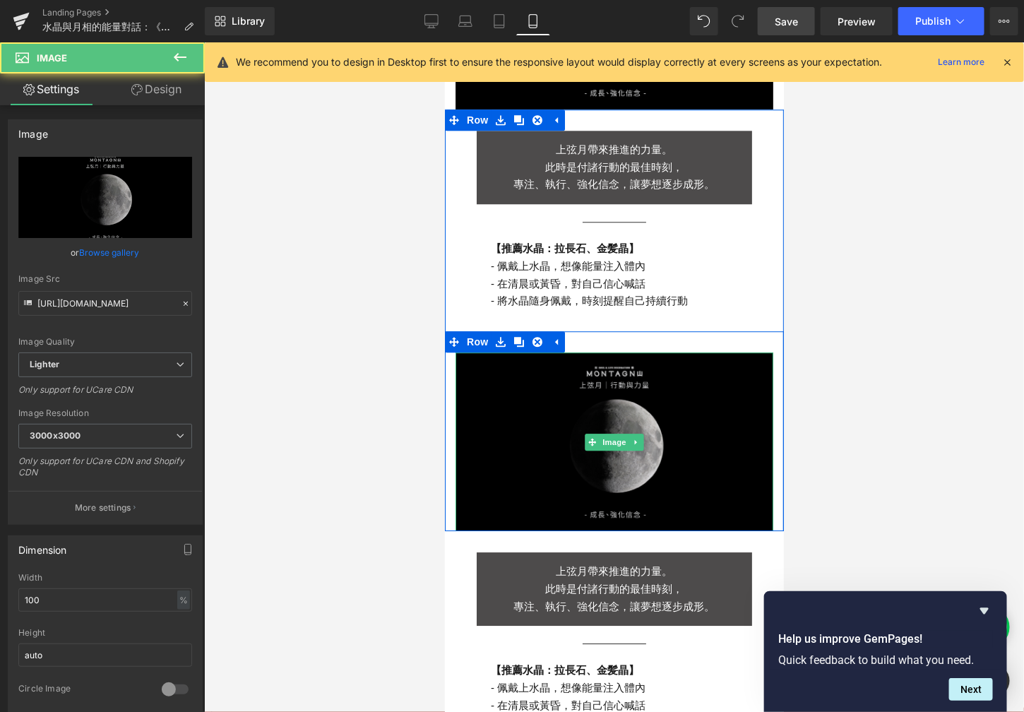
click at [520, 391] on img at bounding box center [614, 441] width 318 height 179
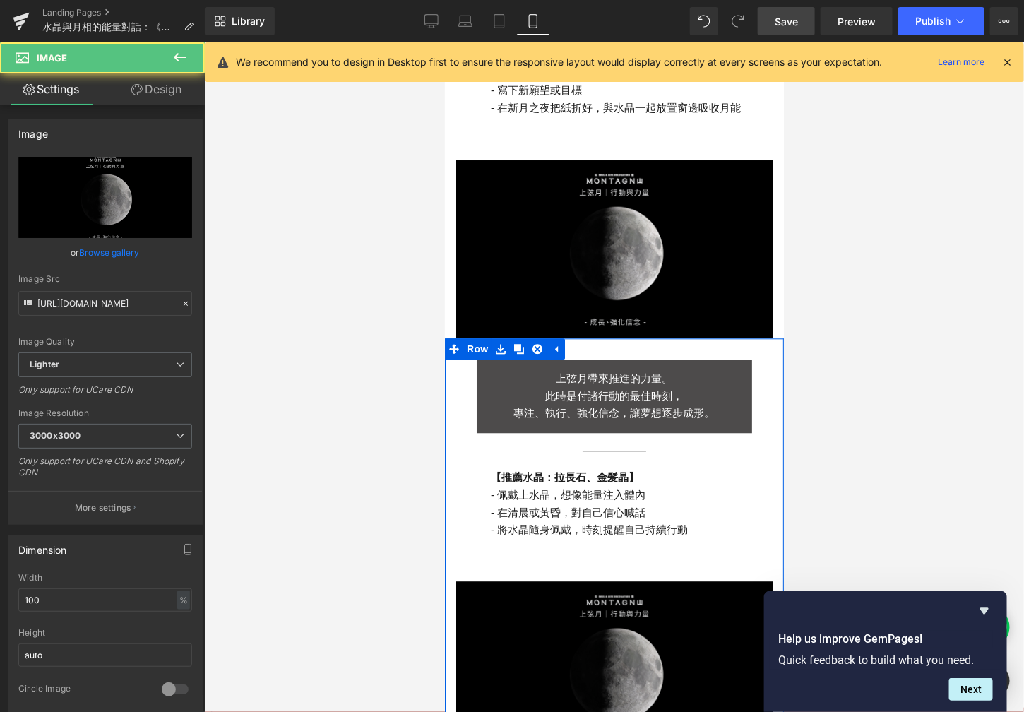
scroll to position [1056, 0]
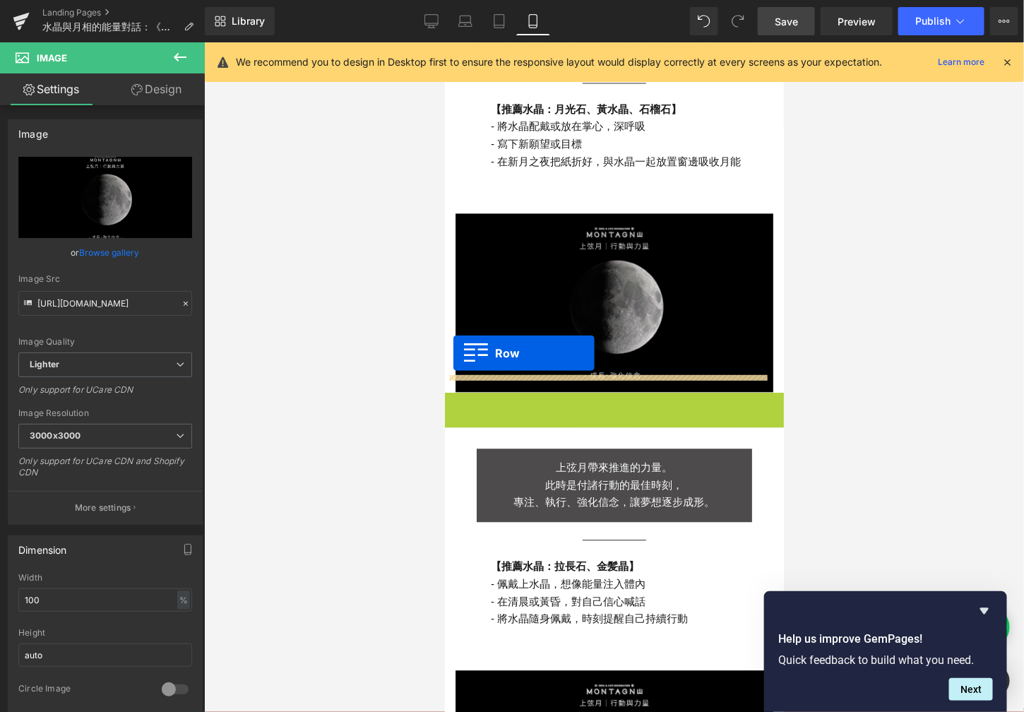
drag, startPoint x: 448, startPoint y: 385, endPoint x: 452, endPoint y: 354, distance: 31.3
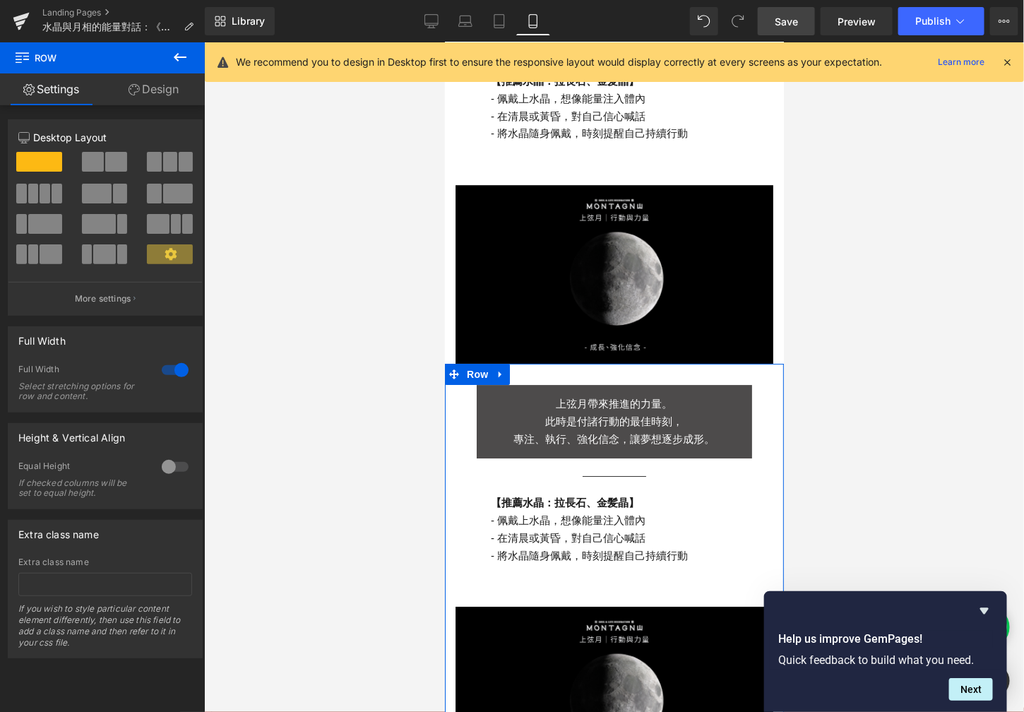
scroll to position [1426, 0]
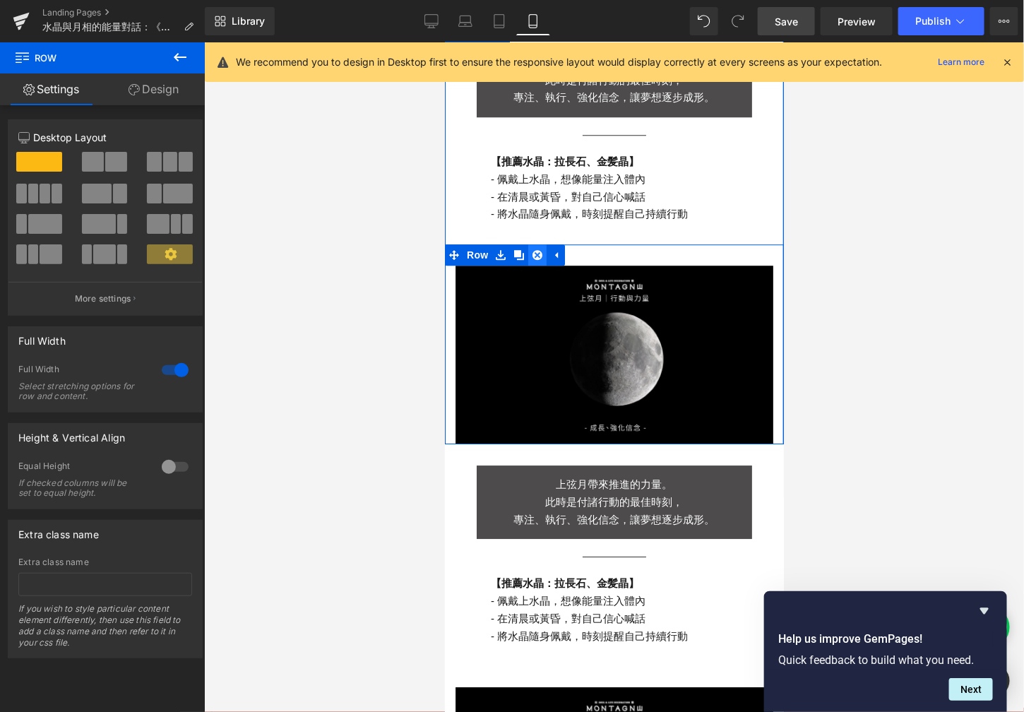
click at [532, 249] on icon at bounding box center [537, 254] width 10 height 10
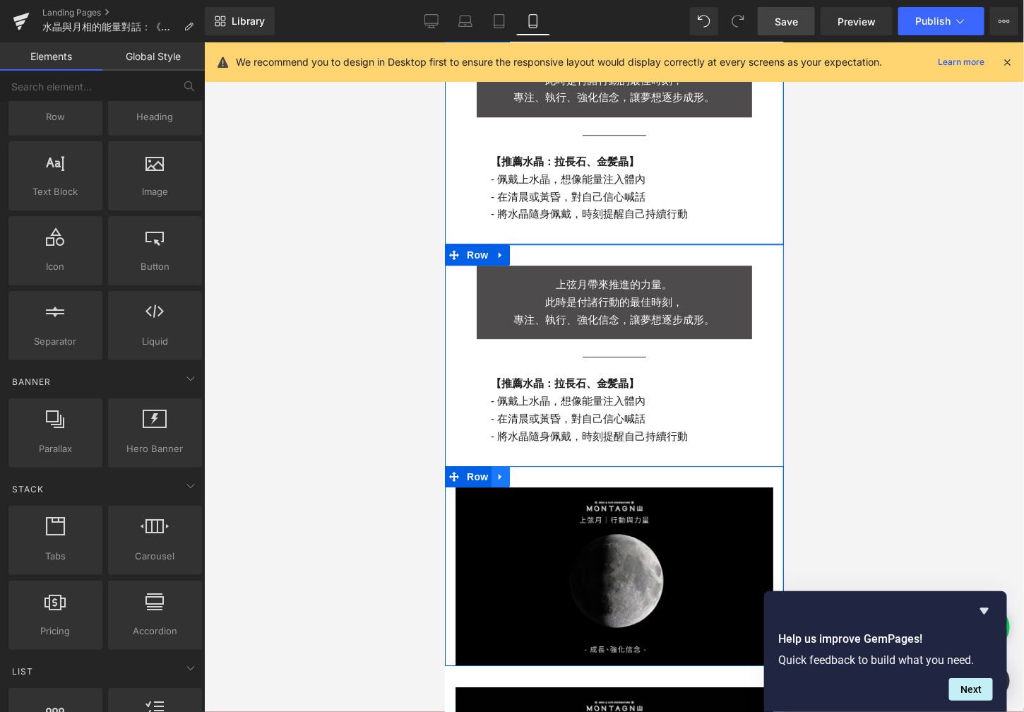
click at [492, 465] on link at bounding box center [500, 475] width 18 height 21
click at [532, 471] on icon at bounding box center [537, 476] width 10 height 11
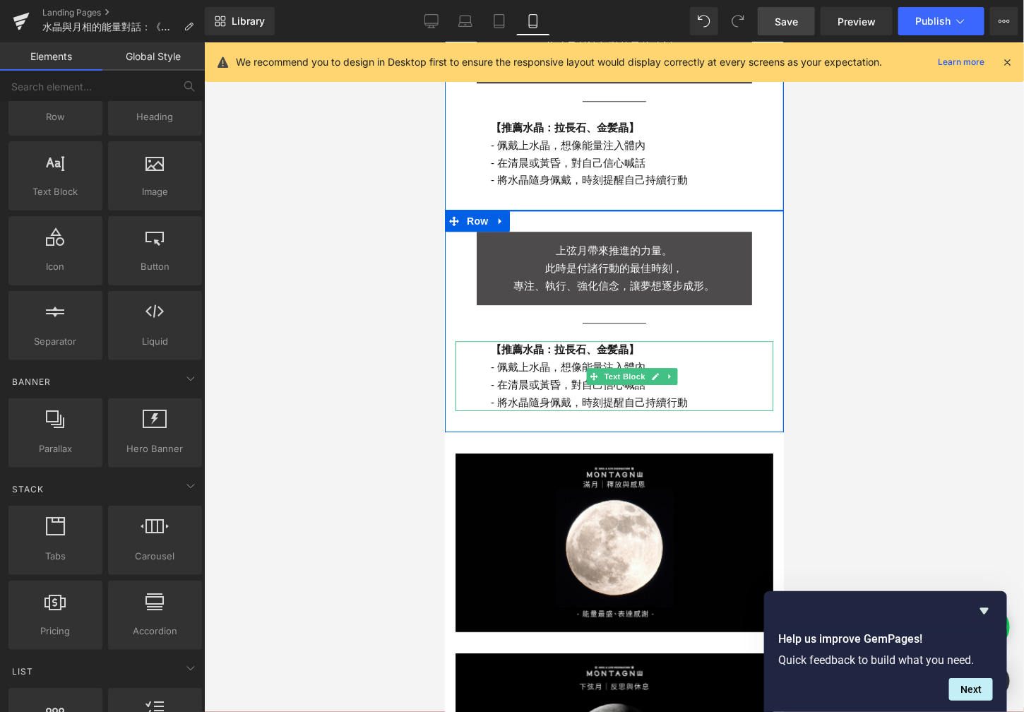
scroll to position [1475, 0]
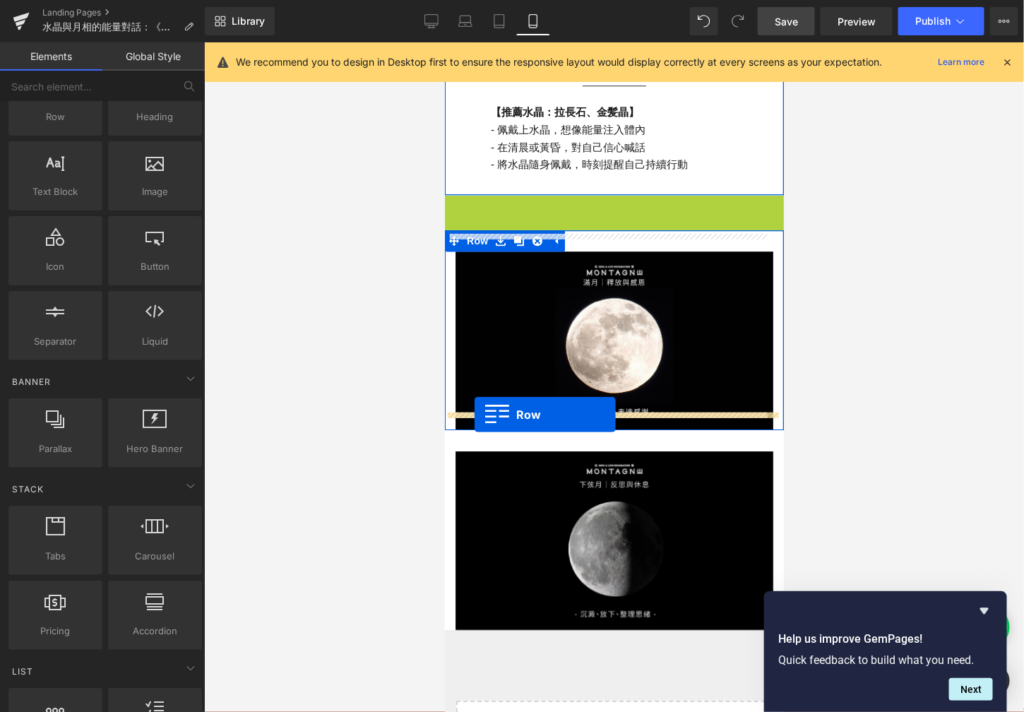
drag, startPoint x: 447, startPoint y: 185, endPoint x: 474, endPoint y: 413, distance: 229.7
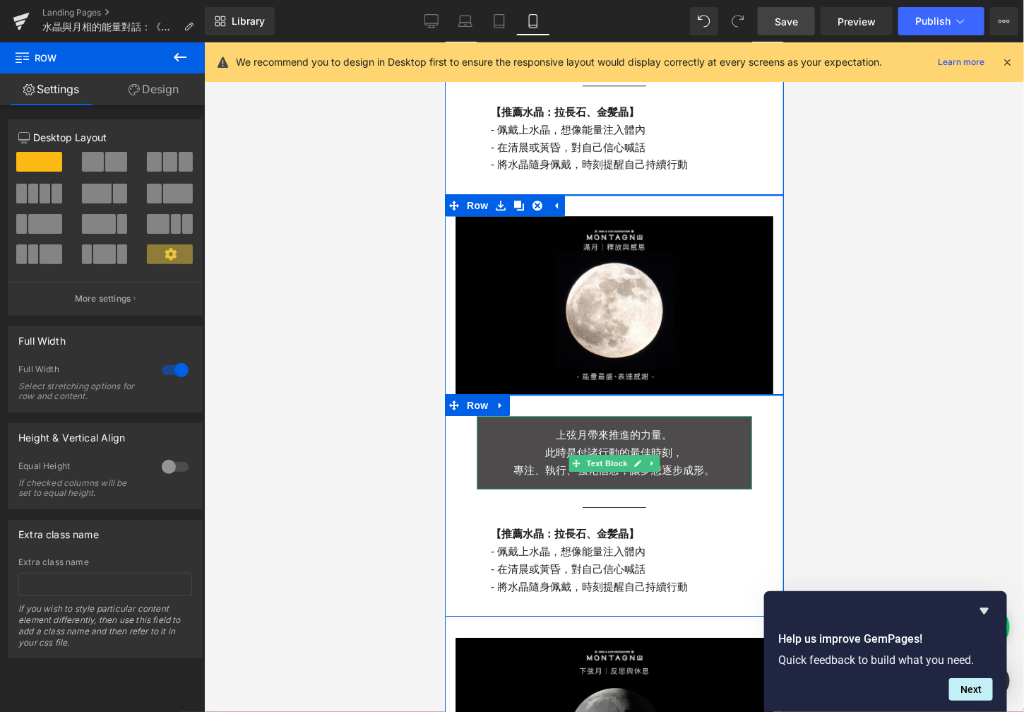
click at [570, 444] on p "此時是付諸行動的最佳時刻，" at bounding box center [613, 453] width 275 height 18
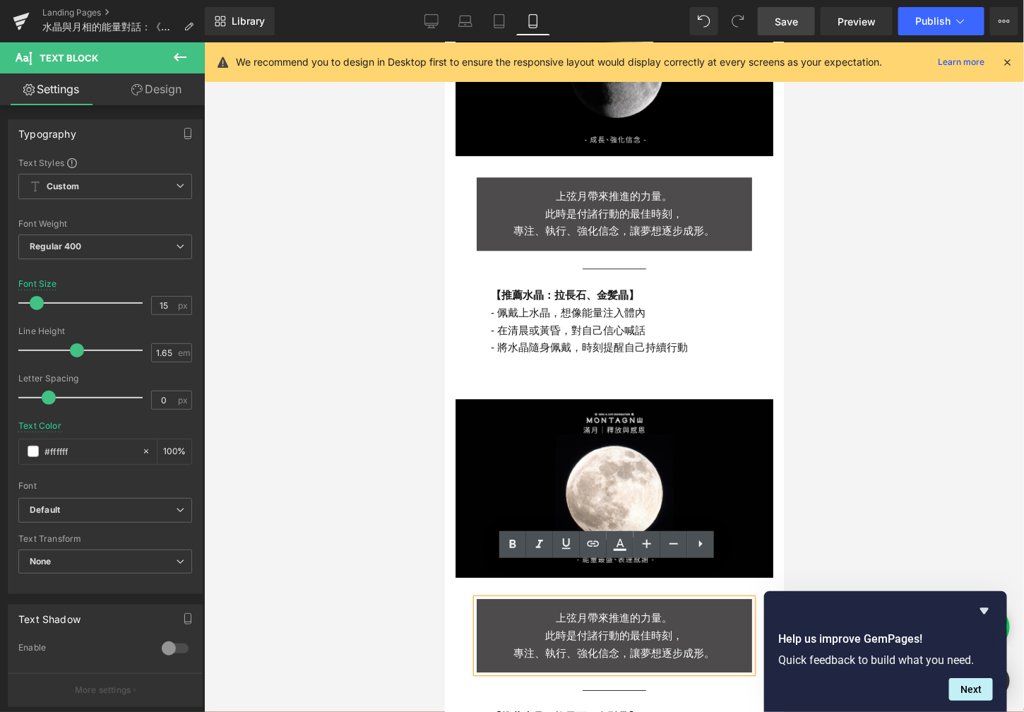
scroll to position [1388, 0]
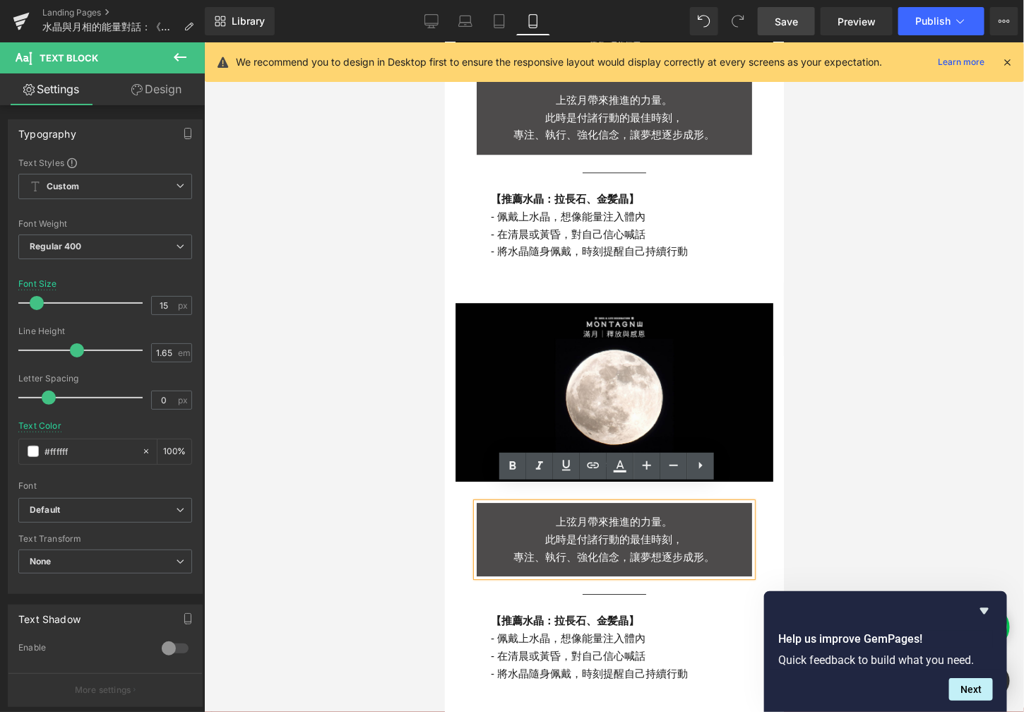
click at [692, 548] on p "專注、執行、強化信念，讓夢想逐步成形。" at bounding box center [613, 557] width 275 height 18
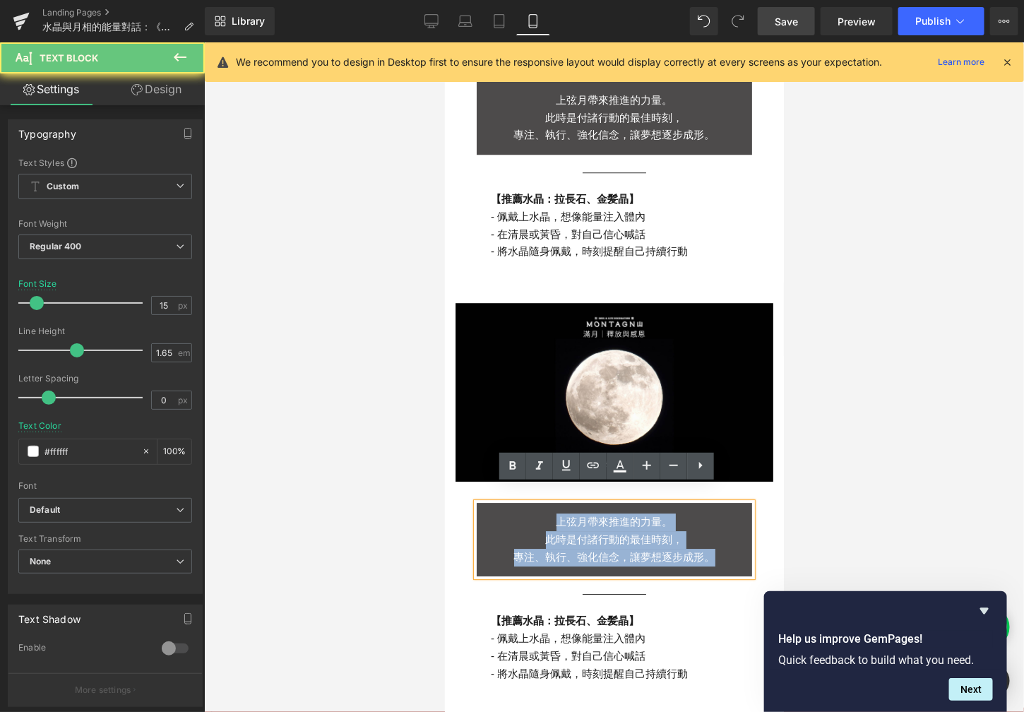
drag, startPoint x: 705, startPoint y: 540, endPoint x: 494, endPoint y: 502, distance: 213.9
click at [494, 504] on div "上弦月帶來推進的力量。 此時是付諸行動的最佳時刻， 專注、執行、強化信念，讓夢想逐步成形。" at bounding box center [613, 538] width 275 height 73
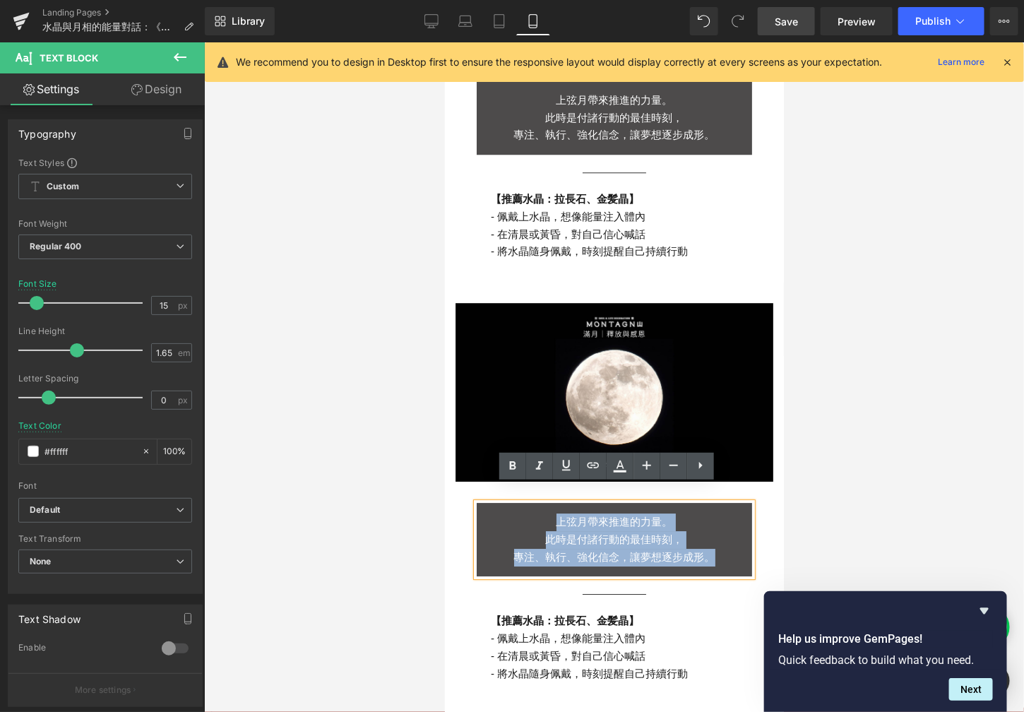
paste div
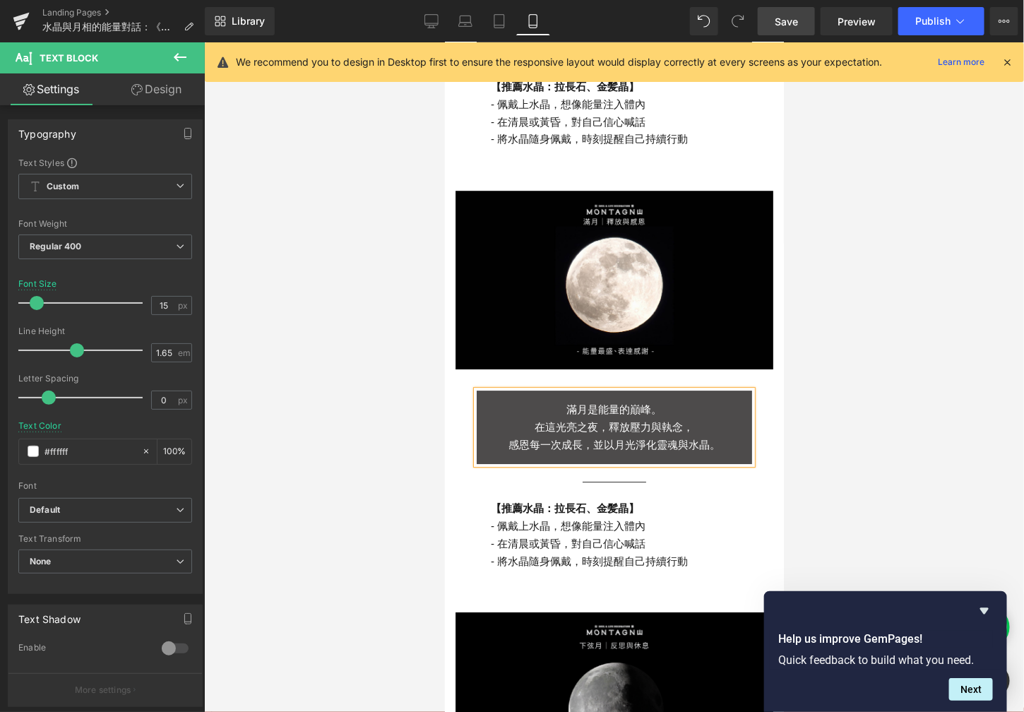
scroll to position [1533, 0]
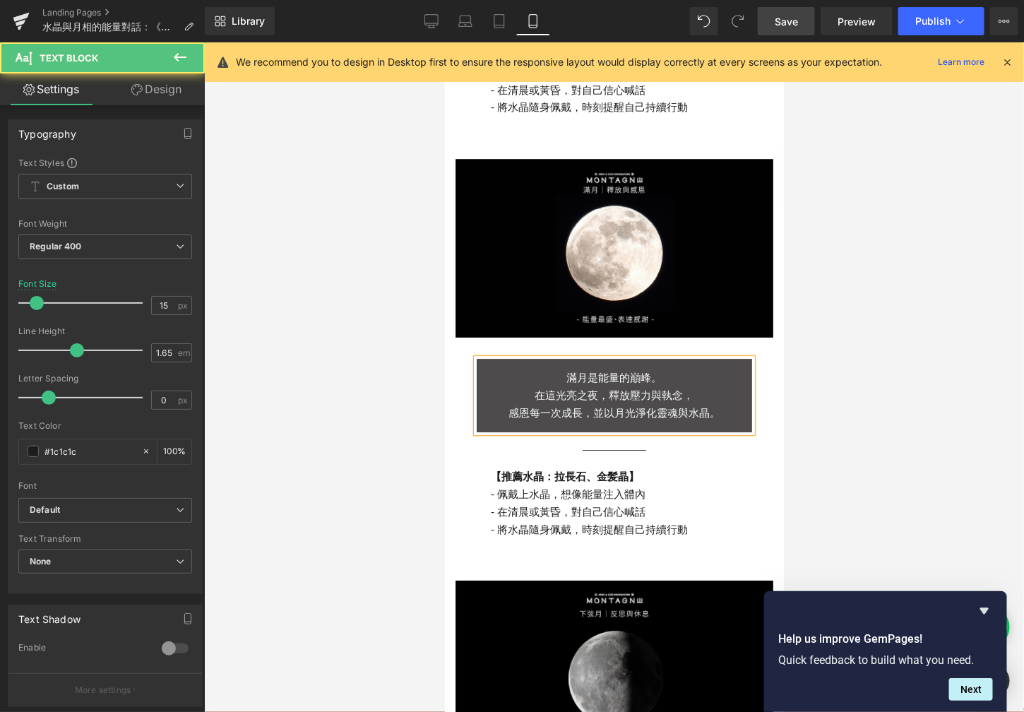
click at [669, 503] on p "- 在清晨或黃昏，對自己信心喊話" at bounding box center [631, 512] width 282 height 18
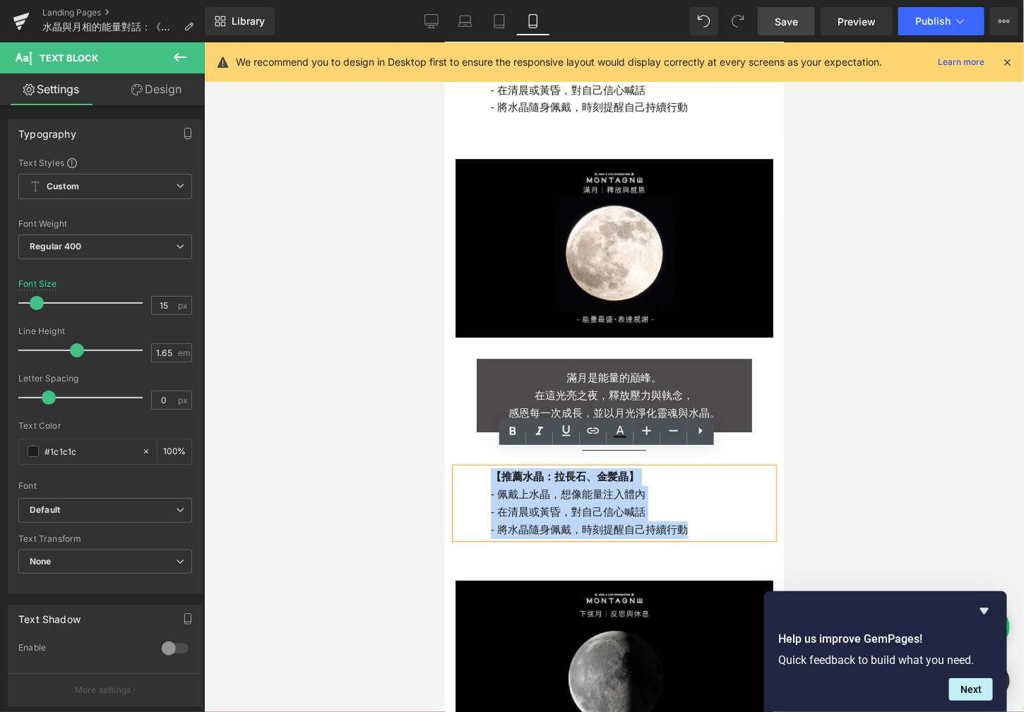
drag, startPoint x: 690, startPoint y: 513, endPoint x: 474, endPoint y: 462, distance: 222.0
click at [474, 468] on div "【推薦水晶： [PERSON_NAME]長石 、 [PERSON_NAME] 】 - 佩戴上水晶，想像能量注入體內 - 在清晨或黃昏，對自己信心喊話 - 將水…" at bounding box center [614, 503] width 318 height 70
paste div
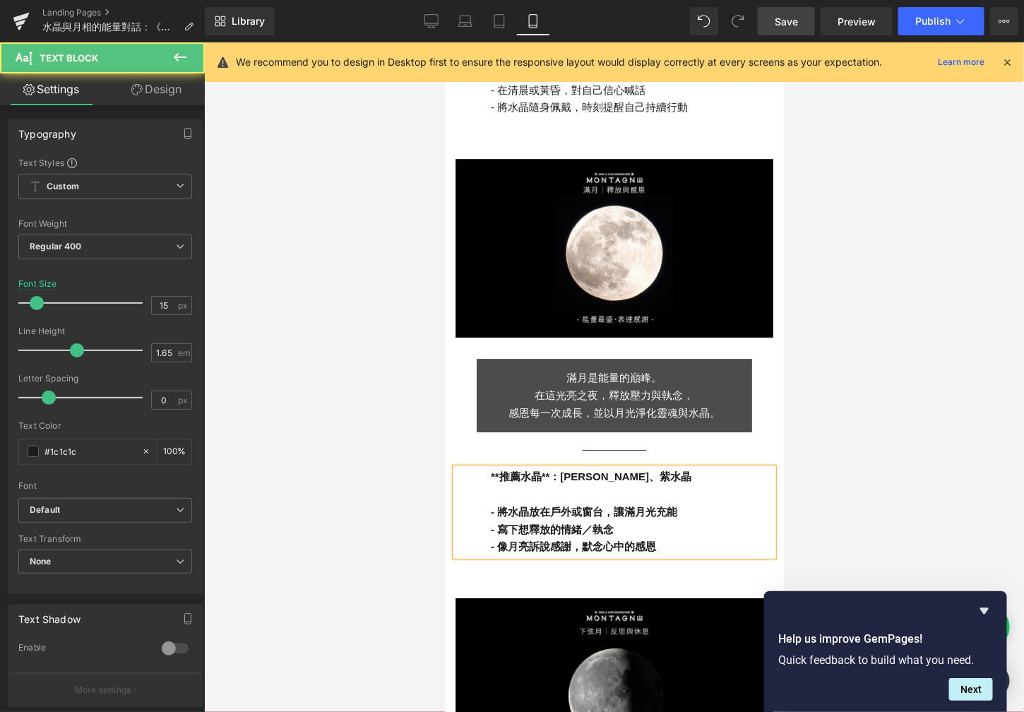
click at [521, 485] on p at bounding box center [631, 494] width 282 height 18
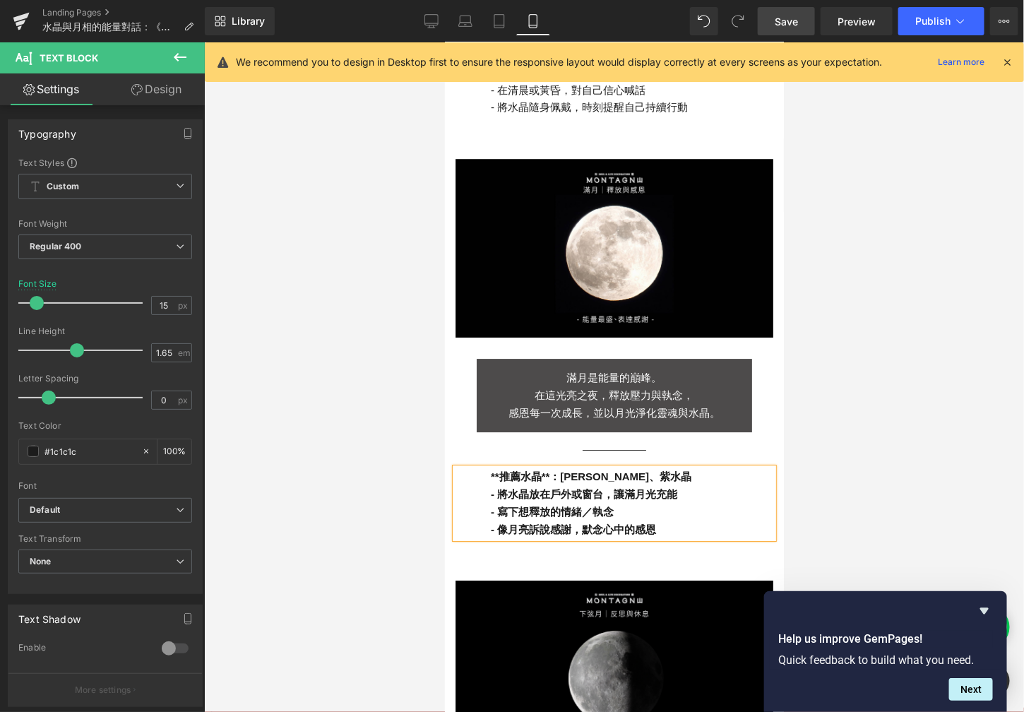
click at [495, 470] on b "**推薦水晶**：[PERSON_NAME]、紫水晶" at bounding box center [590, 476] width 201 height 12
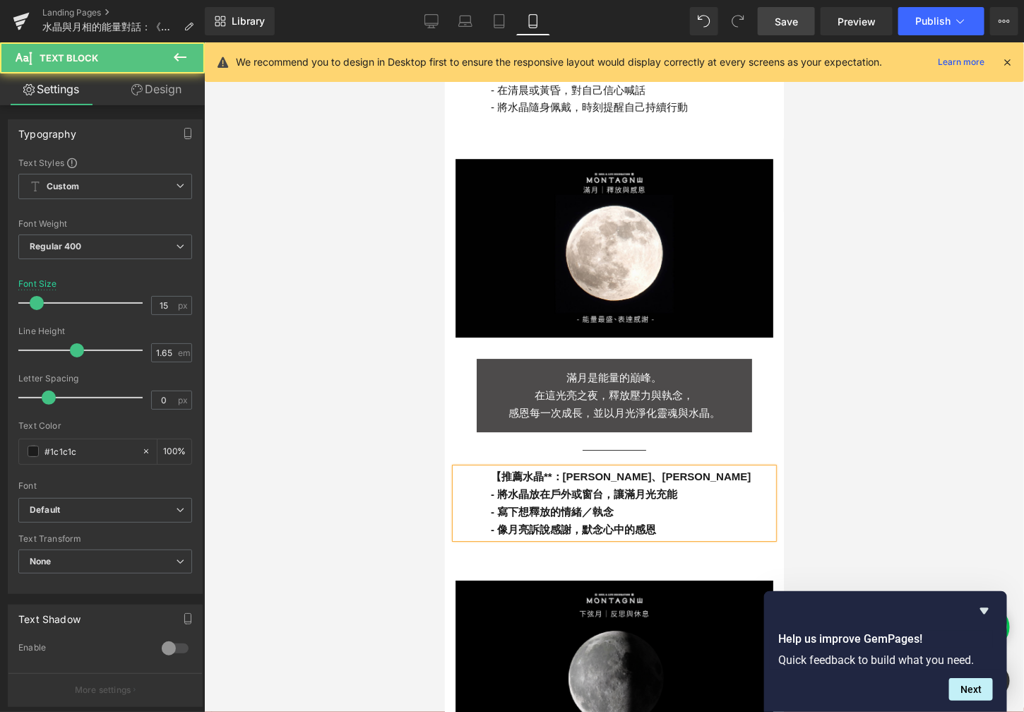
click at [542, 470] on b "【推薦水晶**：[PERSON_NAME]、[PERSON_NAME]" at bounding box center [620, 476] width 260 height 12
click at [649, 468] on p "【推薦水晶：[PERSON_NAME]、[PERSON_NAME]" at bounding box center [631, 477] width 282 height 18
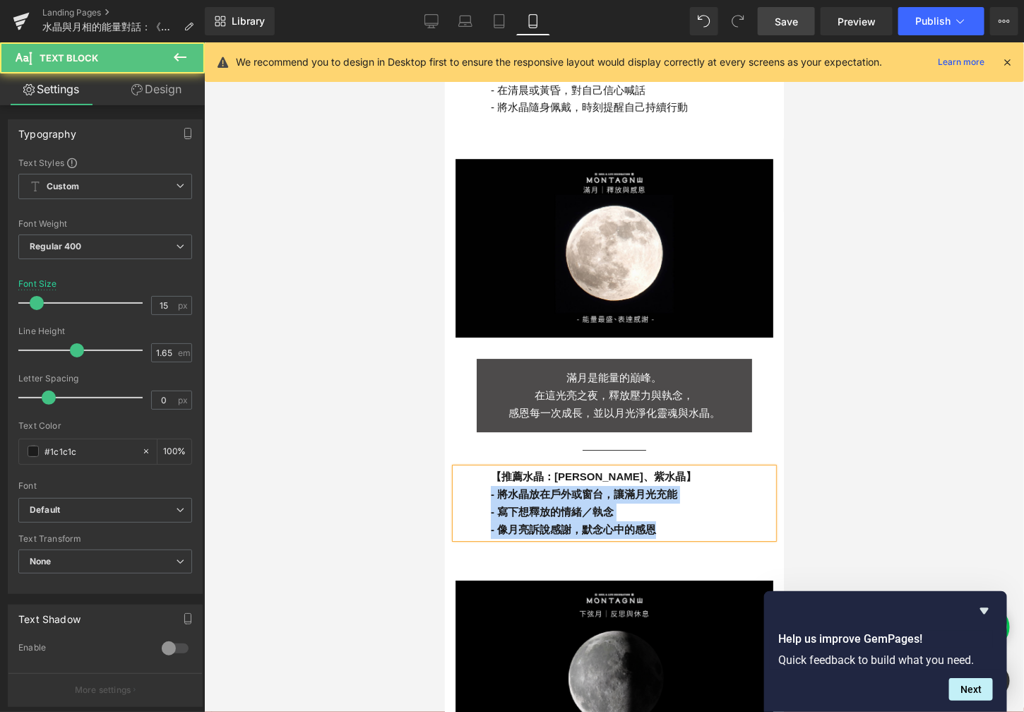
drag, startPoint x: 677, startPoint y: 511, endPoint x: 470, endPoint y: 480, distance: 208.6
click at [470, 481] on div "【推薦水晶：[PERSON_NAME]、[PERSON_NAME]】 - 將水晶放在戶外或窗台，讓滿月光充能 - 寫下想釋放的情緒／執念 - 像月亮訴說感謝，…" at bounding box center [614, 503] width 318 height 70
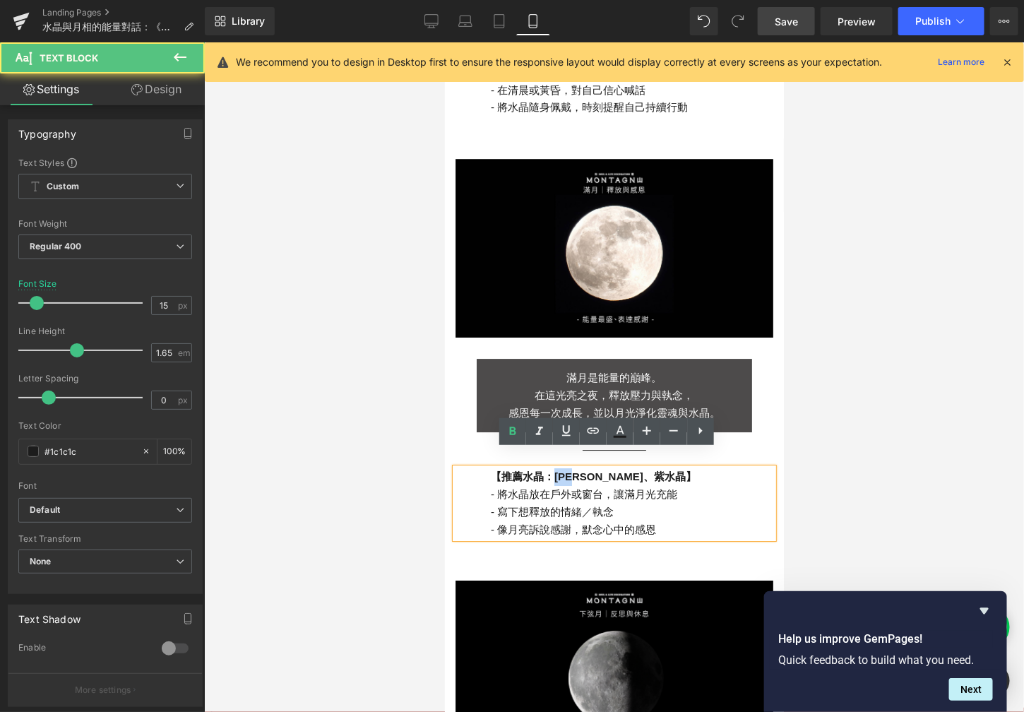
drag, startPoint x: 573, startPoint y: 463, endPoint x: 542, endPoint y: 462, distance: 31.1
click at [542, 470] on strong "【推薦水晶：[PERSON_NAME]、紫水晶】" at bounding box center [593, 476] width 206 height 12
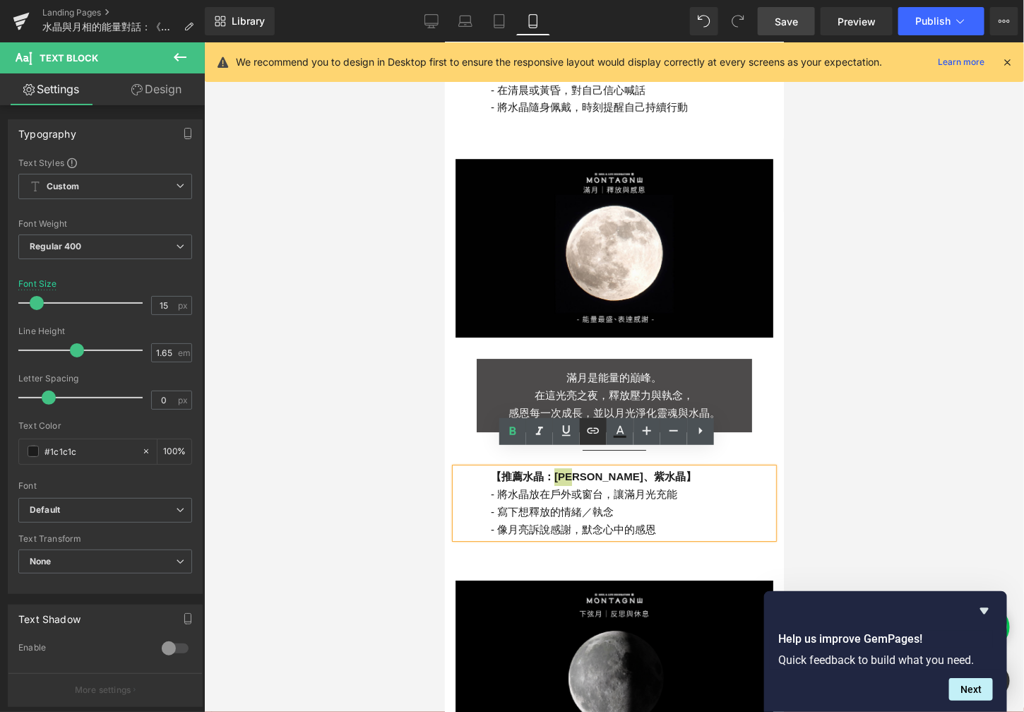
click at [600, 429] on icon at bounding box center [593, 430] width 17 height 17
click at [747, 0] on div "Text Color Highlight Color #333333 Edit or remove link: Edit - Unlink - Cancel" at bounding box center [512, 0] width 1024 height 0
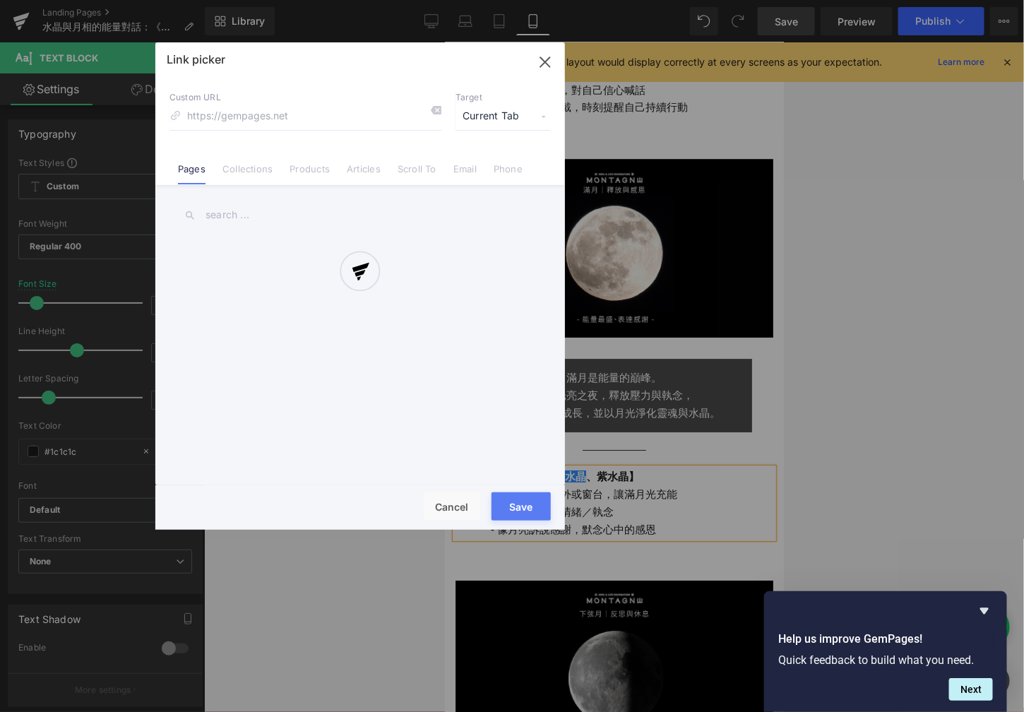
click at [266, 179] on div at bounding box center [360, 285] width 410 height 487
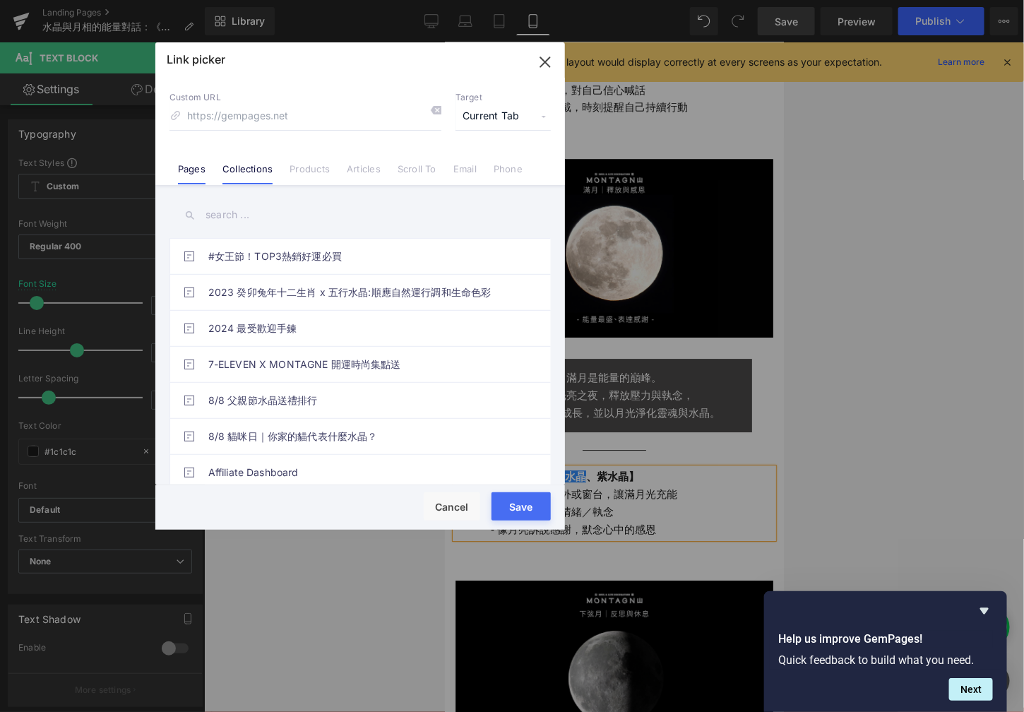
click at [258, 179] on link "Collections" at bounding box center [247, 173] width 50 height 21
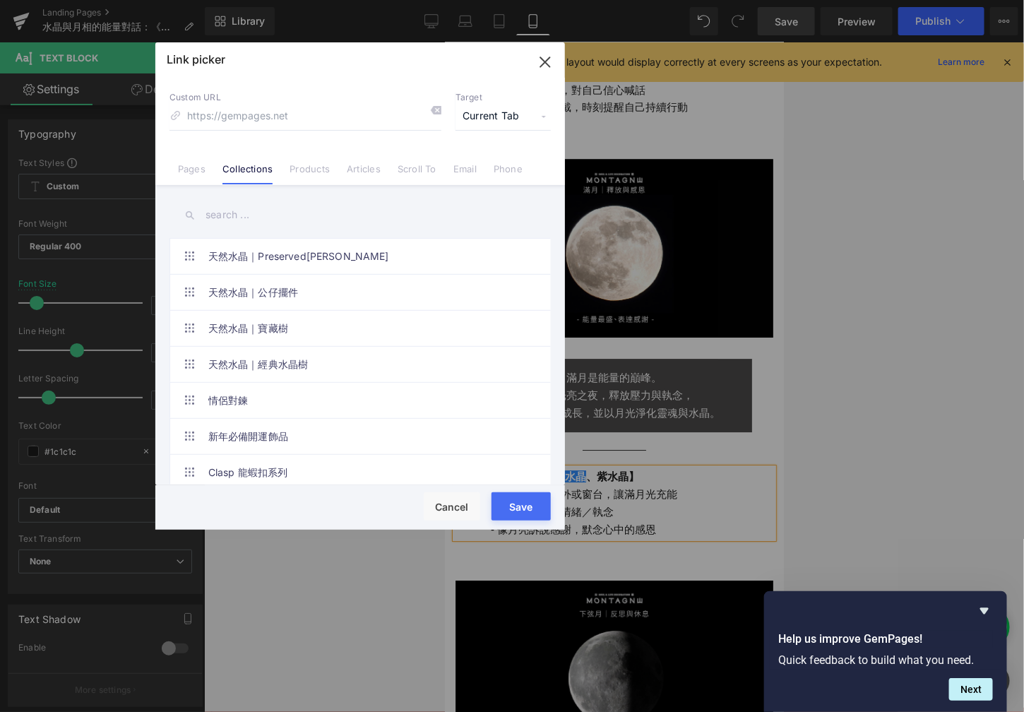
click at [239, 215] on input "text" at bounding box center [359, 215] width 381 height 32
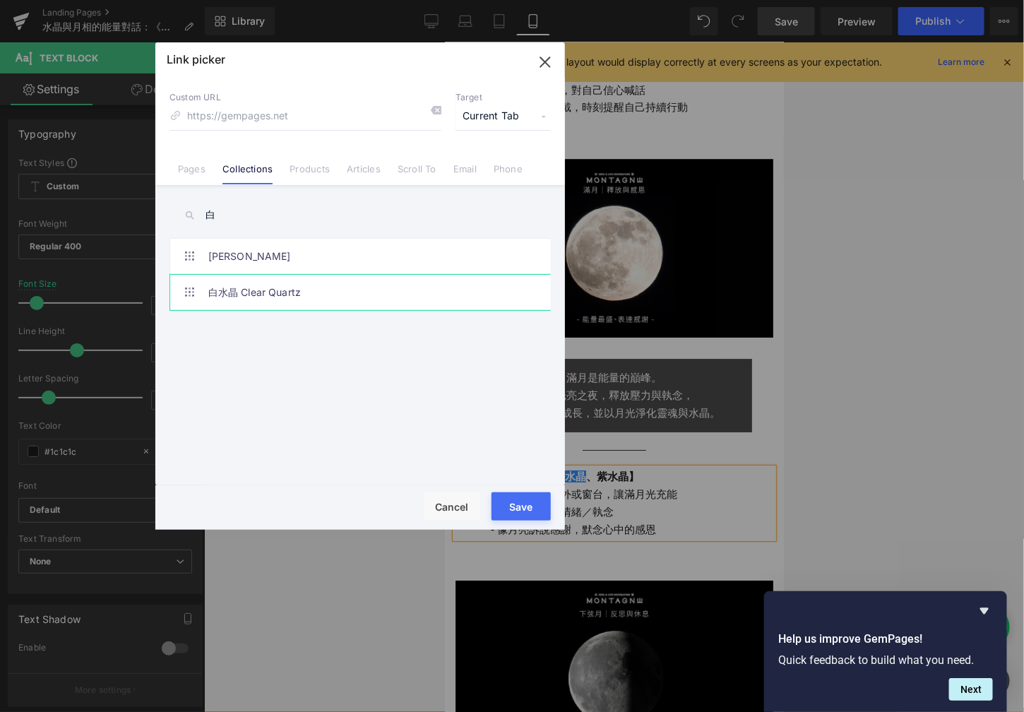
type input "白"
click at [260, 285] on link "白水晶 Clear Quartz" at bounding box center [363, 292] width 311 height 35
click at [512, 494] on button "Save" at bounding box center [521, 506] width 59 height 28
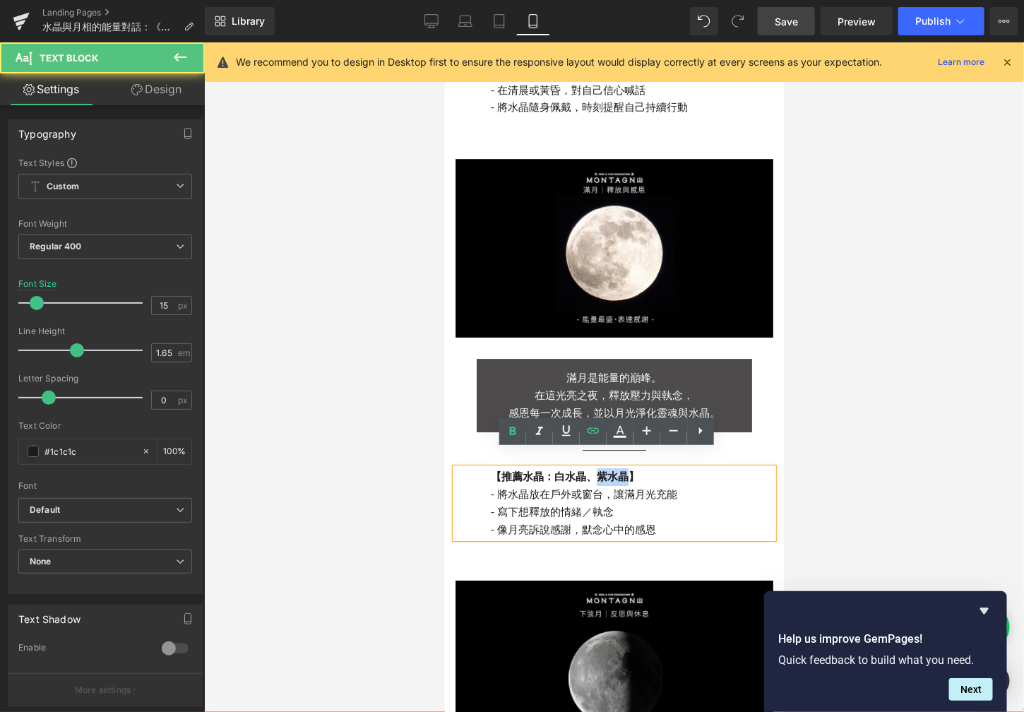
drag, startPoint x: 621, startPoint y: 458, endPoint x: 588, endPoint y: 459, distance: 32.5
click at [588, 470] on strong "【推薦水晶： [PERSON_NAME] 、紫水晶】" at bounding box center [564, 476] width 148 height 12
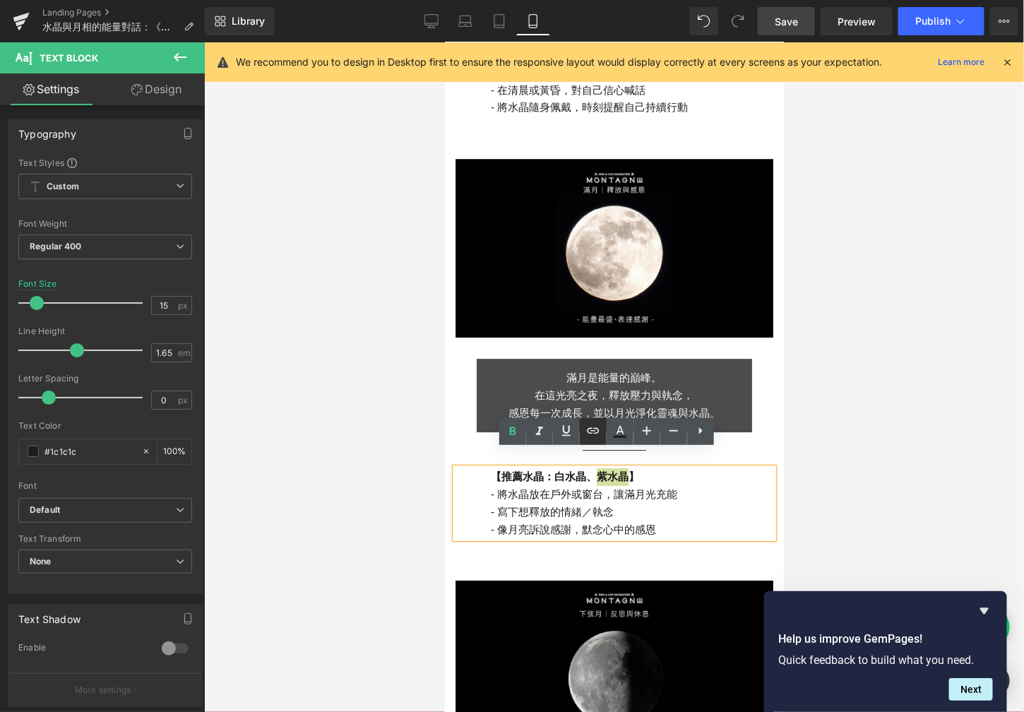
click at [591, 425] on icon at bounding box center [593, 430] width 17 height 17
click at [756, 0] on div "Text Color Highlight Color #333333 Edit or remove link: Edit - Unlink - Cancel" at bounding box center [512, 0] width 1024 height 0
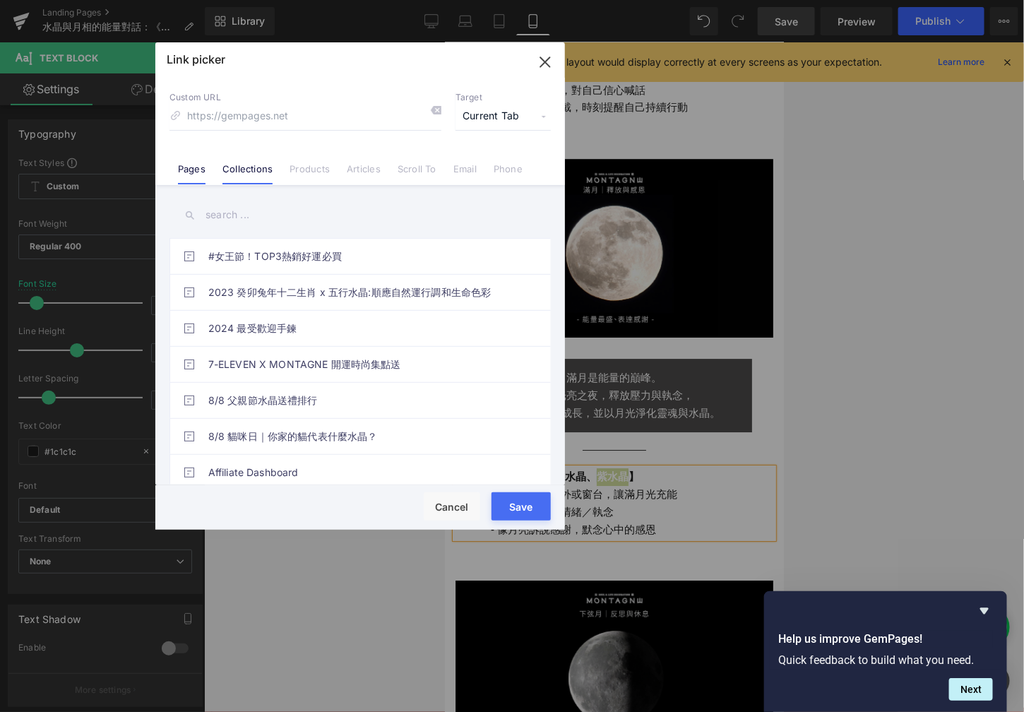
click at [250, 156] on li "Collections" at bounding box center [247, 163] width 67 height 25
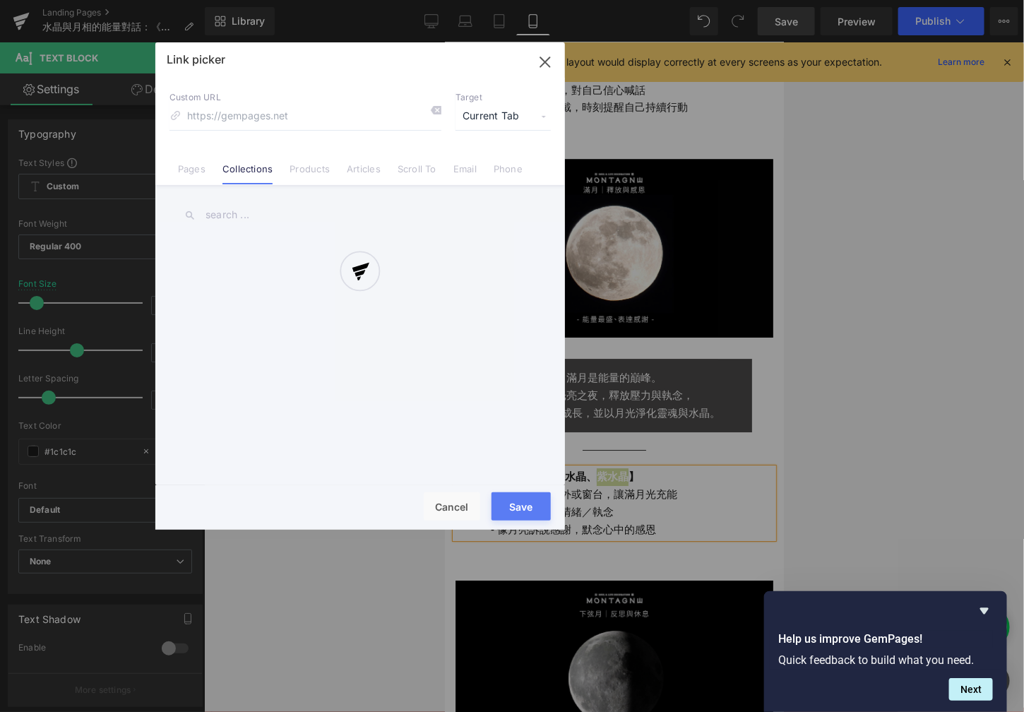
click at [236, 216] on div at bounding box center [360, 285] width 410 height 487
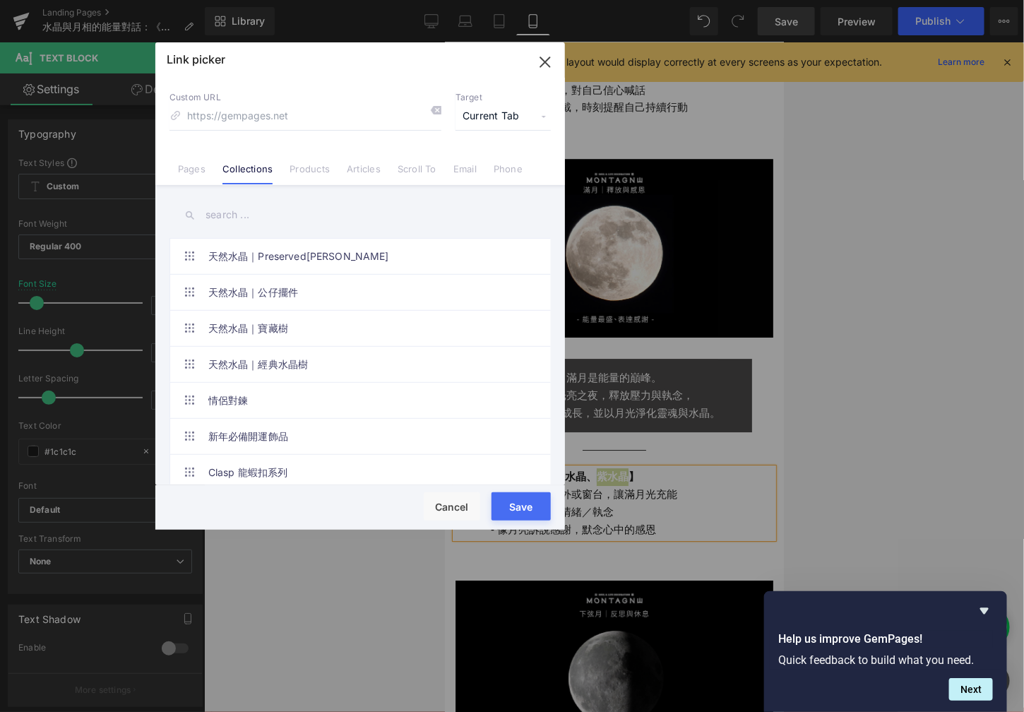
click at [233, 216] on input "text" at bounding box center [359, 215] width 381 height 32
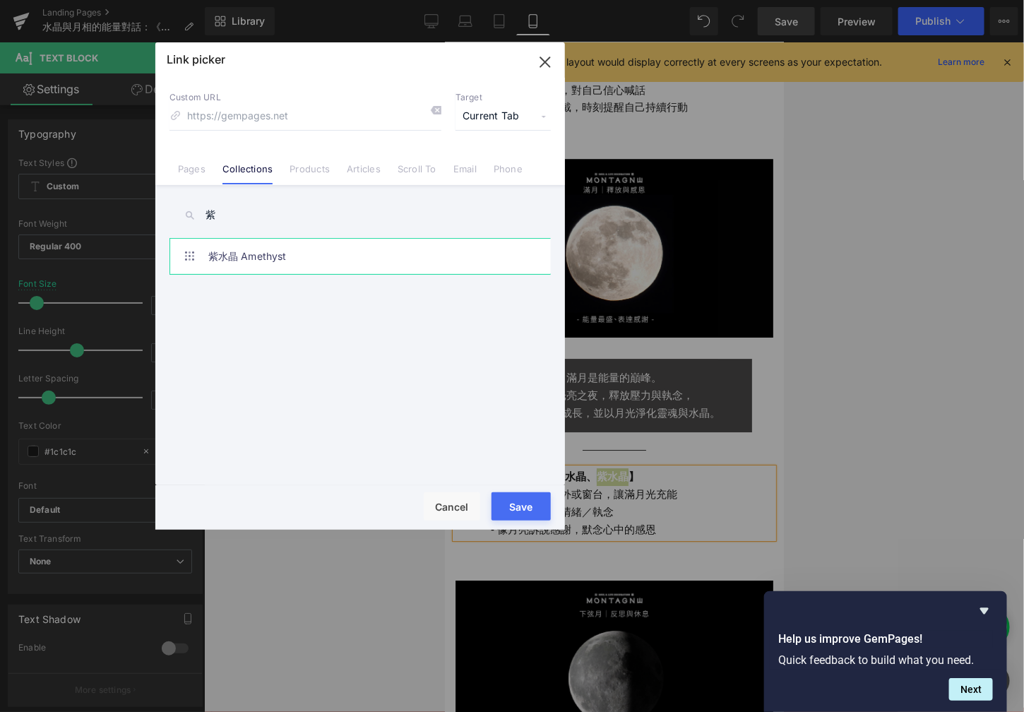
type input "紫"
click at [251, 257] on link "紫水晶 Amethyst" at bounding box center [363, 256] width 311 height 35
click at [530, 506] on button "Save" at bounding box center [521, 506] width 59 height 28
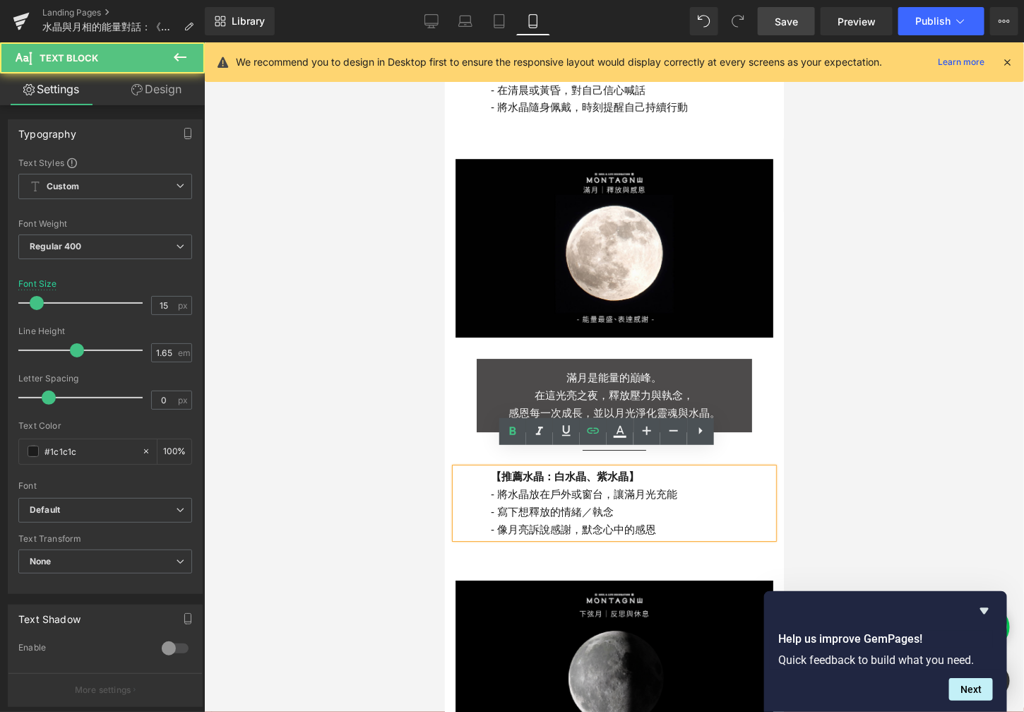
click at [590, 520] on p "- 像月亮訴說感謝，默念心中的感恩" at bounding box center [631, 529] width 282 height 18
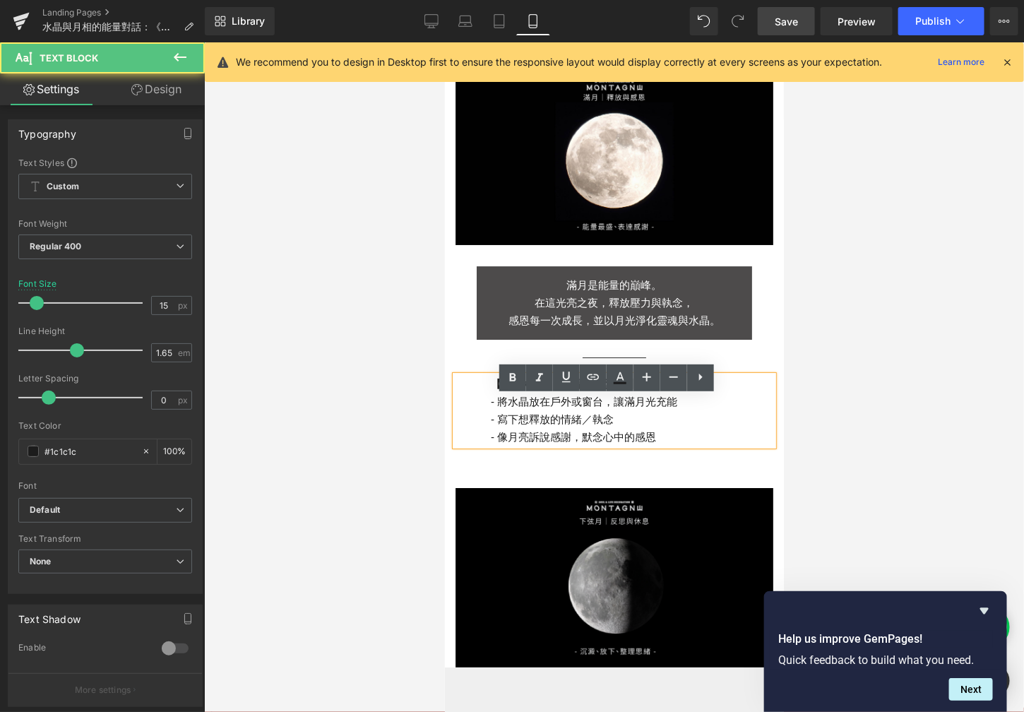
scroll to position [1683, 0]
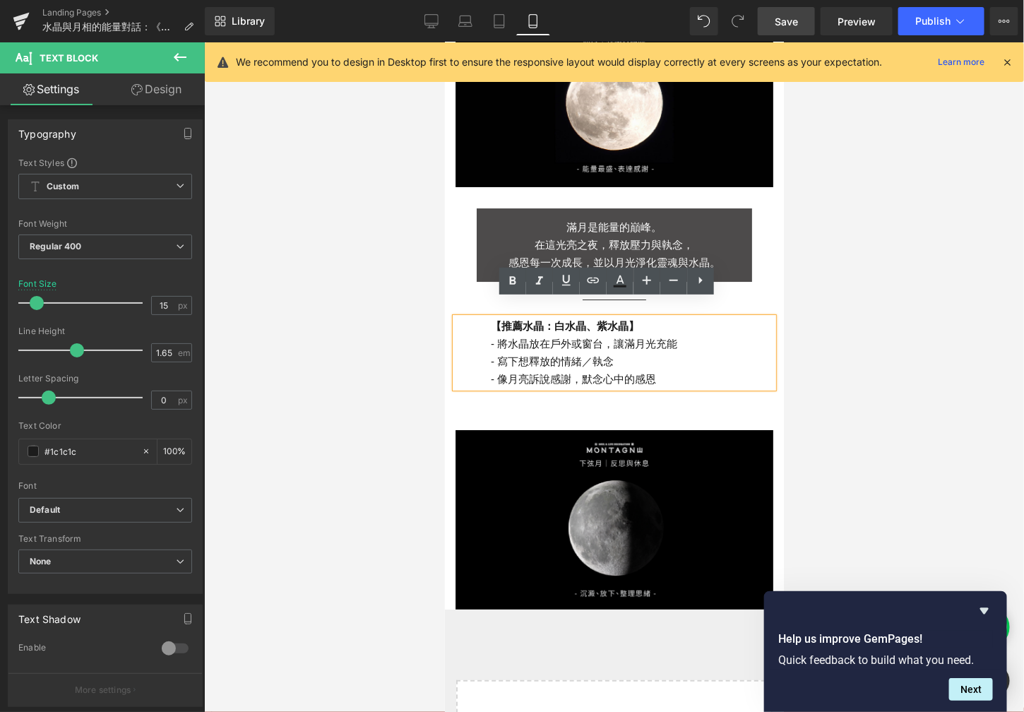
click at [444, 42] on div at bounding box center [444, 42] width 0 height 0
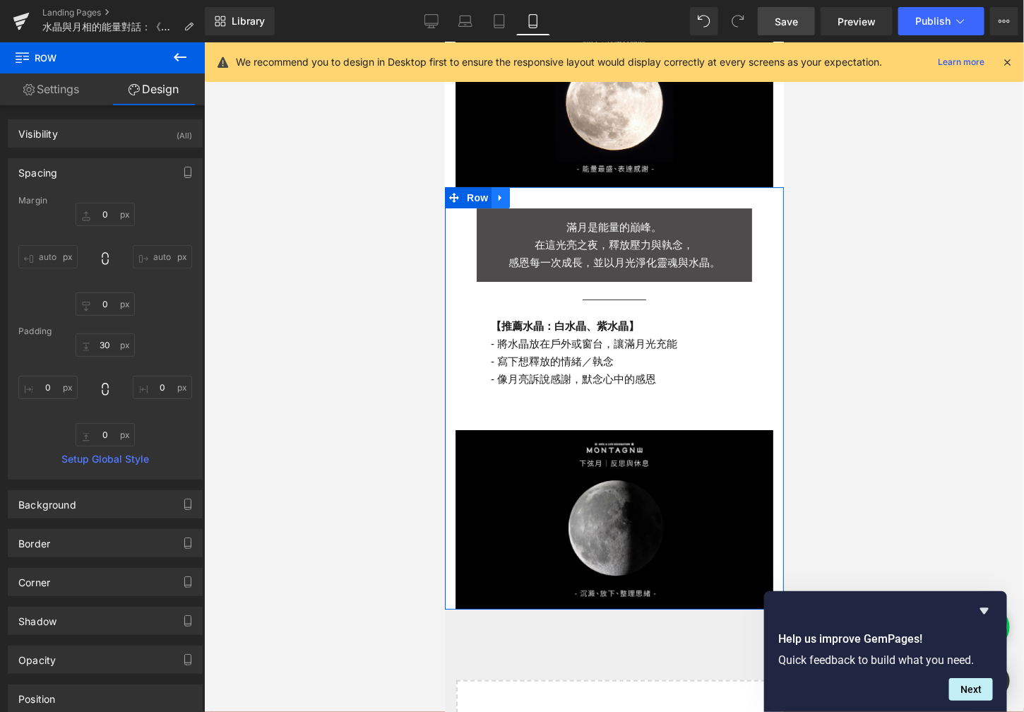
click at [495, 192] on icon at bounding box center [500, 197] width 10 height 11
click at [509, 186] on link at bounding box center [518, 196] width 18 height 21
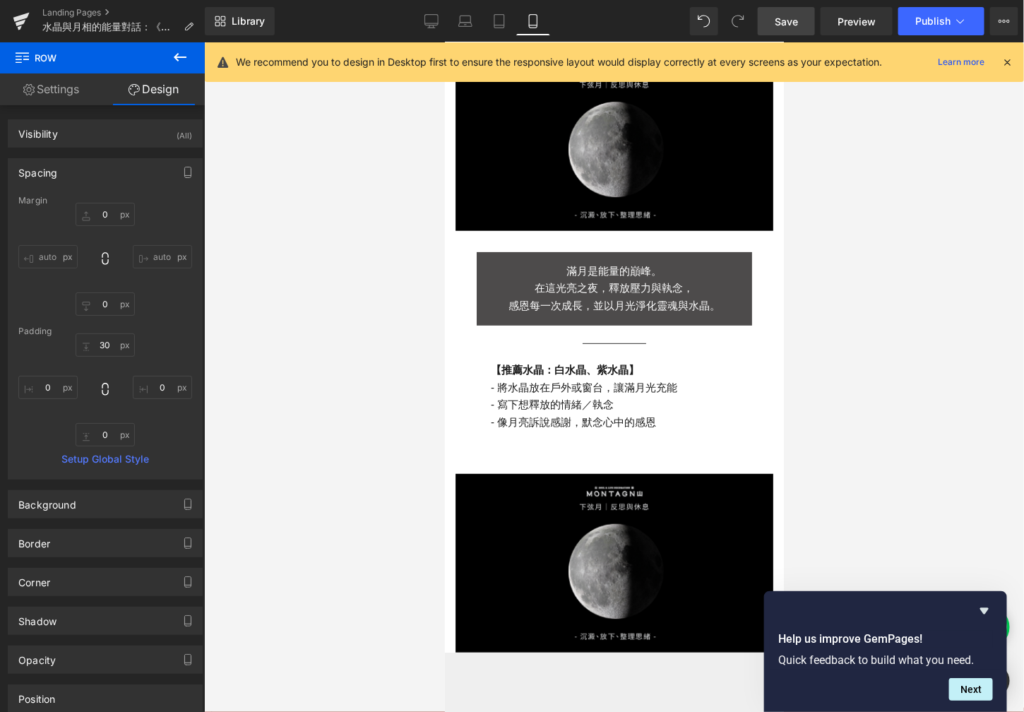
scroll to position [1980, 0]
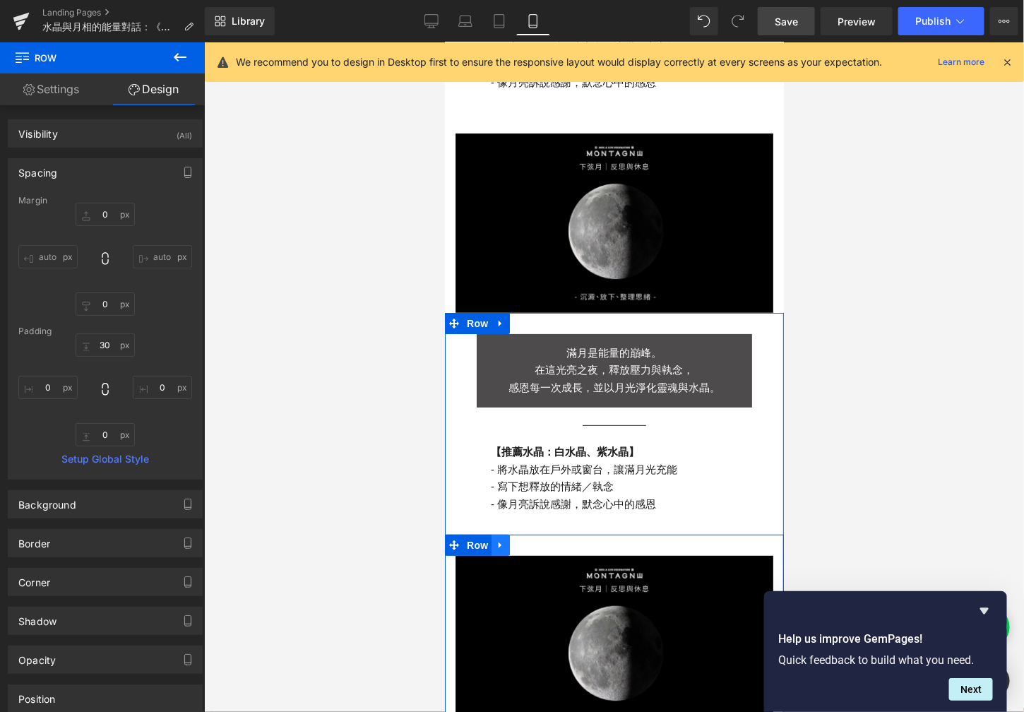
click at [497, 534] on link at bounding box center [500, 544] width 18 height 21
click at [532, 539] on icon at bounding box center [537, 544] width 10 height 11
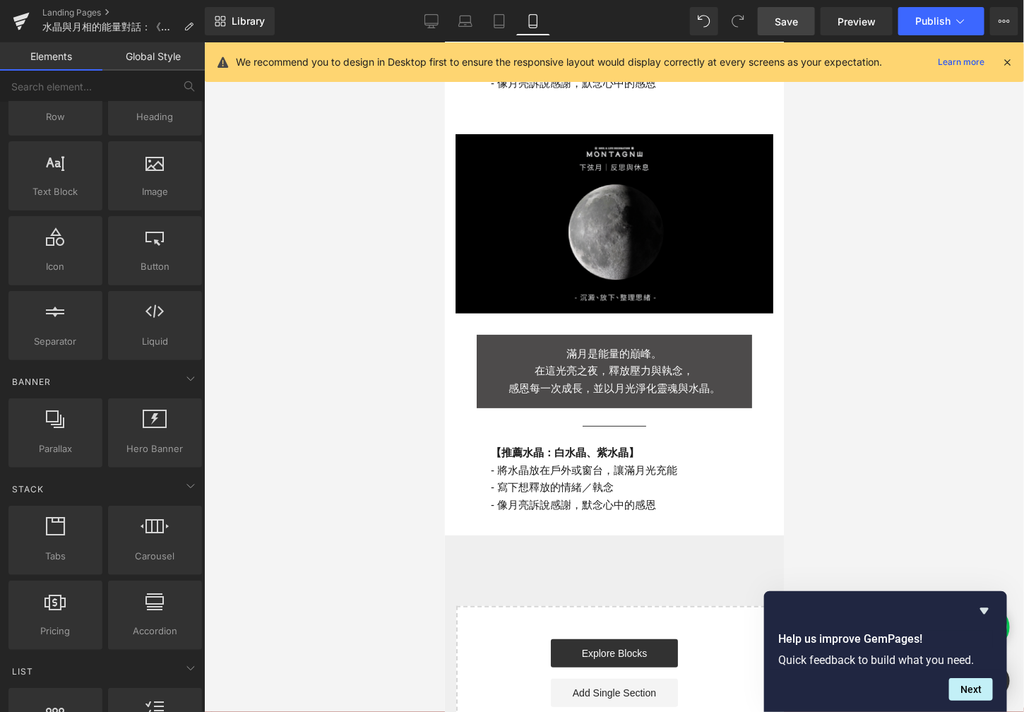
scroll to position [2054, 0]
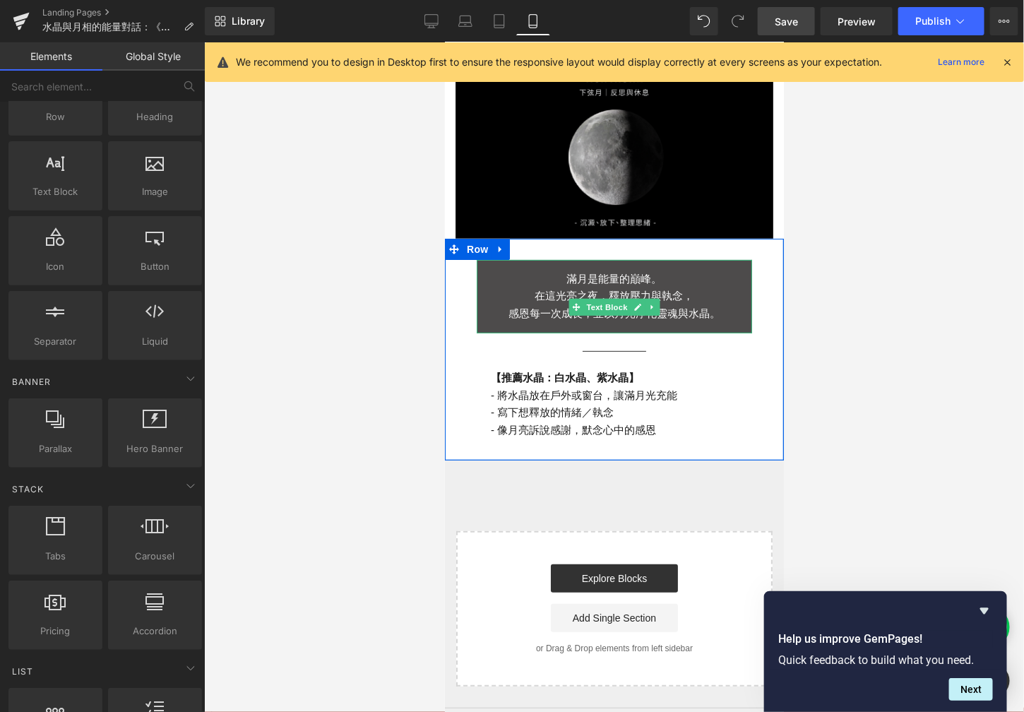
click at [660, 270] on p "滿月是能量的巔峰。" at bounding box center [613, 279] width 275 height 18
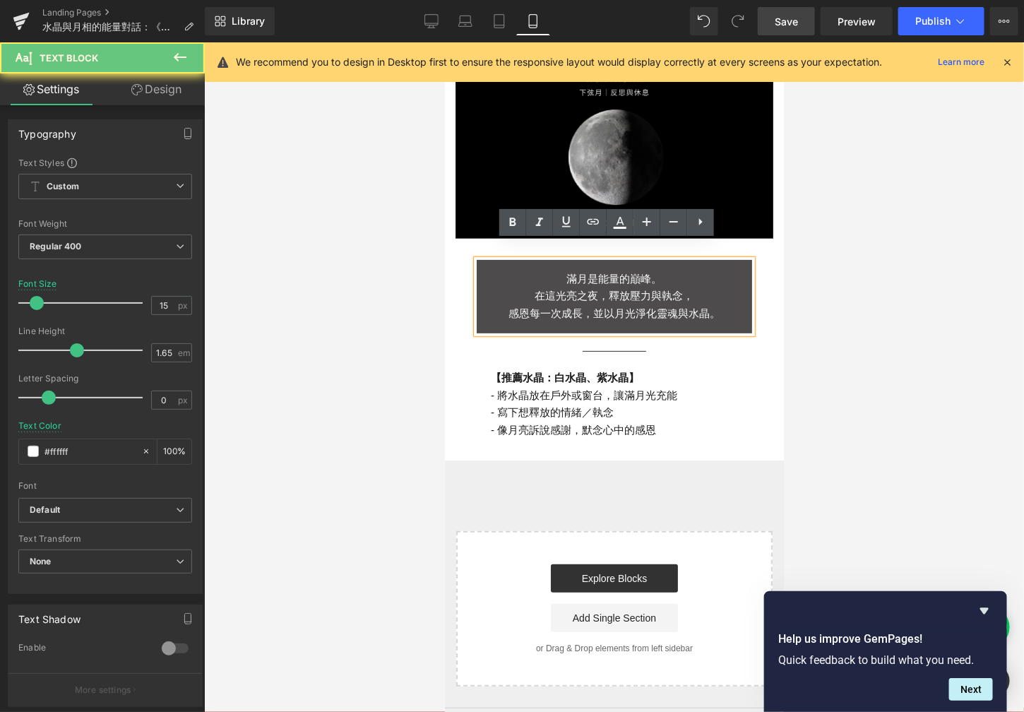
click at [660, 287] on p "在這光亮之夜，釋放壓力與執念，" at bounding box center [613, 296] width 275 height 18
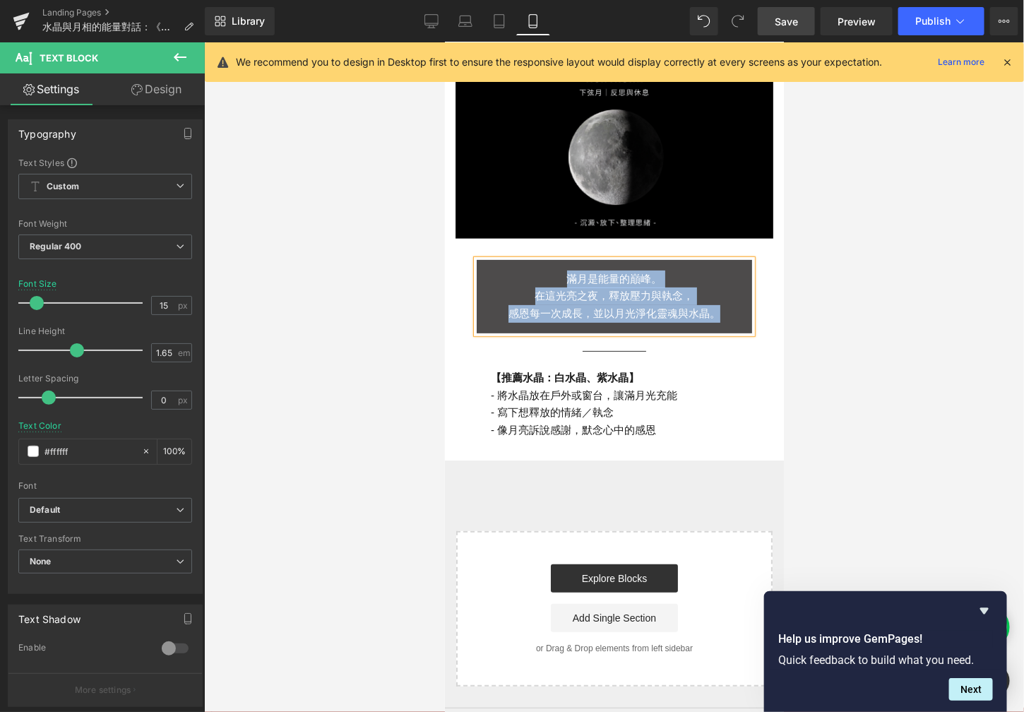
paste div
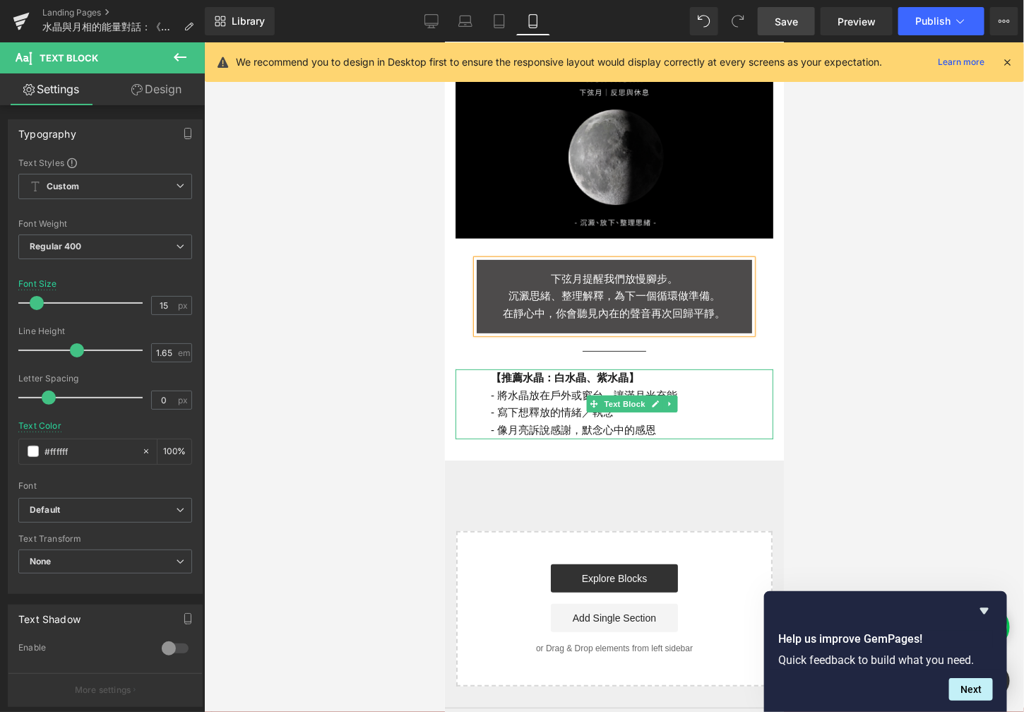
click at [594, 369] on p "【推薦水晶： [PERSON_NAME] 、 紫水晶 】" at bounding box center [631, 378] width 282 height 18
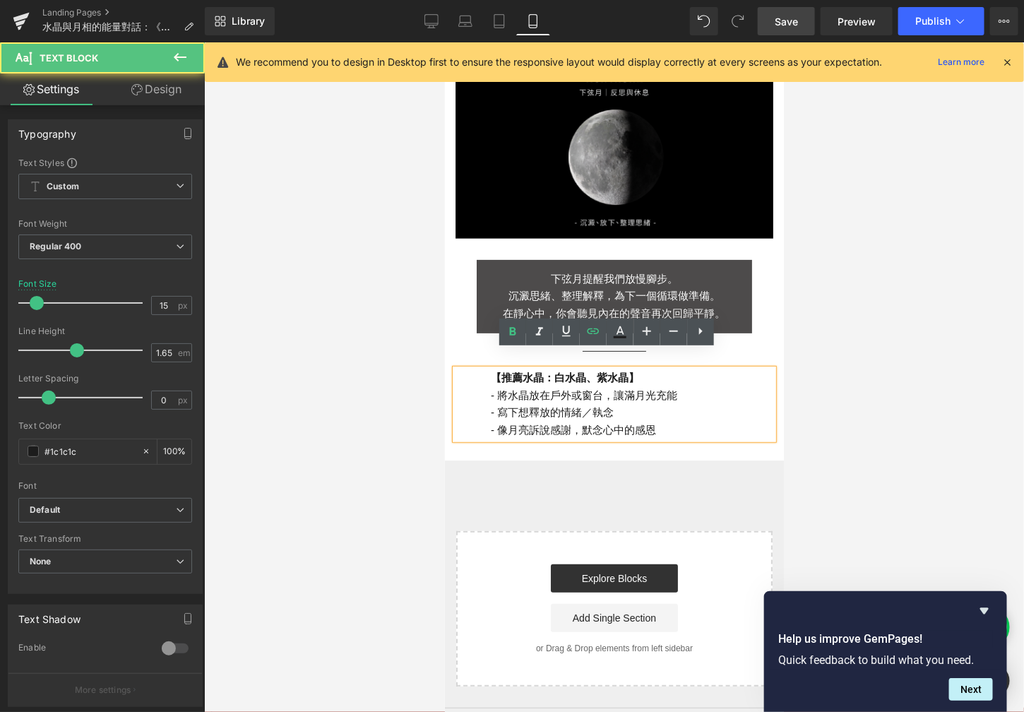
click at [622, 403] on p "- 寫下想釋放的情緒／執念" at bounding box center [631, 412] width 282 height 18
drag, startPoint x: 659, startPoint y: 399, endPoint x: 548, endPoint y: 393, distance: 111.1
click at [548, 403] on p "- 寫下想釋放的情緒／執念" at bounding box center [631, 412] width 282 height 18
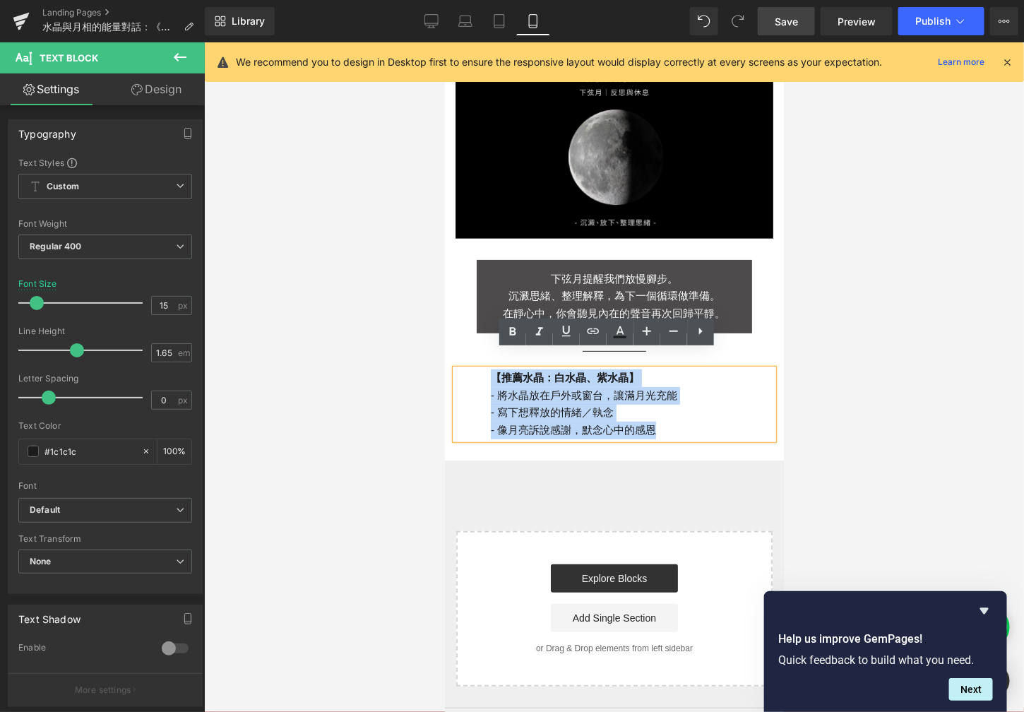
drag, startPoint x: 658, startPoint y: 412, endPoint x: 447, endPoint y: 352, distance: 218.9
click at [455, 369] on div "【推薦水晶： [PERSON_NAME] 、 [PERSON_NAME] 】 - 將水晶放在戶外或窗台，讓滿月光充能 - 寫下想釋放的情緒／執念 - 像月亮訴…" at bounding box center [614, 404] width 318 height 70
paste div
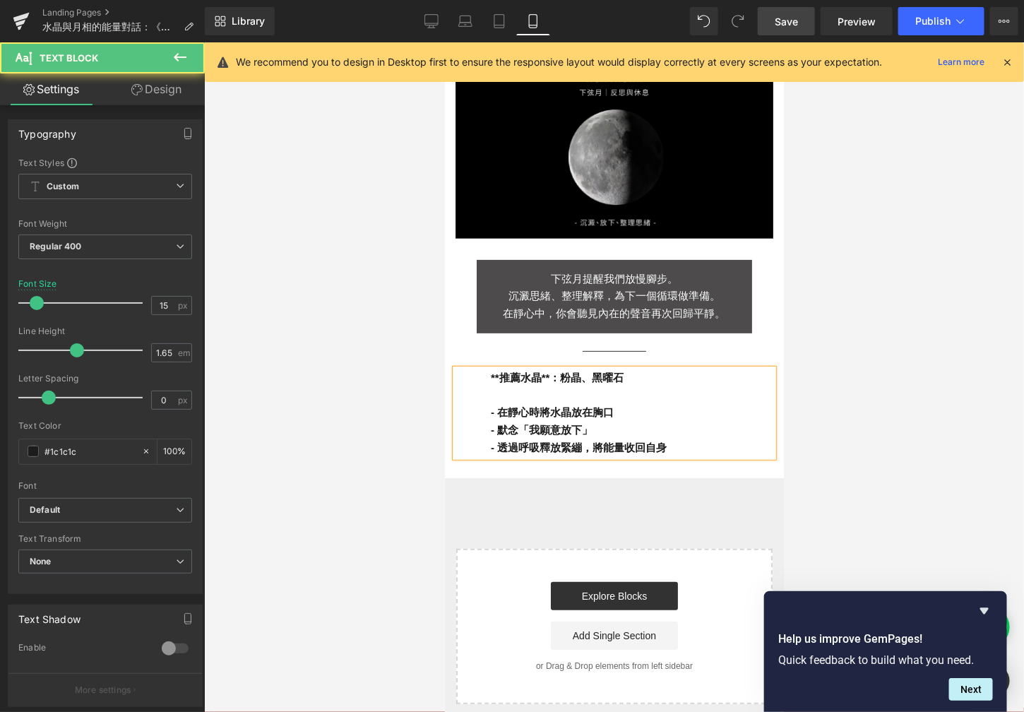
click at [490, 371] on b "**推薦水晶**：粉晶、黑曜石" at bounding box center [556, 377] width 133 height 12
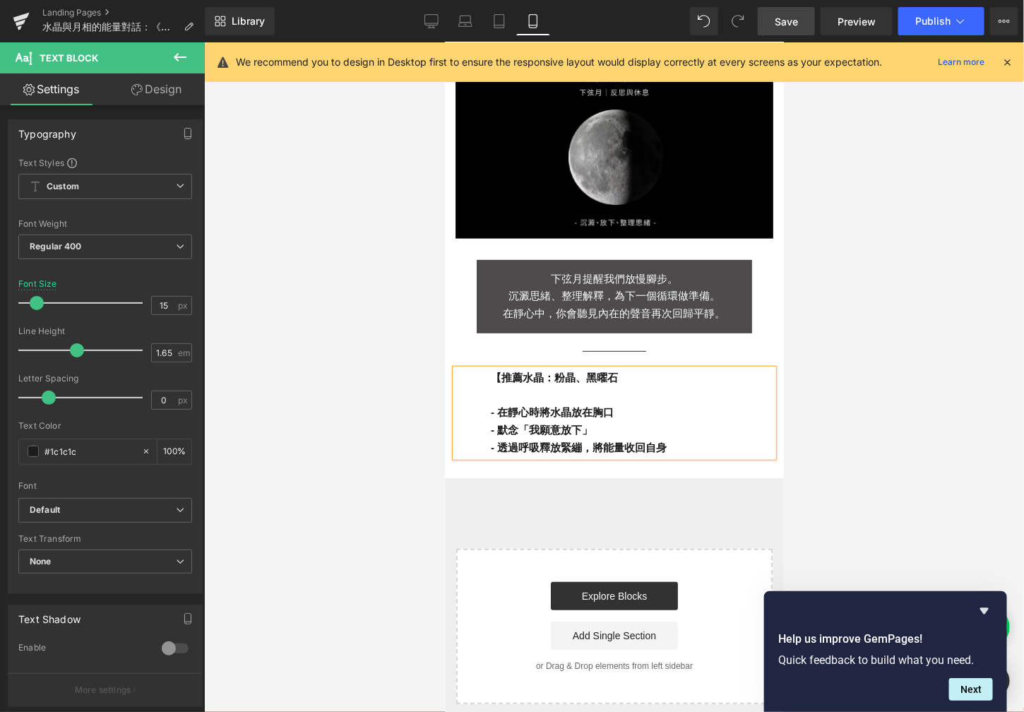
click at [658, 386] on p at bounding box center [631, 395] width 282 height 18
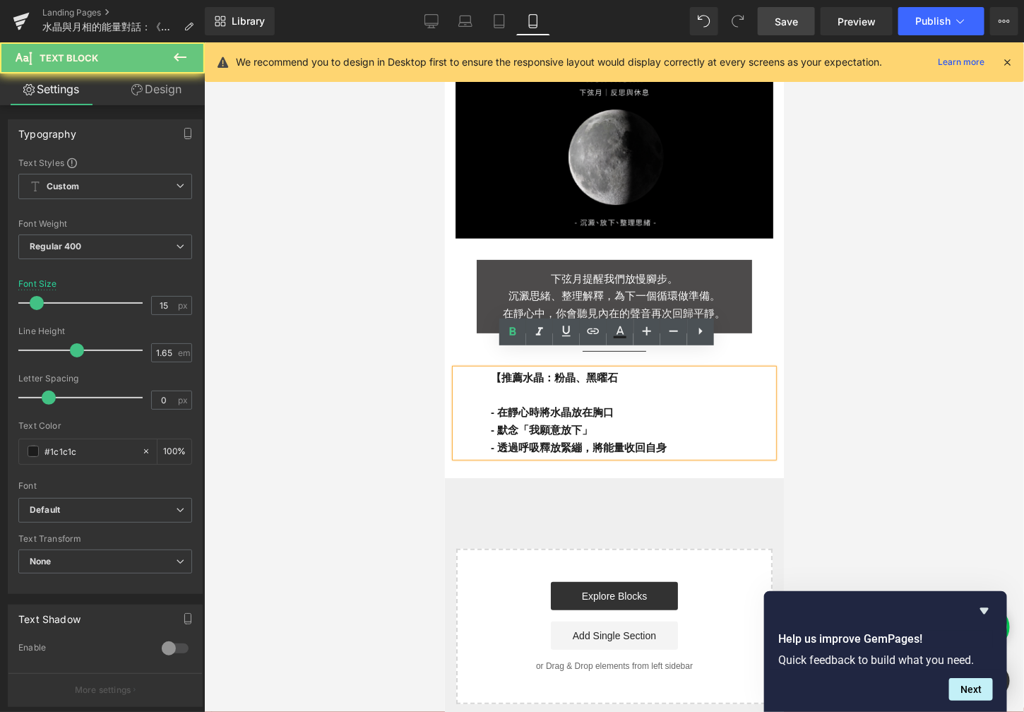
click at [644, 369] on p "【推薦水晶：粉晶、黑曜石" at bounding box center [631, 378] width 282 height 18
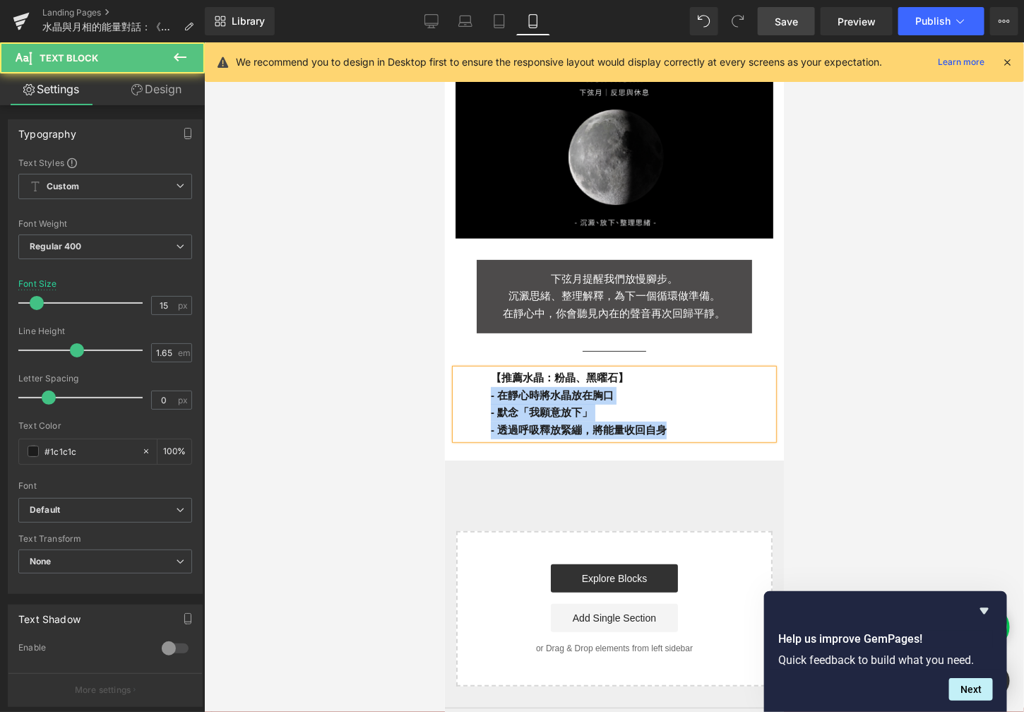
drag, startPoint x: 684, startPoint y: 406, endPoint x: 464, endPoint y: 372, distance: 222.9
click at [464, 372] on div "【推薦水晶：粉晶、黑曜石】 - 在靜心時將水晶放在胸口 - 默念「我願意放下」 - 透過呼吸釋放緊繃，將能量收回自身" at bounding box center [614, 404] width 318 height 70
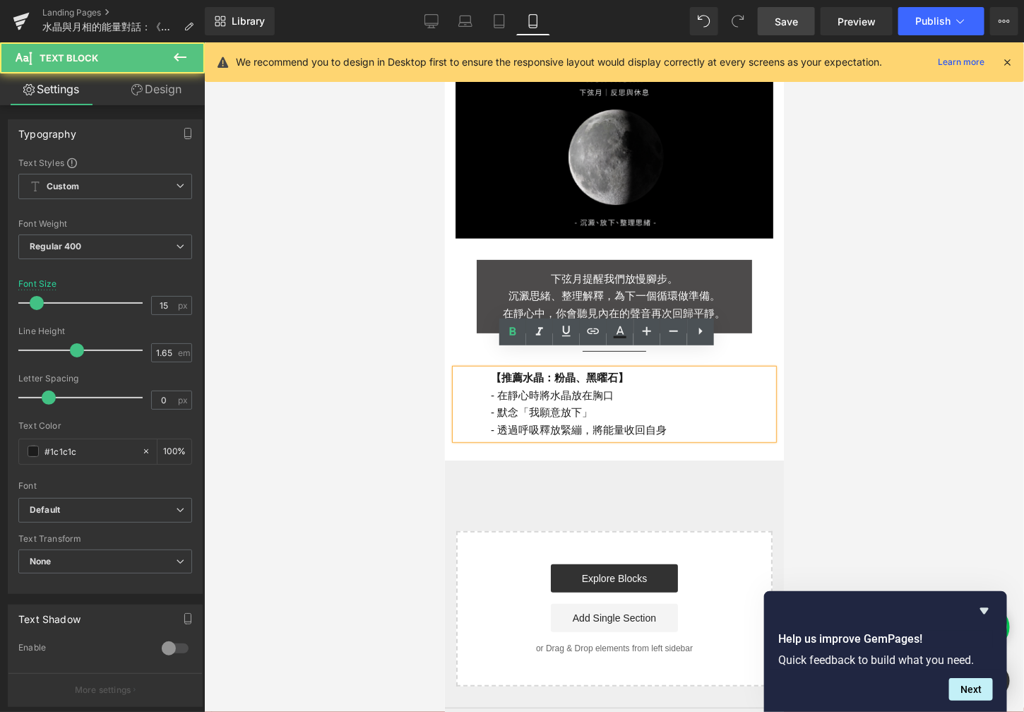
click at [554, 371] on strong "【推薦水晶：粉晶、黑曜石】" at bounding box center [559, 377] width 138 height 12
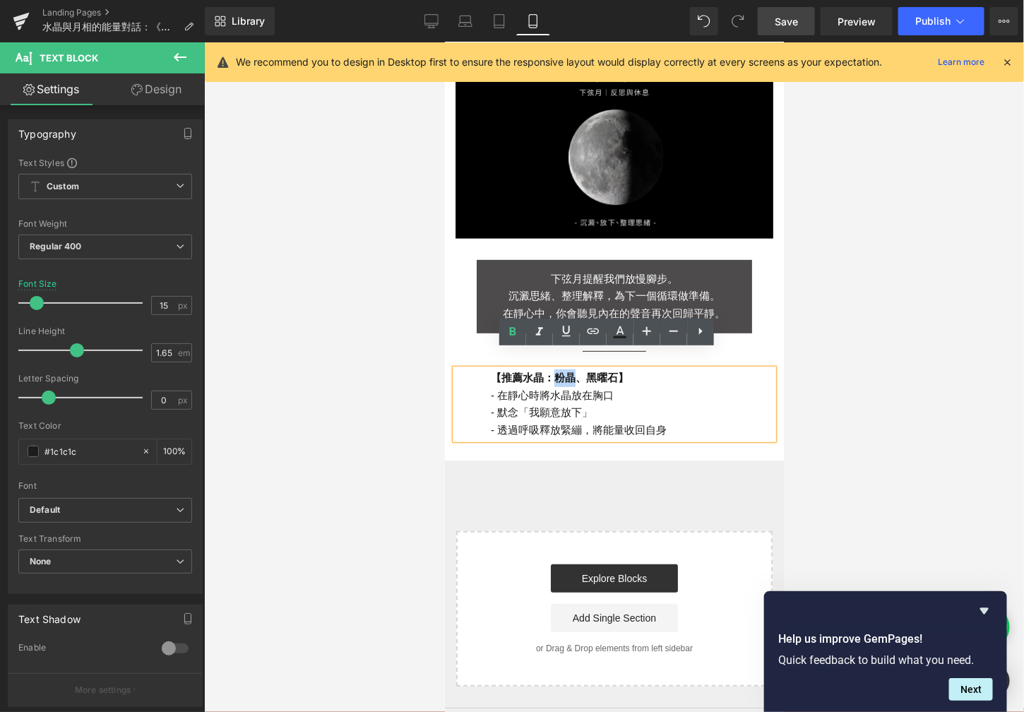
drag, startPoint x: 569, startPoint y: 360, endPoint x: 545, endPoint y: 359, distance: 23.3
click at [545, 371] on strong "【推薦水晶：粉晶、黑曜石】" at bounding box center [559, 377] width 138 height 12
click at [594, 333] on icon at bounding box center [593, 331] width 17 height 17
click at [754, 0] on div "Text Color Highlight Color #333333 Edit or remove link: Edit - Unlink - Cancel" at bounding box center [512, 0] width 1024 height 0
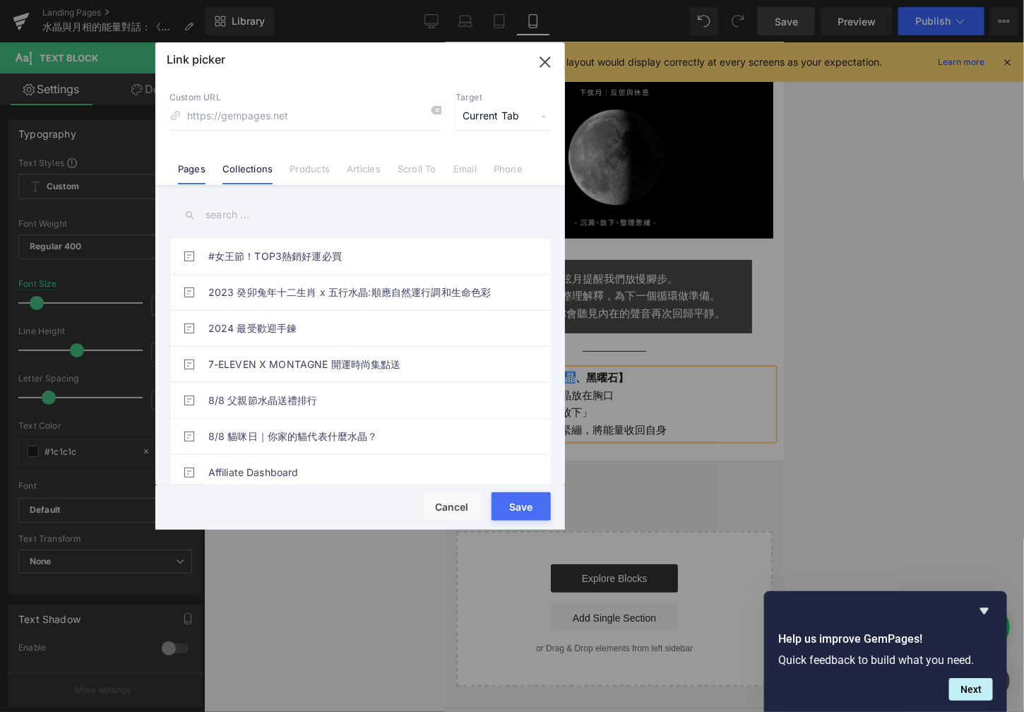
click at [245, 155] on li "Collections" at bounding box center [247, 163] width 67 height 25
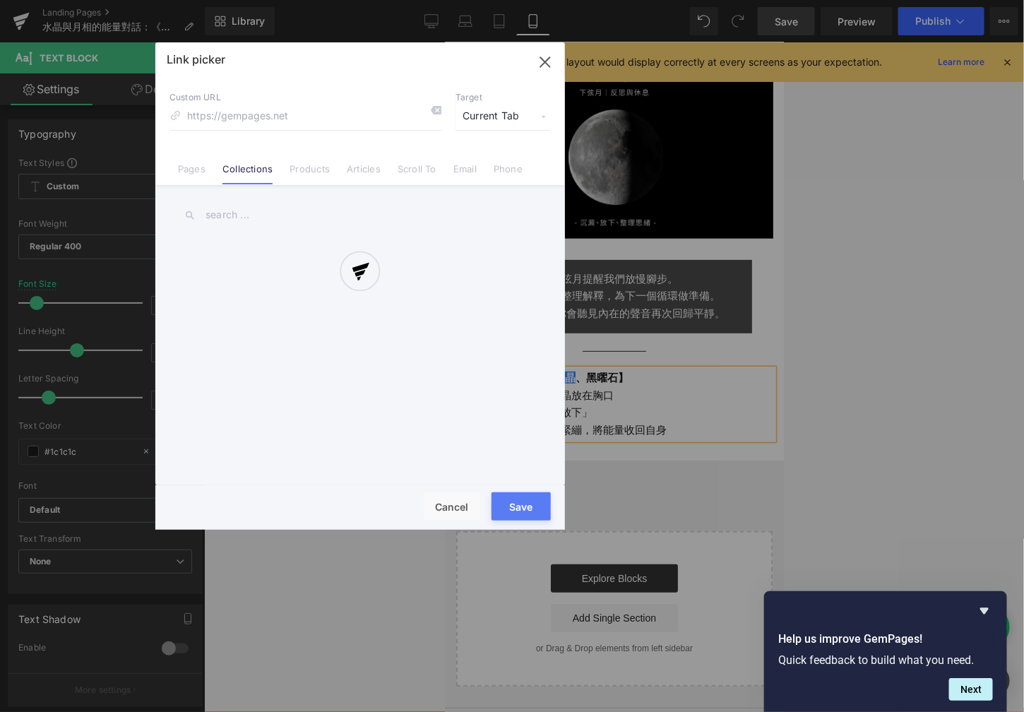
click at [230, 213] on div at bounding box center [360, 285] width 410 height 487
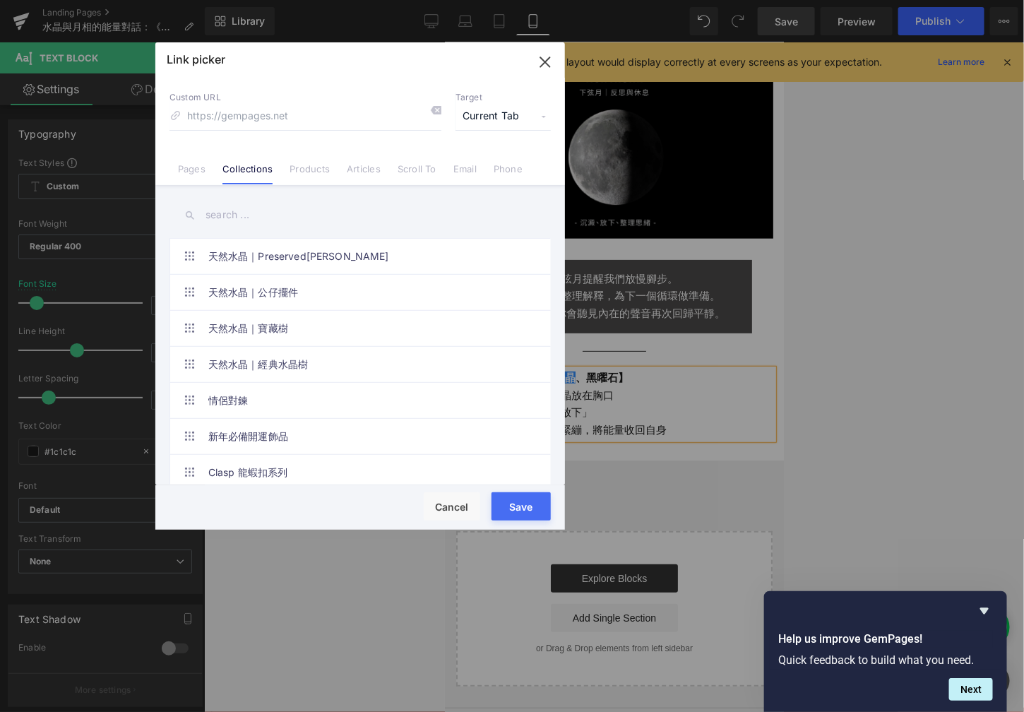
click at [226, 213] on input "text" at bounding box center [359, 215] width 381 height 32
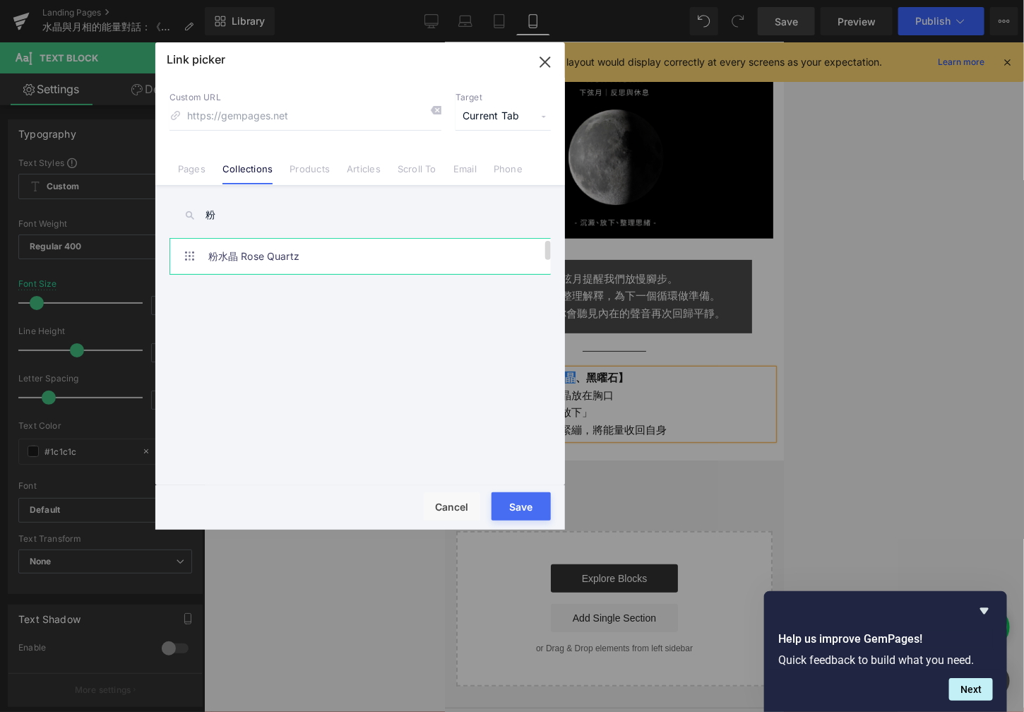
type input "粉"
click at [248, 260] on link "粉水晶 Rose Quartz" at bounding box center [363, 256] width 311 height 35
click at [509, 505] on button "Save" at bounding box center [521, 506] width 59 height 28
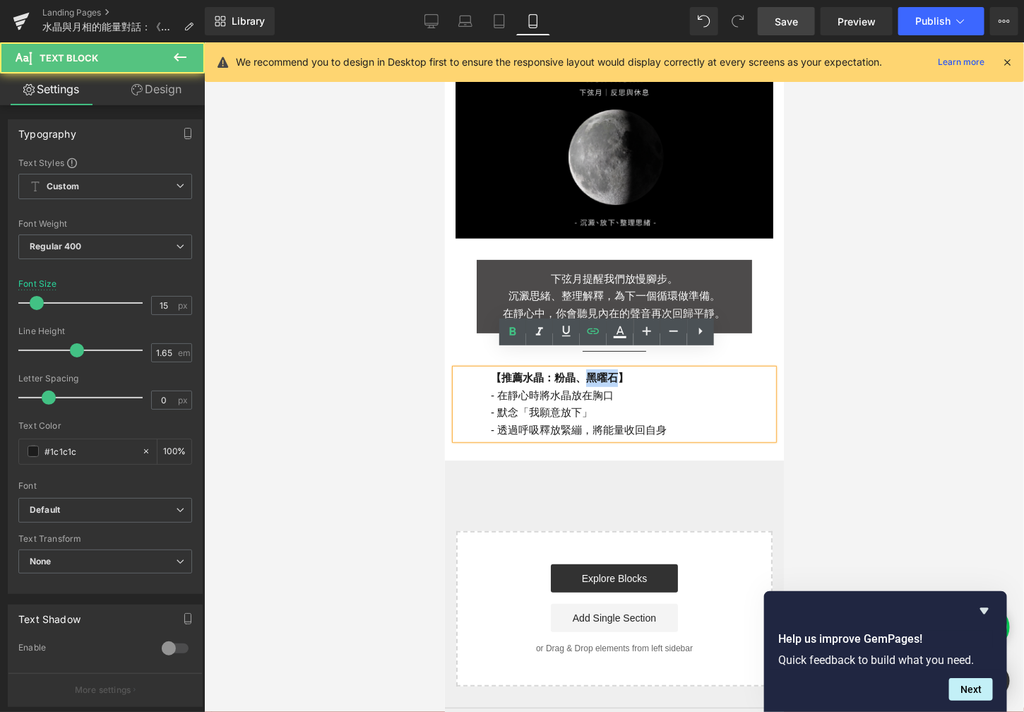
drag, startPoint x: 611, startPoint y: 360, endPoint x: 578, endPoint y: 360, distance: 33.2
click at [578, 371] on strong "【推薦水晶： [PERSON_NAME] 、黑曜石】" at bounding box center [559, 377] width 138 height 12
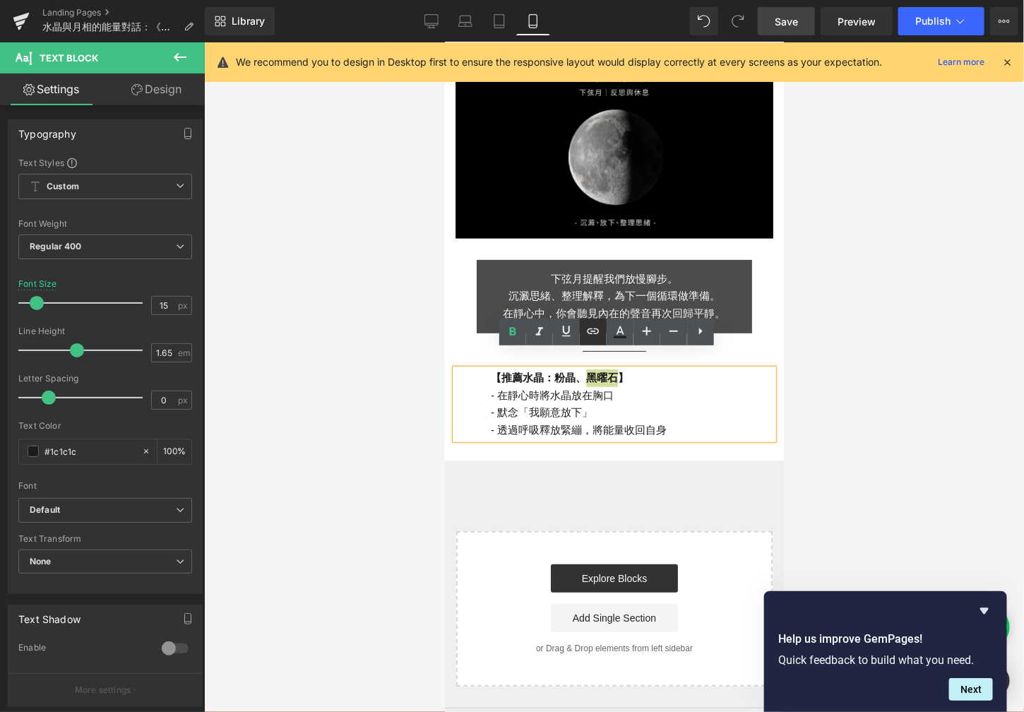
click at [597, 333] on icon at bounding box center [593, 331] width 12 height 6
click at [742, 0] on div "Text Color Highlight Color #333333 Edit or remove link: Edit - Unlink - Cancel" at bounding box center [512, 0] width 1024 height 0
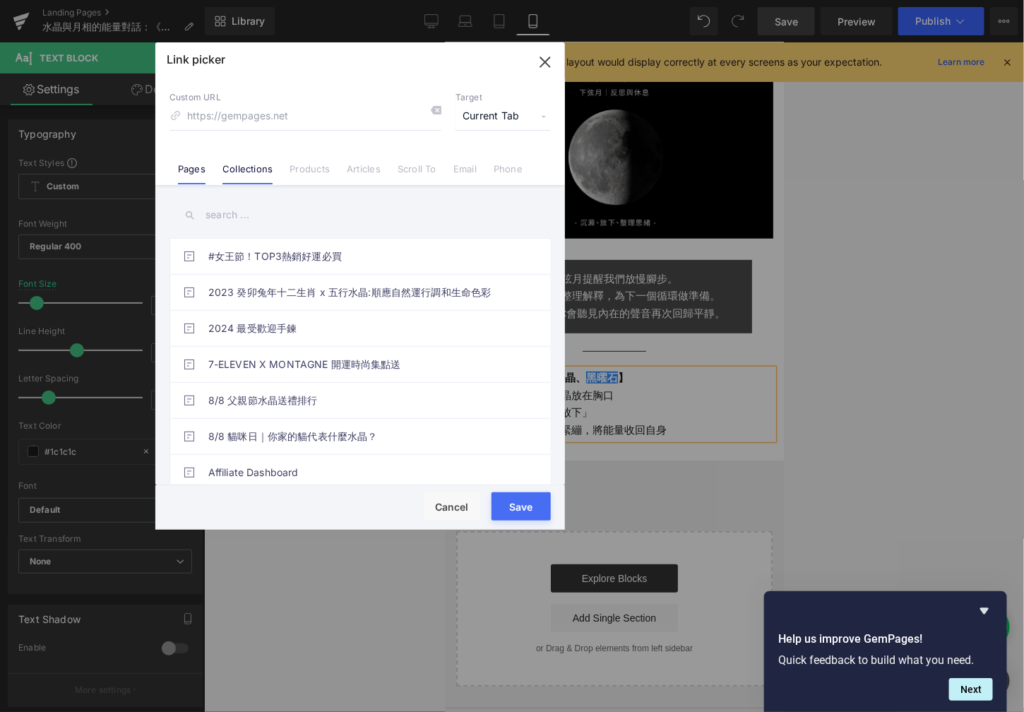
click at [247, 167] on link "Collections" at bounding box center [247, 173] width 50 height 21
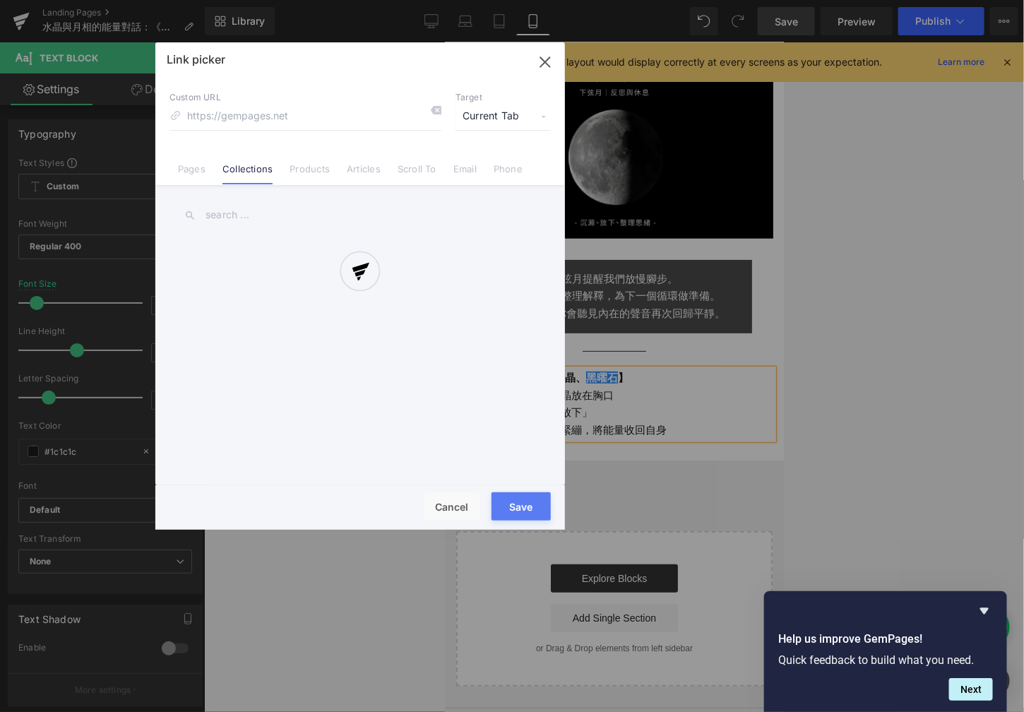
click at [234, 215] on div at bounding box center [360, 285] width 410 height 487
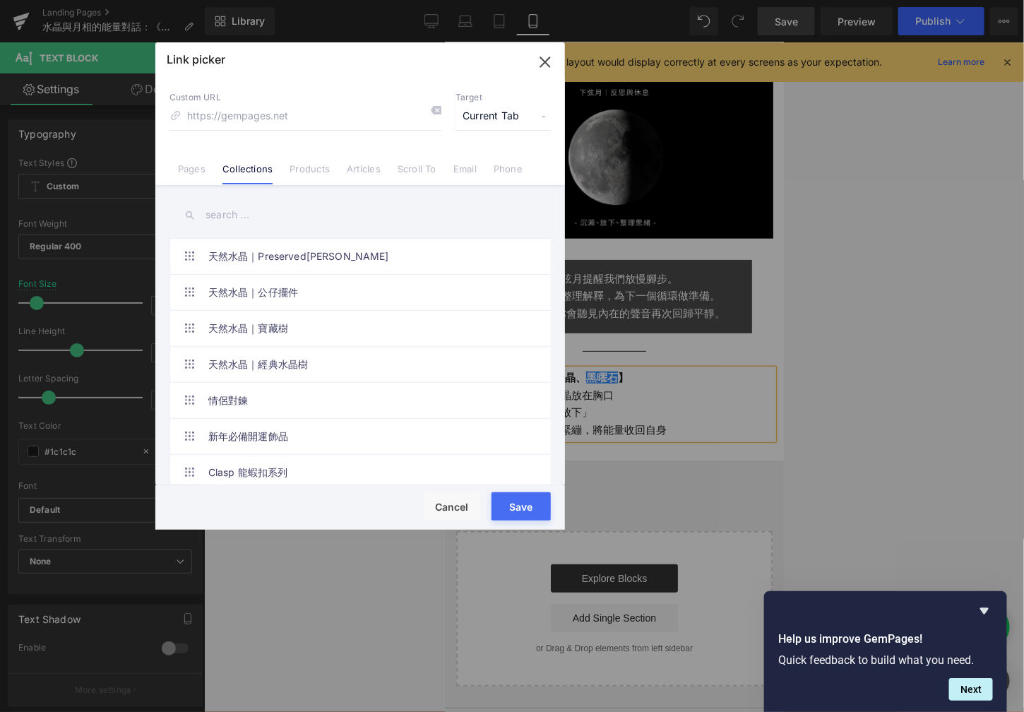
click at [230, 215] on input "text" at bounding box center [359, 215] width 381 height 32
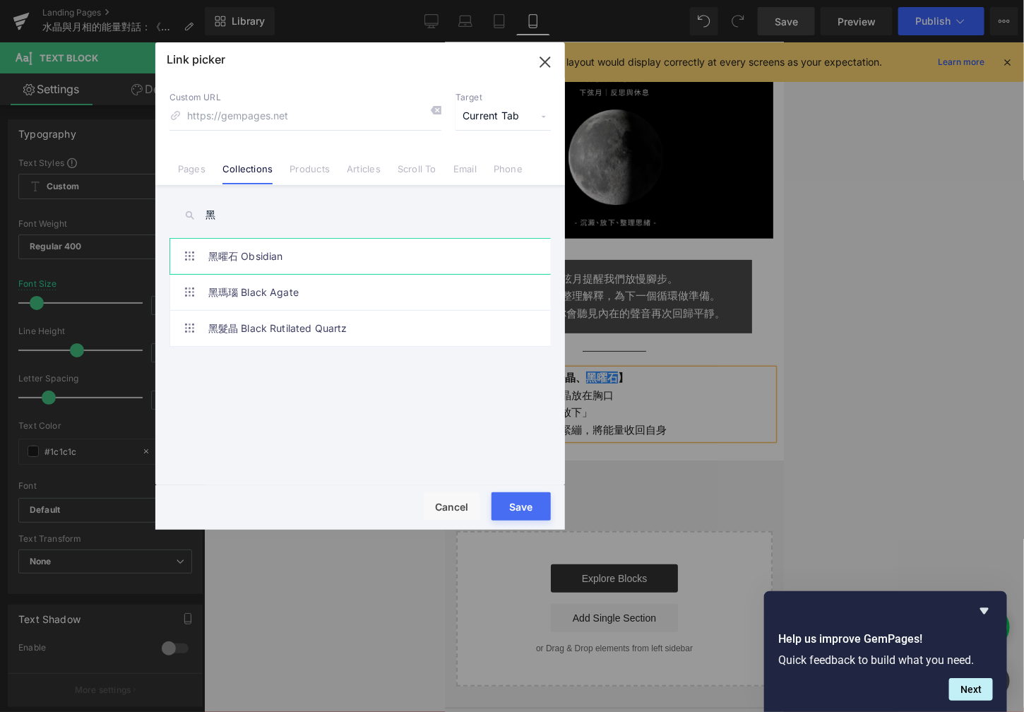
type input "黑"
click at [255, 261] on link "黑曜石 Obsidian" at bounding box center [363, 256] width 311 height 35
click at [511, 500] on button "Save" at bounding box center [521, 506] width 59 height 28
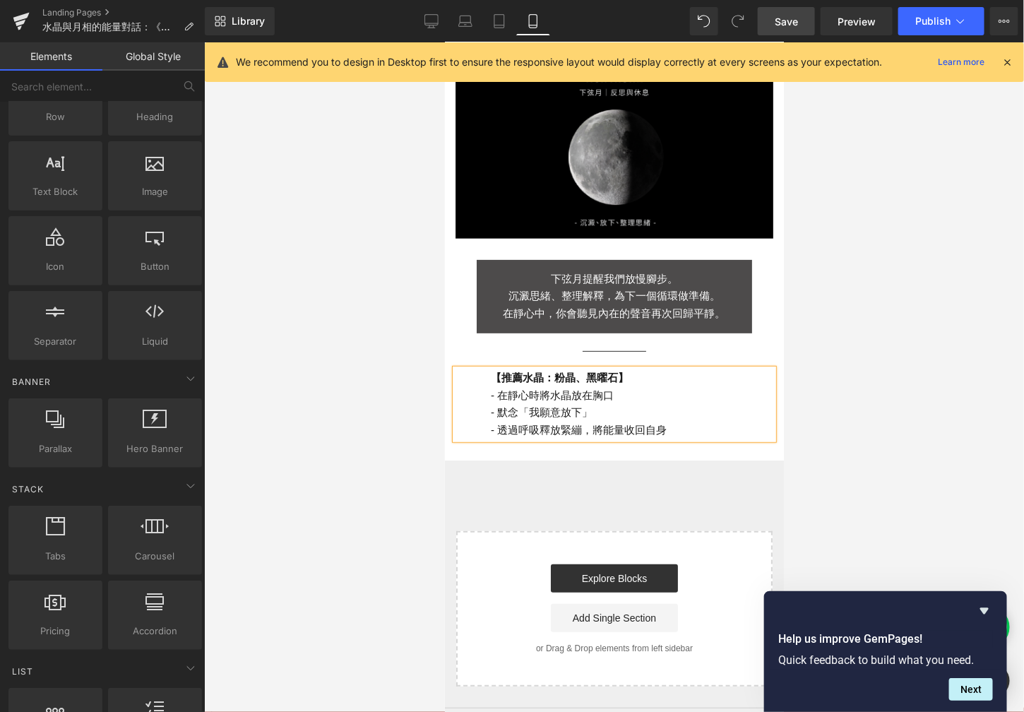
click at [314, 323] on div at bounding box center [614, 377] width 820 height 670
click at [439, 25] on icon at bounding box center [431, 21] width 14 height 14
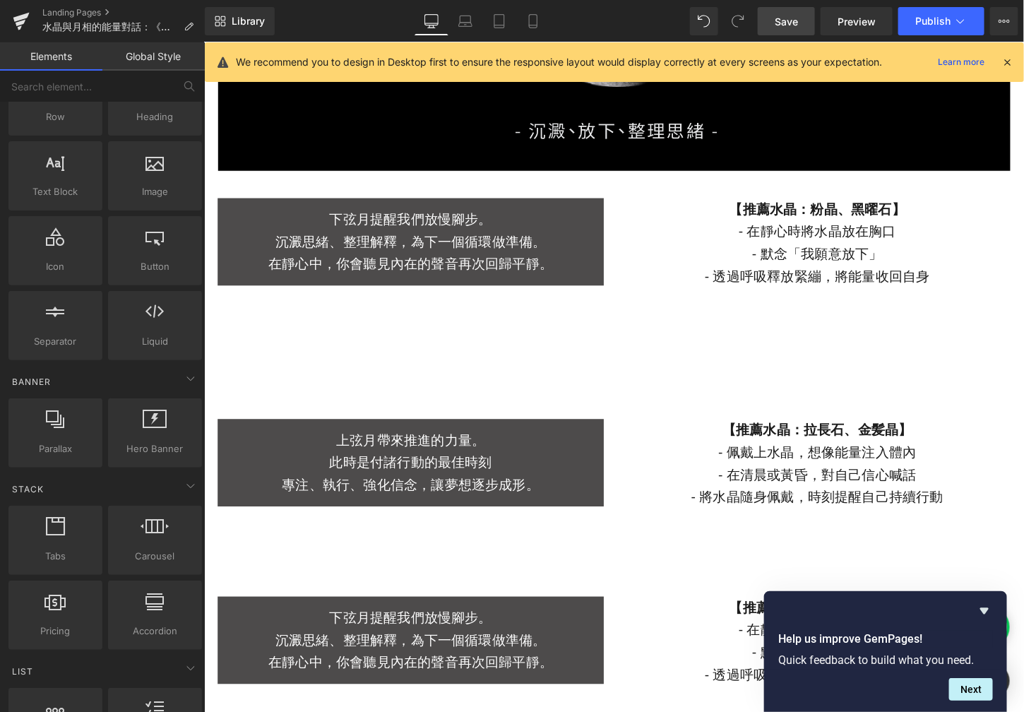
scroll to position [4468, 0]
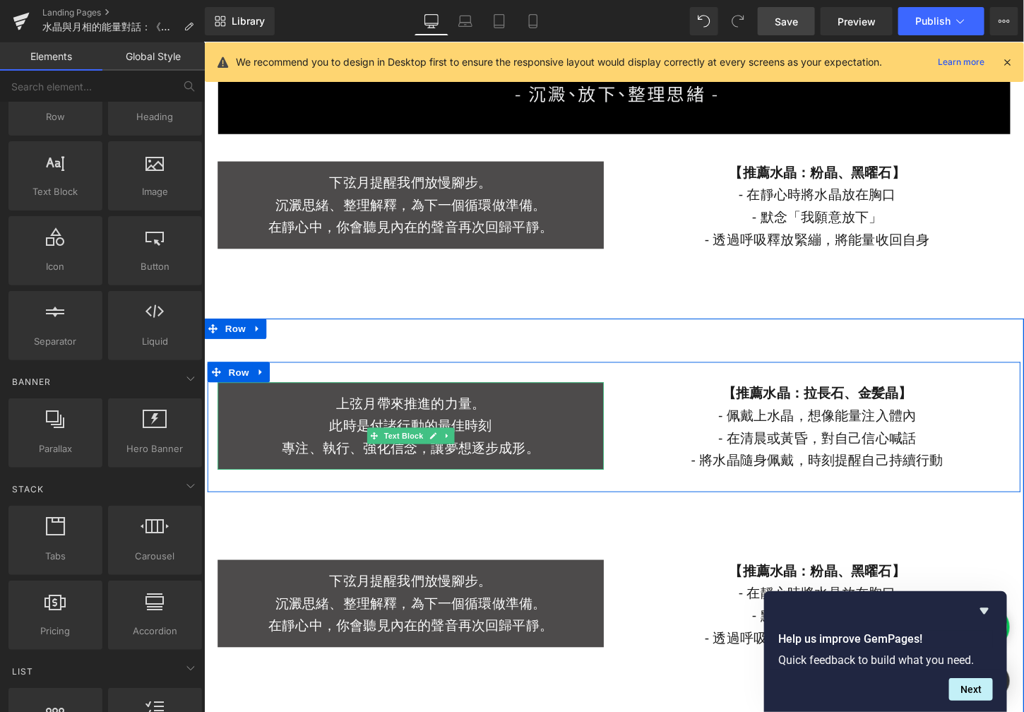
click at [446, 408] on div "上弦月帶來推進的力量。 此時是付諸行動的最佳時刻 專注、執行、強化信念，讓夢想逐步成形。" at bounding box center [419, 441] width 403 height 91
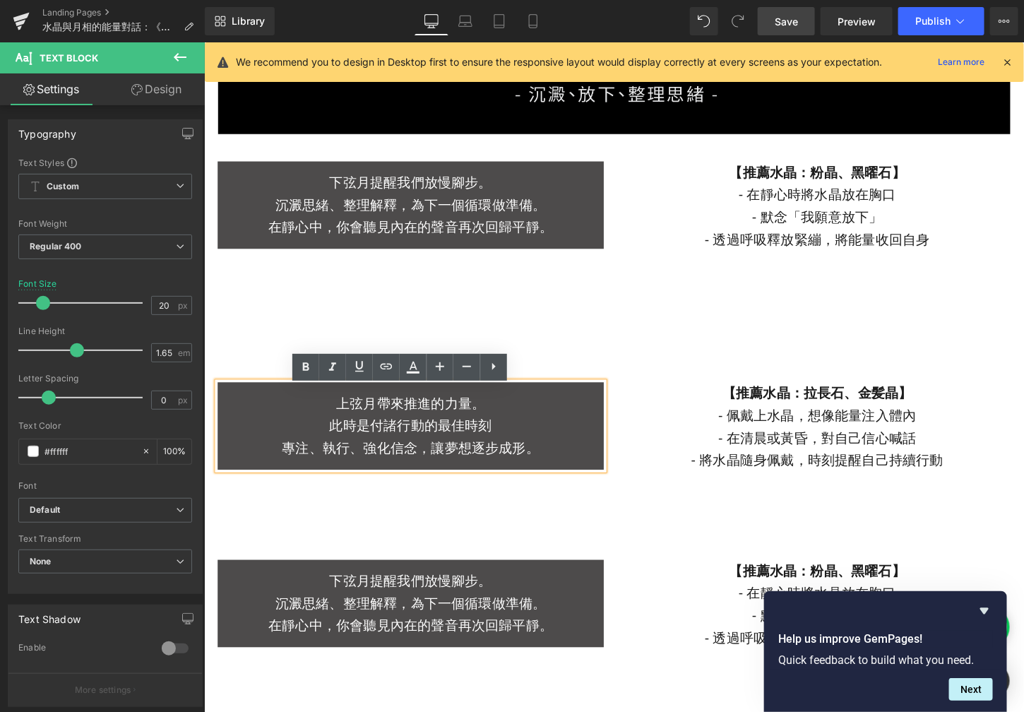
click at [268, 376] on div "下弦月提醒我們放慢腳步。 沉澱思緒、整理解釋，為下一個循環做準備。 在靜心中，你會聽見內在的聲音再次回歸平靜。 Text Block Separator 【推…" at bounding box center [630, 456] width 855 height 208
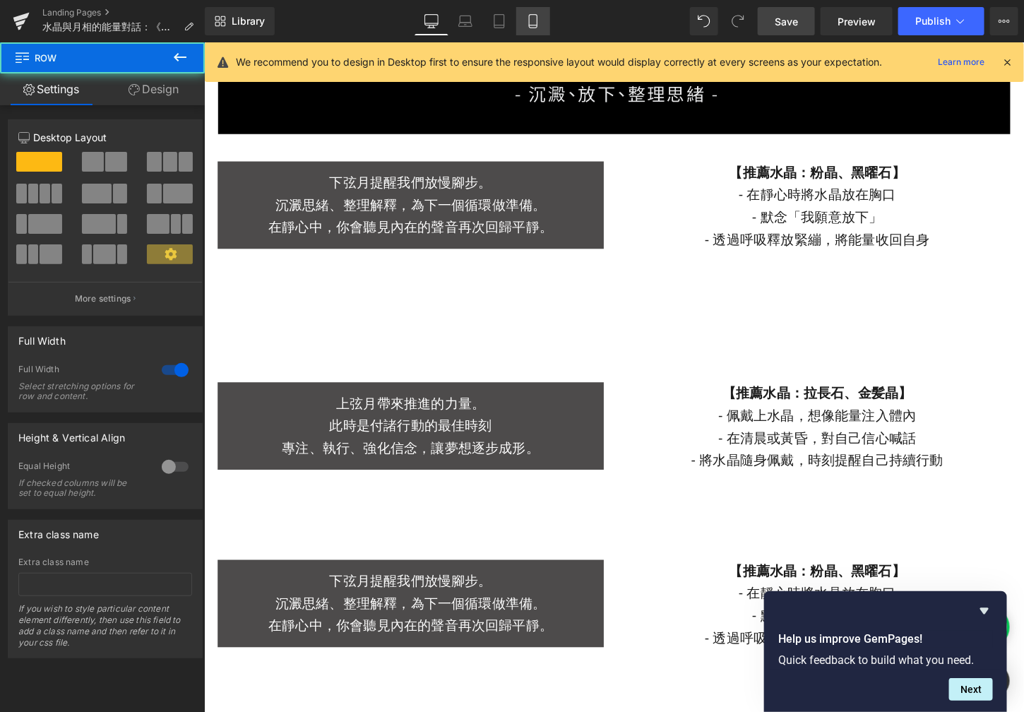
click at [532, 27] on icon at bounding box center [533, 21] width 14 height 14
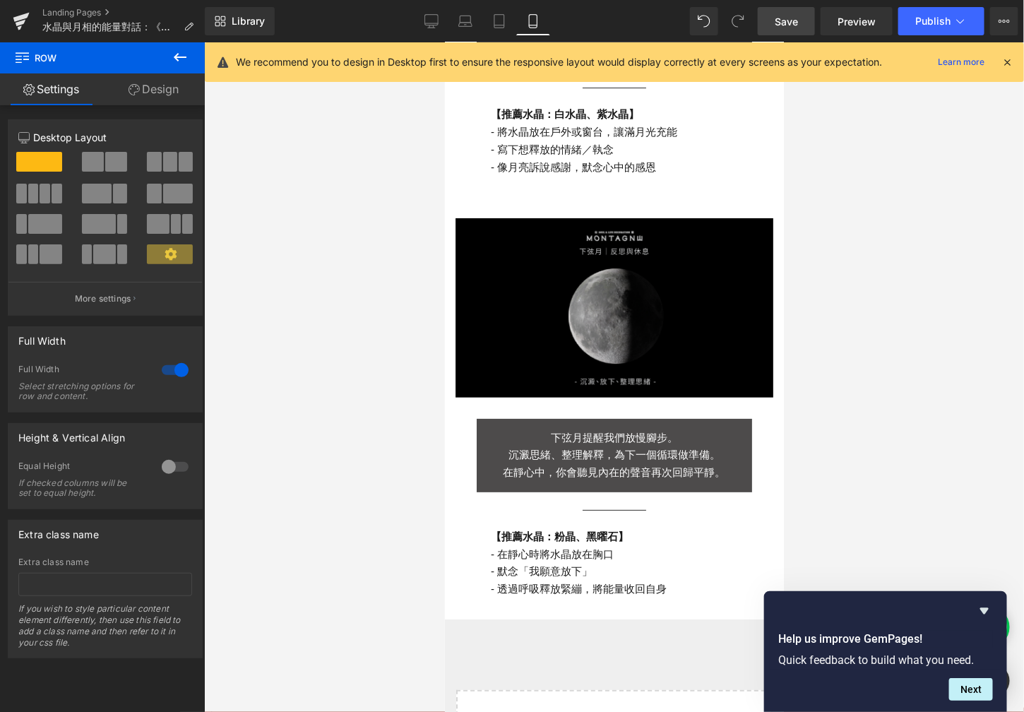
scroll to position [1848, 0]
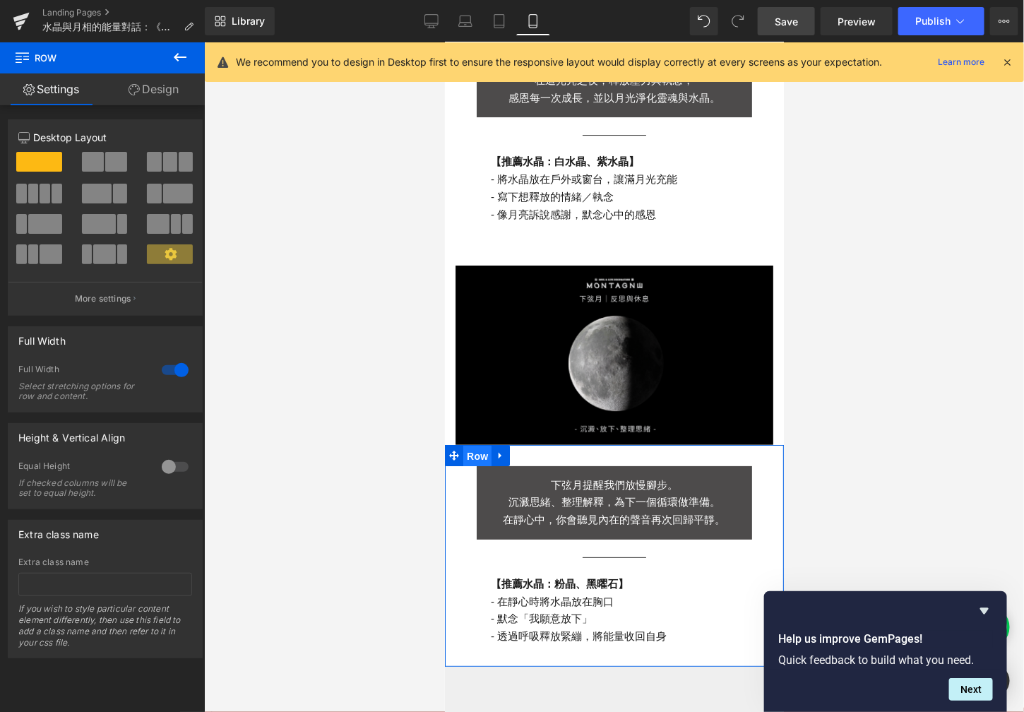
click at [472, 445] on span "Row" at bounding box center [477, 455] width 28 height 21
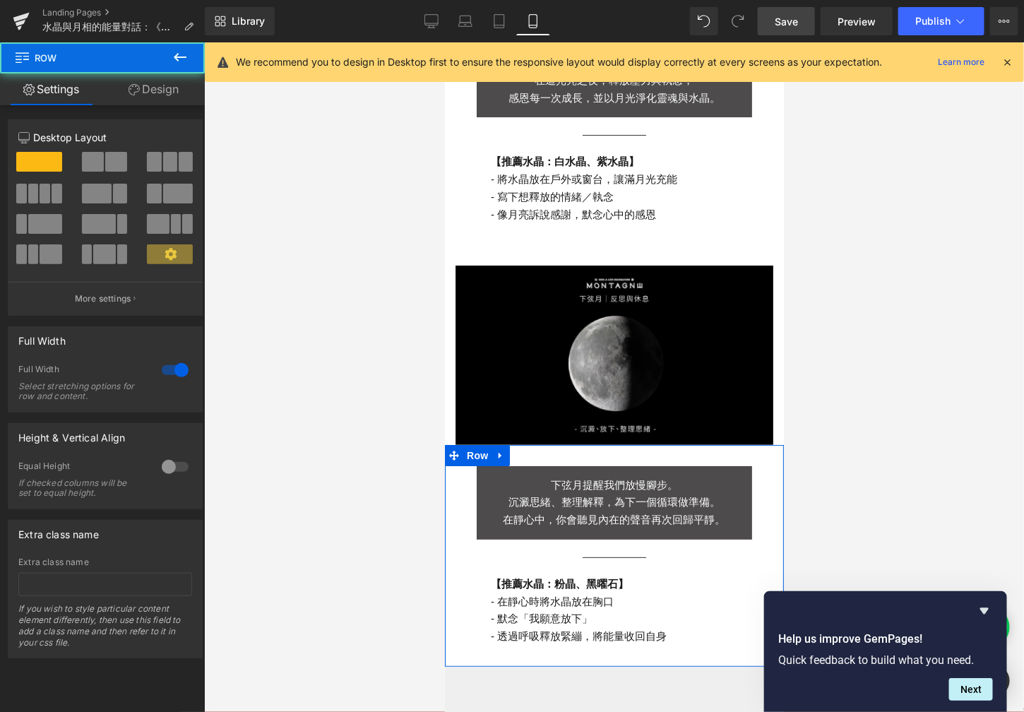
click at [157, 91] on link "Design" at bounding box center [153, 89] width 102 height 32
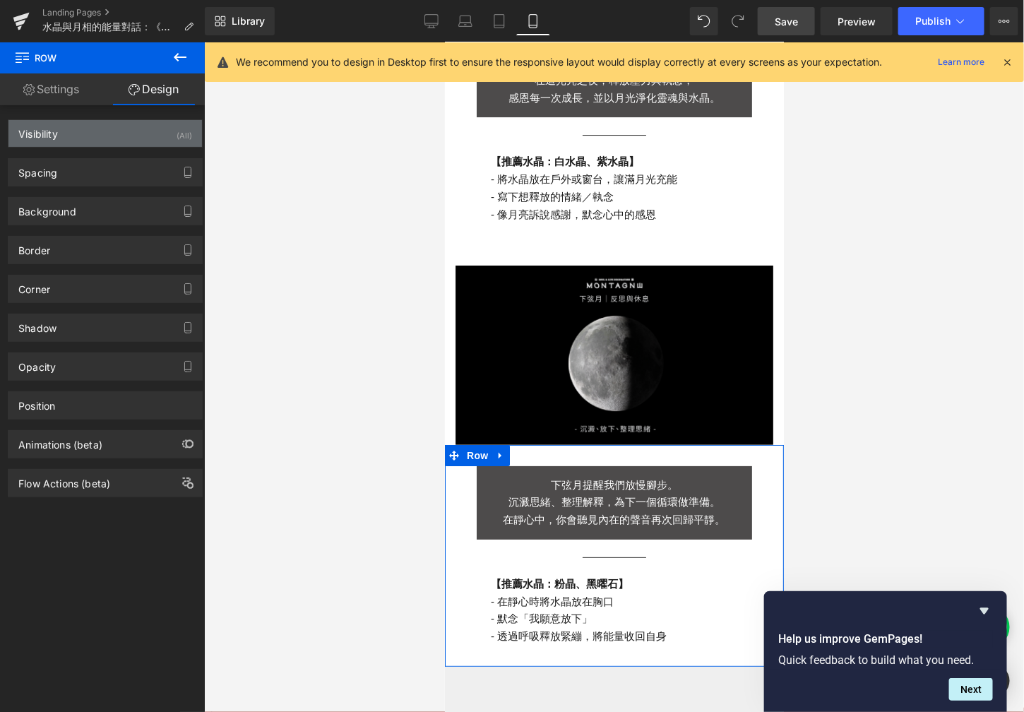
click at [160, 131] on div "Visibility (All)" at bounding box center [105, 133] width 194 height 27
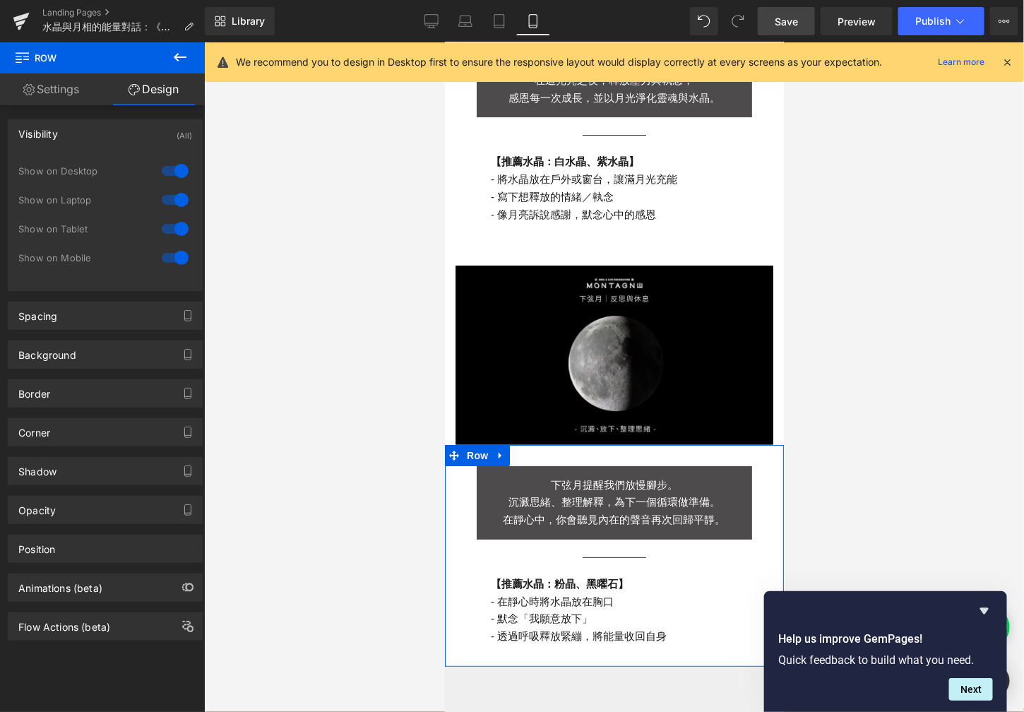
click at [176, 168] on div at bounding box center [175, 171] width 34 height 23
click at [176, 193] on div at bounding box center [175, 200] width 34 height 23
click at [176, 231] on div at bounding box center [175, 229] width 34 height 23
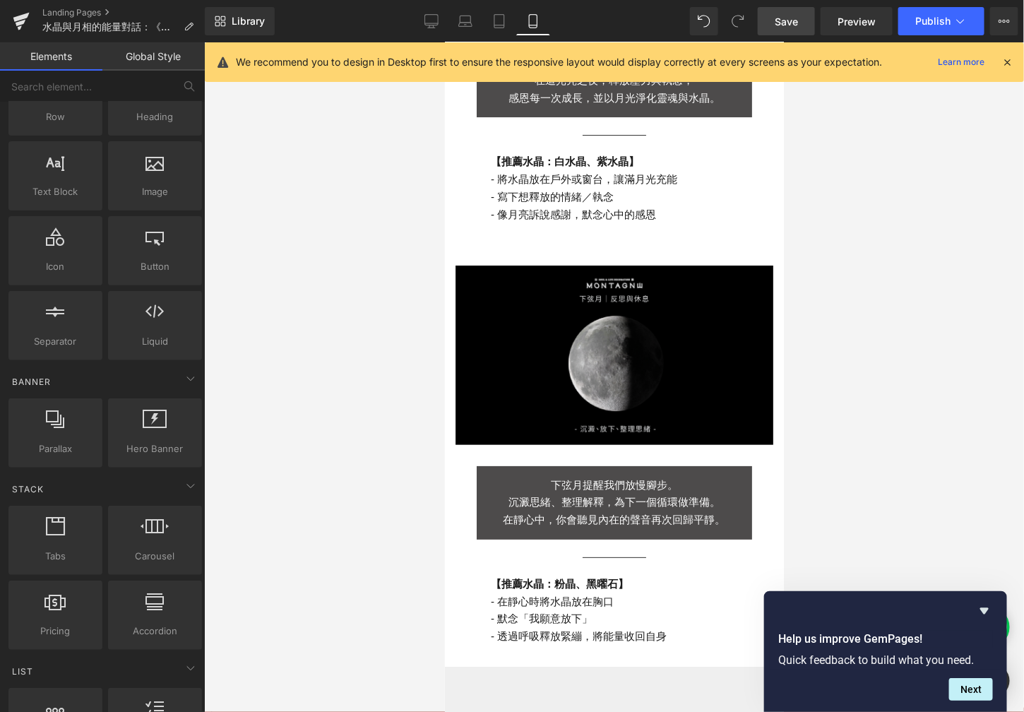
click at [333, 249] on div at bounding box center [614, 377] width 820 height 670
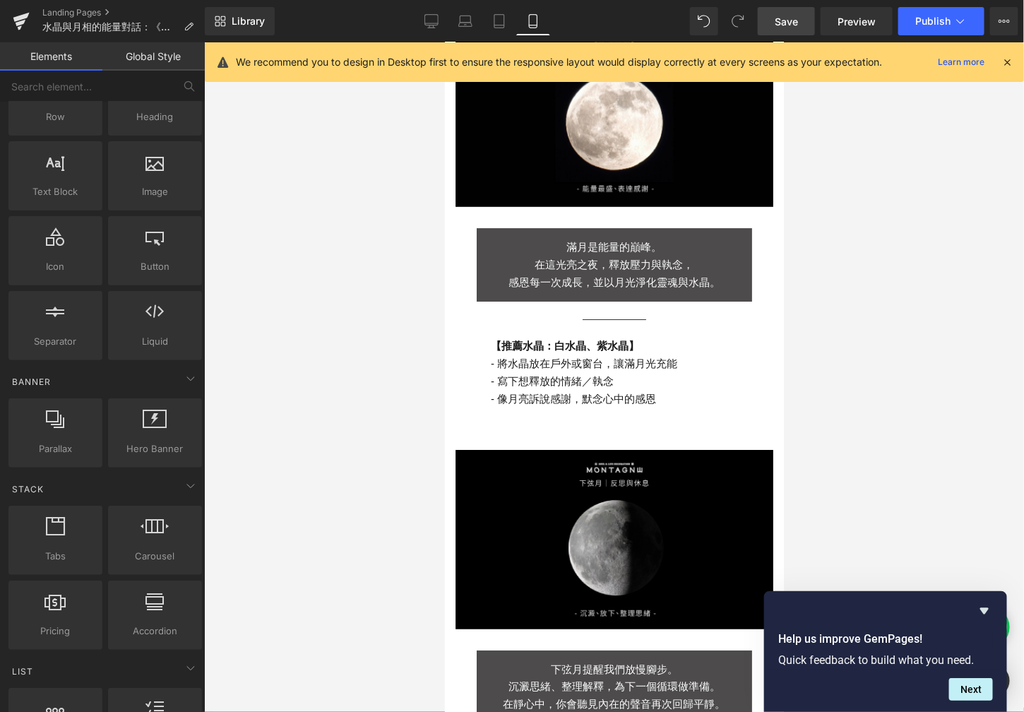
scroll to position [1475, 0]
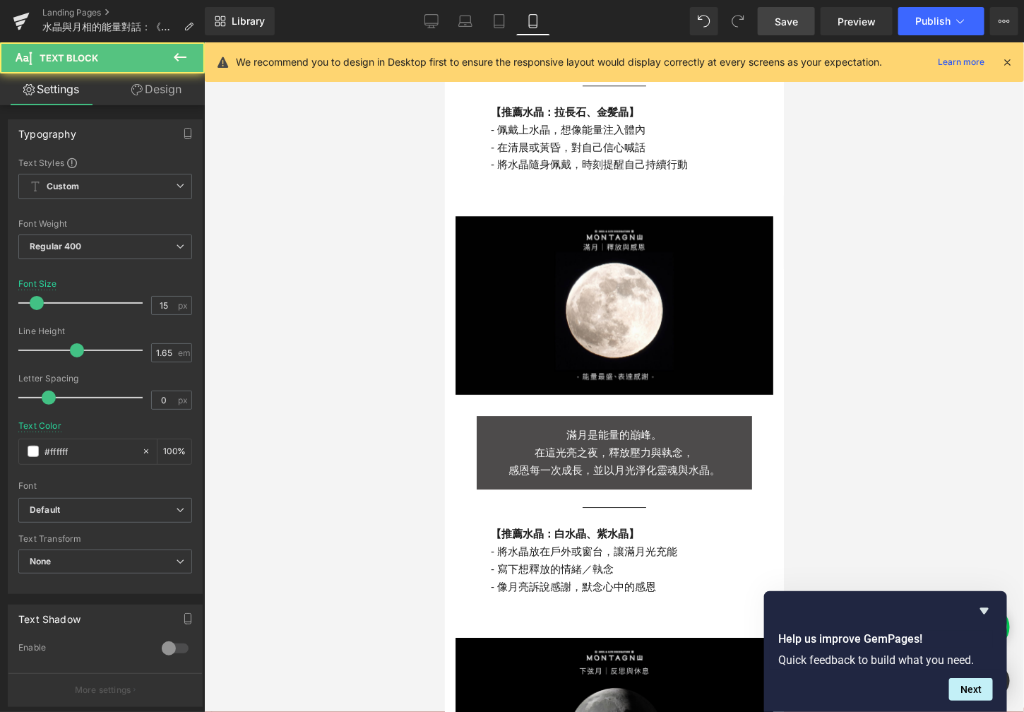
click at [481, 426] on p "滿月是能量的巔峰。" at bounding box center [613, 435] width 275 height 18
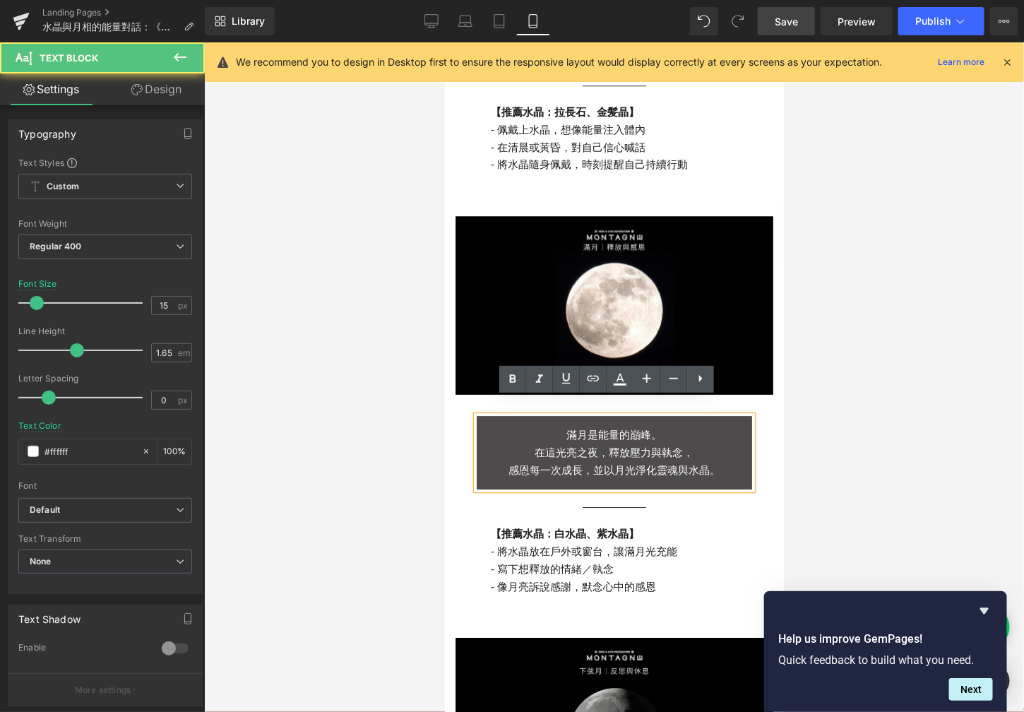
click at [432, 399] on div at bounding box center [614, 377] width 820 height 670
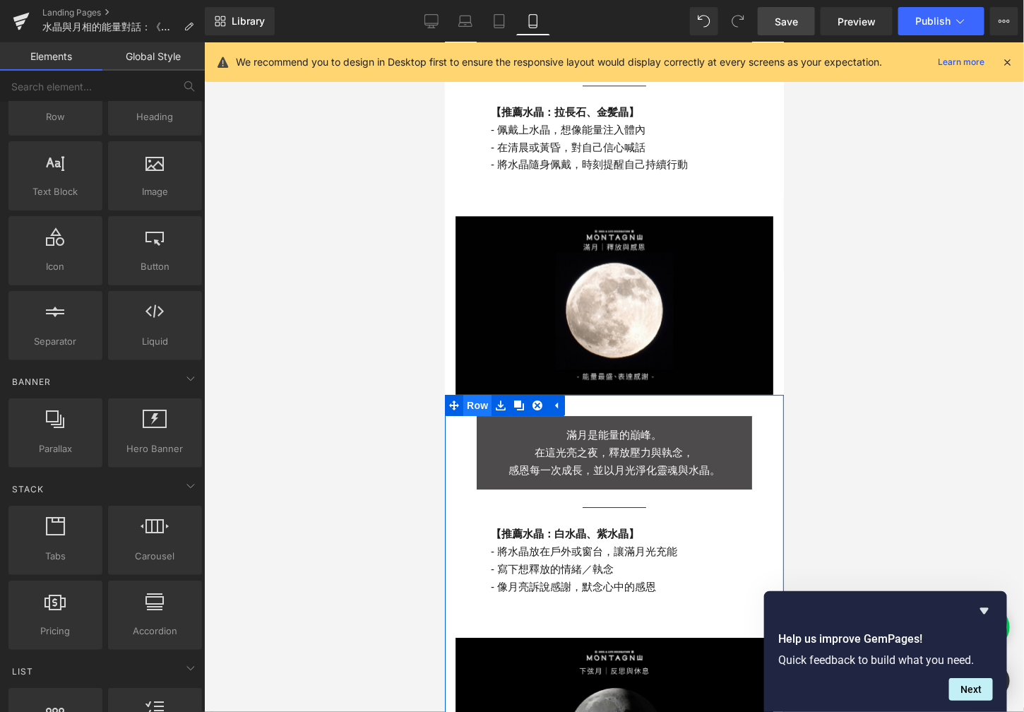
click at [467, 394] on span "Row" at bounding box center [477, 404] width 28 height 21
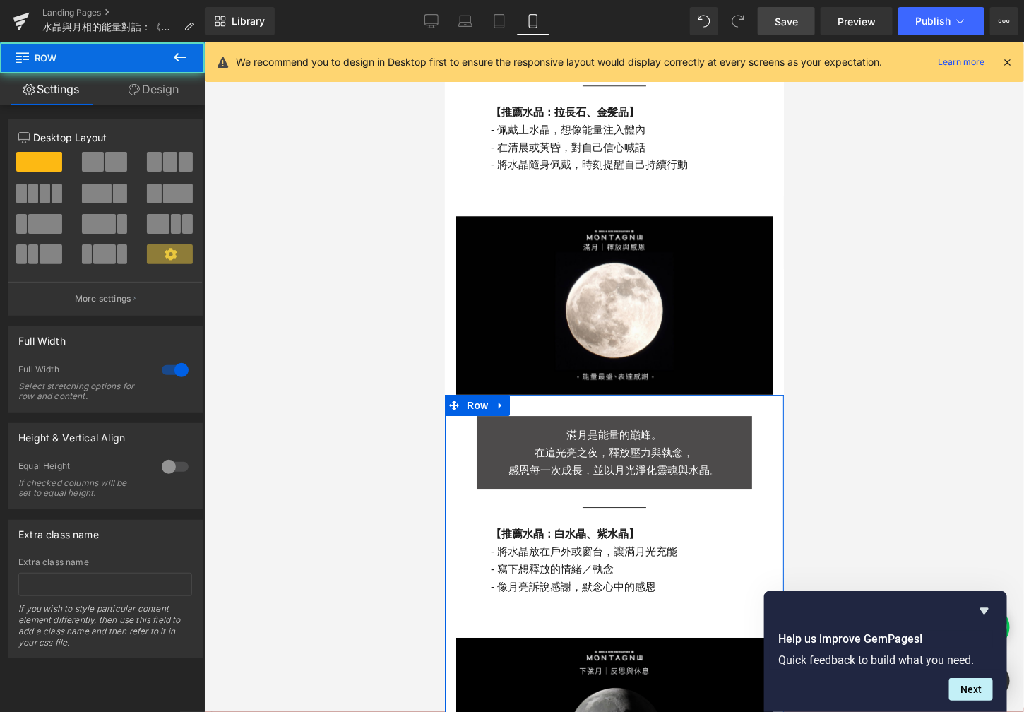
click at [159, 97] on link "Design" at bounding box center [153, 89] width 102 height 32
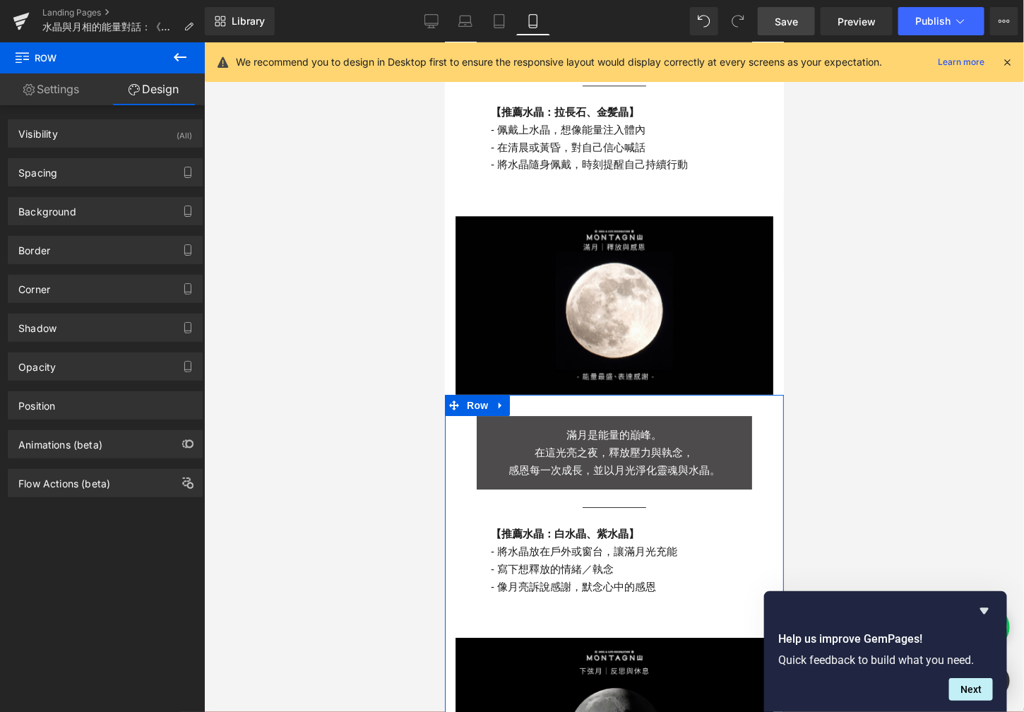
click at [177, 128] on div "(All)" at bounding box center [185, 131] width 16 height 23
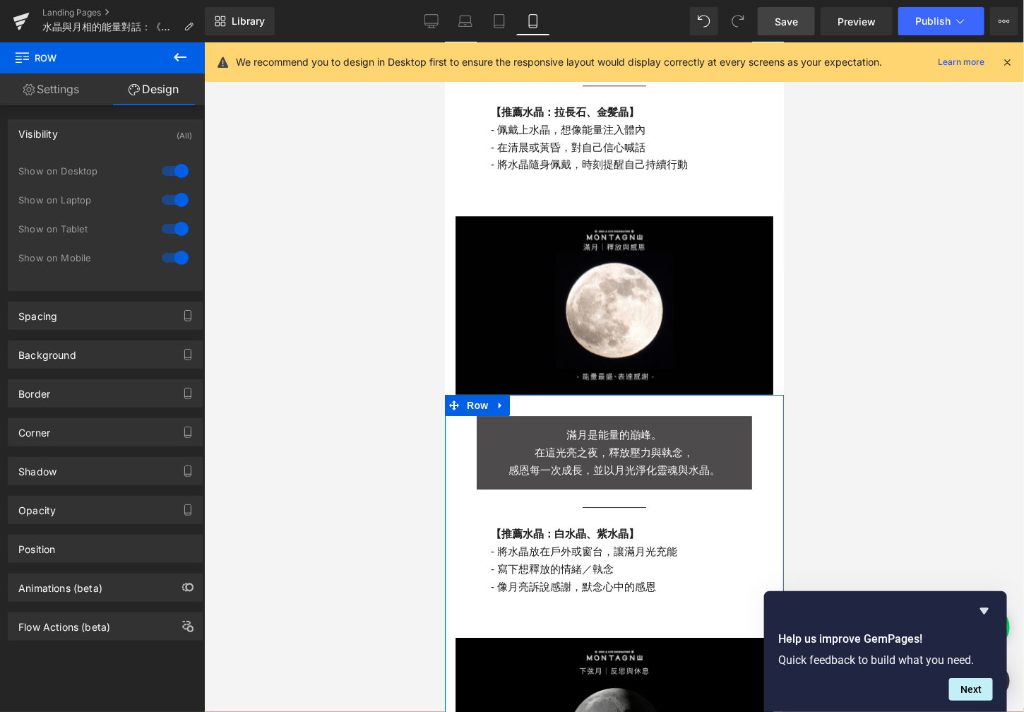
click at [178, 170] on div at bounding box center [175, 171] width 34 height 23
click at [178, 189] on div at bounding box center [175, 200] width 34 height 23
click at [178, 227] on div at bounding box center [175, 229] width 34 height 23
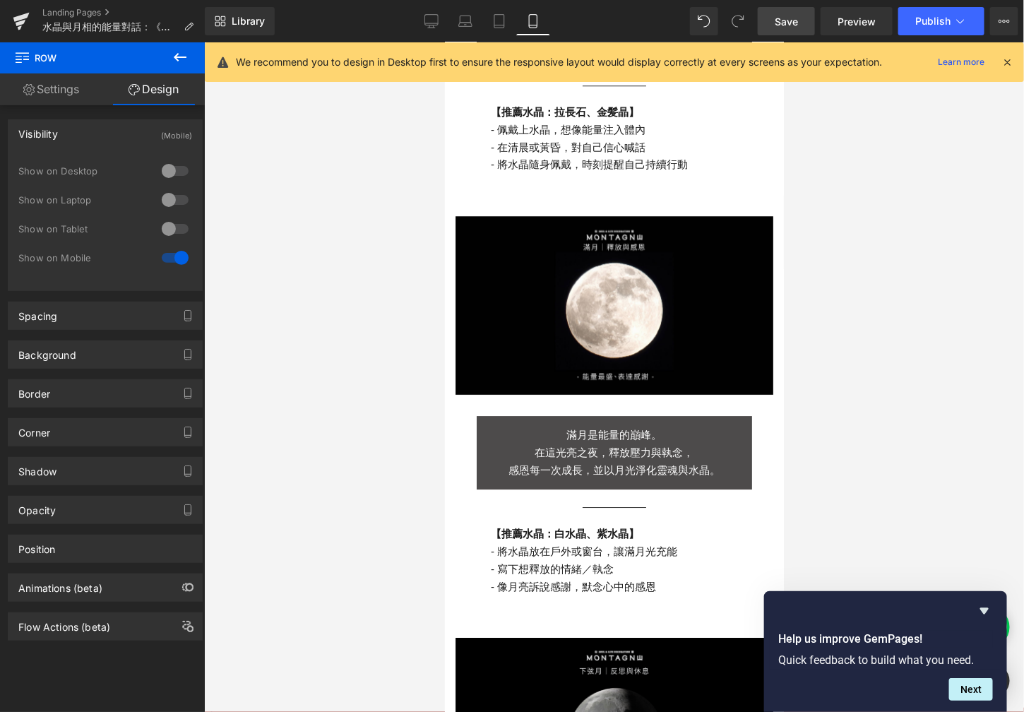
click at [335, 237] on div at bounding box center [614, 377] width 820 height 670
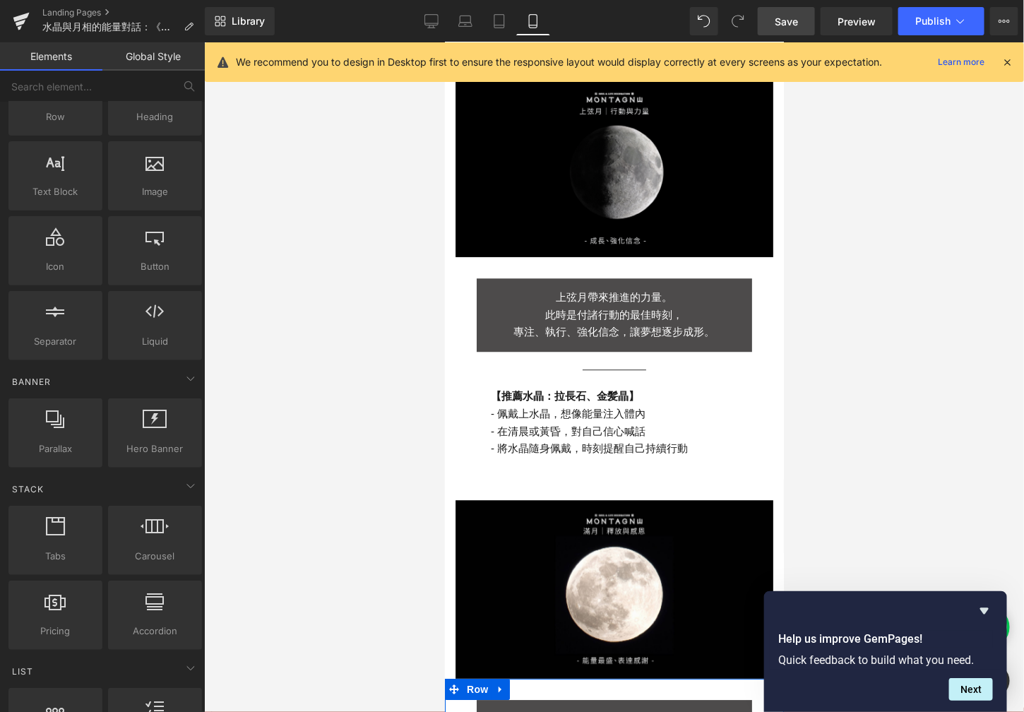
scroll to position [1140, 0]
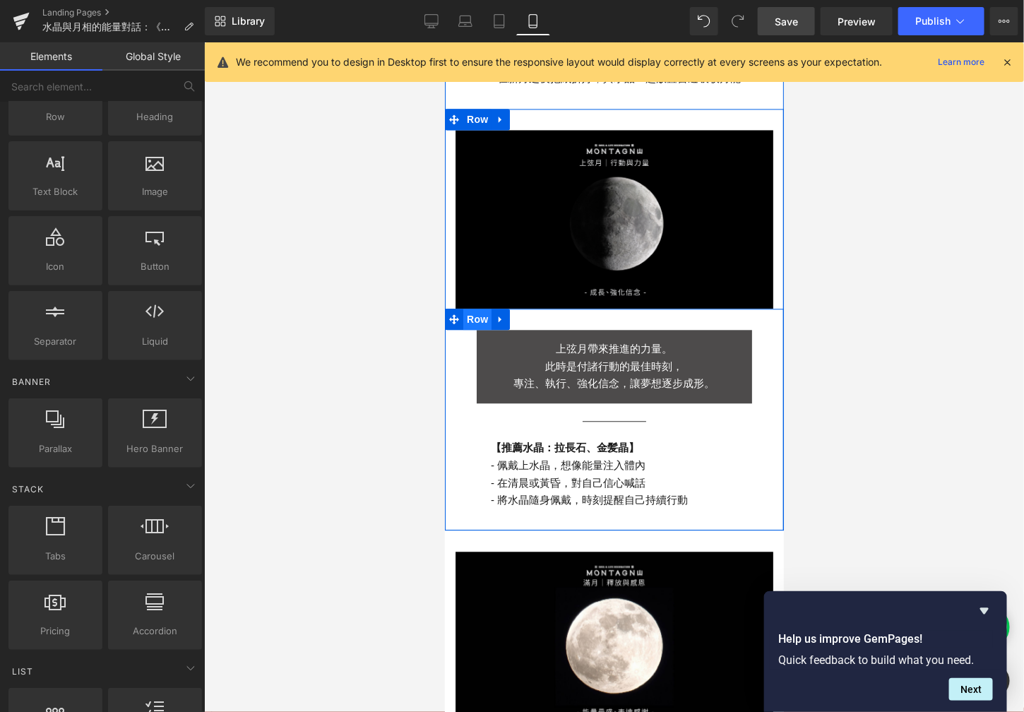
click at [463, 308] on span "Row" at bounding box center [477, 318] width 28 height 21
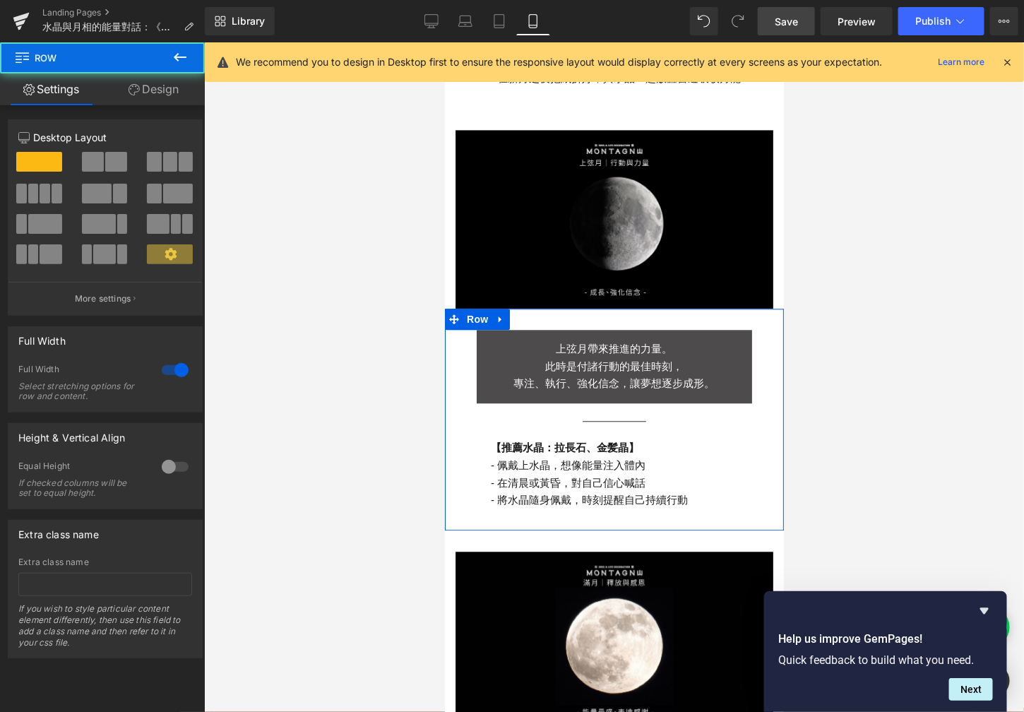
click at [147, 102] on link "Design" at bounding box center [153, 89] width 102 height 32
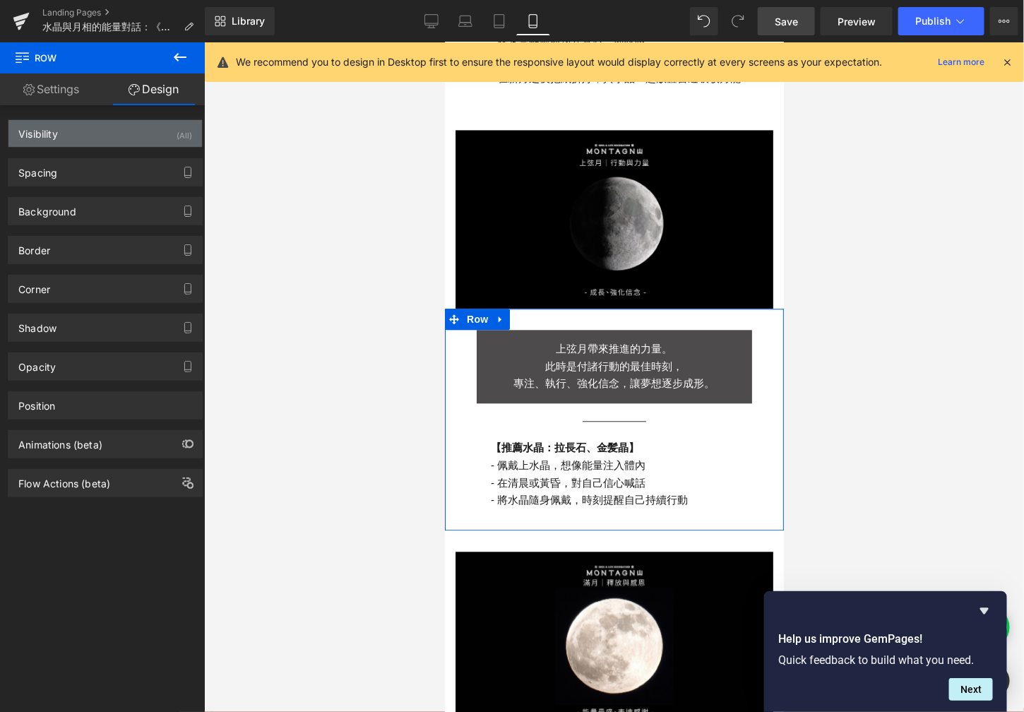
click at [148, 140] on div "Visibility (All)" at bounding box center [105, 133] width 194 height 27
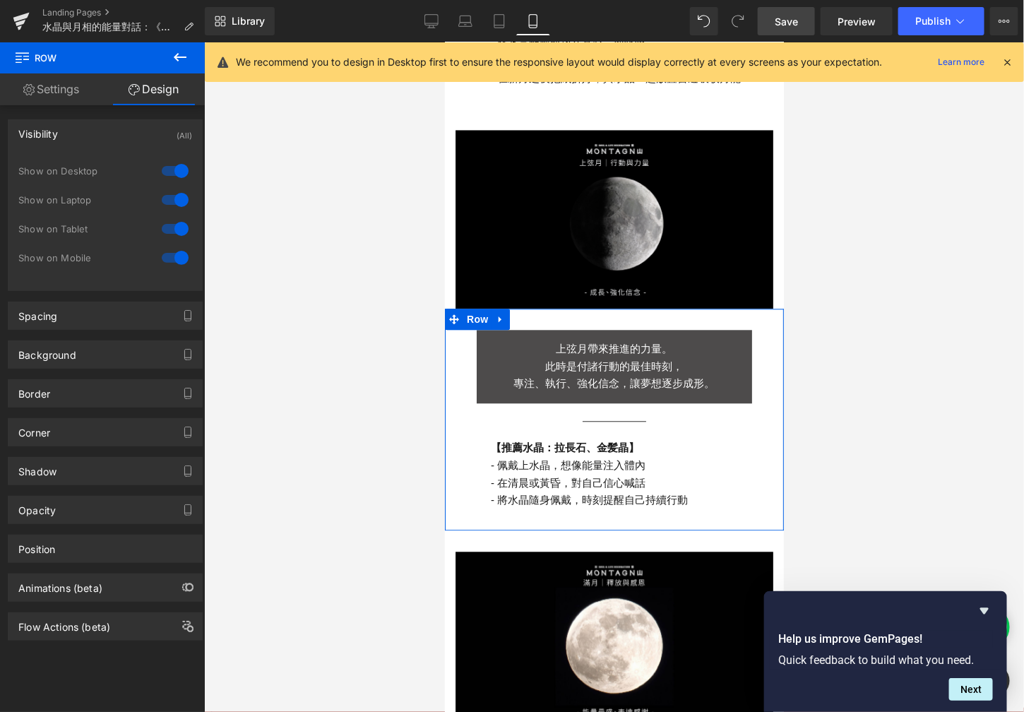
click at [176, 162] on div at bounding box center [175, 171] width 34 height 23
click at [176, 196] on div at bounding box center [175, 200] width 34 height 23
click at [176, 219] on div at bounding box center [175, 229] width 34 height 23
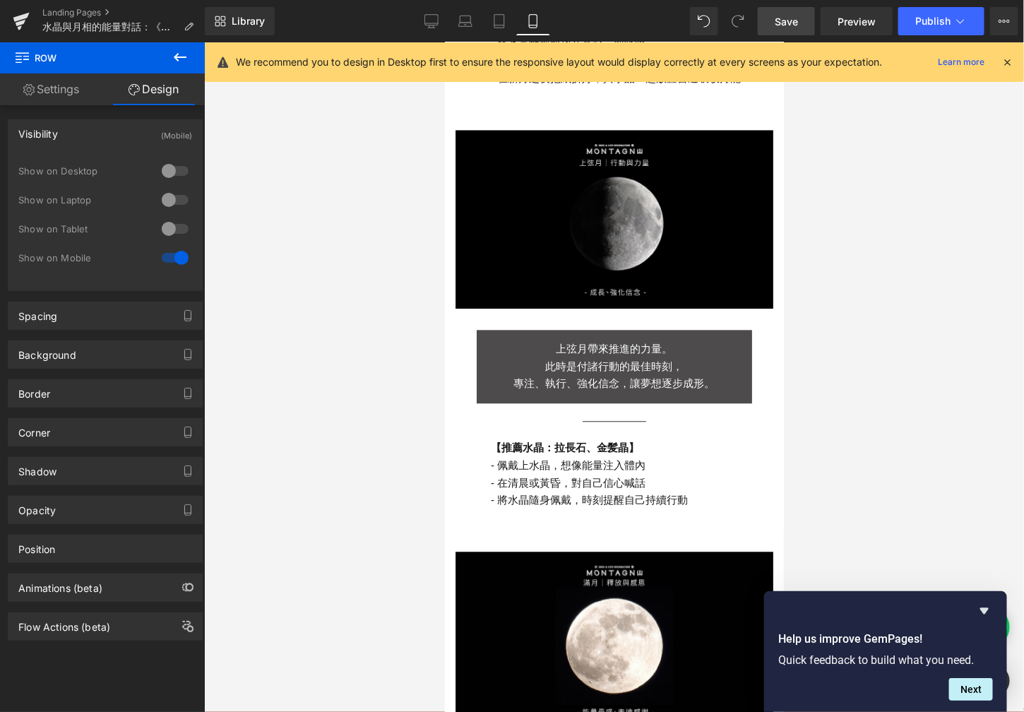
click at [316, 244] on div at bounding box center [614, 377] width 820 height 670
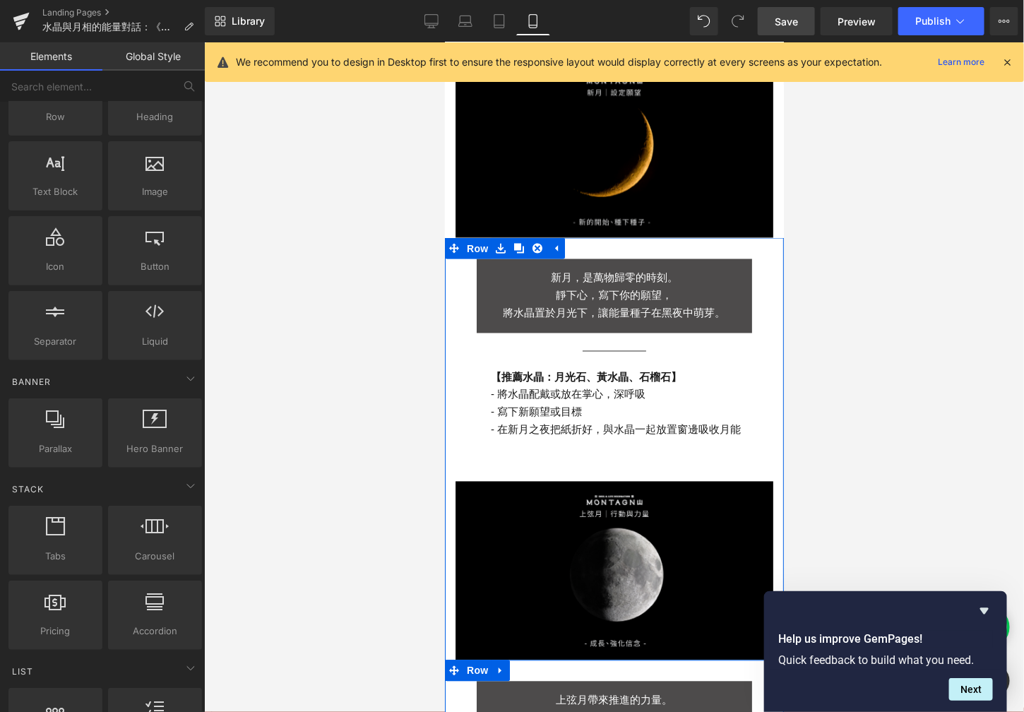
scroll to position [778, 0]
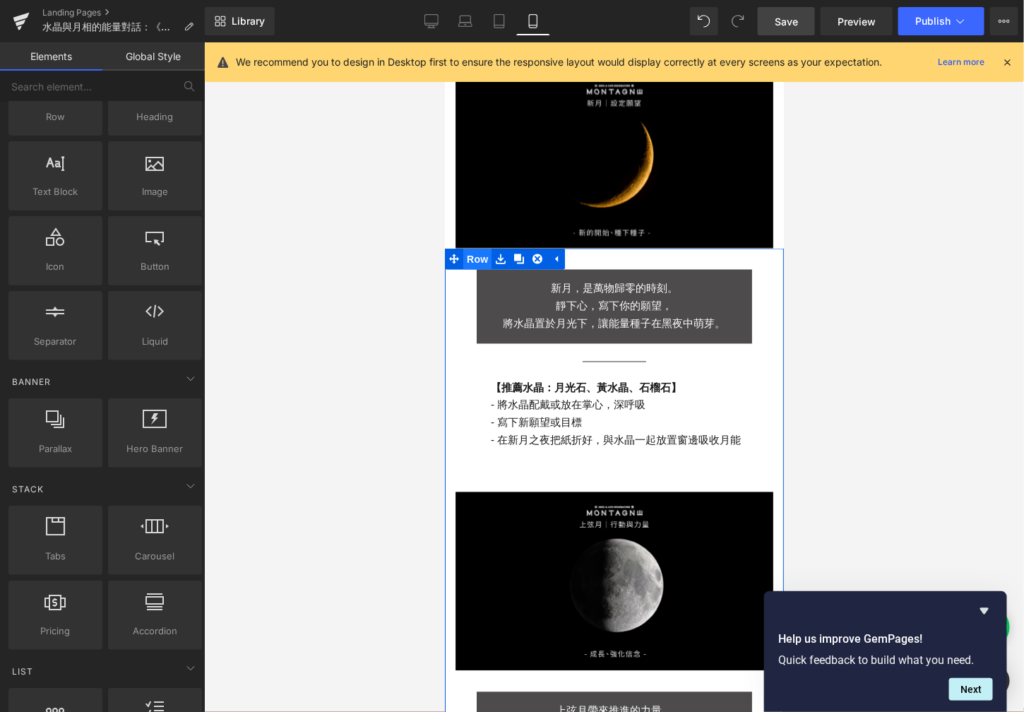
click at [473, 249] on span "Row" at bounding box center [477, 258] width 28 height 21
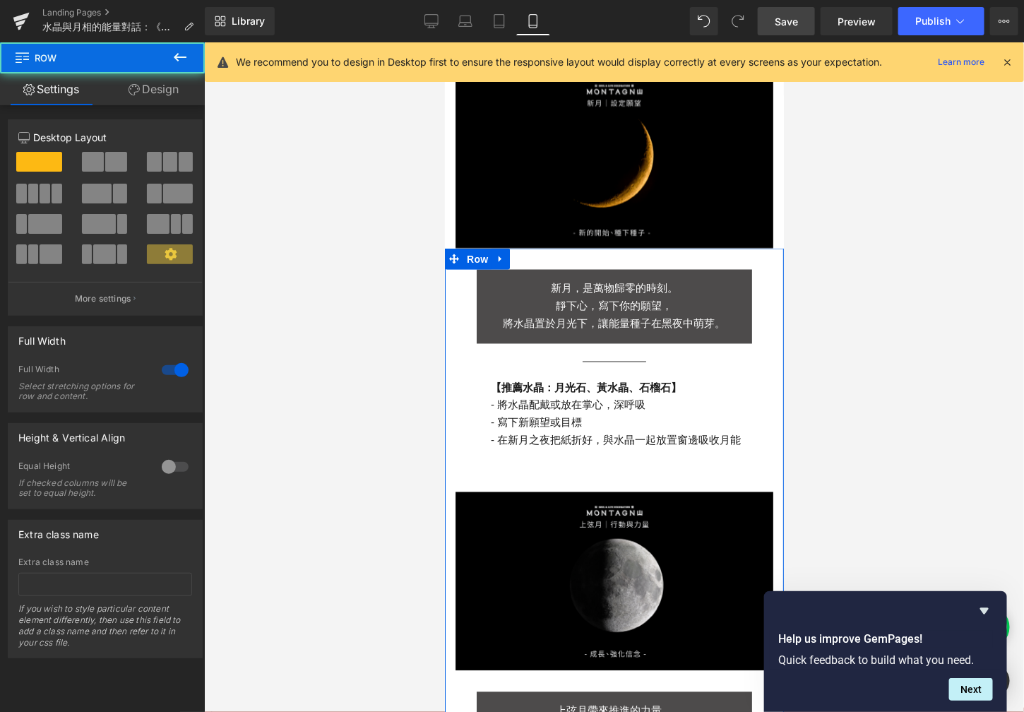
click at [182, 93] on link "Design" at bounding box center [153, 89] width 102 height 32
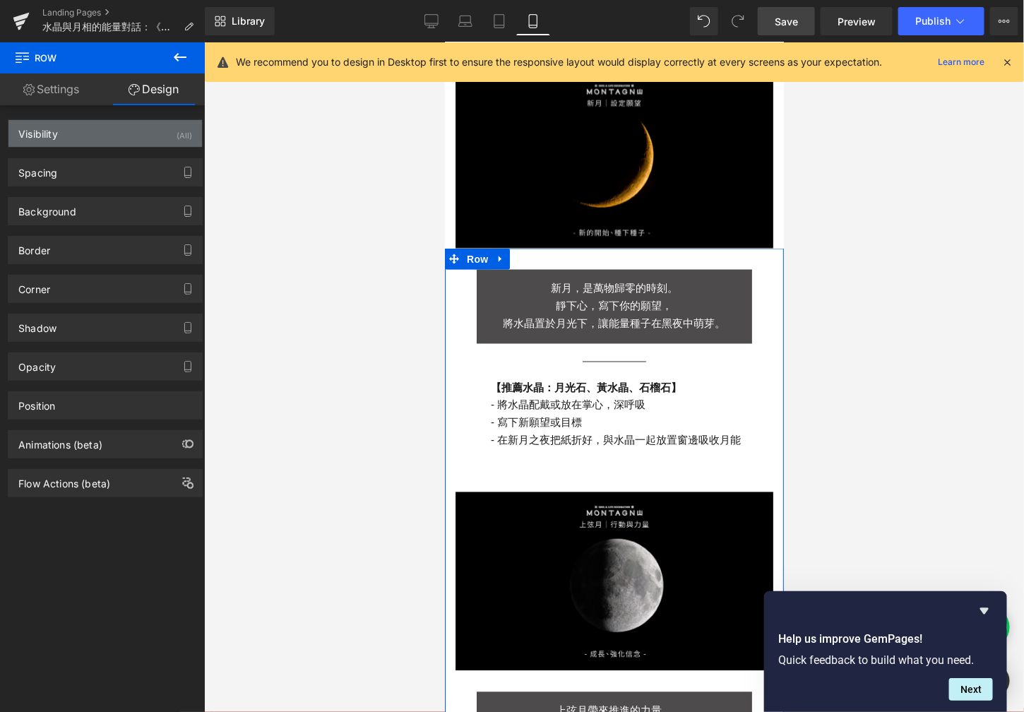
click at [177, 138] on div "(All)" at bounding box center [185, 131] width 16 height 23
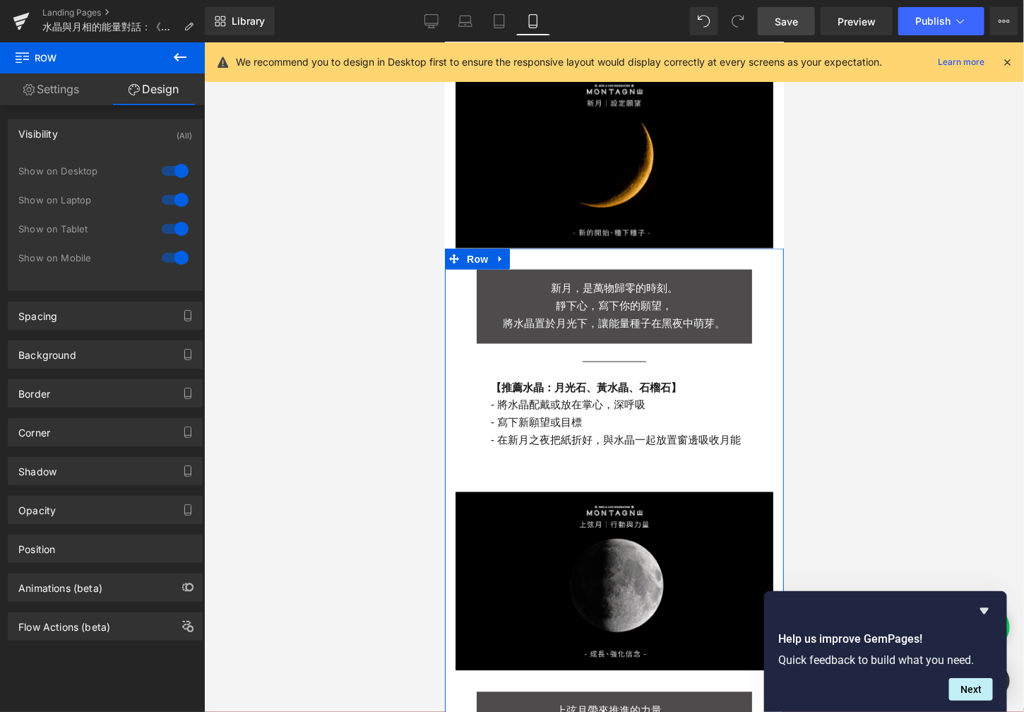
click at [178, 166] on div at bounding box center [175, 171] width 34 height 23
click at [178, 202] on div at bounding box center [175, 200] width 34 height 23
click at [178, 232] on div at bounding box center [175, 229] width 34 height 23
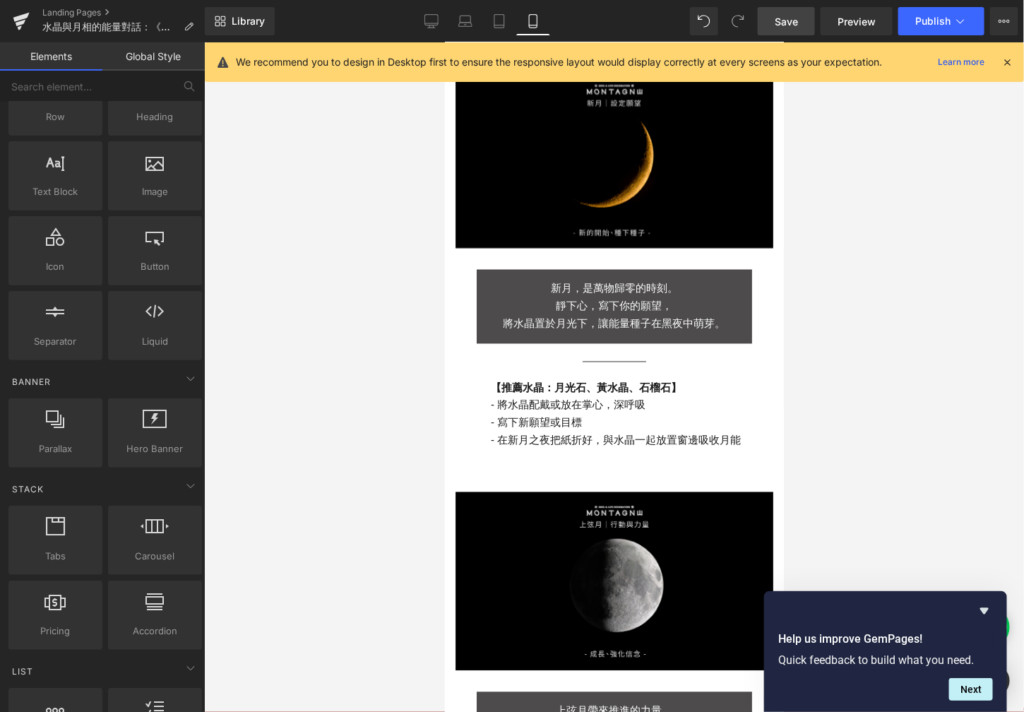
click at [376, 222] on div at bounding box center [614, 377] width 820 height 670
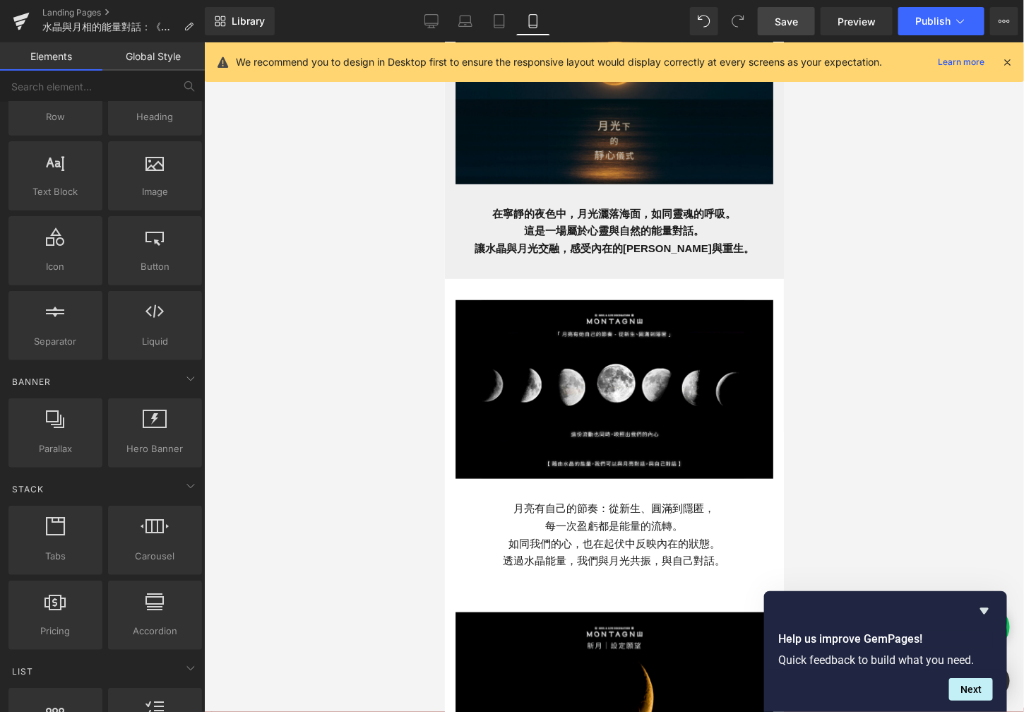
scroll to position [200, 0]
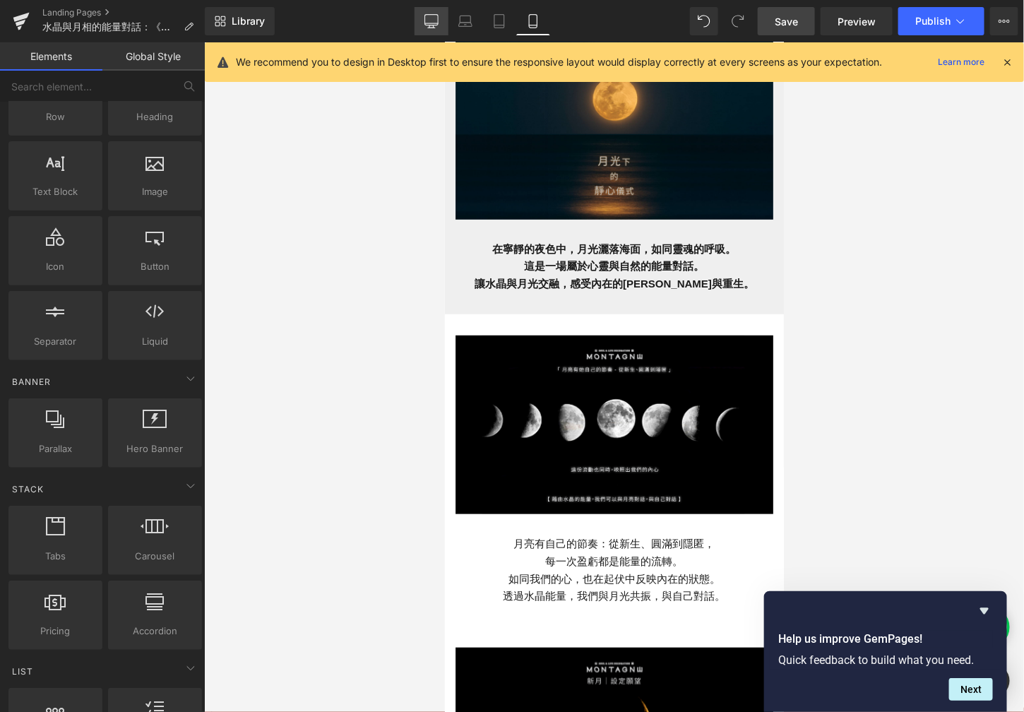
click at [449, 20] on div "Desktop Laptop Tablet Mobile" at bounding box center [483, 21] width 136 height 28
click at [439, 25] on icon at bounding box center [431, 20] width 13 height 11
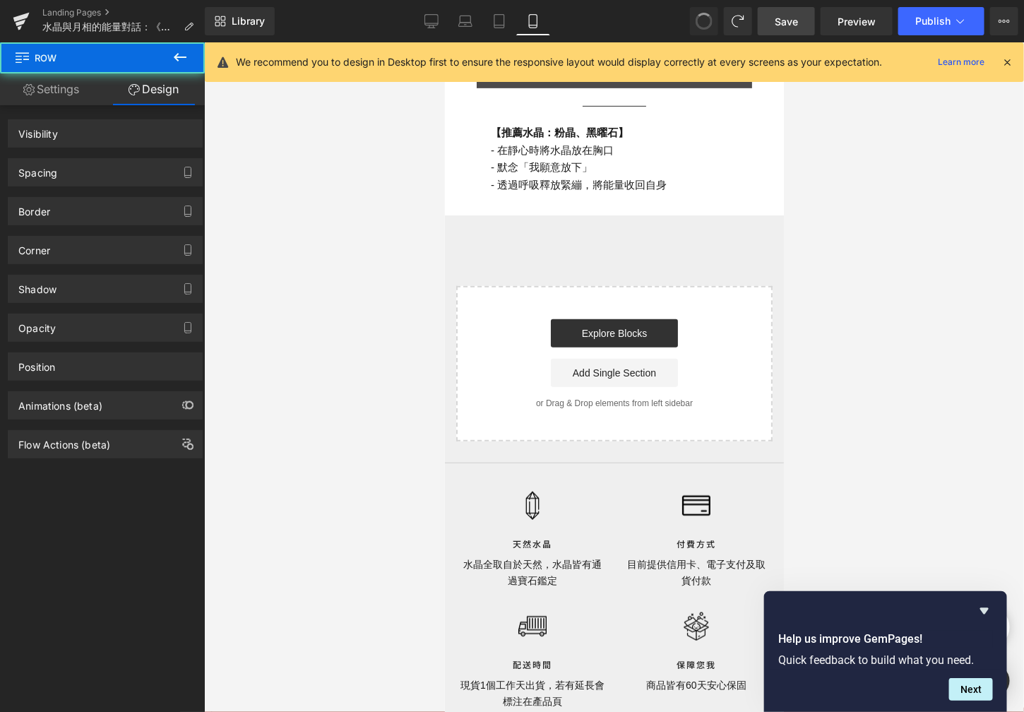
scroll to position [742, 0]
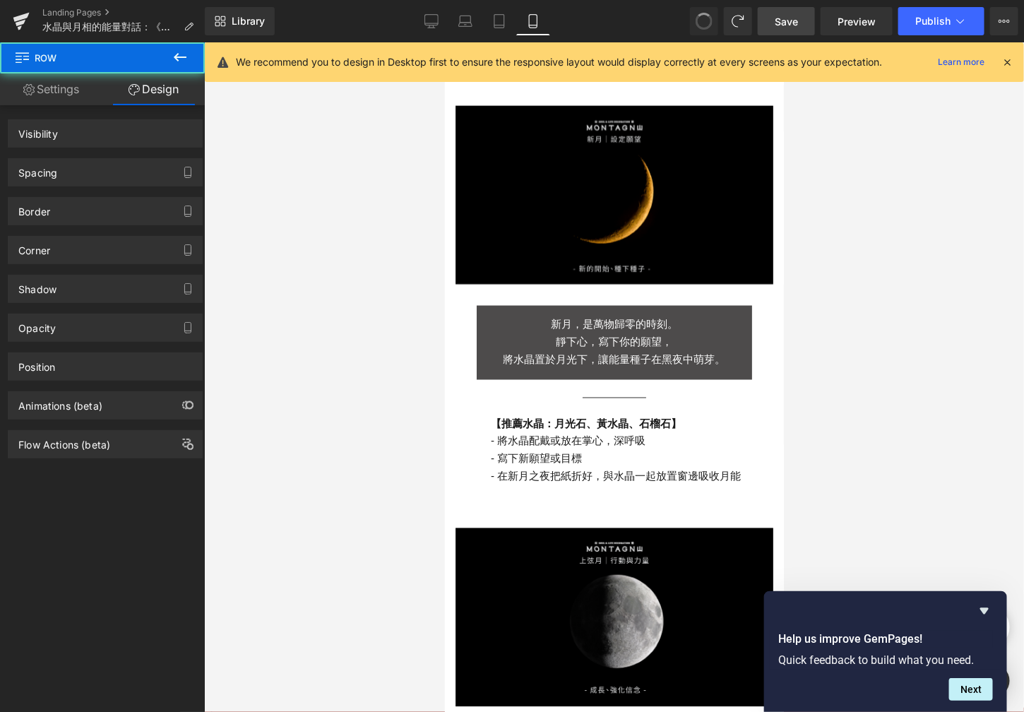
click at [706, 20] on span at bounding box center [704, 21] width 21 height 21
click at [706, 20] on span at bounding box center [704, 21] width 18 height 18
click at [706, 20] on span at bounding box center [704, 21] width 24 height 24
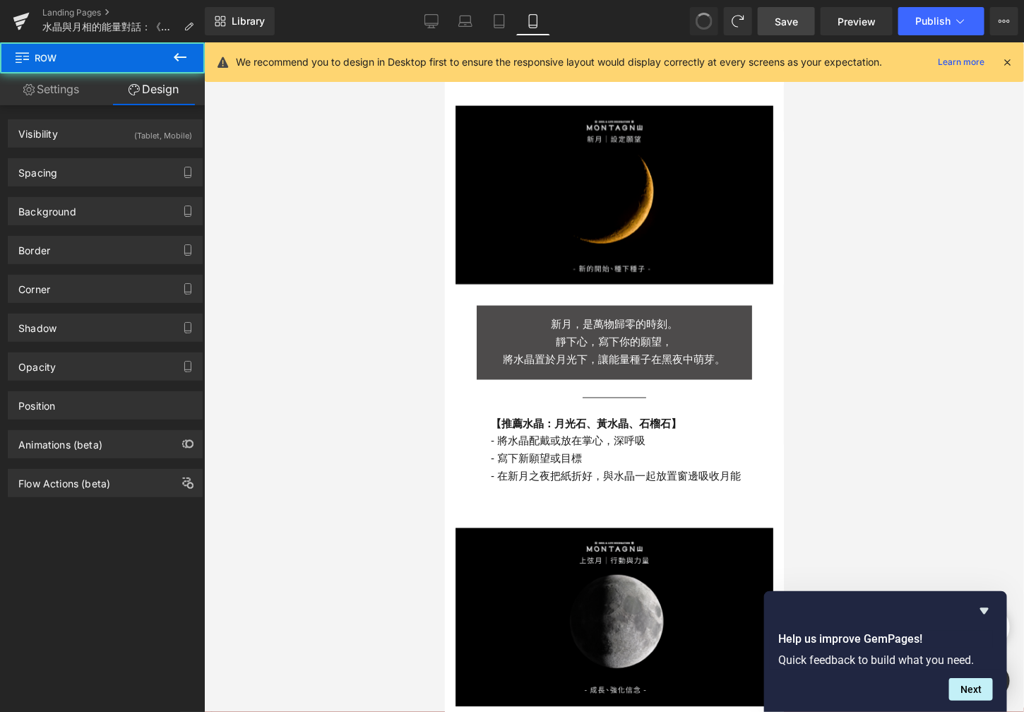
click at [706, 20] on span at bounding box center [704, 21] width 24 height 24
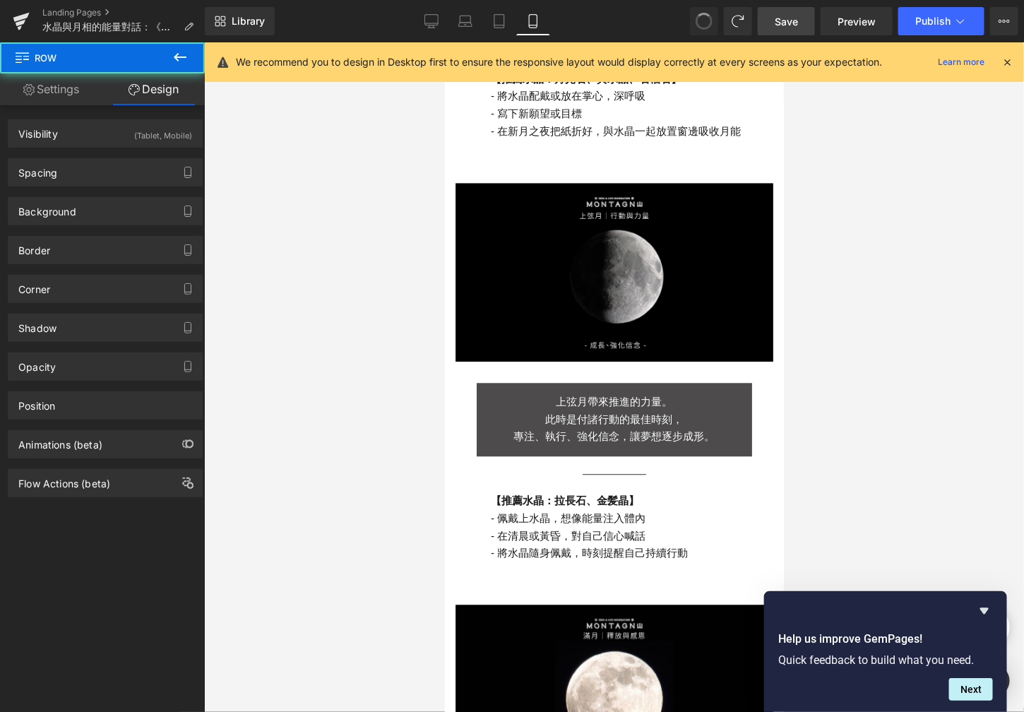
click at [706, 20] on span at bounding box center [704, 21] width 24 height 24
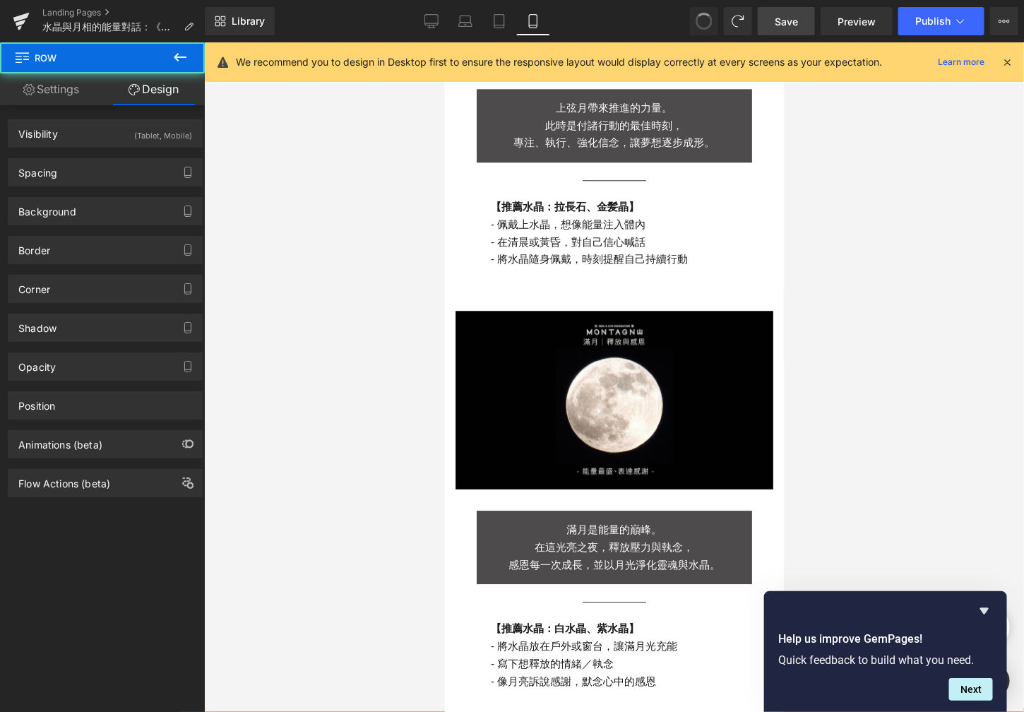
scroll to position [1585, 0]
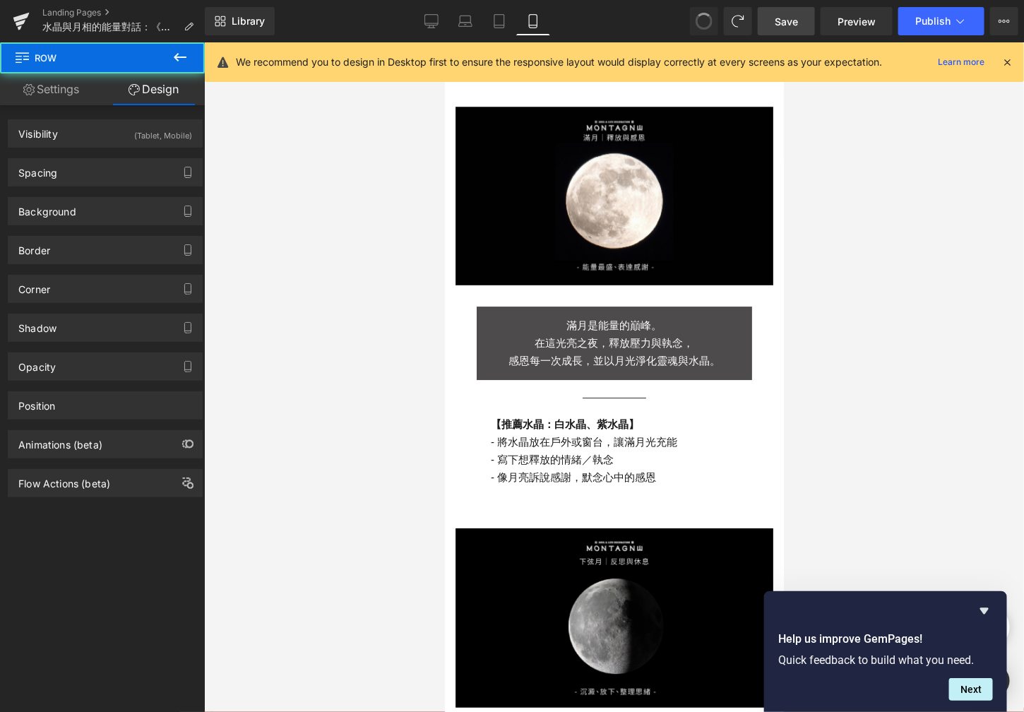
click at [706, 20] on span at bounding box center [704, 21] width 21 height 21
click at [706, 20] on span at bounding box center [704, 21] width 23 height 23
click at [706, 20] on span at bounding box center [704, 21] width 24 height 24
click at [706, 20] on span at bounding box center [704, 21] width 23 height 23
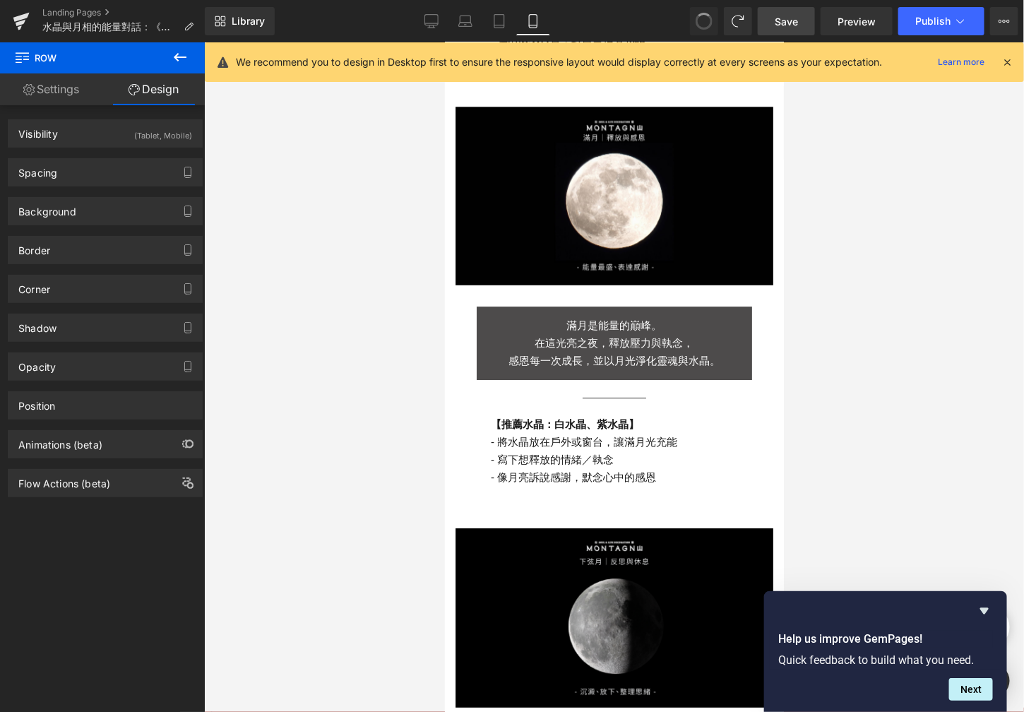
click at [706, 20] on span at bounding box center [704, 21] width 23 height 23
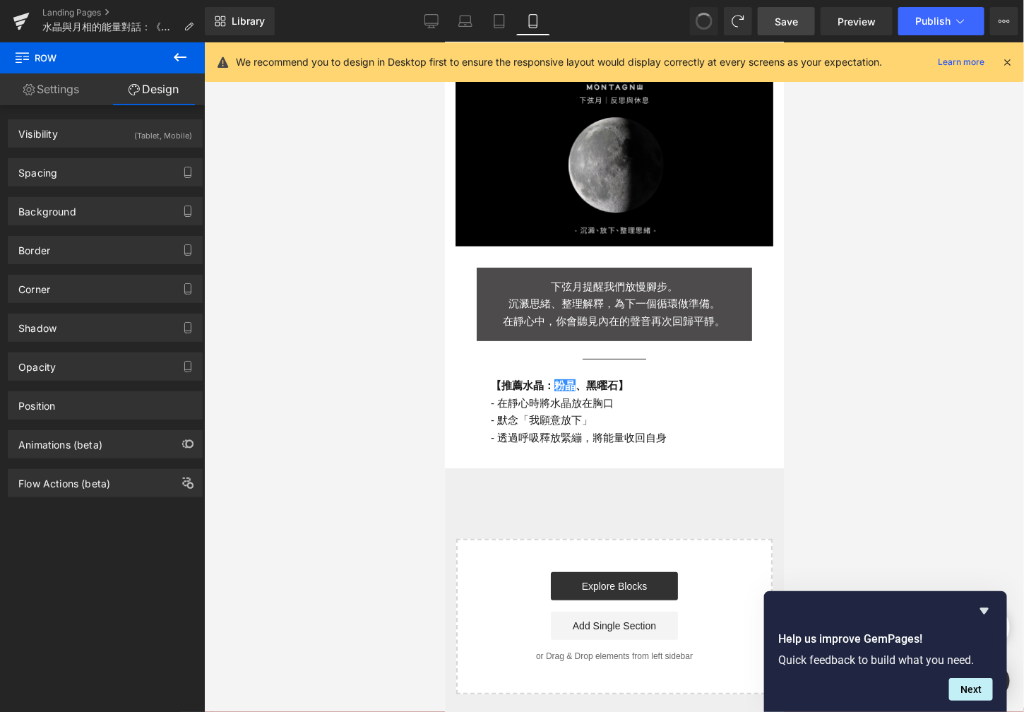
click at [706, 20] on span at bounding box center [704, 21] width 23 height 23
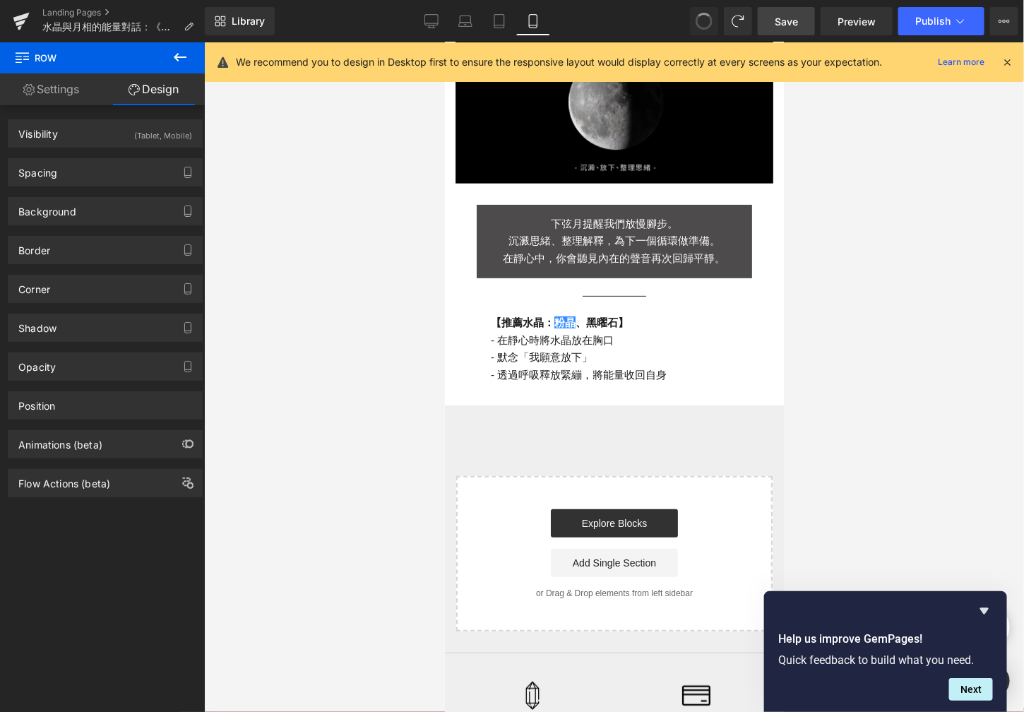
scroll to position [2137, 0]
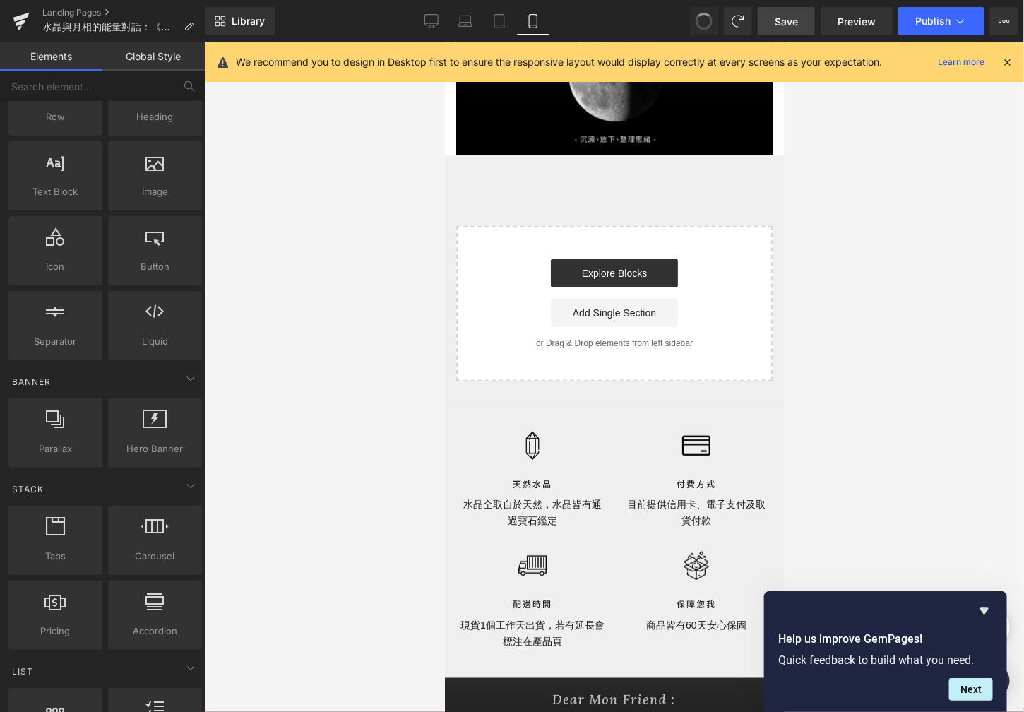
click at [708, 17] on span at bounding box center [704, 21] width 21 height 21
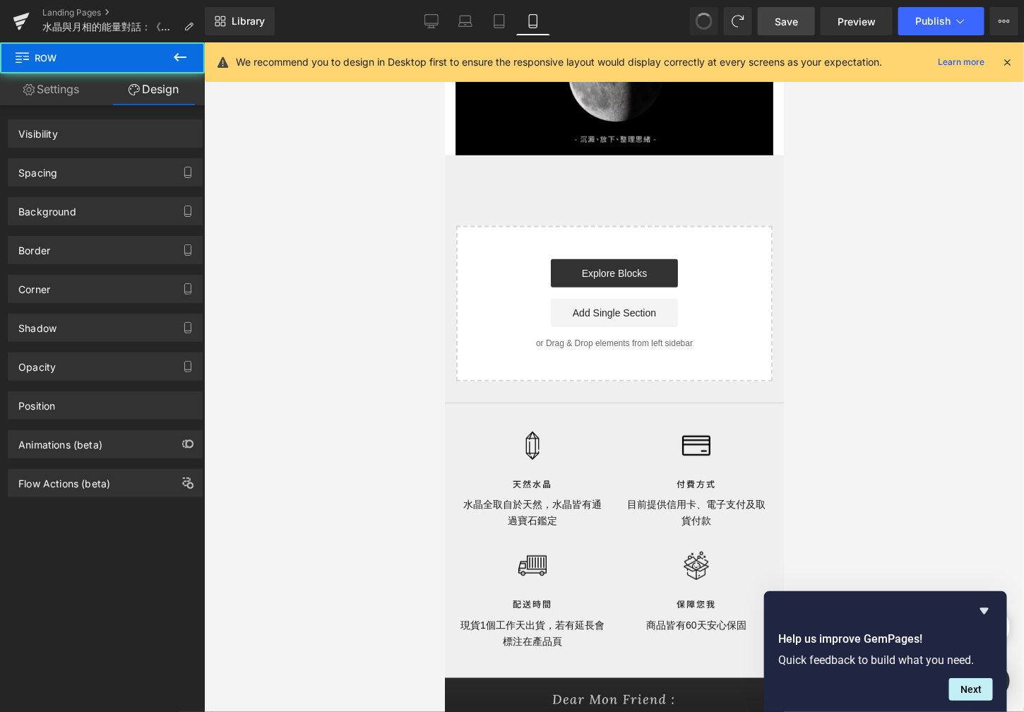
click at [708, 17] on span at bounding box center [704, 21] width 23 height 23
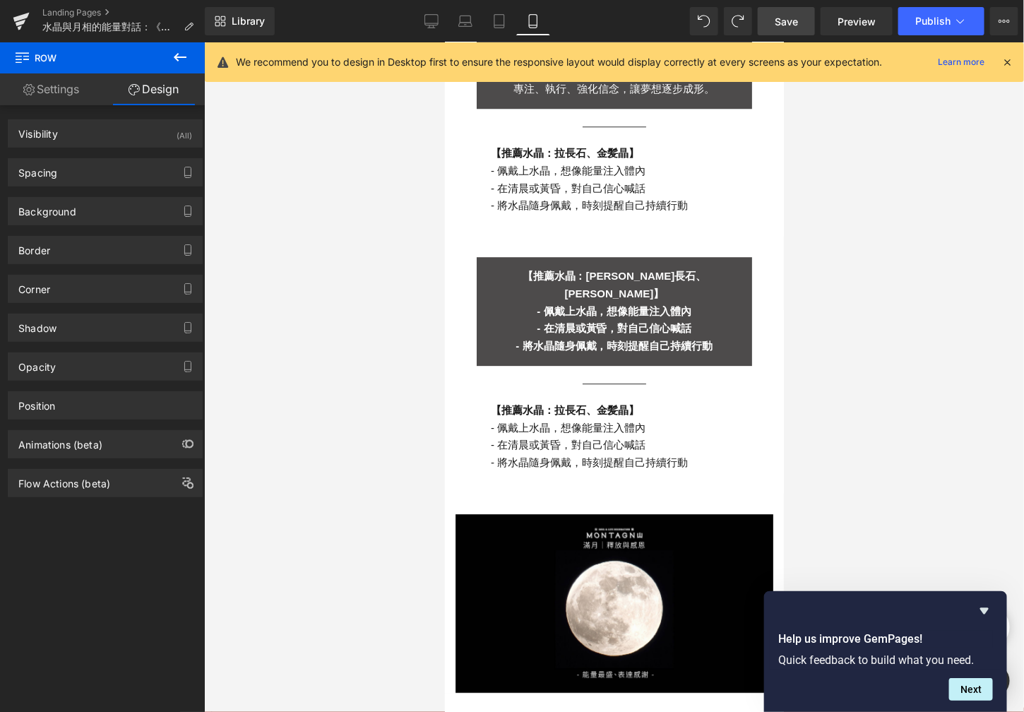
scroll to position [1385, 0]
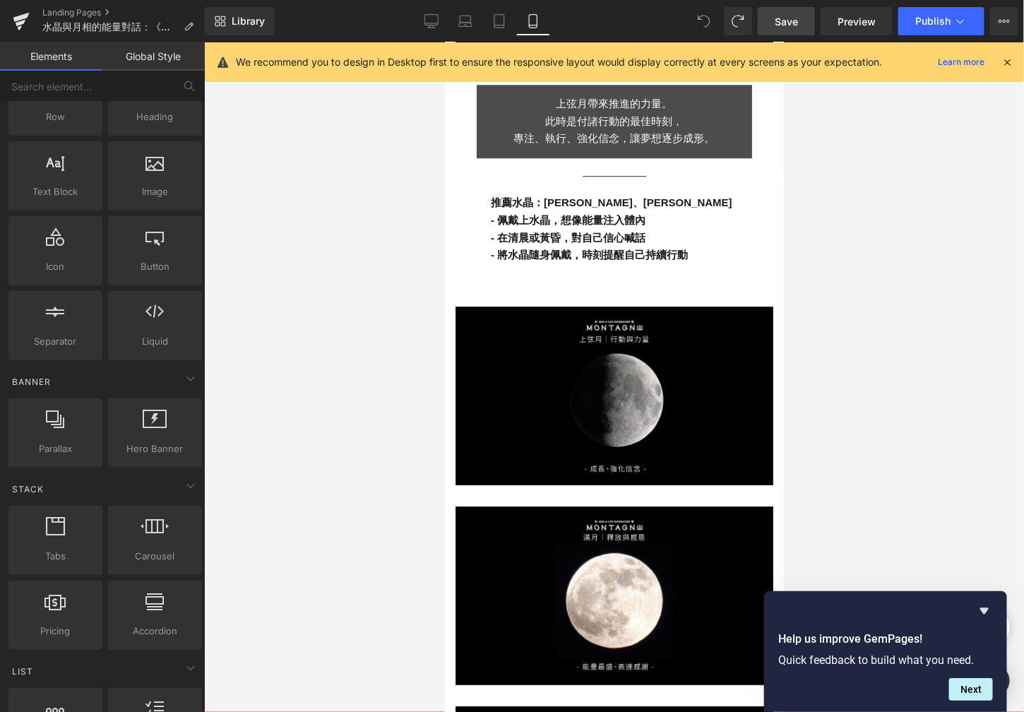
click at [710, 25] on icon at bounding box center [704, 21] width 13 height 13
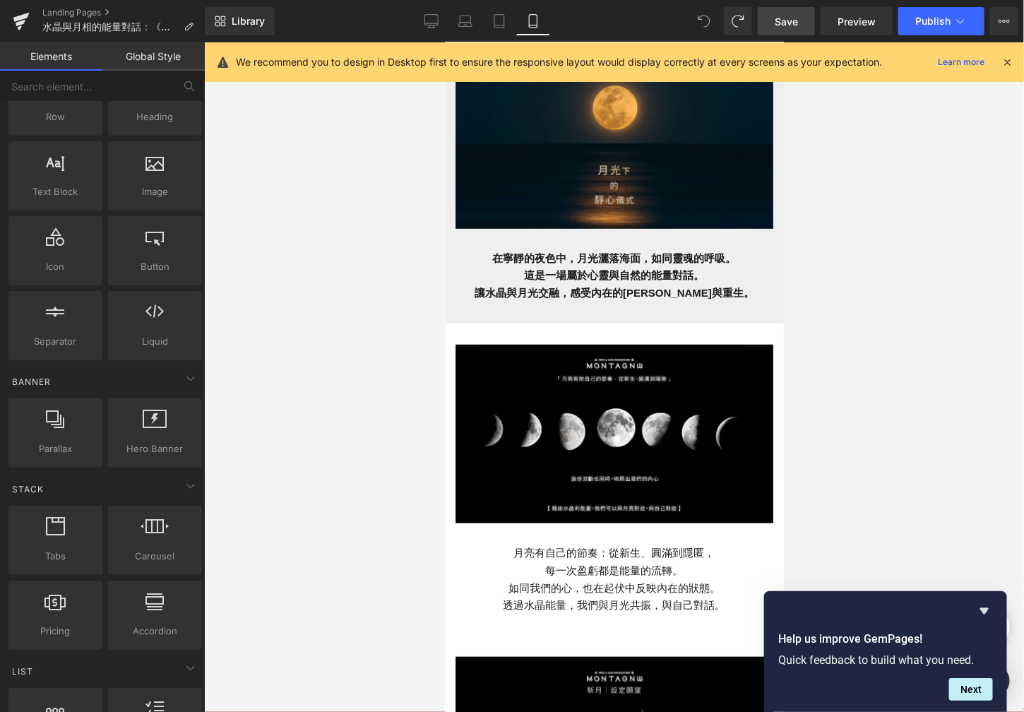
scroll to position [129, 0]
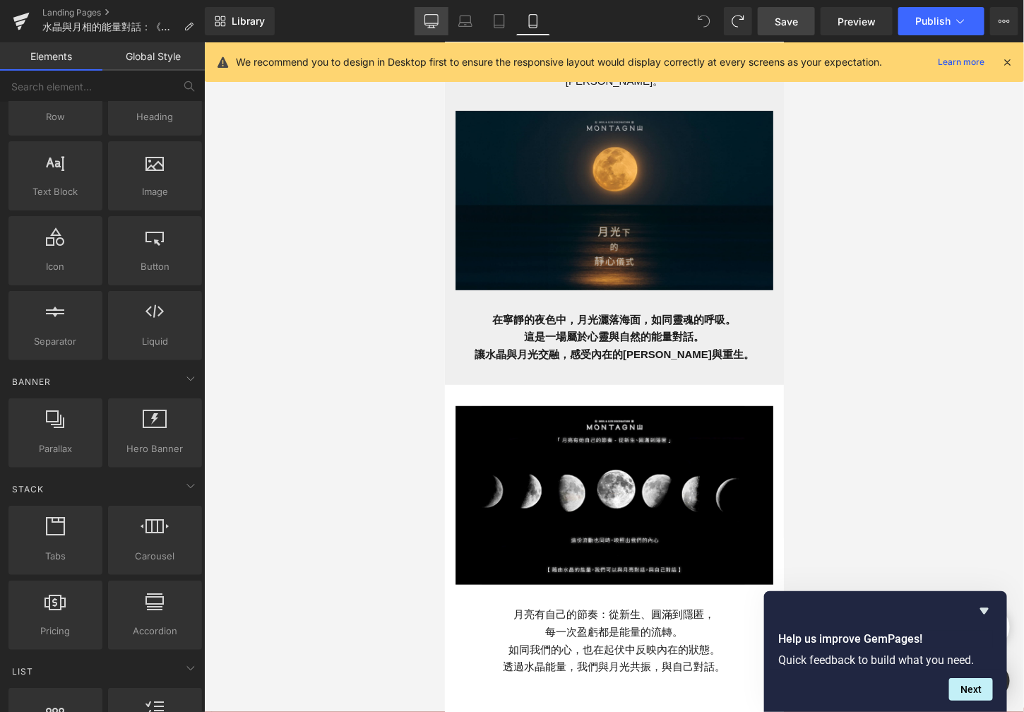
click at [437, 23] on icon at bounding box center [431, 23] width 13 height 0
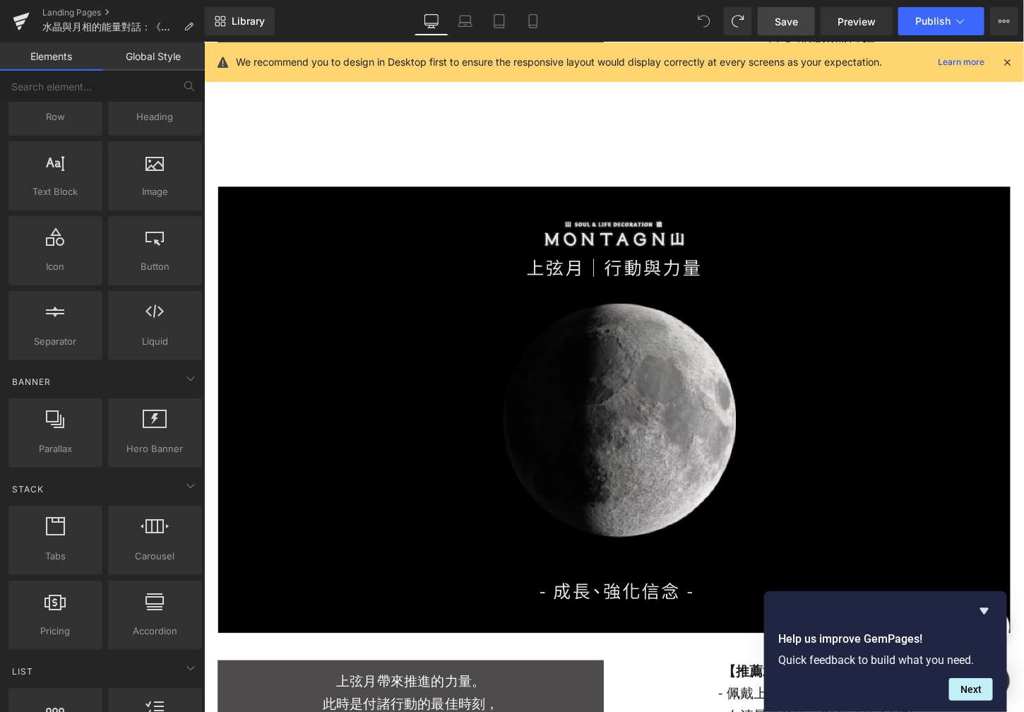
scroll to position [2139, 0]
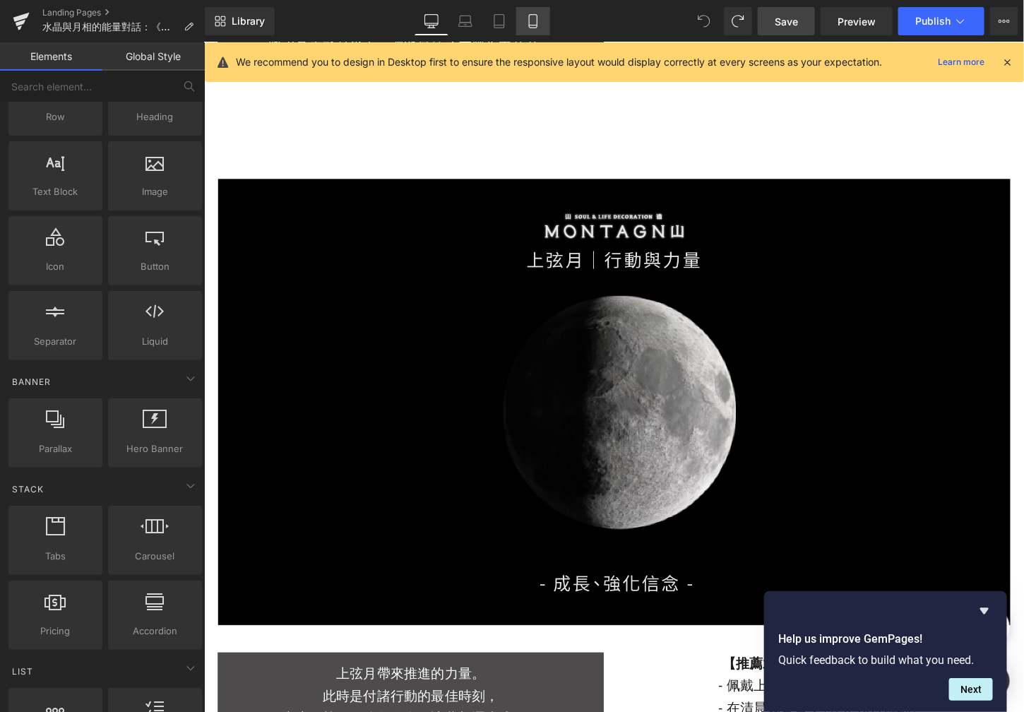
click at [529, 25] on icon at bounding box center [533, 21] width 8 height 13
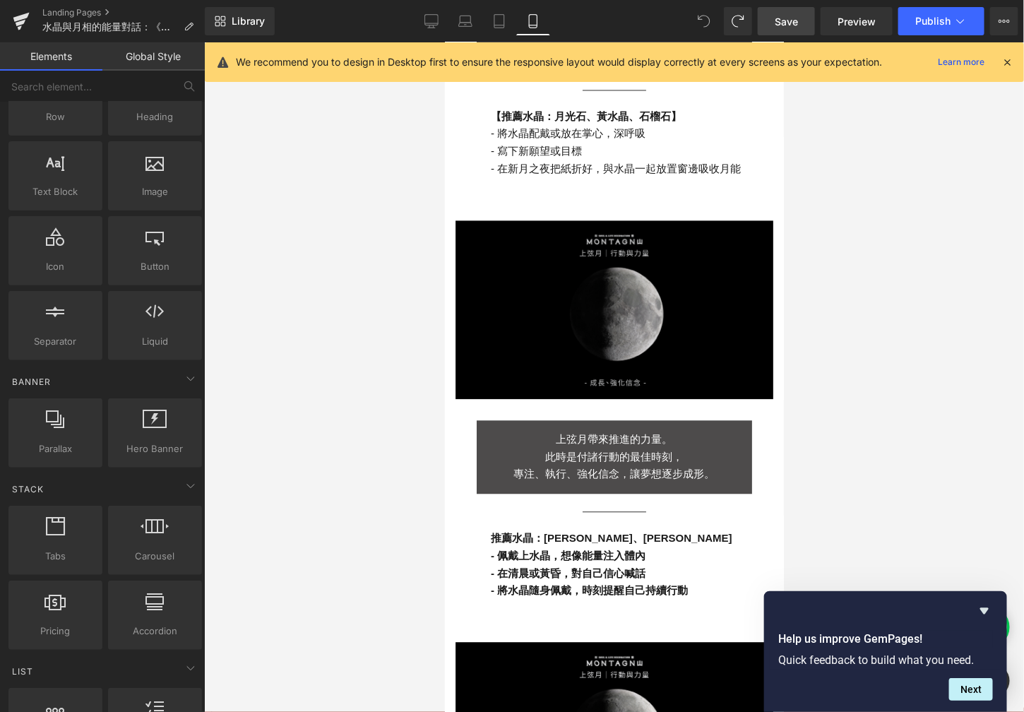
scroll to position [1033, 0]
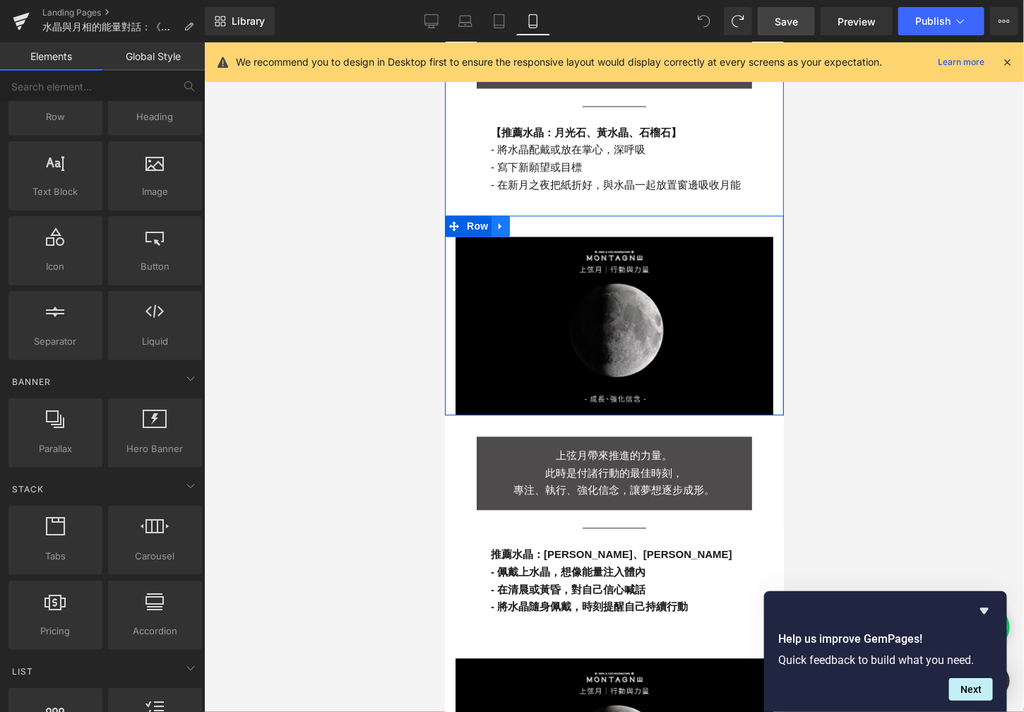
click at [498, 222] on icon at bounding box center [499, 225] width 3 height 6
click at [528, 215] on link at bounding box center [537, 225] width 18 height 21
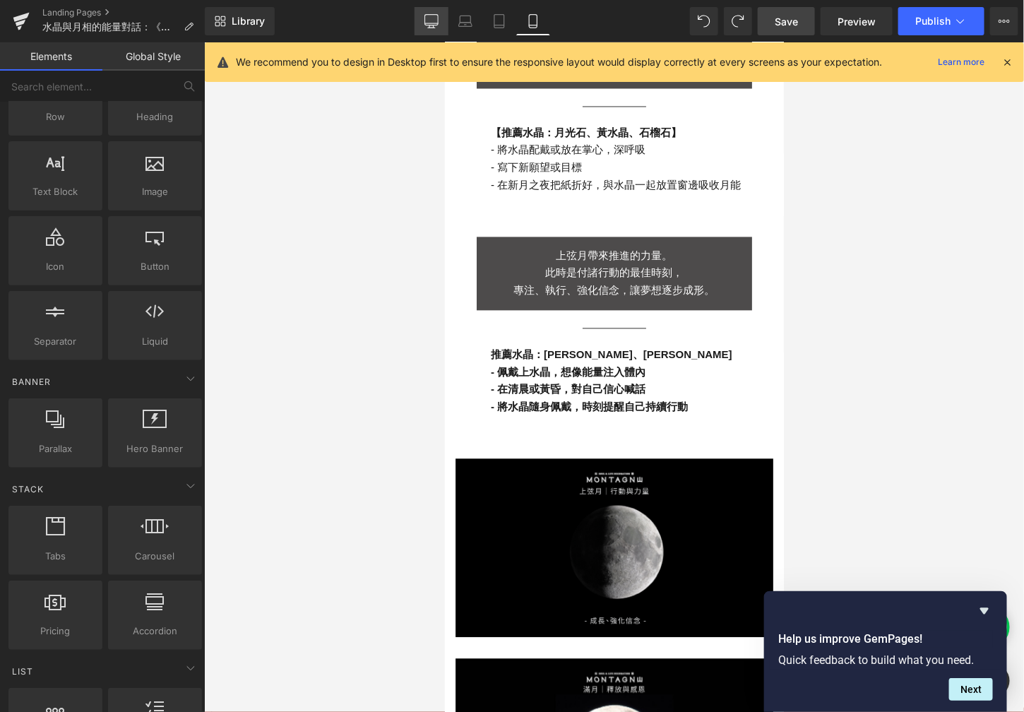
click at [442, 18] on link "Desktop" at bounding box center [432, 21] width 34 height 28
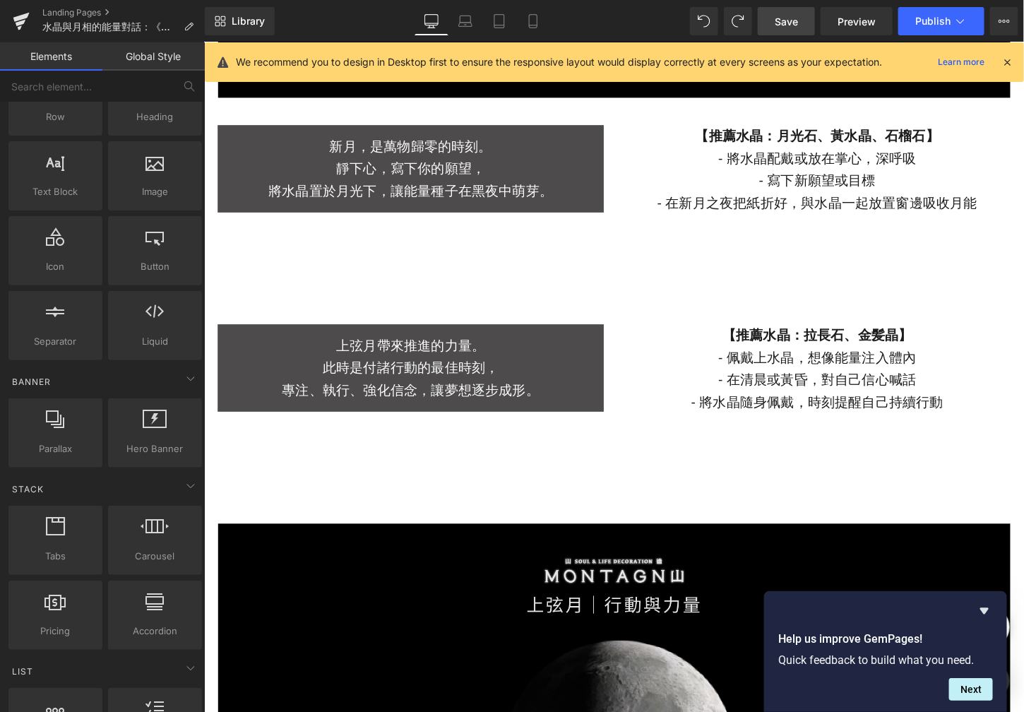
scroll to position [1992, 0]
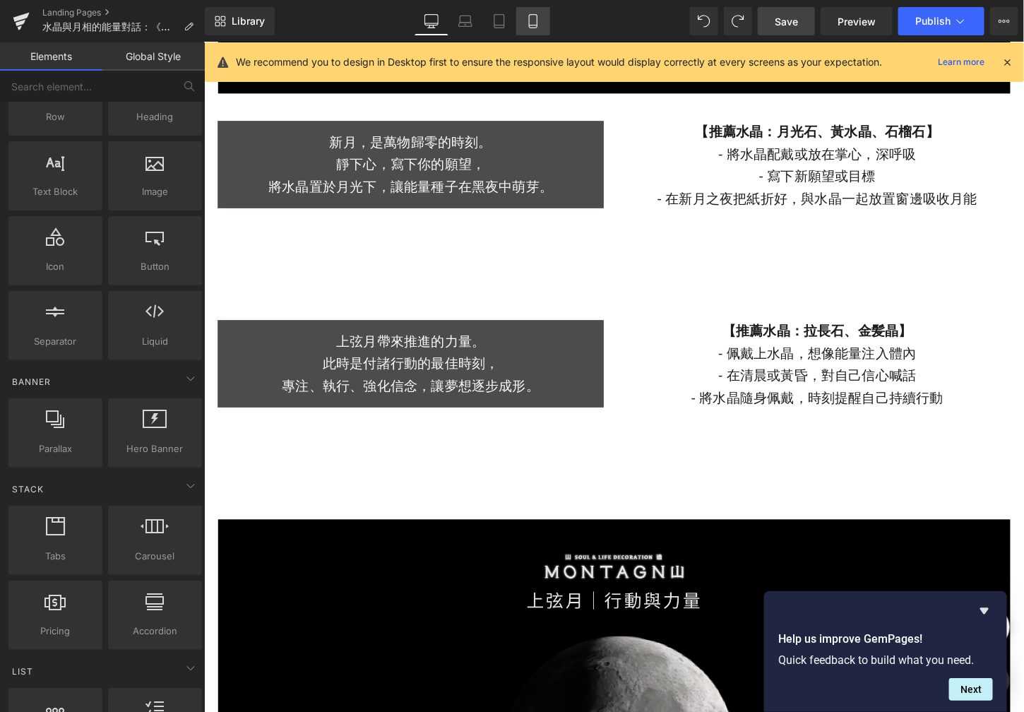
click at [525, 27] on link "Mobile" at bounding box center [533, 21] width 34 height 28
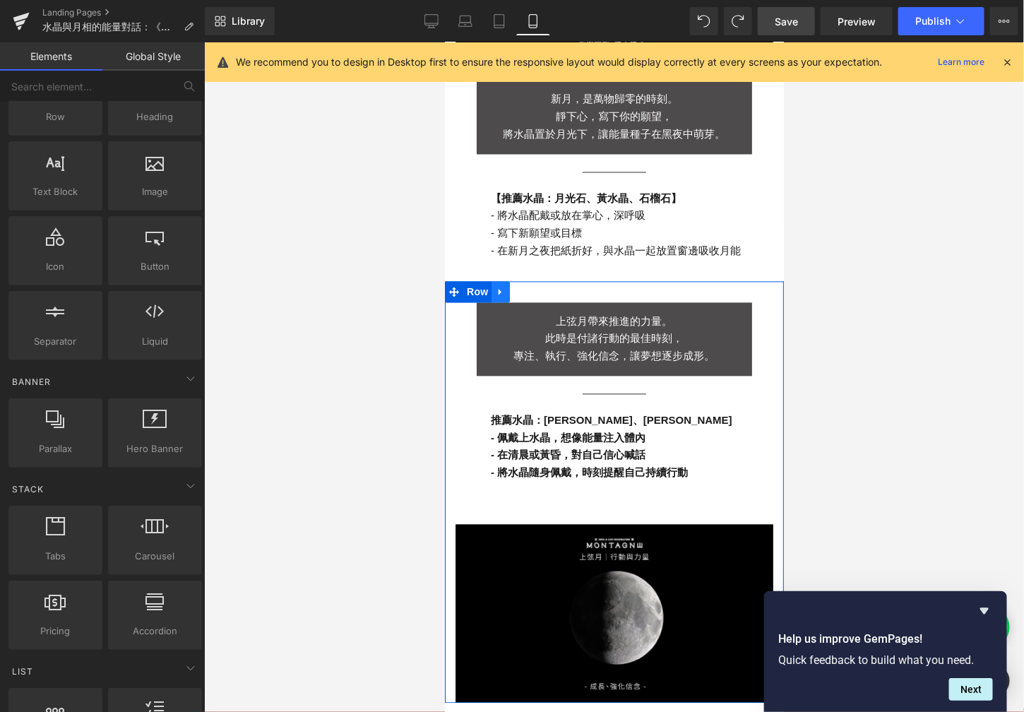
click at [495, 286] on icon at bounding box center [500, 291] width 10 height 11
click at [513, 287] on icon at bounding box center [518, 292] width 10 height 10
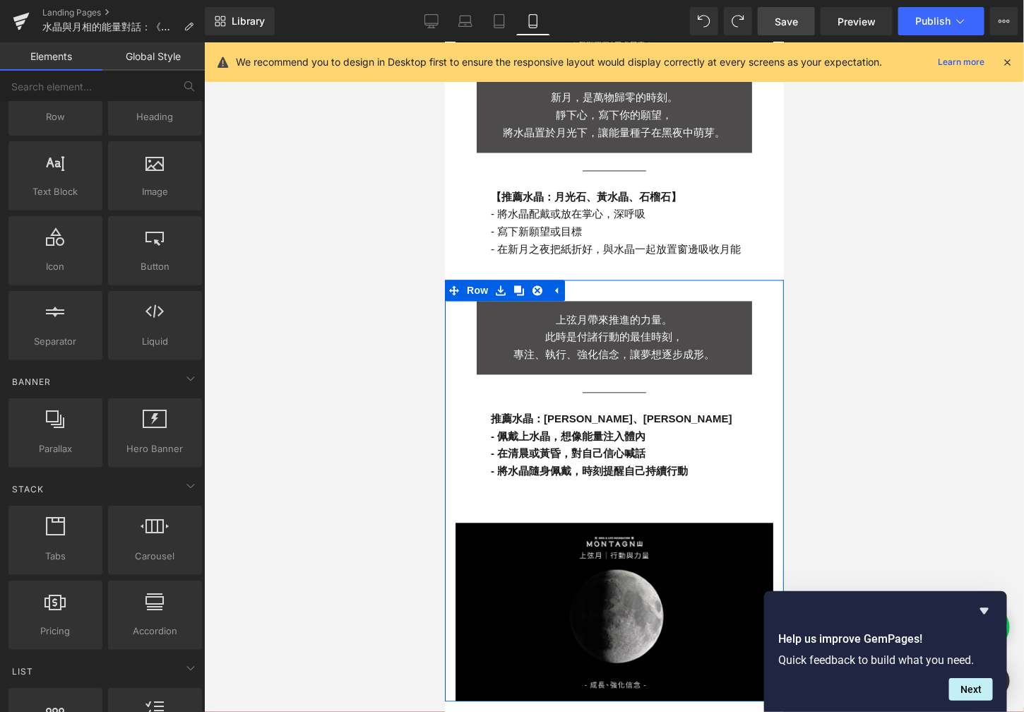
scroll to position [924, 0]
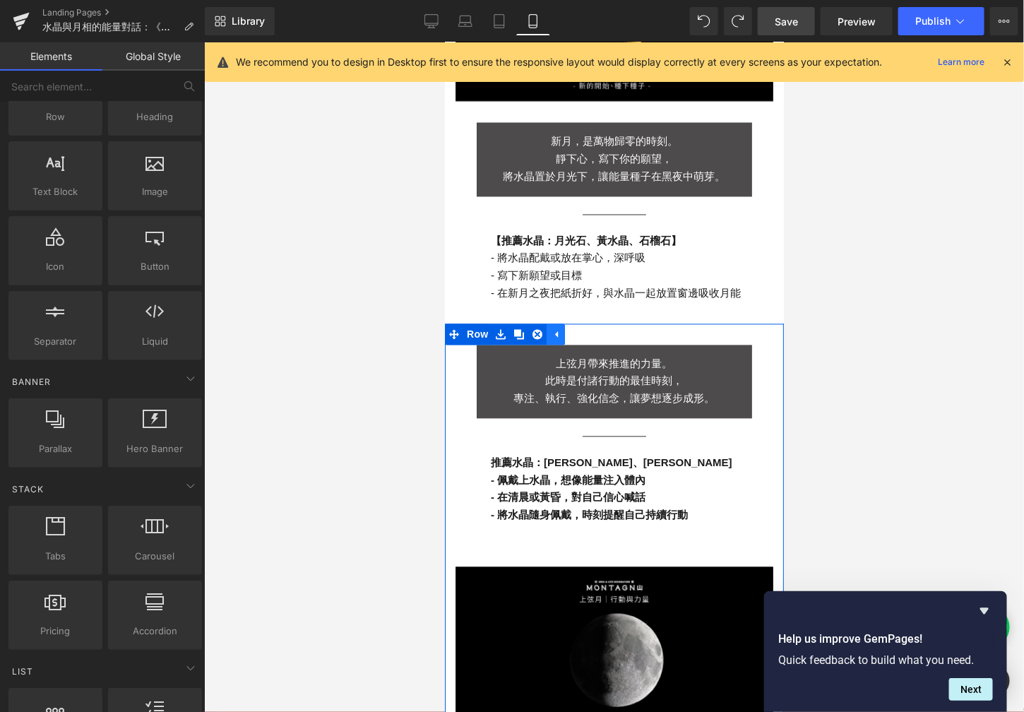
click at [554, 331] on icon at bounding box center [555, 334] width 3 height 6
click at [500, 323] on link at bounding box center [500, 333] width 18 height 21
click at [532, 329] on icon at bounding box center [537, 334] width 10 height 10
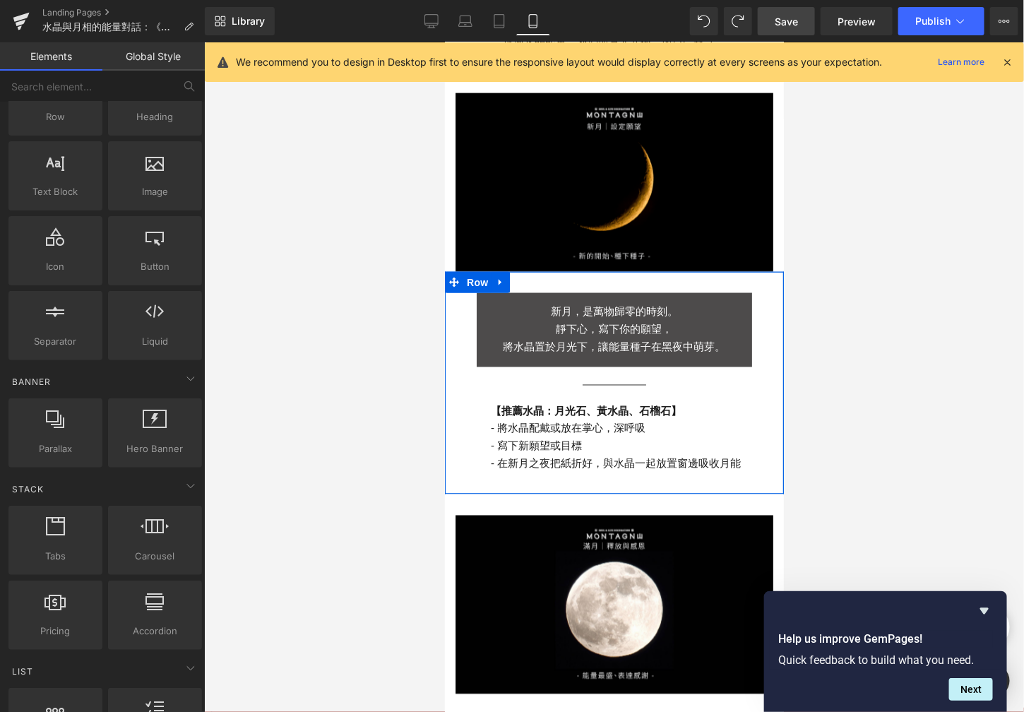
scroll to position [677, 0]
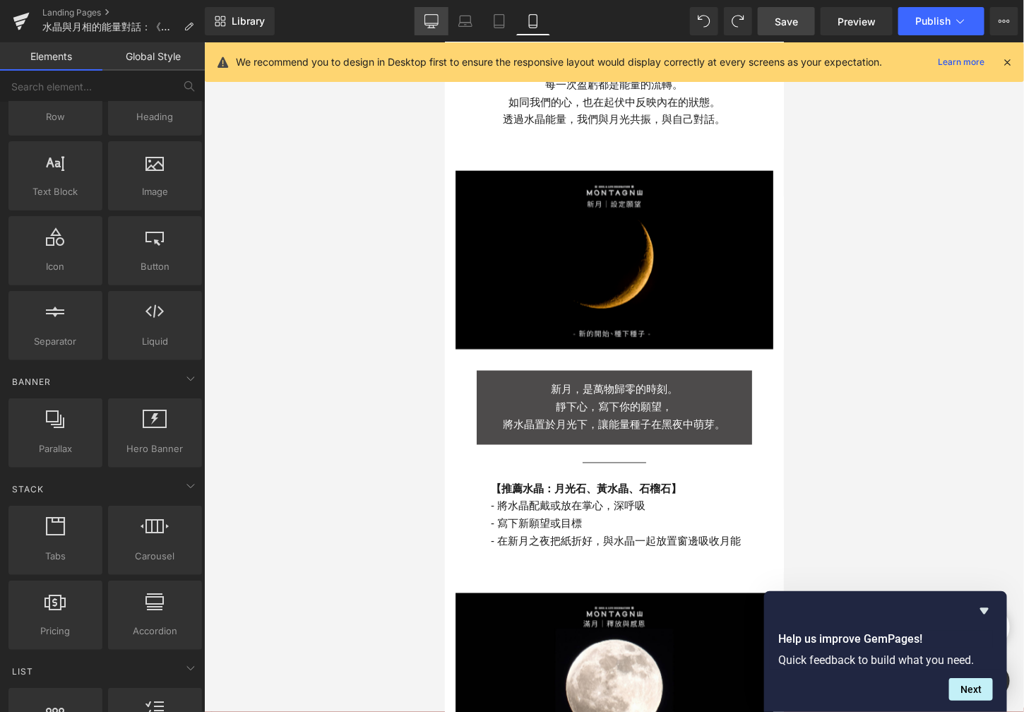
click at [432, 19] on icon at bounding box center [431, 21] width 14 height 14
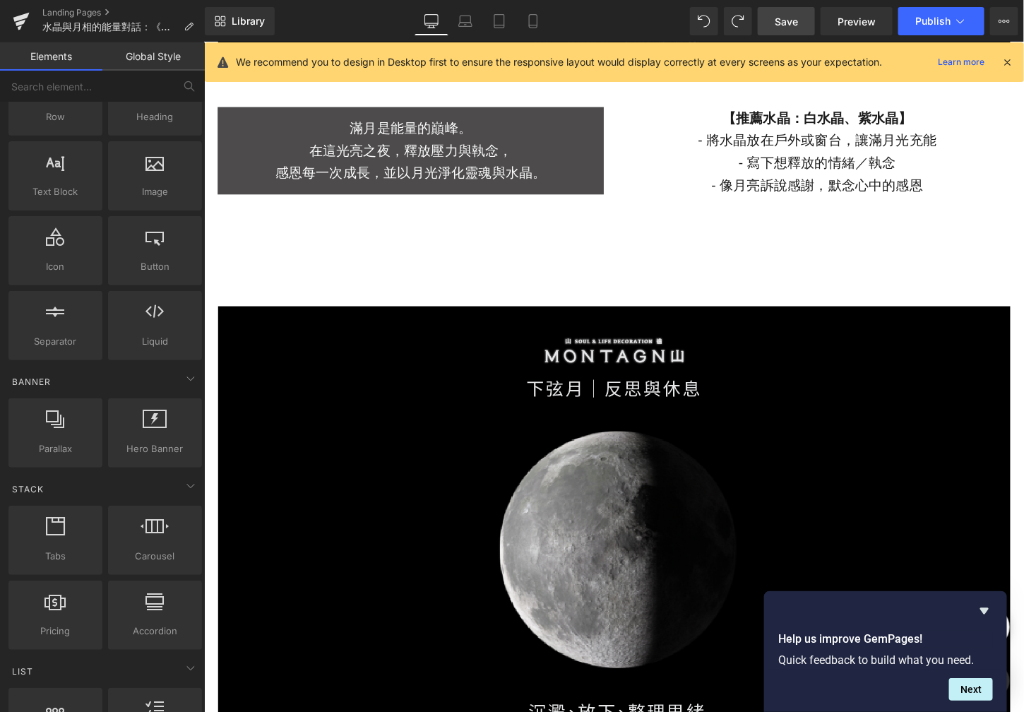
scroll to position [2888, 0]
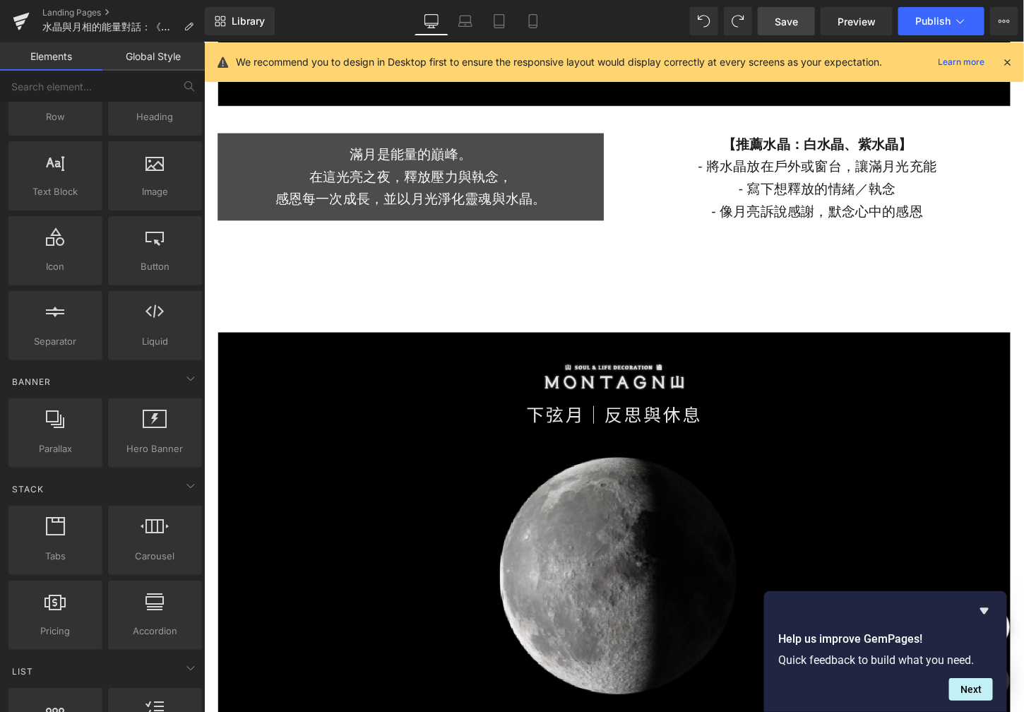
click at [543, 6] on div "Library Desktop Desktop Laptop Tablet Mobile Save Preview Publish Scheduled Vie…" at bounding box center [614, 21] width 819 height 42
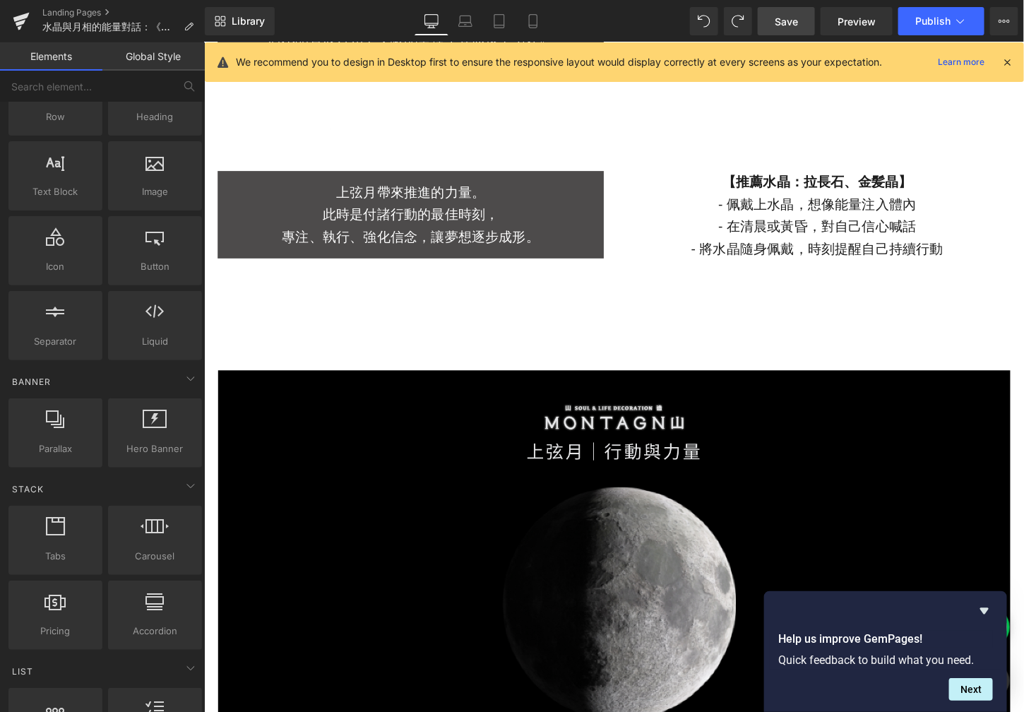
scroll to position [2136, 0]
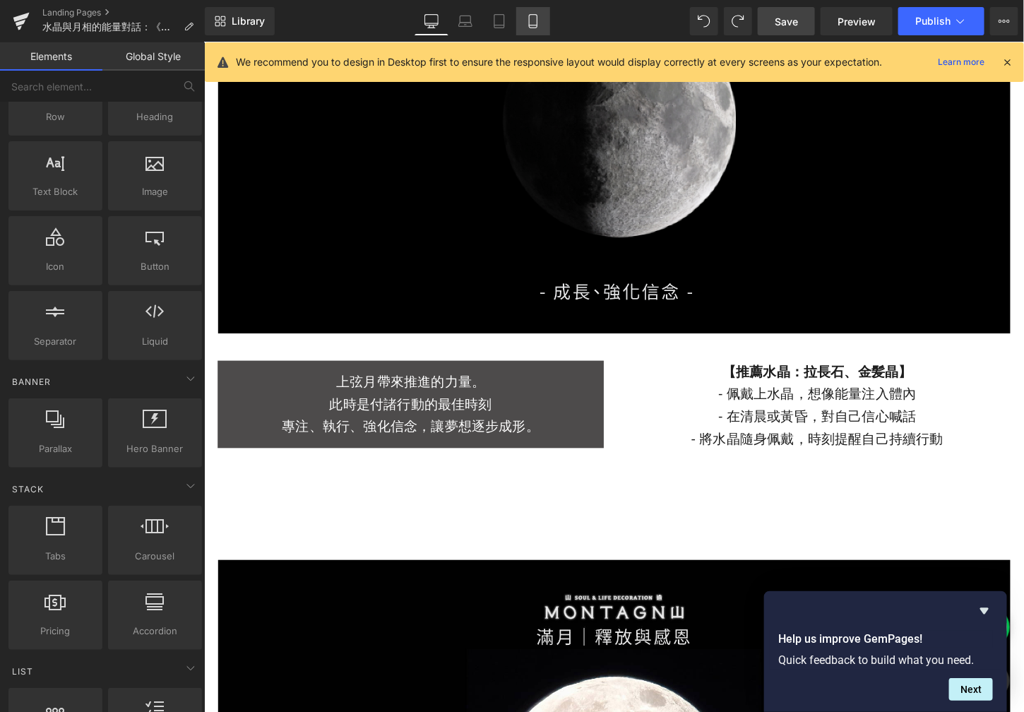
click at [543, 12] on link "Mobile" at bounding box center [533, 21] width 34 height 28
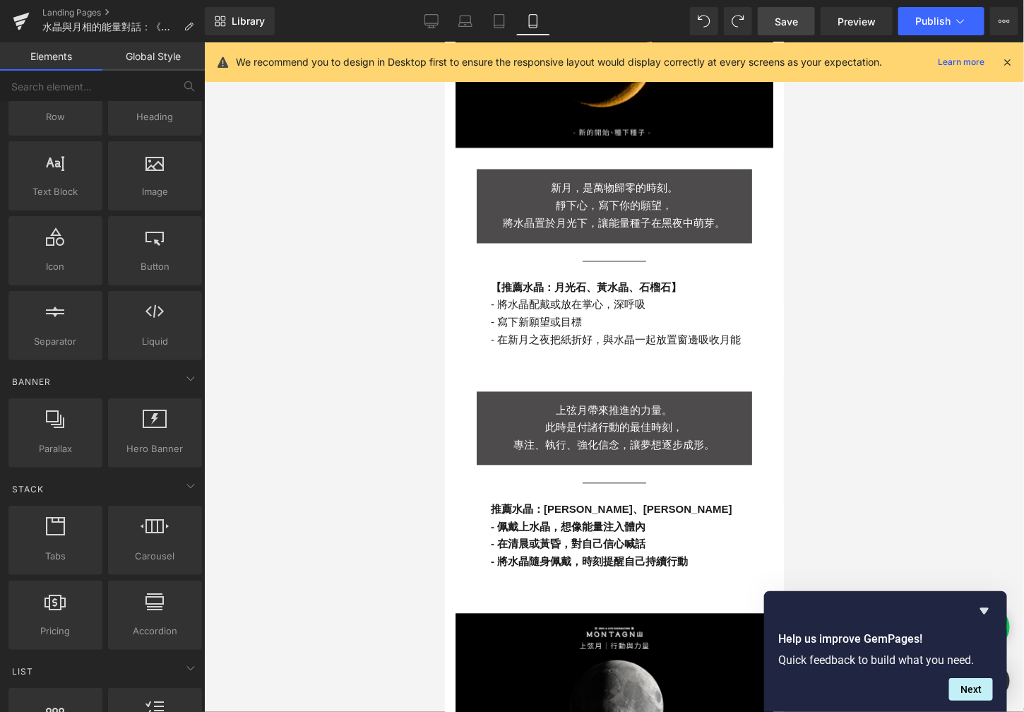
scroll to position [882, 0]
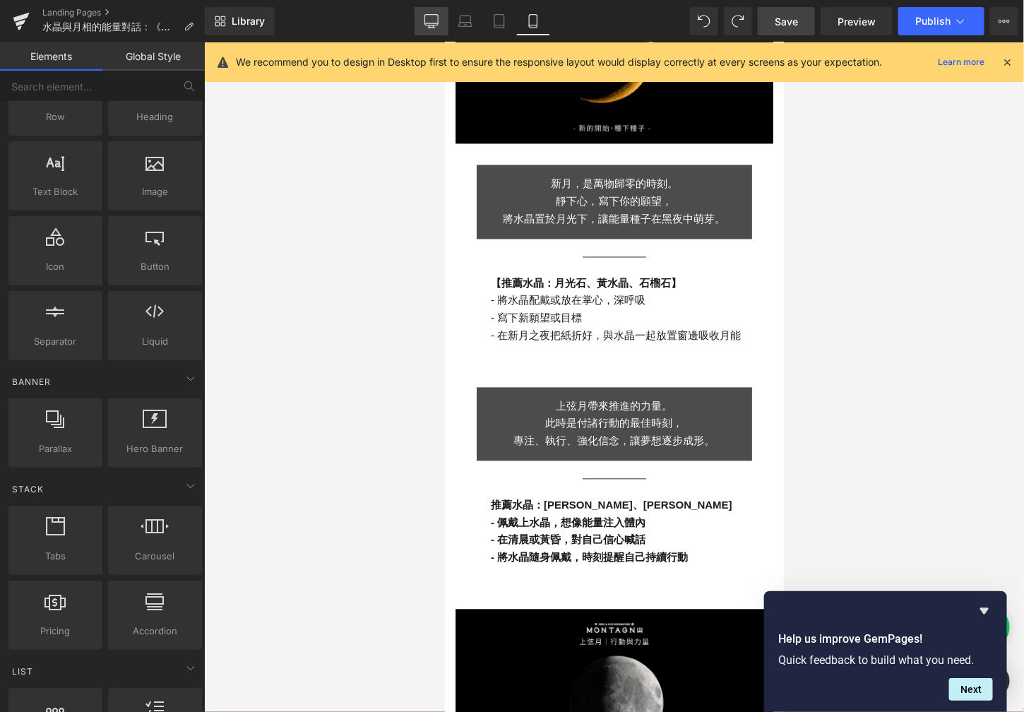
click at [436, 34] on link "Desktop" at bounding box center [432, 21] width 34 height 28
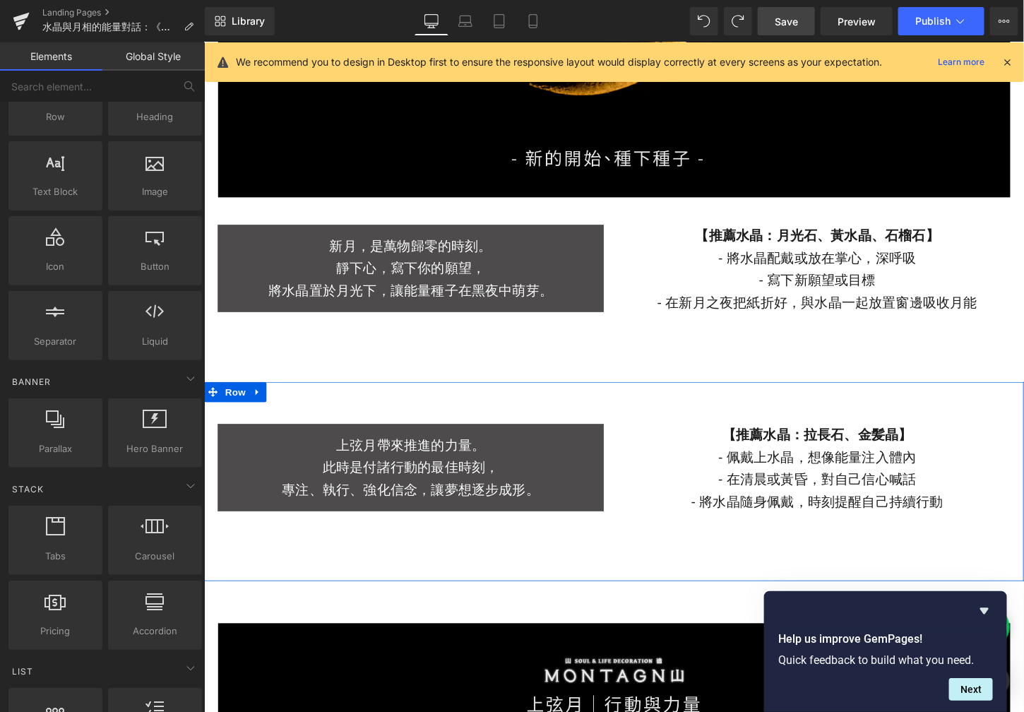
scroll to position [1849, 0]
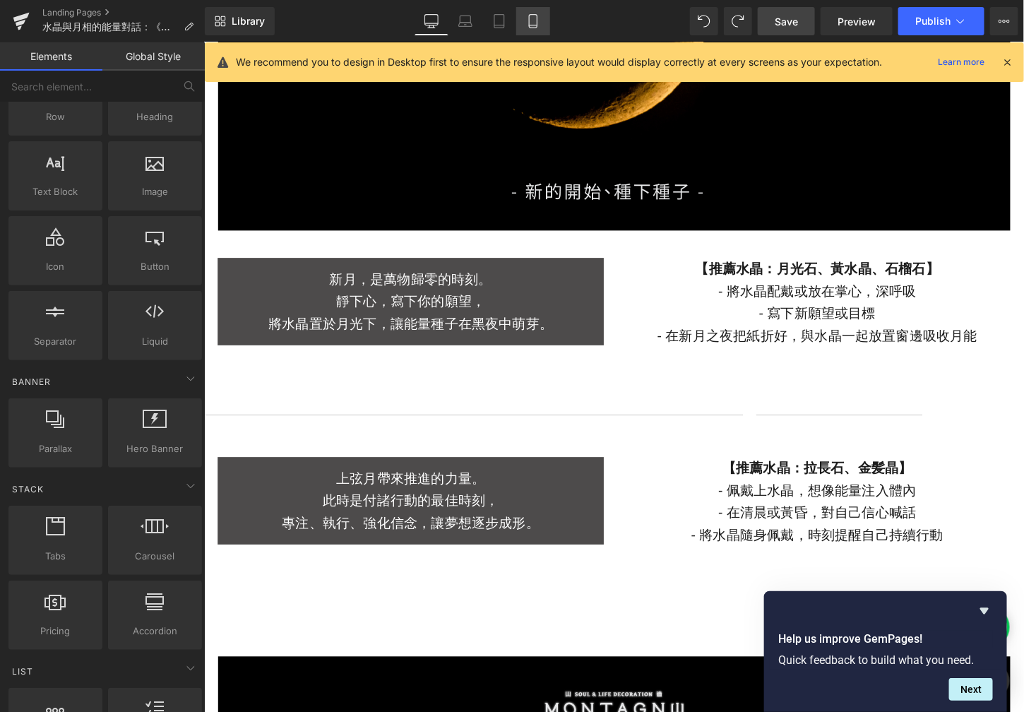
click at [535, 25] on icon at bounding box center [533, 21] width 14 height 14
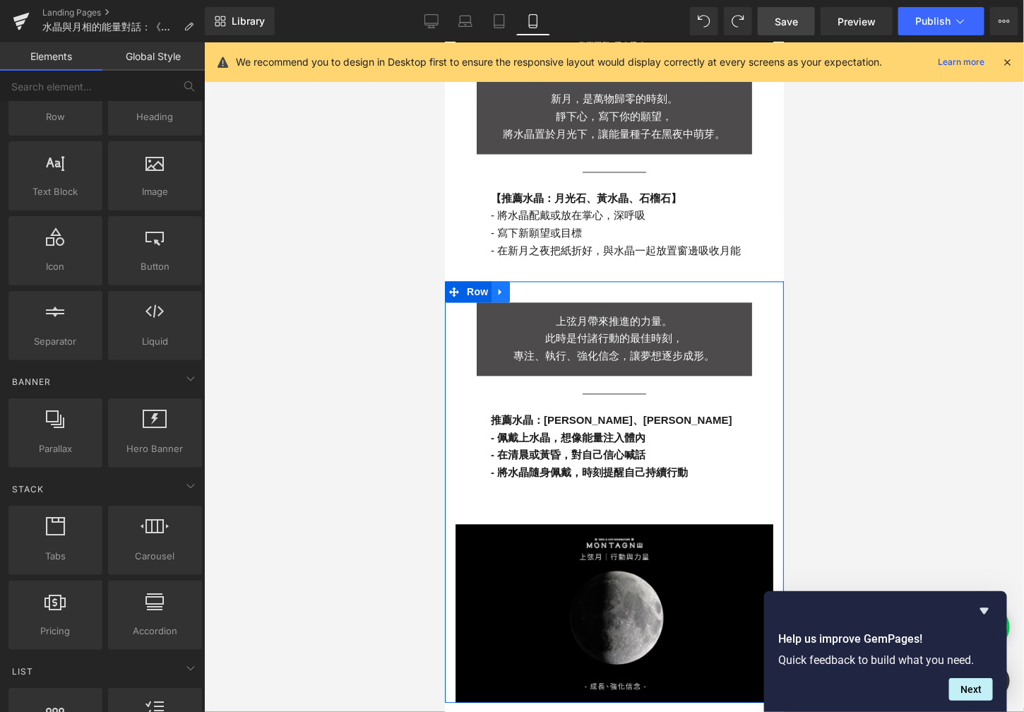
click at [495, 286] on icon at bounding box center [500, 291] width 10 height 11
click at [532, 286] on icon at bounding box center [537, 291] width 10 height 11
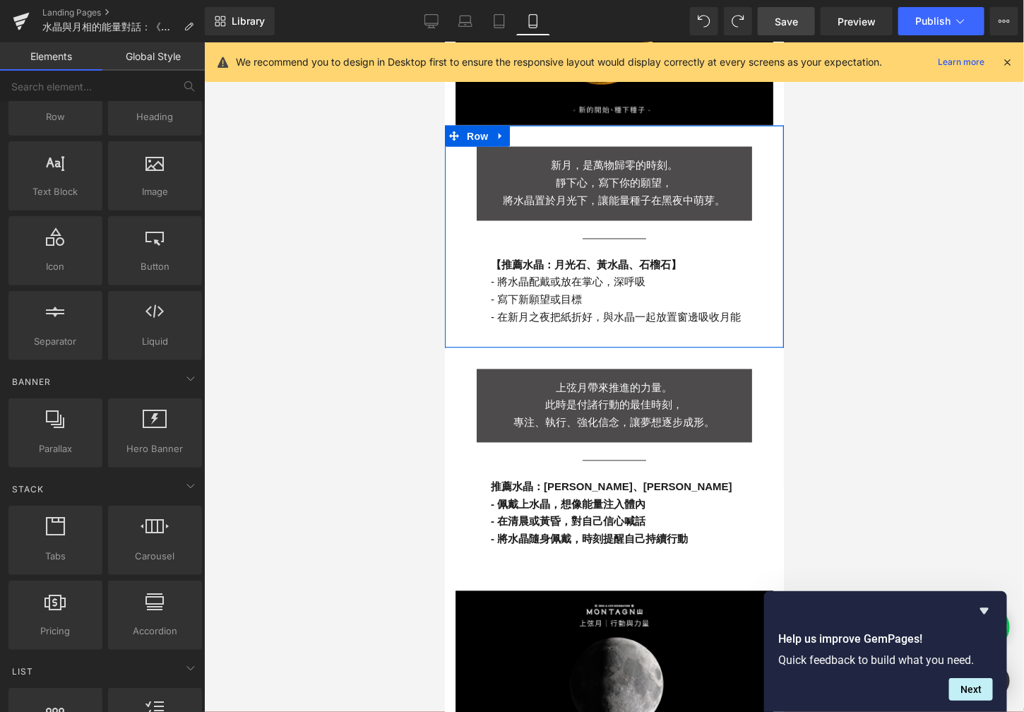
scroll to position [922, 0]
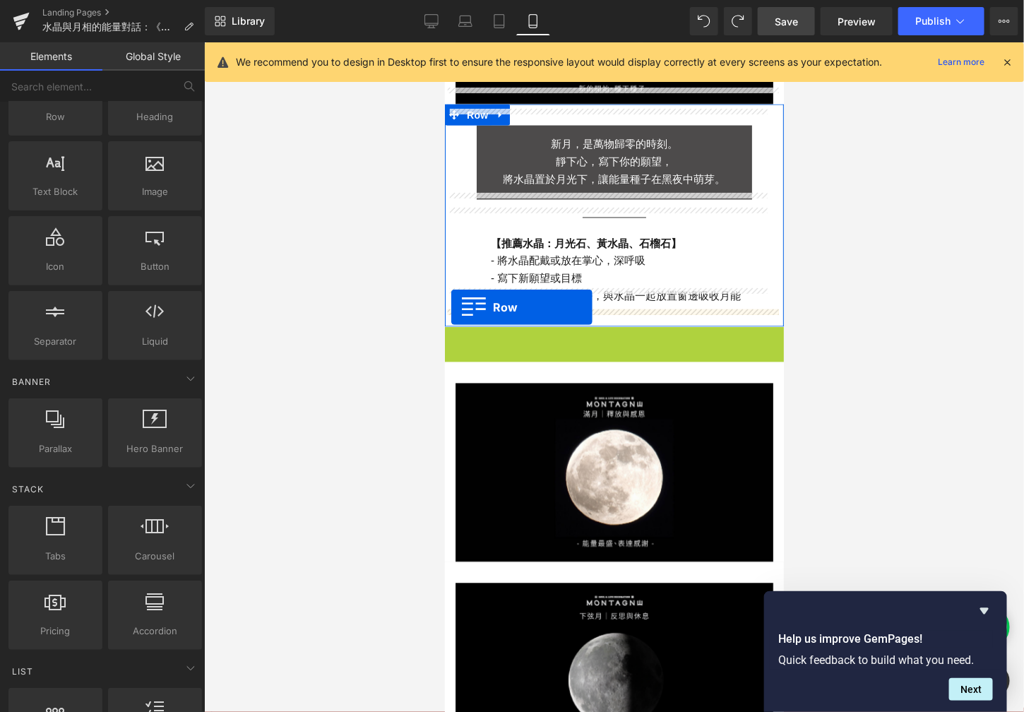
drag, startPoint x: 446, startPoint y: 316, endPoint x: 451, endPoint y: 307, distance: 11.1
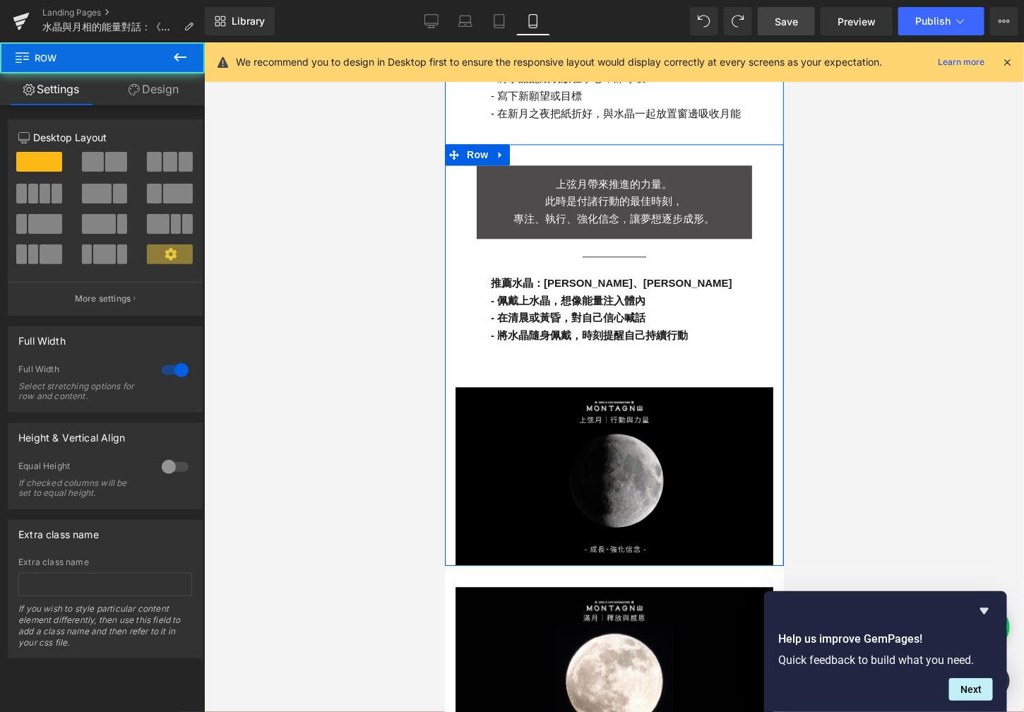
scroll to position [1117, 0]
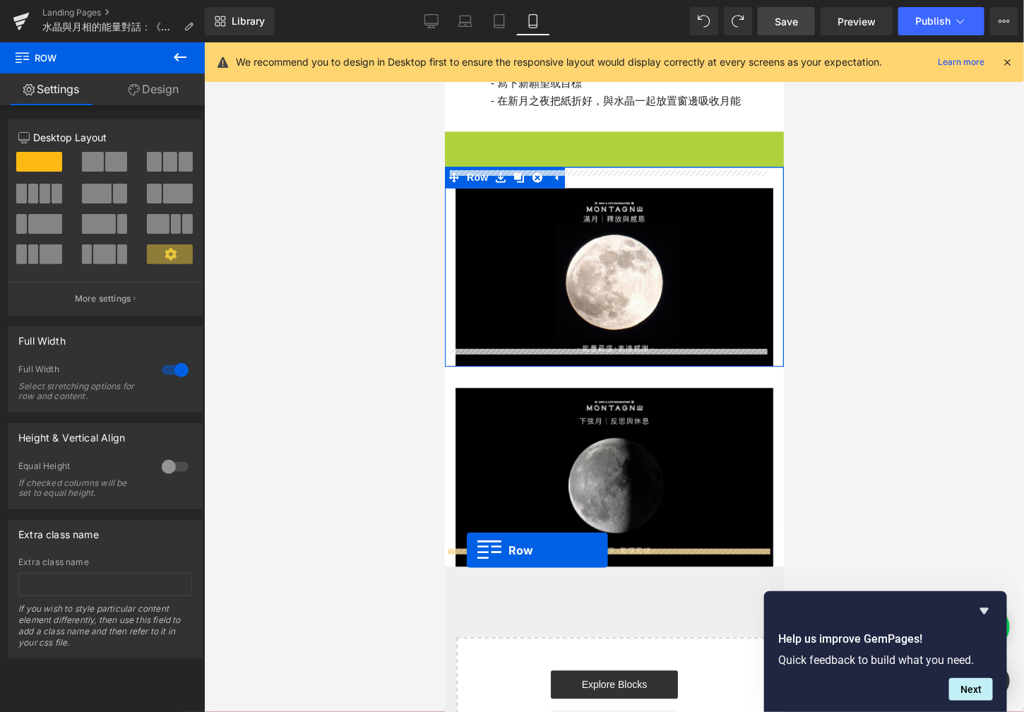
drag, startPoint x: 450, startPoint y: 127, endPoint x: 466, endPoint y: 549, distance: 422.6
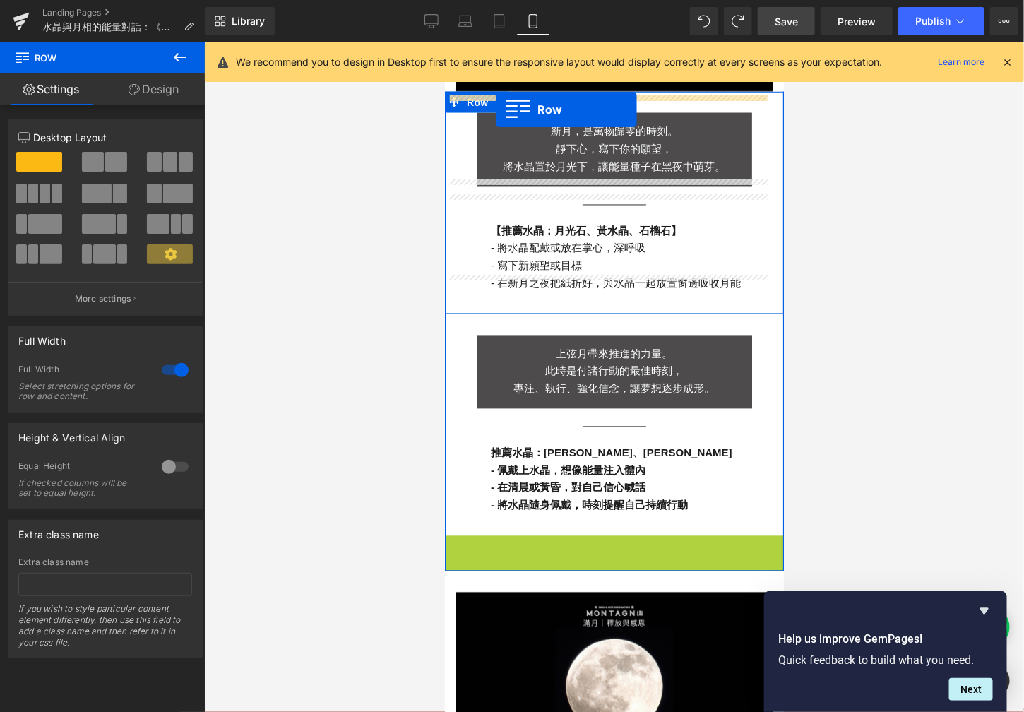
scroll to position [920, 0]
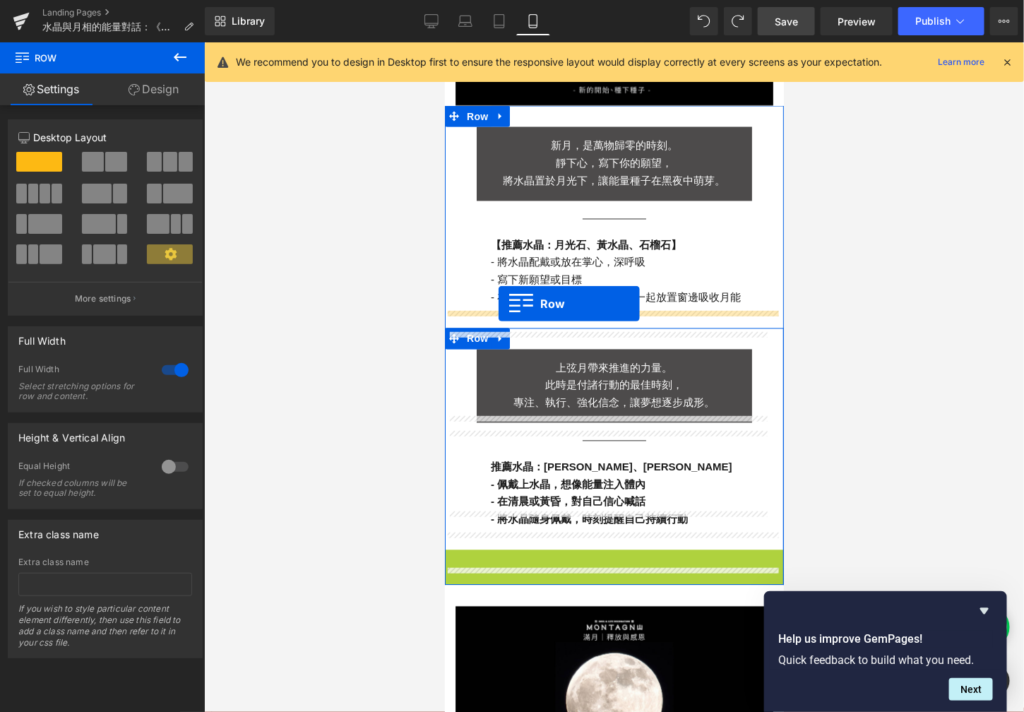
drag, startPoint x: 450, startPoint y: 332, endPoint x: 498, endPoint y: 303, distance: 56.1
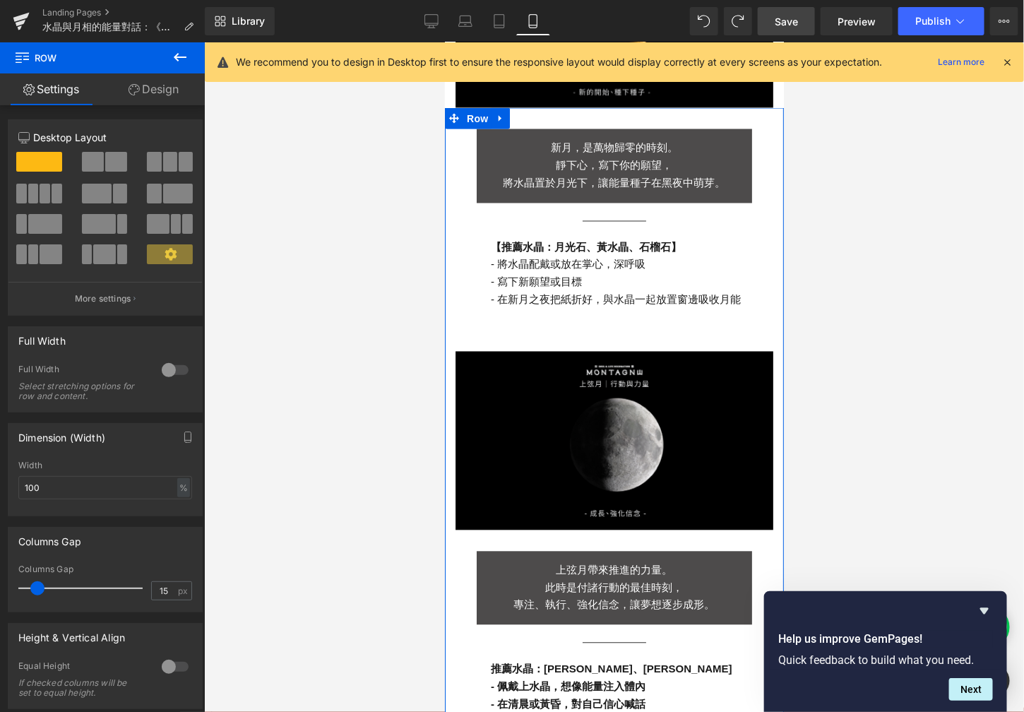
scroll to position [898, 0]
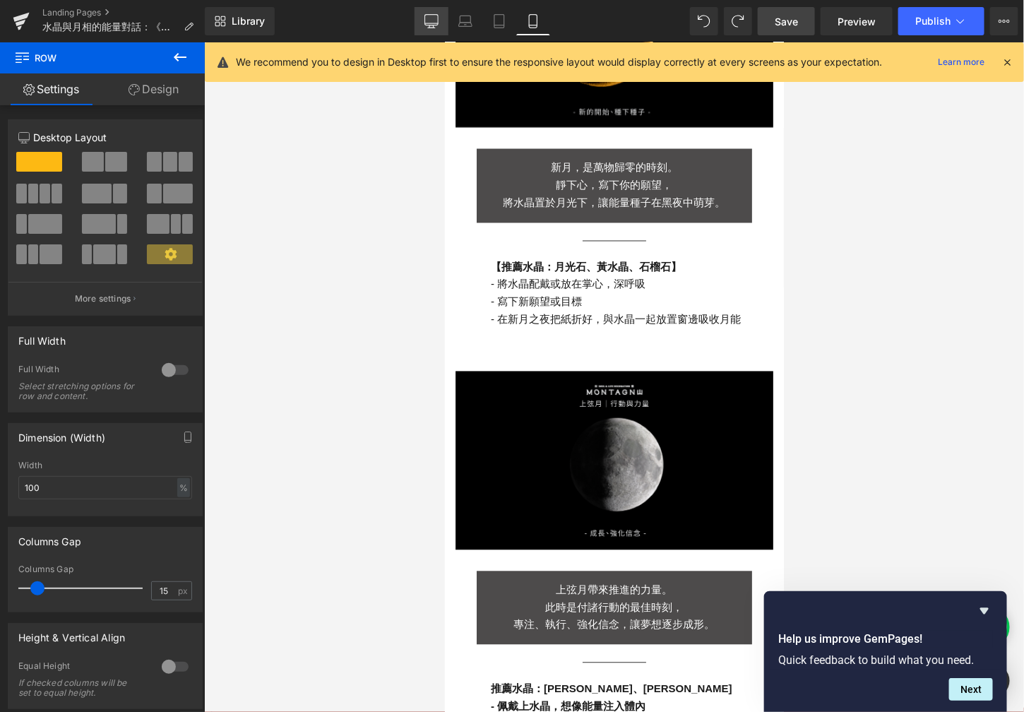
click at [441, 16] on link "Desktop" at bounding box center [432, 21] width 34 height 28
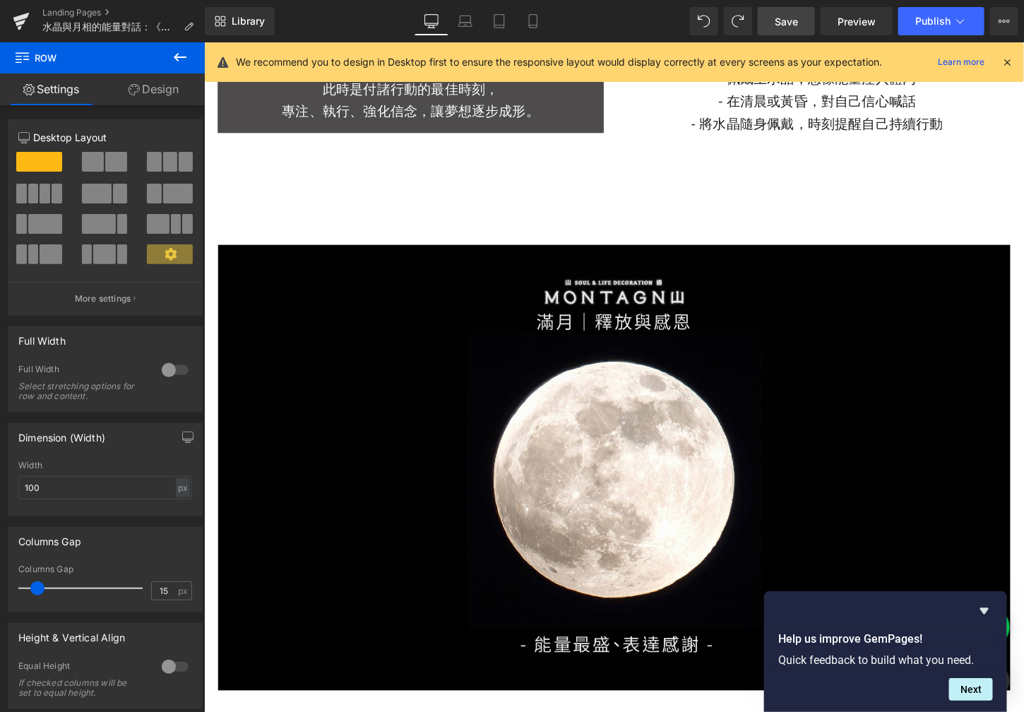
scroll to position [2980, 0]
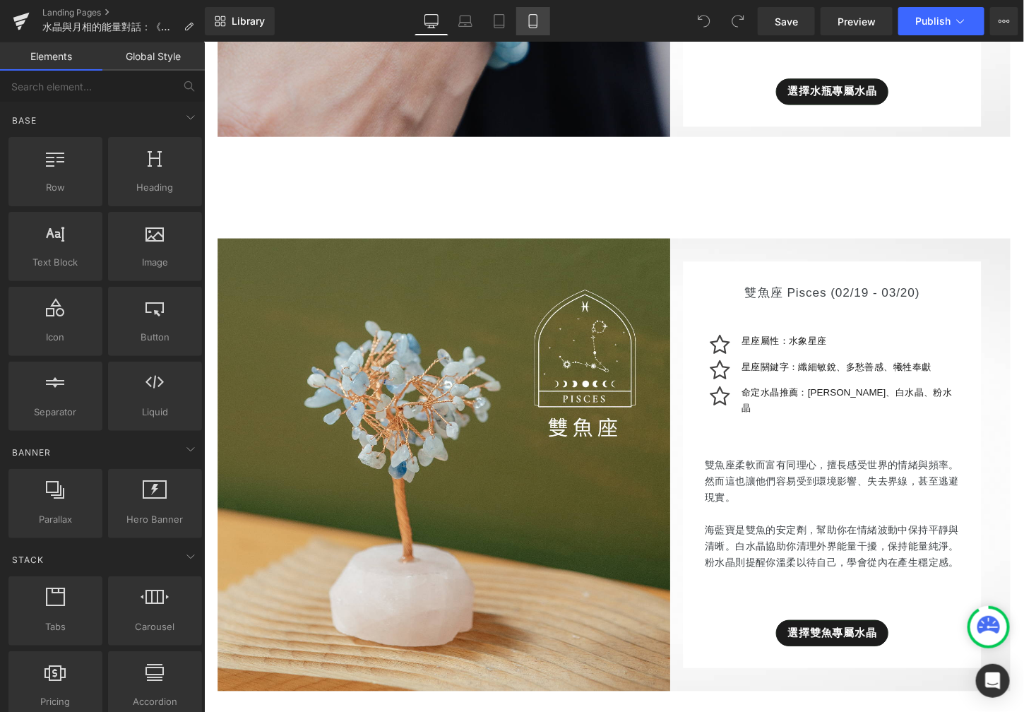
click at [526, 14] on icon at bounding box center [533, 21] width 14 height 14
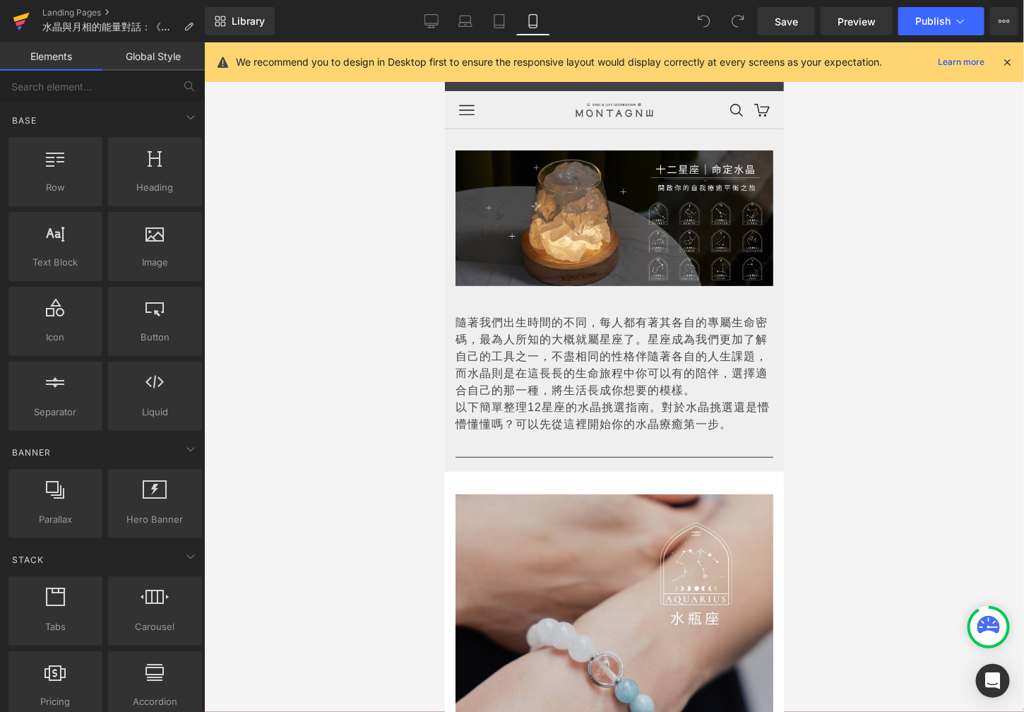
click at [16, 23] on icon at bounding box center [21, 23] width 10 height 6
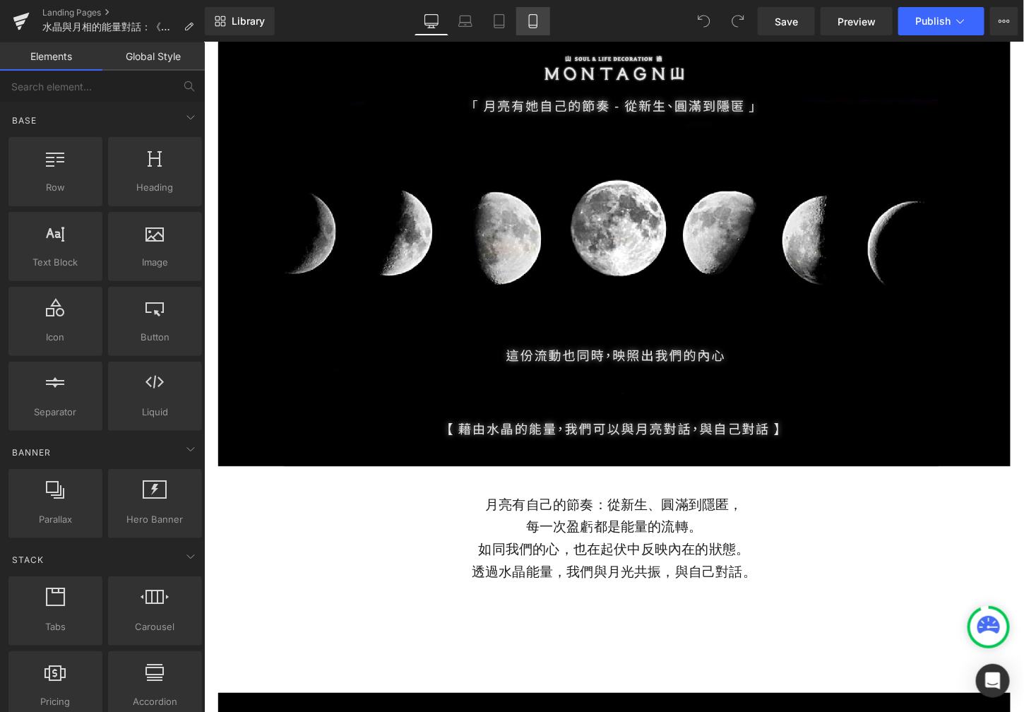
click at [539, 16] on icon at bounding box center [533, 21] width 14 height 14
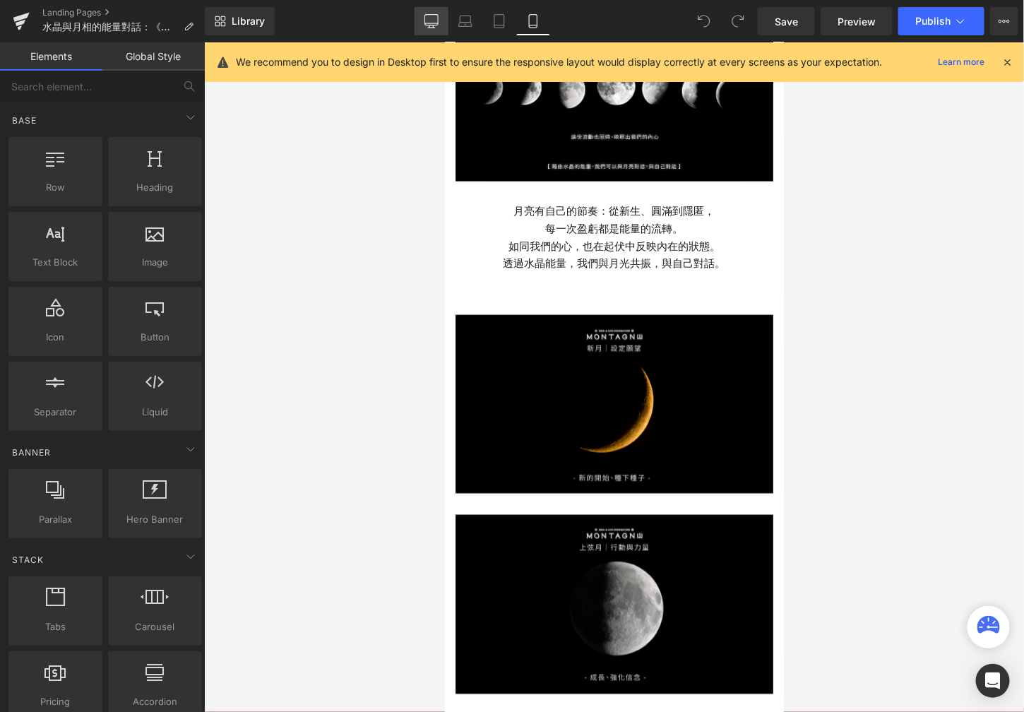
click at [435, 25] on icon at bounding box center [431, 21] width 14 height 14
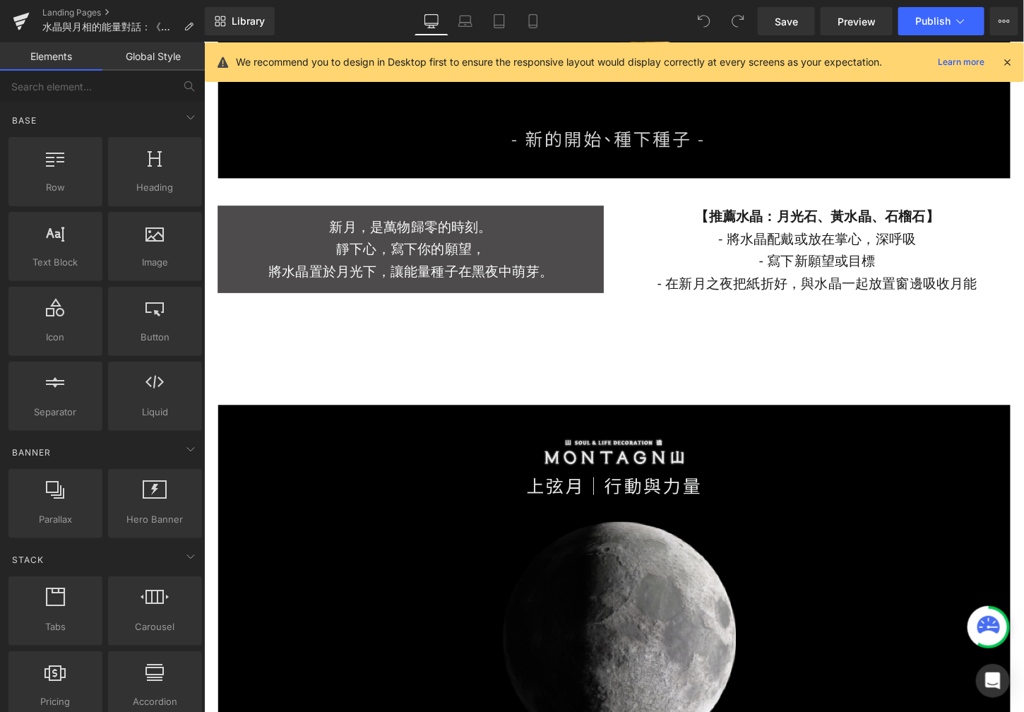
scroll to position [1937, 0]
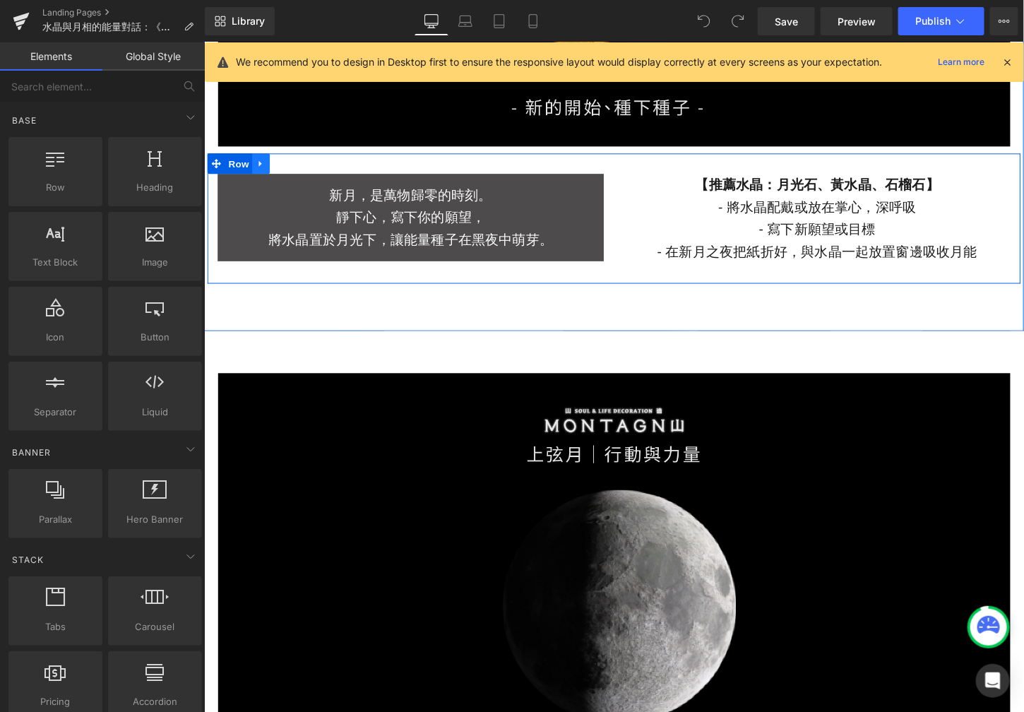
click at [258, 166] on icon at bounding box center [263, 168] width 10 height 11
click at [276, 171] on icon at bounding box center [281, 168] width 10 height 10
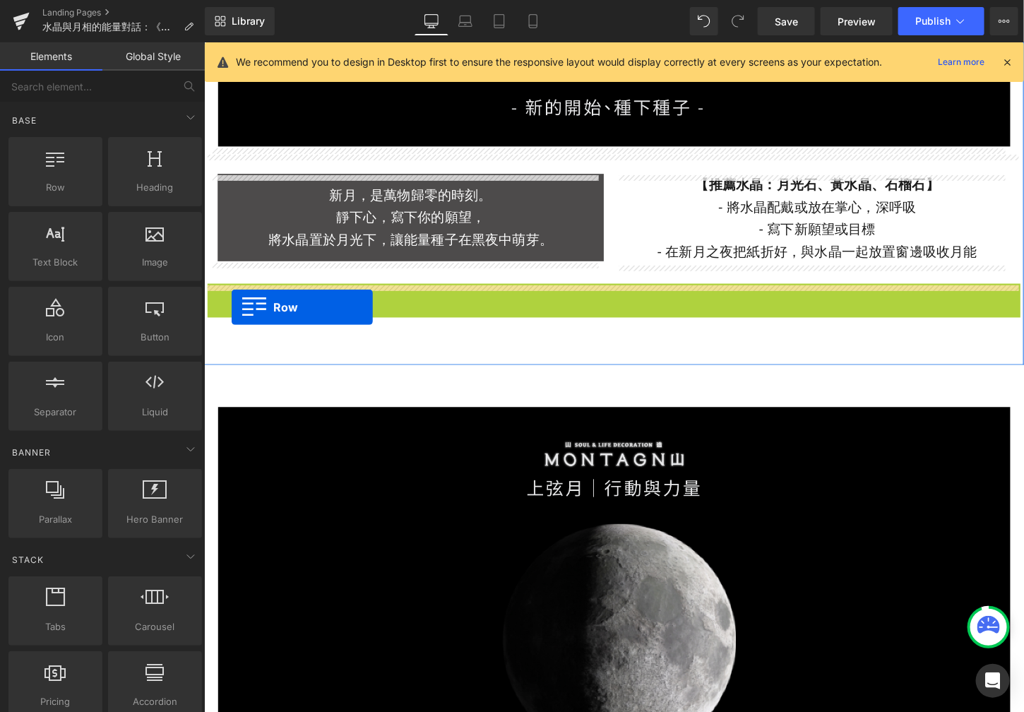
drag, startPoint x: 209, startPoint y: 305, endPoint x: 230, endPoint y: 316, distance: 23.7
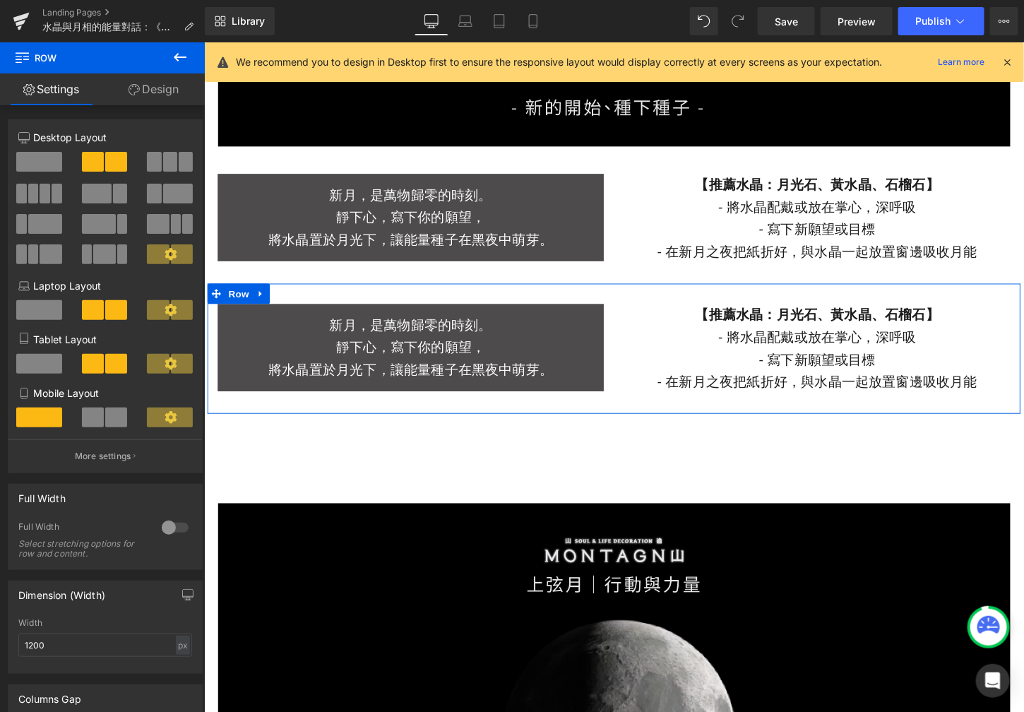
click at [191, 98] on link "Design" at bounding box center [153, 89] width 102 height 32
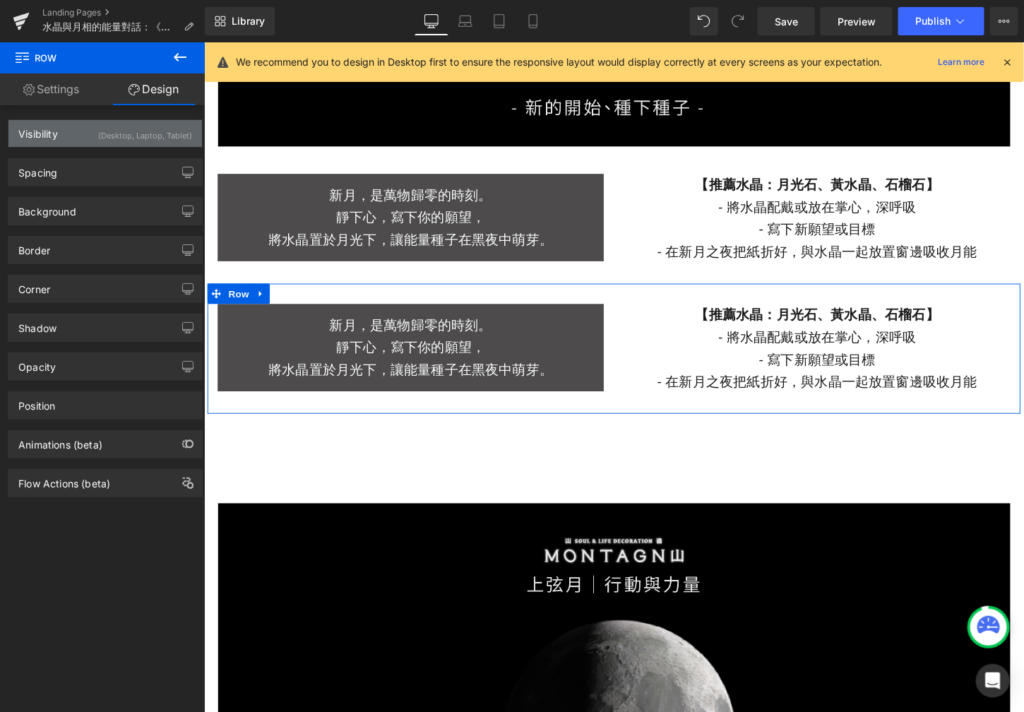
click at [182, 140] on div "(Desktop, Laptop, Tablet)" at bounding box center [145, 131] width 94 height 23
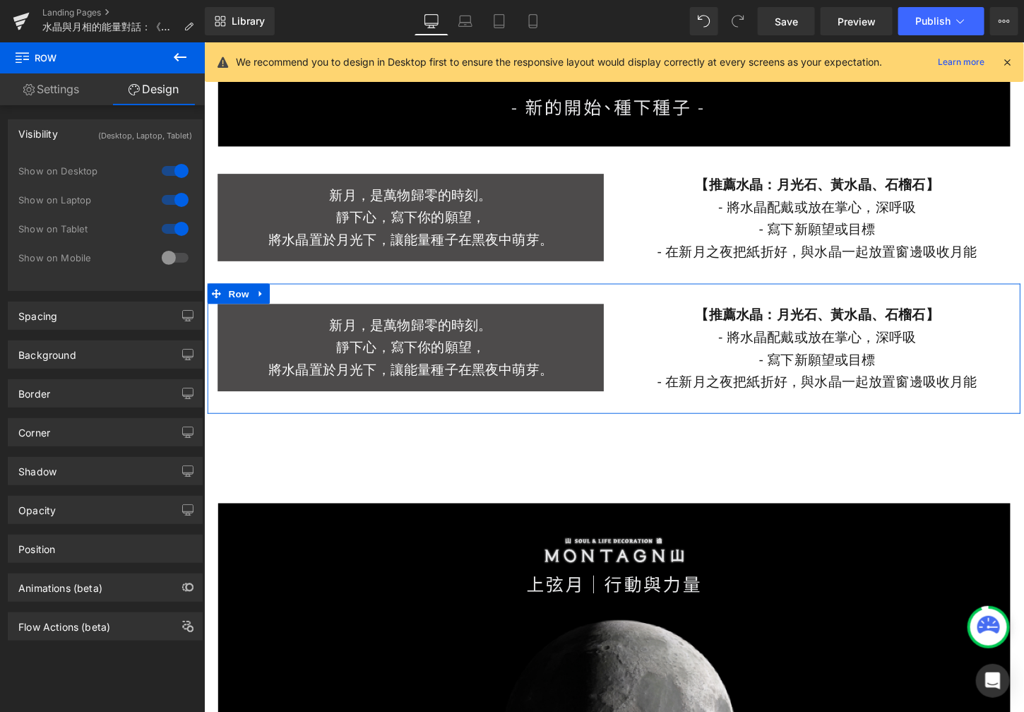
click at [177, 176] on div at bounding box center [175, 171] width 34 height 23
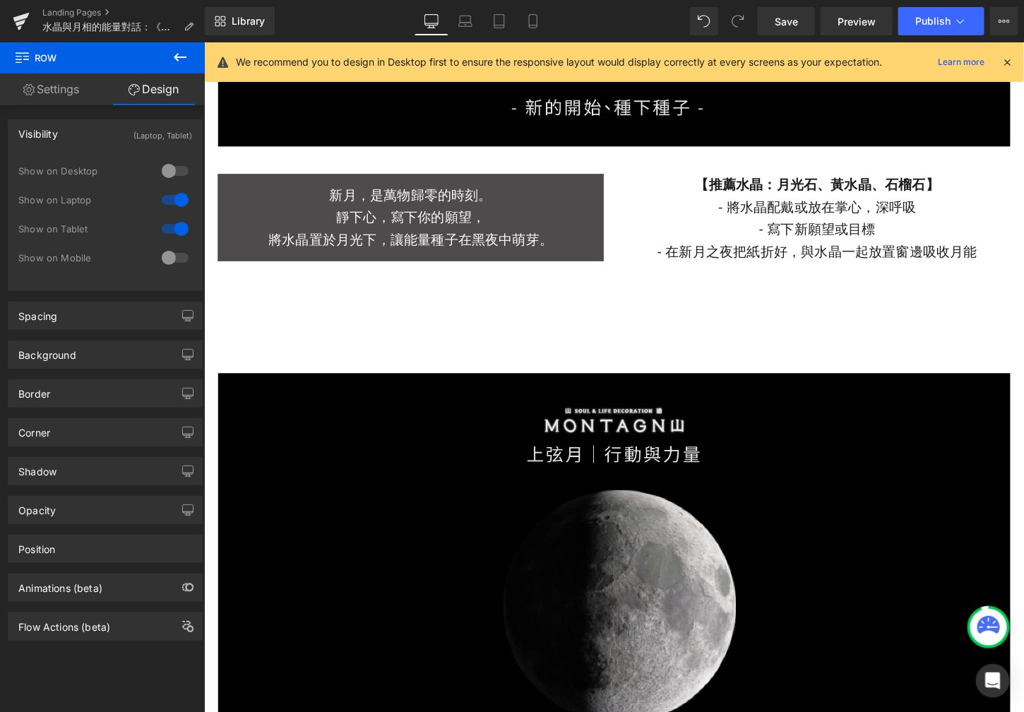
click at [177, 196] on div at bounding box center [175, 200] width 34 height 23
click at [177, 227] on div at bounding box center [175, 229] width 34 height 23
click at [173, 254] on div at bounding box center [175, 257] width 34 height 23
click at [173, 232] on div at bounding box center [175, 229] width 34 height 23
click at [532, 28] on icon at bounding box center [533, 21] width 8 height 13
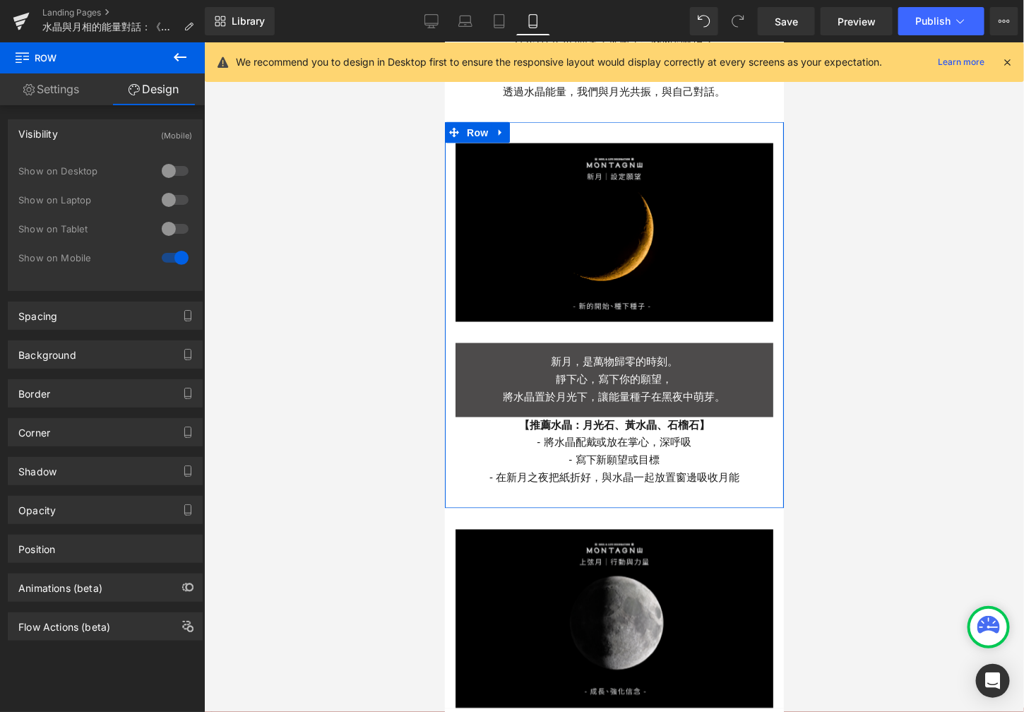
scroll to position [712, 0]
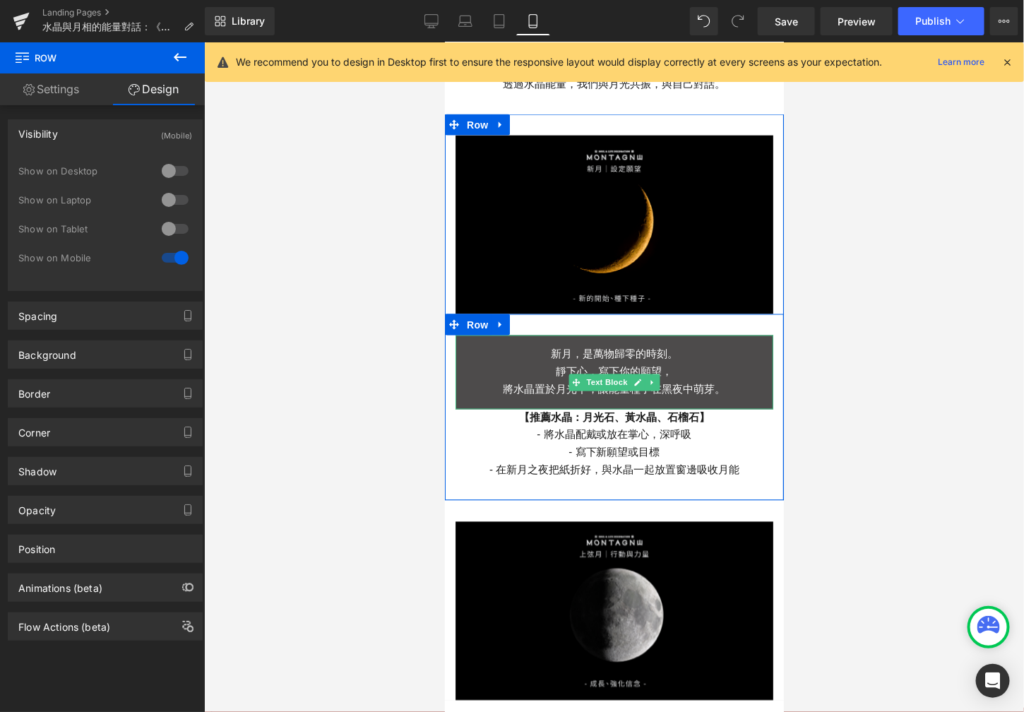
click at [505, 363] on p "靜下心，寫下你的願望，" at bounding box center [614, 372] width 318 height 18
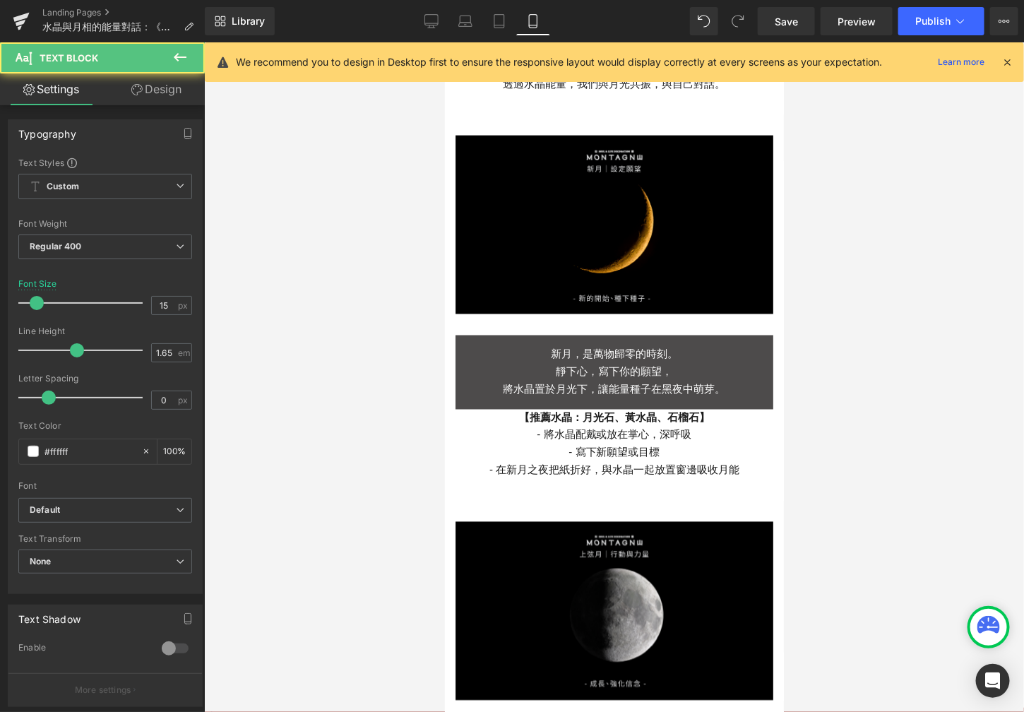
click at [150, 93] on link "Design" at bounding box center [156, 89] width 102 height 32
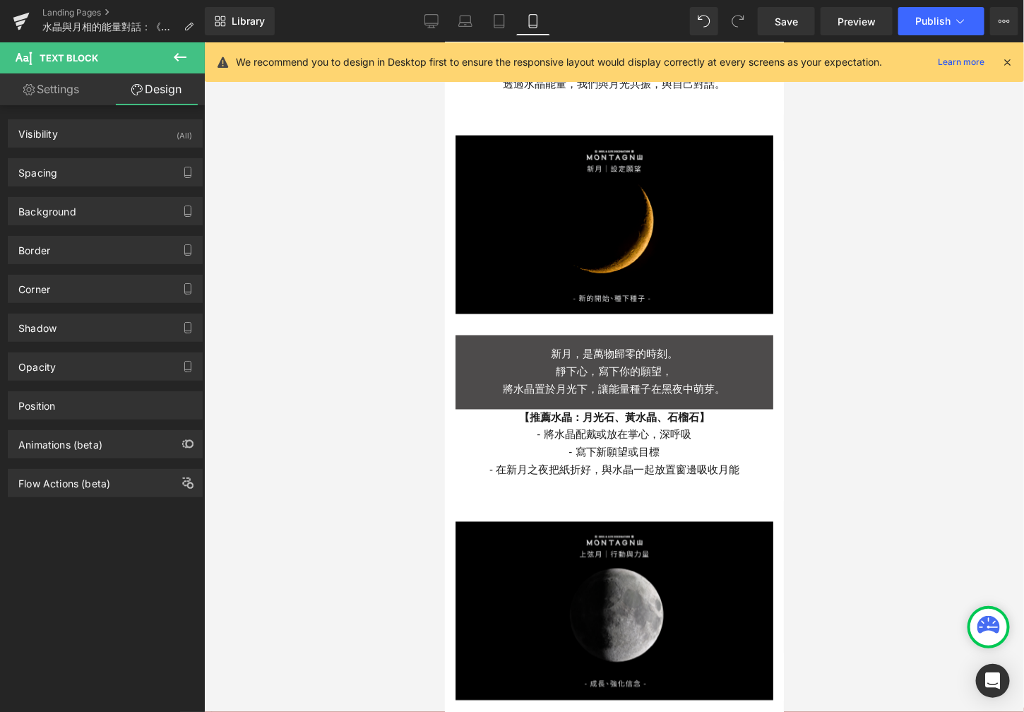
type input "0"
type input "15"
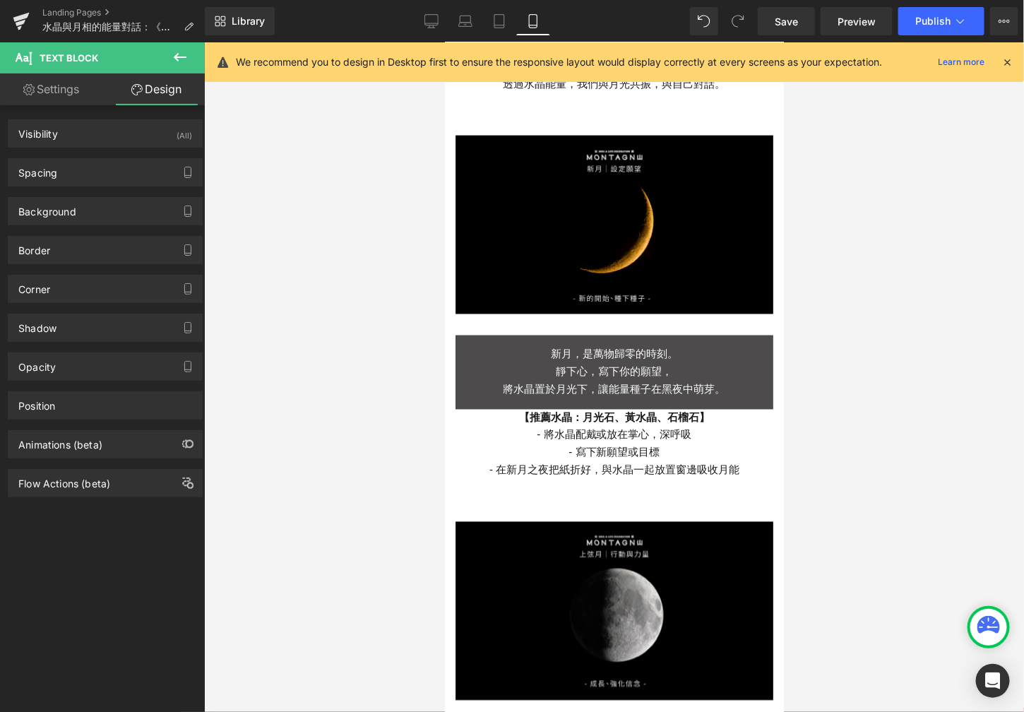
type input "0"
type input "15"
click at [113, 174] on div "Spacing" at bounding box center [105, 172] width 194 height 27
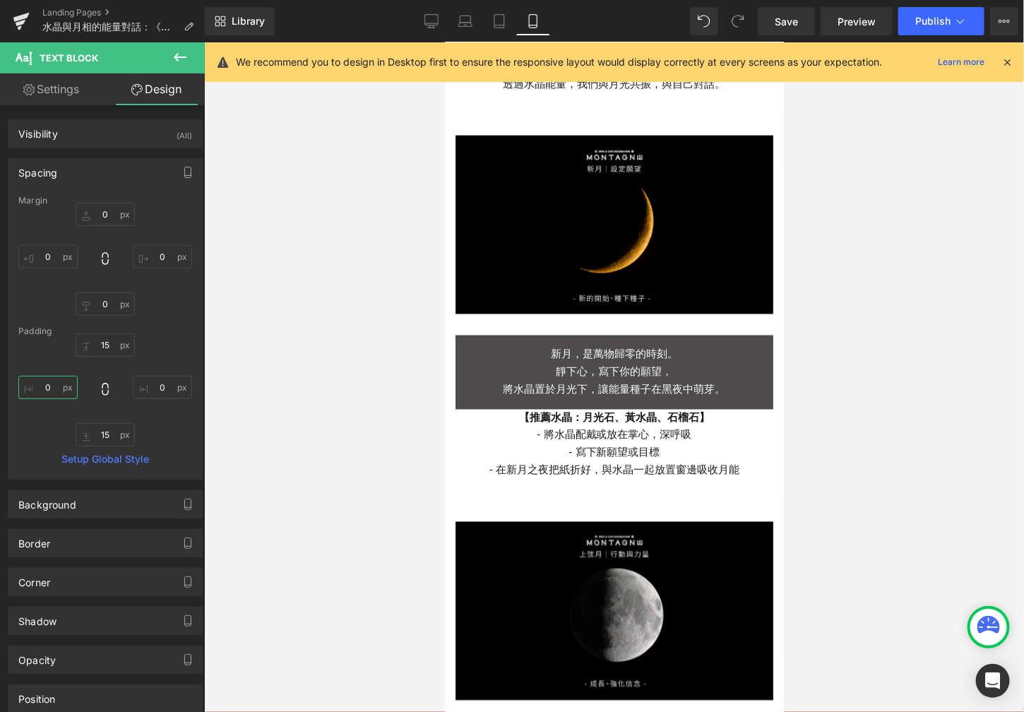
click at [52, 388] on input "0" at bounding box center [47, 387] width 59 height 23
type input "ㄅ"
type input "1"
click at [52, 255] on input "0" at bounding box center [47, 256] width 59 height 23
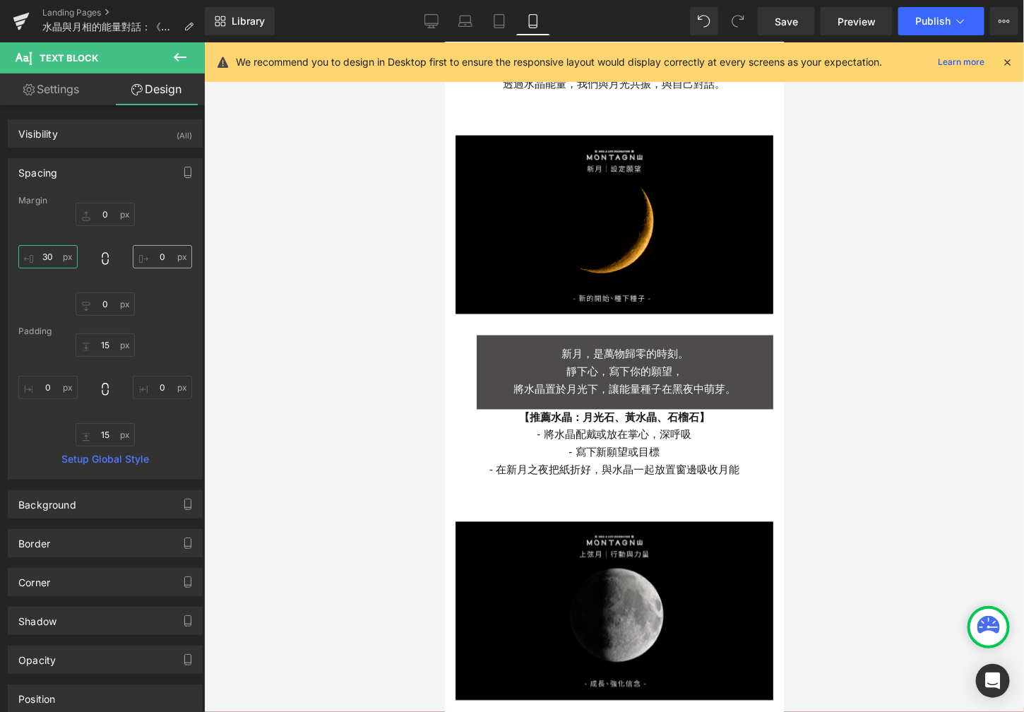
type input "30"
click at [164, 258] on input "0" at bounding box center [162, 256] width 59 height 23
type input "30"
click at [112, 296] on input "0" at bounding box center [105, 303] width 59 height 23
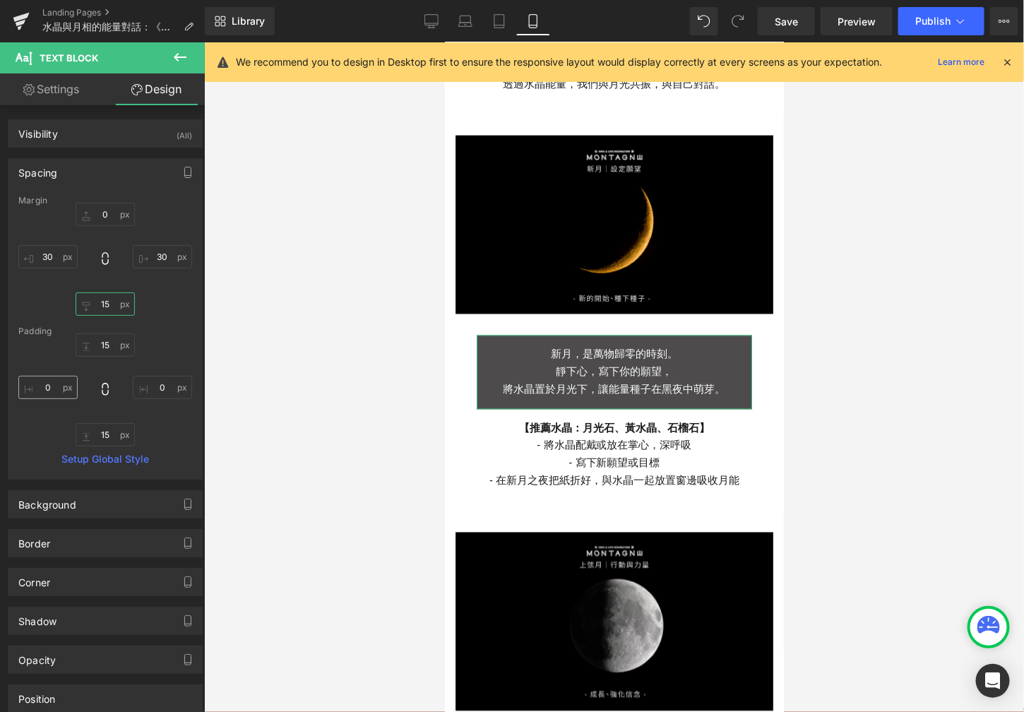
type input "15"
click at [52, 386] on input "text" at bounding box center [47, 387] width 59 height 23
type input "3"
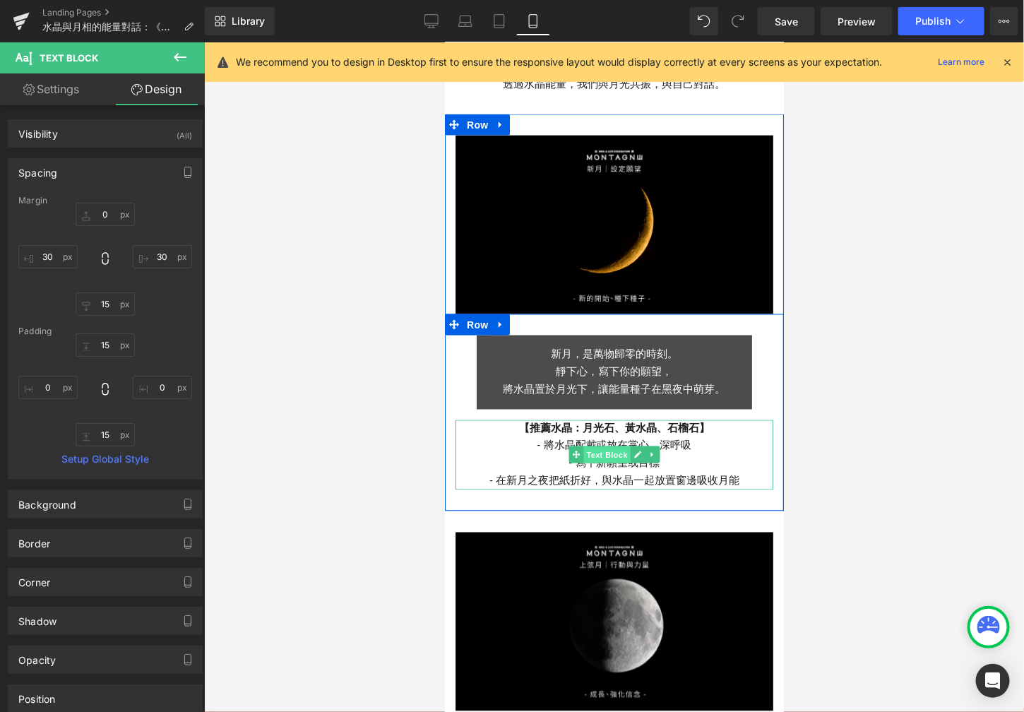
click at [601, 446] on span "Text Block" at bounding box center [606, 454] width 47 height 17
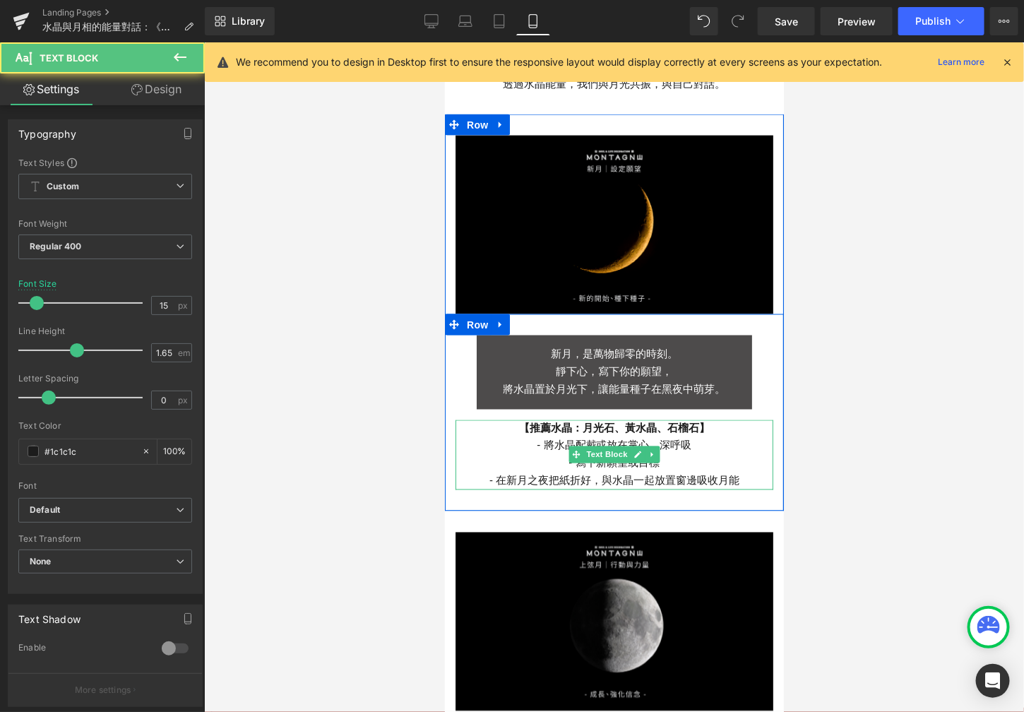
click at [528, 436] on p "- 將水晶配戴或放在掌心，深呼吸" at bounding box center [614, 445] width 318 height 18
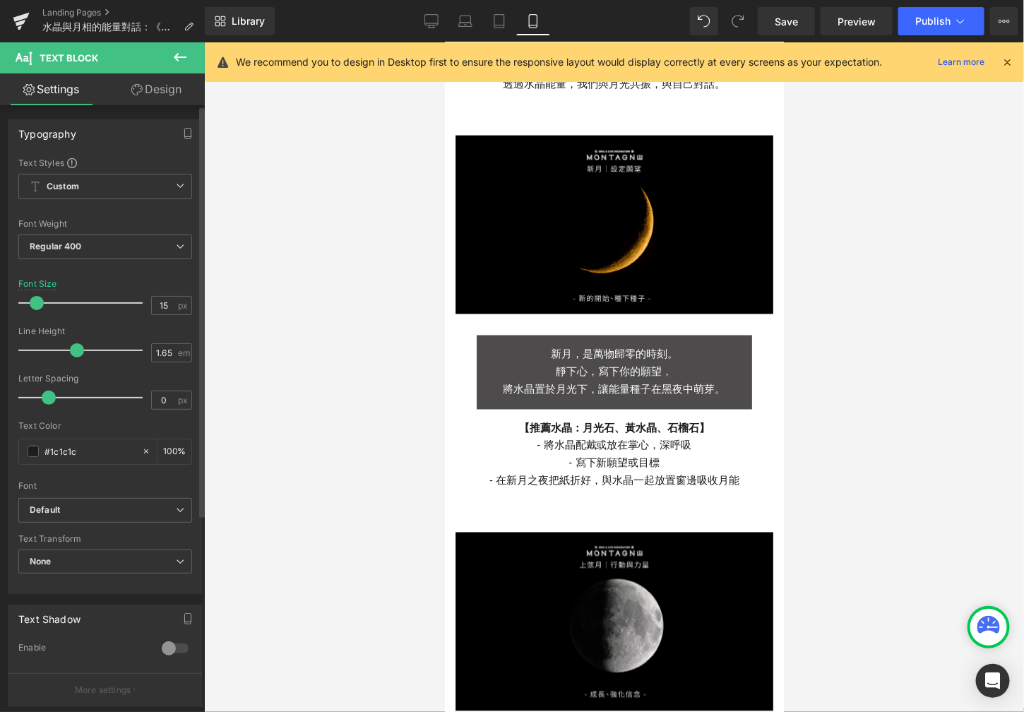
scroll to position [288, 0]
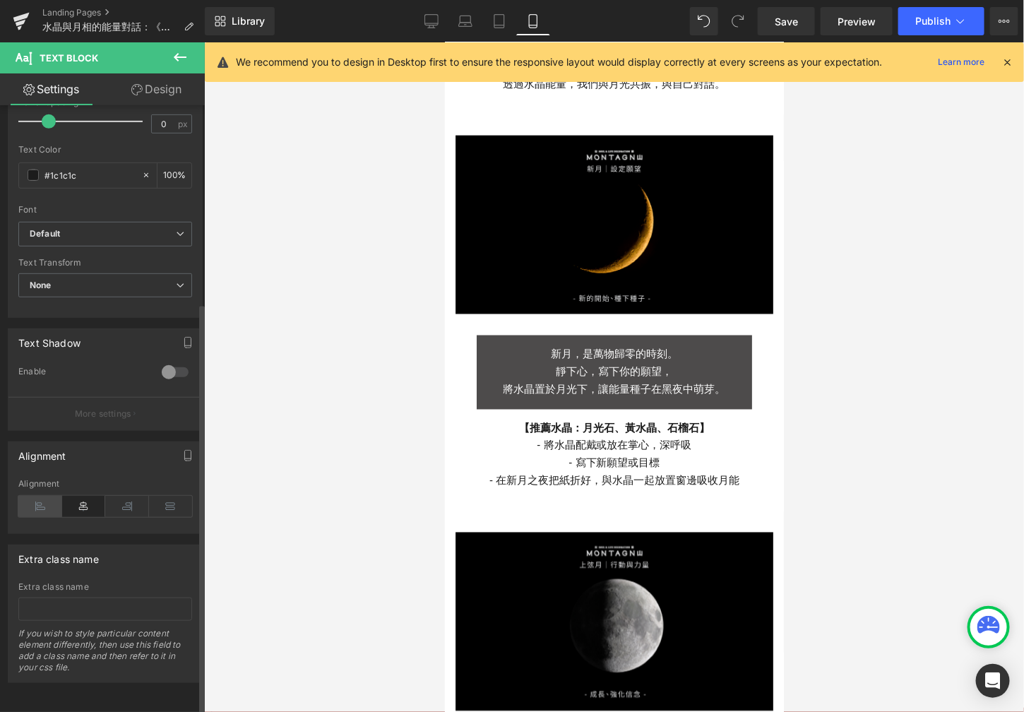
click at [36, 496] on icon at bounding box center [40, 506] width 44 height 21
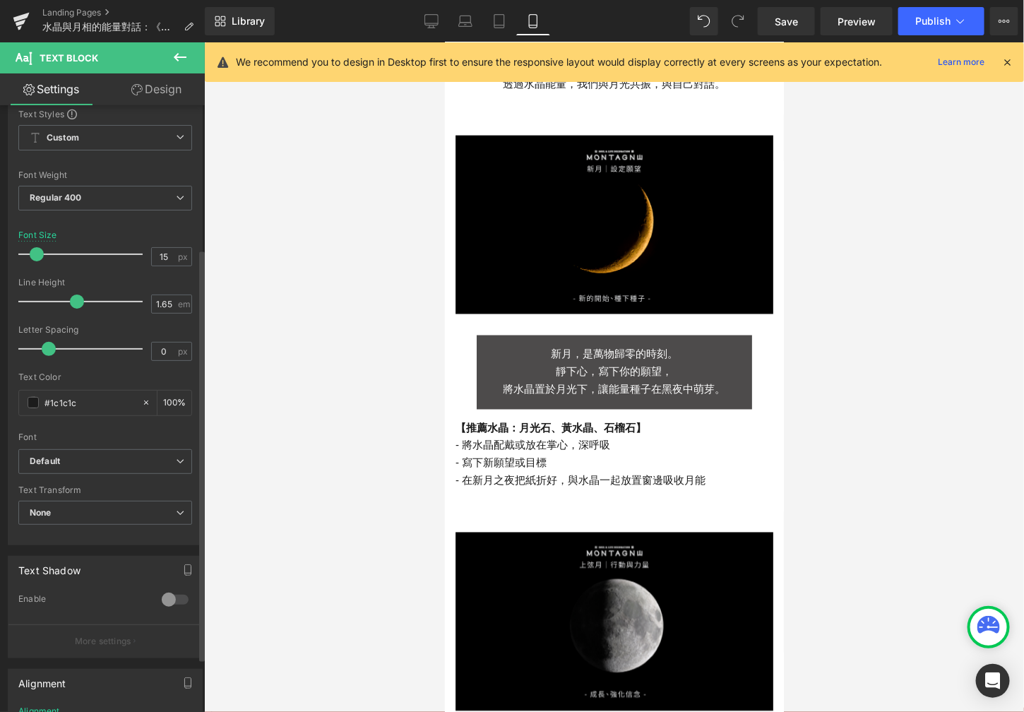
scroll to position [0, 0]
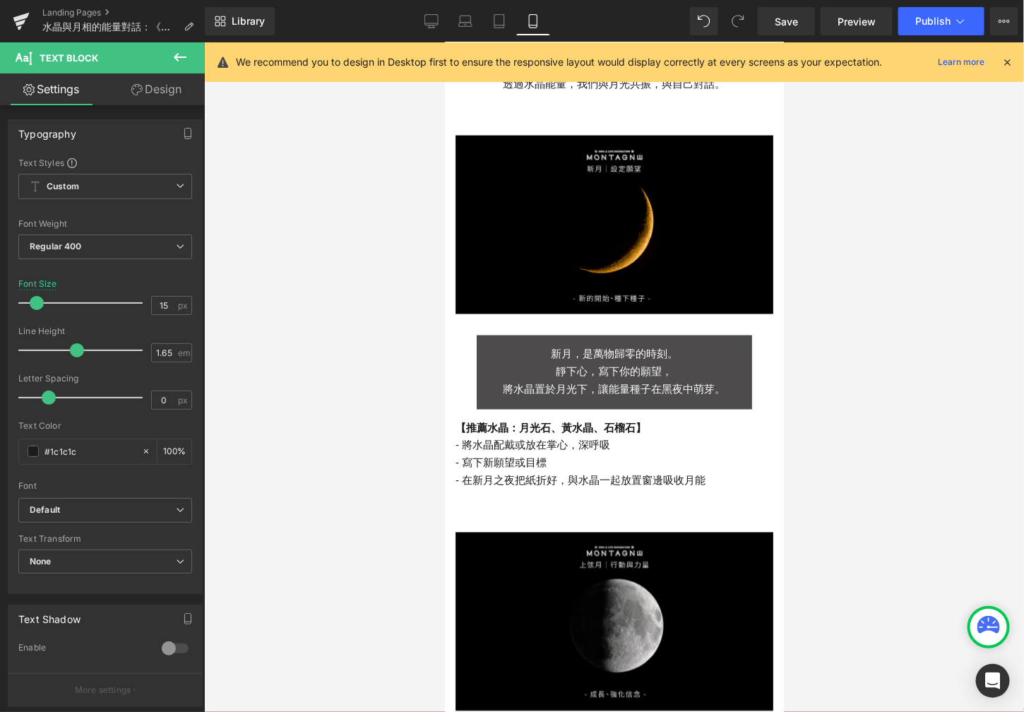
click at [147, 93] on link "Design" at bounding box center [156, 89] width 102 height 32
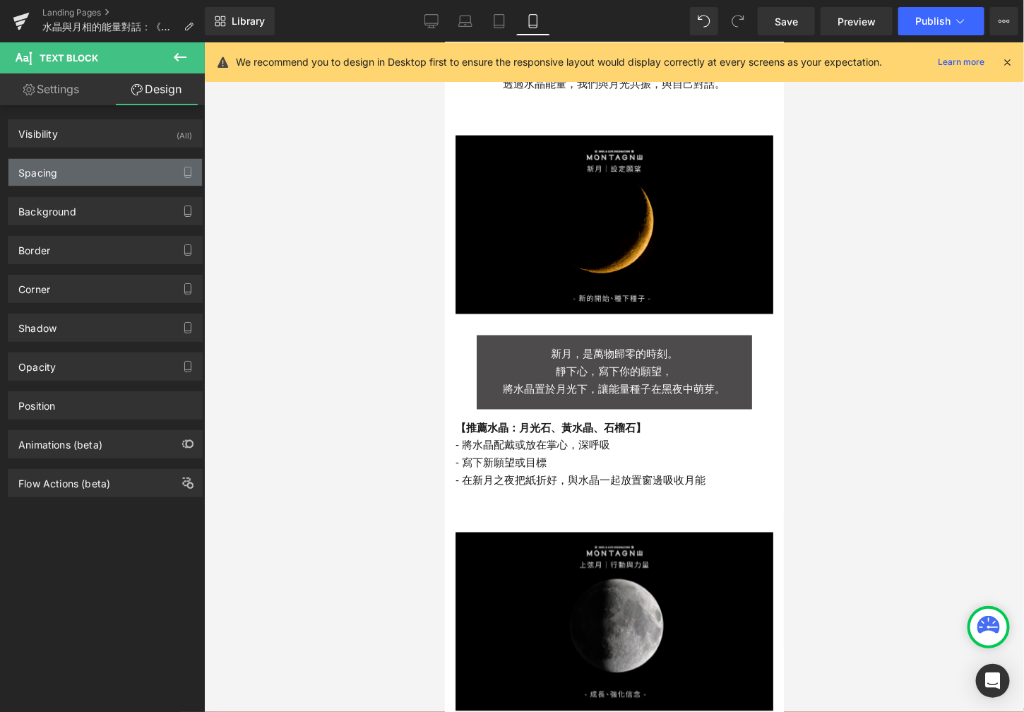
click at [100, 182] on div "Spacing" at bounding box center [105, 172] width 194 height 27
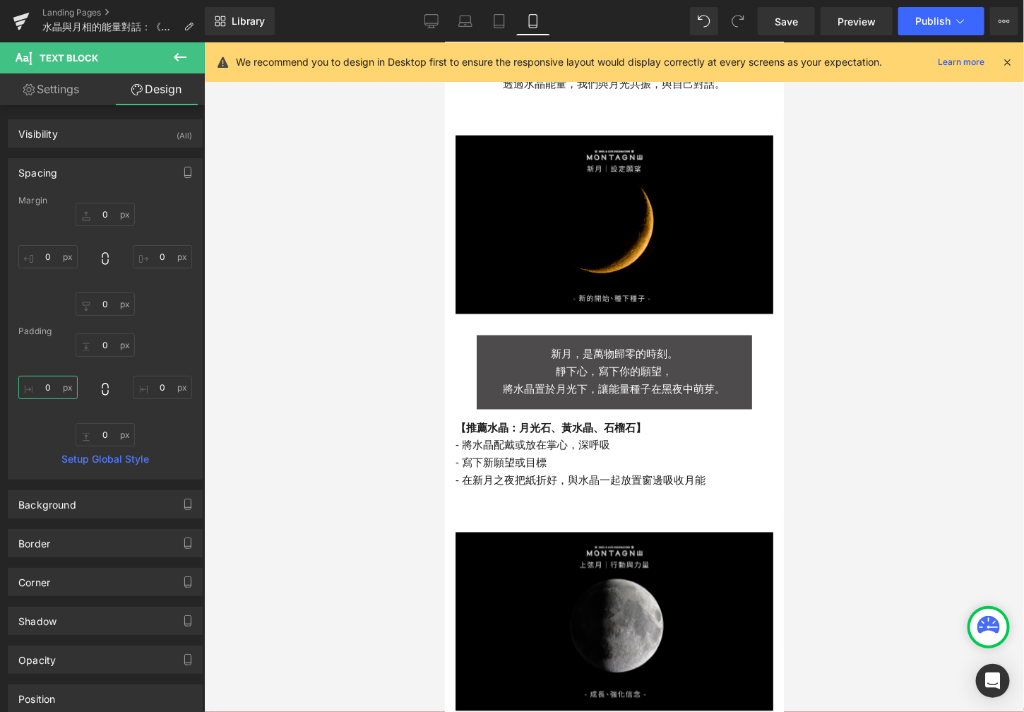
click at [56, 391] on input "0" at bounding box center [47, 387] width 59 height 23
type input "50"
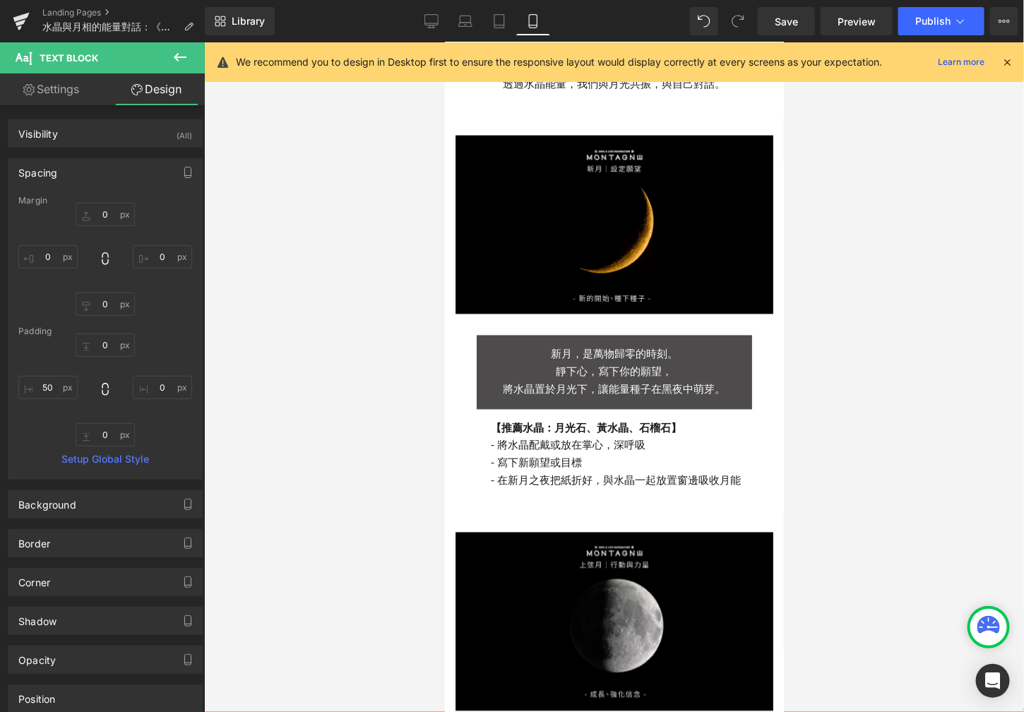
click at [312, 369] on div at bounding box center [614, 377] width 820 height 670
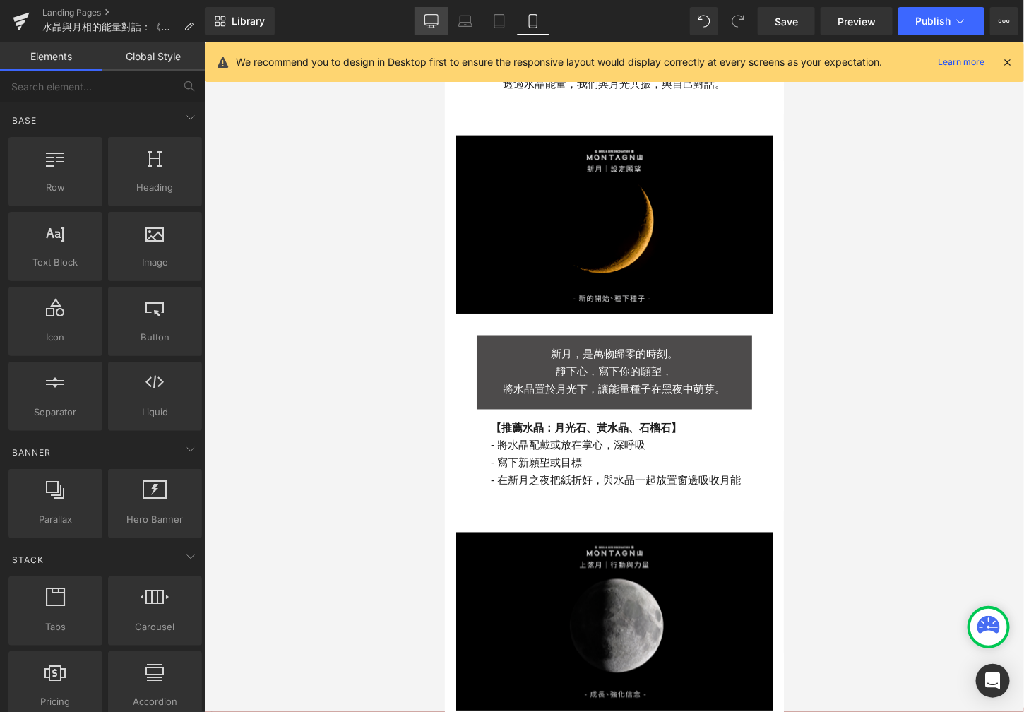
click at [416, 28] on link "Desktop" at bounding box center [432, 21] width 34 height 28
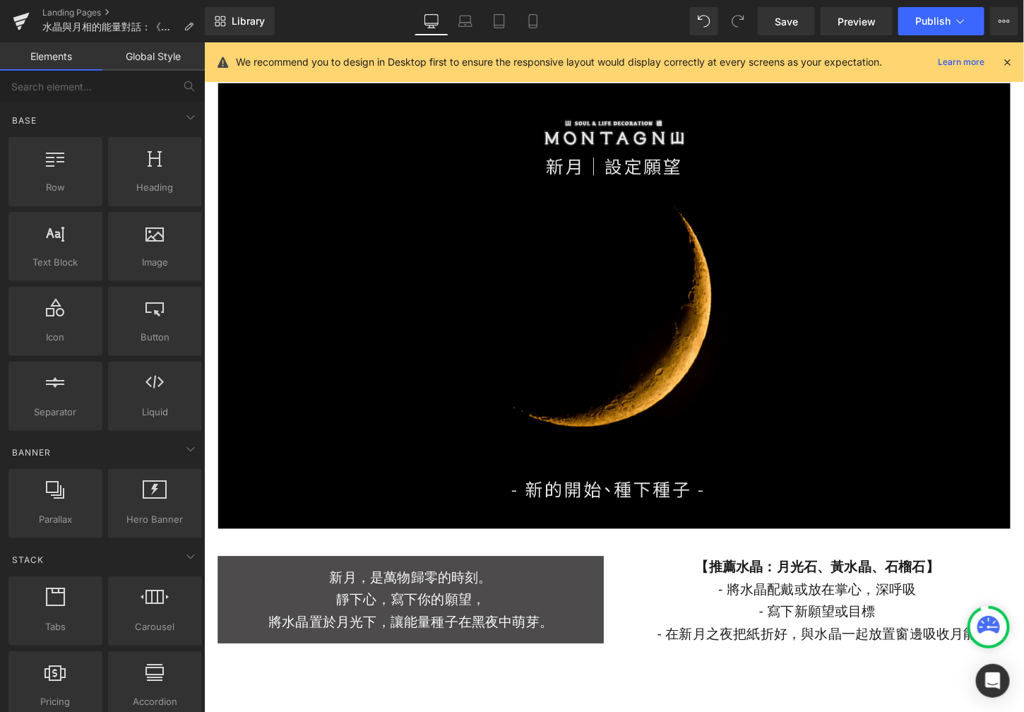
click at [432, 28] on link "Desktop" at bounding box center [432, 21] width 34 height 28
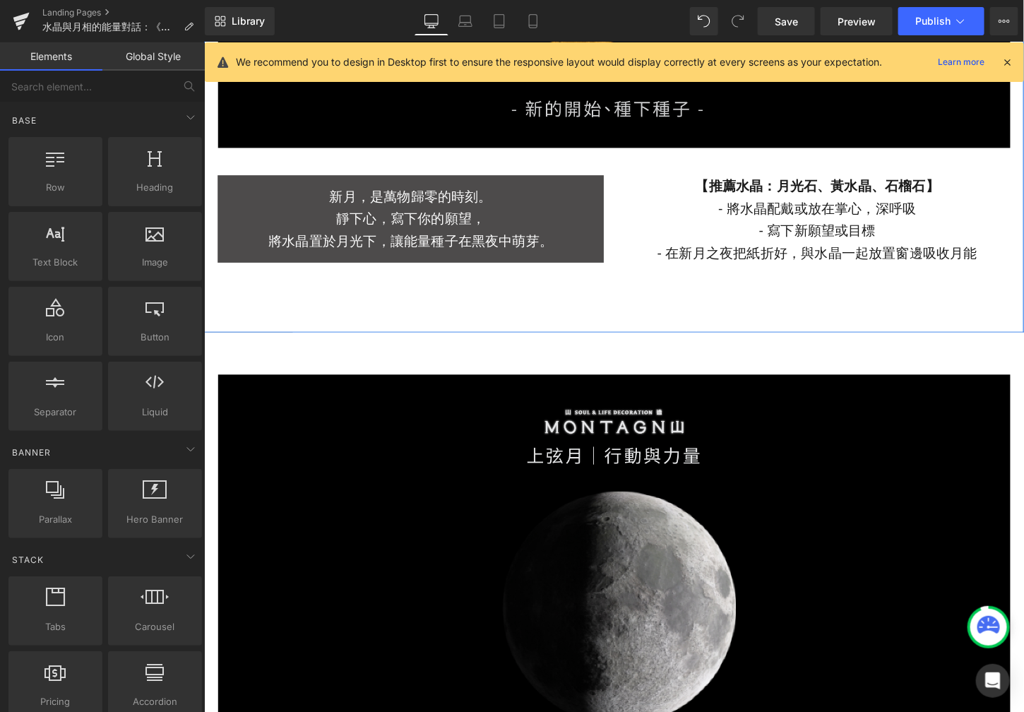
scroll to position [1913, 0]
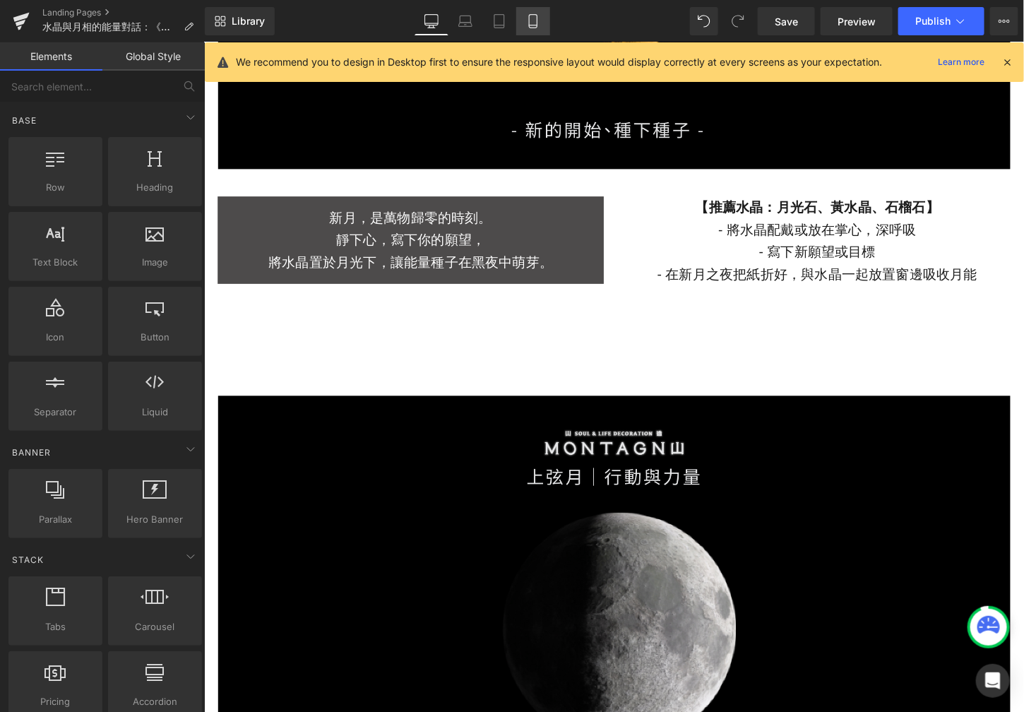
click at [540, 11] on link "Mobile" at bounding box center [533, 21] width 34 height 28
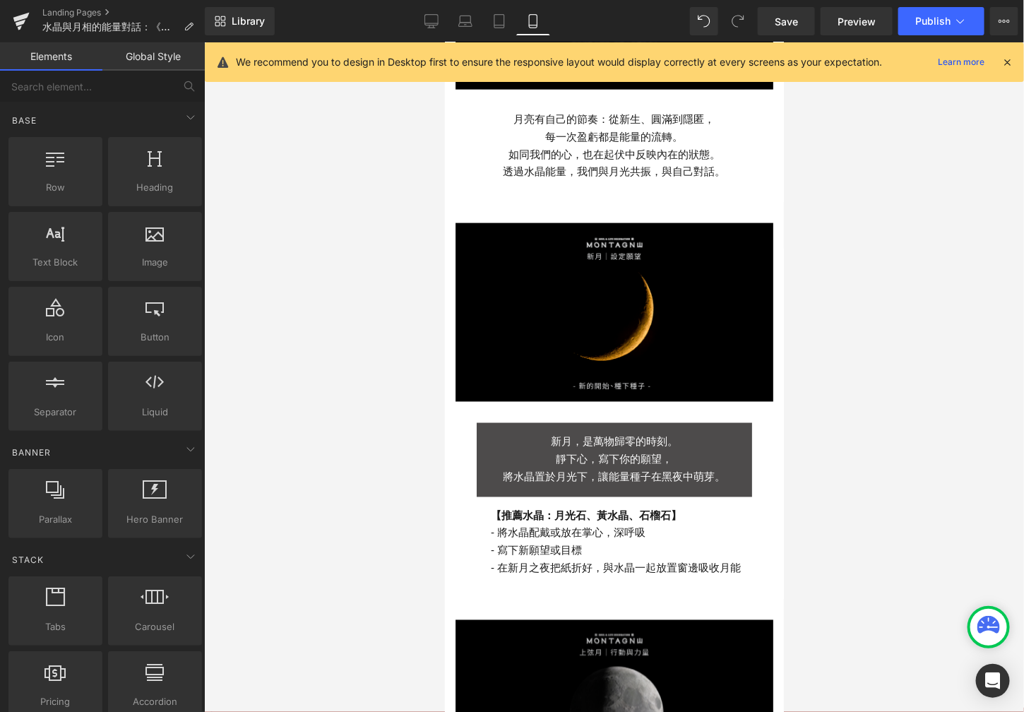
scroll to position [595, 0]
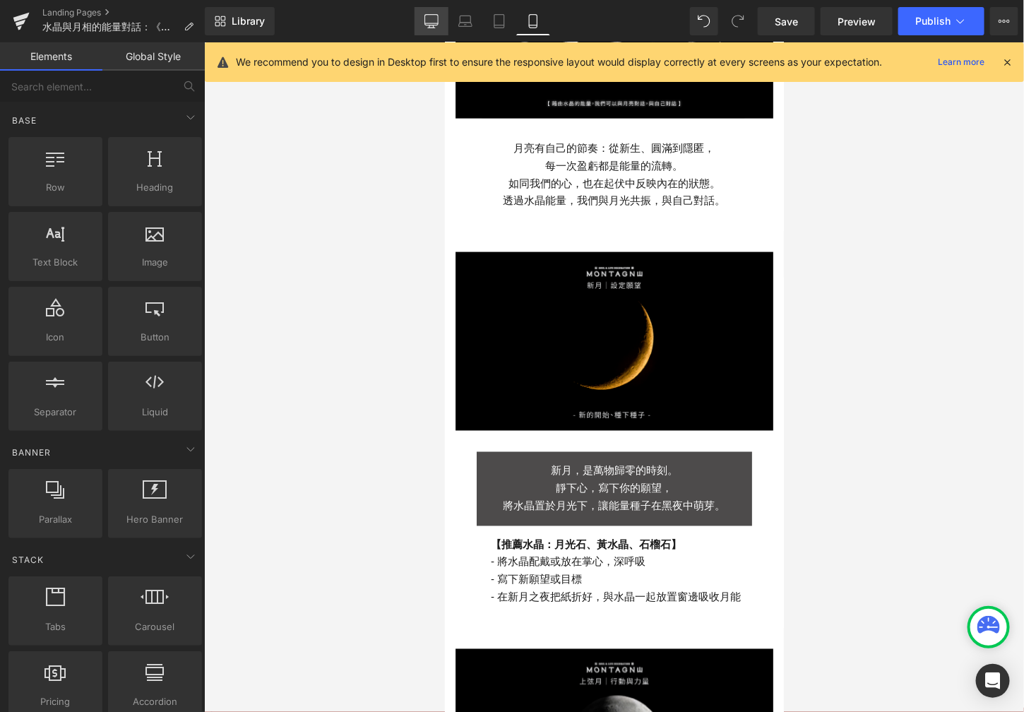
click at [435, 14] on icon at bounding box center [431, 21] width 14 height 14
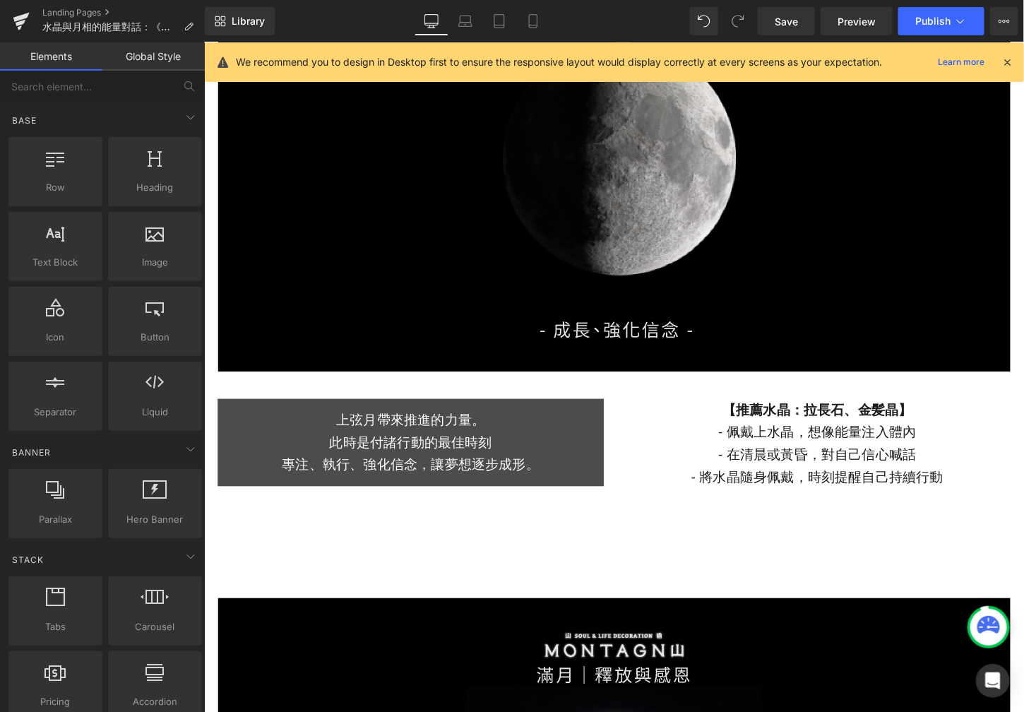
scroll to position [2427, 0]
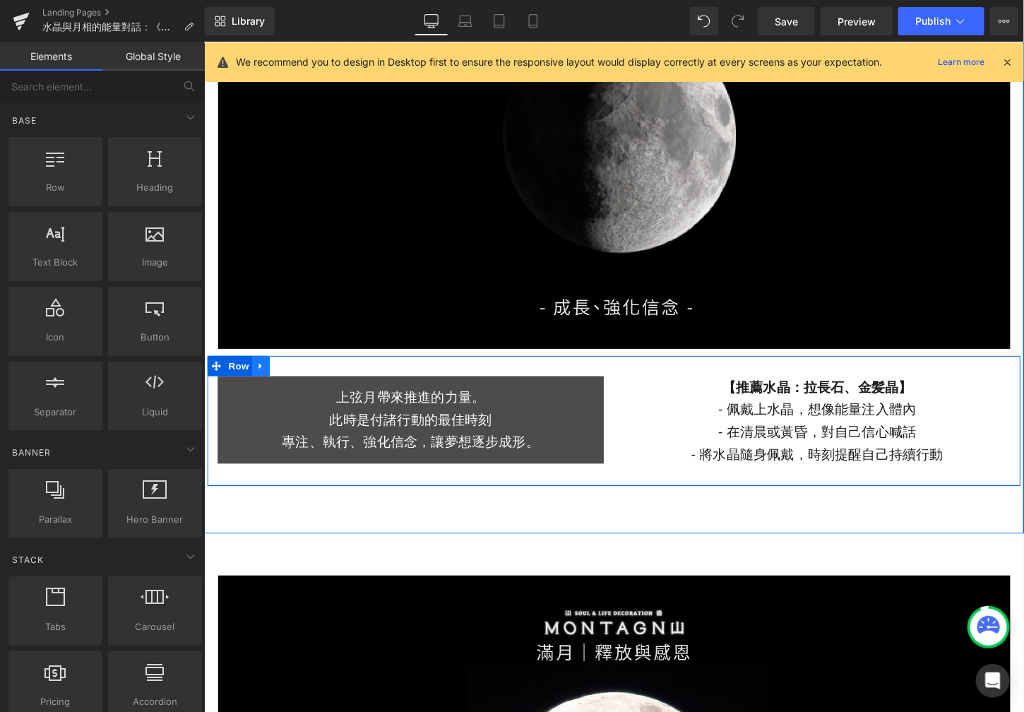
click at [261, 381] on icon at bounding box center [262, 379] width 3 height 6
click at [276, 380] on icon at bounding box center [281, 379] width 10 height 10
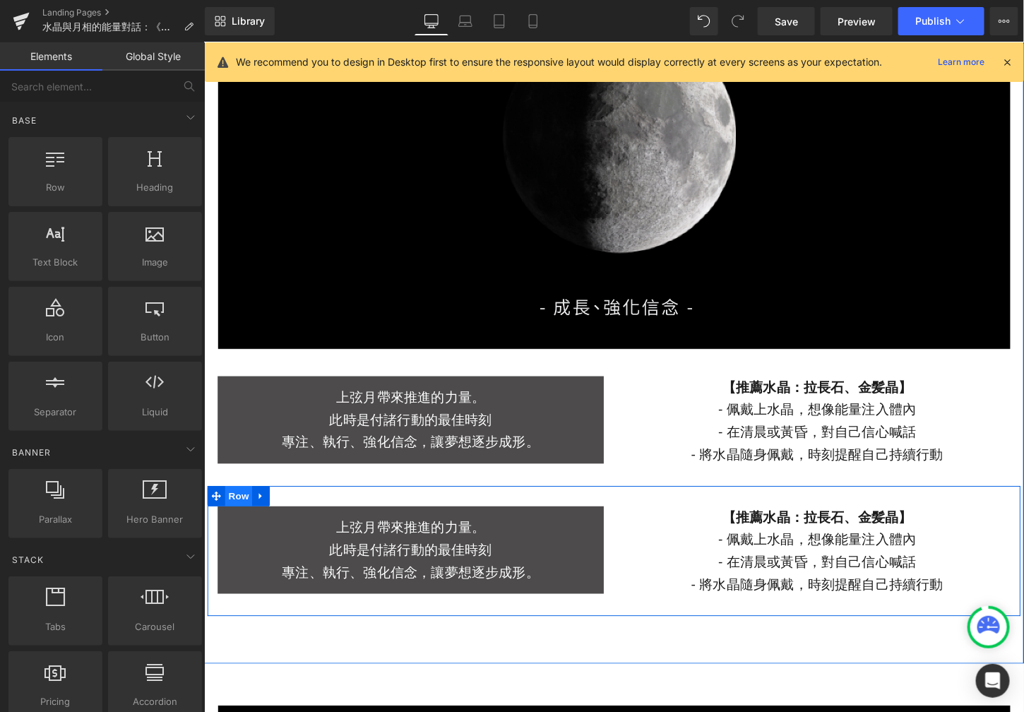
click at [227, 511] on span "Row" at bounding box center [239, 514] width 28 height 21
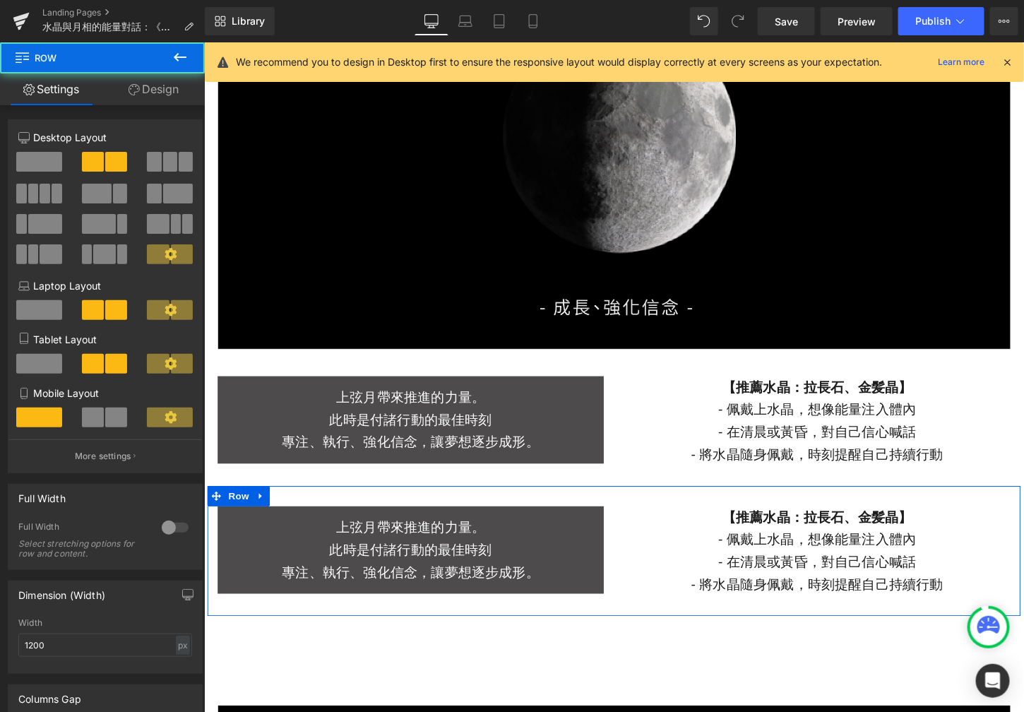
click at [154, 100] on link "Design" at bounding box center [153, 89] width 102 height 32
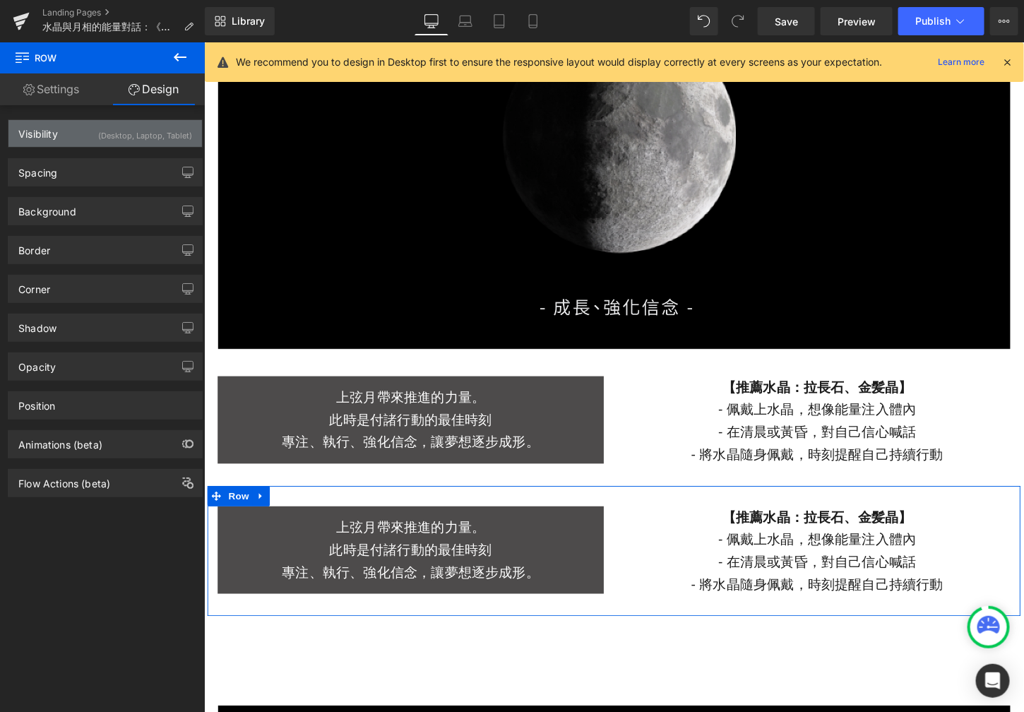
click at [155, 143] on div "Visibility (Desktop, Laptop, Tablet)" at bounding box center [105, 133] width 194 height 27
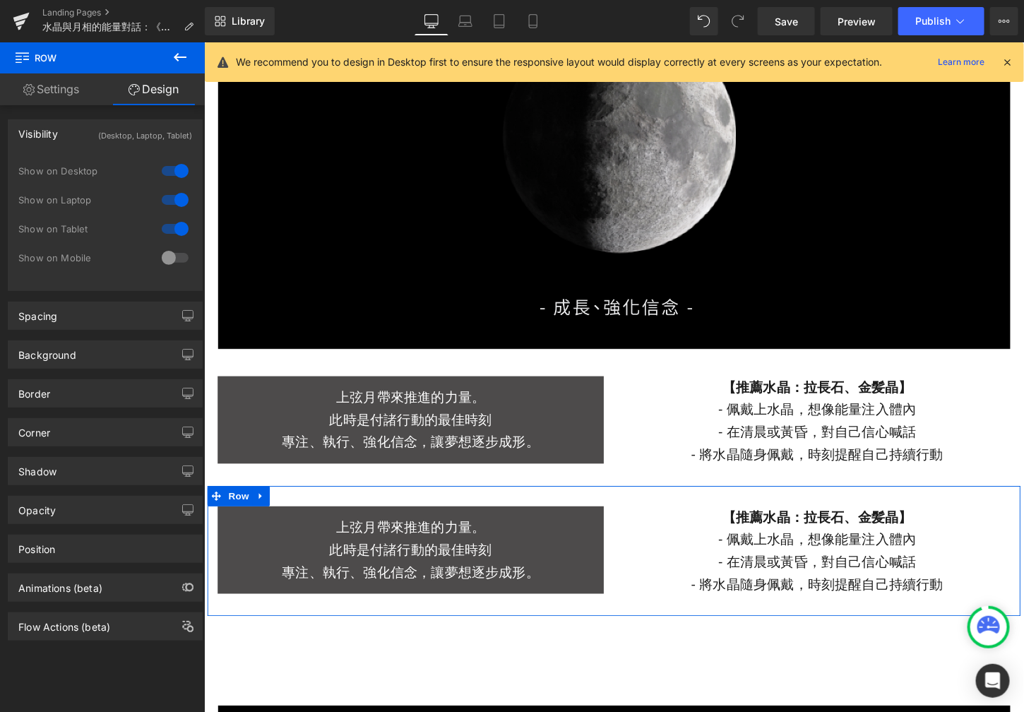
click at [167, 251] on div at bounding box center [175, 257] width 34 height 23
click at [166, 169] on div at bounding box center [175, 171] width 34 height 23
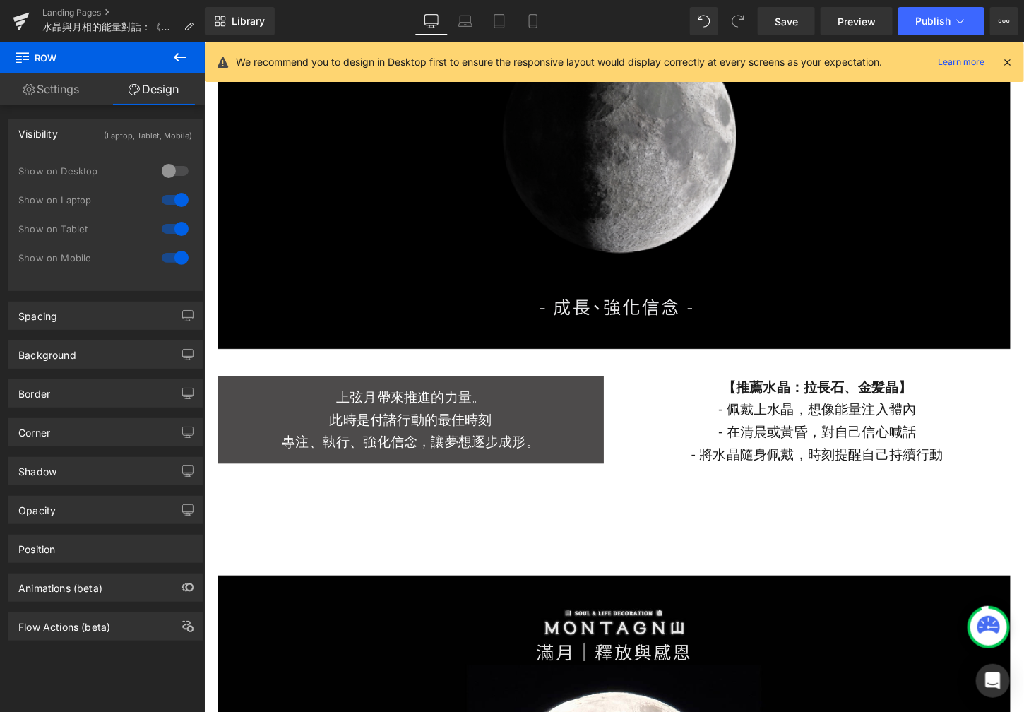
click at [166, 189] on div at bounding box center [175, 200] width 34 height 23
click at [171, 234] on div at bounding box center [175, 229] width 34 height 23
click at [540, 16] on link "Mobile" at bounding box center [533, 21] width 34 height 28
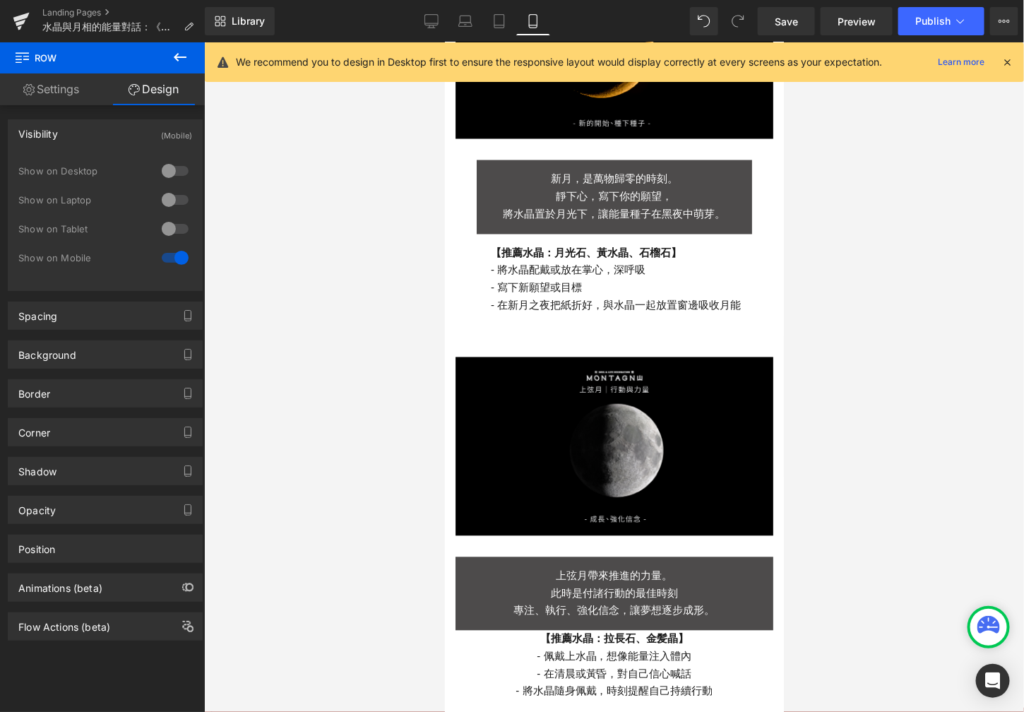
scroll to position [1167, 0]
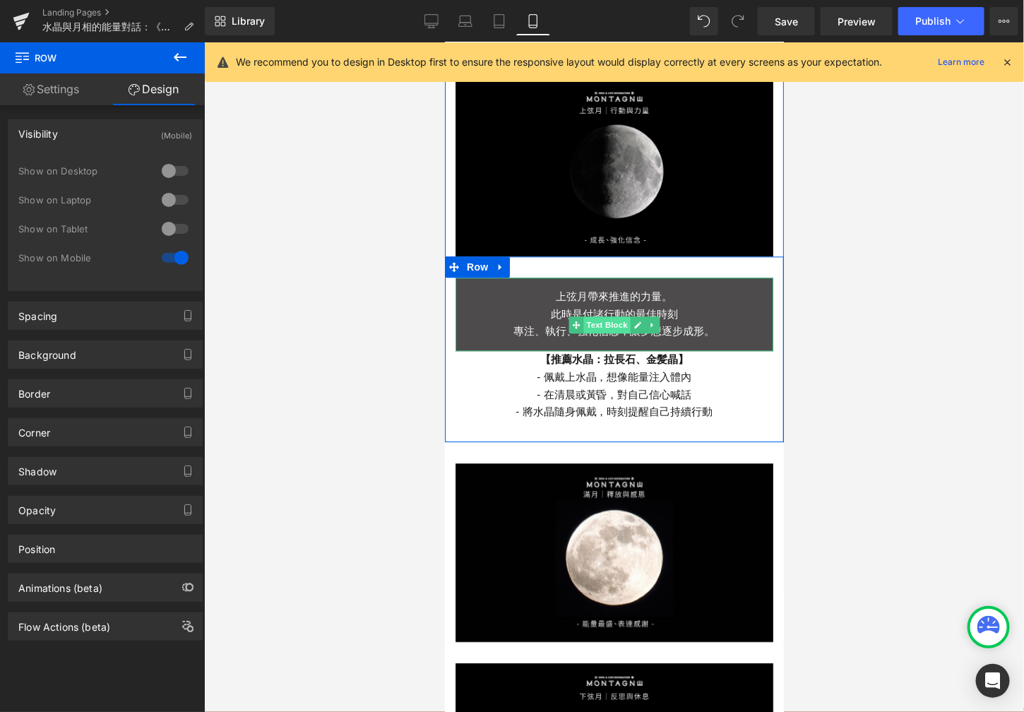
click at [591, 316] on span "Text Block" at bounding box center [606, 324] width 47 height 17
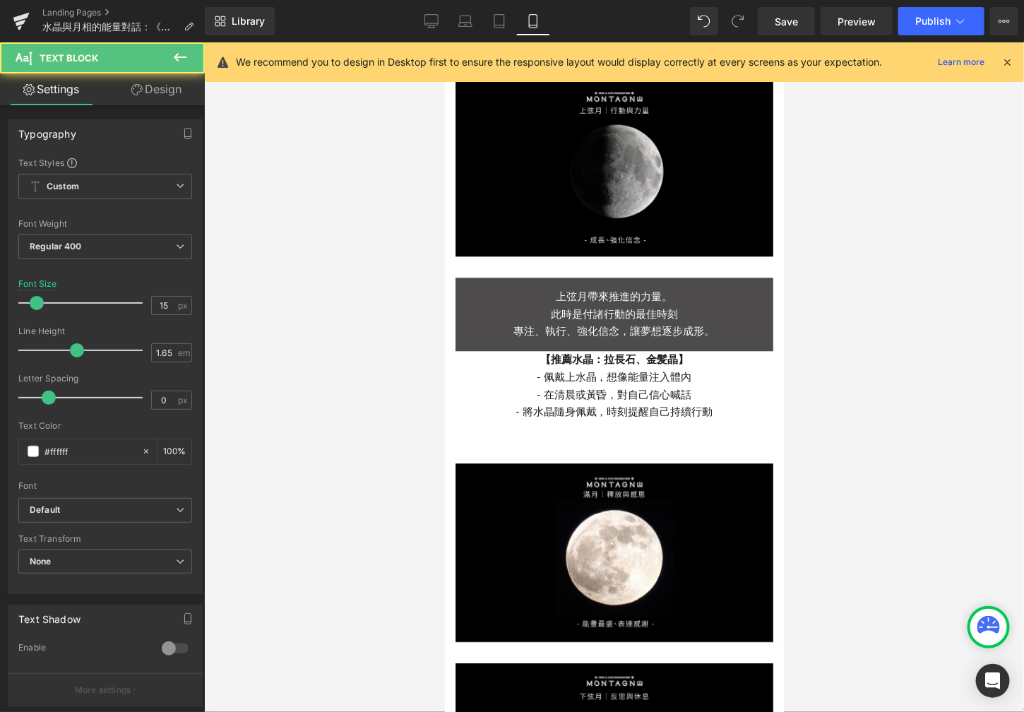
click at [130, 69] on span "Text Block" at bounding box center [84, 57] width 141 height 31
click at [132, 76] on link "Design" at bounding box center [156, 89] width 102 height 32
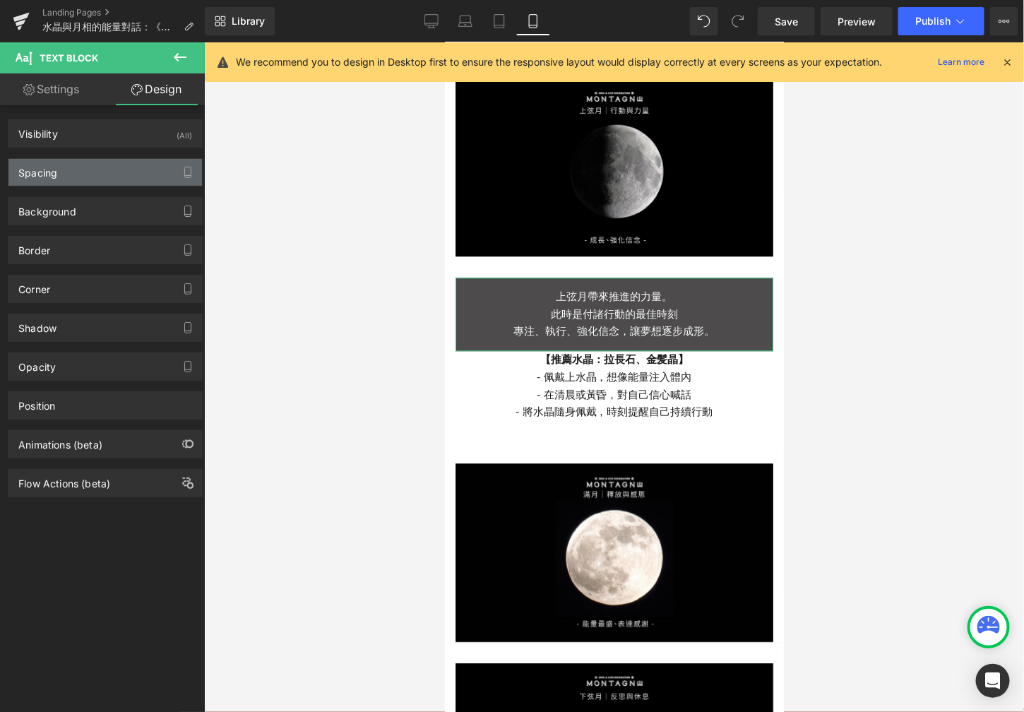
click at [107, 179] on div "Spacing" at bounding box center [105, 172] width 194 height 27
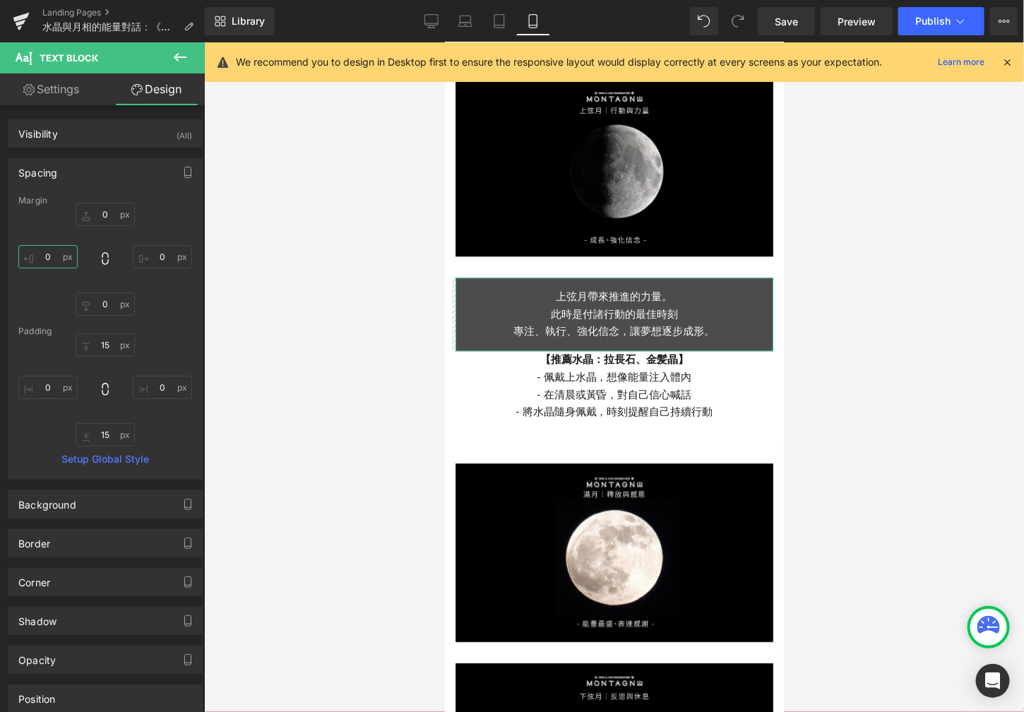
click at [55, 258] on input "0" at bounding box center [47, 256] width 59 height 23
type input "14"
click at [166, 261] on input "0" at bounding box center [162, 256] width 59 height 23
type input "14"
click at [112, 300] on input "0" at bounding box center [105, 303] width 59 height 23
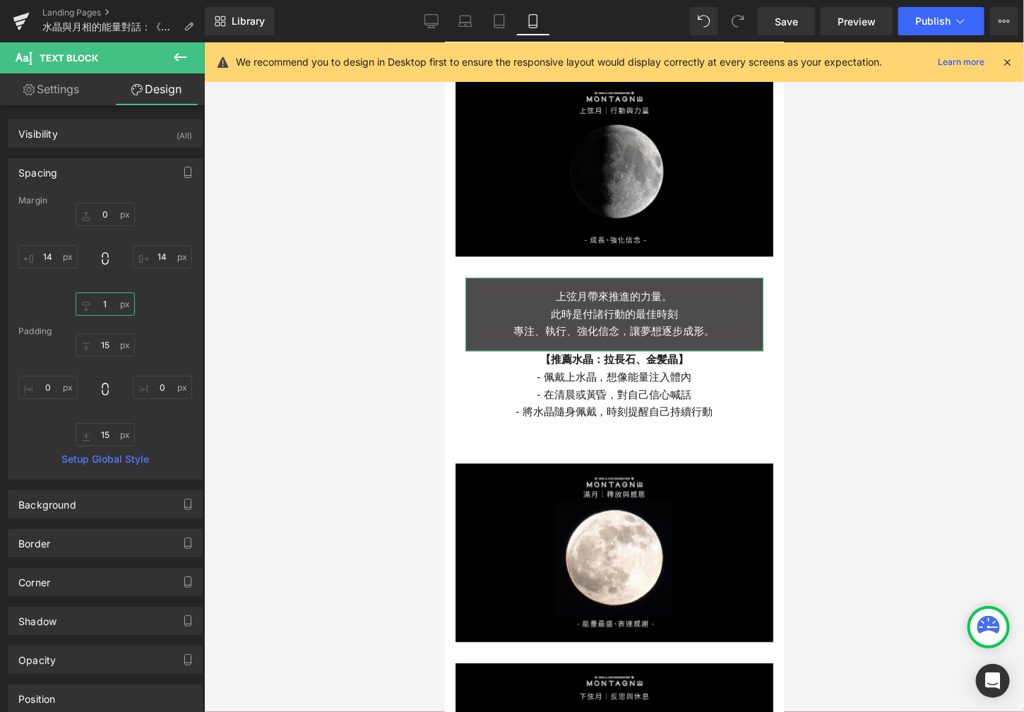
type input "14"
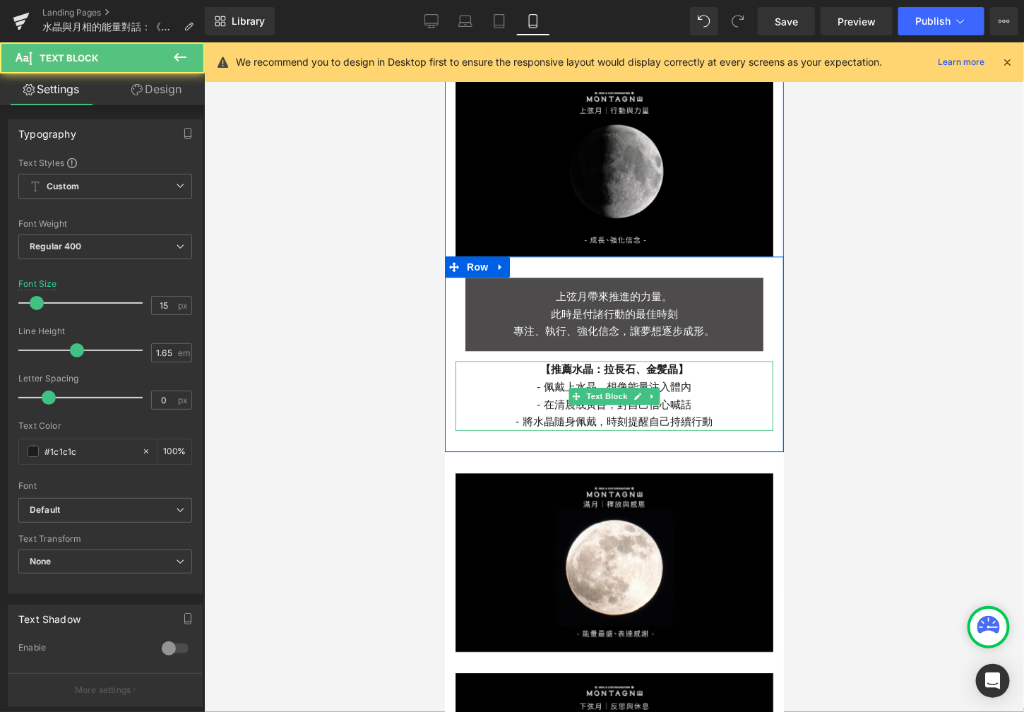
click at [546, 378] on p "- 佩戴上水晶，想像能量注入體內" at bounding box center [614, 387] width 318 height 18
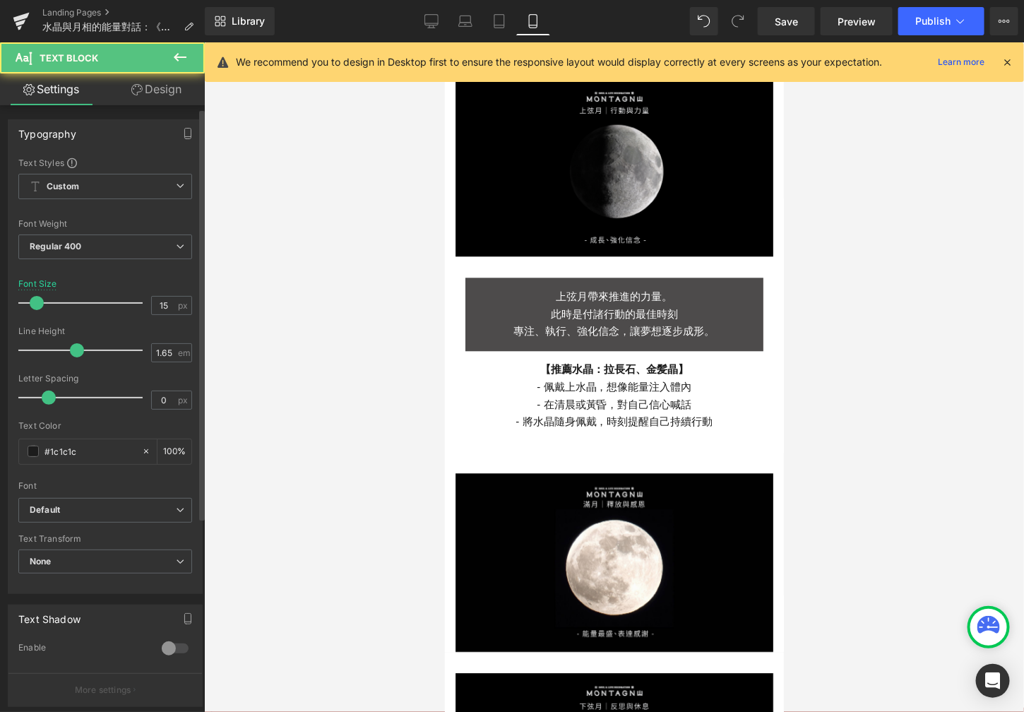
scroll to position [288, 0]
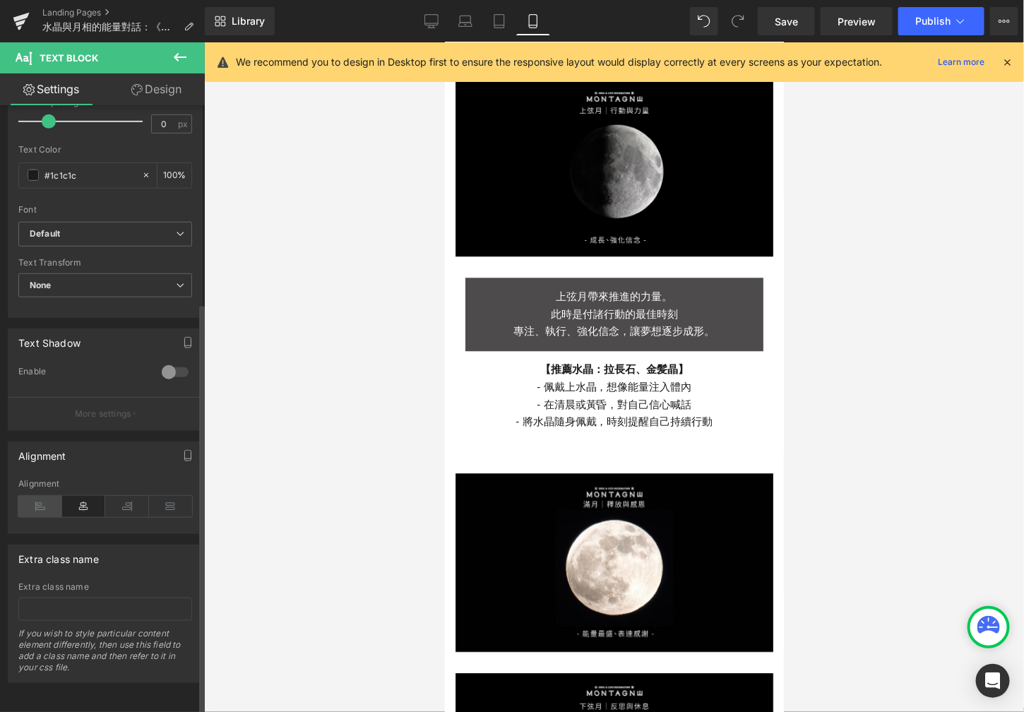
click at [36, 496] on icon at bounding box center [40, 506] width 44 height 21
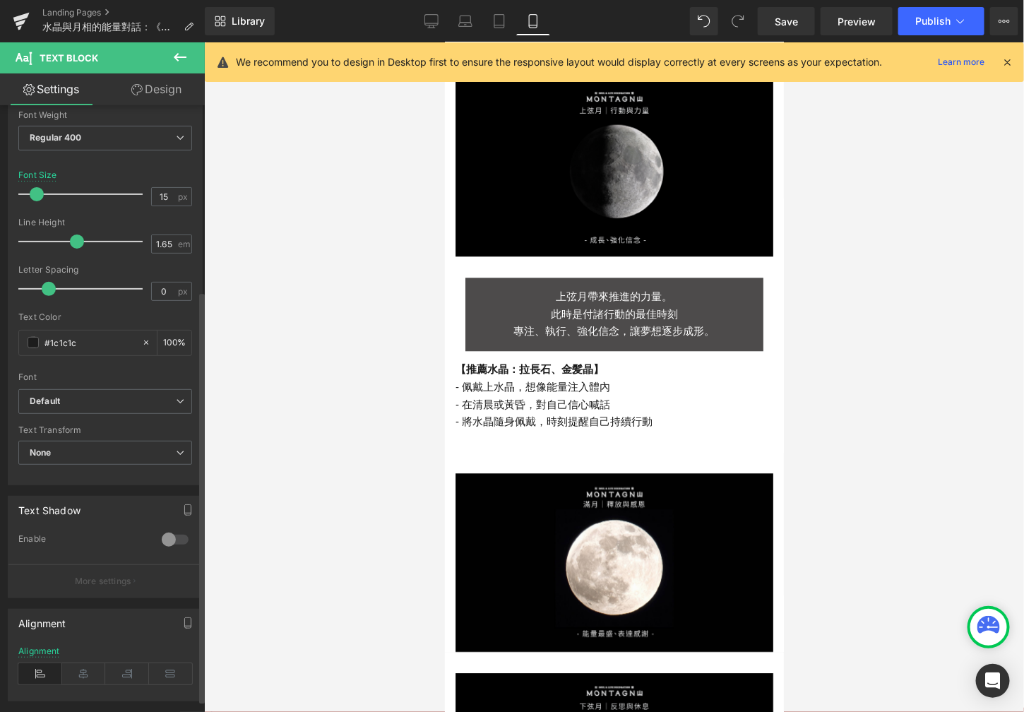
scroll to position [0, 0]
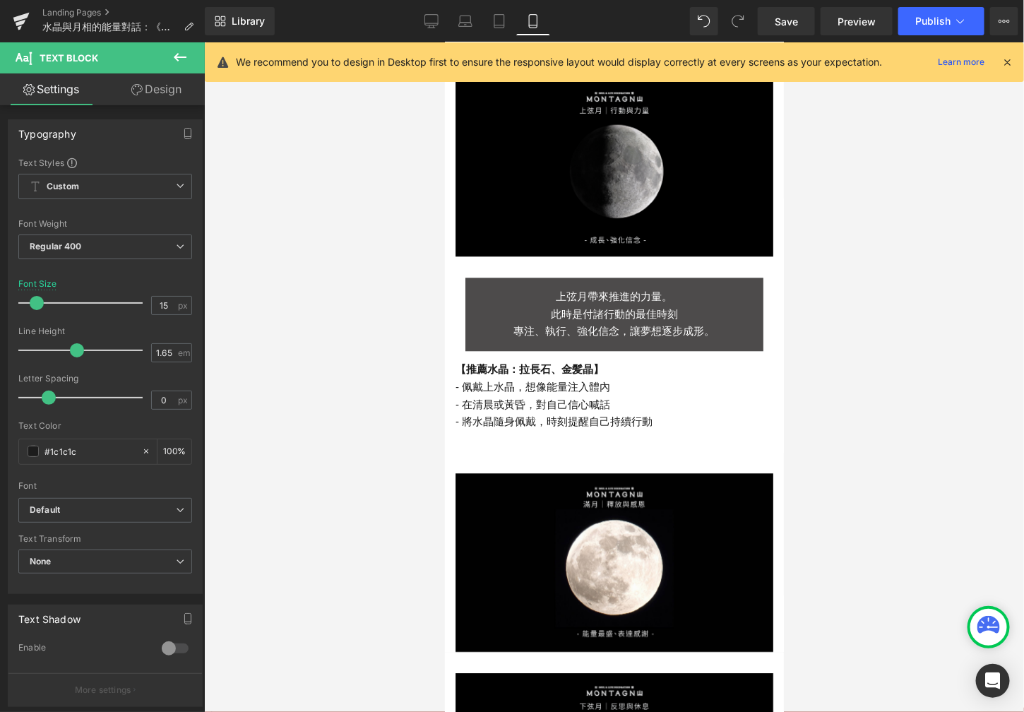
click at [186, 85] on link "Design" at bounding box center [156, 89] width 102 height 32
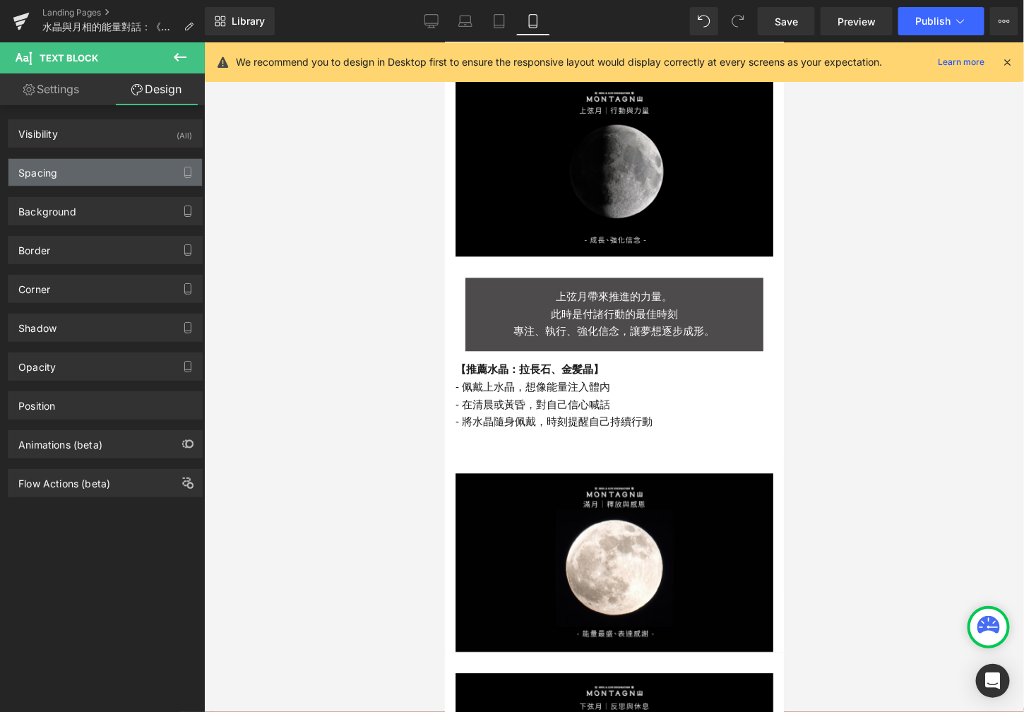
click at [87, 179] on div "Spacing" at bounding box center [105, 172] width 194 height 27
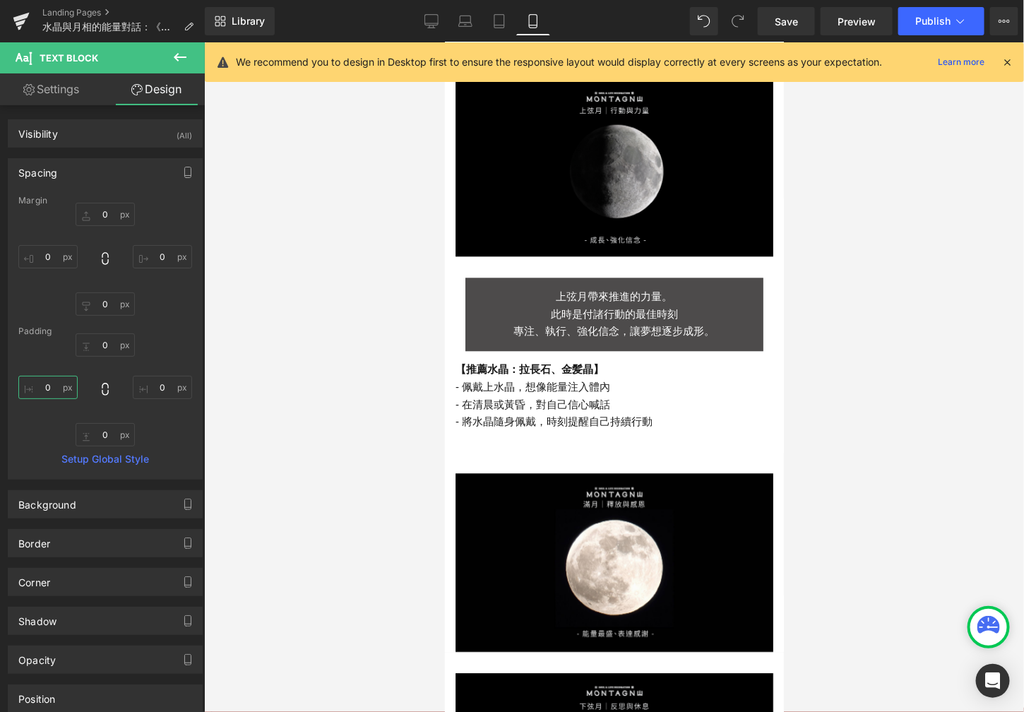
click at [54, 388] on input "0" at bounding box center [47, 387] width 59 height 23
type input "50"
click at [315, 403] on div at bounding box center [614, 377] width 820 height 670
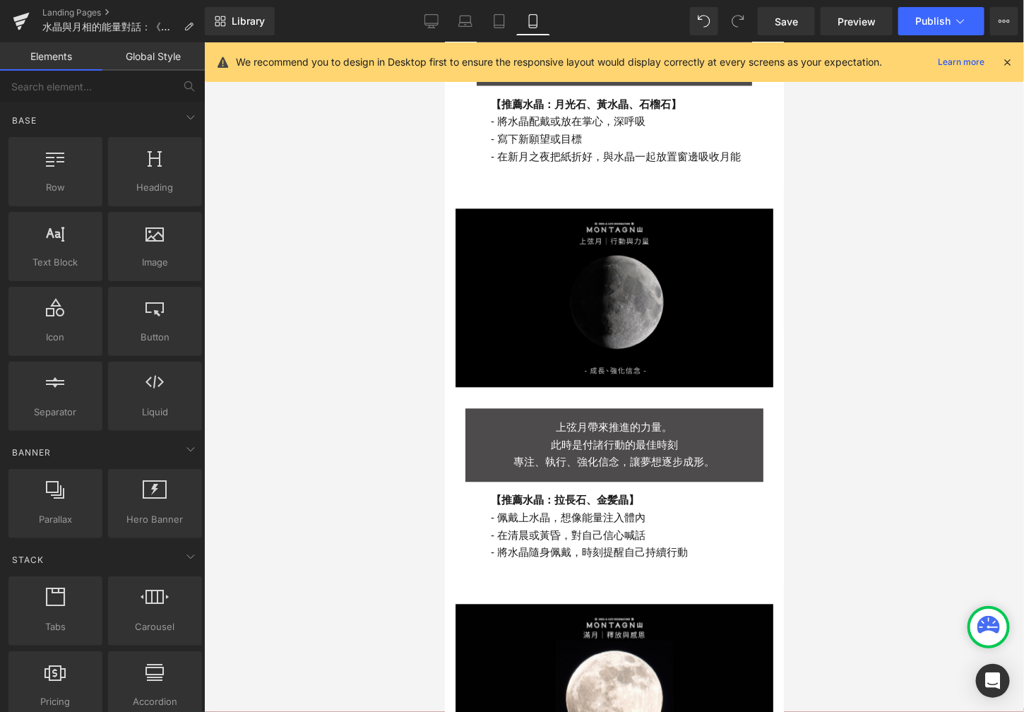
scroll to position [1119, 0]
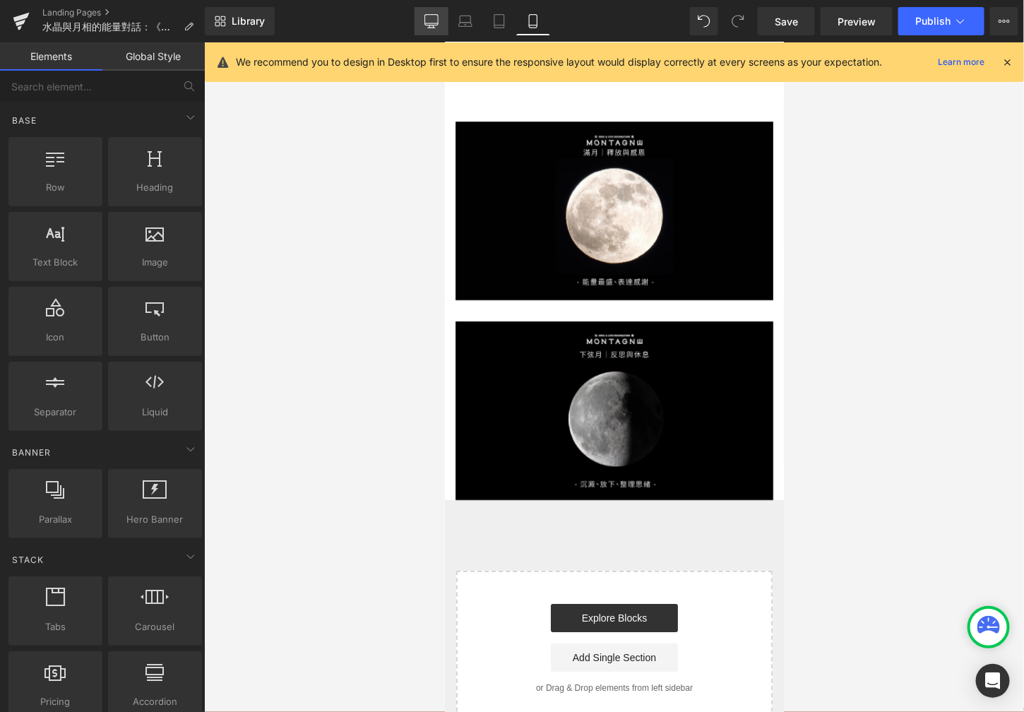
click at [445, 16] on link "Desktop" at bounding box center [432, 21] width 34 height 28
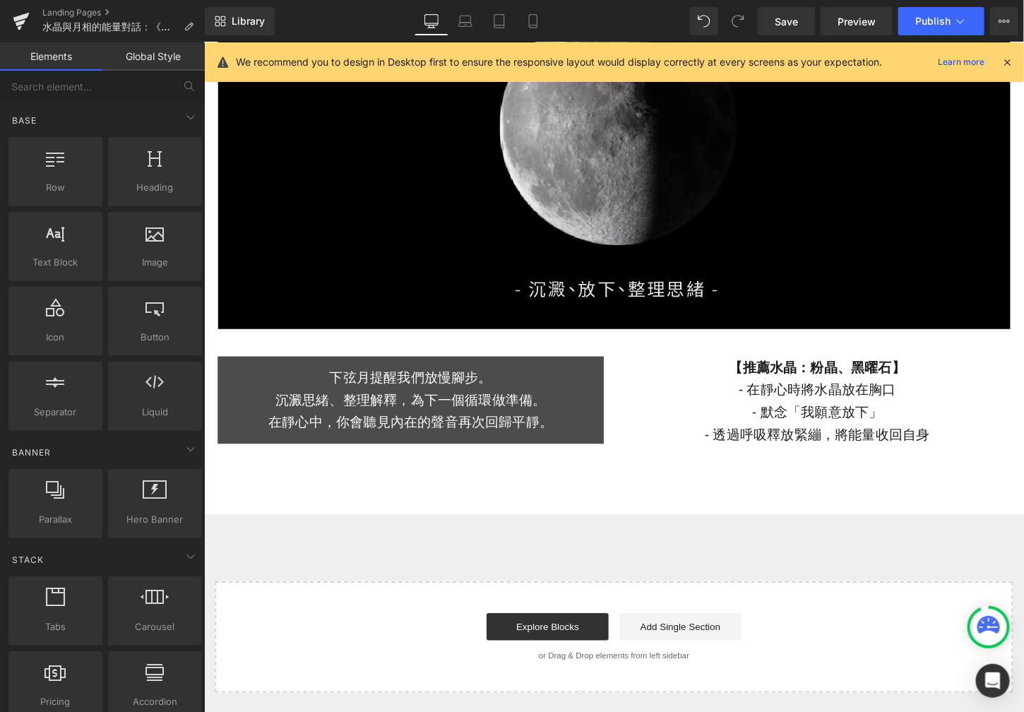
scroll to position [3860, 0]
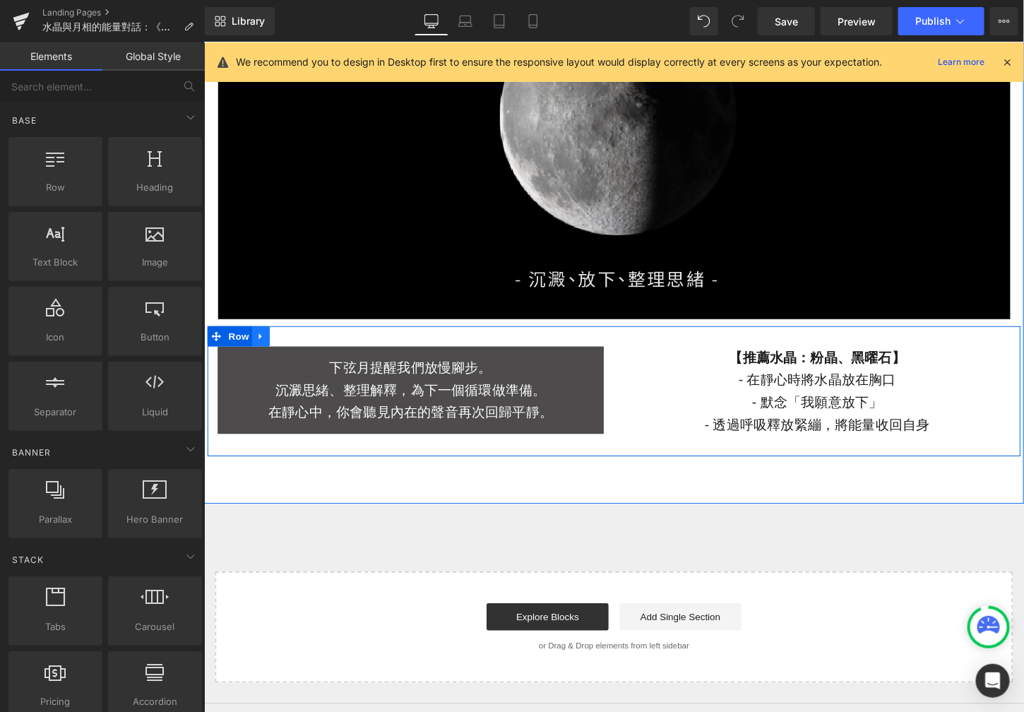
click at [258, 351] on icon at bounding box center [263, 348] width 10 height 11
click at [278, 352] on icon at bounding box center [281, 348] width 10 height 10
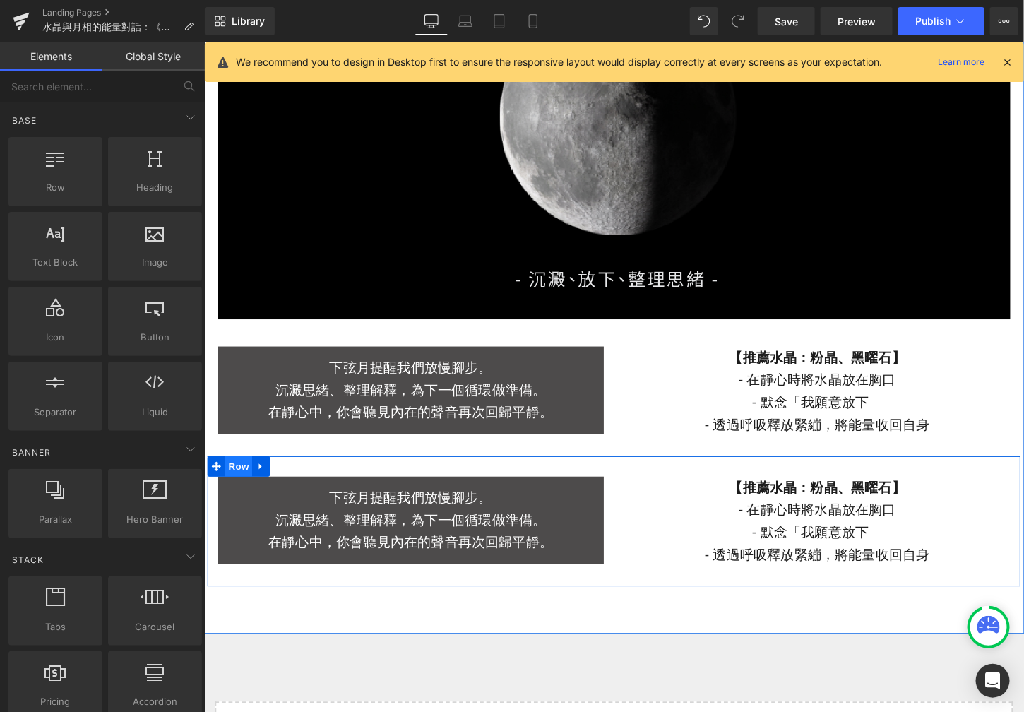
click at [232, 484] on span "Row" at bounding box center [239, 483] width 28 height 21
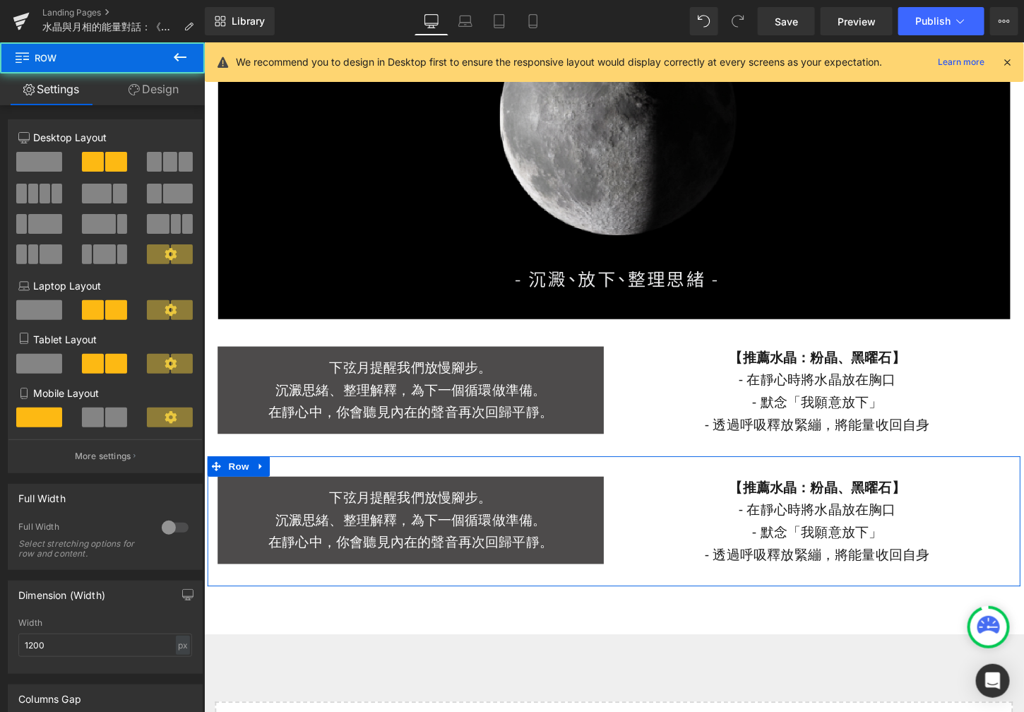
click at [170, 92] on link "Design" at bounding box center [153, 89] width 102 height 32
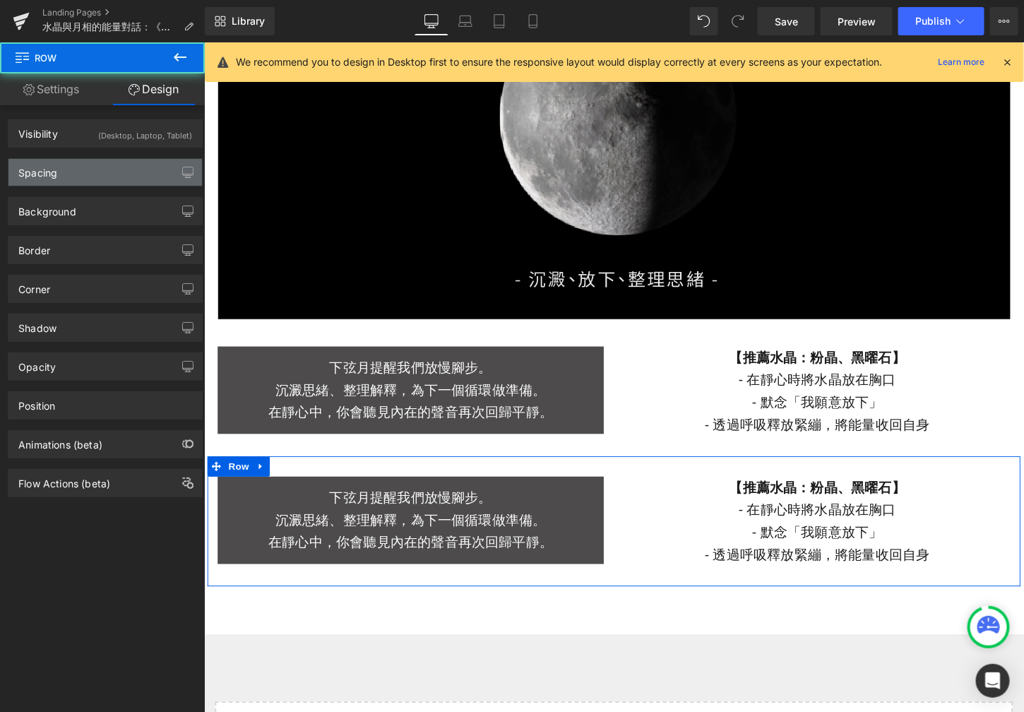
click at [164, 169] on div "Spacing" at bounding box center [105, 172] width 194 height 27
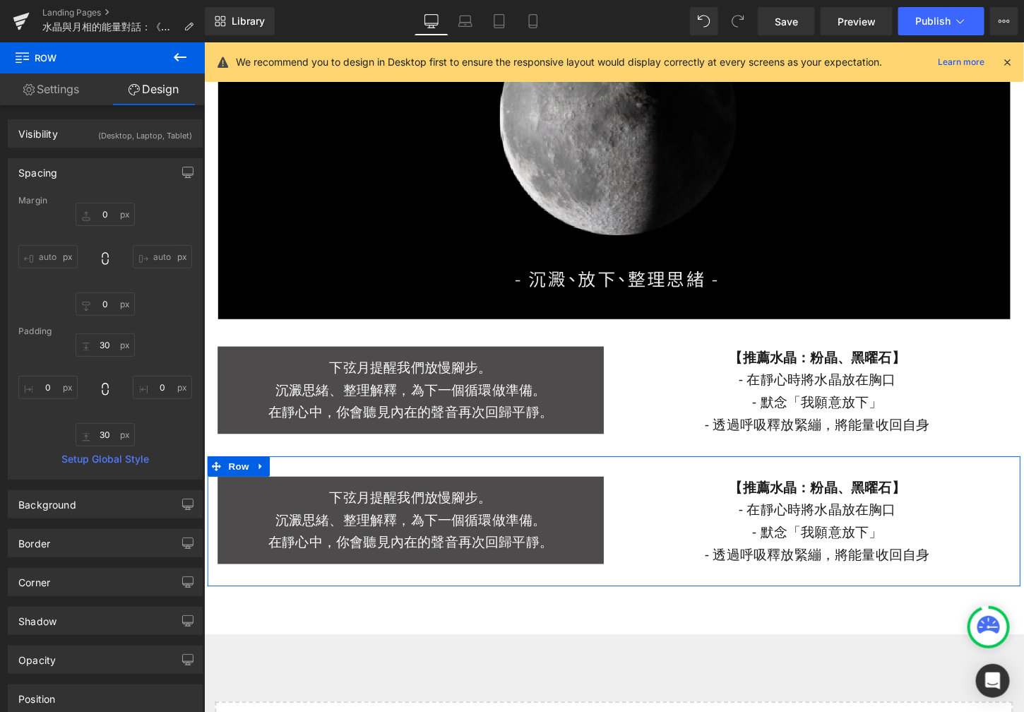
click at [157, 155] on div "Spacing Margin 0px 0 auto auto 0px 0 auto auto Padding 30px 30 0px 0 30px 30 0p…" at bounding box center [105, 314] width 211 height 332
click at [157, 136] on div "(Desktop, Laptop, Tablet)" at bounding box center [145, 131] width 94 height 23
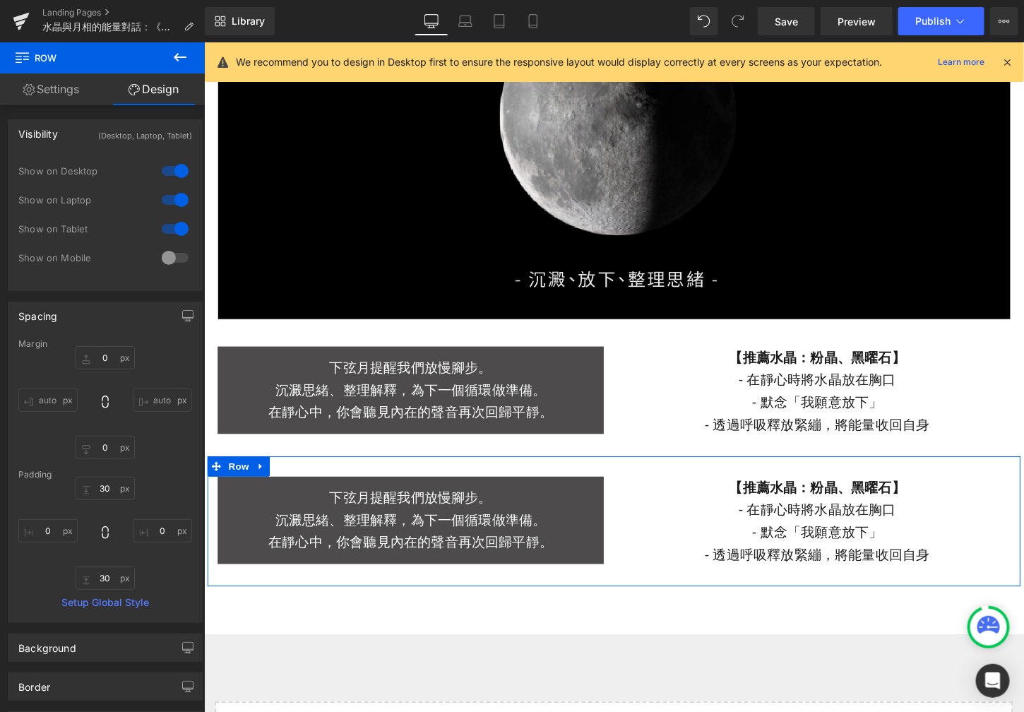
click at [172, 257] on div at bounding box center [175, 257] width 34 height 23
click at [172, 165] on div at bounding box center [175, 171] width 34 height 23
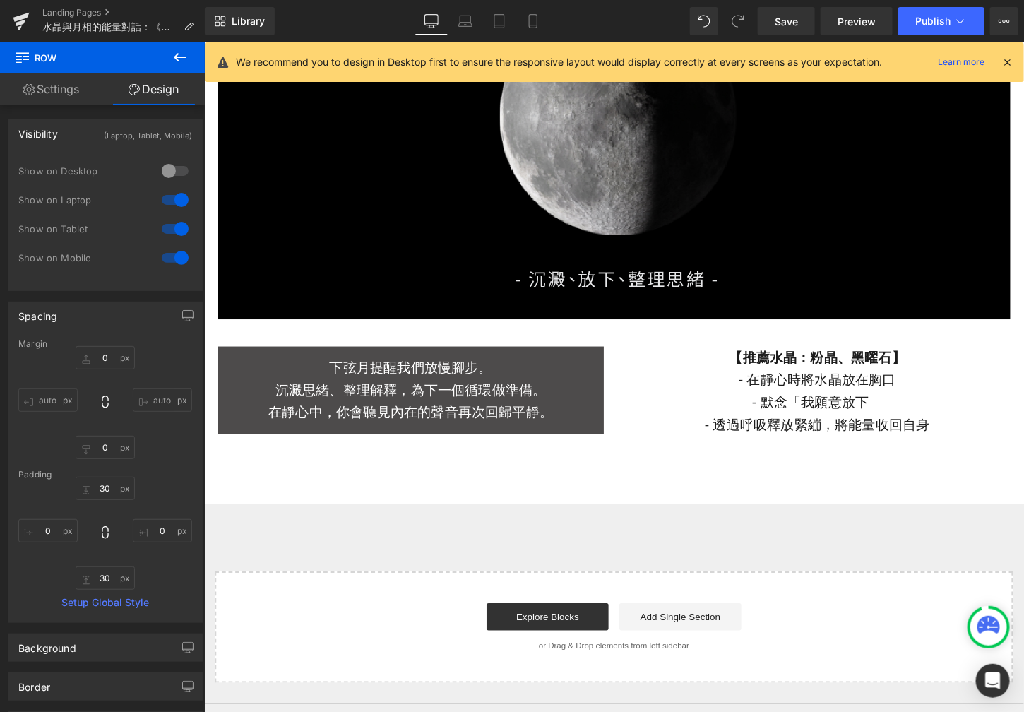
click at [172, 194] on div at bounding box center [175, 200] width 34 height 23
click at [172, 230] on div at bounding box center [175, 229] width 34 height 23
click at [540, 25] on link "Mobile" at bounding box center [533, 21] width 34 height 28
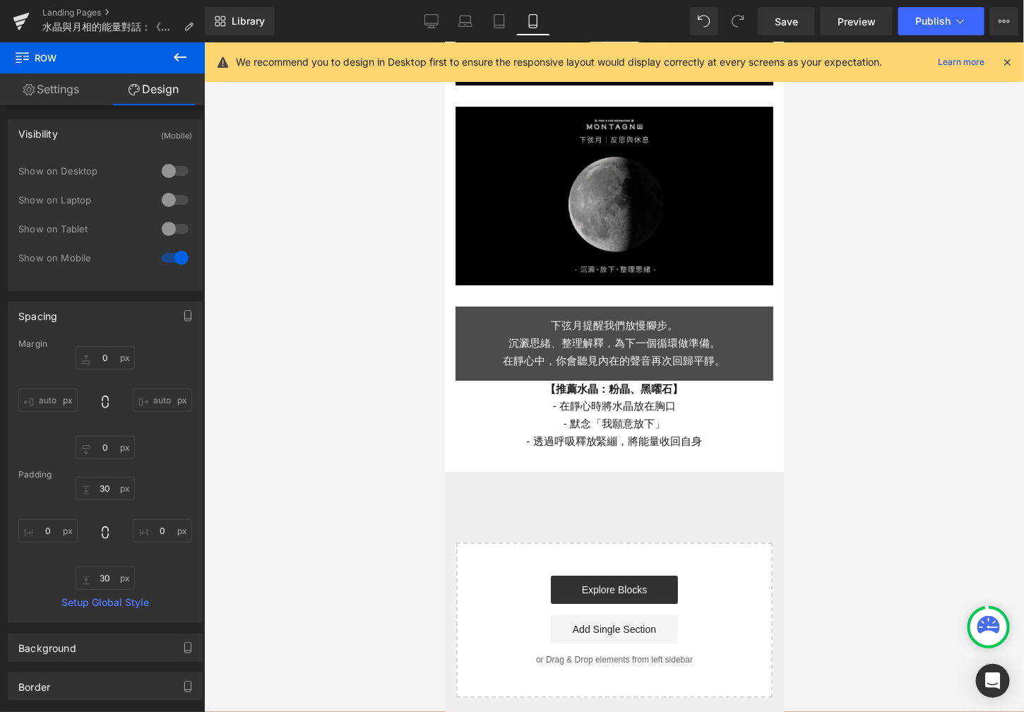
type input "0"
type input "30"
type input "0"
type input "30"
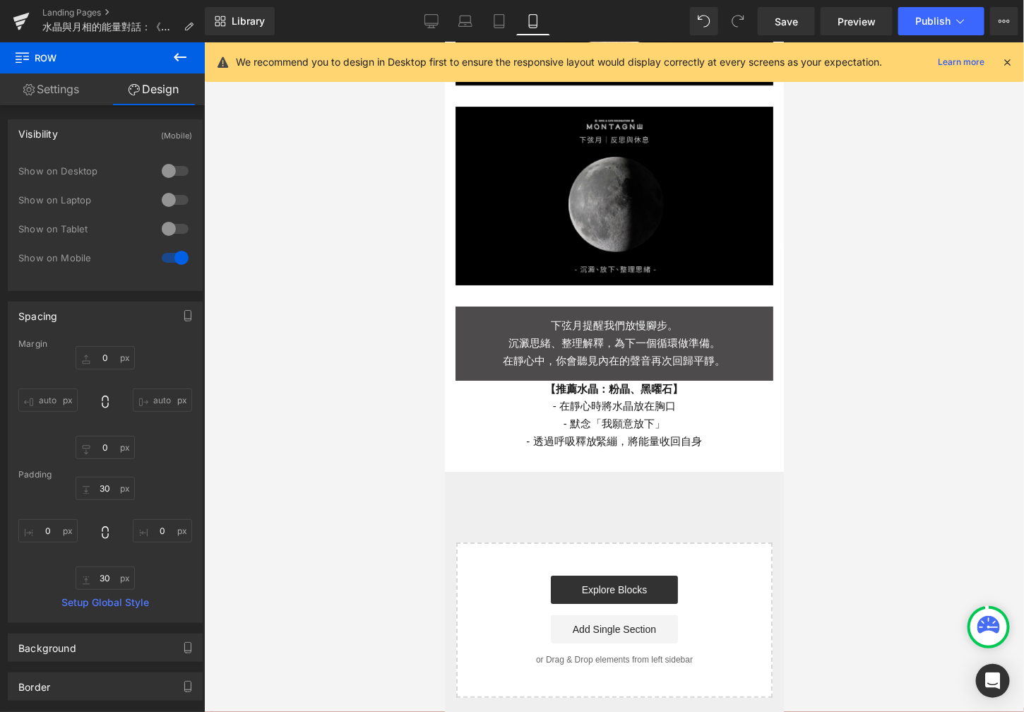
type input "0"
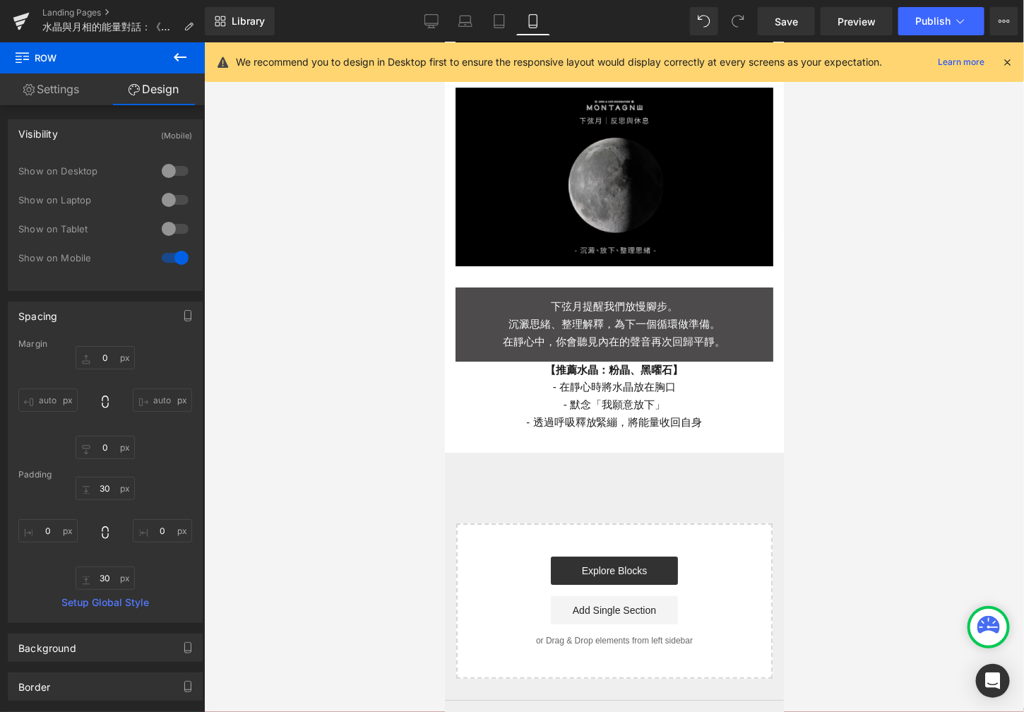
scroll to position [1775, 0]
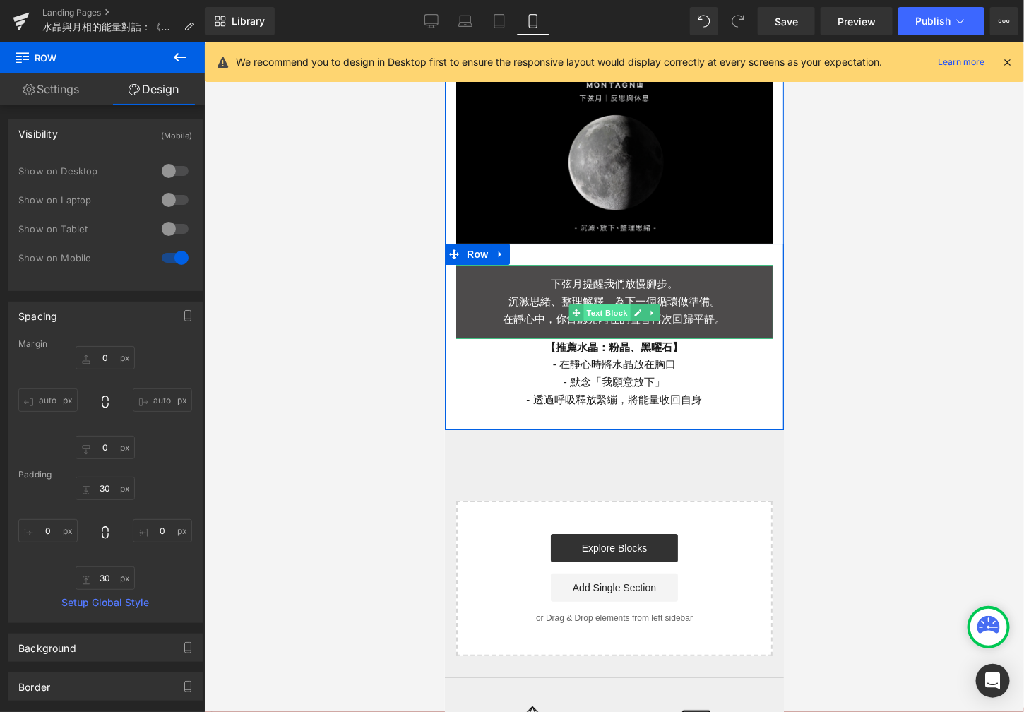
click at [591, 304] on span "Text Block" at bounding box center [606, 312] width 47 height 17
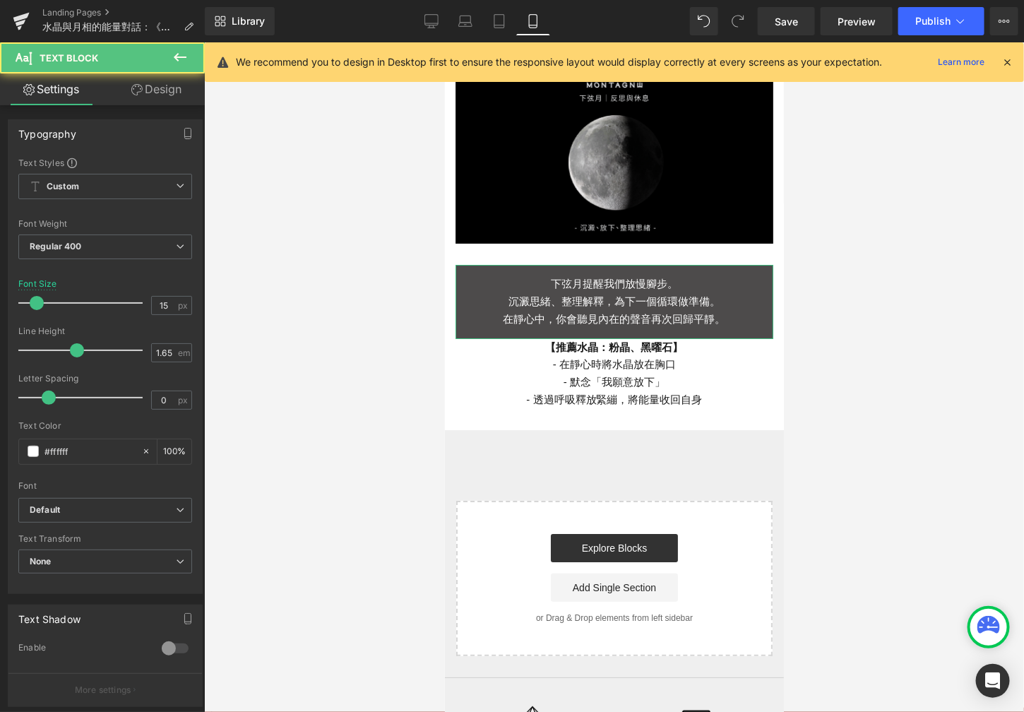
click at [171, 103] on link "Design" at bounding box center [156, 89] width 102 height 32
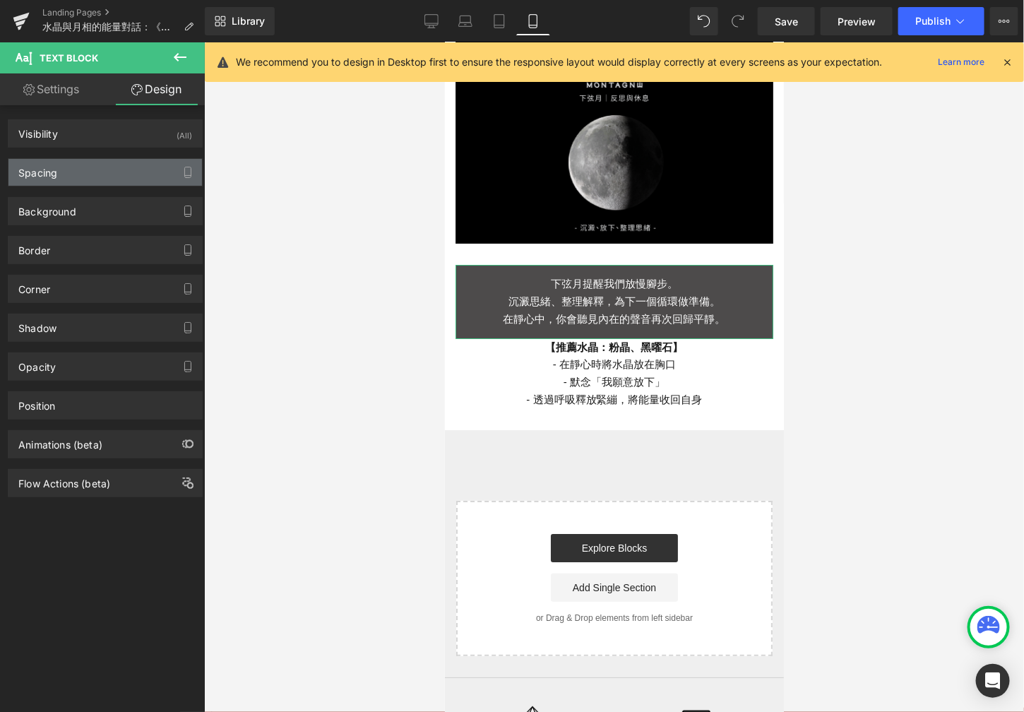
click at [98, 171] on div "Spacing" at bounding box center [105, 172] width 194 height 27
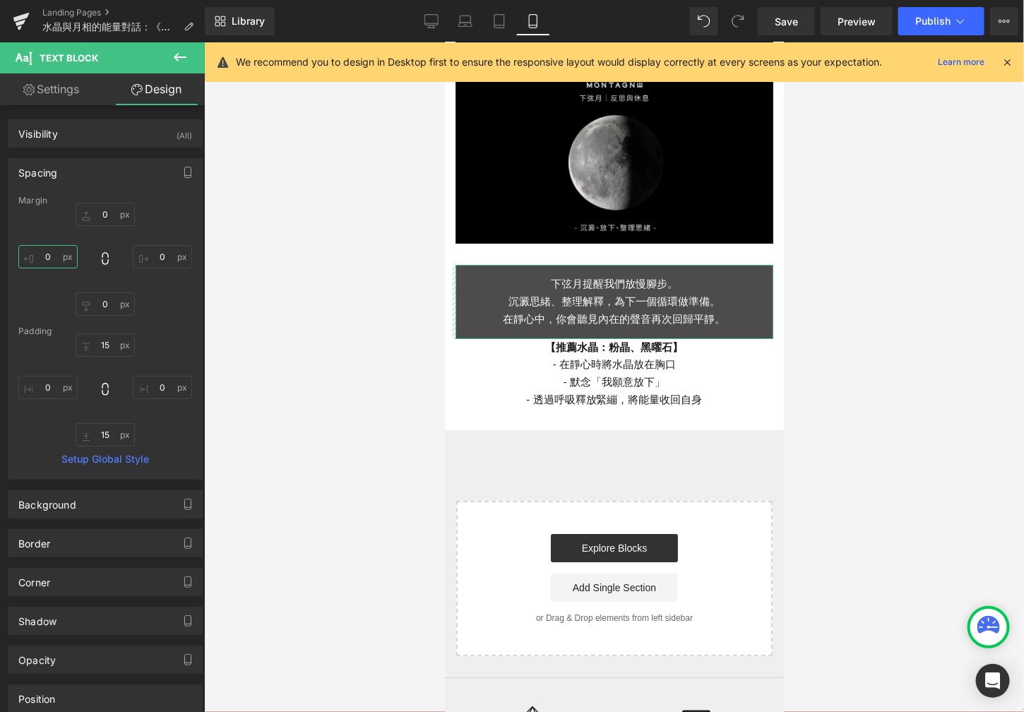
click at [58, 255] on input "0" at bounding box center [47, 256] width 59 height 23
type input "30"
click at [158, 263] on input "0" at bounding box center [162, 256] width 59 height 23
type input "30"
click at [108, 309] on input "0" at bounding box center [105, 303] width 59 height 23
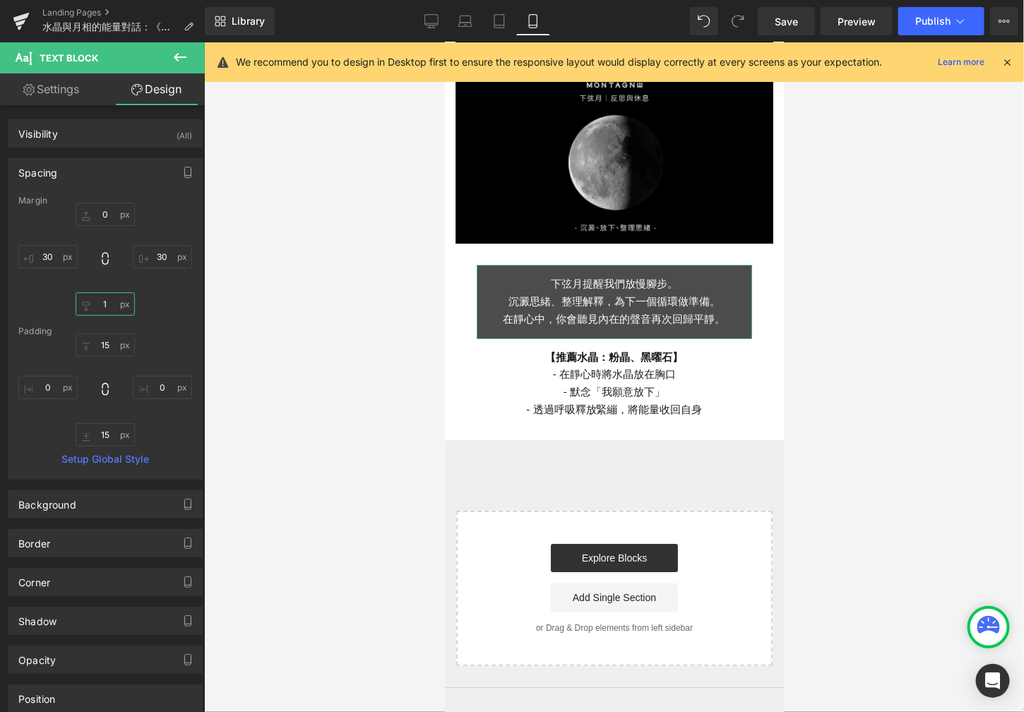
type input "15"
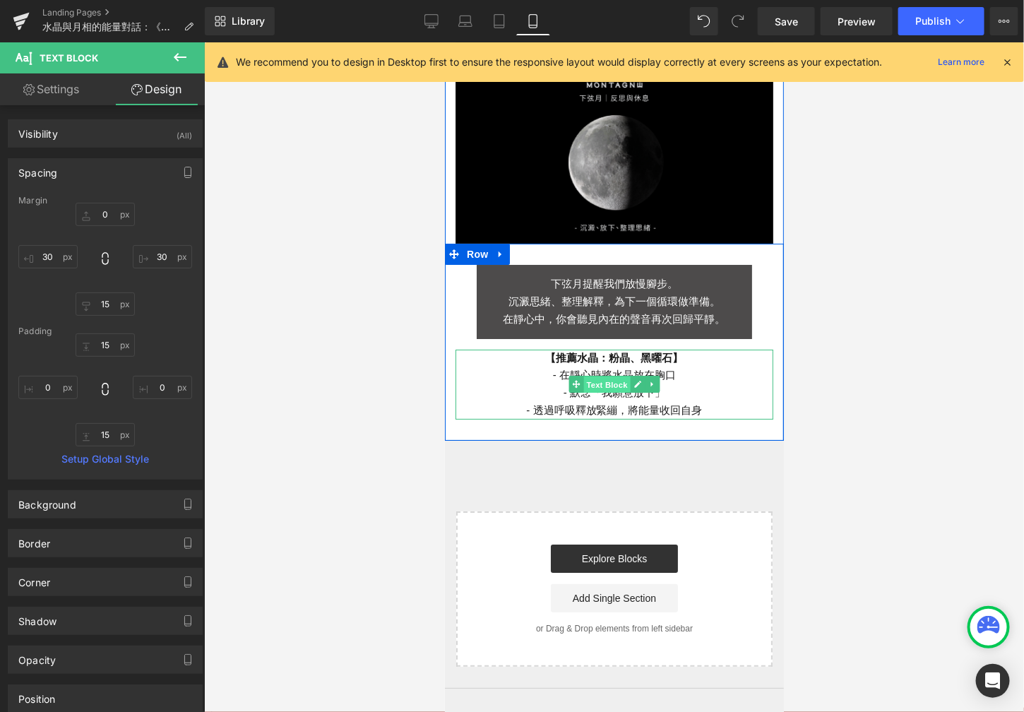
click at [610, 376] on span "Text Block" at bounding box center [606, 384] width 47 height 17
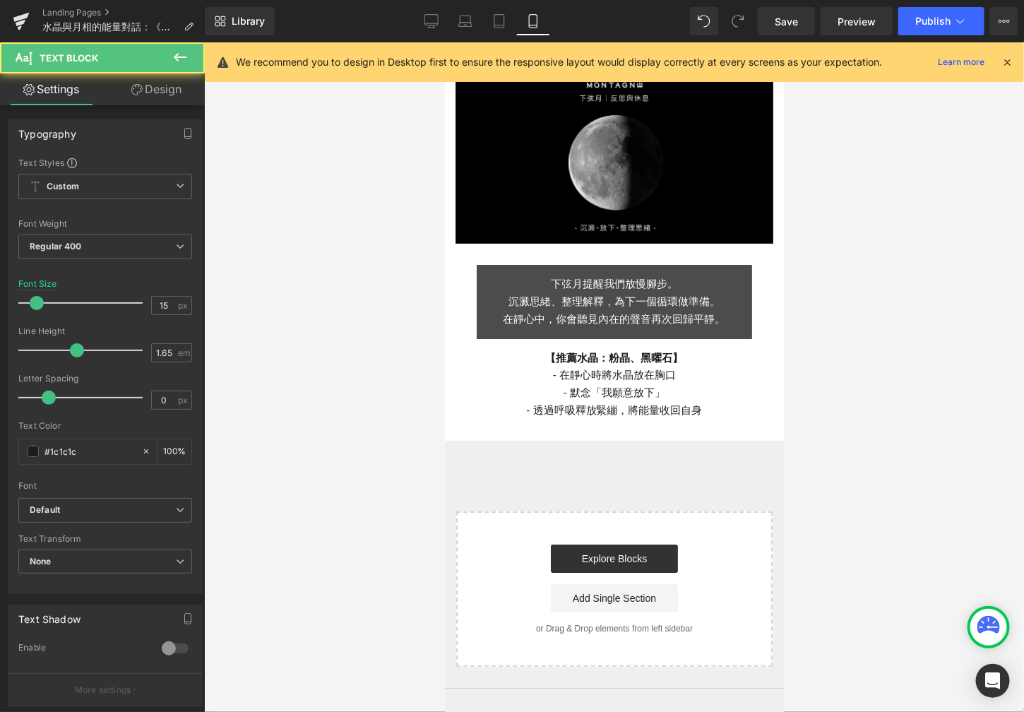
click at [379, 358] on div at bounding box center [614, 377] width 820 height 670
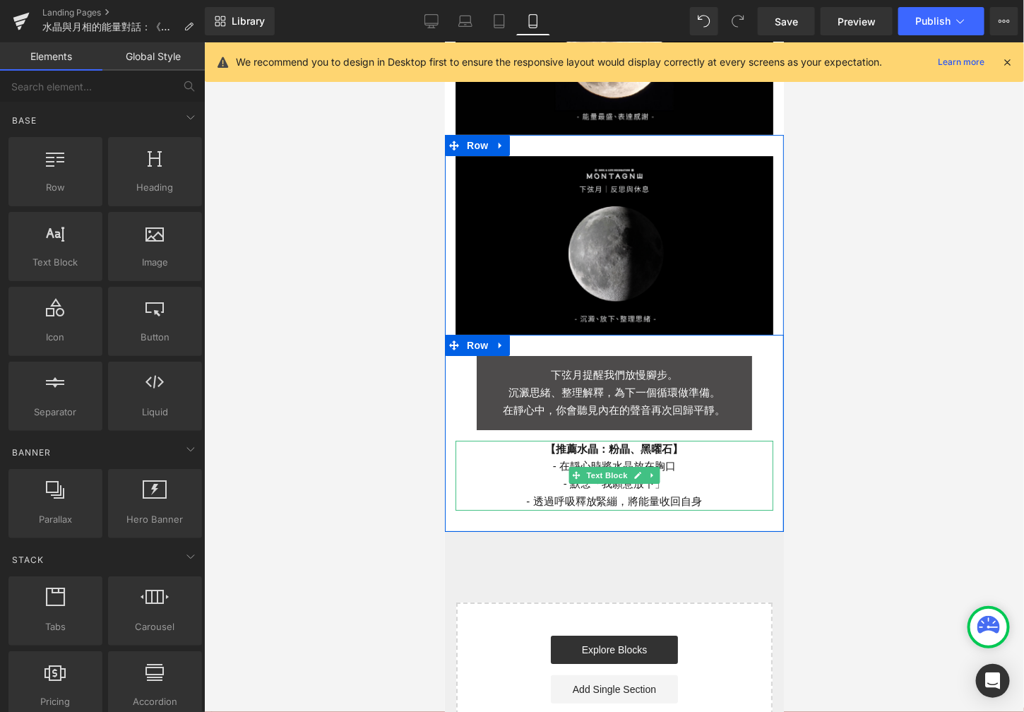
scroll to position [1667, 0]
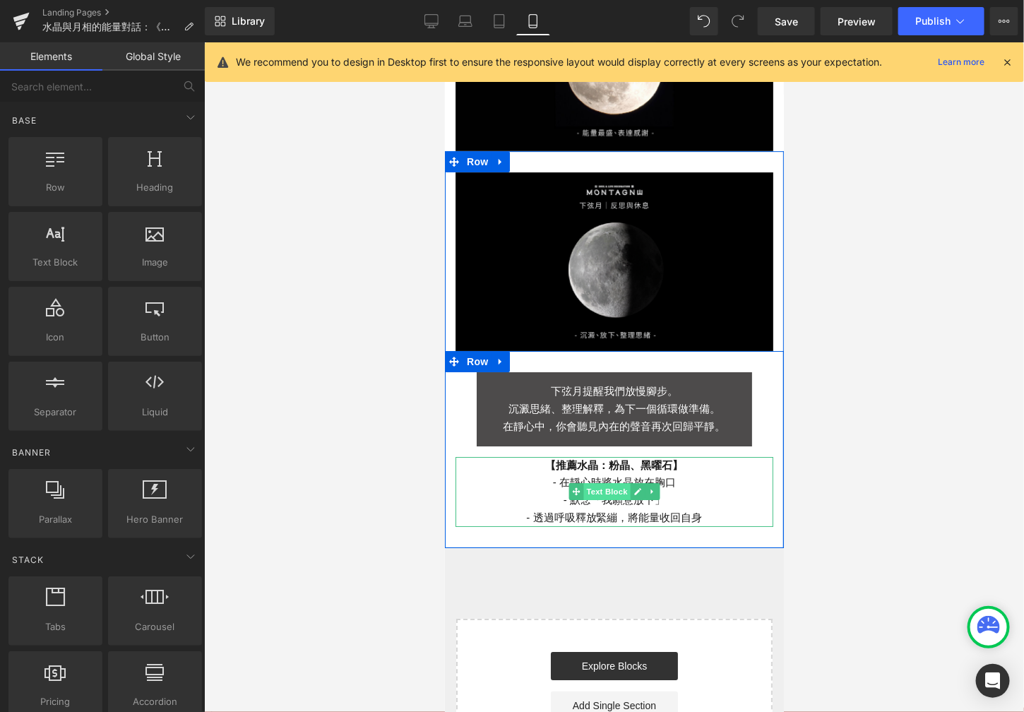
click at [590, 482] on span "Text Block" at bounding box center [606, 490] width 47 height 17
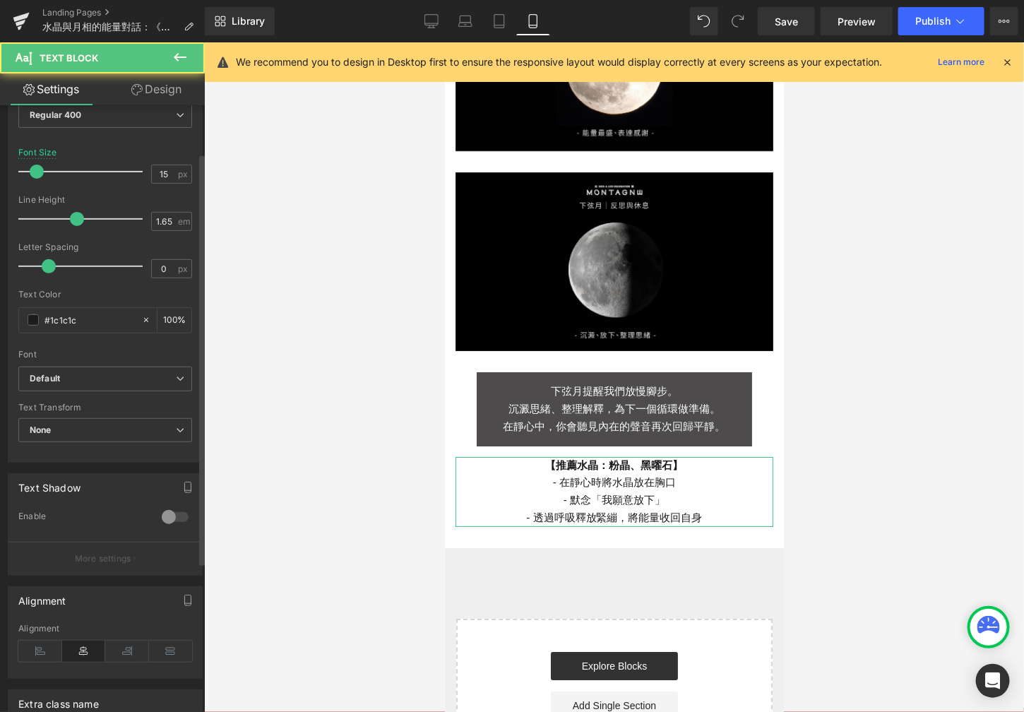
scroll to position [288, 0]
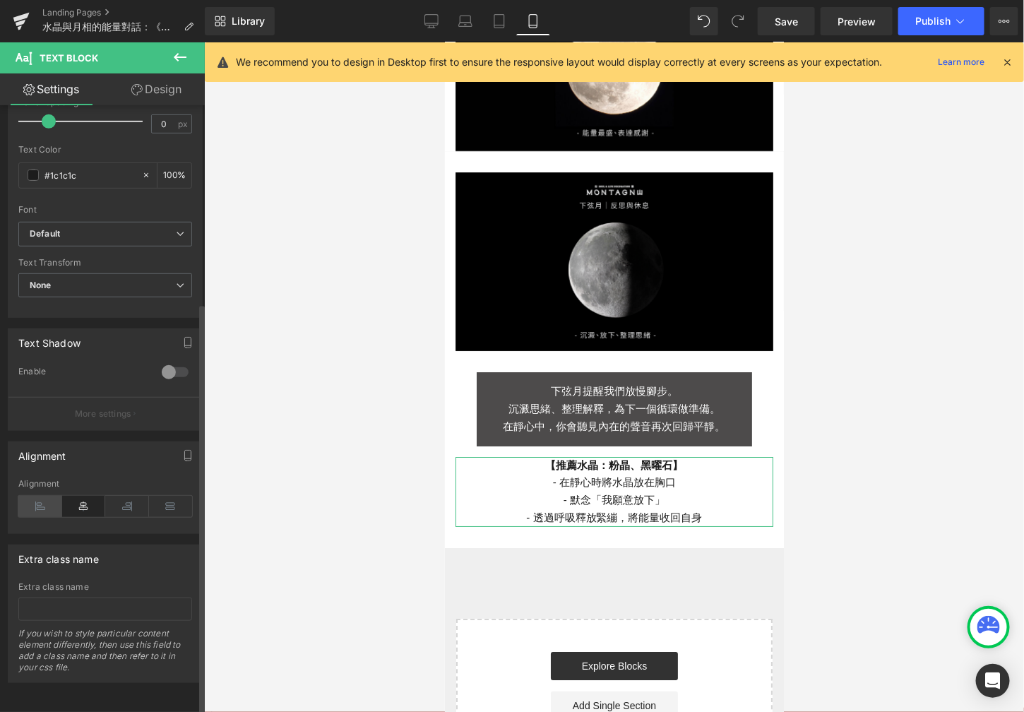
click at [47, 496] on icon at bounding box center [40, 506] width 44 height 21
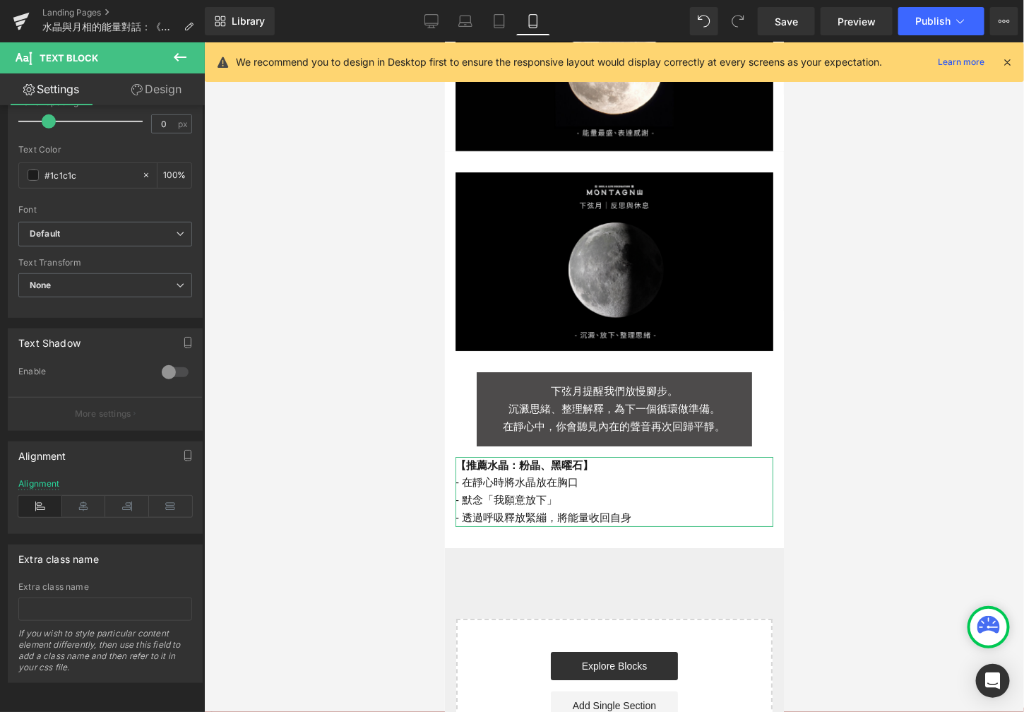
click at [157, 91] on link "Design" at bounding box center [156, 89] width 102 height 32
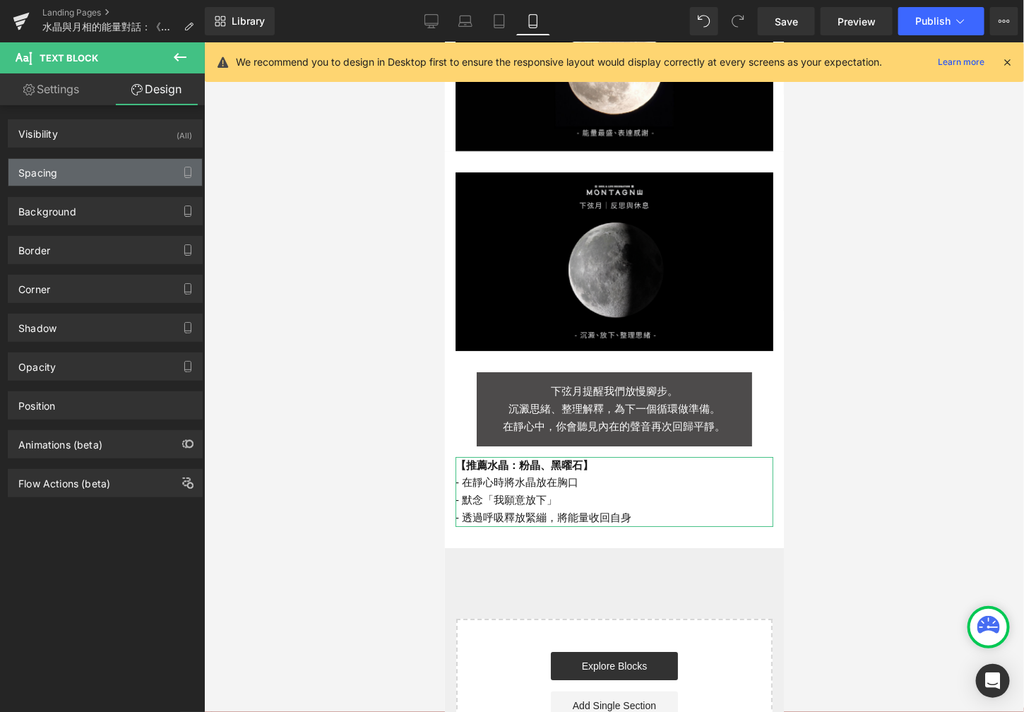
click at [96, 169] on div "Spacing" at bounding box center [105, 172] width 194 height 27
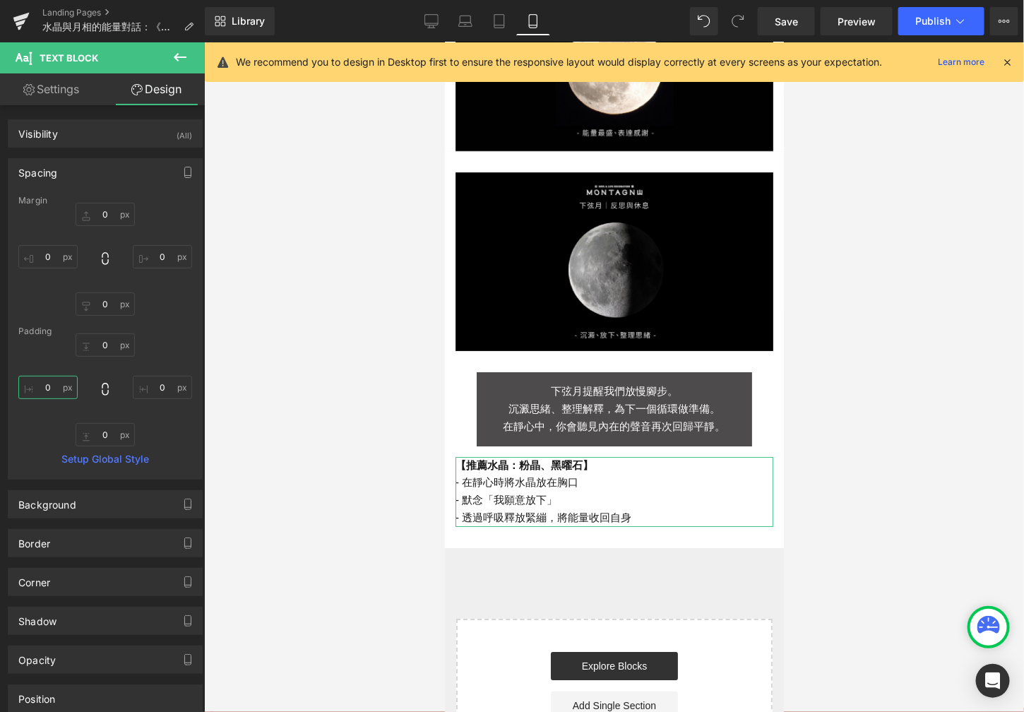
click at [54, 388] on input "0" at bounding box center [47, 387] width 59 height 23
type input "5"
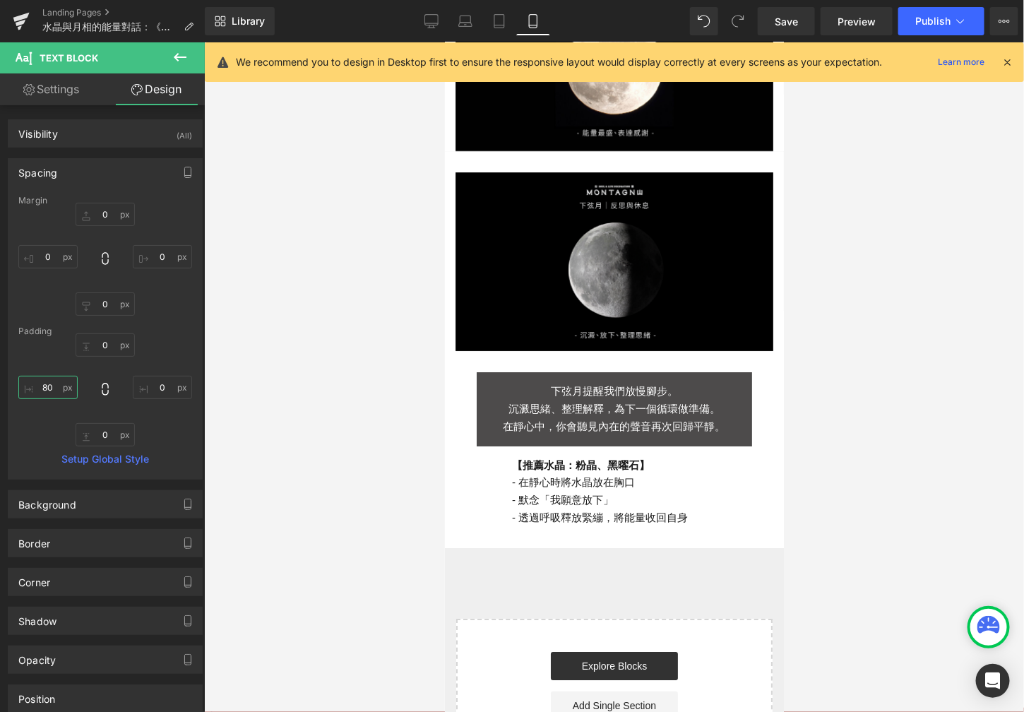
type input "8"
type input "0"
type input "1"
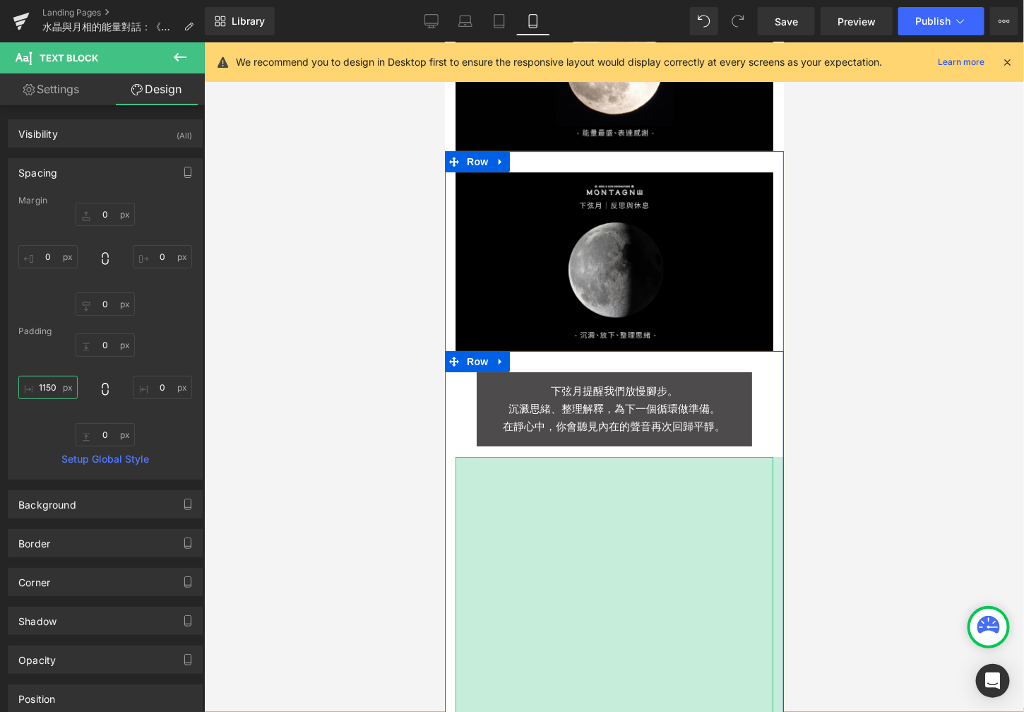
type input "115"
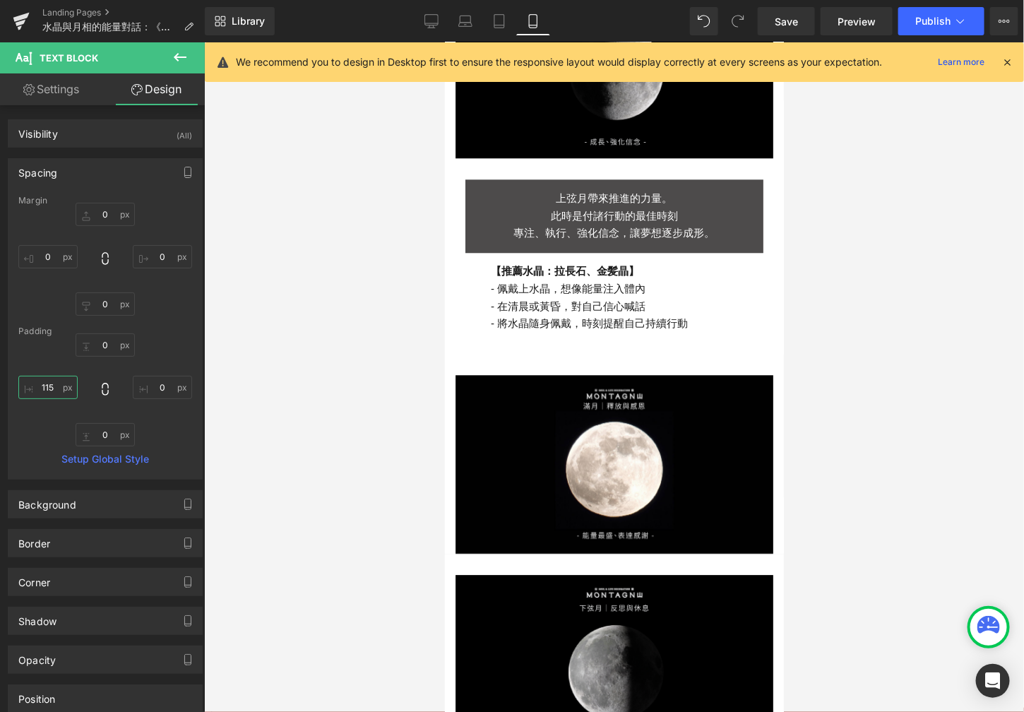
scroll to position [1242, 0]
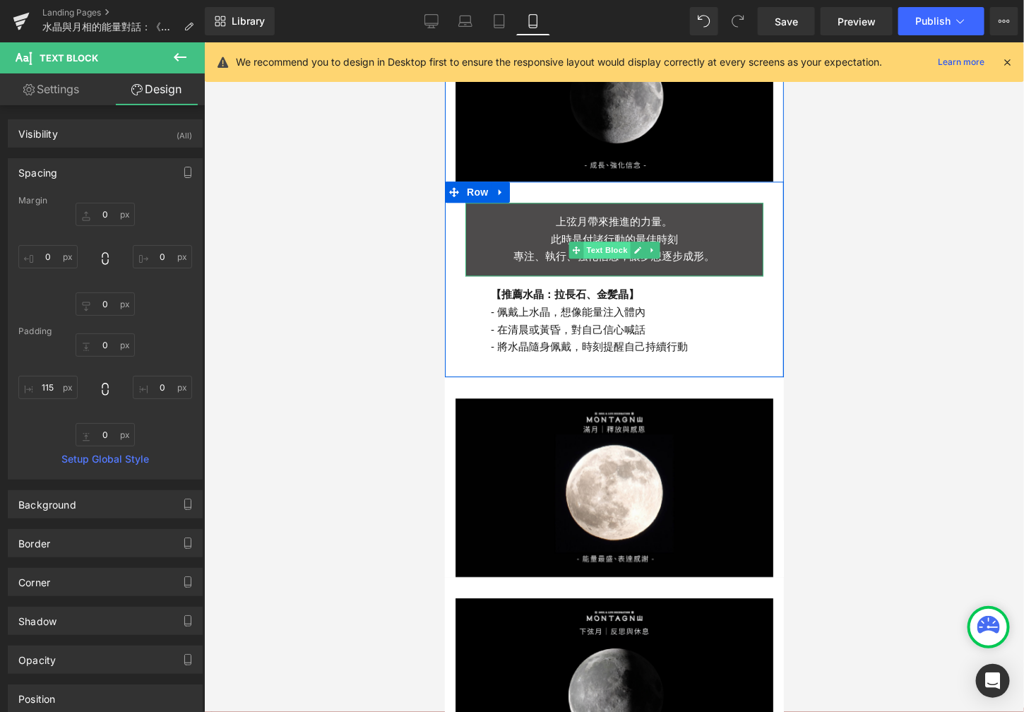
click at [601, 241] on span "Text Block" at bounding box center [606, 249] width 47 height 17
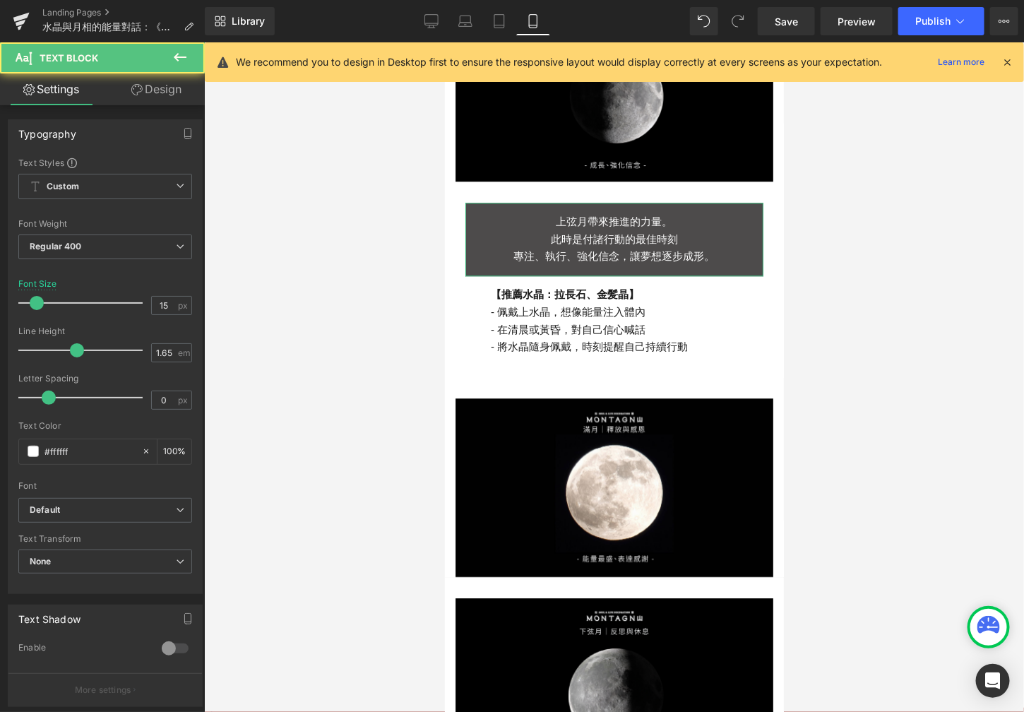
click at [158, 87] on link "Design" at bounding box center [156, 89] width 102 height 32
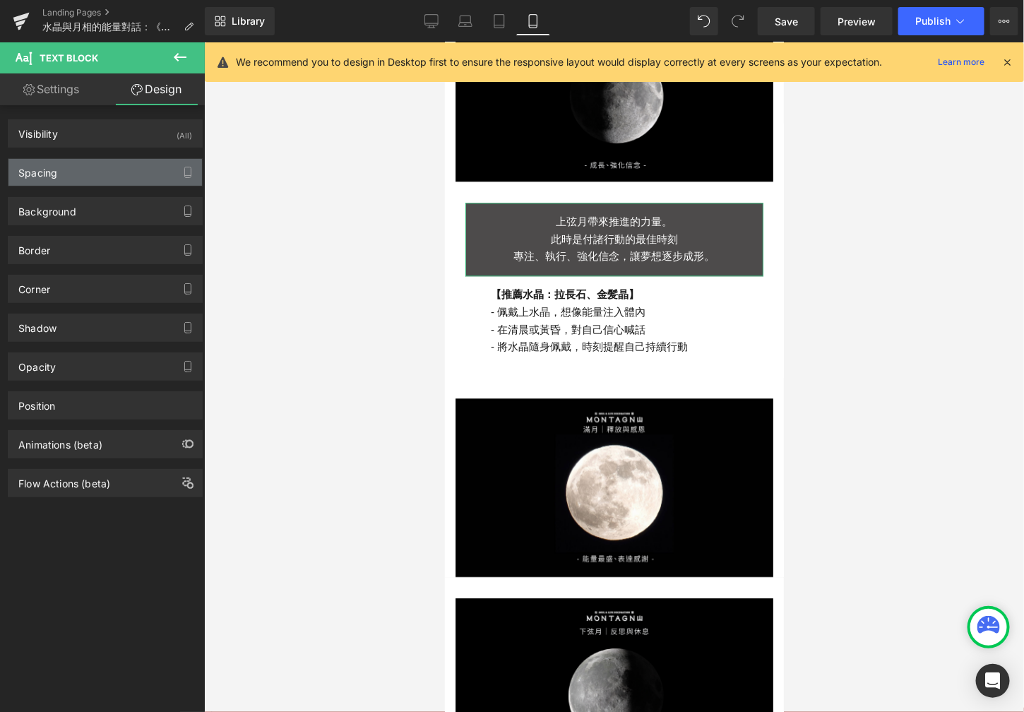
click at [143, 184] on div "Spacing" at bounding box center [105, 172] width 194 height 27
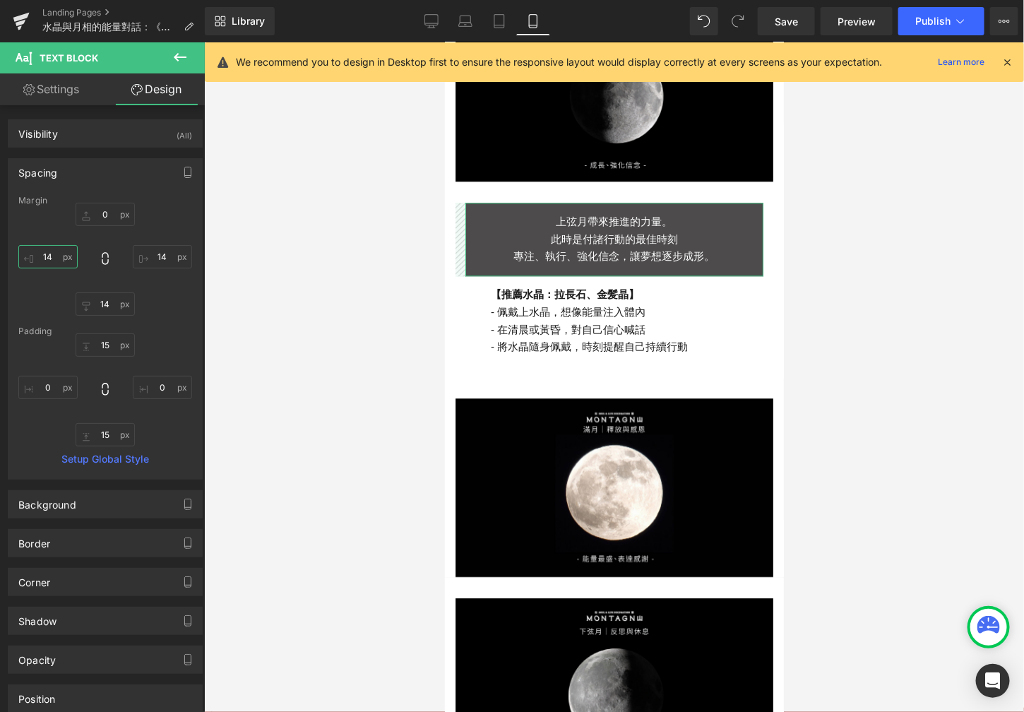
click at [55, 258] on input "14" at bounding box center [47, 256] width 59 height 23
type input "30"
click at [169, 257] on input "14" at bounding box center [162, 256] width 59 height 23
type input "30"
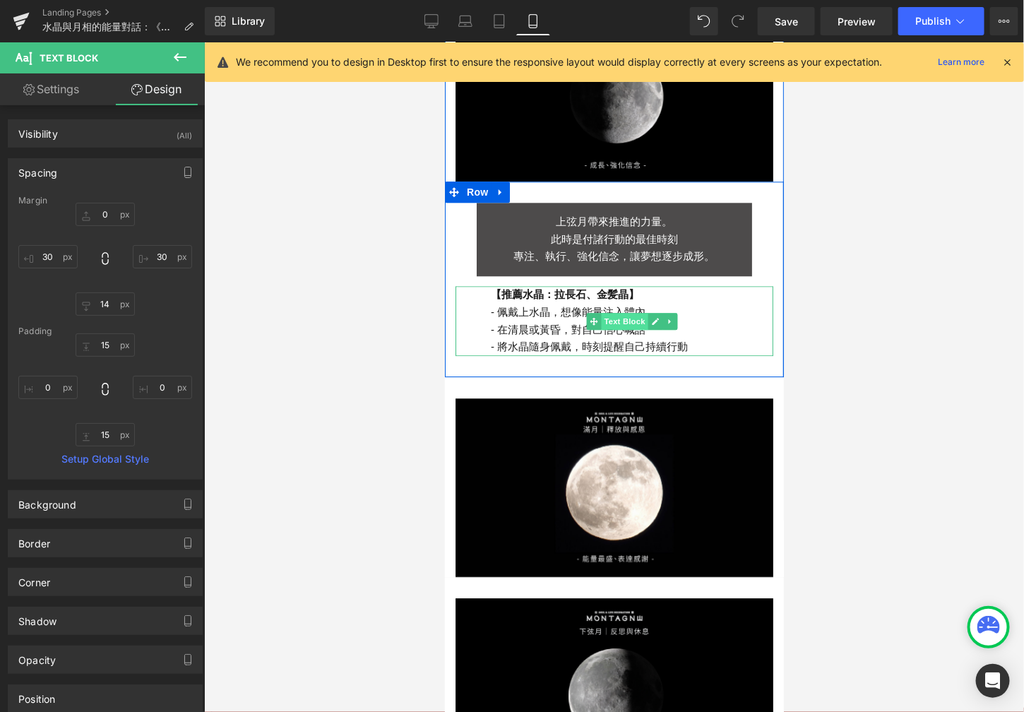
click at [610, 312] on span "Text Block" at bounding box center [623, 320] width 47 height 17
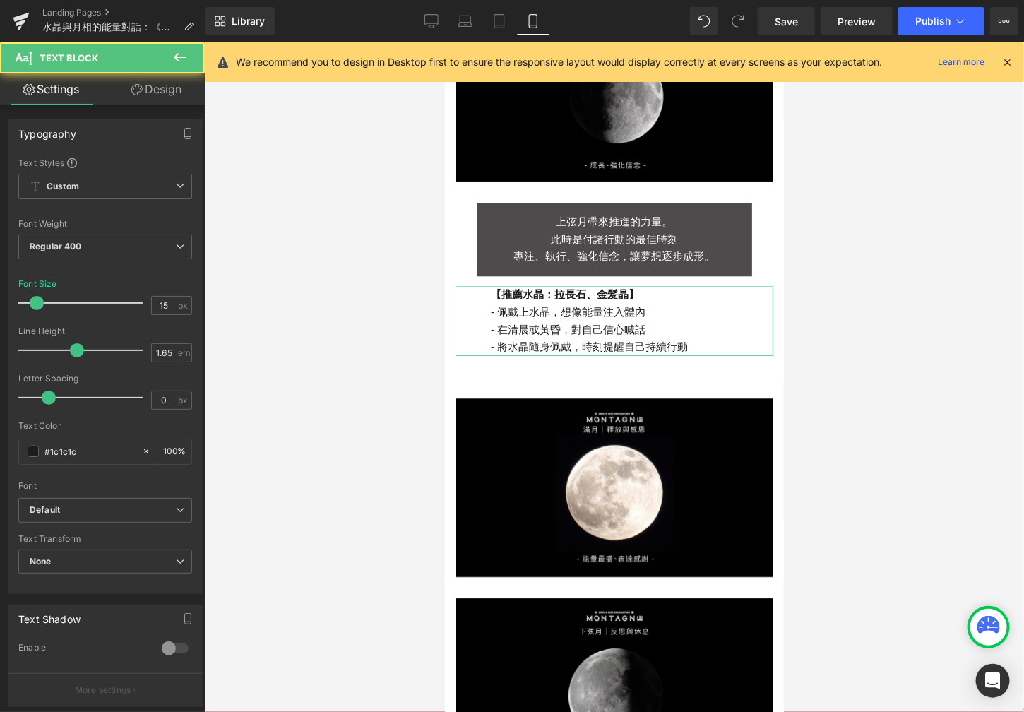
click at [166, 88] on link "Design" at bounding box center [156, 89] width 102 height 32
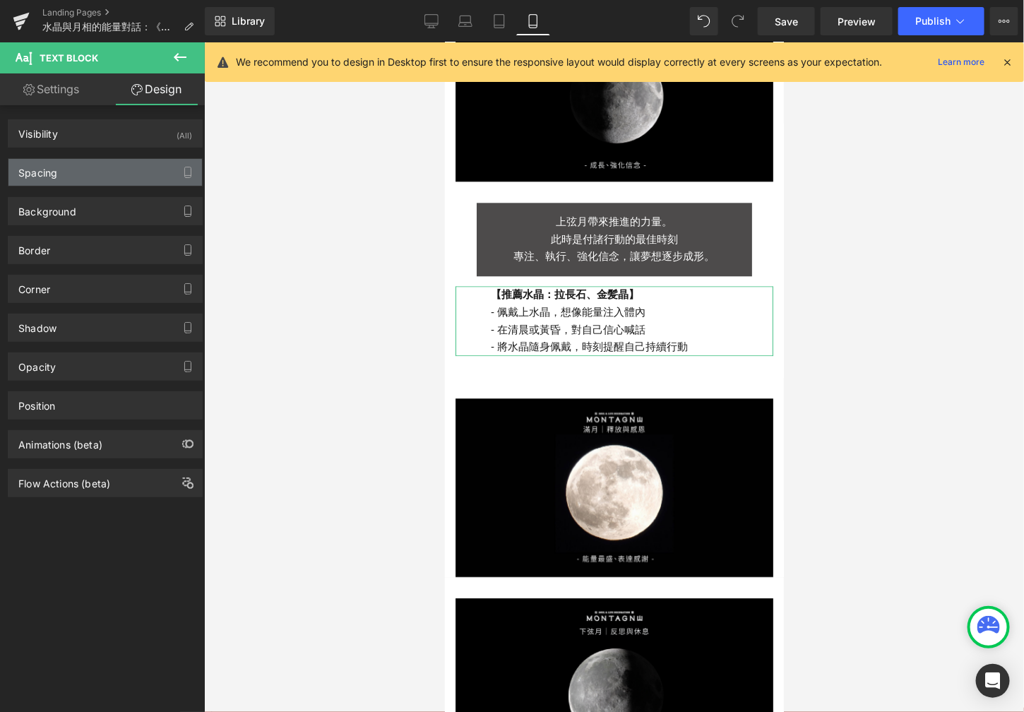
click at [88, 183] on div "Spacing" at bounding box center [105, 172] width 194 height 27
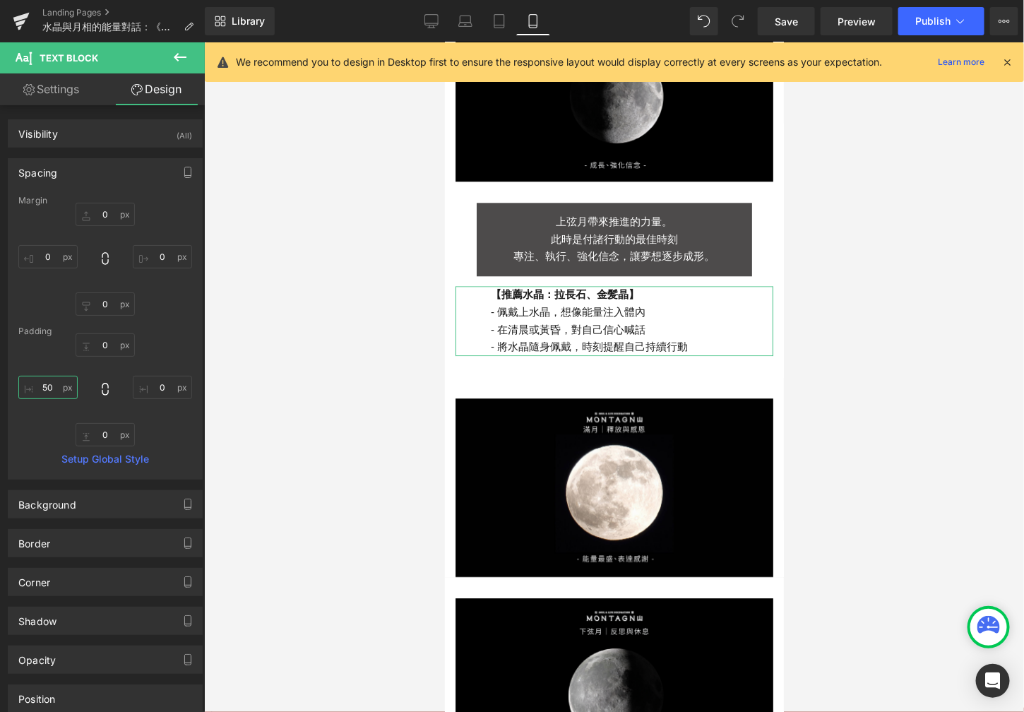
click at [57, 381] on input "50" at bounding box center [47, 387] width 59 height 23
type input "5"
type input "115"
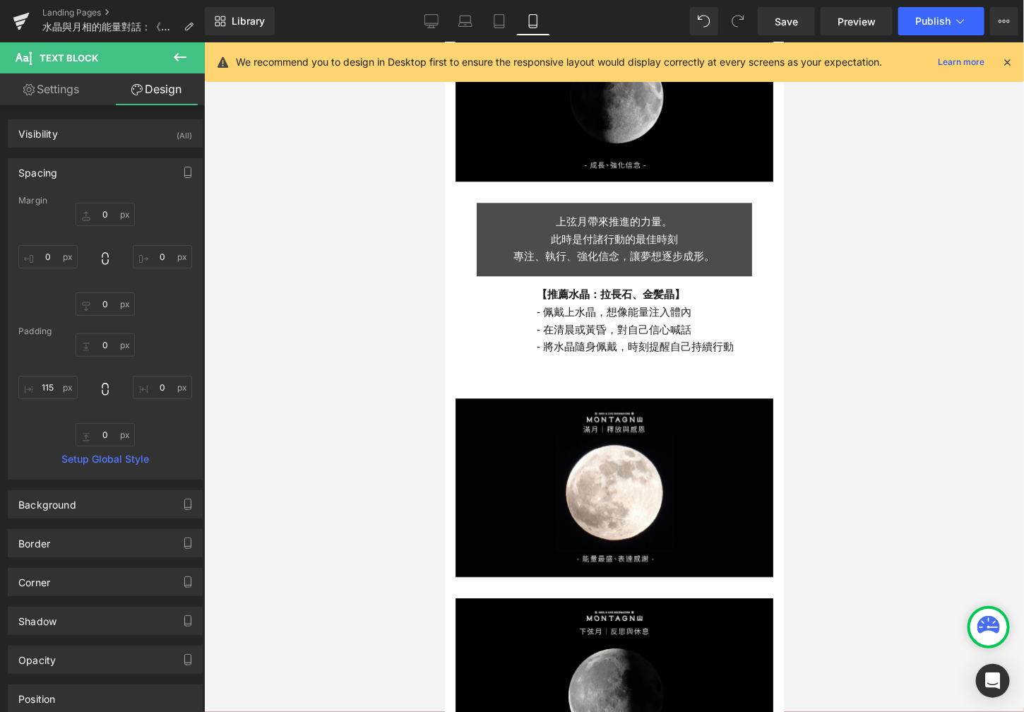
click at [299, 352] on div at bounding box center [614, 377] width 820 height 670
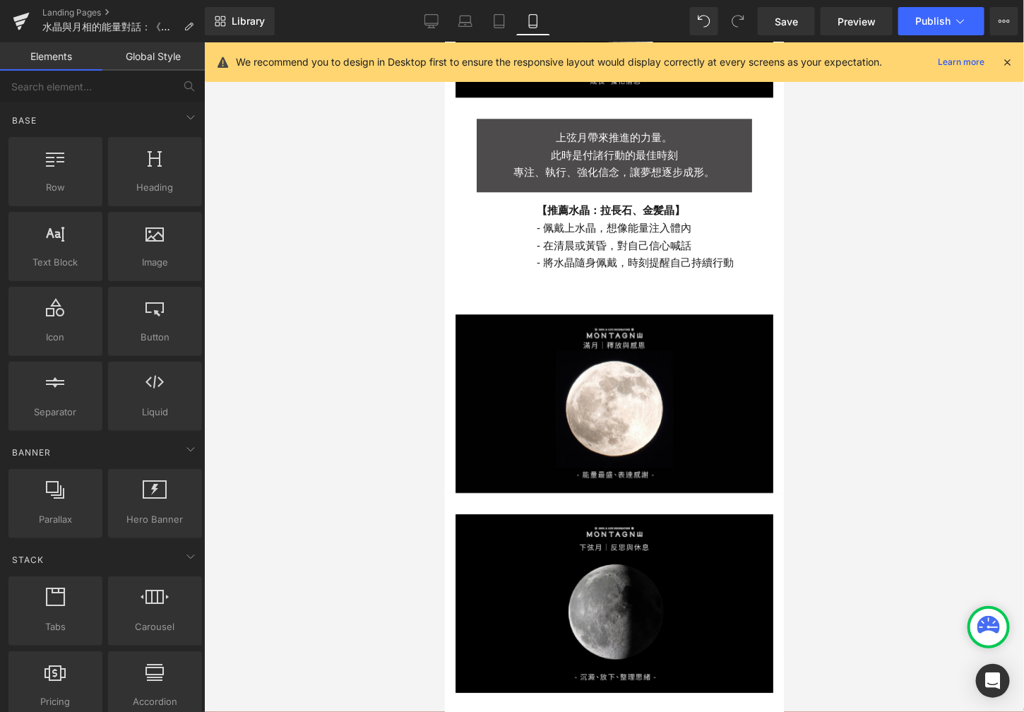
scroll to position [1292, 0]
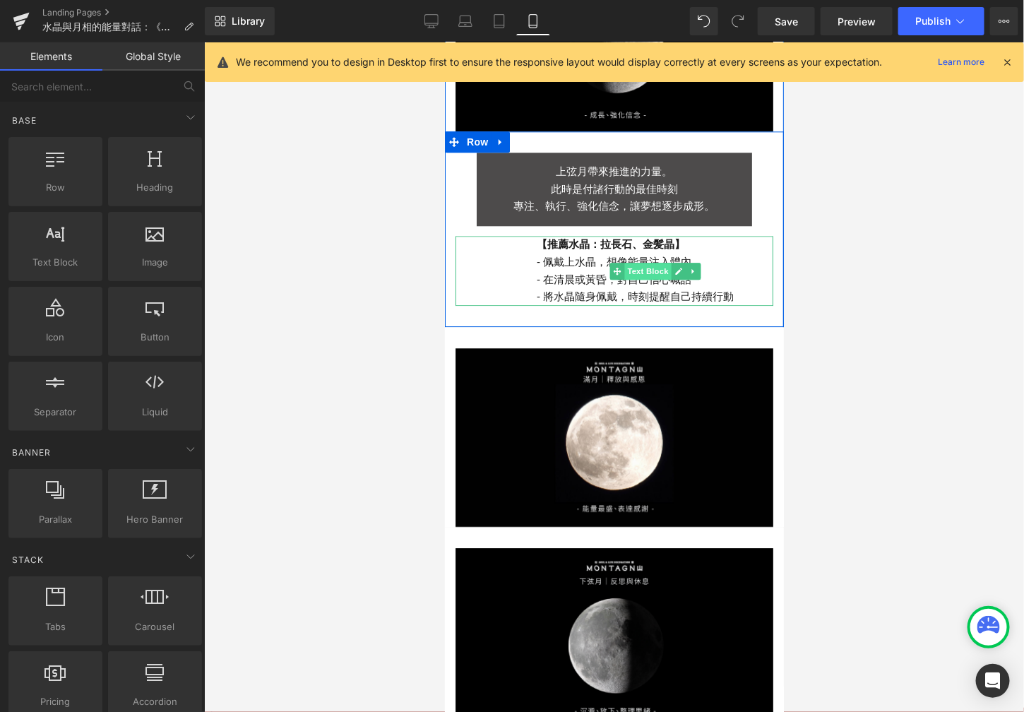
click at [624, 262] on span "Text Block" at bounding box center [647, 270] width 47 height 17
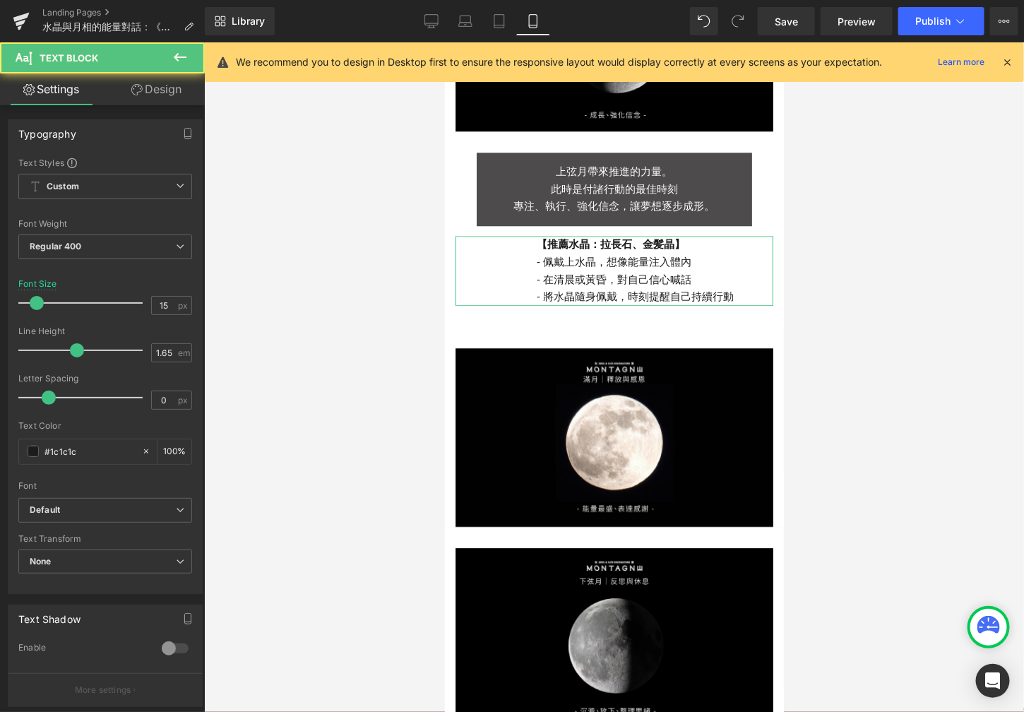
click at [166, 102] on link "Design" at bounding box center [156, 89] width 102 height 32
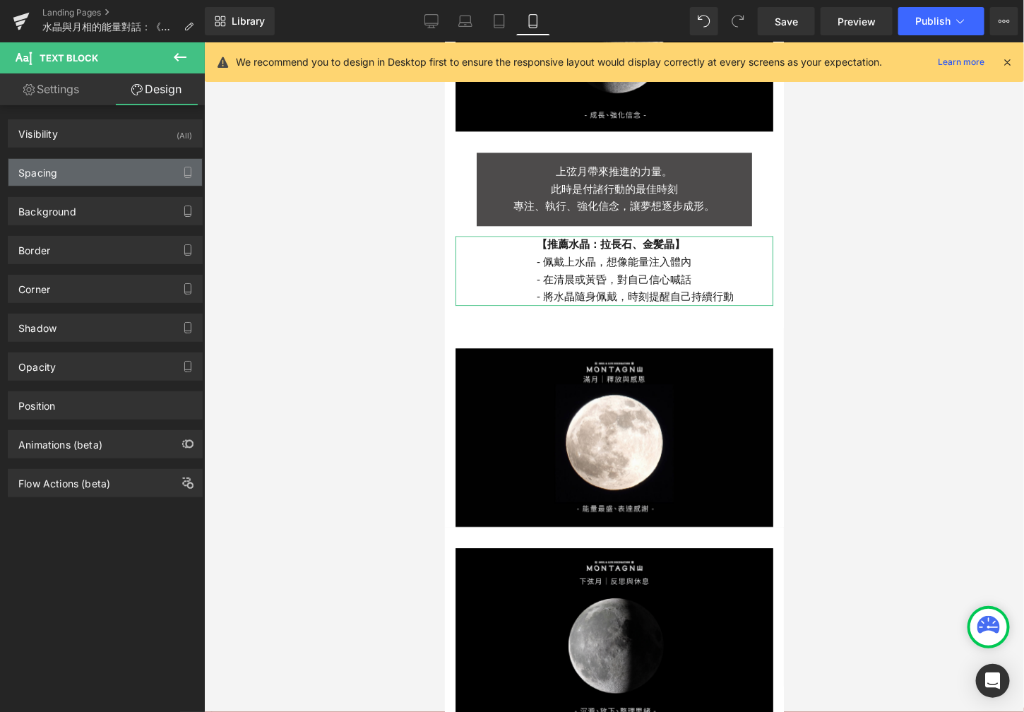
click at [107, 183] on div "Spacing" at bounding box center [105, 172] width 194 height 27
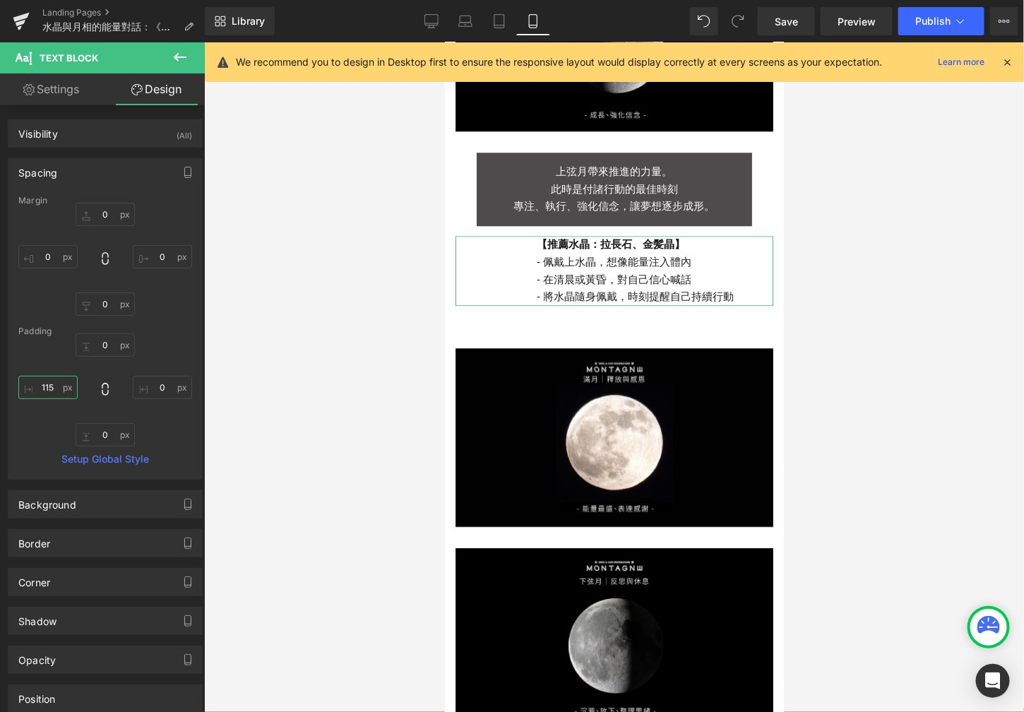
click at [56, 389] on input "115" at bounding box center [47, 387] width 59 height 23
type input "1"
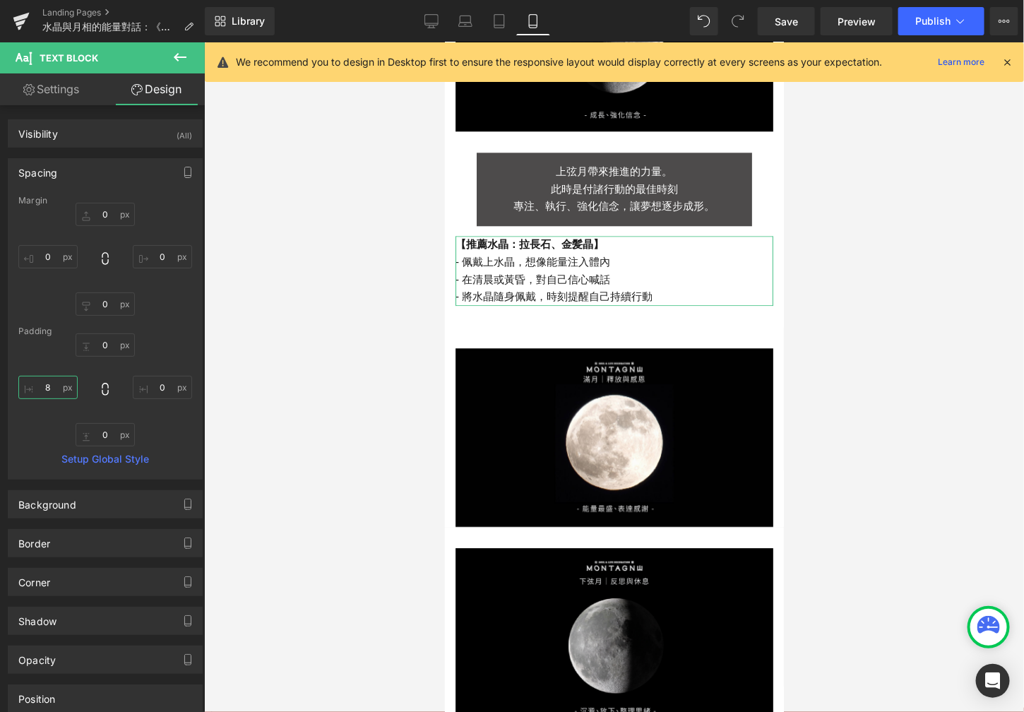
type input "80"
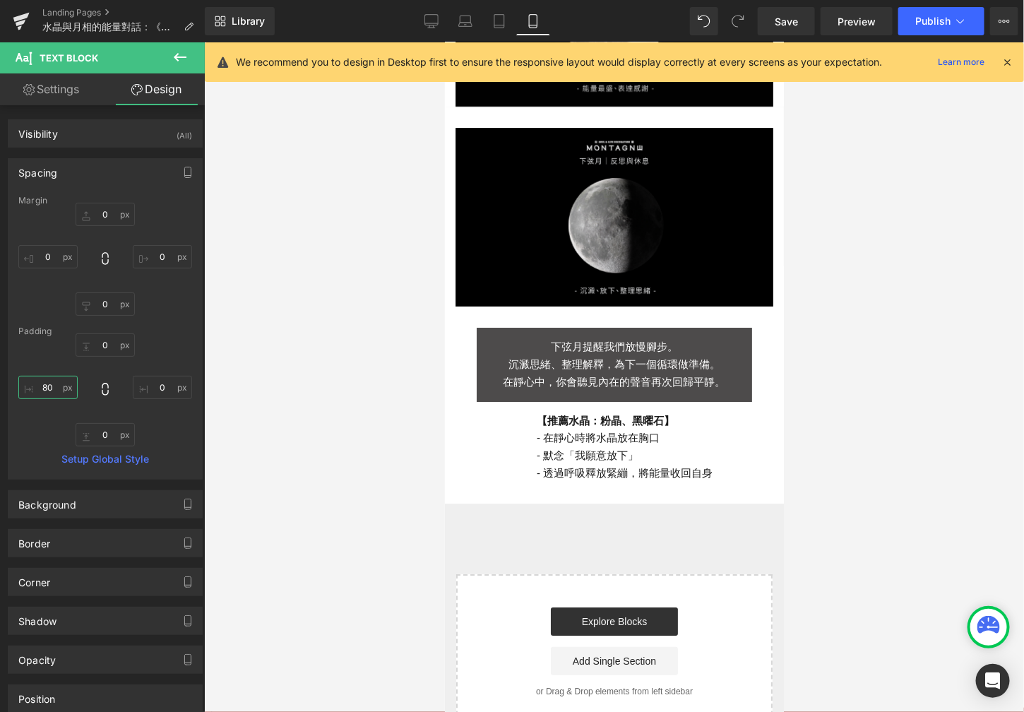
scroll to position [1737, 0]
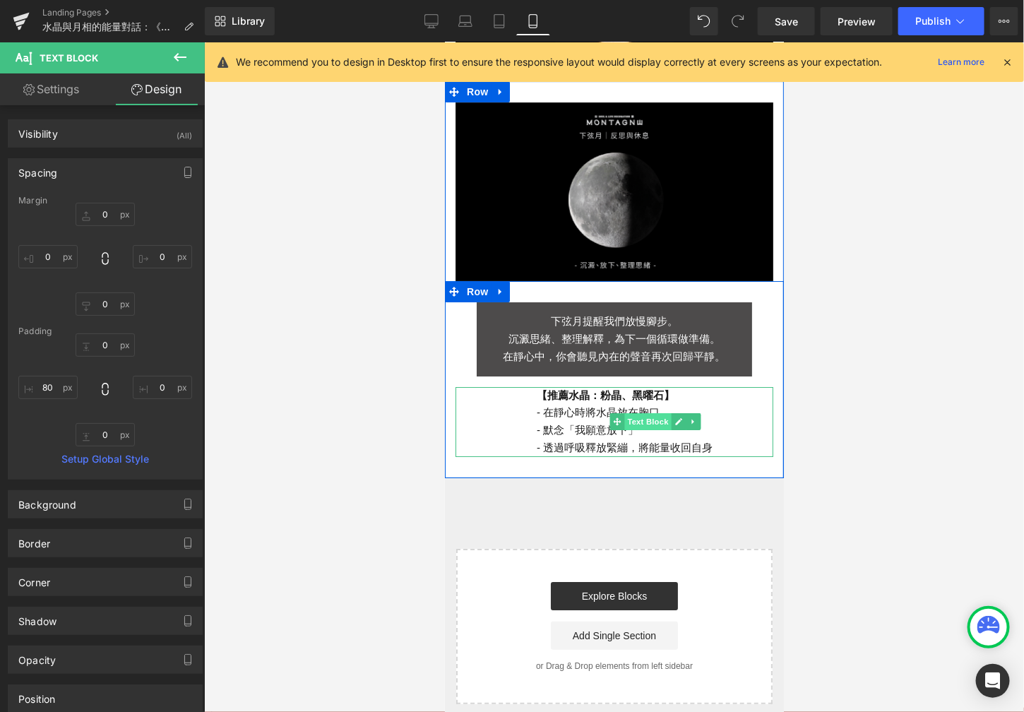
click at [624, 412] on span "Text Block" at bounding box center [647, 420] width 47 height 17
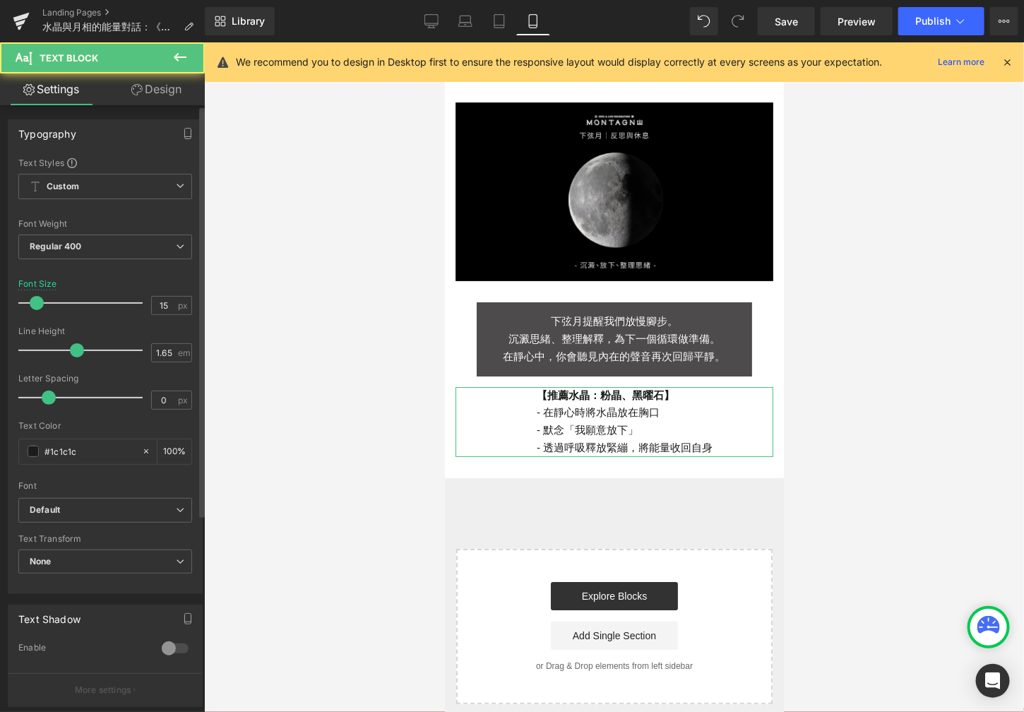
click at [172, 114] on div "Typography Text Styles Custom Custom Setup Global Style Custom Setup Global Sty…" at bounding box center [105, 351] width 211 height 485
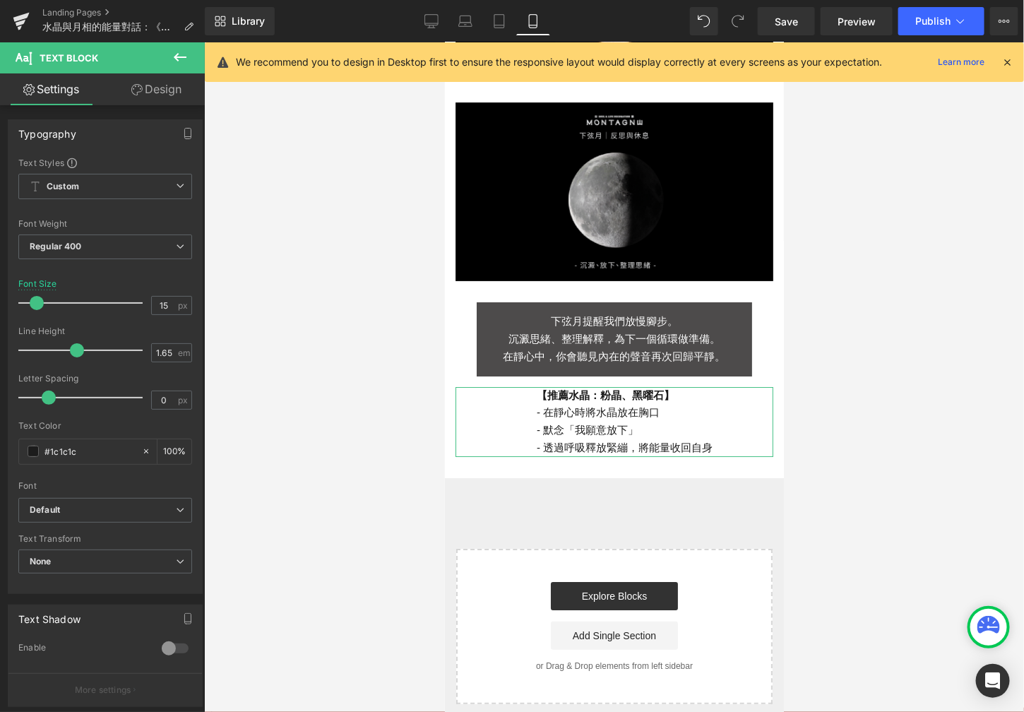
click at [169, 101] on link "Design" at bounding box center [156, 89] width 102 height 32
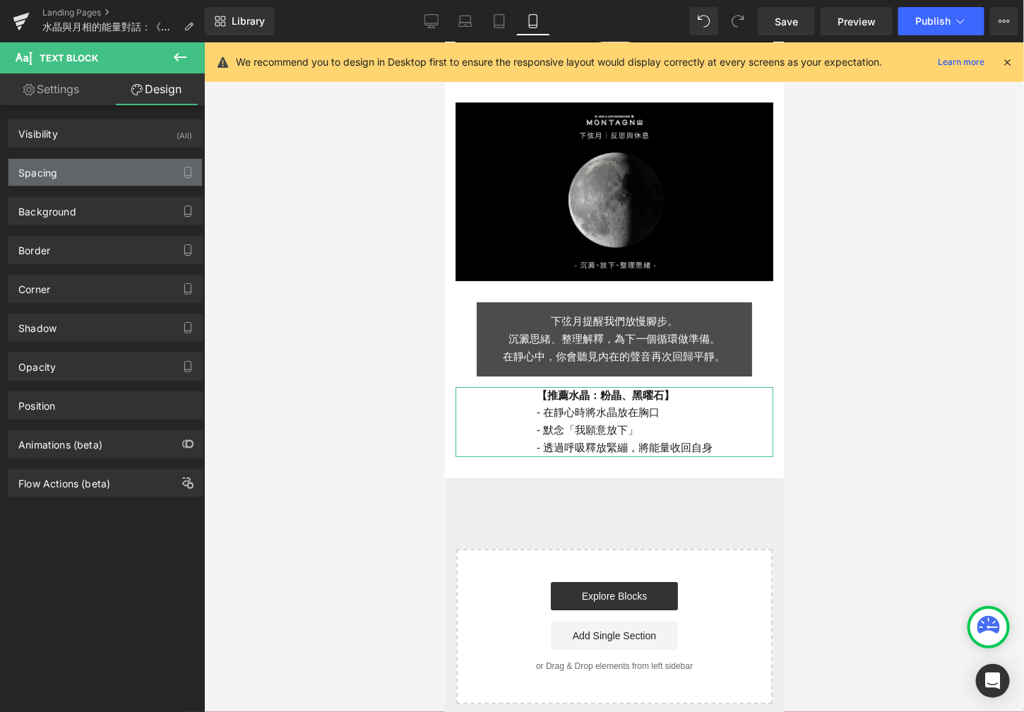
click at [128, 167] on div "Spacing" at bounding box center [105, 172] width 194 height 27
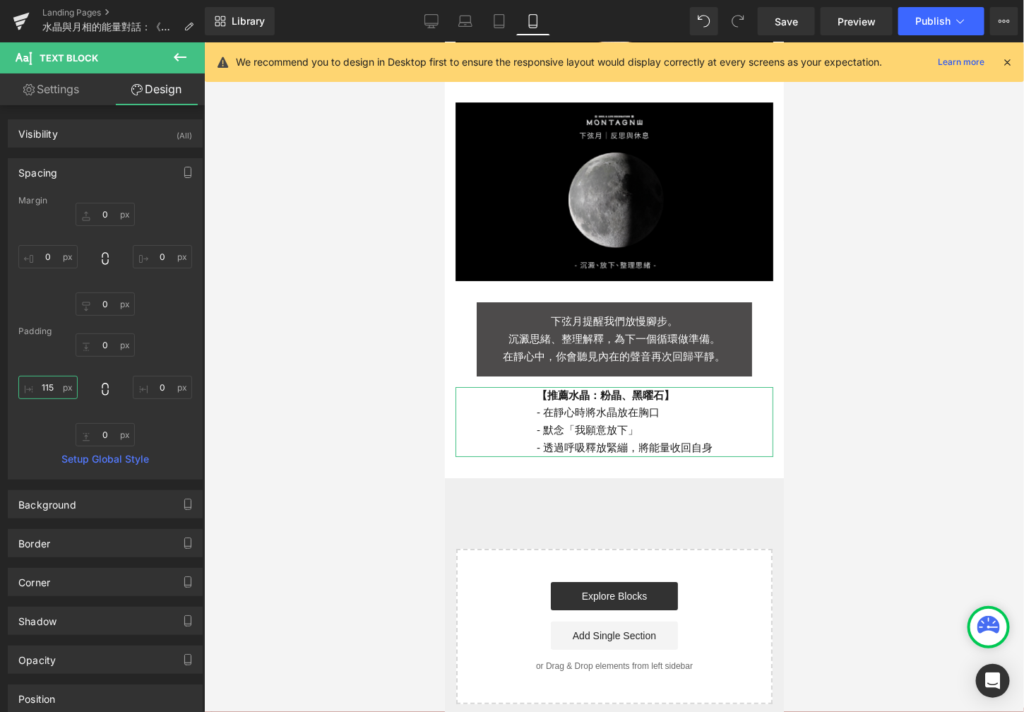
click at [58, 384] on input "115" at bounding box center [47, 387] width 59 height 23
type input "80"
click at [388, 365] on div at bounding box center [614, 377] width 820 height 670
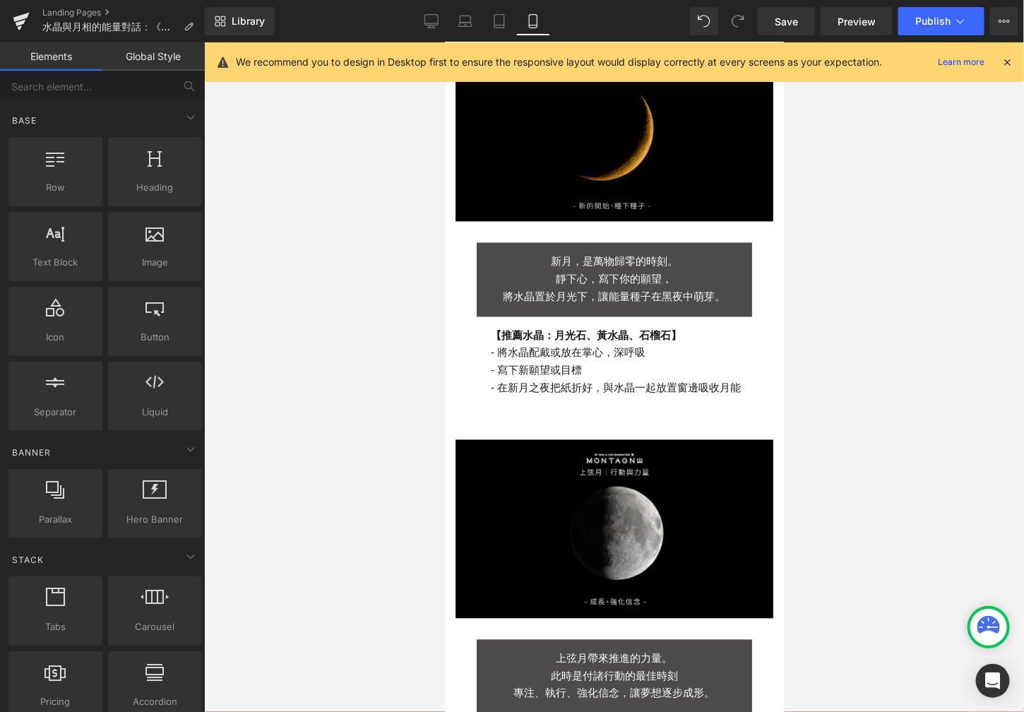
scroll to position [777, 0]
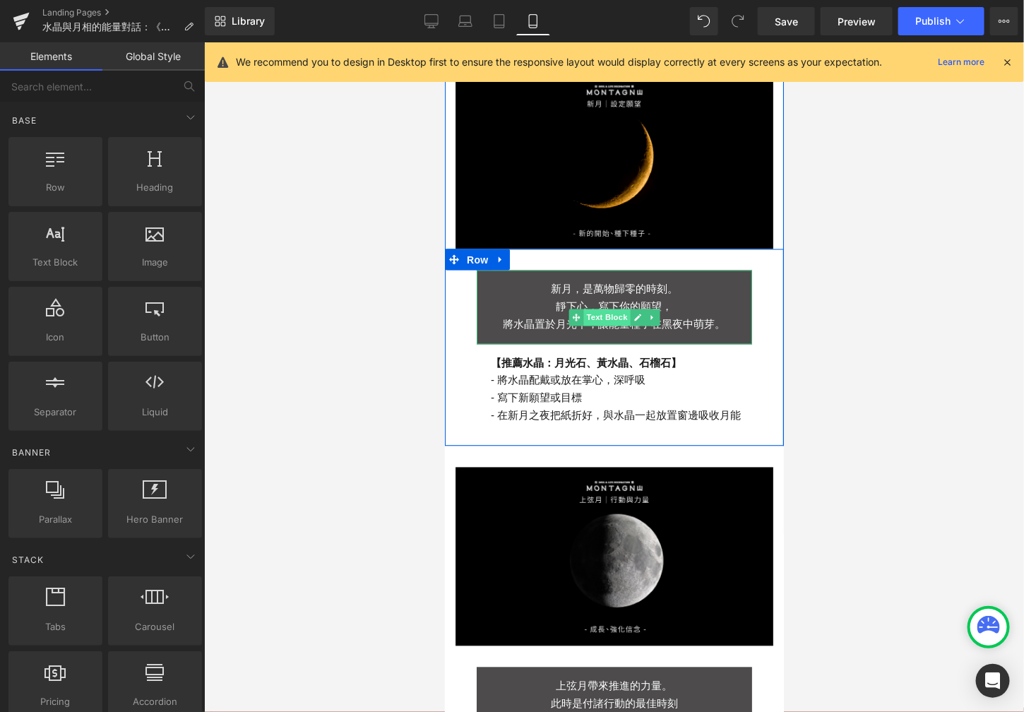
click at [606, 309] on span "Text Block" at bounding box center [606, 317] width 47 height 17
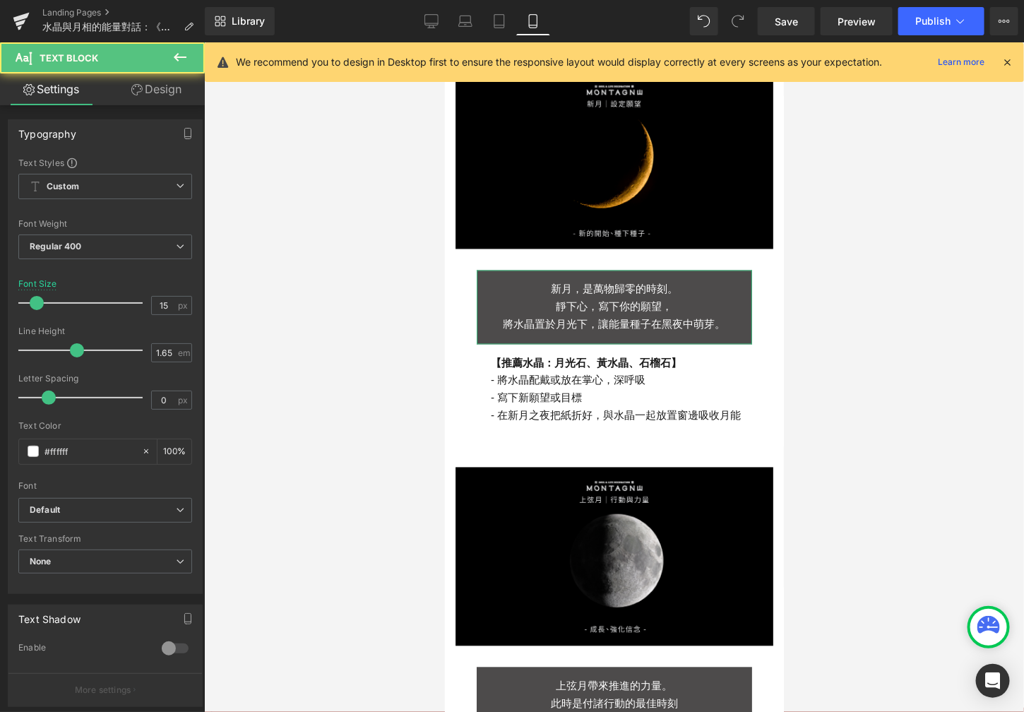
click at [169, 97] on link "Design" at bounding box center [156, 89] width 102 height 32
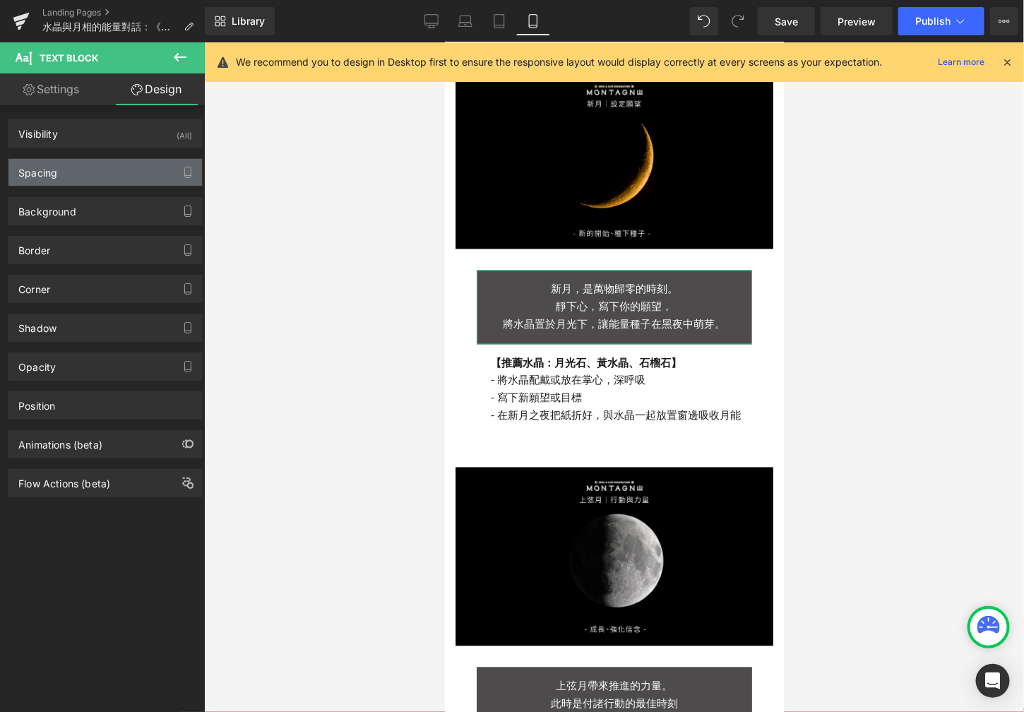
click at [113, 167] on div "Spacing" at bounding box center [105, 172] width 194 height 27
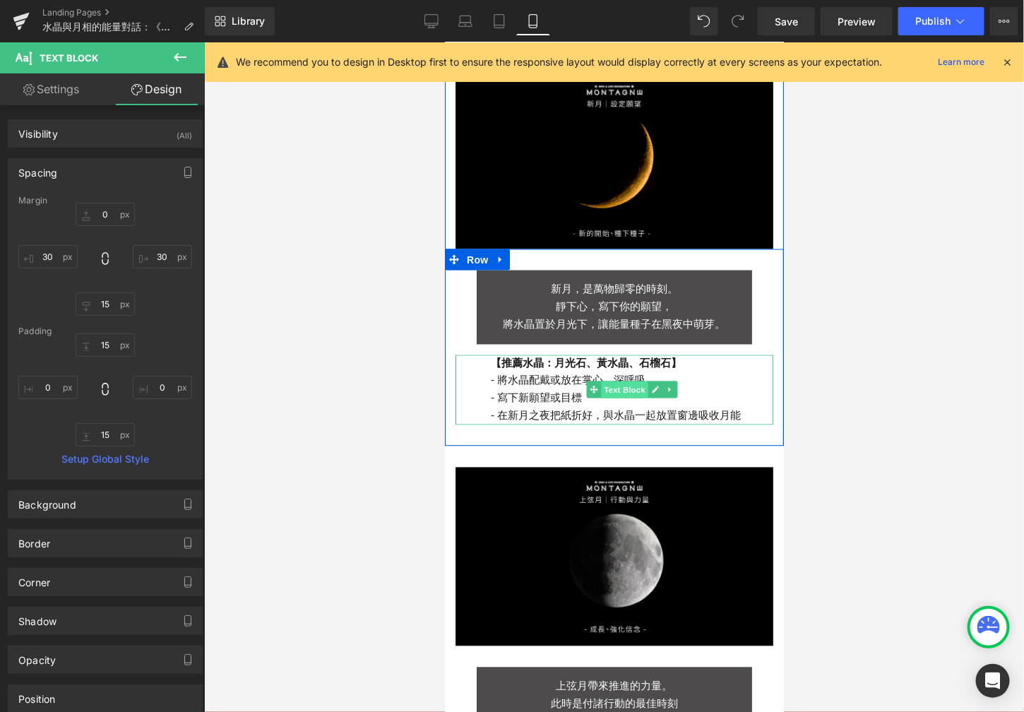
drag, startPoint x: 601, startPoint y: 373, endPoint x: 872, endPoint y: 361, distance: 270.8
click at [601, 381] on span "Text Block" at bounding box center [623, 389] width 47 height 17
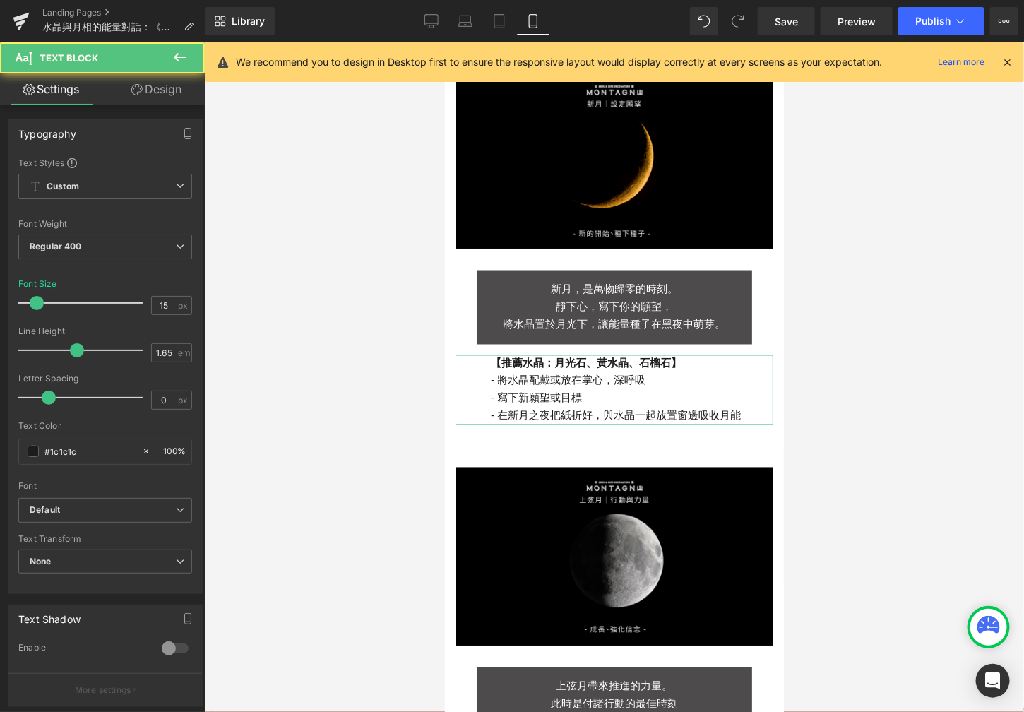
click at [160, 76] on link "Design" at bounding box center [156, 89] width 102 height 32
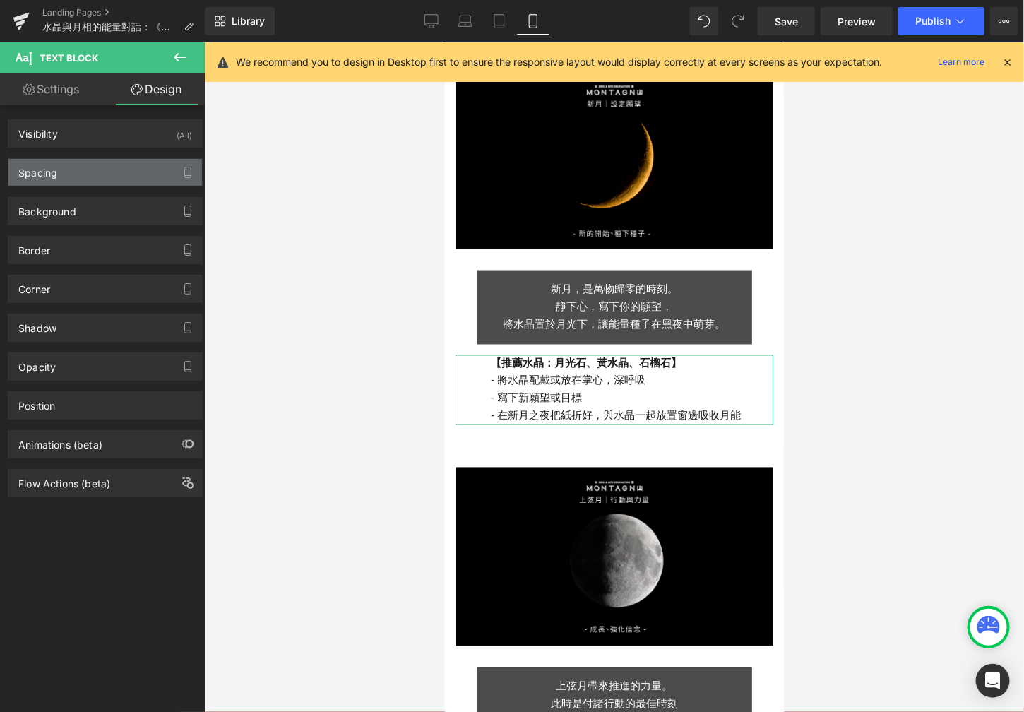
click at [71, 180] on div "Spacing" at bounding box center [105, 172] width 194 height 27
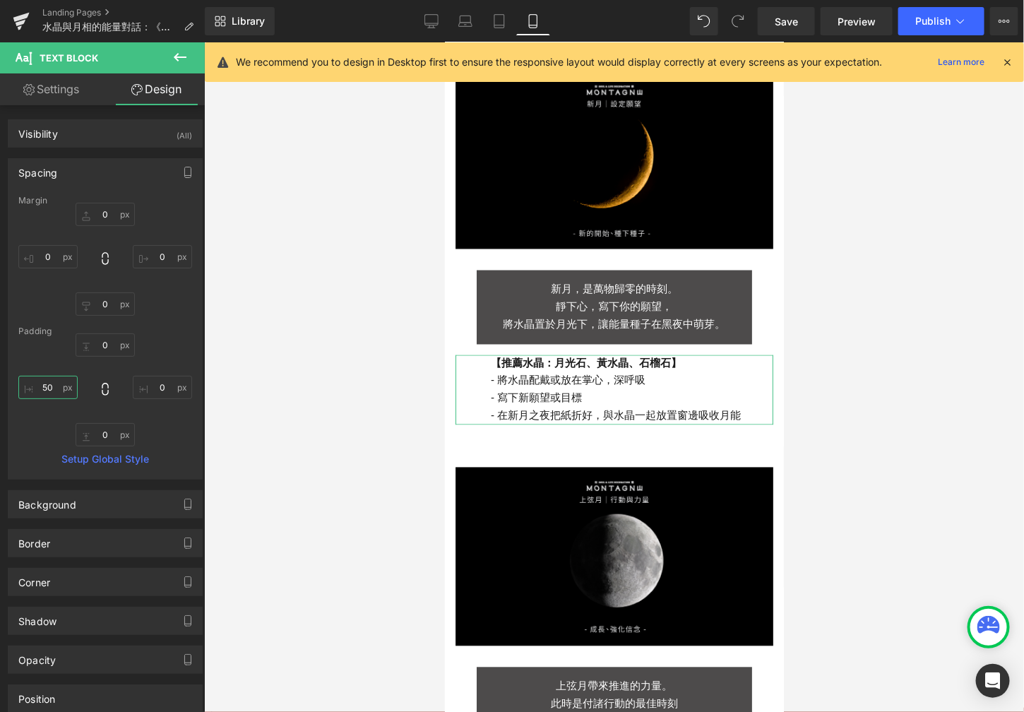
click at [53, 395] on input "50" at bounding box center [47, 387] width 59 height 23
type input "80"
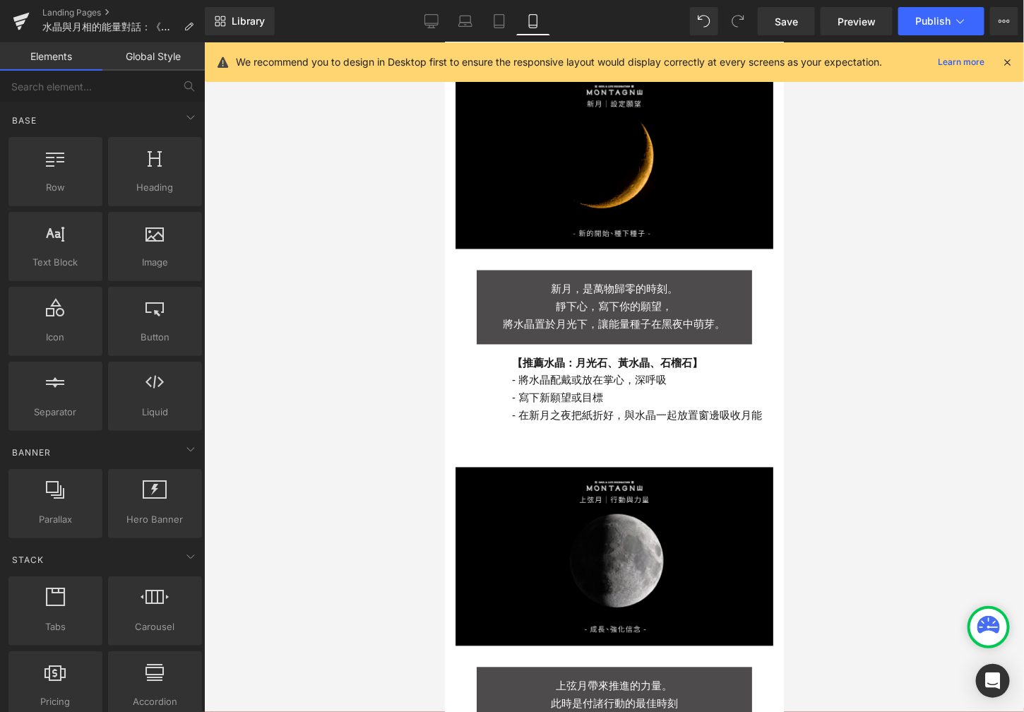
click at [305, 408] on div at bounding box center [614, 377] width 820 height 670
click at [777, 24] on span "Save" at bounding box center [786, 21] width 23 height 15
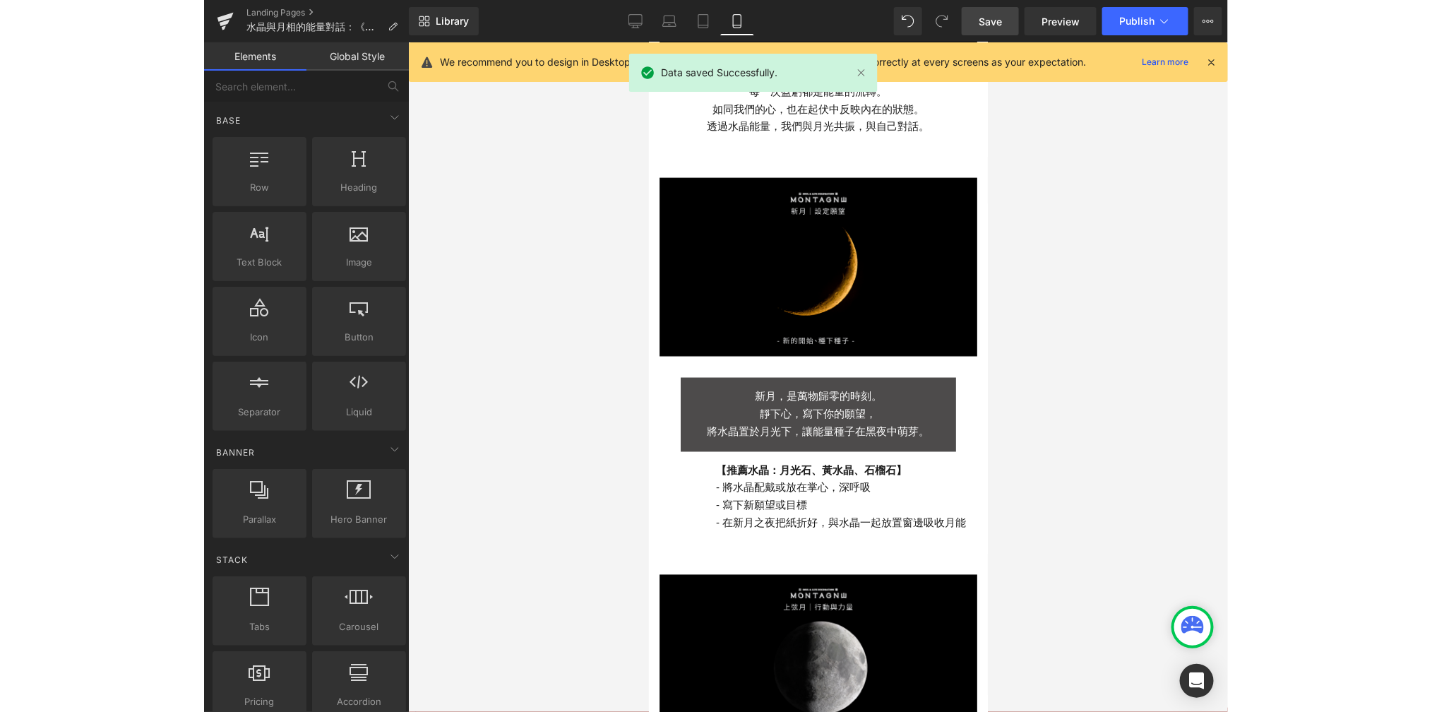
scroll to position [684, 0]
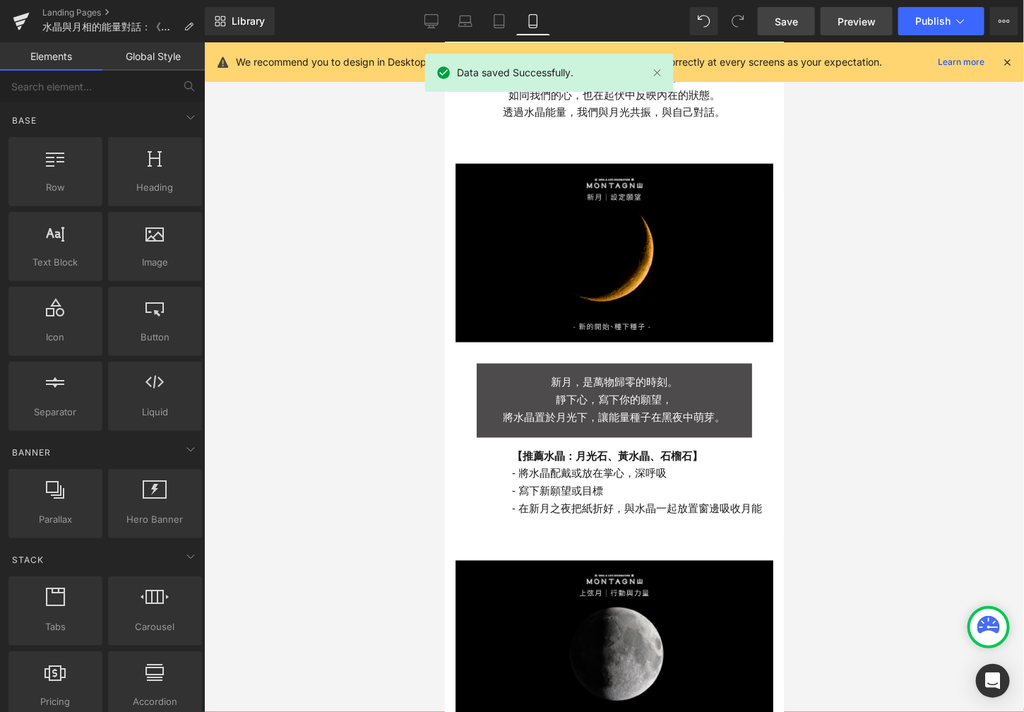
click at [845, 17] on span "Preview" at bounding box center [857, 21] width 38 height 15
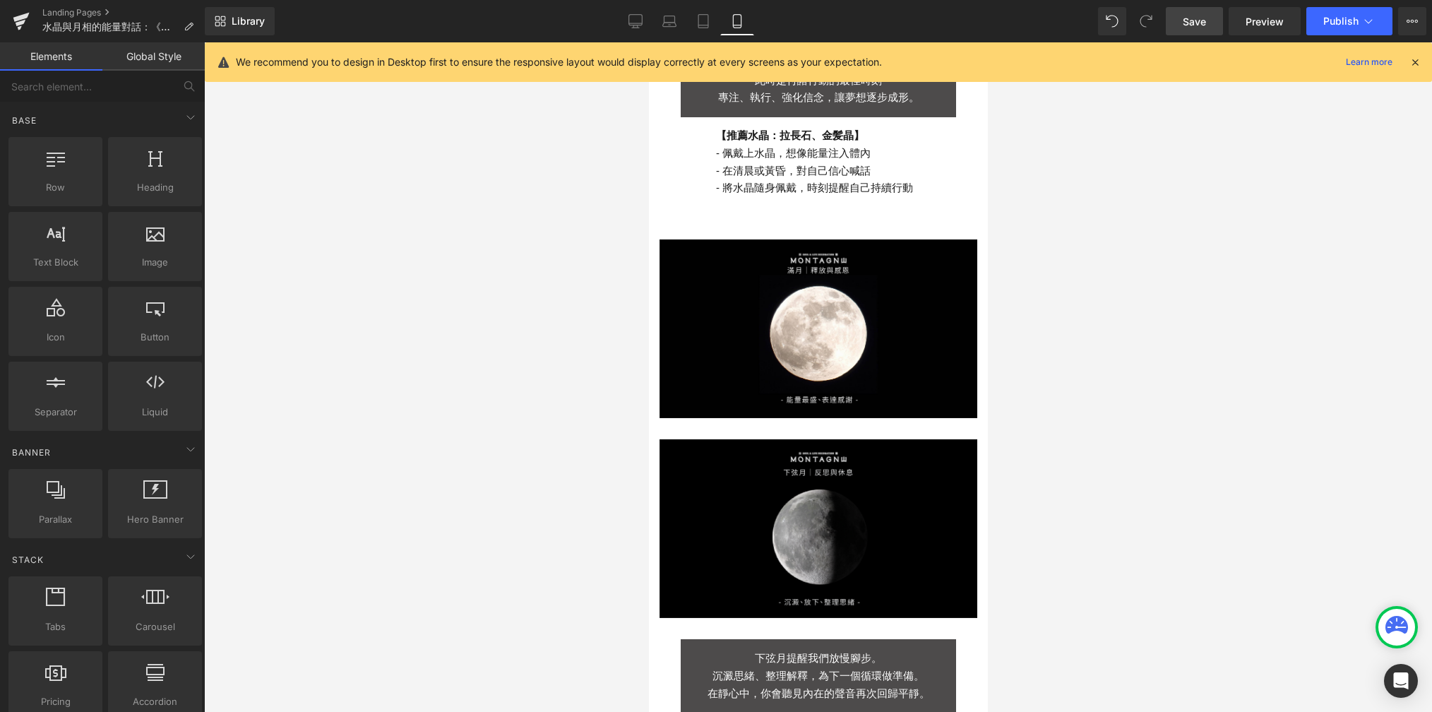
scroll to position [1411, 0]
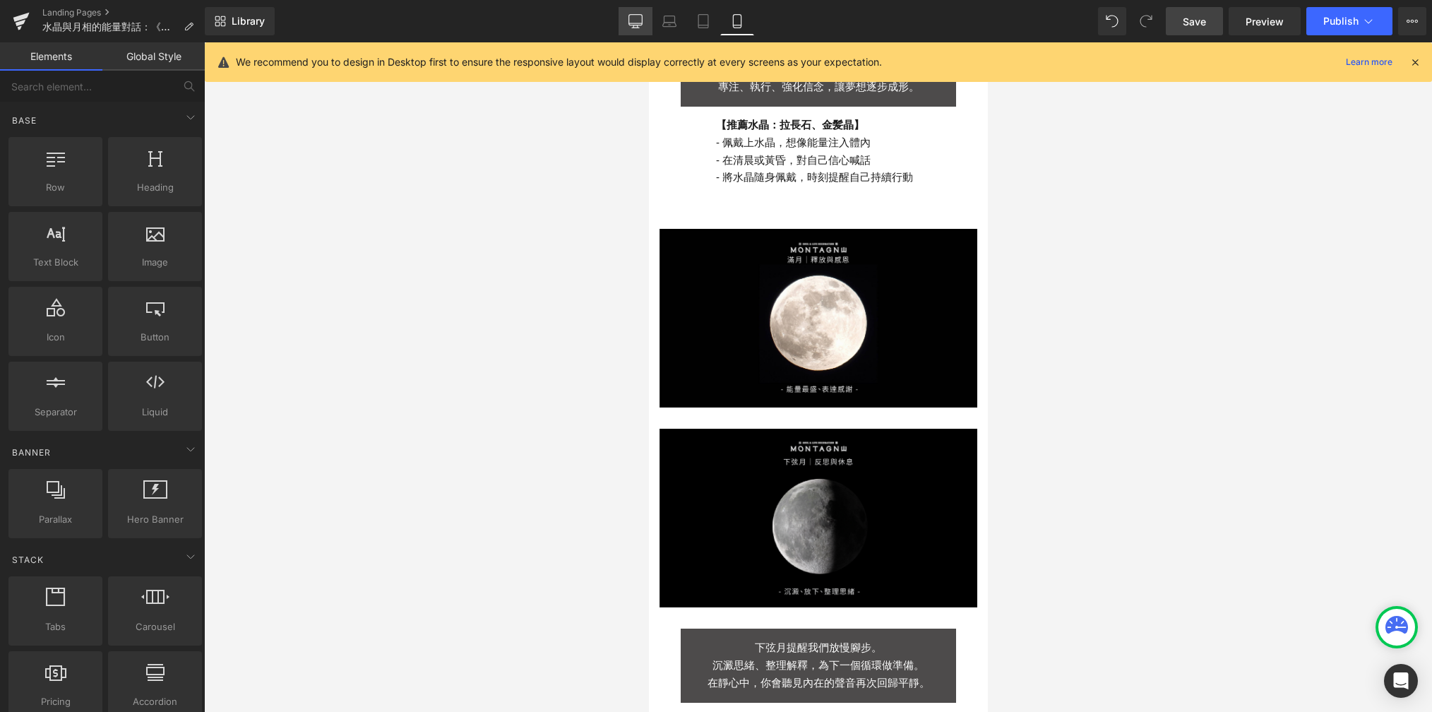
click at [640, 28] on link "Desktop" at bounding box center [636, 21] width 34 height 28
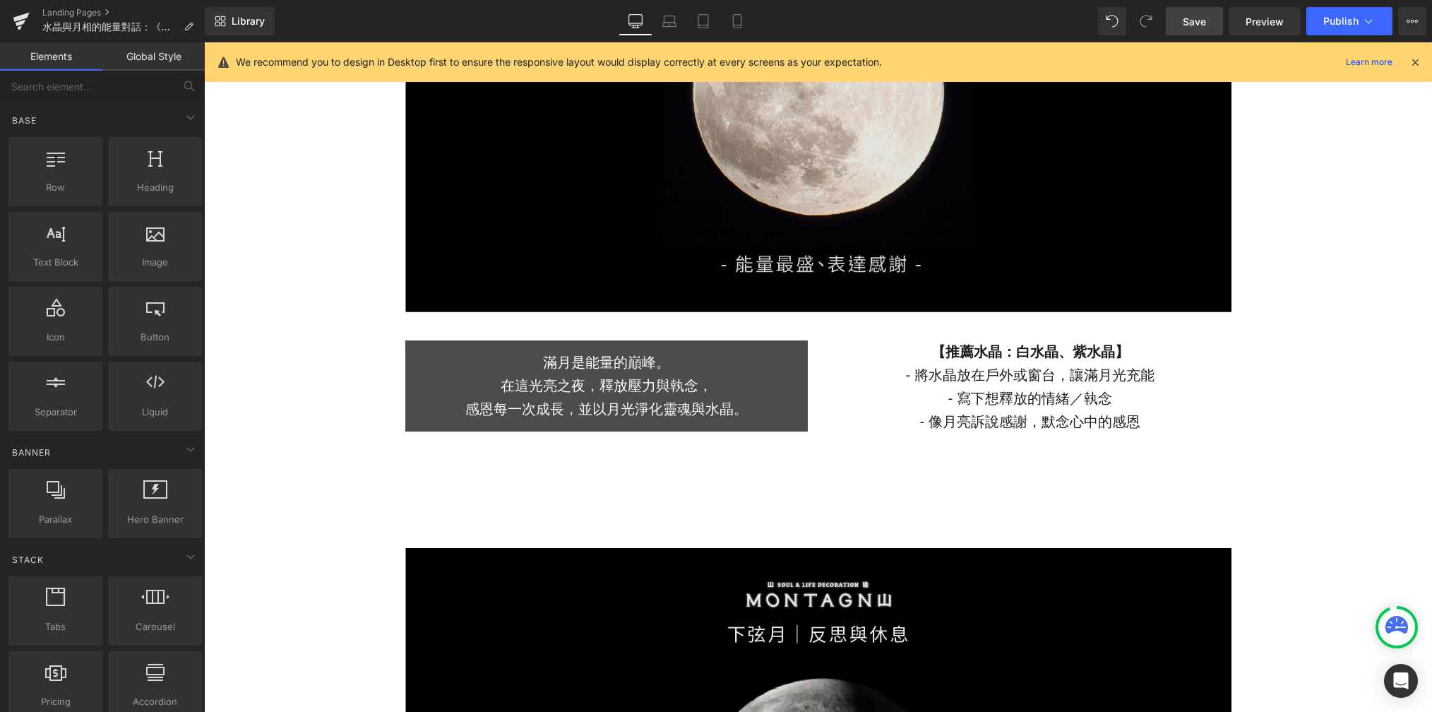
scroll to position [3136, 0]
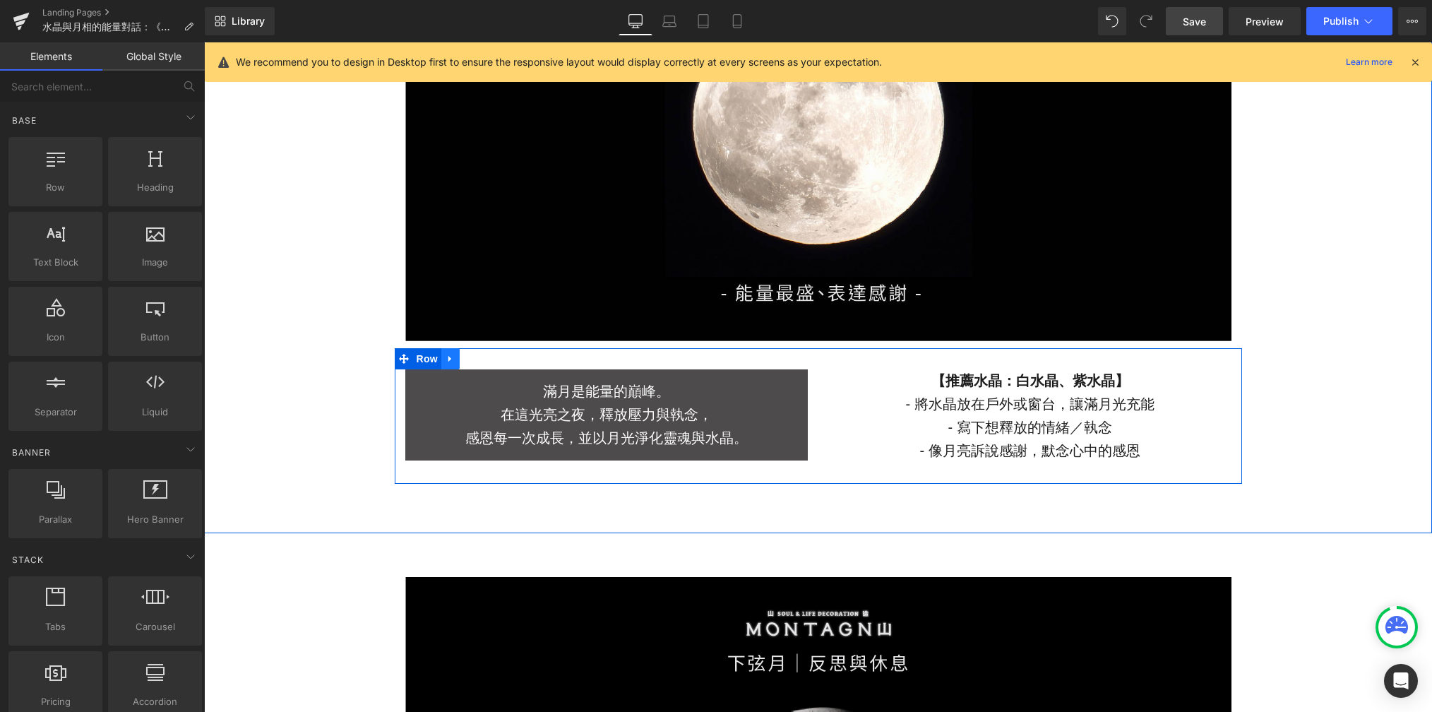
click at [448, 360] on link at bounding box center [450, 358] width 18 height 21
click at [467, 360] on link at bounding box center [469, 358] width 18 height 21
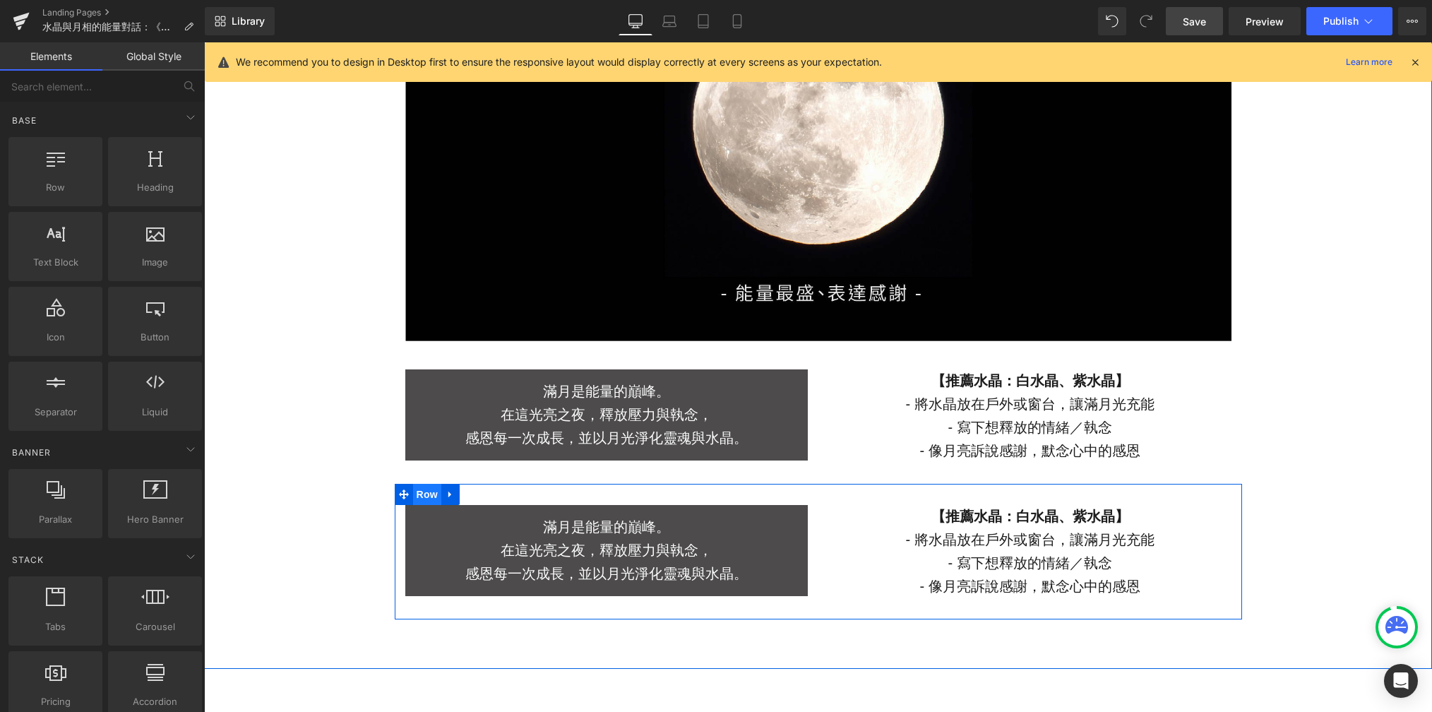
click at [420, 490] on span "Row" at bounding box center [427, 494] width 28 height 21
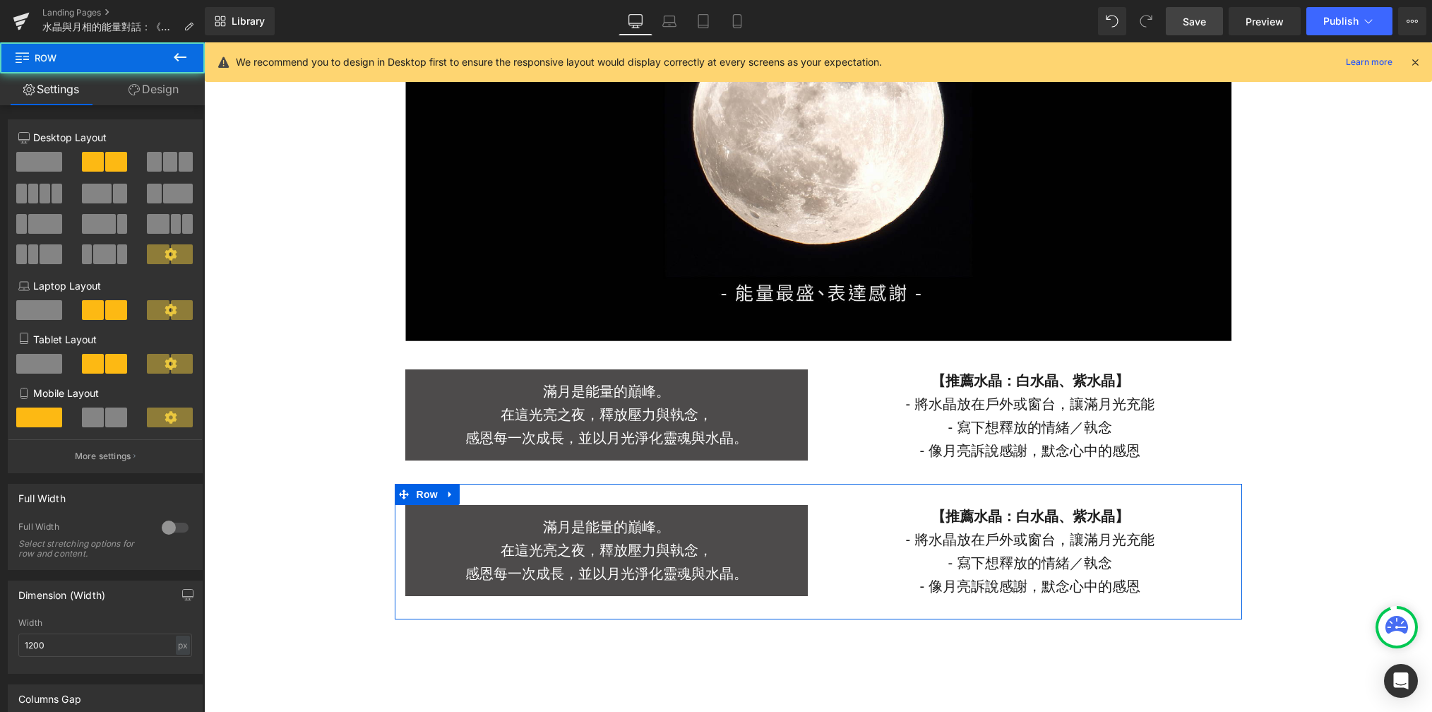
click at [174, 93] on link "Design" at bounding box center [153, 89] width 102 height 32
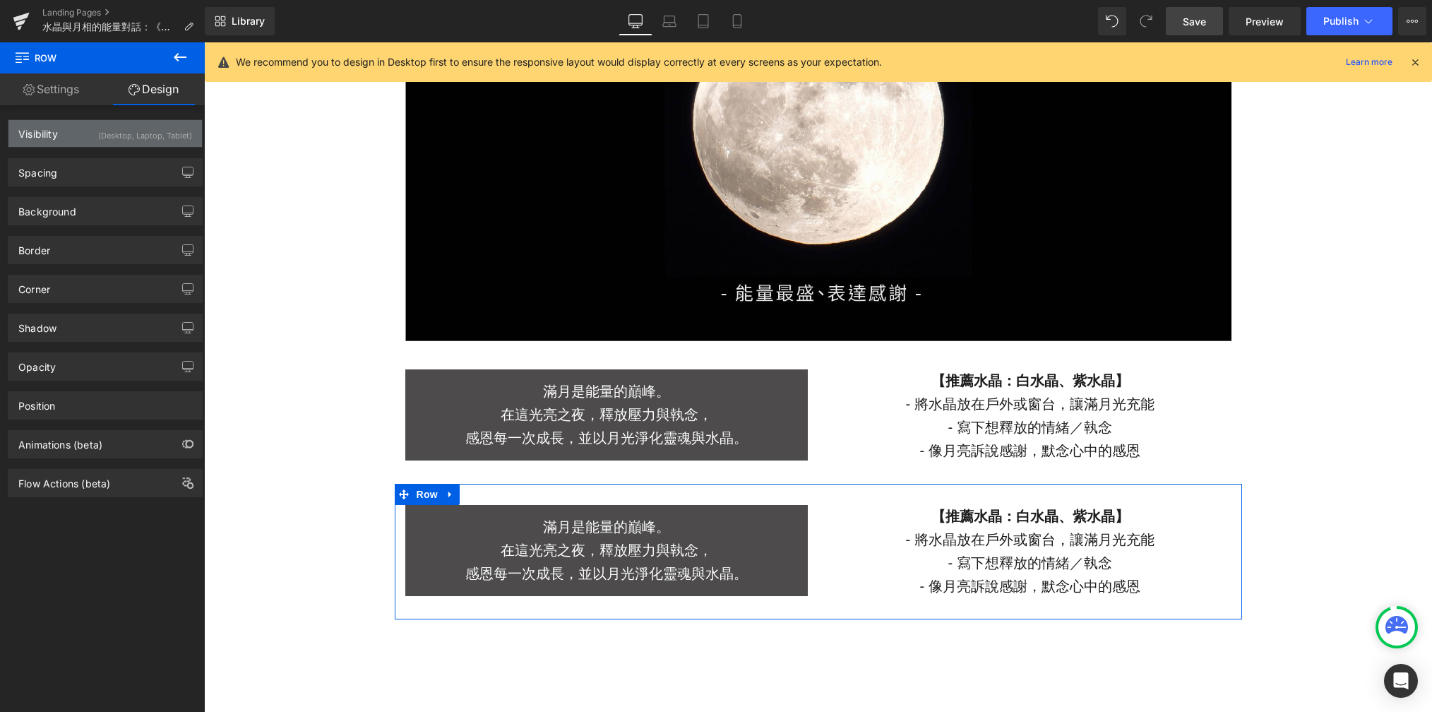
click at [155, 142] on div "(Desktop, Laptop, Tablet)" at bounding box center [145, 131] width 94 height 23
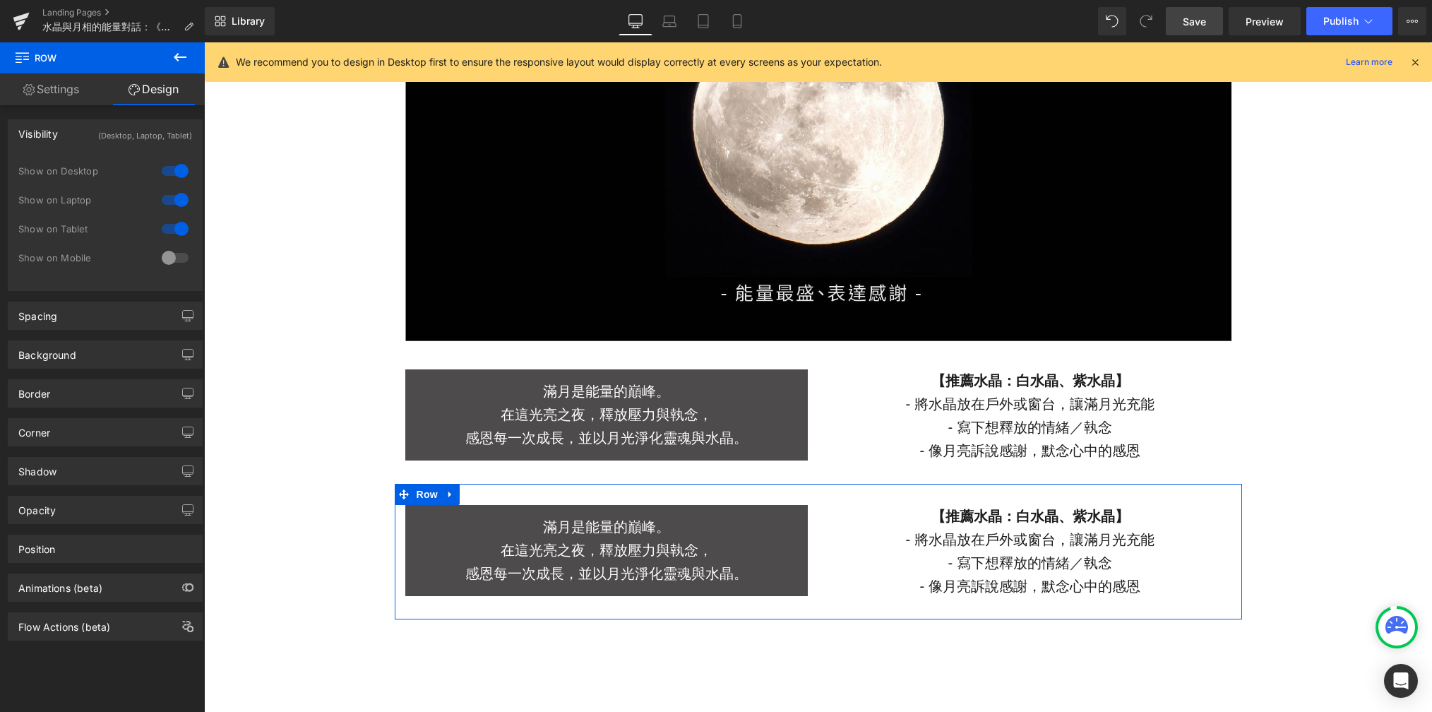
click at [169, 257] on div at bounding box center [175, 257] width 34 height 23
click at [169, 228] on div at bounding box center [175, 229] width 34 height 23
click at [169, 199] on div at bounding box center [175, 200] width 34 height 23
click at [169, 166] on div at bounding box center [175, 171] width 34 height 23
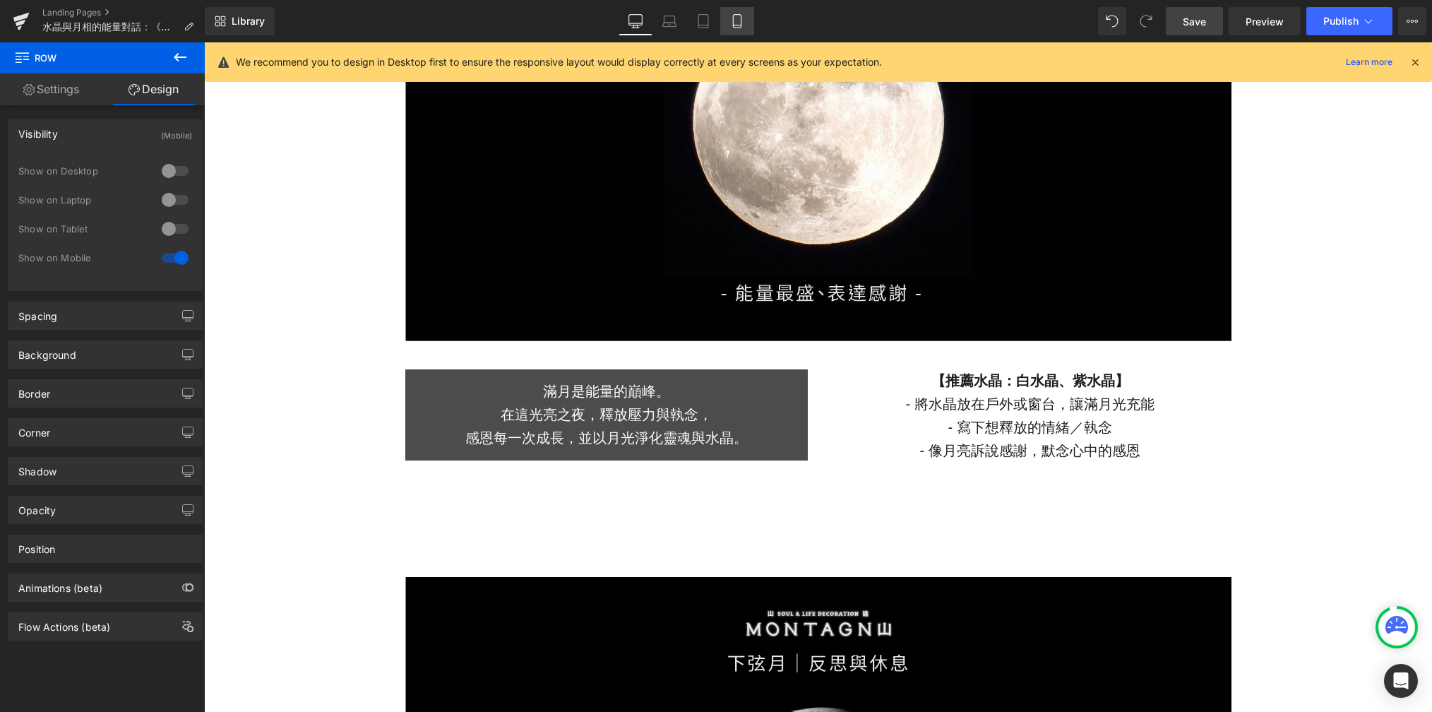
click at [728, 26] on link "Mobile" at bounding box center [737, 21] width 34 height 28
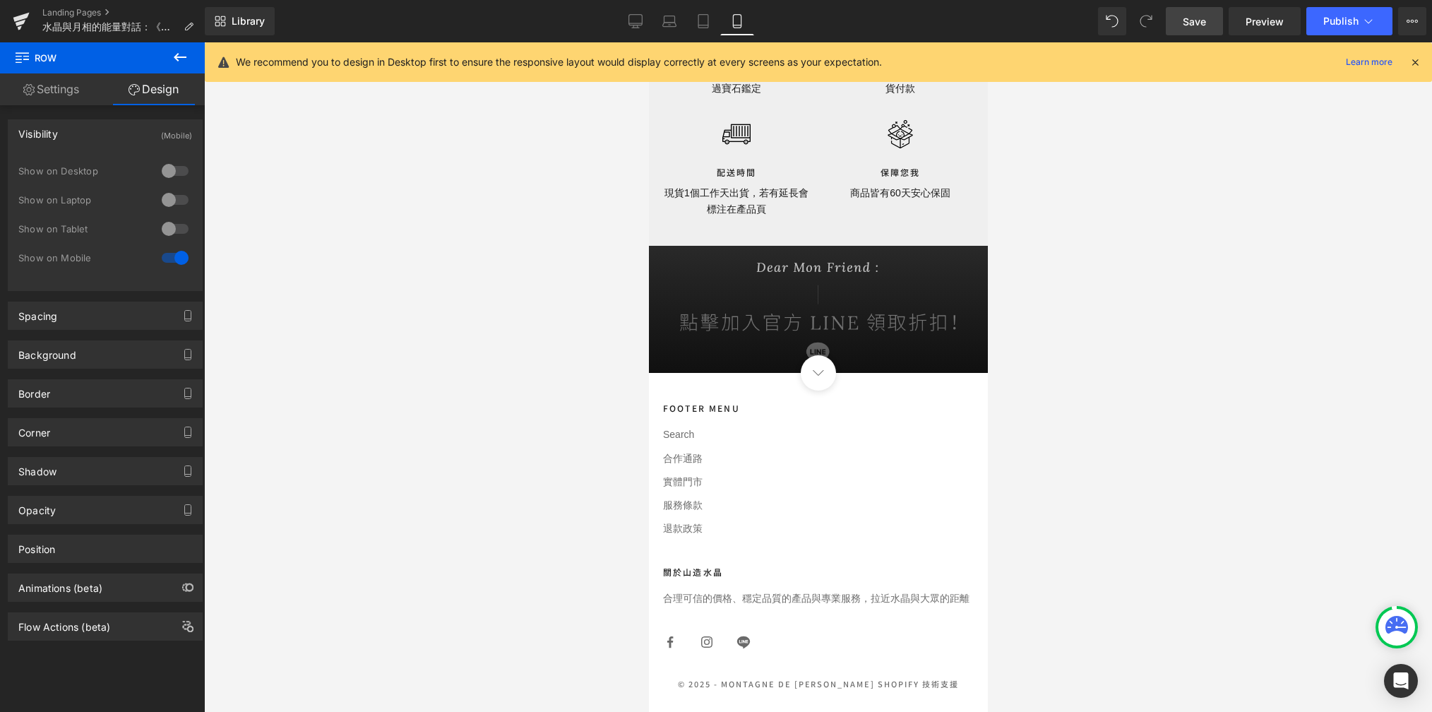
scroll to position [1534, 0]
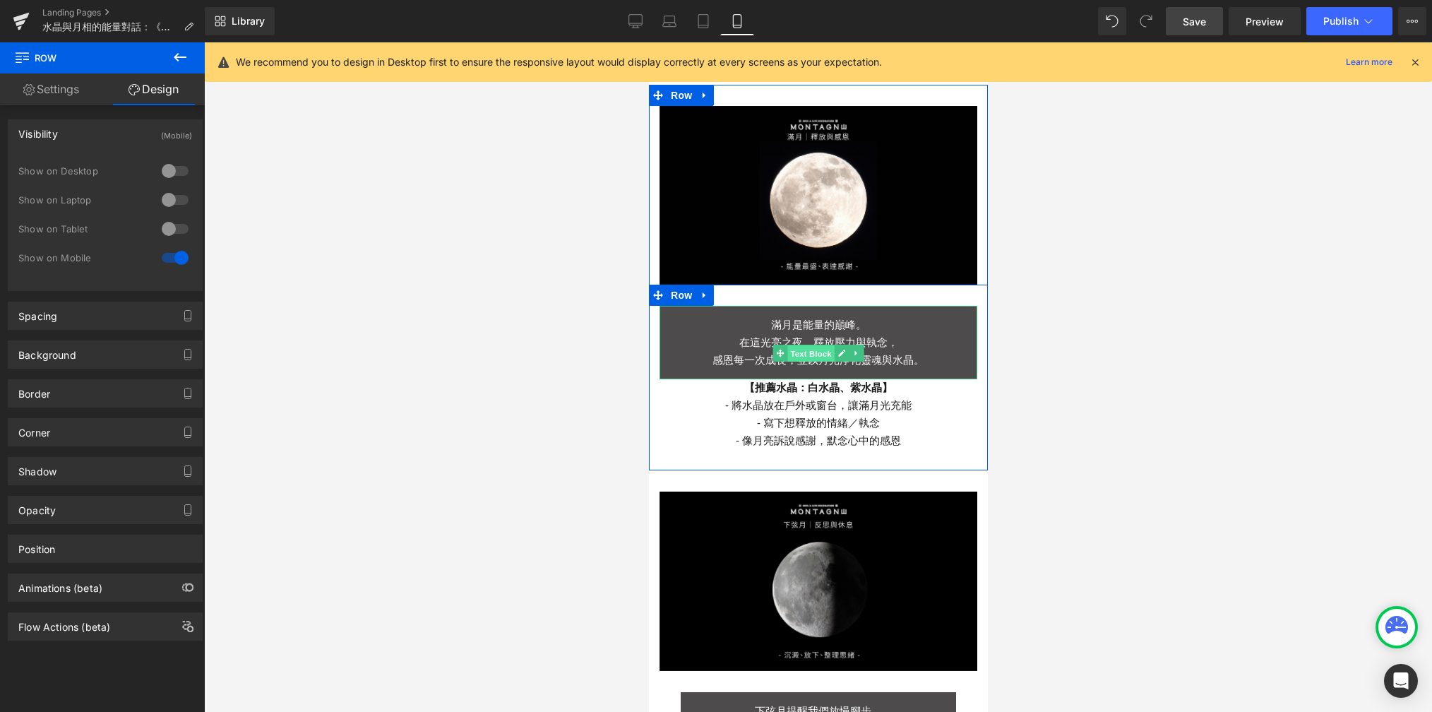
drag, startPoint x: 803, startPoint y: 339, endPoint x: 1099, endPoint y: 296, distance: 299.0
click at [803, 345] on span "Text Block" at bounding box center [810, 353] width 47 height 17
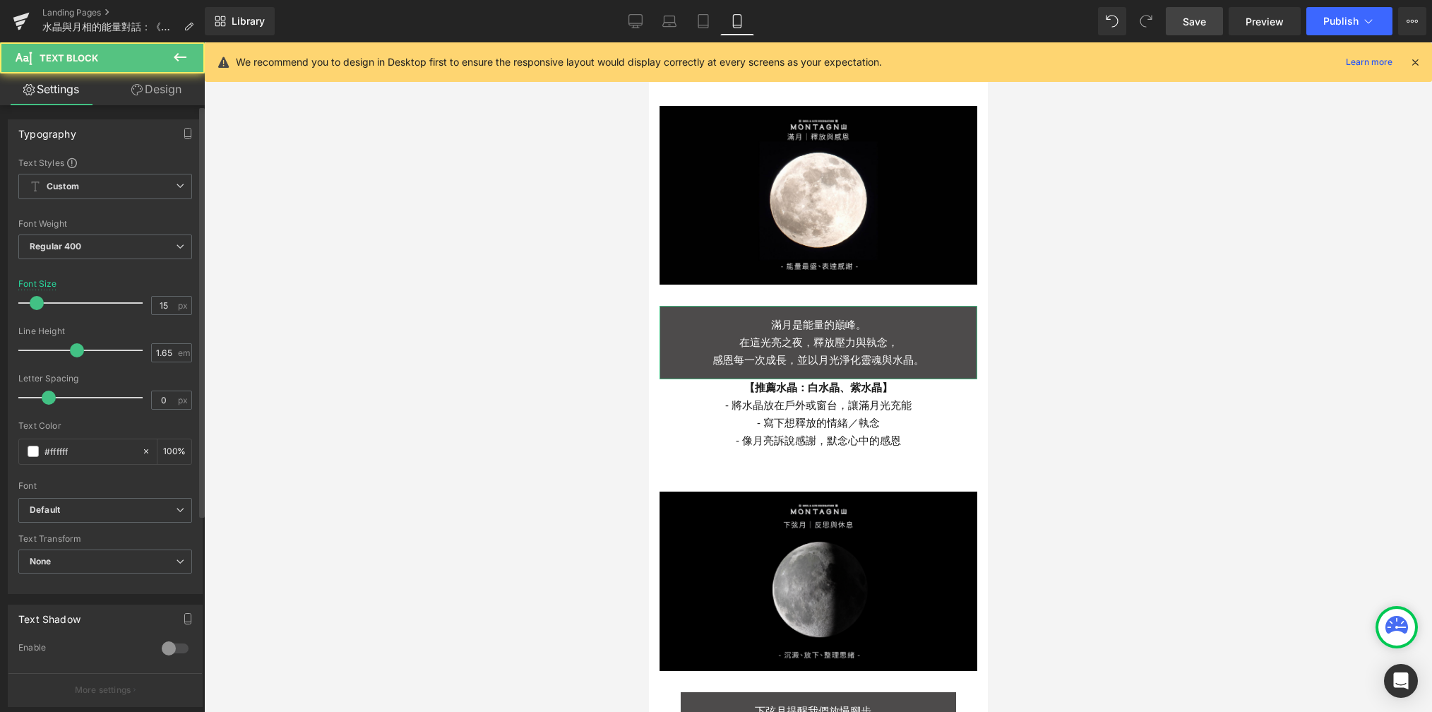
click at [175, 112] on div "Typography Text Styles Custom Custom Setup Global Style Custom Setup Global Sty…" at bounding box center [105, 351] width 211 height 485
click at [175, 105] on div "Typography Text Styles Custom Custom Setup Global Style Custom Setup Global Sty…" at bounding box center [105, 532] width 211 height 854
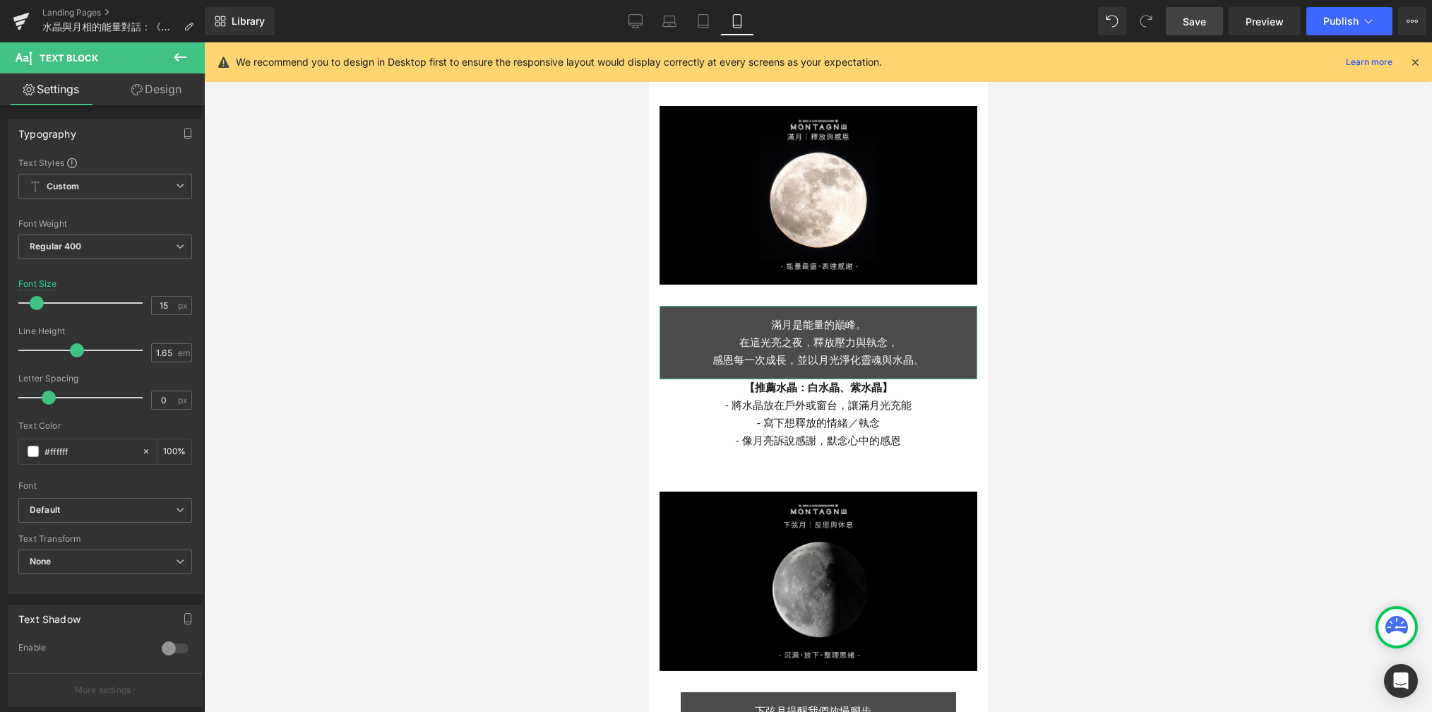
click at [171, 91] on link "Design" at bounding box center [156, 89] width 102 height 32
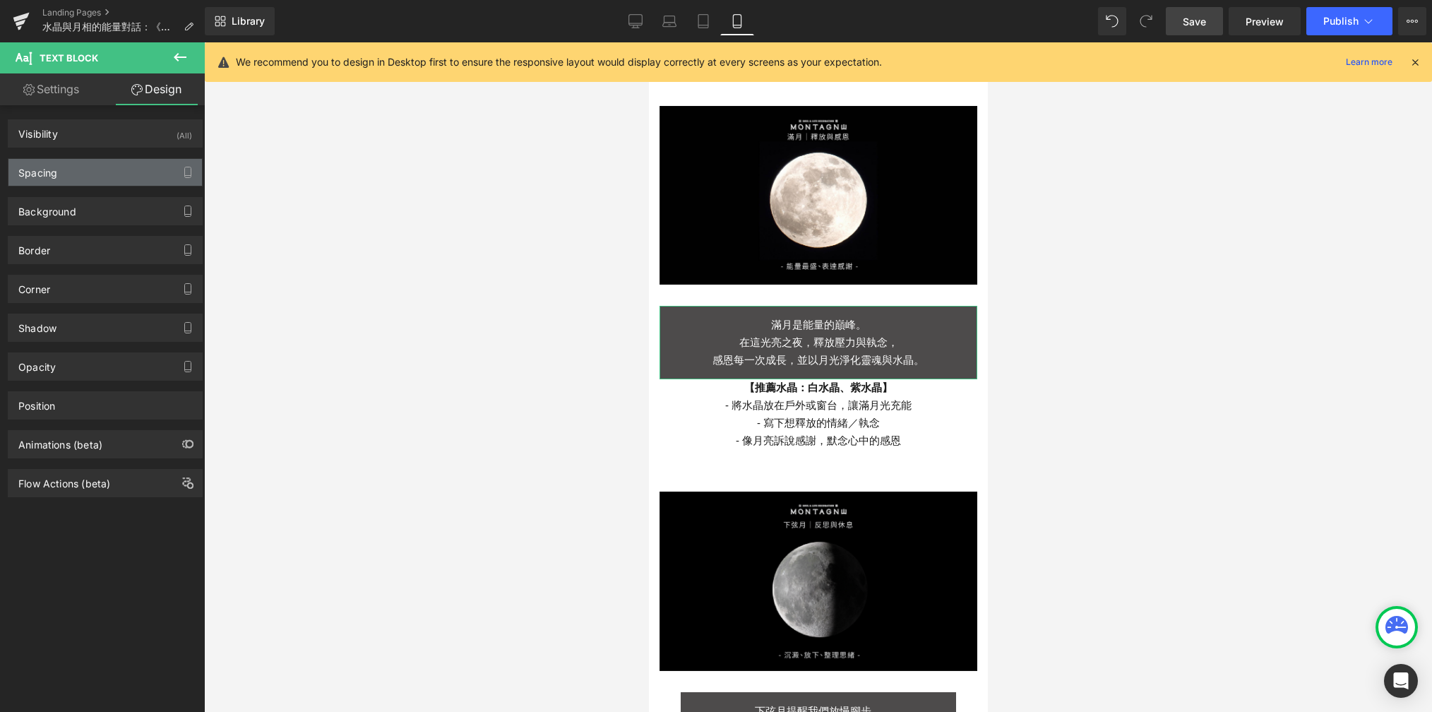
click at [139, 172] on div "Spacing" at bounding box center [105, 172] width 194 height 27
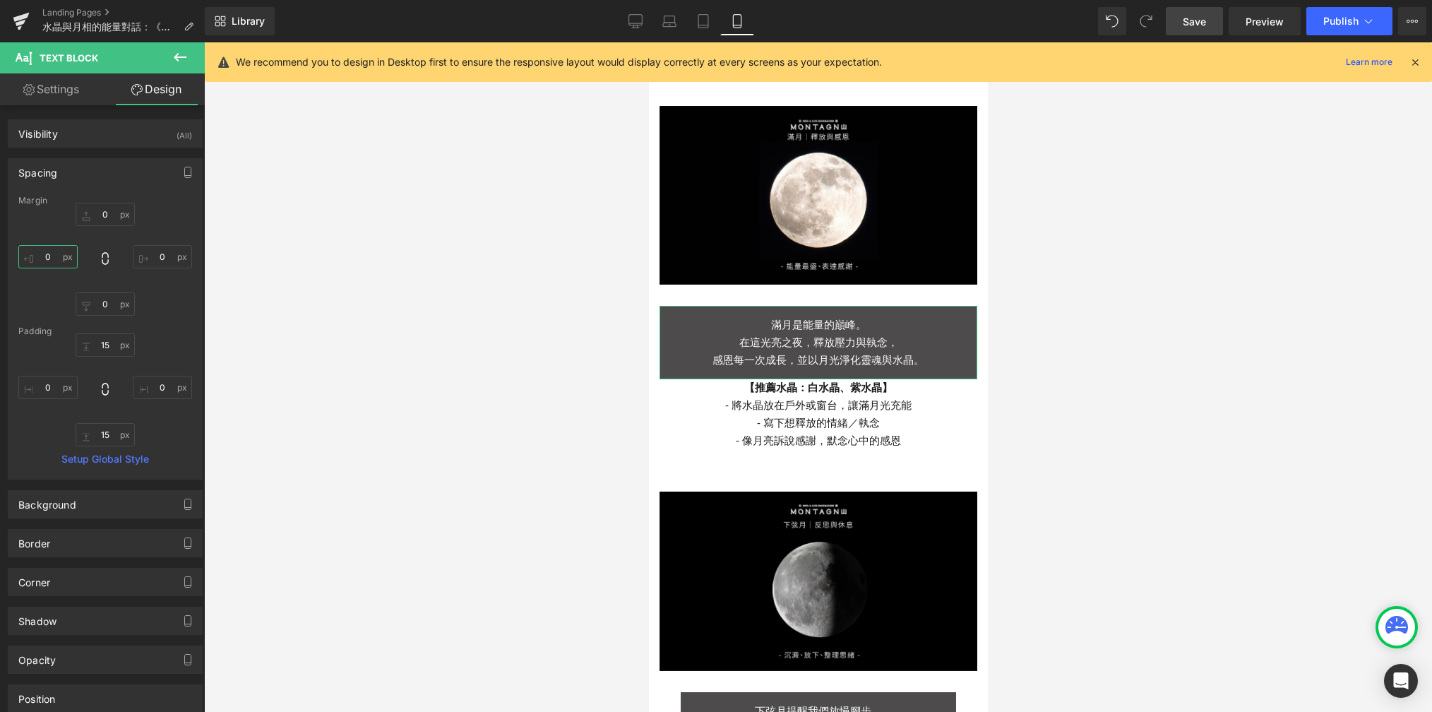
click at [53, 255] on input "0" at bounding box center [47, 256] width 59 height 23
type input "30"
click at [165, 258] on input "0" at bounding box center [162, 256] width 59 height 23
type input "30"
click at [111, 303] on input "0" at bounding box center [105, 303] width 59 height 23
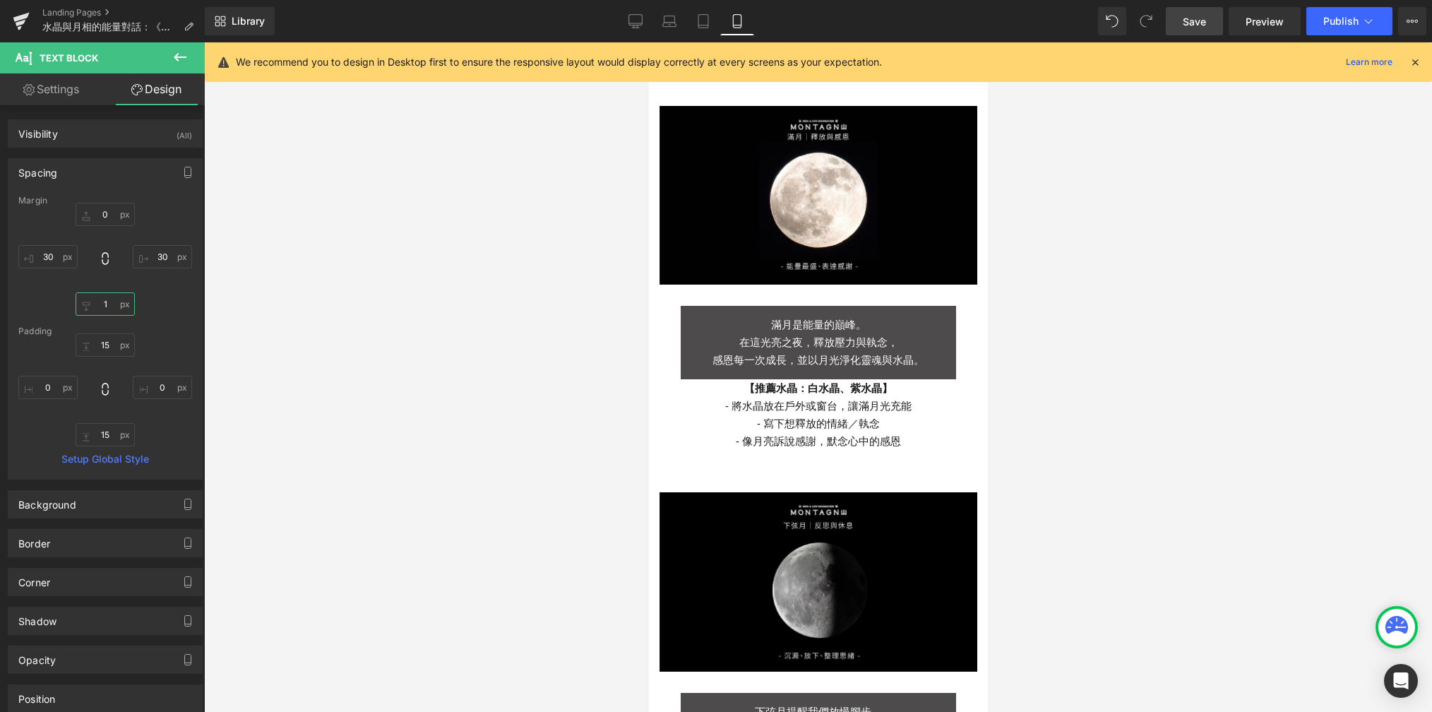
type input "15"
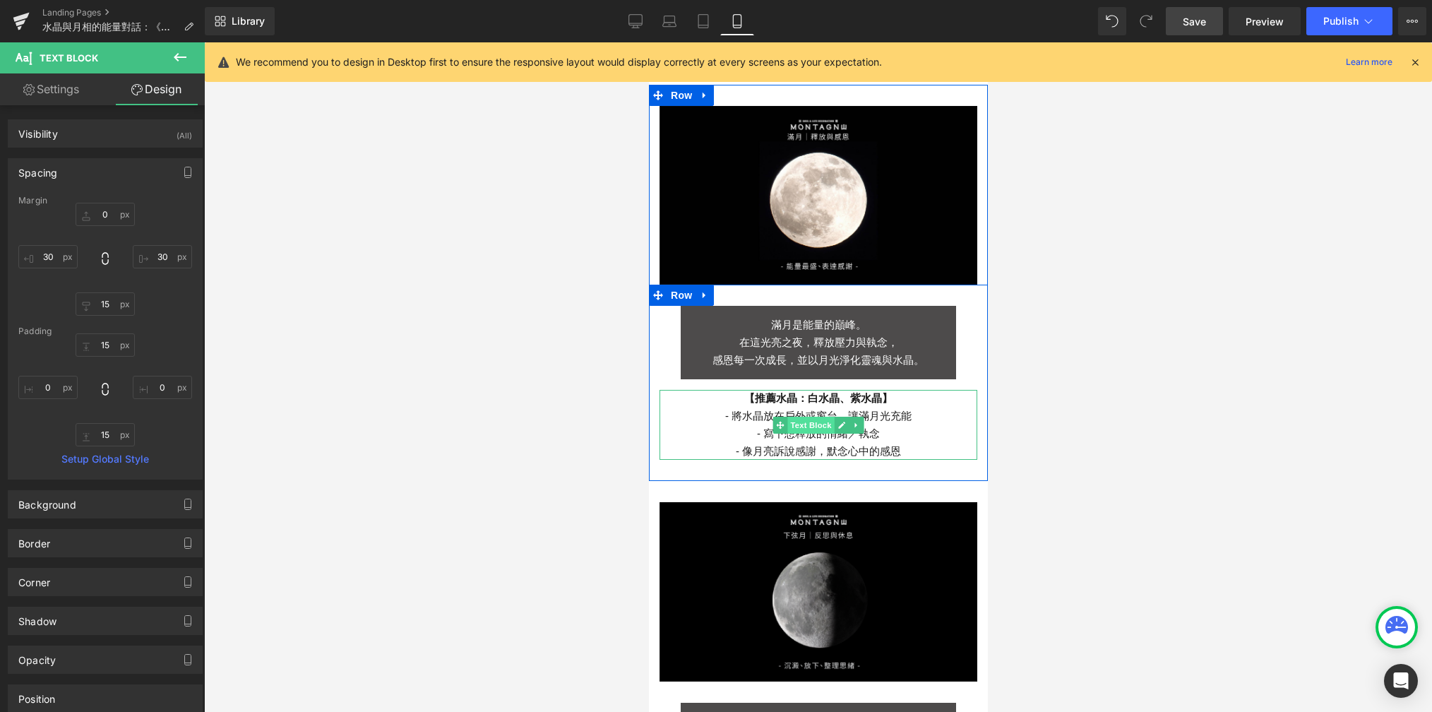
click at [811, 417] on span "Text Block" at bounding box center [810, 425] width 47 height 17
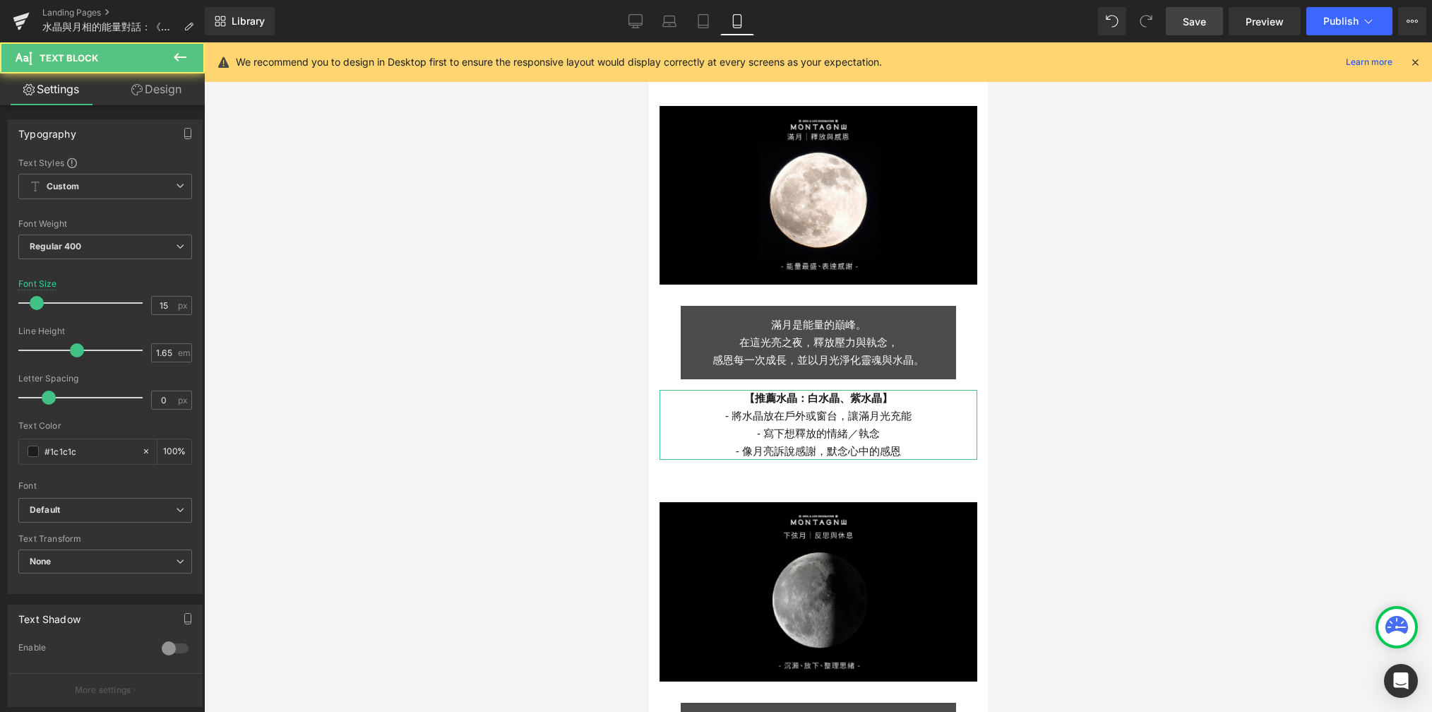
click at [165, 97] on link "Design" at bounding box center [156, 89] width 102 height 32
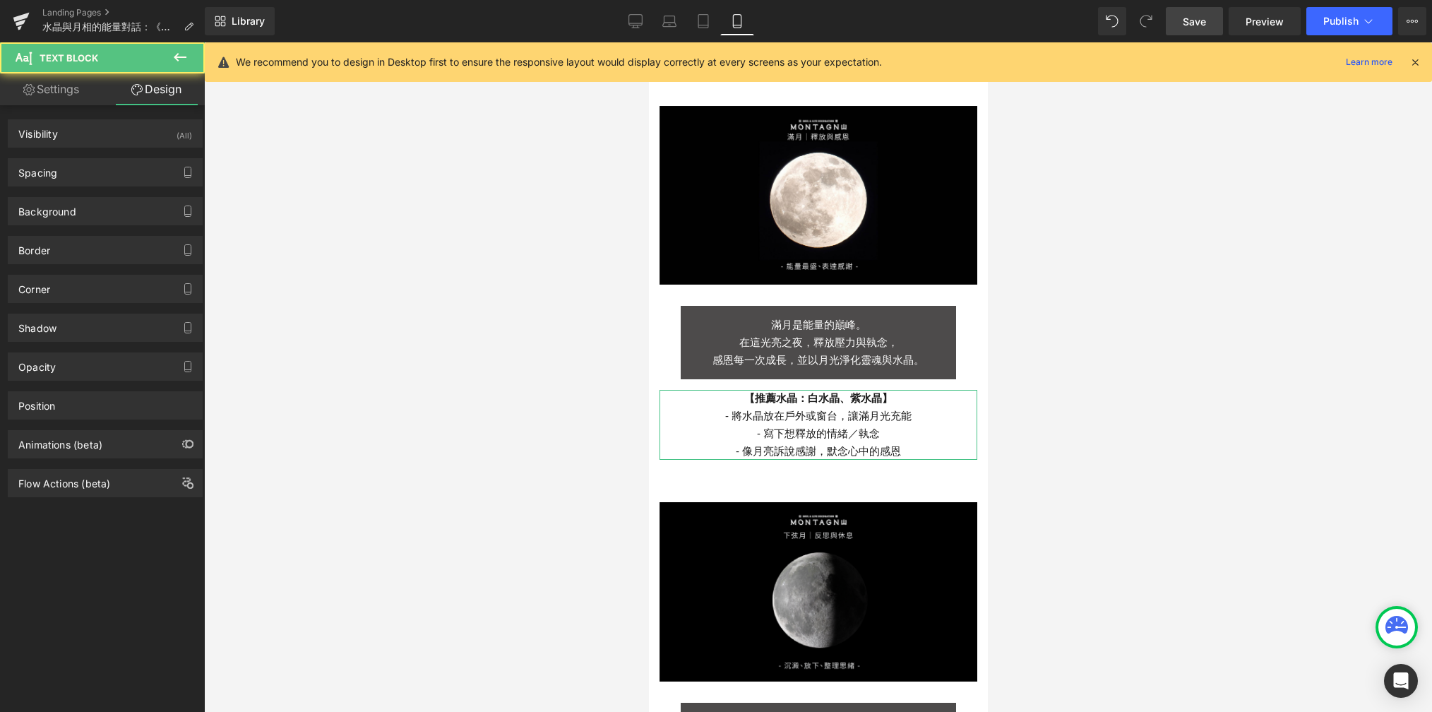
type input "0"
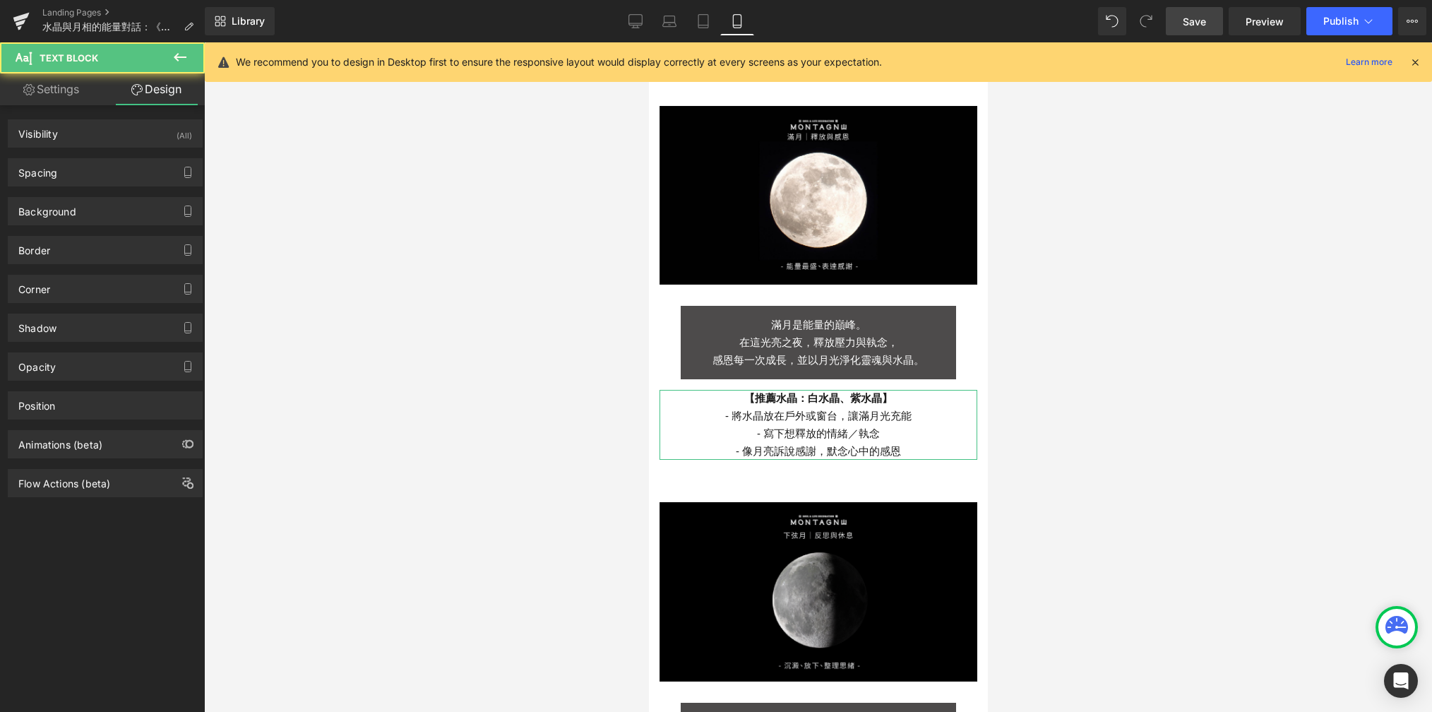
type input "0"
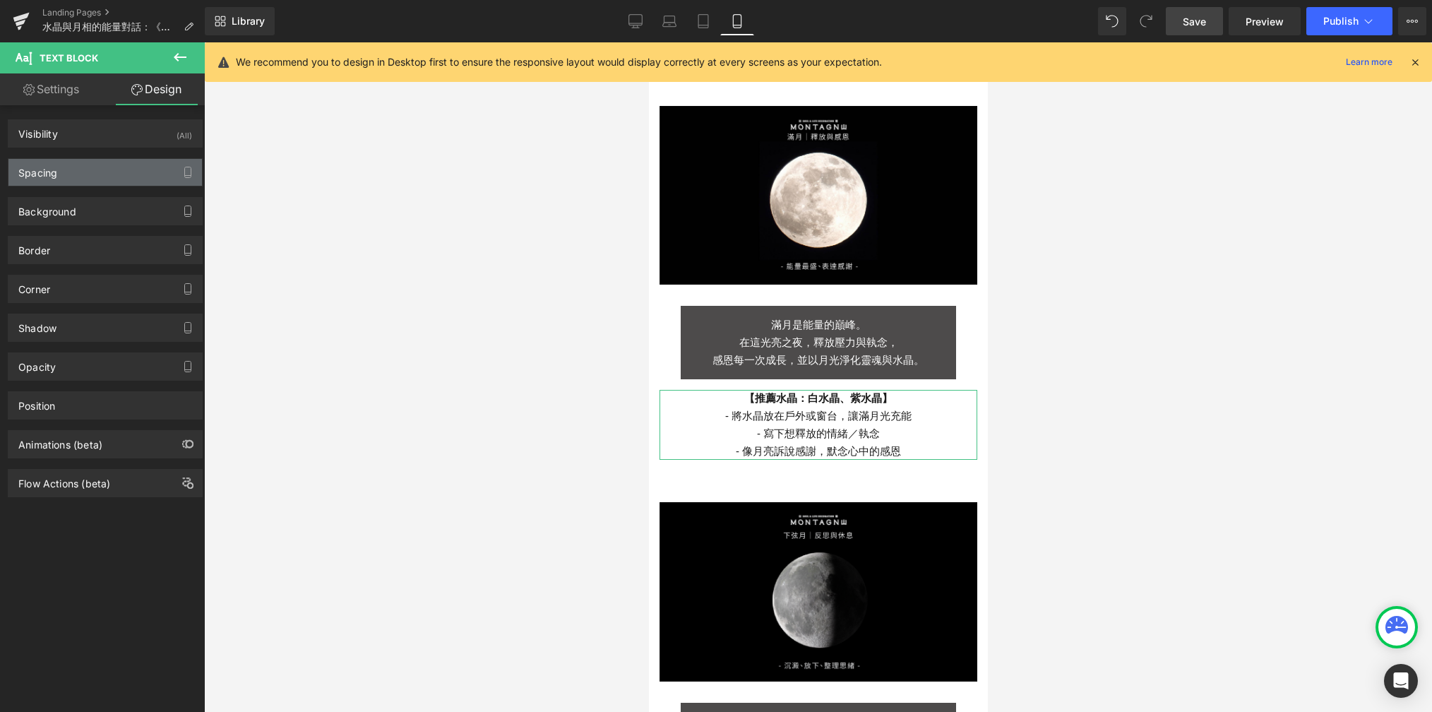
click at [129, 167] on div "Spacing" at bounding box center [105, 172] width 194 height 27
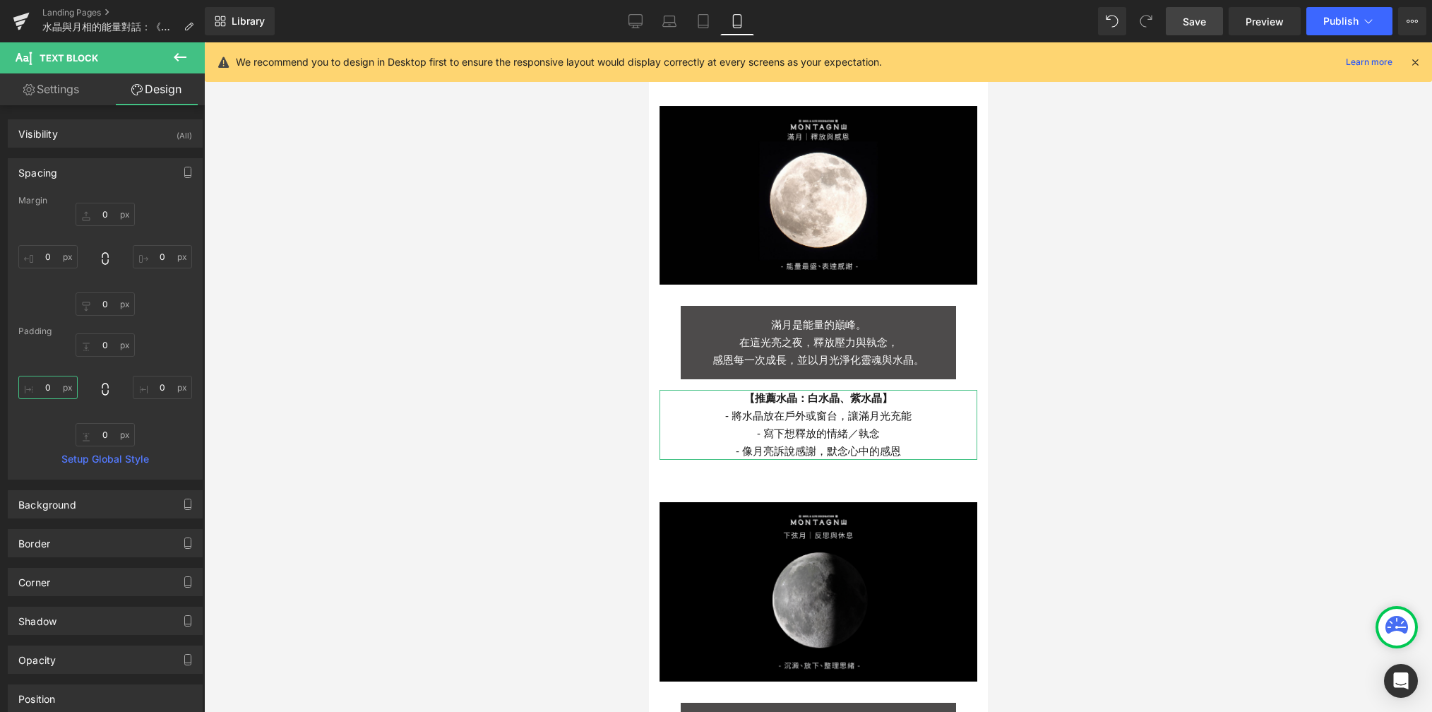
click at [64, 381] on input "0" at bounding box center [47, 387] width 59 height 23
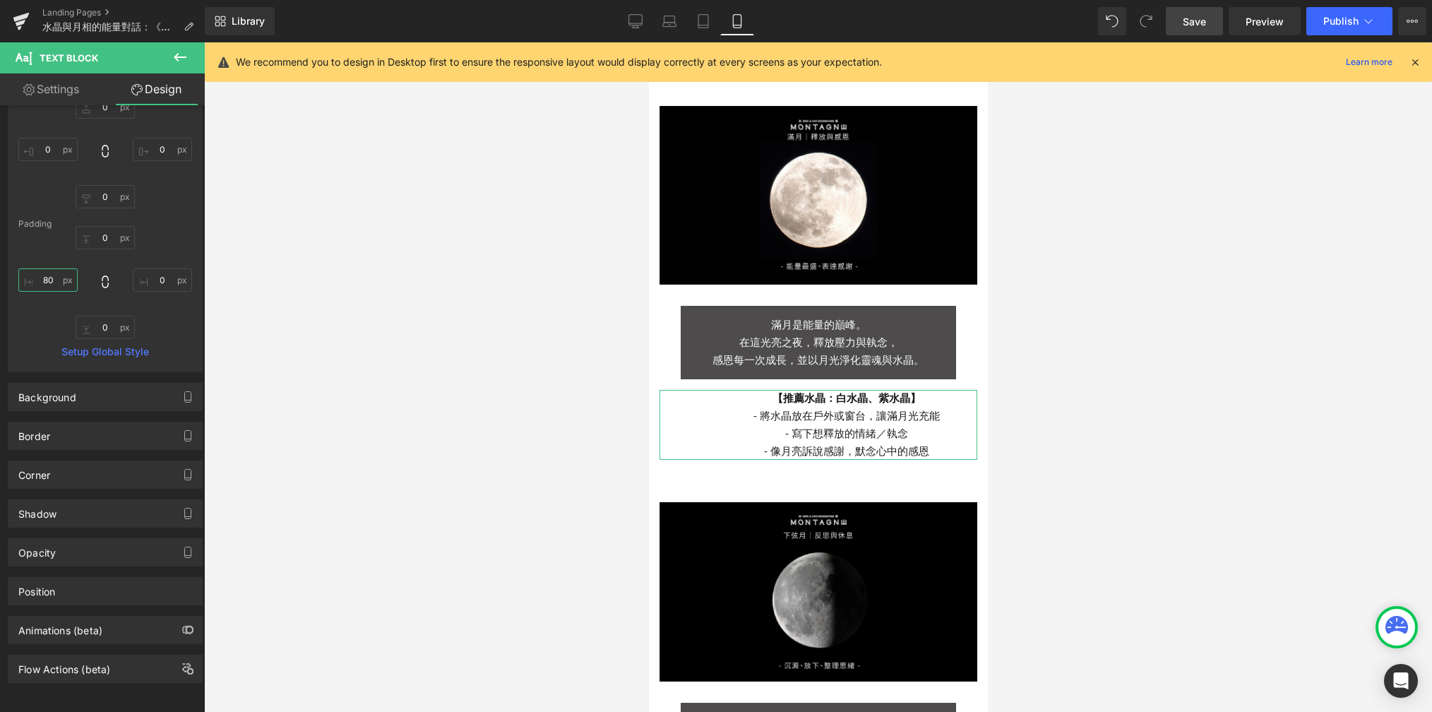
type input "80"
click at [60, 98] on link "Settings" at bounding box center [51, 89] width 102 height 32
type input "100"
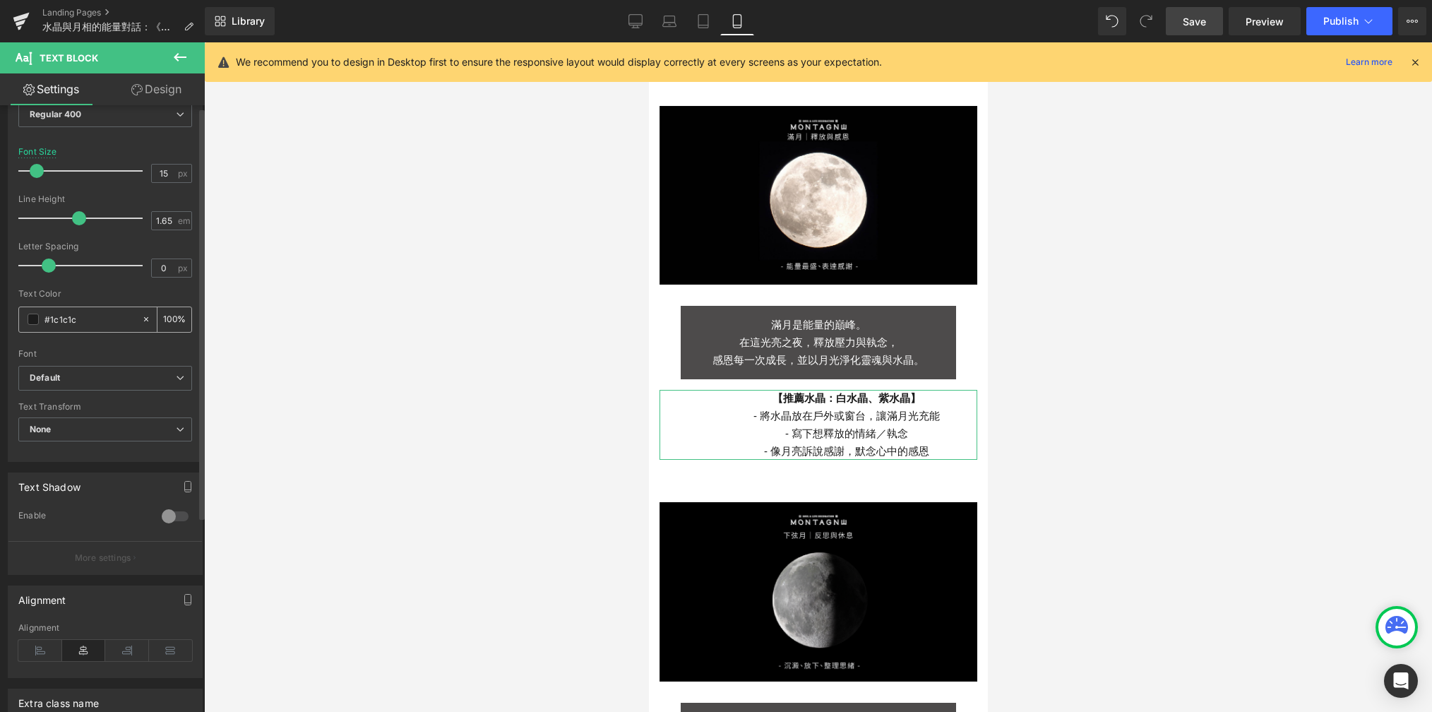
scroll to position [288, 0]
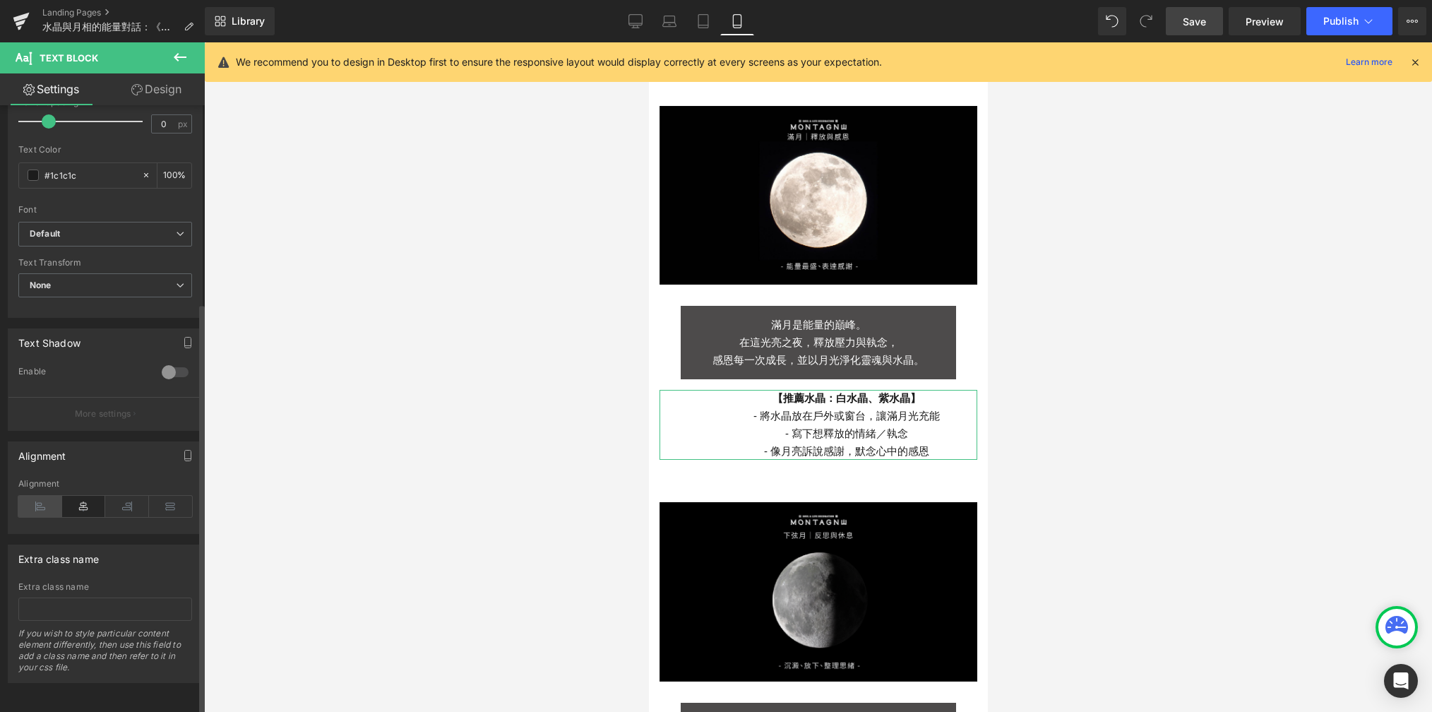
click at [42, 496] on icon at bounding box center [40, 506] width 44 height 21
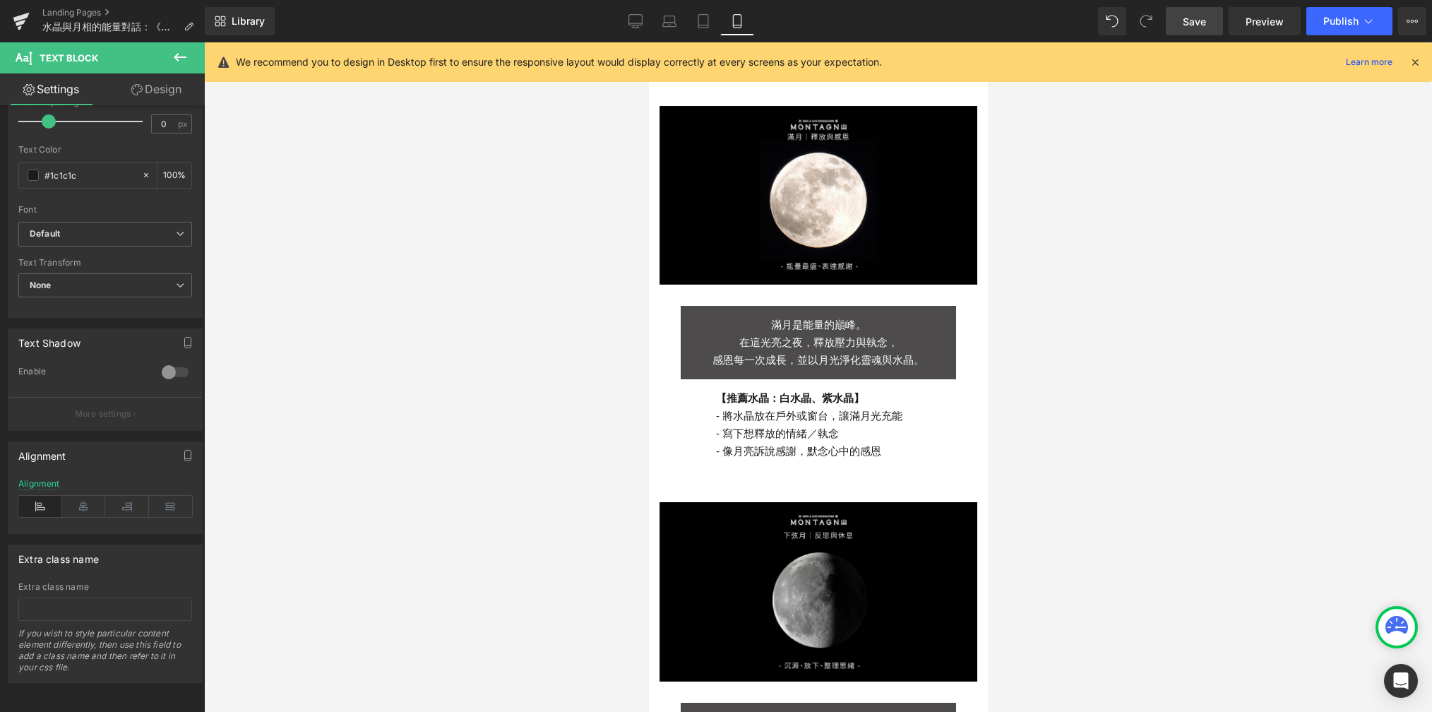
click at [603, 461] on div at bounding box center [818, 377] width 1228 height 670
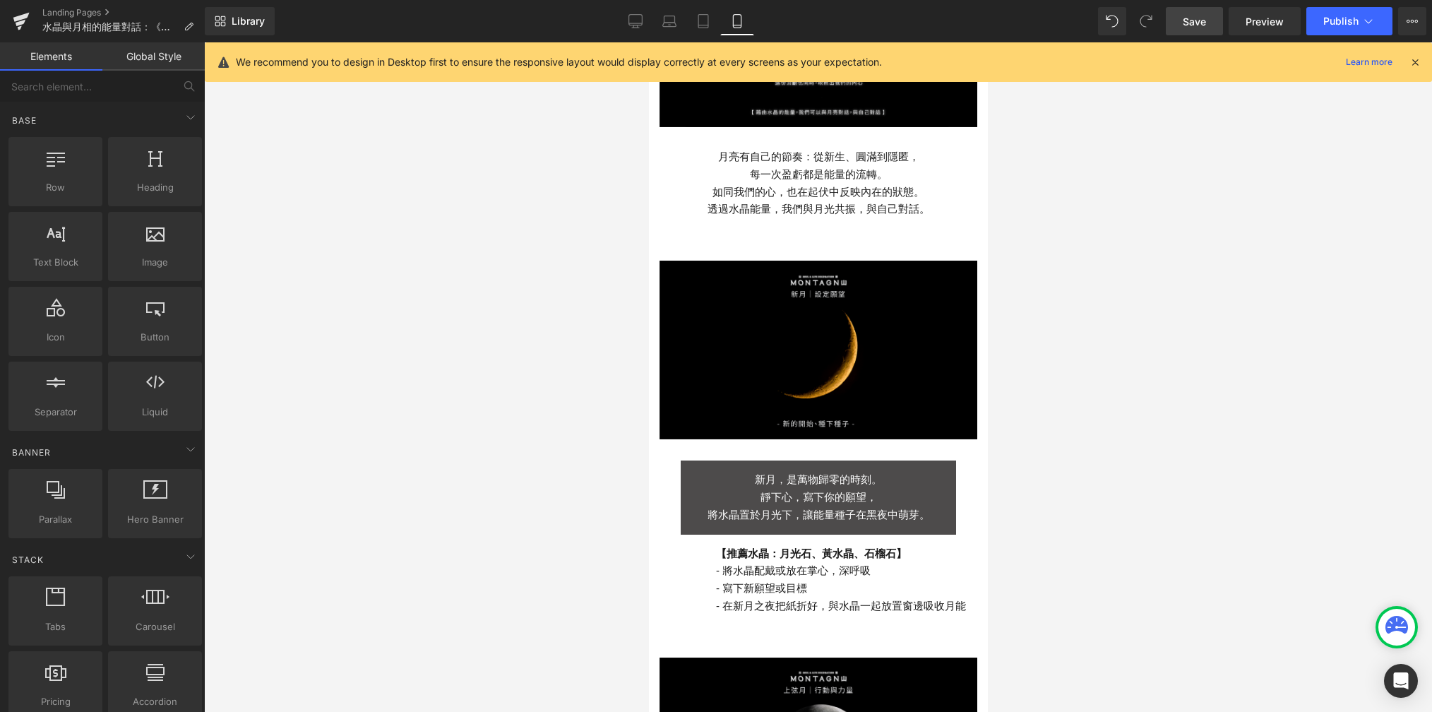
scroll to position [600, 0]
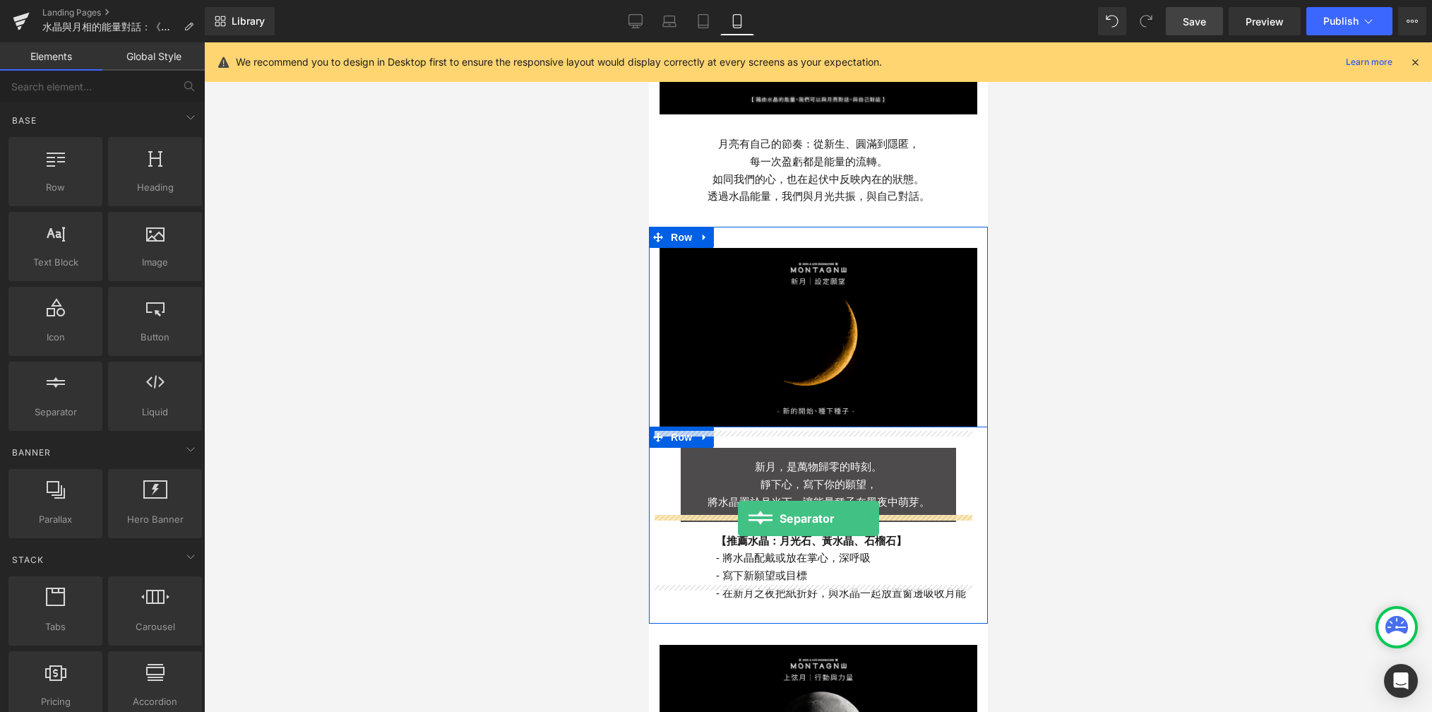
drag, startPoint x: 711, startPoint y: 465, endPoint x: 738, endPoint y: 518, distance: 60.0
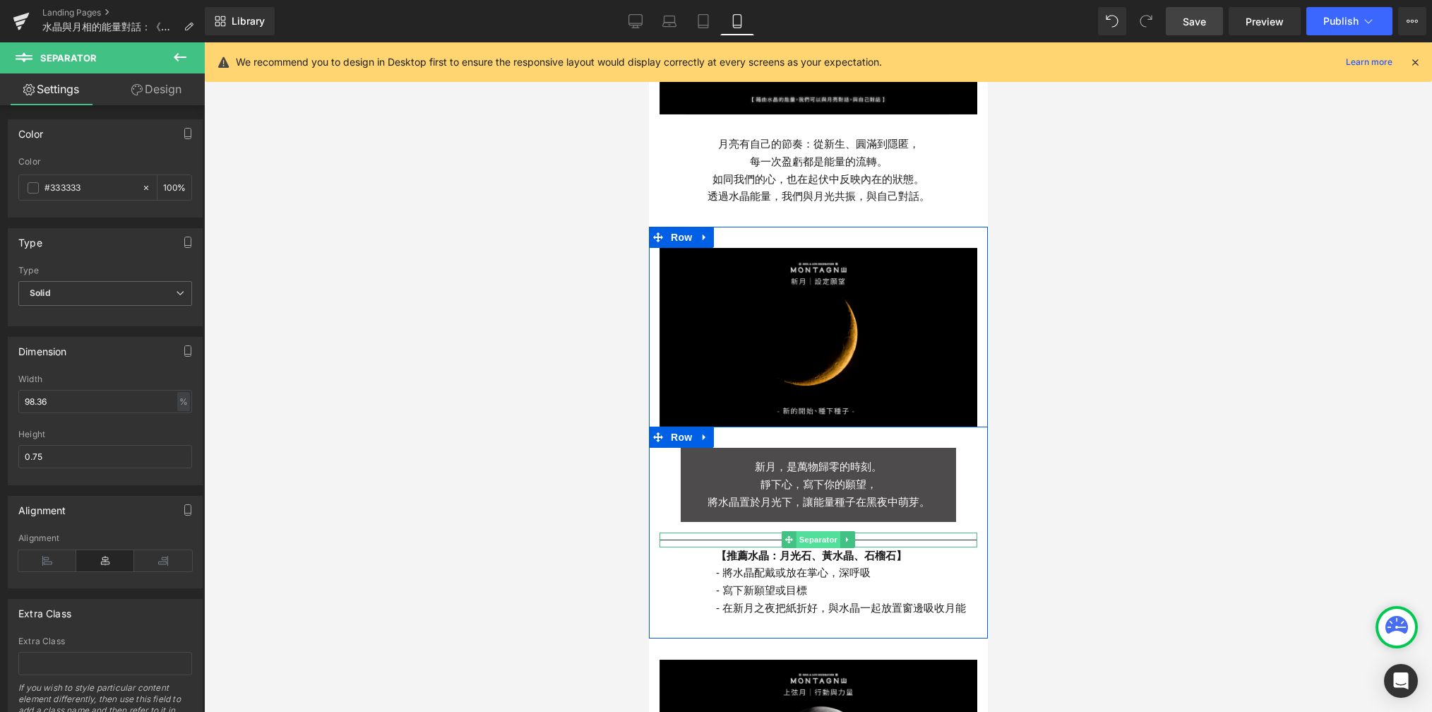
click at [814, 531] on span "Separator" at bounding box center [818, 539] width 44 height 17
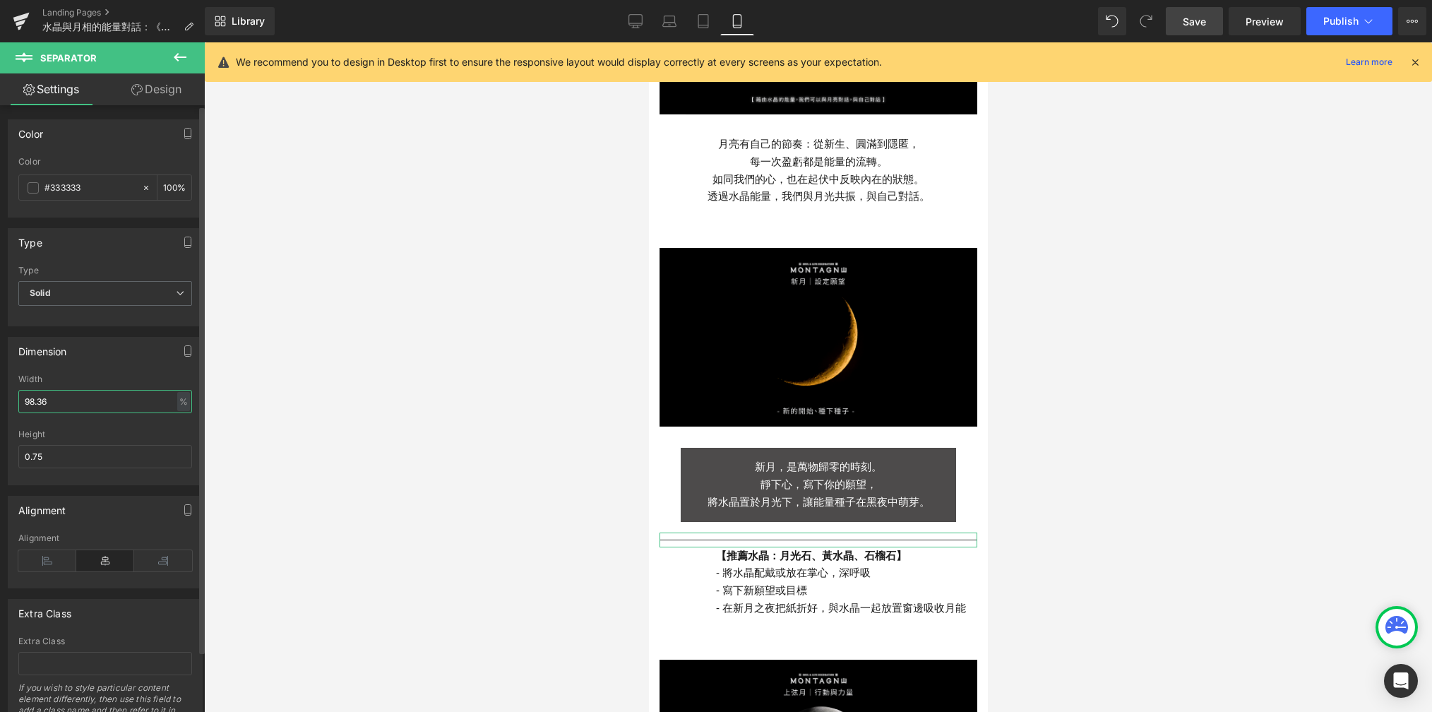
click at [87, 400] on input "98.36" at bounding box center [105, 401] width 174 height 23
type input "5"
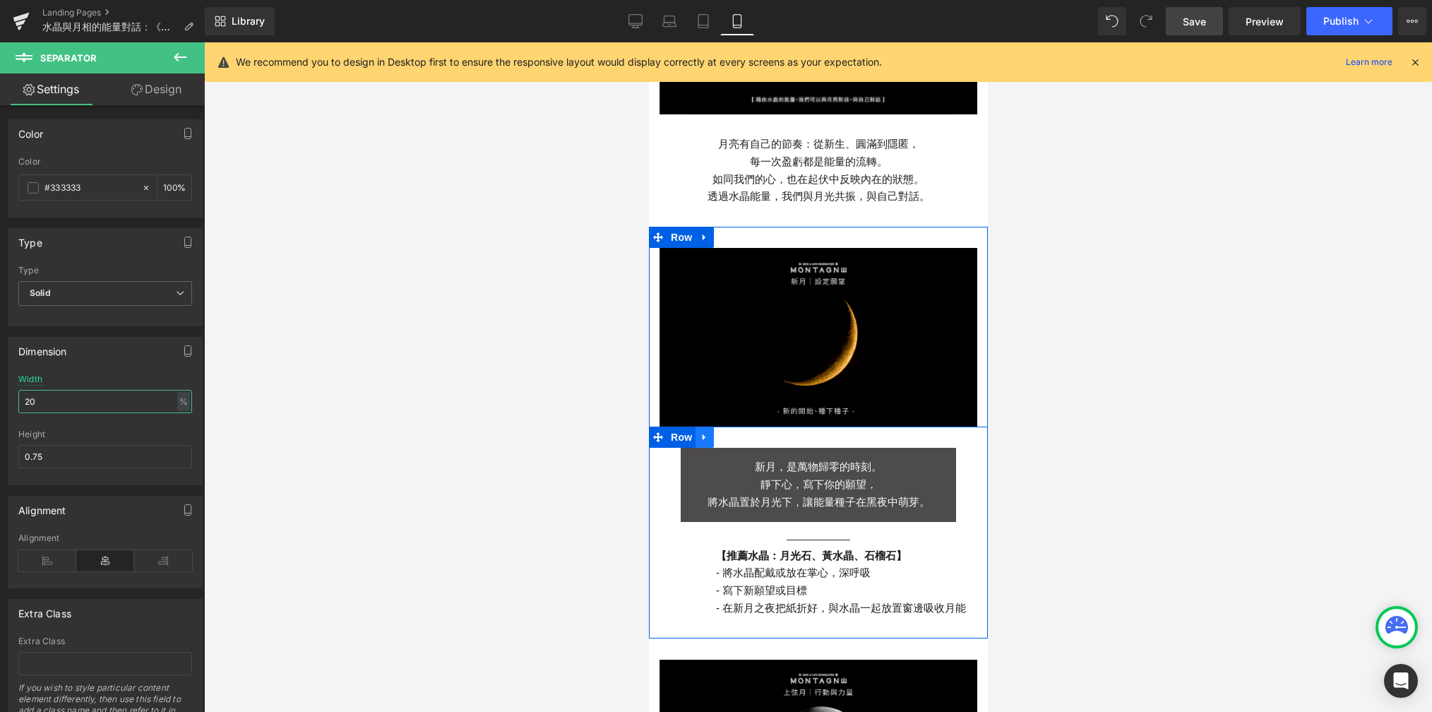
type input "2"
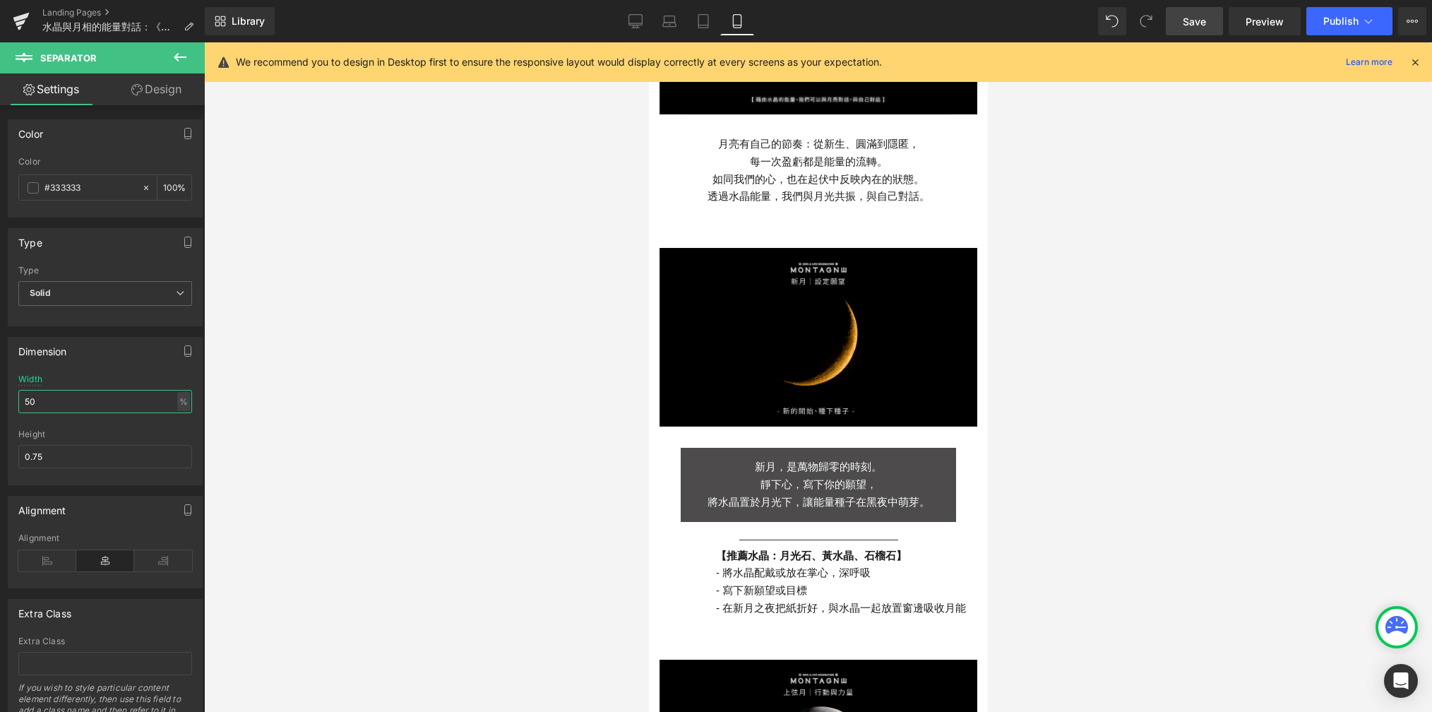
type input "5"
type input "6"
type input "4"
type input "40"
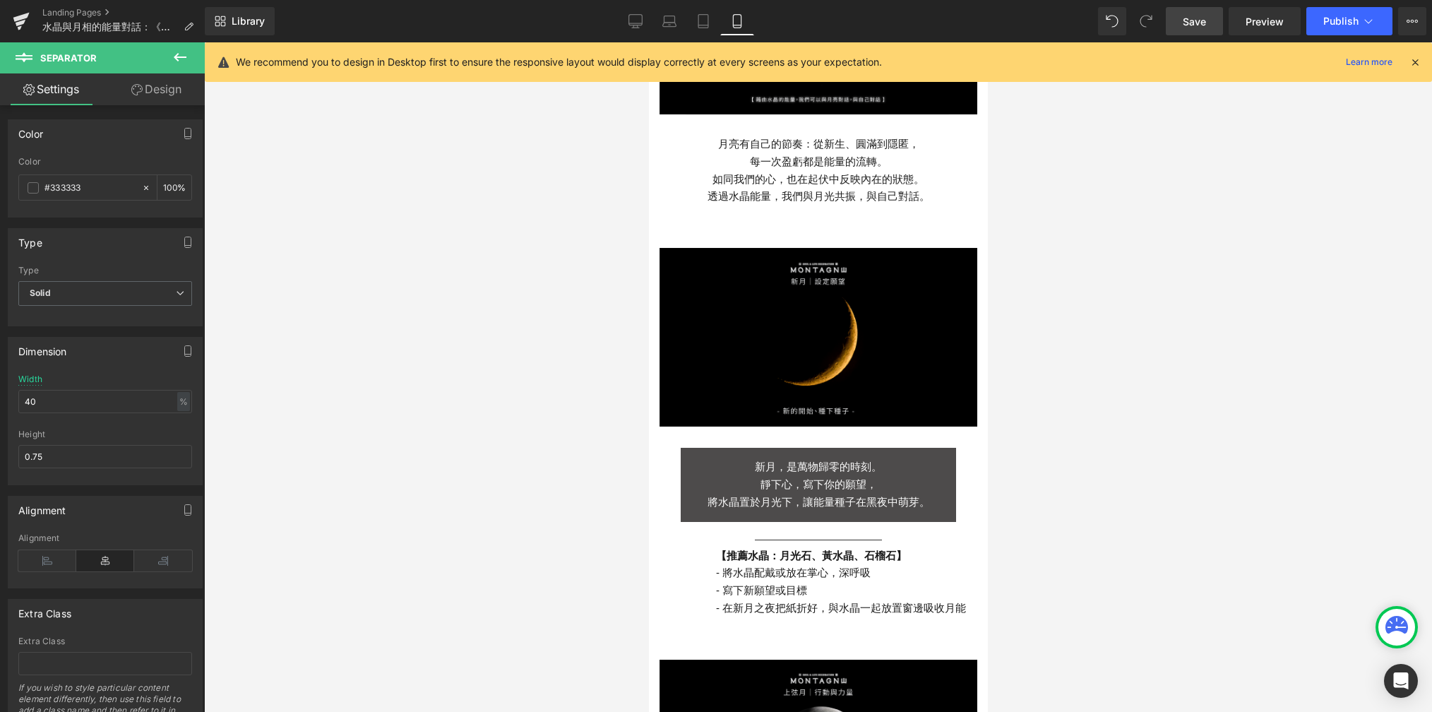
click at [1023, 501] on div at bounding box center [818, 377] width 1228 height 670
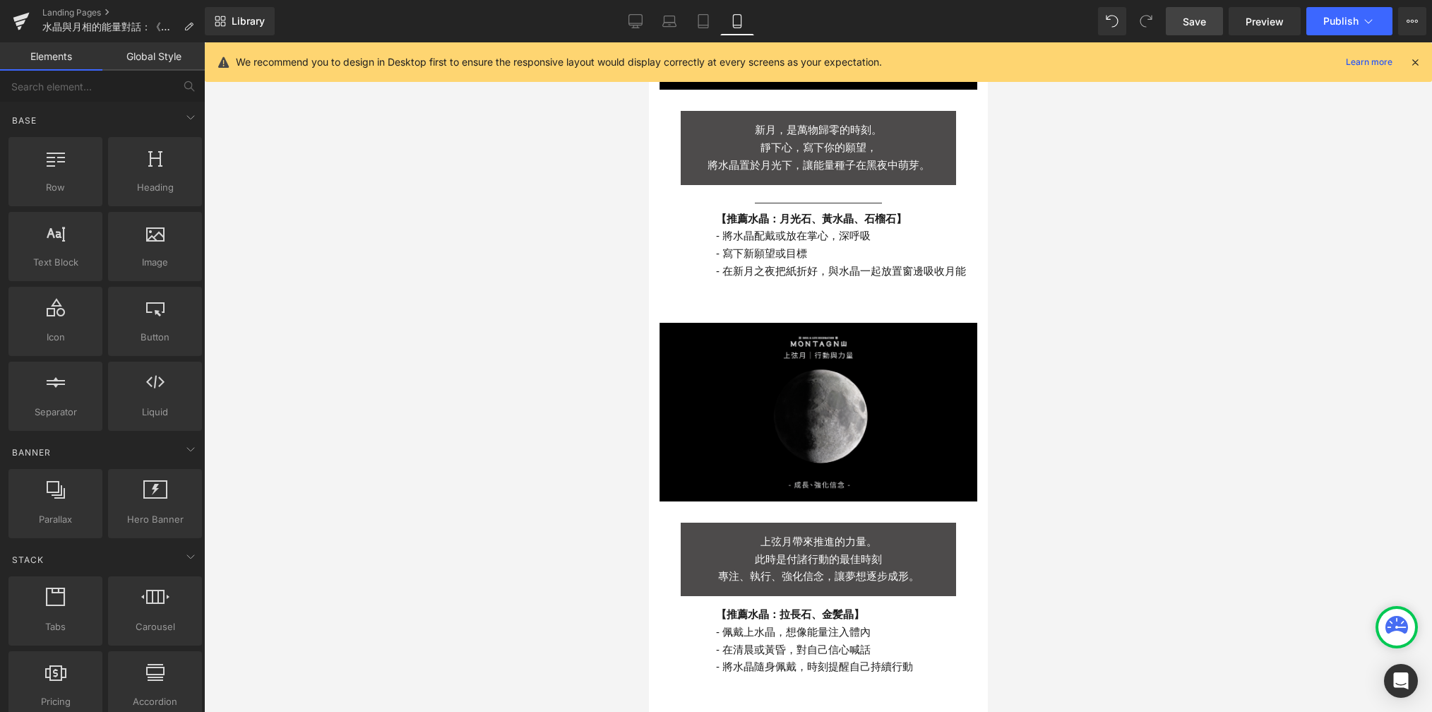
scroll to position [971, 0]
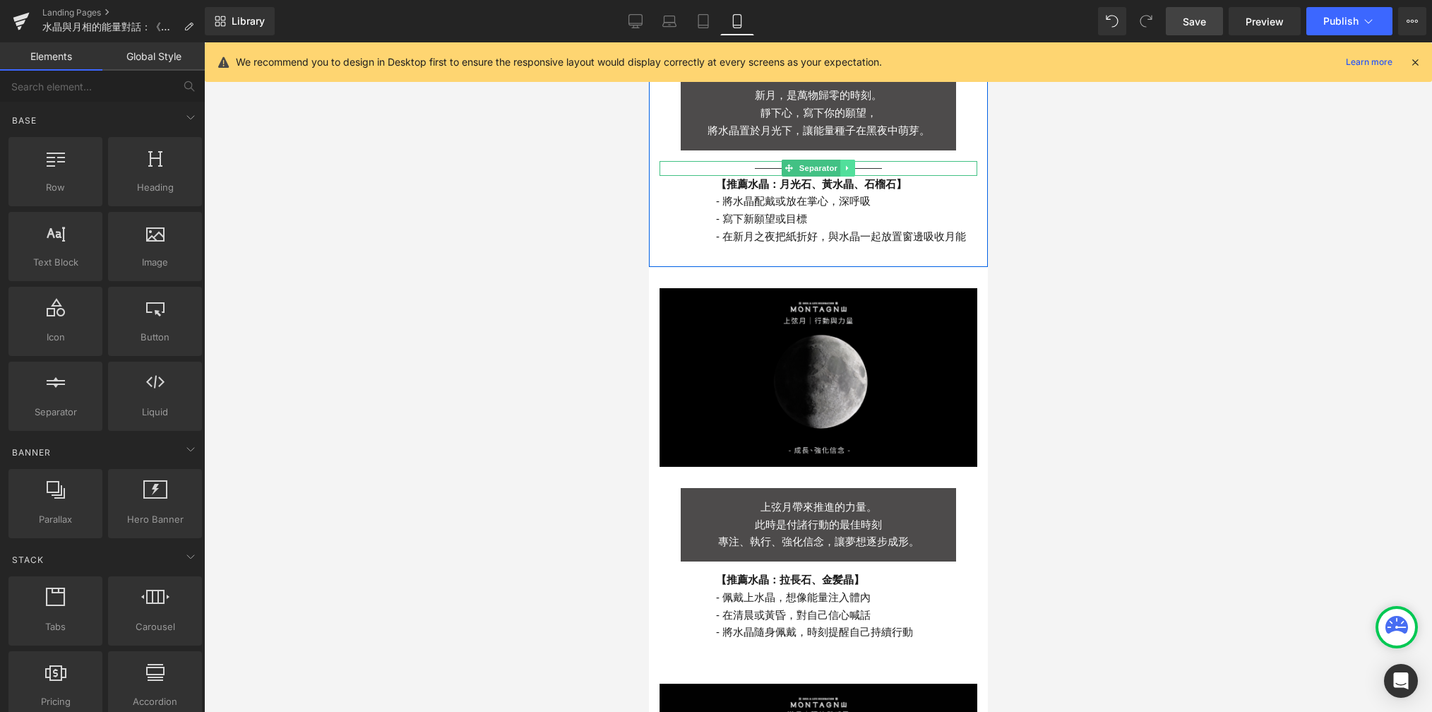
click at [843, 164] on icon at bounding box center [847, 168] width 8 height 8
click at [836, 164] on icon at bounding box center [840, 168] width 8 height 8
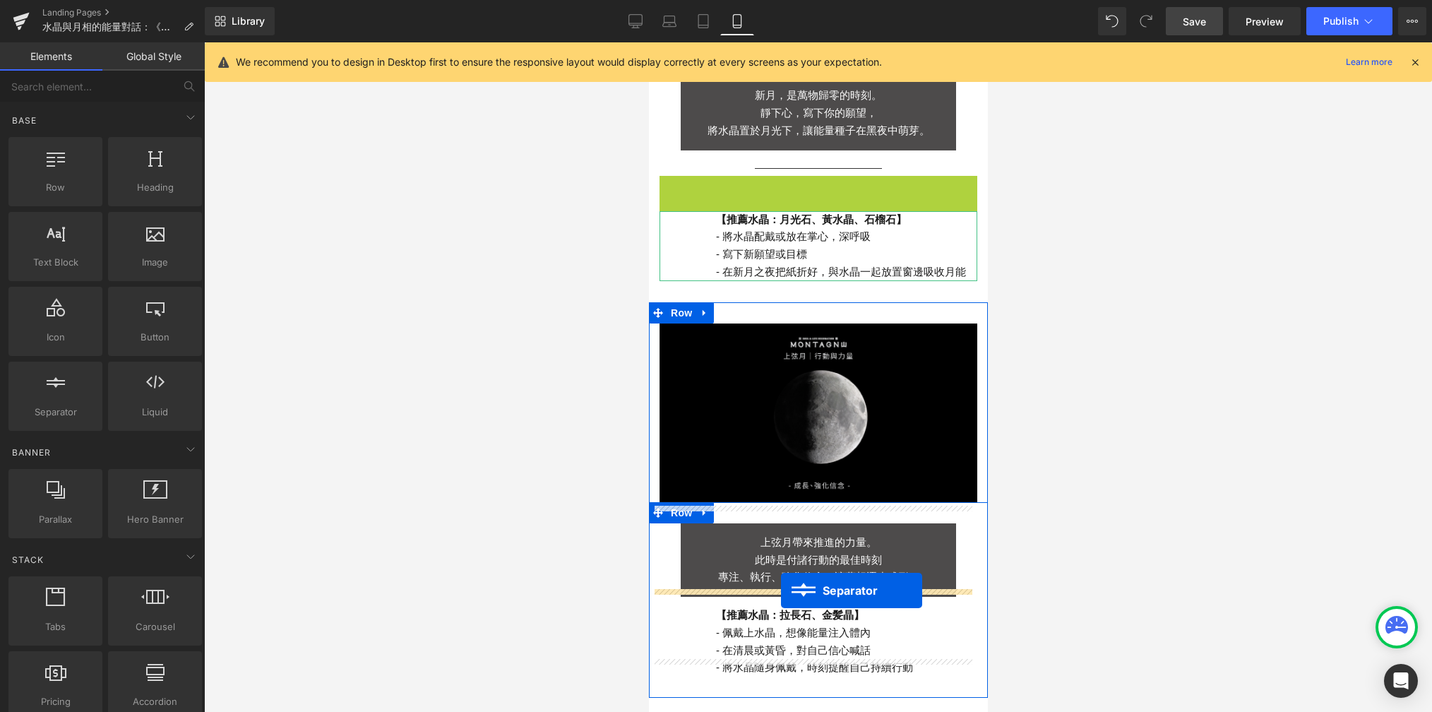
drag, startPoint x: 781, startPoint y: 166, endPoint x: 778, endPoint y: 590, distance: 424.5
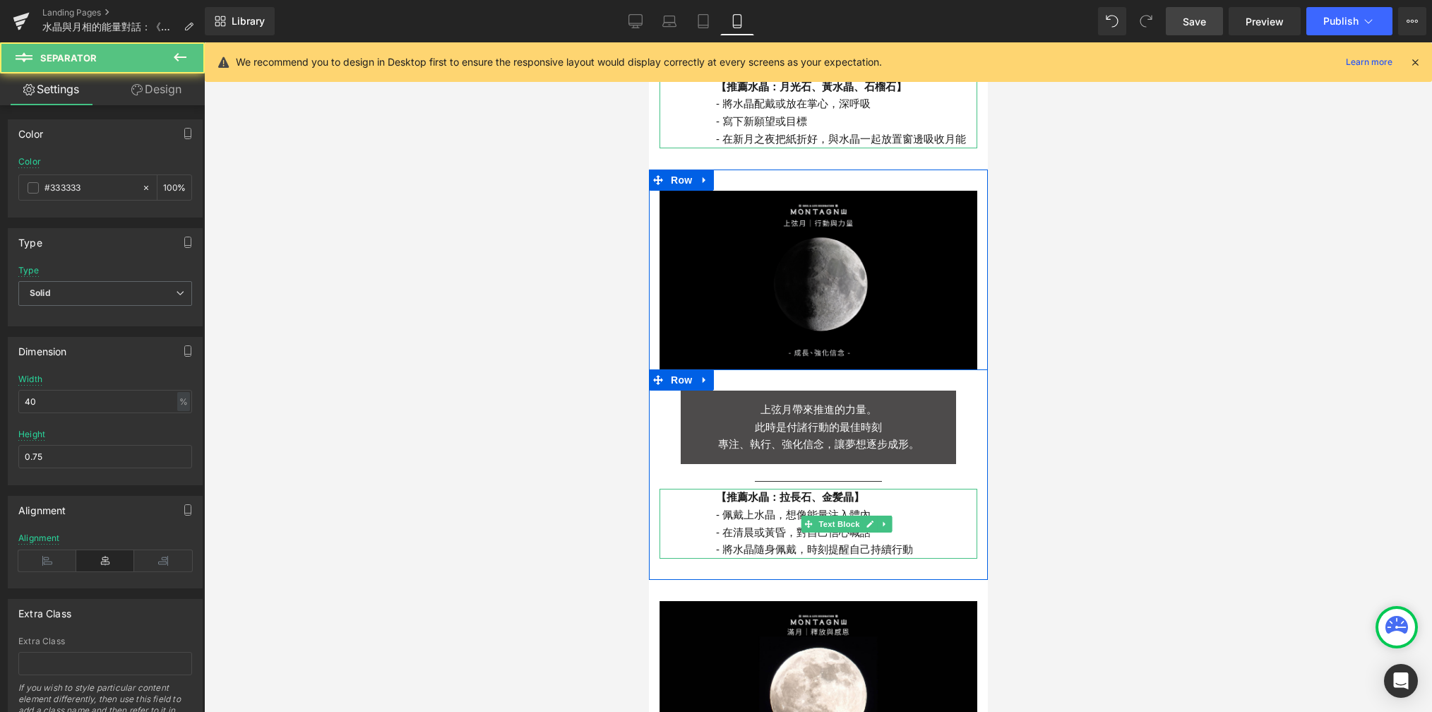
scroll to position [1078, 0]
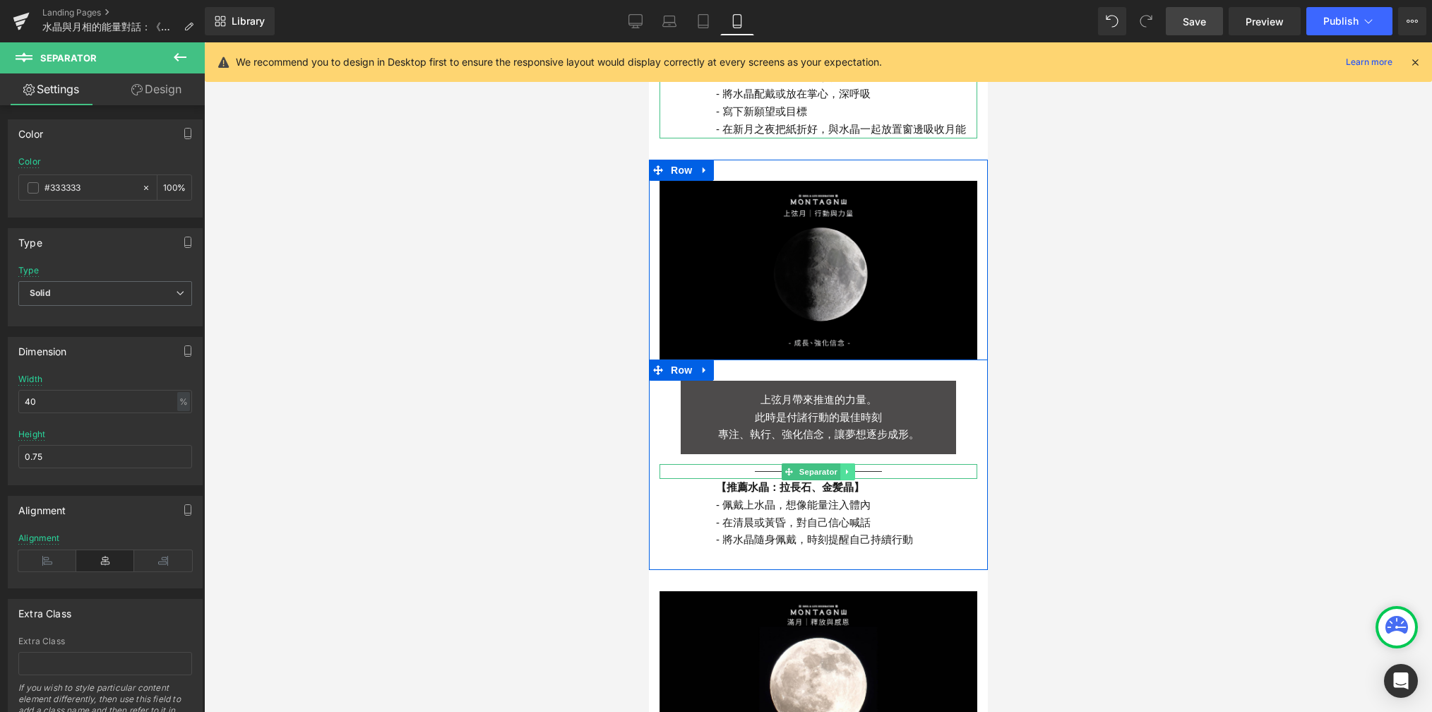
click at [843, 468] on icon at bounding box center [847, 472] width 8 height 8
click at [836, 468] on icon at bounding box center [840, 472] width 8 height 8
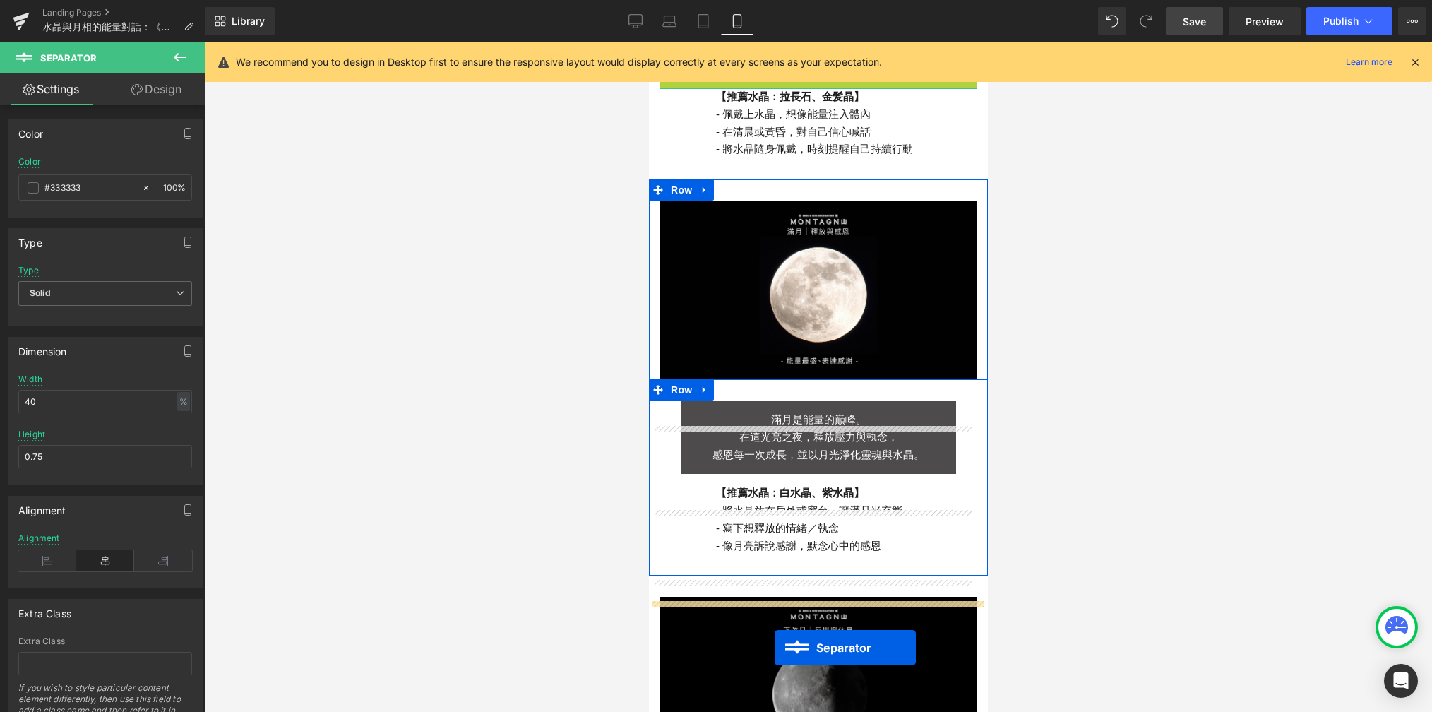
scroll to position [1619, 0]
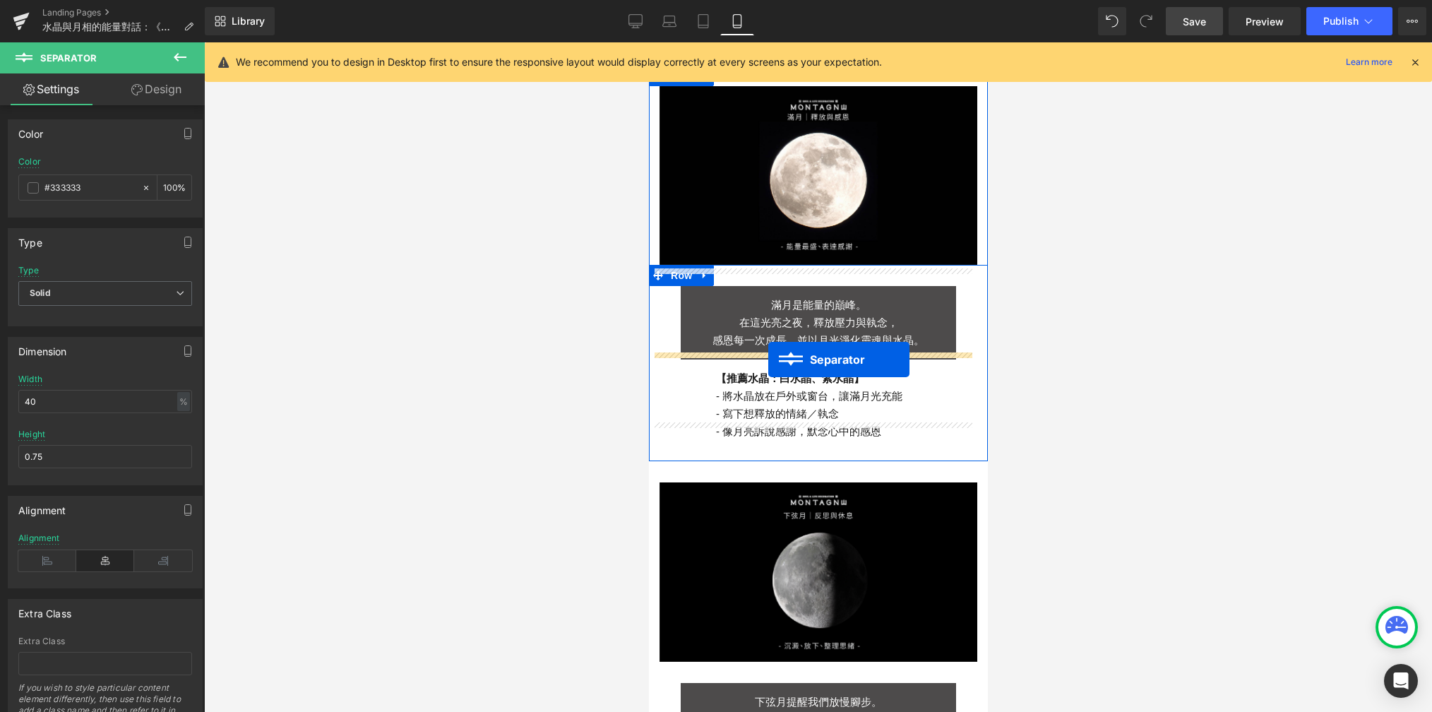
drag, startPoint x: 778, startPoint y: 242, endPoint x: 768, endPoint y: 359, distance: 117.7
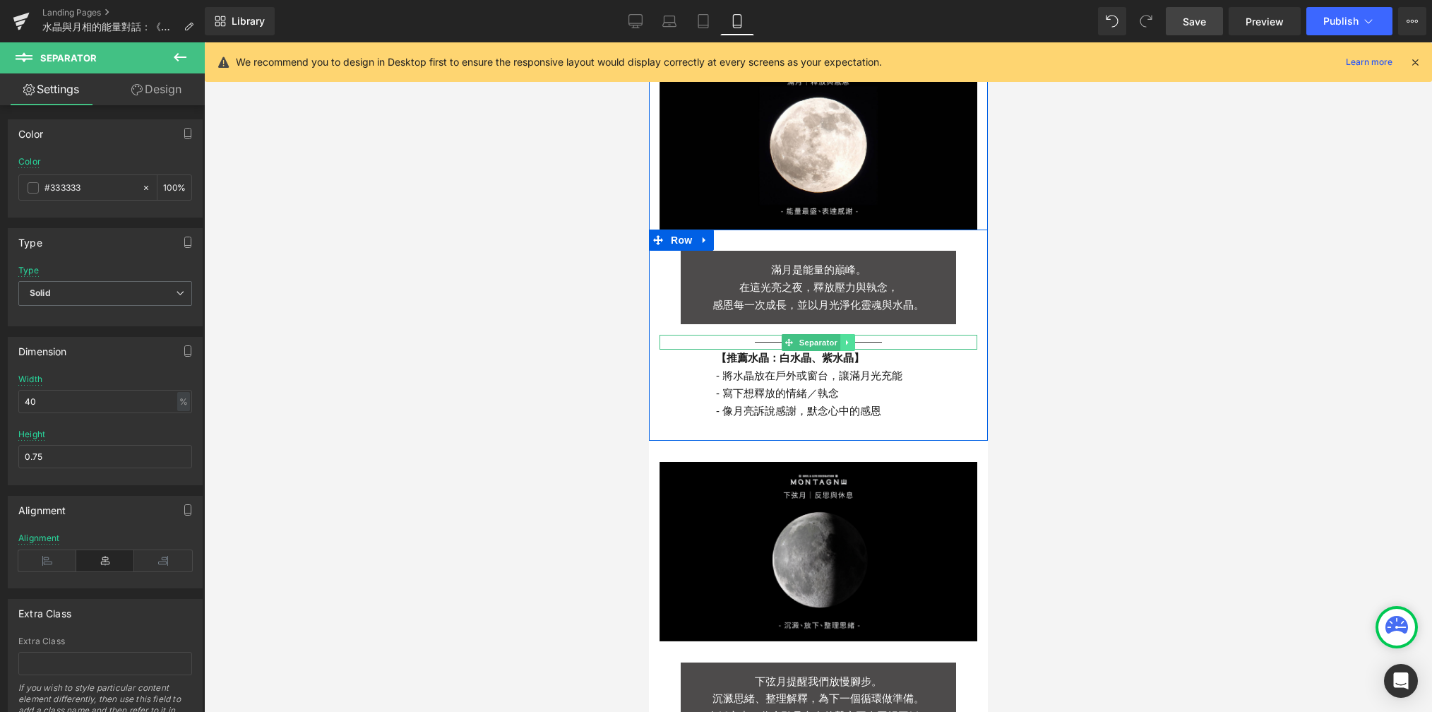
click at [845, 340] on icon at bounding box center [846, 342] width 2 height 5
click at [836, 338] on icon at bounding box center [840, 342] width 8 height 8
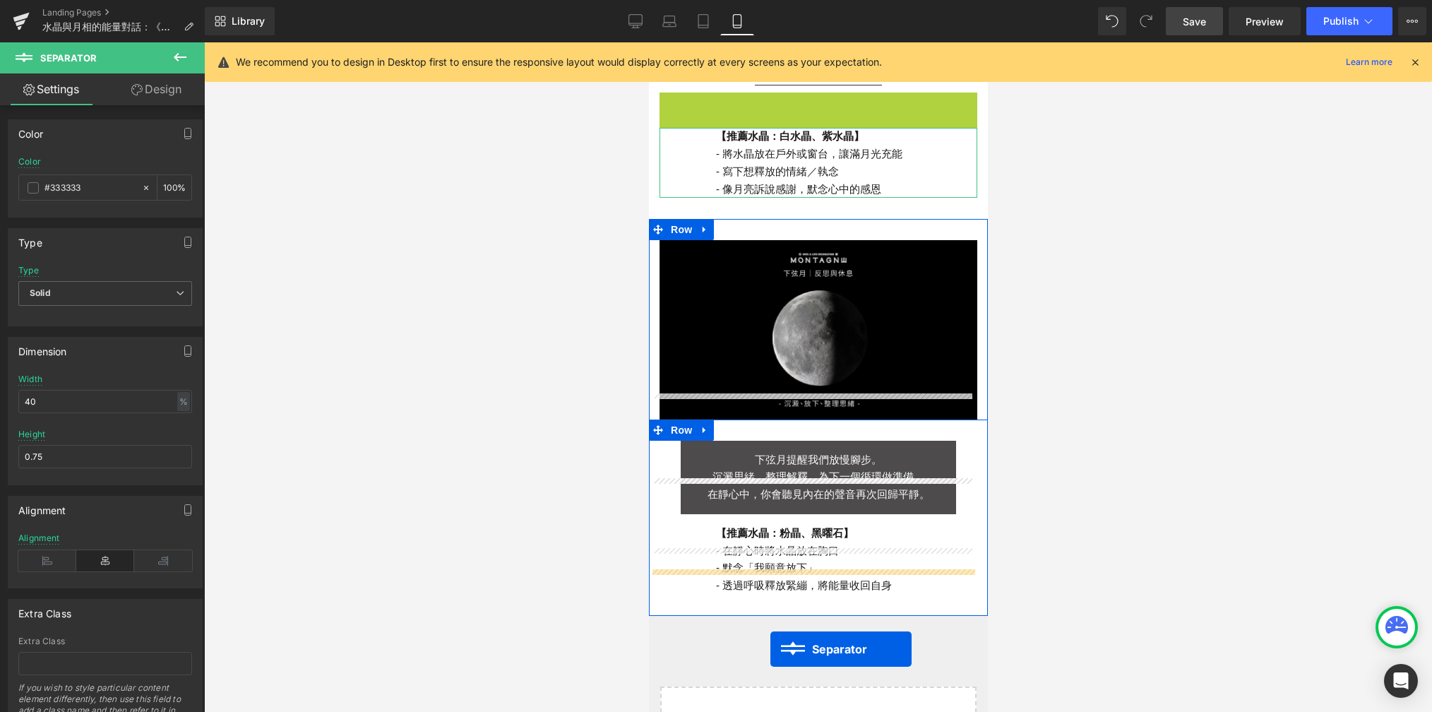
scroll to position [2076, 0]
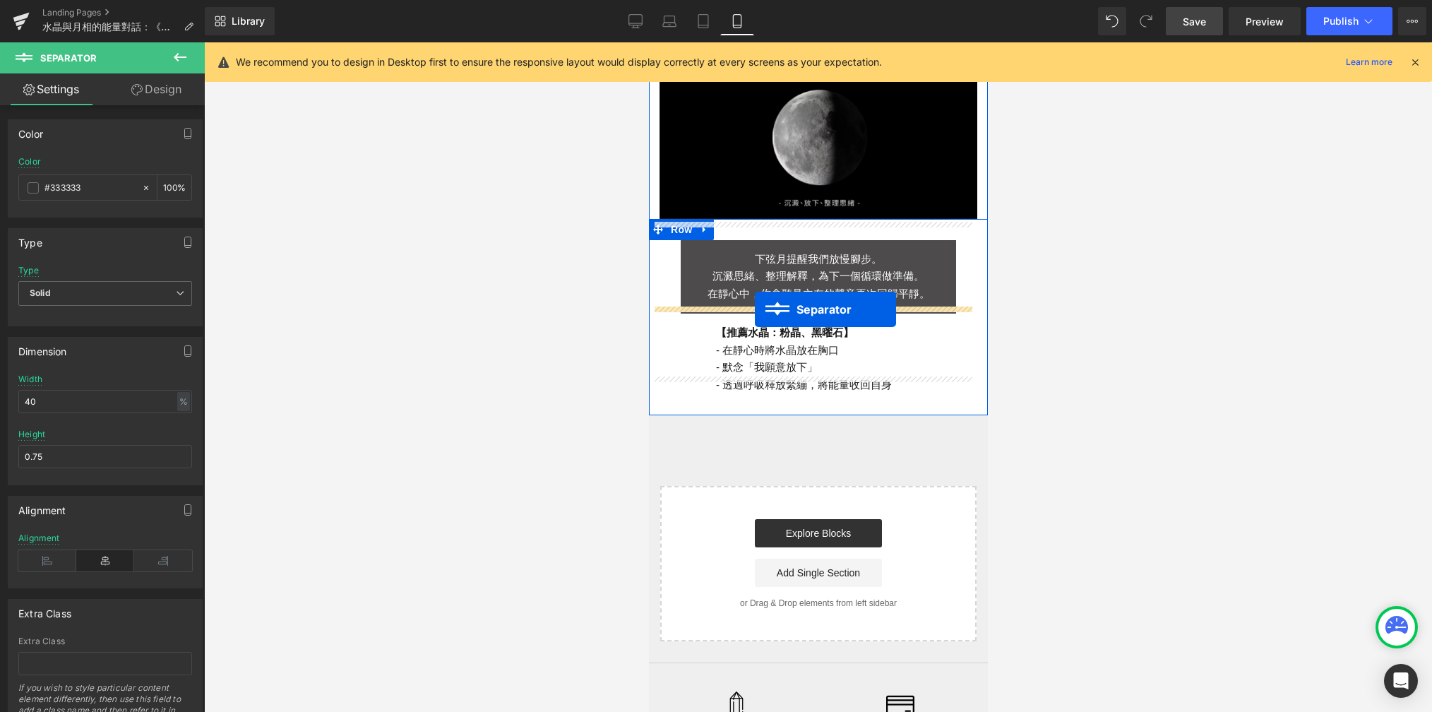
drag, startPoint x: 780, startPoint y: 340, endPoint x: 755, endPoint y: 309, distance: 39.2
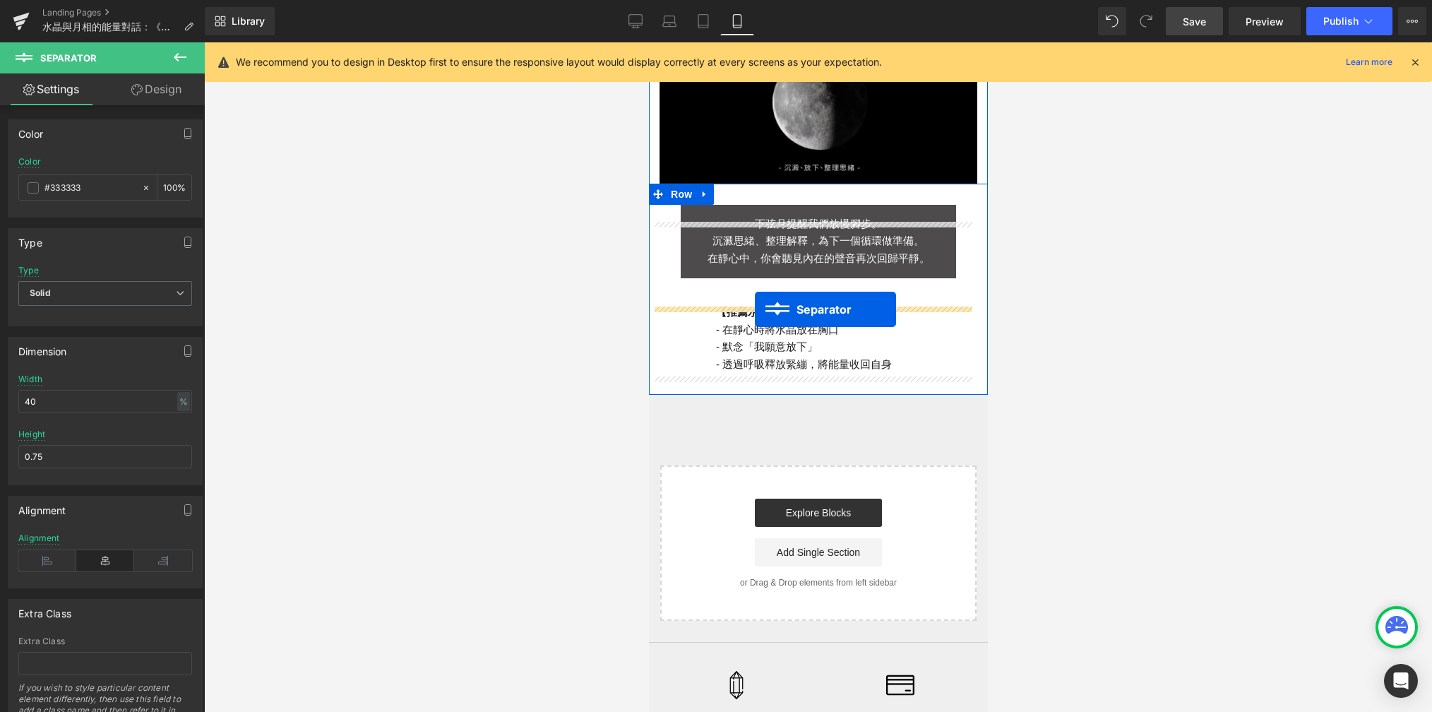
scroll to position [2041, 0]
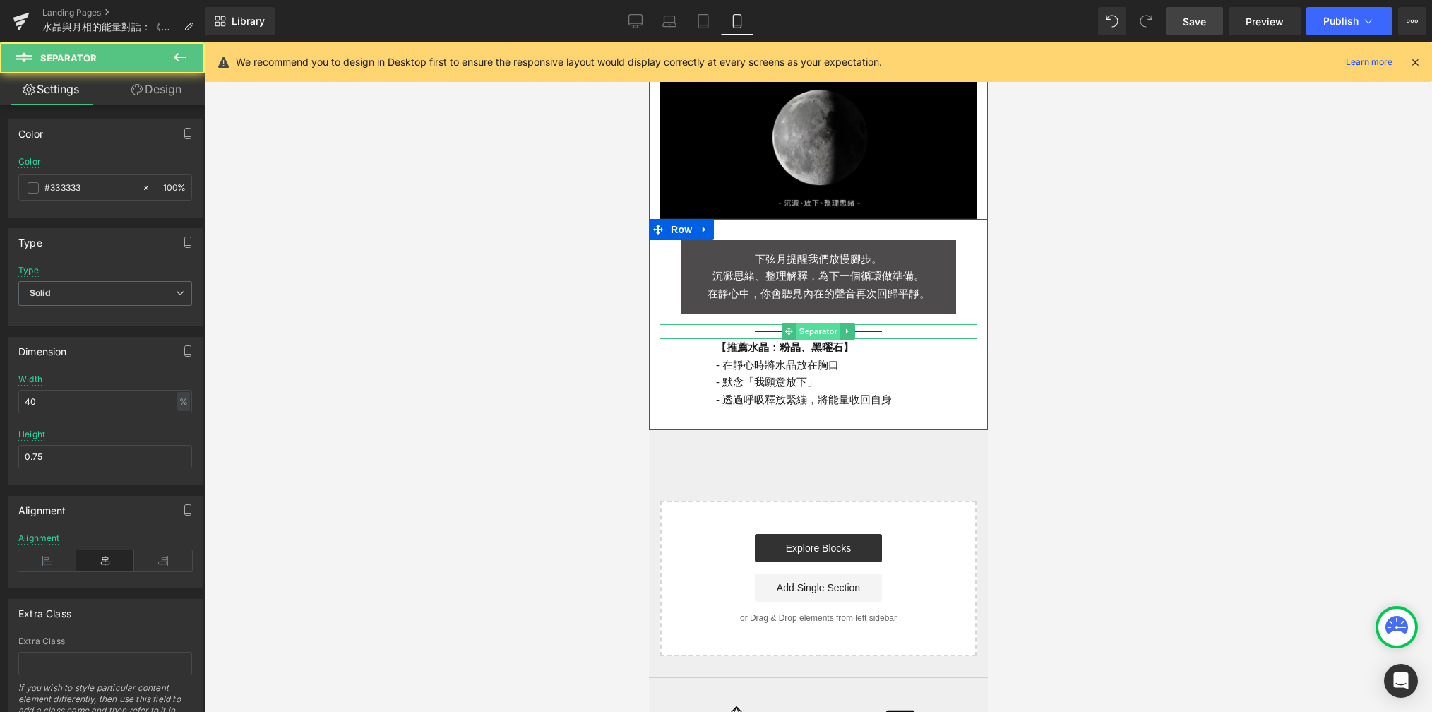
click at [808, 323] on span "Separator" at bounding box center [818, 331] width 44 height 17
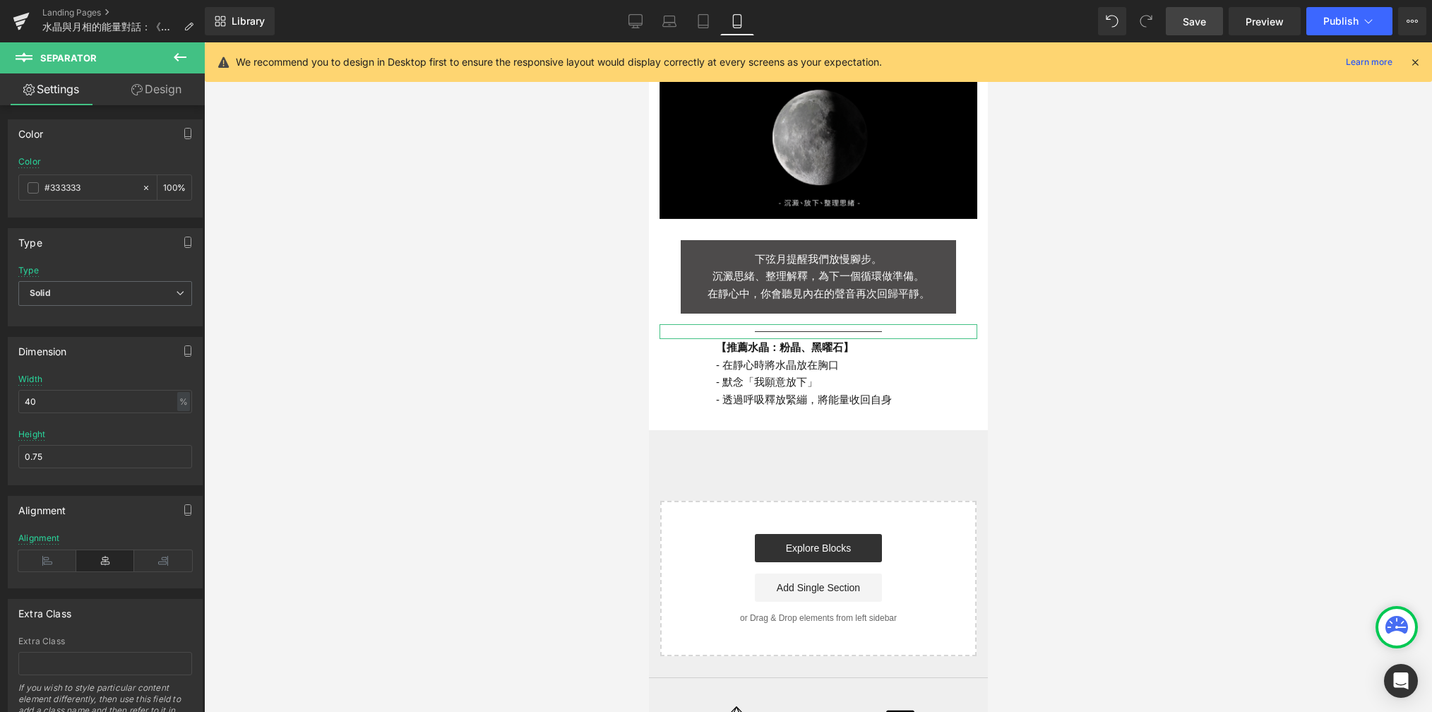
click at [167, 71] on button at bounding box center [179, 57] width 49 height 31
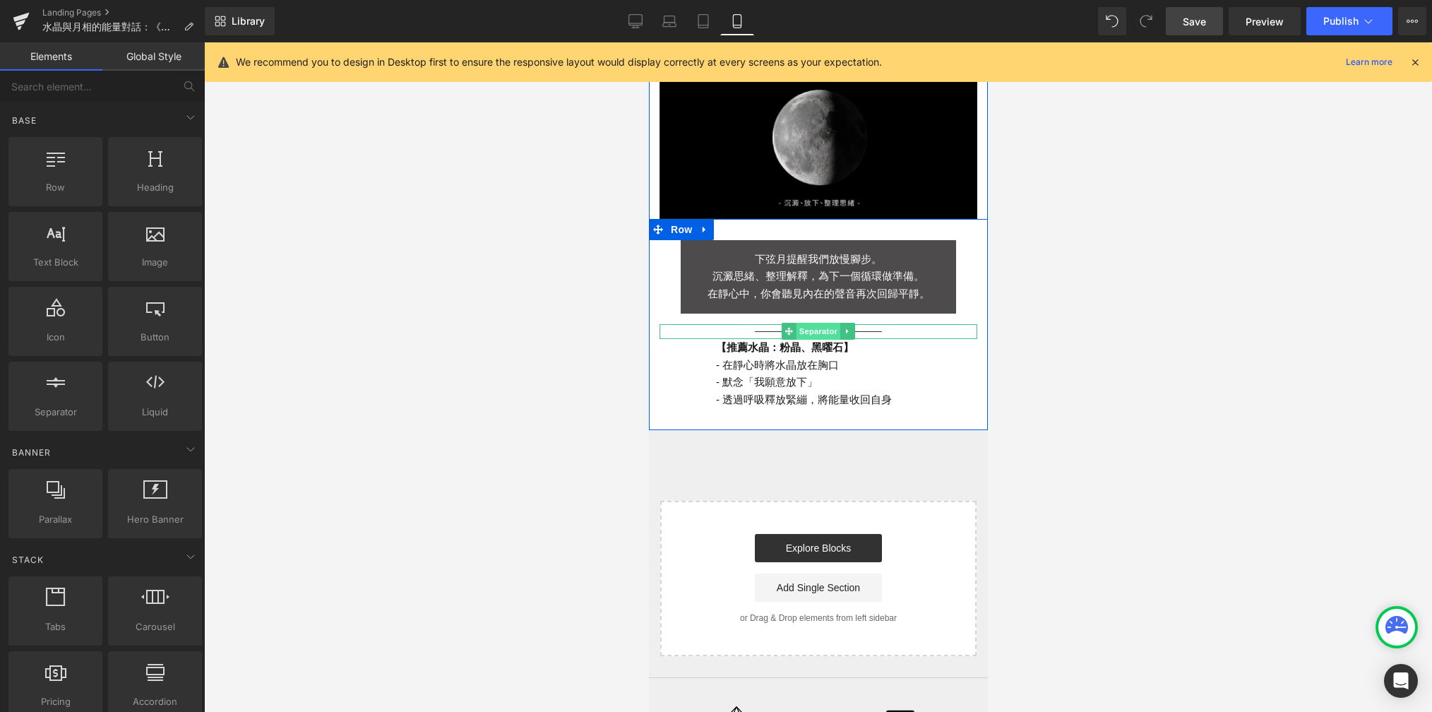
click at [806, 323] on span "Separator" at bounding box center [818, 331] width 44 height 17
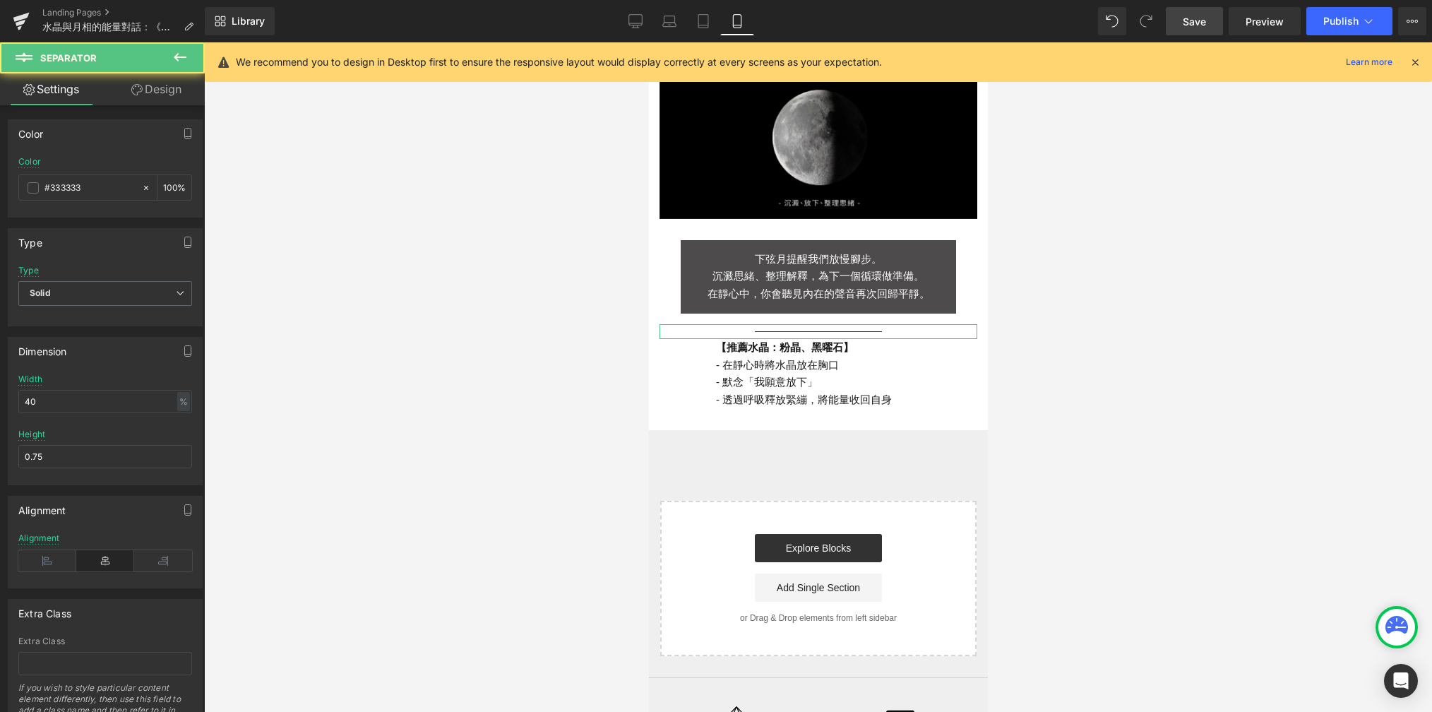
click at [163, 81] on link "Design" at bounding box center [156, 89] width 102 height 32
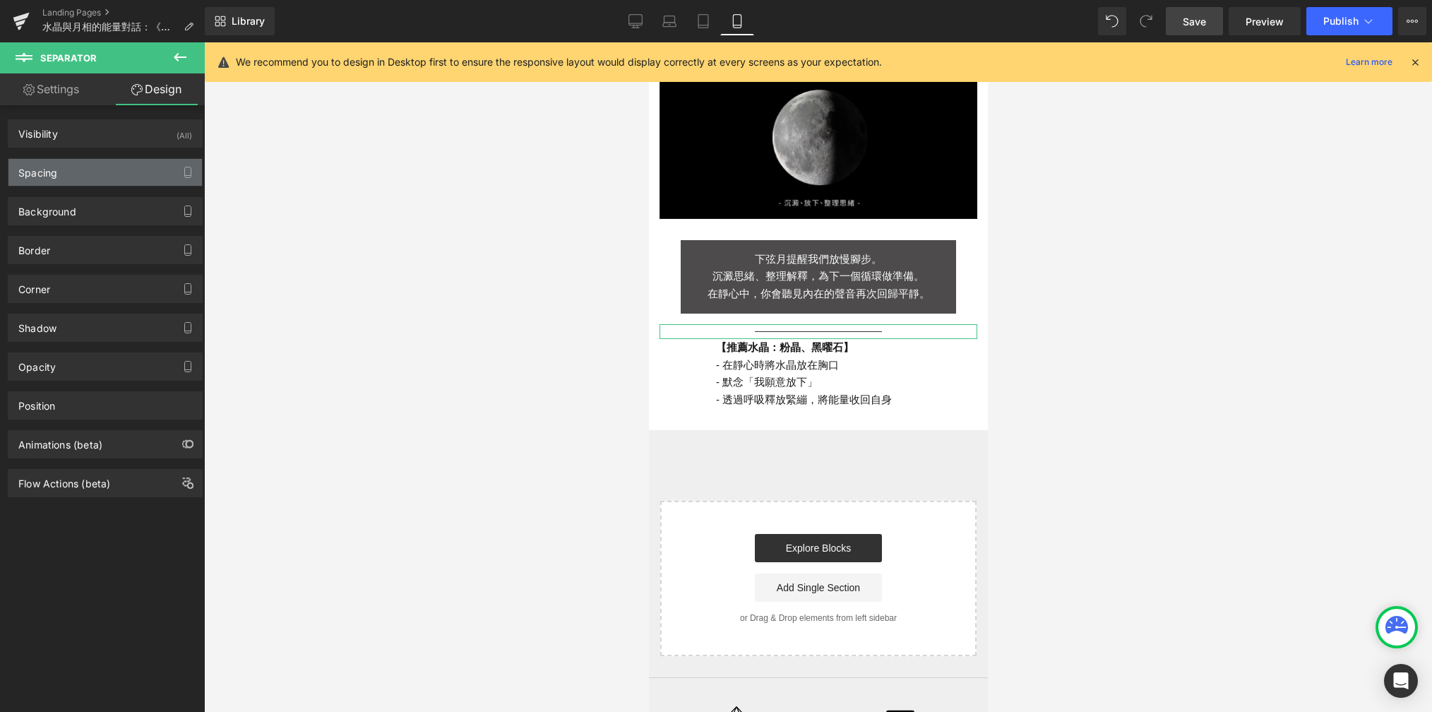
click at [143, 174] on div "Spacing" at bounding box center [105, 172] width 194 height 27
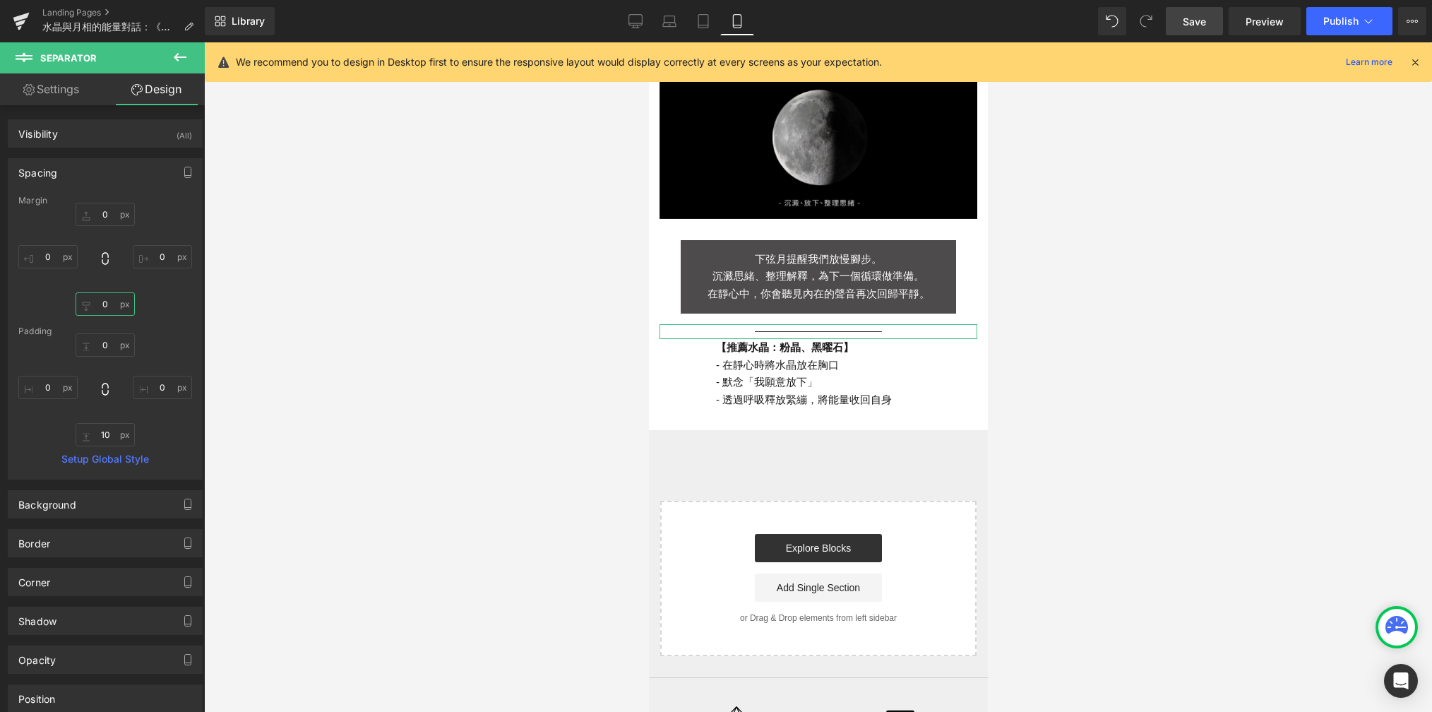
click at [110, 306] on input "0" at bounding box center [105, 303] width 59 height 23
type input "15"
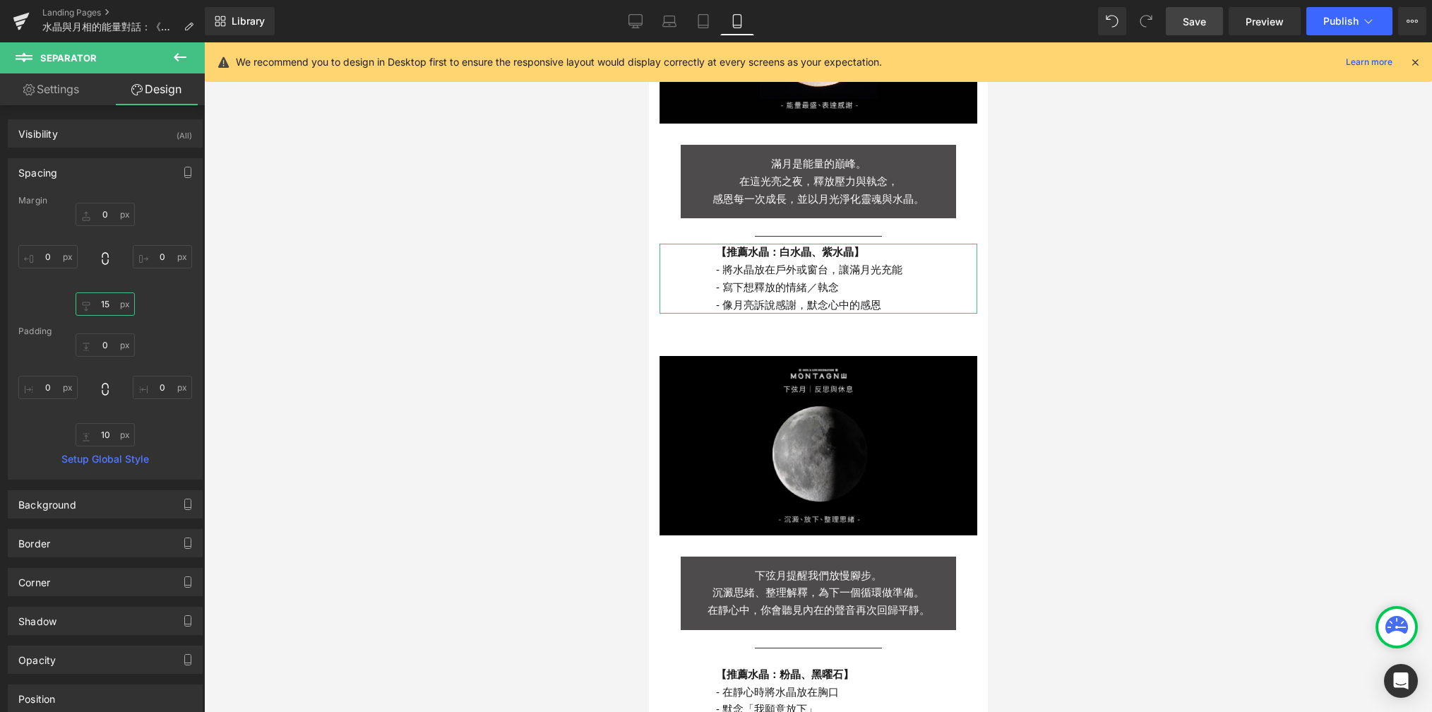
scroll to position [1721, 0]
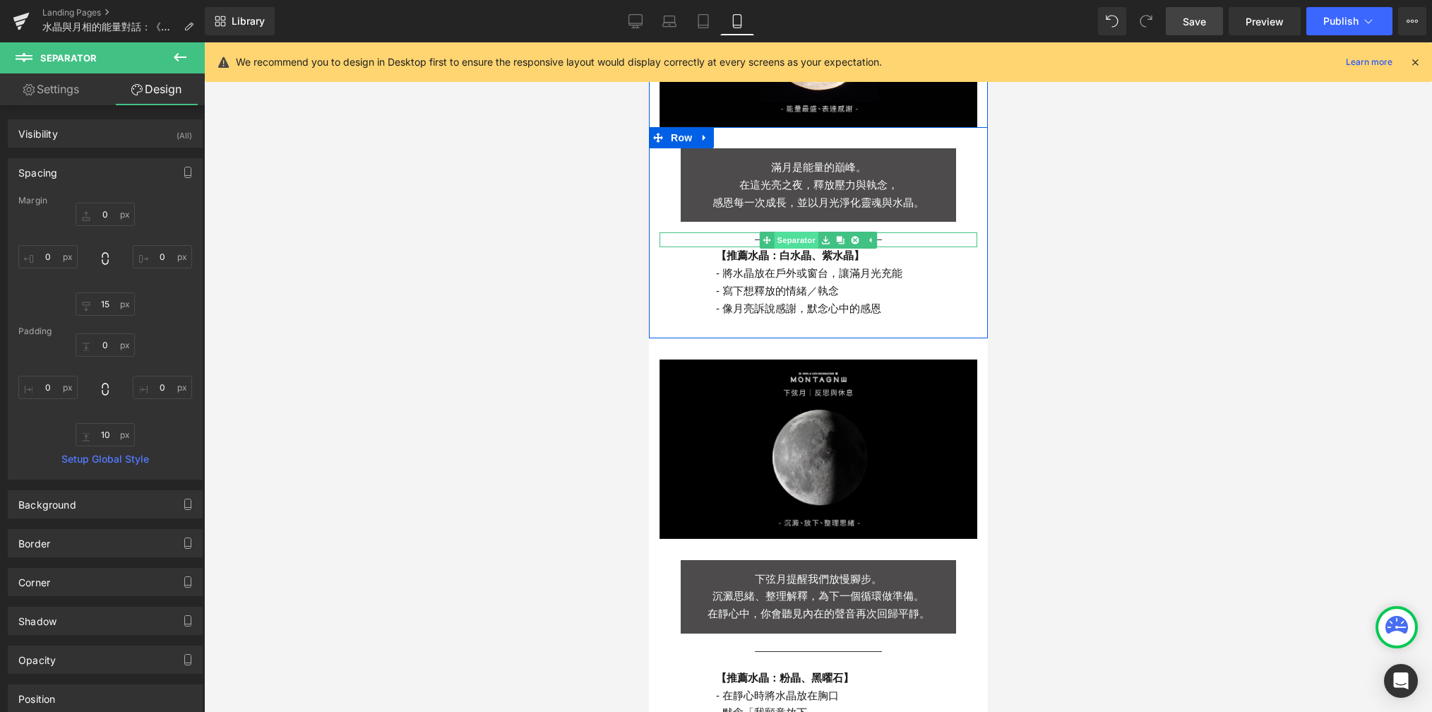
click at [797, 232] on span "Separator" at bounding box center [796, 240] width 44 height 17
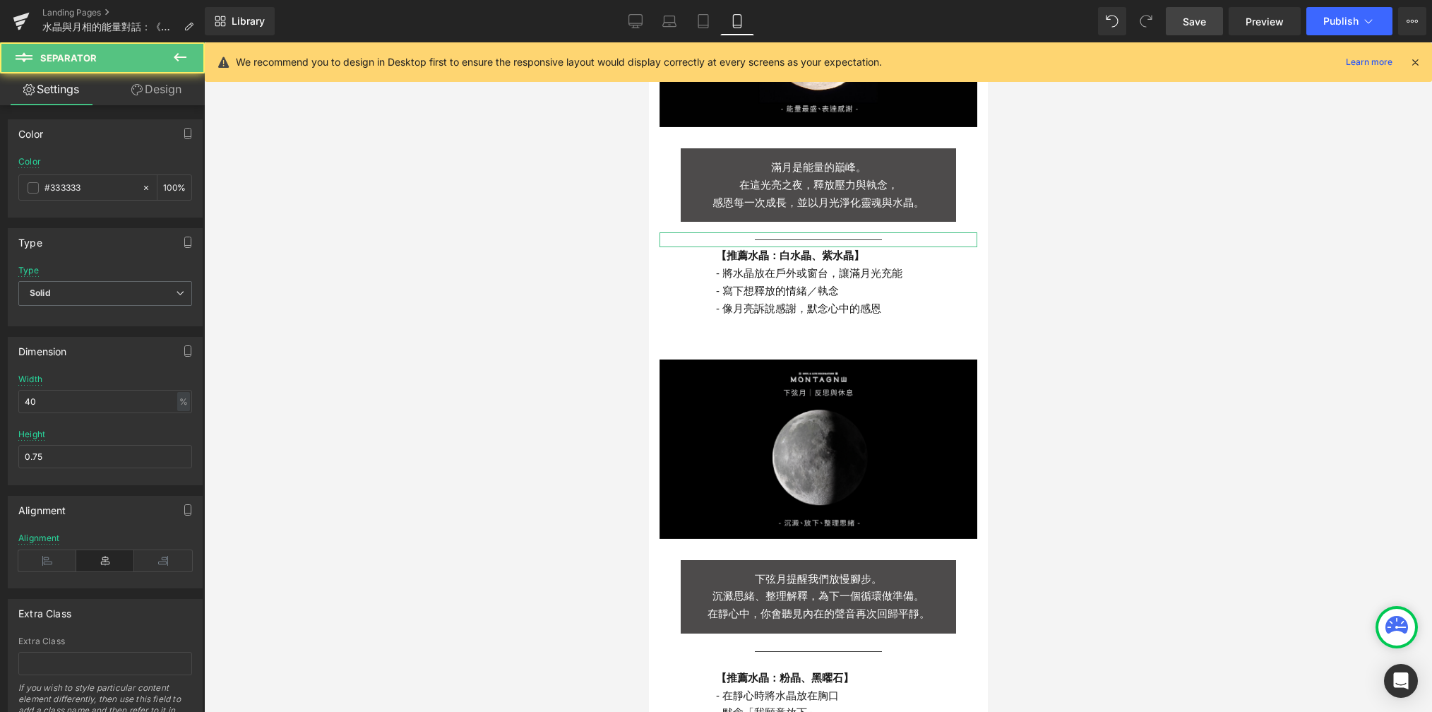
click at [189, 97] on link "Design" at bounding box center [156, 89] width 102 height 32
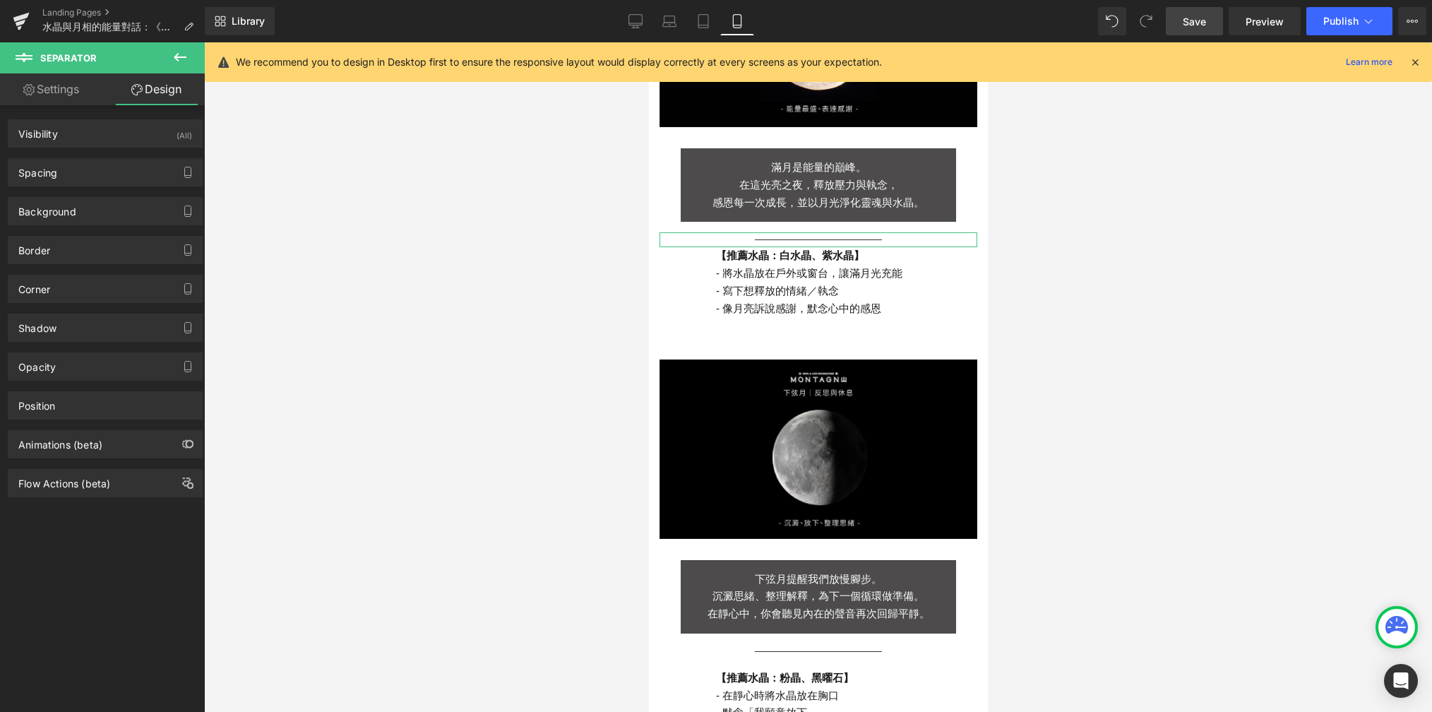
type input "0"
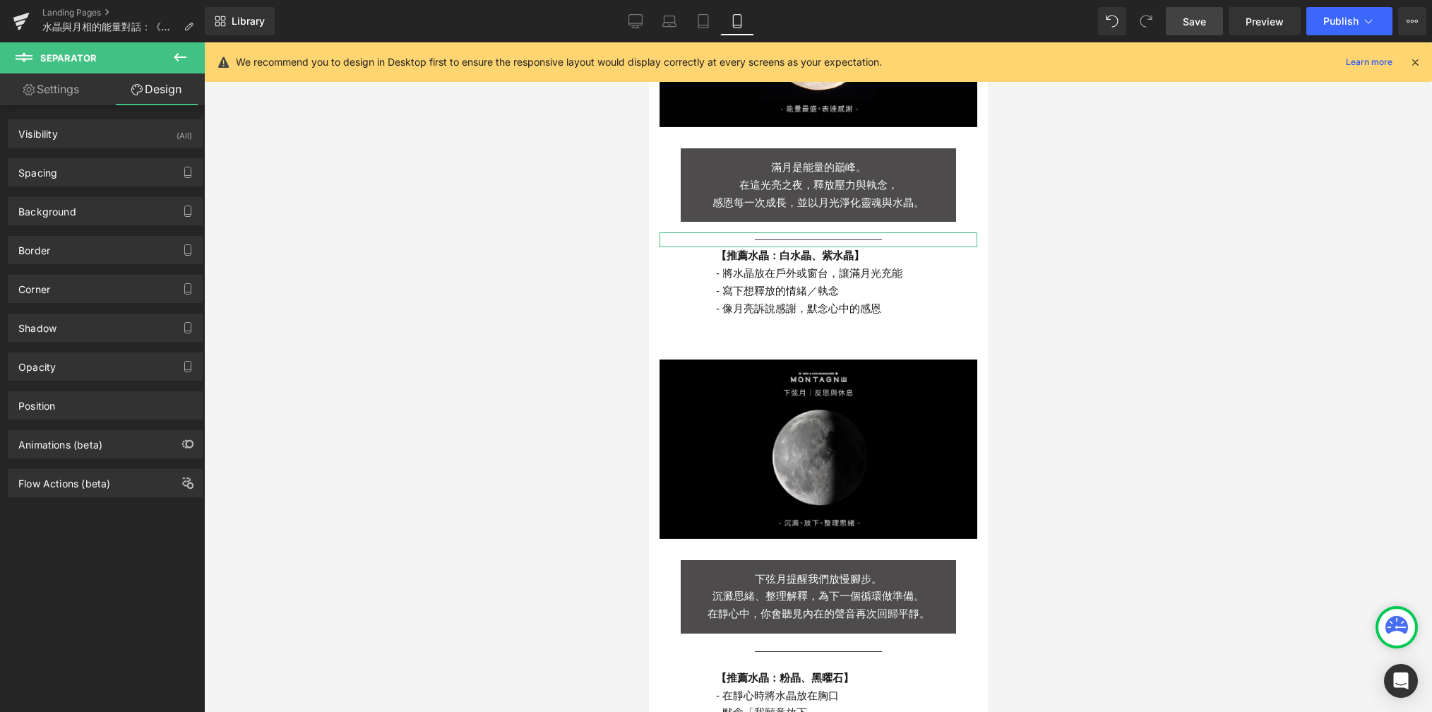
type input "0"
type input "10"
type input "0"
click at [108, 167] on div "Spacing" at bounding box center [105, 172] width 194 height 27
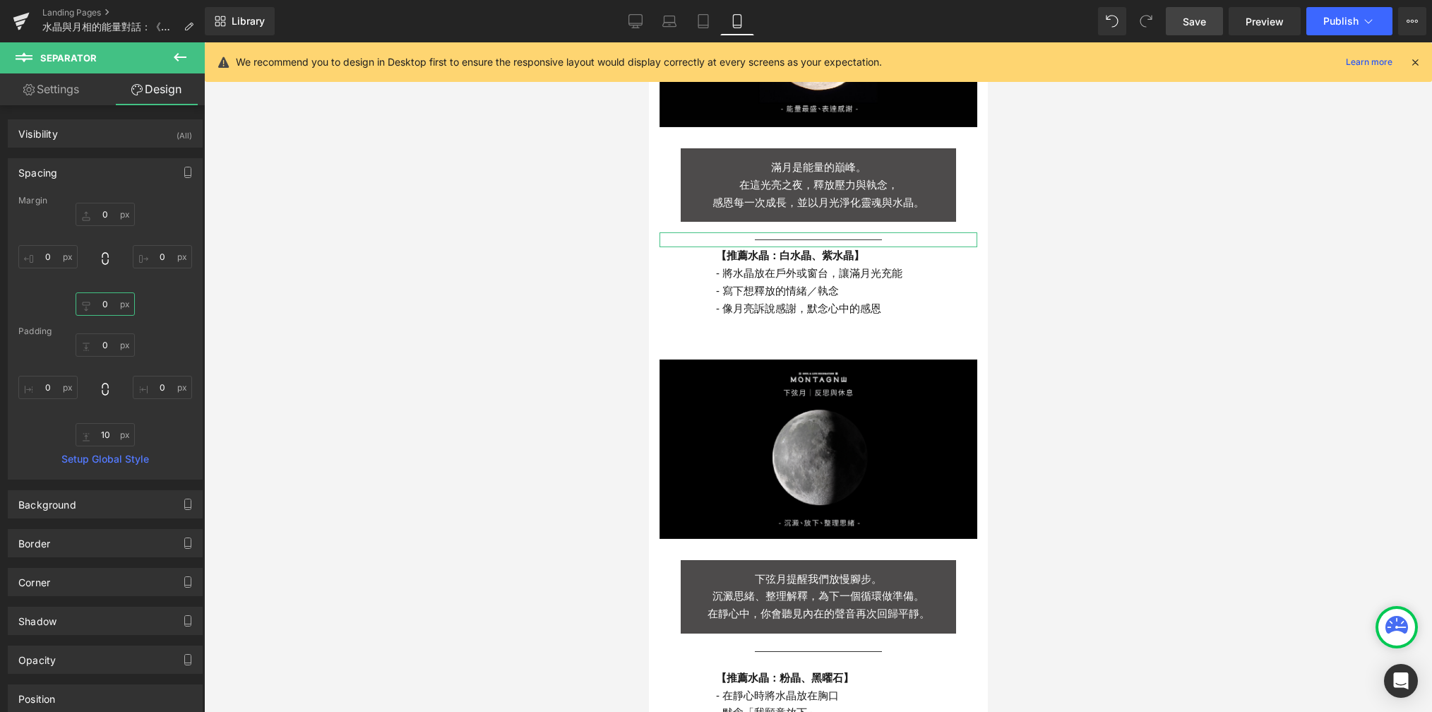
click at [111, 301] on input "0" at bounding box center [105, 303] width 59 height 23
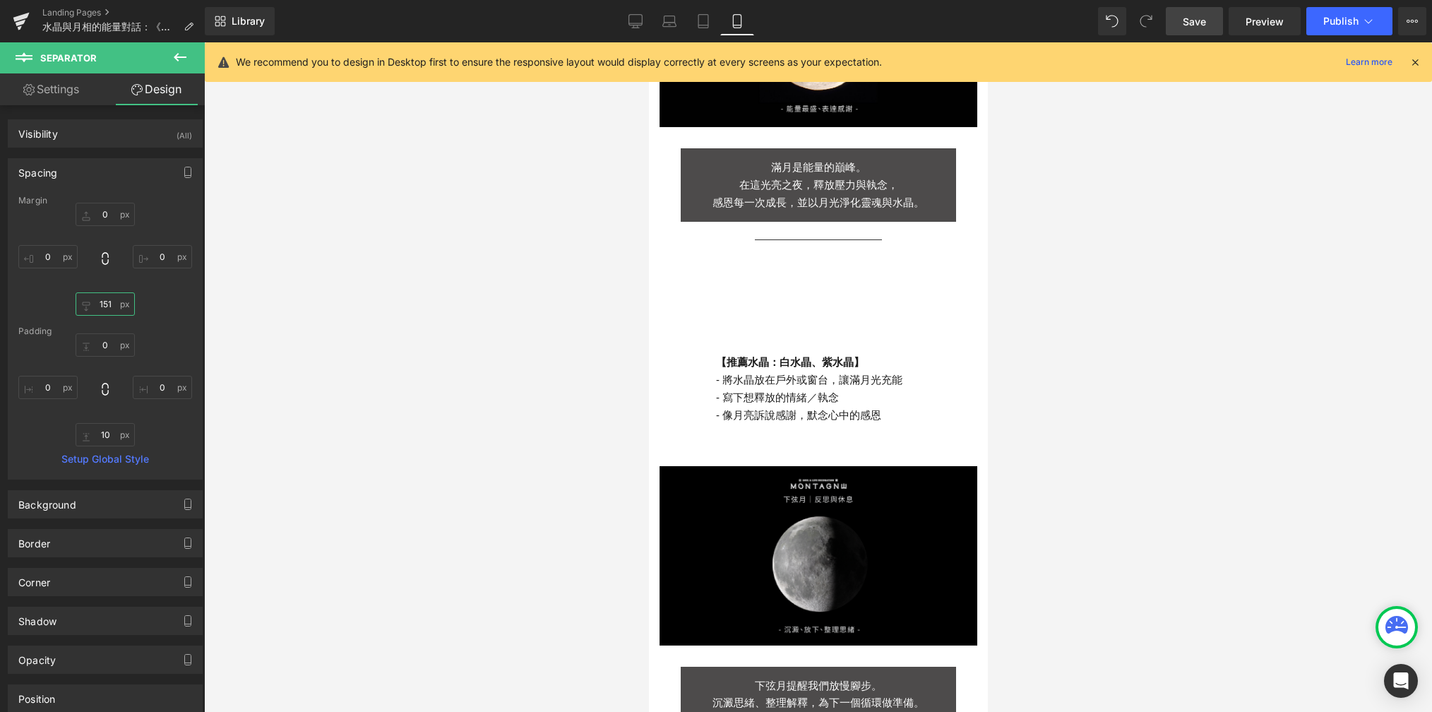
type input "15"
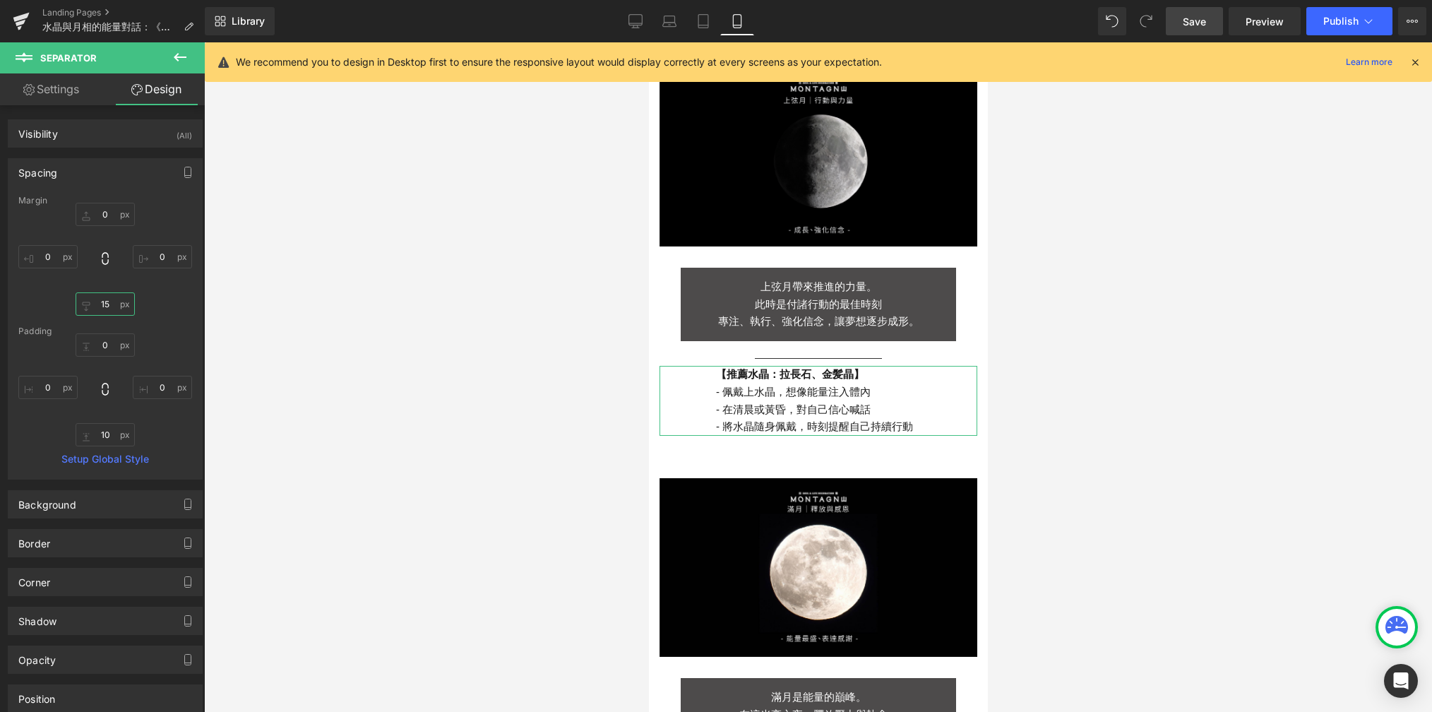
scroll to position [1151, 0]
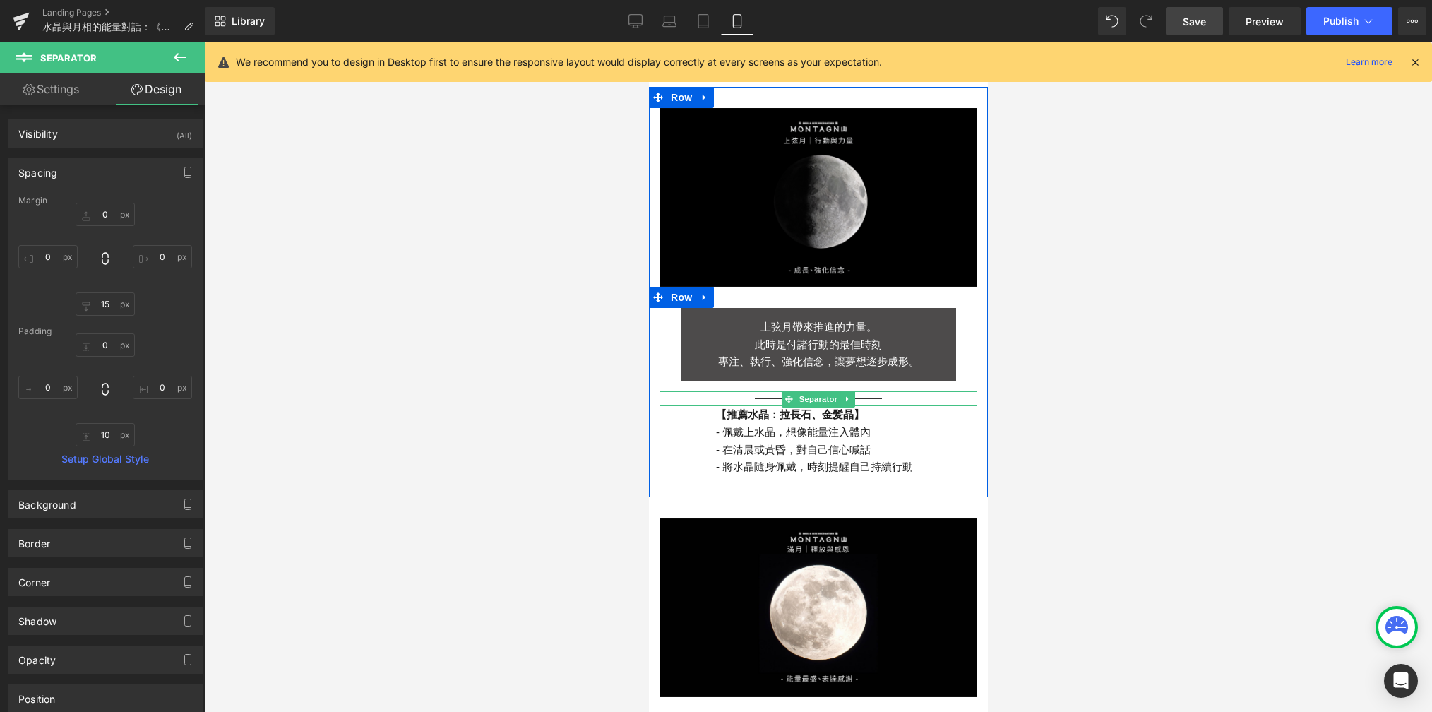
click at [809, 391] on span "Separator" at bounding box center [818, 399] width 44 height 17
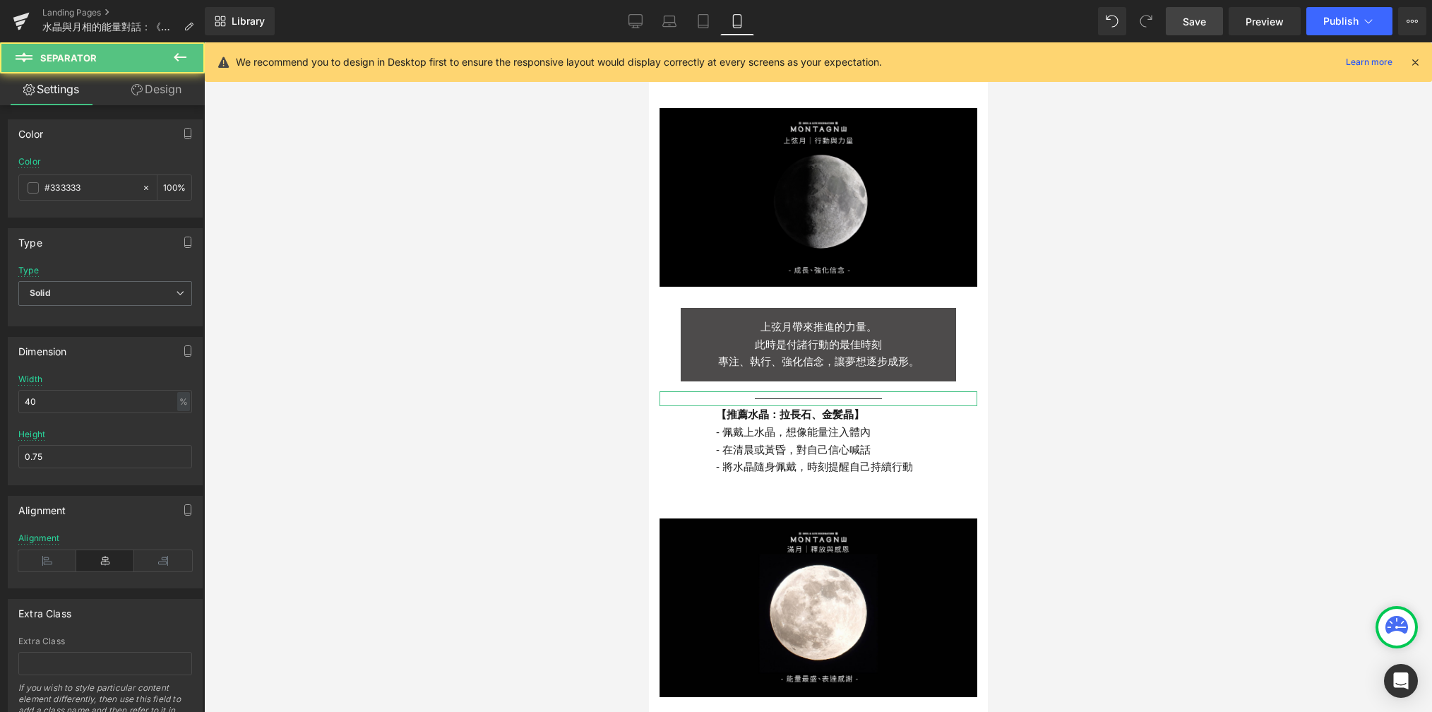
click at [129, 81] on link "Design" at bounding box center [156, 89] width 102 height 32
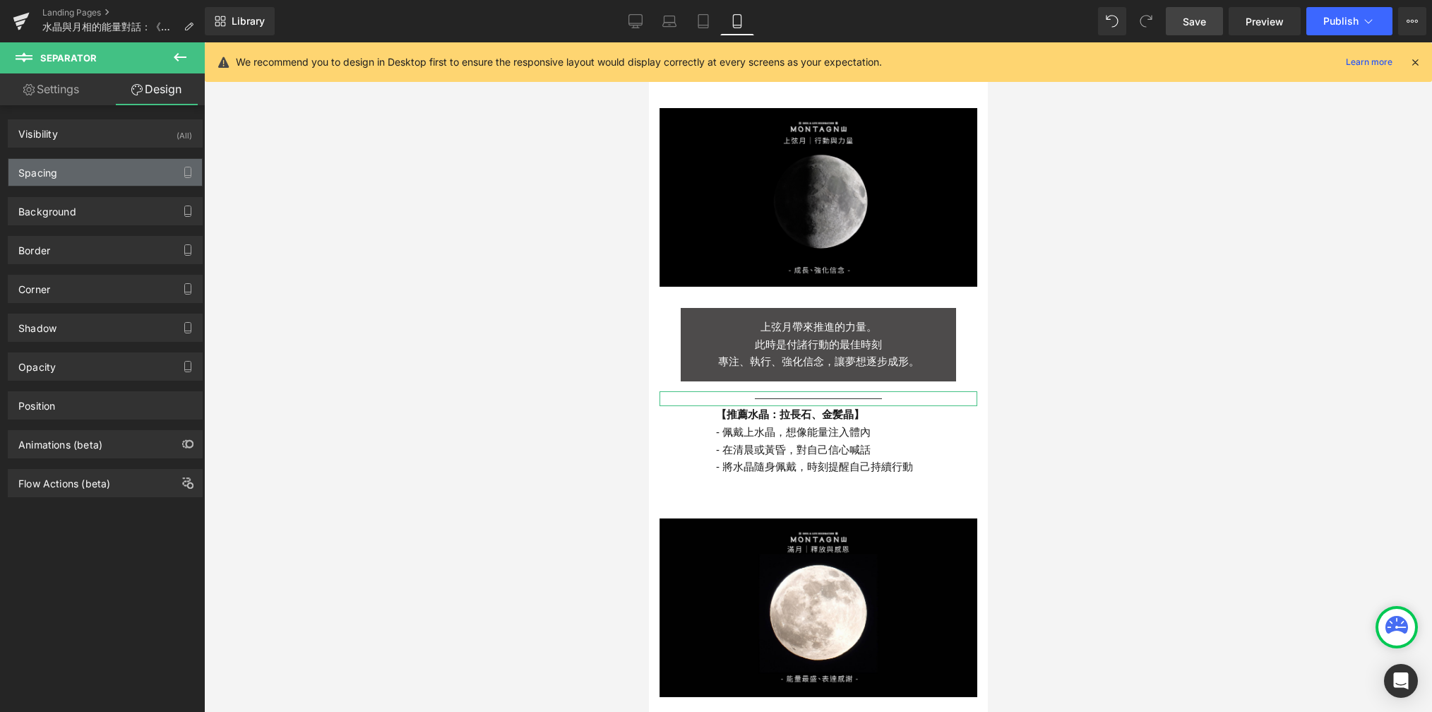
click at [138, 179] on div "Spacing" at bounding box center [105, 172] width 194 height 27
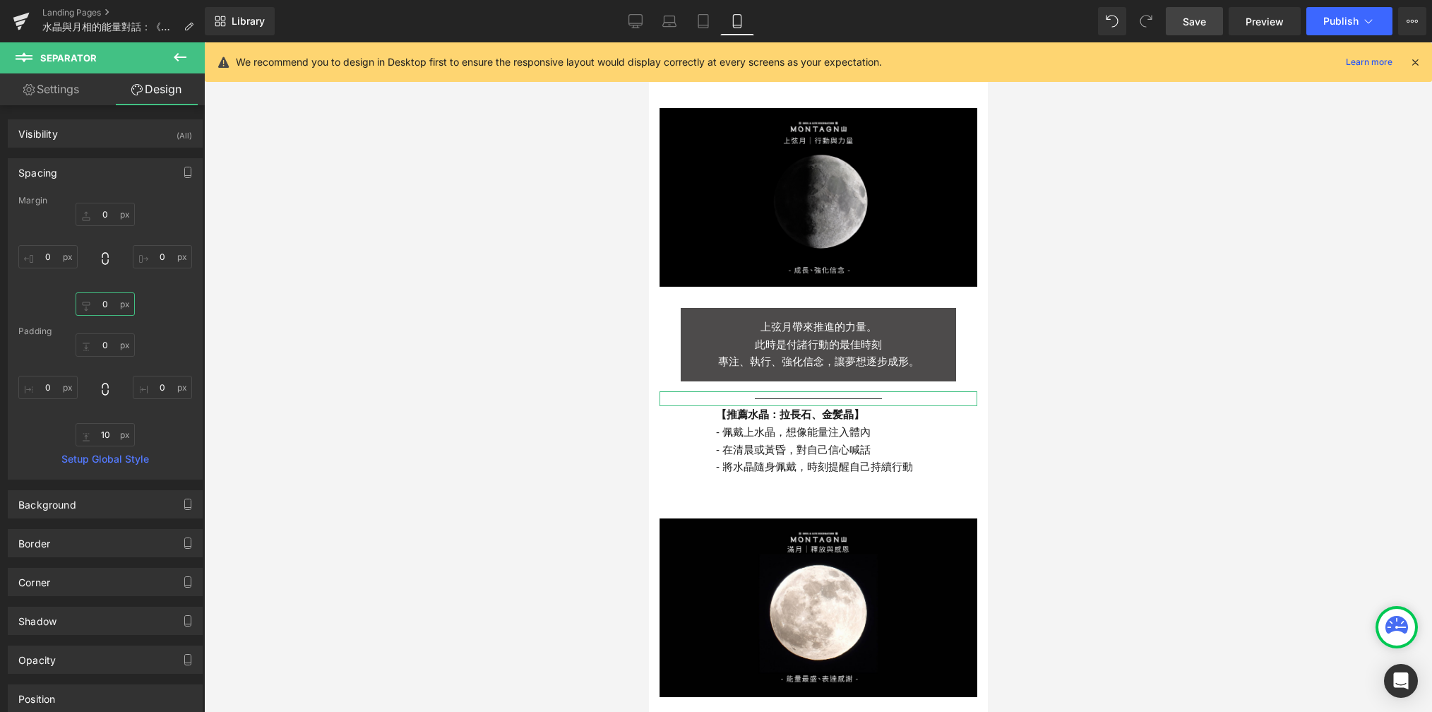
click at [115, 300] on input "0" at bounding box center [105, 303] width 59 height 23
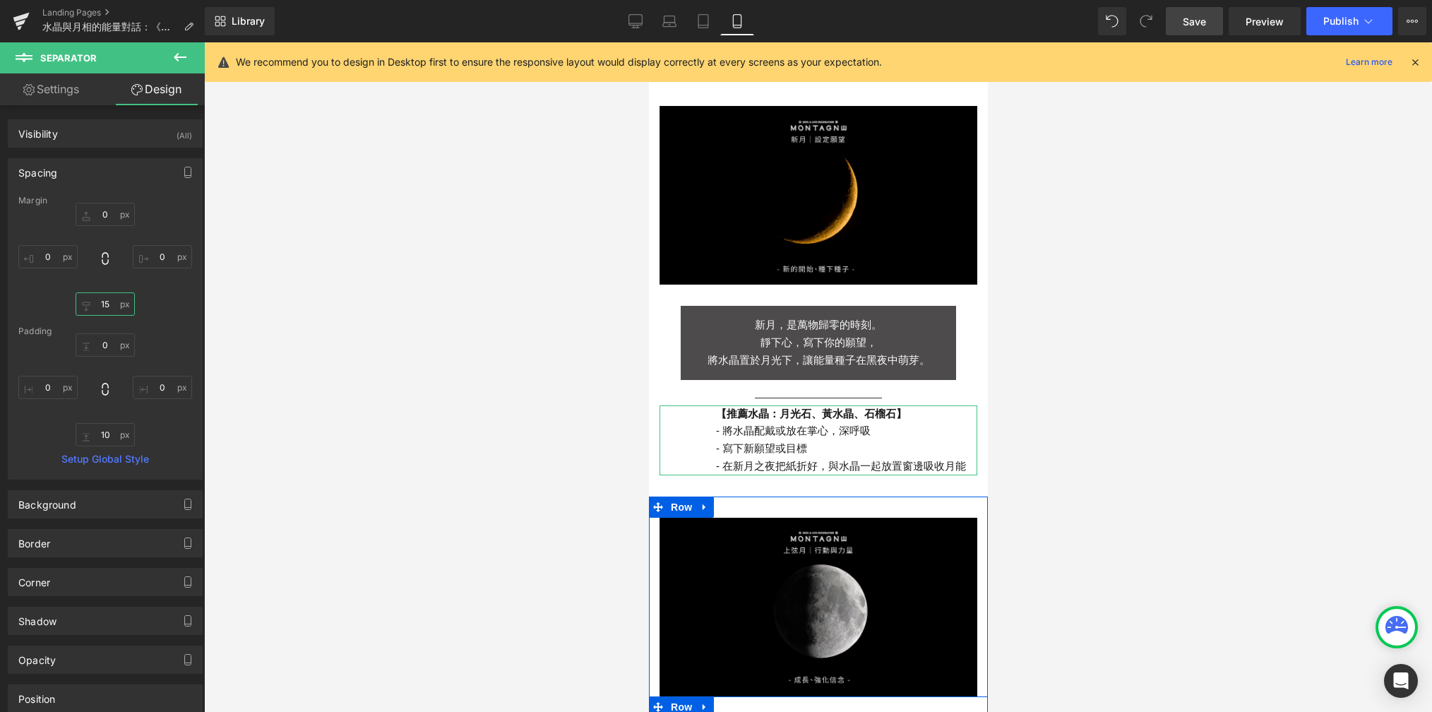
scroll to position [710, 0]
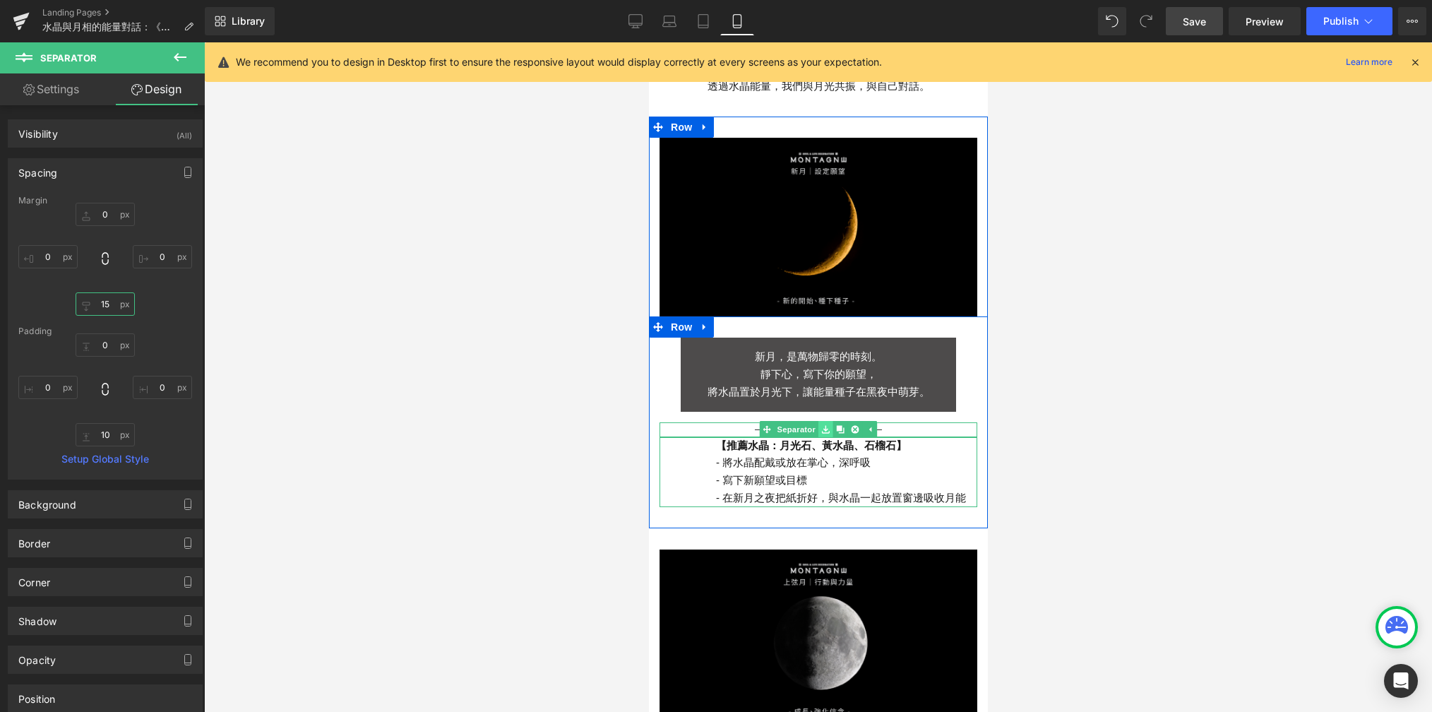
type input "15"
click at [818, 421] on link at bounding box center [825, 429] width 15 height 17
click at [803, 421] on span "Separator" at bounding box center [796, 429] width 44 height 17
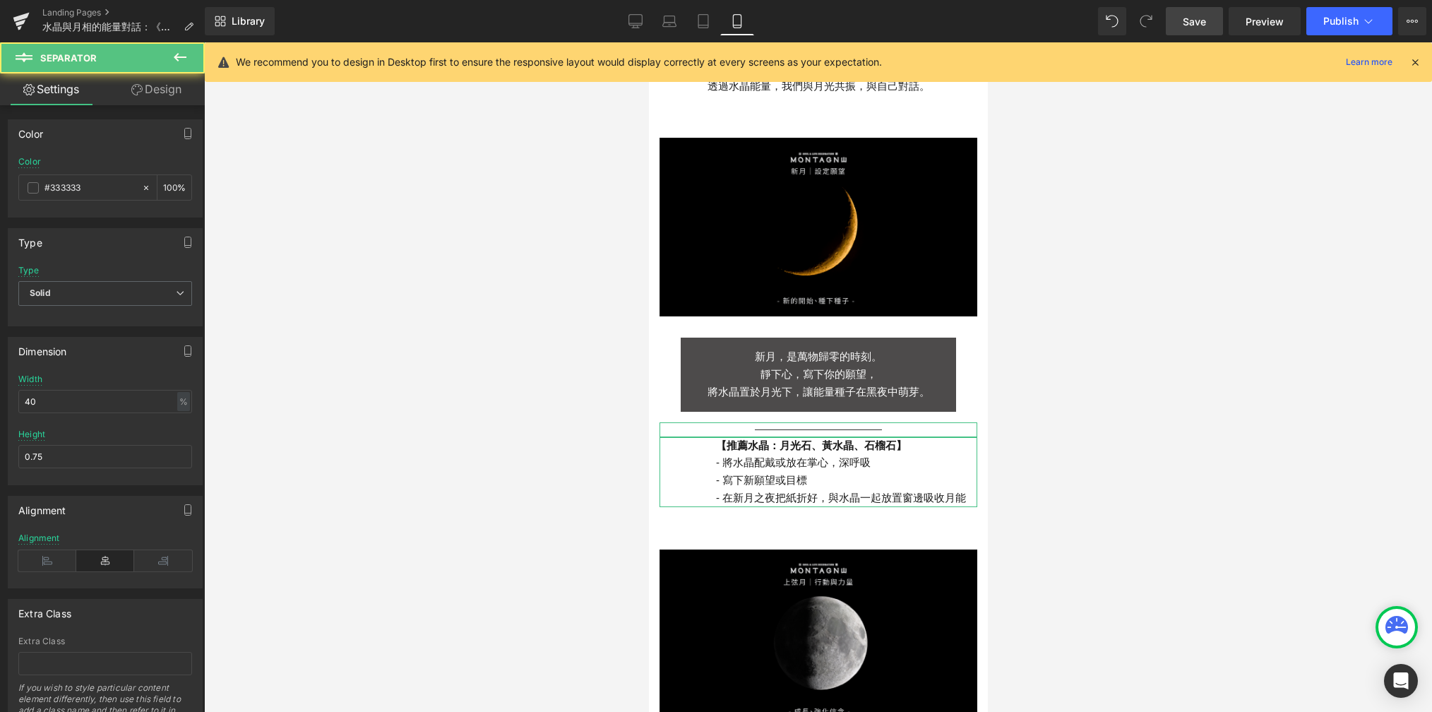
click at [155, 94] on link "Design" at bounding box center [156, 89] width 102 height 32
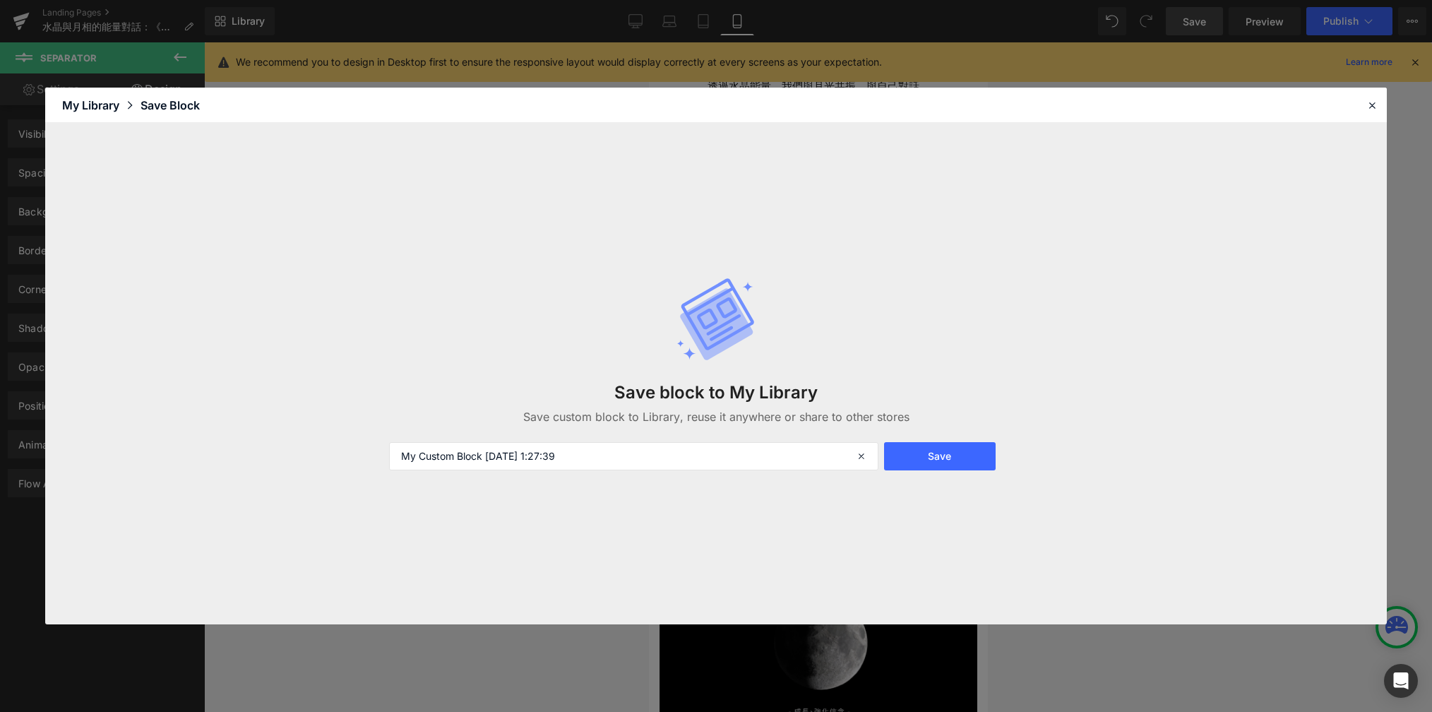
click at [139, 160] on div "Save block to My Library Save custom block to Library, reuse it anywhere or sha…" at bounding box center [716, 373] width 1342 height 501
click at [1023, 99] on div at bounding box center [1372, 105] width 17 height 17
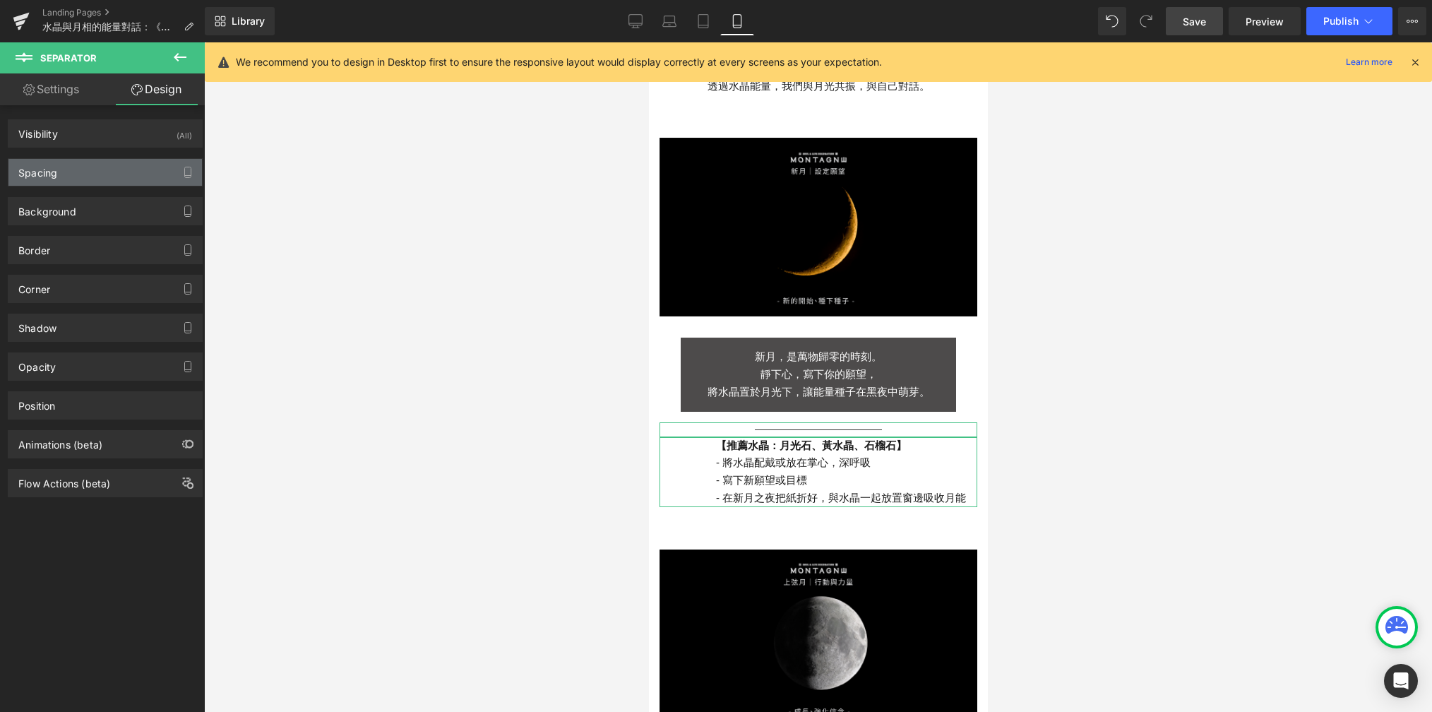
click at [105, 171] on div "Spacing" at bounding box center [105, 172] width 194 height 27
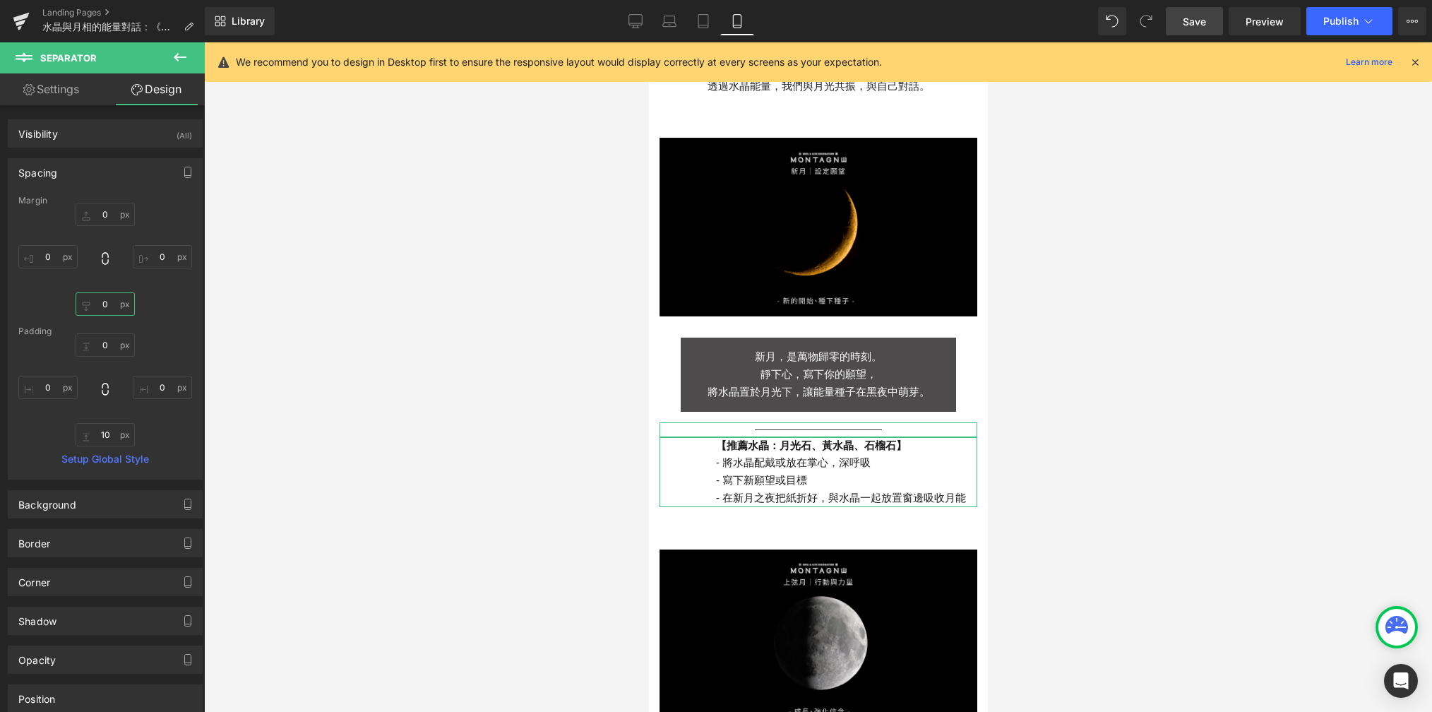
click at [113, 311] on input "0" at bounding box center [105, 303] width 59 height 23
type input "15"
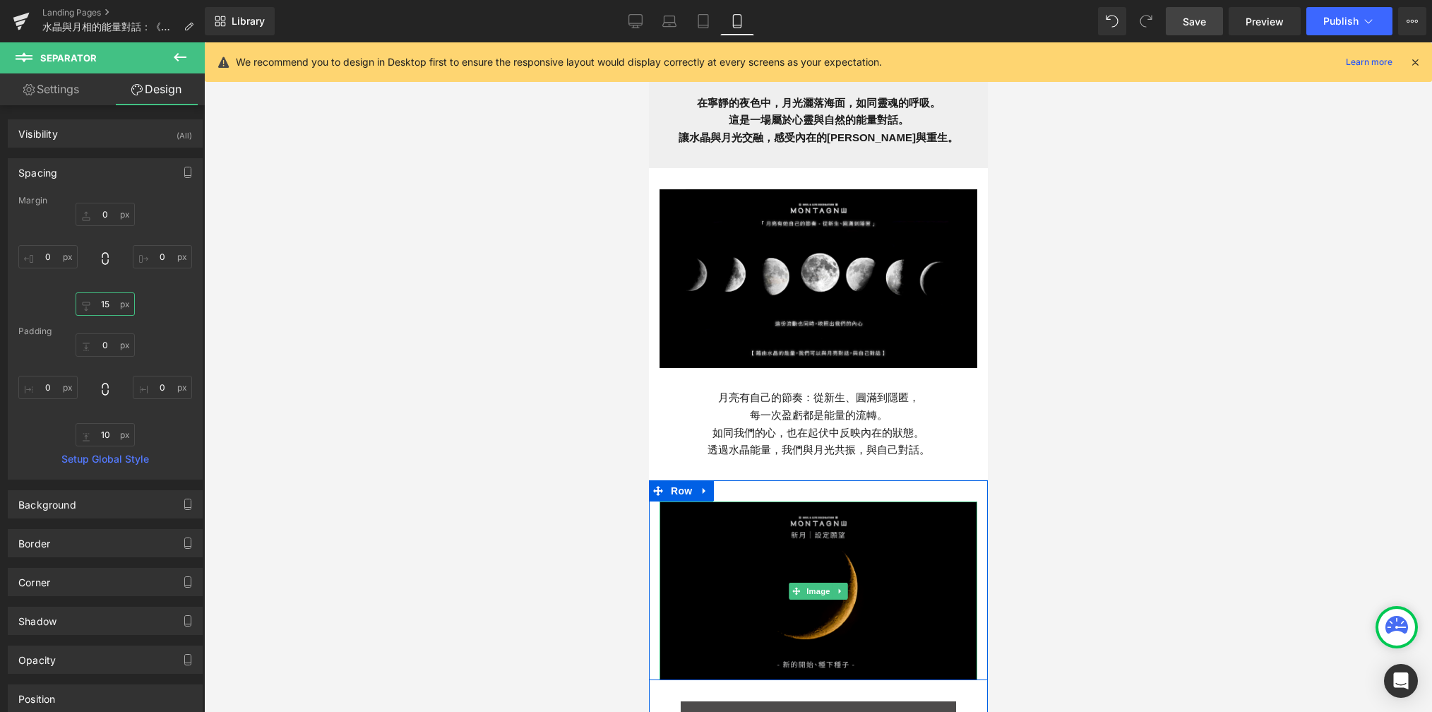
scroll to position [333, 0]
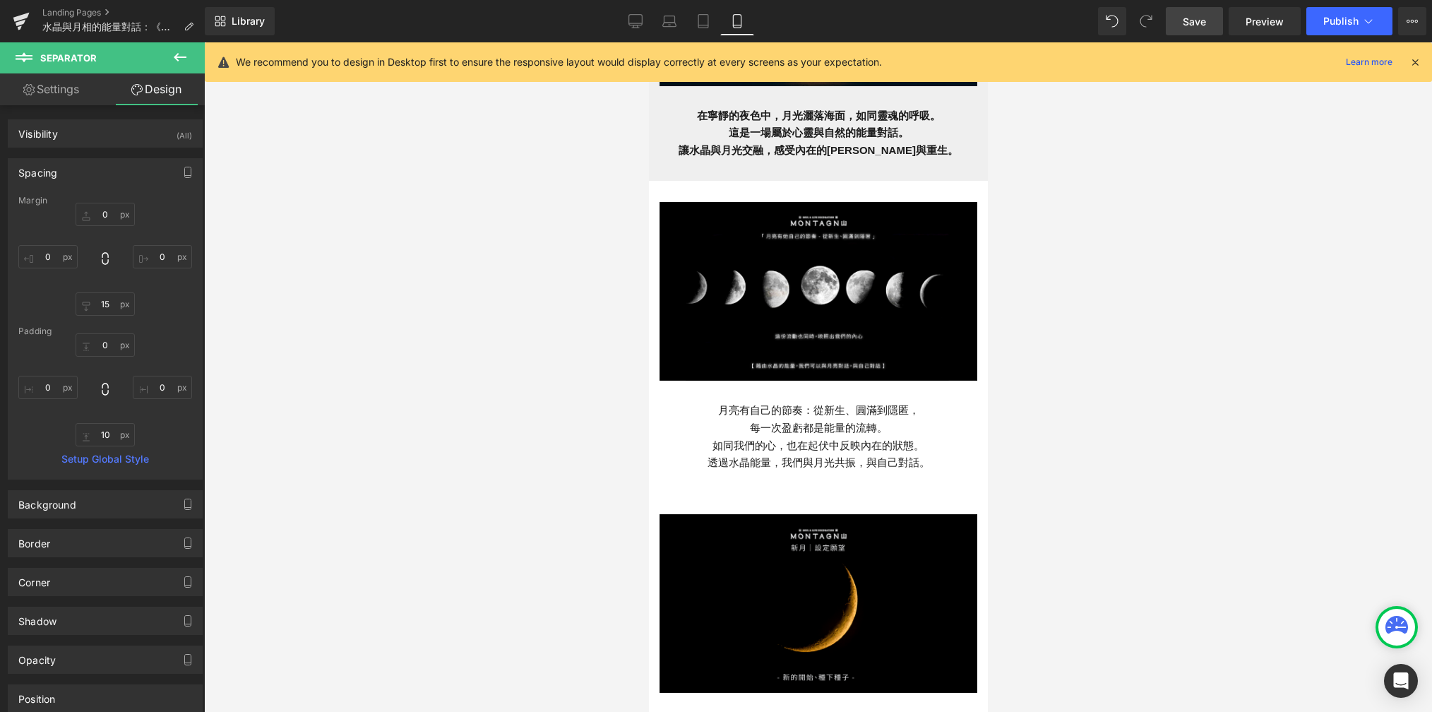
click at [506, 358] on div at bounding box center [818, 377] width 1228 height 670
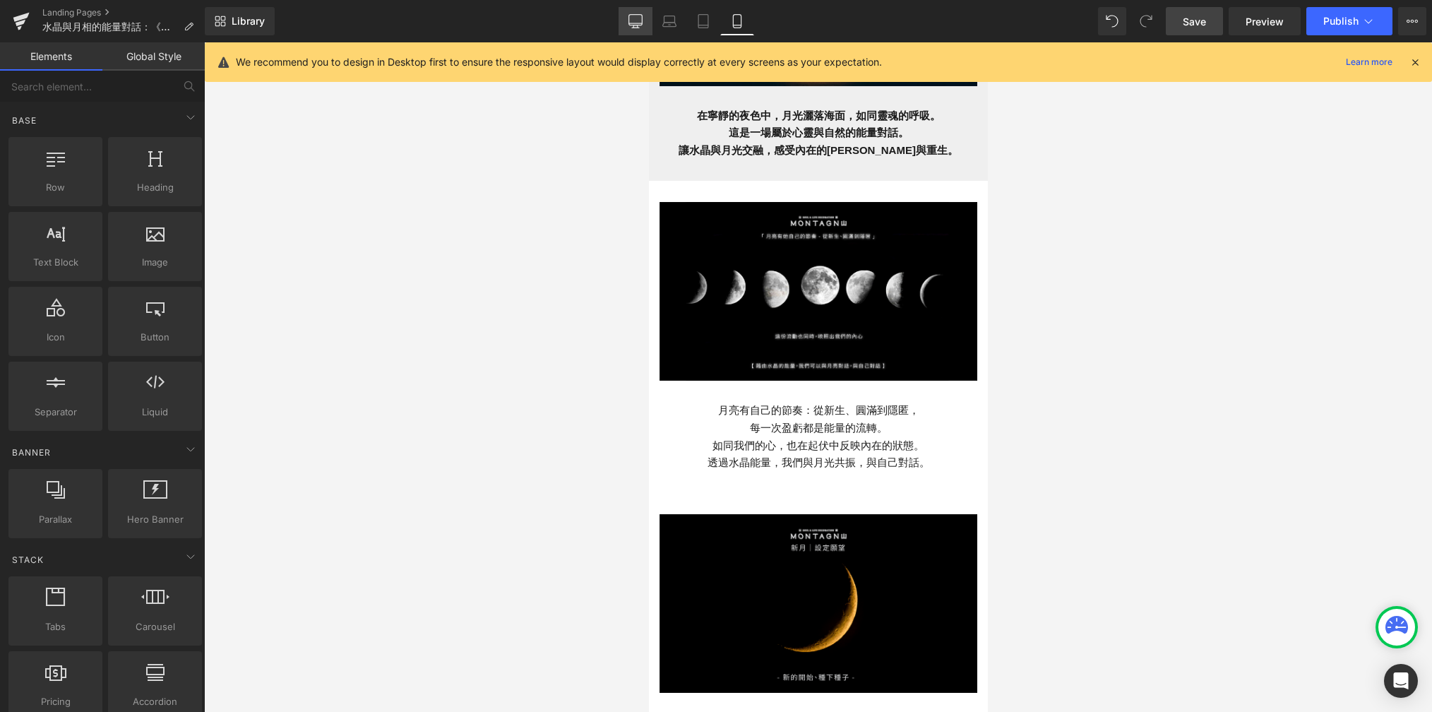
click at [638, 27] on icon at bounding box center [636, 21] width 14 height 14
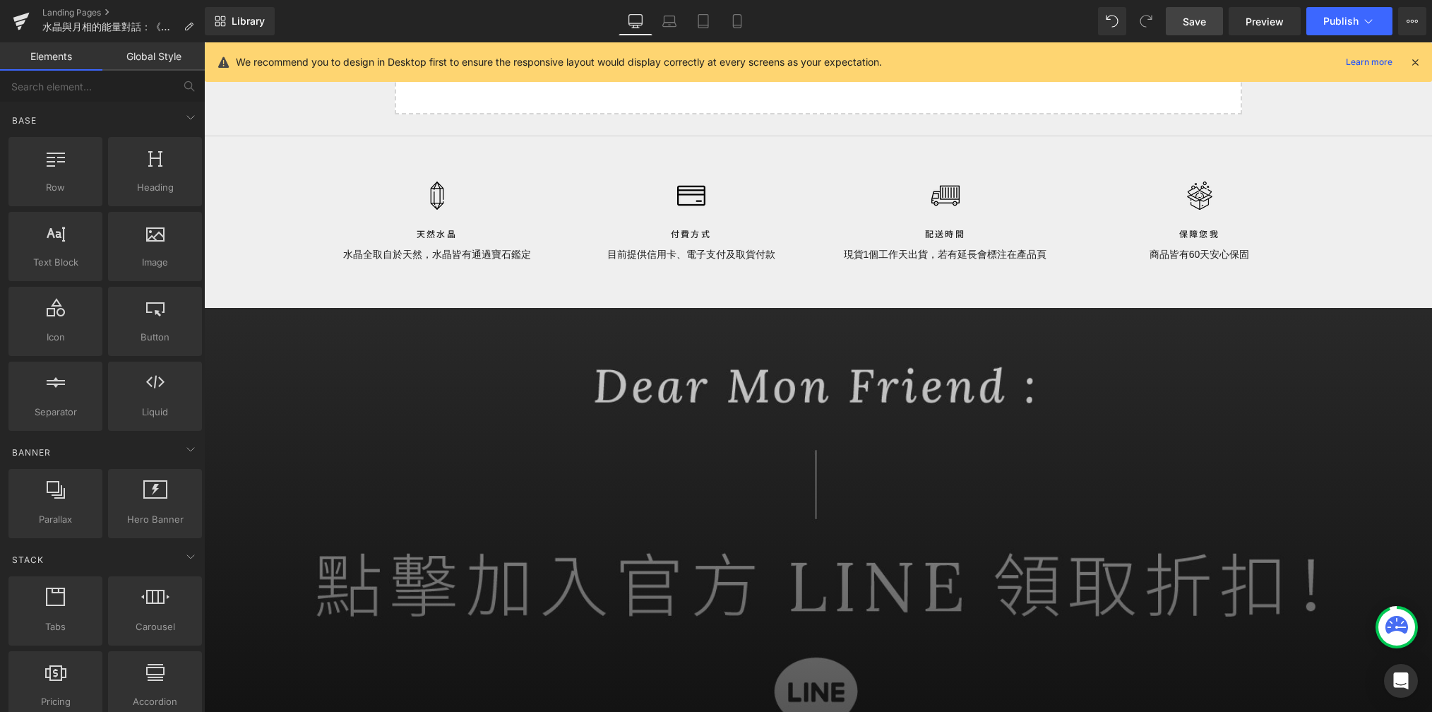
scroll to position [4205, 0]
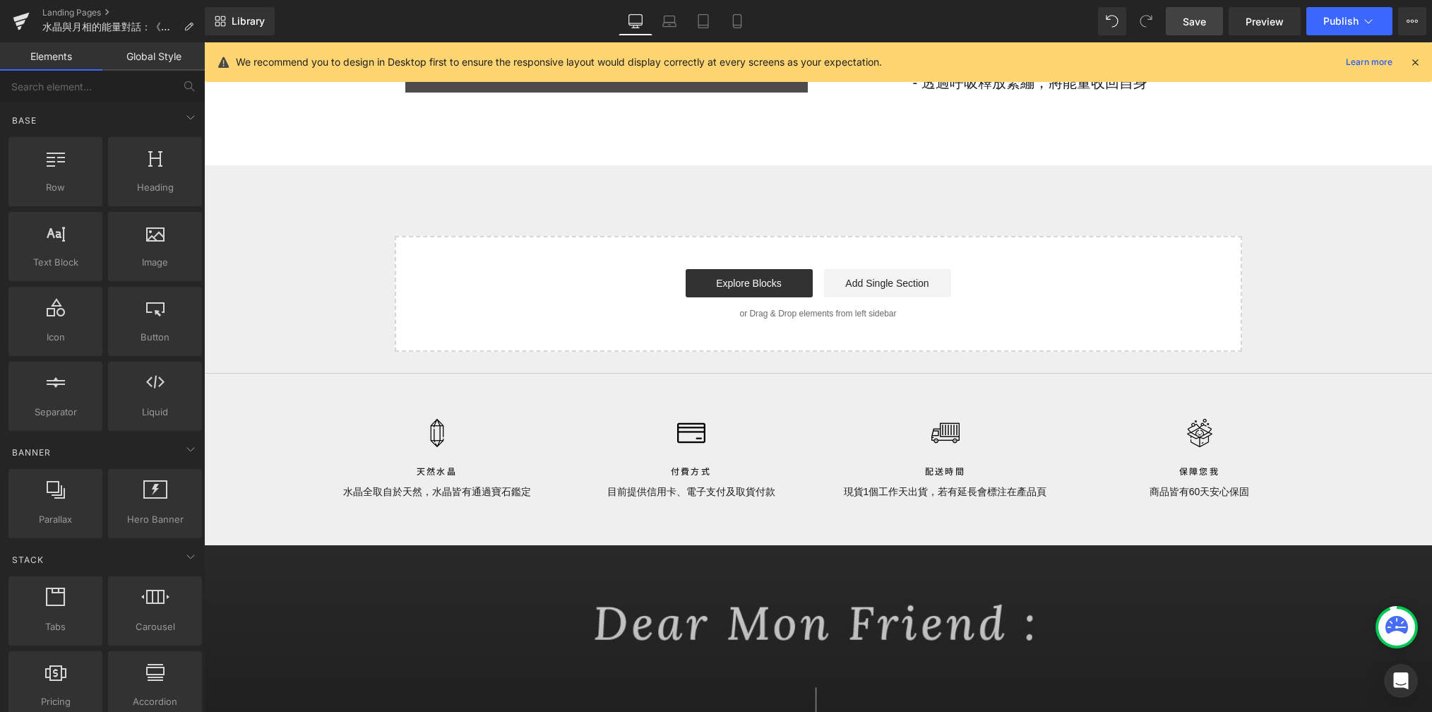
click at [1023, 19] on span "Save" at bounding box center [1194, 21] width 23 height 15
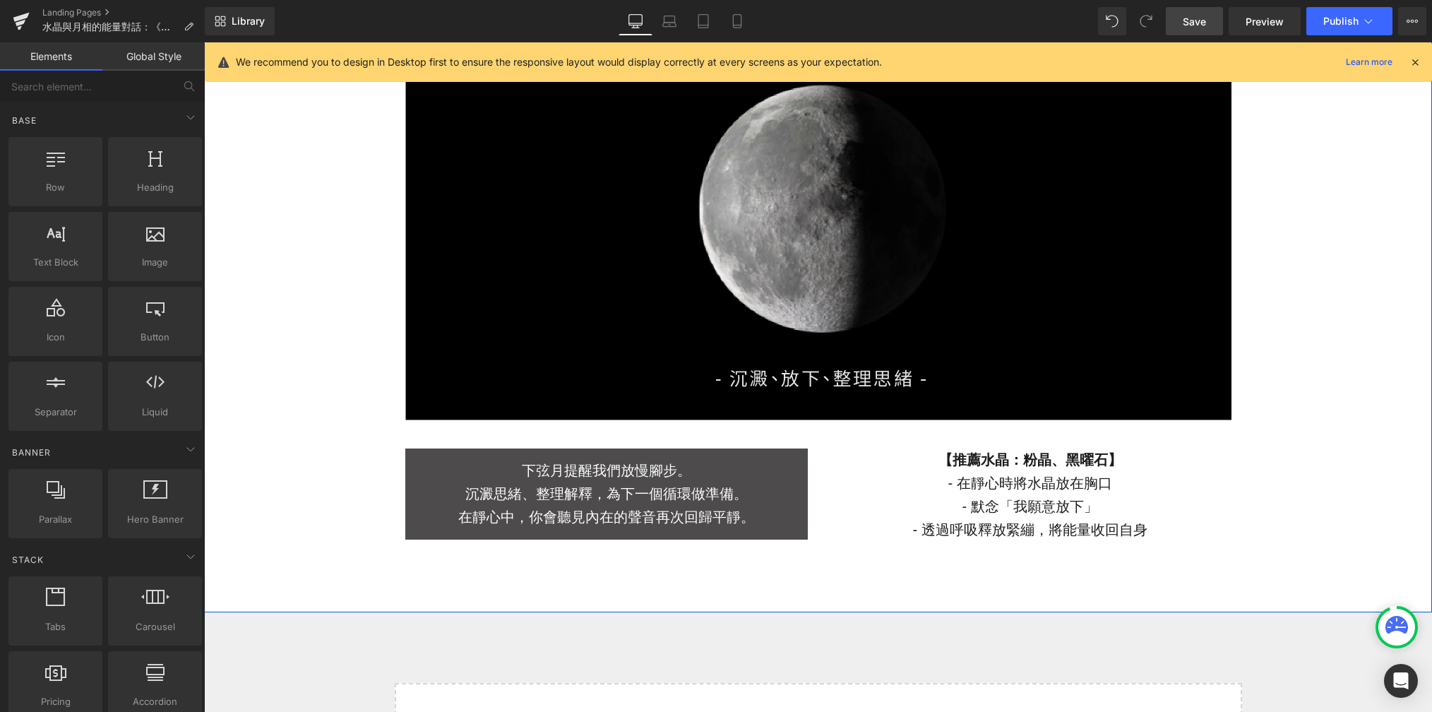
scroll to position [3749, 0]
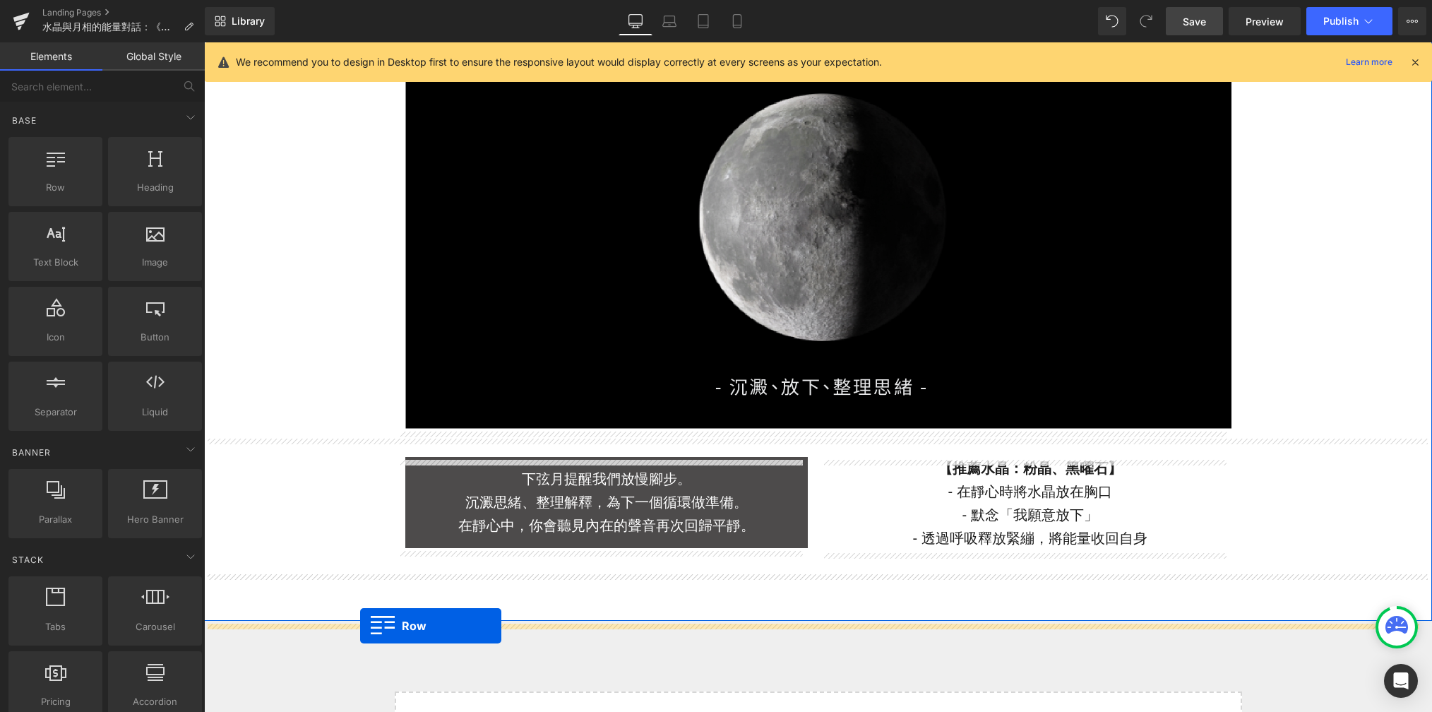
drag, startPoint x: 270, startPoint y: 234, endPoint x: 360, endPoint y: 626, distance: 402.1
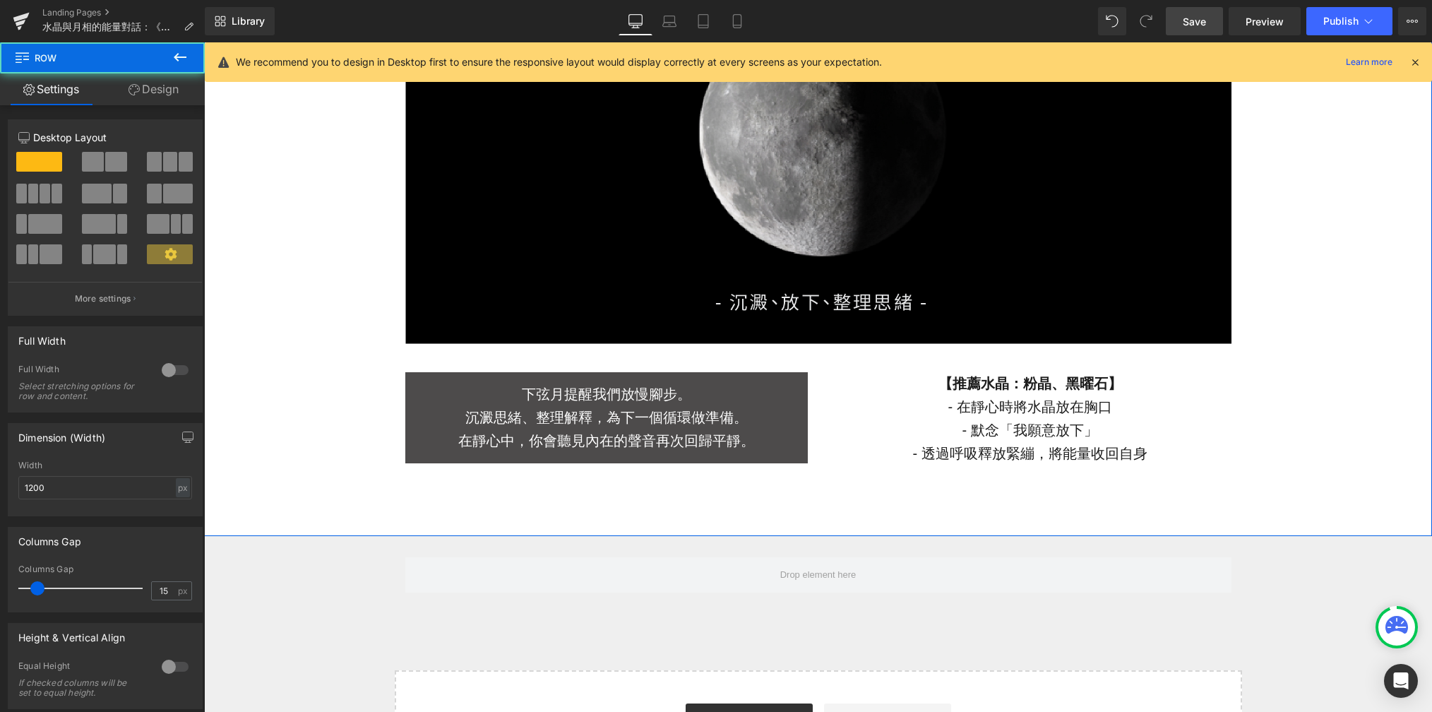
scroll to position [3851, 0]
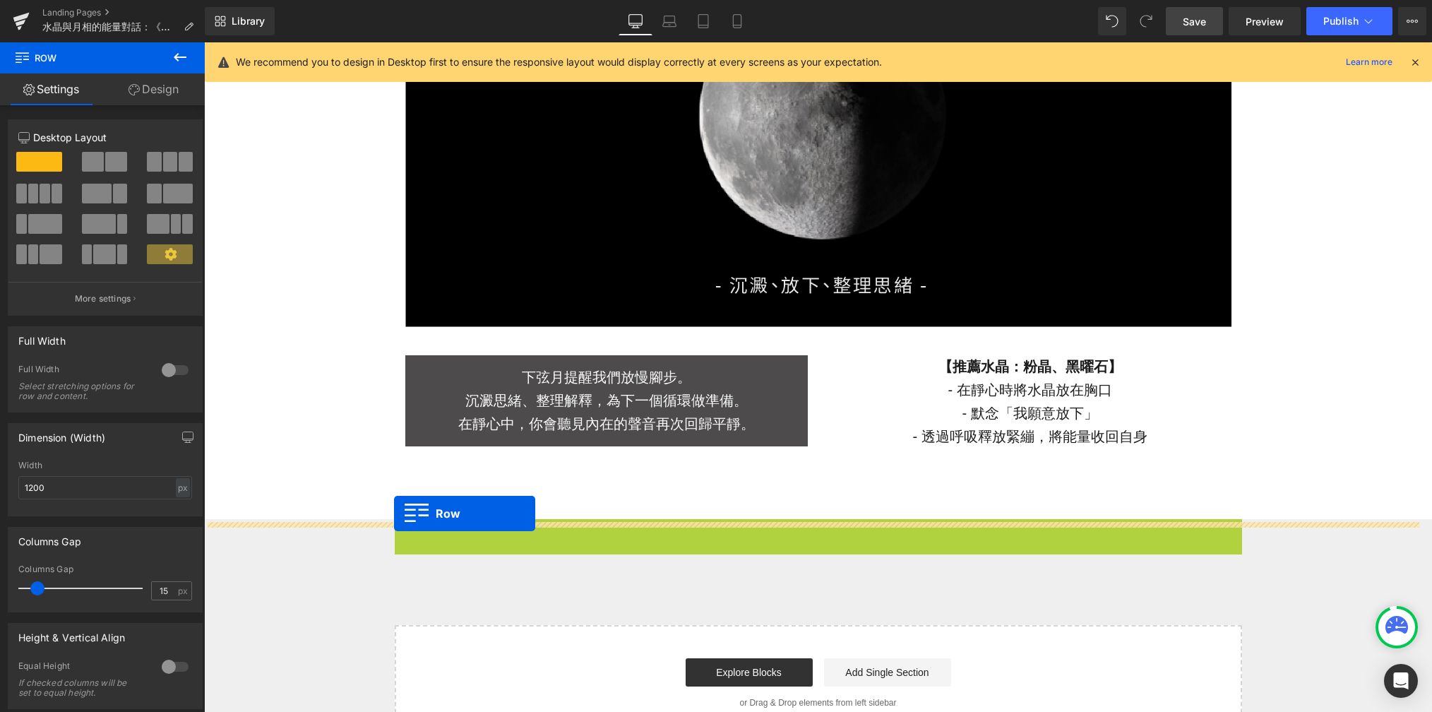
drag, startPoint x: 398, startPoint y: 533, endPoint x: 394, endPoint y: 513, distance: 19.5
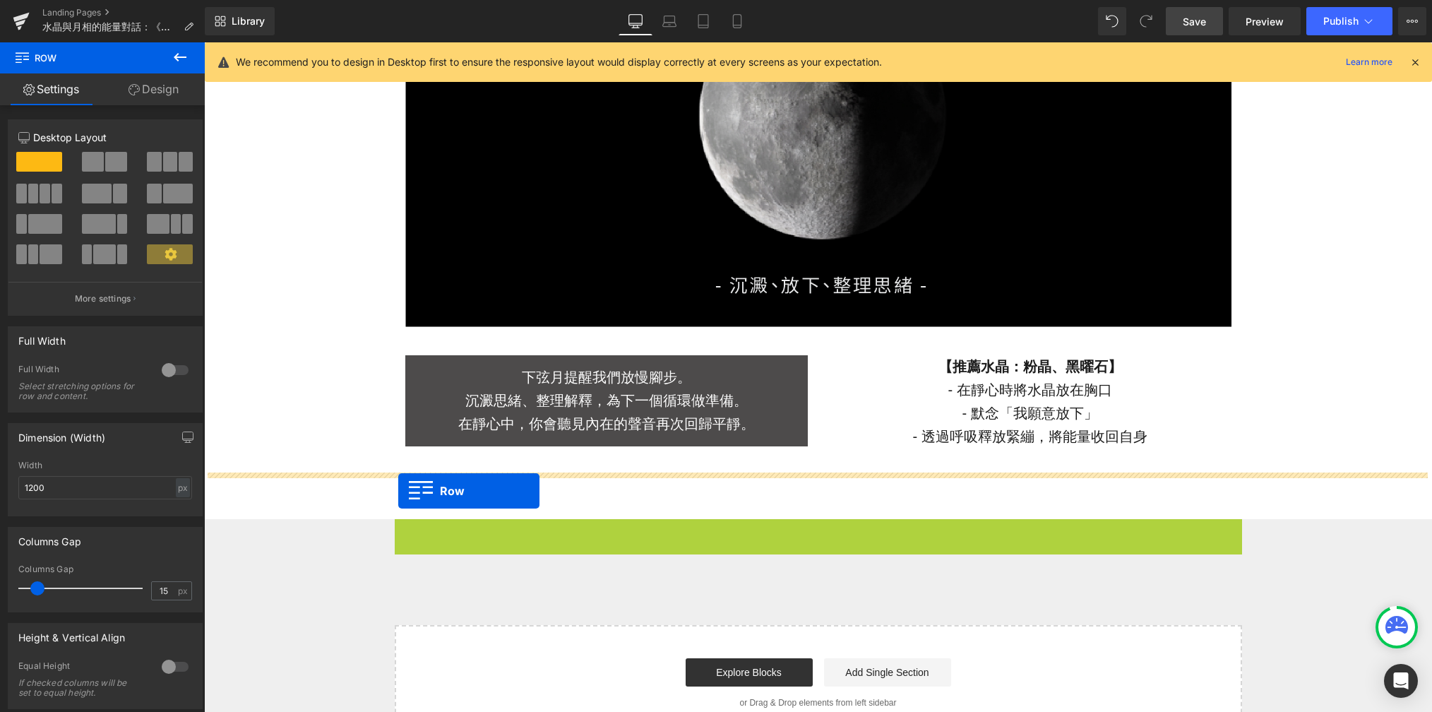
drag, startPoint x: 398, startPoint y: 537, endPoint x: 398, endPoint y: 491, distance: 46.6
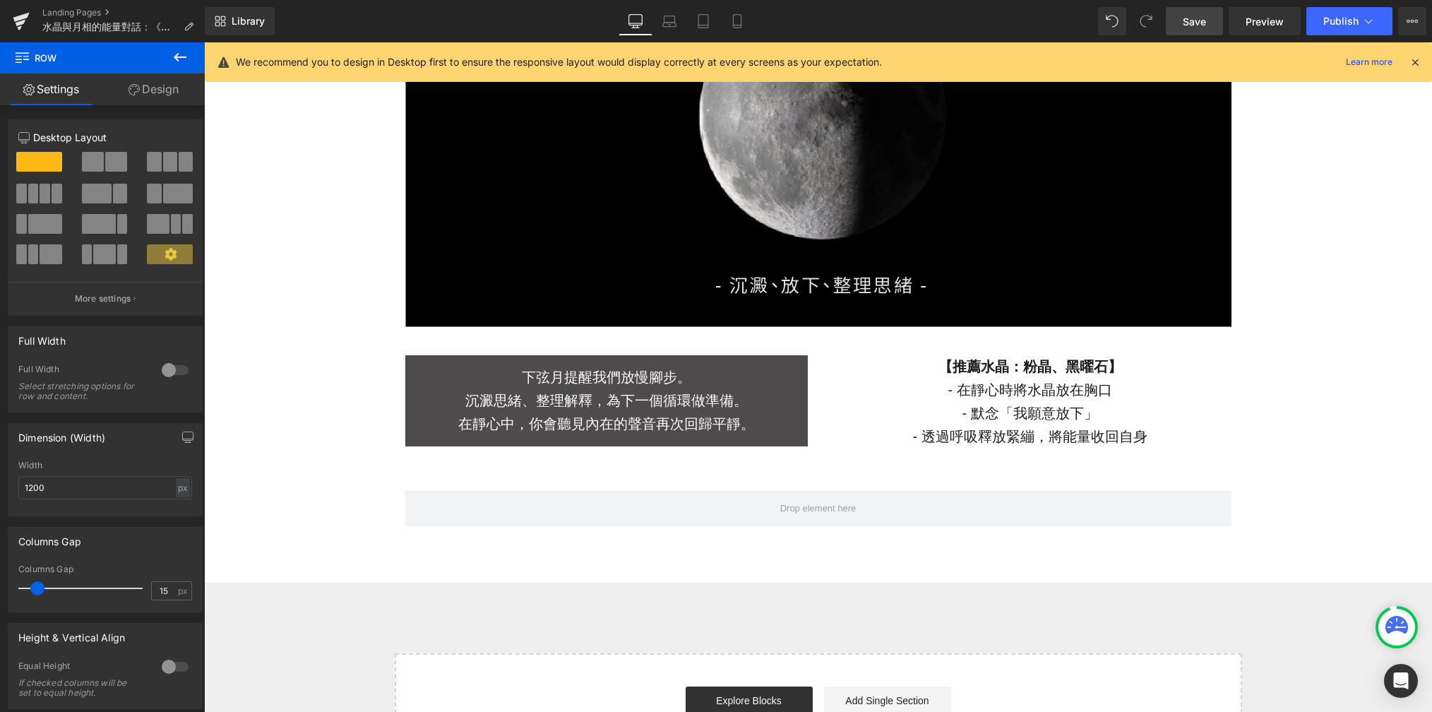
click at [180, 46] on button at bounding box center [179, 57] width 49 height 31
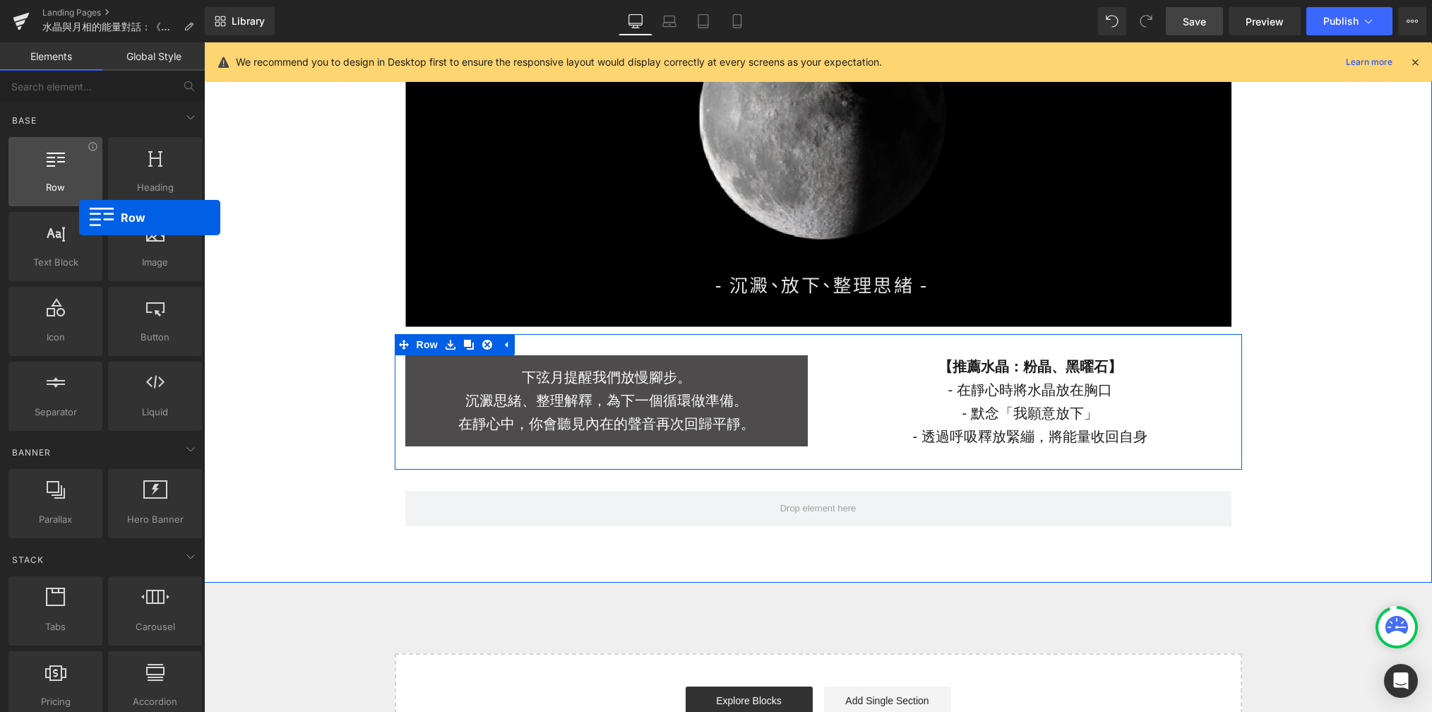
drag, startPoint x: 67, startPoint y: 178, endPoint x: 30, endPoint y: 172, distance: 38.0
click at [30, 172] on div at bounding box center [55, 164] width 85 height 32
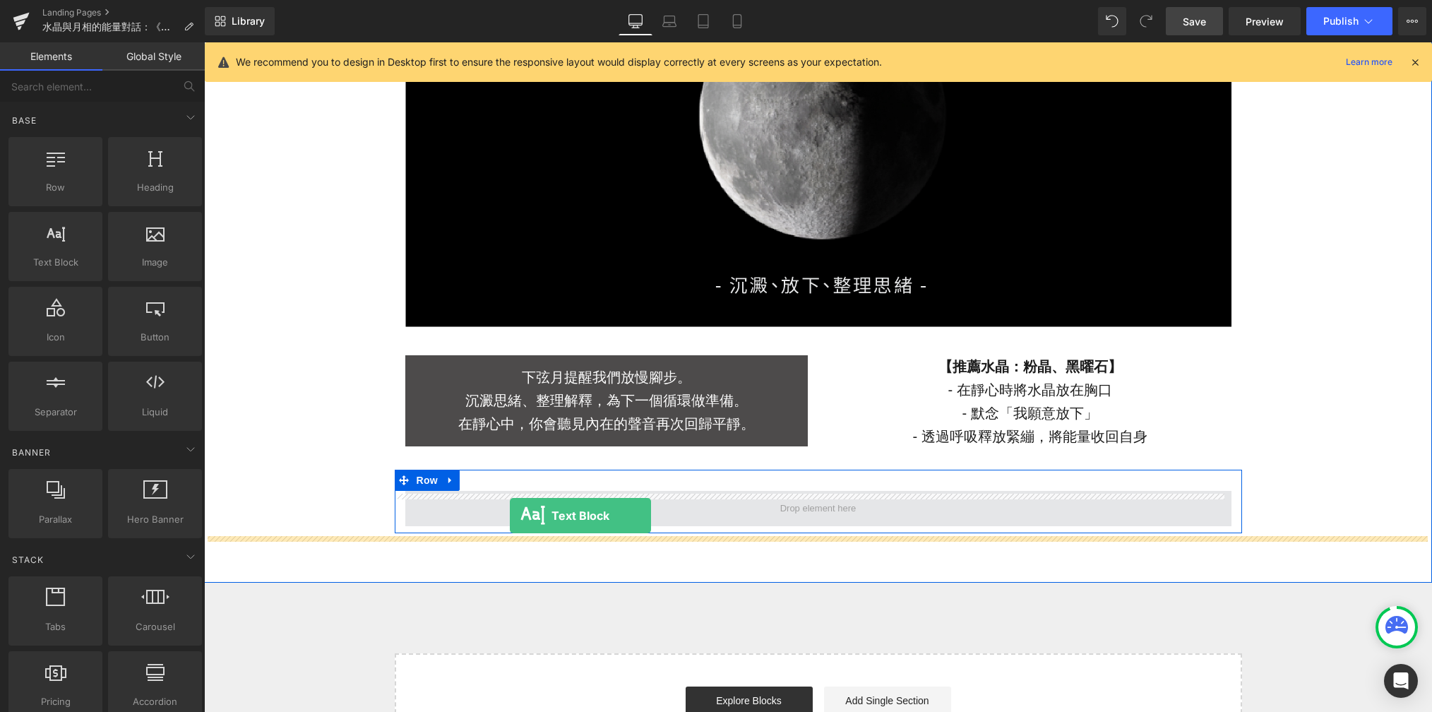
drag, startPoint x: 273, startPoint y: 285, endPoint x: 504, endPoint y: 513, distance: 324.6
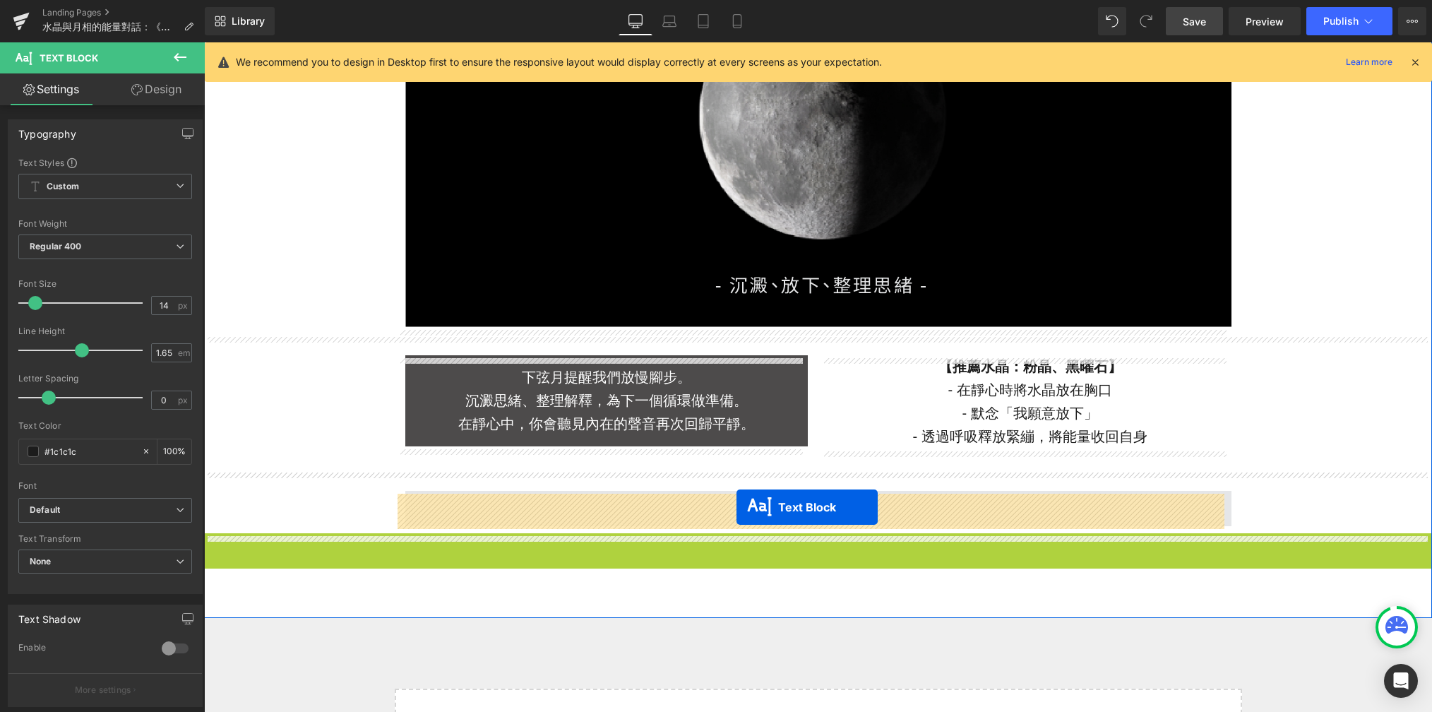
drag, startPoint x: 775, startPoint y: 550, endPoint x: 732, endPoint y: 504, distance: 62.5
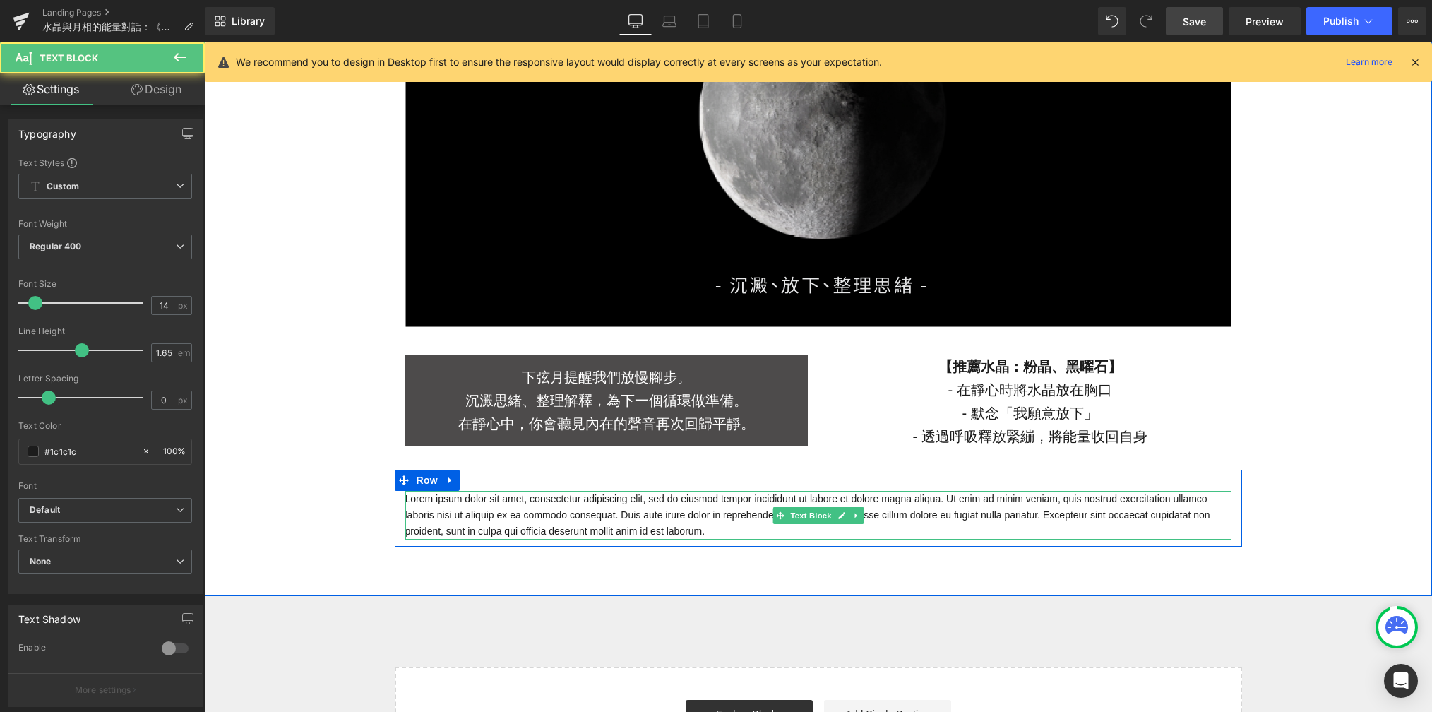
click at [690, 520] on p "Lorem ipsum dolor sit amet, consectetur adipiscing elit, sed do eiusmod tempor …" at bounding box center [818, 515] width 826 height 49
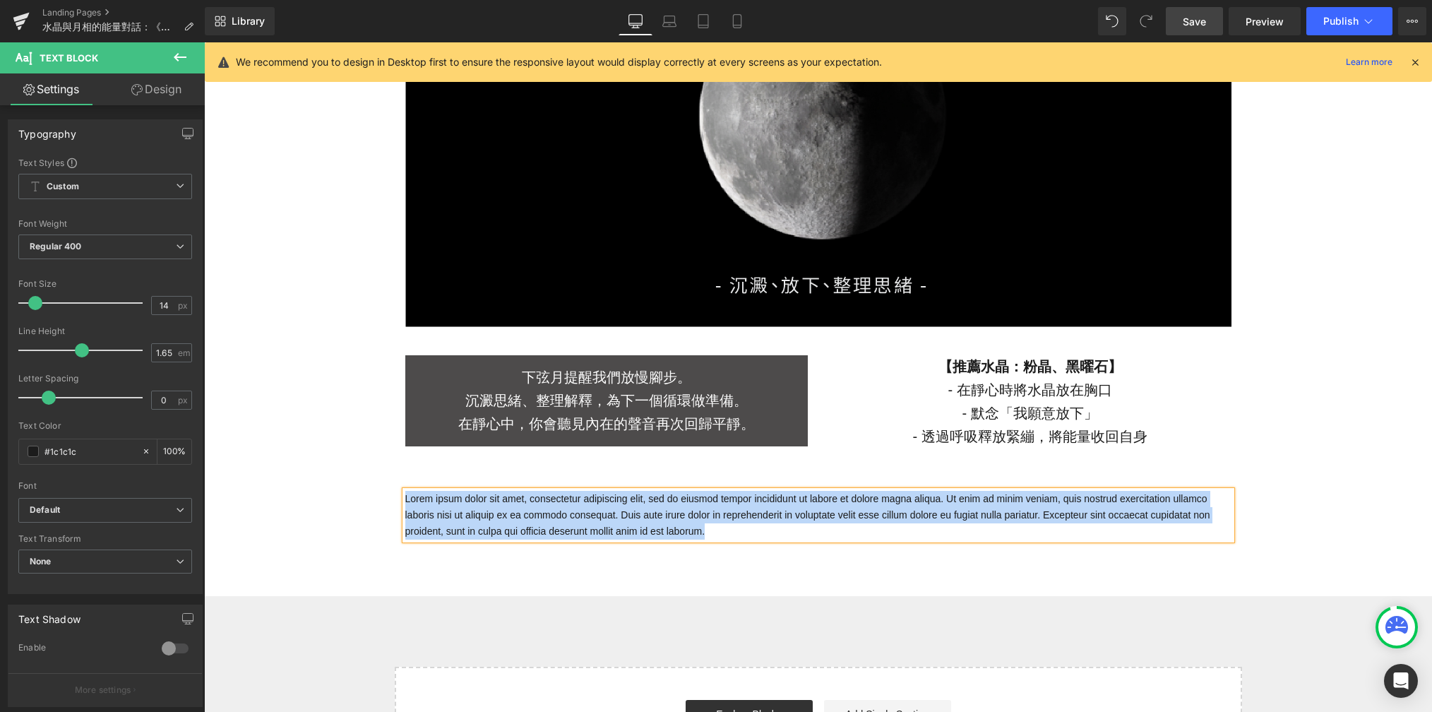
paste div
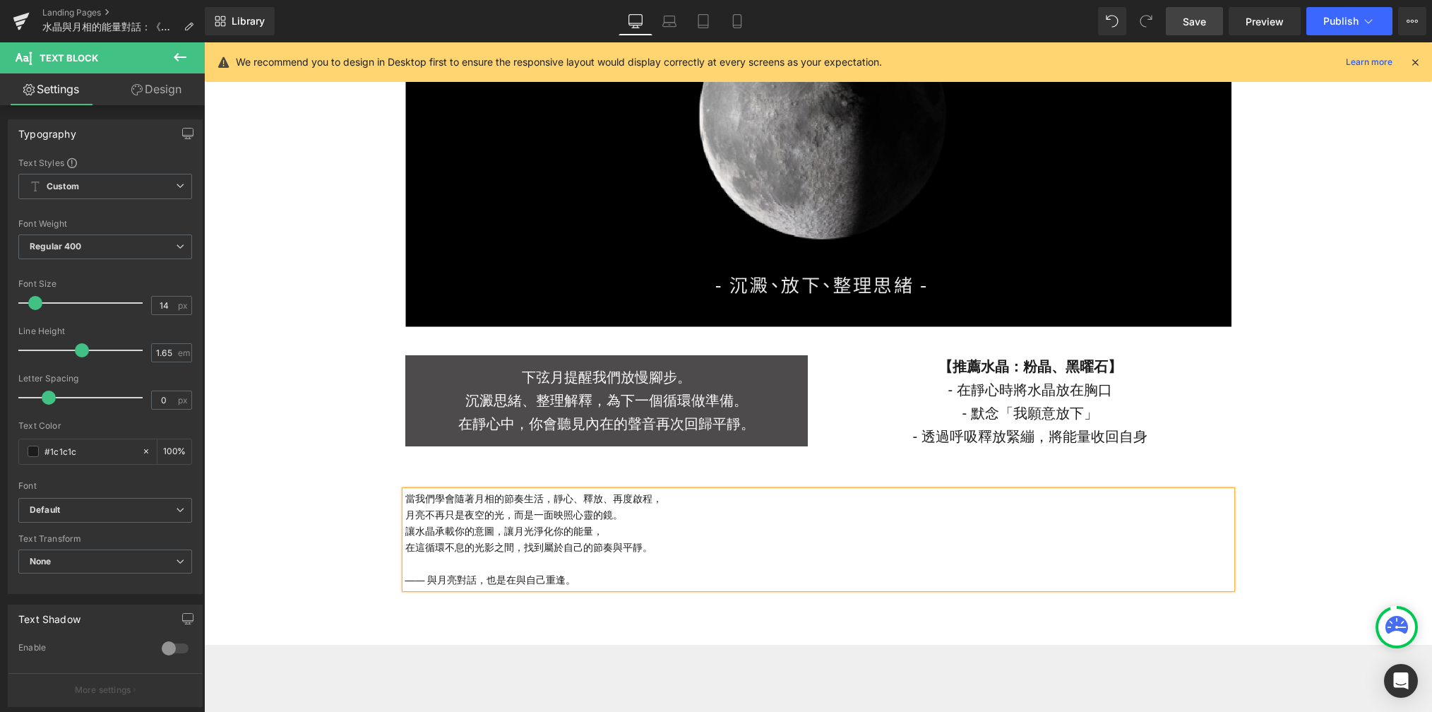
click at [417, 583] on p "—— 與月亮對話，也是在與自己重逢。" at bounding box center [818, 580] width 826 height 16
drag, startPoint x: 569, startPoint y: 581, endPoint x: 391, endPoint y: 581, distance: 177.3
click at [395, 581] on div "當我們學會隨著月相的節奏生活，靜心、釋放、再度啟程， 月亮不再只是夜空的光，而是一面映照心靈的鏡。 讓水晶承載你的意圖，讓月光淨化你的能量， 在這循環不息的光…" at bounding box center [818, 540] width 847 height 98
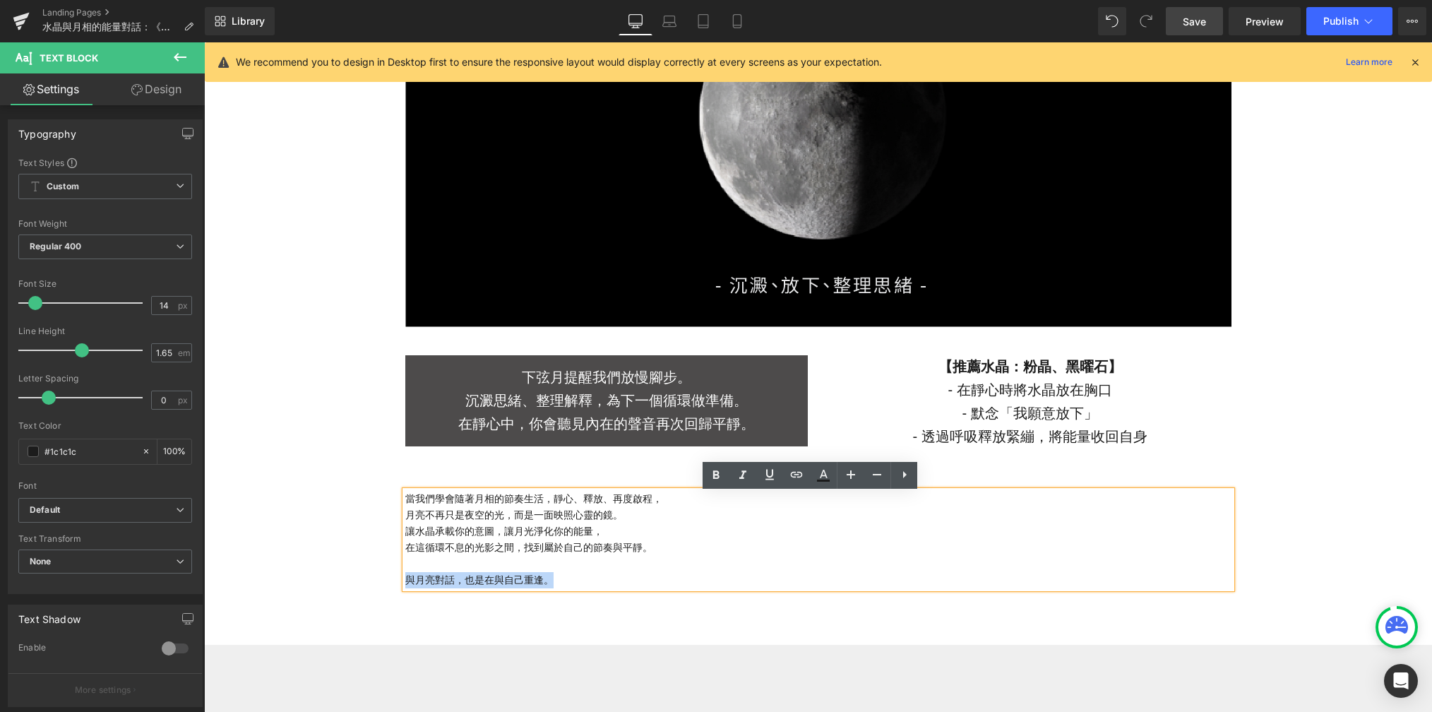
drag, startPoint x: 543, startPoint y: 584, endPoint x: 398, endPoint y: 581, distance: 145.5
click at [405, 581] on p "與月亮對話，也是在與自己重逢。" at bounding box center [818, 580] width 826 height 16
click at [573, 587] on p "與月亮對話，也是在與自己重逢。" at bounding box center [818, 580] width 826 height 16
drag, startPoint x: 586, startPoint y: 584, endPoint x: 391, endPoint y: 506, distance: 210.1
click at [395, 506] on div "當我們學會隨著月相的節奏生活，靜心、釋放、再度啟程， 月亮不再只是夜空的光，而是一面映照心靈的鏡。 讓水晶承載你的意圖，讓月光淨化你的能量， 在這循環不息的光…" at bounding box center [818, 540] width 847 height 98
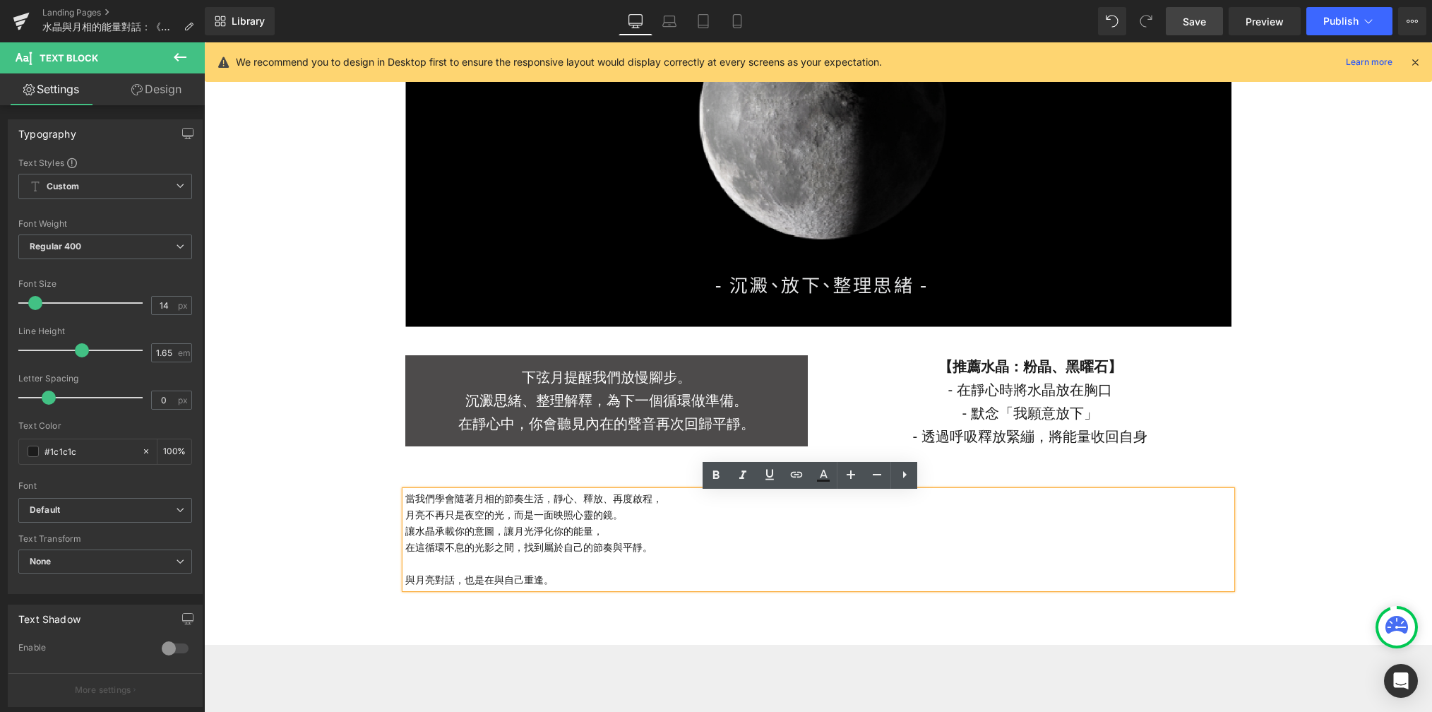
click at [424, 506] on p "當我們學會隨著月相的節奏生活，靜心、釋放、再度啟程，" at bounding box center [818, 499] width 826 height 16
click at [405, 514] on p "月亮不再只是夜空的光，而是一面映照心靈的鏡。" at bounding box center [818, 515] width 826 height 16
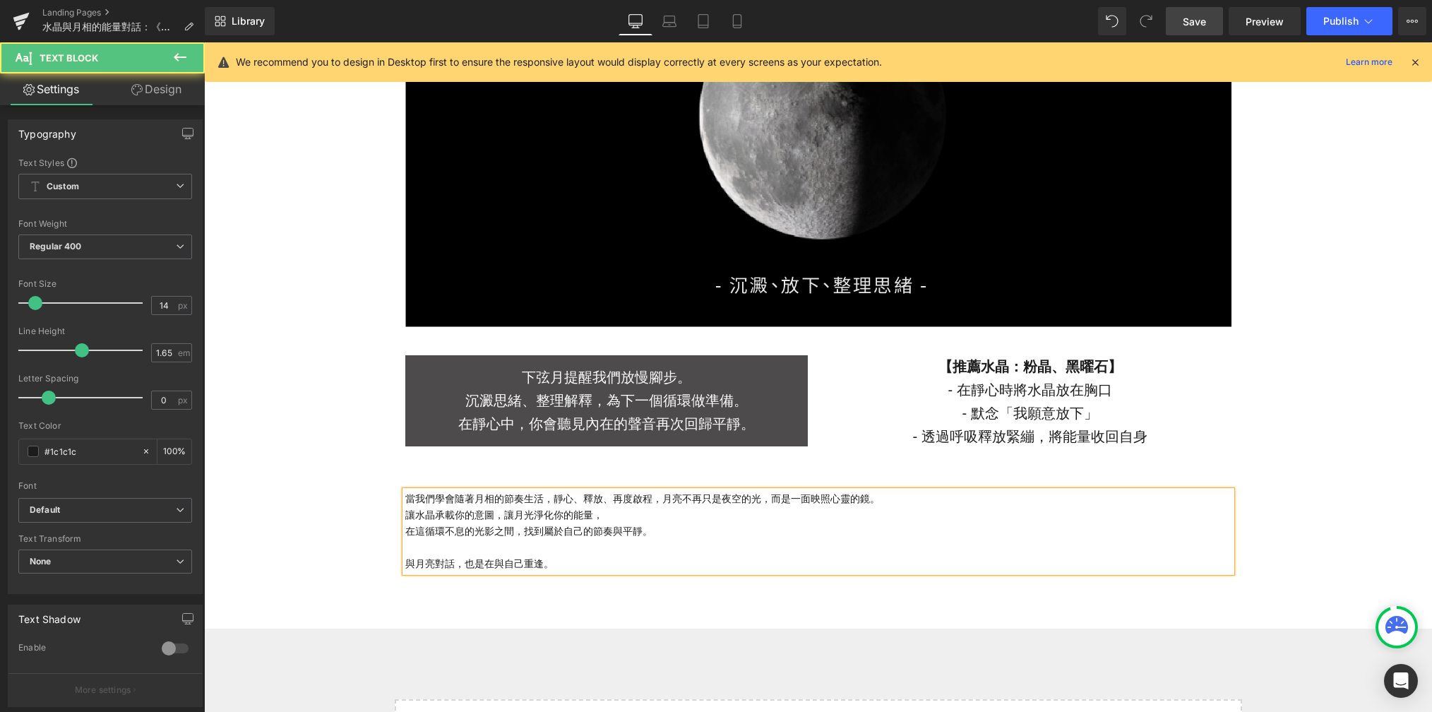
click at [405, 535] on p "在這循環不息的光影之間，找到屬於自己的節奏與平靜。" at bounding box center [818, 531] width 826 height 16
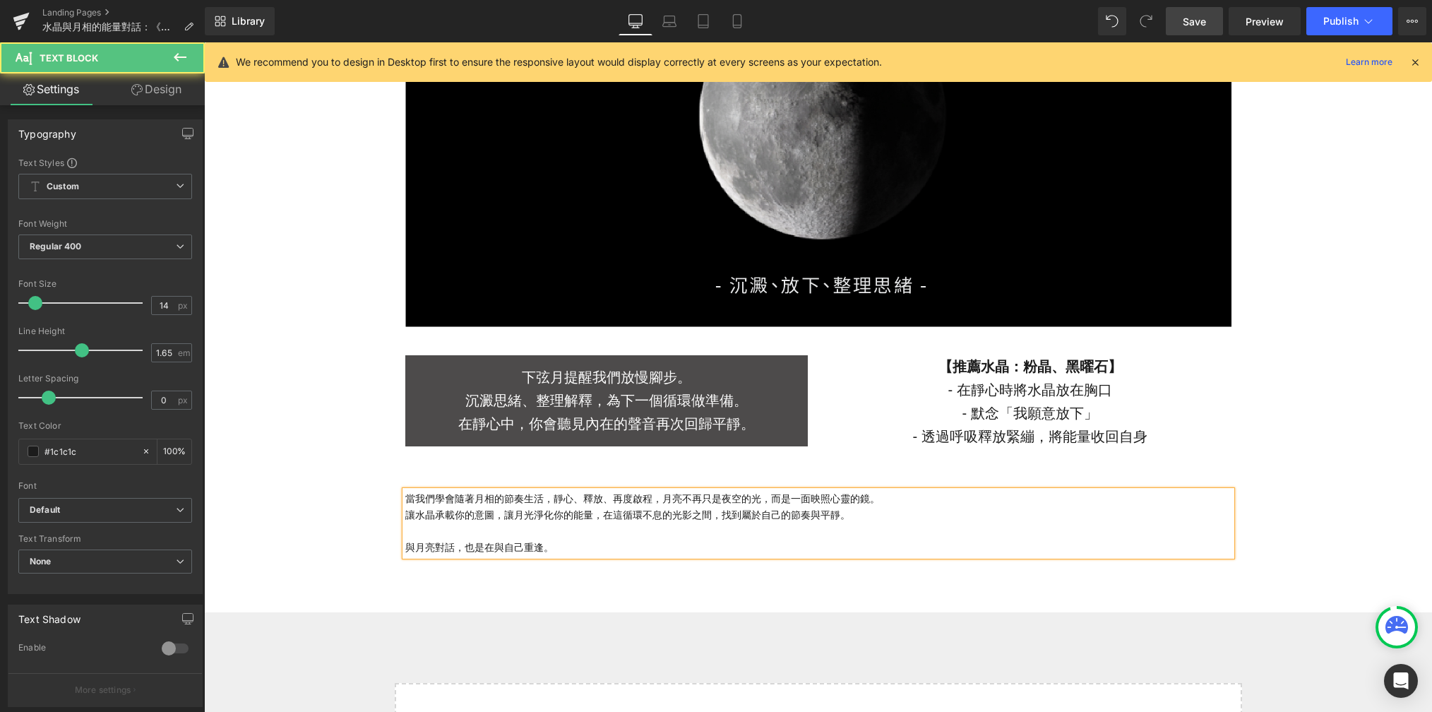
click at [405, 555] on p "與月亮對話，也是在與自己重逢。" at bounding box center [818, 548] width 826 height 16
click at [410, 533] on p at bounding box center [818, 531] width 826 height 16
click at [323, 533] on div "Image Row 下弦月提醒我們放慢腳步。 沉澱思緒、整理解釋，為下一個循環做準備。 在靜心中，你會聽見內在的聲音再次回歸平靜。 Text Block 【推…" at bounding box center [818, 201] width 1228 height 722
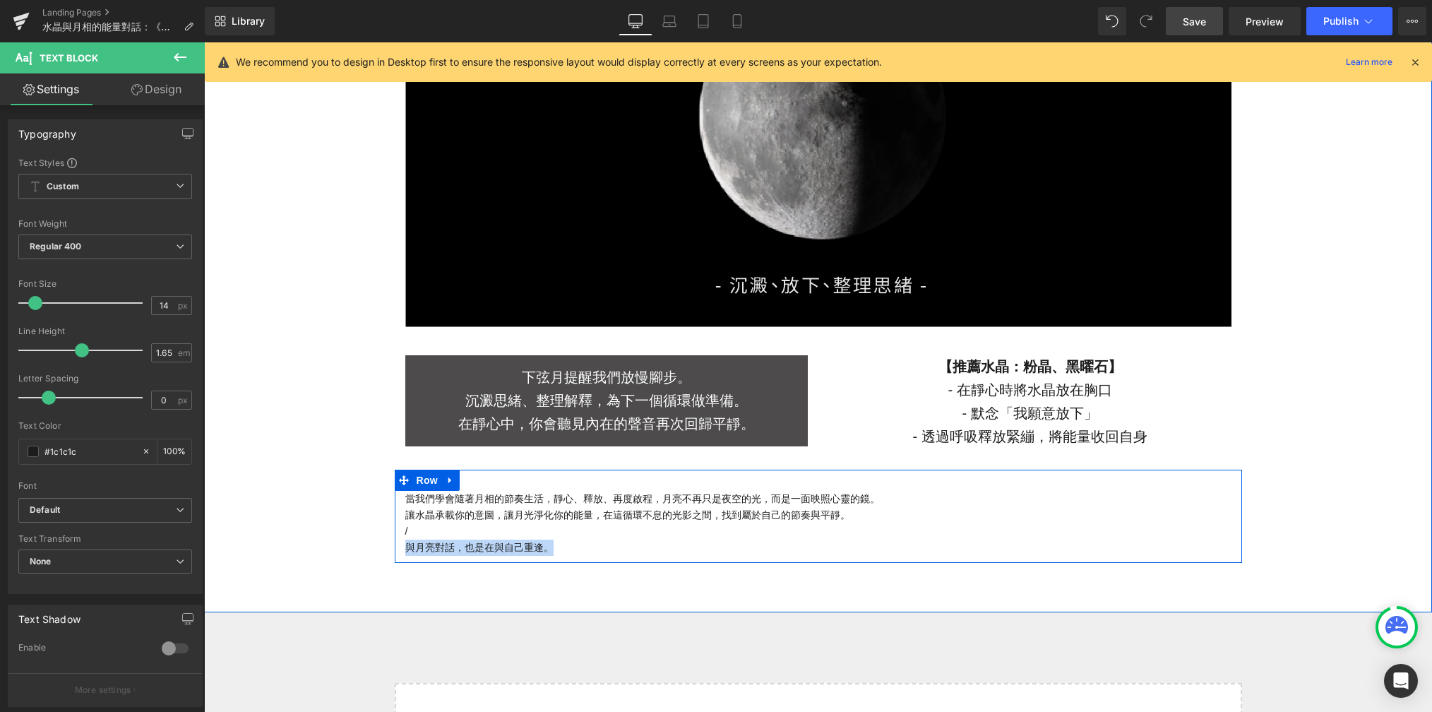
drag, startPoint x: 571, startPoint y: 552, endPoint x: 395, endPoint y: 549, distance: 175.9
click at [395, 550] on div "當我們學會隨著月相的節奏生活，靜心、釋放、再度啟程， 月亮不再只是夜空的光，而是一面映照心靈的鏡。 讓水晶承載你的意圖，讓月光淨化你的能量， 在這循環不息的光…" at bounding box center [818, 523] width 847 height 65
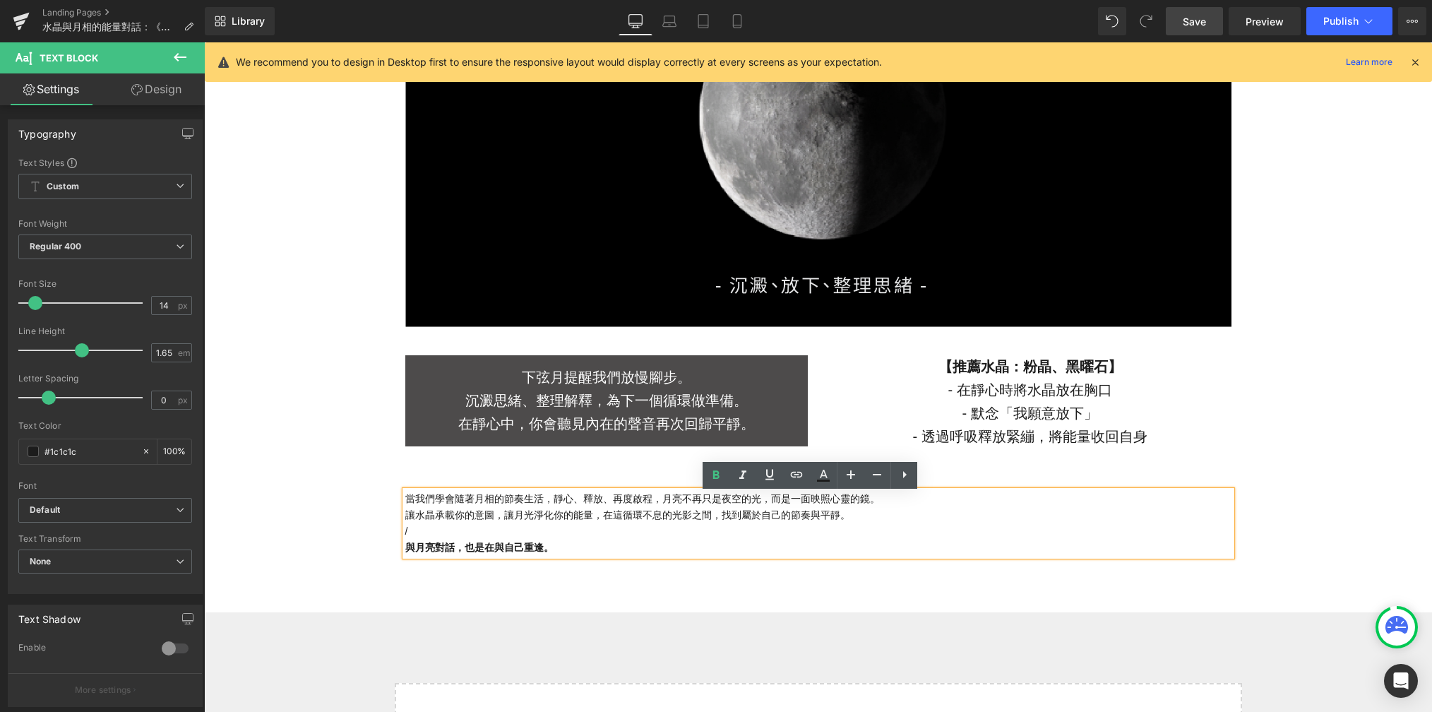
click at [336, 540] on div "Image Row 下弦月提醒我們放慢腳步。 沉澱思緒、整理解釋，為下一個循環做準備。 在靜心中，你會聽見內在的聲音再次回歸平靜。 Text Block 【推…" at bounding box center [818, 201] width 1228 height 722
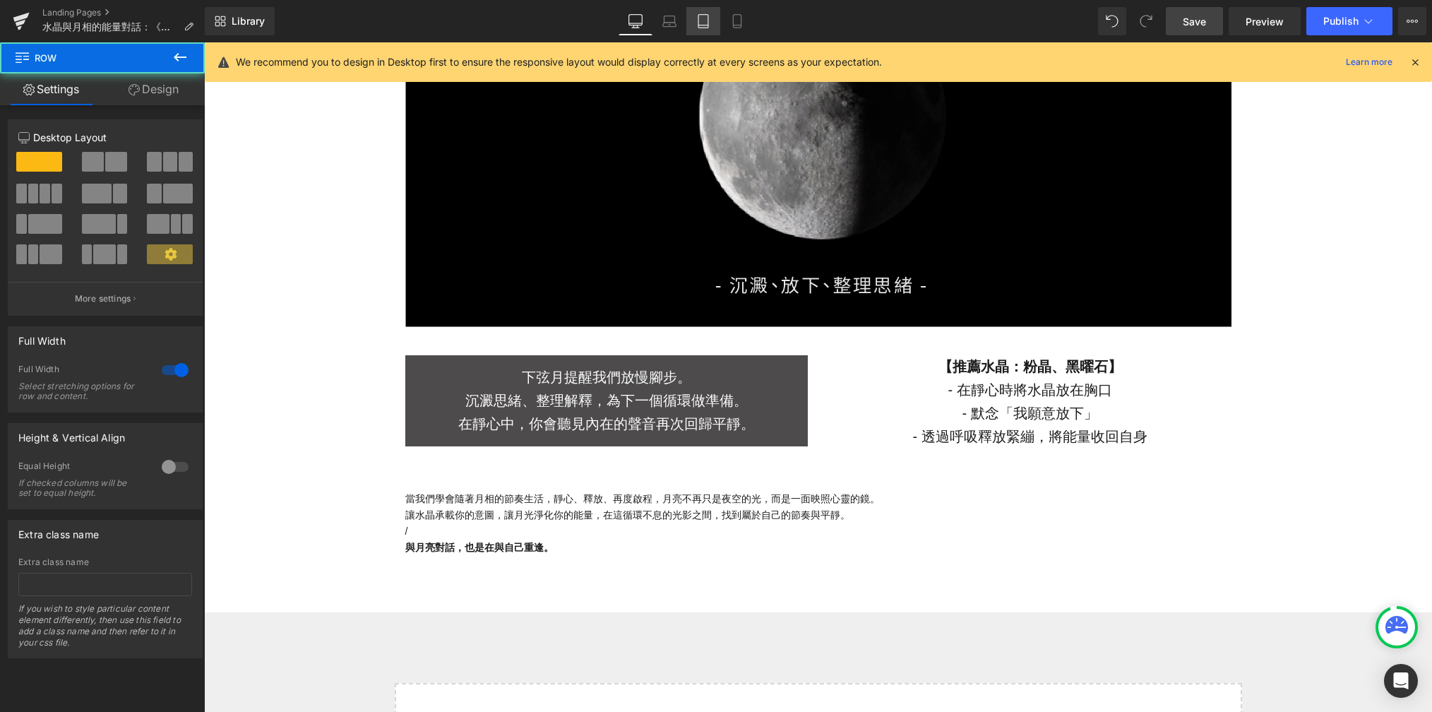
click at [705, 28] on icon at bounding box center [703, 21] width 10 height 13
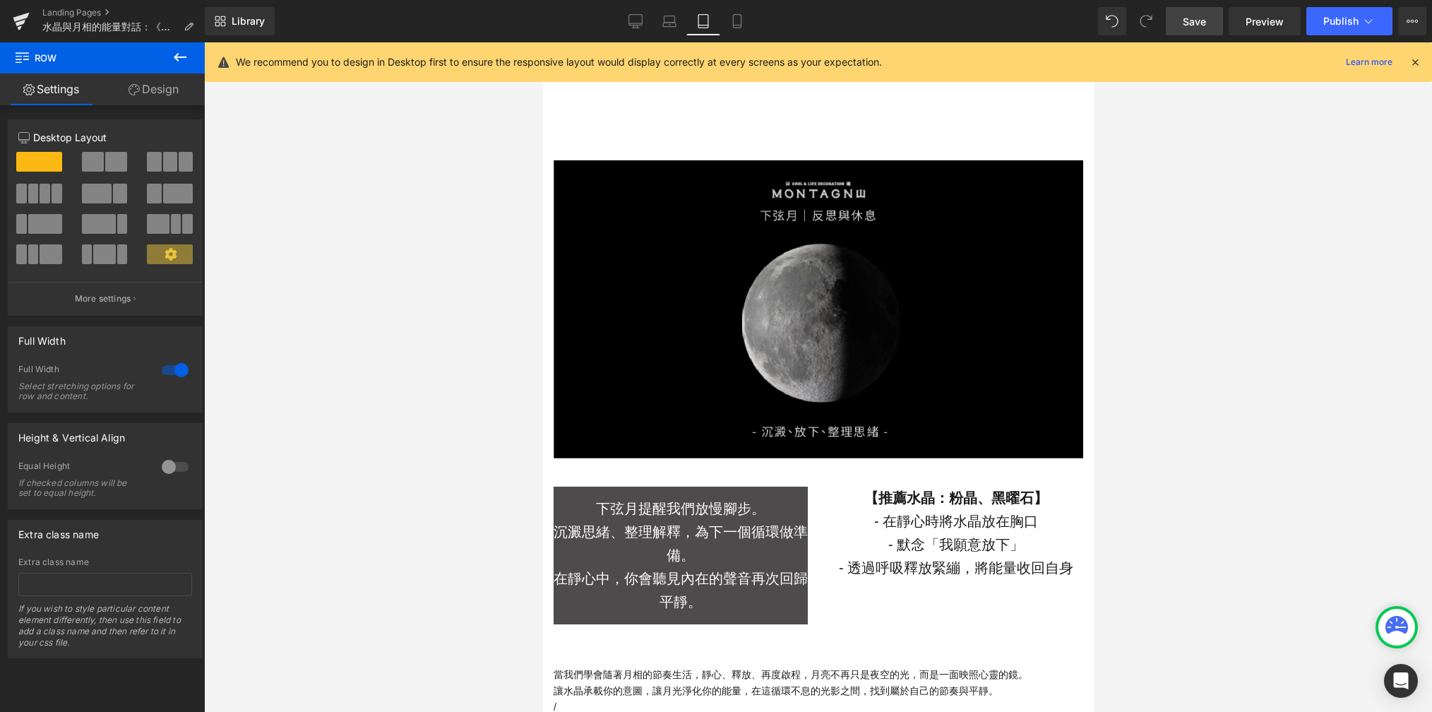
scroll to position [2801, 0]
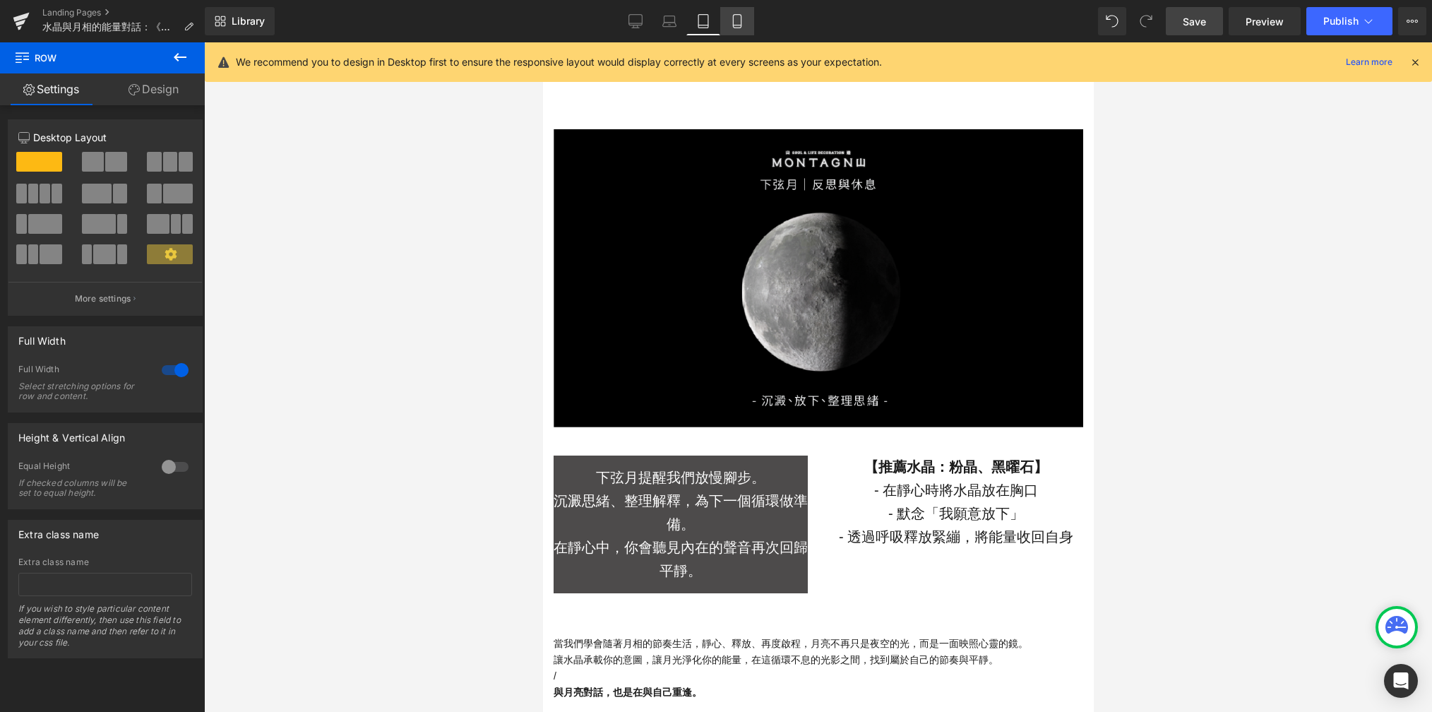
click at [747, 28] on link "Mobile" at bounding box center [737, 21] width 34 height 28
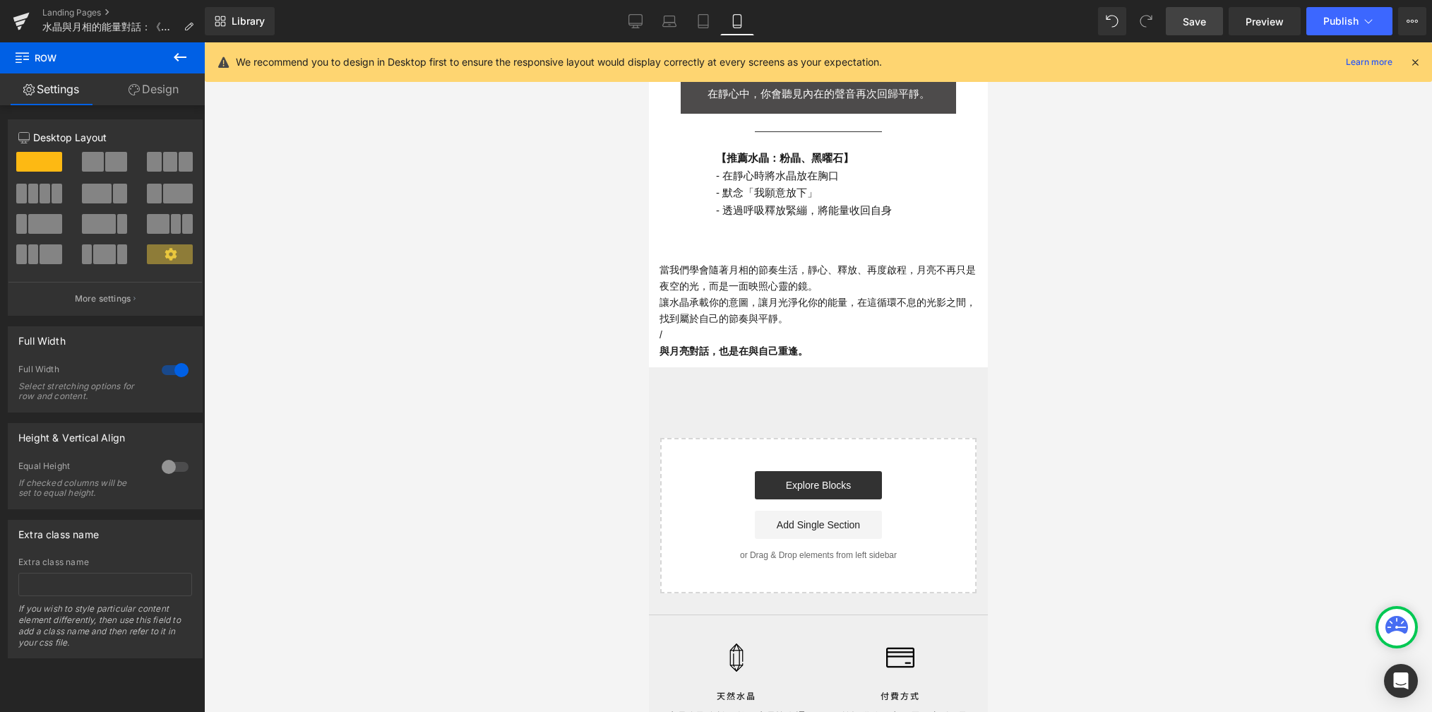
scroll to position [2267, 0]
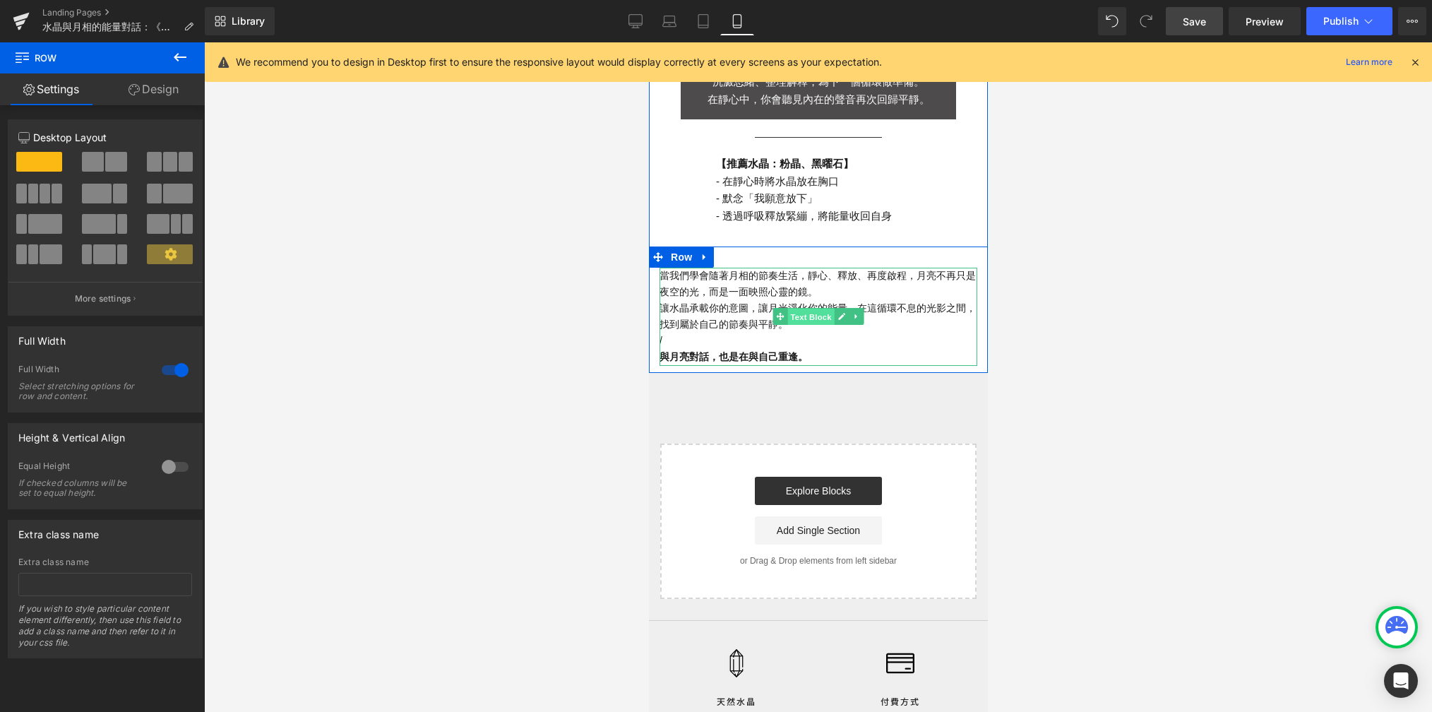
click at [794, 309] on span "Text Block" at bounding box center [810, 317] width 47 height 17
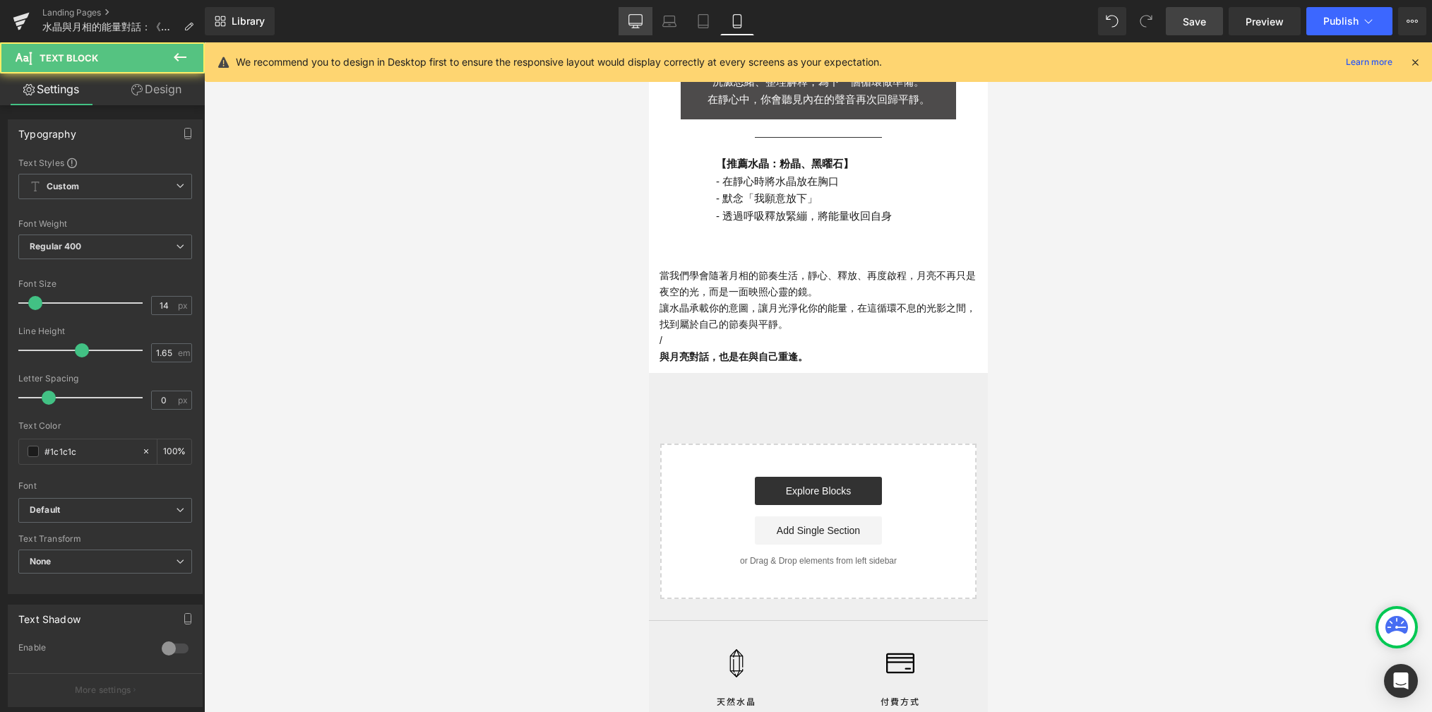
click at [622, 25] on link "Desktop" at bounding box center [636, 21] width 34 height 28
type input "100"
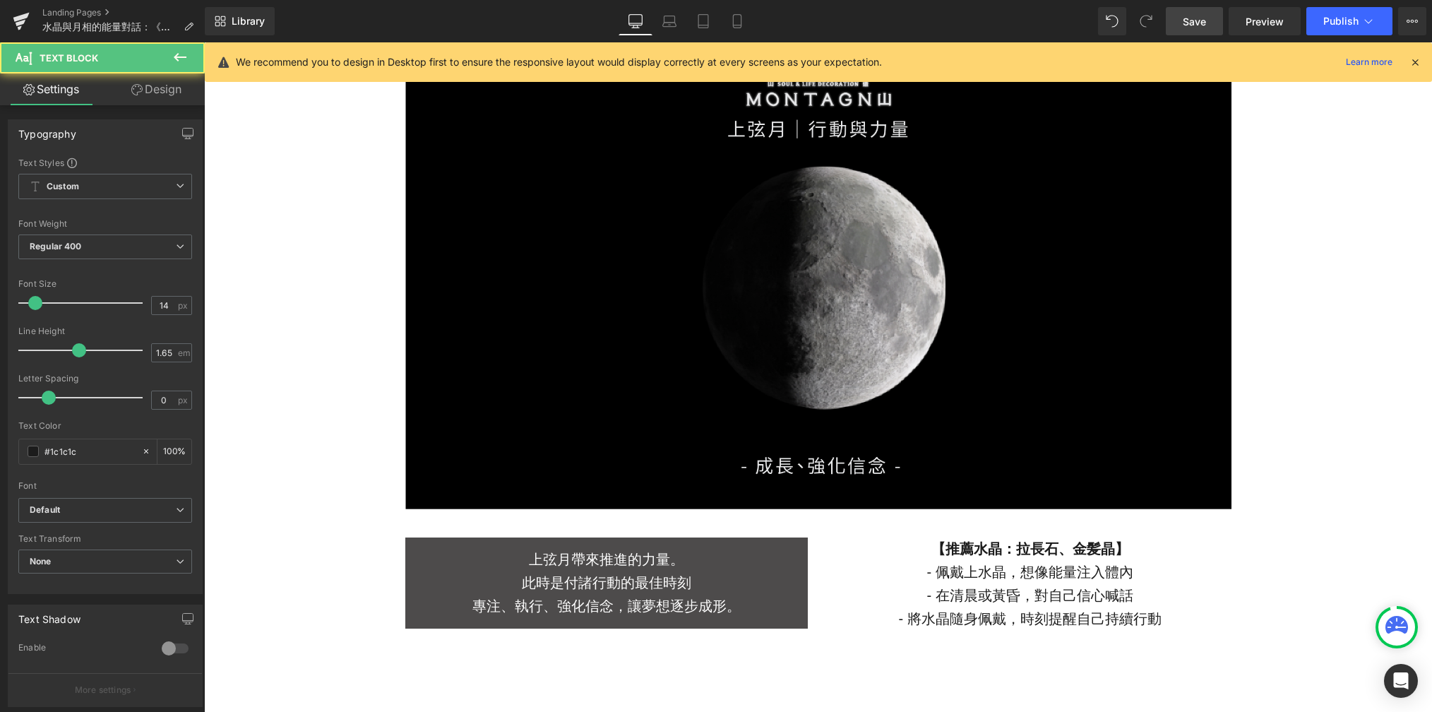
scroll to position [4095, 0]
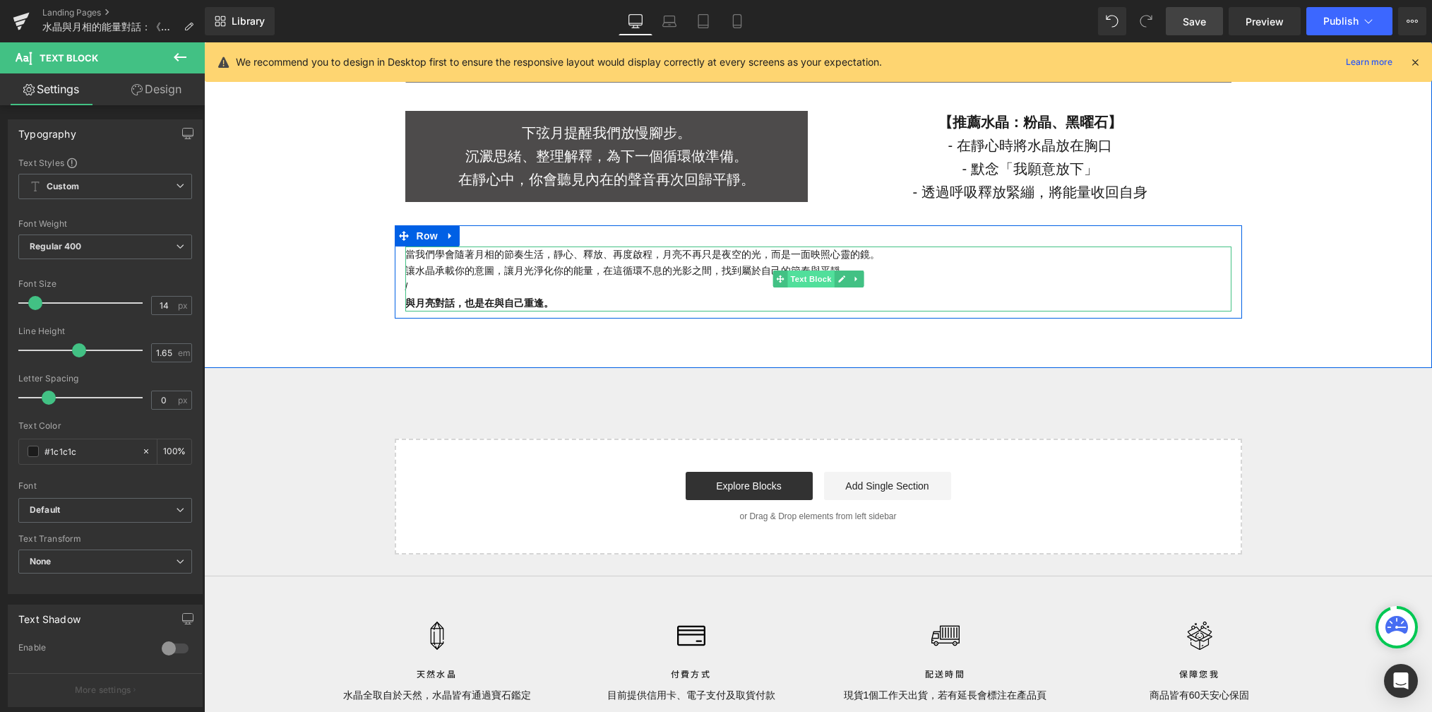
click at [805, 286] on span "Text Block" at bounding box center [810, 278] width 47 height 17
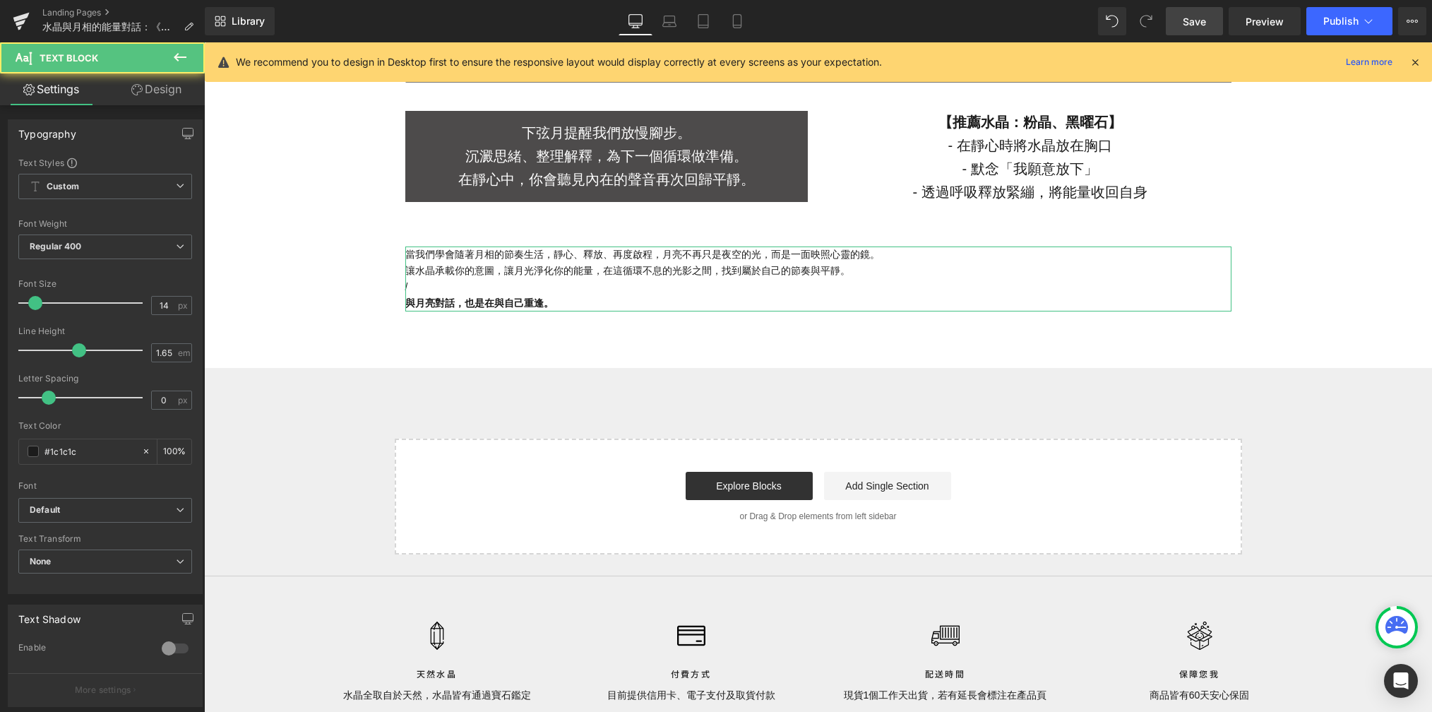
click at [170, 100] on link "Design" at bounding box center [156, 89] width 102 height 32
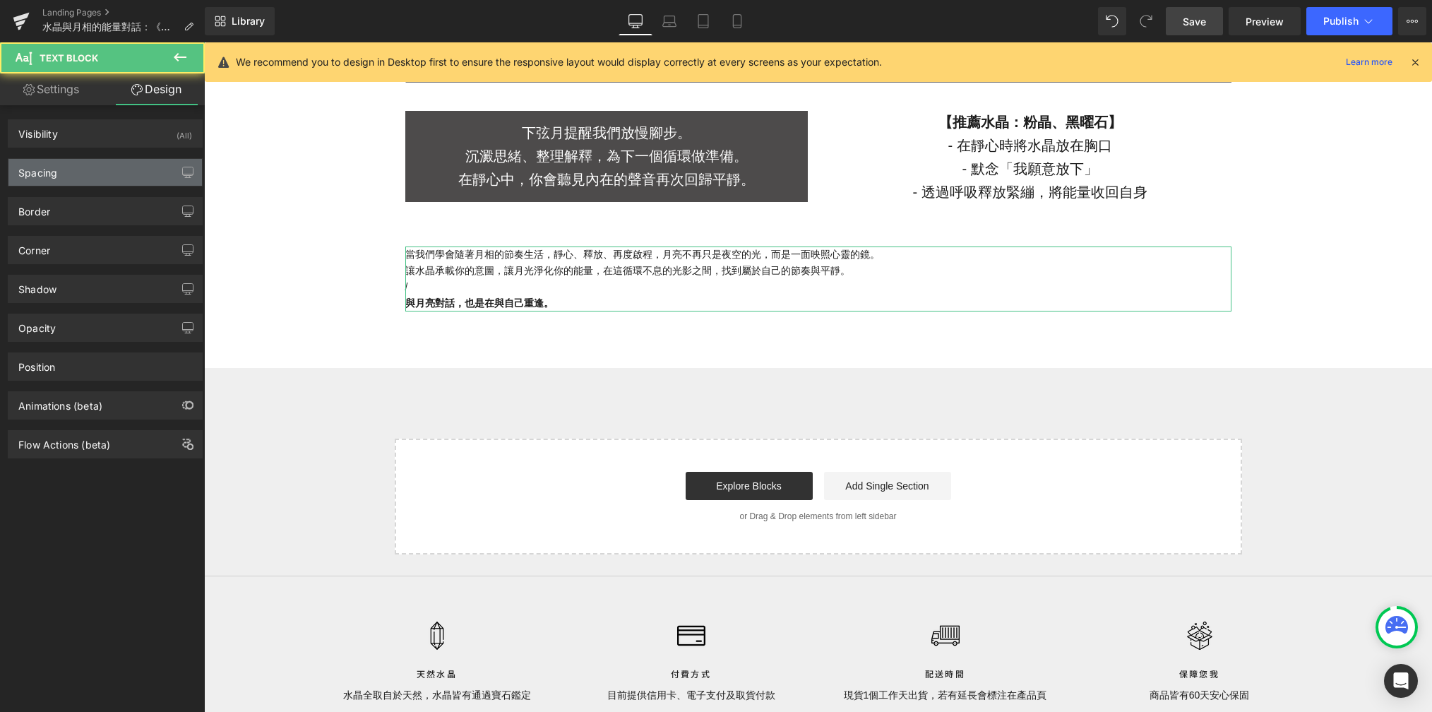
type input "0"
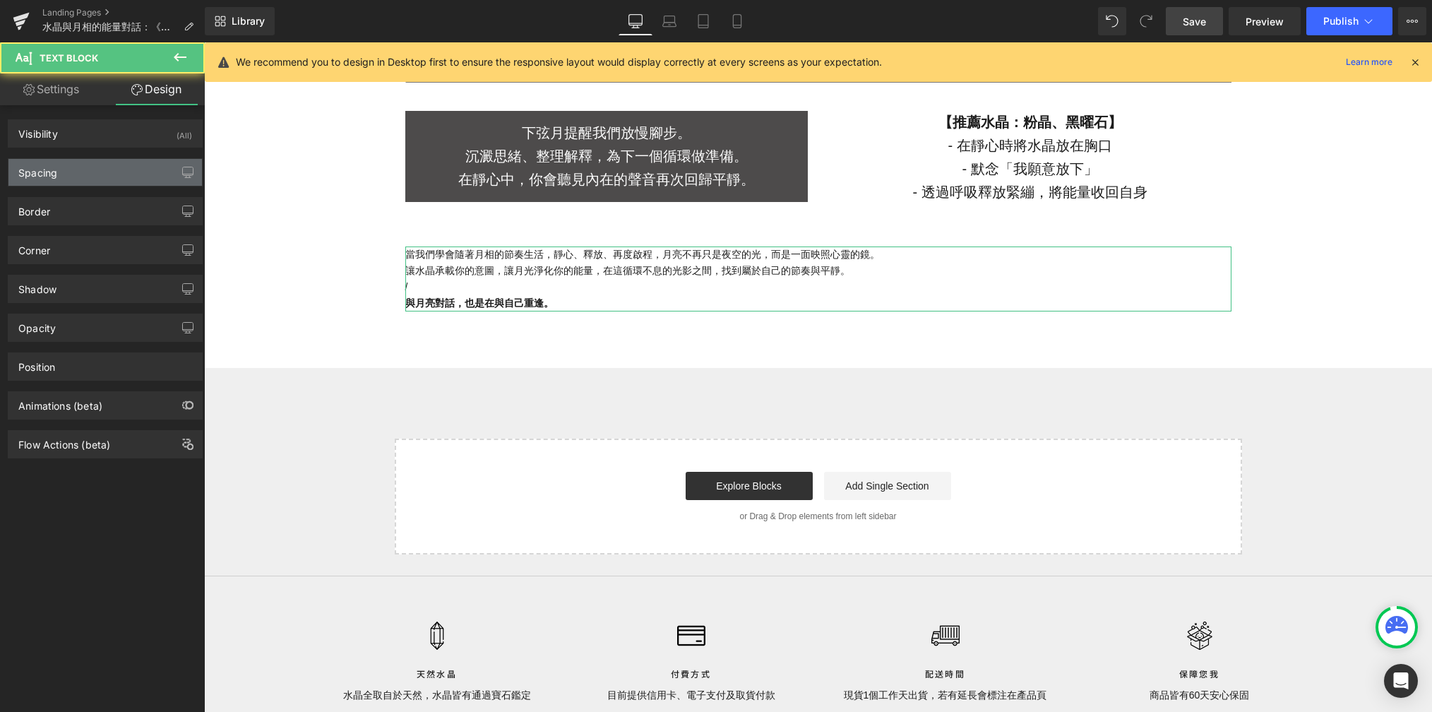
type input "0"
click at [114, 177] on div "Spacing" at bounding box center [105, 172] width 194 height 27
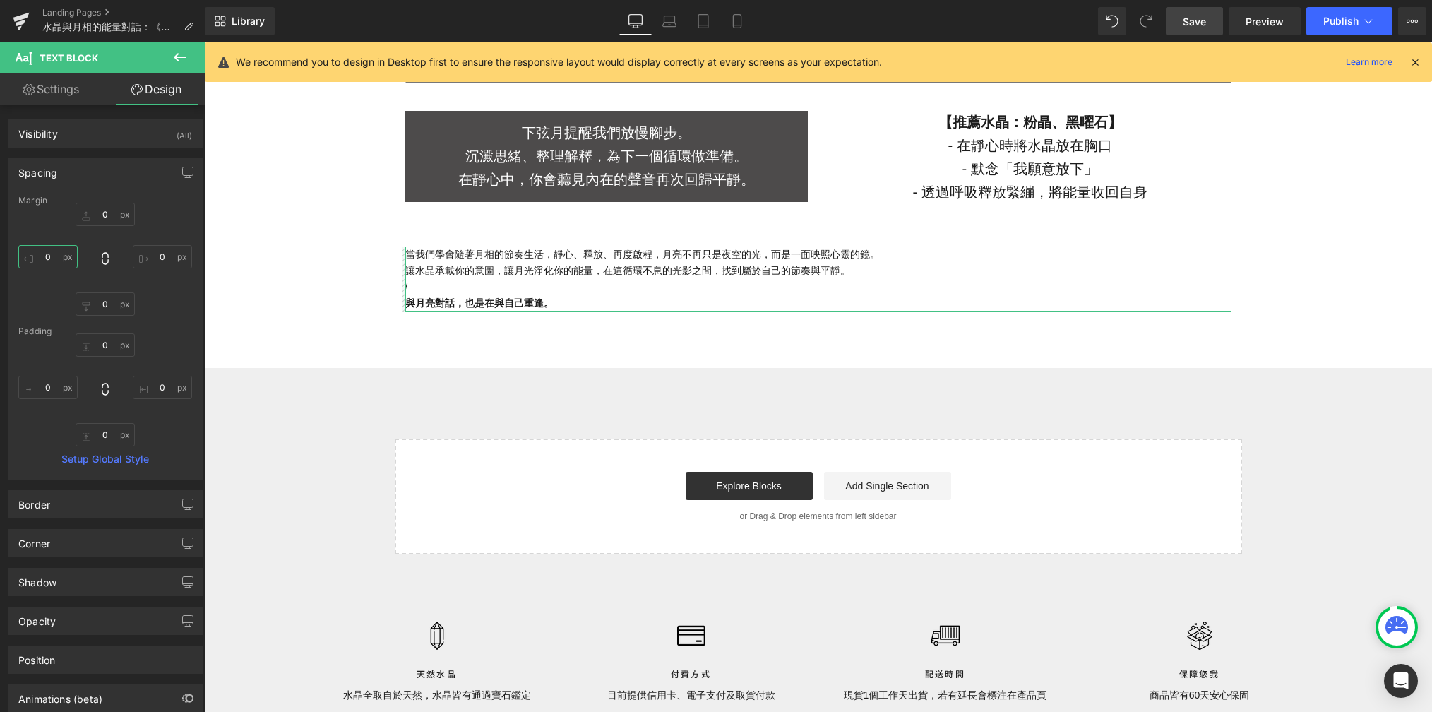
click at [57, 254] on input "0" at bounding box center [47, 256] width 59 height 23
type input "ㄅ"
click at [54, 391] on input "0" at bounding box center [47, 387] width 59 height 23
click at [61, 249] on input "text" at bounding box center [47, 256] width 59 height 23
type input "1"
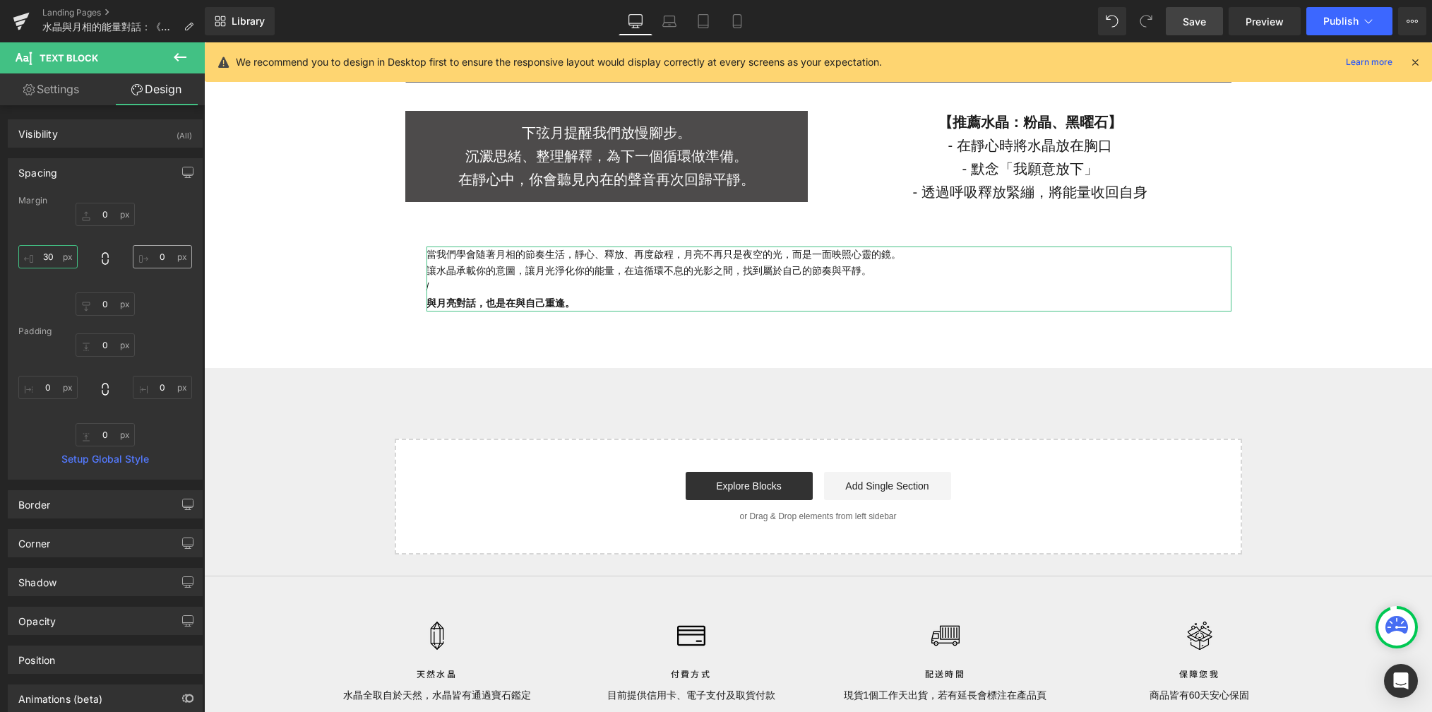
type input "30"
click at [166, 256] on input "0" at bounding box center [162, 256] width 59 height 23
type input "30"
click at [746, 24] on link "Mobile" at bounding box center [737, 21] width 34 height 28
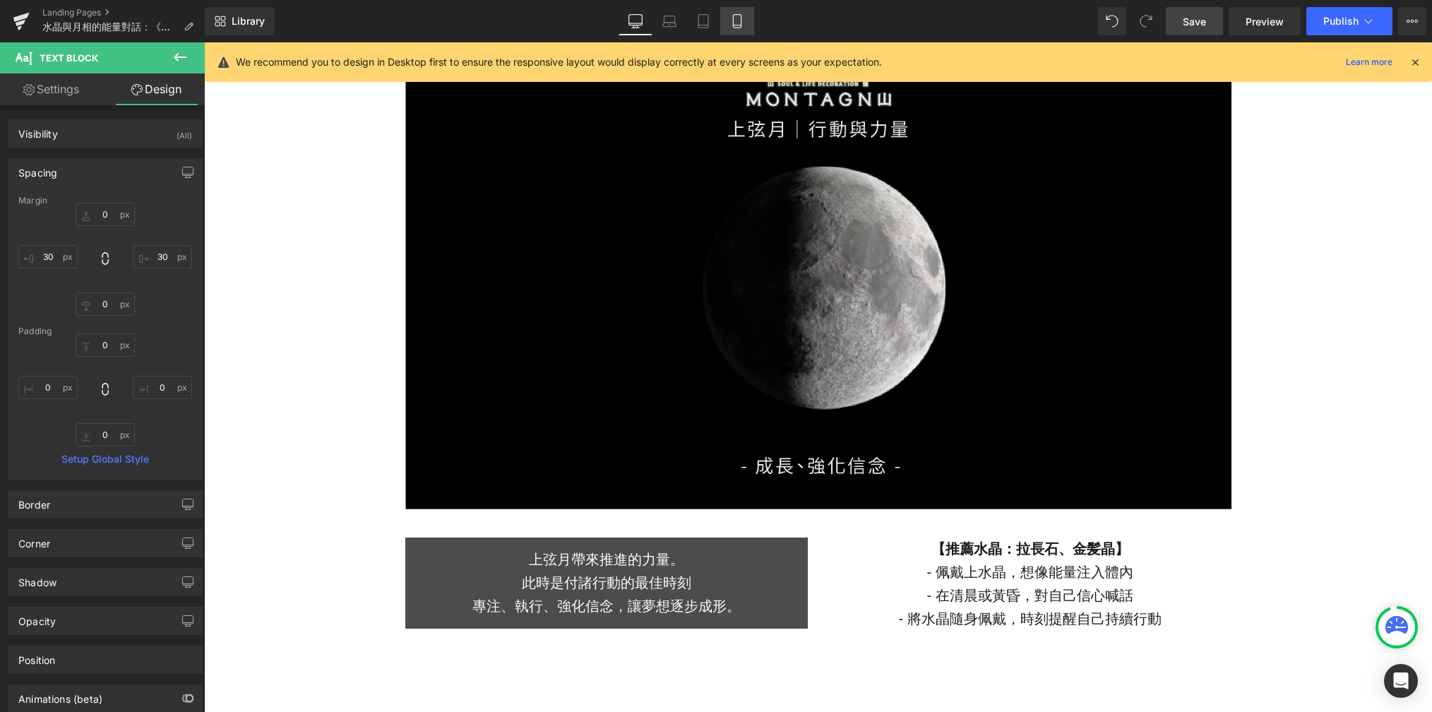
type input "0"
type input "30"
type input "0"
type input "30"
type input "0"
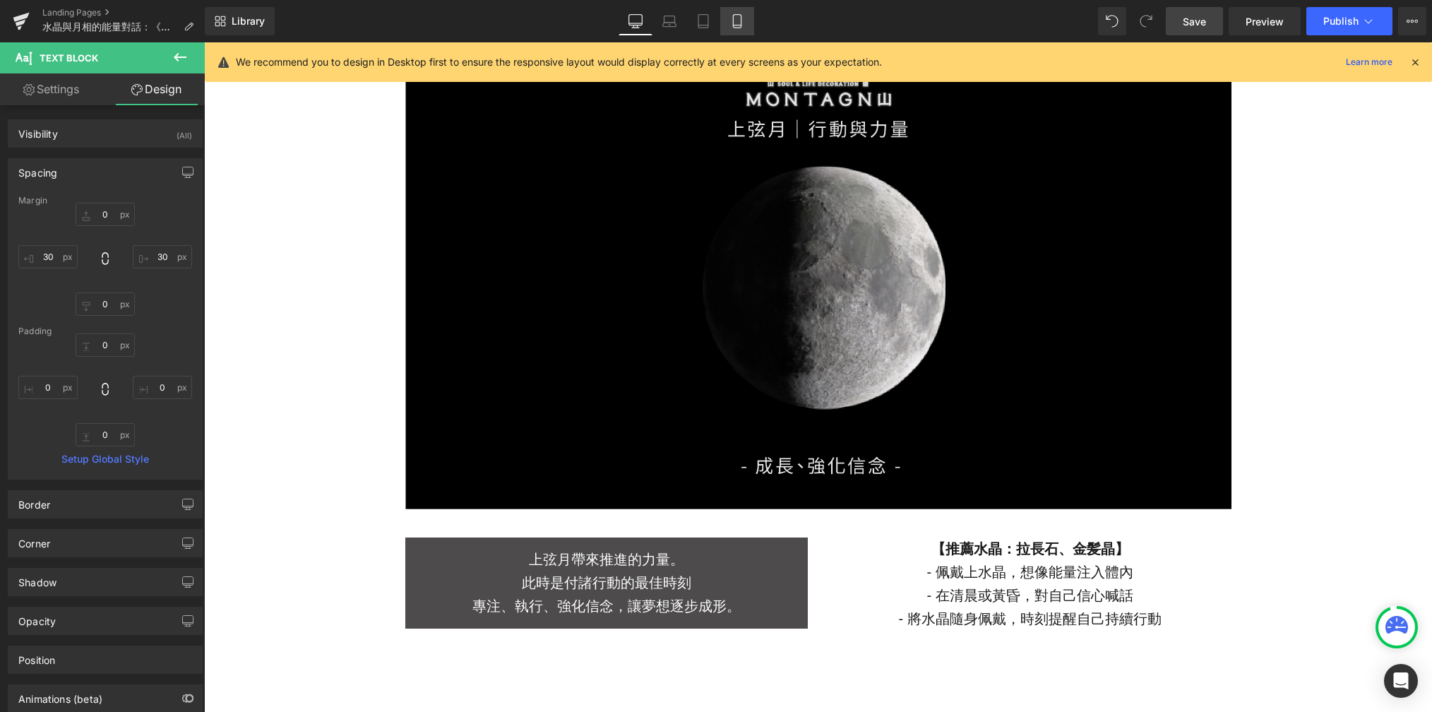
type input "0"
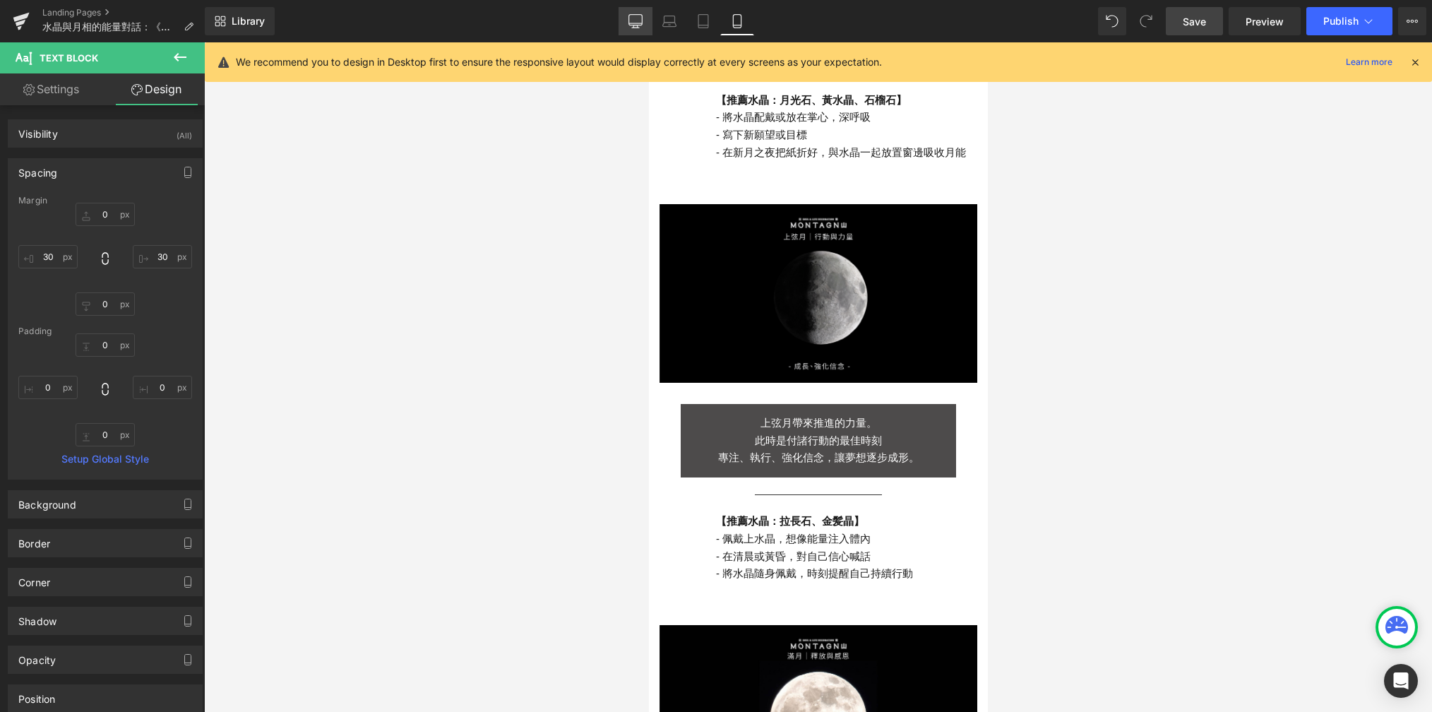
click at [646, 27] on link "Desktop" at bounding box center [636, 21] width 34 height 28
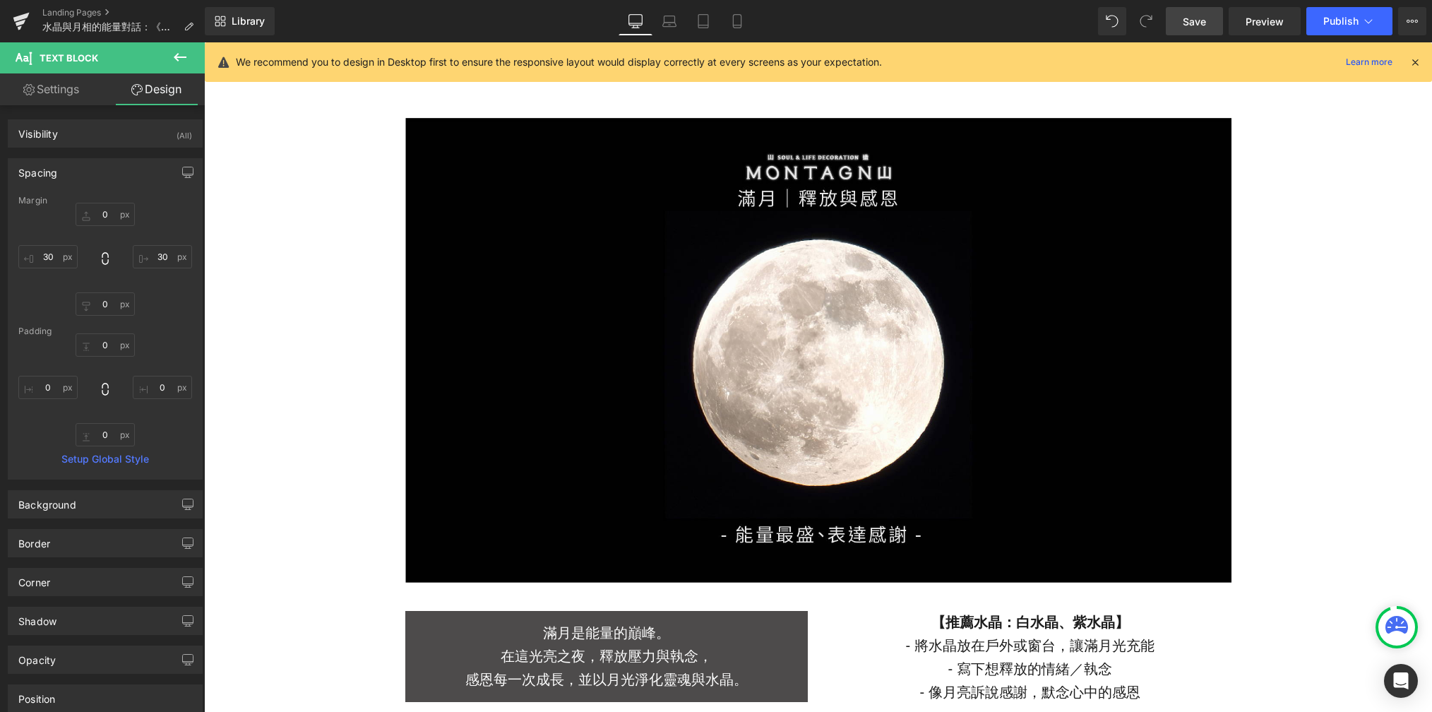
type input "0"
type input "30"
type input "0"
type input "30"
type input "0"
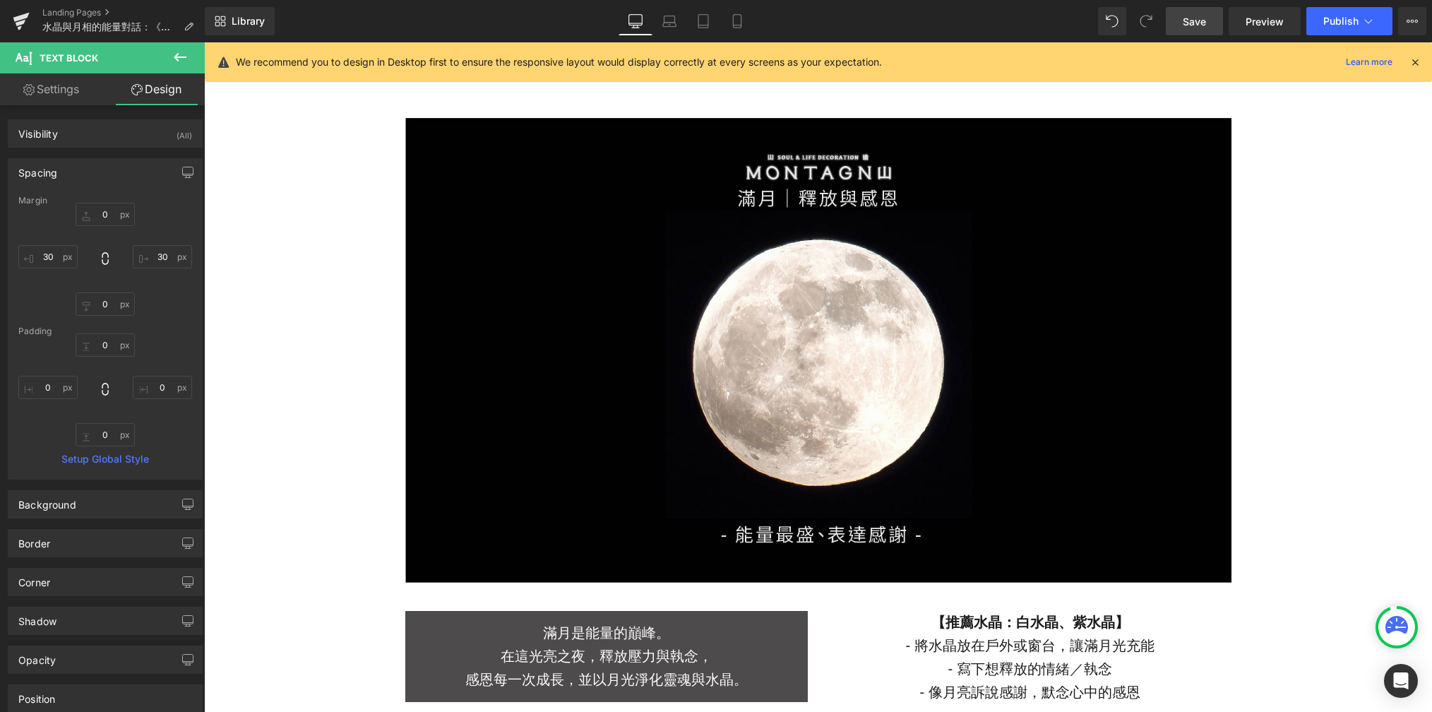
type input "0"
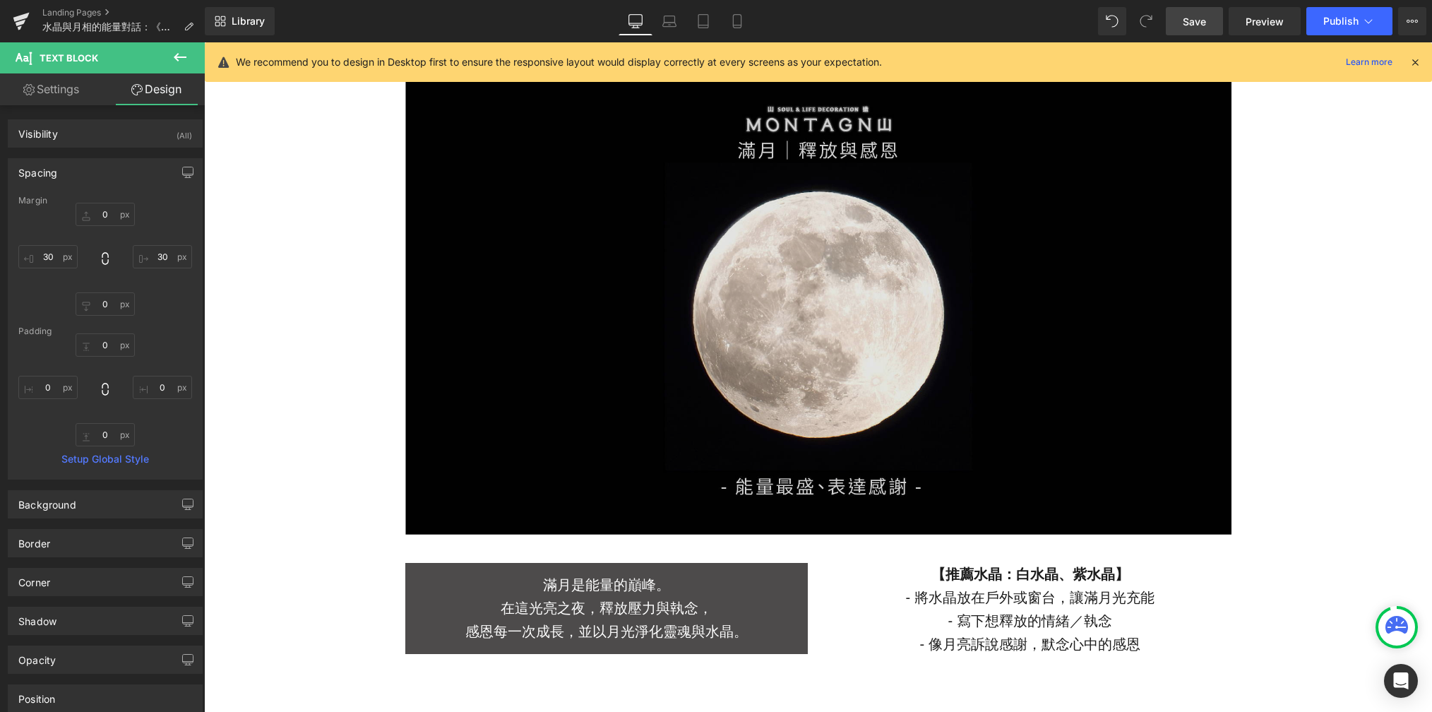
scroll to position [3040, 0]
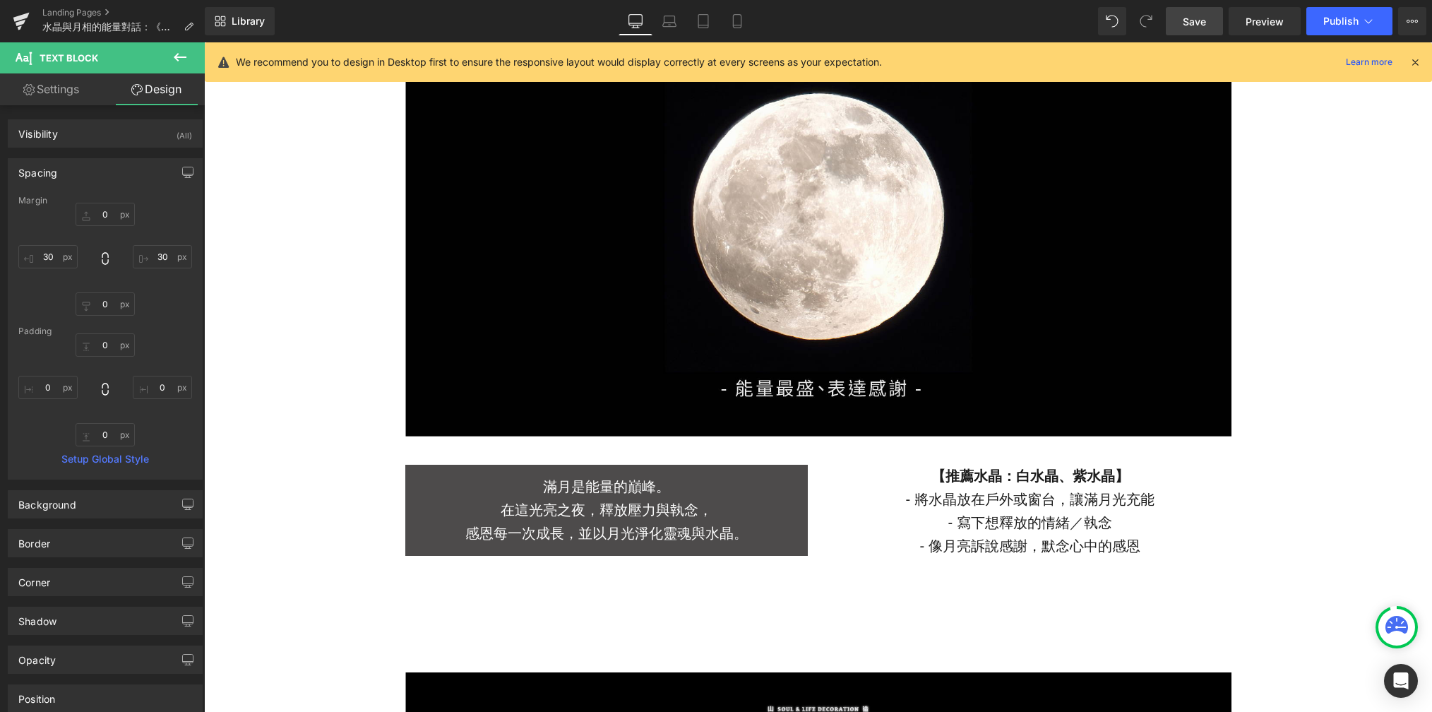
click at [605, 513] on p "在這光亮之夜，釋放壓力與執念，" at bounding box center [606, 510] width 403 height 23
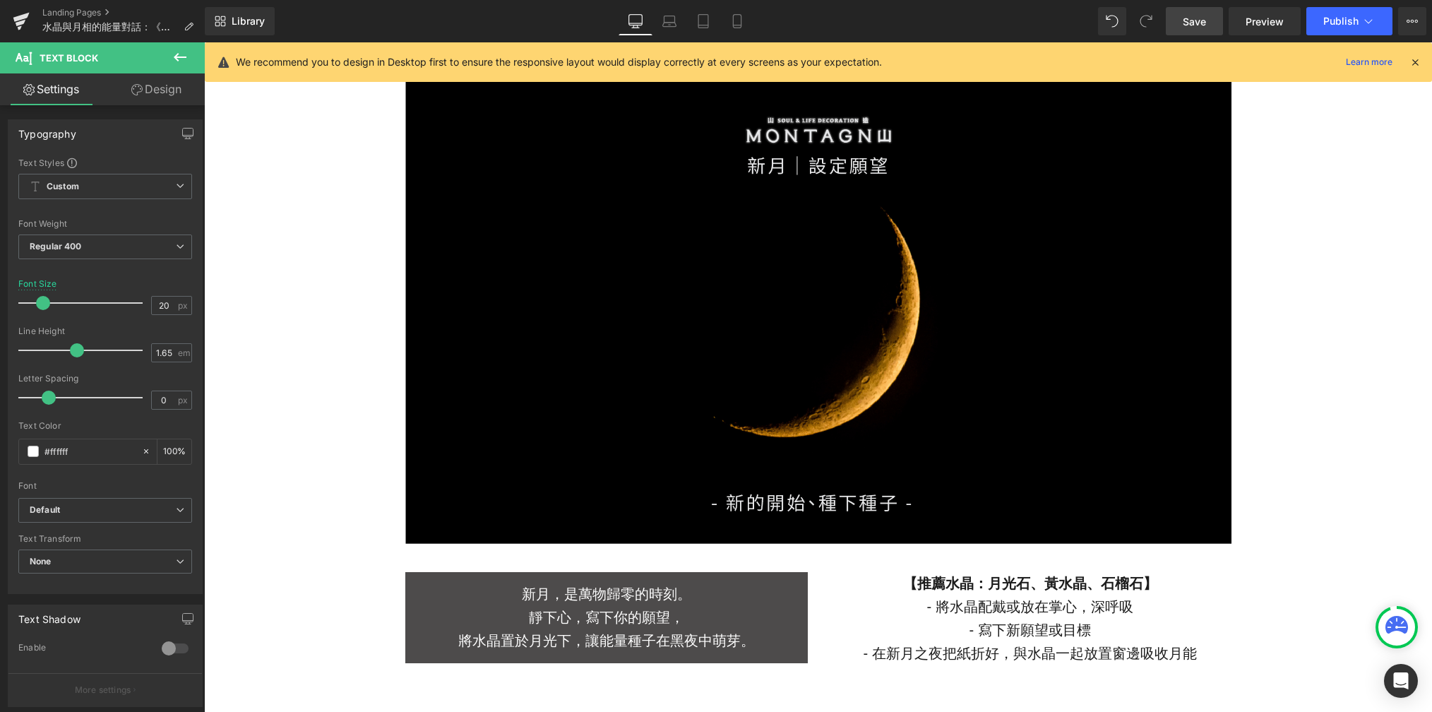
scroll to position [1604, 0]
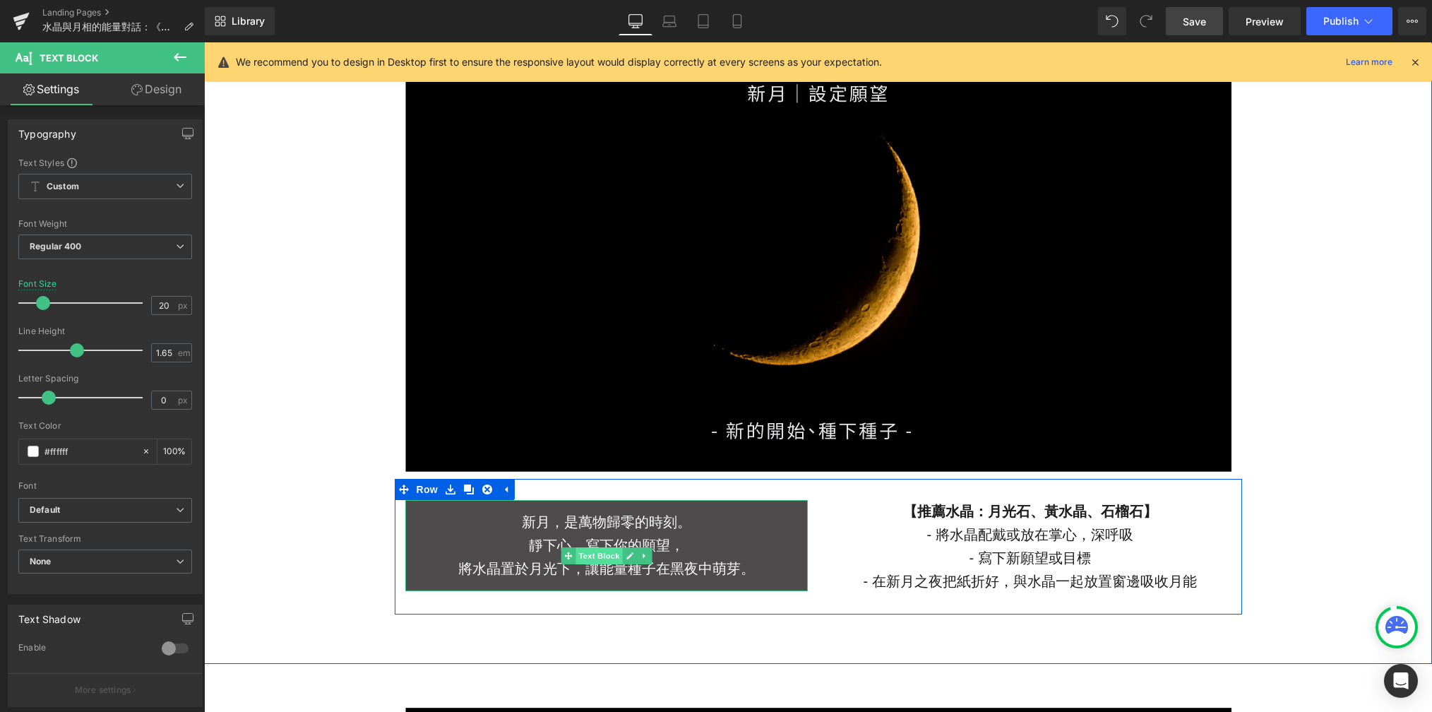
click at [588, 557] on span "Text Block" at bounding box center [599, 555] width 47 height 17
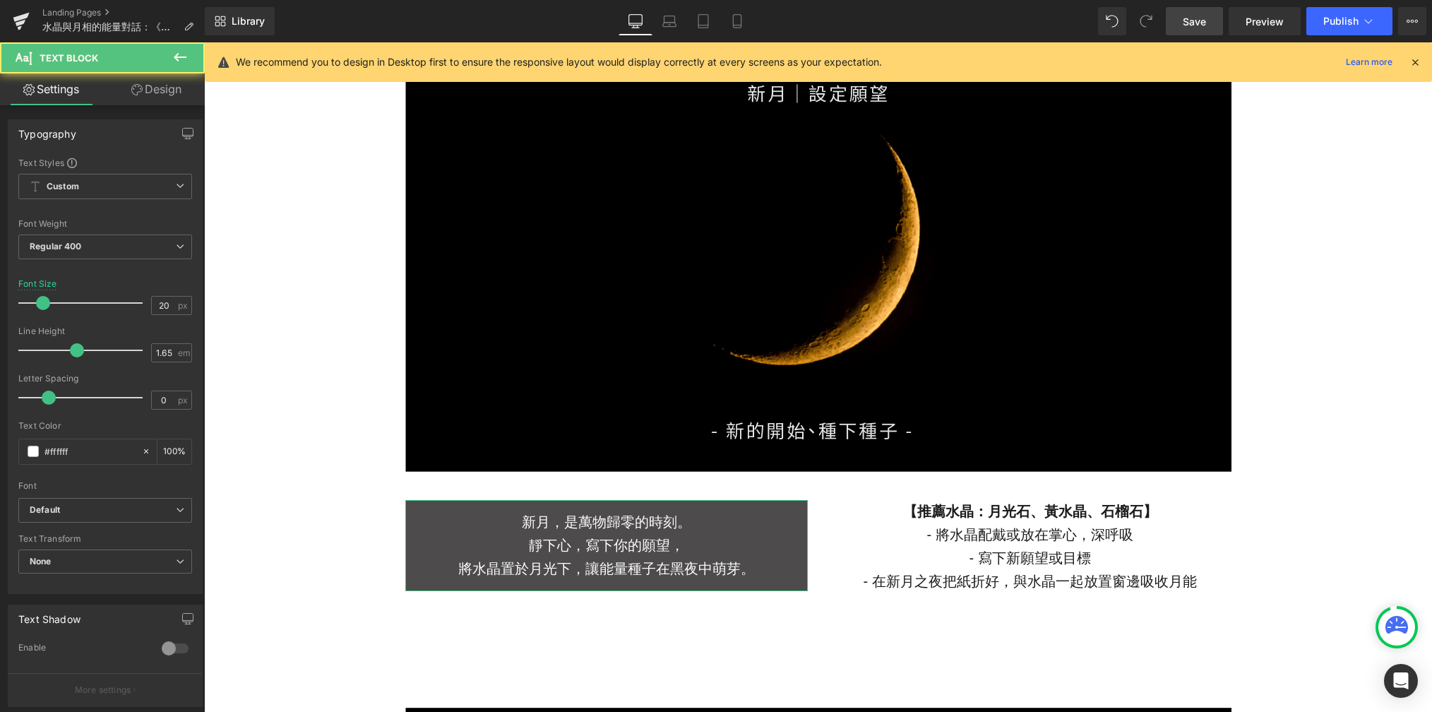
click at [153, 97] on link "Design" at bounding box center [156, 89] width 102 height 32
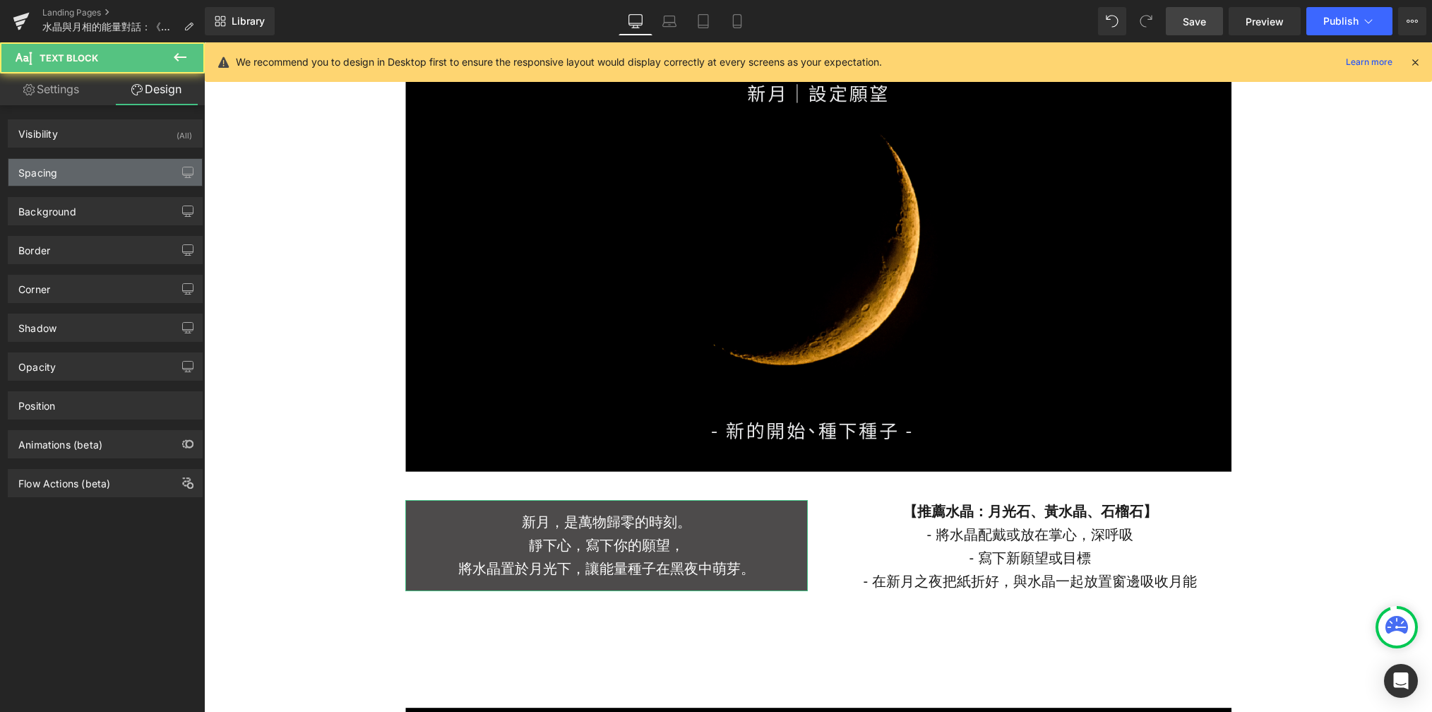
type input "0"
type input "15"
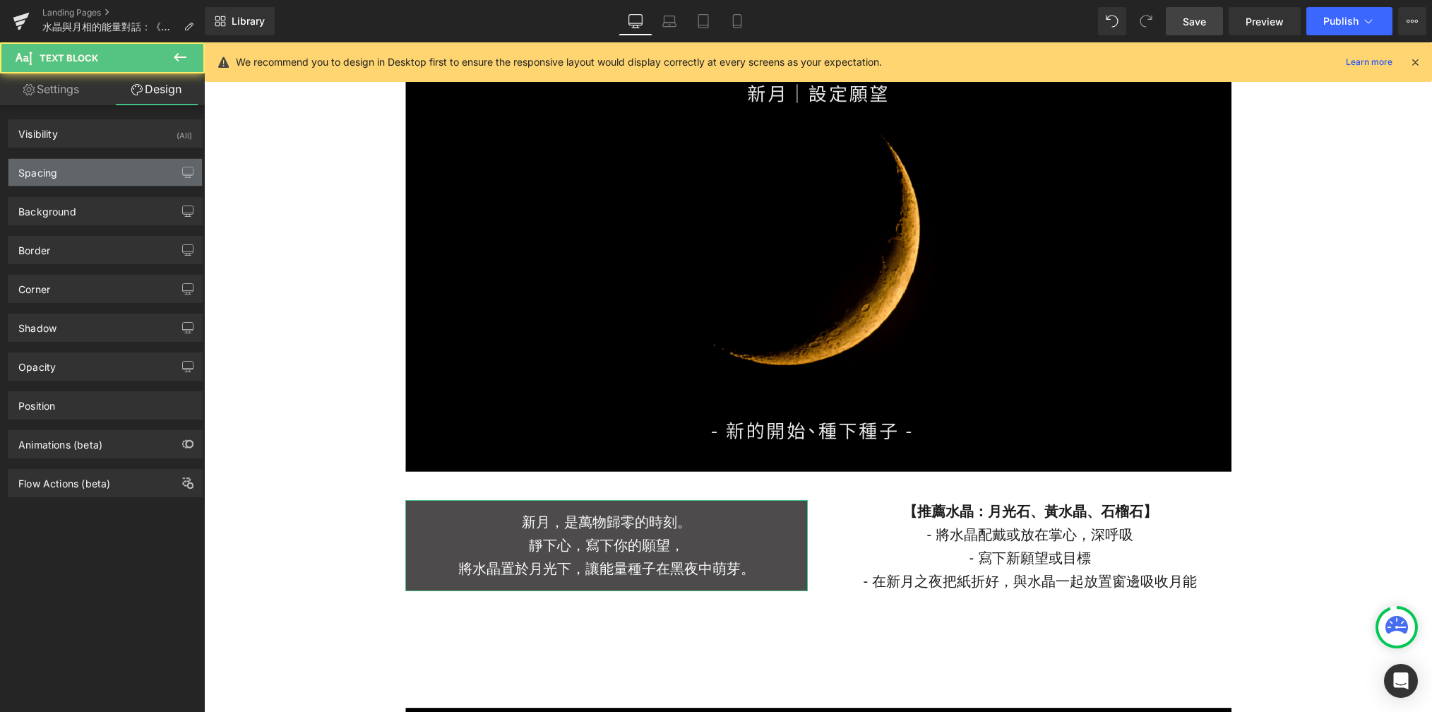
type input "0"
type input "15"
type input "0"
click at [120, 162] on div "Spacing" at bounding box center [105, 172] width 194 height 27
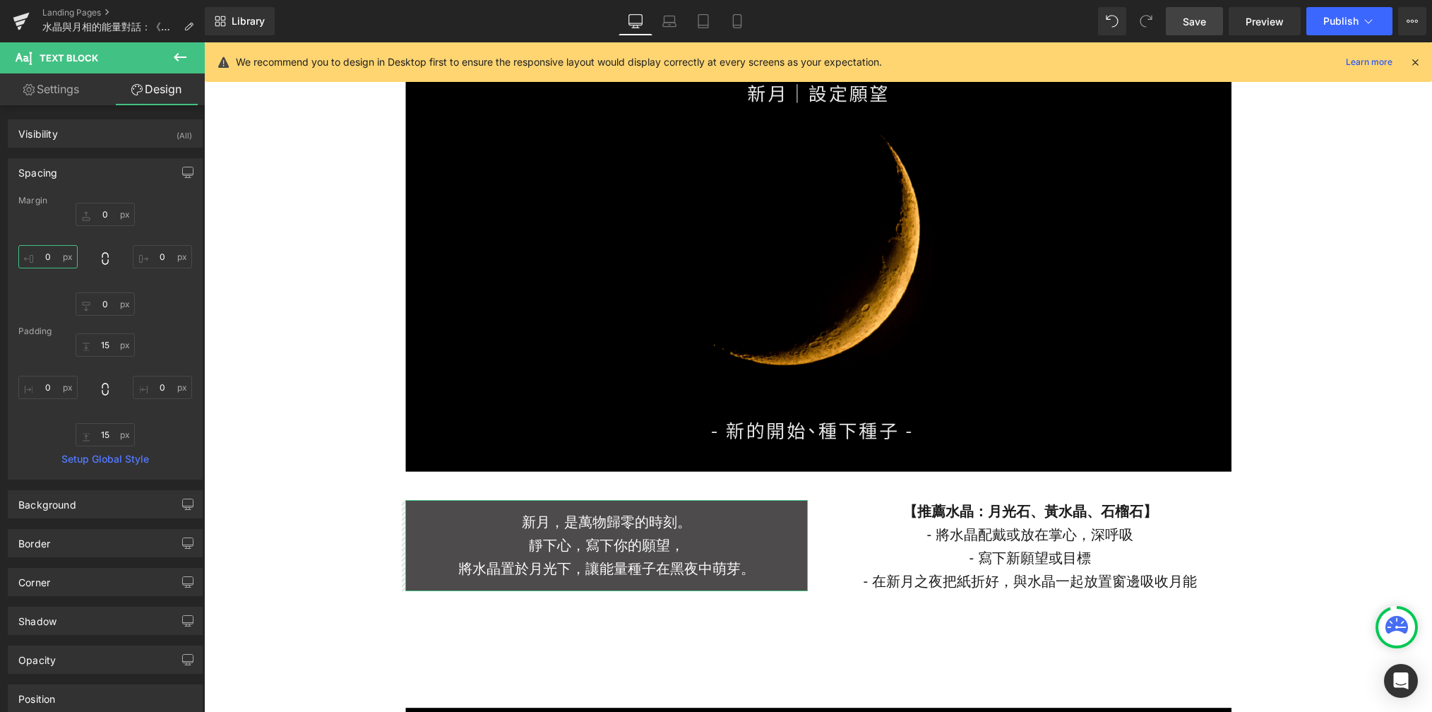
click at [59, 258] on input "0" at bounding box center [47, 256] width 59 height 23
type input "15"
click at [165, 258] on input "0" at bounding box center [162, 256] width 59 height 23
type input "15"
click at [674, 21] on icon at bounding box center [669, 21] width 14 height 14
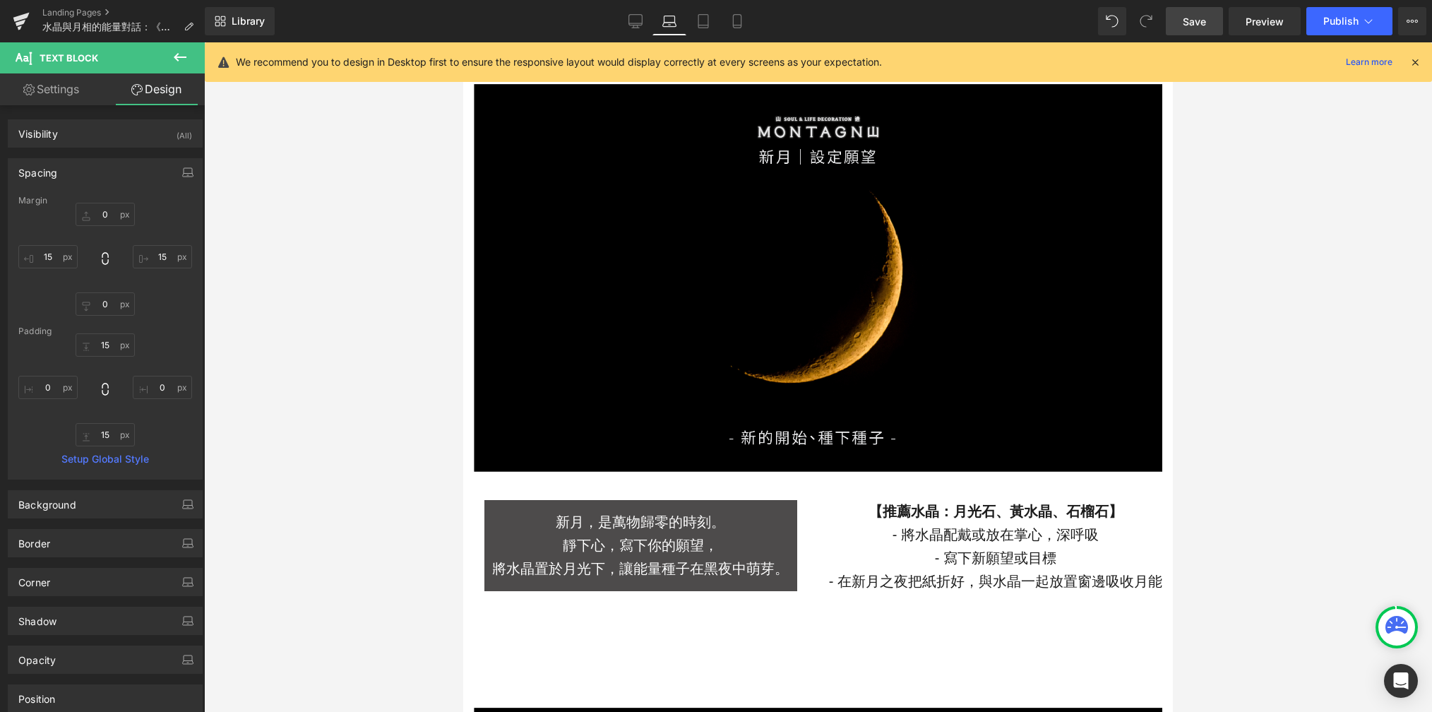
type input "0"
type input "15"
type input "0"
type input "15"
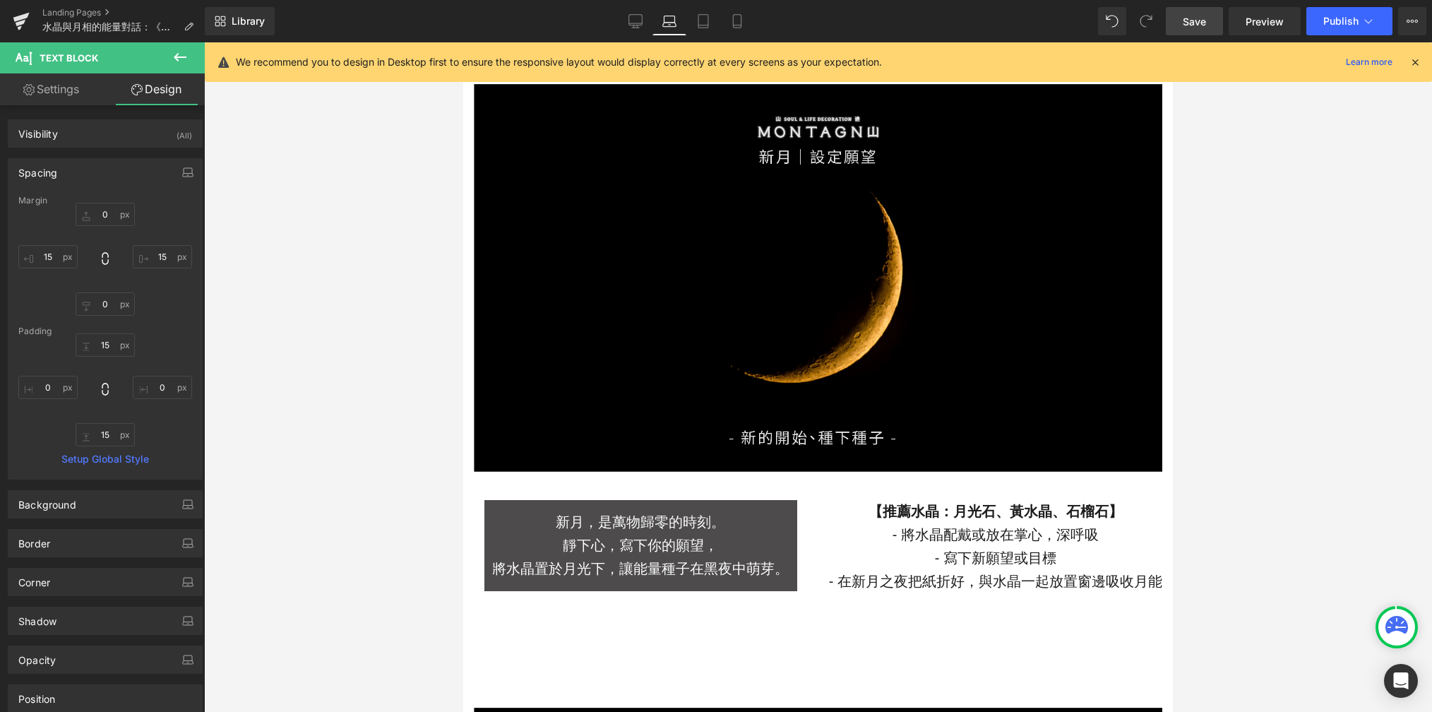
type input "0"
type input "15"
type input "0"
click at [710, 18] on link "Tablet" at bounding box center [703, 21] width 34 height 28
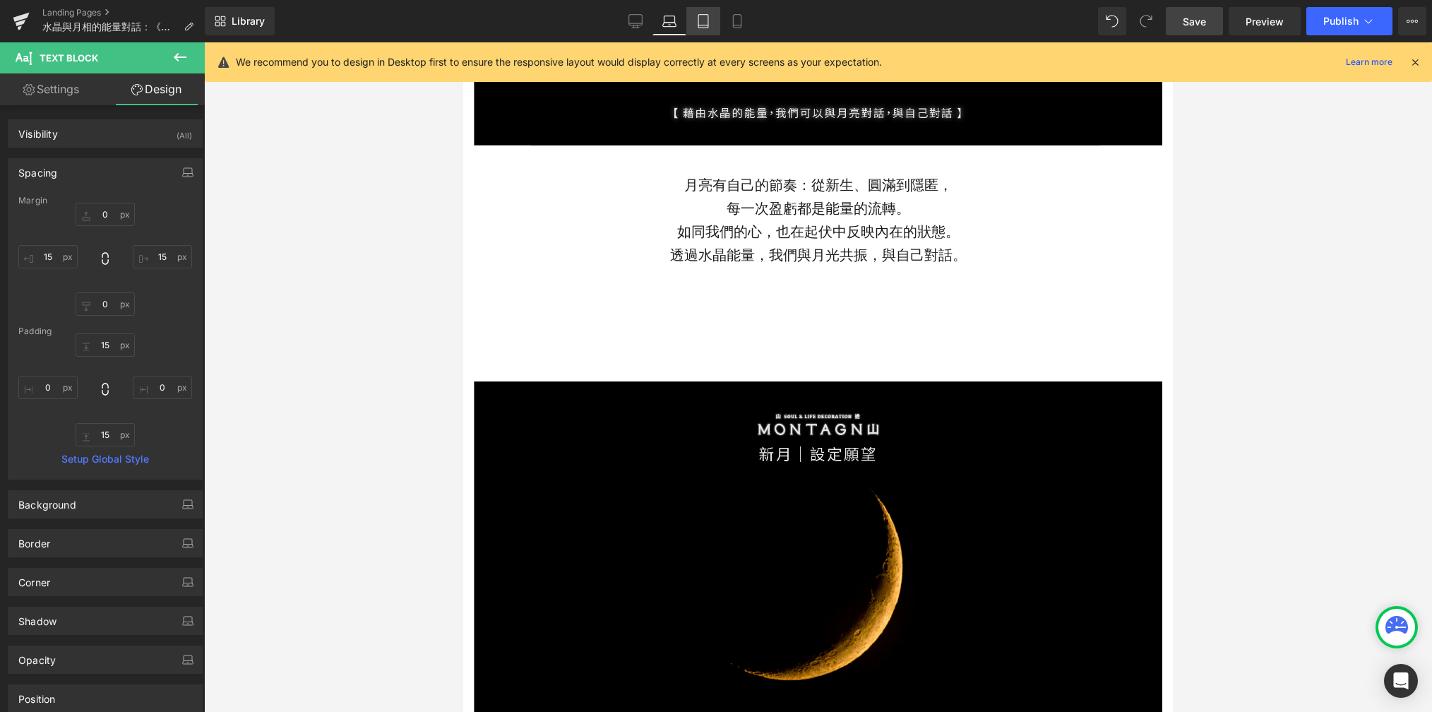
type input "0"
type input "15"
type input "0"
type input "15"
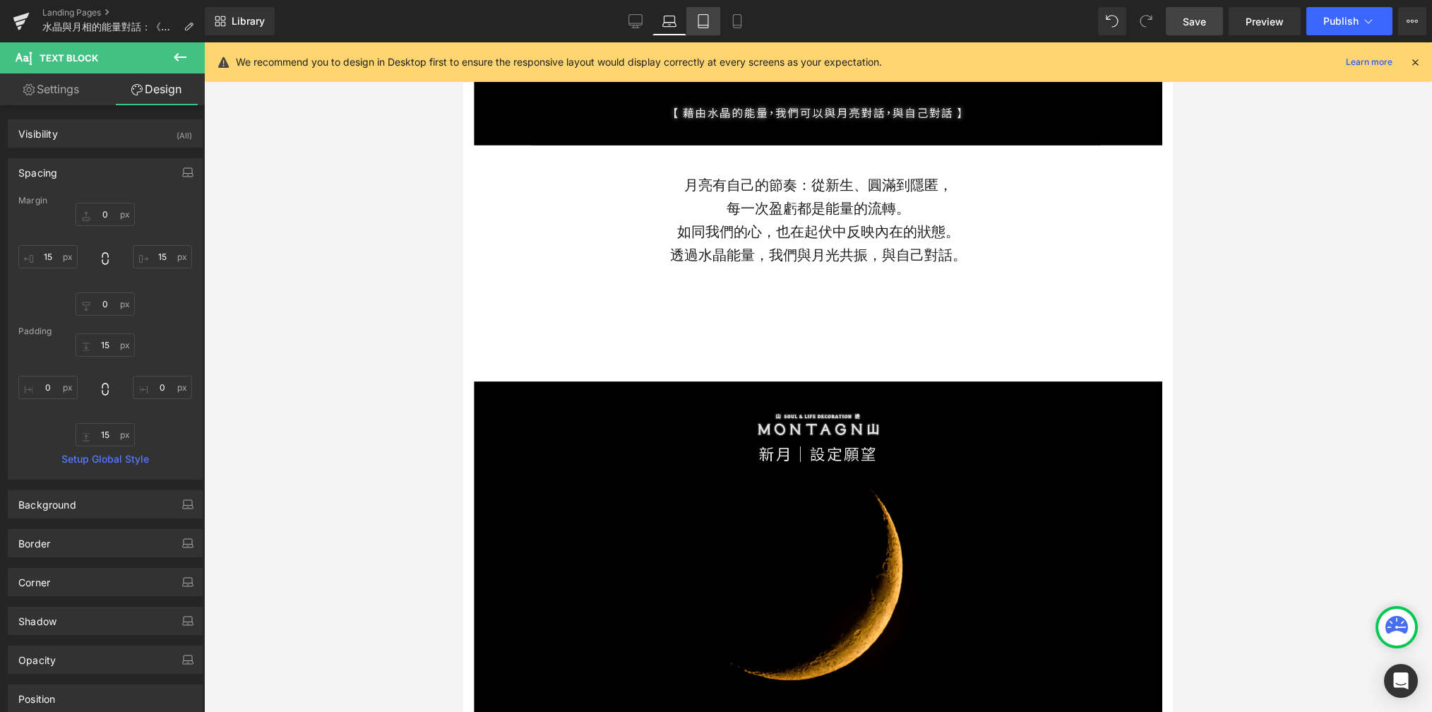
type input "0"
type input "15"
type input "0"
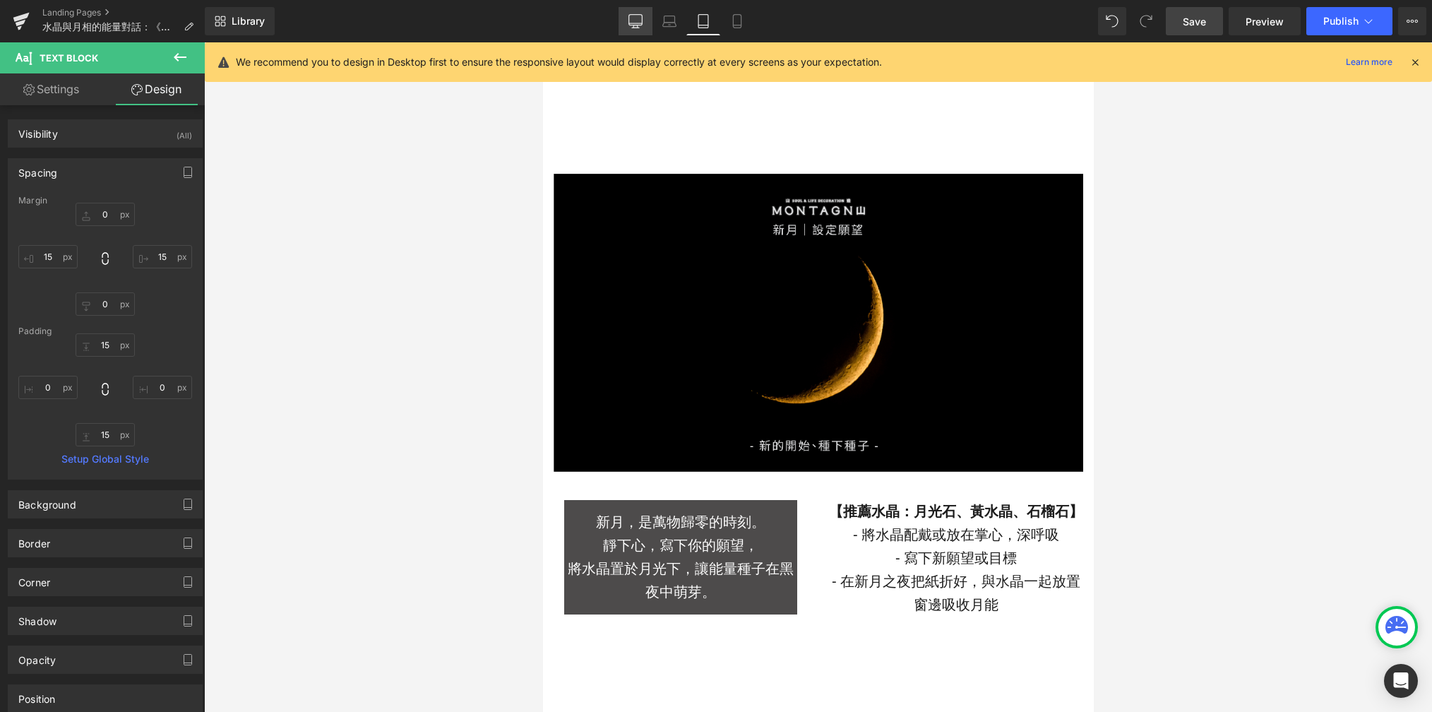
drag, startPoint x: 642, startPoint y: 30, endPoint x: 381, endPoint y: 179, distance: 299.8
click at [642, 30] on link "Desktop" at bounding box center [636, 21] width 34 height 28
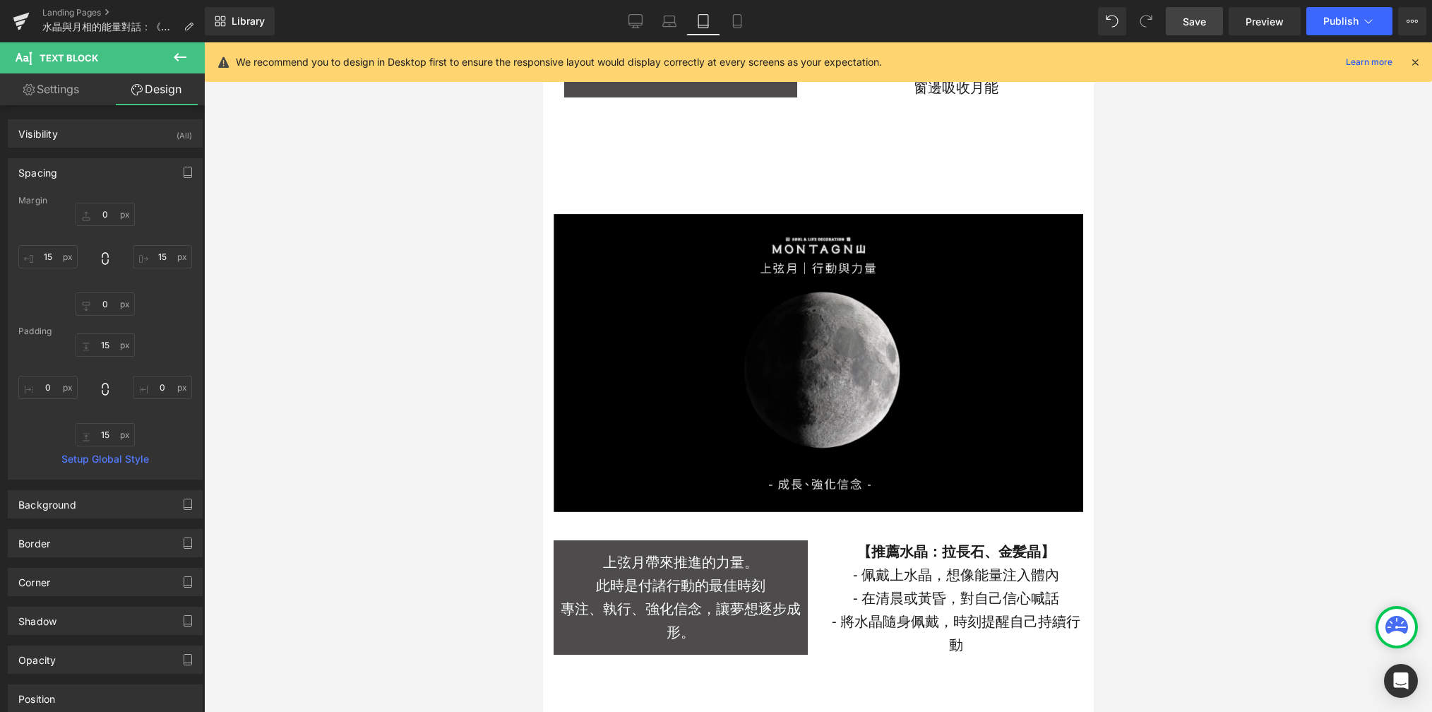
type input "0"
type input "15"
type input "0"
type input "15"
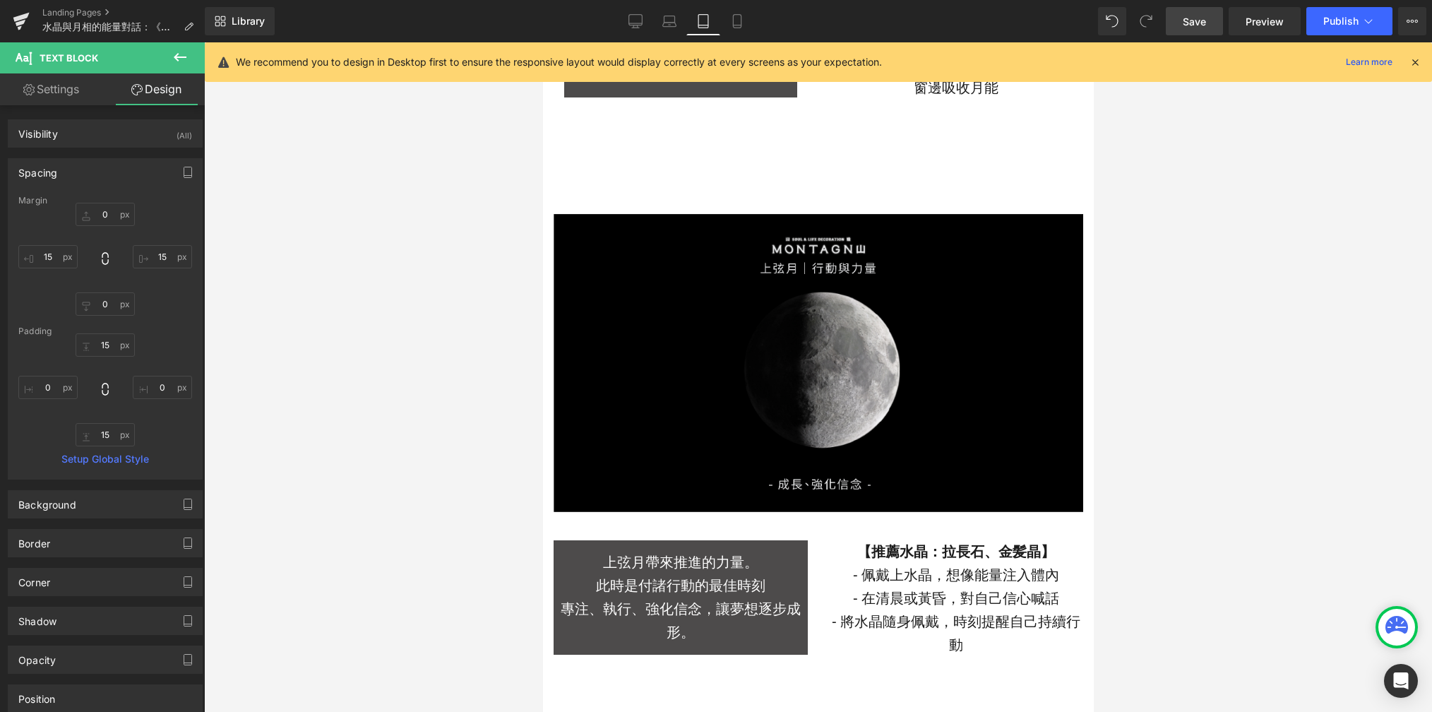
type input "0"
type input "15"
type input "0"
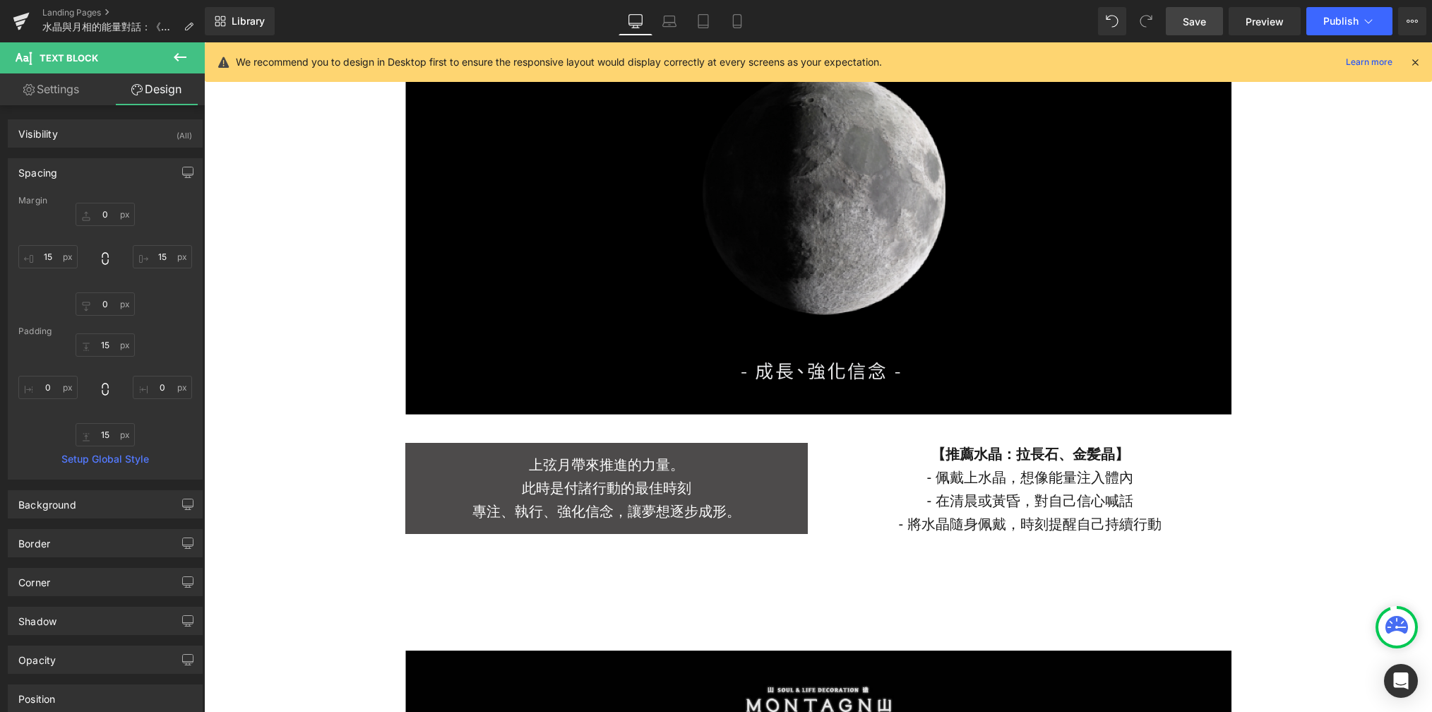
scroll to position [2474, 0]
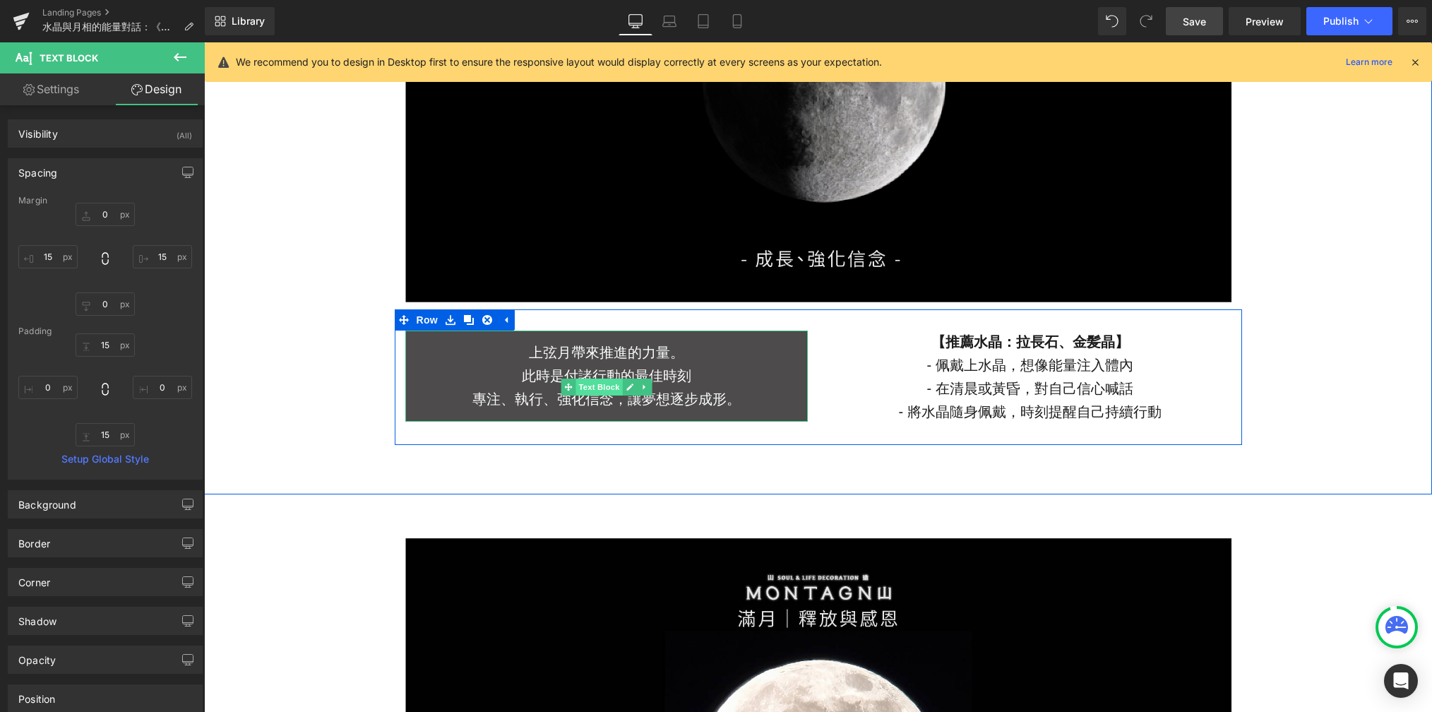
click at [594, 388] on span "Text Block" at bounding box center [599, 387] width 47 height 17
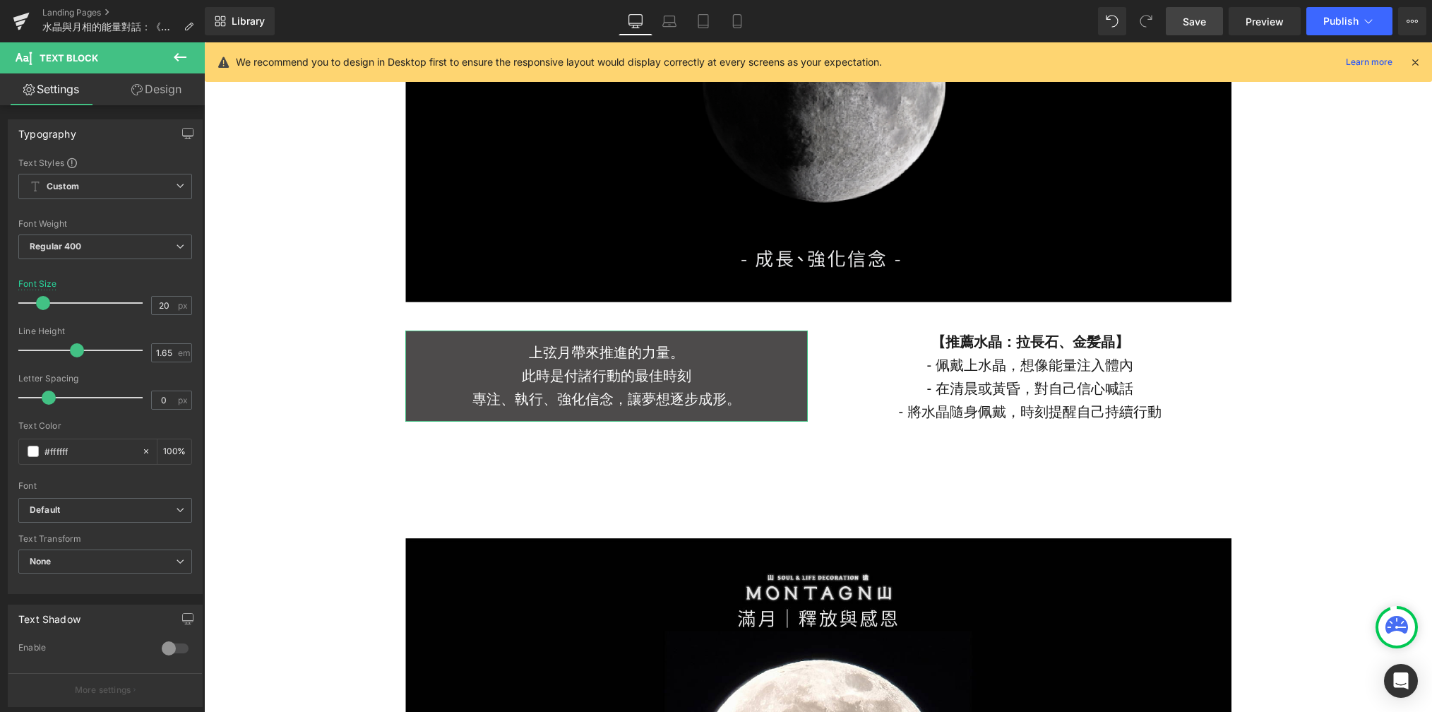
click at [166, 95] on link "Design" at bounding box center [156, 89] width 102 height 32
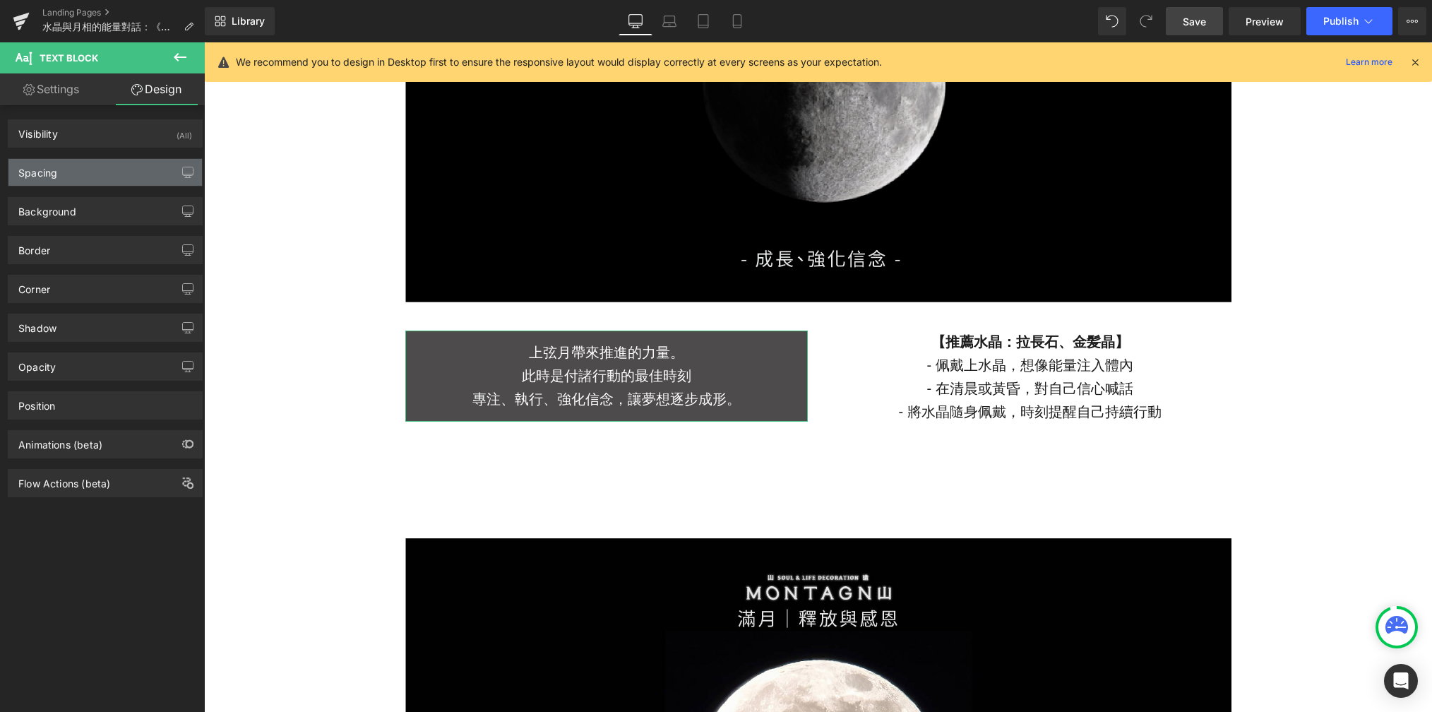
click at [107, 179] on div "Spacing" at bounding box center [105, 172] width 194 height 27
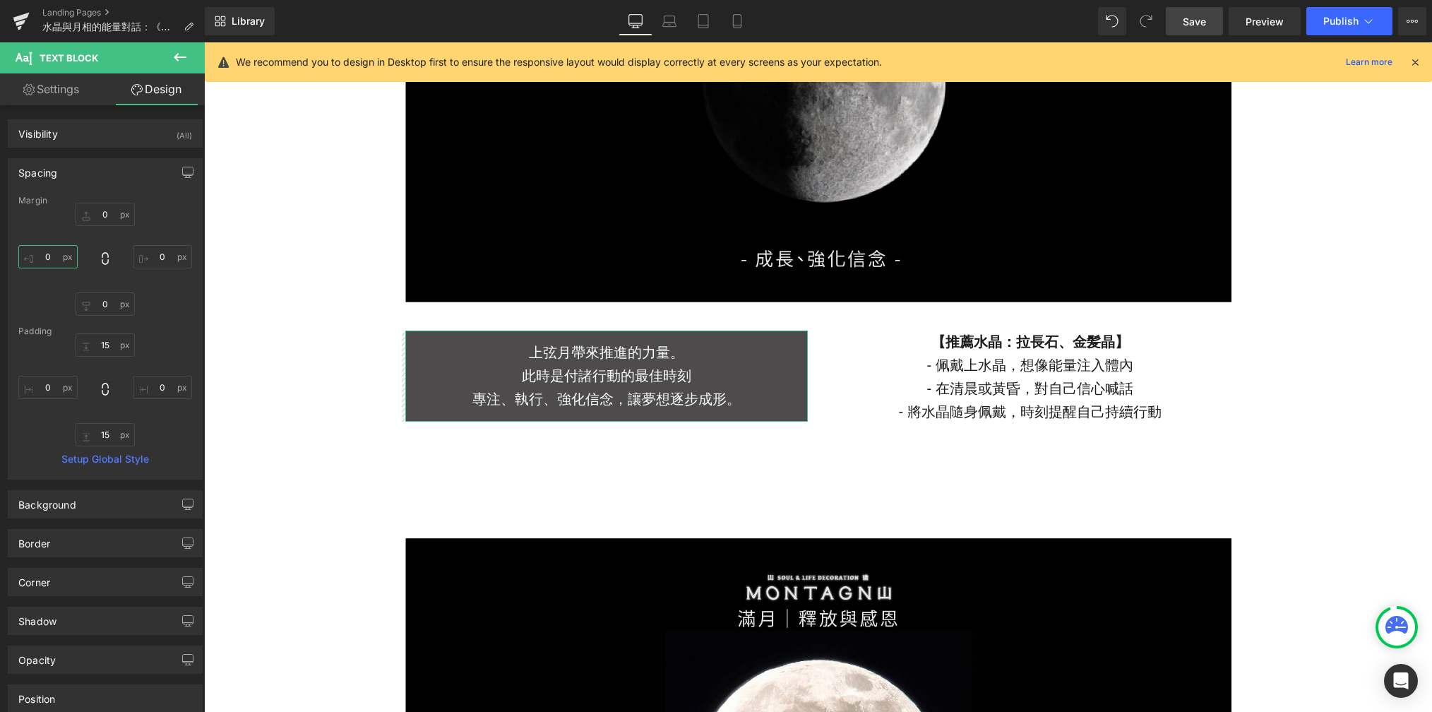
click at [49, 256] on input "0" at bounding box center [47, 256] width 59 height 23
type input "15"
click at [153, 258] on input "0" at bounding box center [162, 256] width 59 height 23
type input "15"
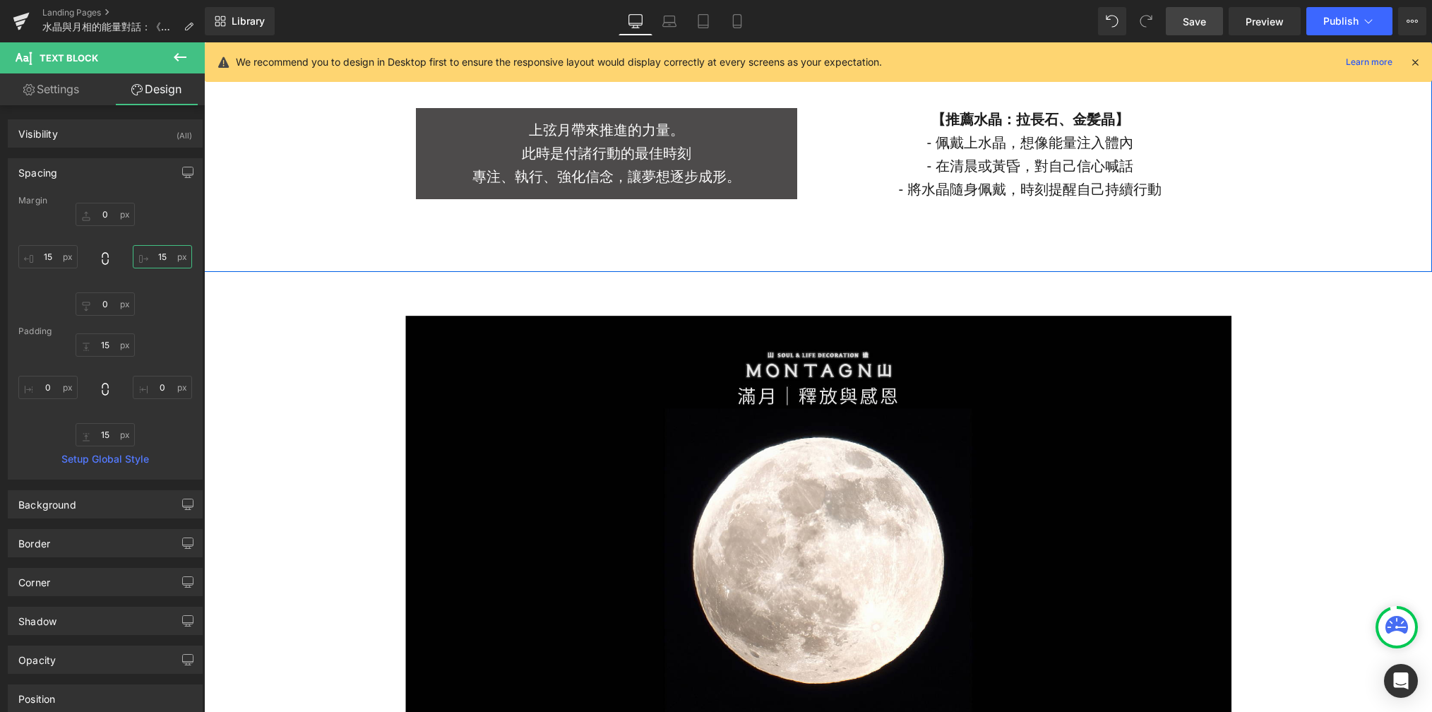
scroll to position [2934, 0]
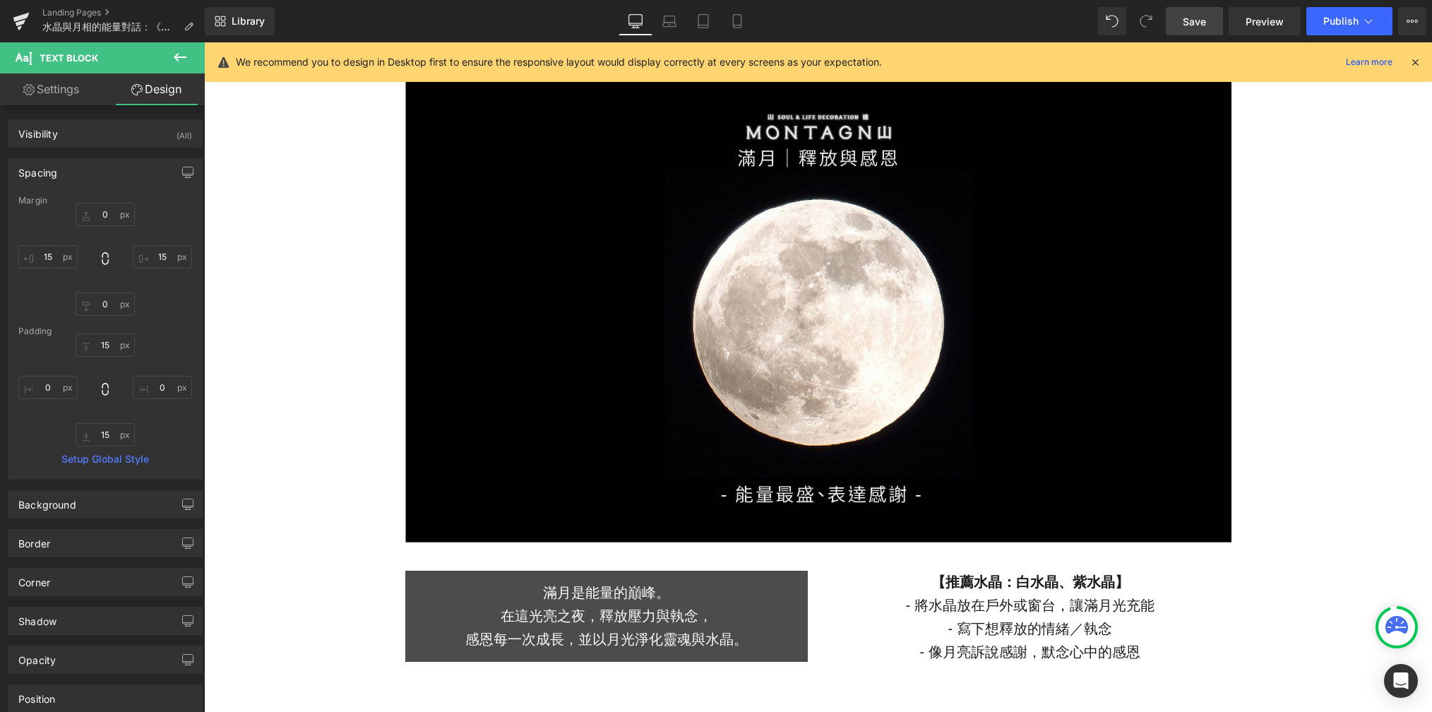
click at [561, 617] on p "在這光亮之夜，釋放壓力與執念，" at bounding box center [606, 616] width 403 height 23
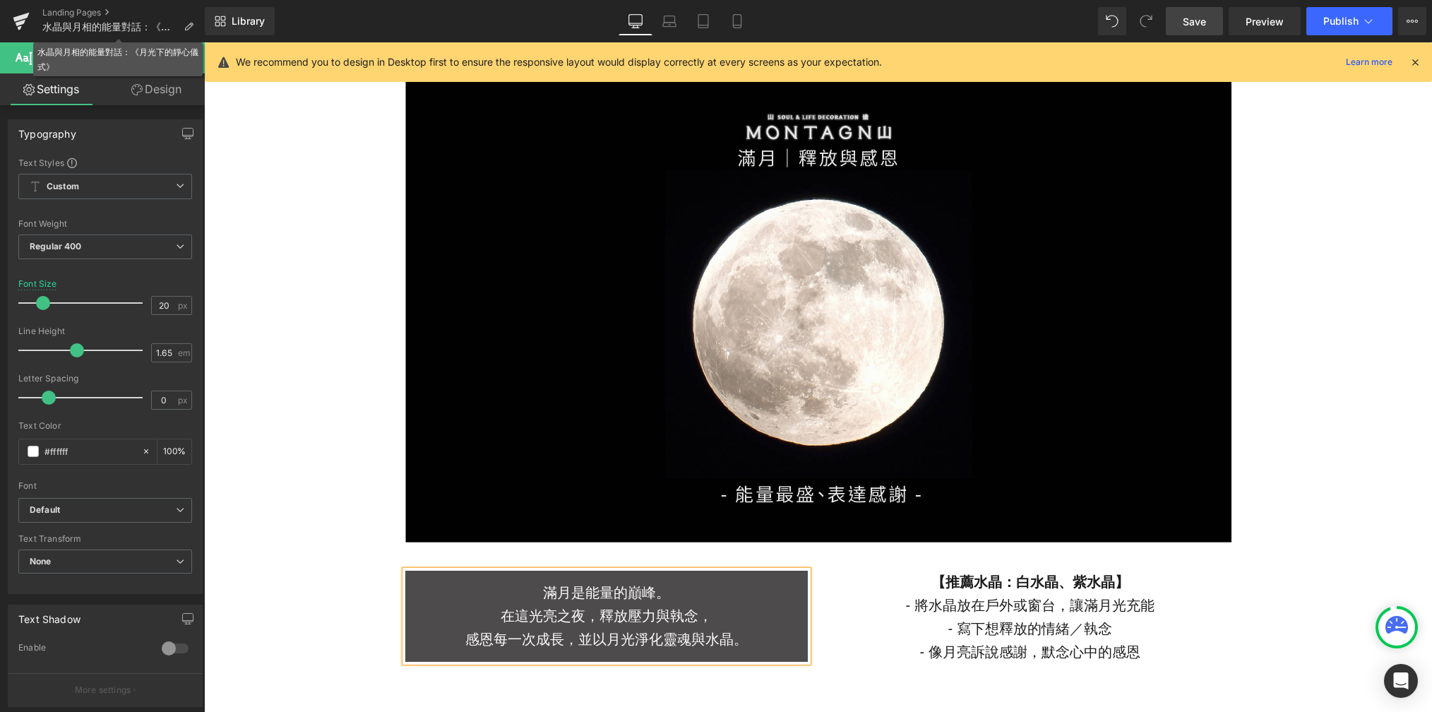
click at [149, 73] on div "水晶與月相的能量對話：《月光下的靜心儀式》" at bounding box center [117, 59] width 161 height 30
click at [149, 79] on link "Design" at bounding box center [156, 89] width 102 height 32
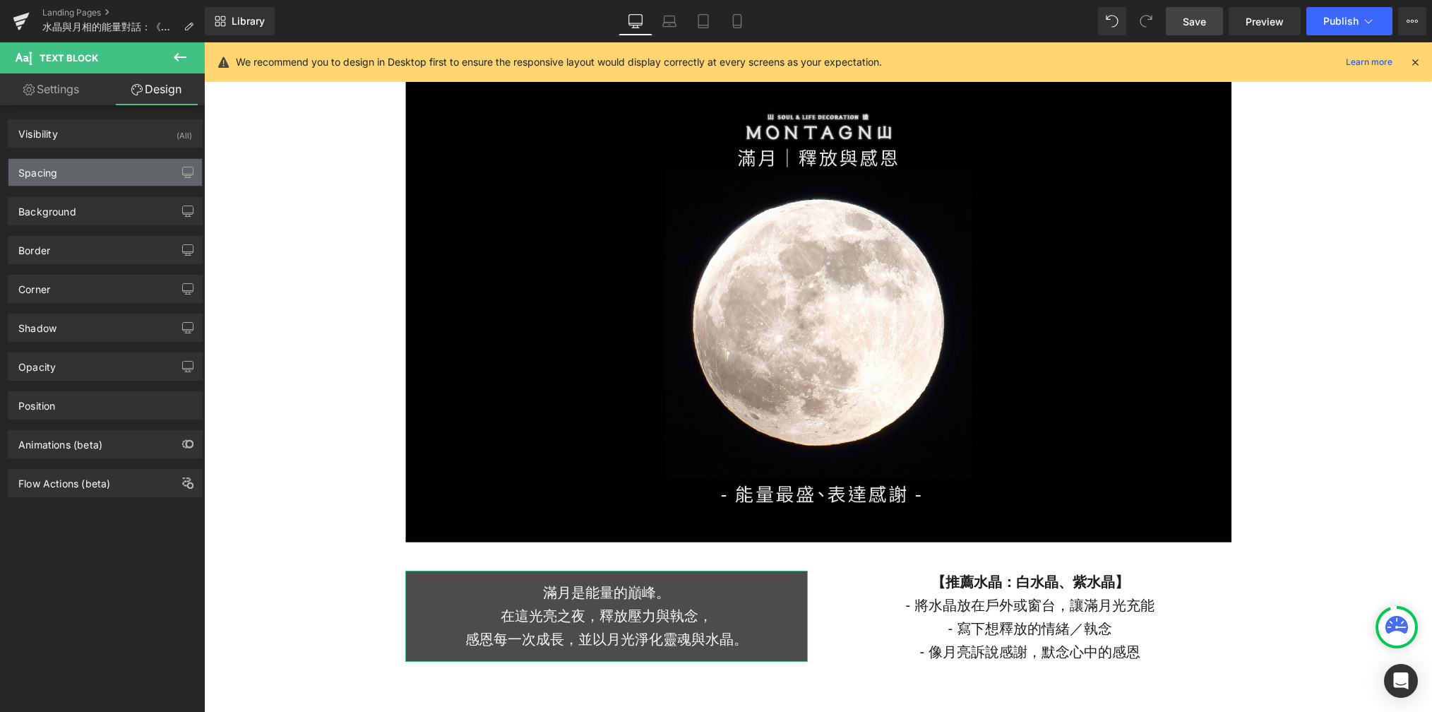
click at [102, 171] on div "Spacing" at bounding box center [105, 172] width 194 height 27
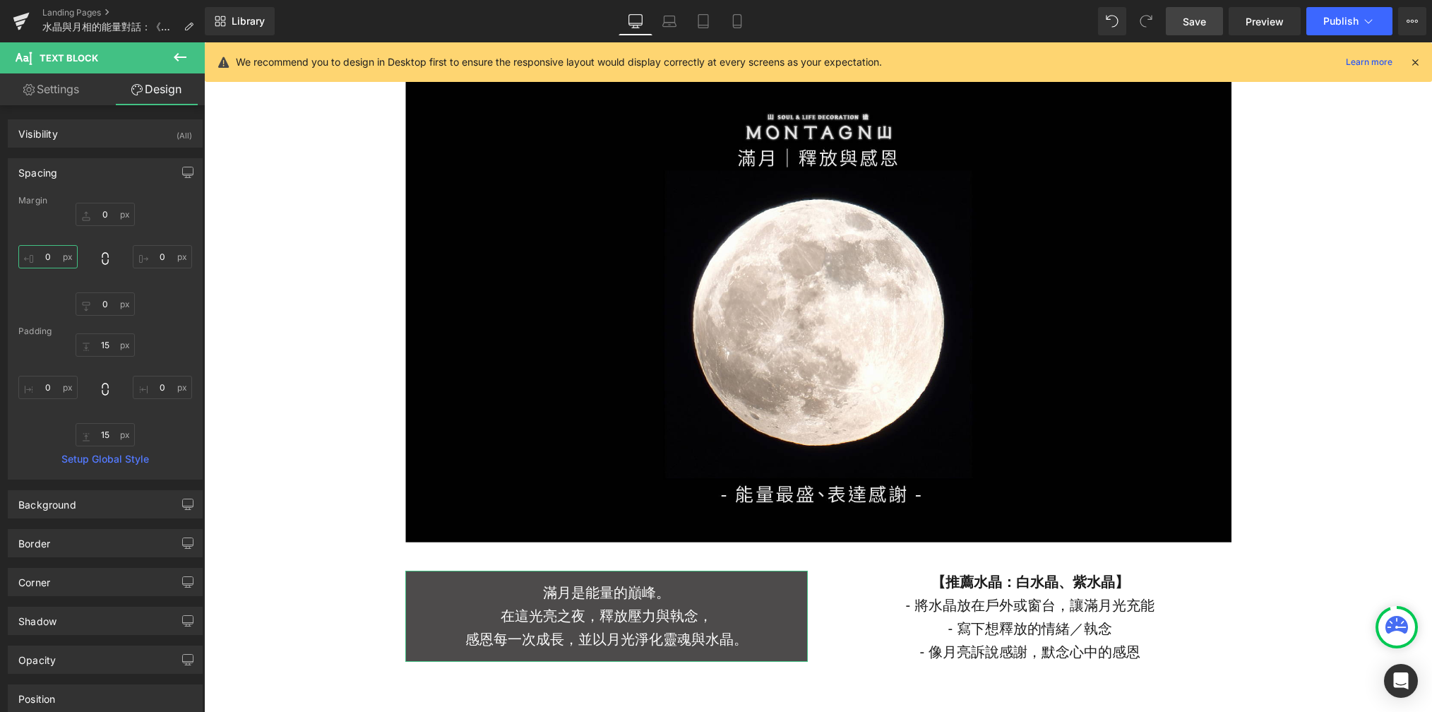
click at [56, 253] on input "0" at bounding box center [47, 256] width 59 height 23
type input "15"
click at [155, 258] on input "0" at bounding box center [162, 256] width 59 height 23
type input "15"
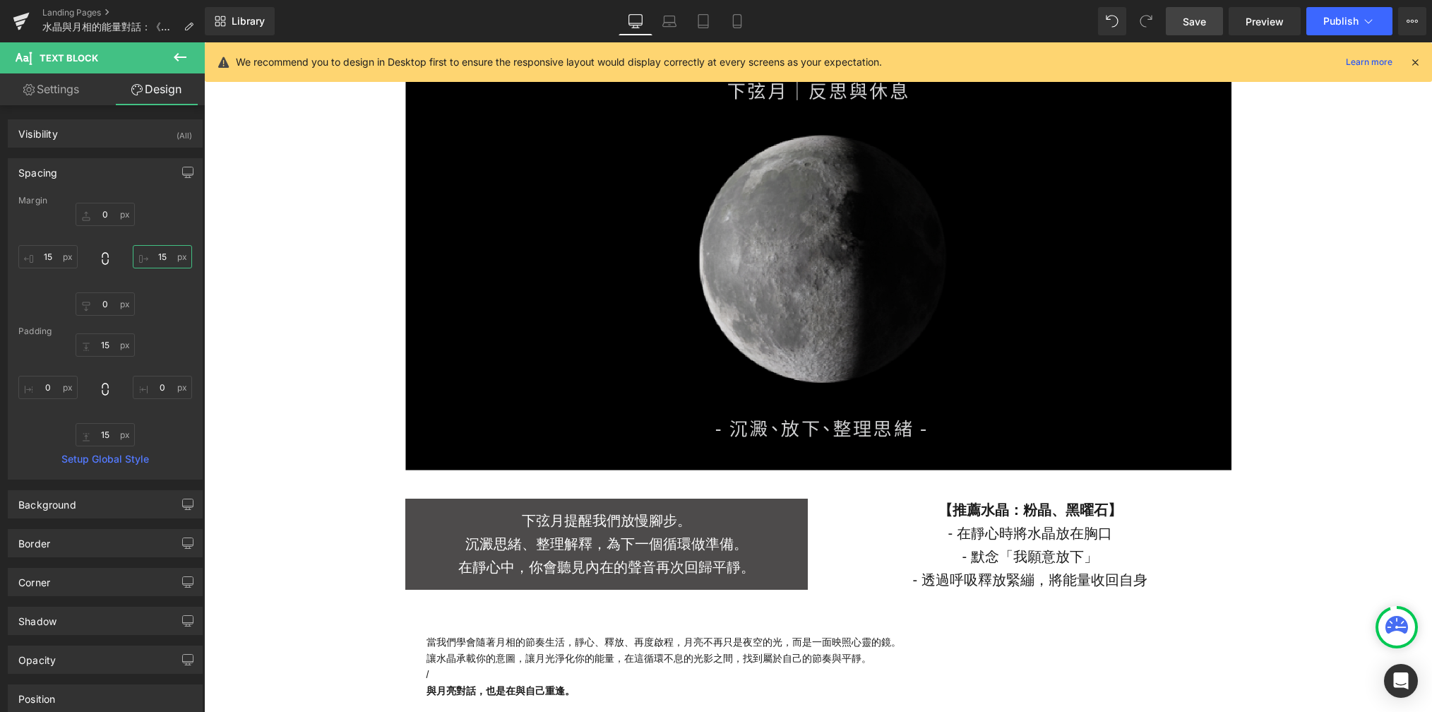
scroll to position [3752, 0]
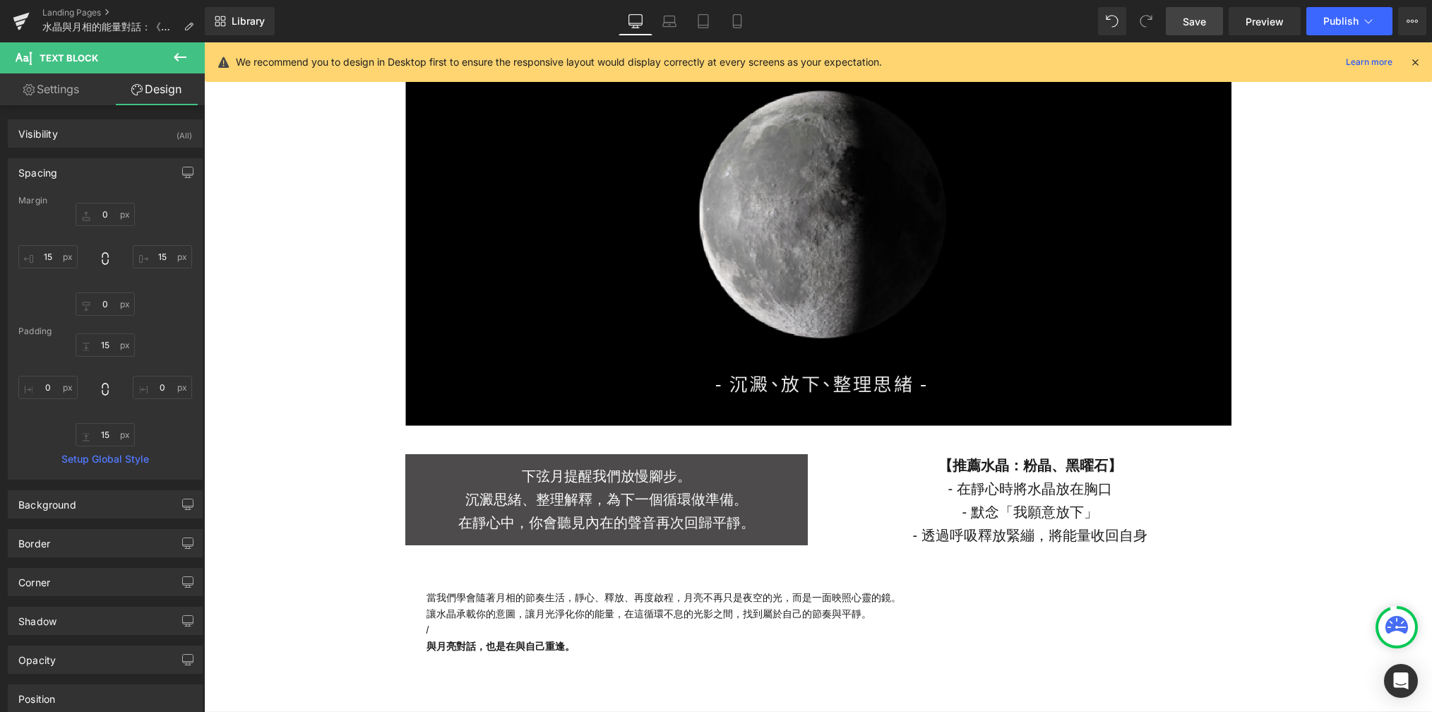
click at [569, 485] on p "下弦月提醒我們放慢腳步。" at bounding box center [606, 476] width 403 height 23
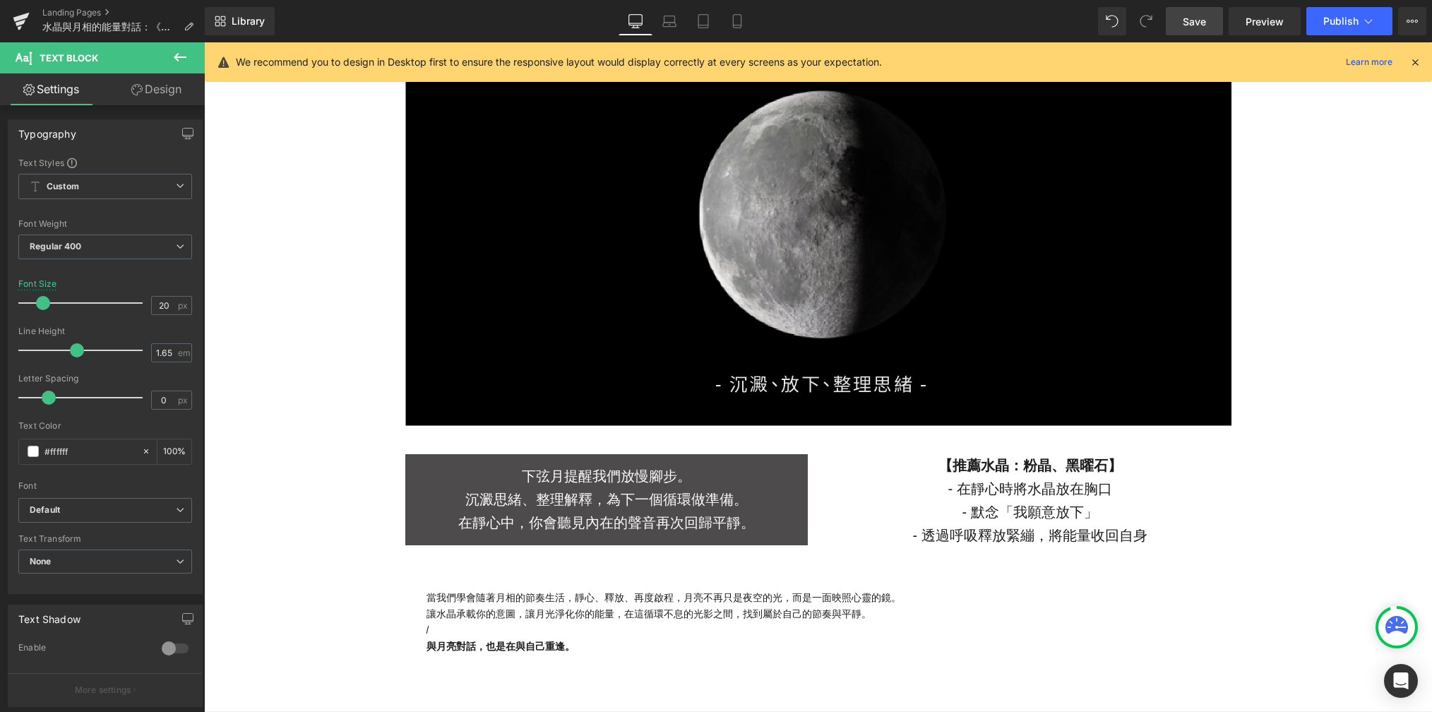
click at [180, 95] on link "Design" at bounding box center [156, 89] width 102 height 32
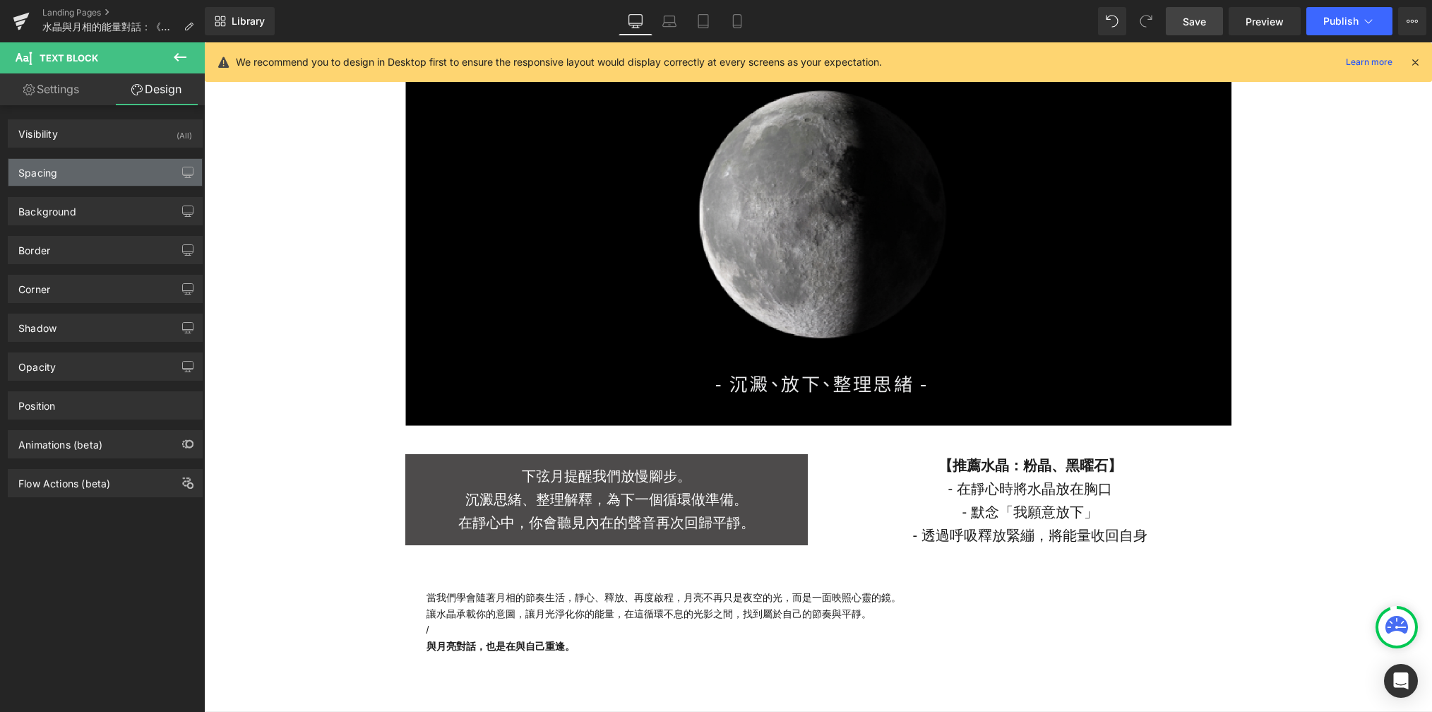
click at [133, 176] on div "Spacing" at bounding box center [105, 172] width 194 height 27
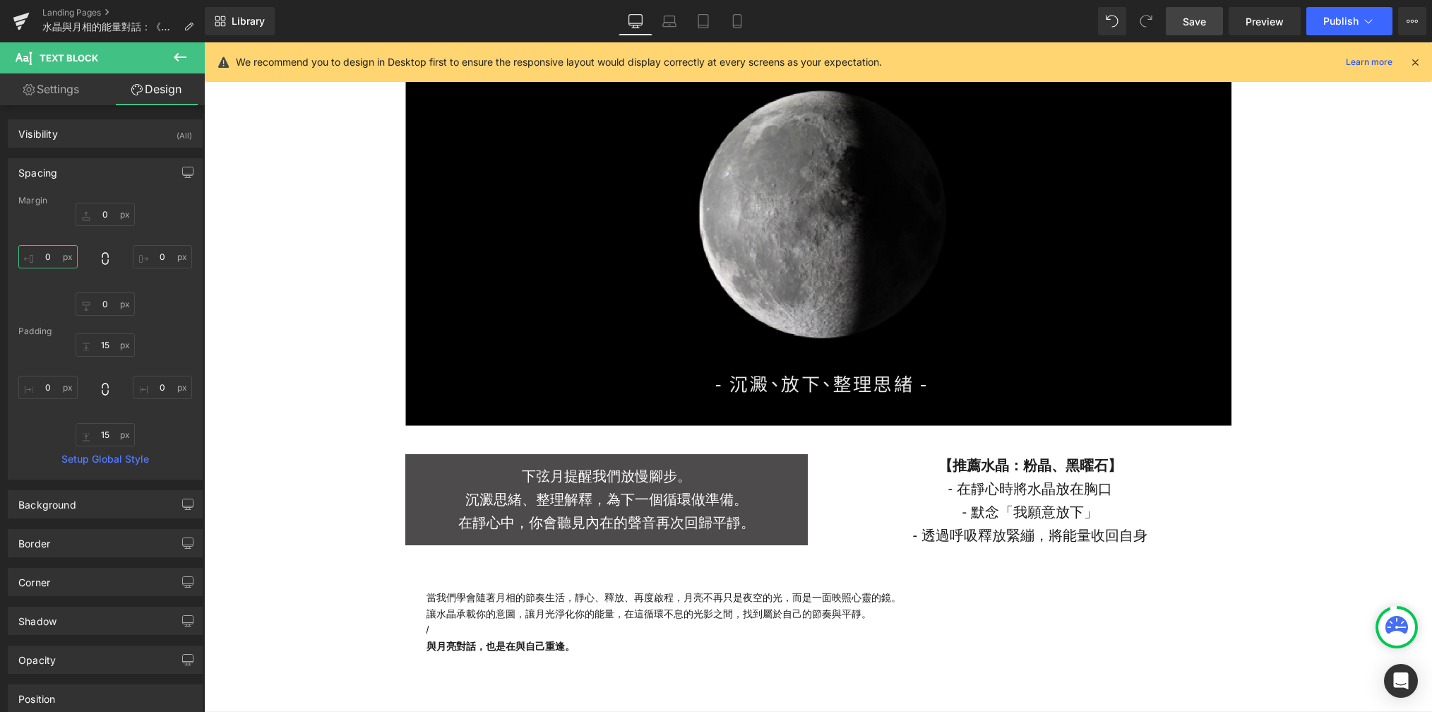
click at [58, 251] on input "0" at bounding box center [47, 256] width 59 height 23
type input "15"
click at [159, 253] on input "0" at bounding box center [162, 256] width 59 height 23
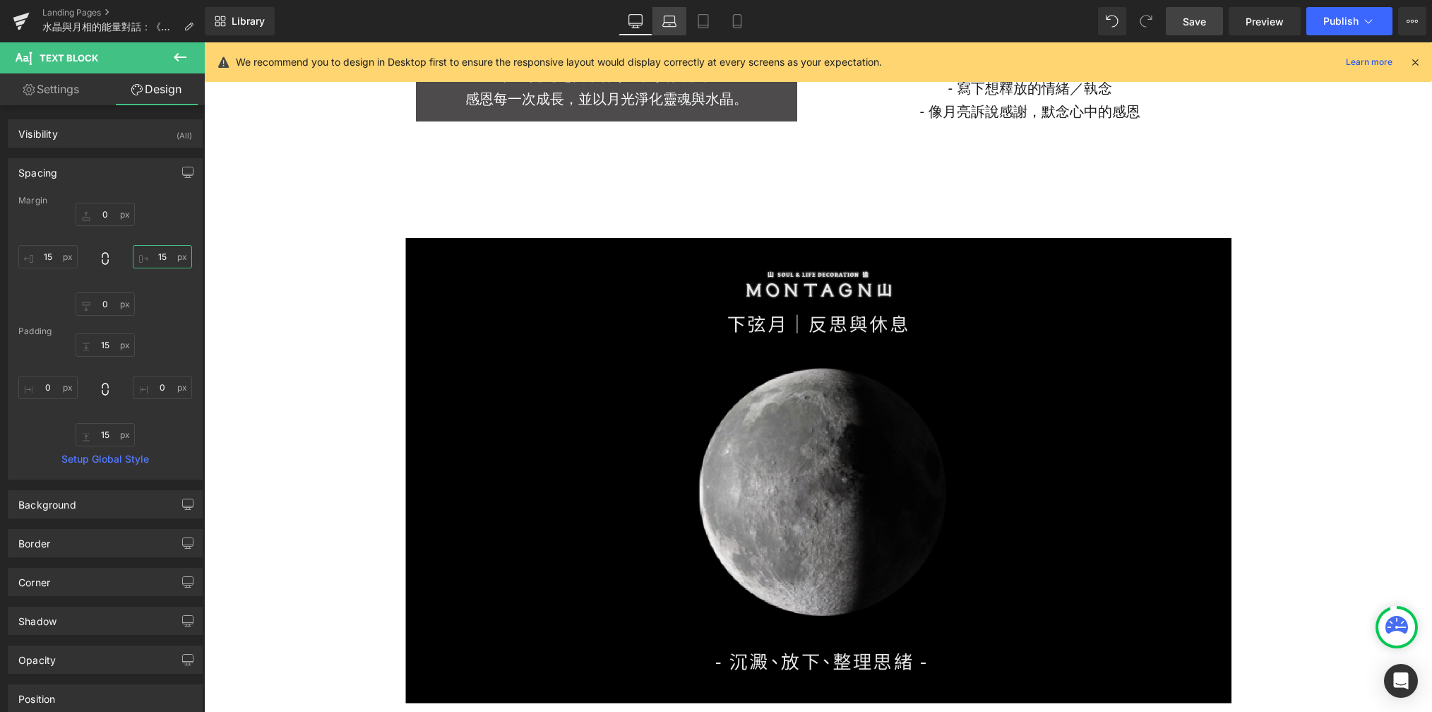
type input "15"
click at [675, 30] on link "Laptop" at bounding box center [670, 21] width 34 height 28
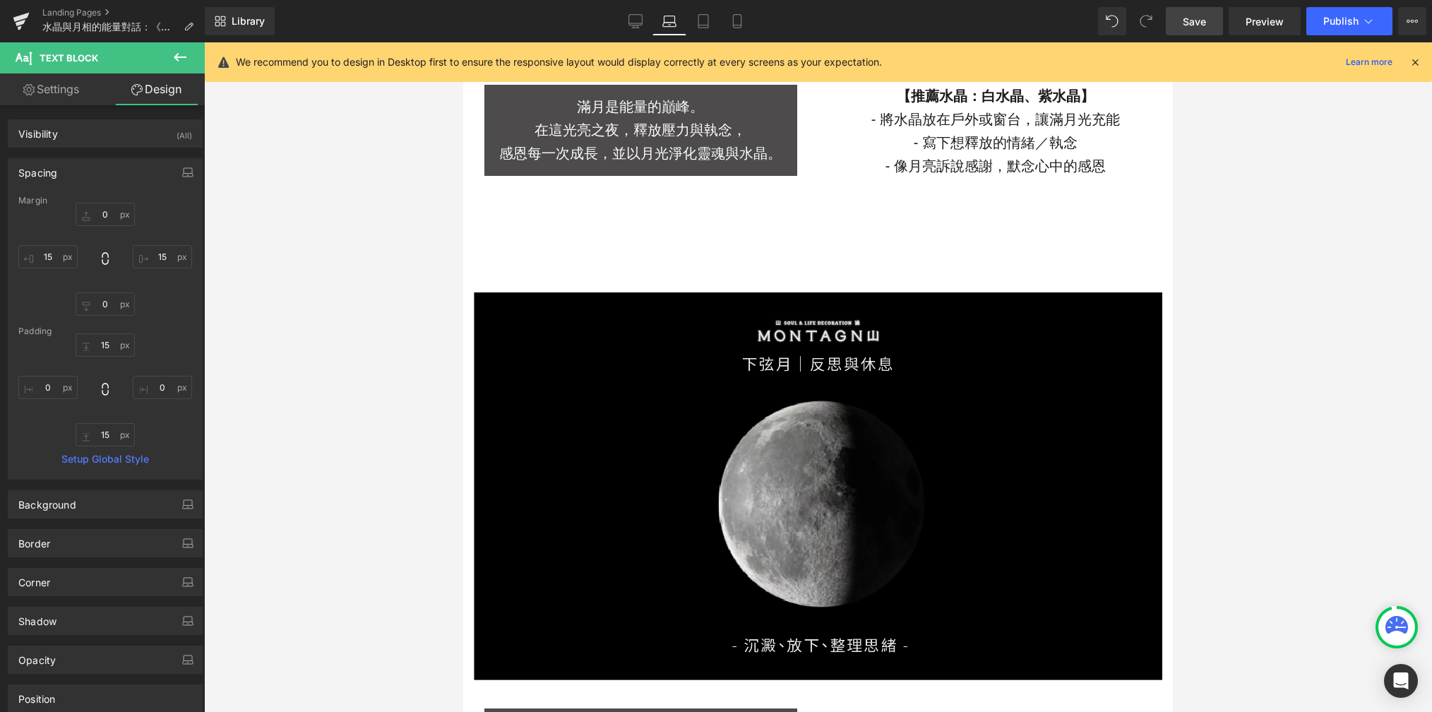
type input "0"
type input "15"
type input "0"
type input "15"
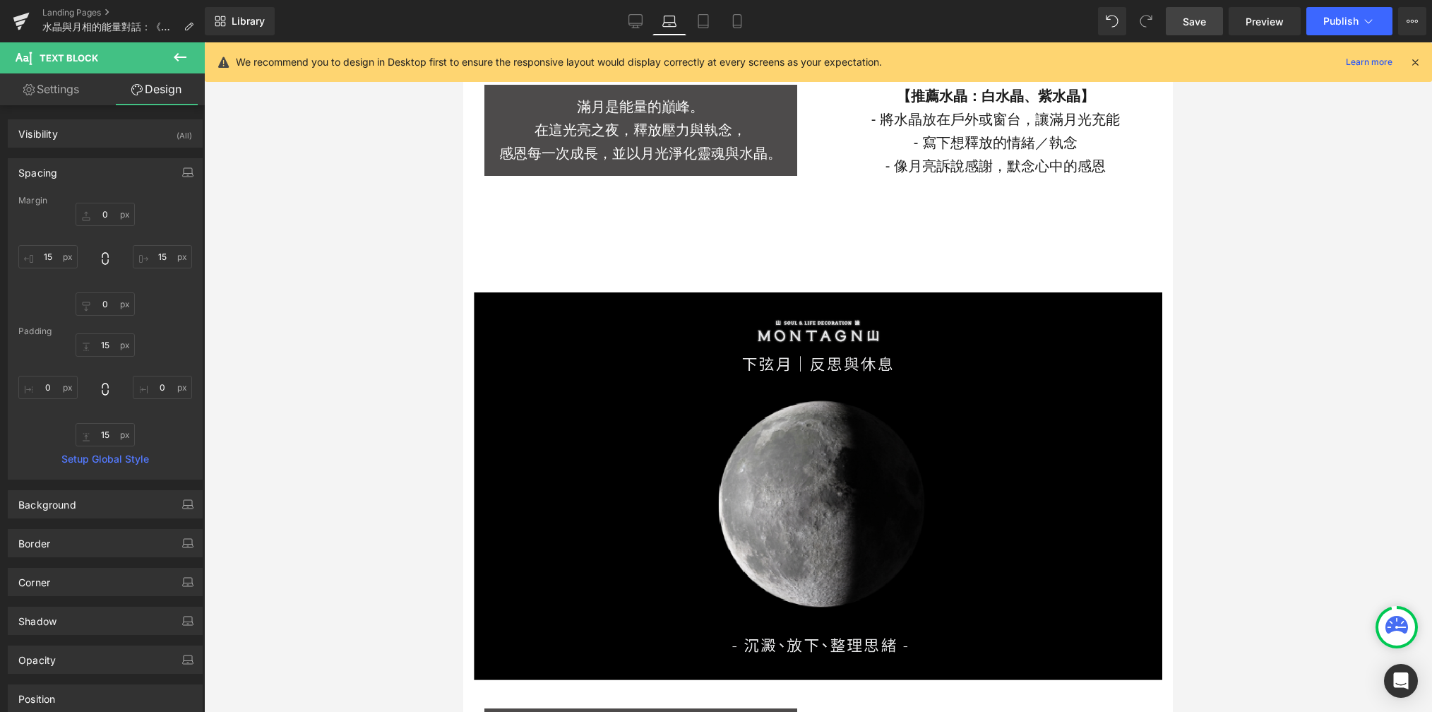
type input "0"
type input "15"
type input "0"
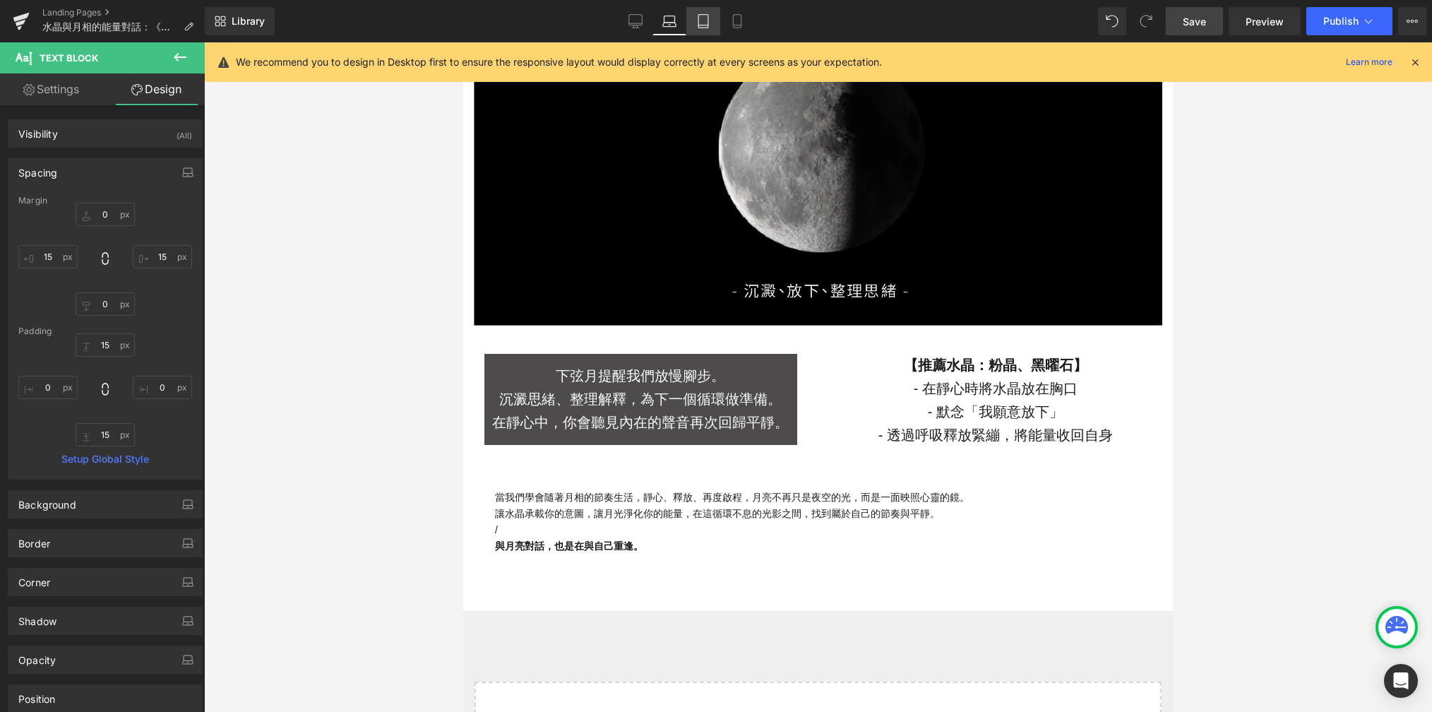
click at [701, 9] on link "Tablet" at bounding box center [703, 21] width 34 height 28
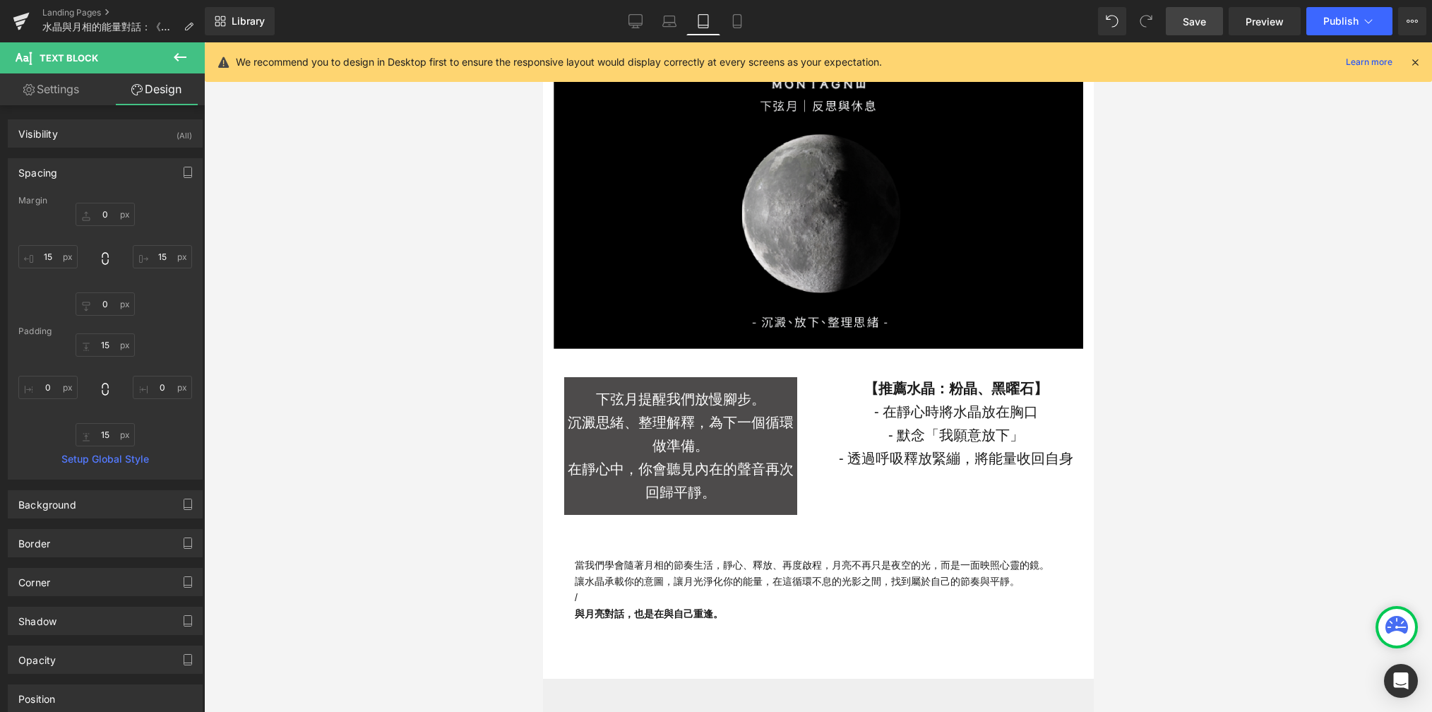
type input "0"
type input "15"
type input "0"
type input "15"
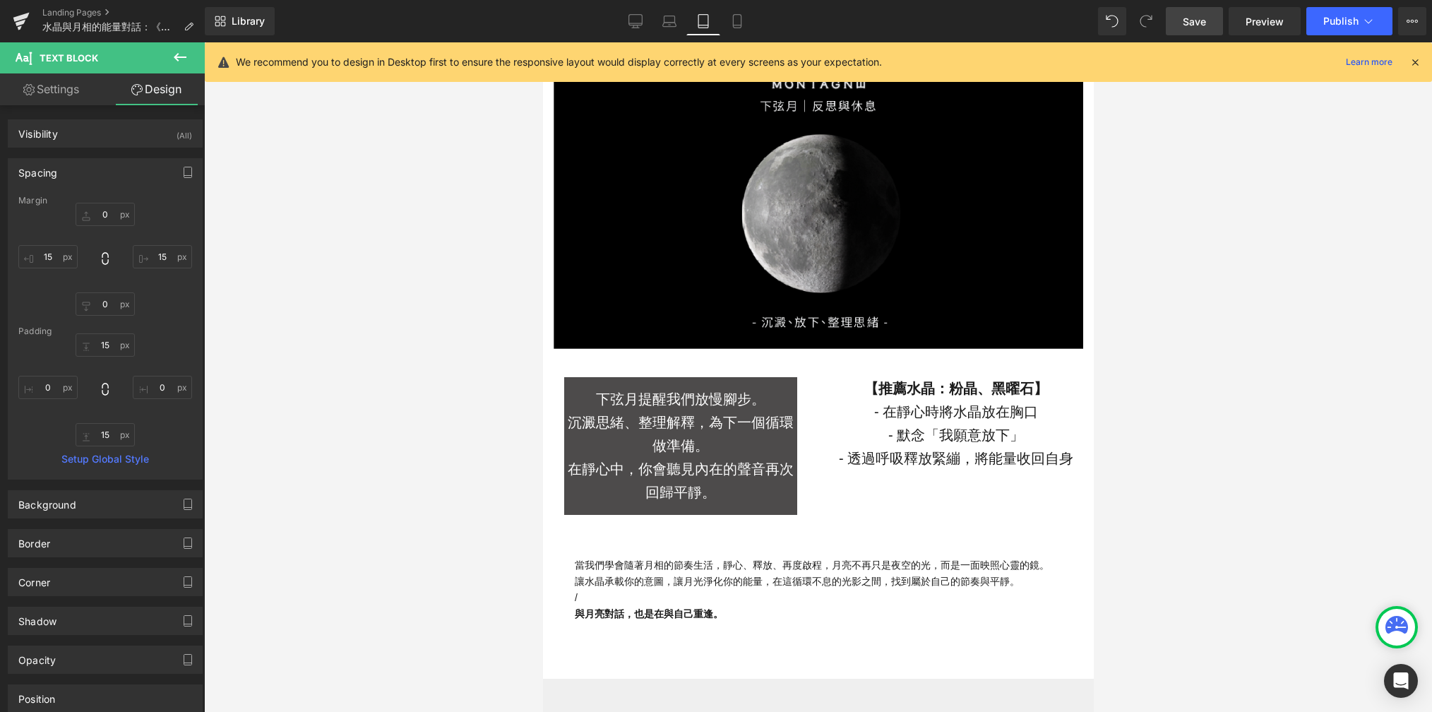
type input "0"
type input "15"
type input "0"
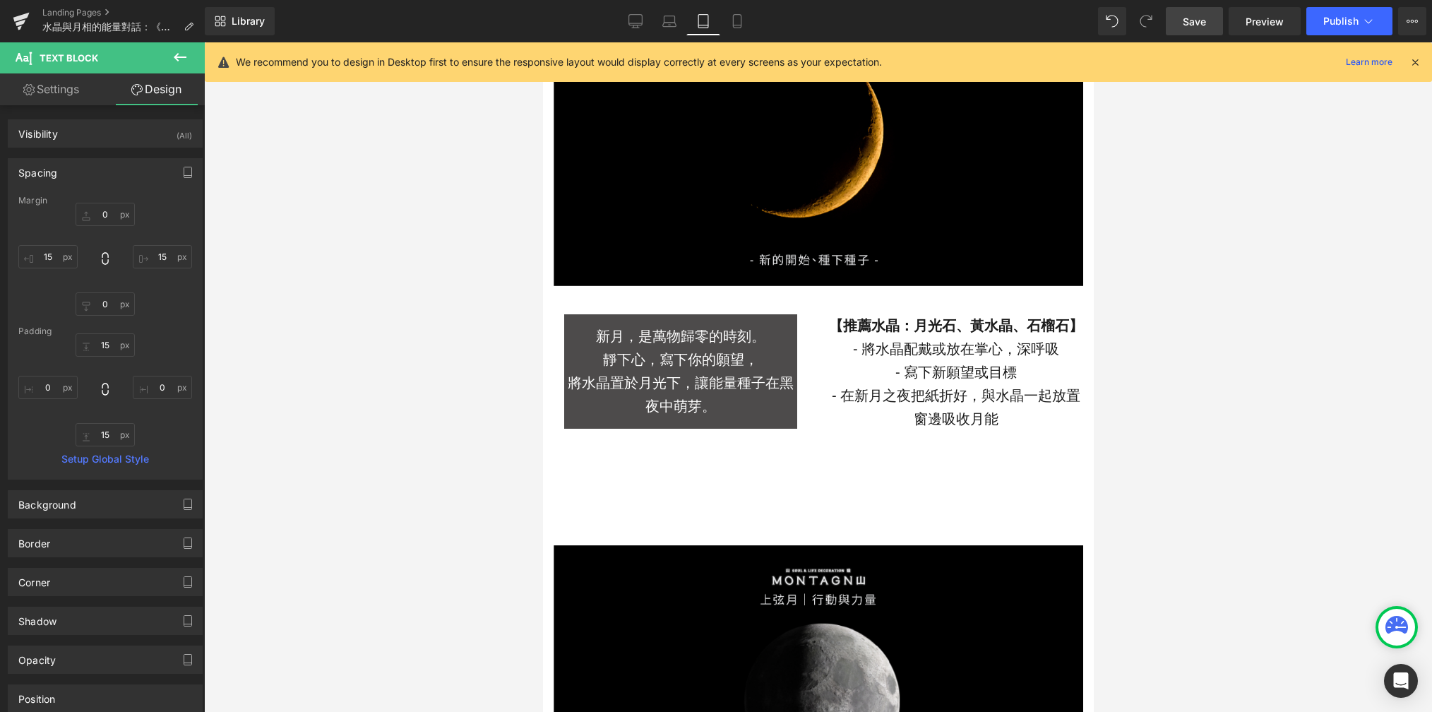
scroll to position [1317, 0]
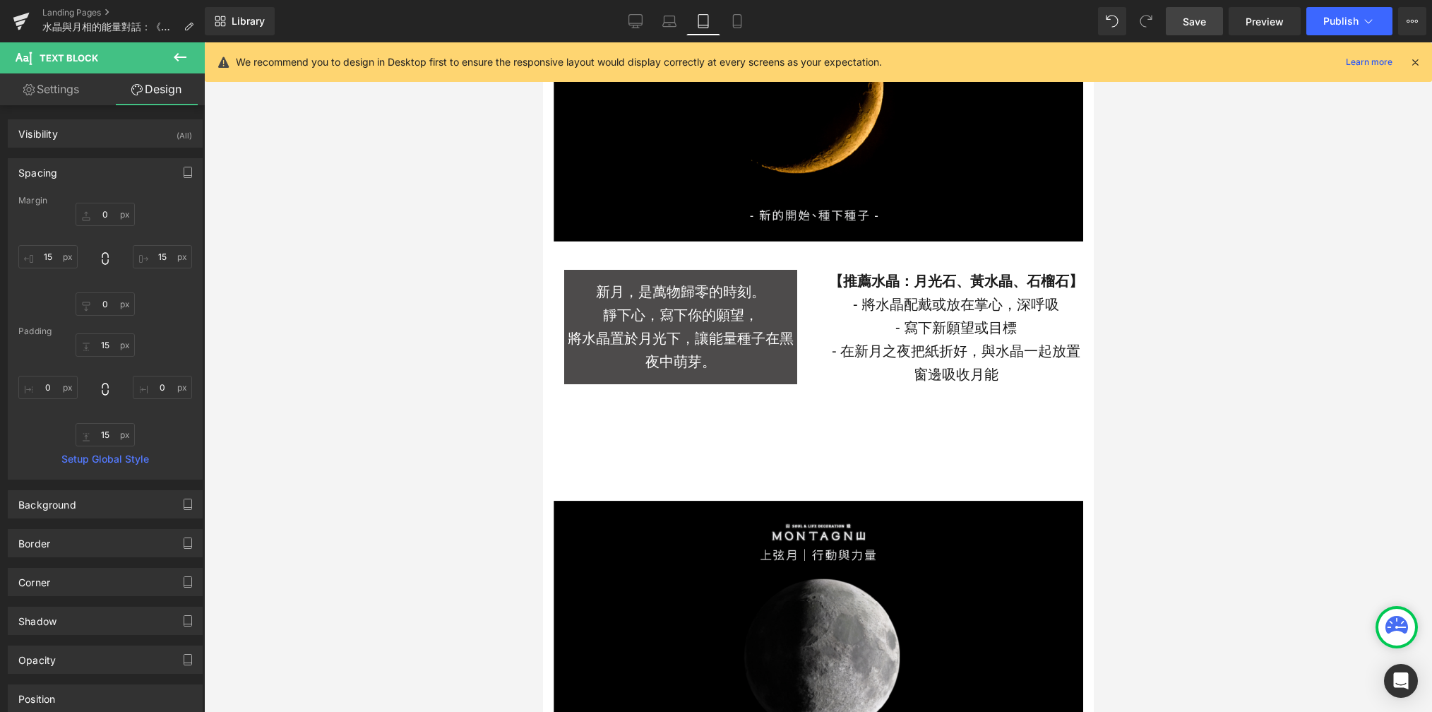
click at [664, 345] on div "新月，是萬物歸零的時刻。 靜下心，寫下你的願望， 將水晶置於月光下，讓能量種子在黑夜中萌芽。 Text Block" at bounding box center [680, 327] width 233 height 114
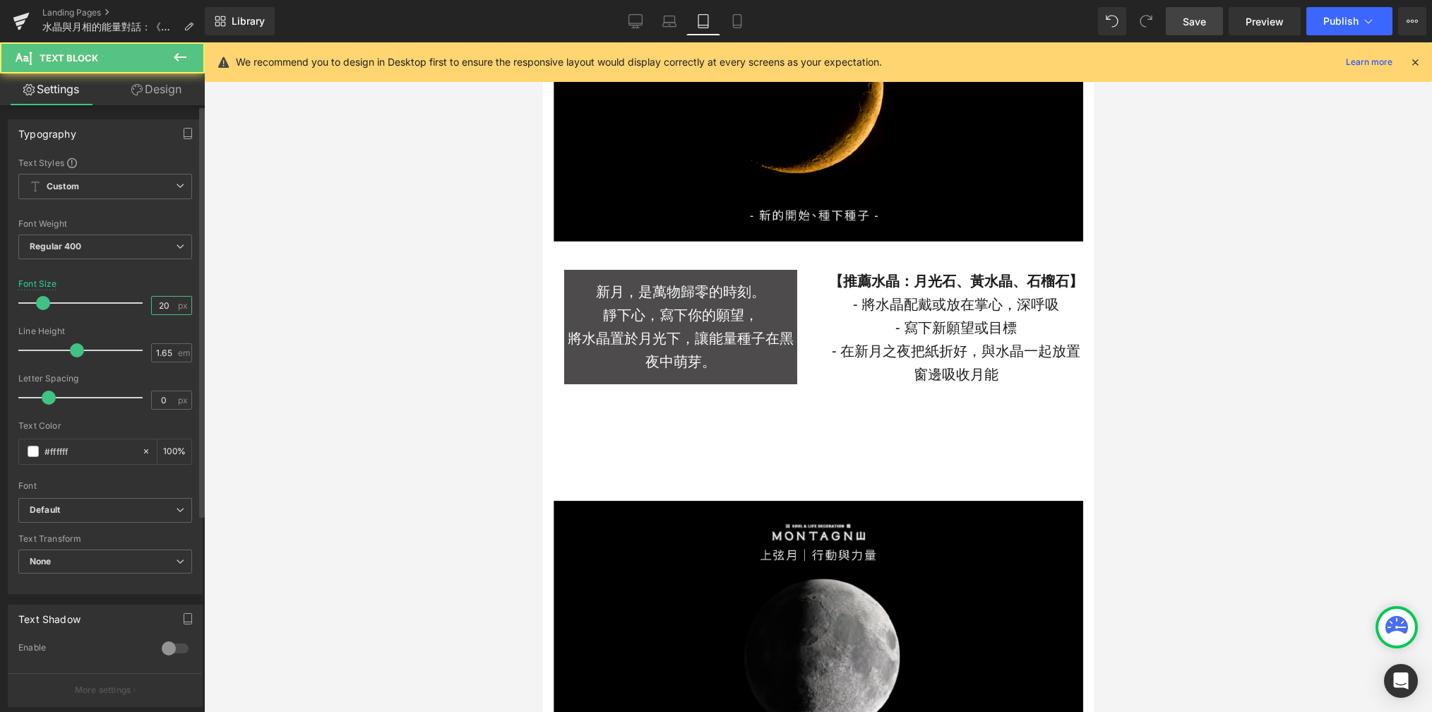
click at [169, 307] on input "20" at bounding box center [164, 306] width 25 height 18
type input "2"
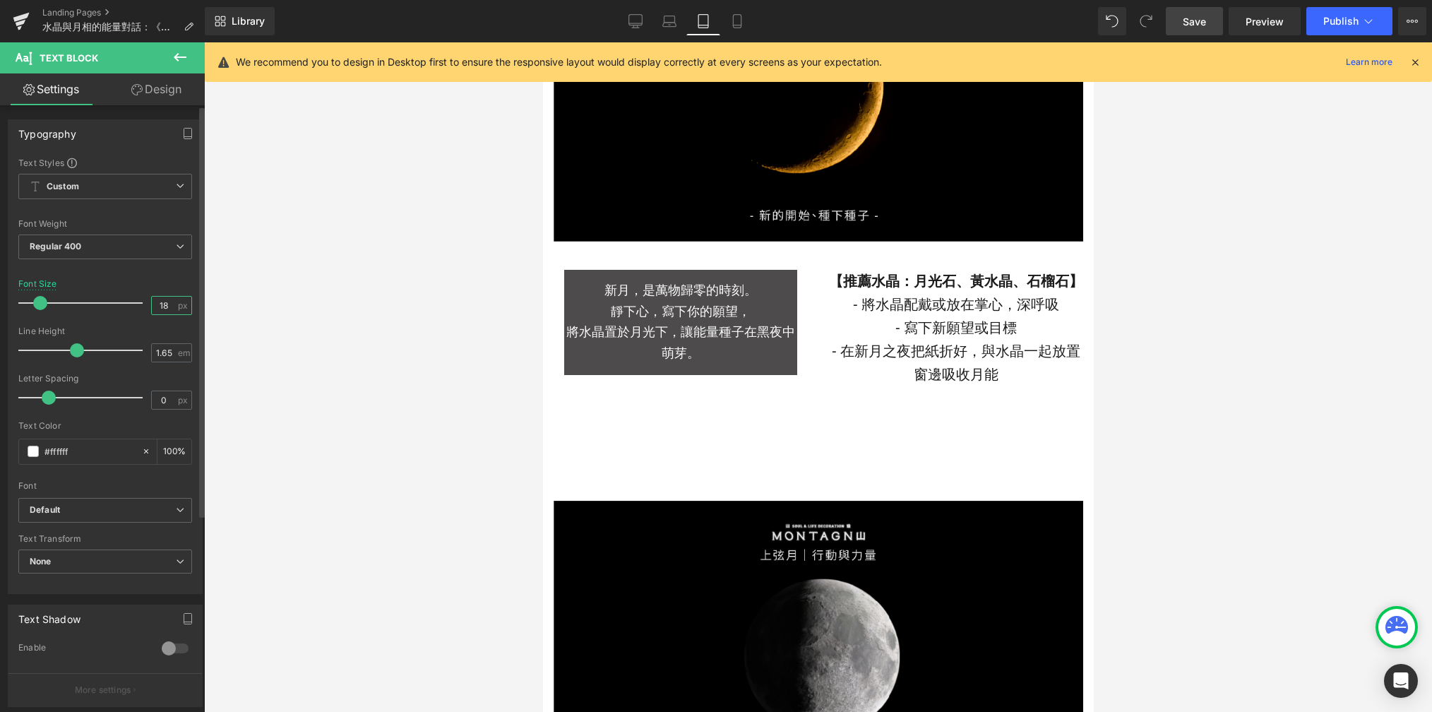
type input "1"
type input "15"
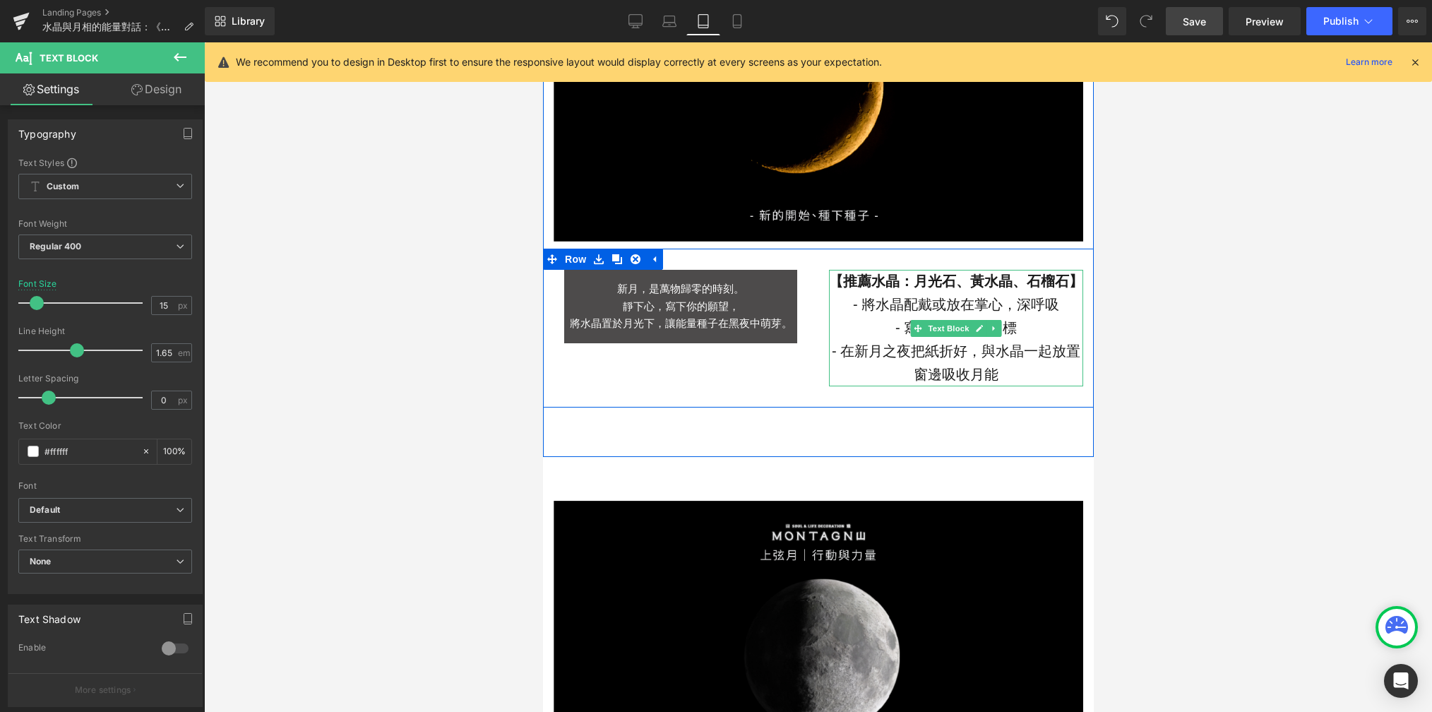
click at [925, 309] on p "- 將水晶配戴或放在掌心，深呼吸" at bounding box center [955, 304] width 254 height 23
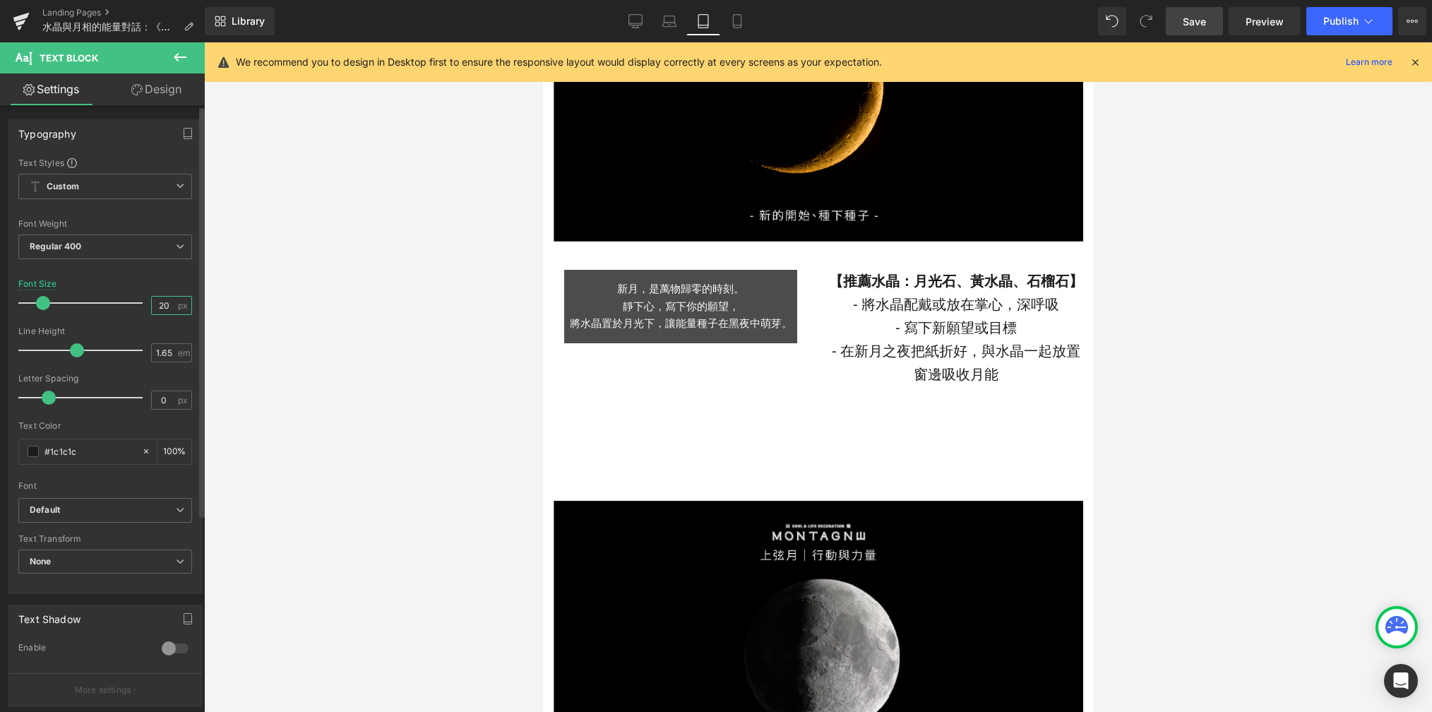
click at [168, 304] on input "20" at bounding box center [164, 306] width 25 height 18
type input "2"
type input "15"
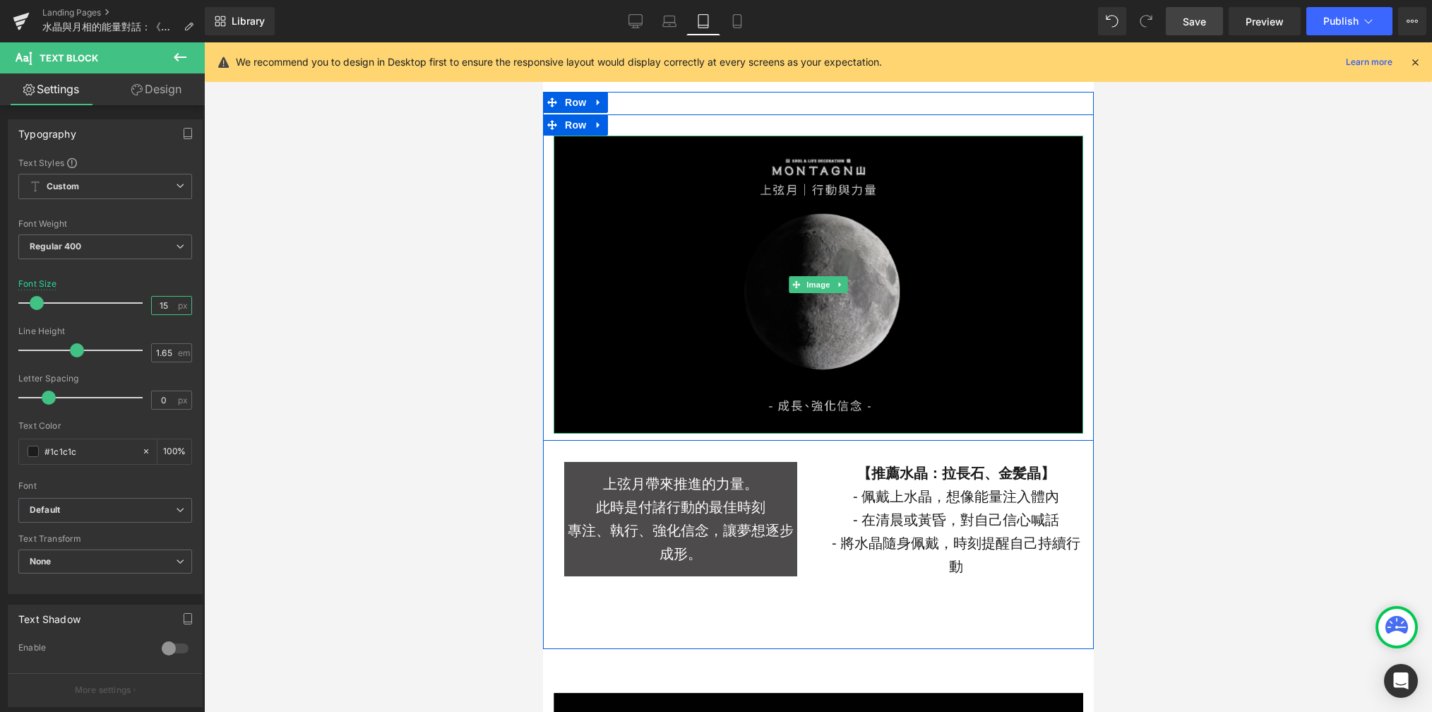
scroll to position [1660, 0]
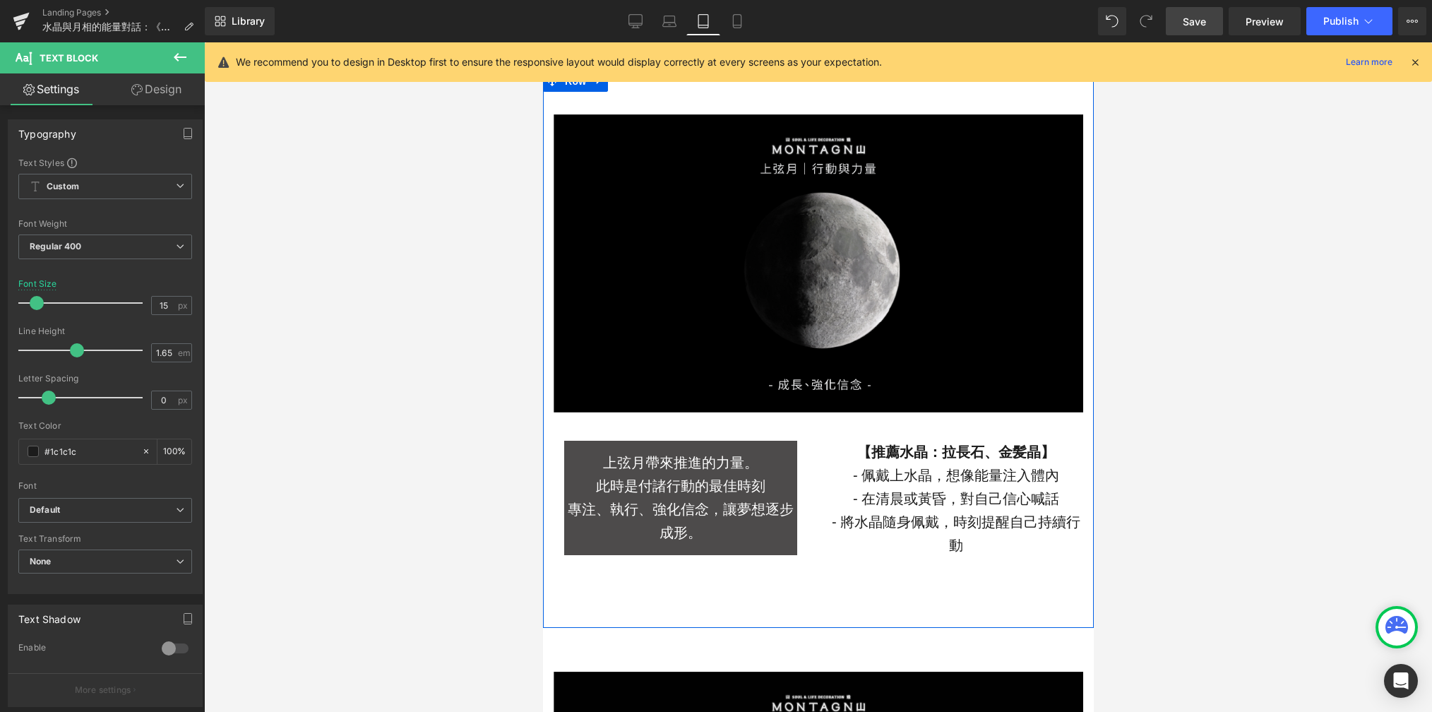
click at [660, 491] on p "此時是付諸行動的最佳時刻" at bounding box center [680, 486] width 233 height 23
click at [163, 299] on input "20" at bounding box center [164, 306] width 25 height 18
type input "15"
click at [890, 487] on p "- 佩戴上水晶，想像能量注入體內" at bounding box center [955, 475] width 254 height 23
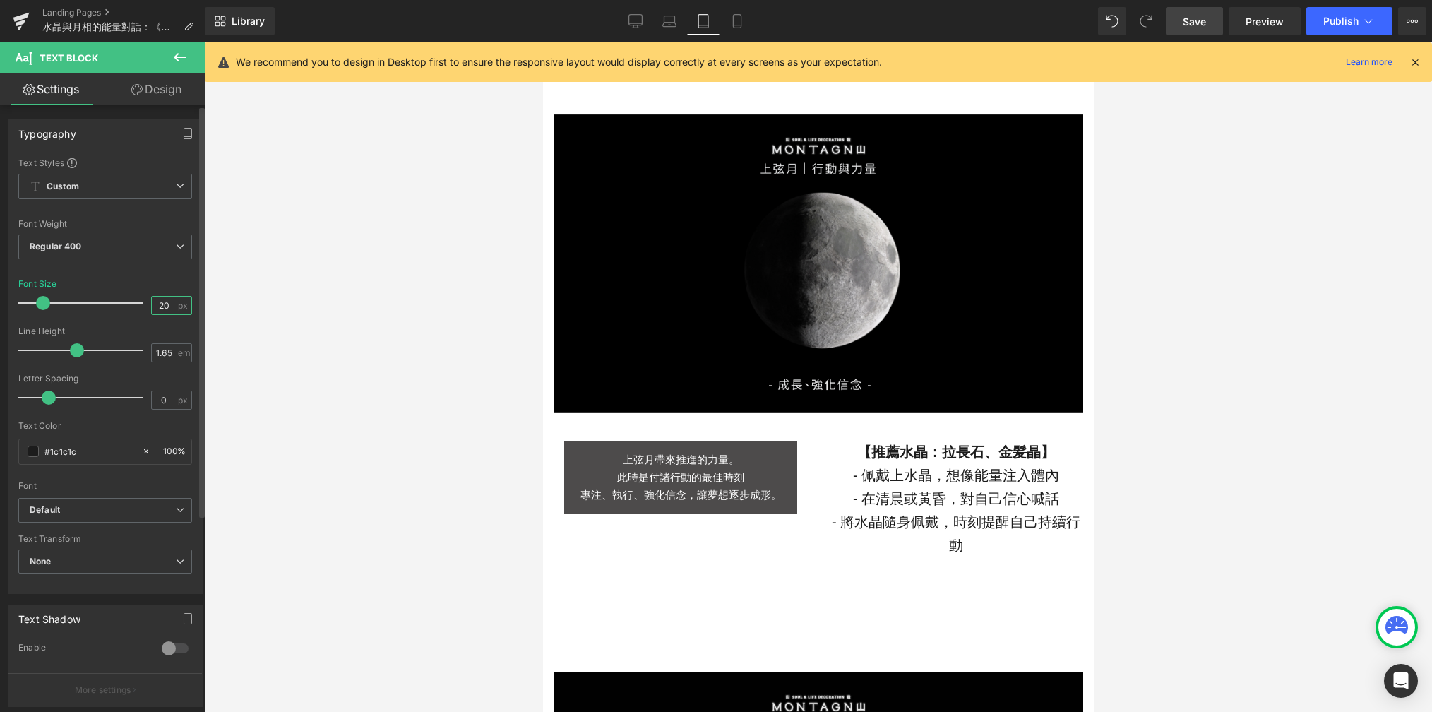
click at [166, 305] on input "20" at bounding box center [164, 306] width 25 height 18
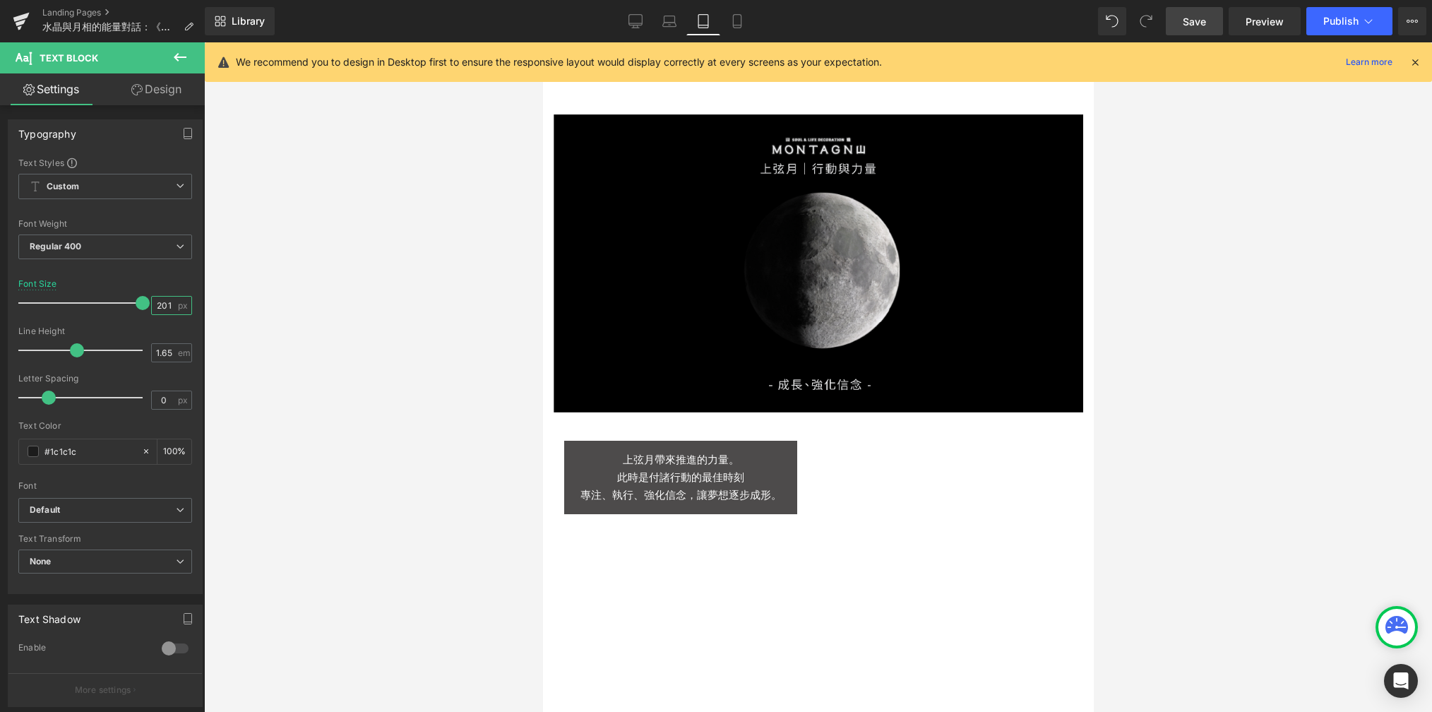
scroll to position [0, 0]
type input "2"
type input "15"
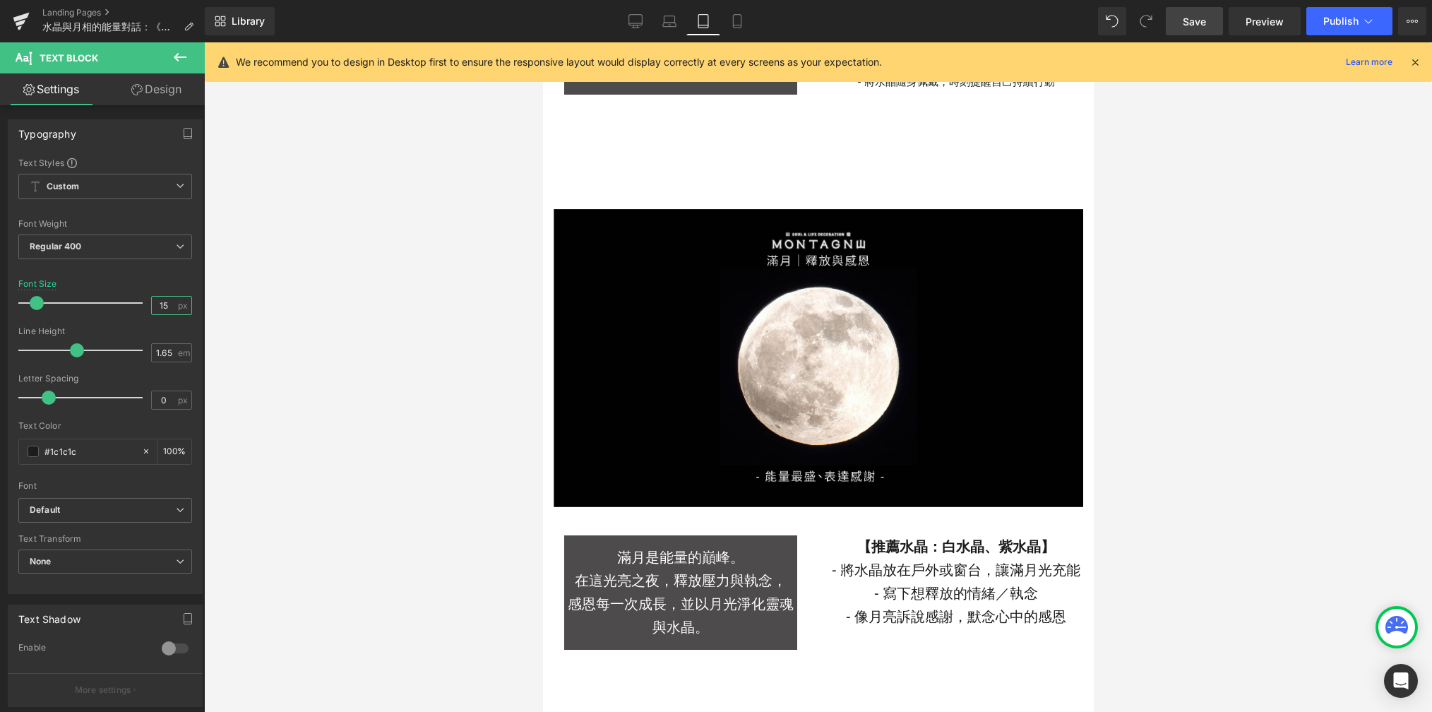
scroll to position [2090, 0]
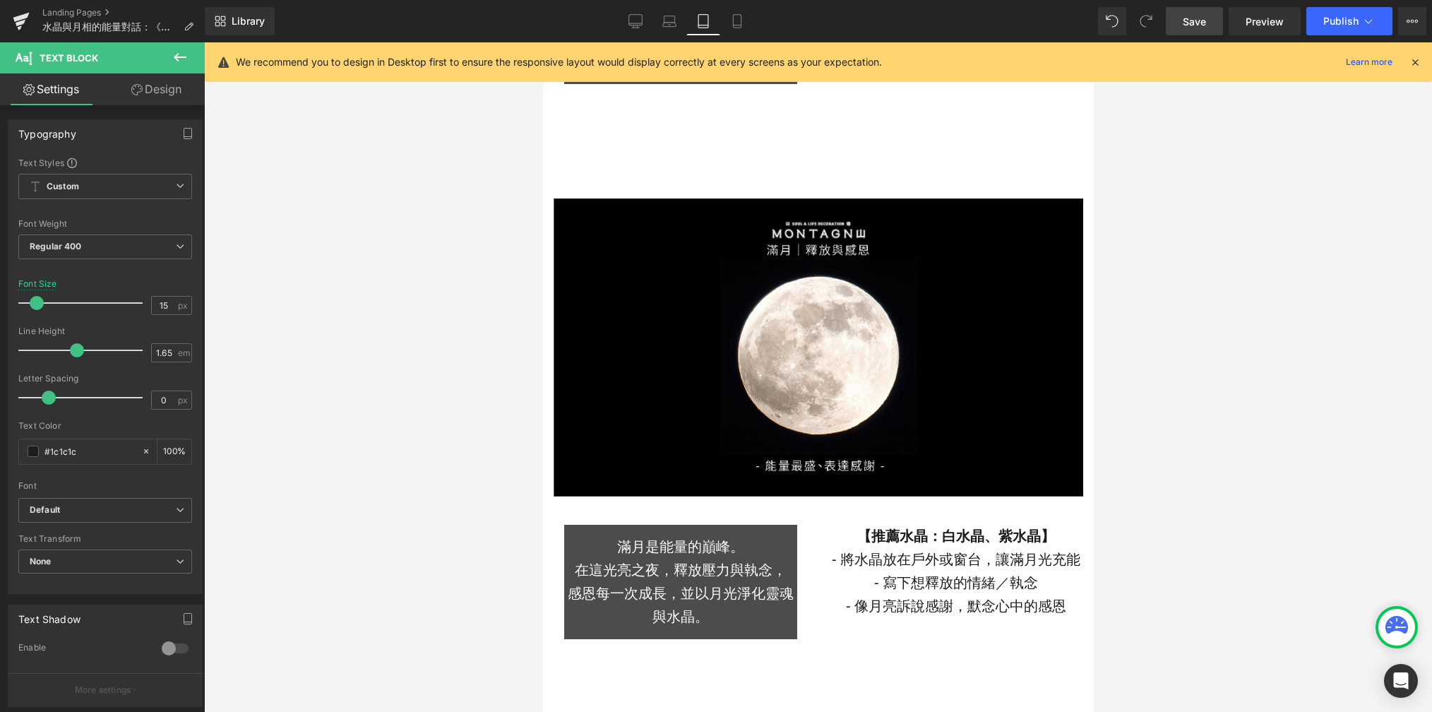
click at [667, 566] on p "在這光亮之夜，釋放壓力與執念，" at bounding box center [680, 570] width 233 height 23
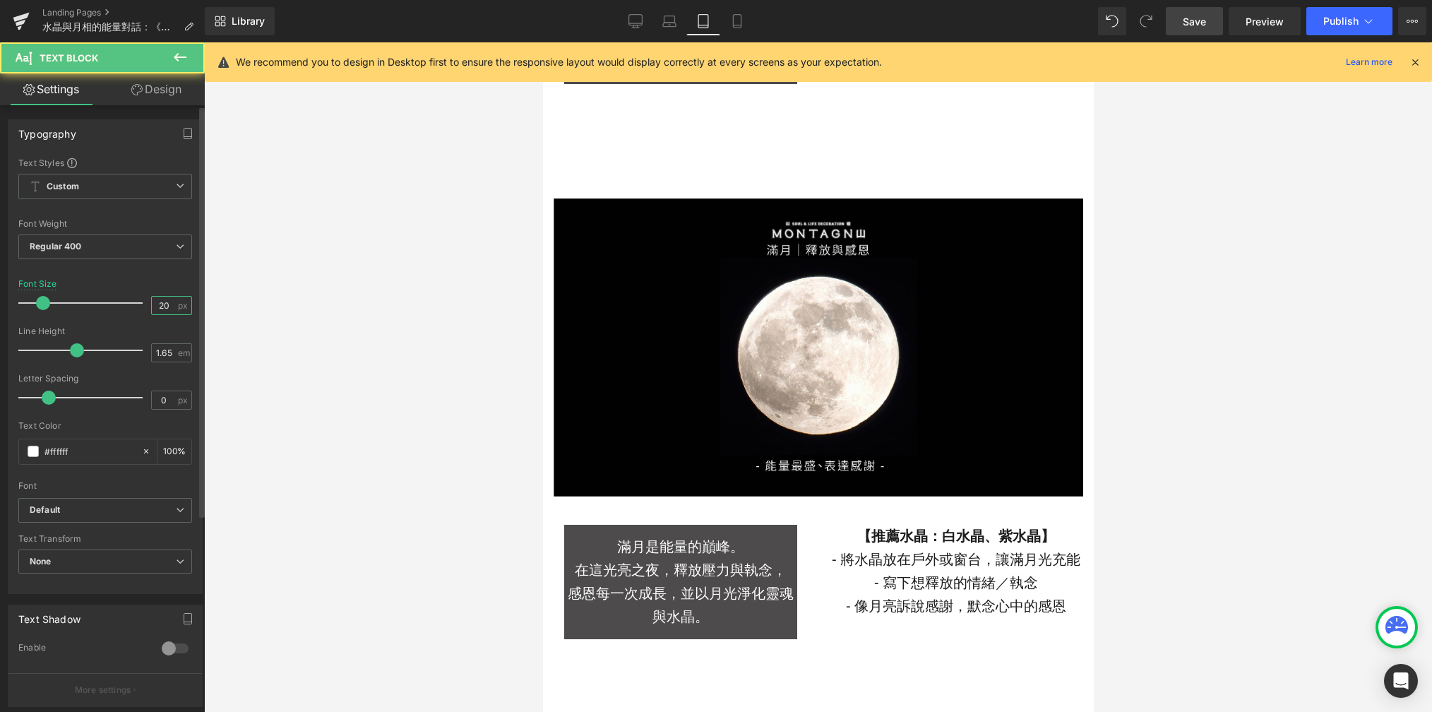
click at [165, 303] on input "20" at bounding box center [164, 306] width 25 height 18
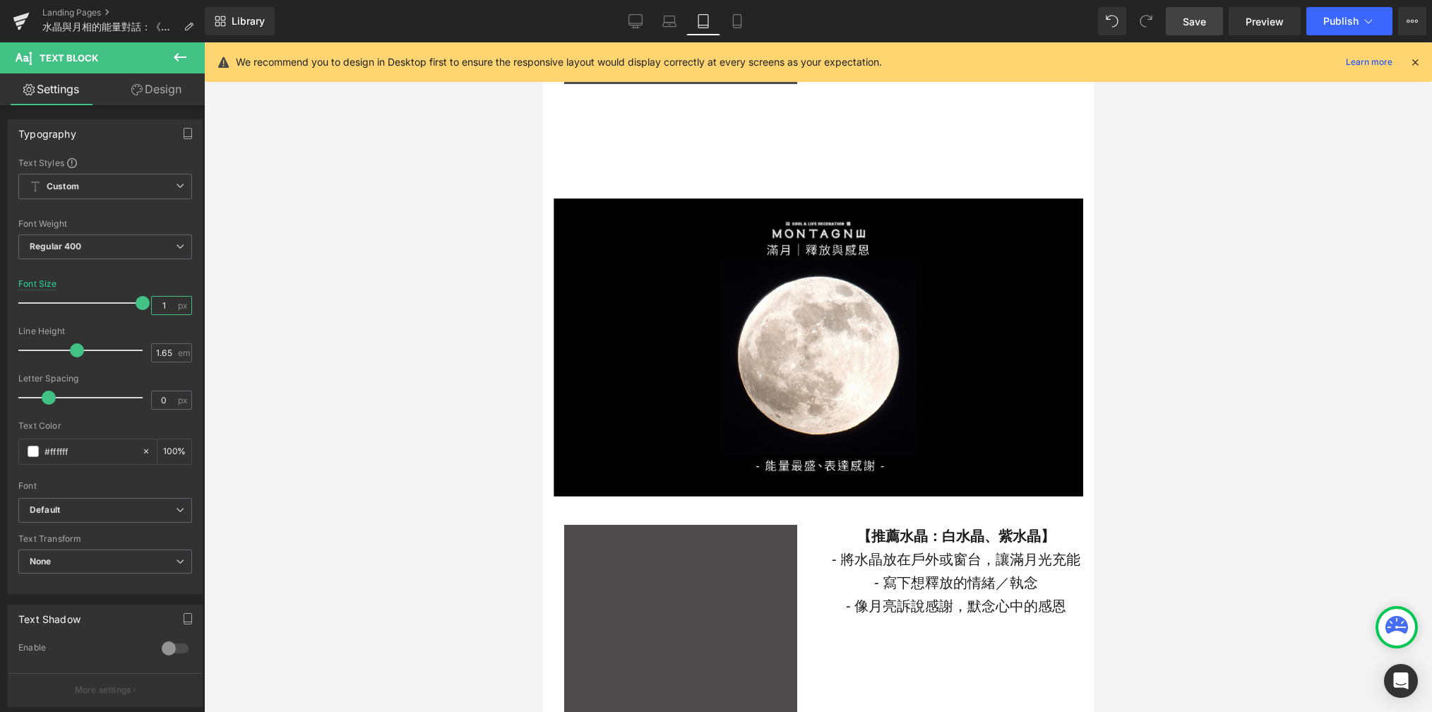
scroll to position [0, 0]
type input "15"
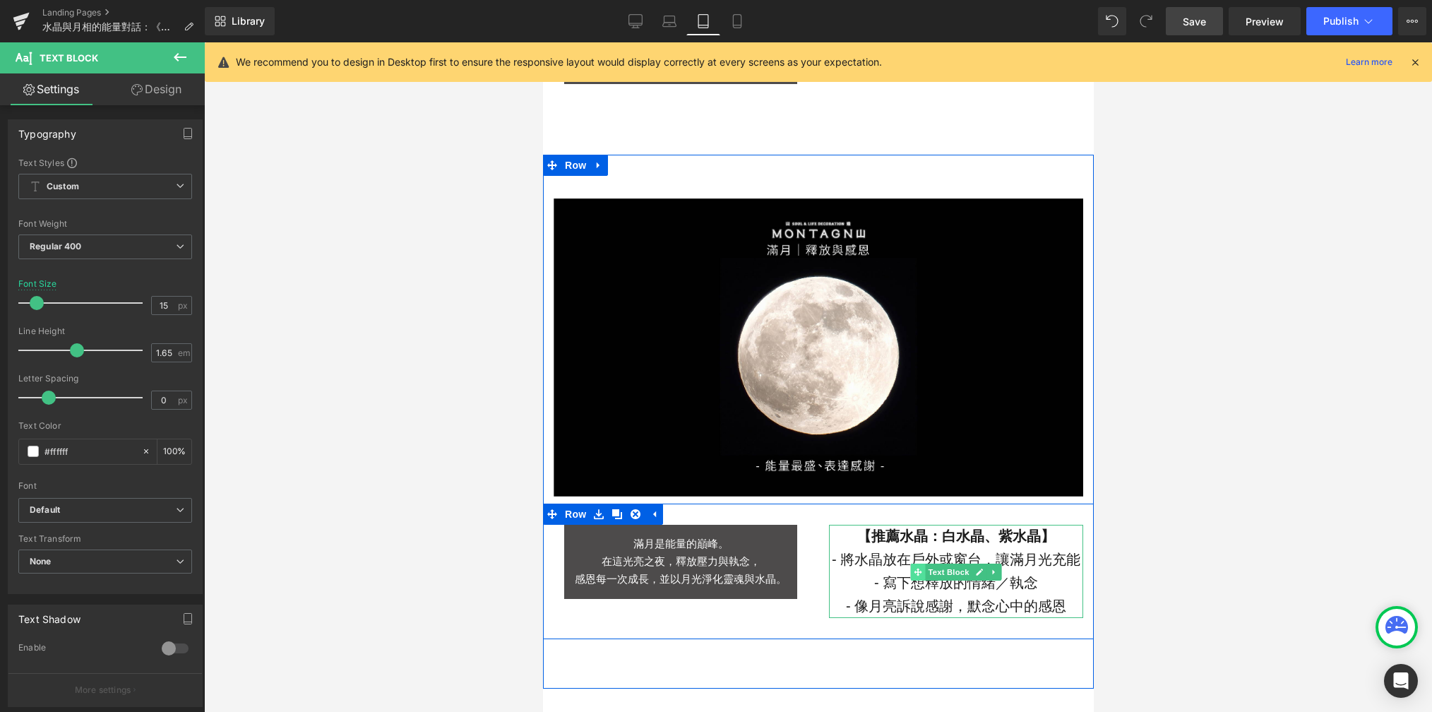
click at [913, 574] on icon at bounding box center [917, 572] width 8 height 8
click at [879, 569] on p "- 將水晶放在戶外或窗台，讓滿月光充能" at bounding box center [955, 559] width 254 height 23
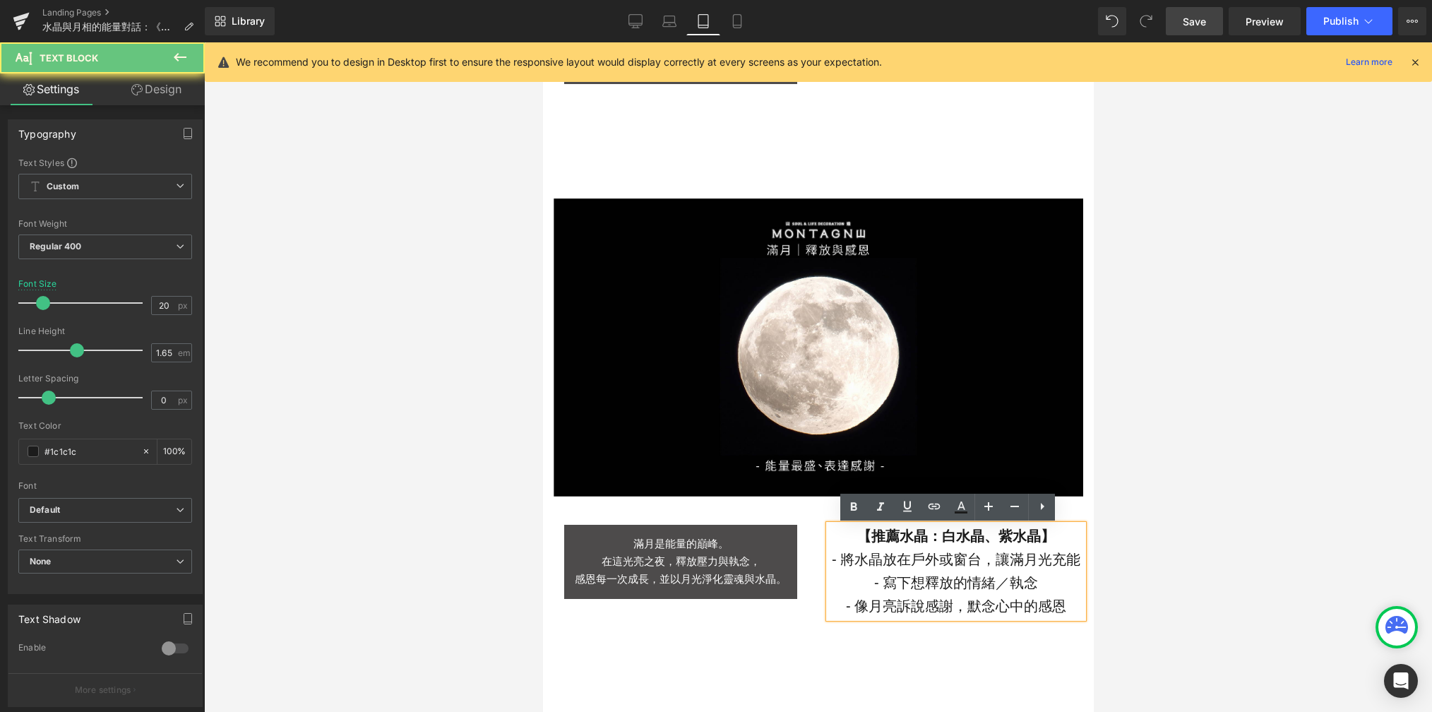
click at [857, 542] on strong "【推薦水晶： [PERSON_NAME] 、 紫水晶 】" at bounding box center [956, 536] width 198 height 16
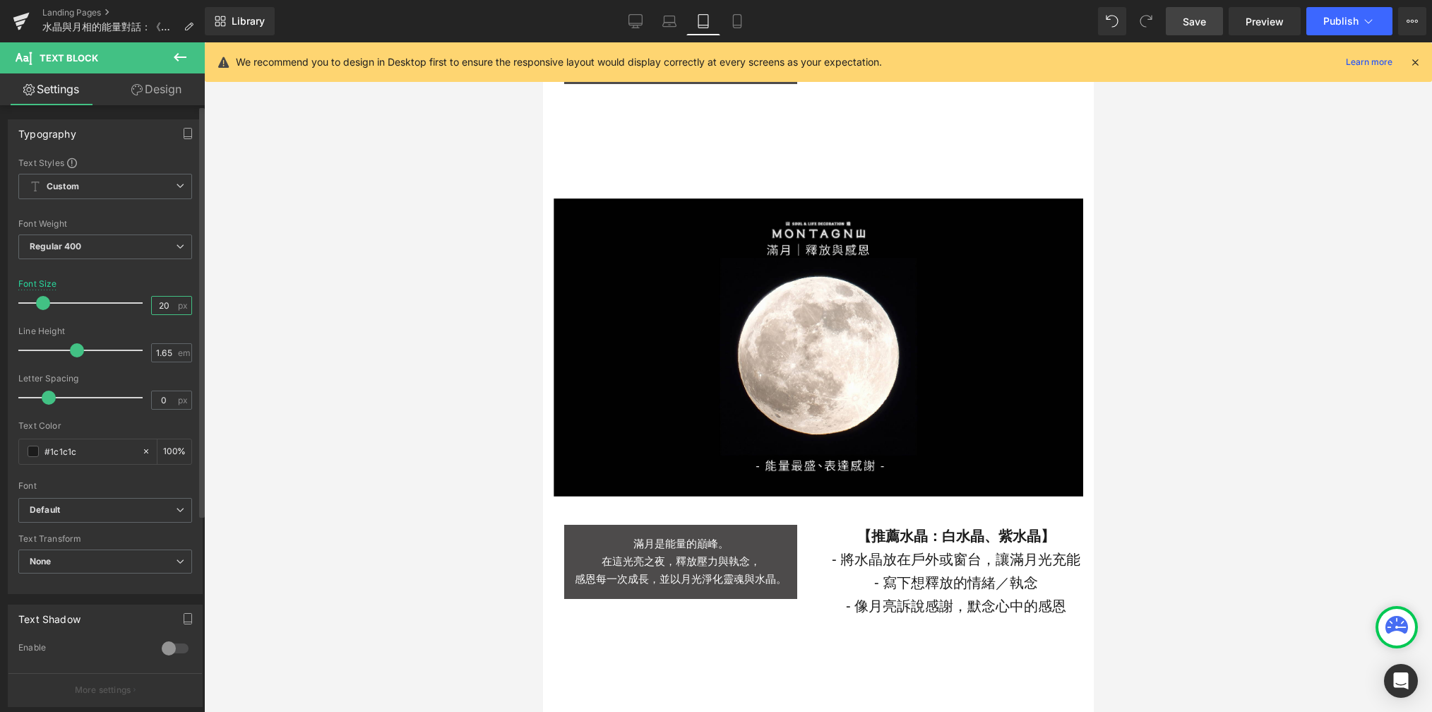
click at [160, 302] on input "20" at bounding box center [164, 306] width 25 height 18
type input "15"
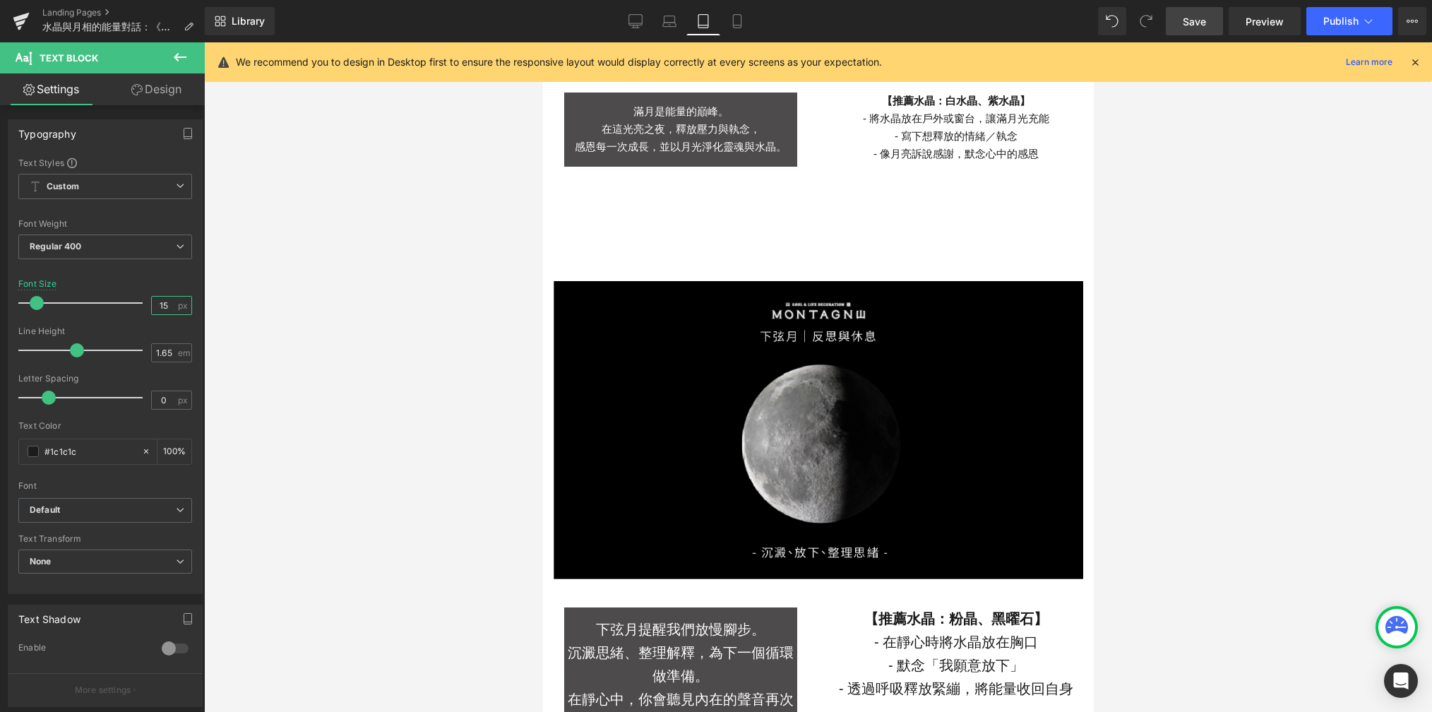
scroll to position [2544, 0]
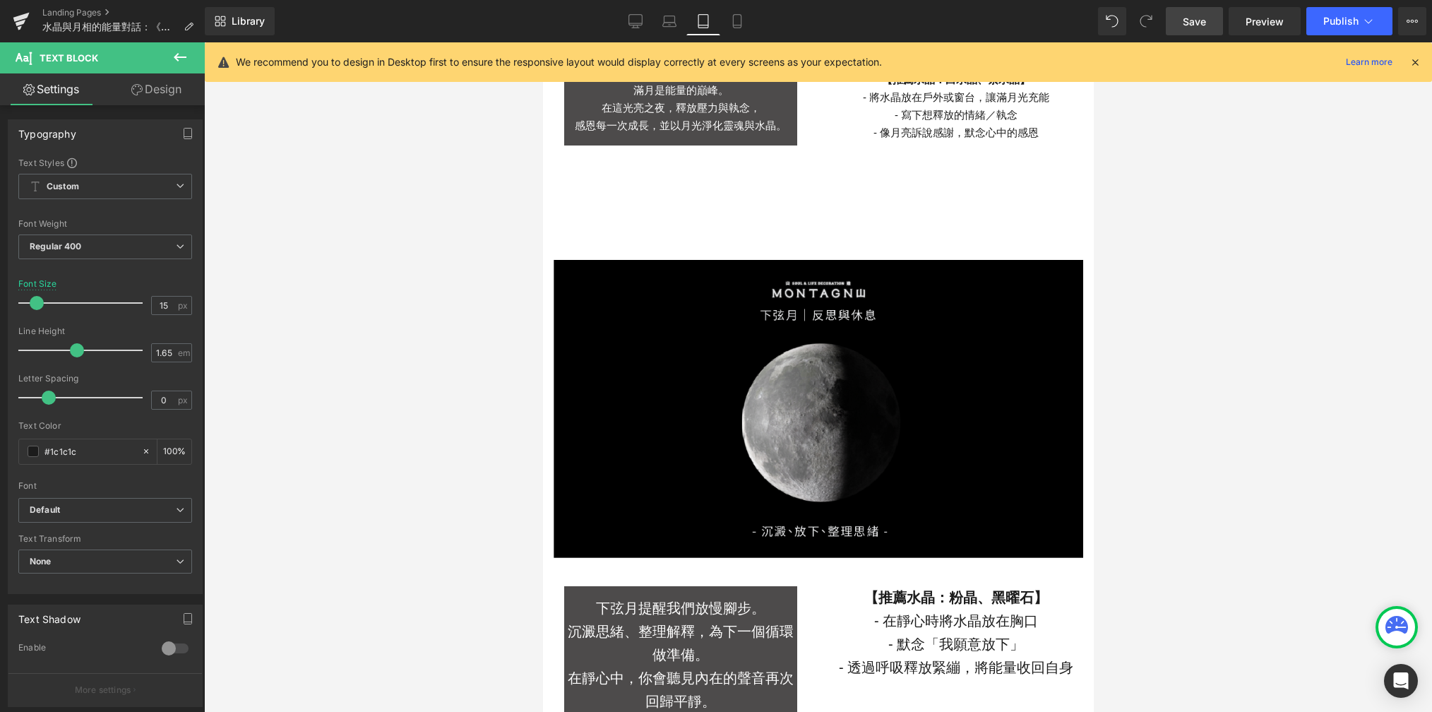
click at [662, 631] on p "沉澱思緒、整理解釋，為下一個循環做準備。" at bounding box center [680, 643] width 233 height 47
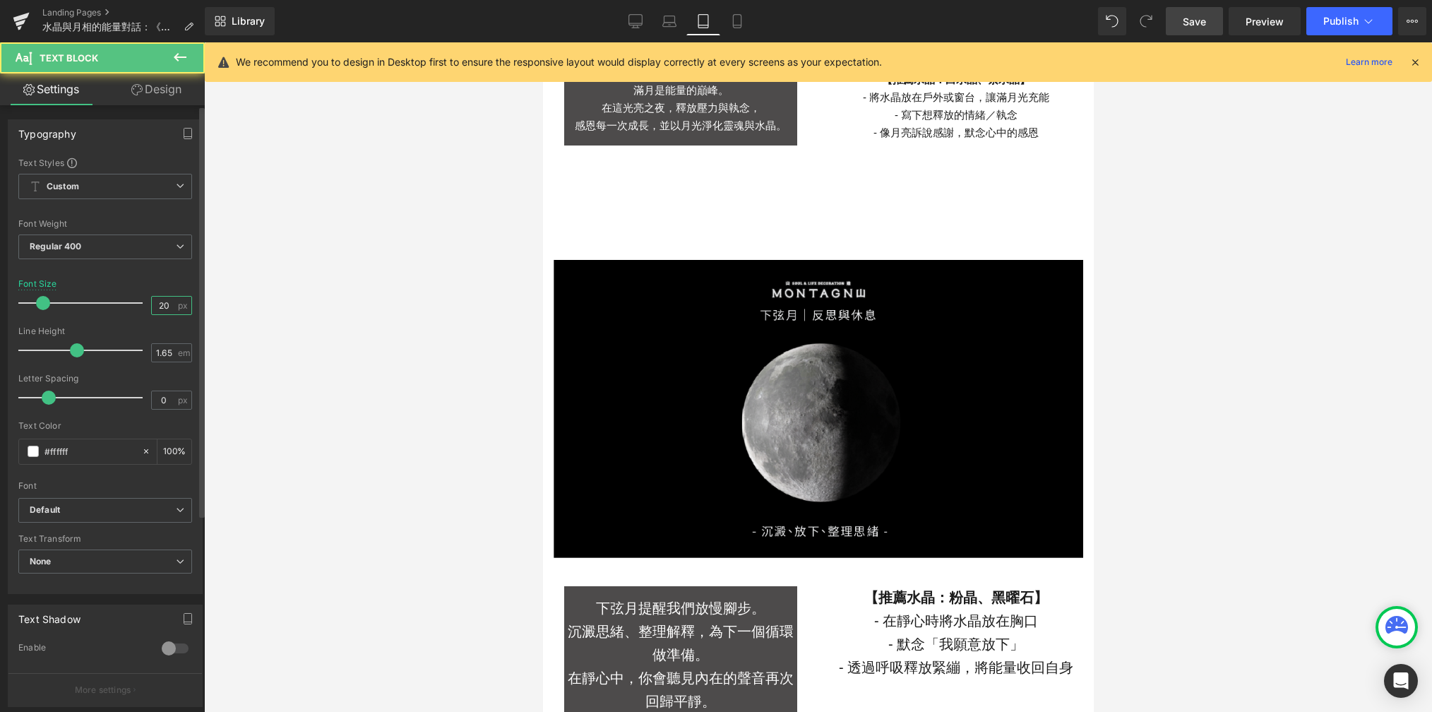
click at [160, 298] on input "20" at bounding box center [164, 306] width 25 height 18
type input "15"
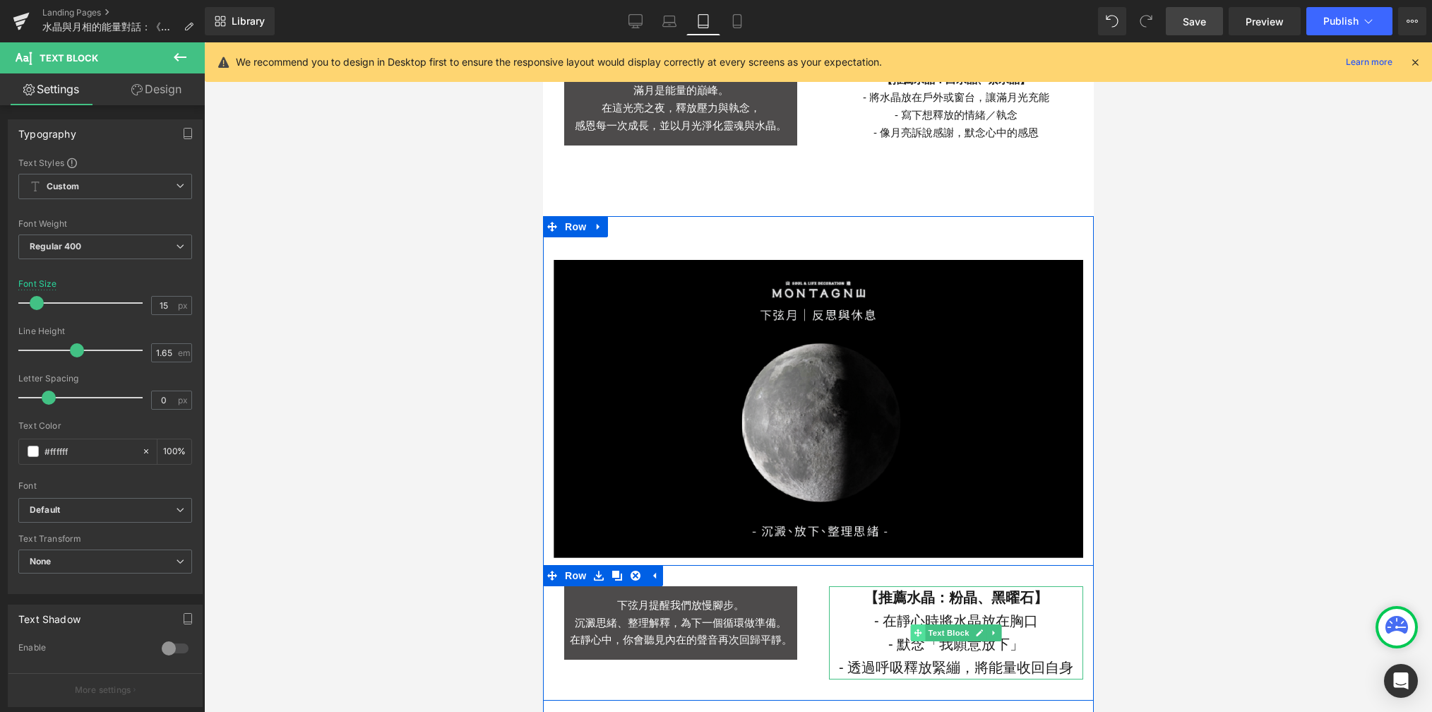
click at [910, 626] on span at bounding box center [917, 632] width 15 height 17
click at [886, 605] on strong "【推薦水晶： 粉晶 、 黑曜石 】" at bounding box center [956, 598] width 184 height 16
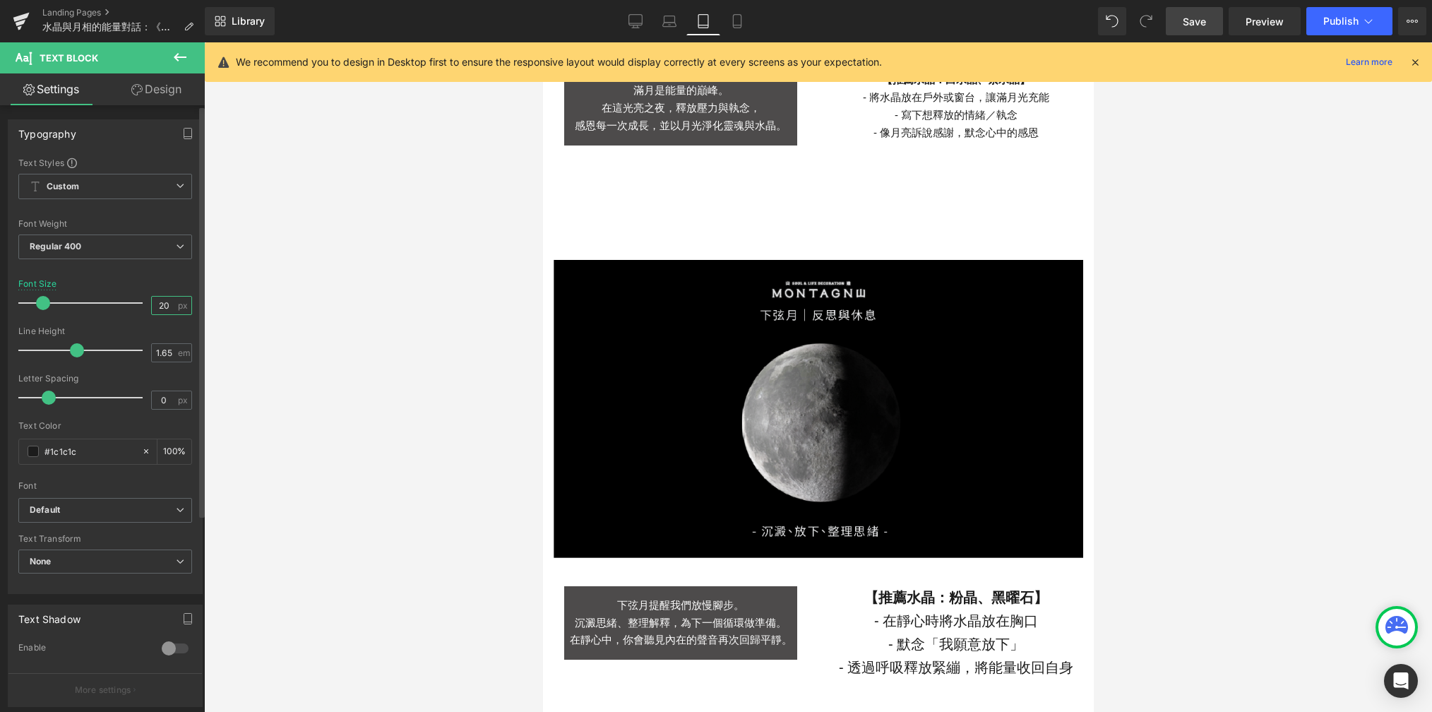
click at [167, 304] on input "20" at bounding box center [164, 306] width 25 height 18
type input "15"
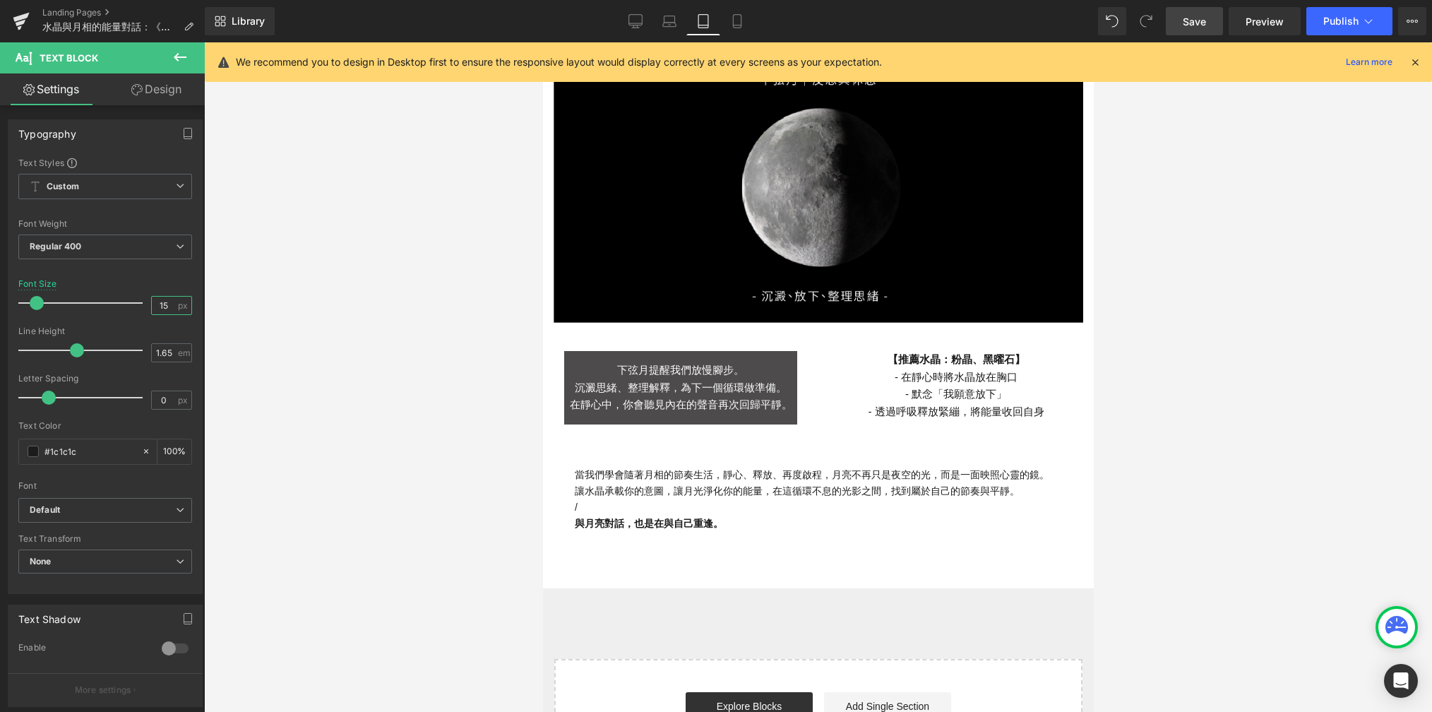
scroll to position [2641, 0]
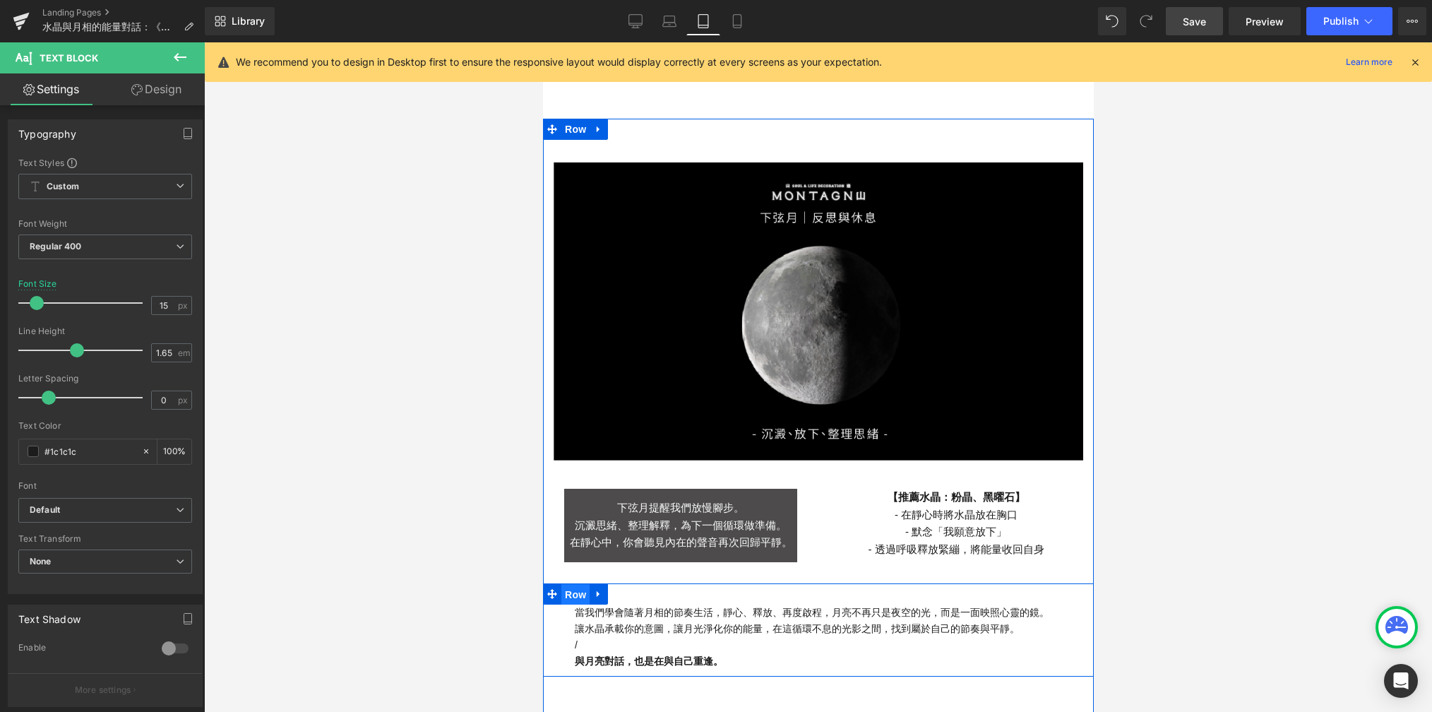
click at [568, 595] on span "Row" at bounding box center [575, 594] width 28 height 21
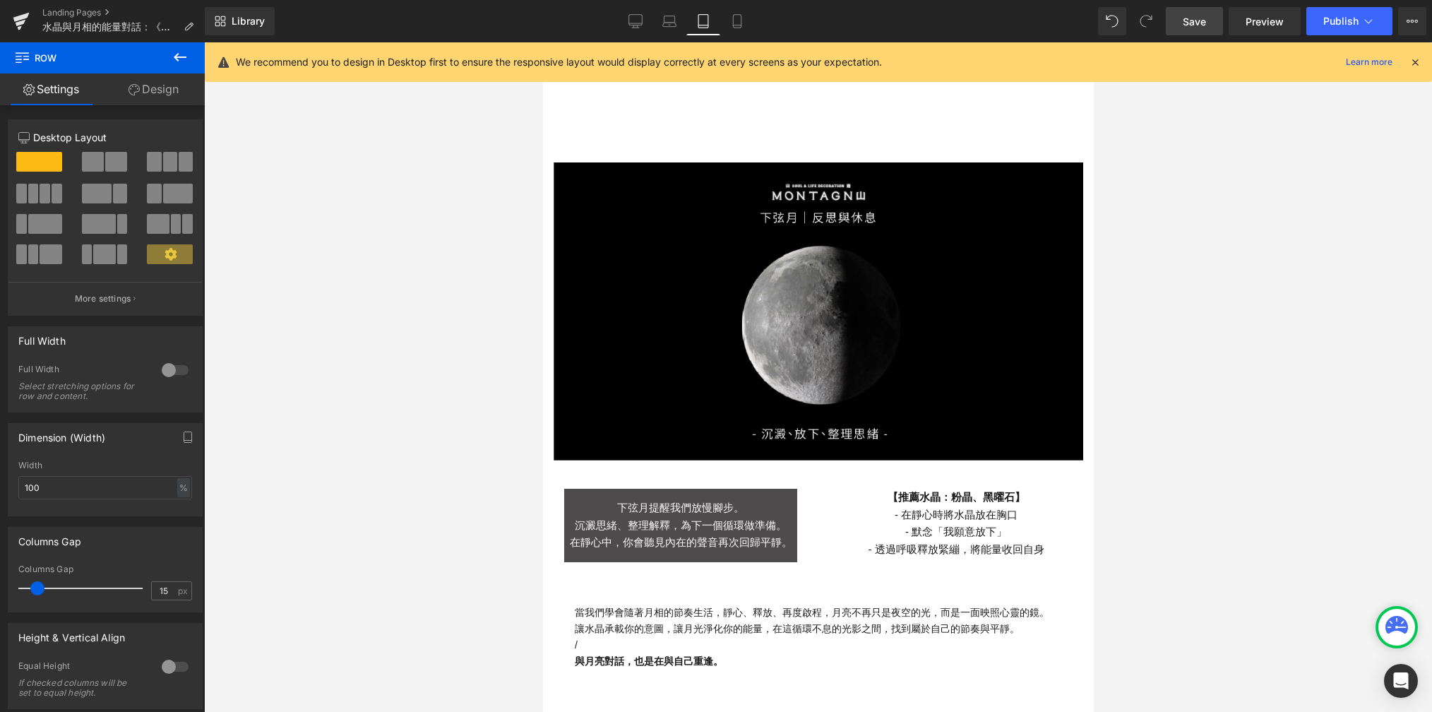
click at [640, 35] on div "Library Tablet Desktop Laptop Tablet Mobile Save Preview Publish Scheduled View…" at bounding box center [818, 21] width 1227 height 42
click at [639, 23] on icon at bounding box center [636, 21] width 14 height 14
type input "1200"
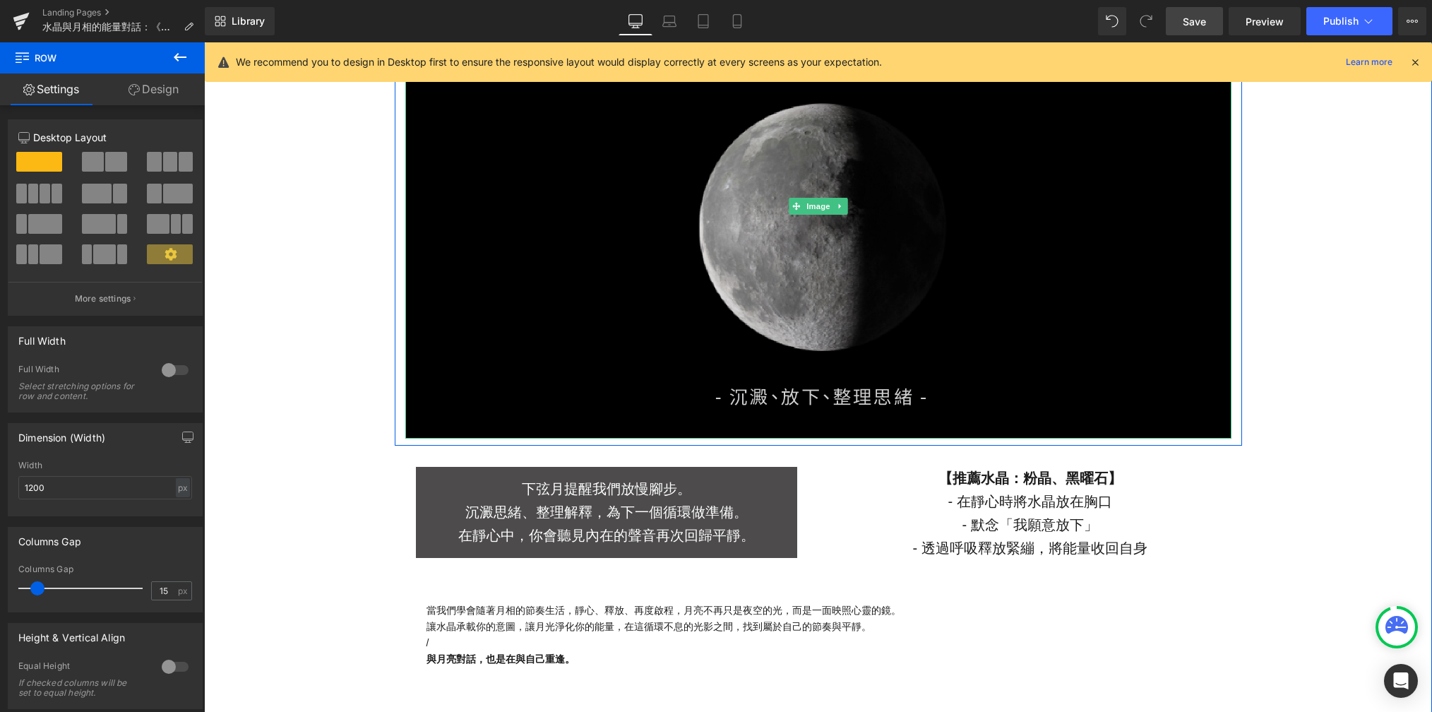
click at [509, 145] on img at bounding box center [818, 205] width 826 height 465
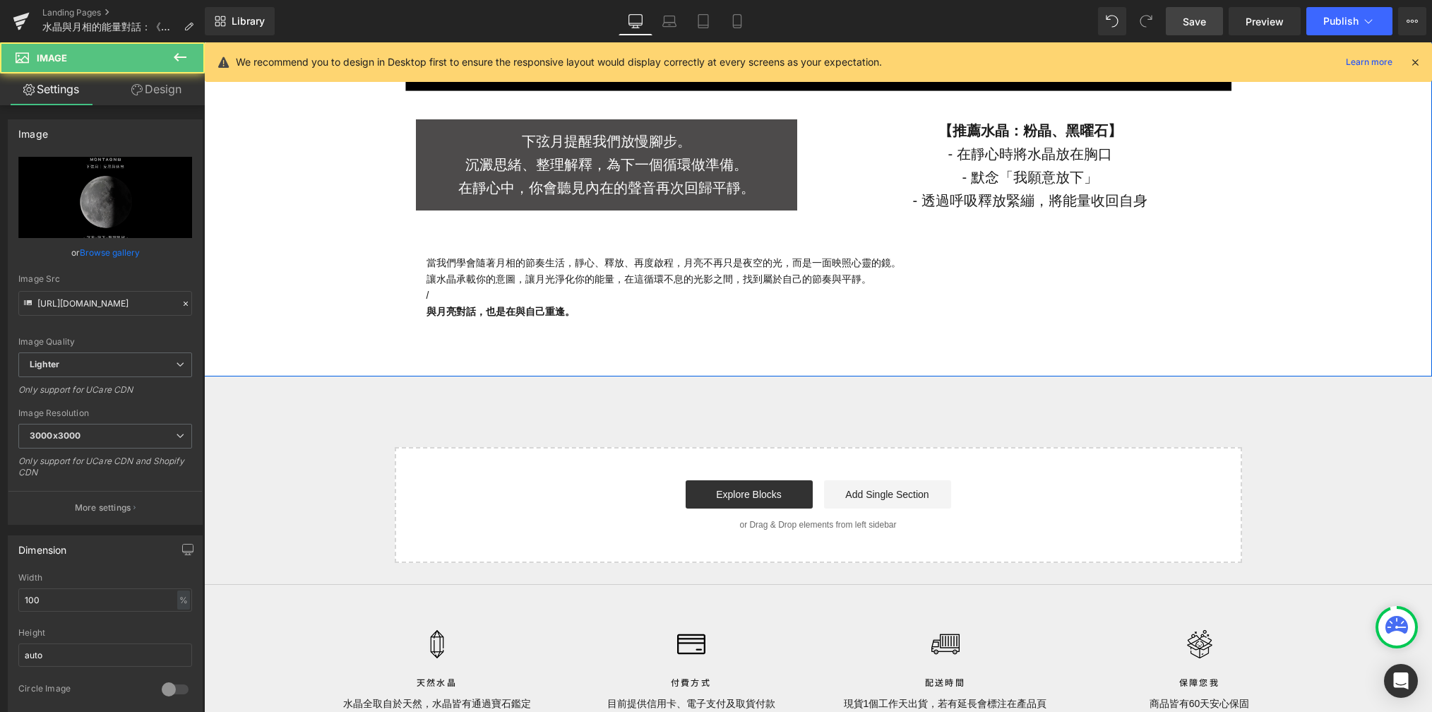
scroll to position [4062, 0]
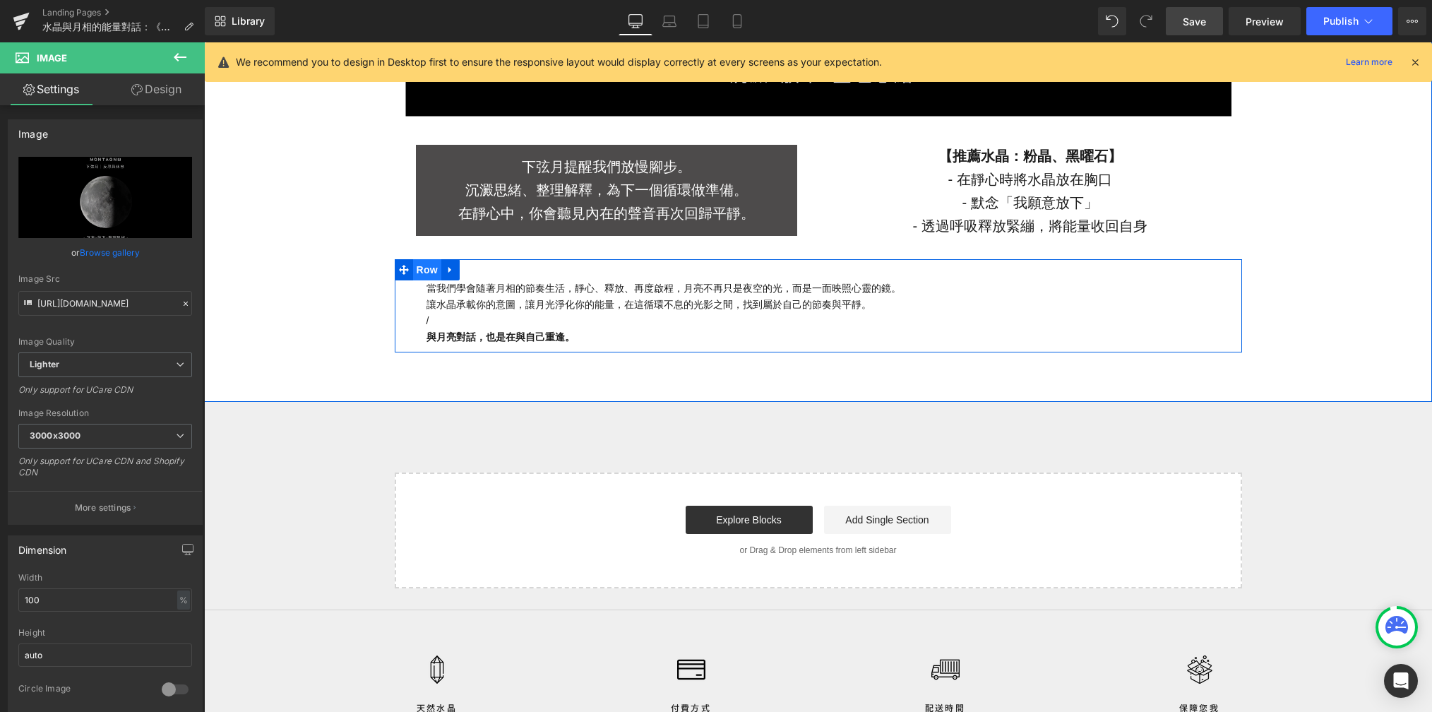
click at [415, 273] on span "Row" at bounding box center [427, 269] width 28 height 21
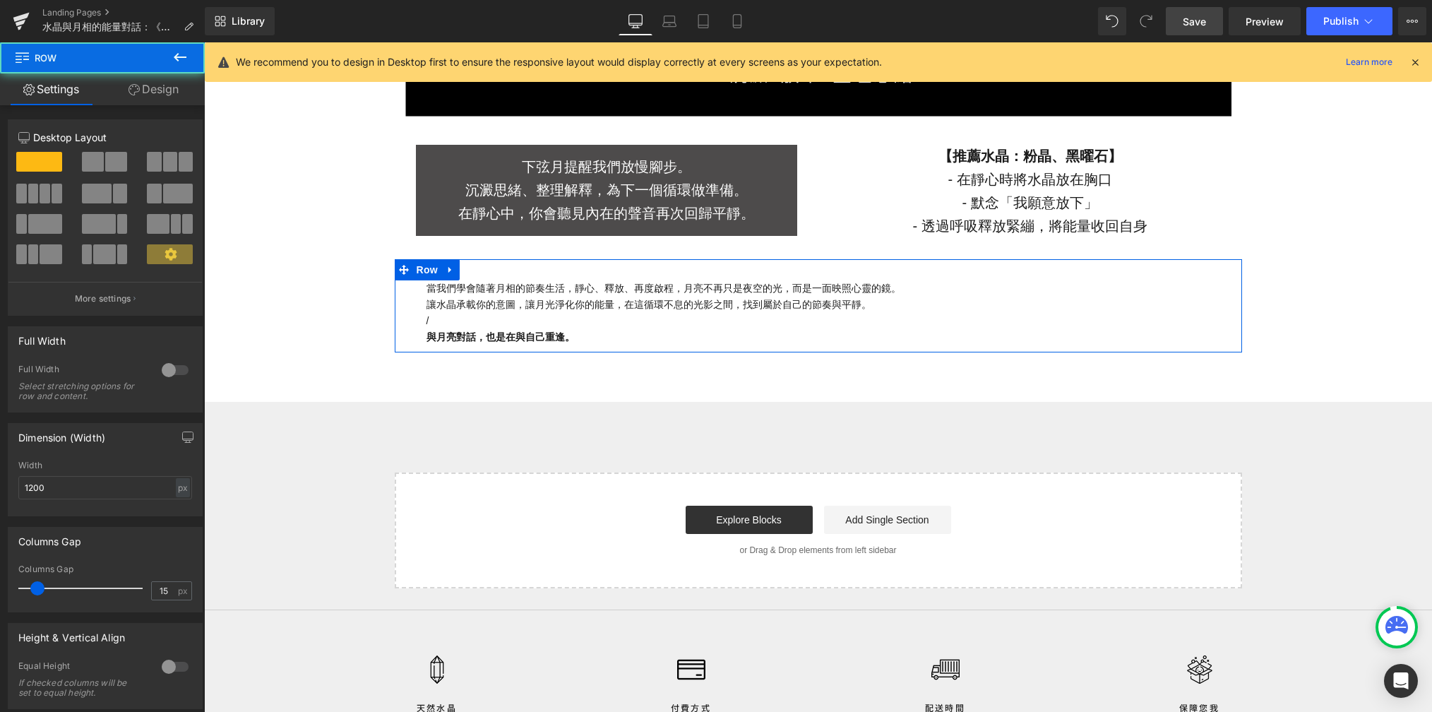
click at [162, 101] on link "Design" at bounding box center [153, 89] width 102 height 32
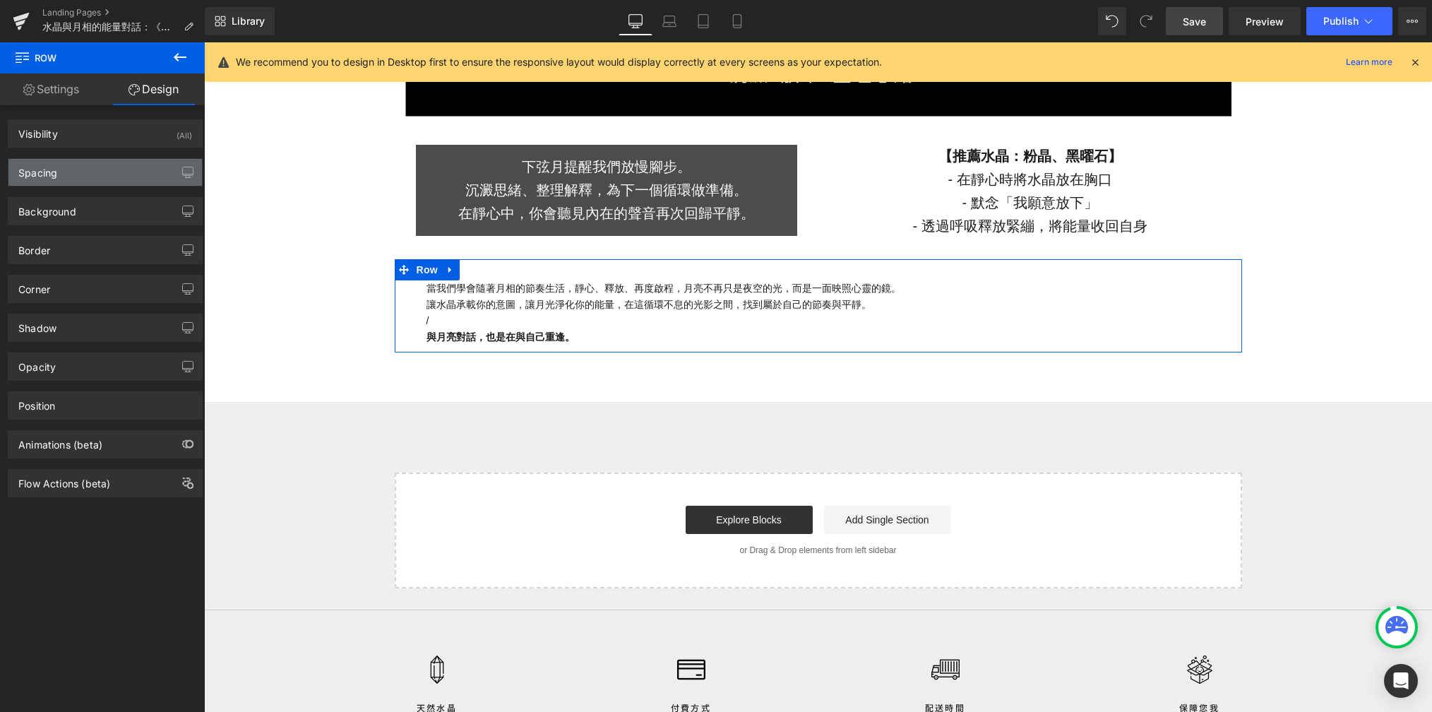
click at [121, 179] on div "Spacing" at bounding box center [105, 172] width 194 height 27
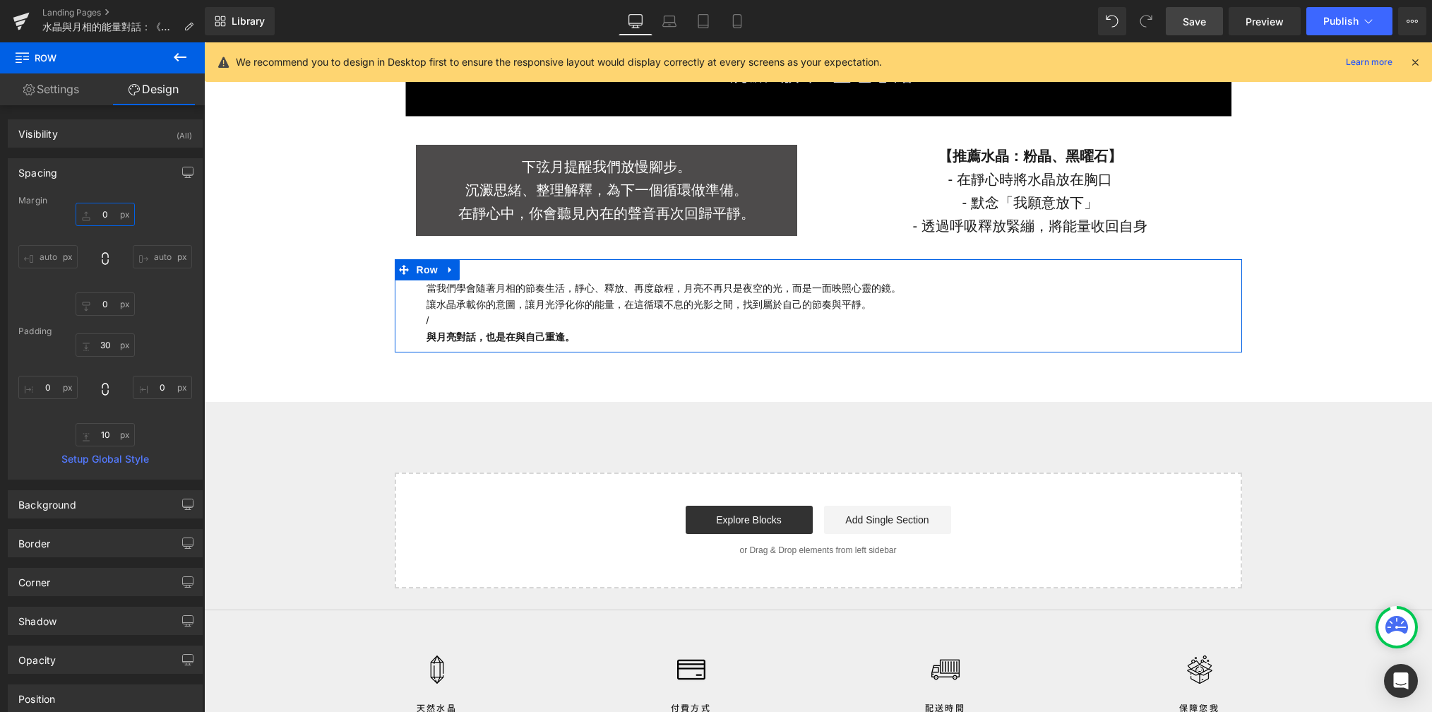
click at [107, 219] on input "0" at bounding box center [105, 214] width 59 height 23
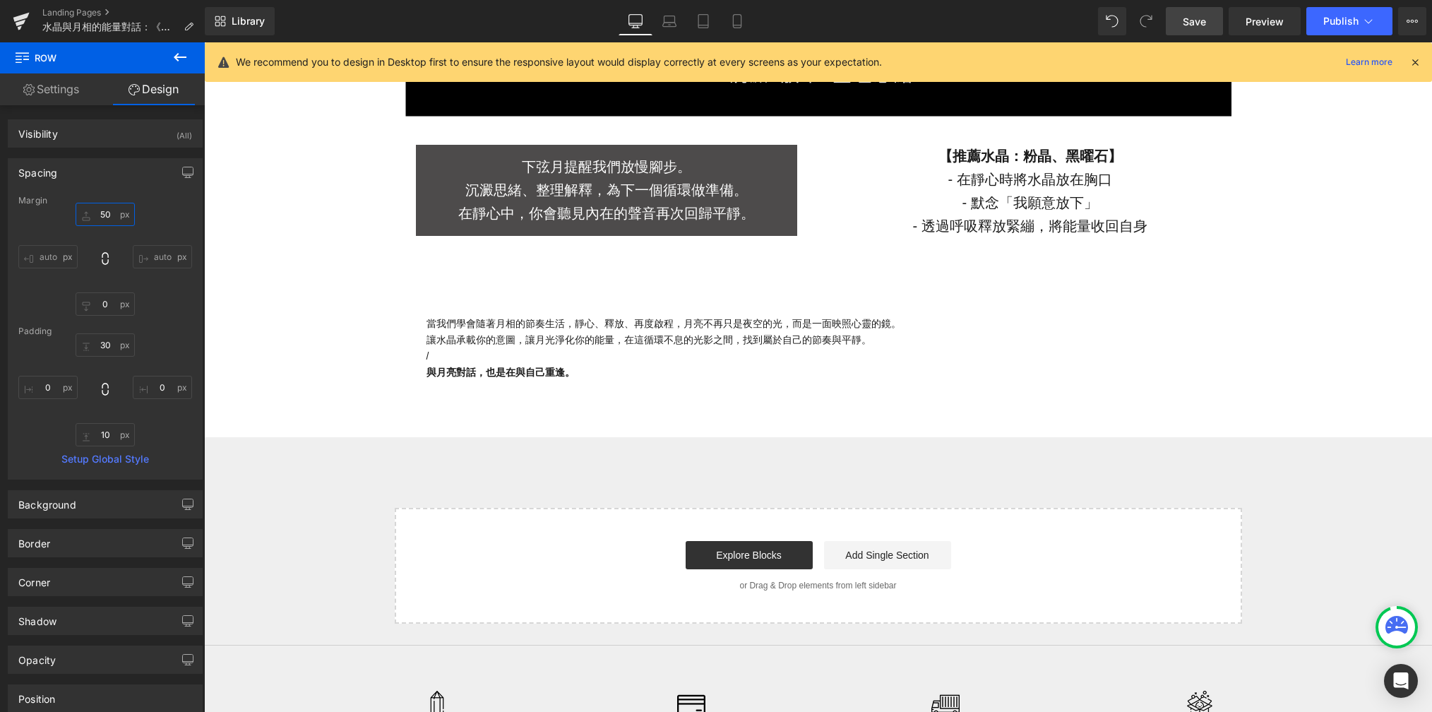
type input "50"
click at [1023, 23] on span "Save" at bounding box center [1194, 21] width 23 height 15
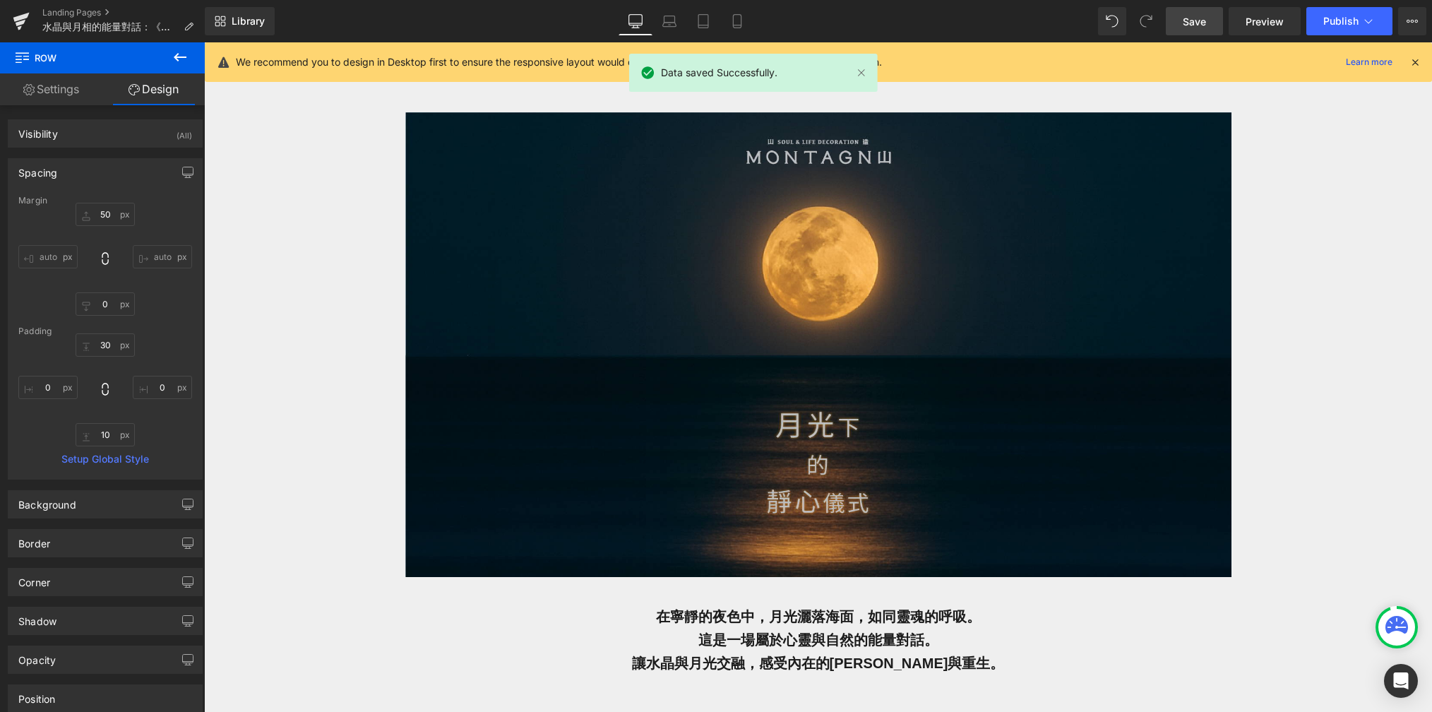
scroll to position [0, 0]
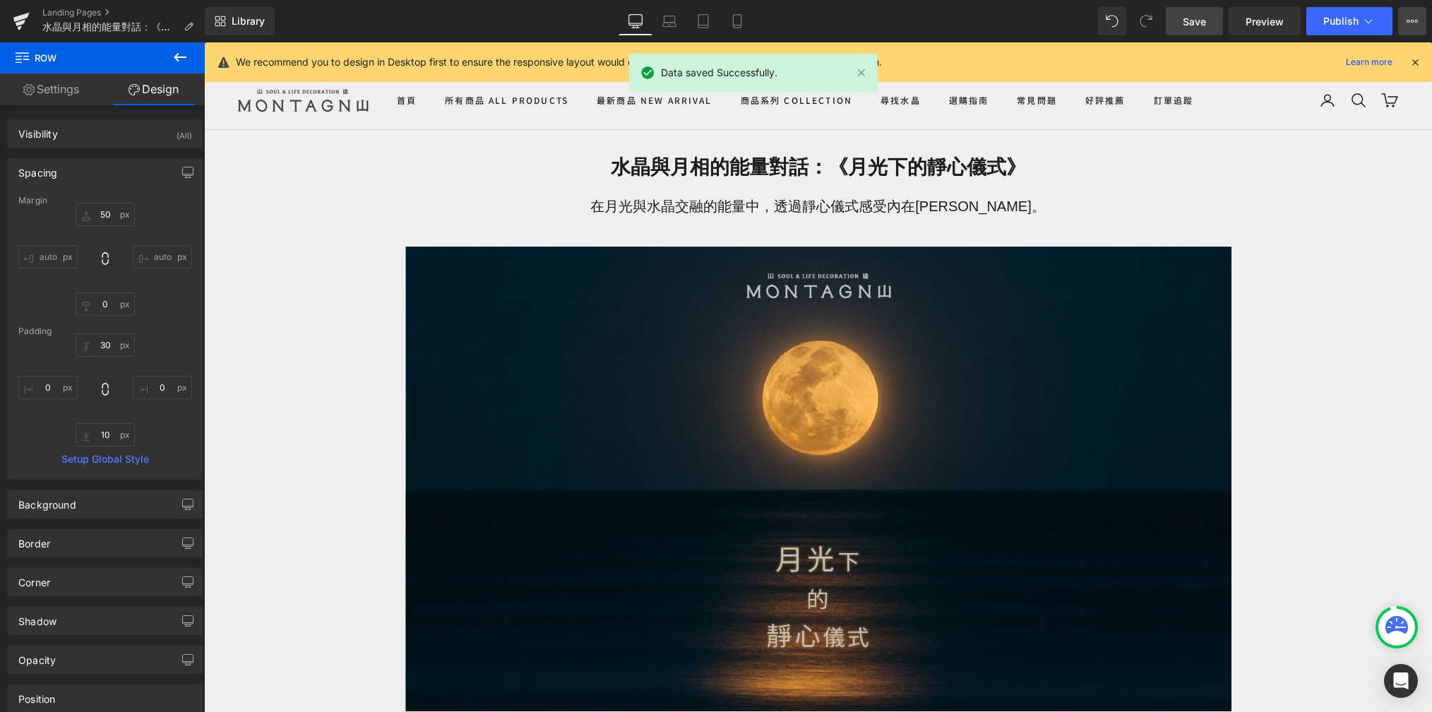
click at [1023, 21] on icon at bounding box center [1412, 21] width 11 height 11
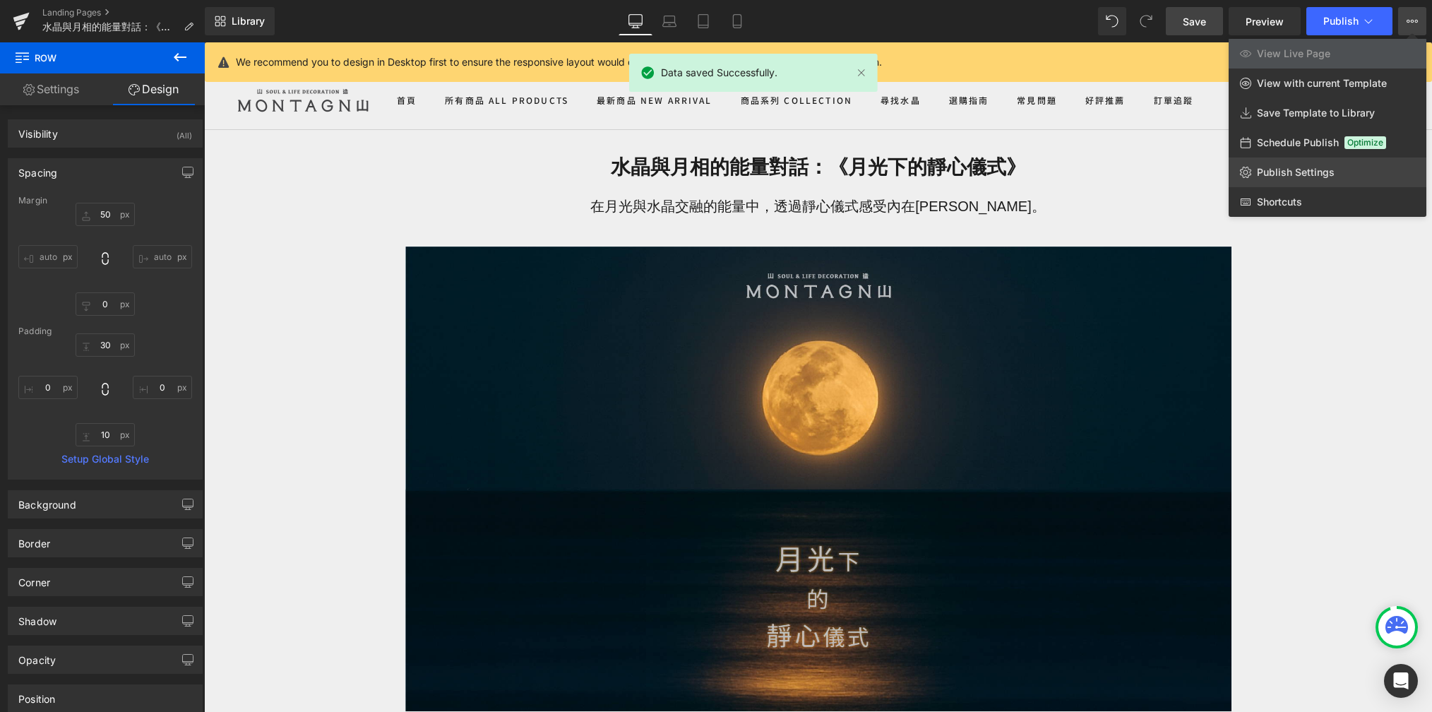
click at [1023, 178] on link "Publish Settings" at bounding box center [1328, 172] width 198 height 30
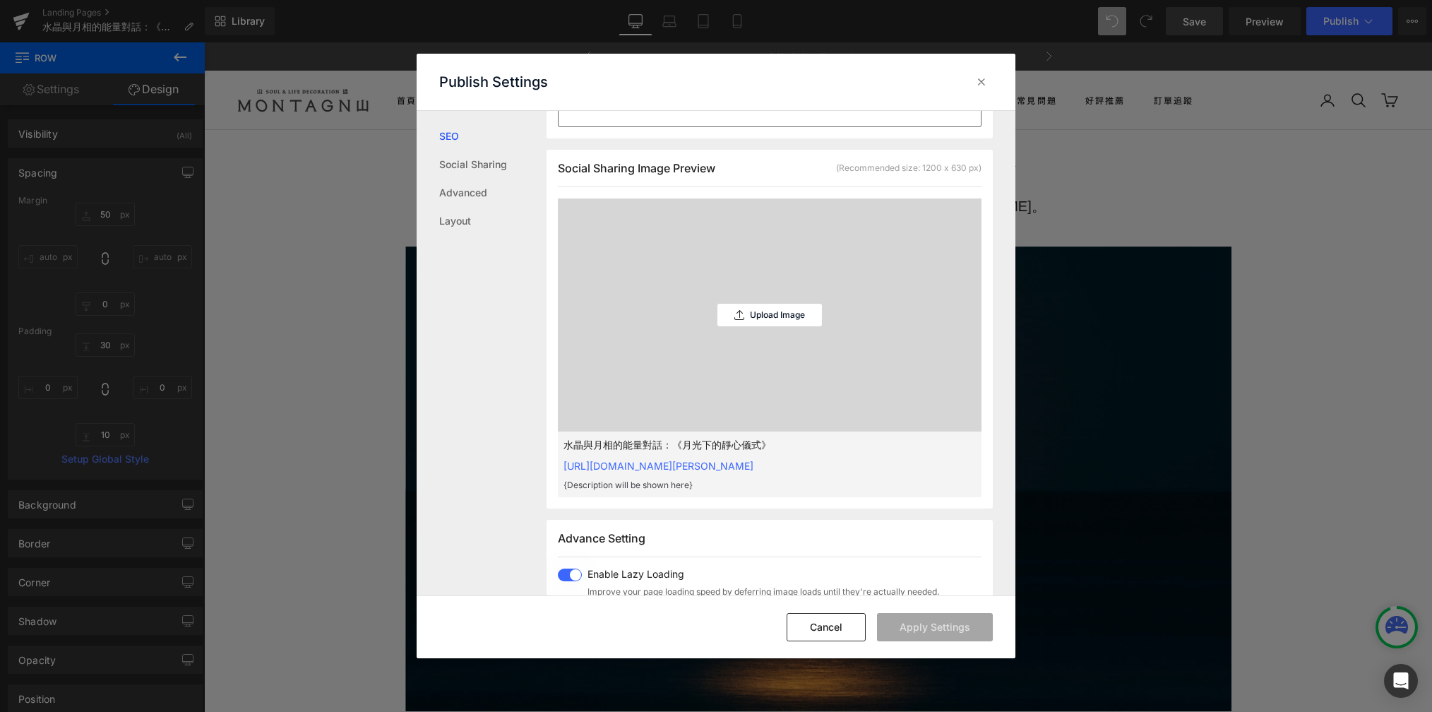
scroll to position [386, 0]
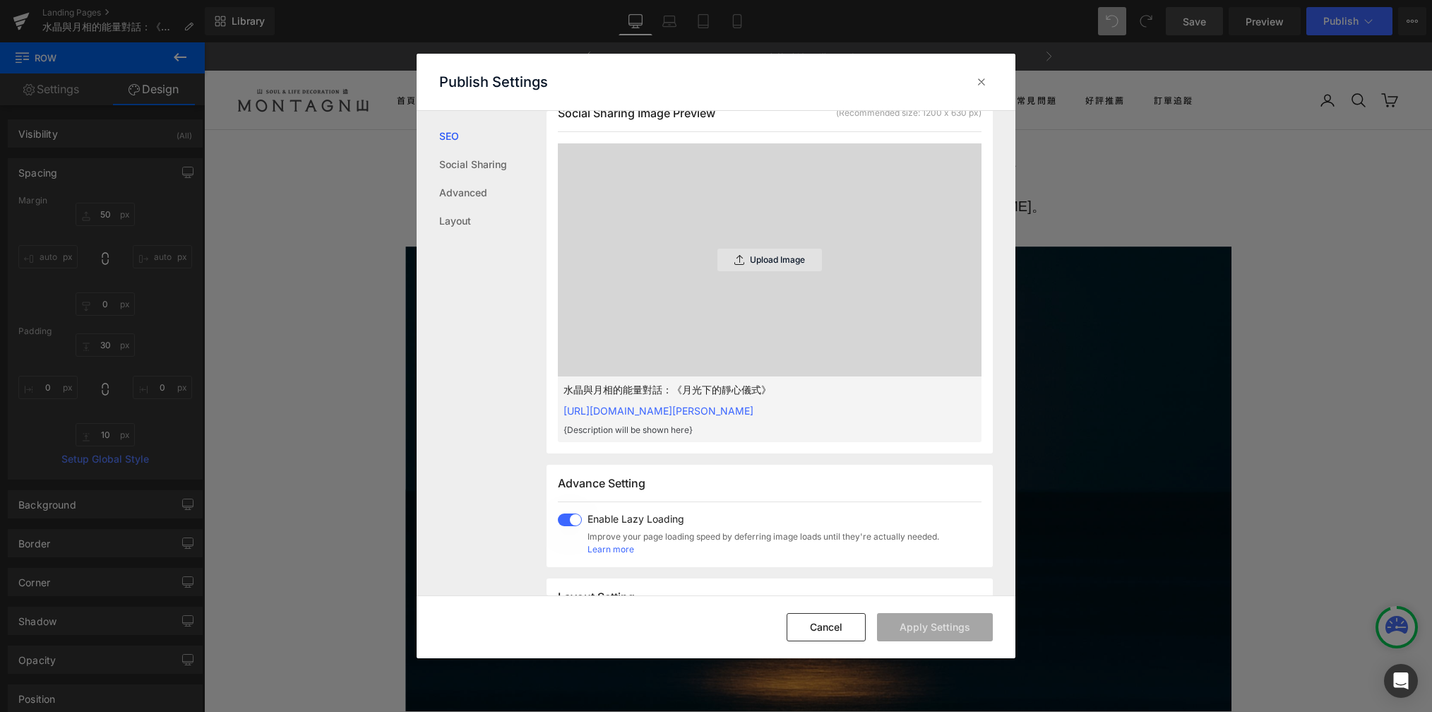
click at [752, 265] on p "Upload Image" at bounding box center [777, 260] width 55 height 10
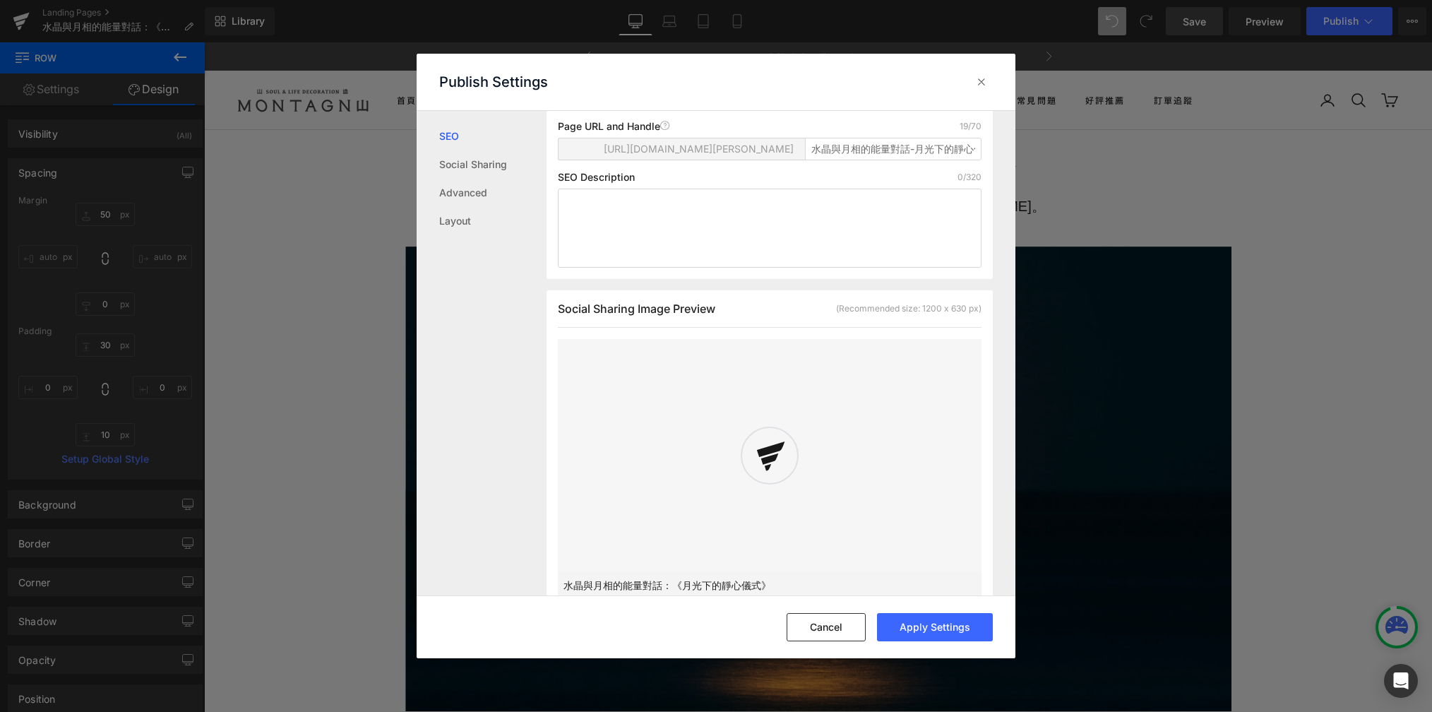
scroll to position [0, 0]
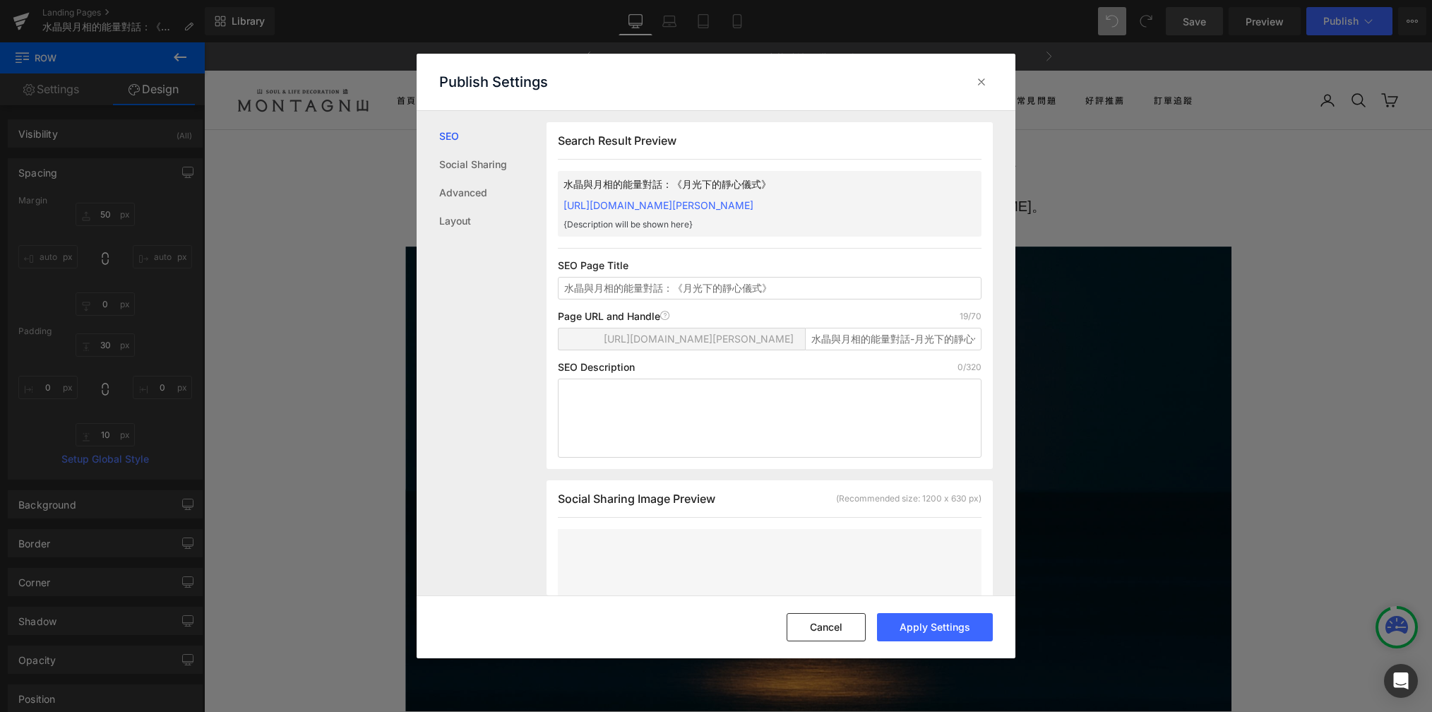
drag, startPoint x: 660, startPoint y: 331, endPoint x: 559, endPoint y: 328, distance: 101.7
click at [559, 322] on p "Page URL and Handle Page URL Address" at bounding box center [614, 316] width 112 height 11
copy p "Page URL and Handle"
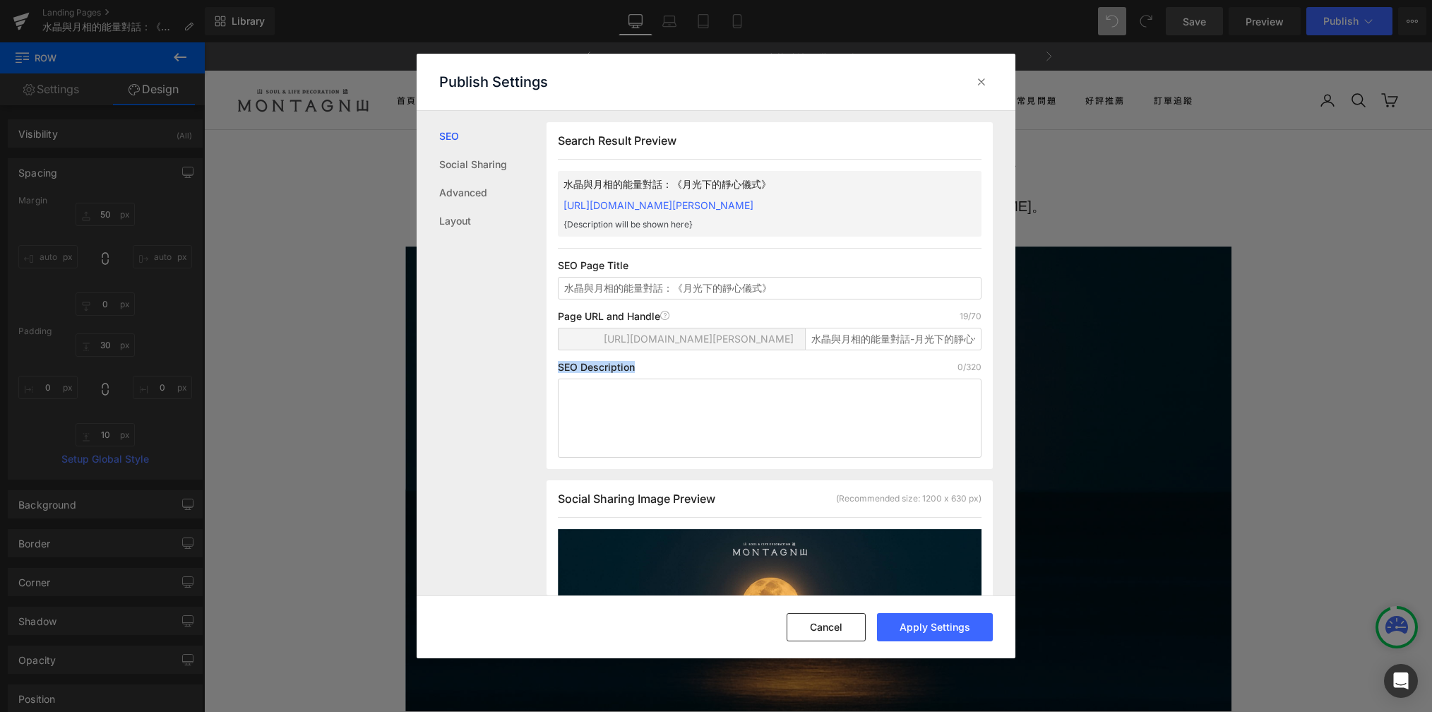
drag, startPoint x: 645, startPoint y: 387, endPoint x: 547, endPoint y: 381, distance: 97.7
click at [547, 381] on div "Search Result Preview 水晶與月相的能量對話：《月光下的靜心儀式》 https://montagne-de-pierre.myshopif…" at bounding box center [770, 295] width 446 height 347
copy p "SEO Description"
click at [879, 350] on input "水晶與月相的能量對話-月光下的靜心儀式" at bounding box center [893, 339] width 177 height 23
paste input "moonlight-crystal-ritual"
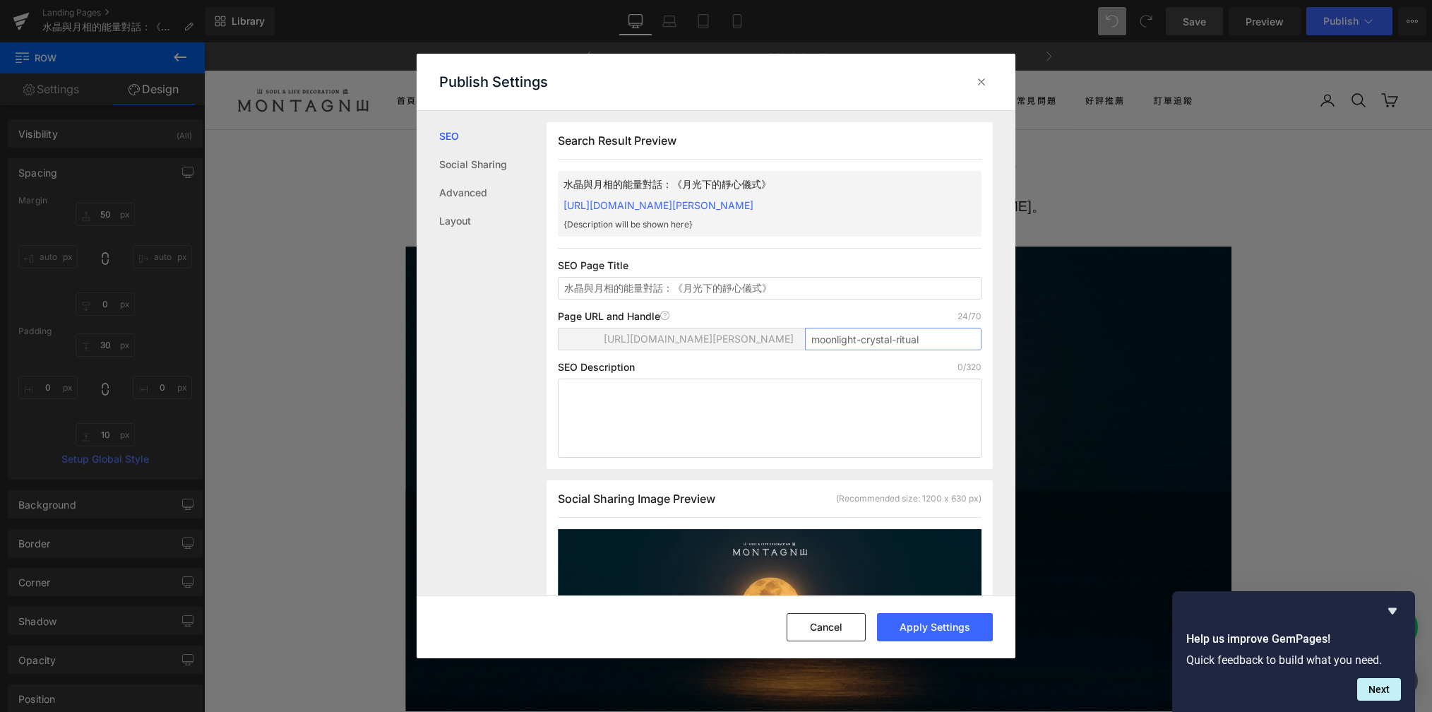
paste input "-midautumn"
type input "moonlight-crystal-ritual"
click at [711, 417] on textarea at bounding box center [770, 418] width 424 height 79
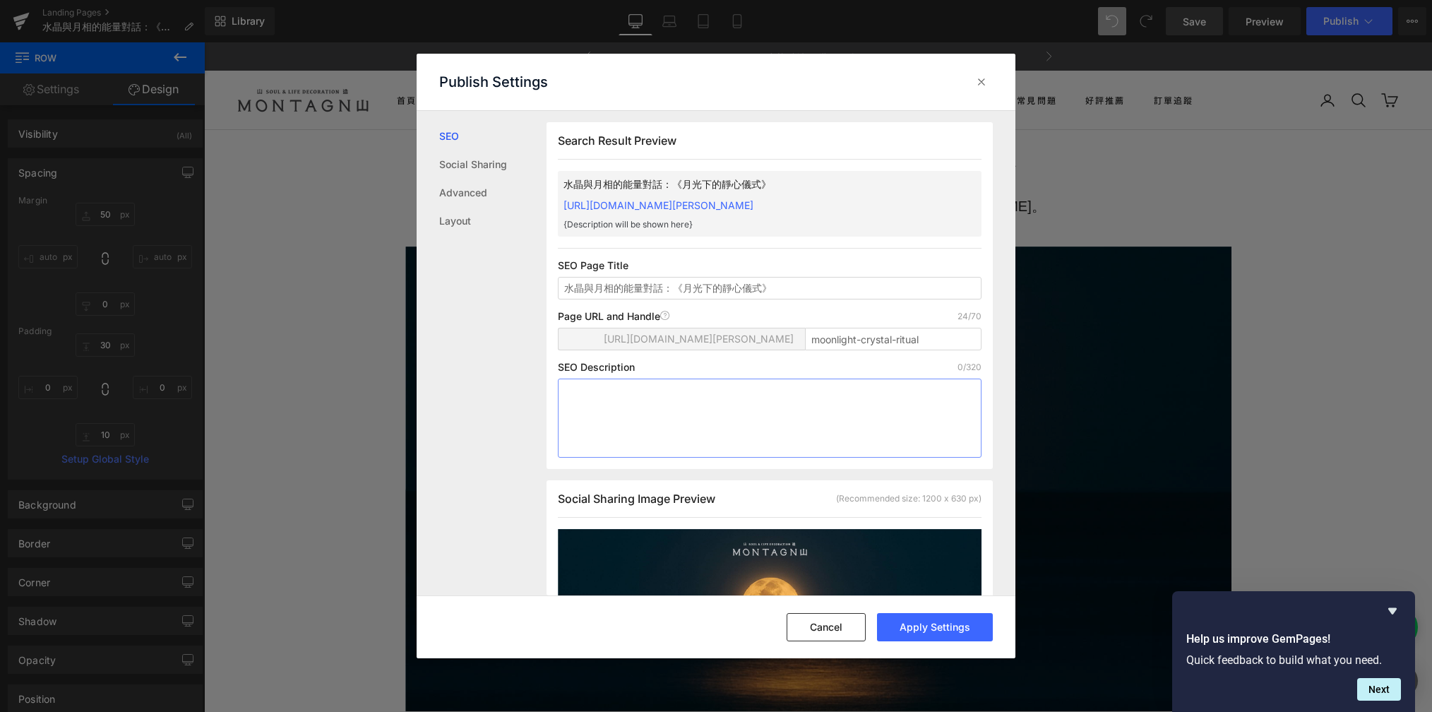
paste textarea "在中秋月圓之夜，透過水晶與月亮的能量對話， 學習與自然同步，調整心靈頻率。 探索新月願望、滿月感恩與月光靜心儀式， 讓水晶為你帶來內在的平衡與祝福。"
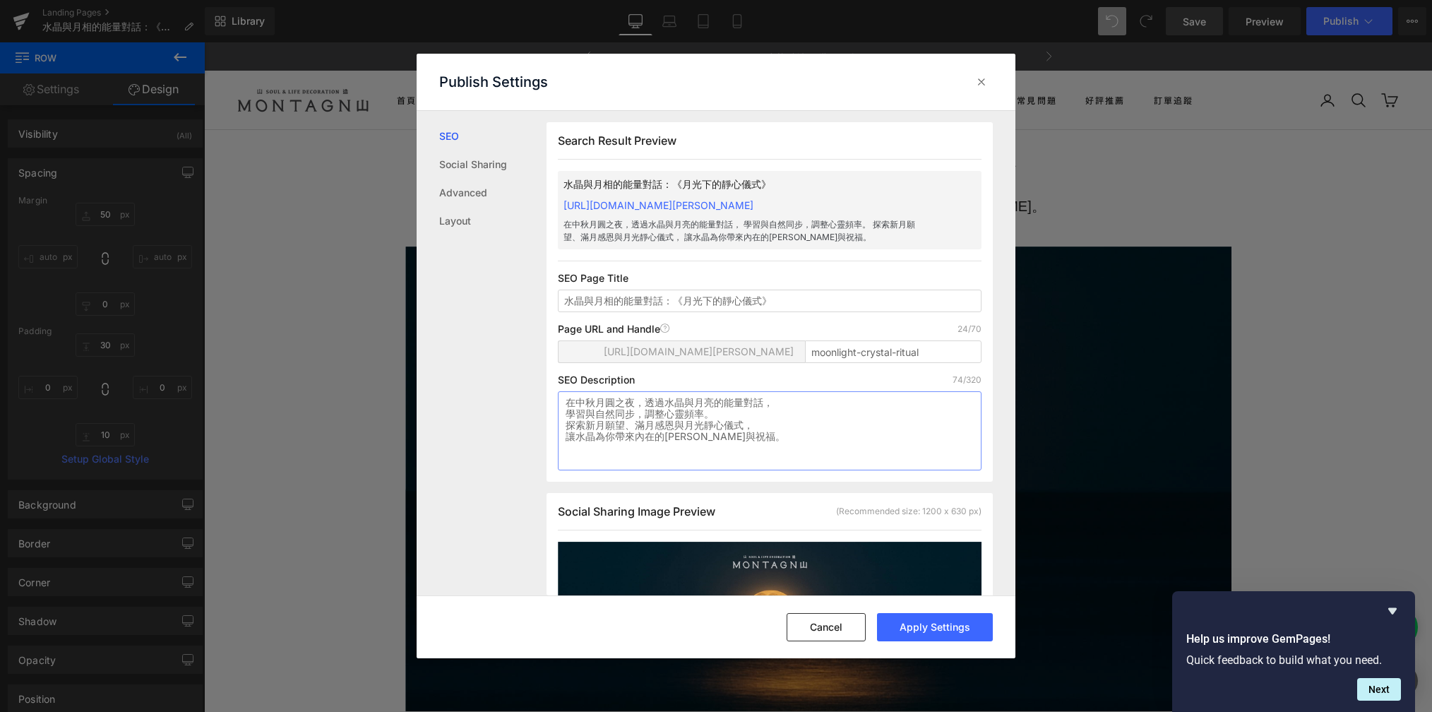
click at [562, 412] on textarea "在中秋月圓之夜，透過水晶與月亮的能量對話， 學習與自然同步，調整心靈頻率。 探索新月願望、滿月感恩與月光靜心儀式， 讓水晶為你帶來內在的平衡與祝福。" at bounding box center [770, 430] width 424 height 79
click at [569, 427] on textarea "在中秋月圓之夜，透過水晶與月亮的能量對話，學習與自然同步，調整心靈頻率。 探索新月願望、滿月感恩與月光靜心儀式， 讓水晶為你帶來內在的平衡與祝福。" at bounding box center [770, 430] width 424 height 79
click at [944, 417] on textarea "在中秋月圓之夜，透過水晶與月亮的能量對話，學習與自然同步，調整心靈頻率。 探索新月願望、滿月感恩與月光靜心儀式，讓水晶為你帶來內在的平衡與祝福。" at bounding box center [770, 430] width 424 height 79
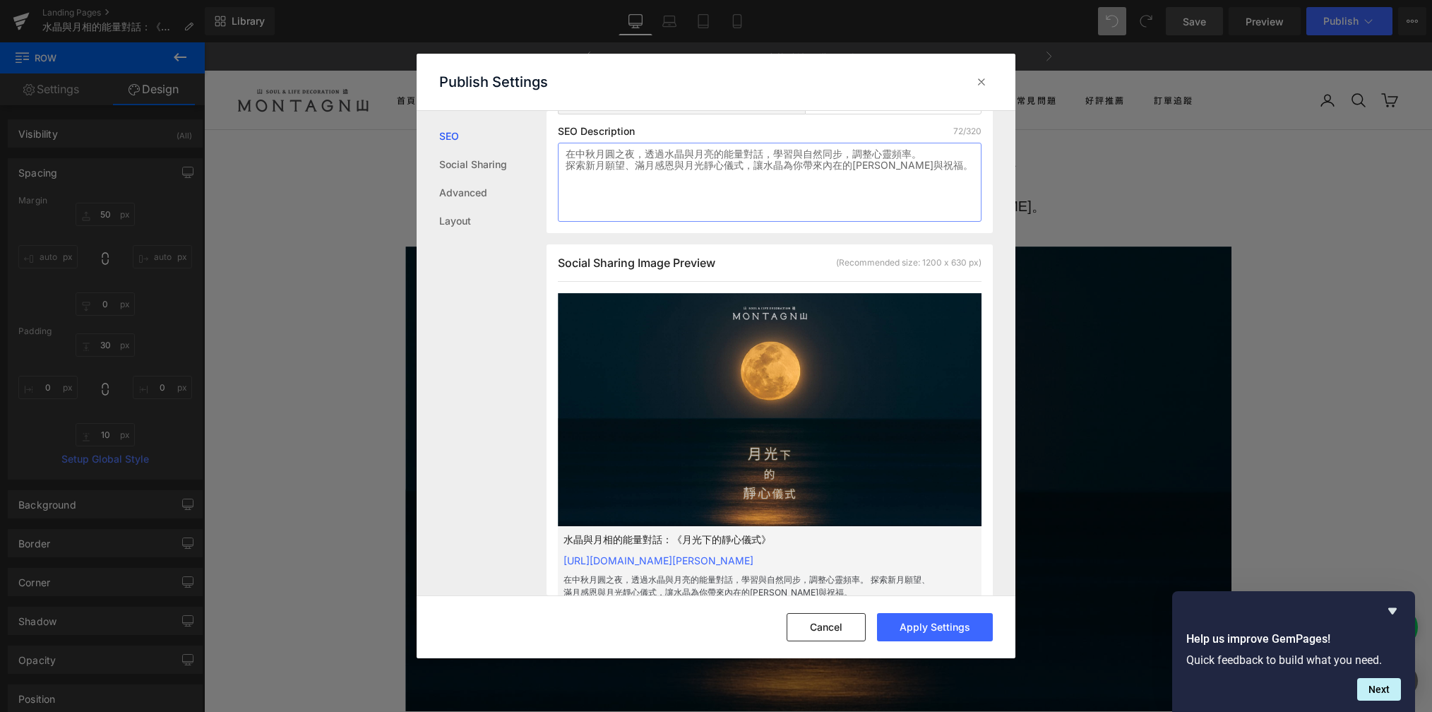
scroll to position [271, 0]
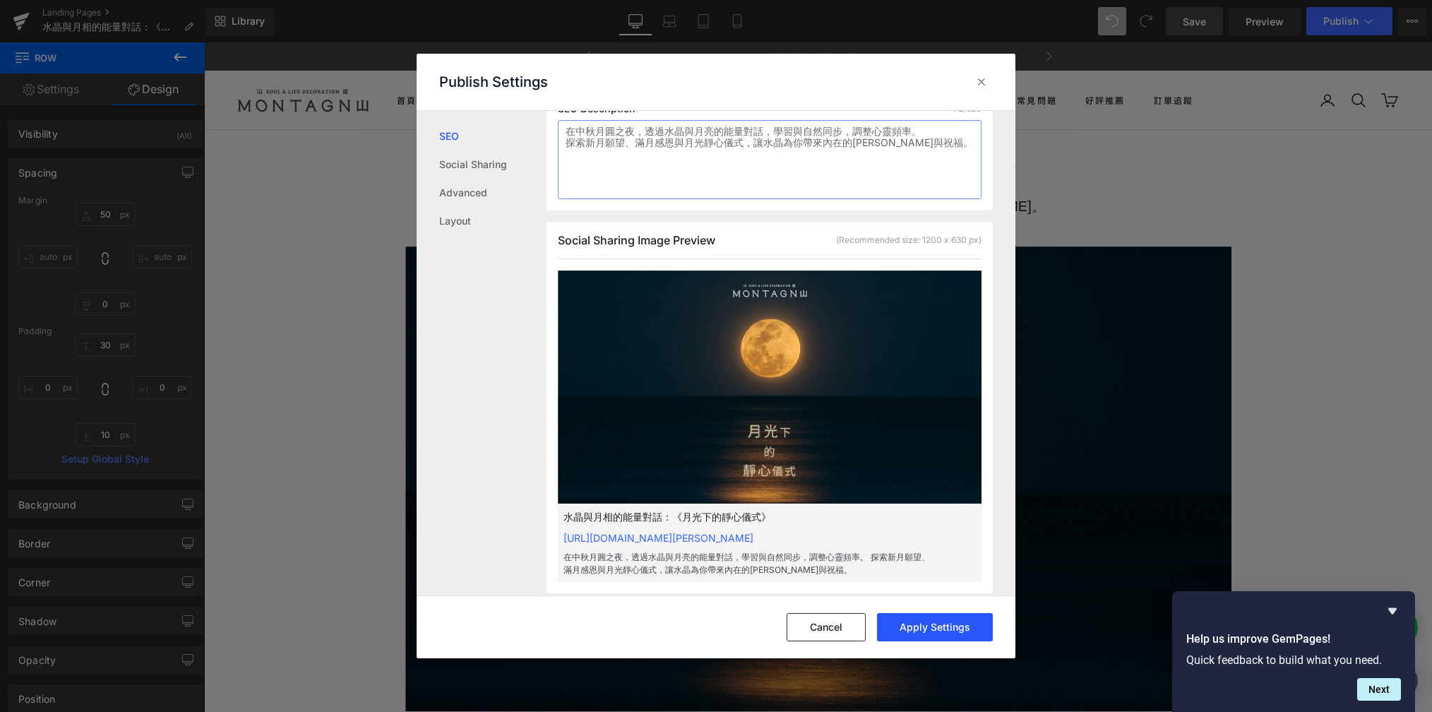
type textarea "在中秋月圓之夜，透過水晶與月亮的能量對話，學習與自然同步，調整心靈頻率。 探索新月願望、滿月感恩與月光靜心儀式，讓水晶為你帶來內在的平衡與祝福。"
click at [920, 624] on button "Apply Settings" at bounding box center [935, 627] width 116 height 28
click at [983, 87] on icon at bounding box center [982, 82] width 14 height 14
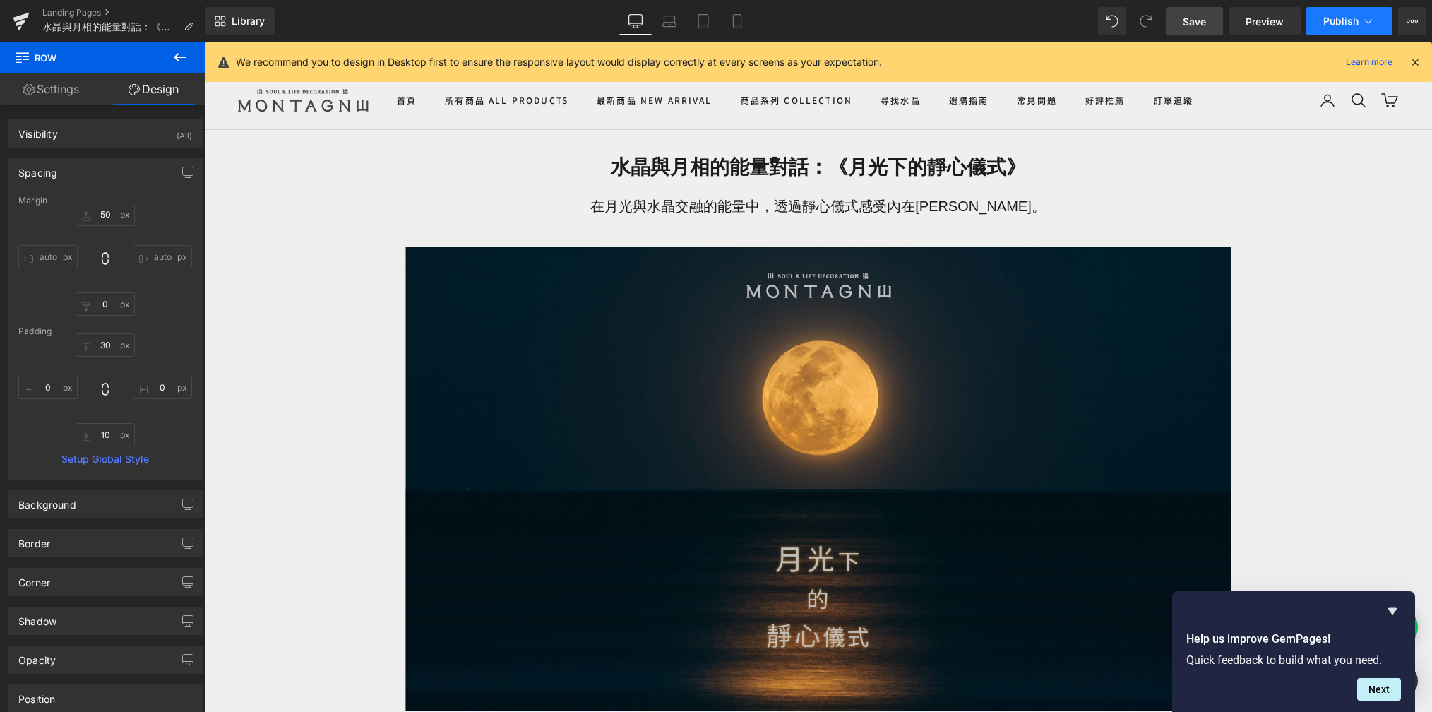
click at [1023, 21] on span "Publish" at bounding box center [1340, 21] width 35 height 11
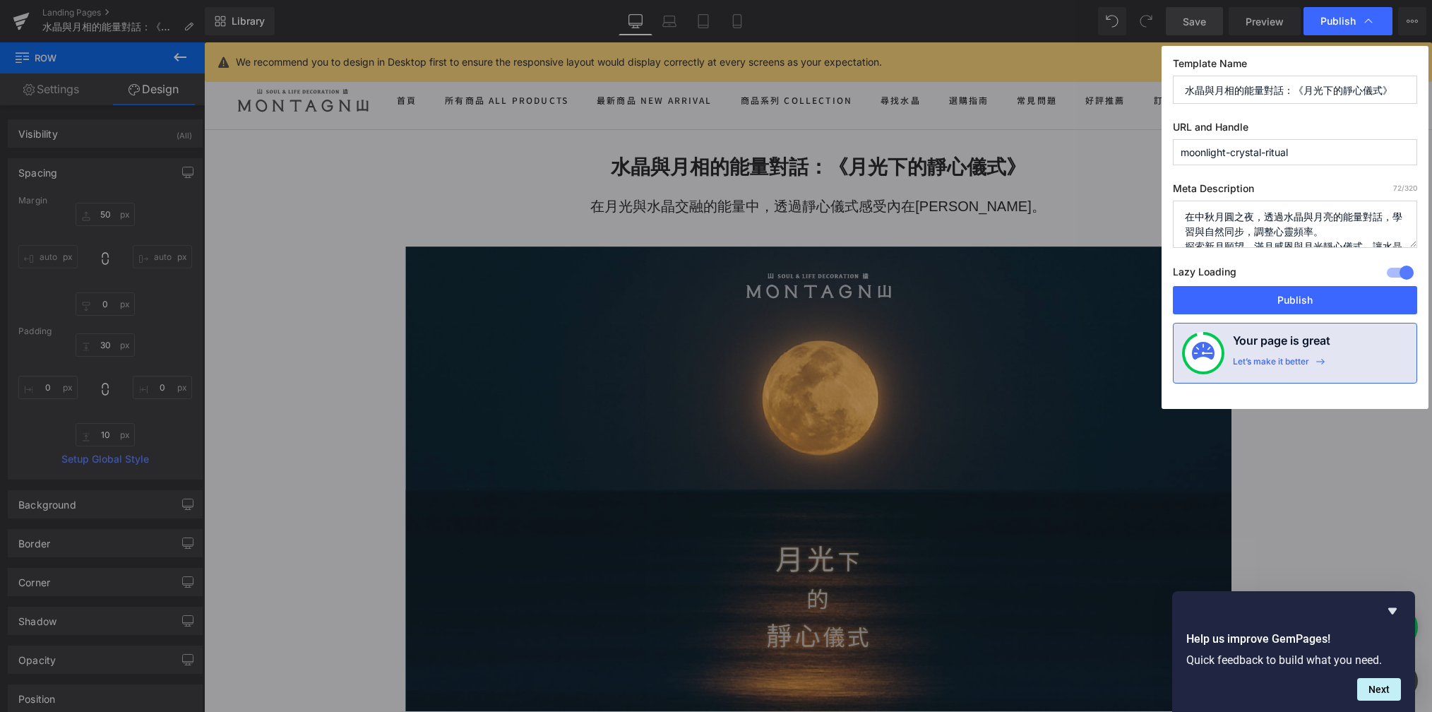
scroll to position [30, 0]
click at [1023, 301] on button "Publish" at bounding box center [1295, 300] width 244 height 28
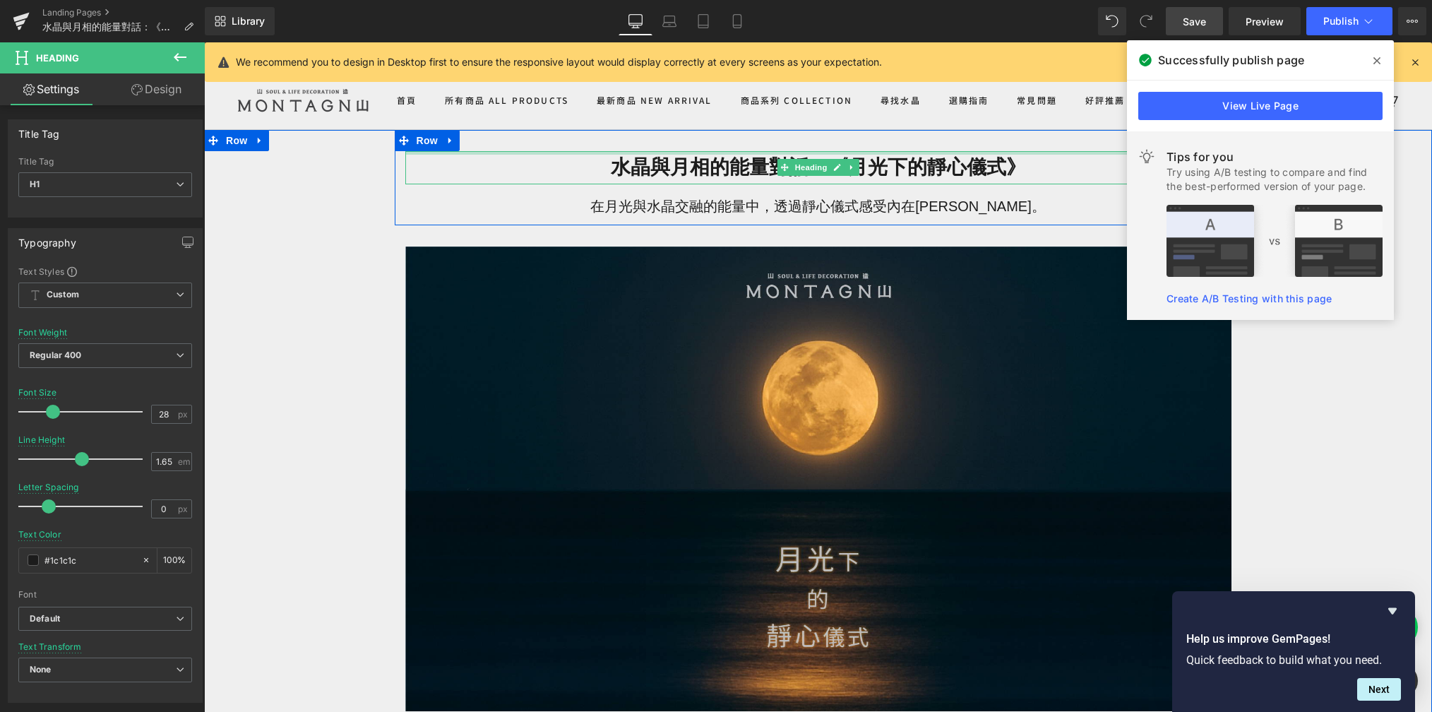
drag, startPoint x: 1009, startPoint y: 160, endPoint x: 823, endPoint y: 149, distance: 186.1
click at [823, 150] on div "水晶與月相的能量對話：《月光下的靜心儀式》 Heading 在月光與水晶交融的能量中，透過靜心儀式感受內在平衡。 Text Block Row" at bounding box center [818, 177] width 847 height 95
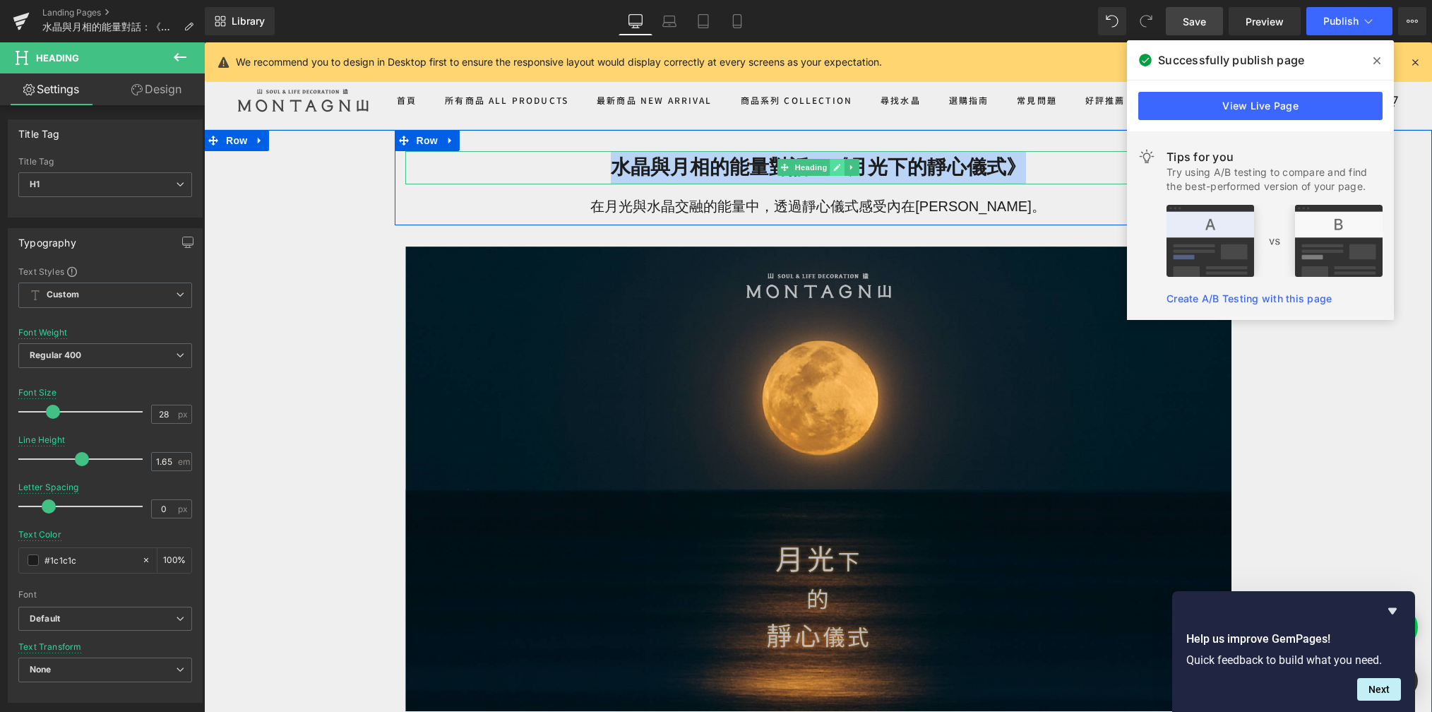
click at [830, 167] on link at bounding box center [837, 167] width 15 height 17
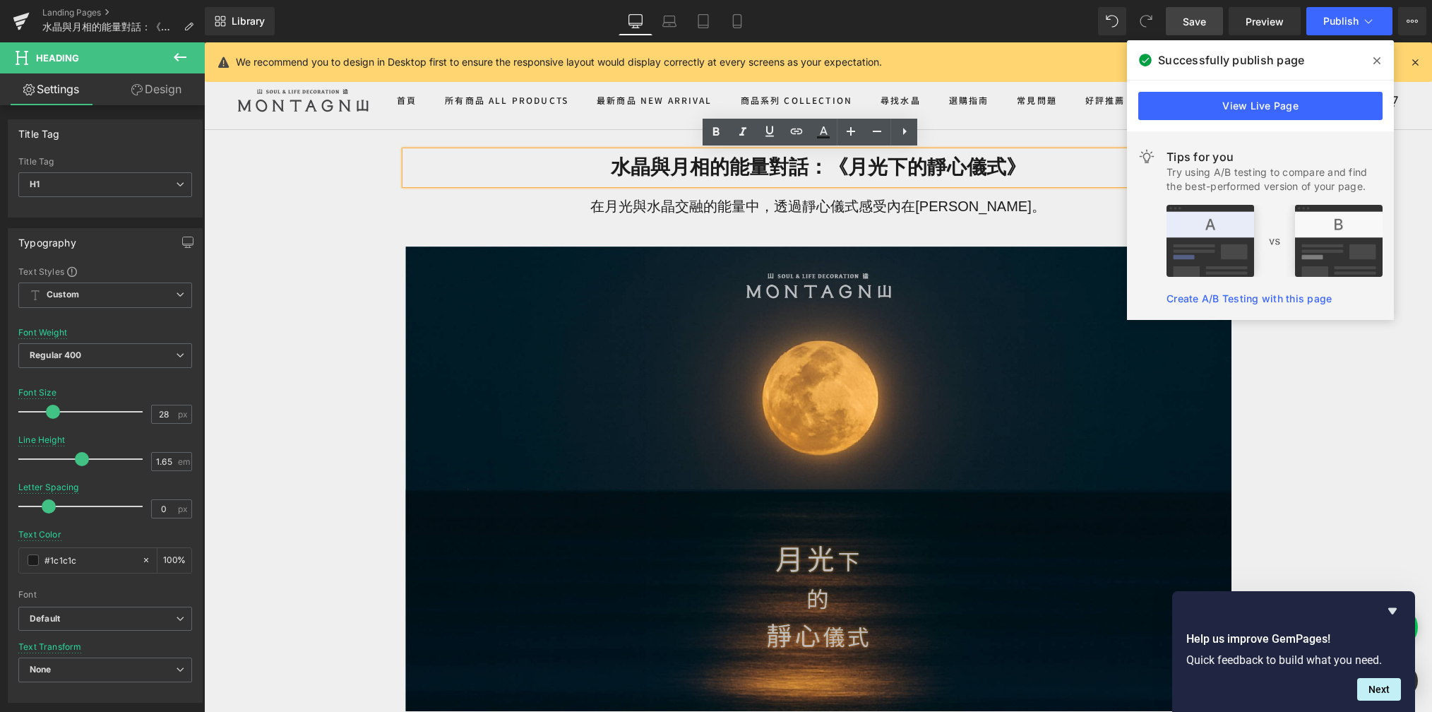
click at [1003, 169] on strong "水晶與月相的能量對話：《月光下的靜心儀式》" at bounding box center [818, 167] width 415 height 22
drag, startPoint x: 1012, startPoint y: 169, endPoint x: 829, endPoint y: 172, distance: 182.9
click at [829, 172] on strong "水晶與月相的能量對話：《月光下的靜心儀式》" at bounding box center [818, 167] width 415 height 22
copy strong "《月光下的靜心儀式》"
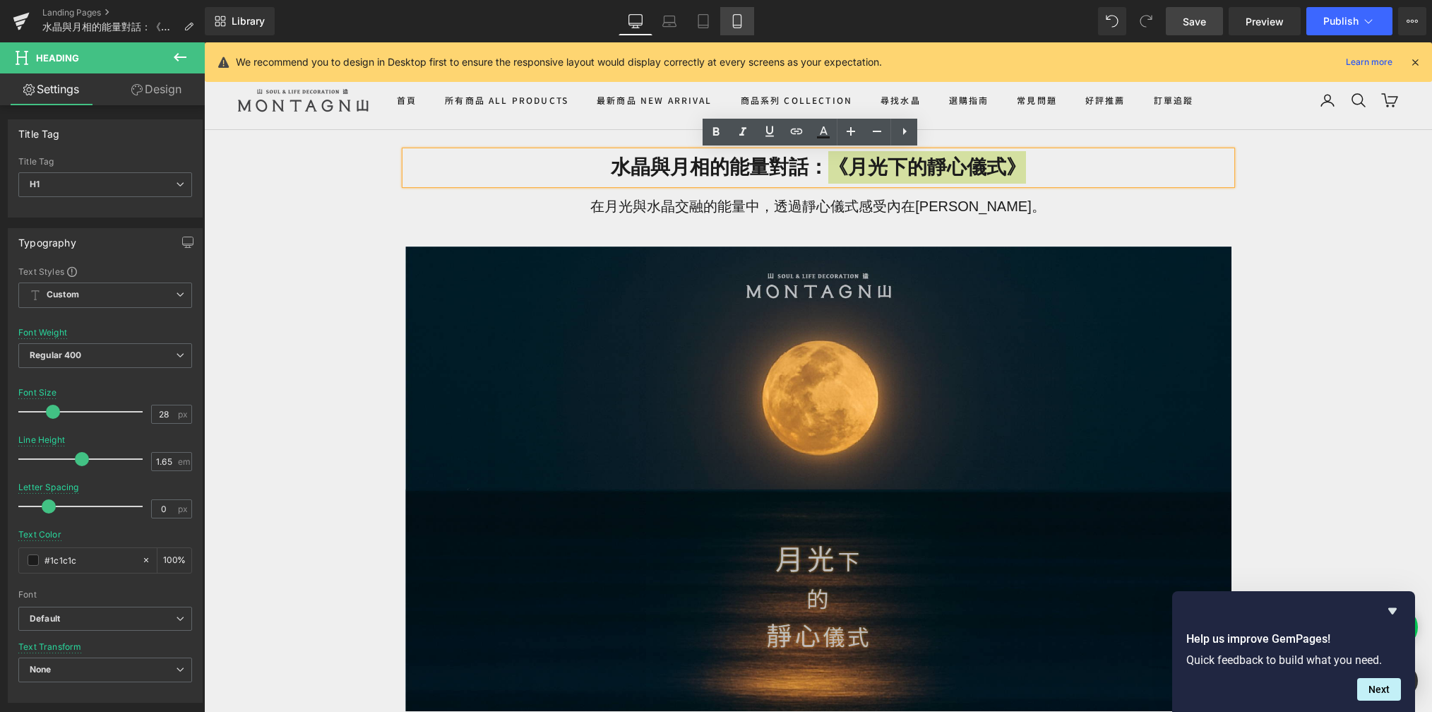
click at [739, 14] on icon at bounding box center [737, 21] width 14 height 14
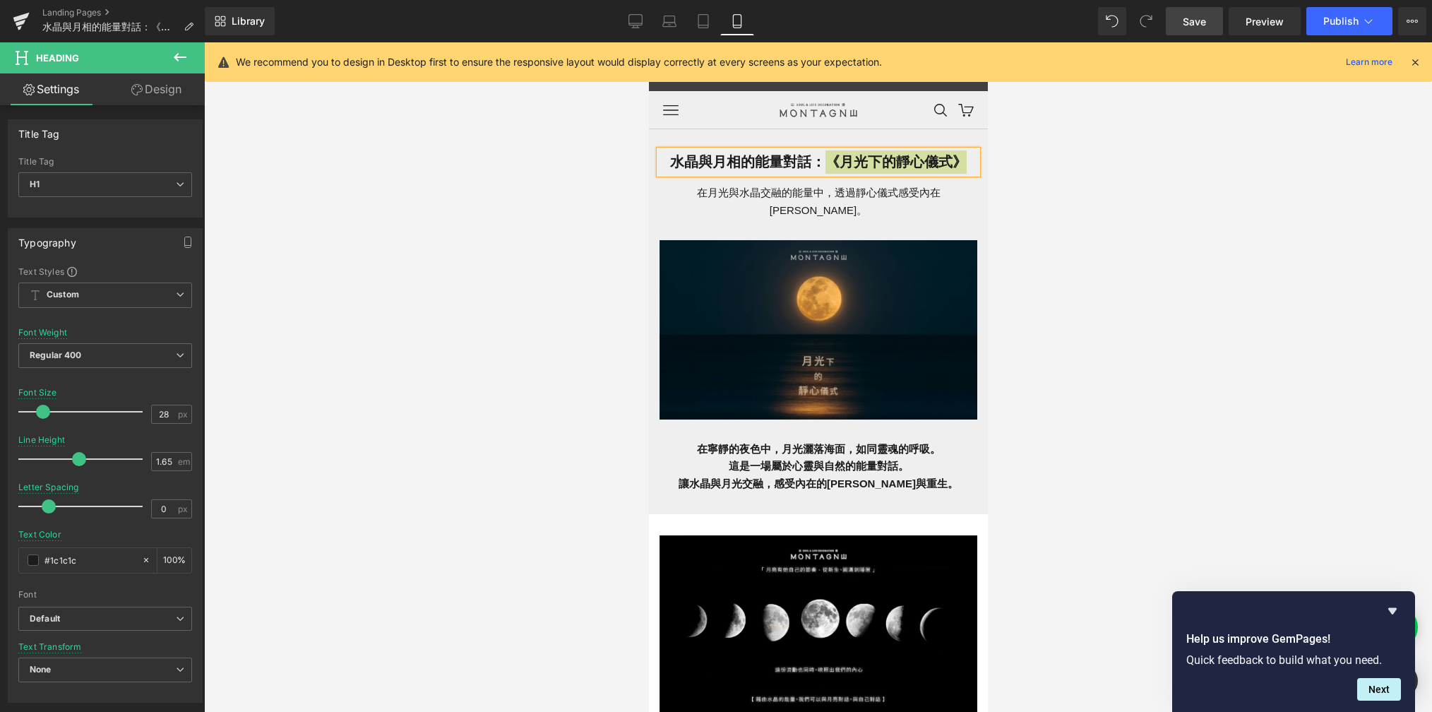
type input "20"
type input "100"
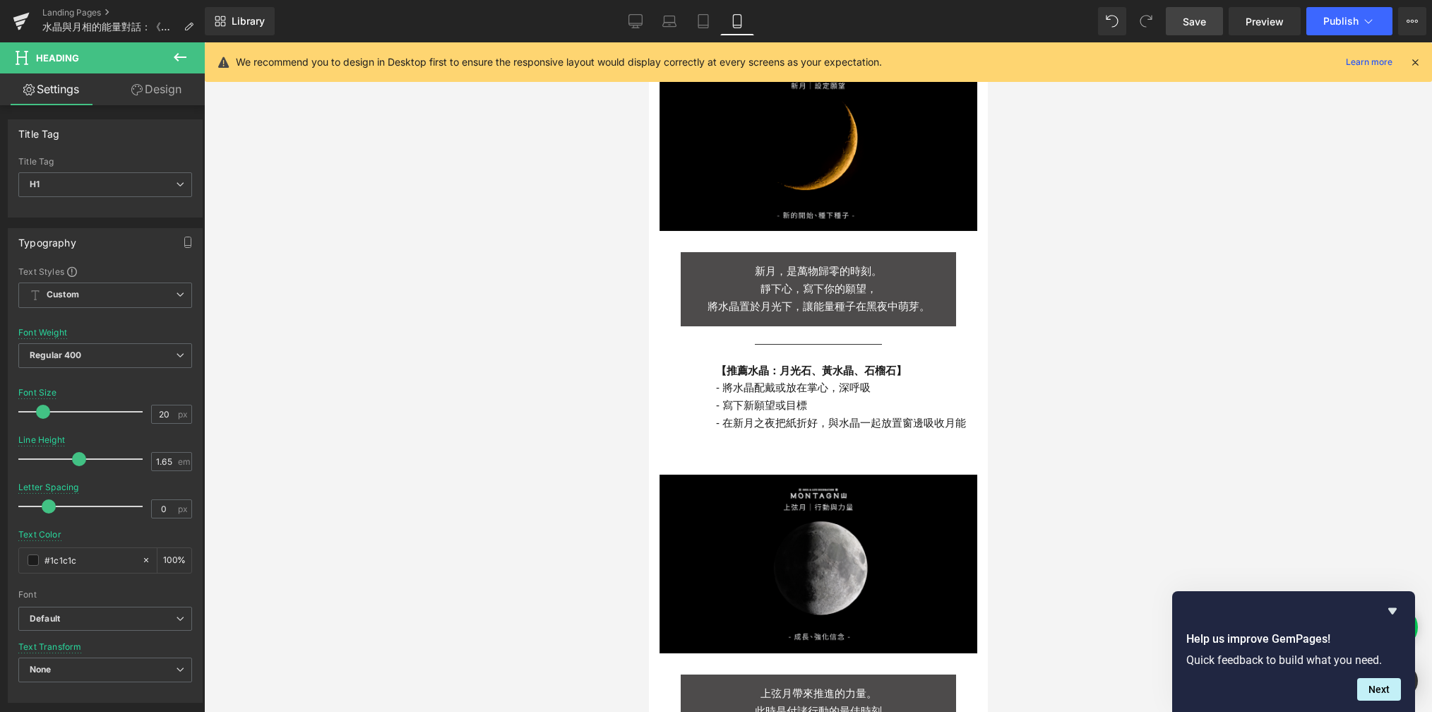
scroll to position [821, 0]
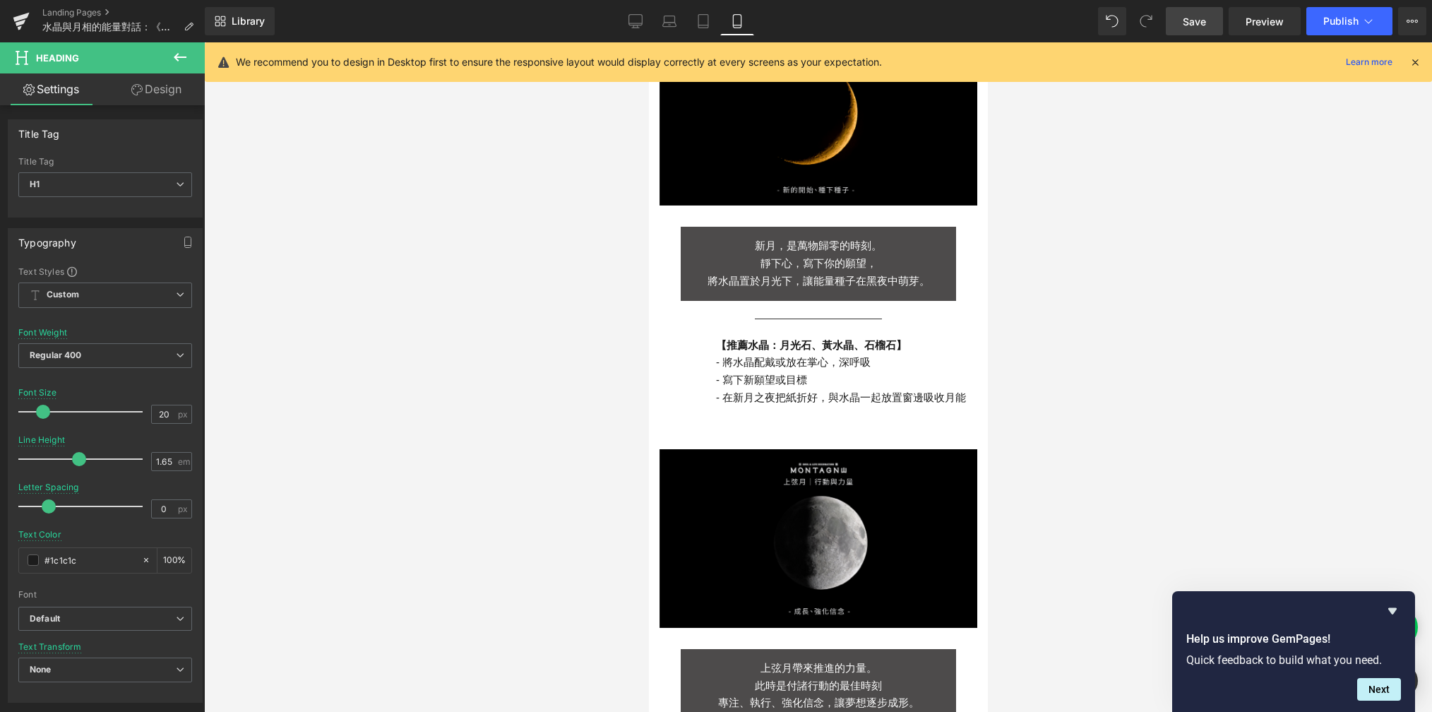
click at [790, 371] on p "- 寫下新願望或目標" at bounding box center [845, 380] width 261 height 18
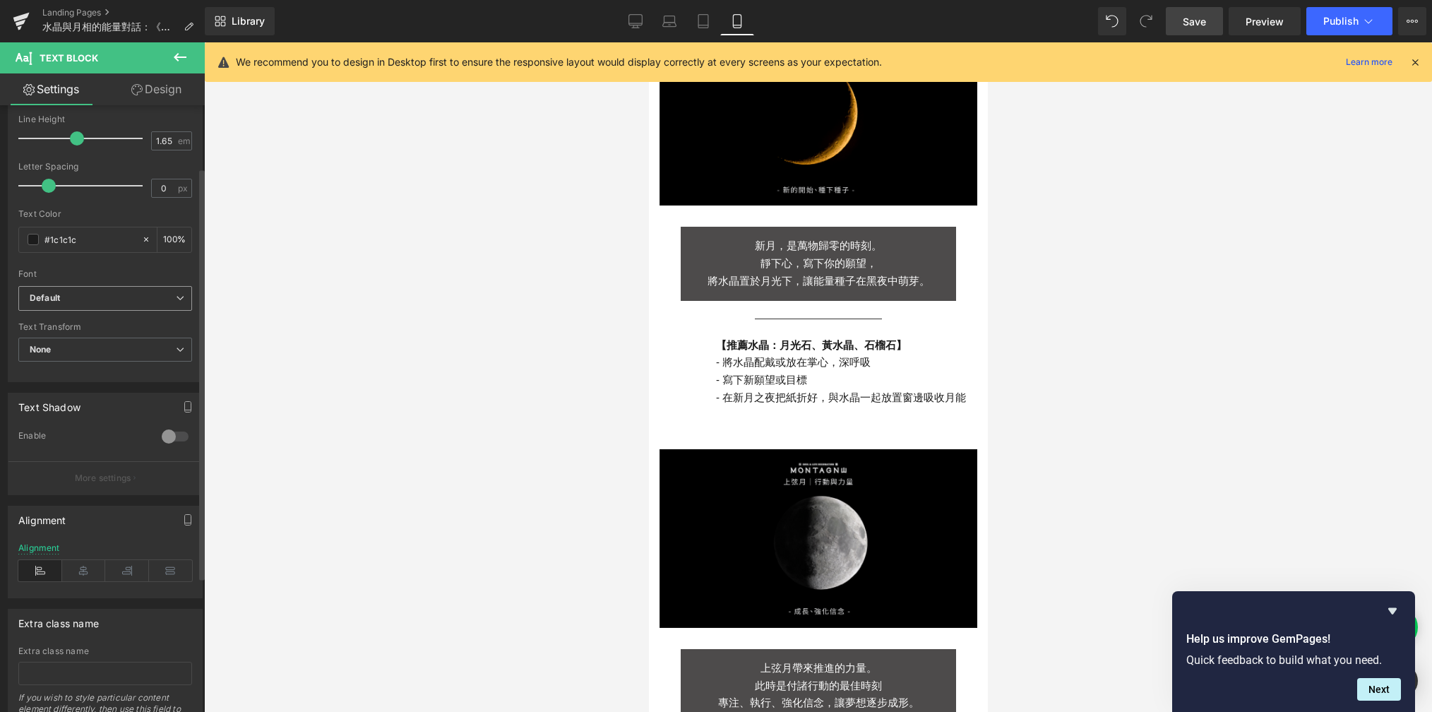
scroll to position [288, 0]
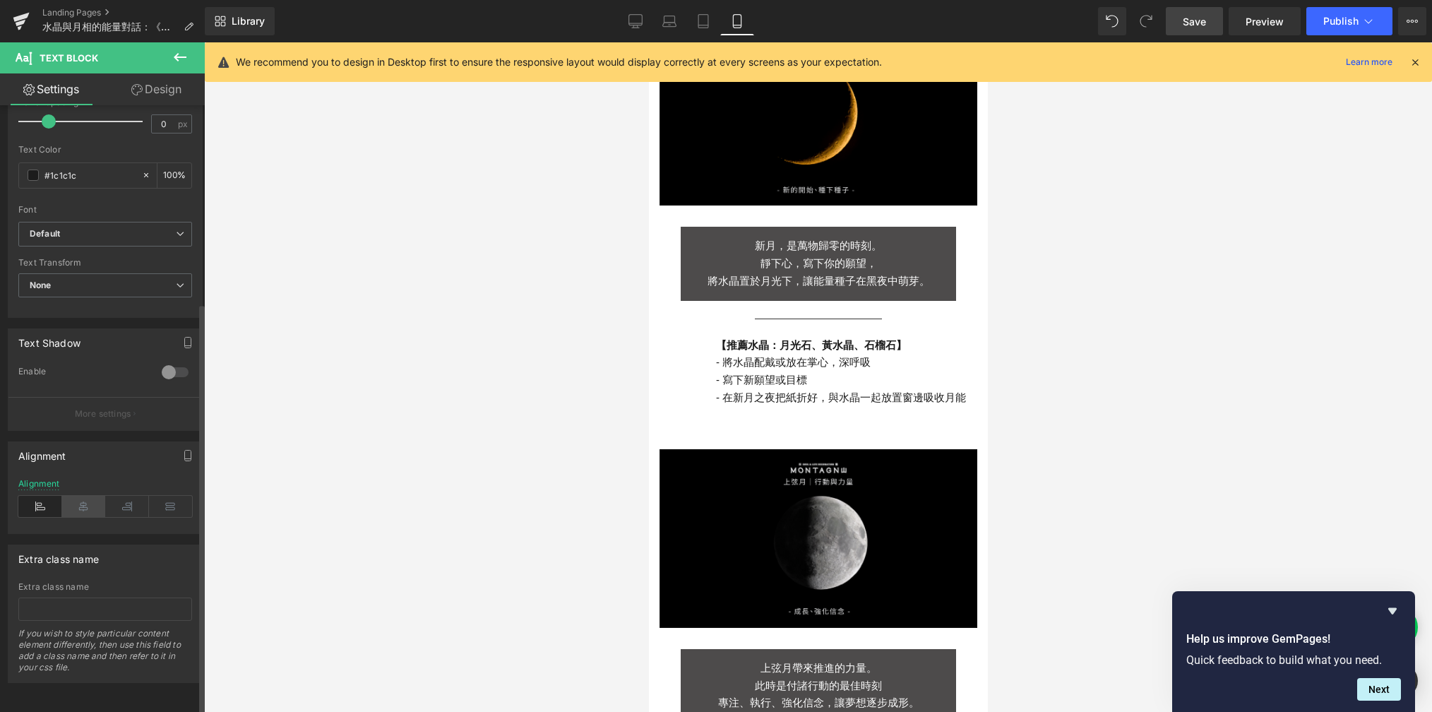
click at [83, 496] on icon at bounding box center [84, 506] width 44 height 21
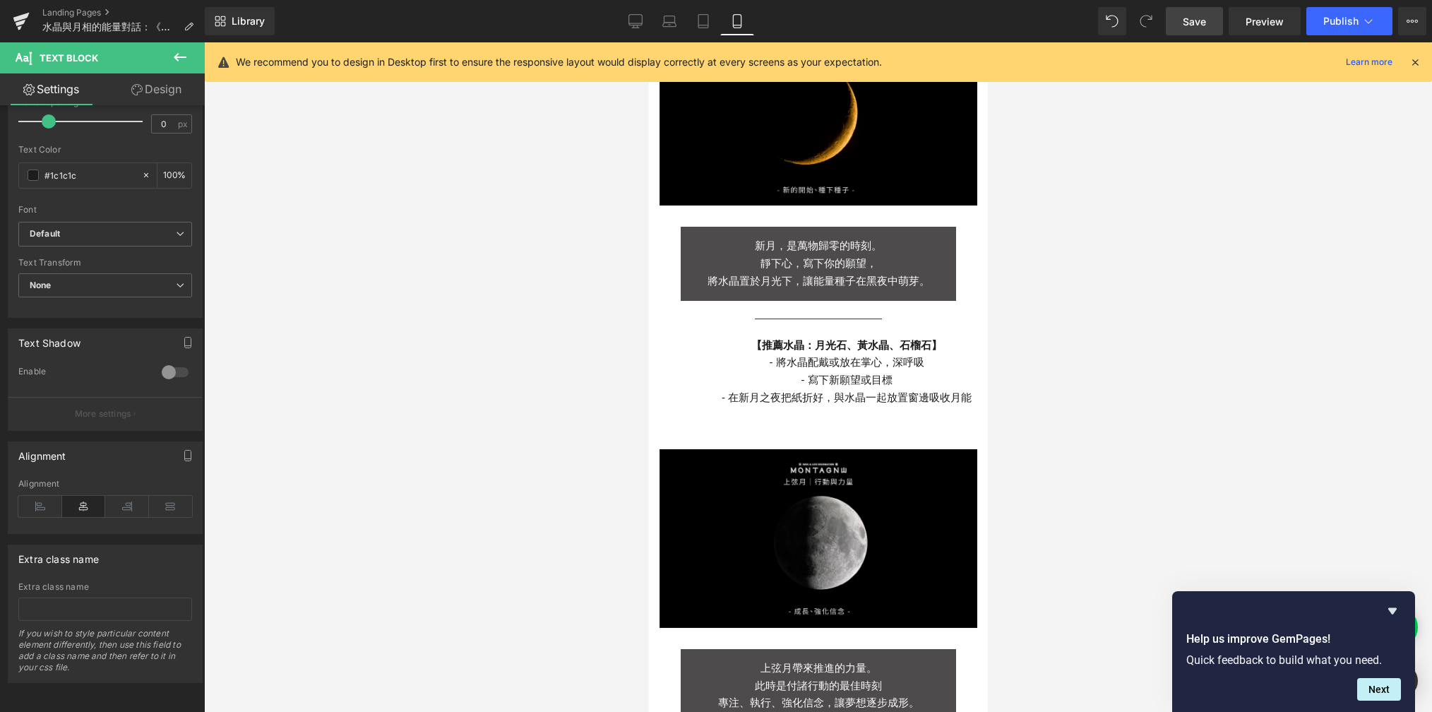
click at [133, 80] on link "Design" at bounding box center [156, 89] width 102 height 32
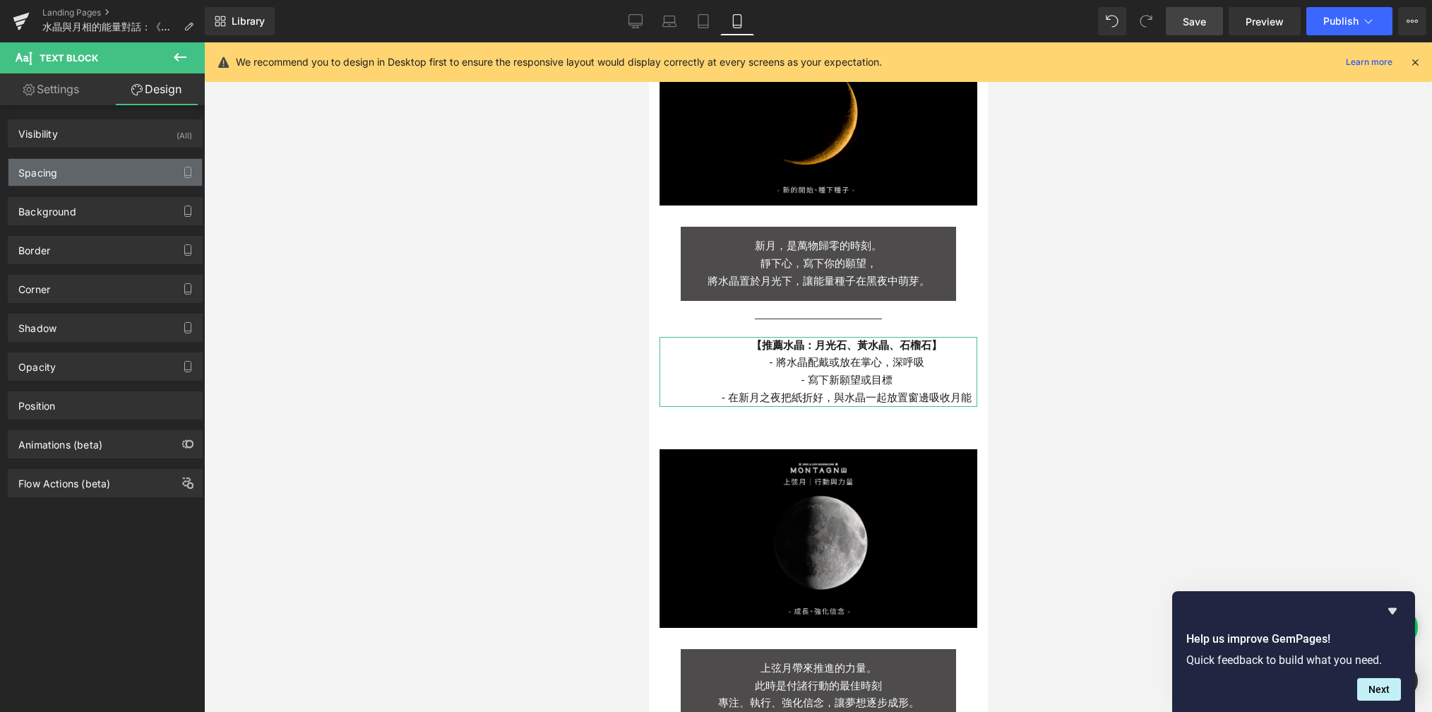
click at [93, 181] on div "Spacing" at bounding box center [105, 172] width 194 height 27
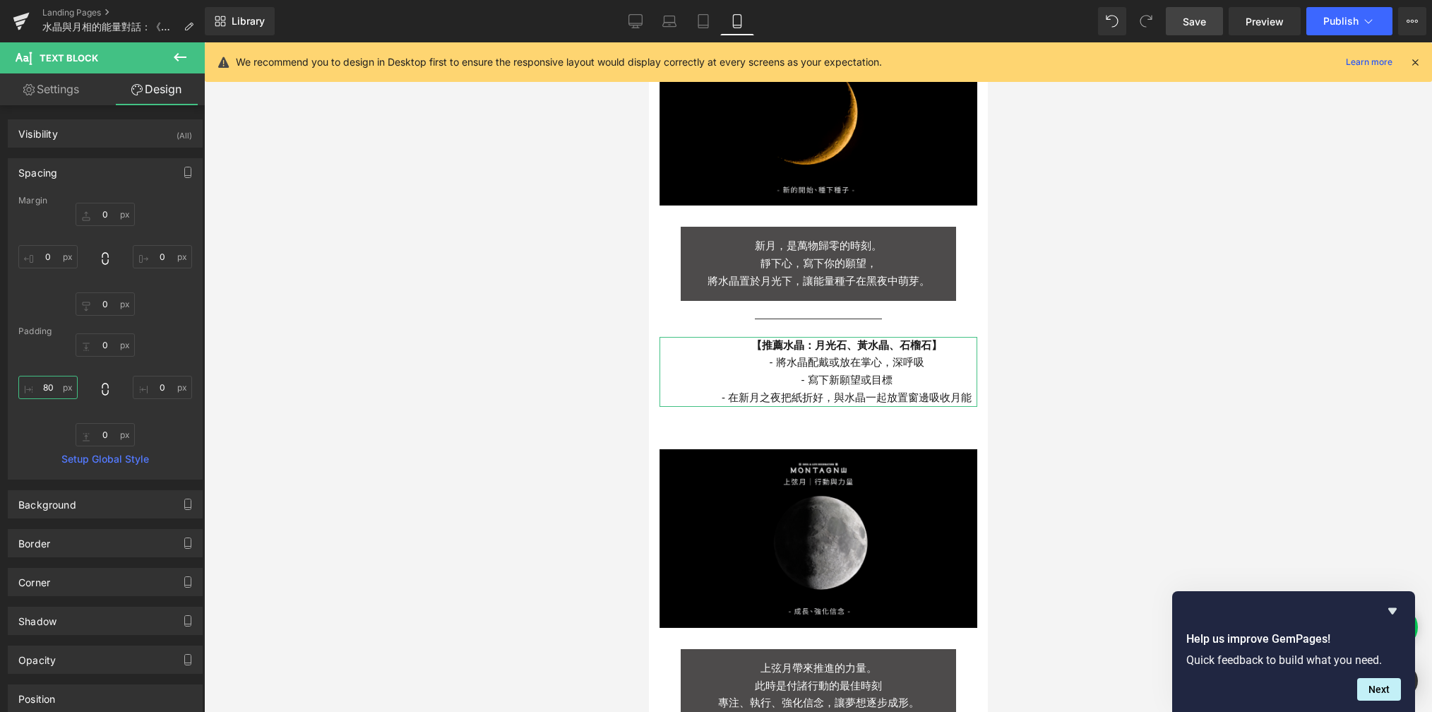
click at [59, 387] on input "80" at bounding box center [47, 387] width 59 height 23
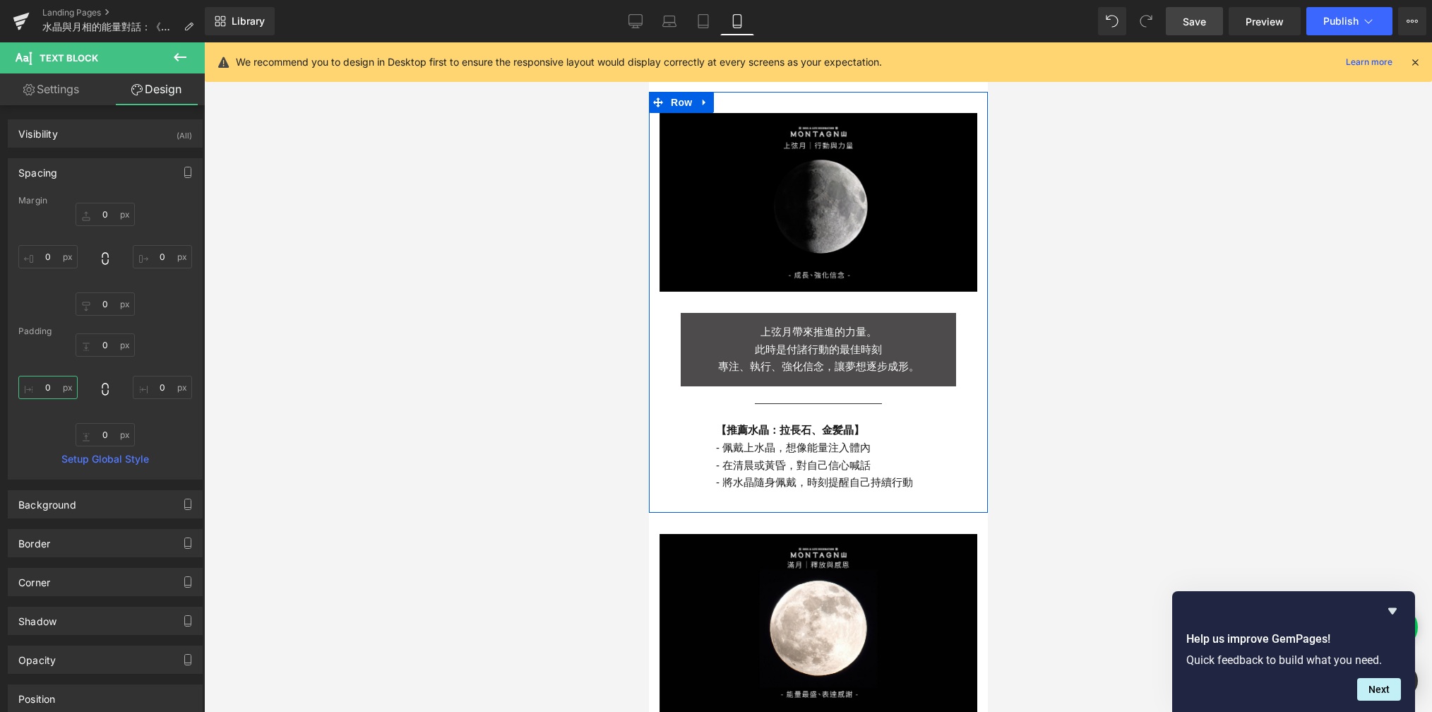
scroll to position [1384, 0]
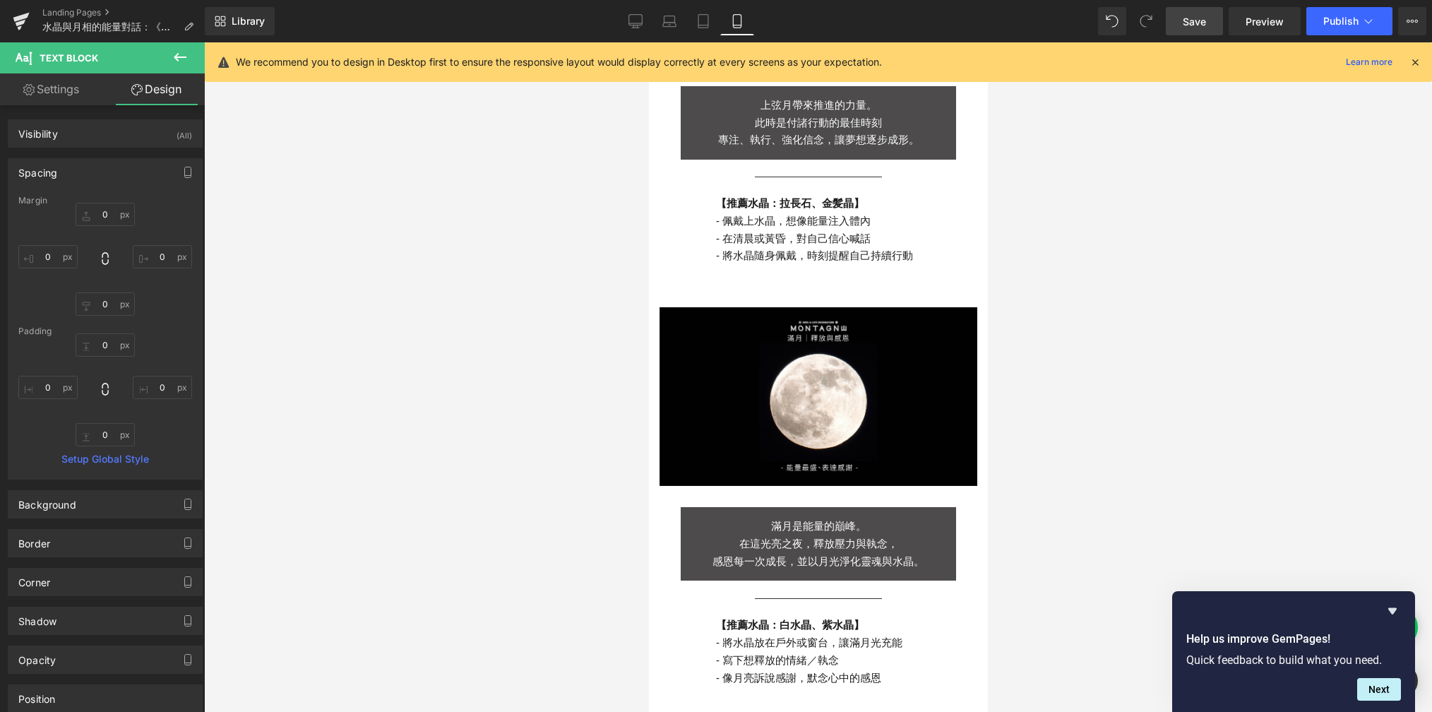
click at [790, 230] on p "- 在清晨或黃昏，對自己信心喊話" at bounding box center [845, 239] width 261 height 18
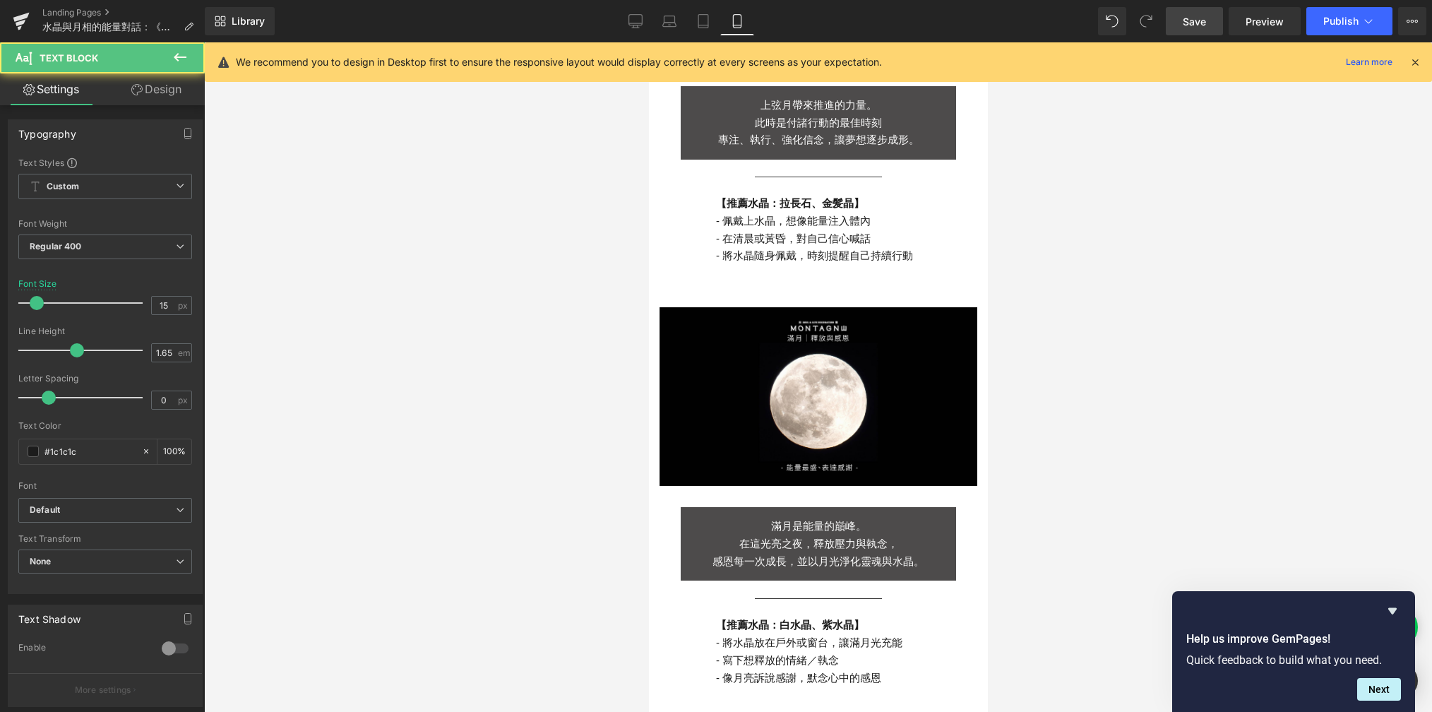
click at [143, 83] on link "Design" at bounding box center [156, 89] width 102 height 32
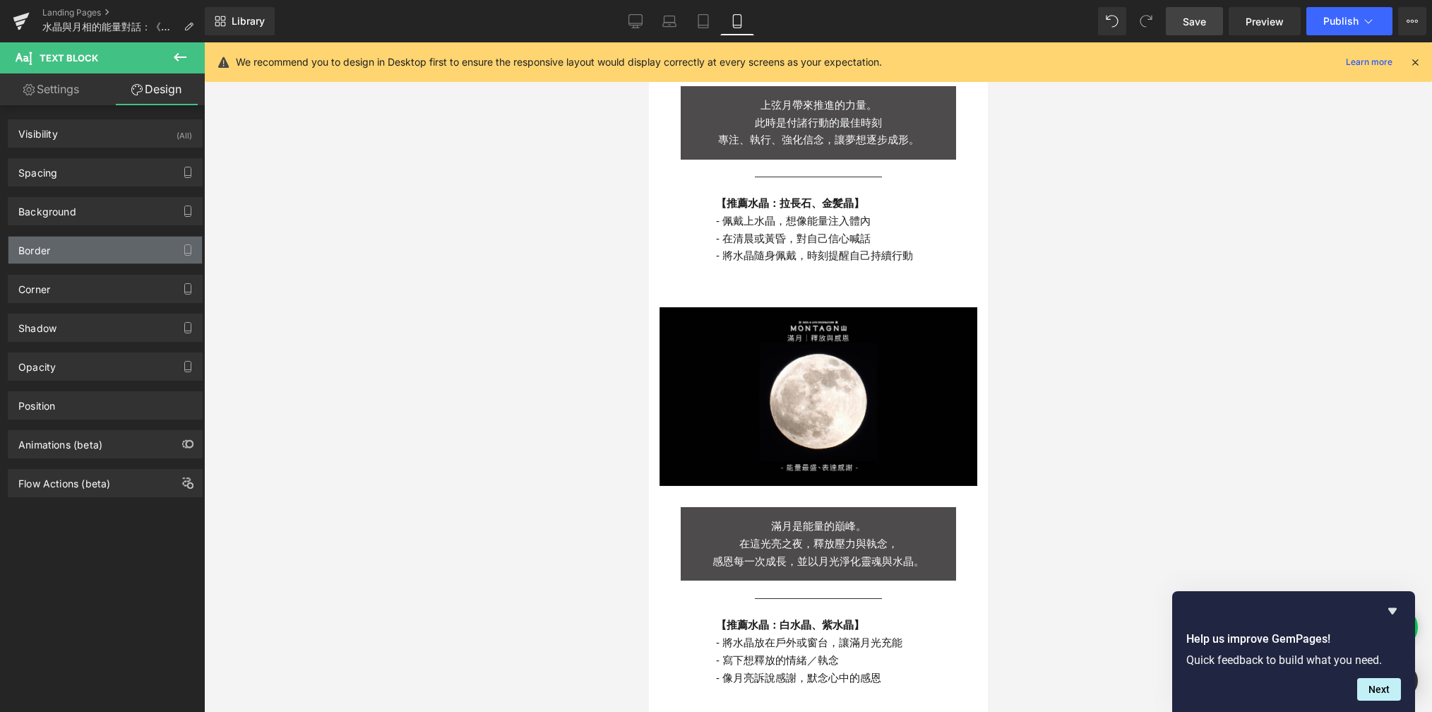
type input "0"
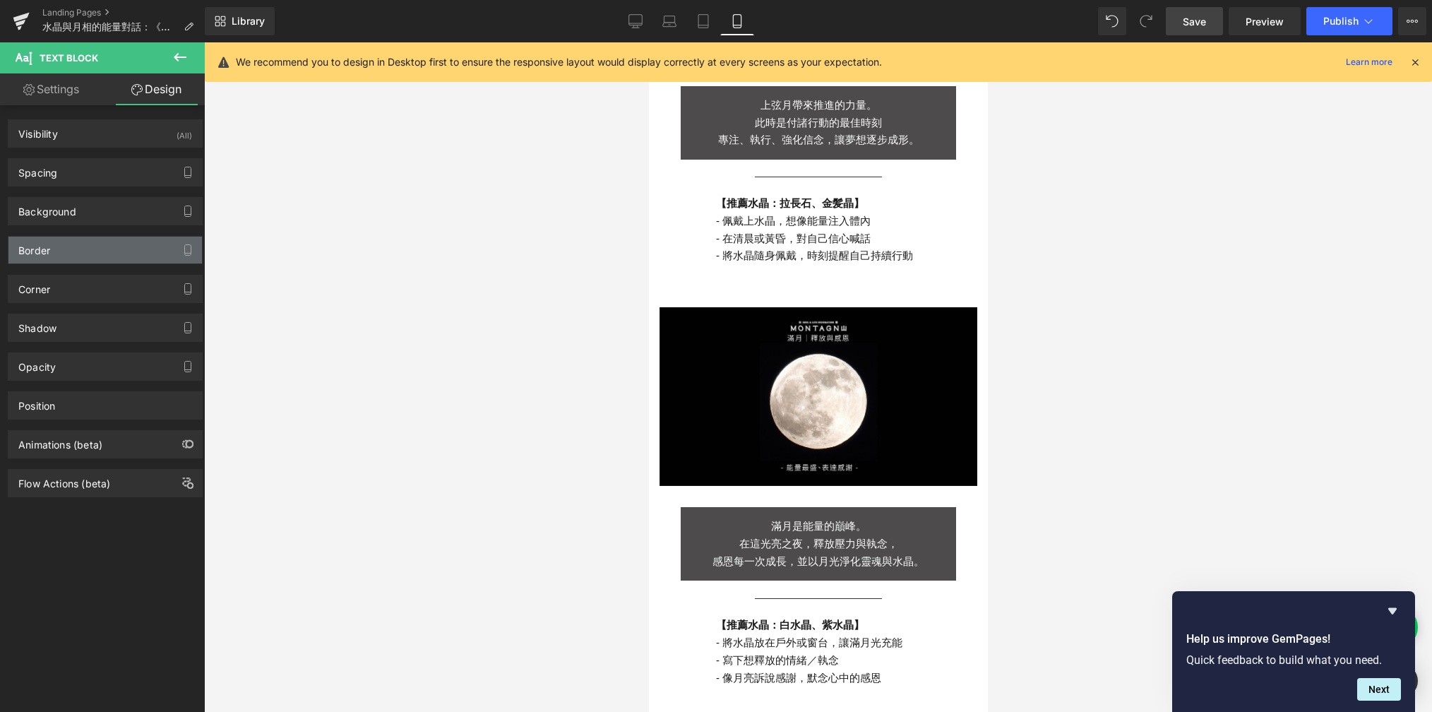
type input "0"
type input "80"
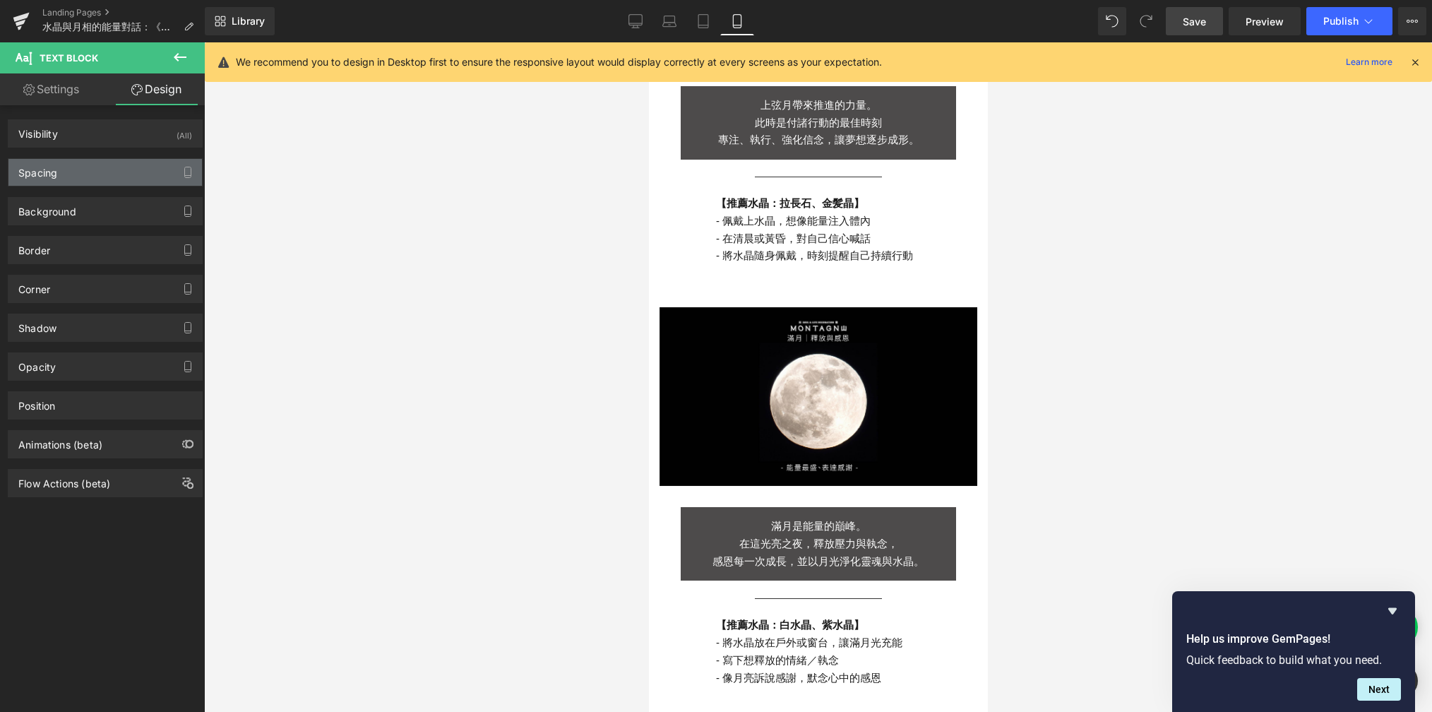
click at [79, 174] on div "Spacing" at bounding box center [105, 172] width 194 height 27
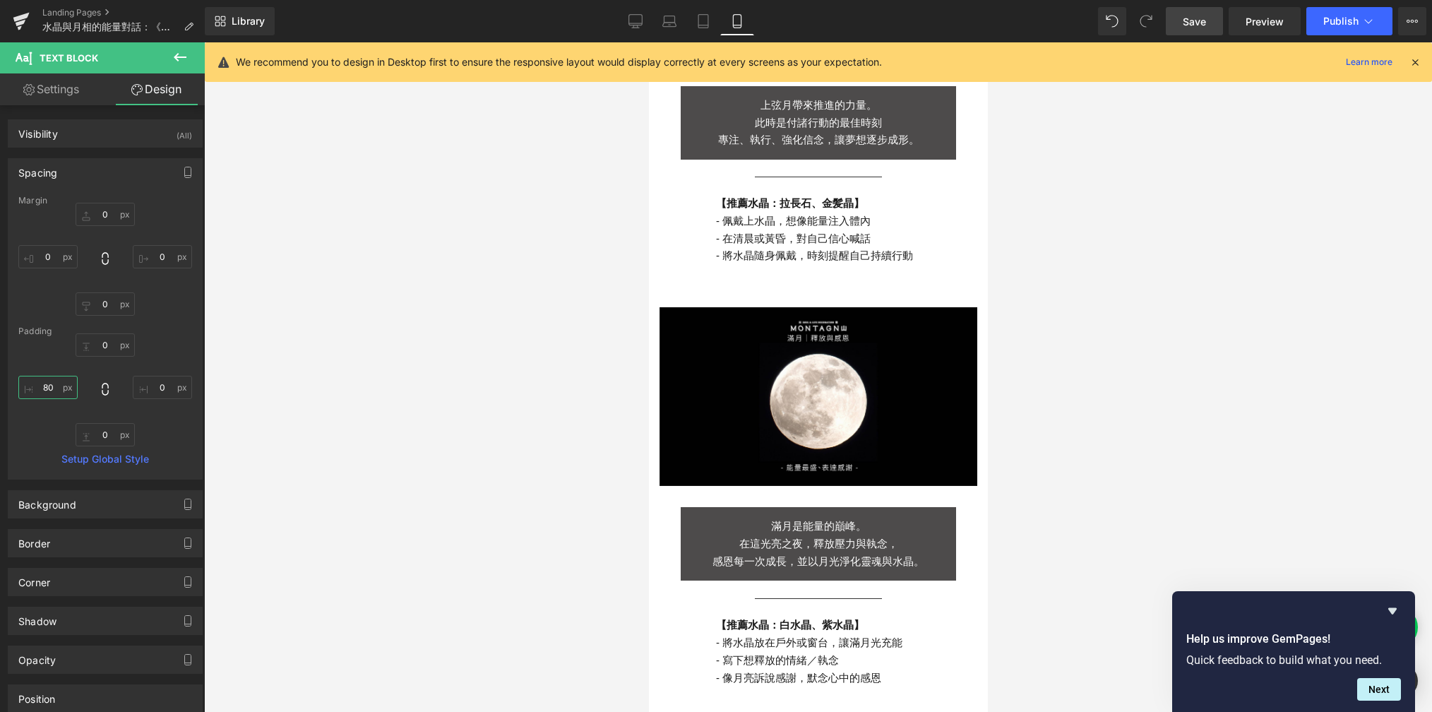
click at [62, 383] on input "80" at bounding box center [47, 387] width 59 height 23
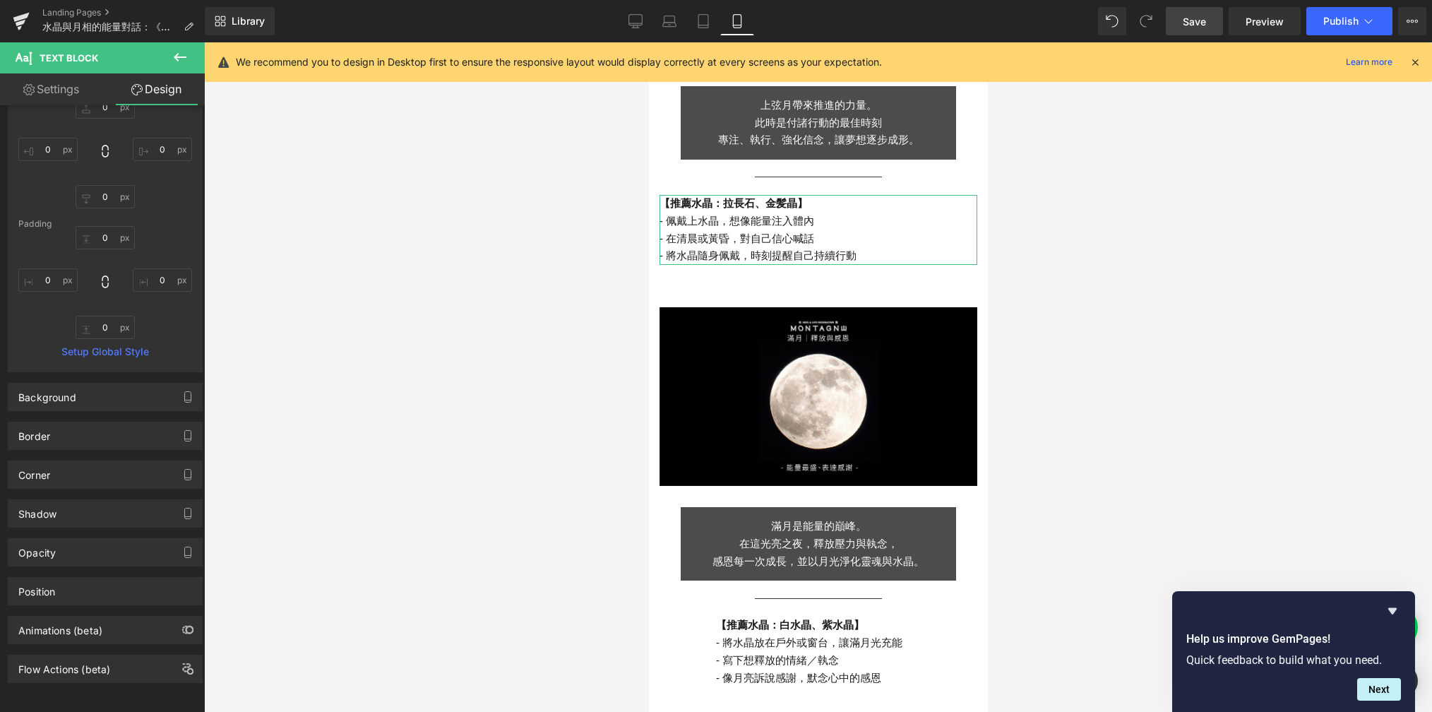
click at [73, 93] on link "Settings" at bounding box center [51, 89] width 102 height 32
type input "100"
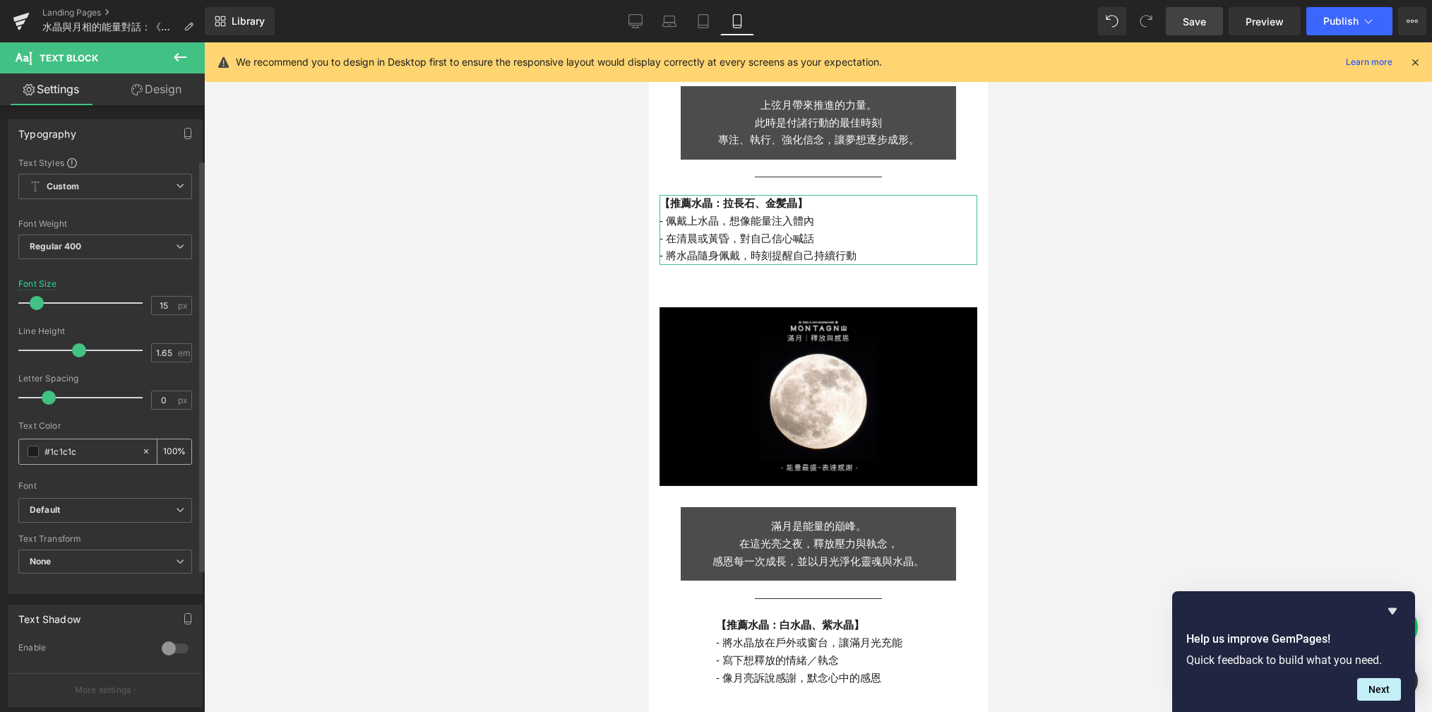
scroll to position [288, 0]
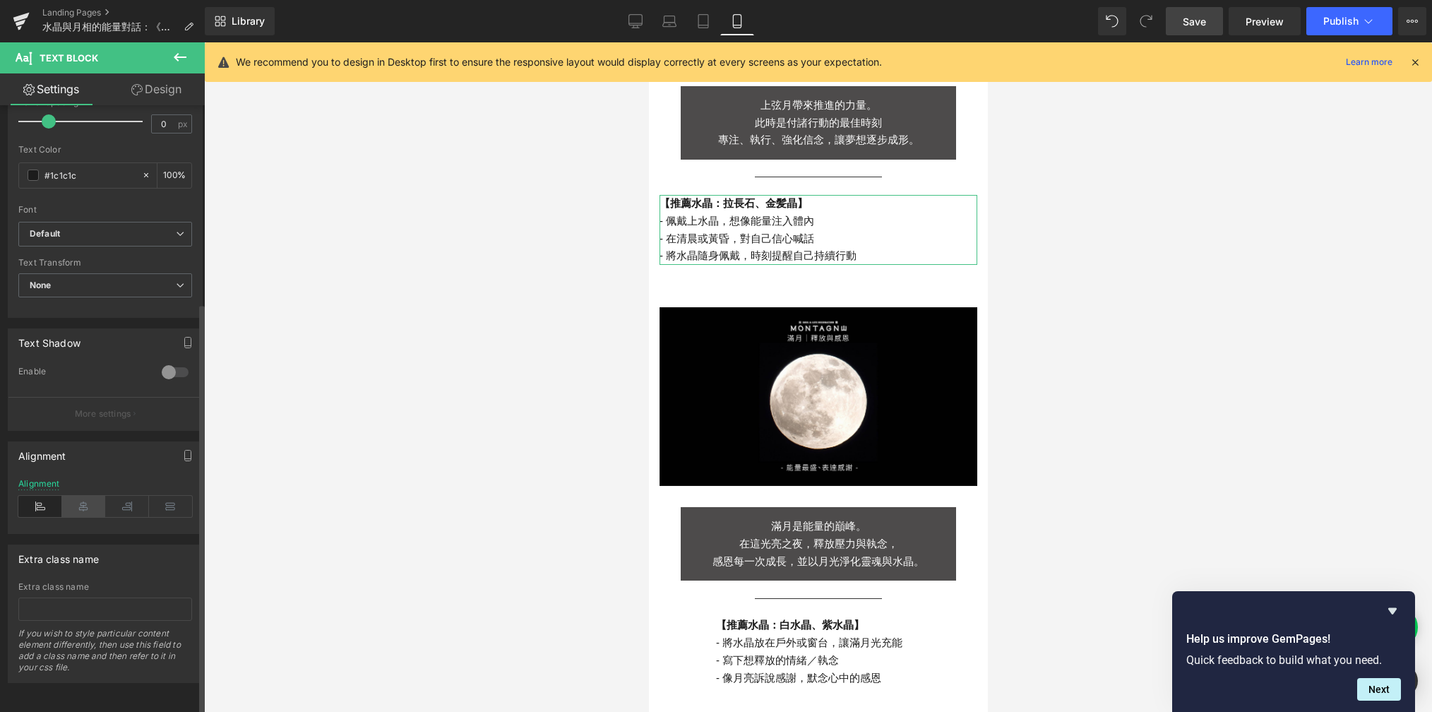
click at [93, 496] on icon at bounding box center [84, 506] width 44 height 21
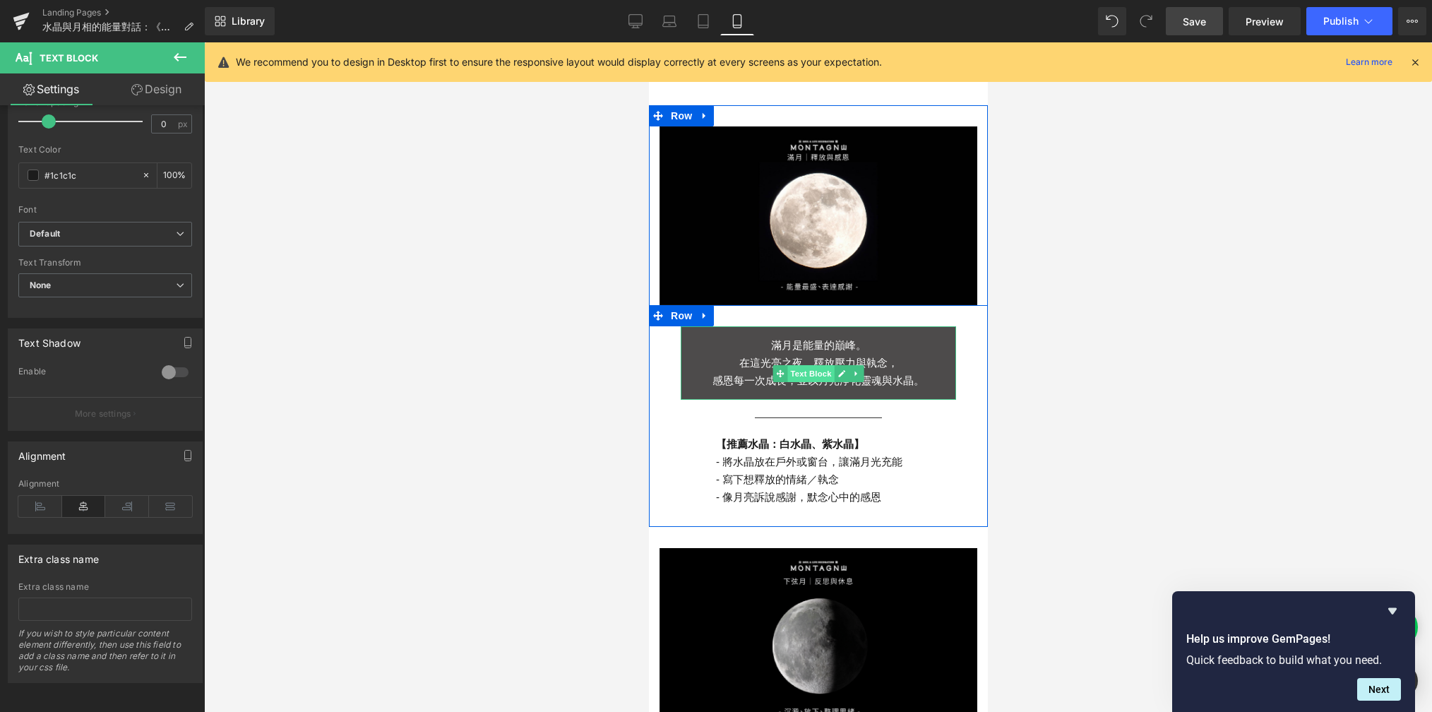
scroll to position [1583, 0]
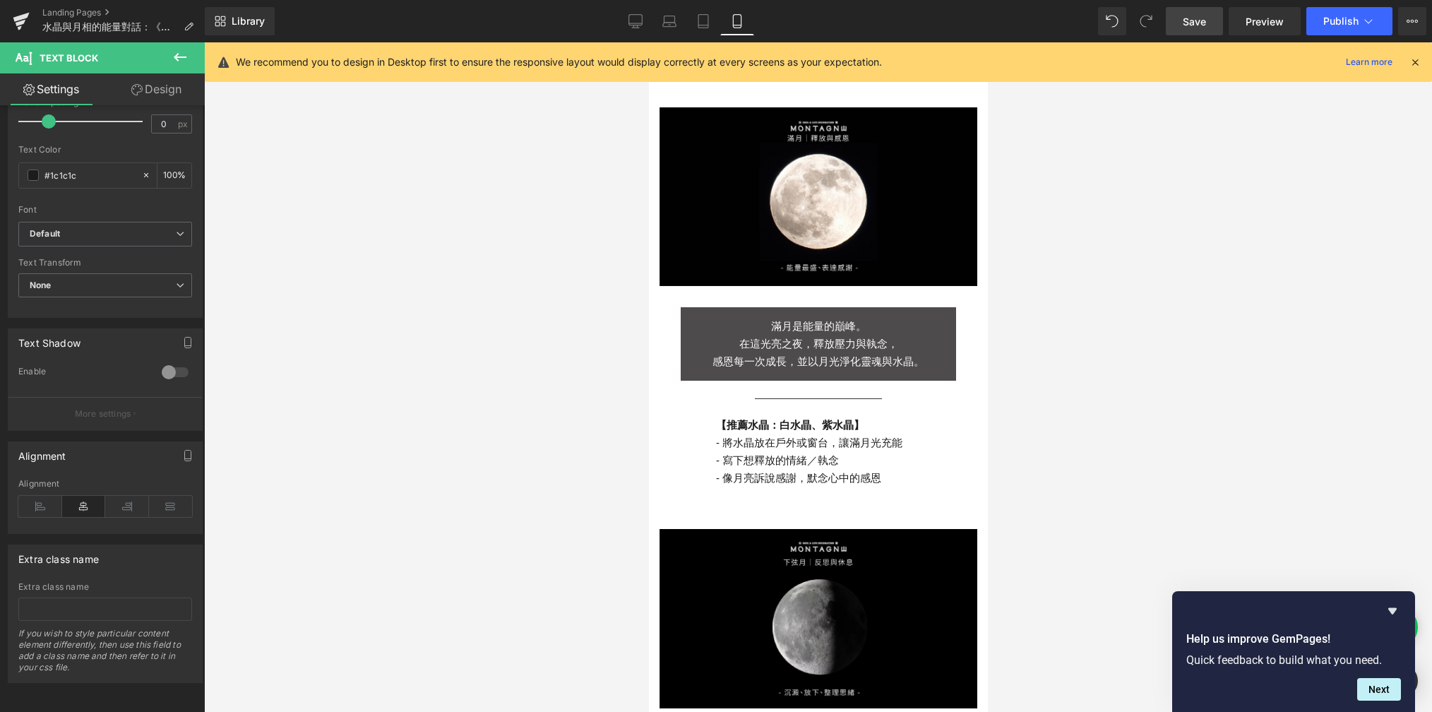
click at [783, 452] on p "- 寫下想釋放的情緒／執念" at bounding box center [845, 461] width 261 height 18
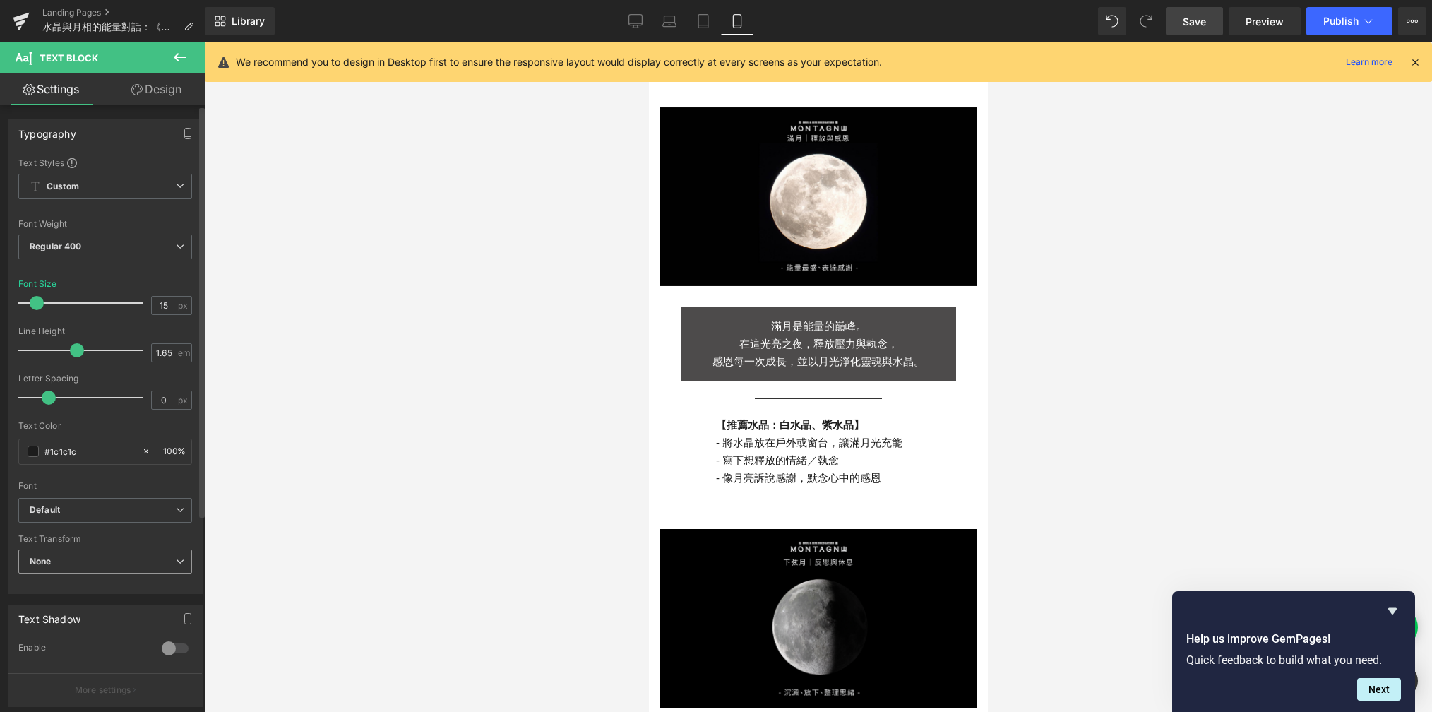
scroll to position [288, 0]
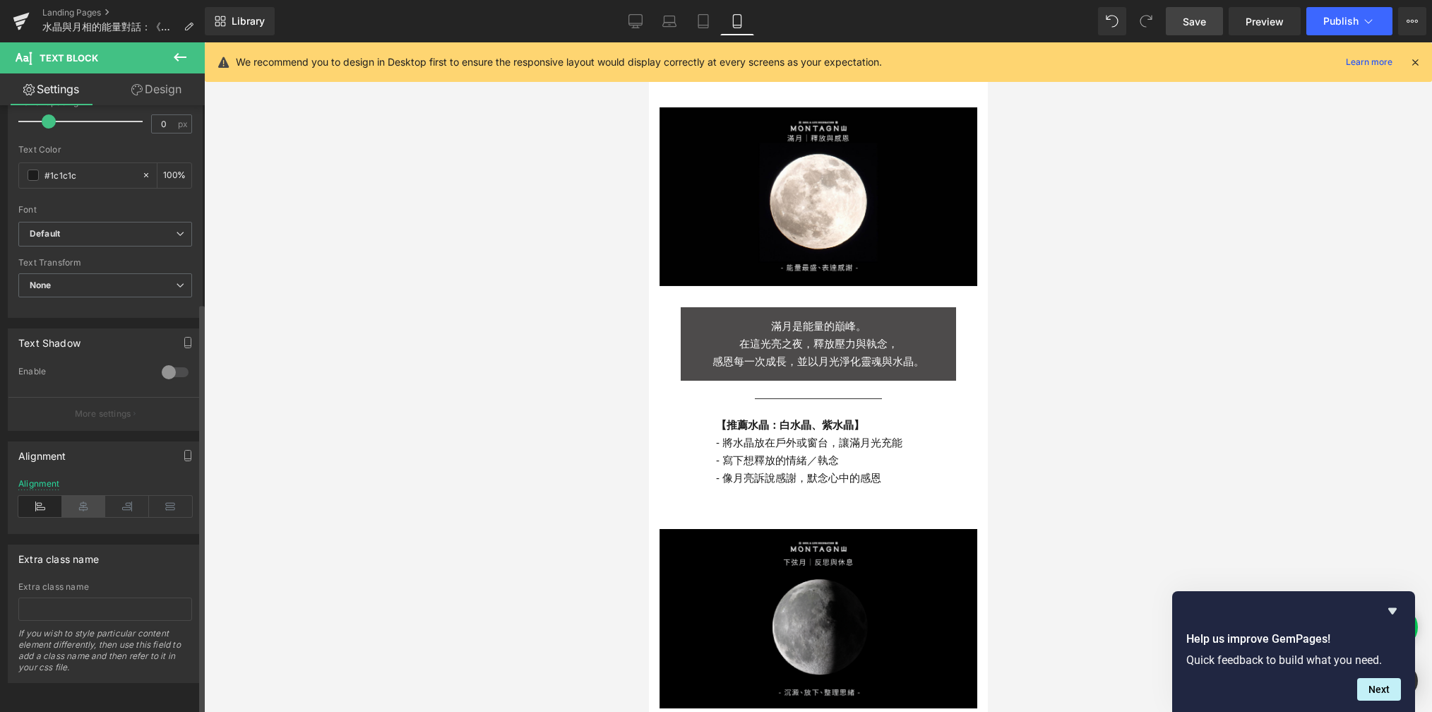
click at [78, 496] on icon at bounding box center [84, 506] width 44 height 21
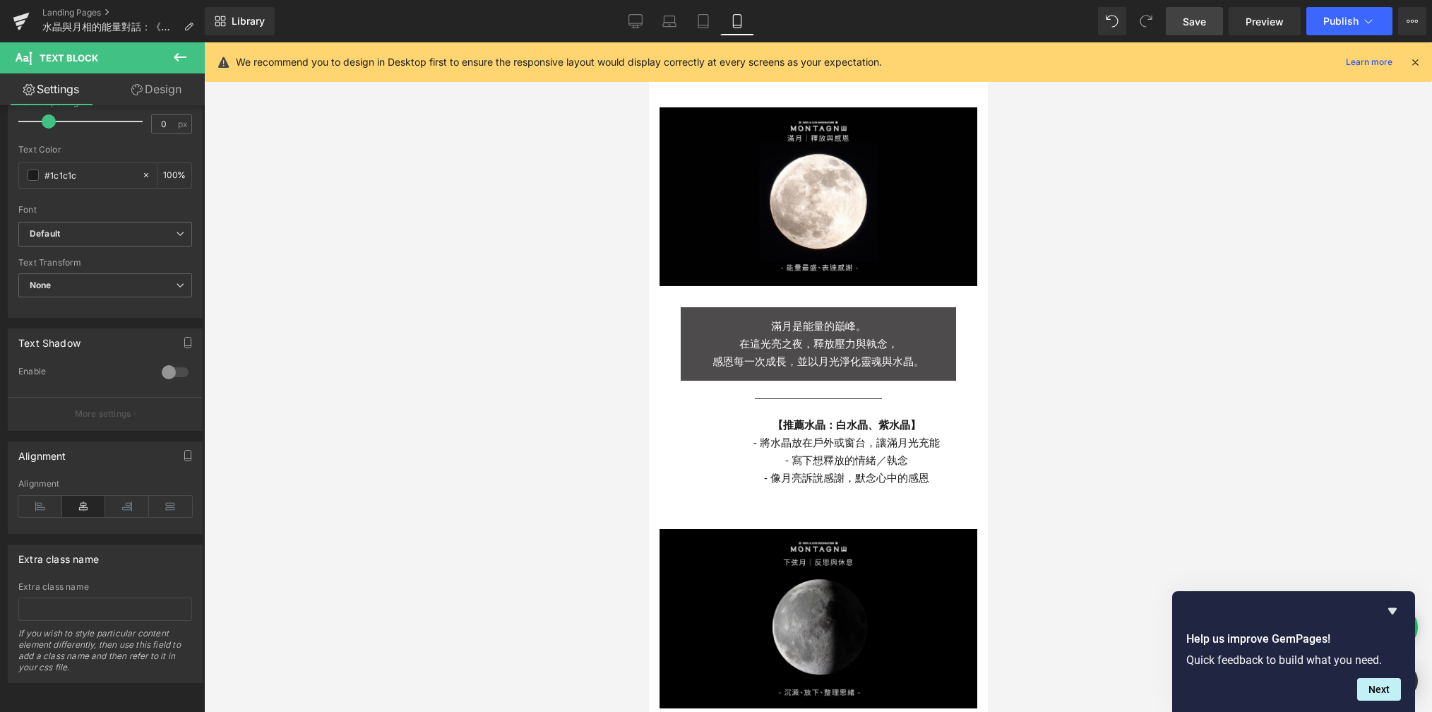
drag, startPoint x: 167, startPoint y: 89, endPoint x: 148, endPoint y: 225, distance: 136.9
click at [167, 89] on link "Design" at bounding box center [156, 89] width 102 height 32
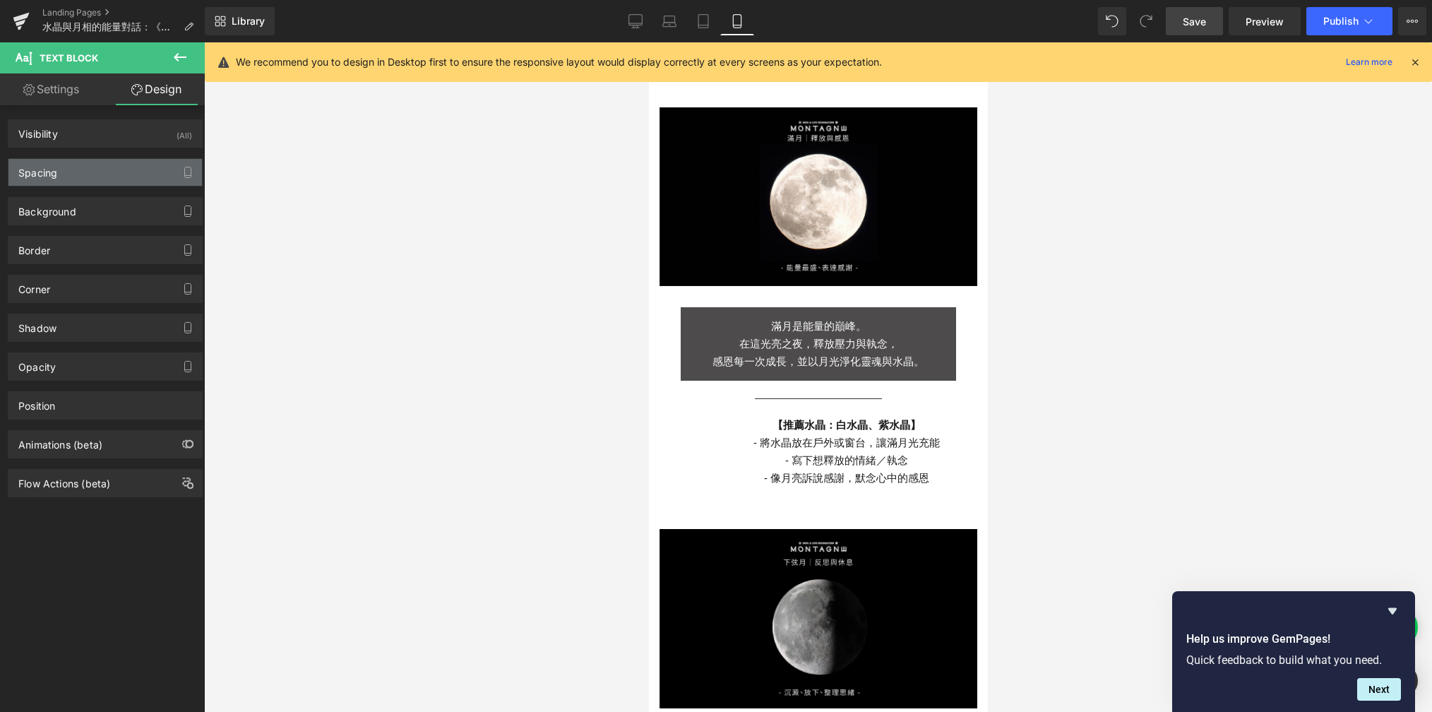
click at [107, 177] on div "Spacing" at bounding box center [105, 172] width 194 height 27
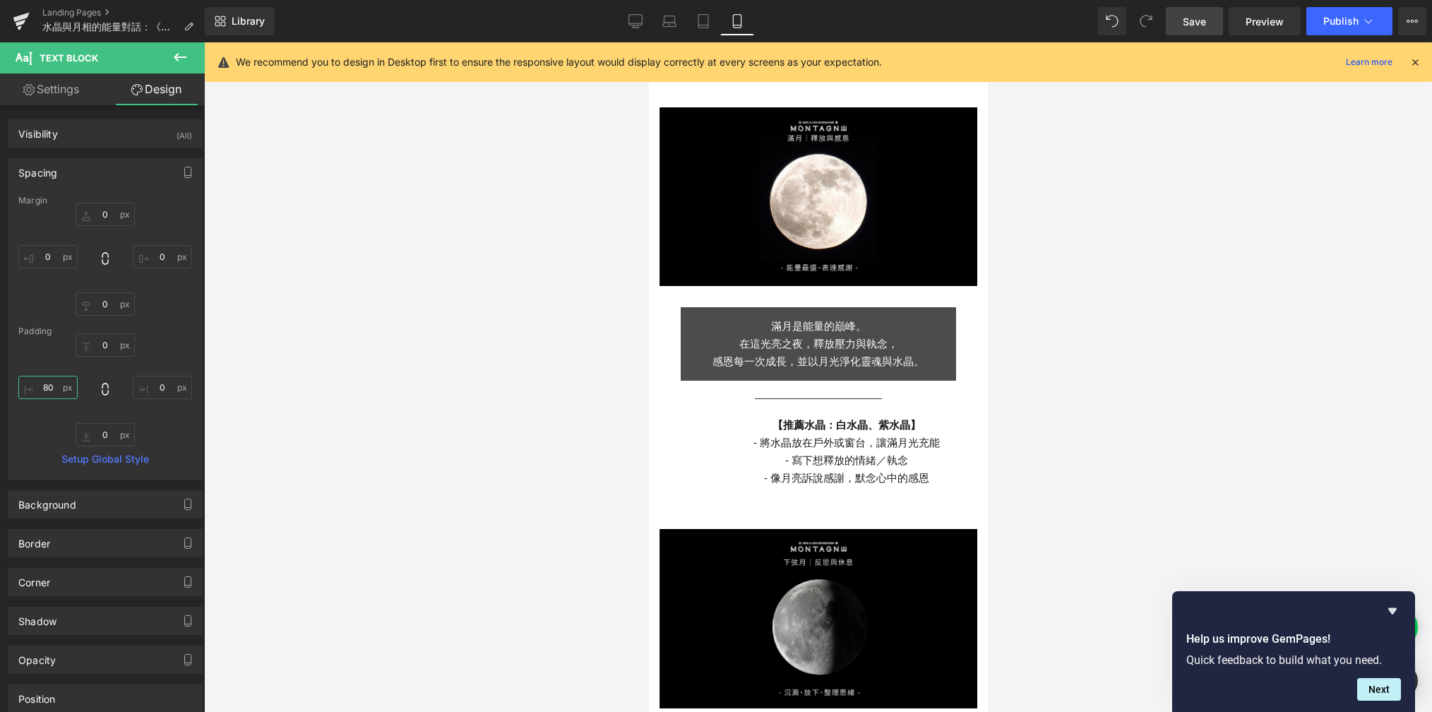
click at [57, 392] on input "80" at bounding box center [47, 387] width 59 height 23
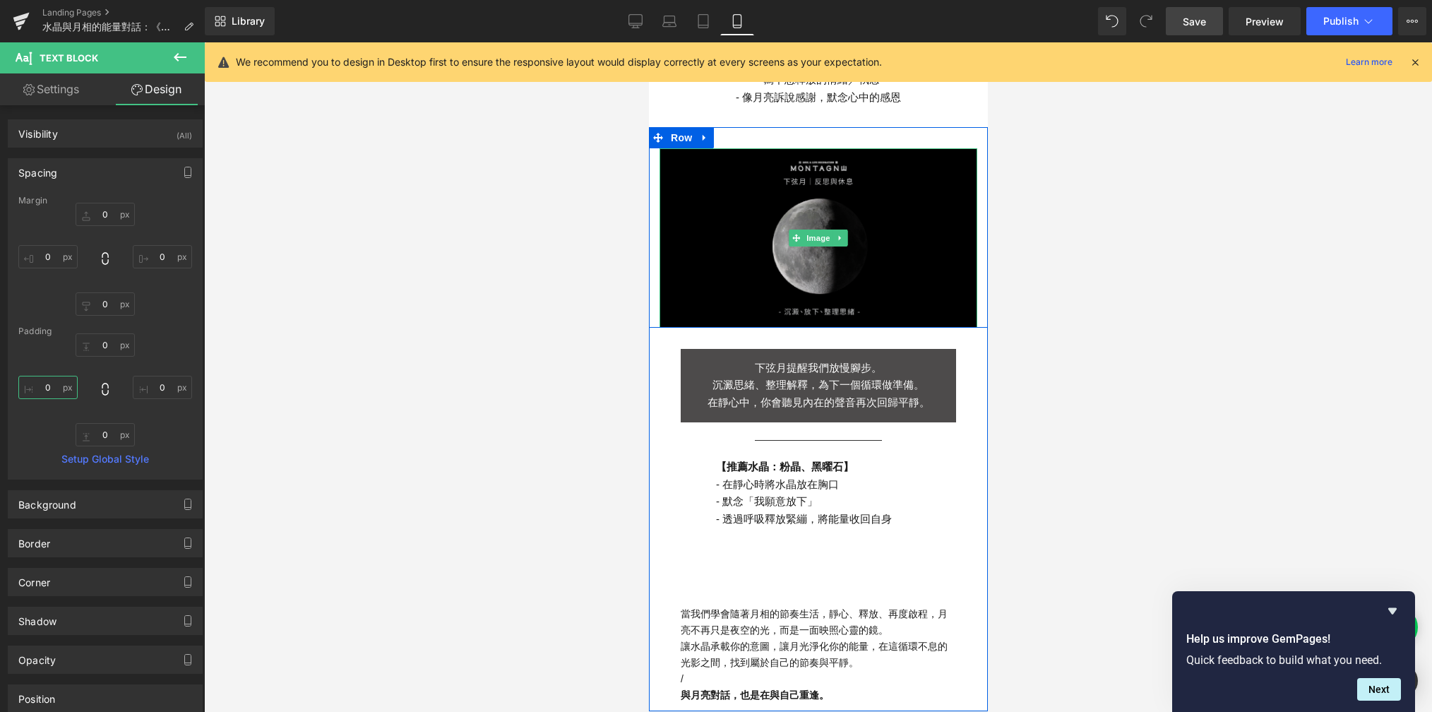
scroll to position [2124, 0]
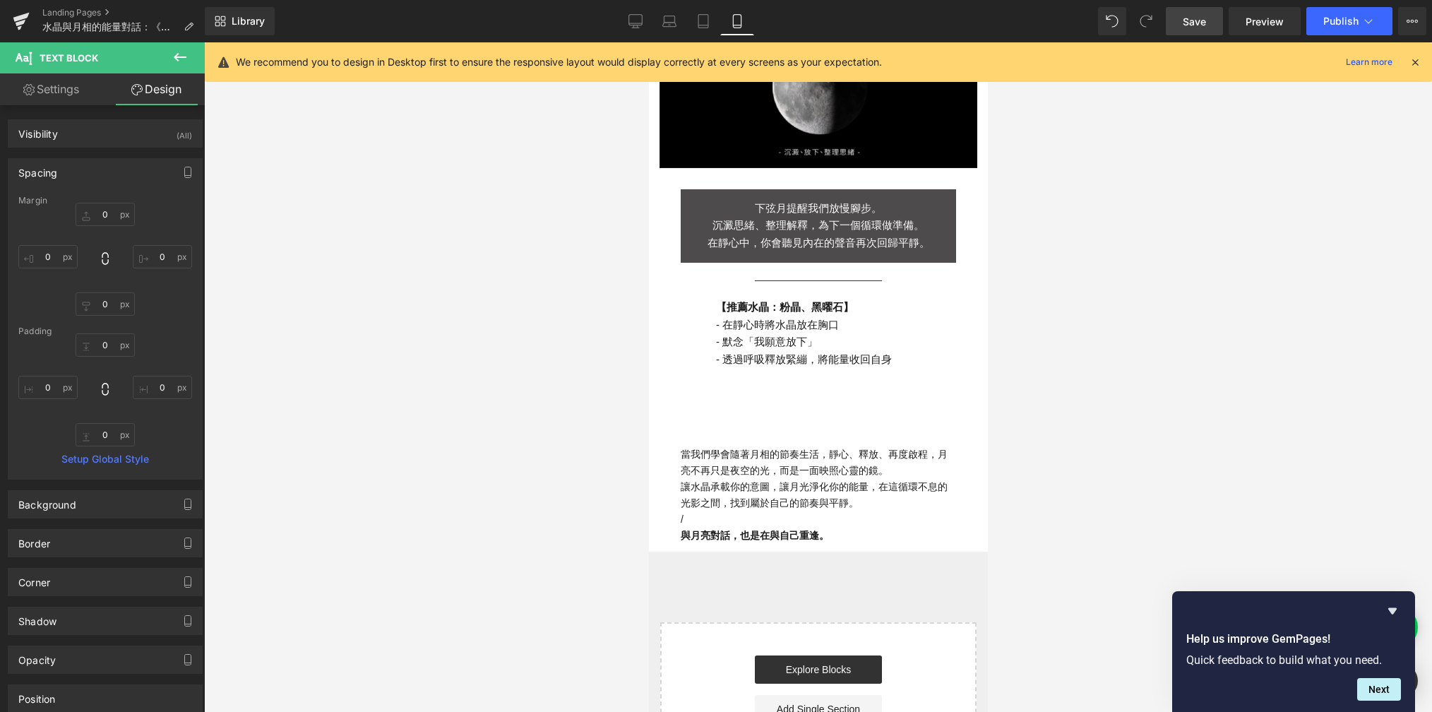
click at [794, 301] on strong "【推薦水晶： 粉晶 、 黑曜石 】" at bounding box center [784, 307] width 138 height 12
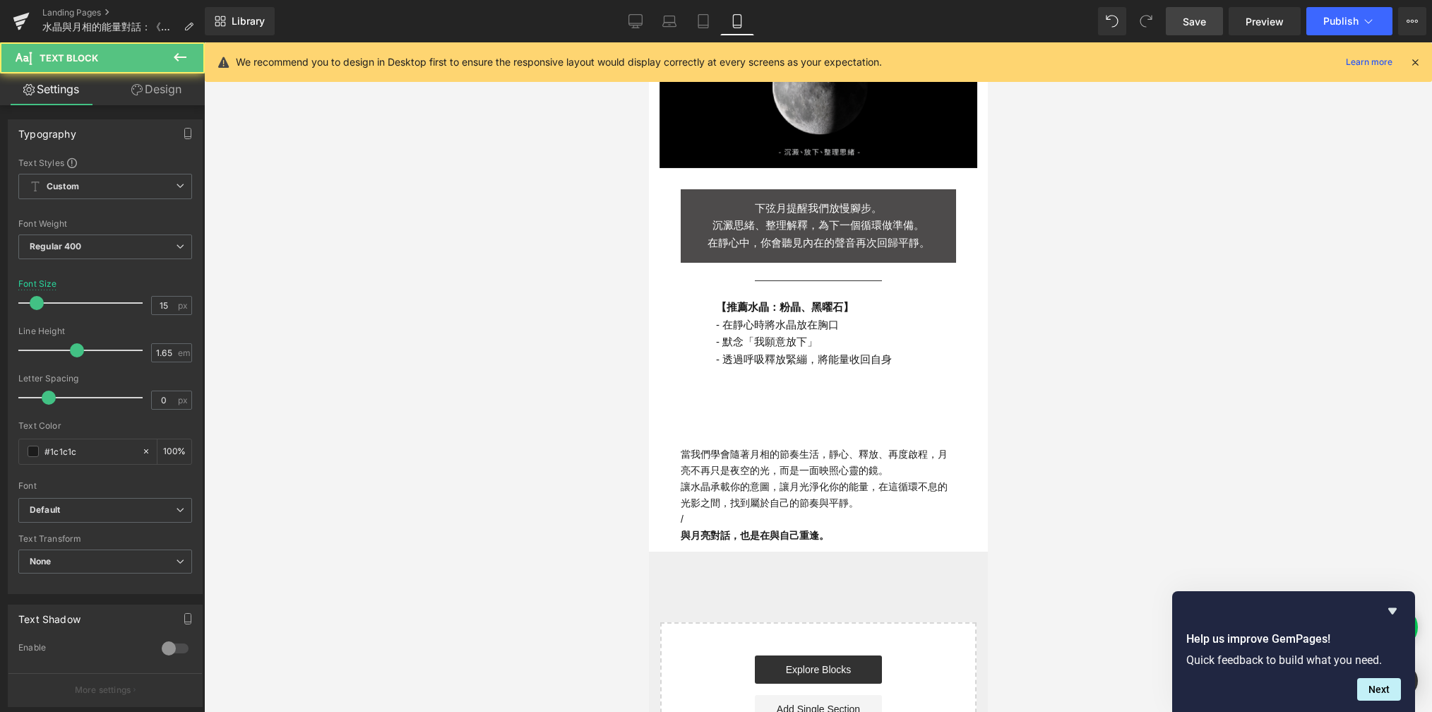
click at [155, 103] on link "Design" at bounding box center [156, 89] width 102 height 32
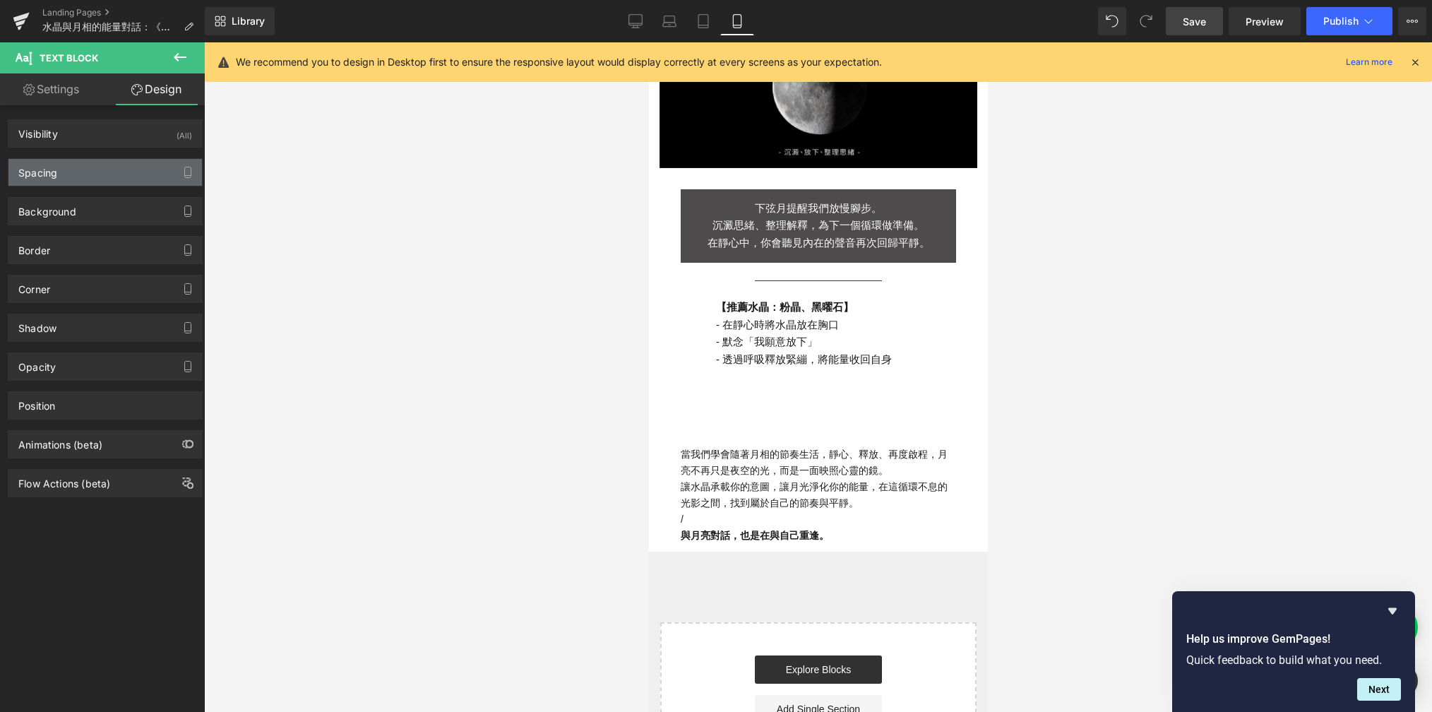
click at [129, 176] on div "Spacing" at bounding box center [105, 172] width 194 height 27
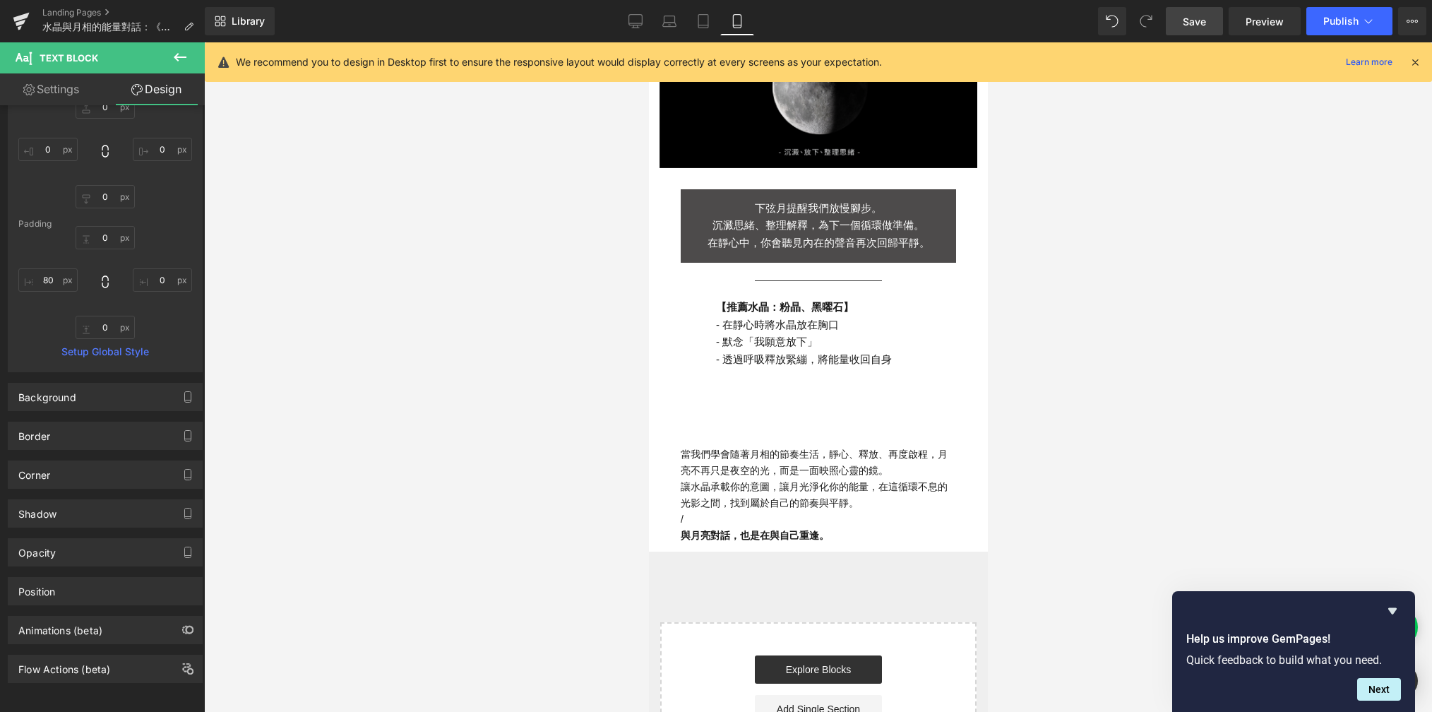
scroll to position [119, 0]
click at [49, 268] on input "80" at bounding box center [47, 279] width 59 height 23
click at [60, 99] on link "Settings" at bounding box center [51, 89] width 102 height 32
type input "100"
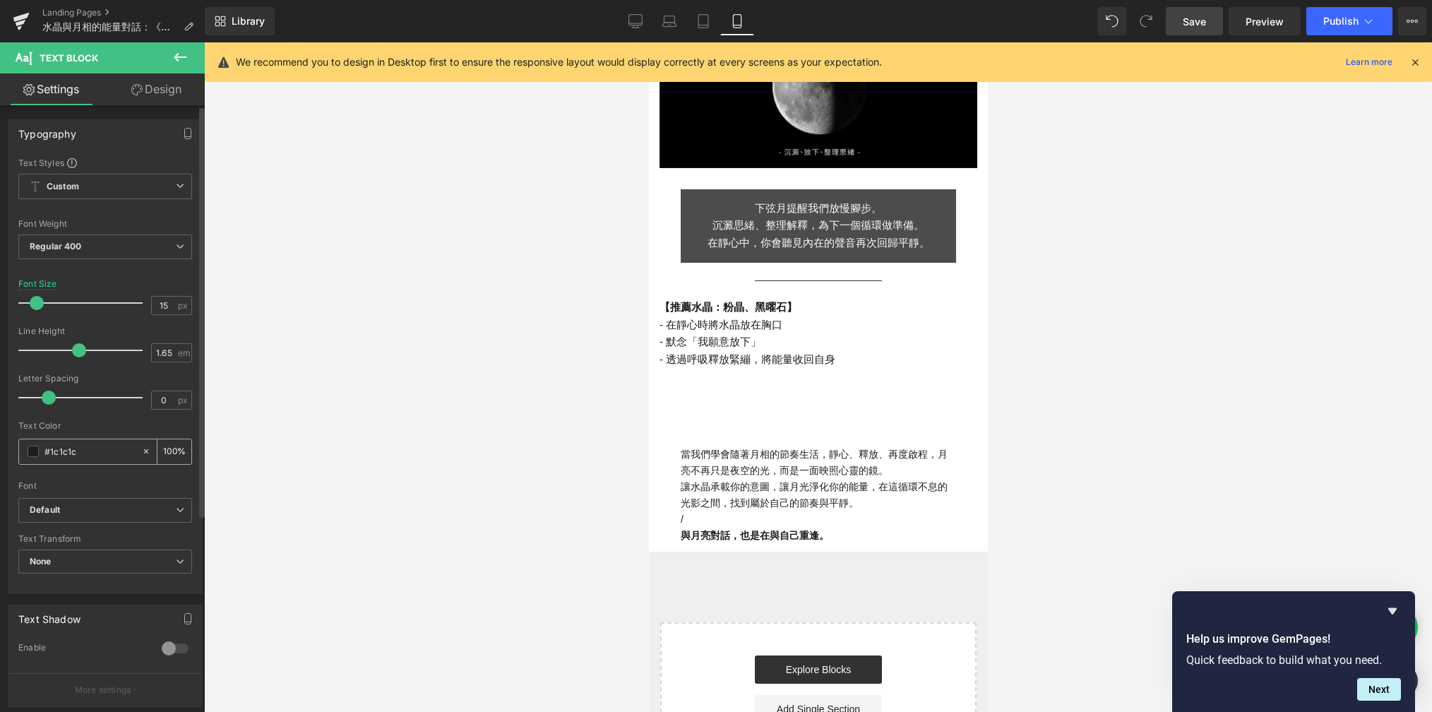
scroll to position [288, 0]
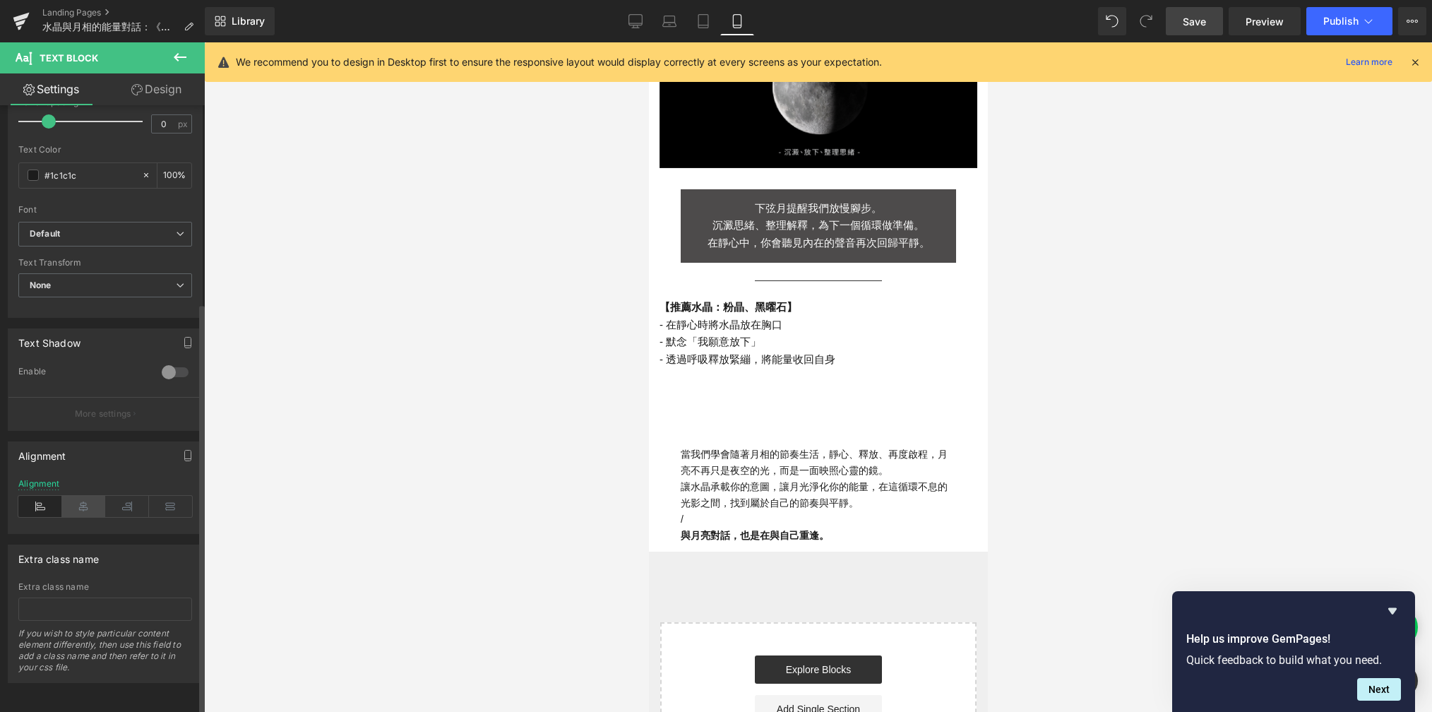
click at [77, 499] on icon at bounding box center [84, 506] width 44 height 21
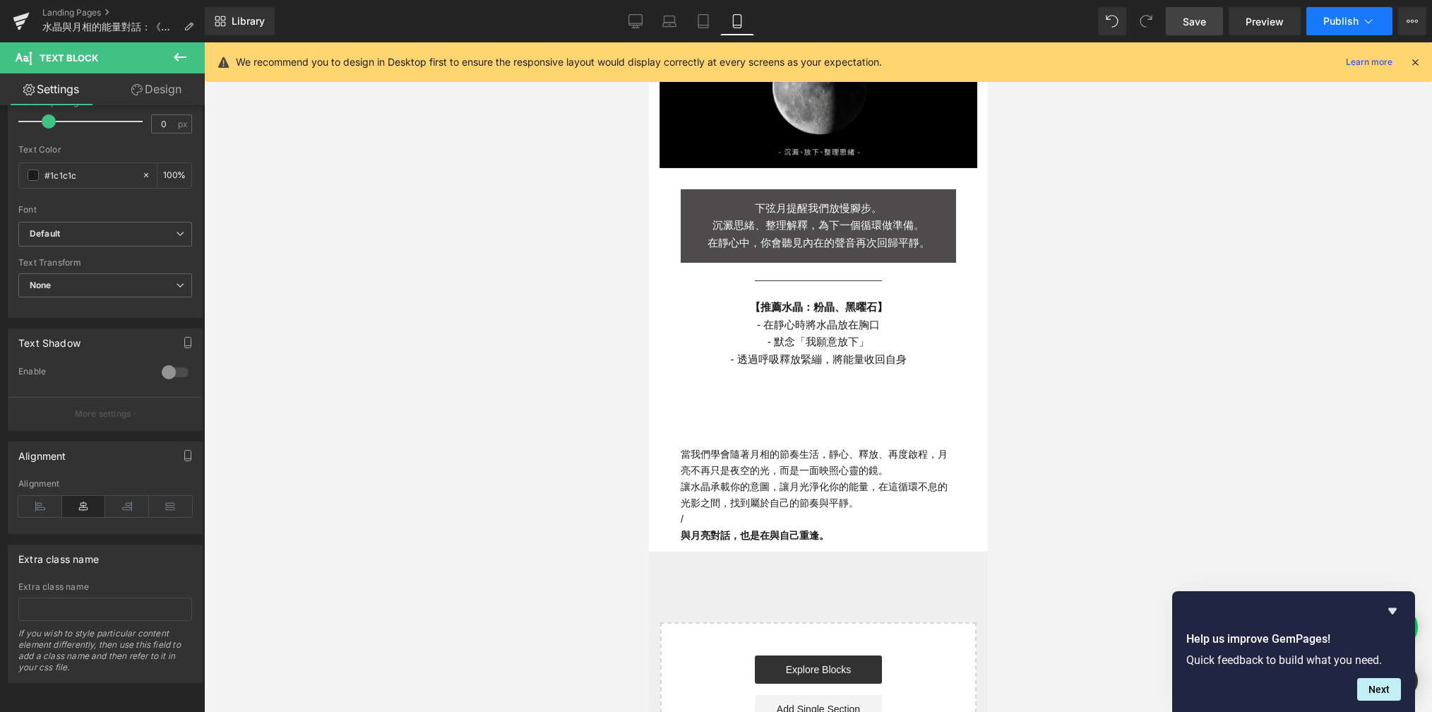
click at [1023, 35] on button "Publish" at bounding box center [1350, 21] width 86 height 28
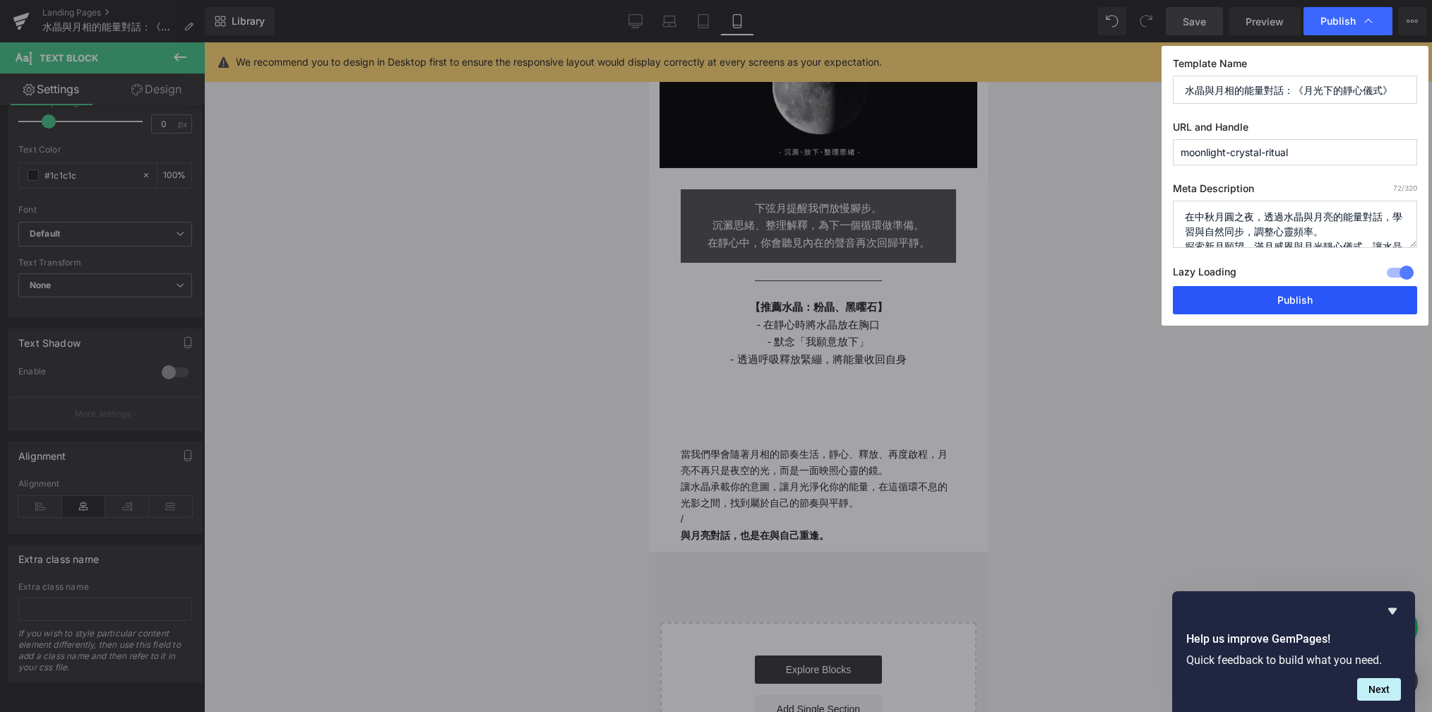
click at [1023, 306] on button "Publish" at bounding box center [1295, 300] width 244 height 28
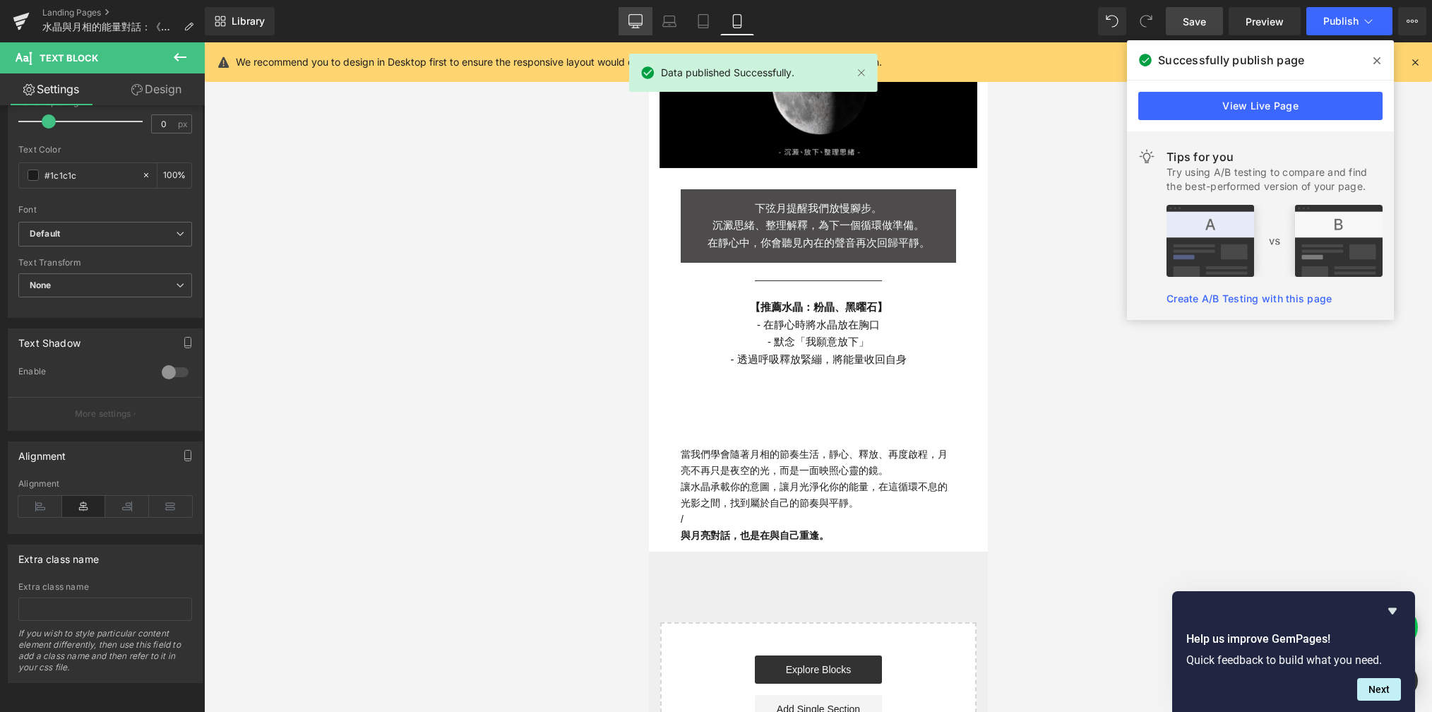
click at [638, 31] on link "Desktop" at bounding box center [636, 21] width 34 height 28
type input "20"
type input "100"
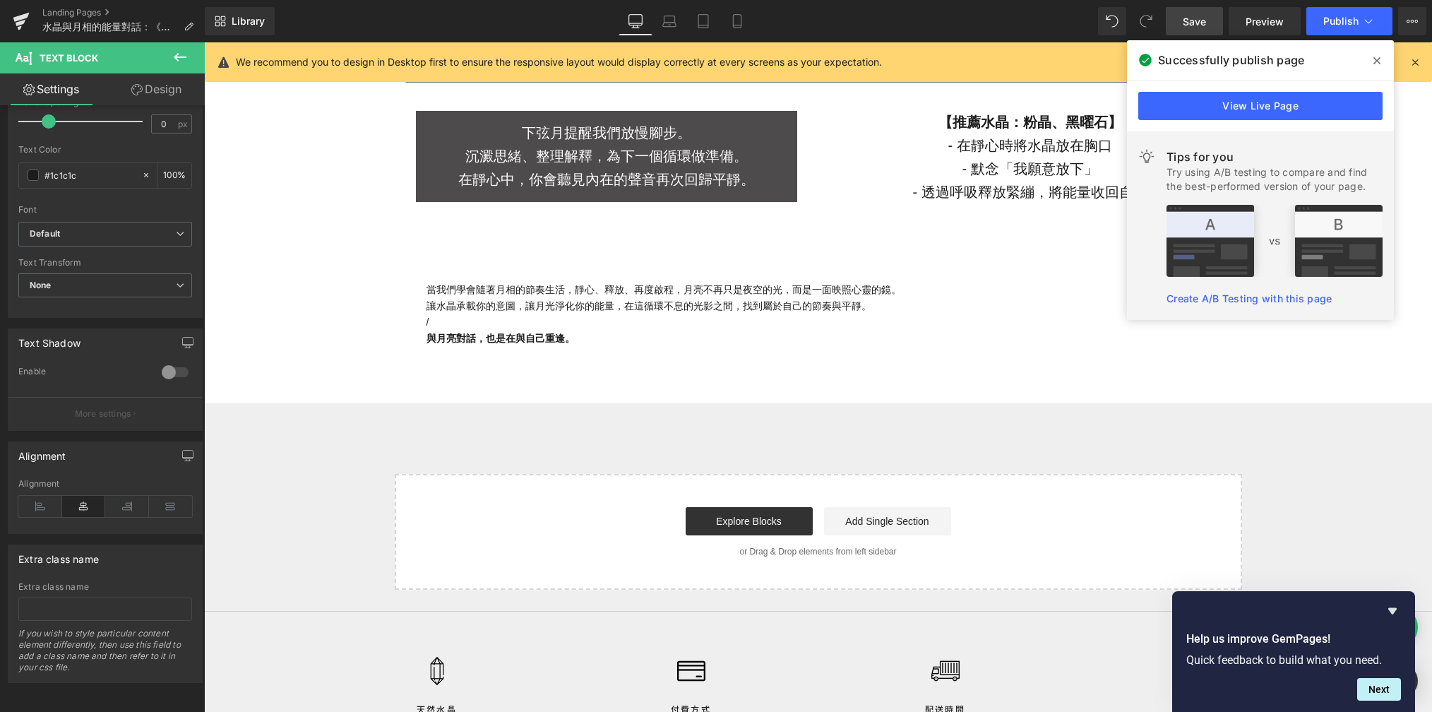
scroll to position [4073, 0]
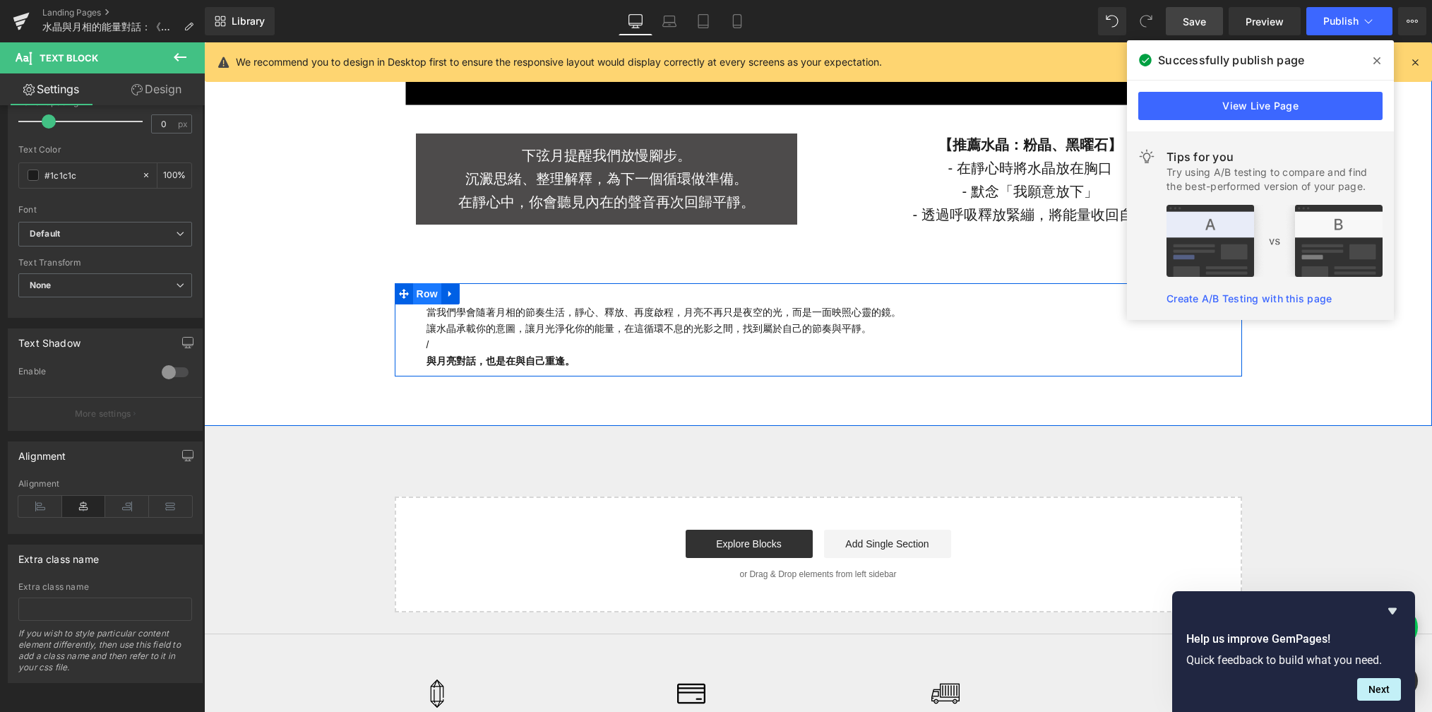
click at [414, 297] on span "Row" at bounding box center [427, 293] width 28 height 21
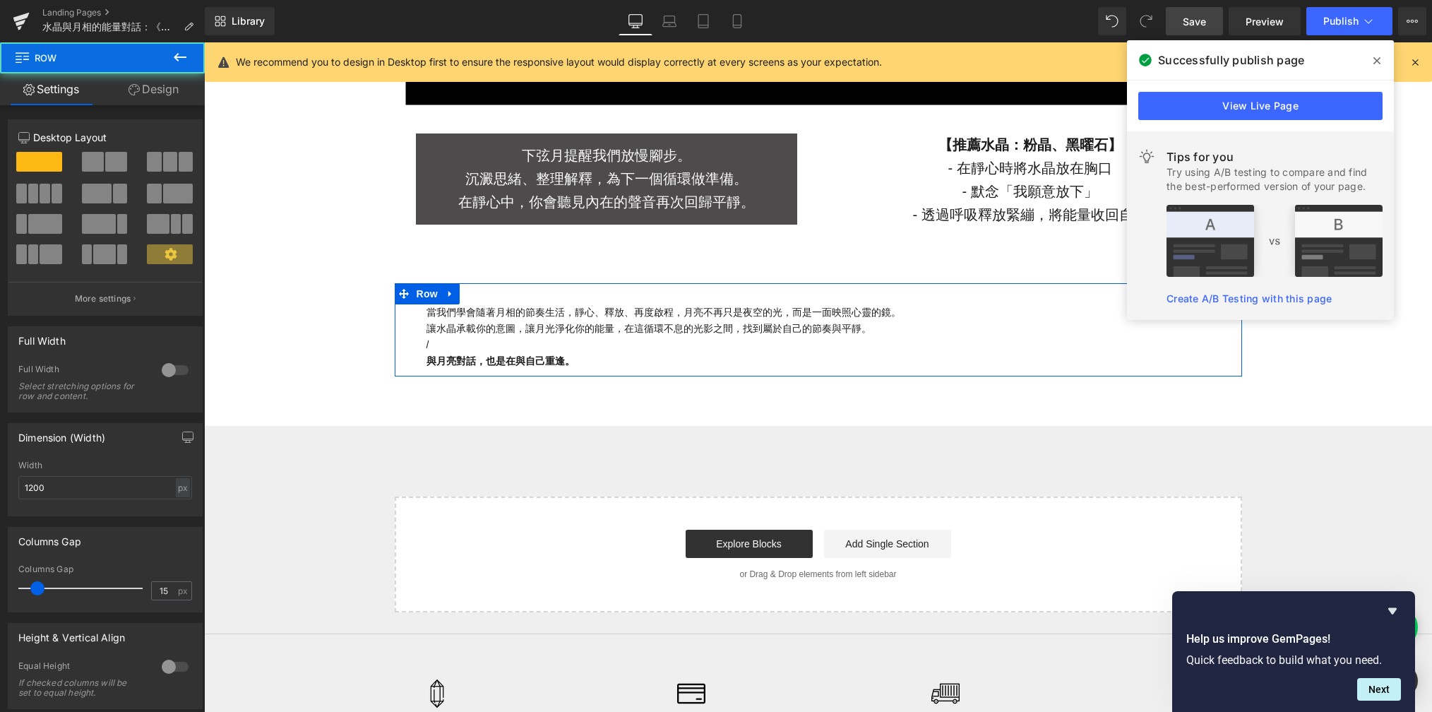
click at [168, 95] on link "Design" at bounding box center [153, 89] width 102 height 32
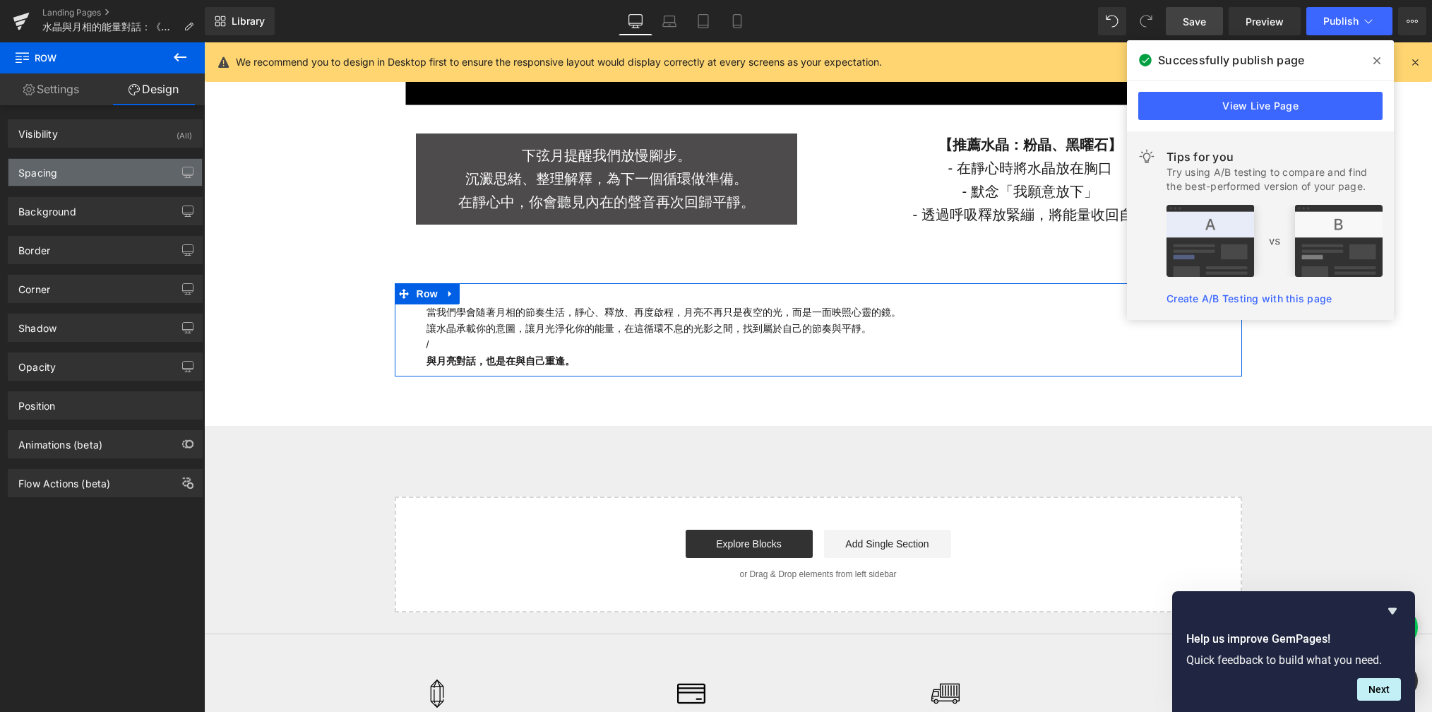
click at [97, 184] on div "Spacing" at bounding box center [105, 172] width 194 height 27
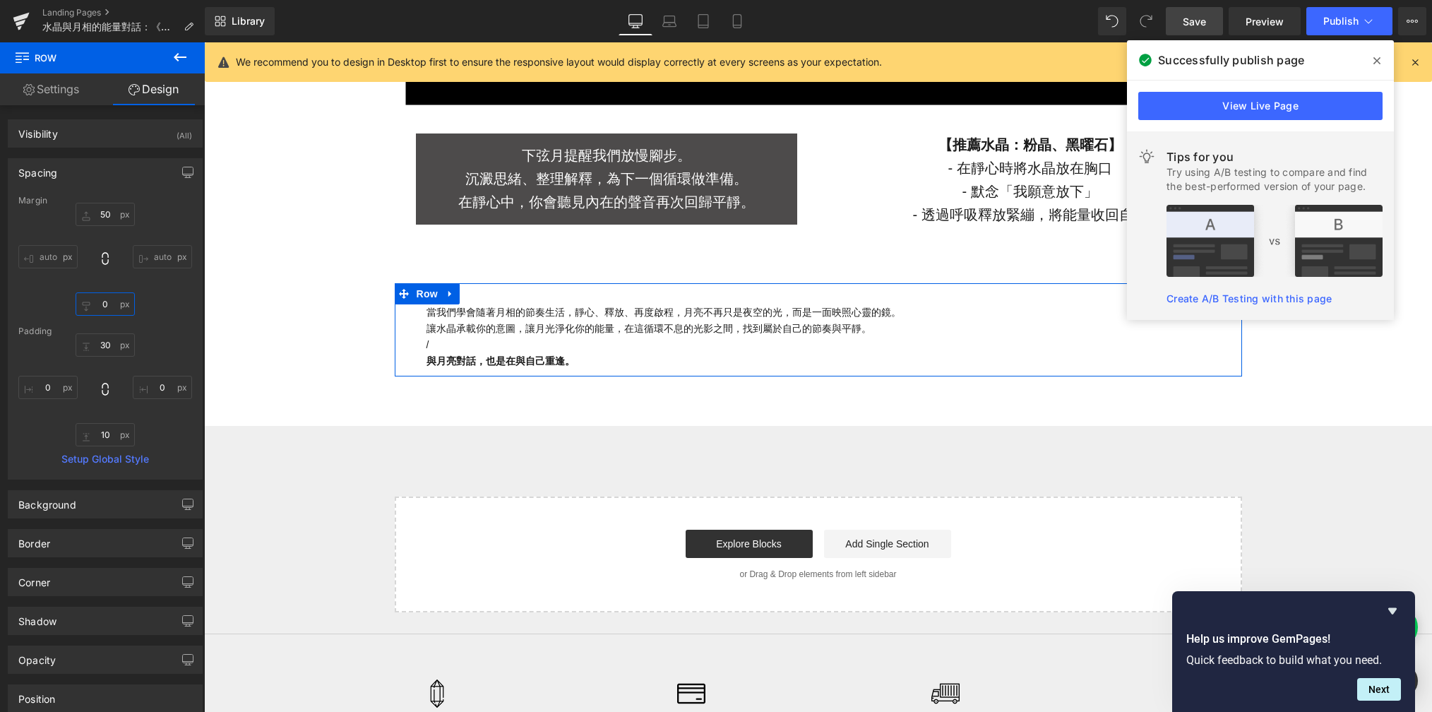
click at [110, 309] on input "0" at bounding box center [105, 303] width 59 height 23
type input "ㄓ"
type input "ㄓㄢ"
type input "50"
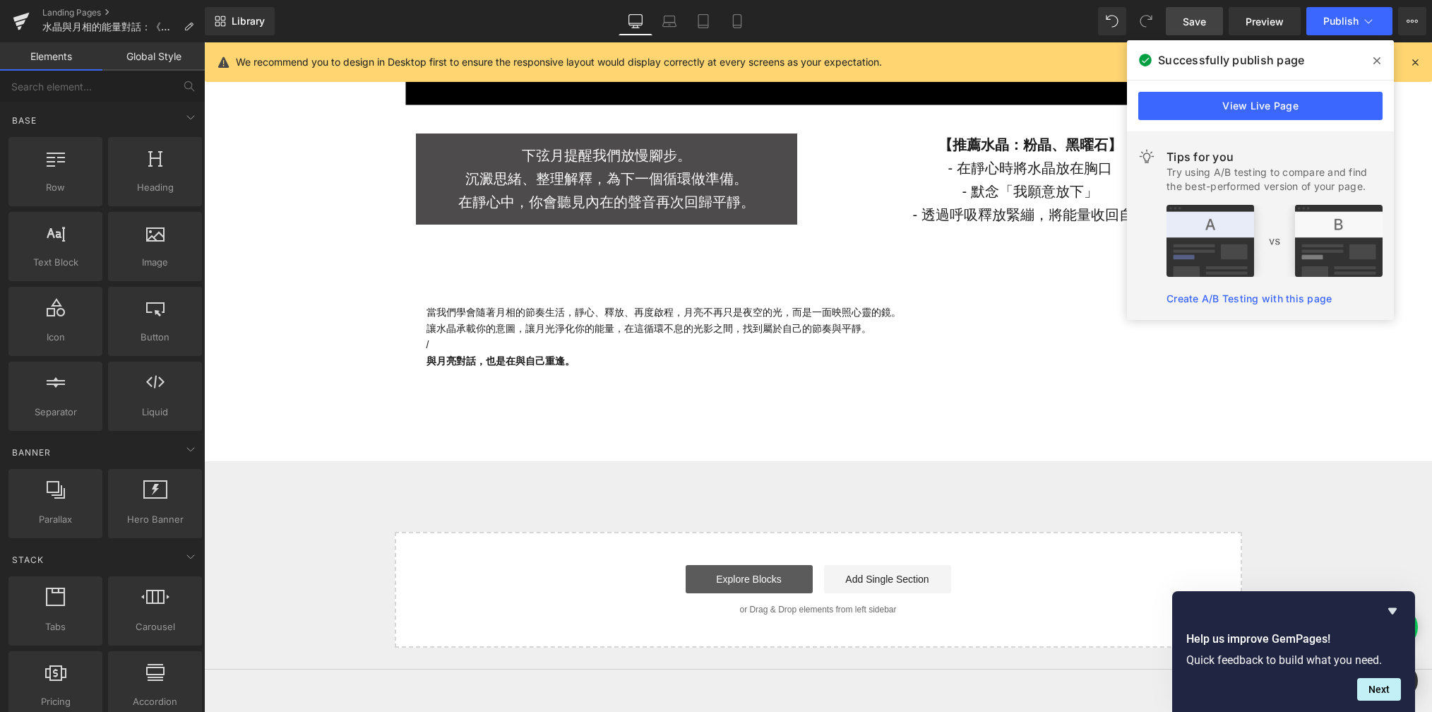
click at [707, 574] on link "Explore Blocks" at bounding box center [749, 579] width 127 height 28
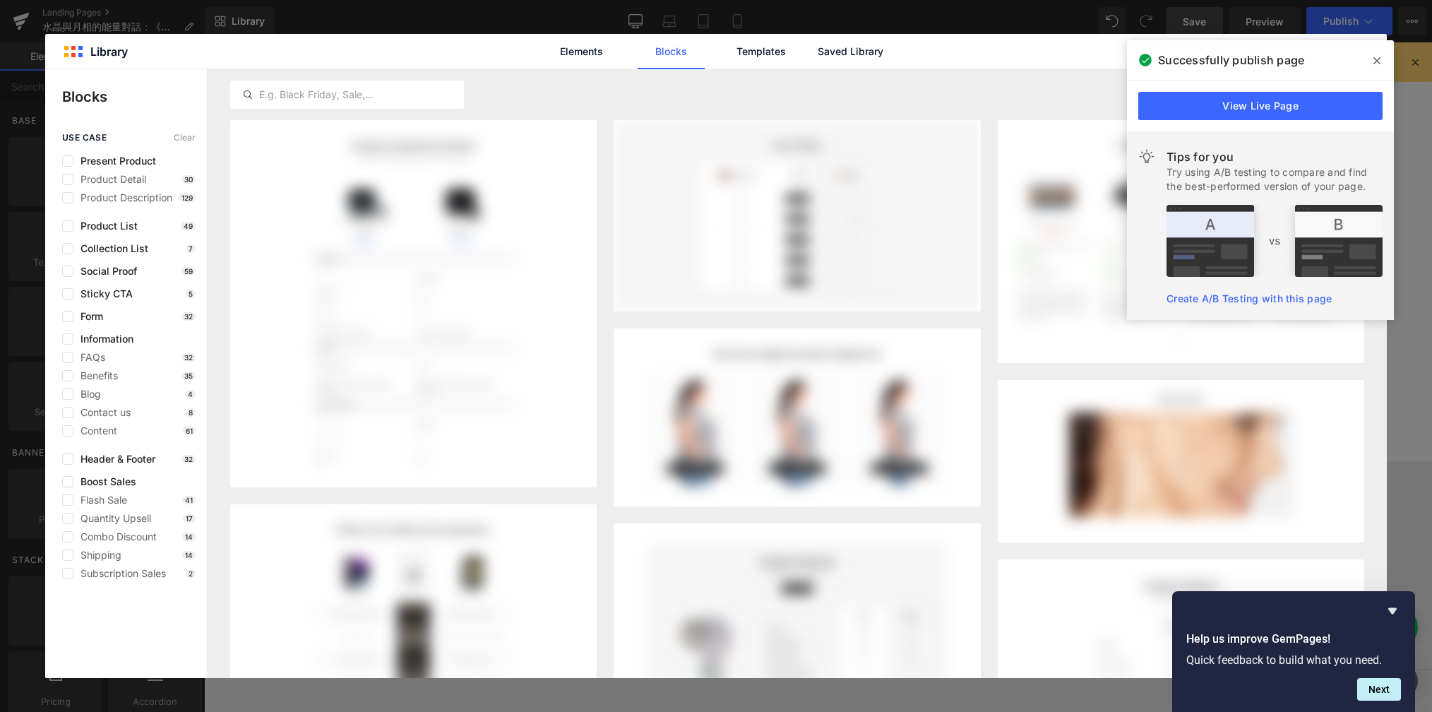
click at [1023, 61] on icon at bounding box center [1377, 60] width 7 height 11
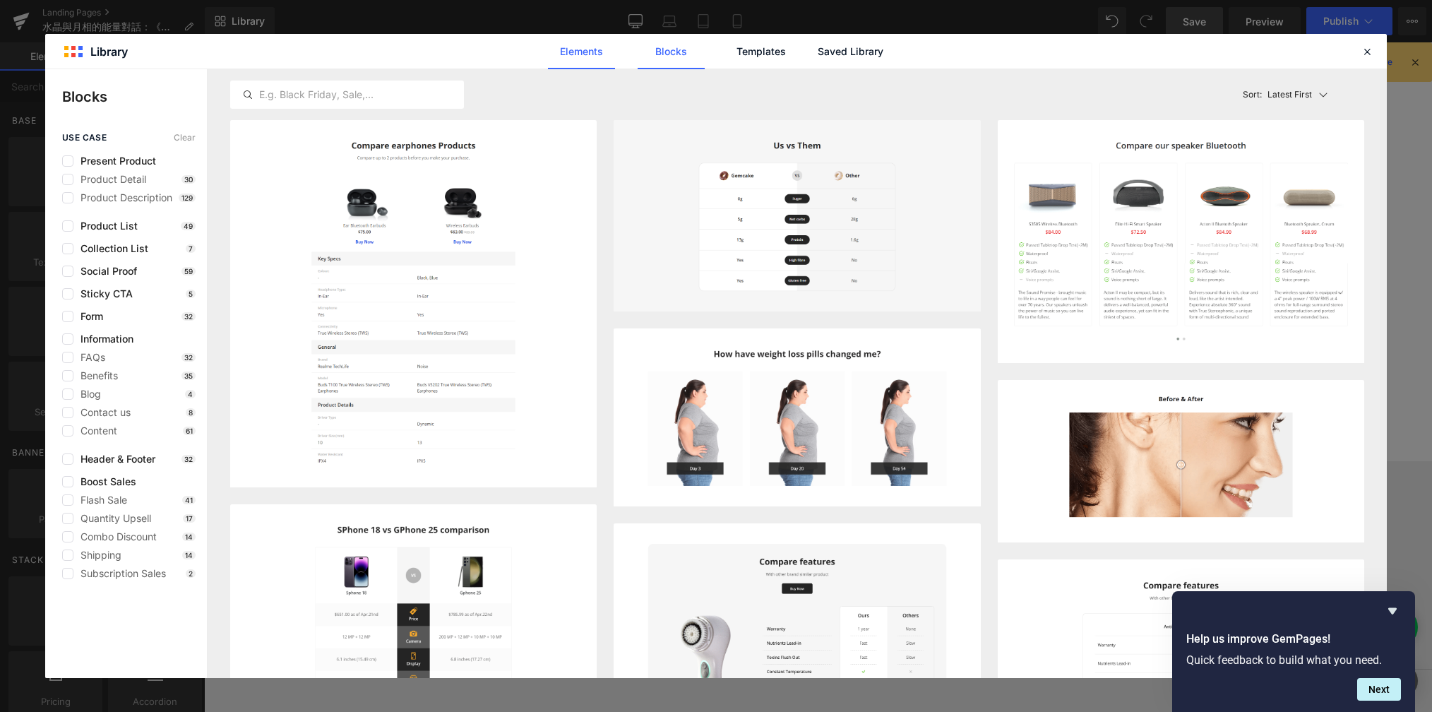
click at [590, 59] on link "Elements" at bounding box center [581, 51] width 67 height 35
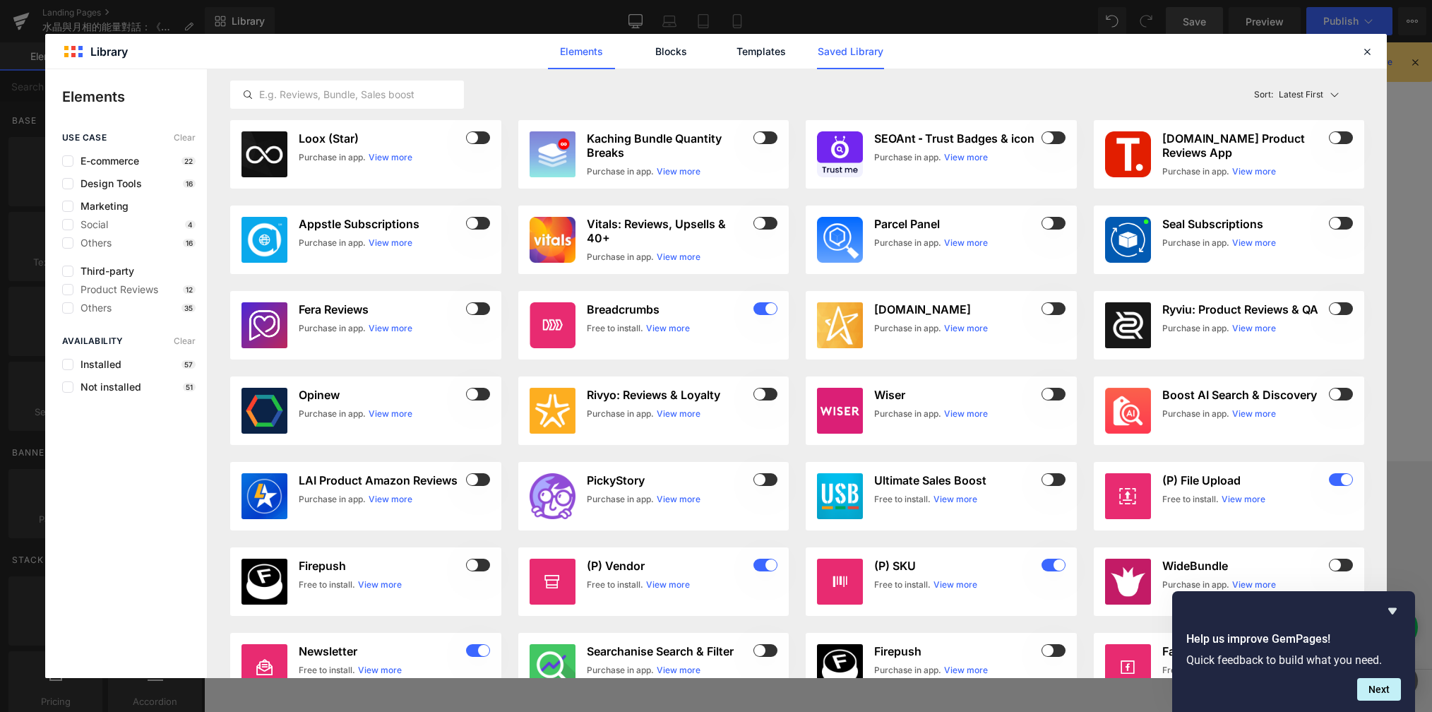
click at [831, 57] on link "Saved Library" at bounding box center [850, 51] width 67 height 35
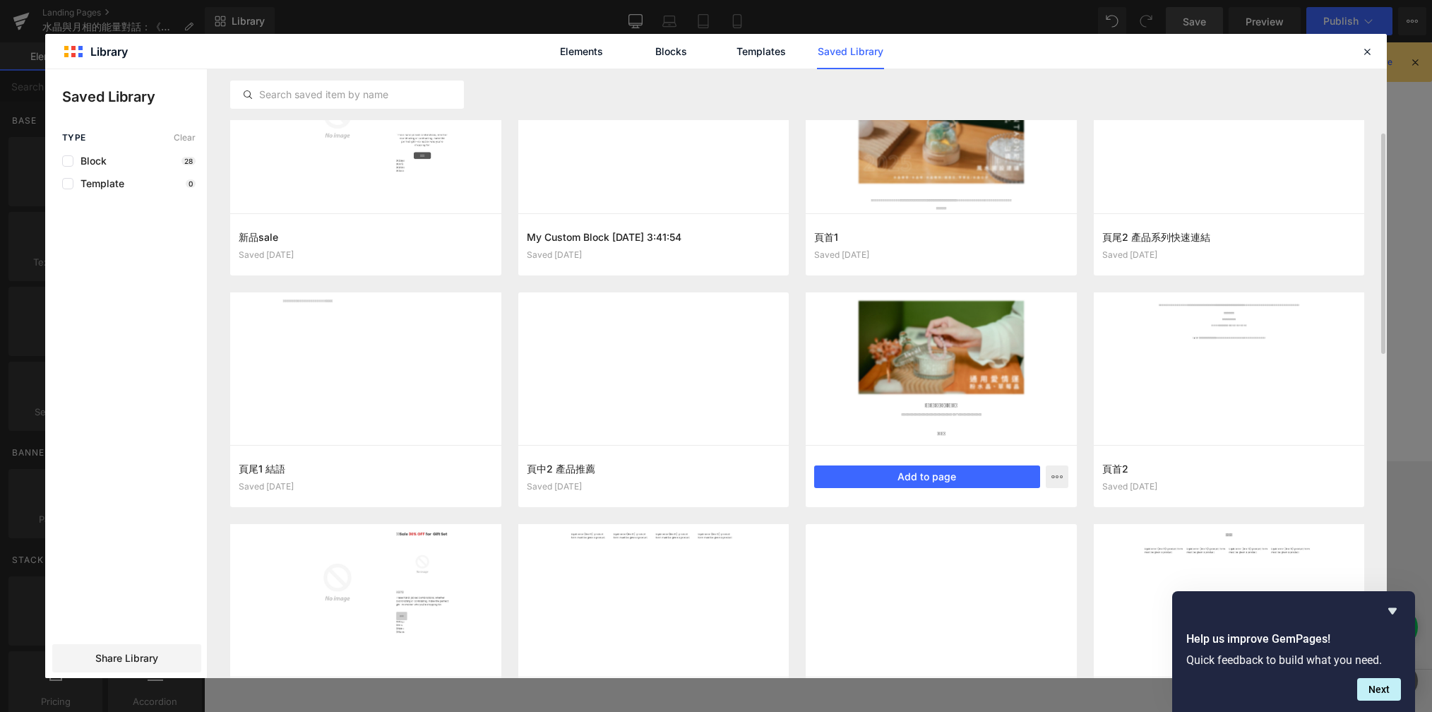
scroll to position [294, 0]
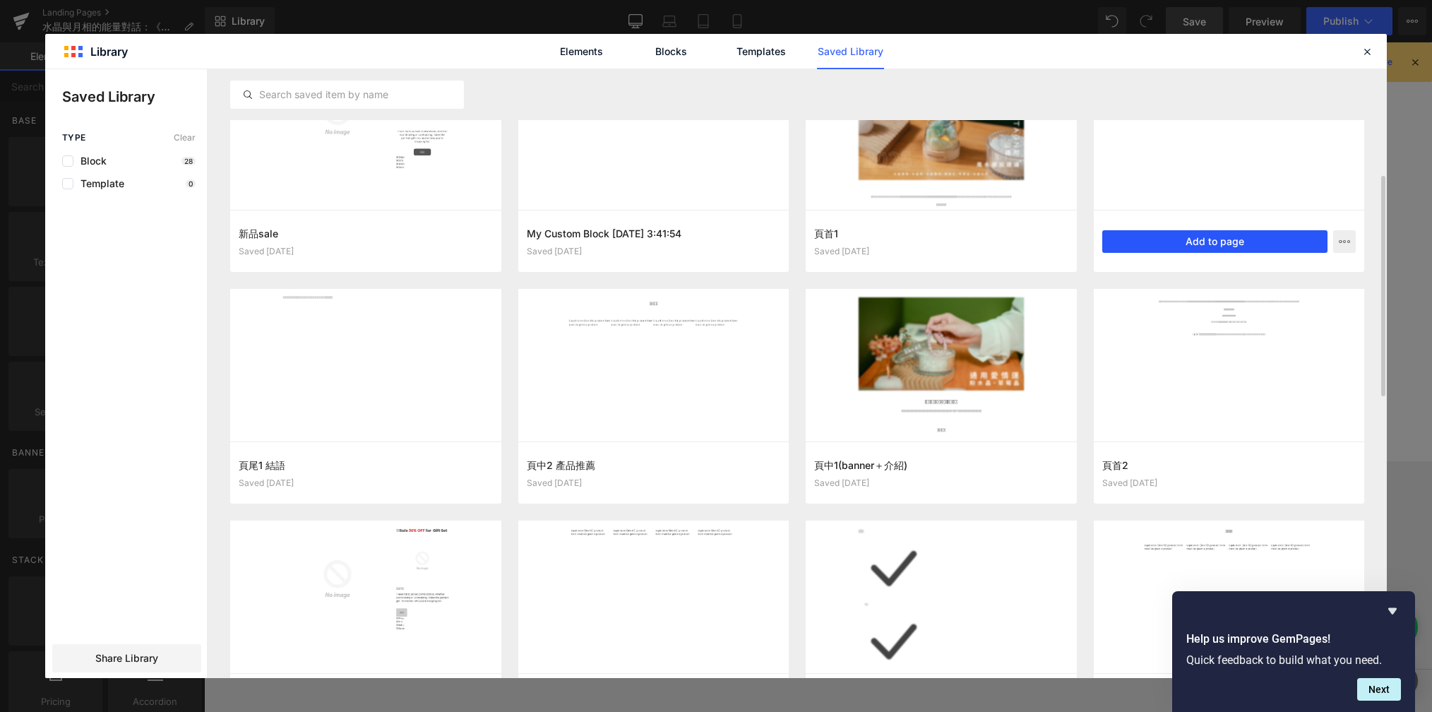
click at [1023, 244] on button "Add to page" at bounding box center [1215, 241] width 226 height 23
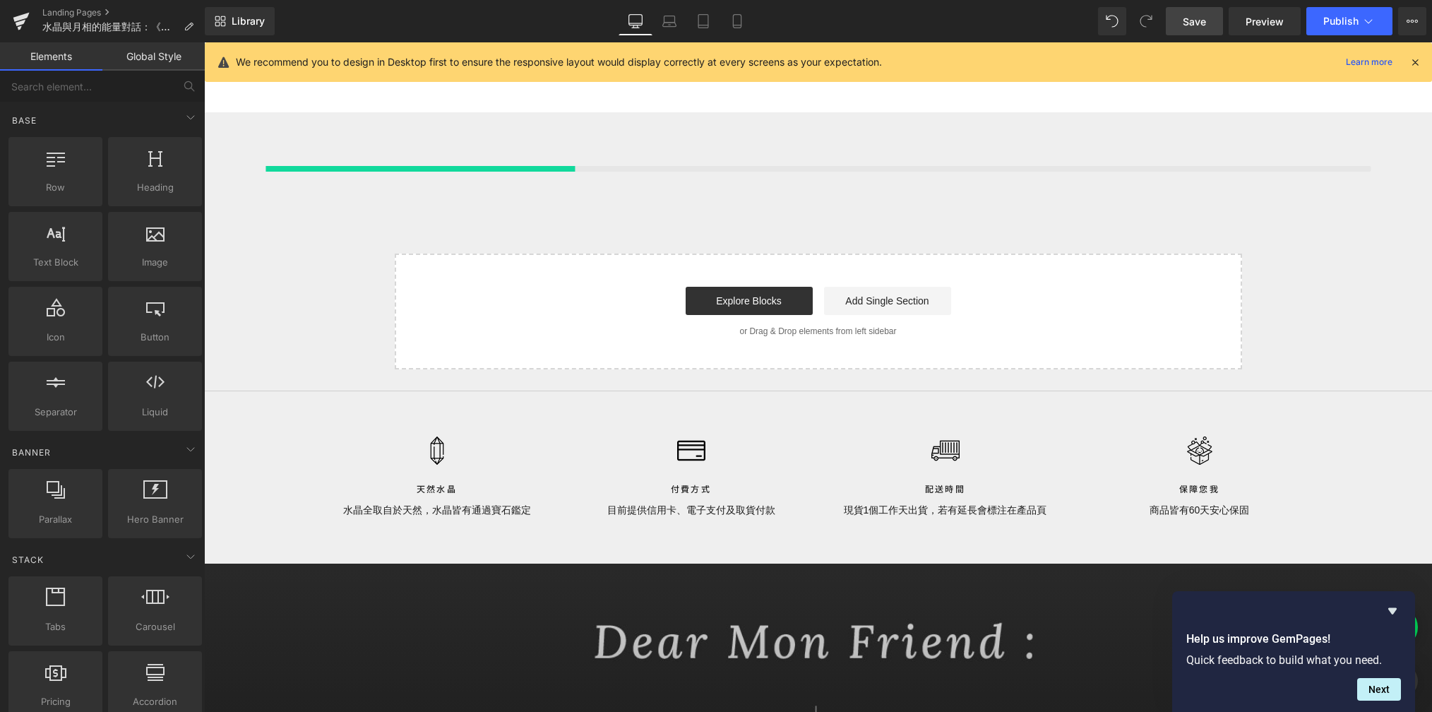
scroll to position [4425, 0]
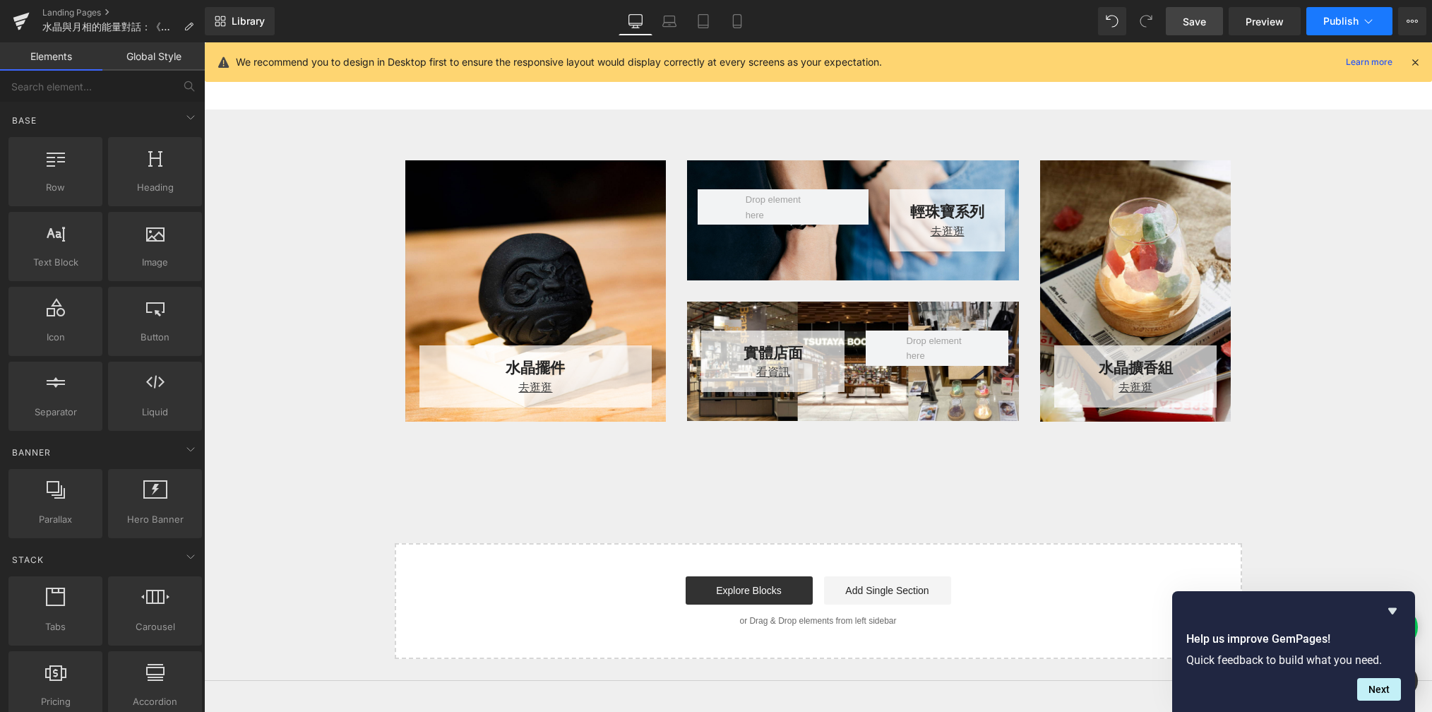
click at [1023, 22] on button "Publish" at bounding box center [1350, 21] width 86 height 28
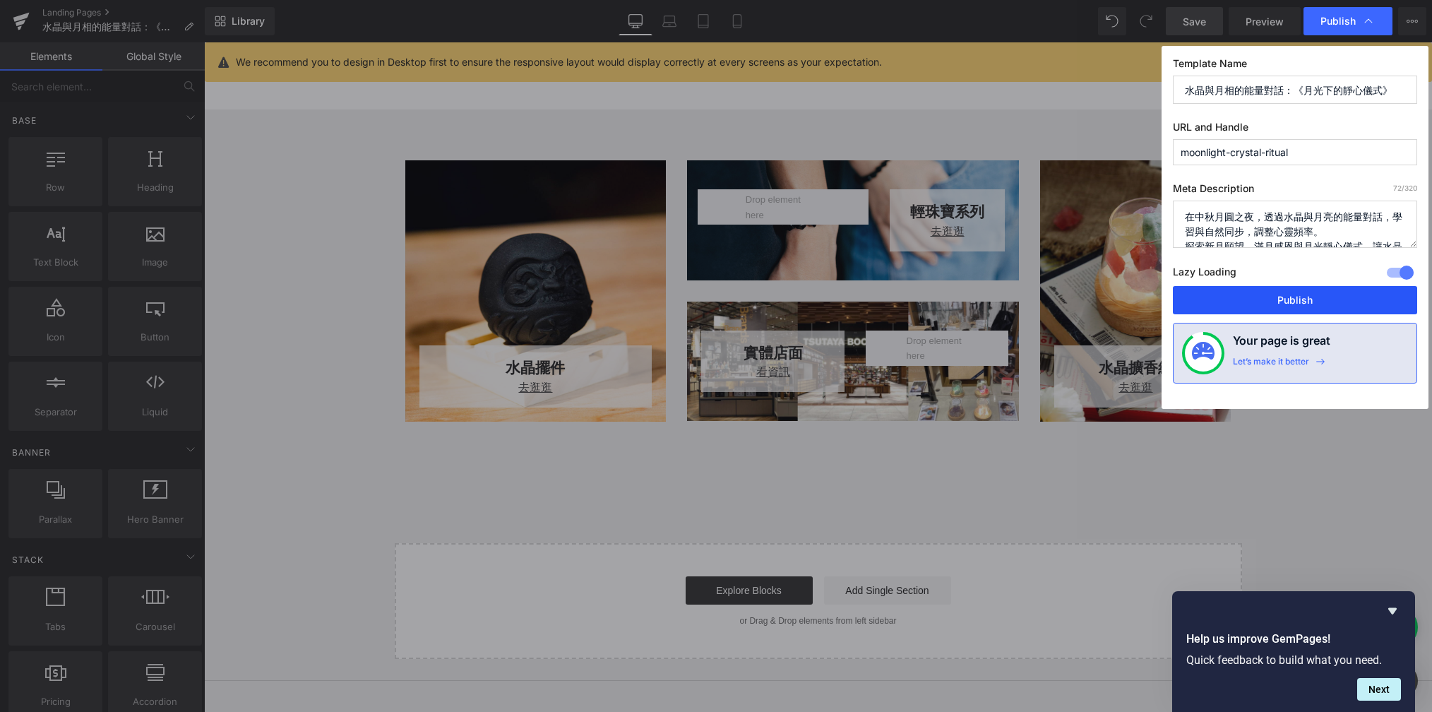
click at [1023, 297] on button "Publish" at bounding box center [1295, 300] width 244 height 28
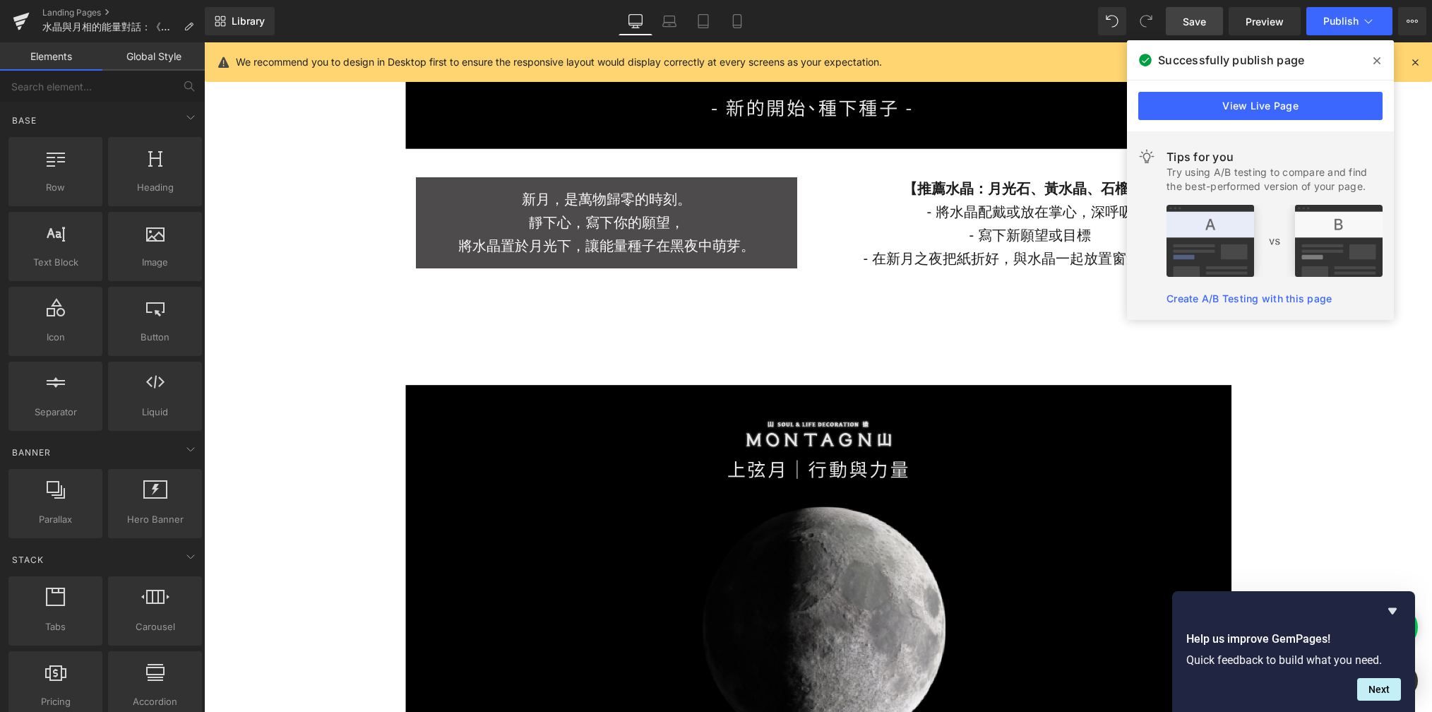
scroll to position [1930, 0]
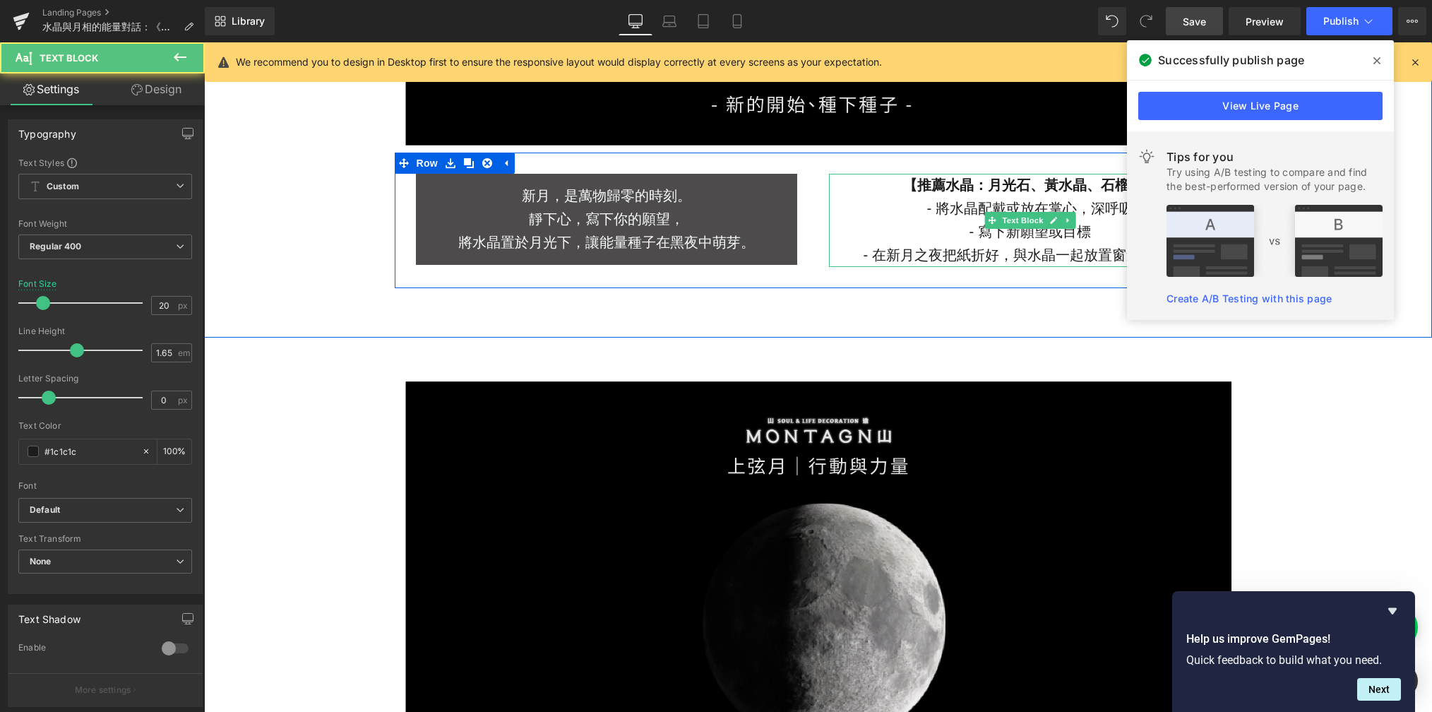
click at [924, 213] on p "- 將水晶配戴或放在掌心，深呼吸" at bounding box center [1030, 208] width 403 height 23
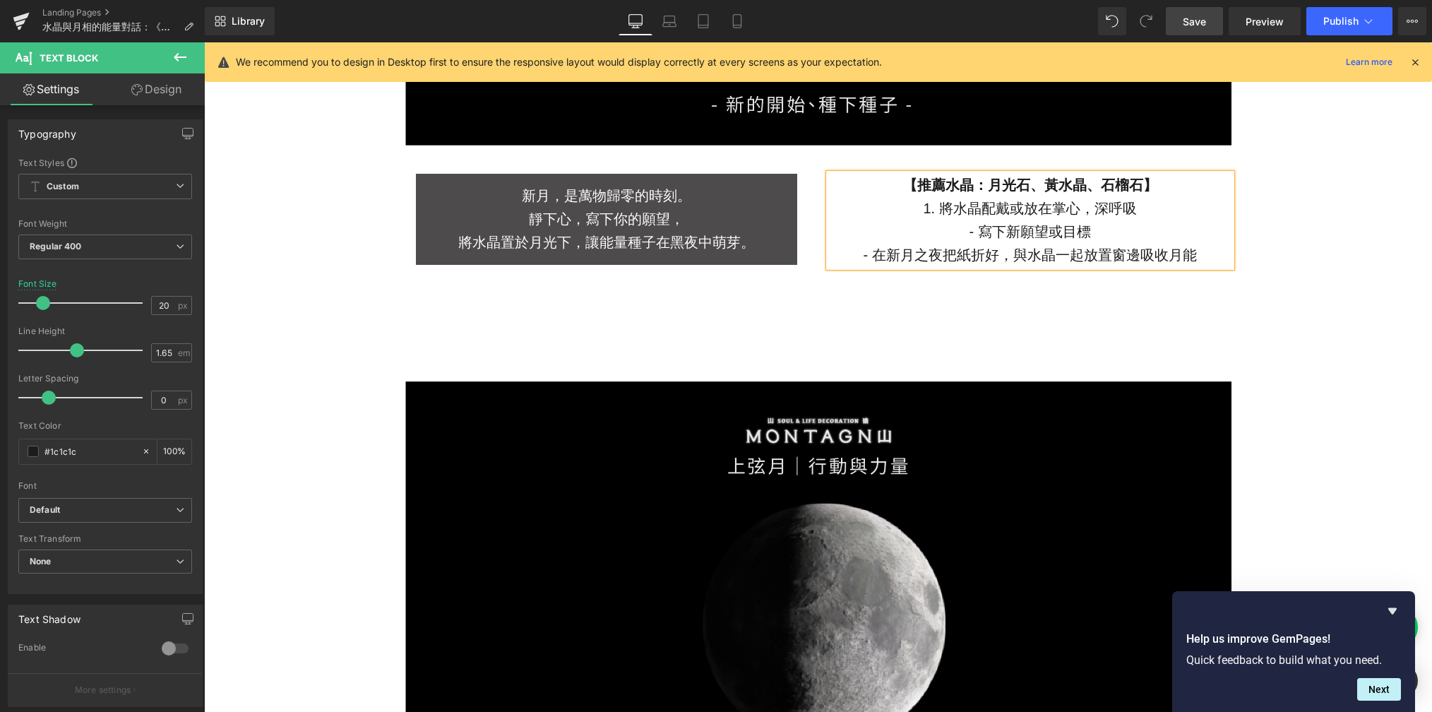
click at [966, 232] on p "- 寫下新願望或目標" at bounding box center [1030, 231] width 403 height 23
click at [859, 261] on p "- 在新月之夜把紙折好，與水晶一起放置窗邊吸收月能" at bounding box center [1030, 255] width 403 height 23
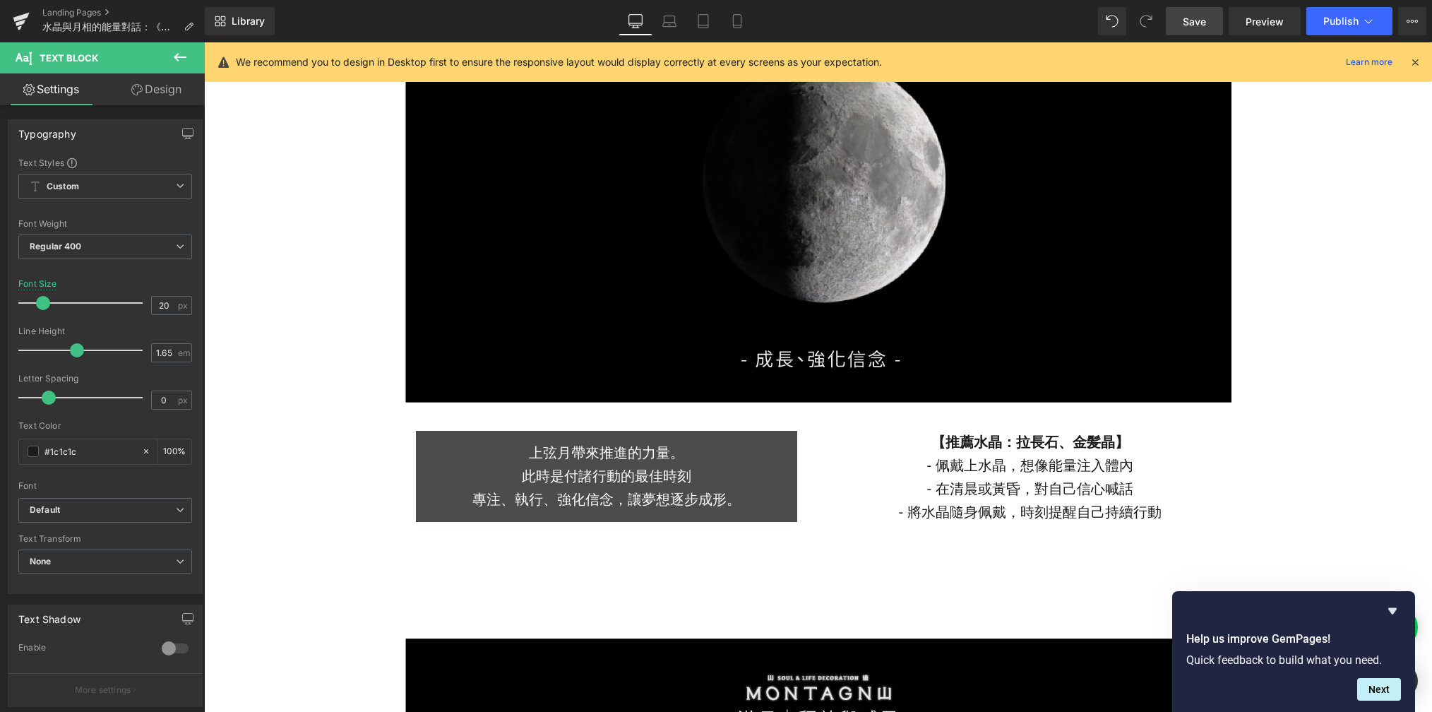
scroll to position [2379, 0]
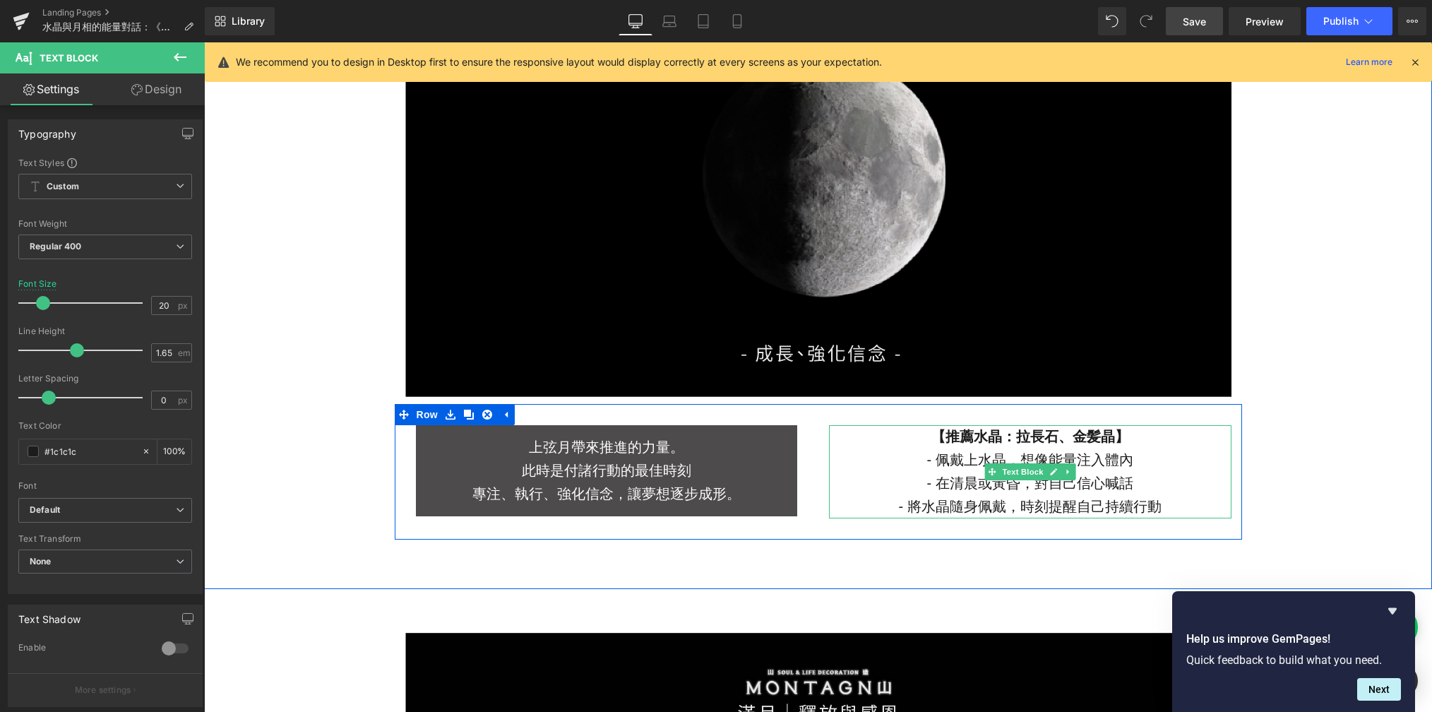
click at [923, 461] on p "- 佩戴上水晶，想像能量注入體內" at bounding box center [1030, 459] width 403 height 23
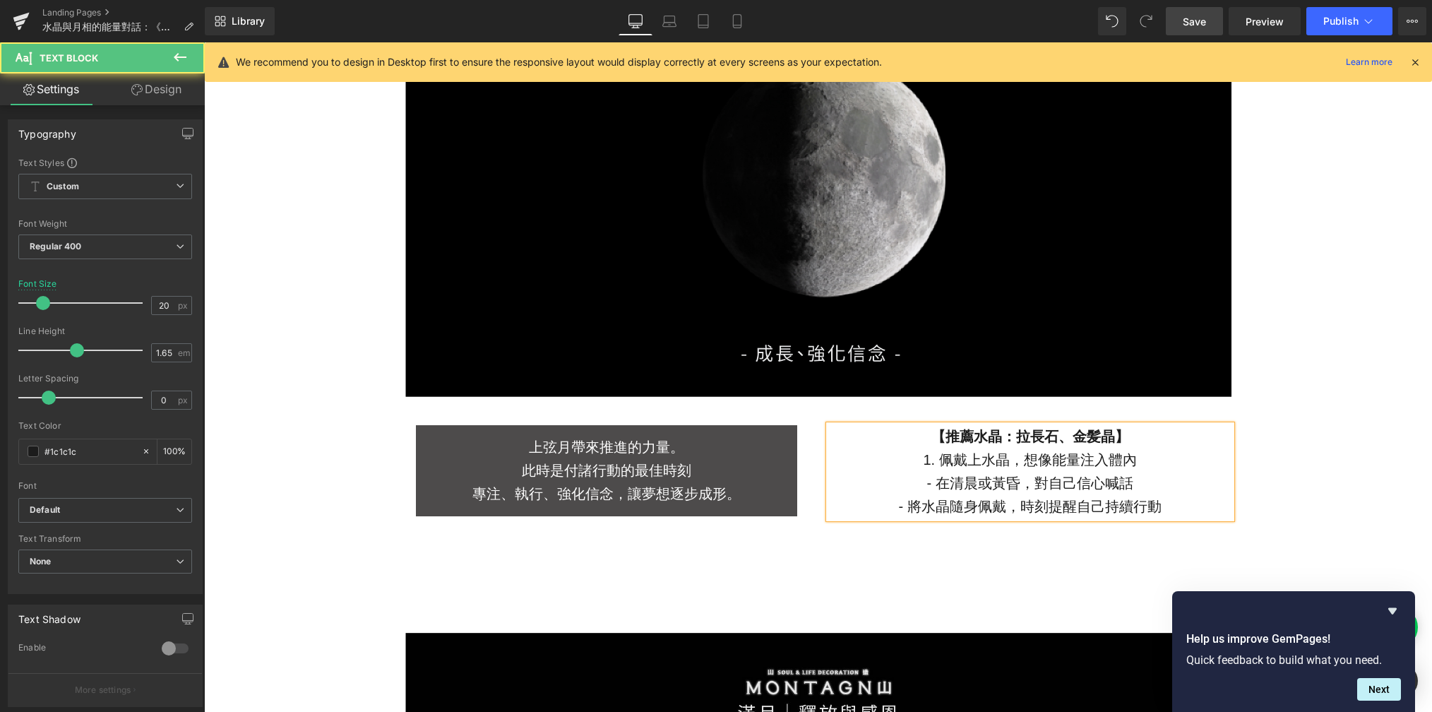
click at [925, 489] on p "- 在清晨或黃昏，對自己信心喊話" at bounding box center [1030, 483] width 403 height 23
click at [896, 510] on p "- 將水晶隨身佩戴，時刻提醒自己持續行動" at bounding box center [1030, 506] width 403 height 23
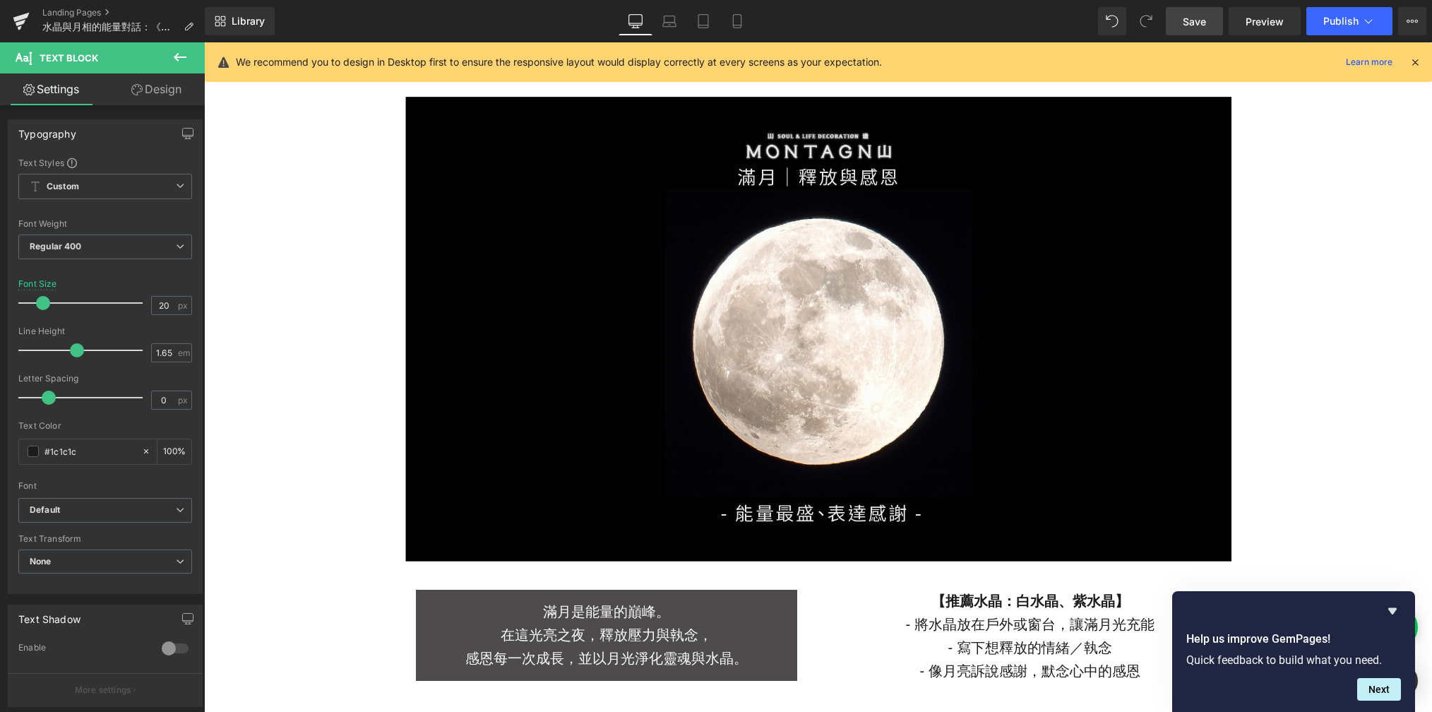
scroll to position [3004, 0]
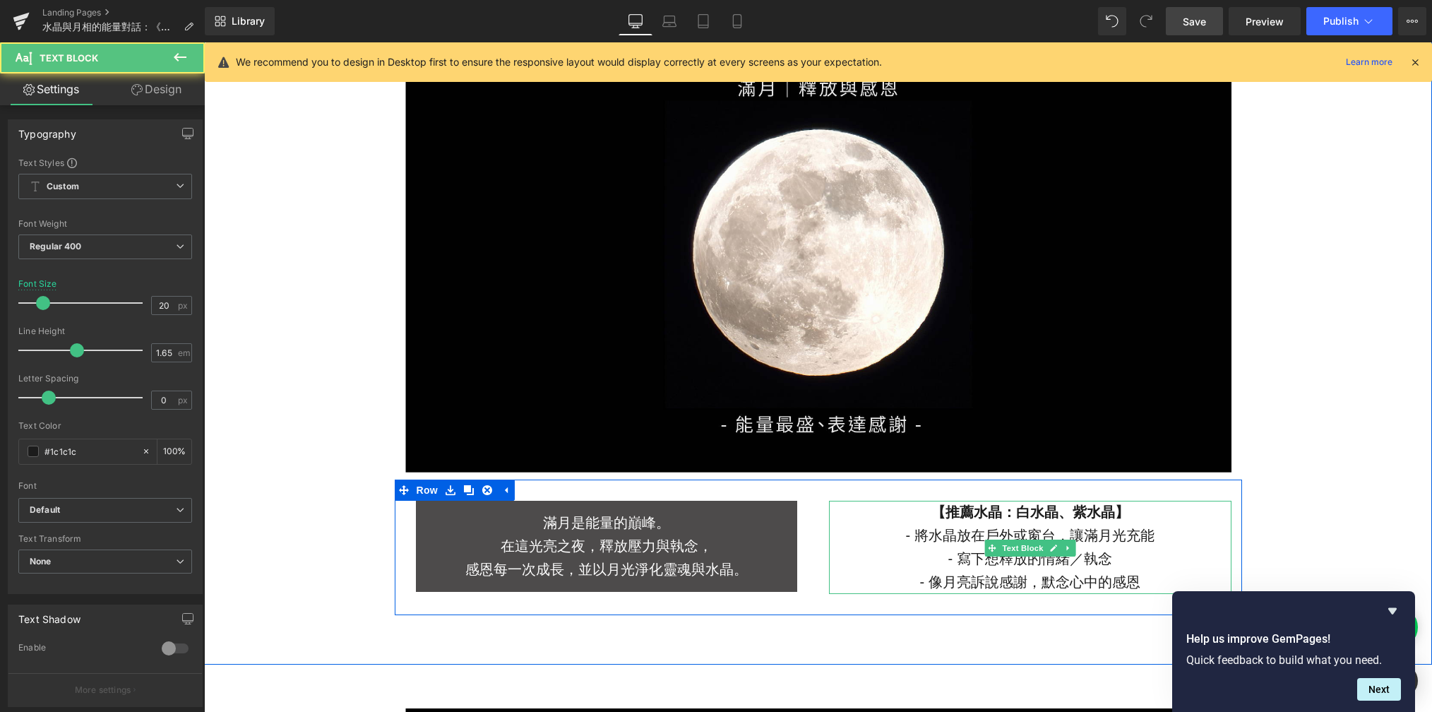
click at [903, 536] on p "- 將水晶放在戶外或窗台，讓滿月光充能" at bounding box center [1030, 535] width 403 height 23
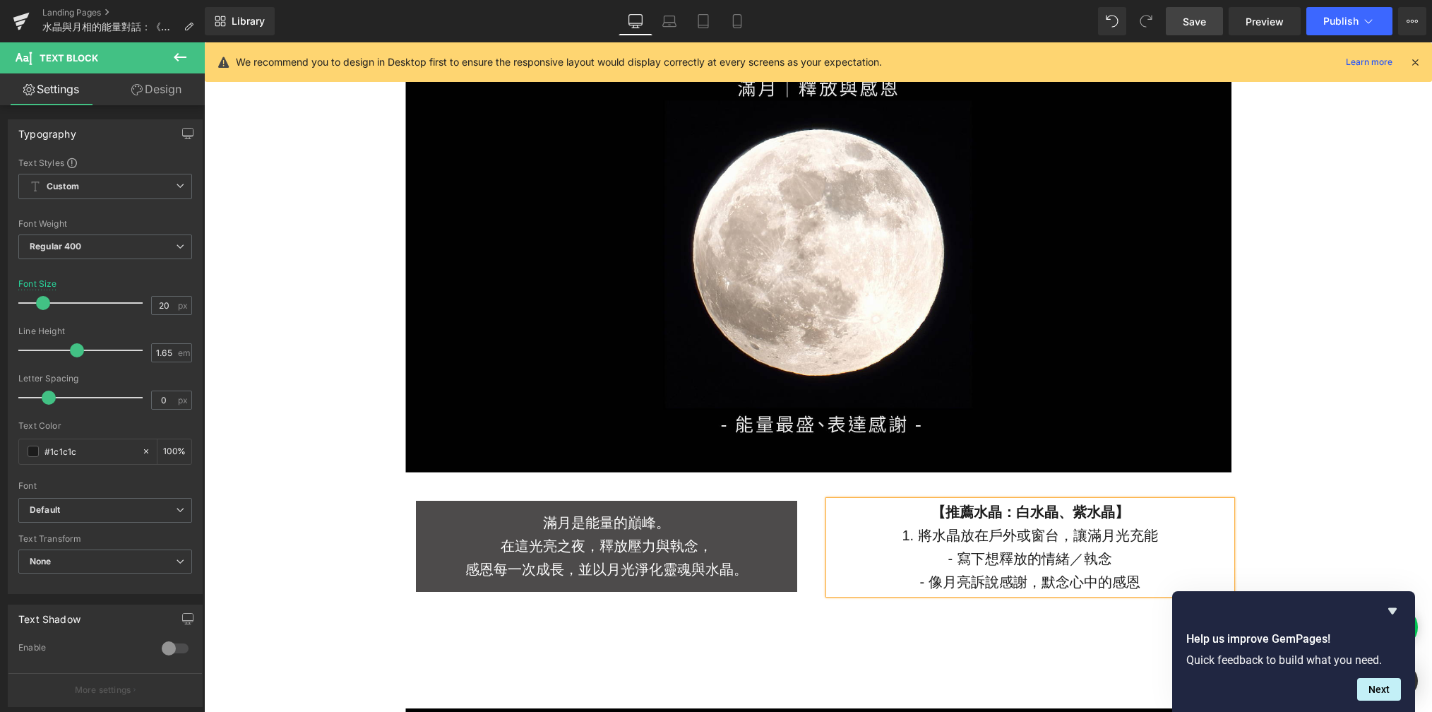
click at [944, 565] on p "- 寫下想釋放的情緒／執念" at bounding box center [1030, 558] width 403 height 23
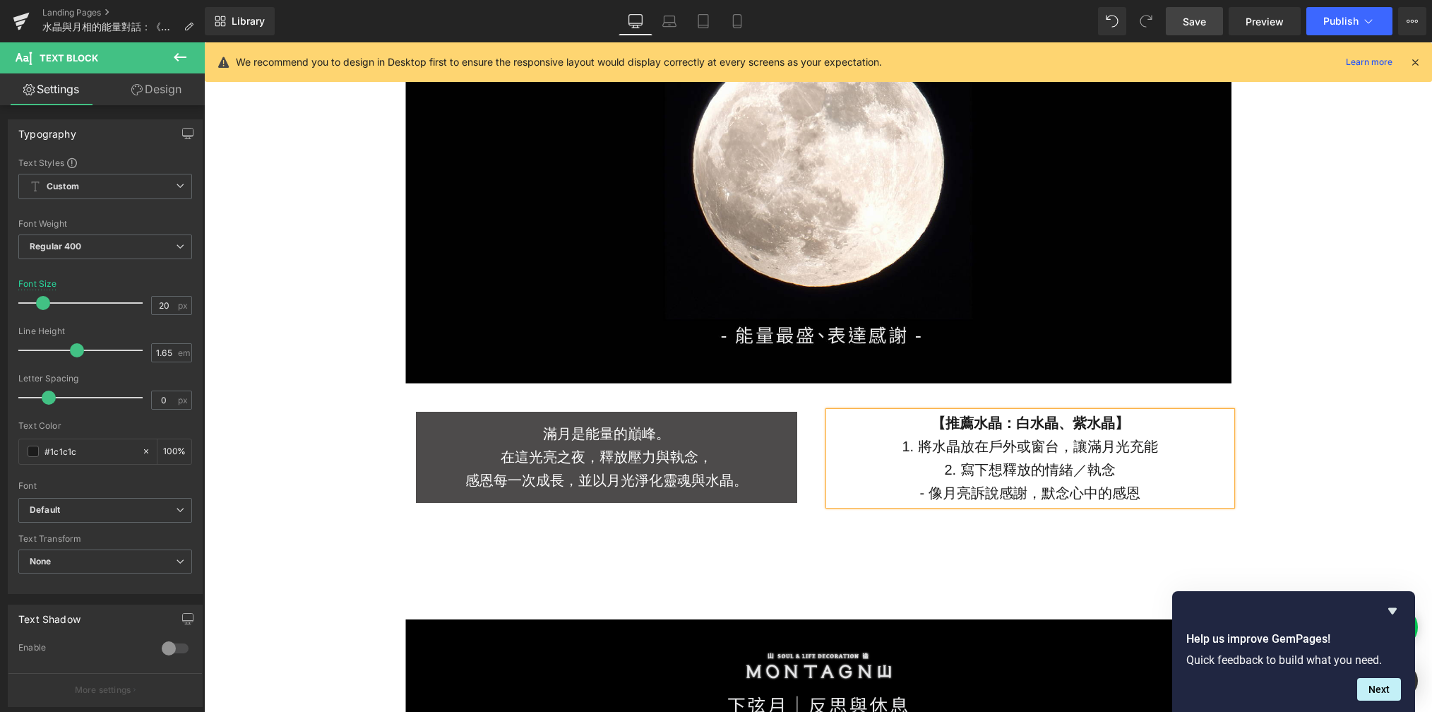
scroll to position [3098, 0]
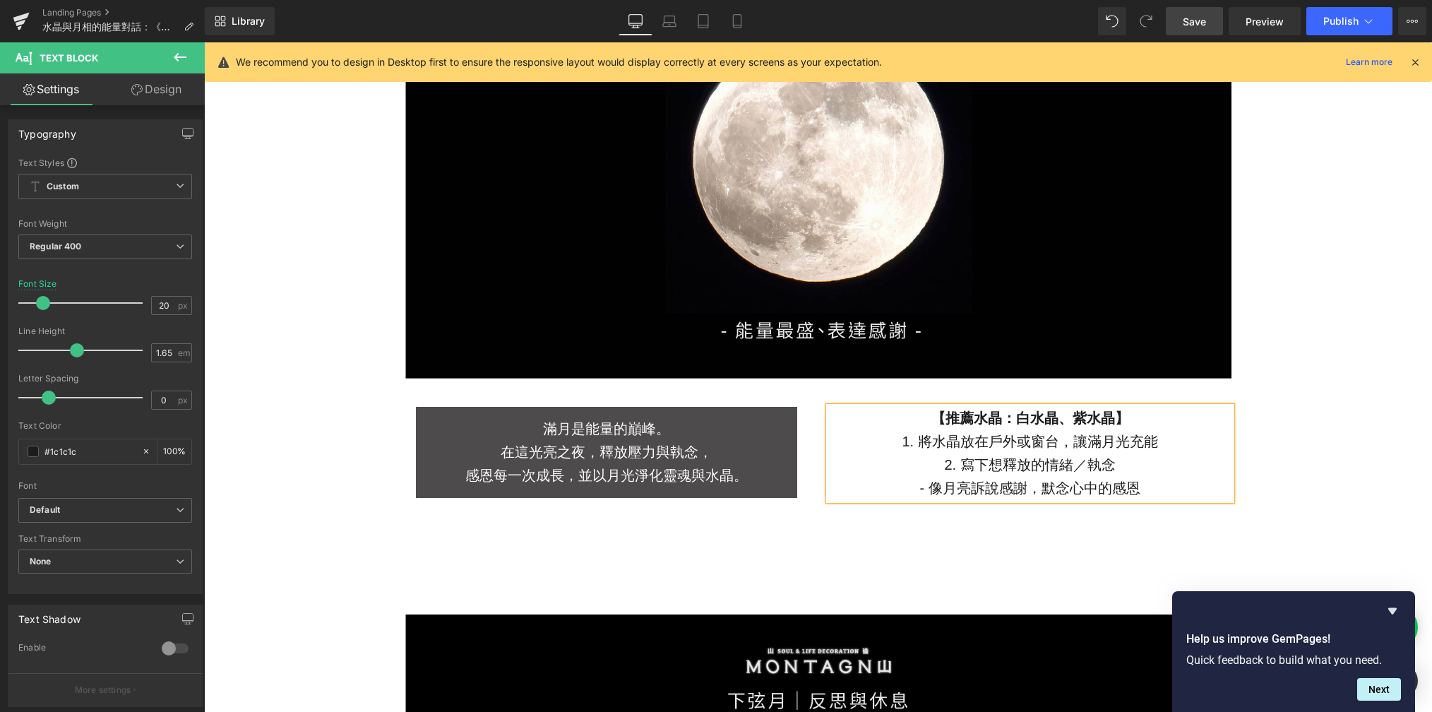
click at [917, 496] on p "- 像月亮訴說感謝，默念心中的感恩" at bounding box center [1030, 488] width 403 height 23
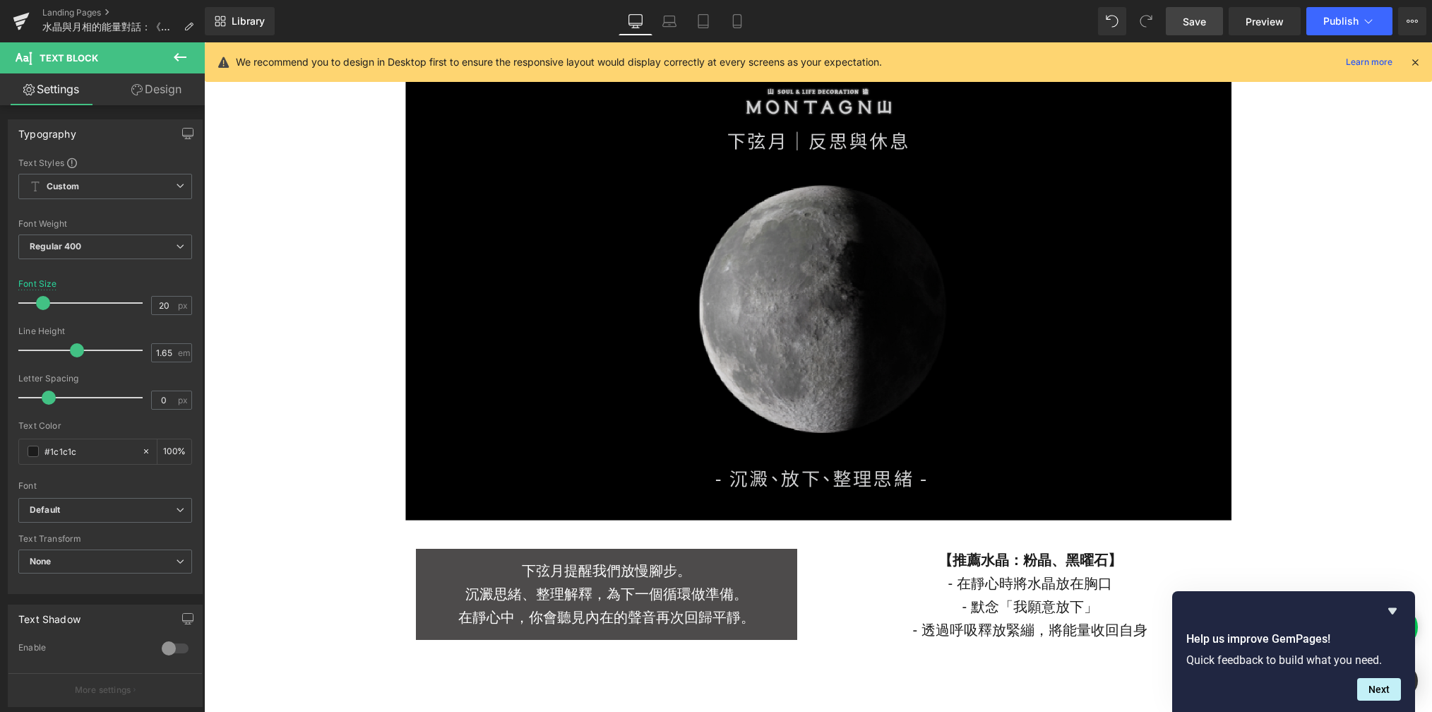
scroll to position [3719, 0]
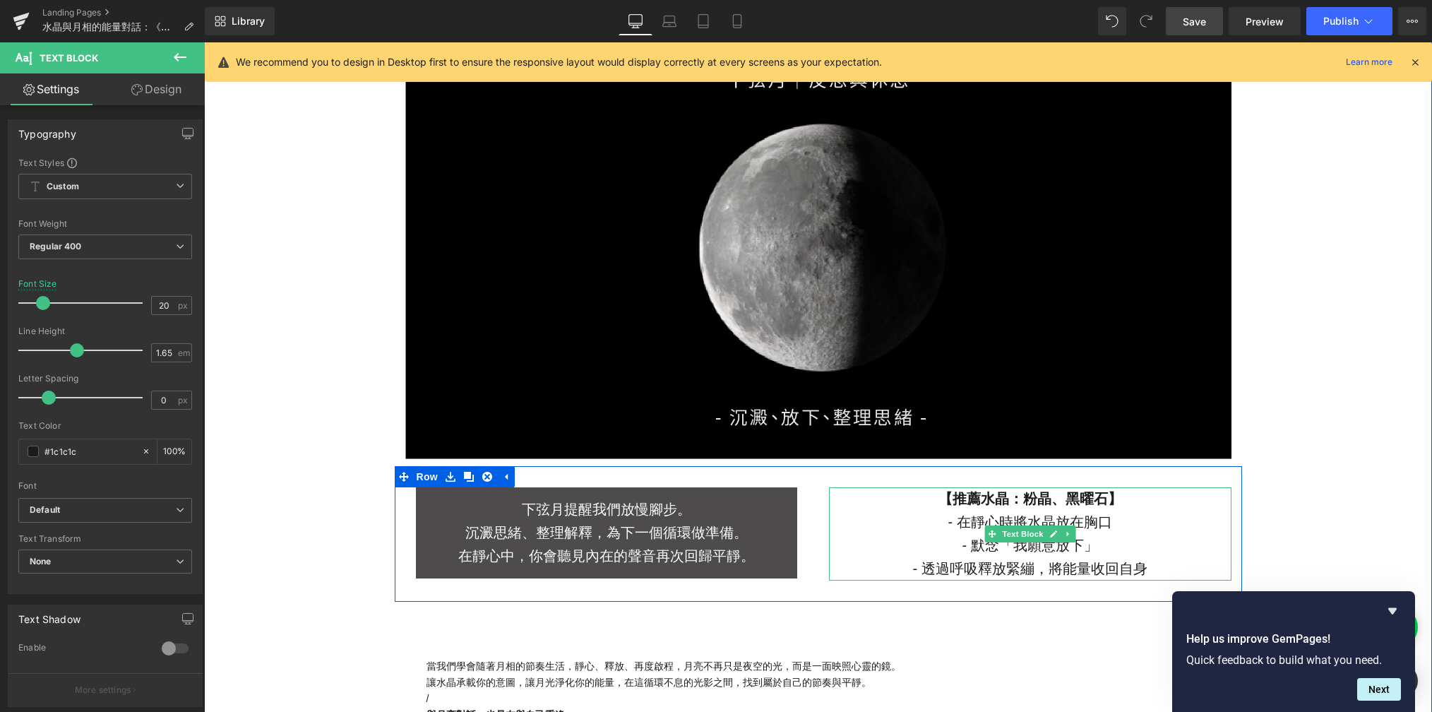
click at [948, 527] on p "- 在靜心時將水晶放在胸口" at bounding box center [1030, 522] width 403 height 23
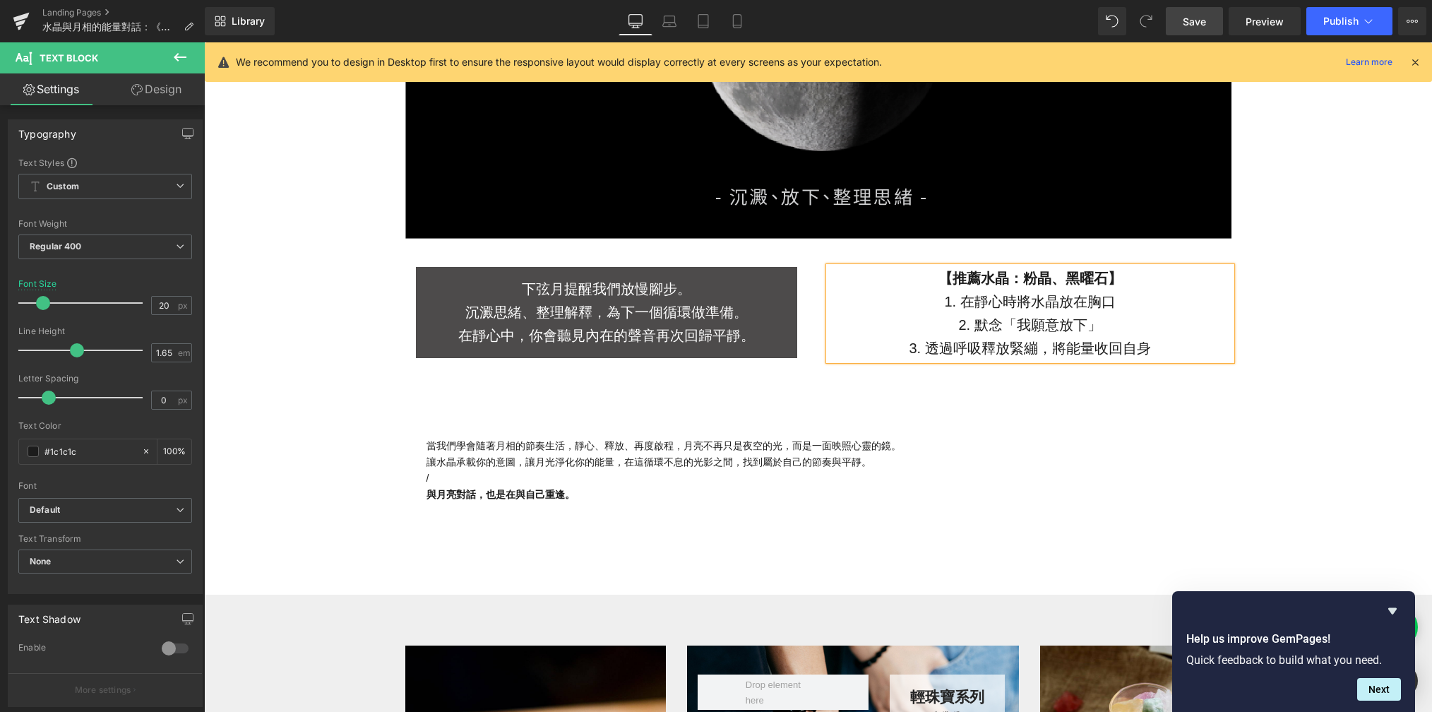
scroll to position [3946, 0]
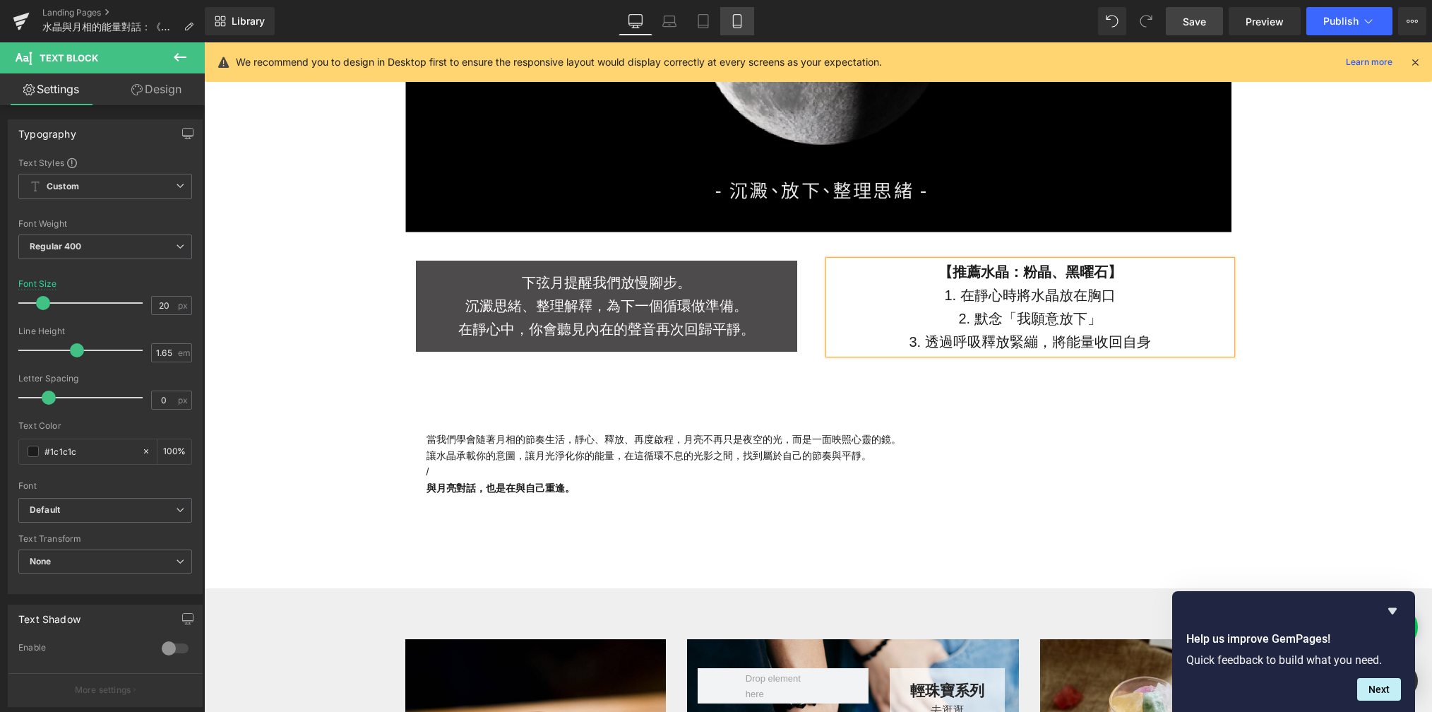
click at [730, 23] on icon at bounding box center [737, 21] width 14 height 14
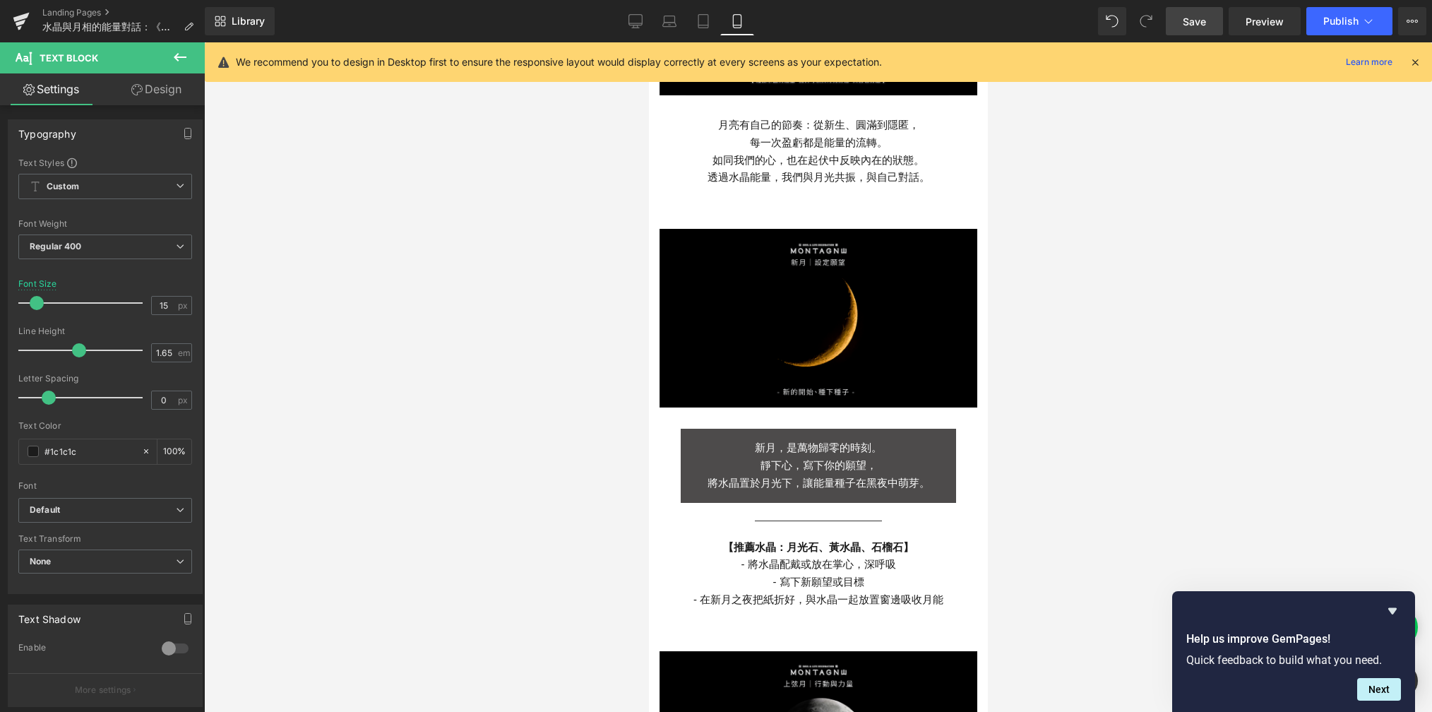
scroll to position [722, 0]
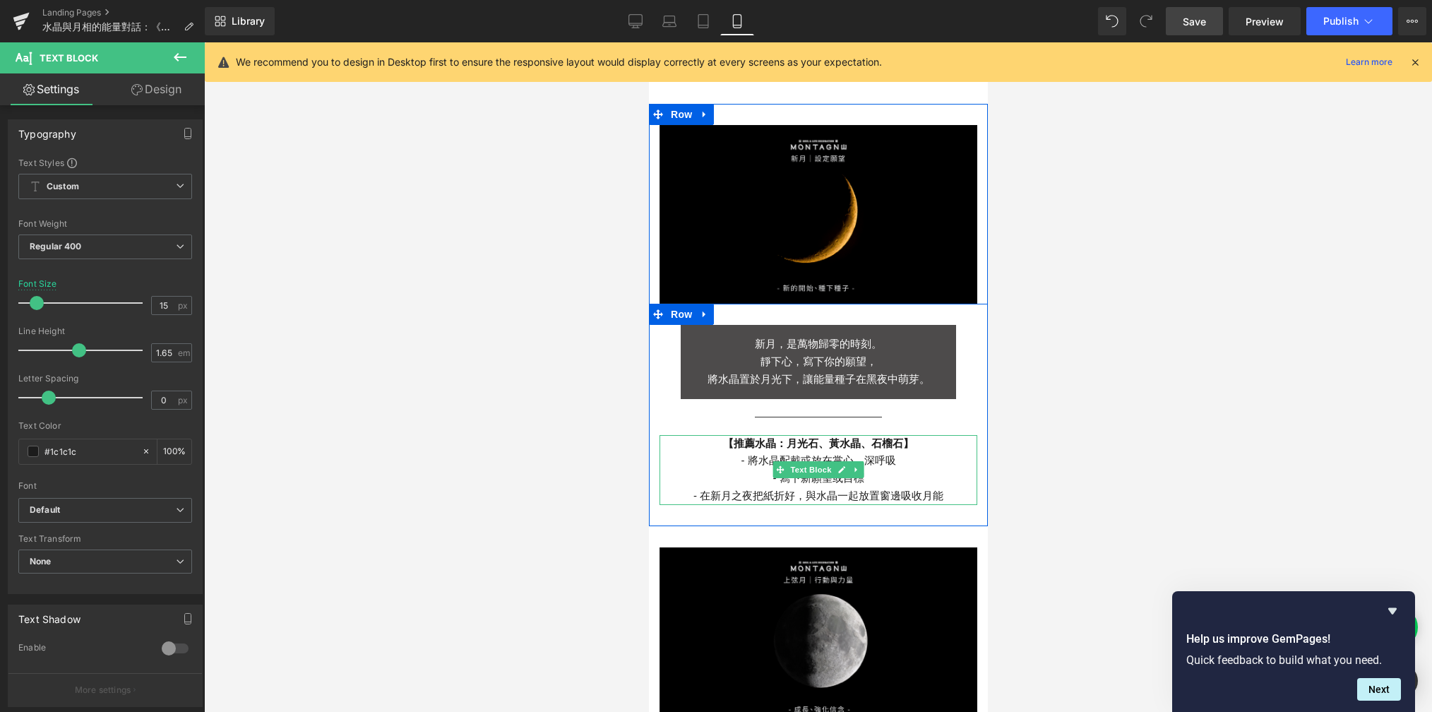
click at [737, 452] on p "- 將水晶配戴或放在掌心，深呼吸" at bounding box center [818, 461] width 318 height 18
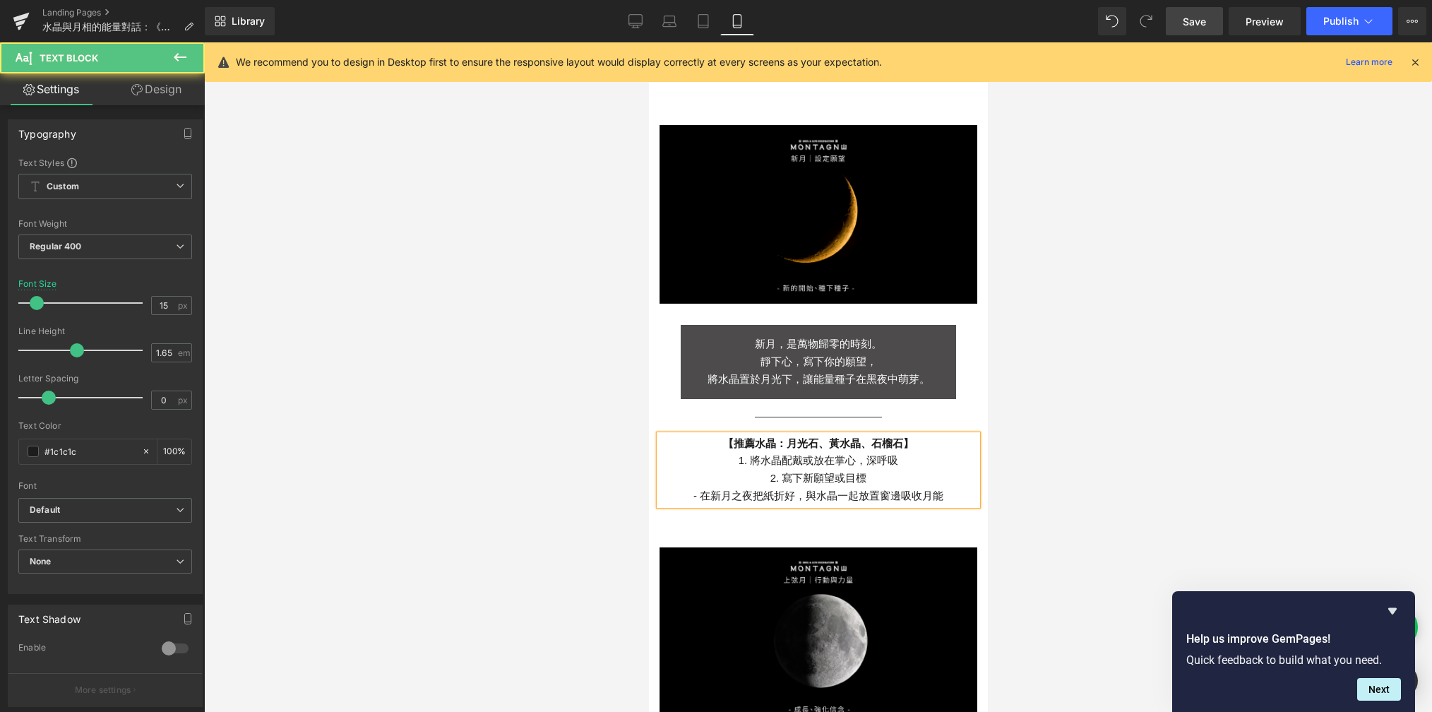
click at [690, 487] on p "- 在新月之夜把紙折好，與水晶一起放置窗邊吸收月能" at bounding box center [818, 496] width 318 height 18
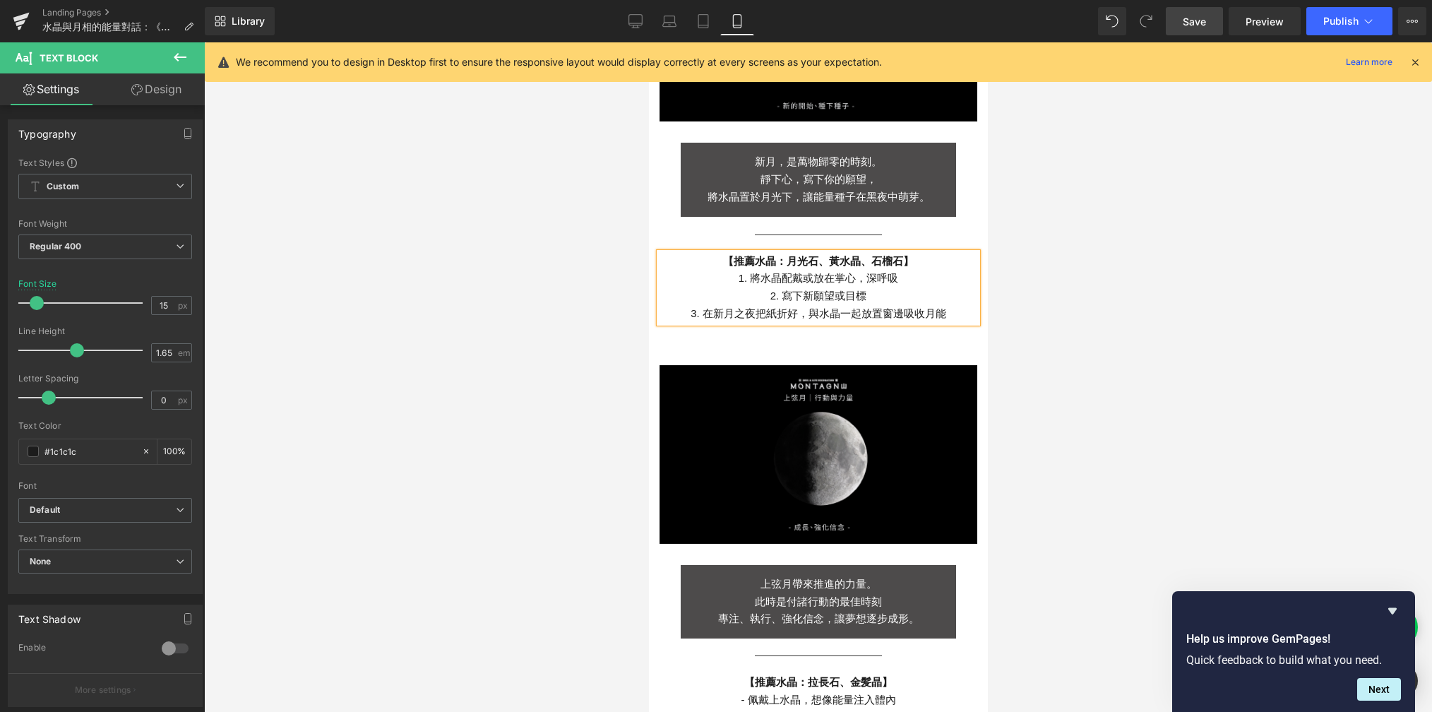
scroll to position [1025, 0]
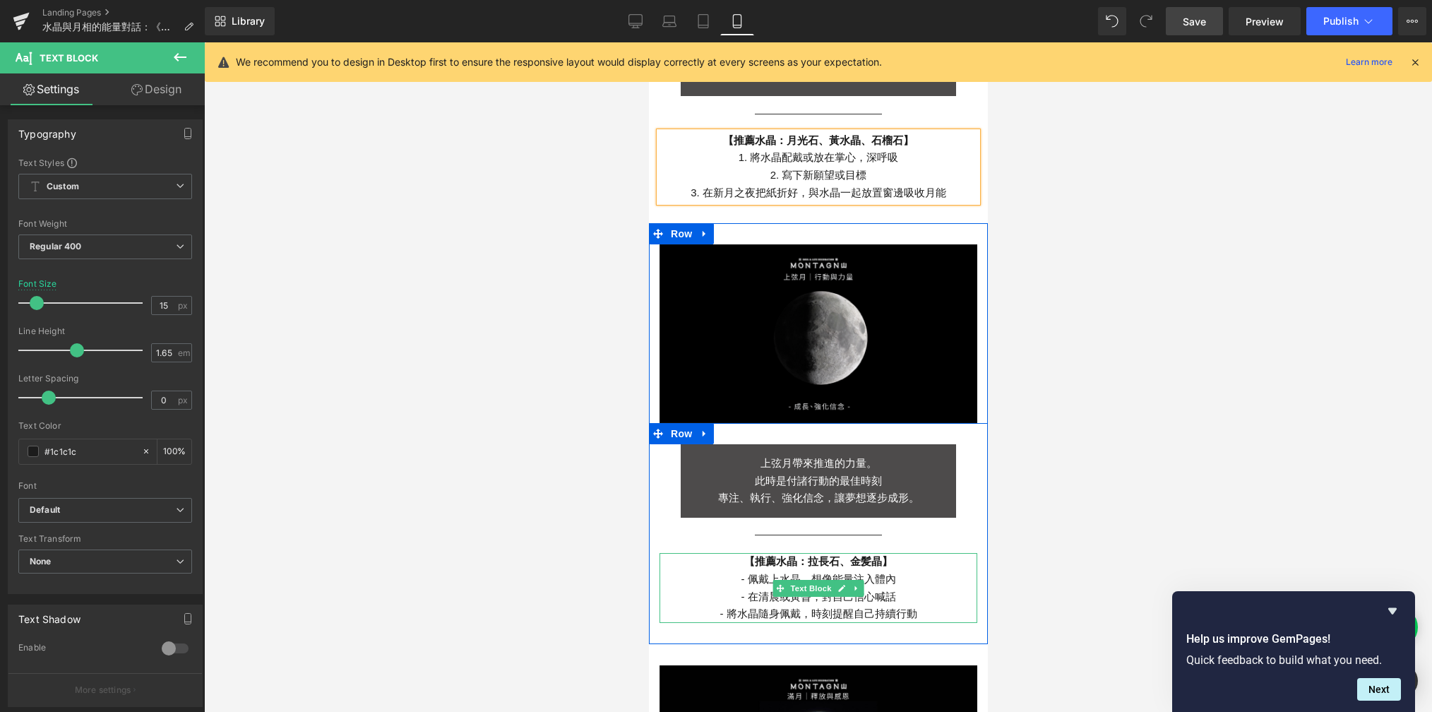
click at [735, 571] on p "- 佩戴上水晶，想像能量注入體內" at bounding box center [818, 580] width 318 height 18
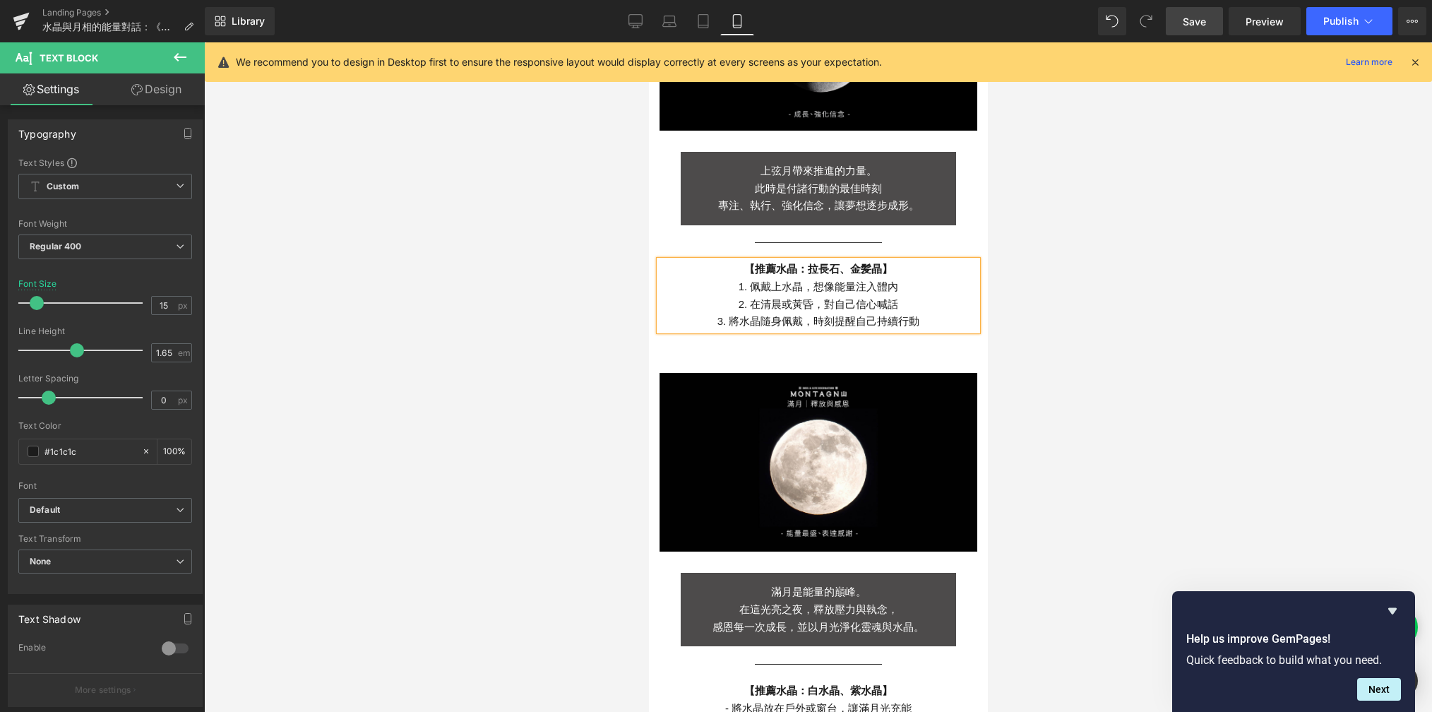
scroll to position [1483, 0]
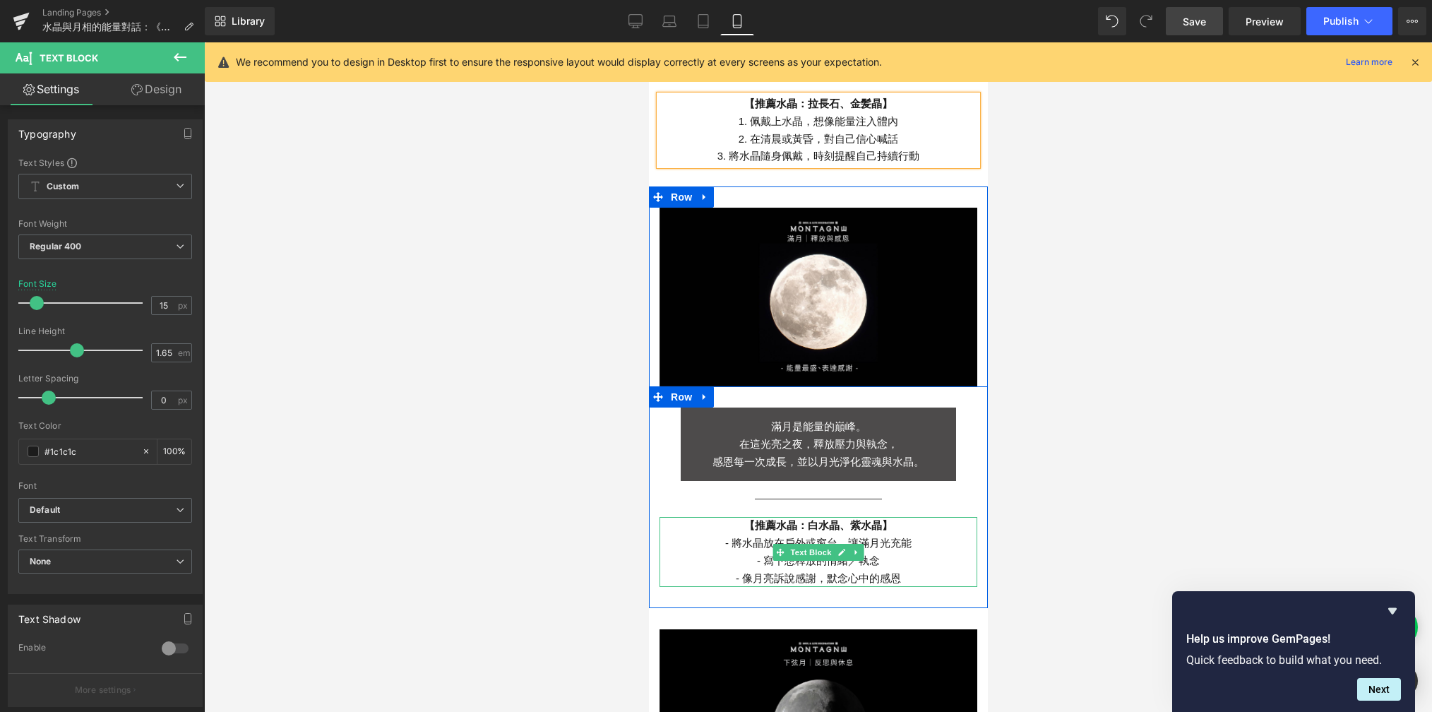
click at [720, 535] on p "- 將水晶放在戶外或窗台，讓滿月光充能" at bounding box center [818, 544] width 318 height 18
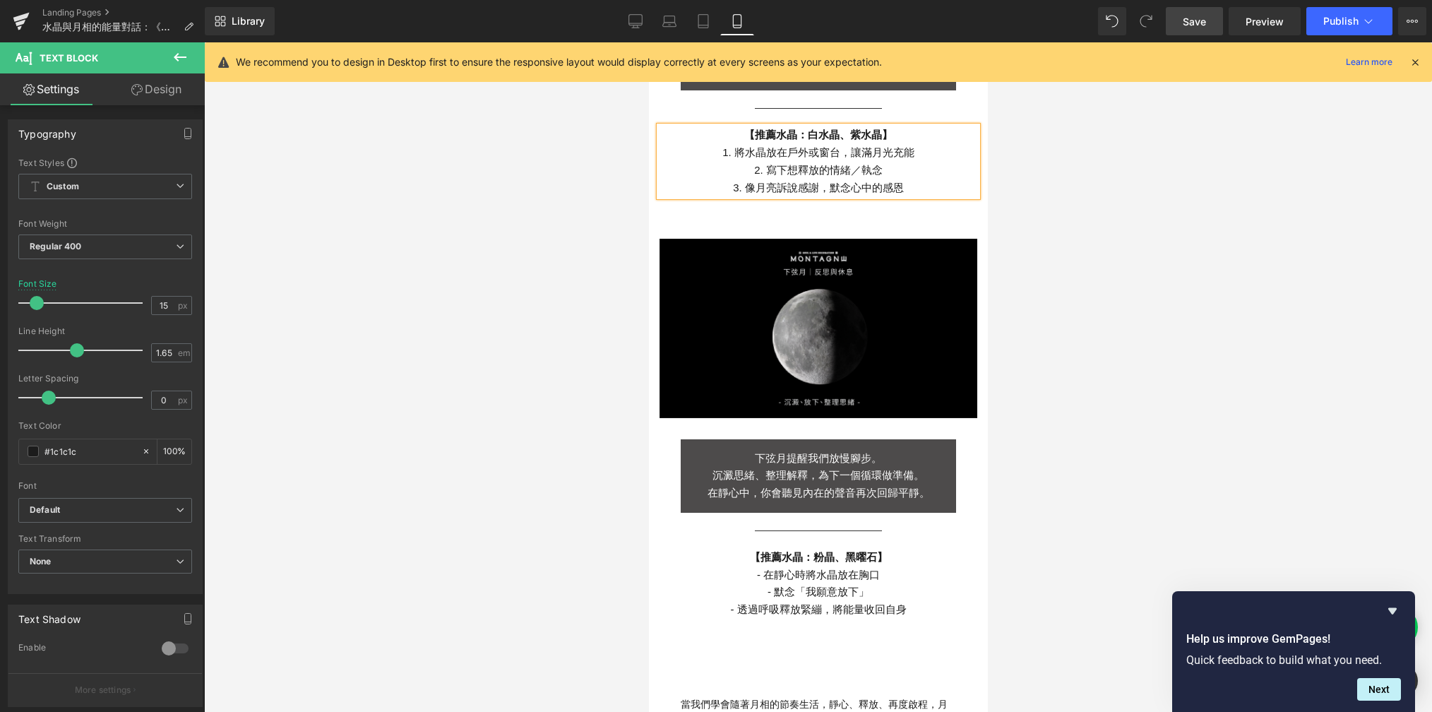
scroll to position [1896, 0]
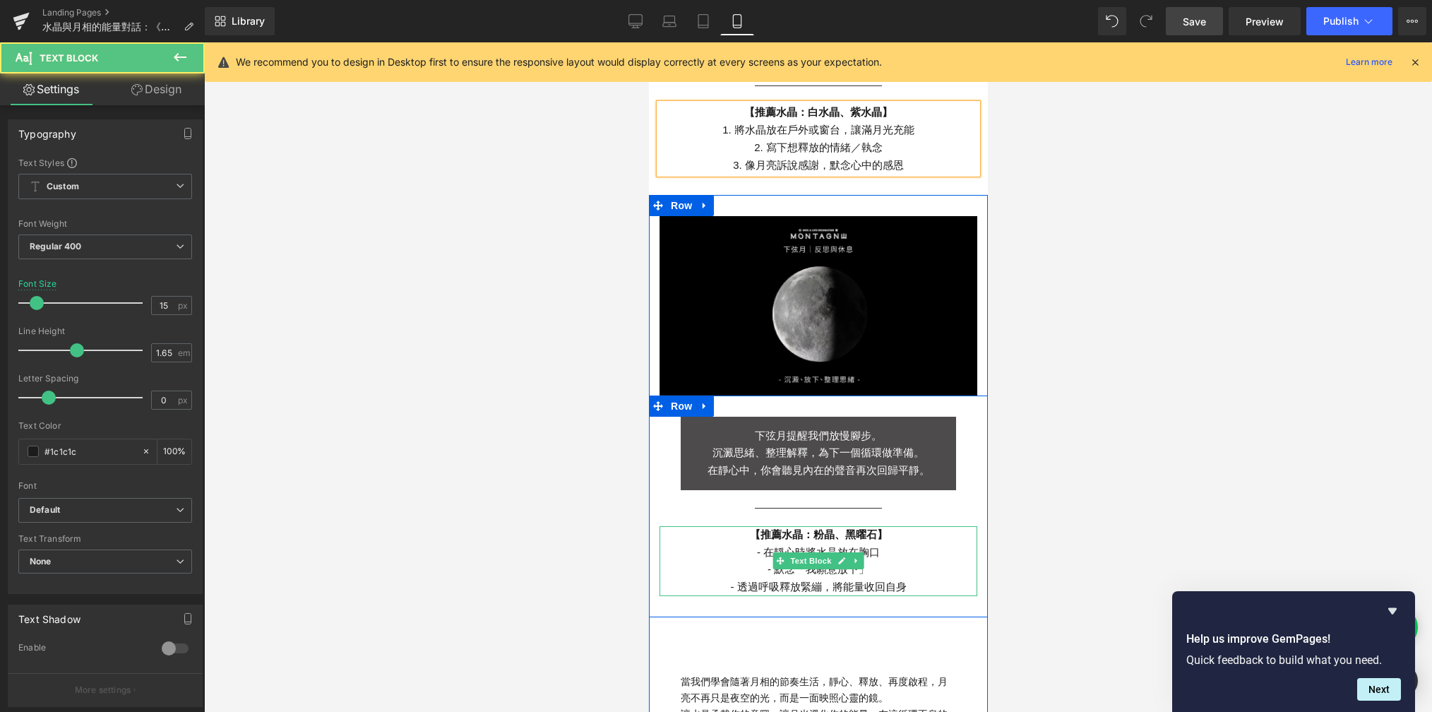
click at [752, 544] on p "- 在靜心時將水晶放在胸口" at bounding box center [818, 553] width 318 height 18
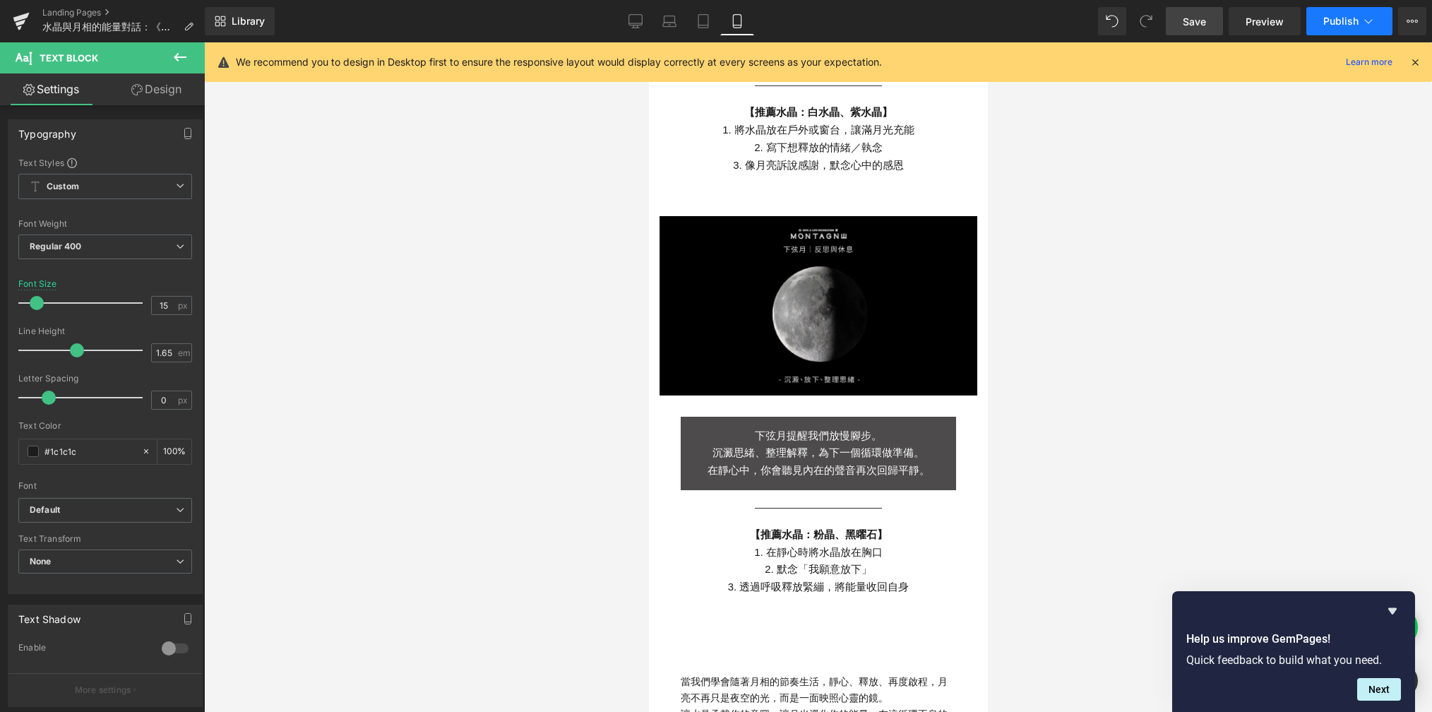
click at [1023, 30] on button "Publish" at bounding box center [1350, 21] width 86 height 28
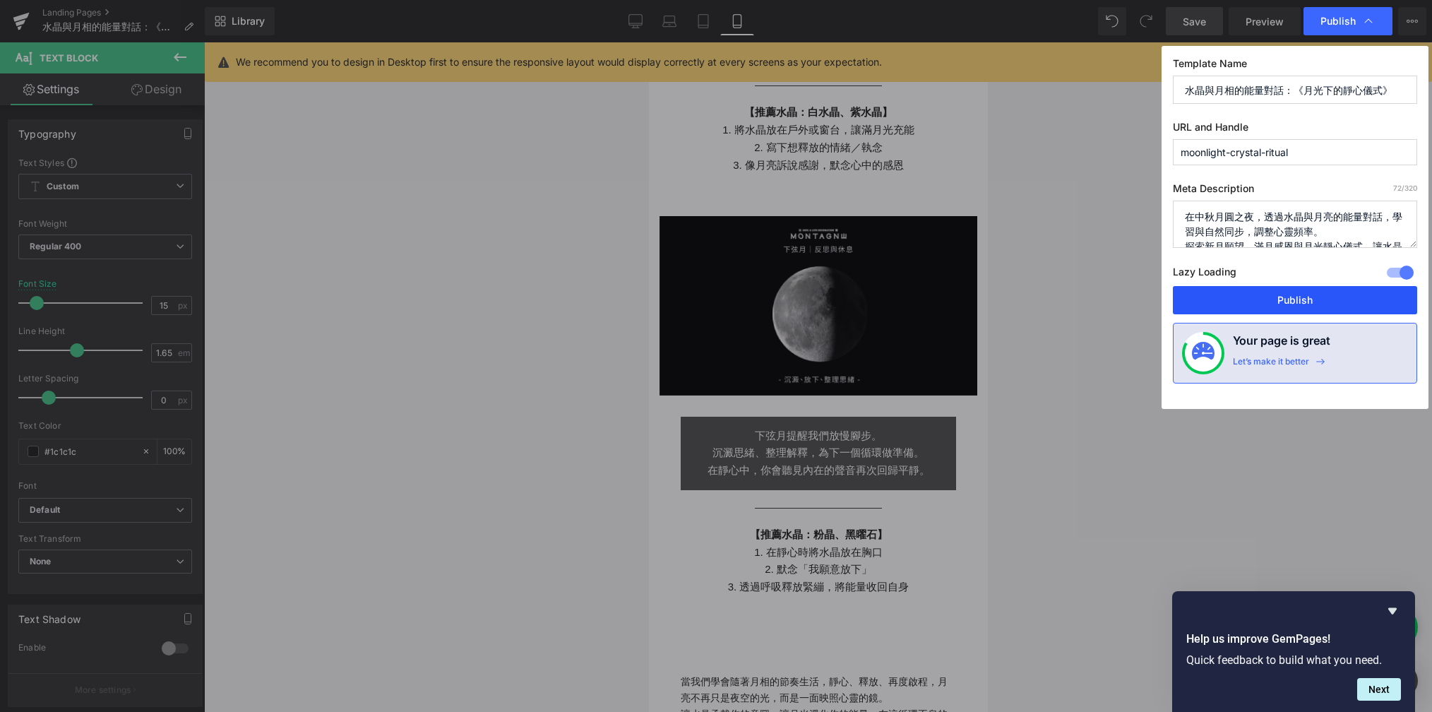
click at [1023, 292] on button "Publish" at bounding box center [1295, 300] width 244 height 28
